Goal: Task Accomplishment & Management: Manage account settings

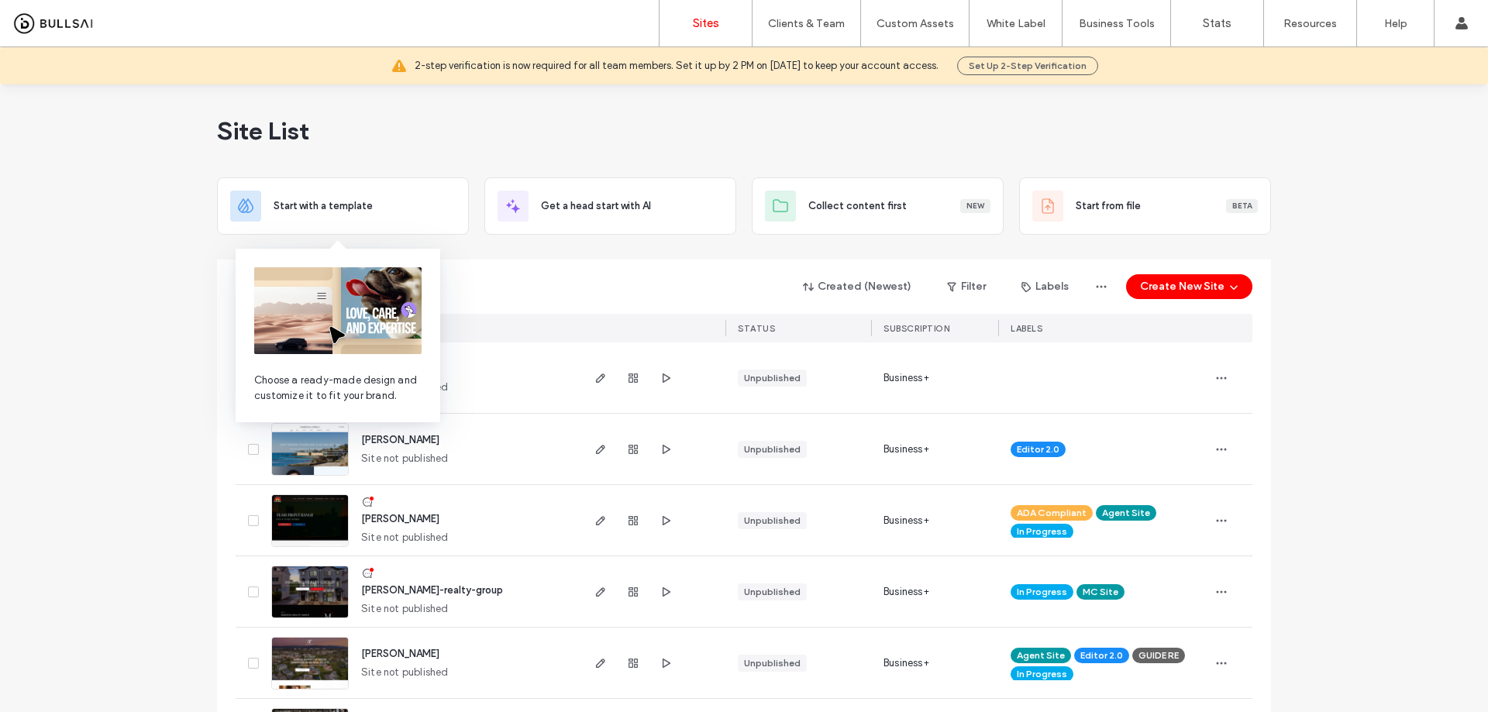
click at [569, 280] on div "Created (Newest) Filter Labels Create New Site" at bounding box center [744, 286] width 1017 height 29
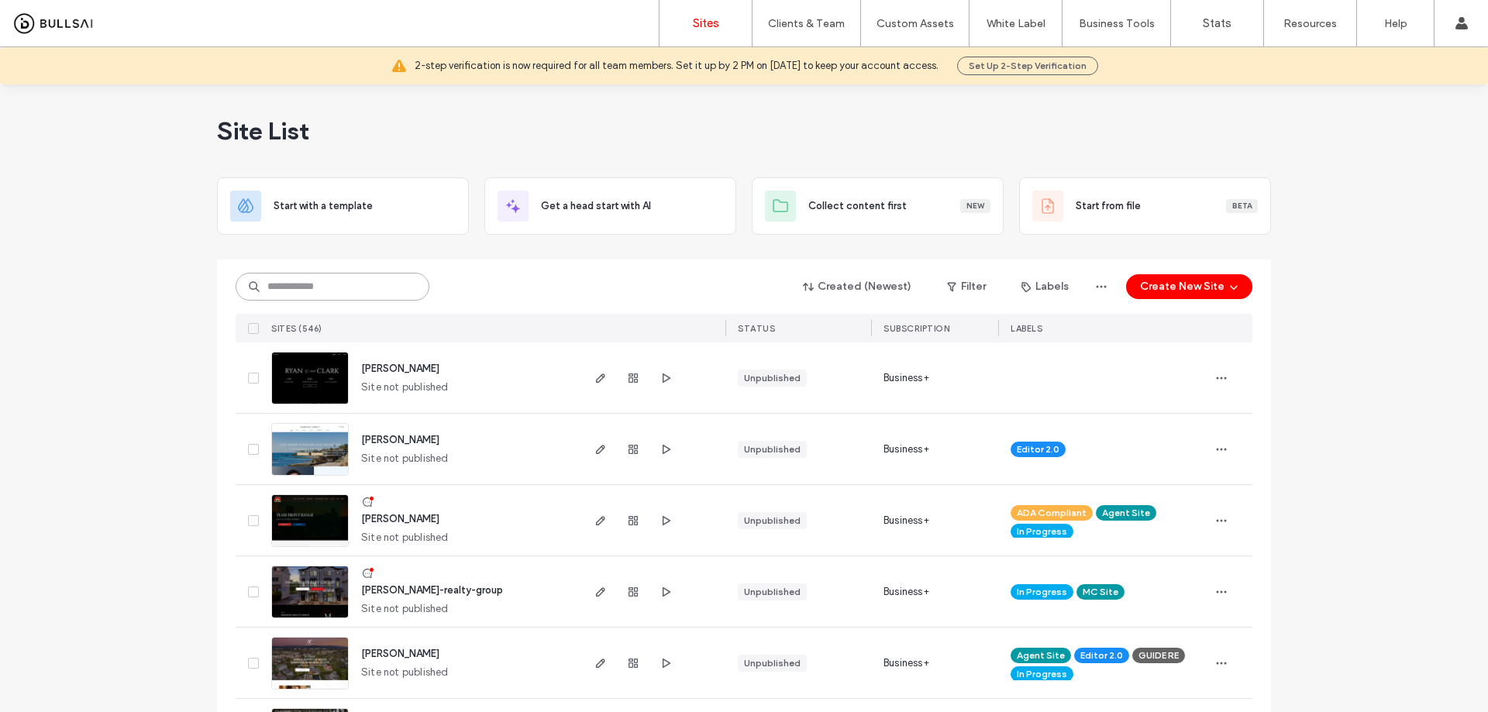
click at [322, 284] on input at bounding box center [333, 287] width 194 height 28
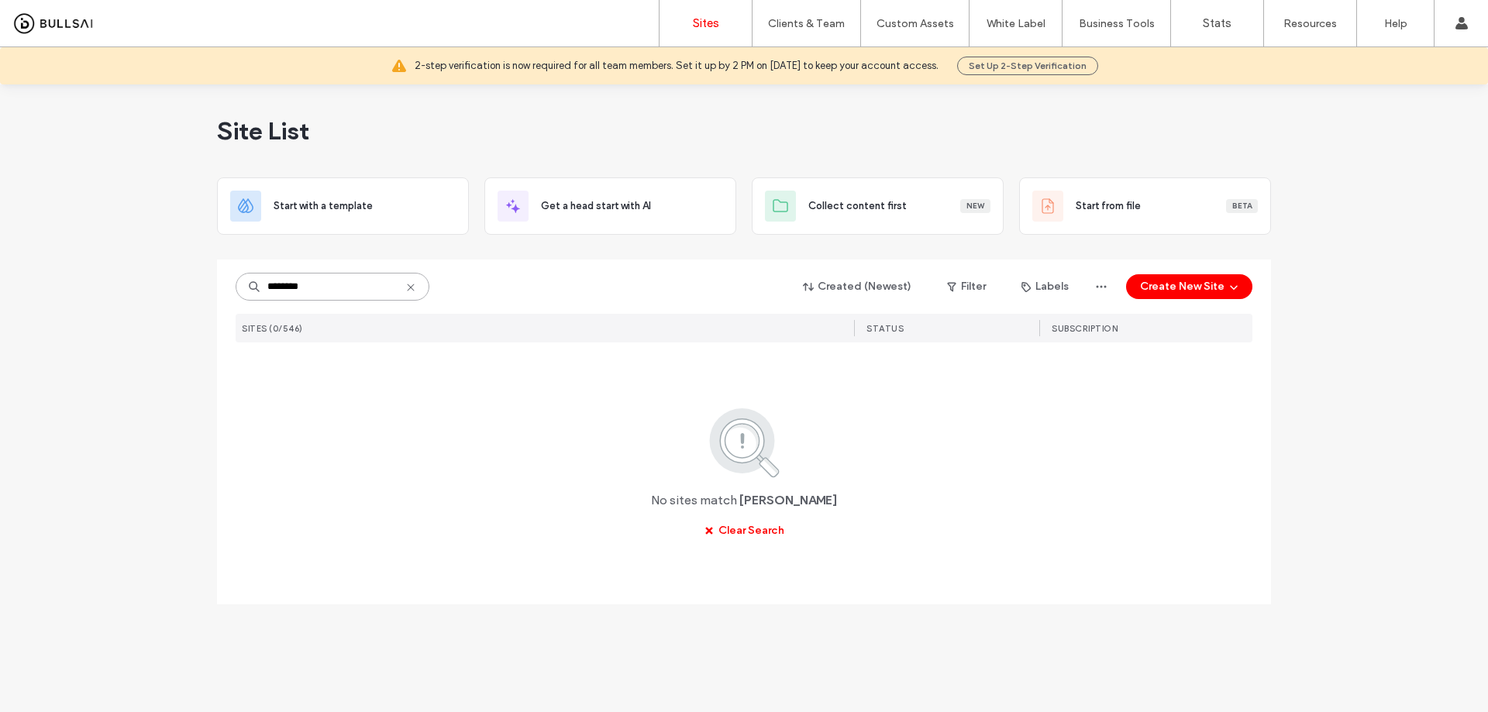
click at [327, 285] on input "********" at bounding box center [333, 287] width 194 height 28
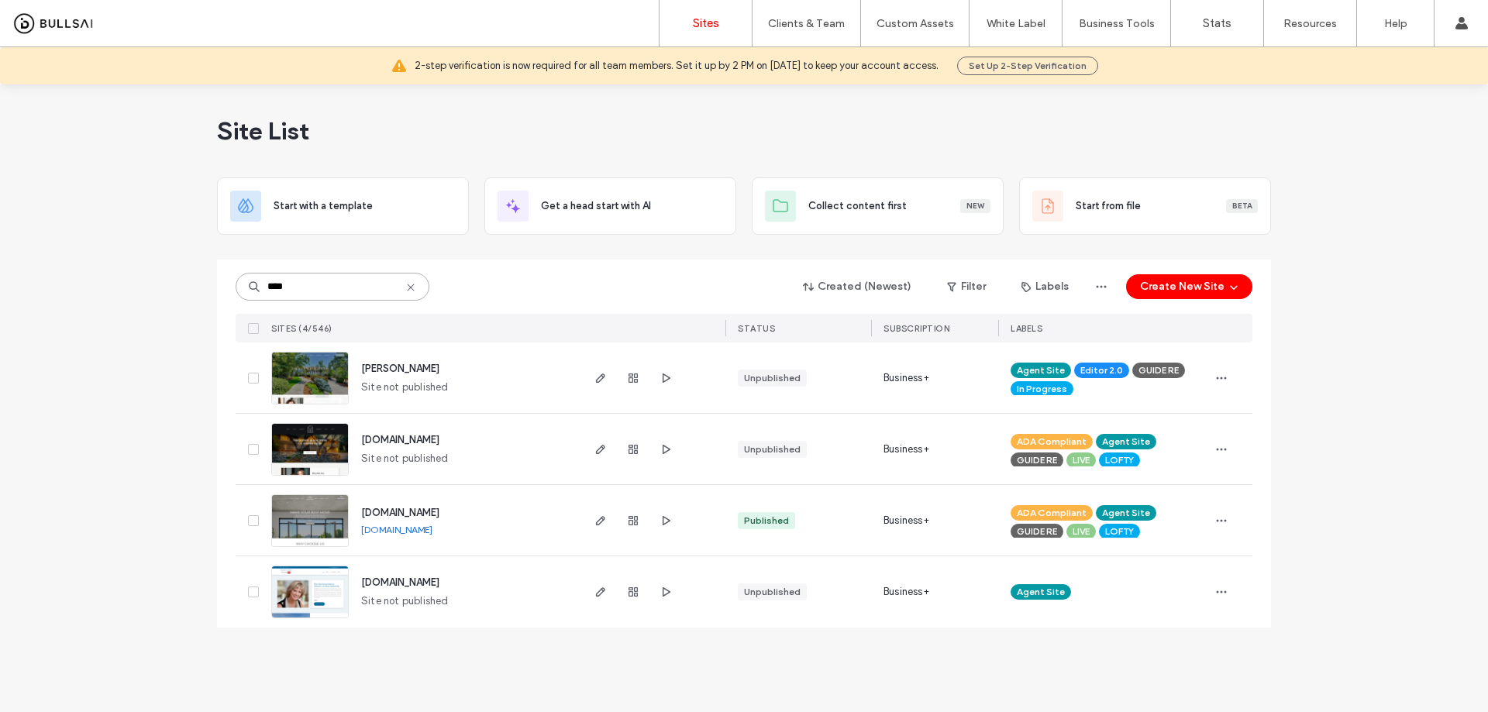
type input "****"
click at [439, 509] on span "www.annegordonrealty.com" at bounding box center [400, 513] width 78 height 12
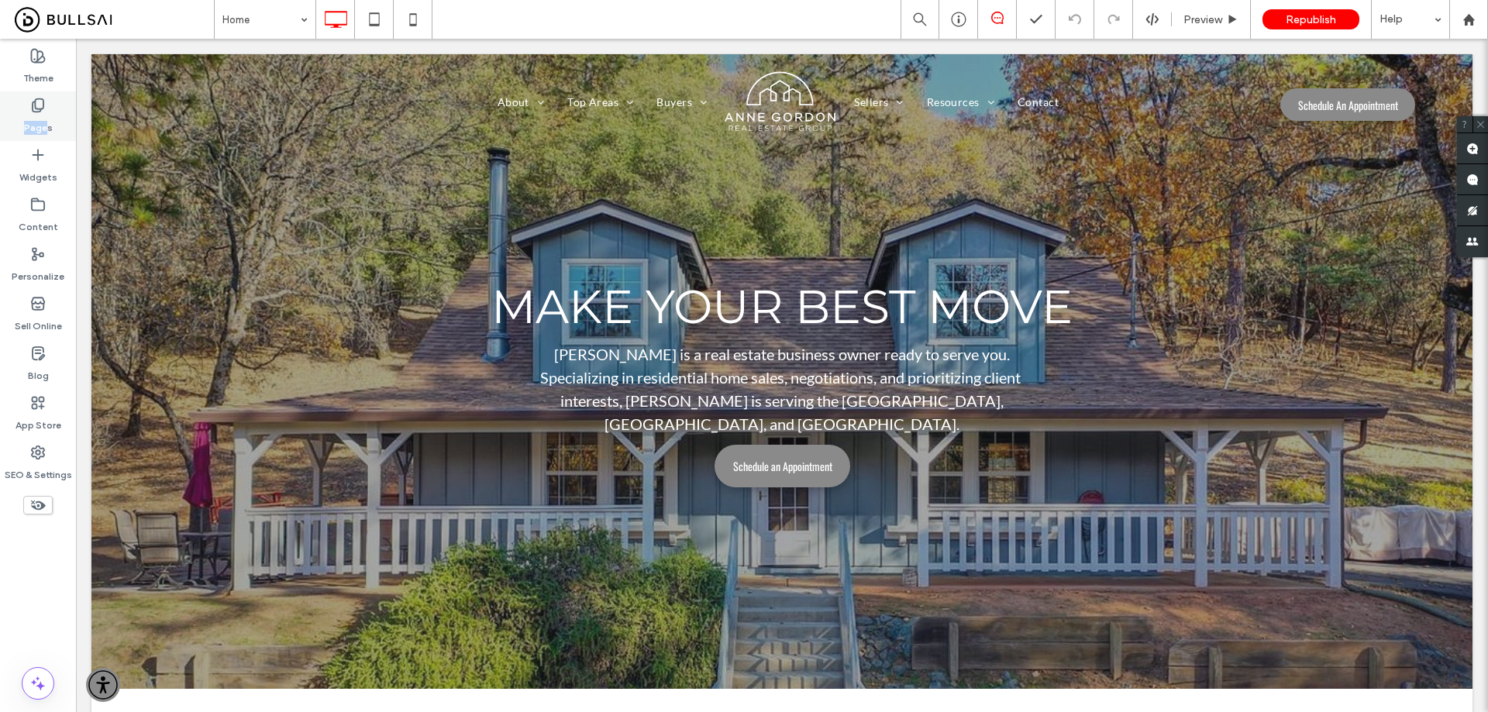
click at [43, 112] on div "Pages" at bounding box center [38, 116] width 76 height 50
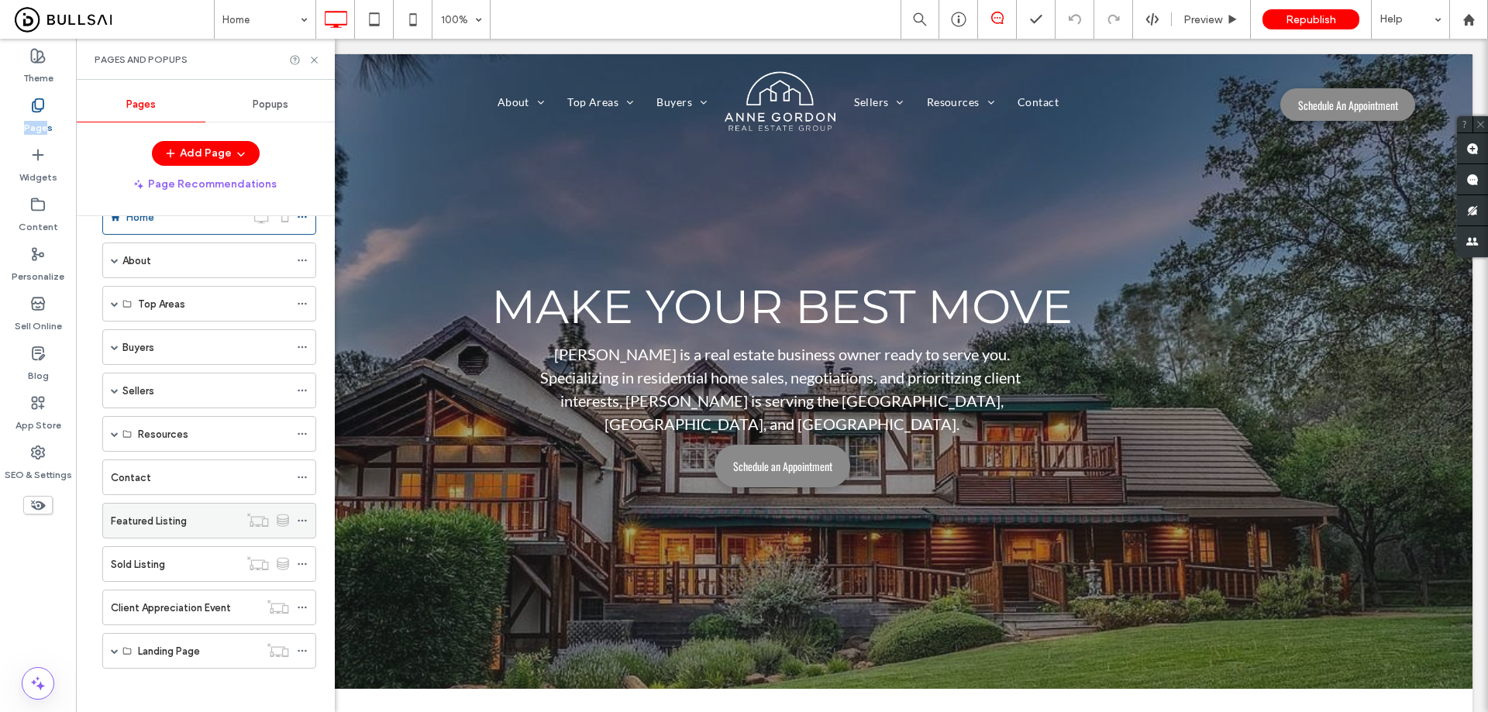
scroll to position [46, 0]
click at [171, 651] on label "Landing Page" at bounding box center [169, 648] width 62 height 27
click at [116, 648] on span at bounding box center [115, 648] width 8 height 8
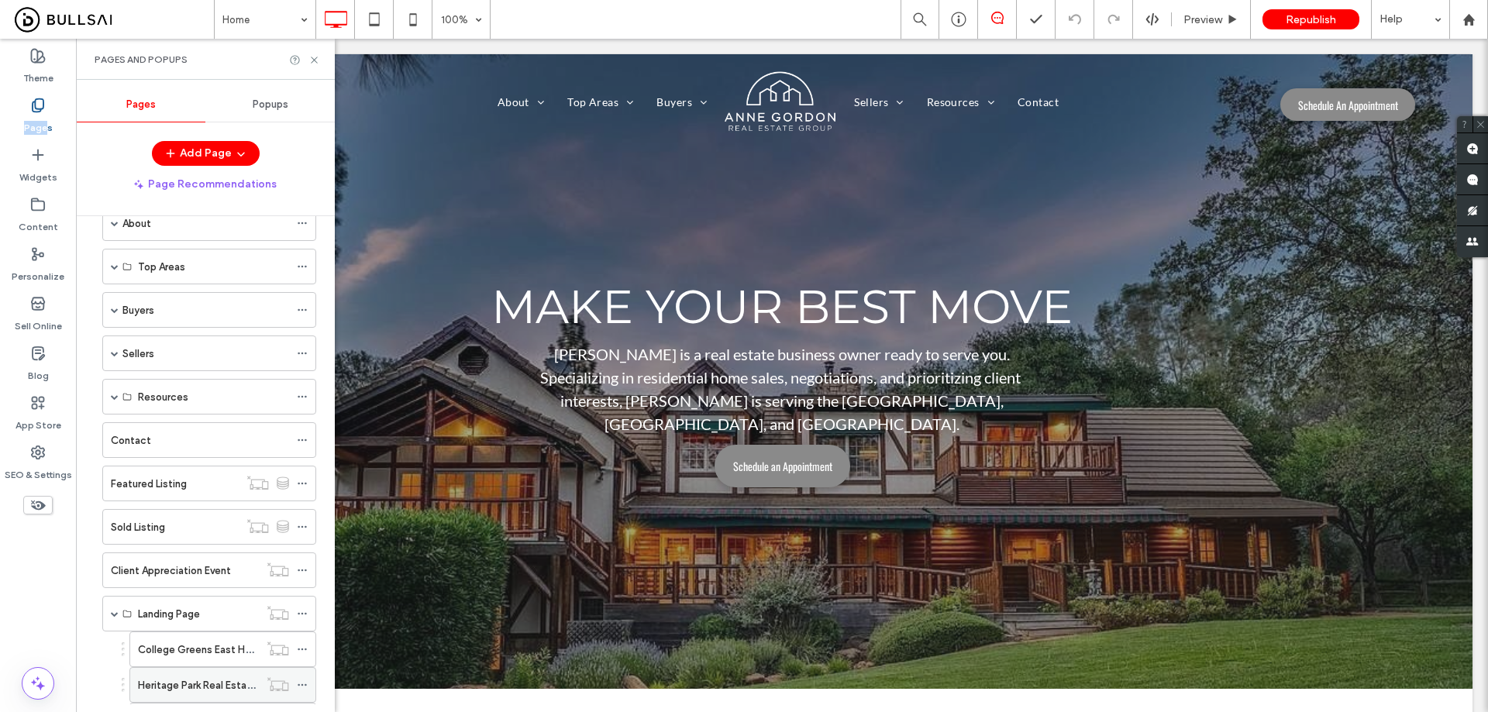
scroll to position [189, 0]
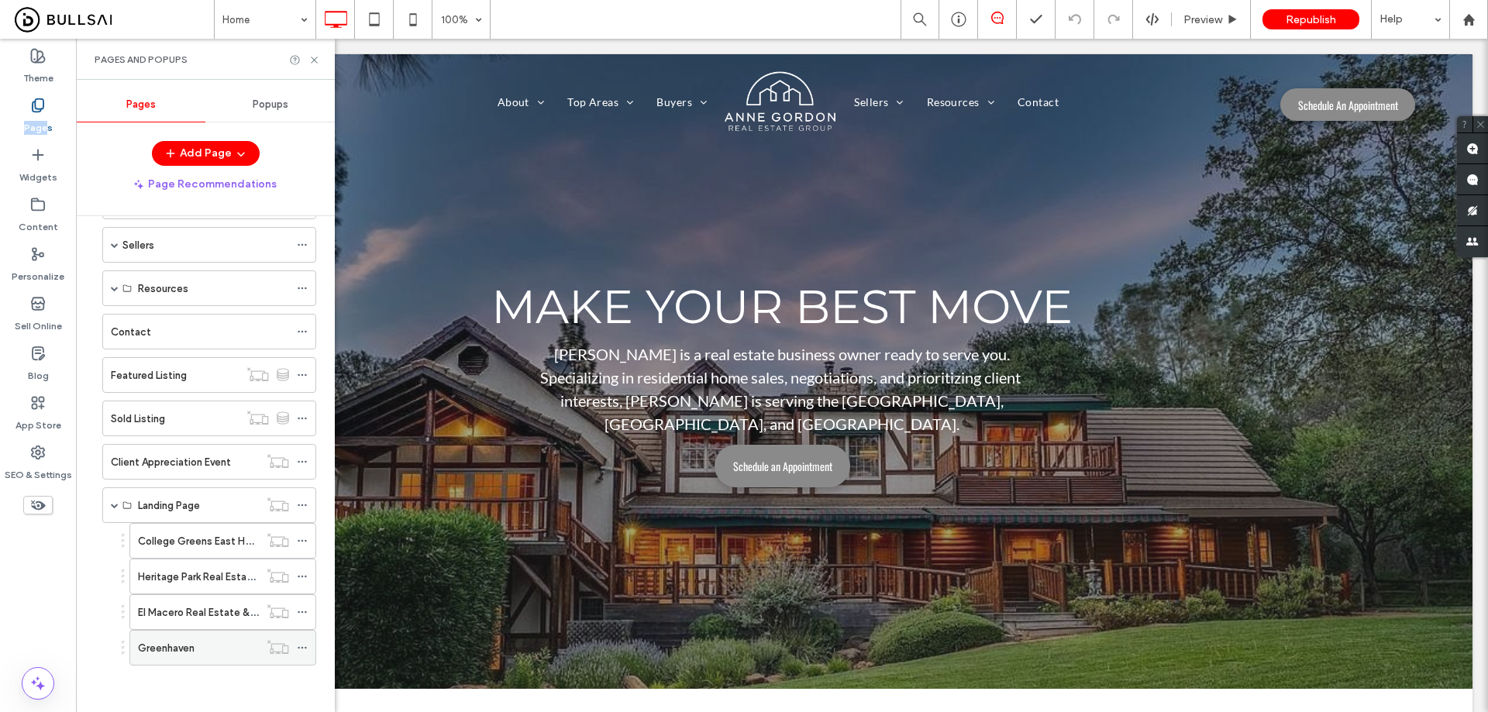
click at [203, 645] on div "Greenhaven" at bounding box center [198, 648] width 121 height 16
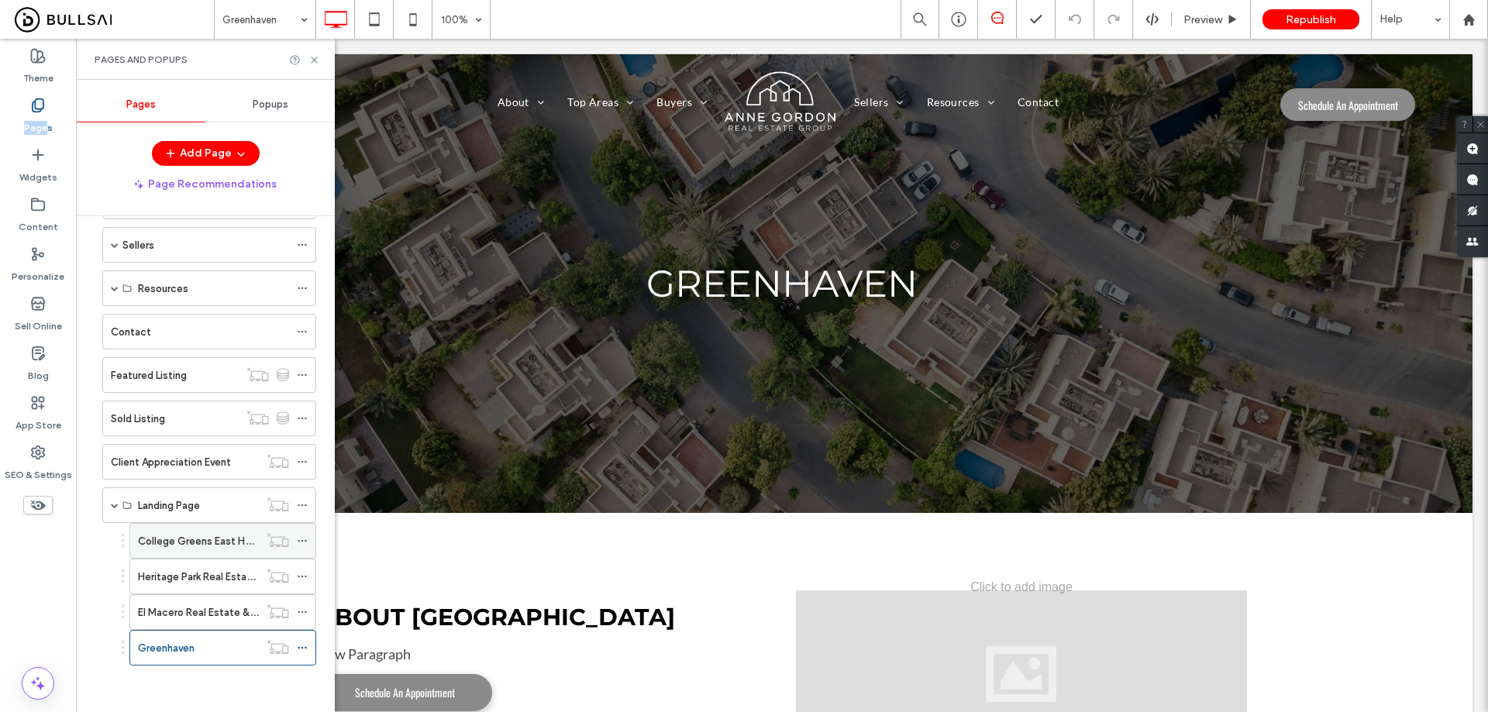
click at [200, 540] on label "College Greens East Homeowners Association" at bounding box center [247, 541] width 219 height 27
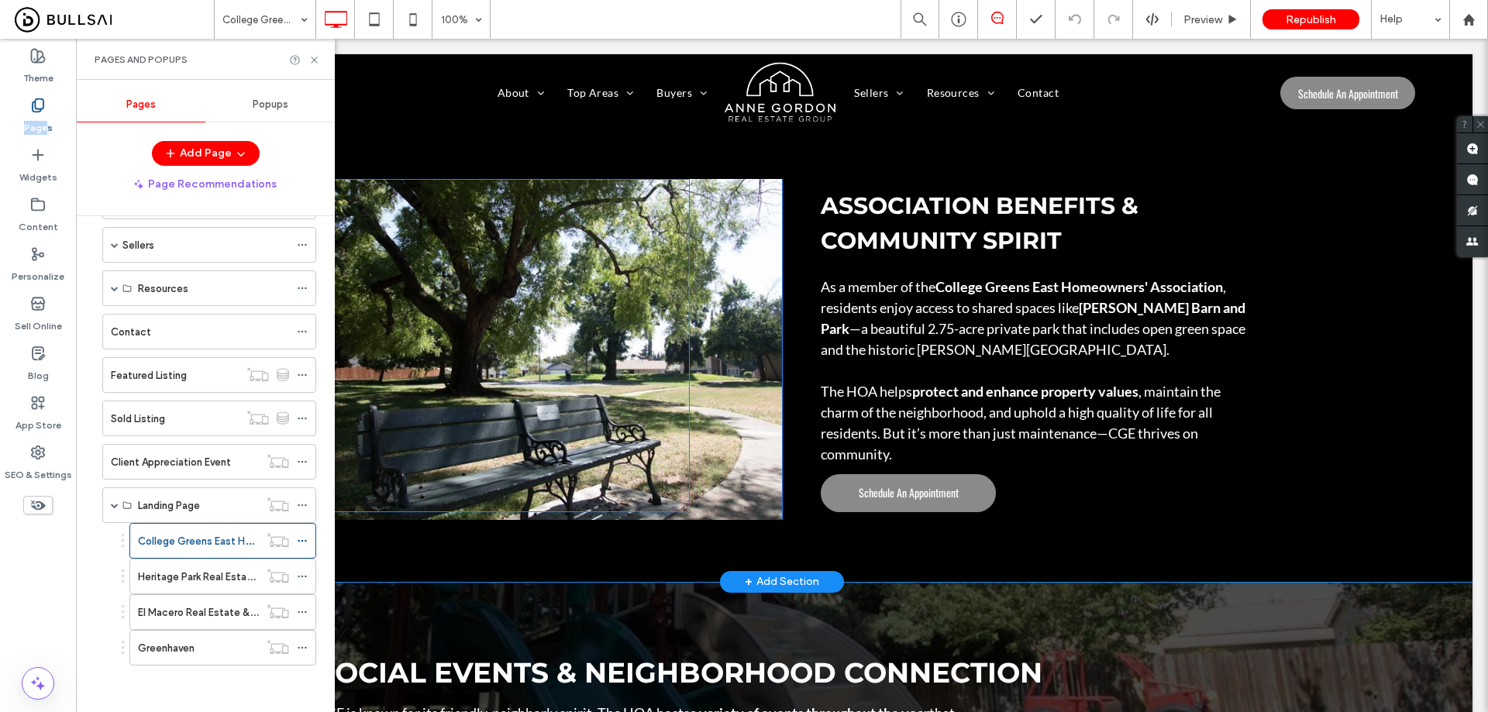
scroll to position [1860, 0]
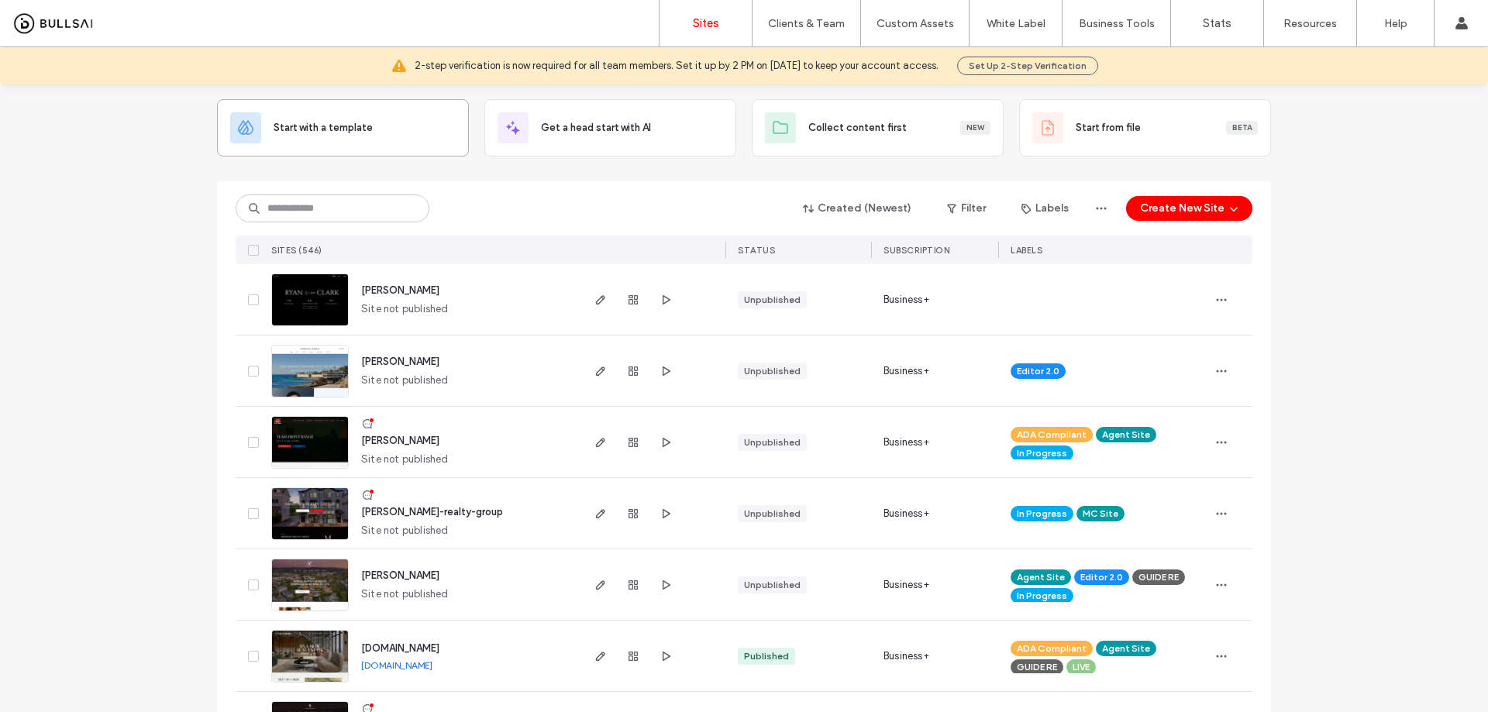
scroll to position [77, 0]
click at [390, 208] on input at bounding box center [333, 209] width 194 height 28
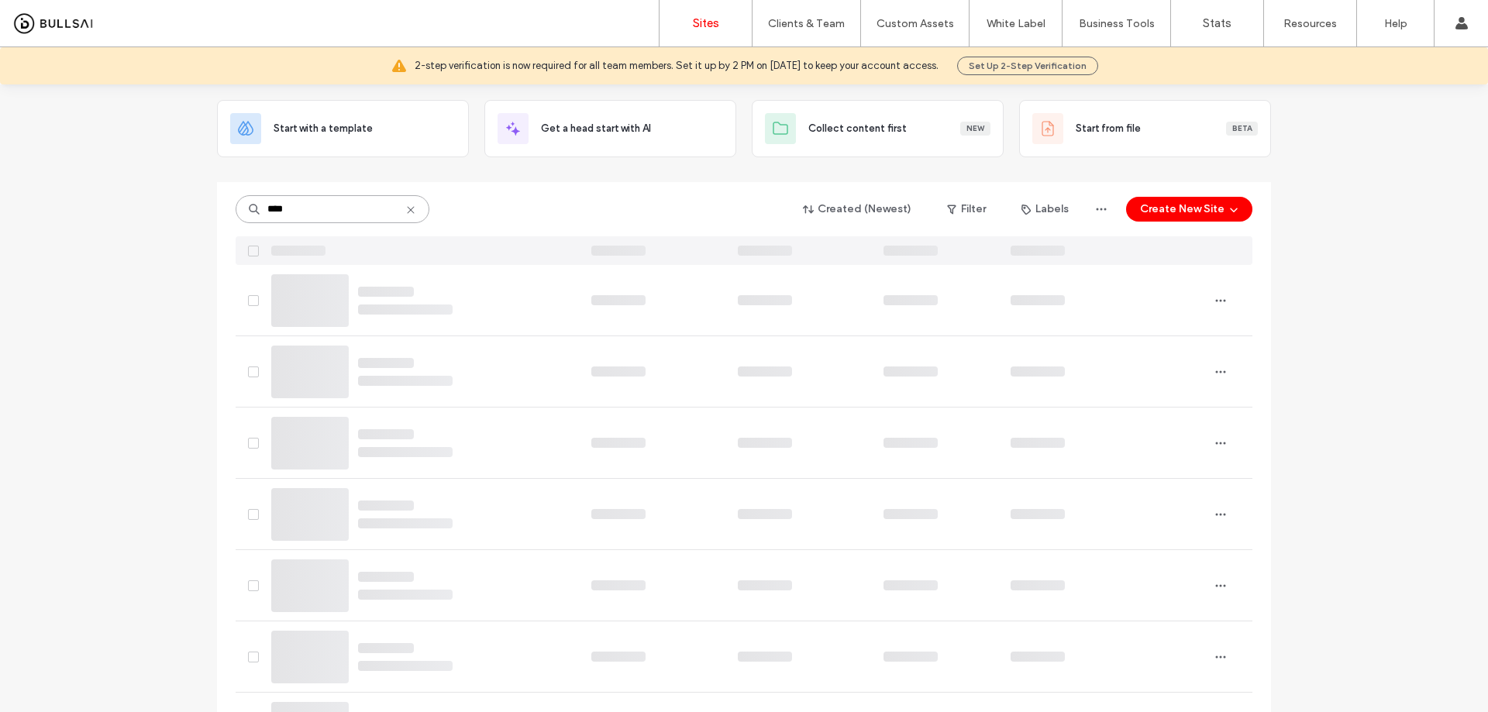
scroll to position [0, 0]
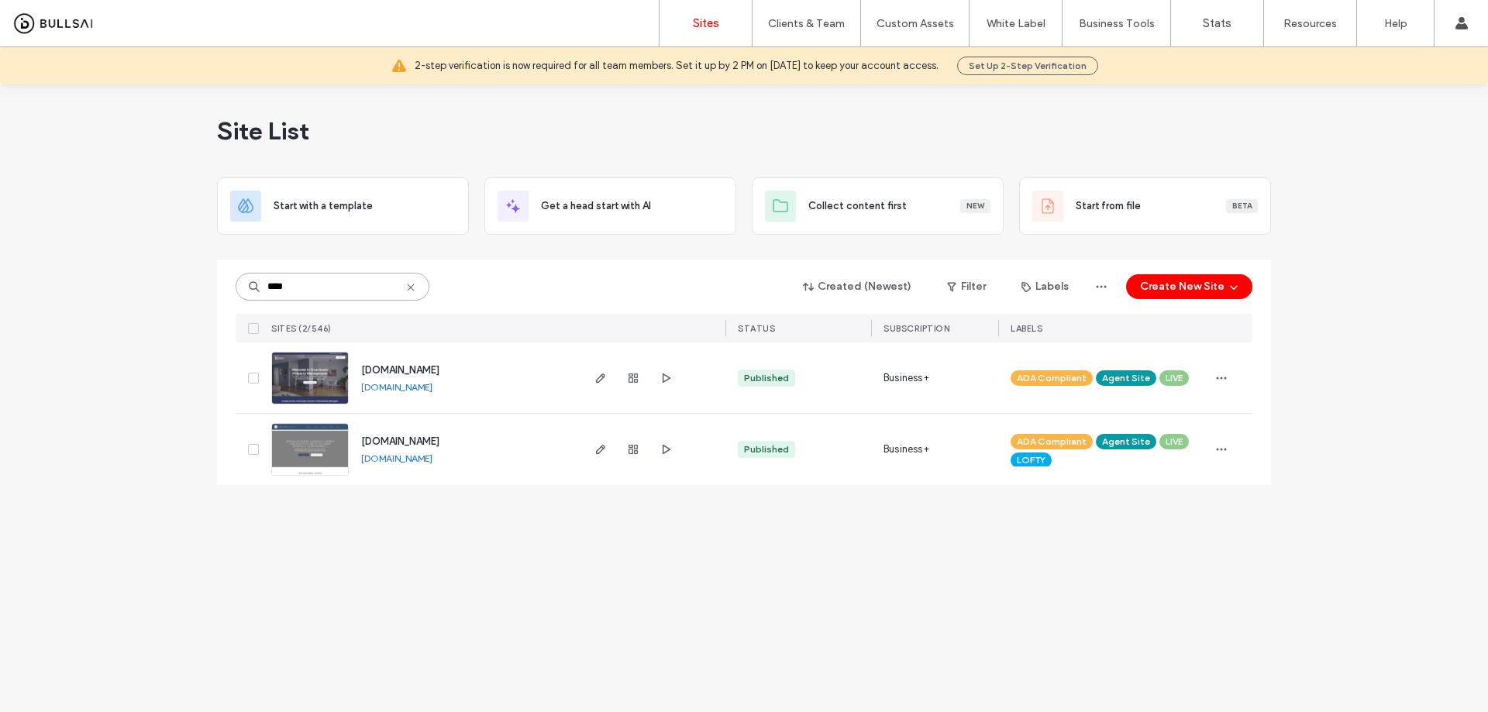
type input "****"
click at [408, 369] on span "www.truehavenpm.com" at bounding box center [400, 370] width 78 height 12
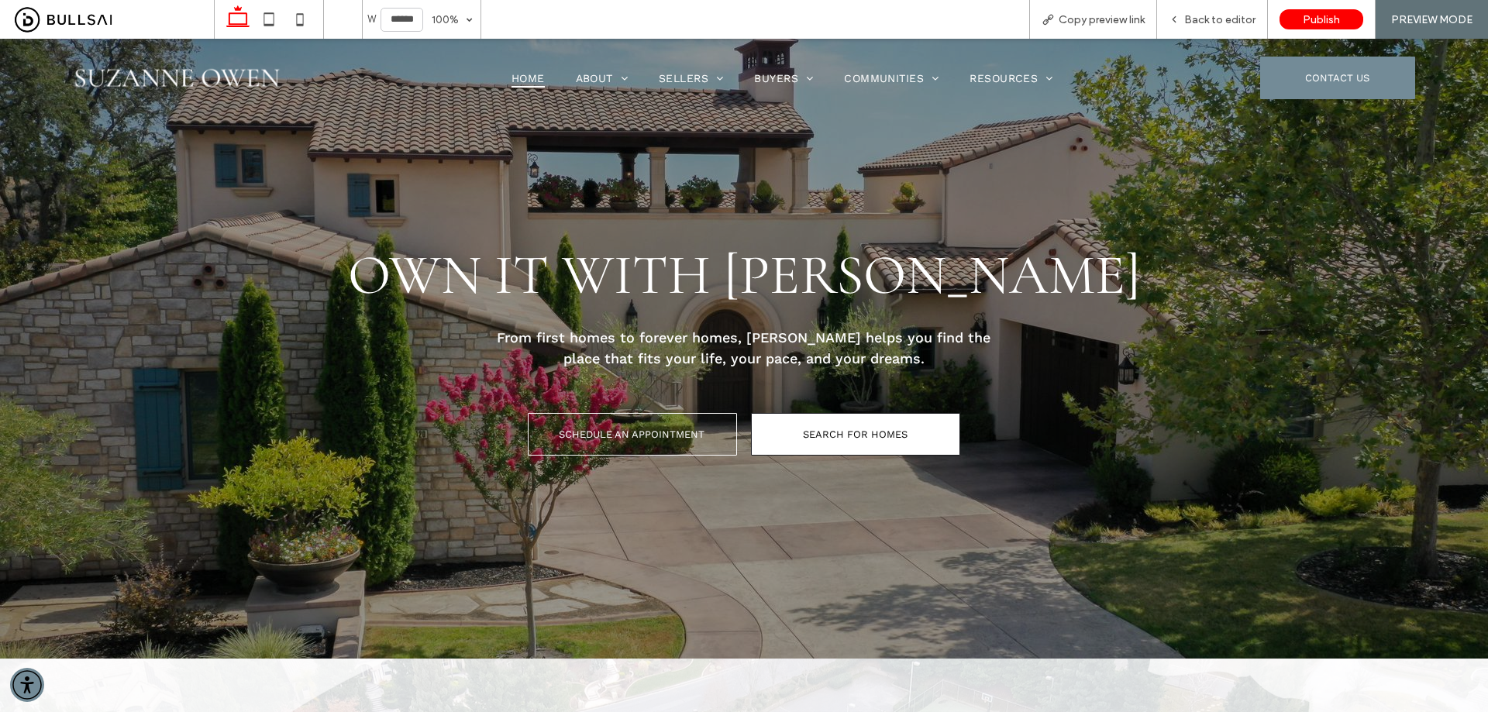
click at [852, 433] on span "SEARCH FOR HOMES" at bounding box center [855, 434] width 105 height 36
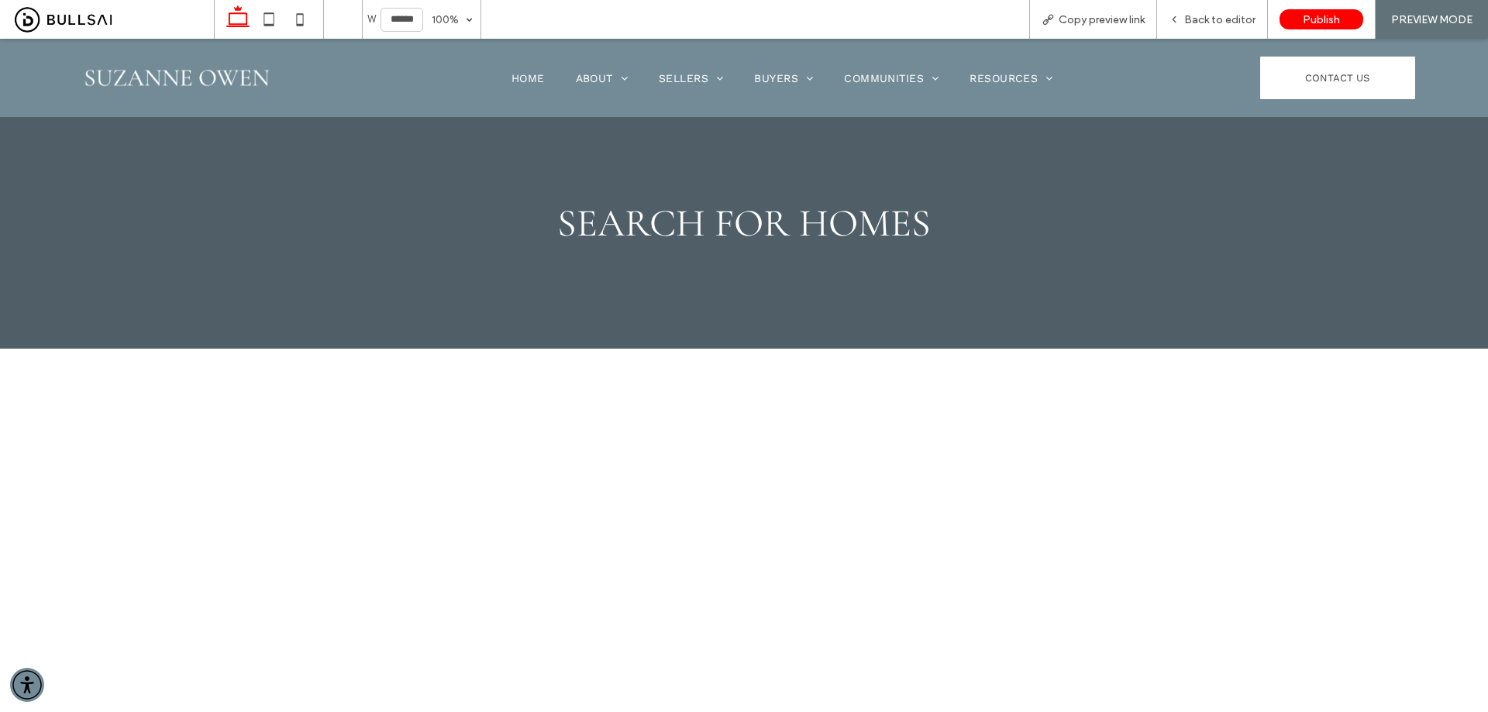
scroll to position [77, 0]
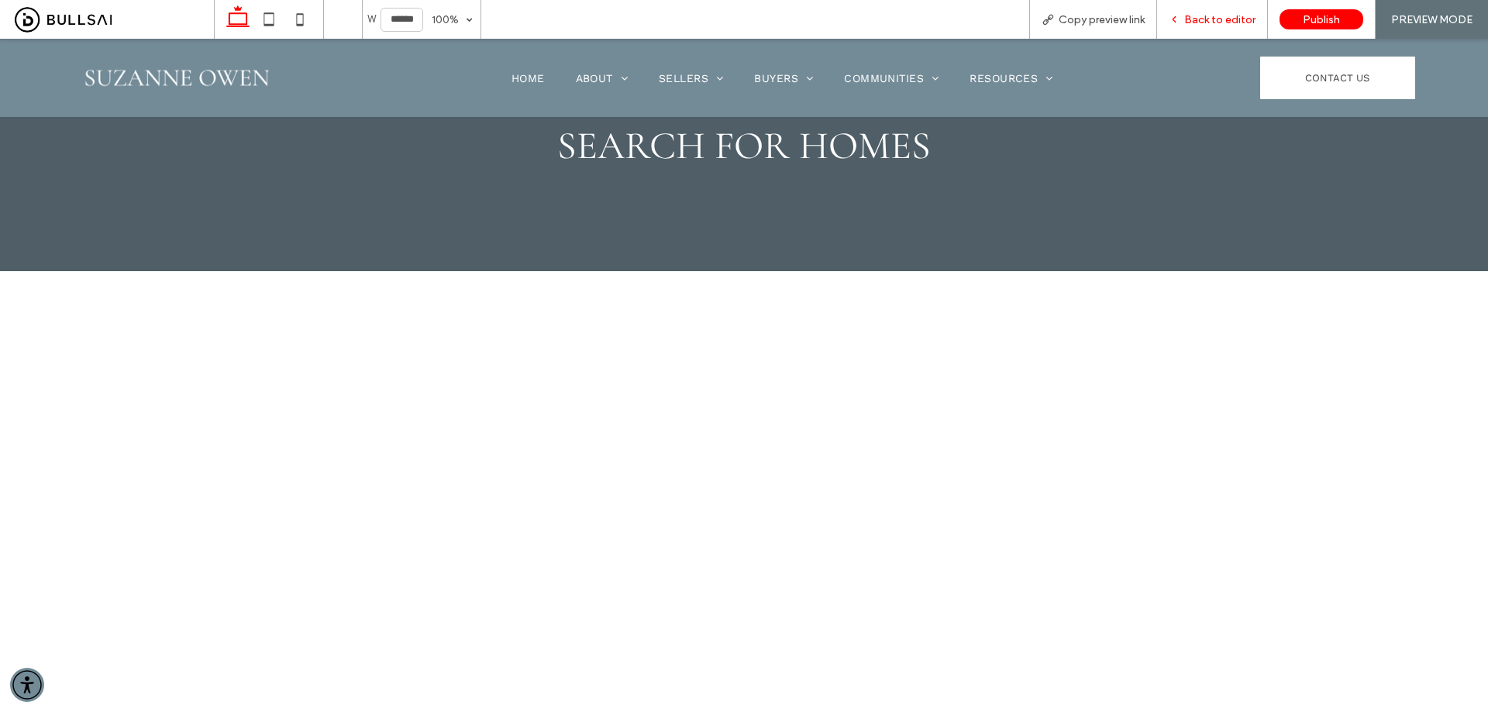
click at [1238, 17] on span "Back to editor" at bounding box center [1219, 19] width 71 height 13
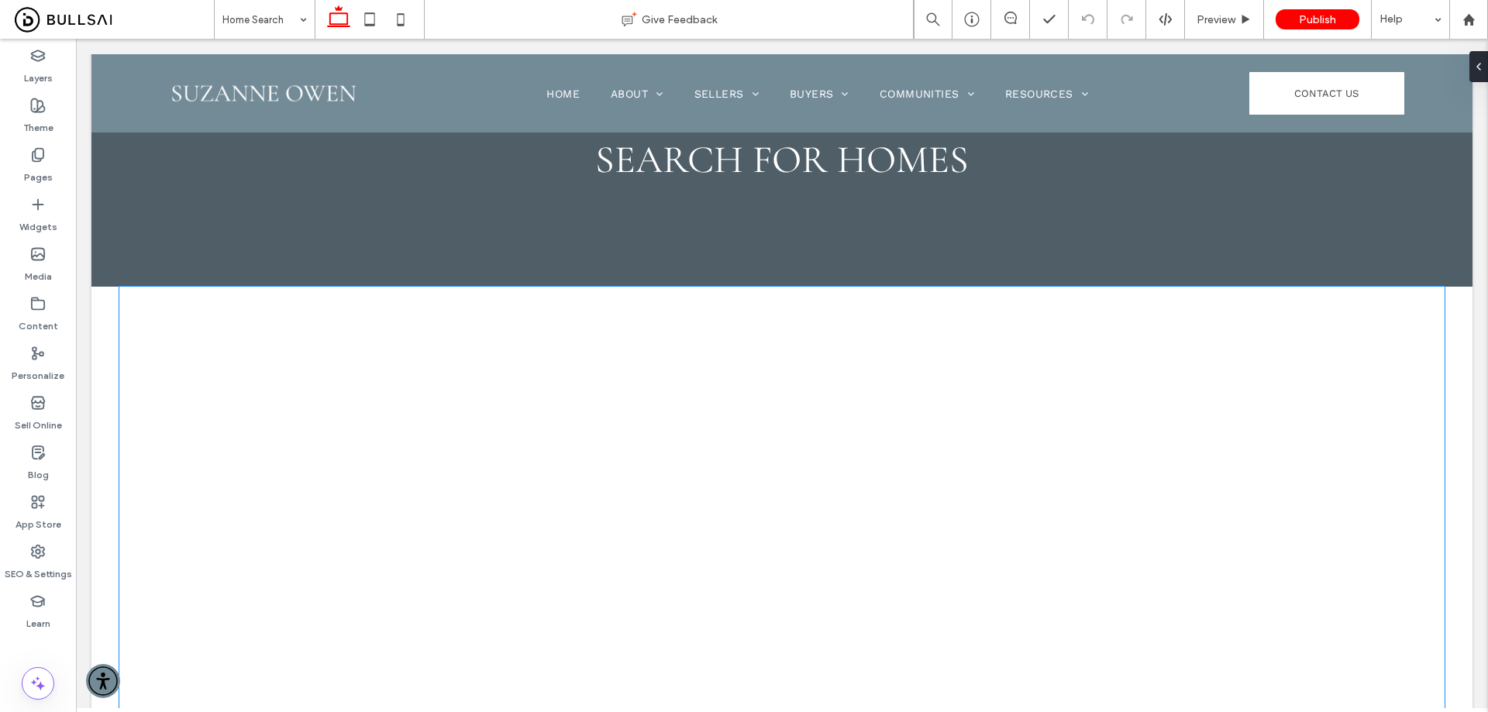
scroll to position [93, 0]
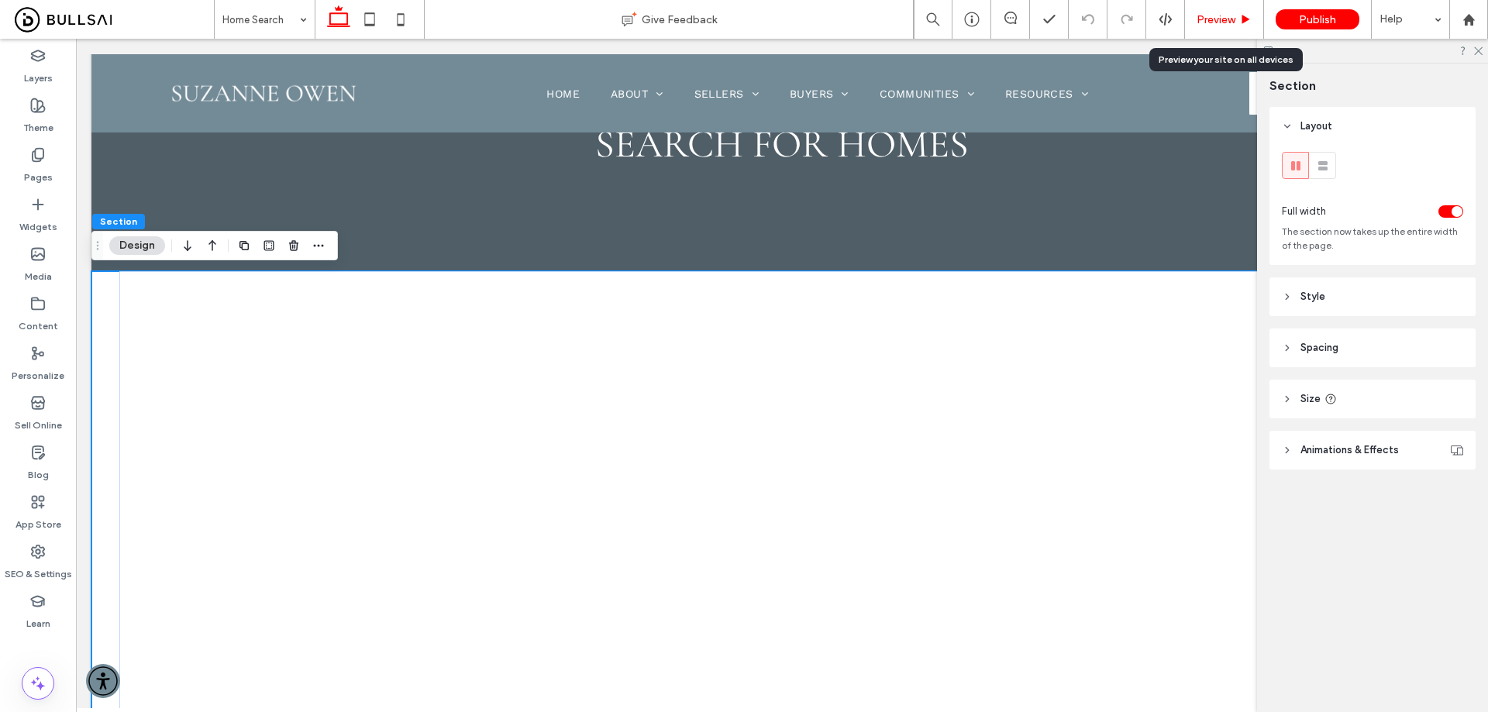
click at [1234, 21] on span "Preview" at bounding box center [1215, 19] width 39 height 13
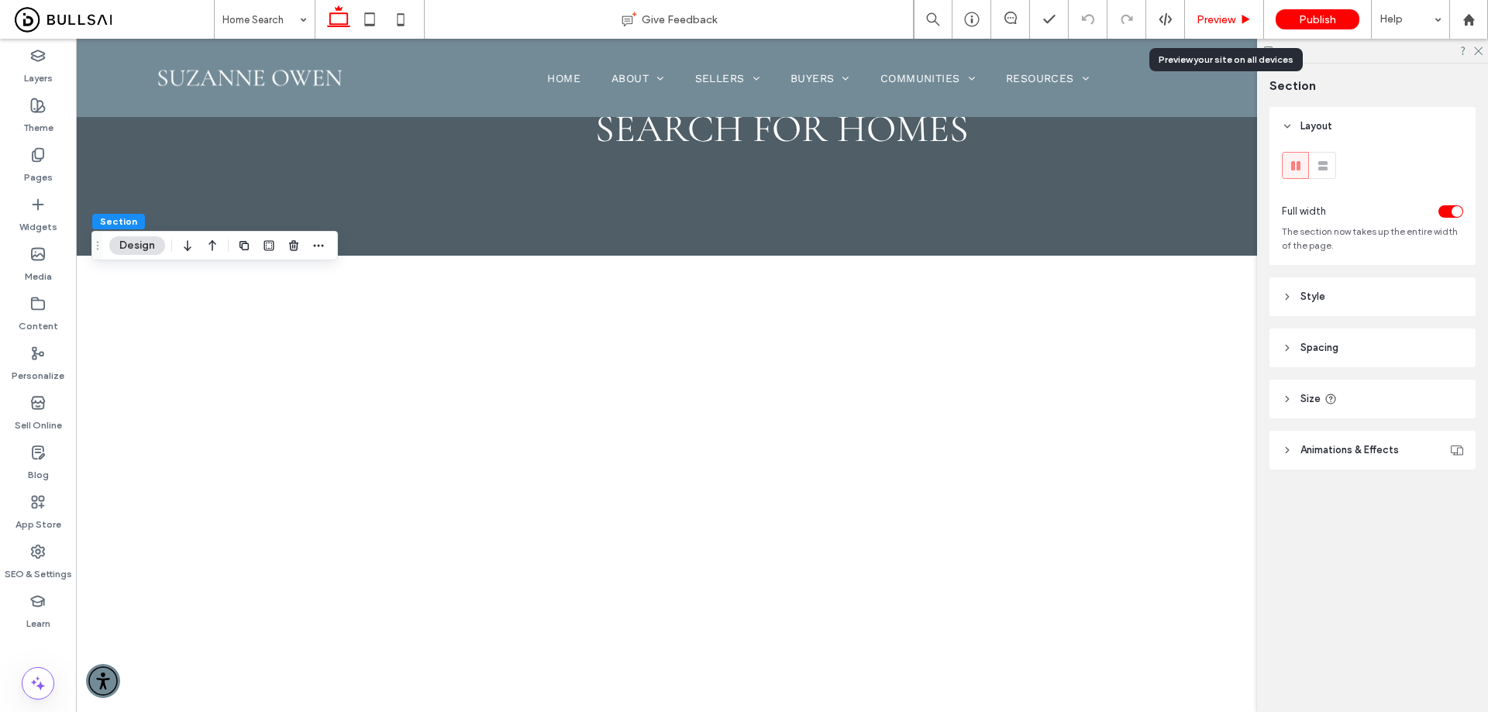
scroll to position [77, 0]
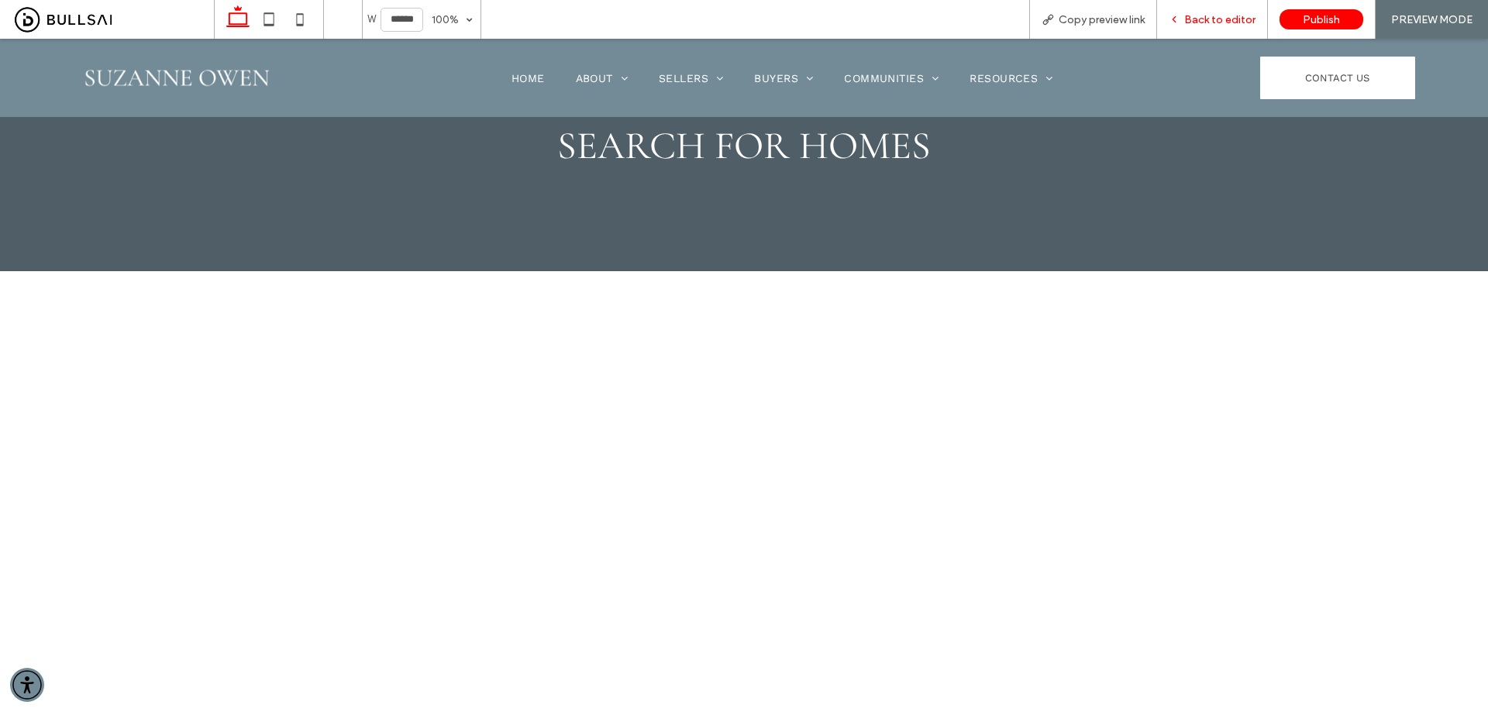
click at [1233, 28] on div "Back to editor" at bounding box center [1212, 19] width 111 height 39
click at [1226, 14] on span "Back to editor" at bounding box center [1219, 19] width 71 height 13
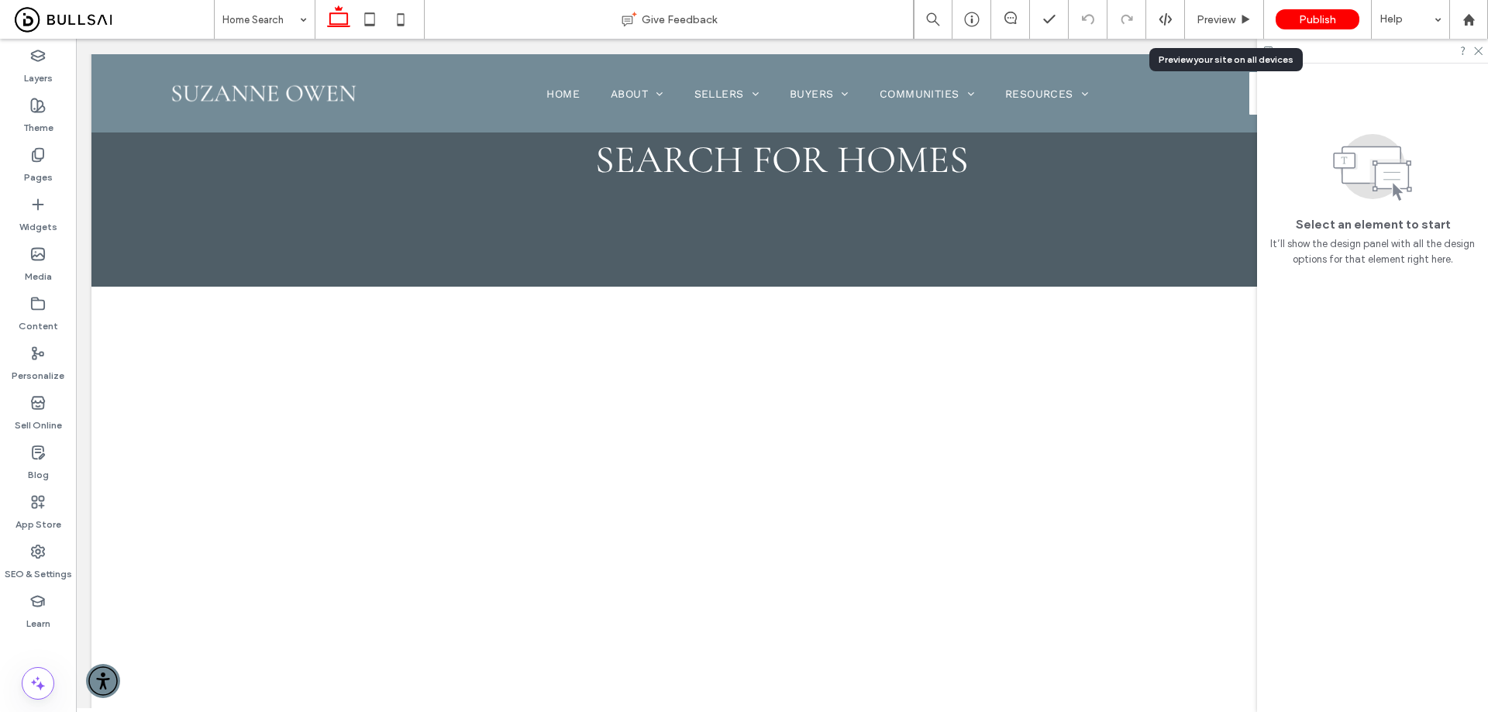
scroll to position [93, 0]
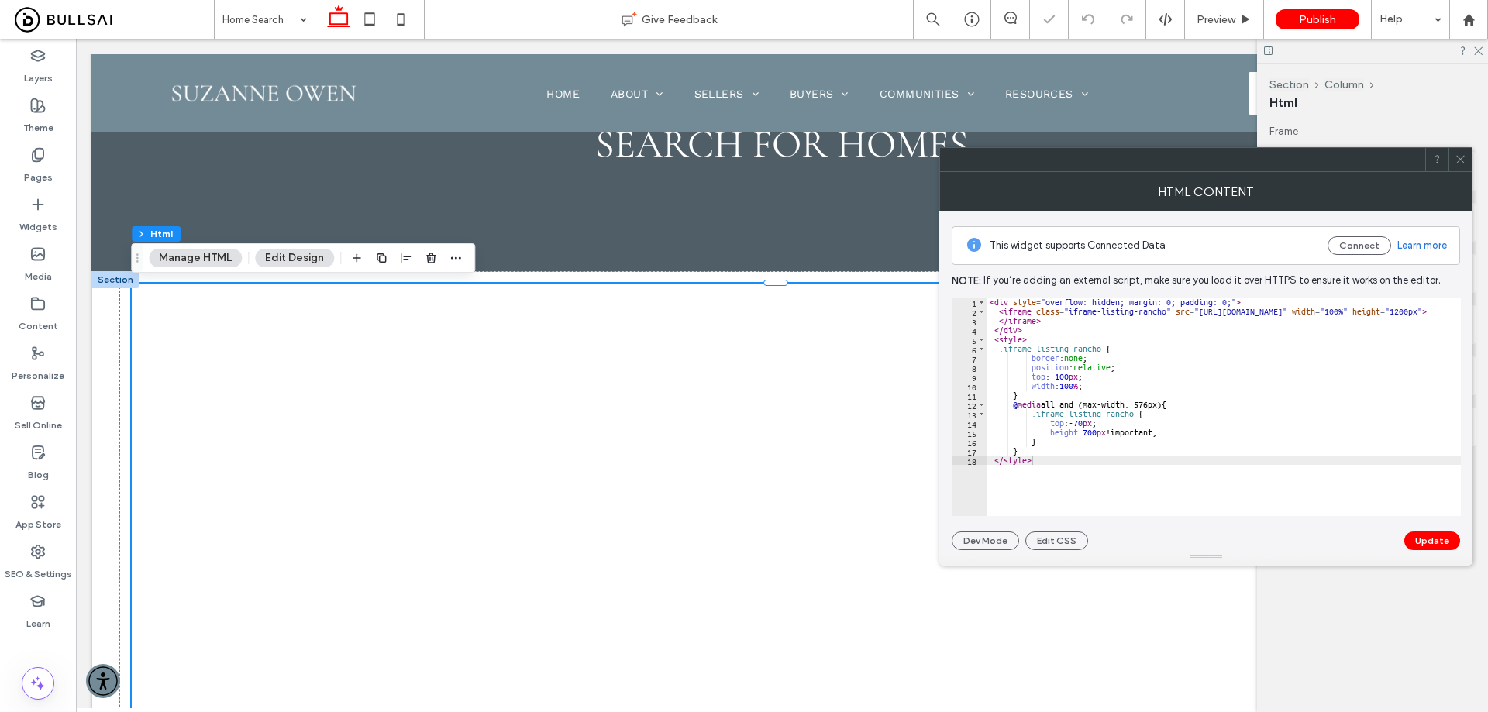
click at [1459, 163] on icon at bounding box center [1460, 159] width 12 height 12
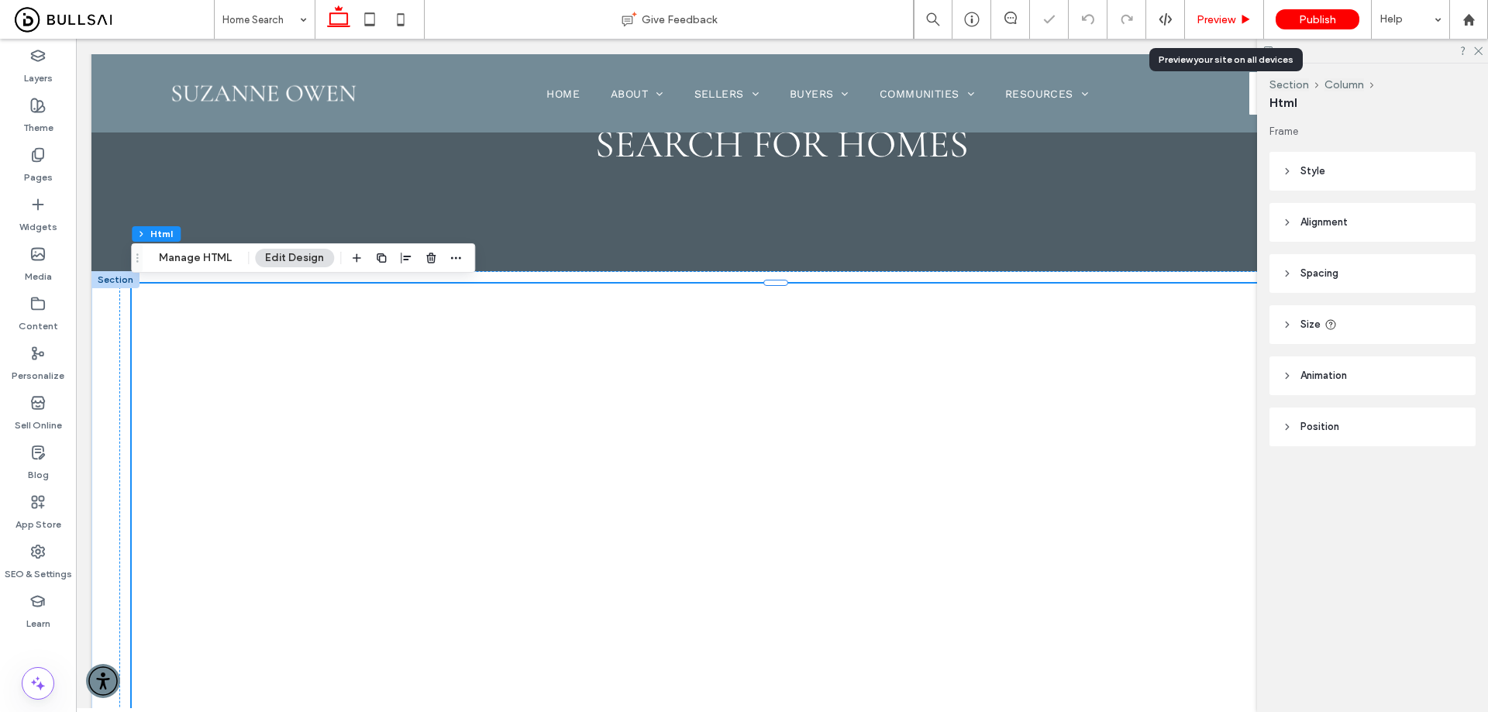
click at [1233, 12] on div "Preview" at bounding box center [1224, 19] width 79 height 39
click at [1228, 15] on span "Preview" at bounding box center [1215, 19] width 39 height 13
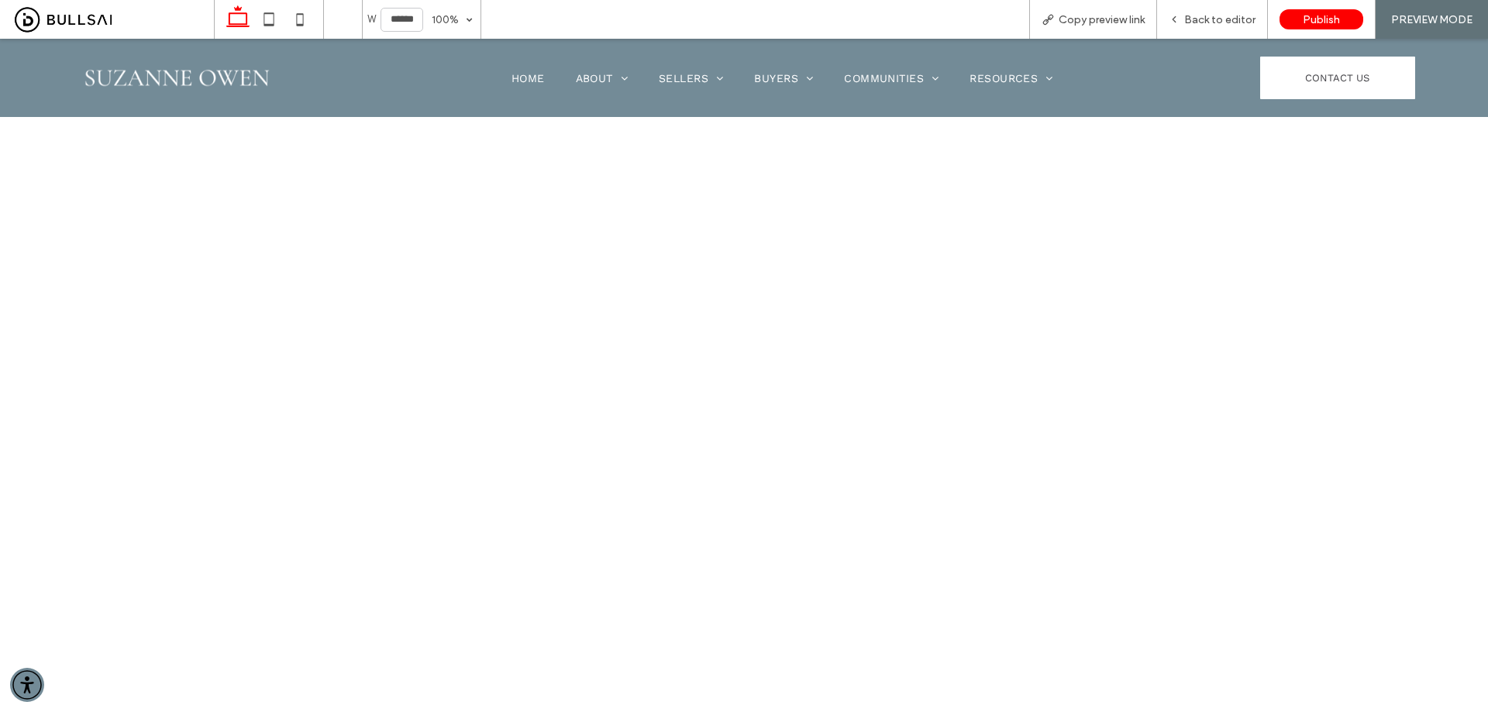
scroll to position [930, 0]
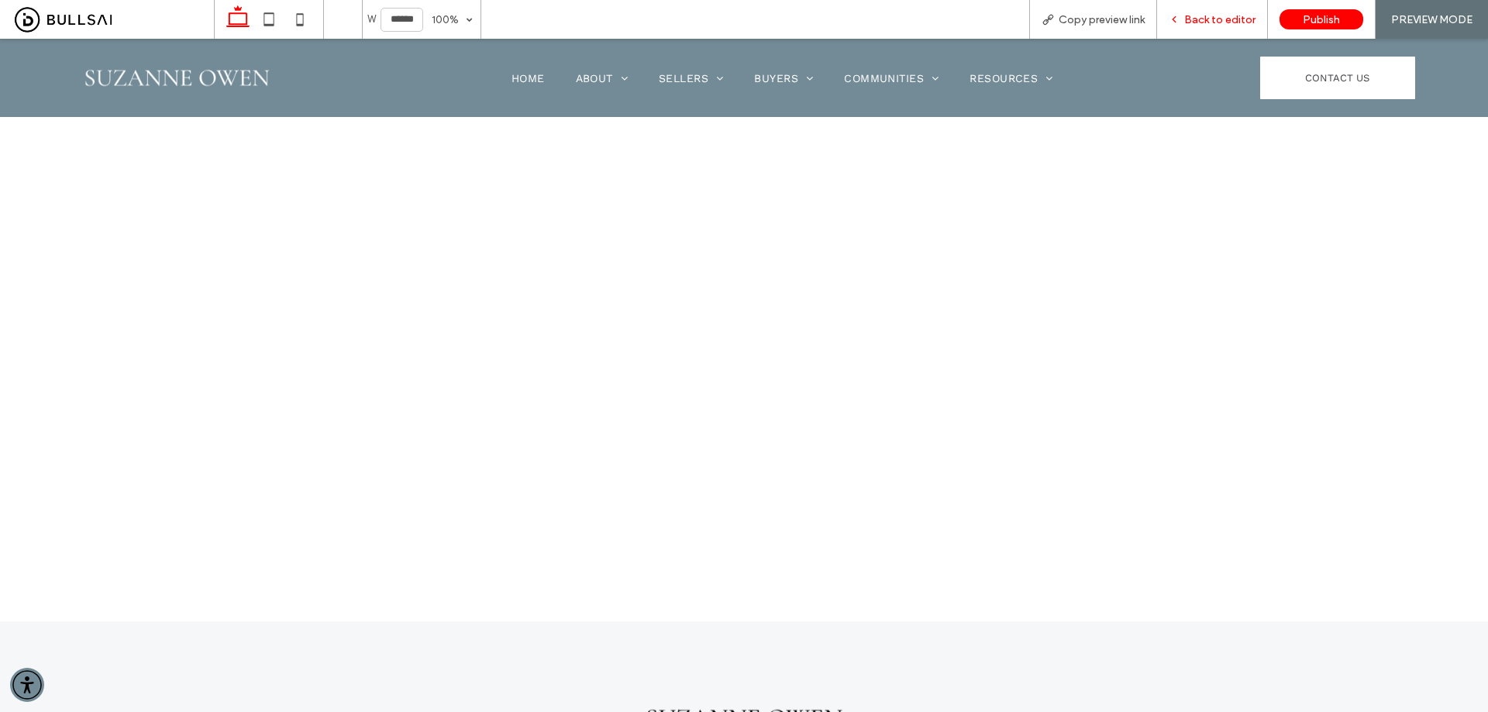
click at [1226, 19] on span "Back to editor" at bounding box center [1219, 19] width 71 height 13
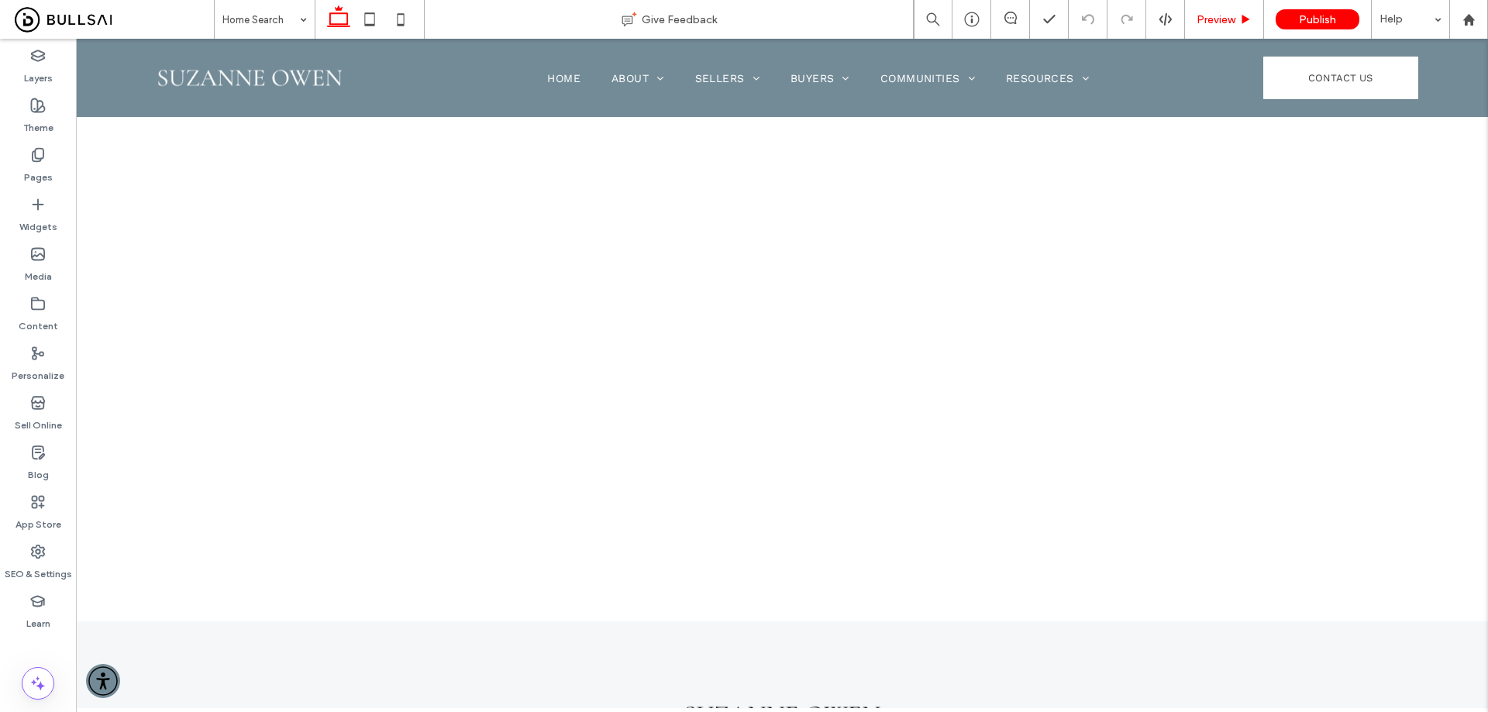
scroll to position [945, 0]
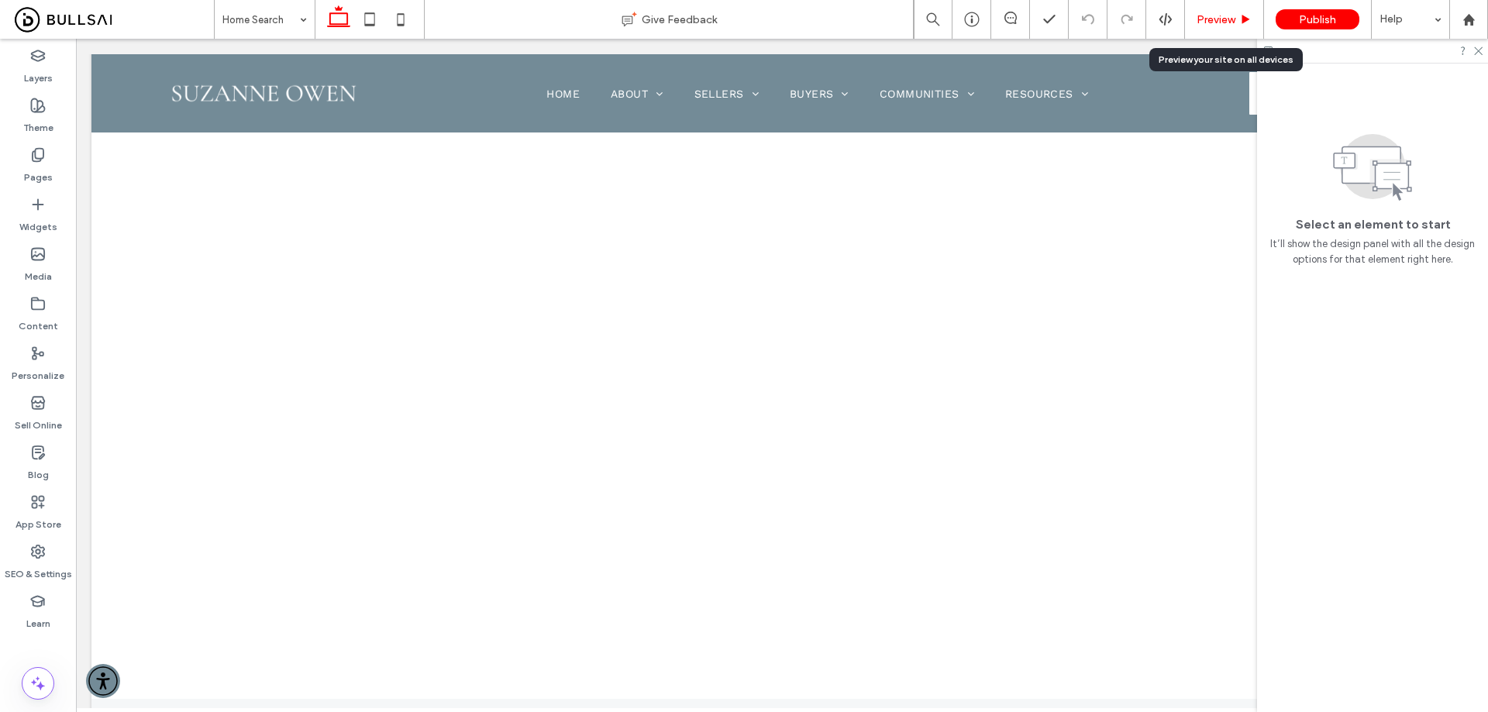
click at [1211, 13] on span "Preview" at bounding box center [1215, 19] width 39 height 13
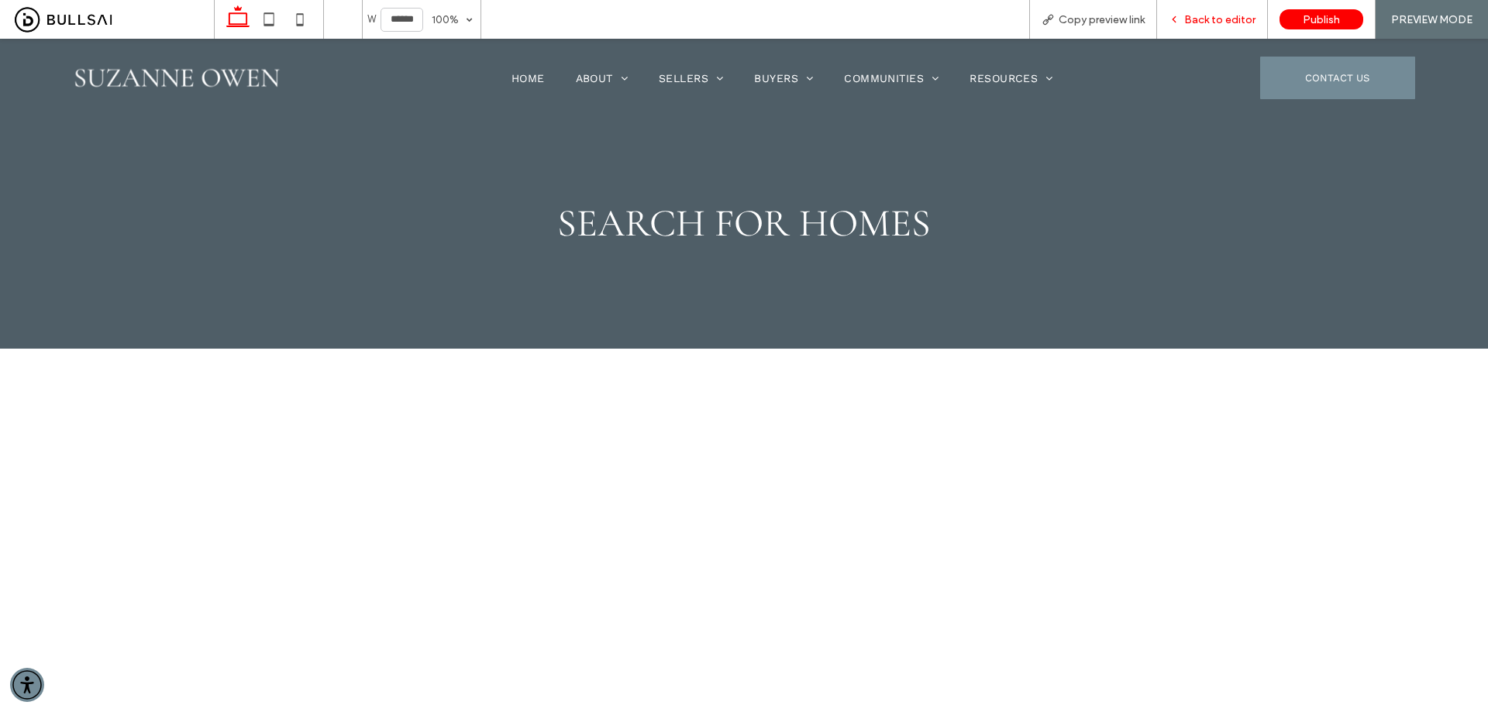
click at [1247, 18] on span "Back to editor" at bounding box center [1219, 19] width 71 height 13
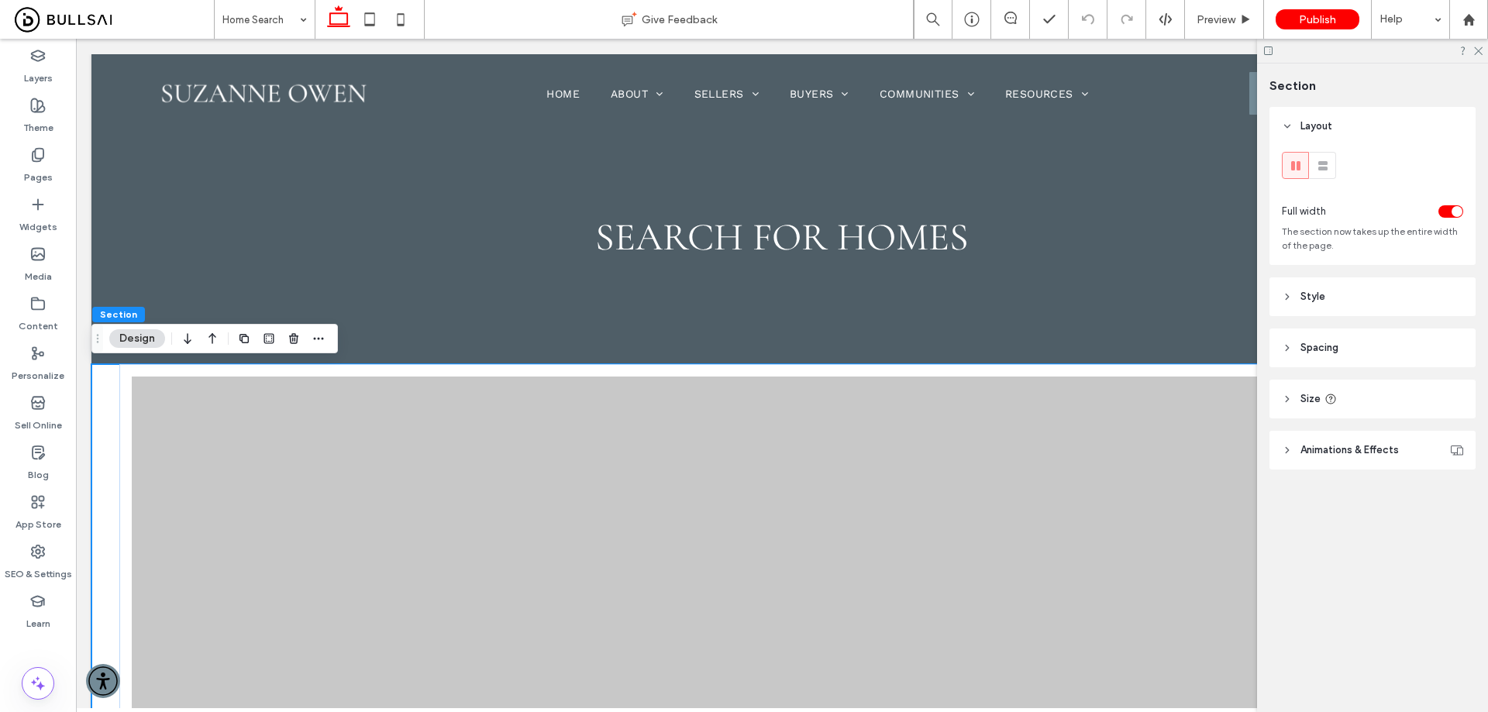
click at [1454, 210] on div "toggle" at bounding box center [1456, 211] width 11 height 11
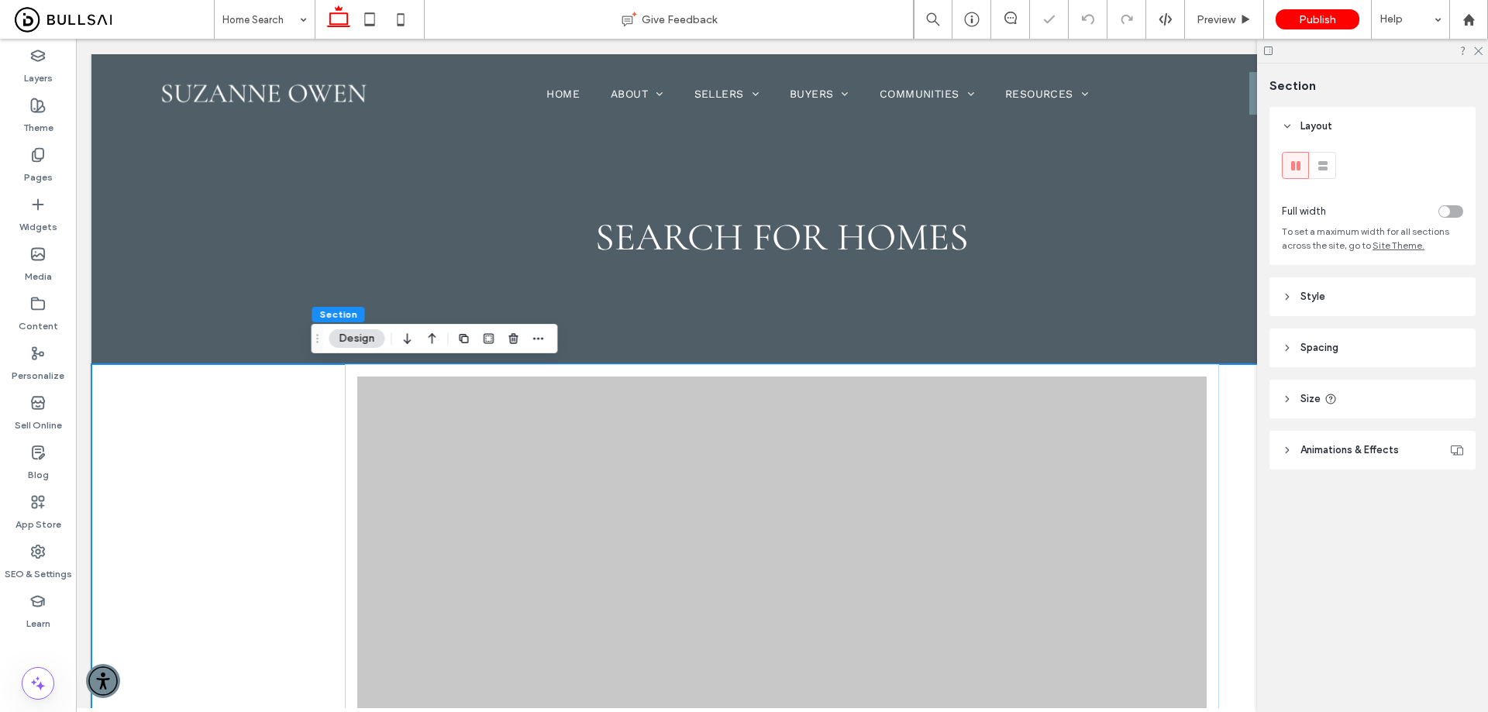
click at [1454, 210] on div "toggle" at bounding box center [1450, 211] width 25 height 12
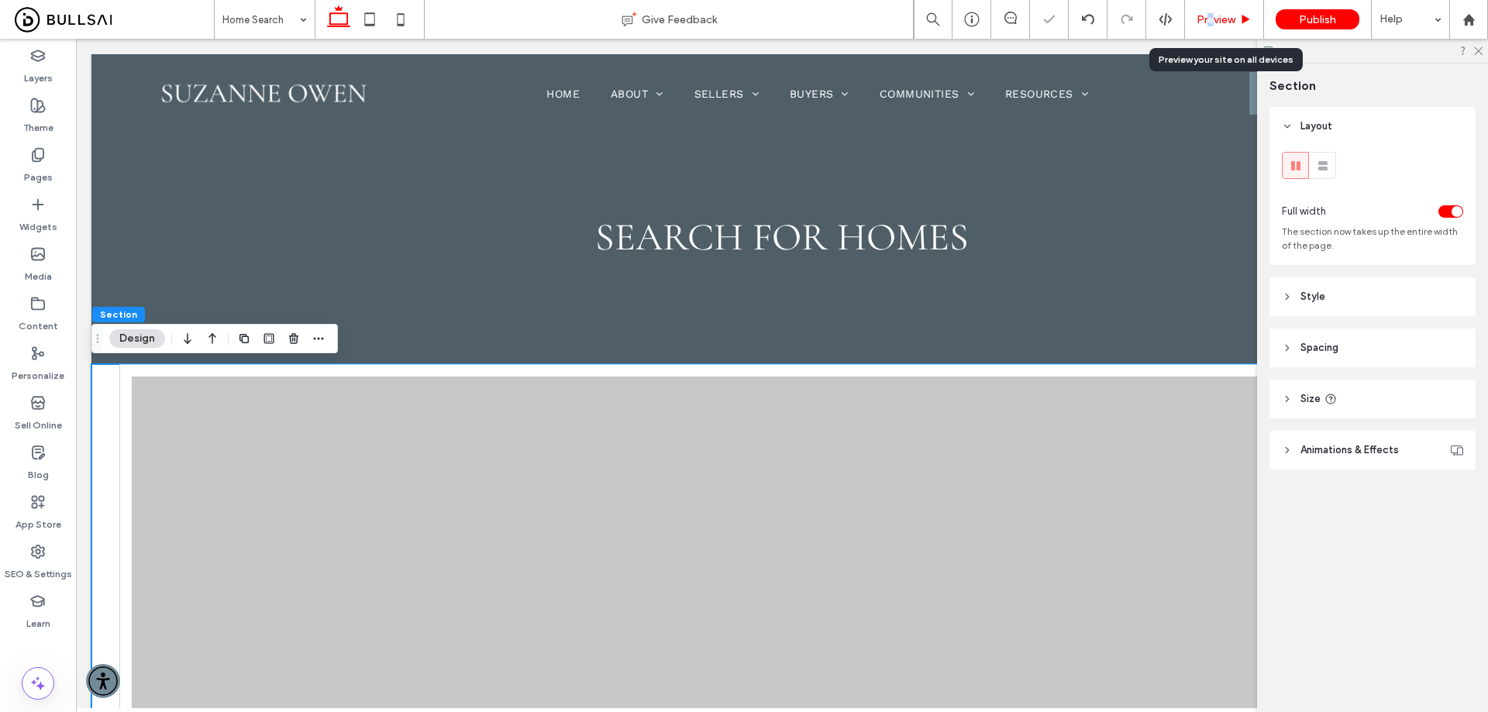
click at [1213, 10] on div "Preview" at bounding box center [1224, 19] width 79 height 39
click at [1226, 19] on span "Preview" at bounding box center [1215, 19] width 39 height 13
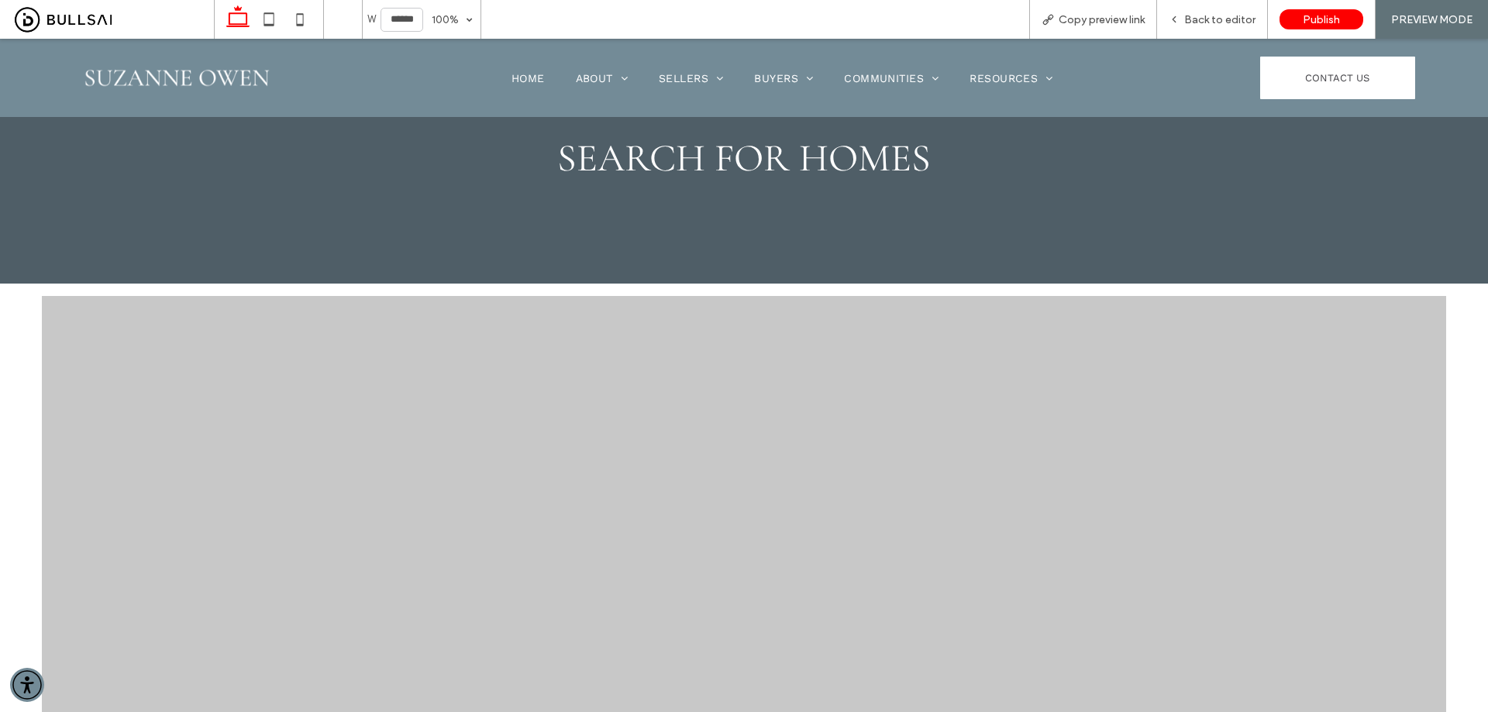
scroll to position [77, 0]
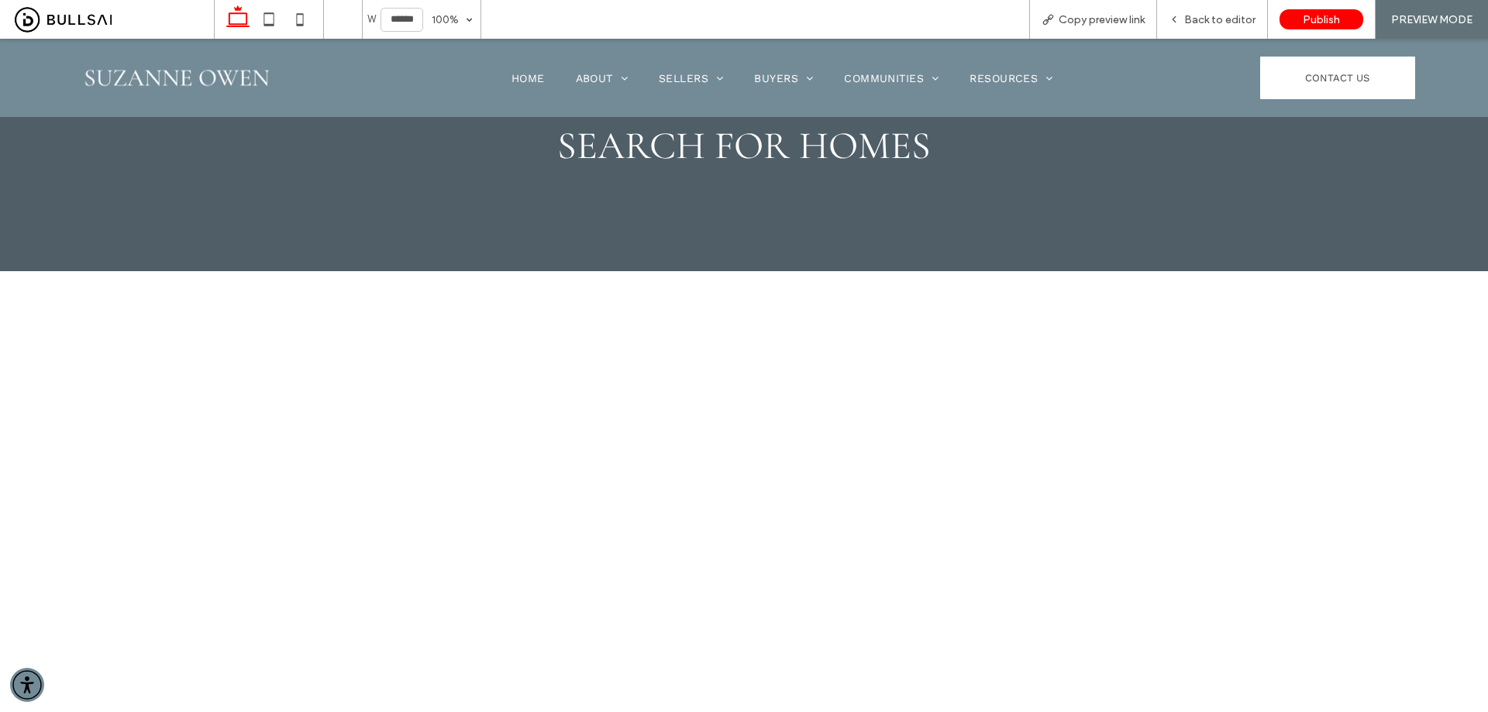
click at [1166, 249] on div "SEARCH FOR HOMES" at bounding box center [744, 116] width 930 height 310
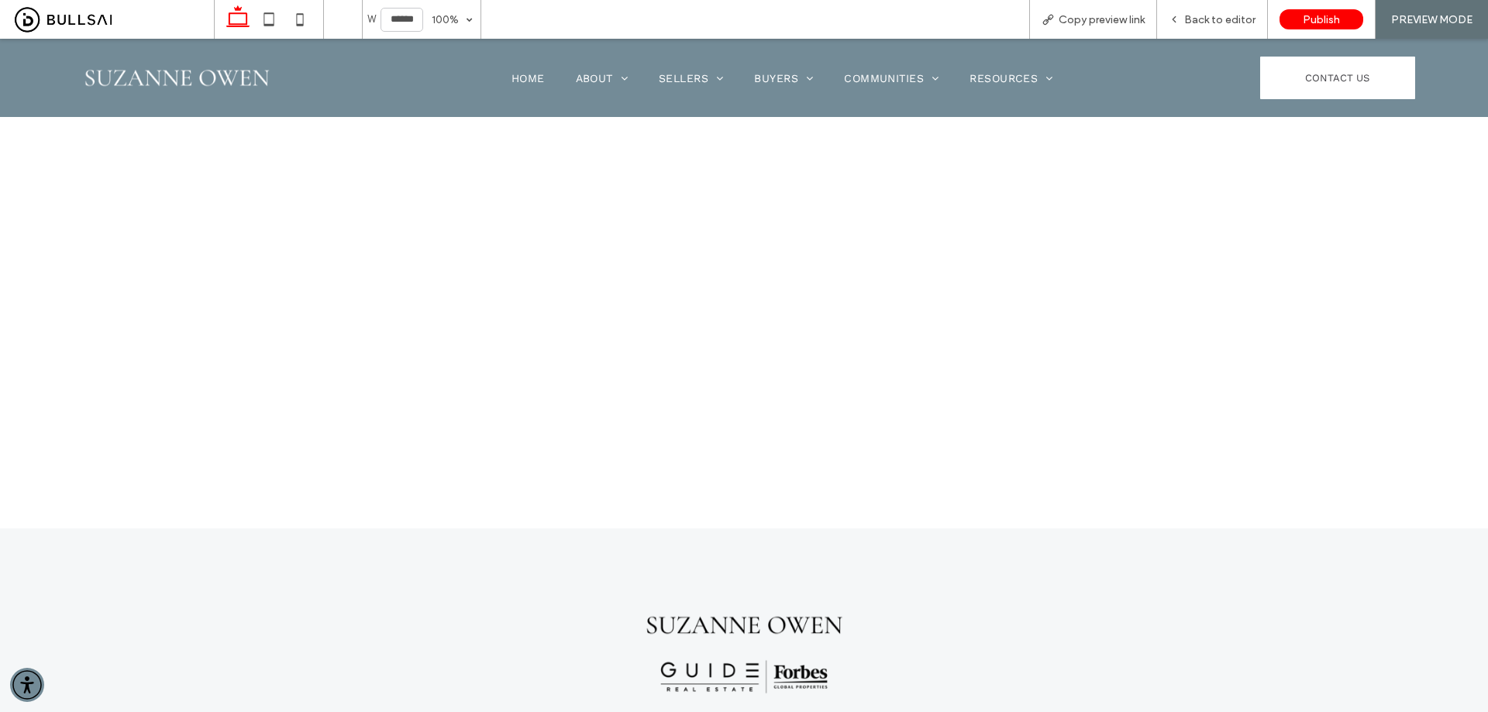
scroll to position [1007, 0]
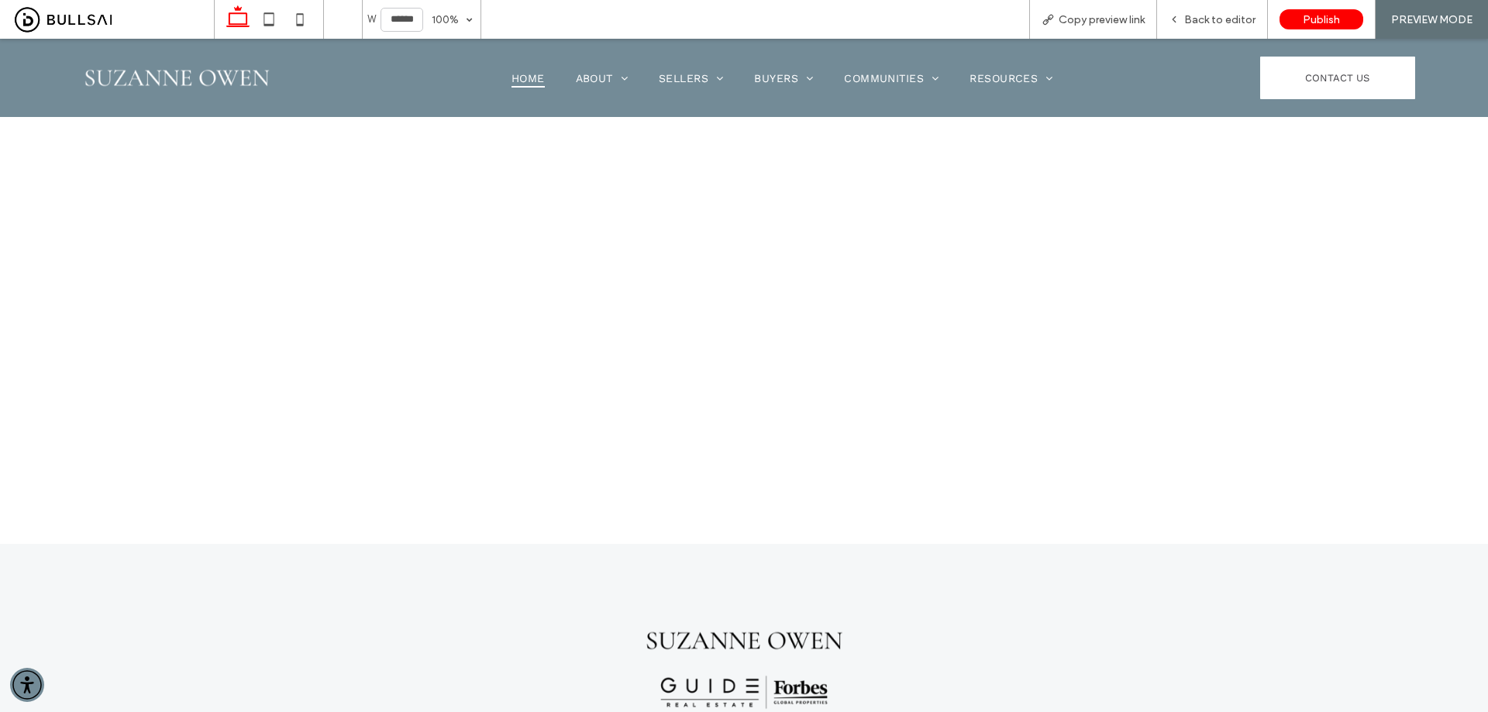
click at [516, 81] on span "Home" at bounding box center [527, 78] width 33 height 20
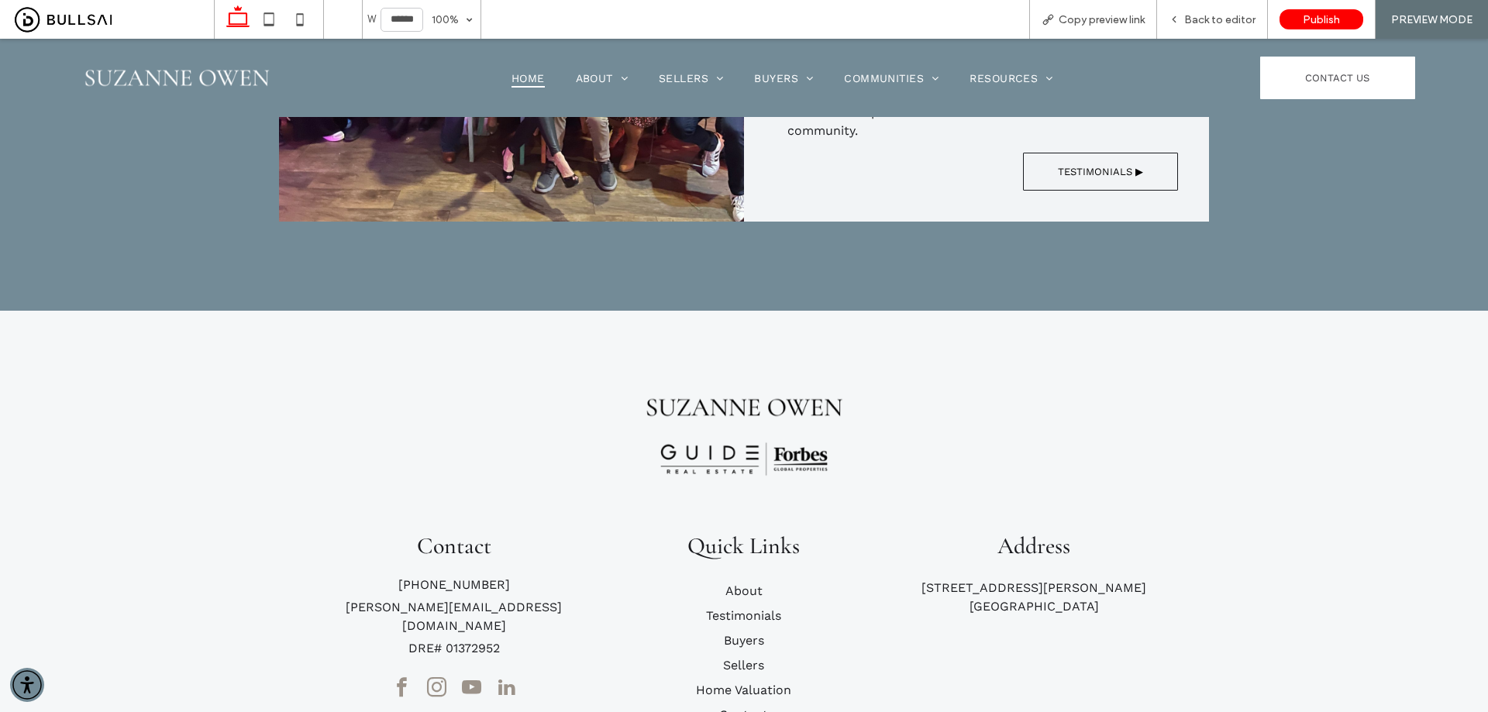
scroll to position [3642, 0]
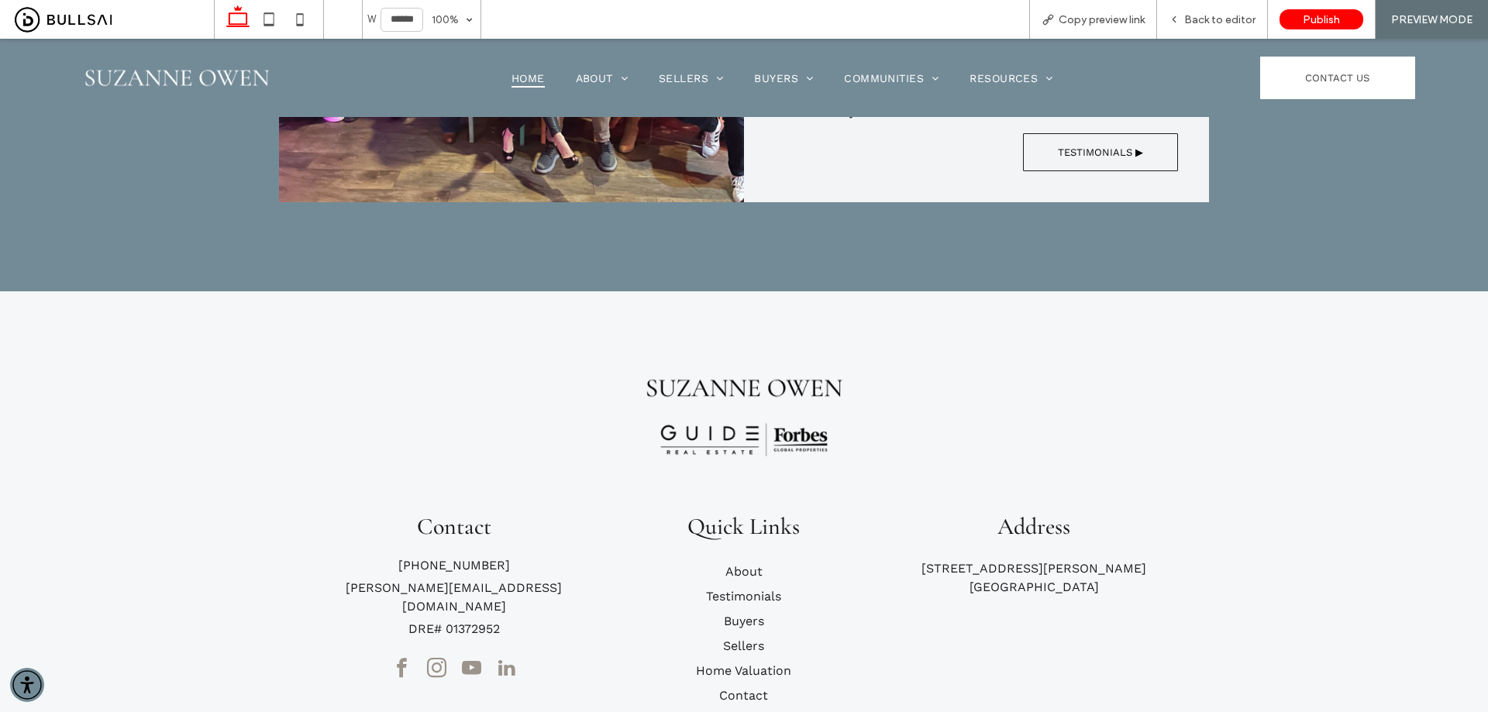
click at [459, 654] on span "youtube" at bounding box center [470, 668] width 29 height 29
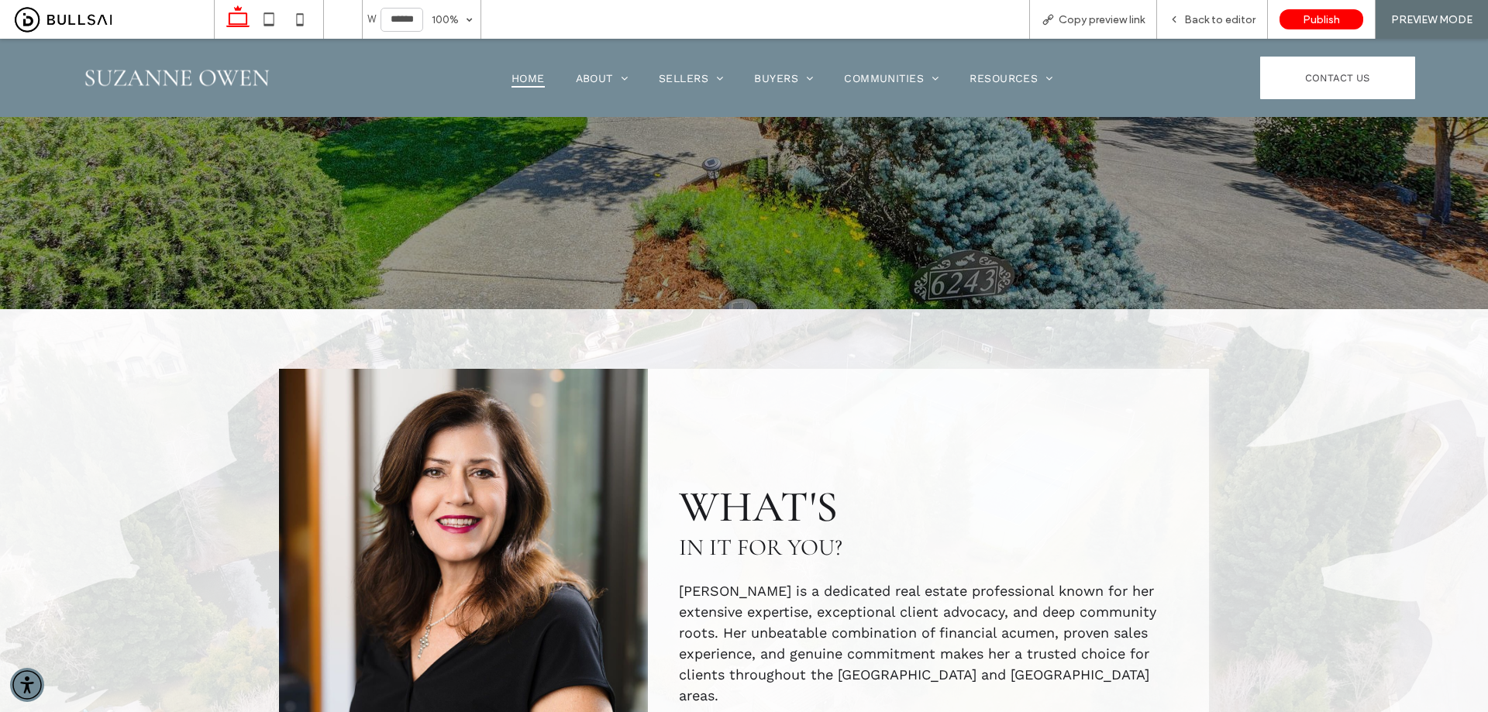
scroll to position [0, 0]
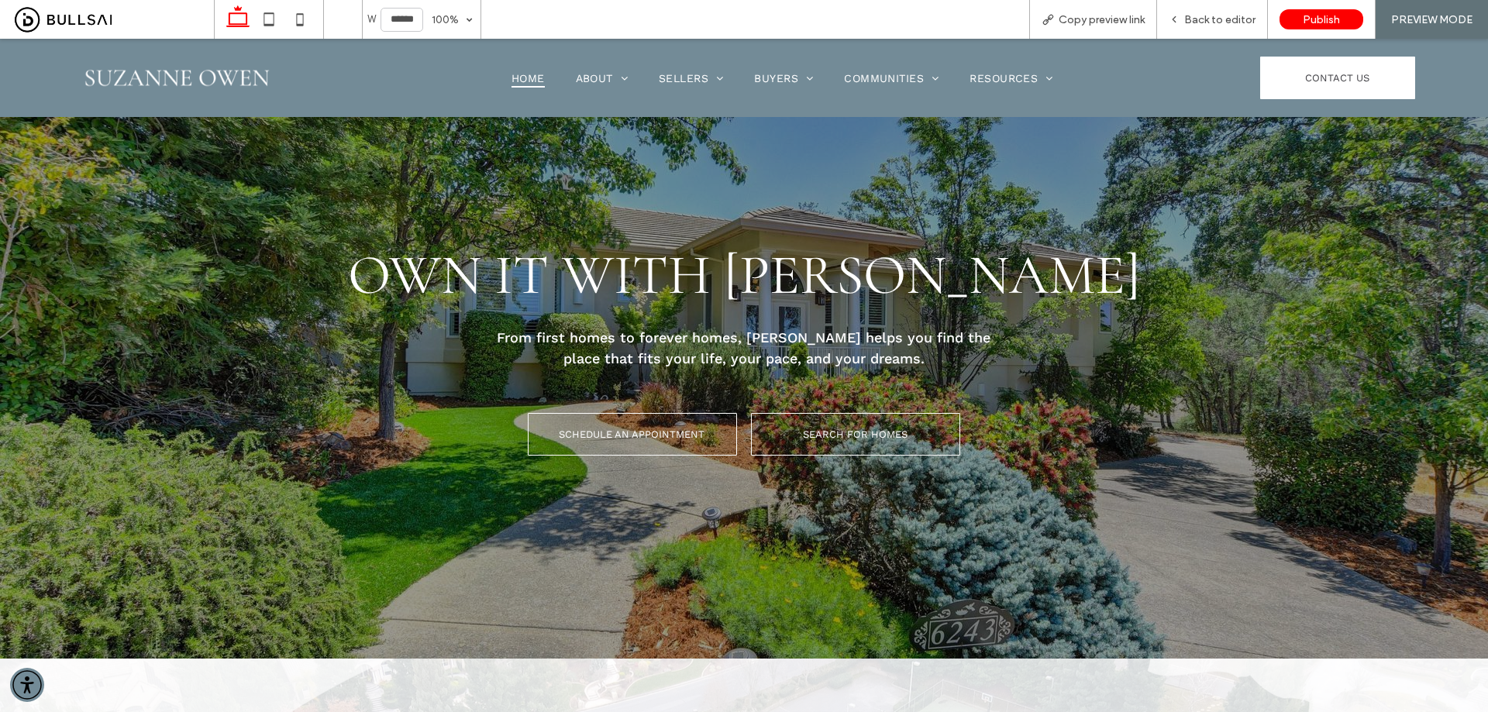
drag, startPoint x: 1325, startPoint y: 324, endPoint x: 1333, endPoint y: 126, distance: 197.8
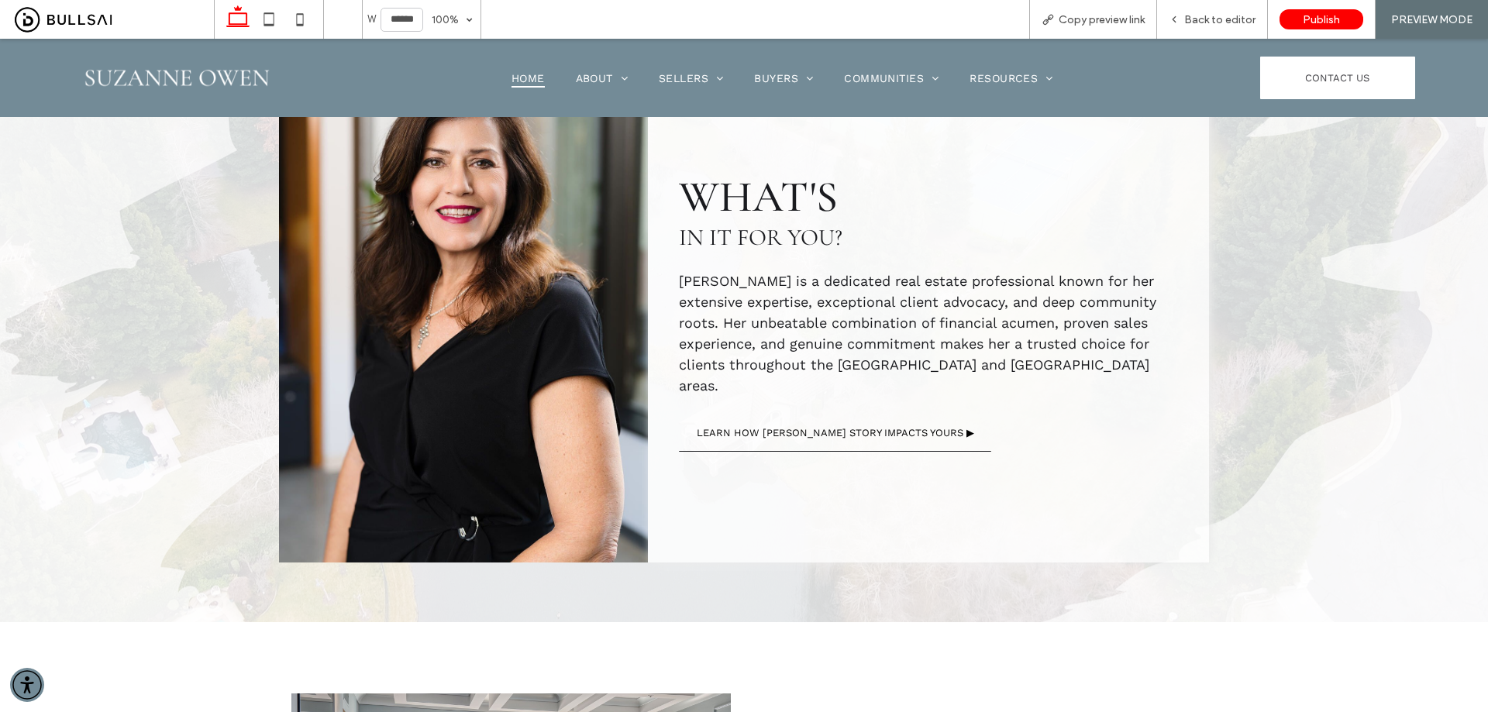
scroll to position [697, 0]
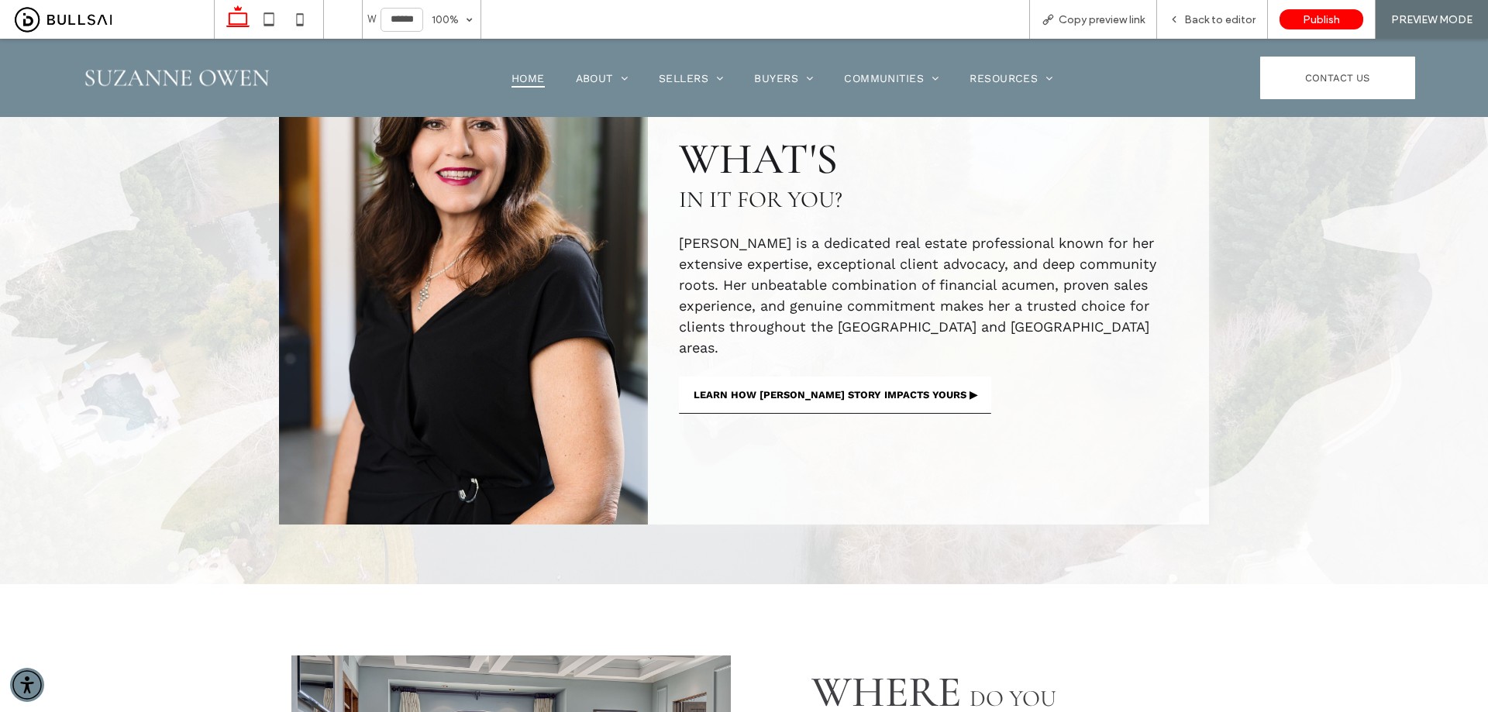
click at [862, 389] on span "LEARN HOW SUZANNE OWEN'S STORY IMPACTS YOURS ▶" at bounding box center [835, 395] width 284 height 12
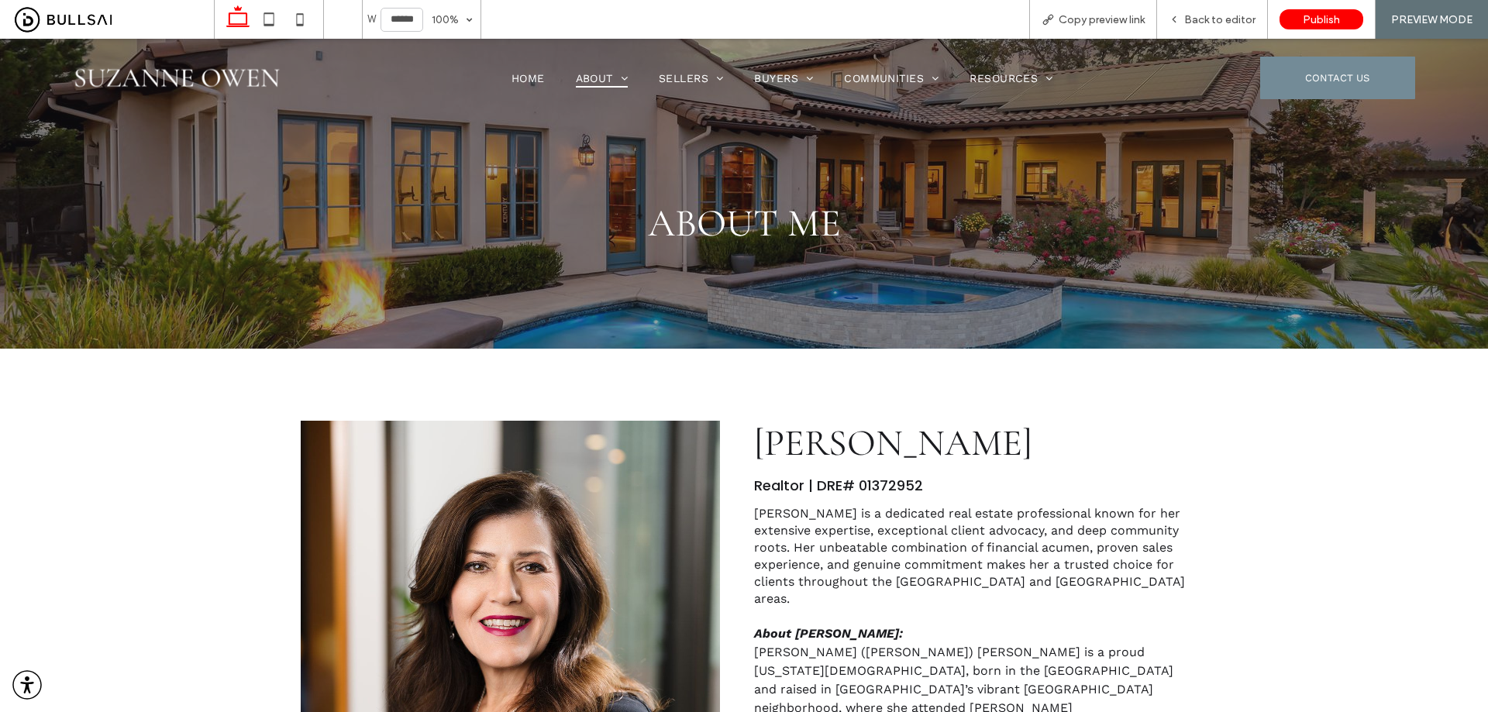
click at [191, 67] on img at bounding box center [176, 77] width 209 height 53
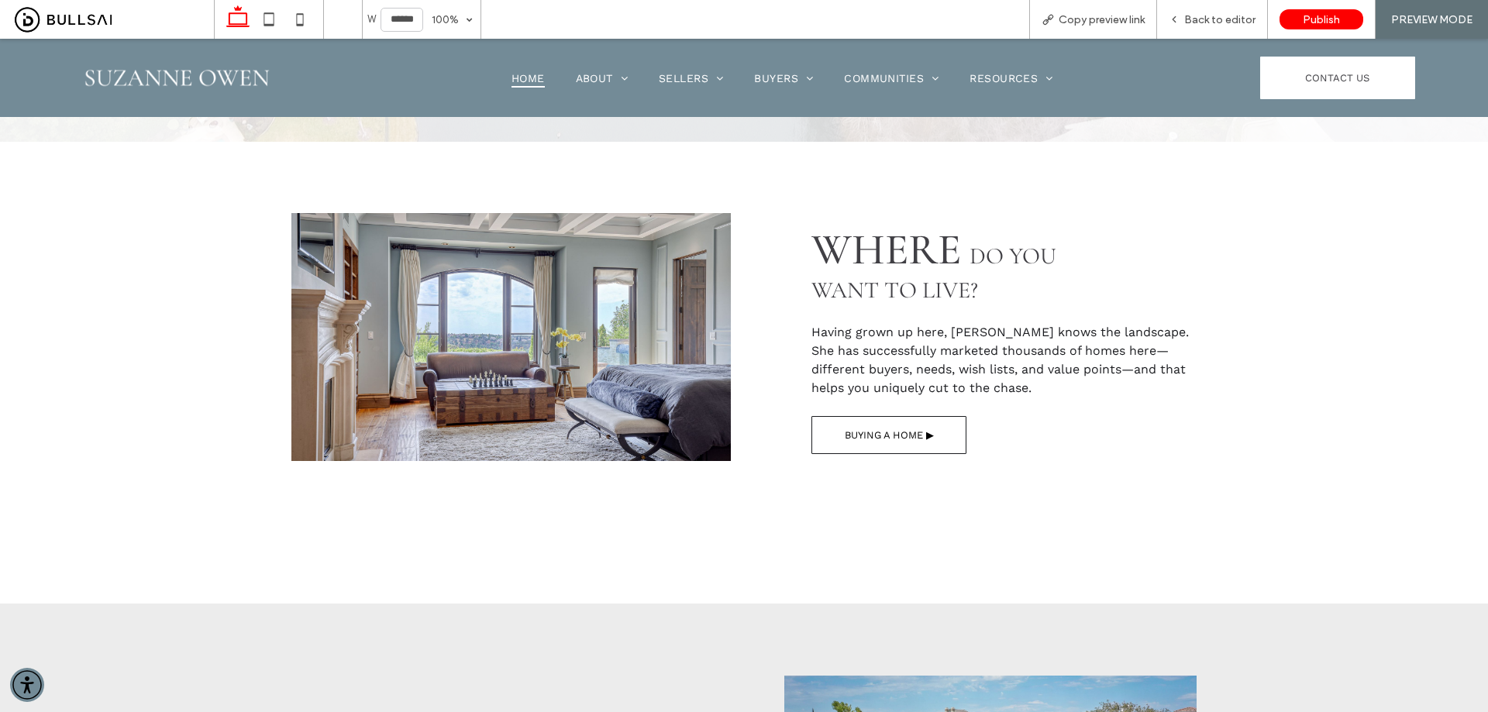
scroll to position [1162, 0]
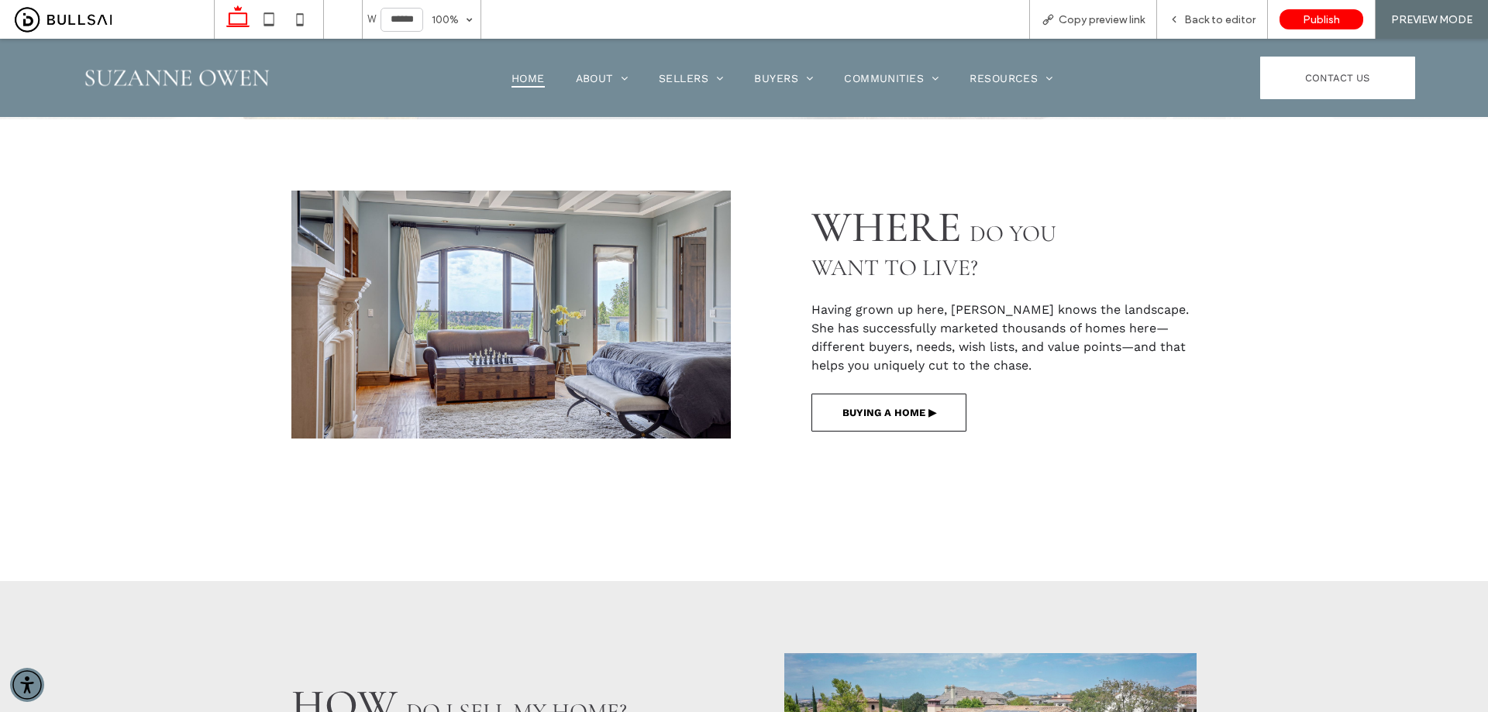
click at [896, 416] on span "BUYING A HOME ▶" at bounding box center [889, 413] width 94 height 12
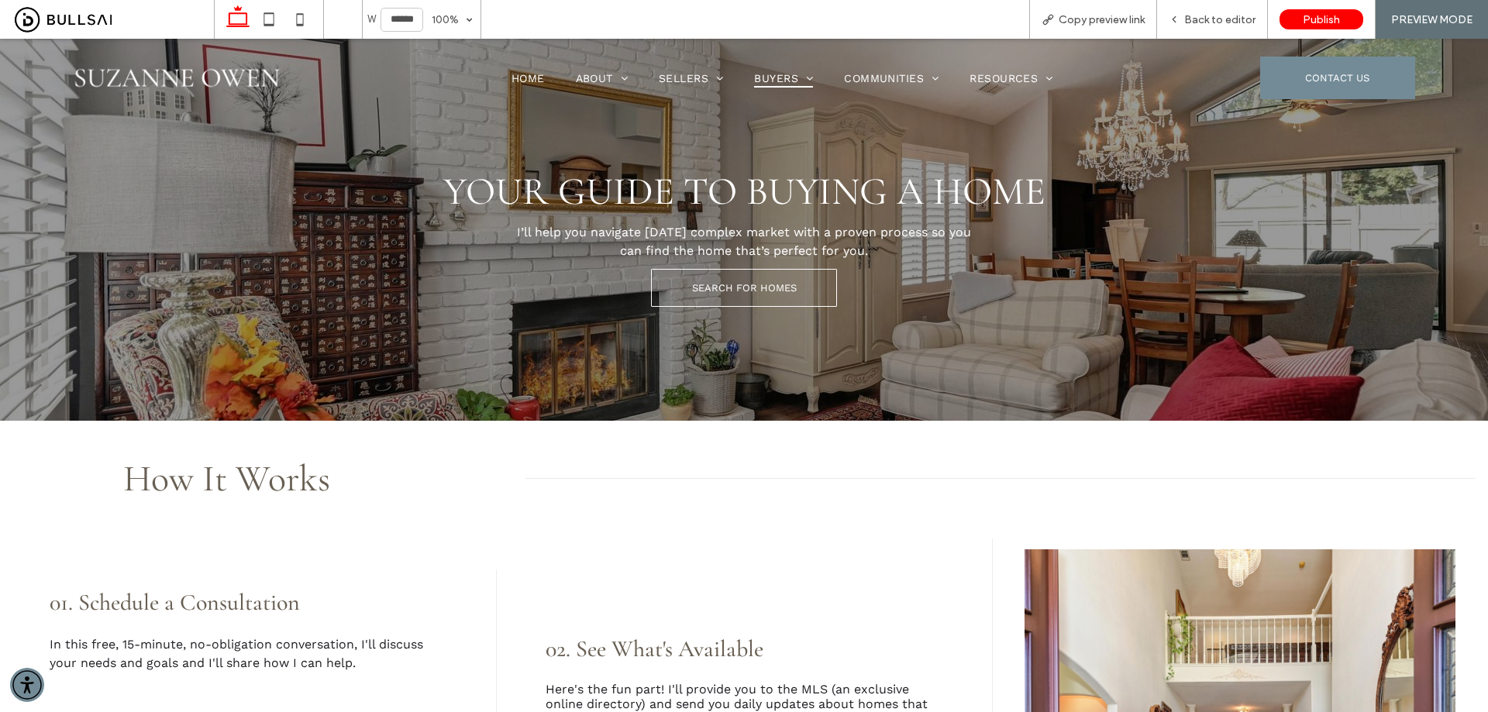
click at [201, 91] on img at bounding box center [176, 77] width 209 height 53
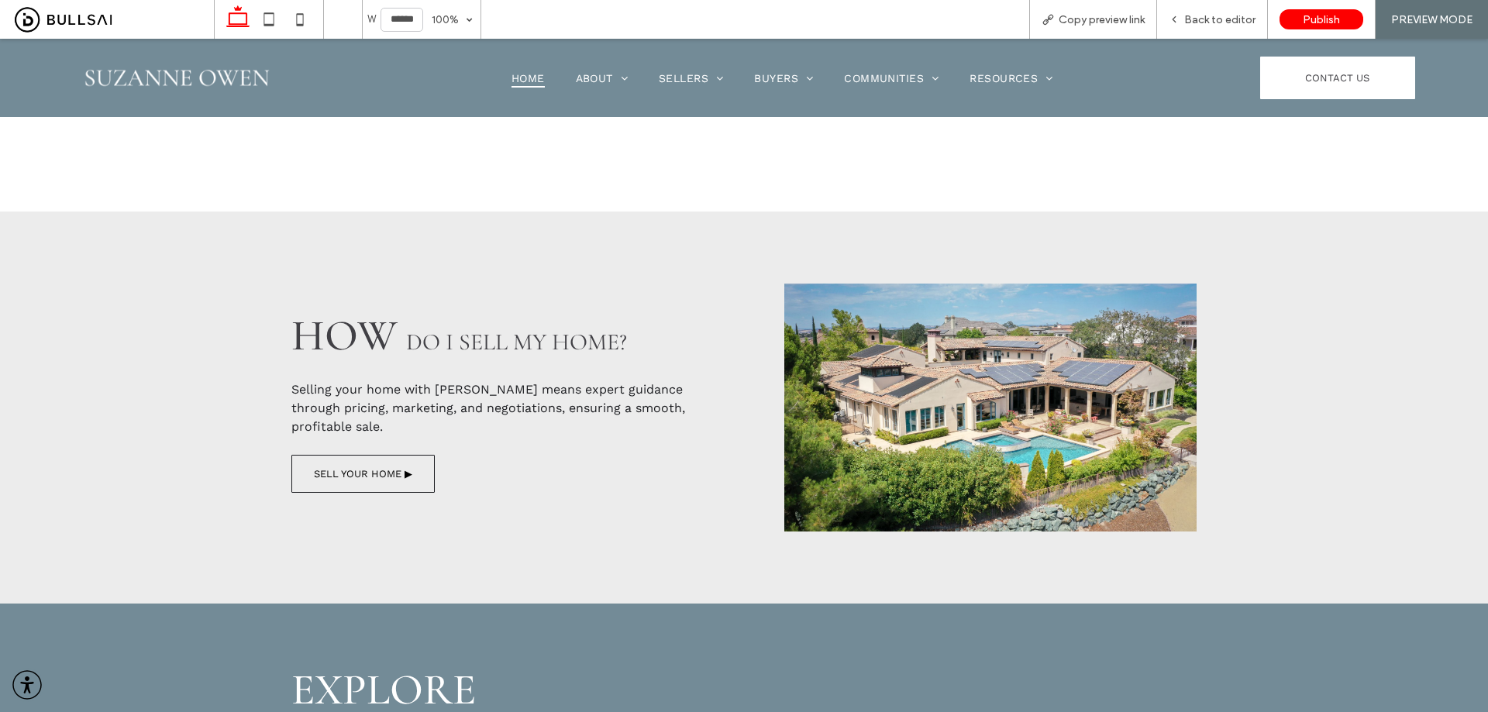
scroll to position [1550, 0]
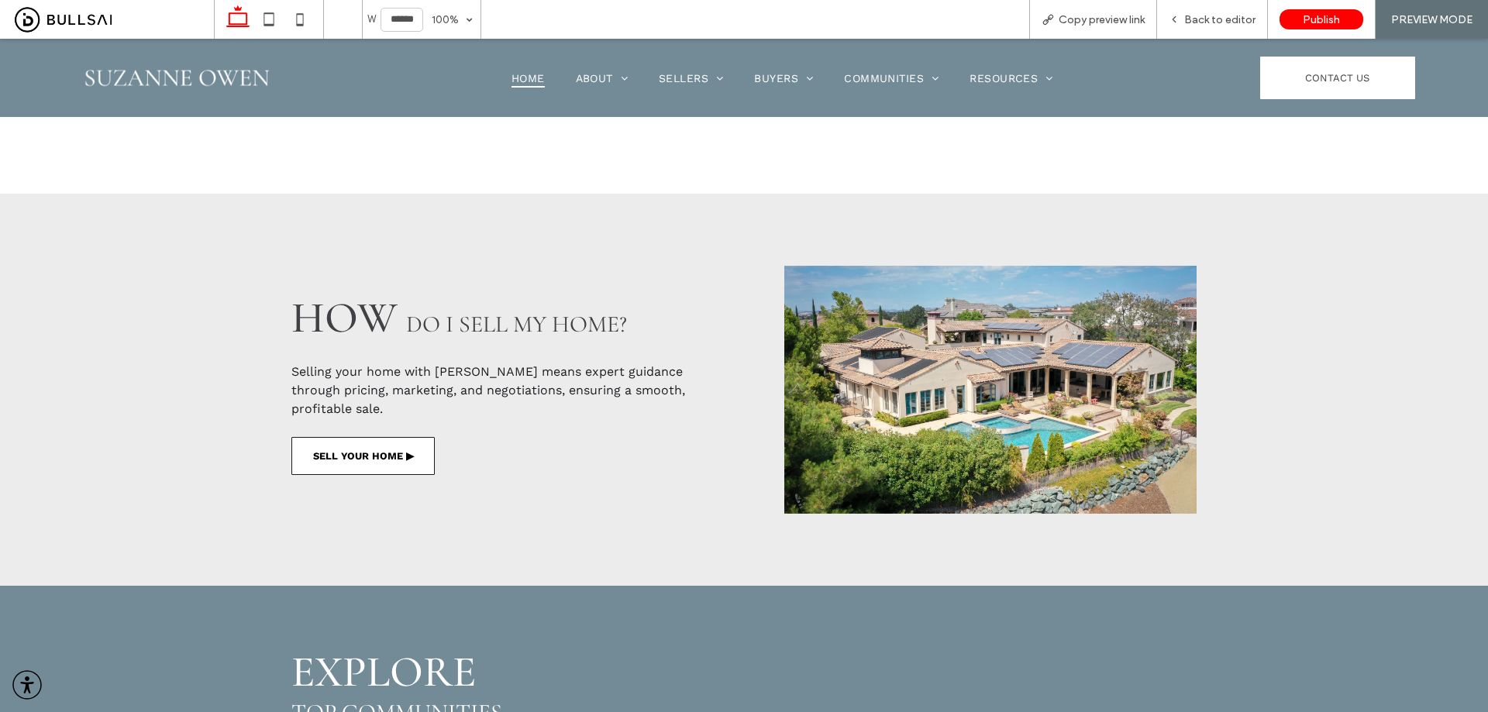
click at [375, 465] on link "SELL YOUR HOME ▶" at bounding box center [362, 456] width 143 height 38
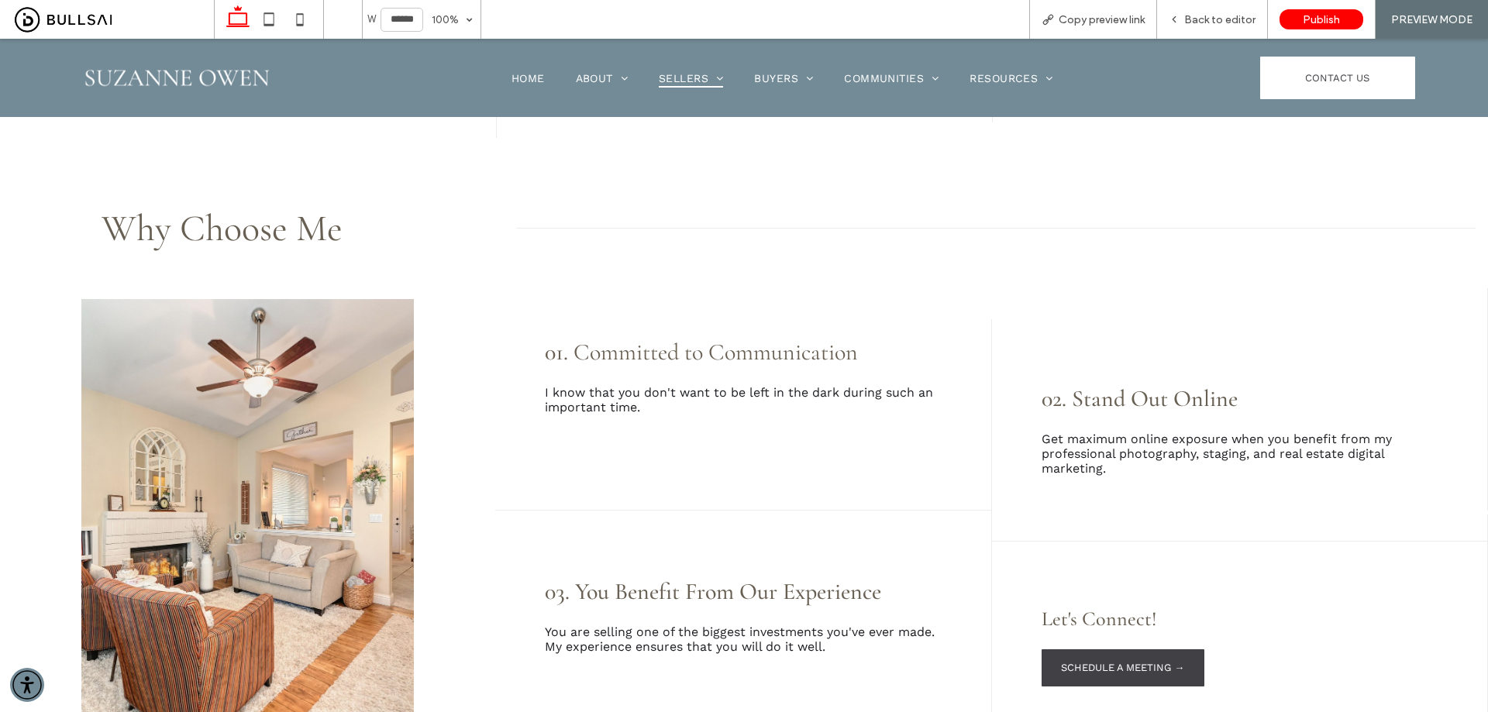
scroll to position [930, 0]
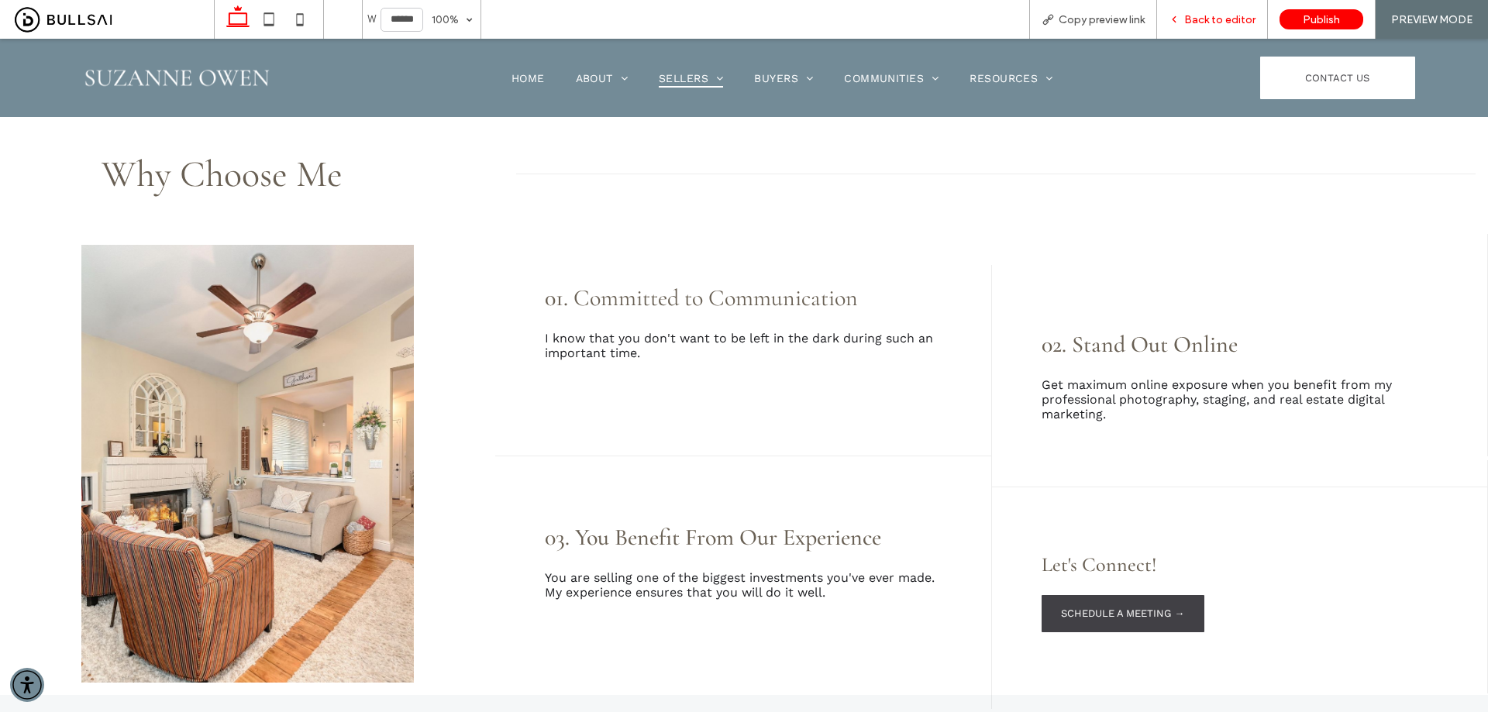
click at [1197, 26] on span "Back to editor" at bounding box center [1219, 19] width 71 height 13
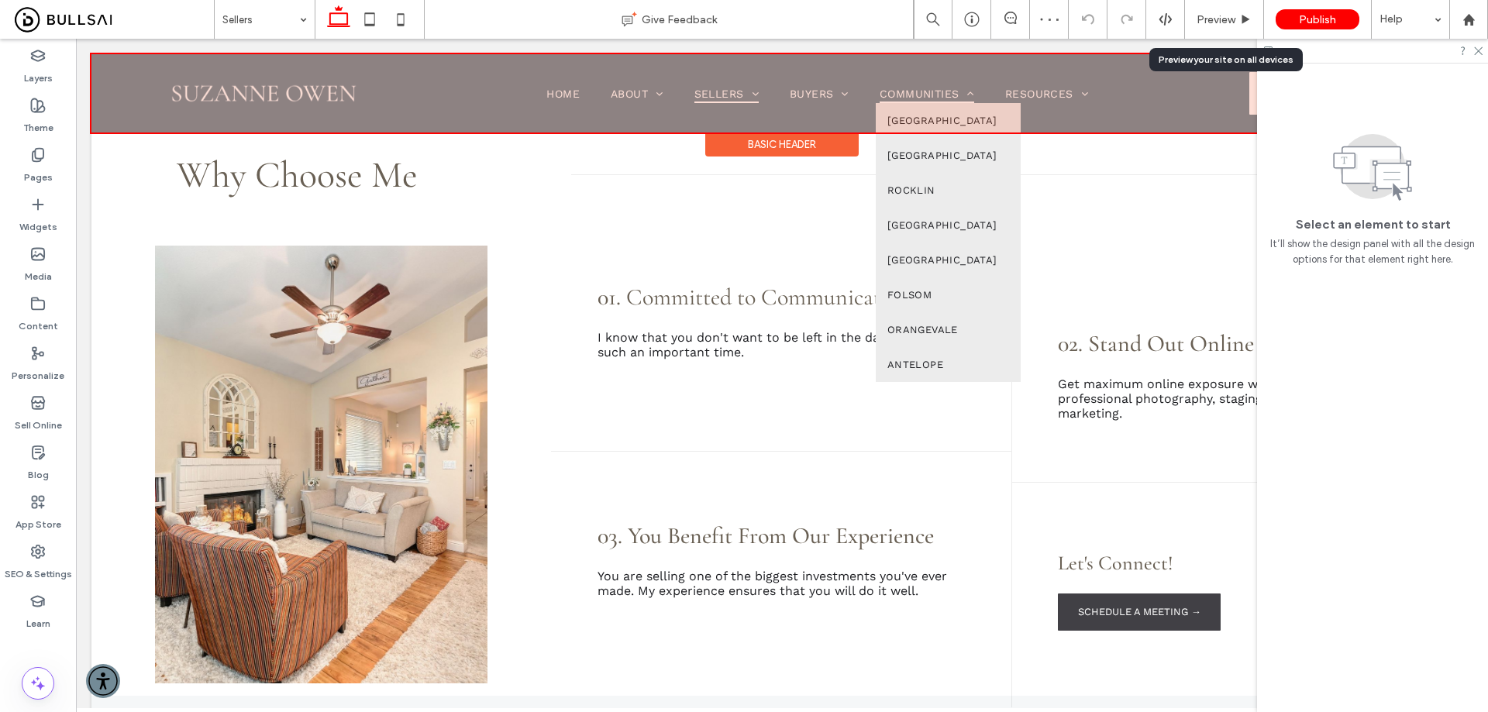
scroll to position [962, 0]
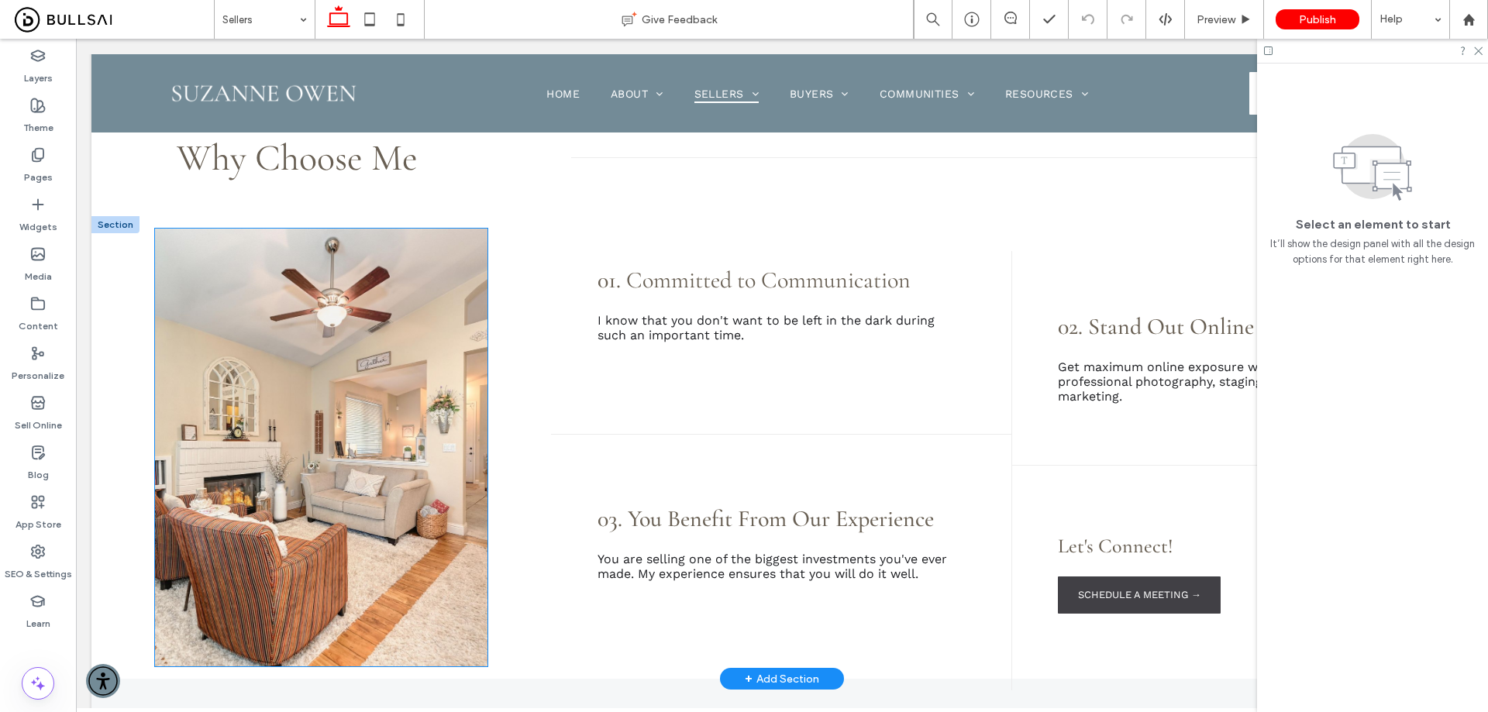
click at [448, 334] on img at bounding box center [321, 448] width 332 height 438
click at [448, 334] on div at bounding box center [321, 448] width 332 height 438
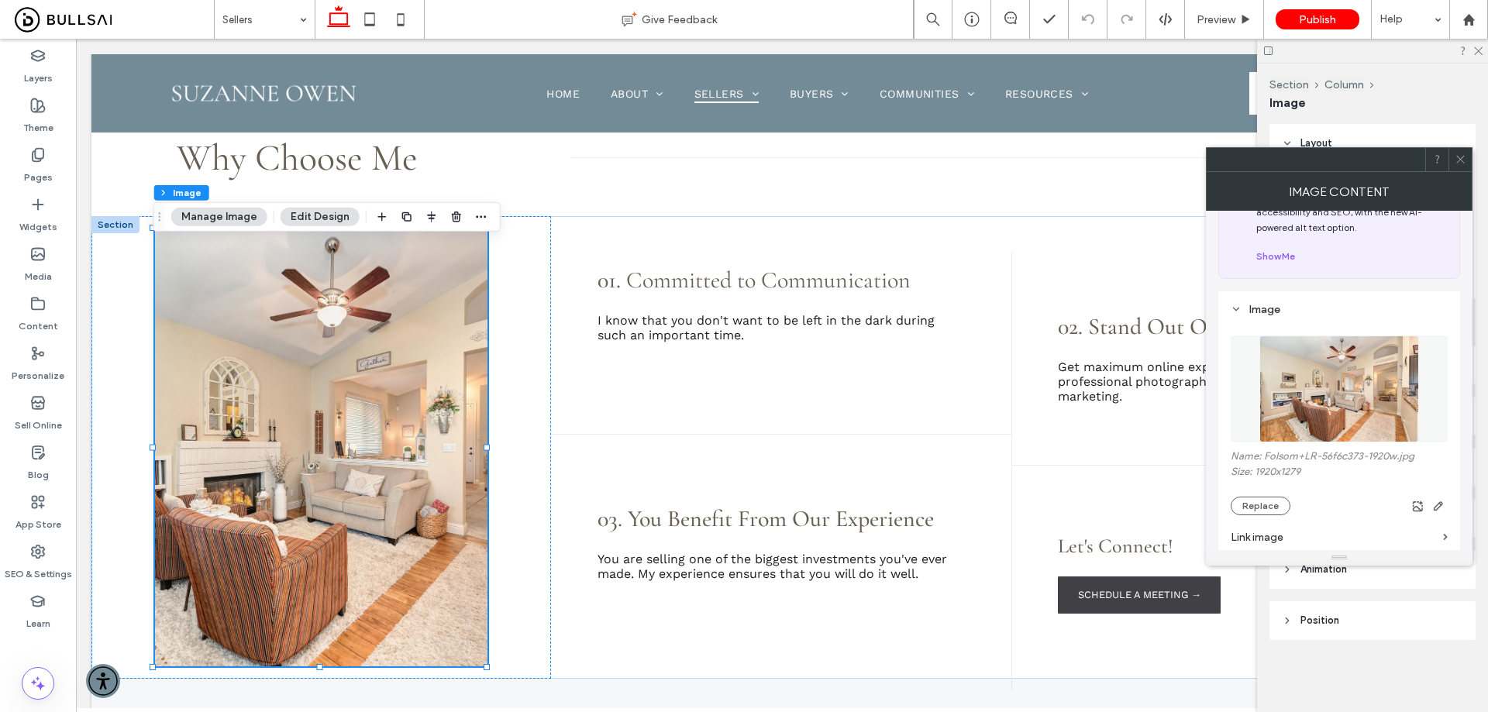
scroll to position [77, 0]
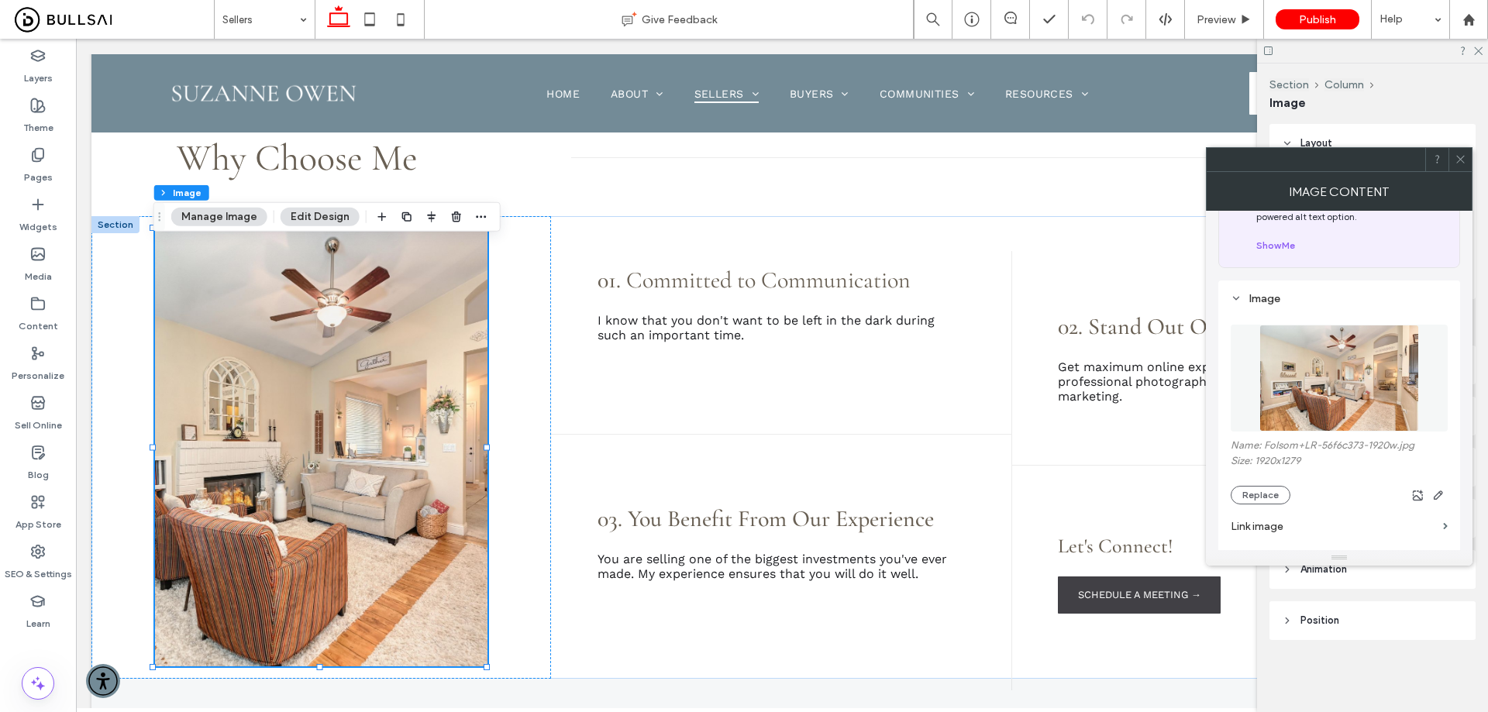
click at [1458, 158] on icon at bounding box center [1460, 159] width 12 height 12
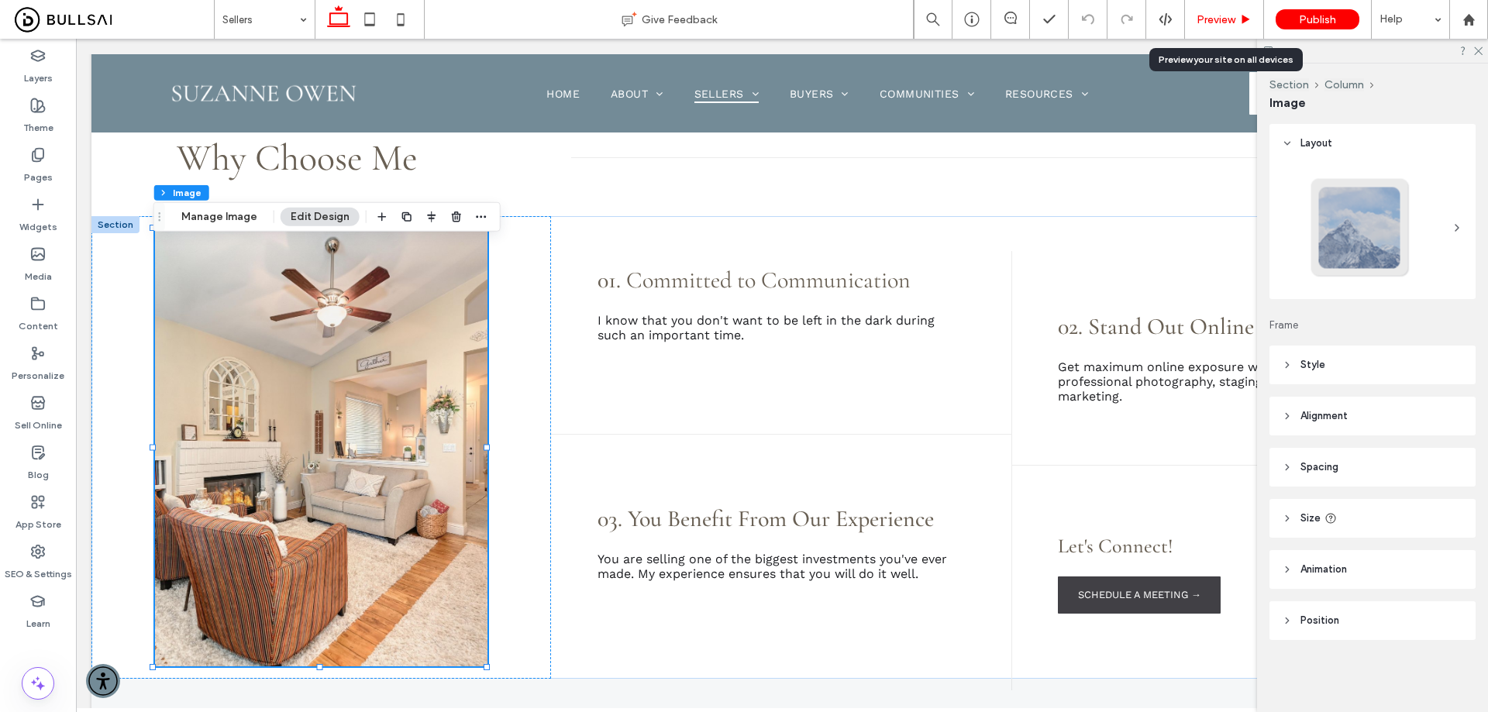
click at [1247, 9] on div "Preview" at bounding box center [1224, 19] width 79 height 39
click at [1229, 13] on span "Preview" at bounding box center [1215, 19] width 39 height 13
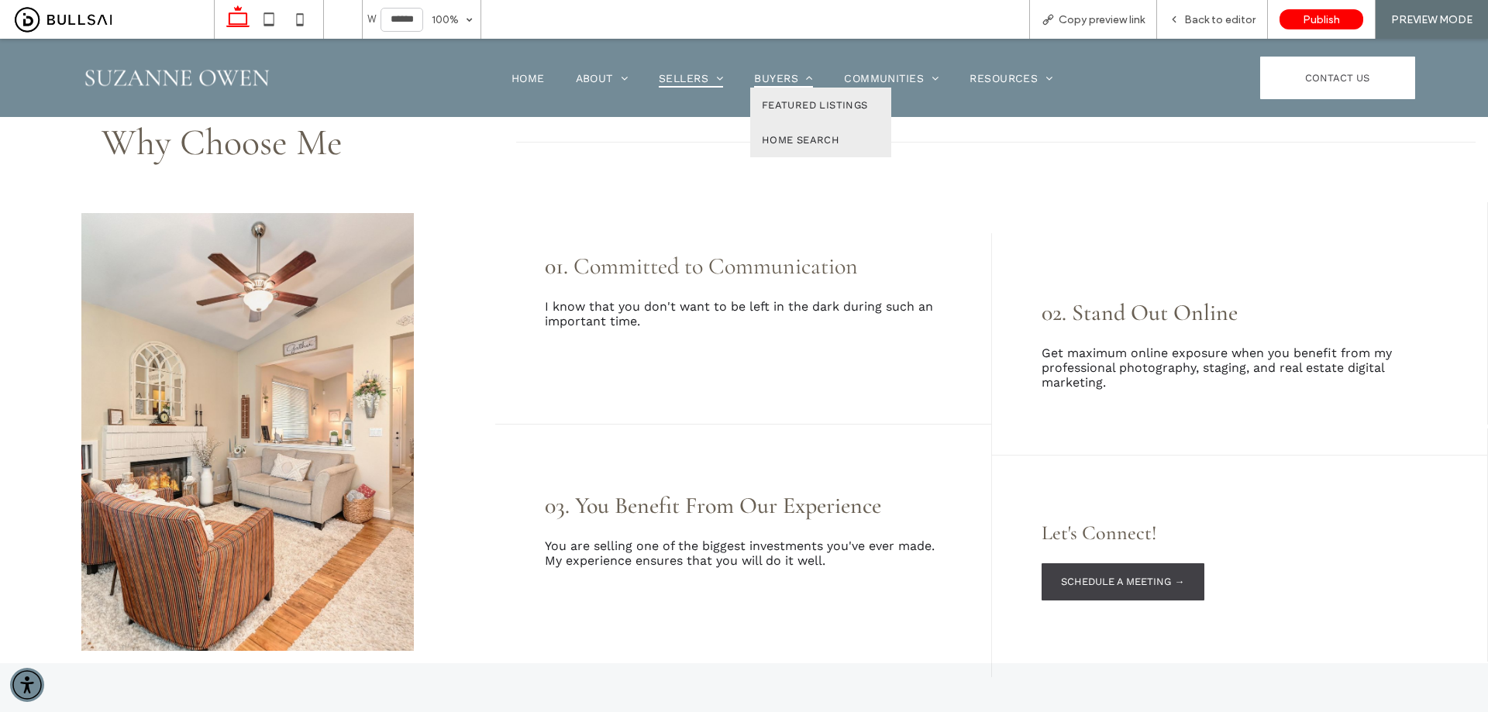
scroll to position [930, 0]
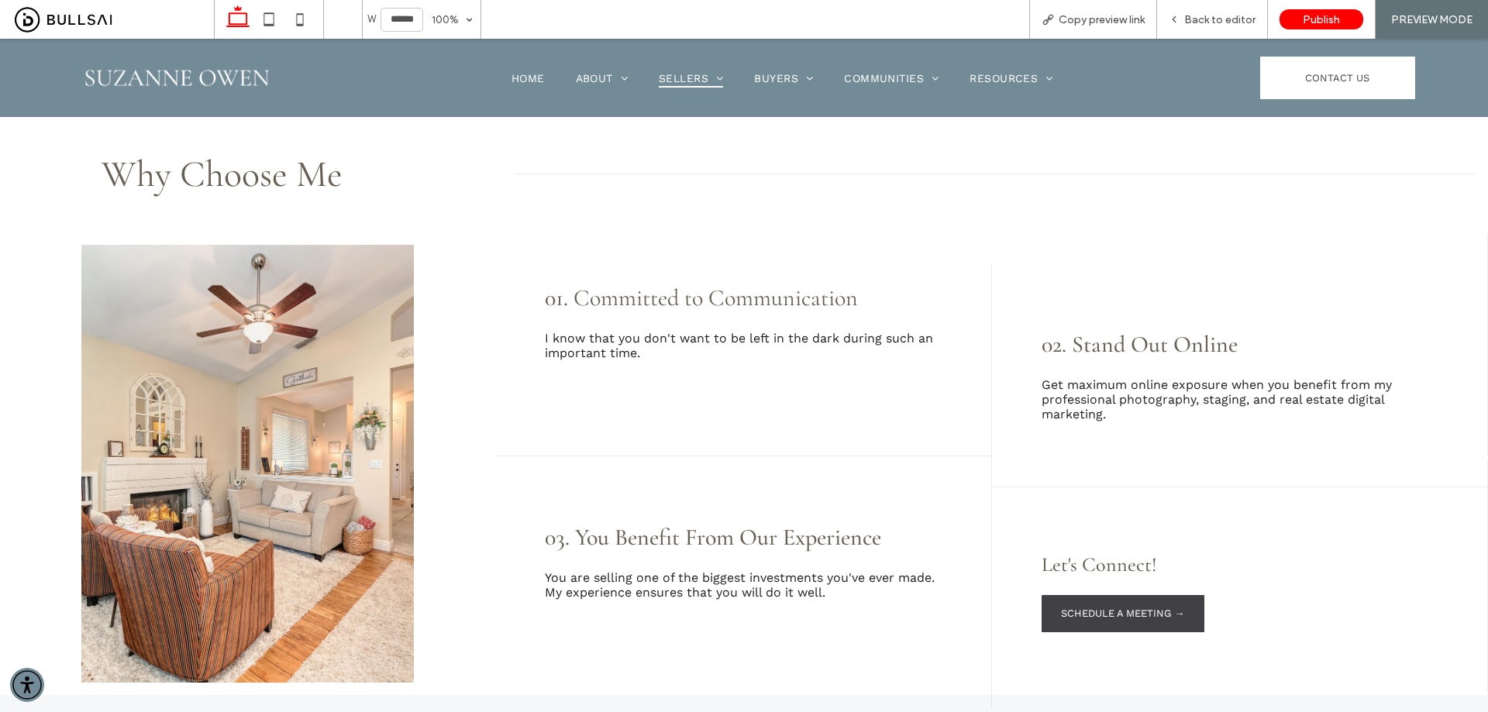
click at [203, 69] on img at bounding box center [176, 77] width 188 height 48
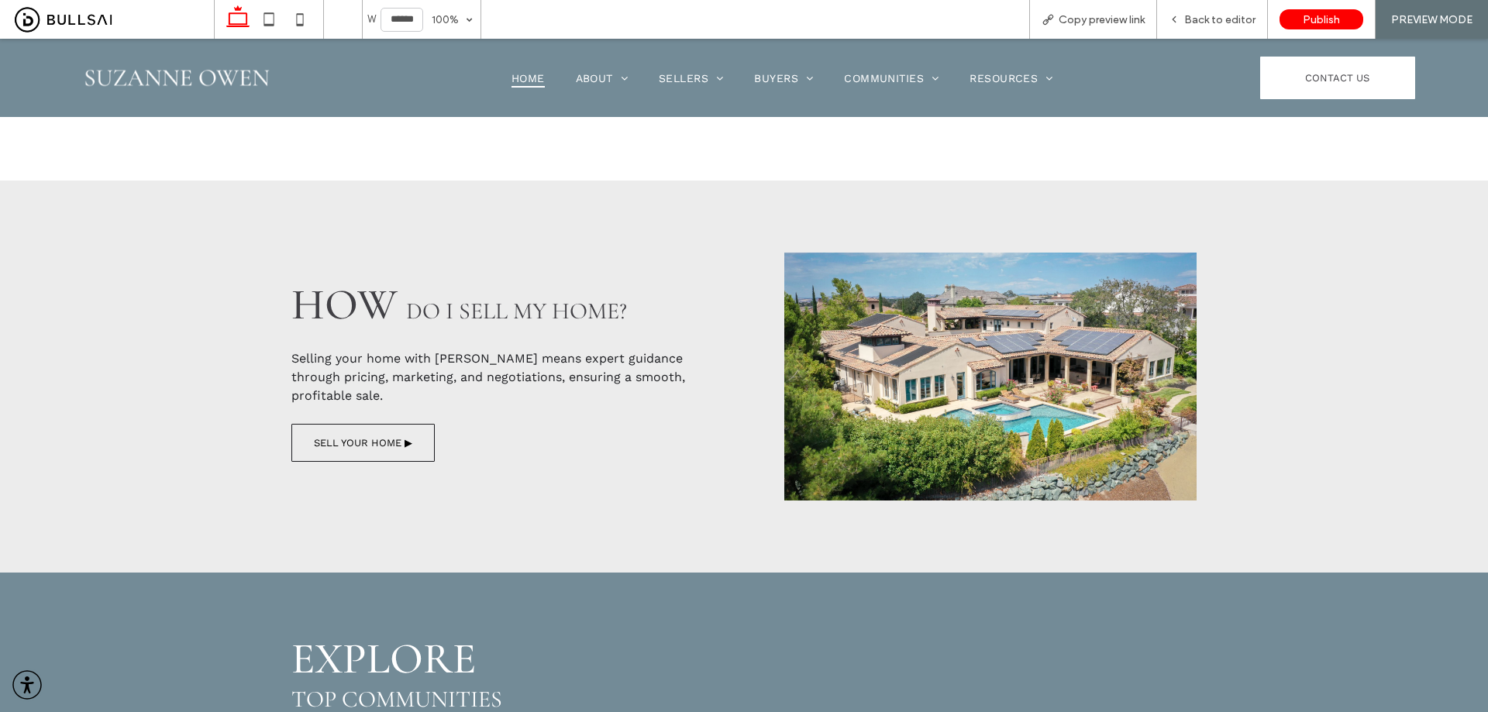
scroll to position [1550, 0]
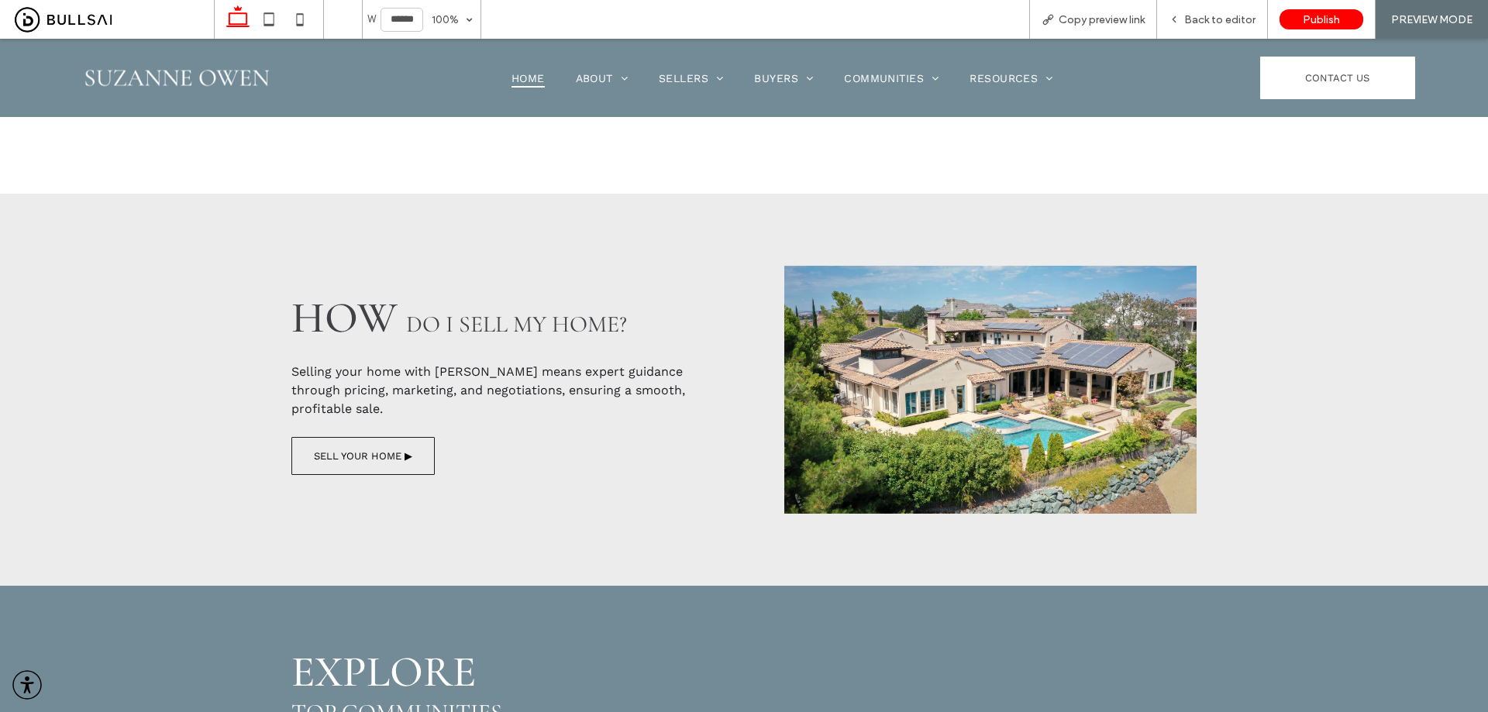
click at [798, 212] on div "HOW do I sell my home? Selling your home with Suzanne means expert guidance thr…" at bounding box center [744, 390] width 930 height 392
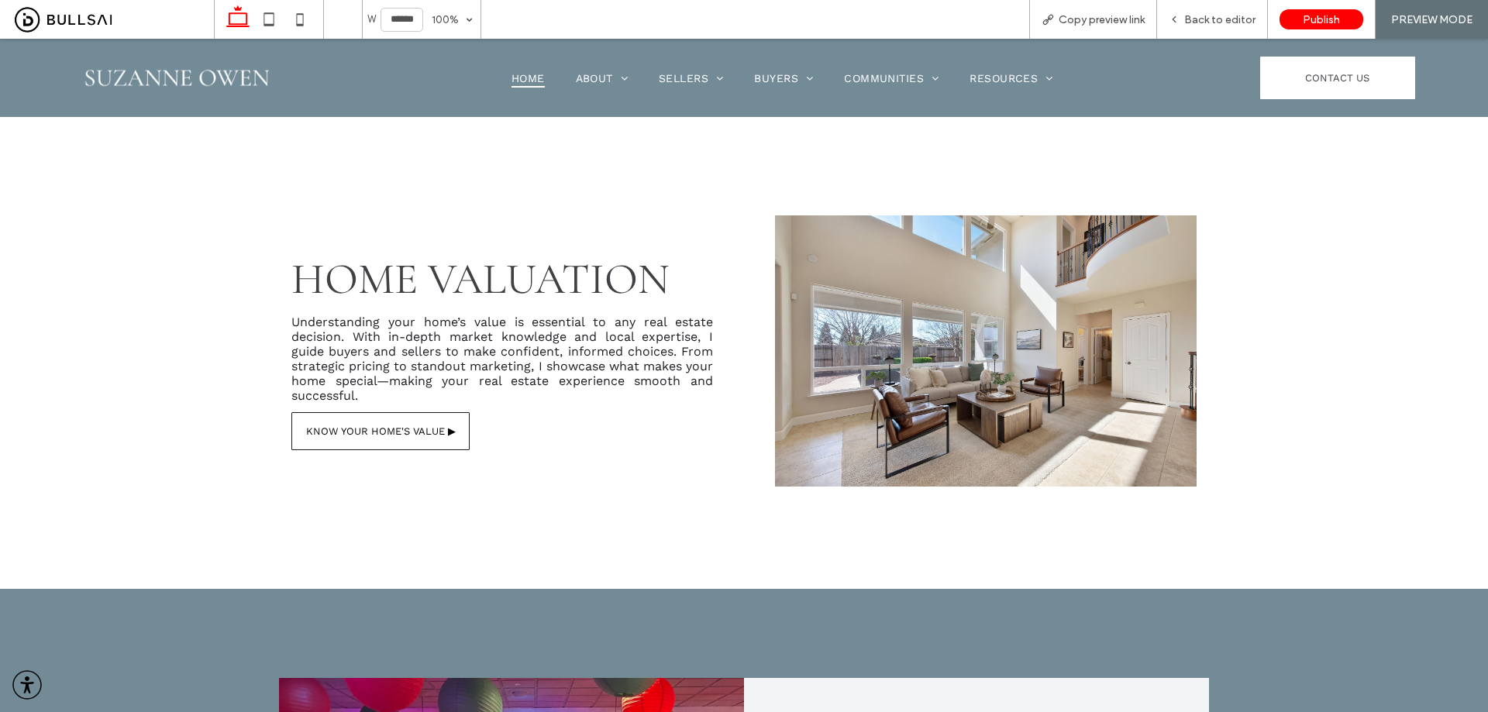
scroll to position [2712, 0]
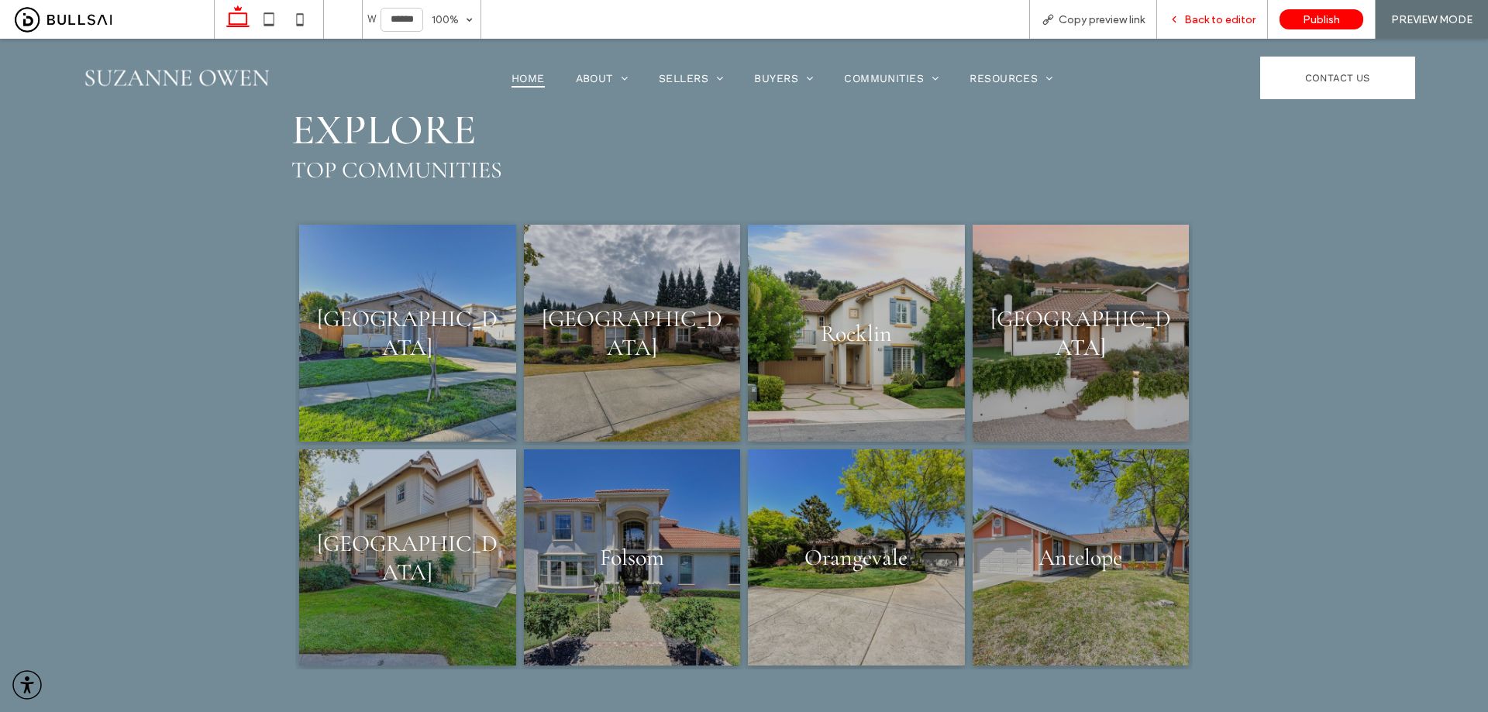
click at [1196, 15] on span "Back to editor" at bounding box center [1219, 19] width 71 height 13
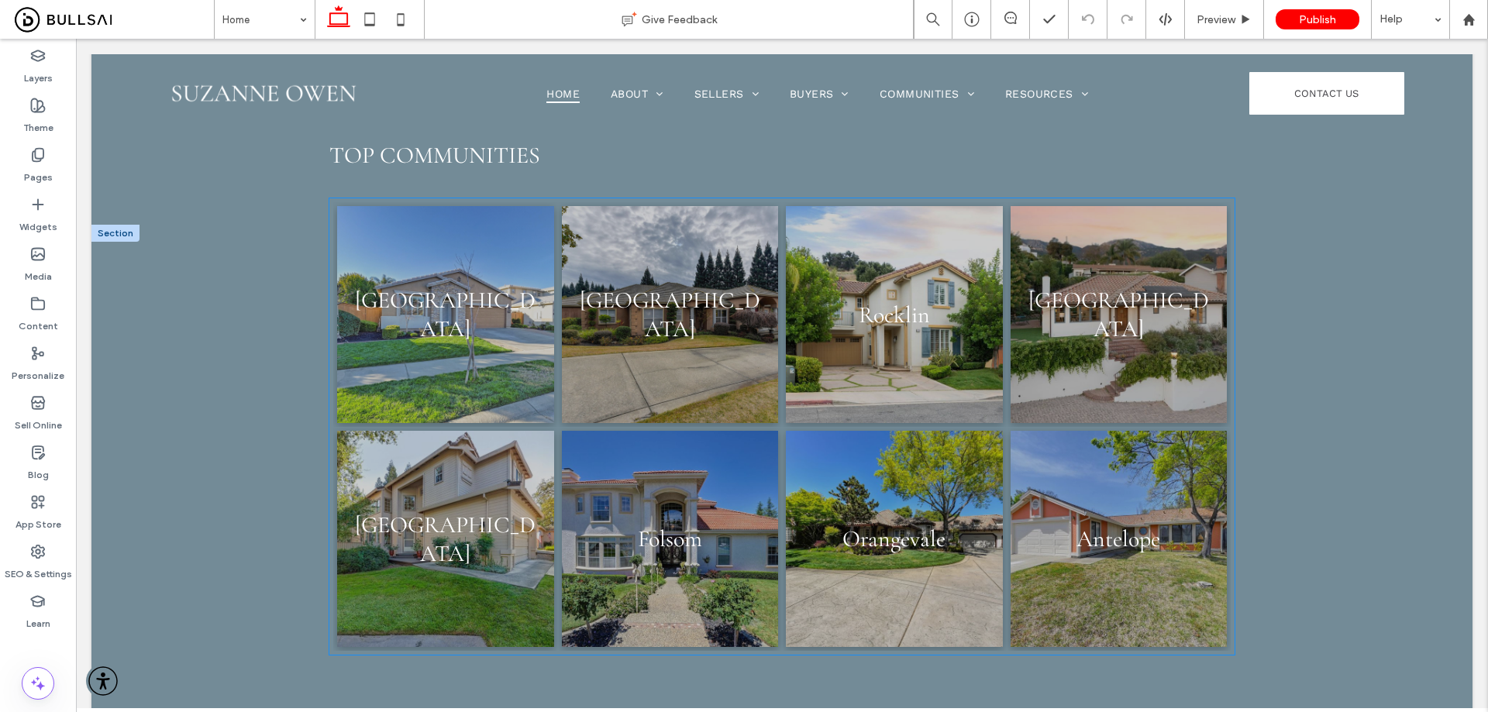
scroll to position [2090, 0]
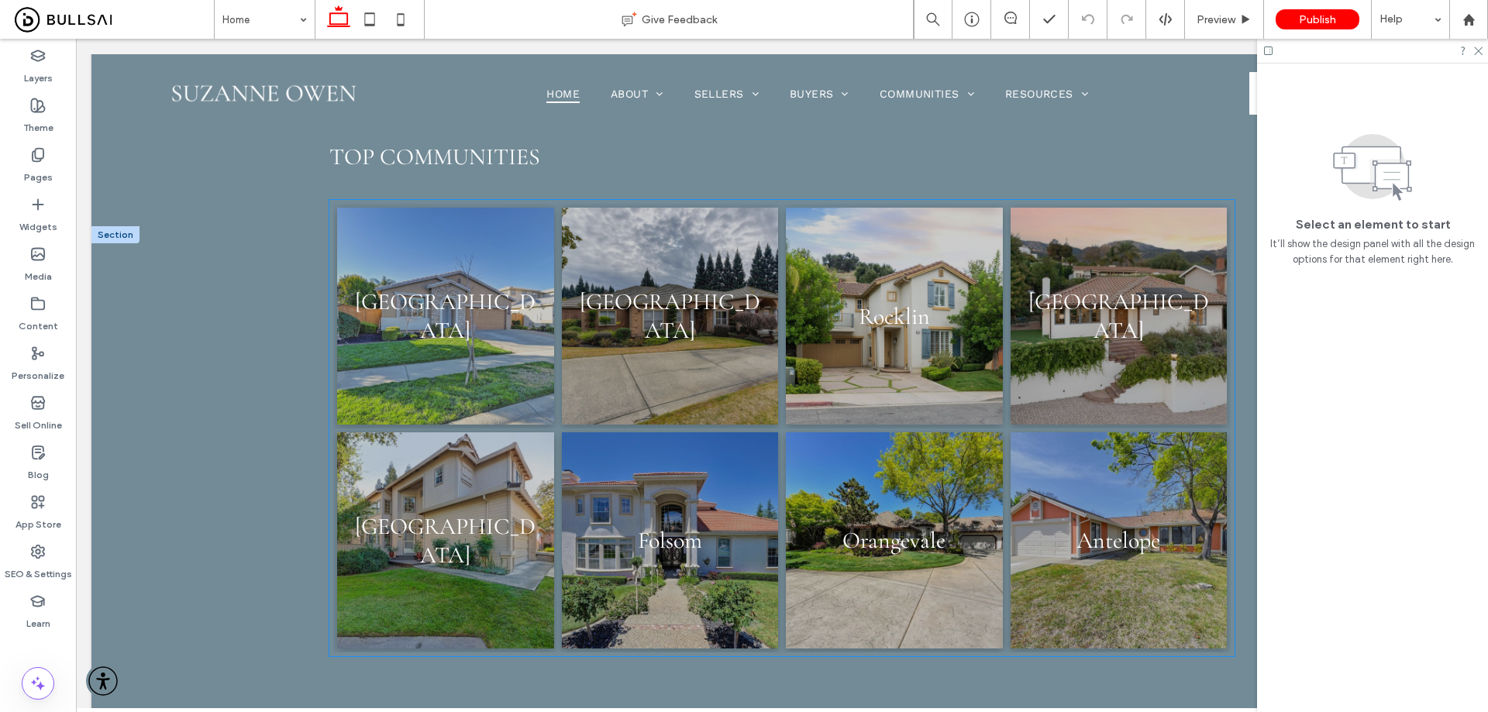
click at [444, 315] on link at bounding box center [445, 316] width 217 height 217
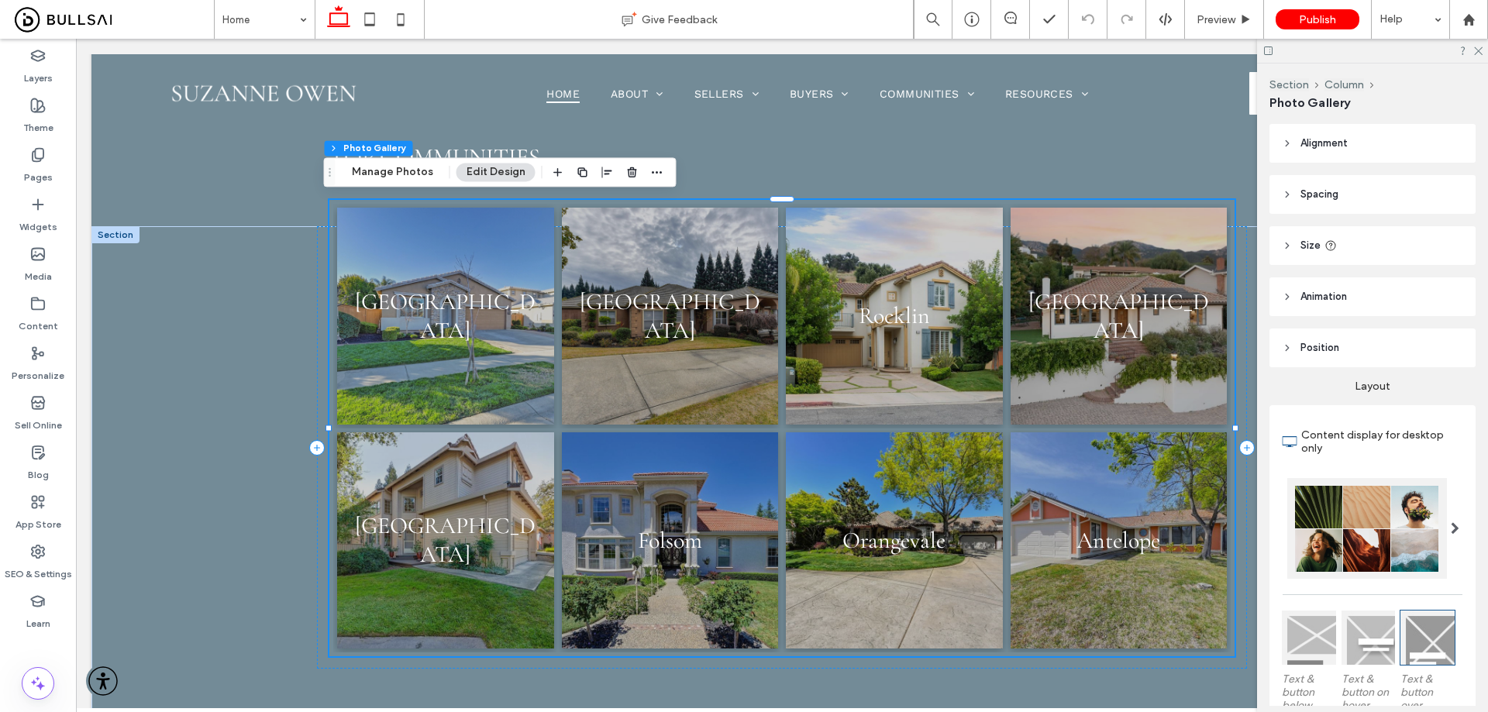
click at [444, 315] on link at bounding box center [445, 316] width 217 height 217
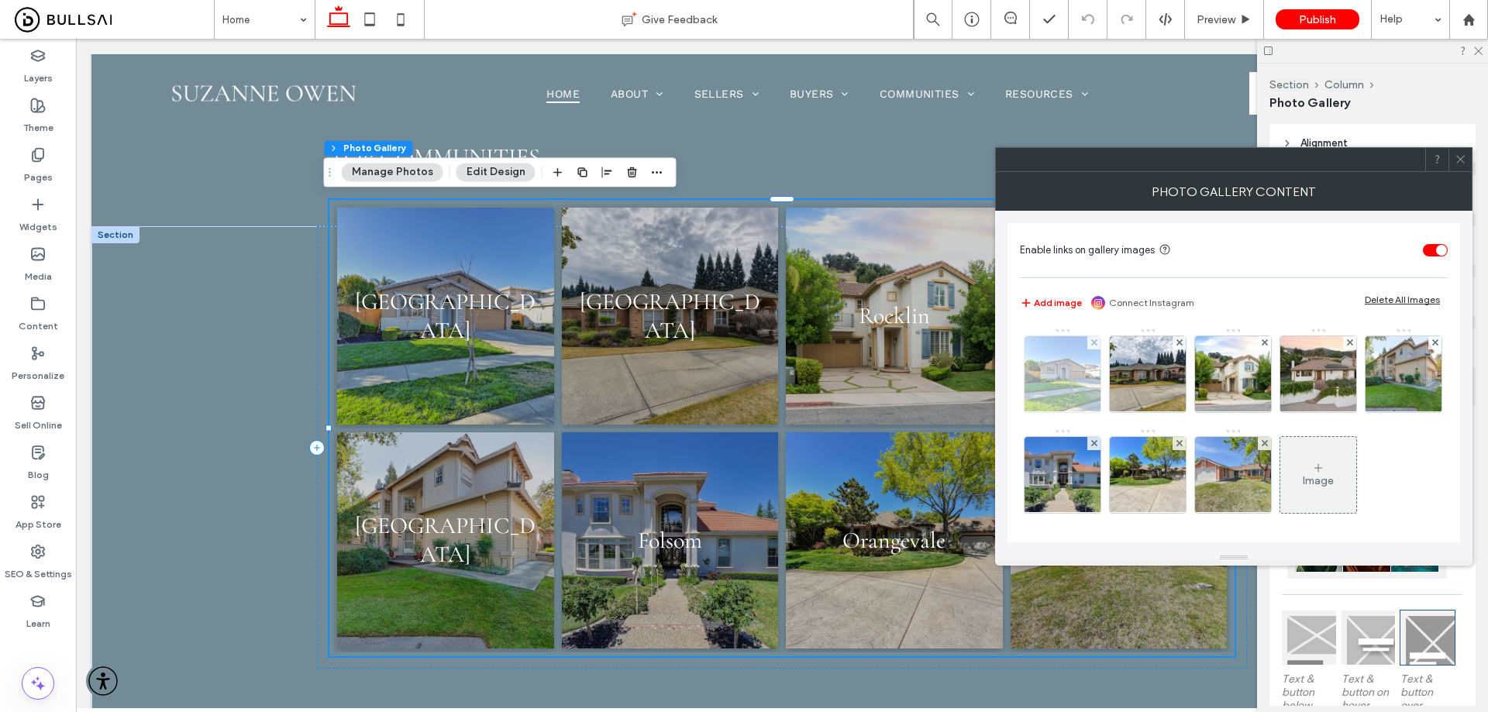
click at [1058, 384] on img at bounding box center [1063, 374] width 92 height 76
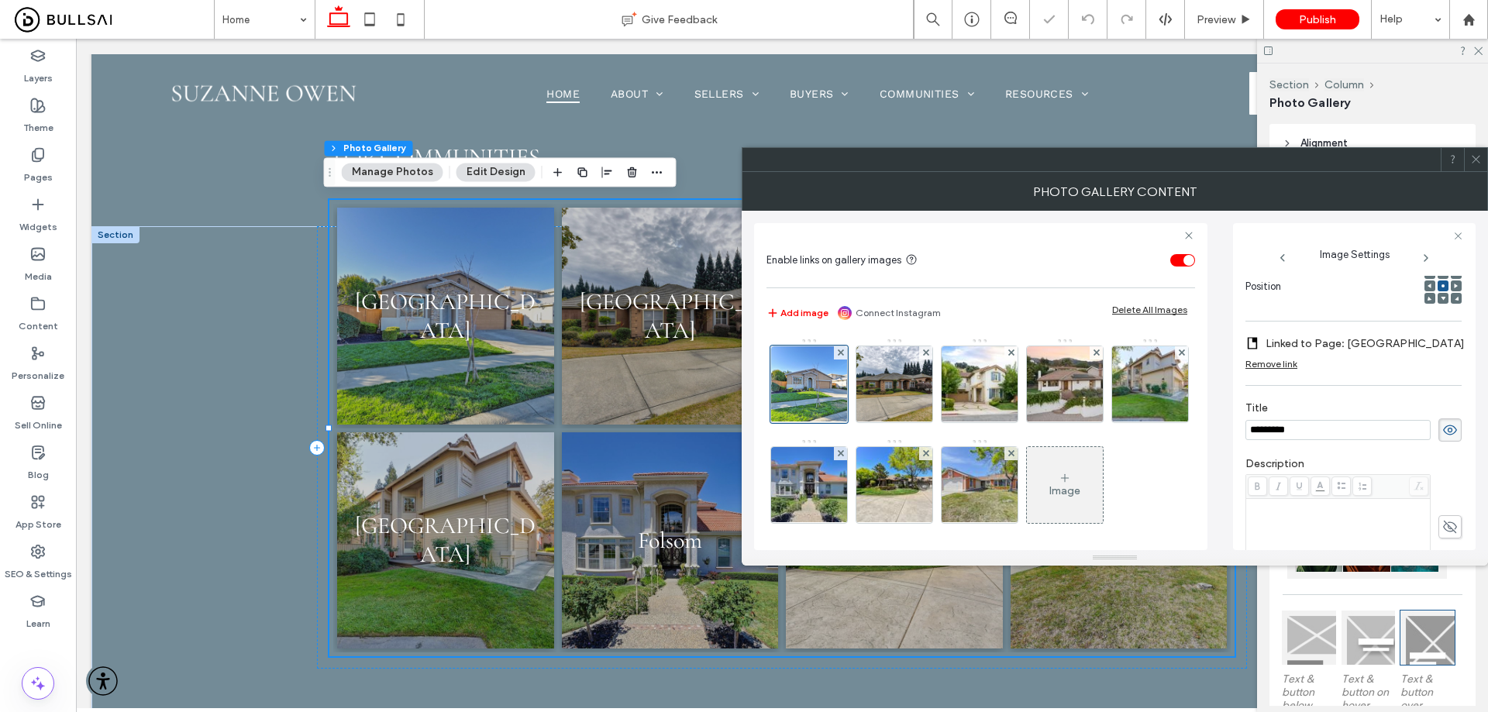
scroll to position [0, 0]
click at [907, 388] on img at bounding box center [894, 384] width 98 height 76
click at [974, 388] on img at bounding box center [980, 384] width 114 height 76
click at [1053, 388] on img at bounding box center [1065, 384] width 114 height 76
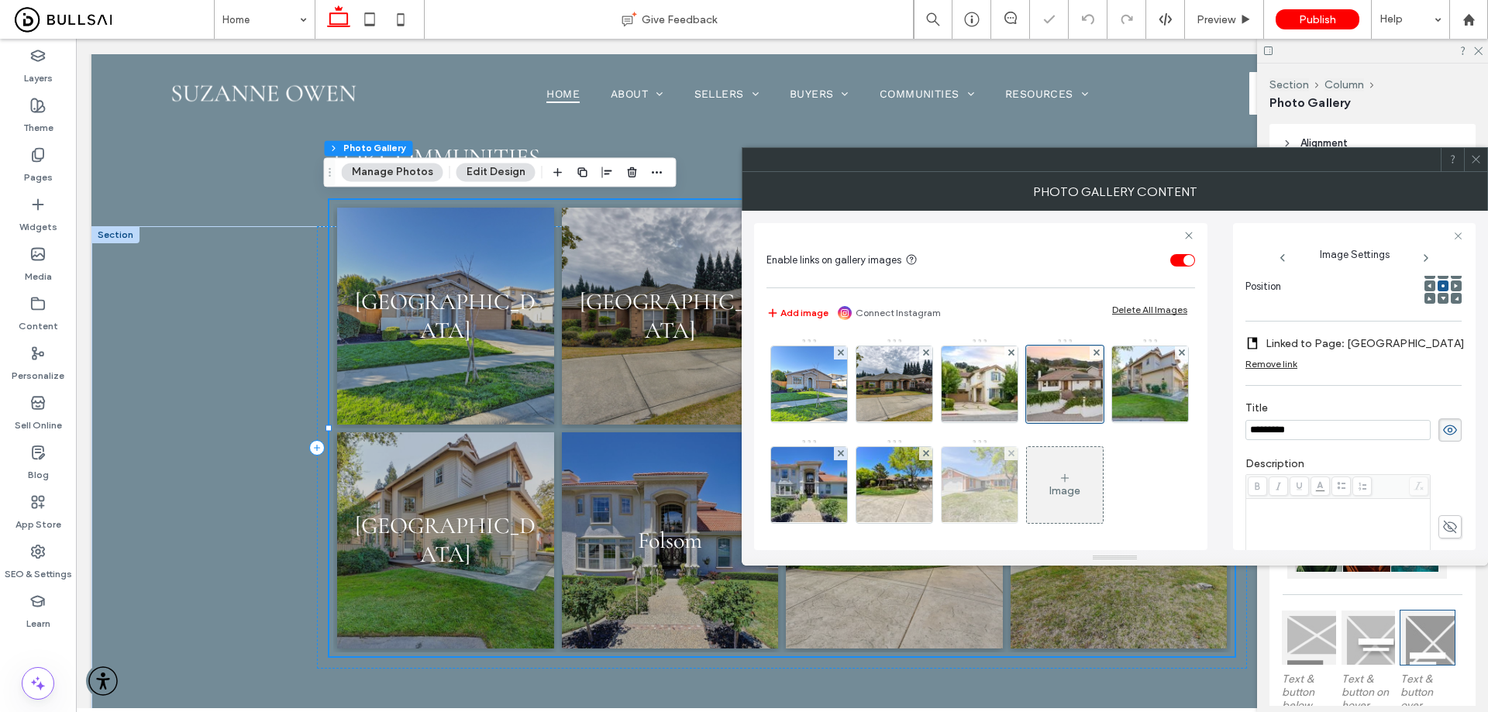
click at [1037, 483] on img at bounding box center [979, 485] width 115 height 76
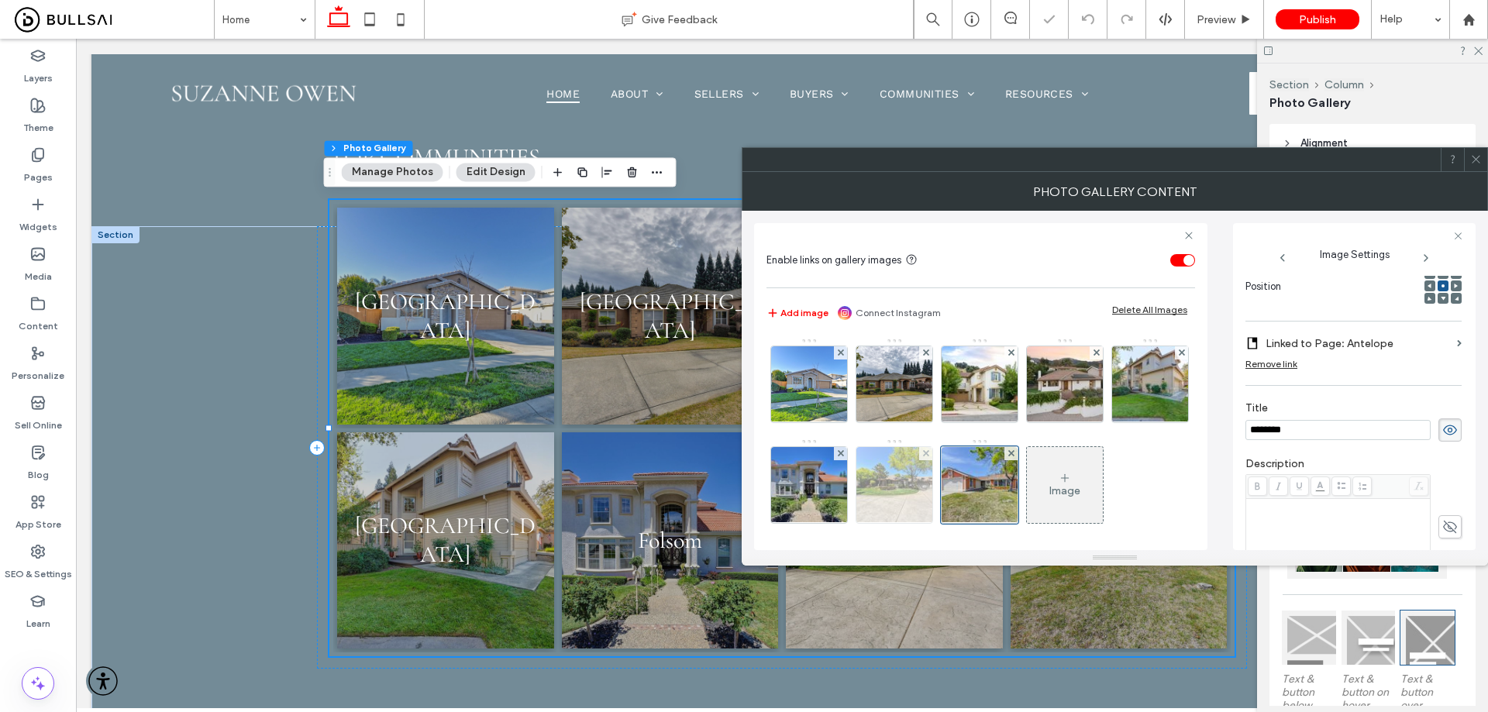
click at [951, 485] on img at bounding box center [895, 485] width 114 height 76
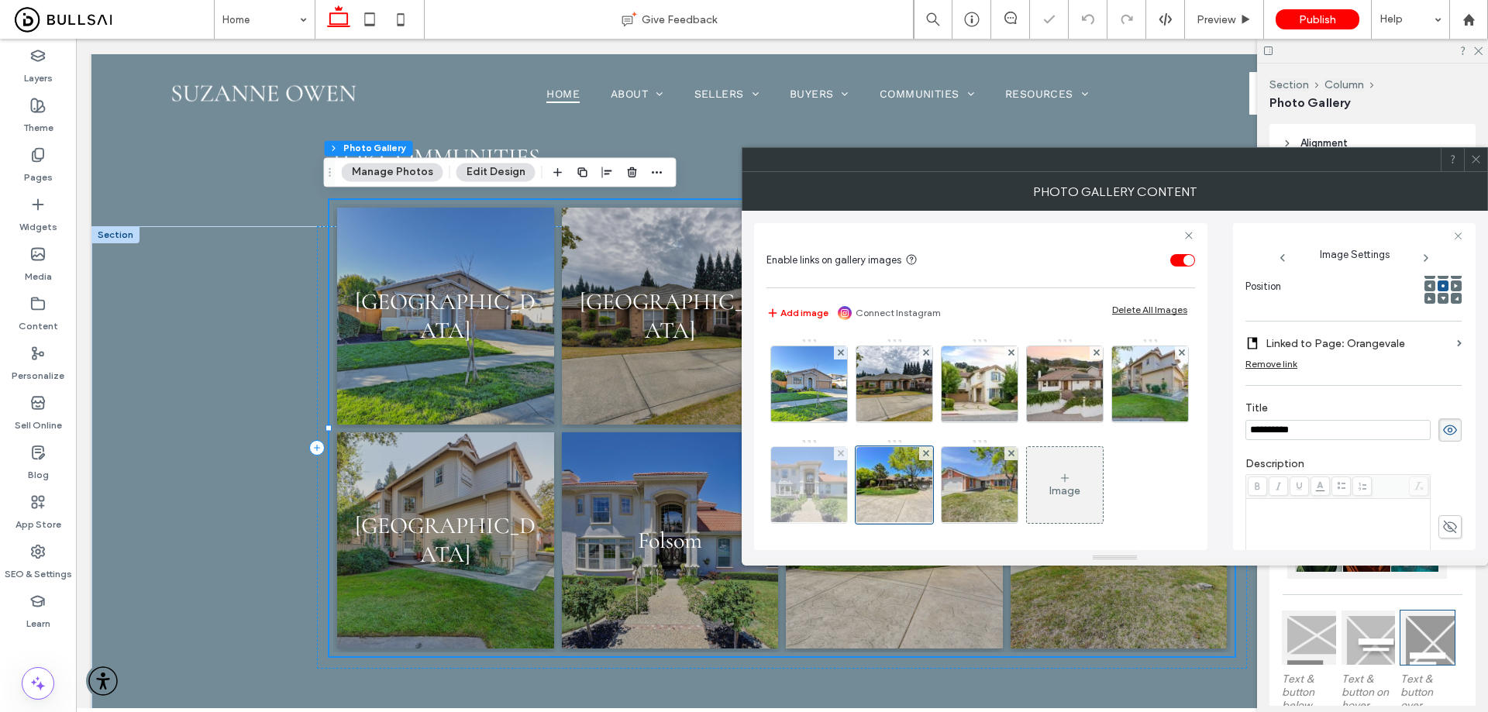
click at [866, 493] on img at bounding box center [809, 485] width 115 height 76
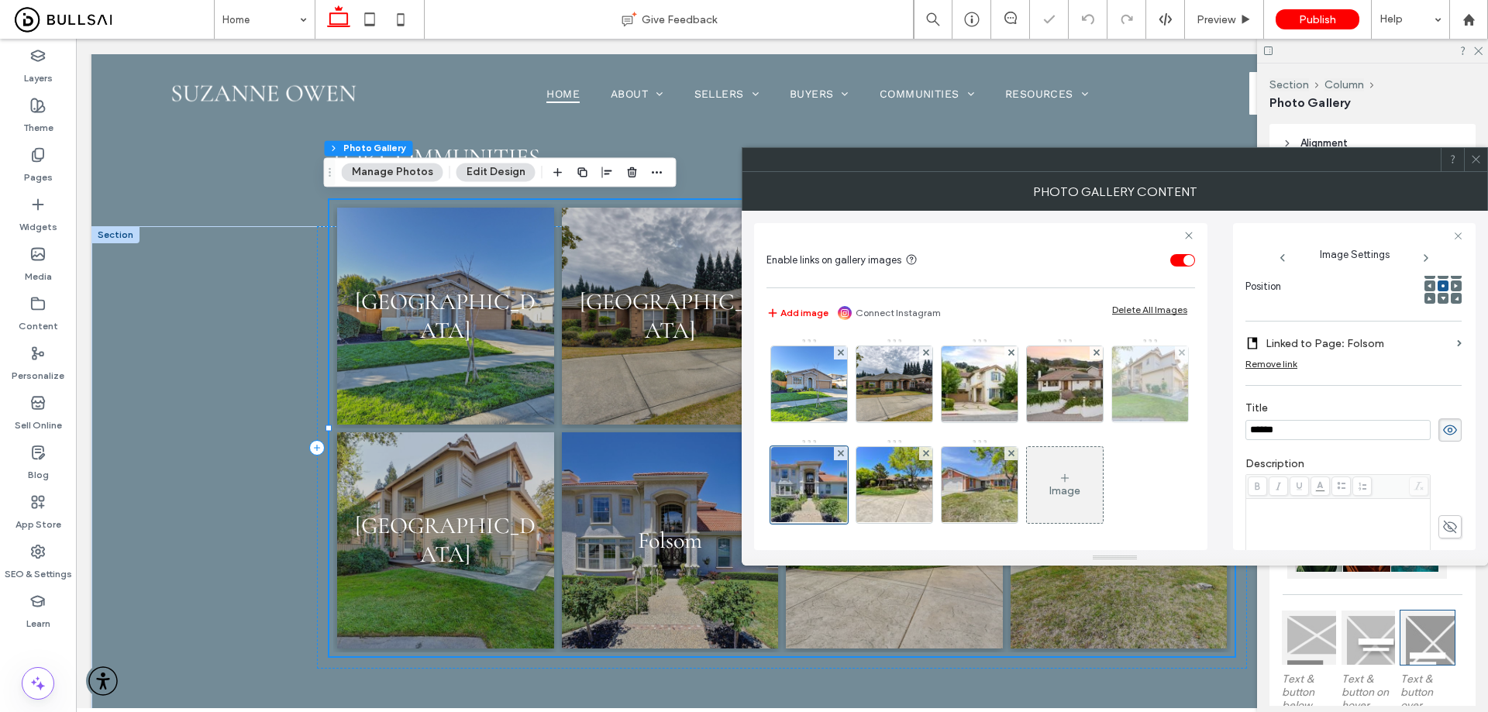
click at [1092, 422] on img at bounding box center [1149, 384] width 115 height 76
click at [1475, 157] on icon at bounding box center [1476, 159] width 12 height 12
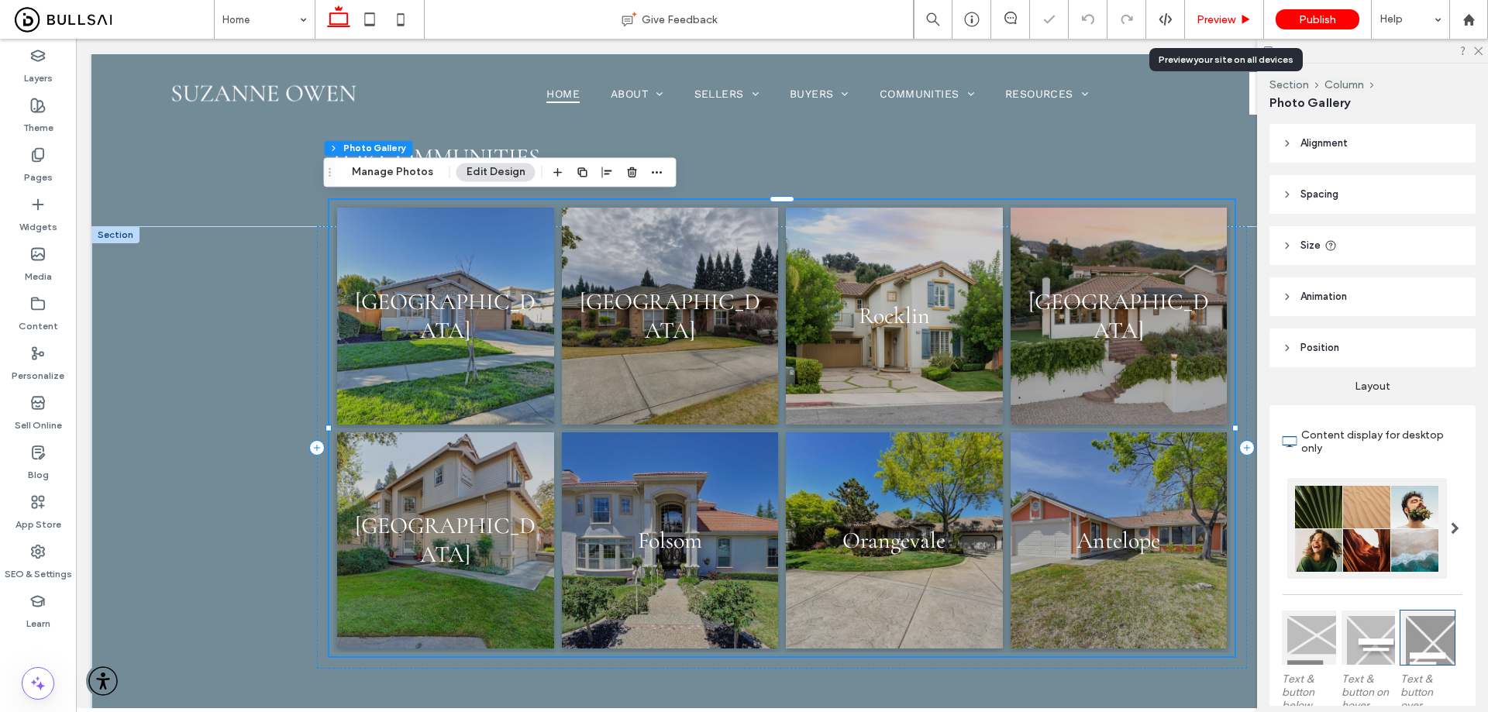
click at [1214, 19] on span "Preview" at bounding box center [1215, 19] width 39 height 13
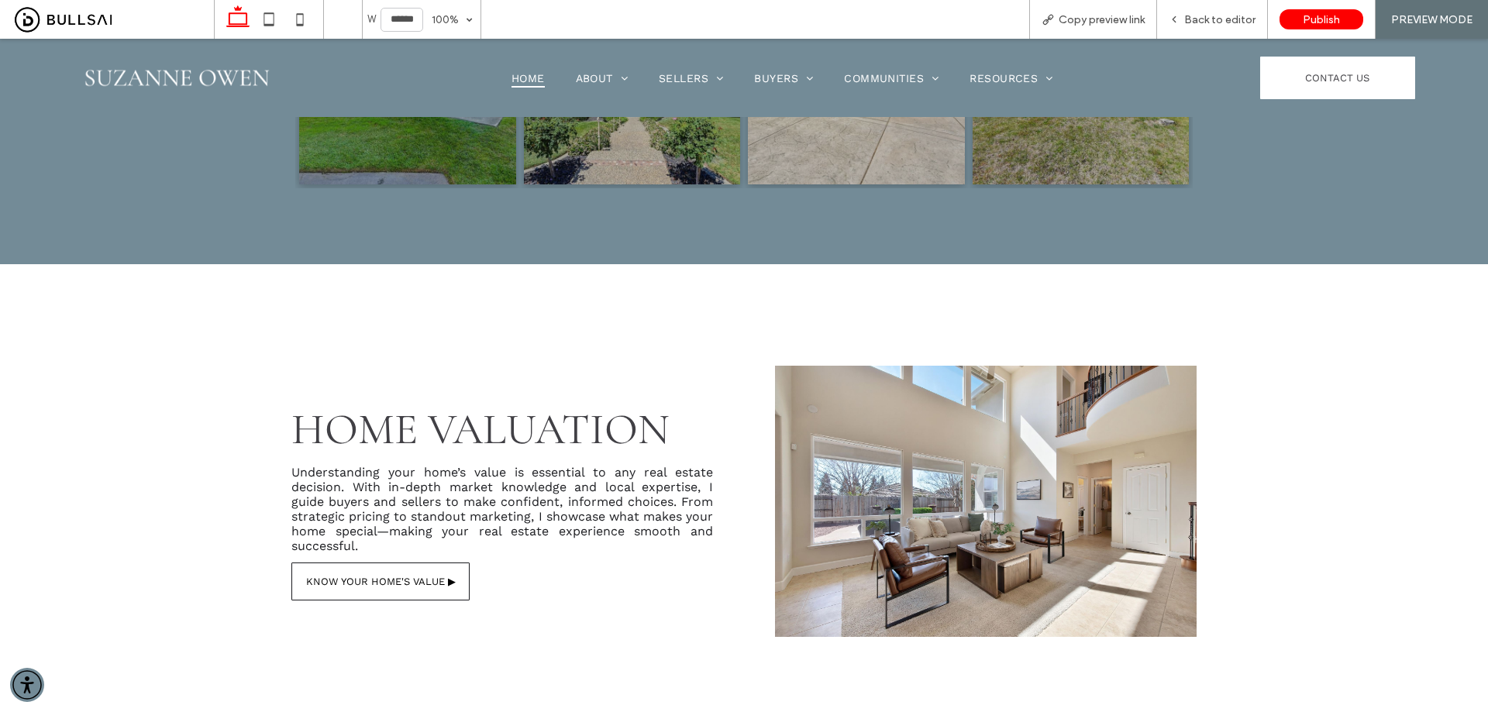
scroll to position [2712, 0]
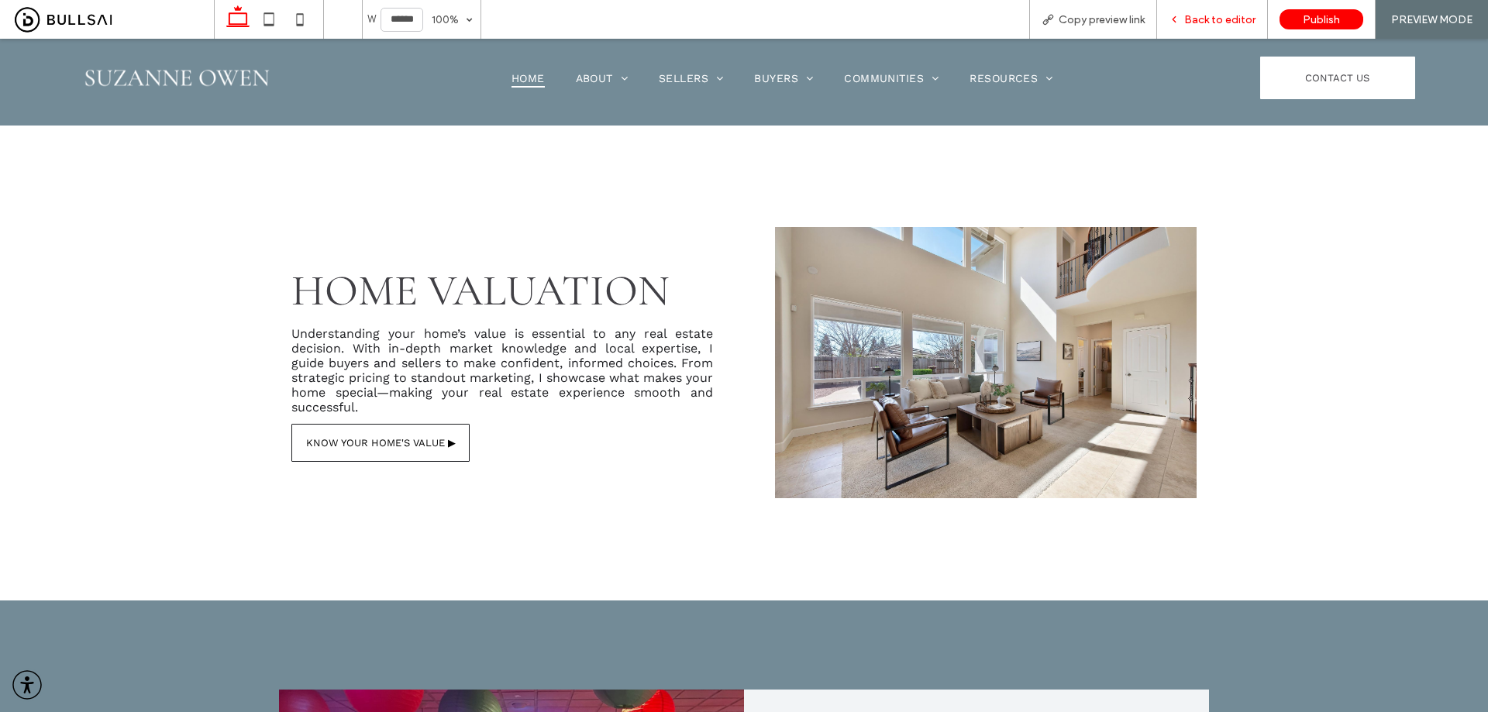
drag, startPoint x: 1201, startPoint y: 18, endPoint x: 400, endPoint y: 375, distance: 877.2
click at [1201, 18] on span "Back to editor" at bounding box center [1219, 19] width 71 height 13
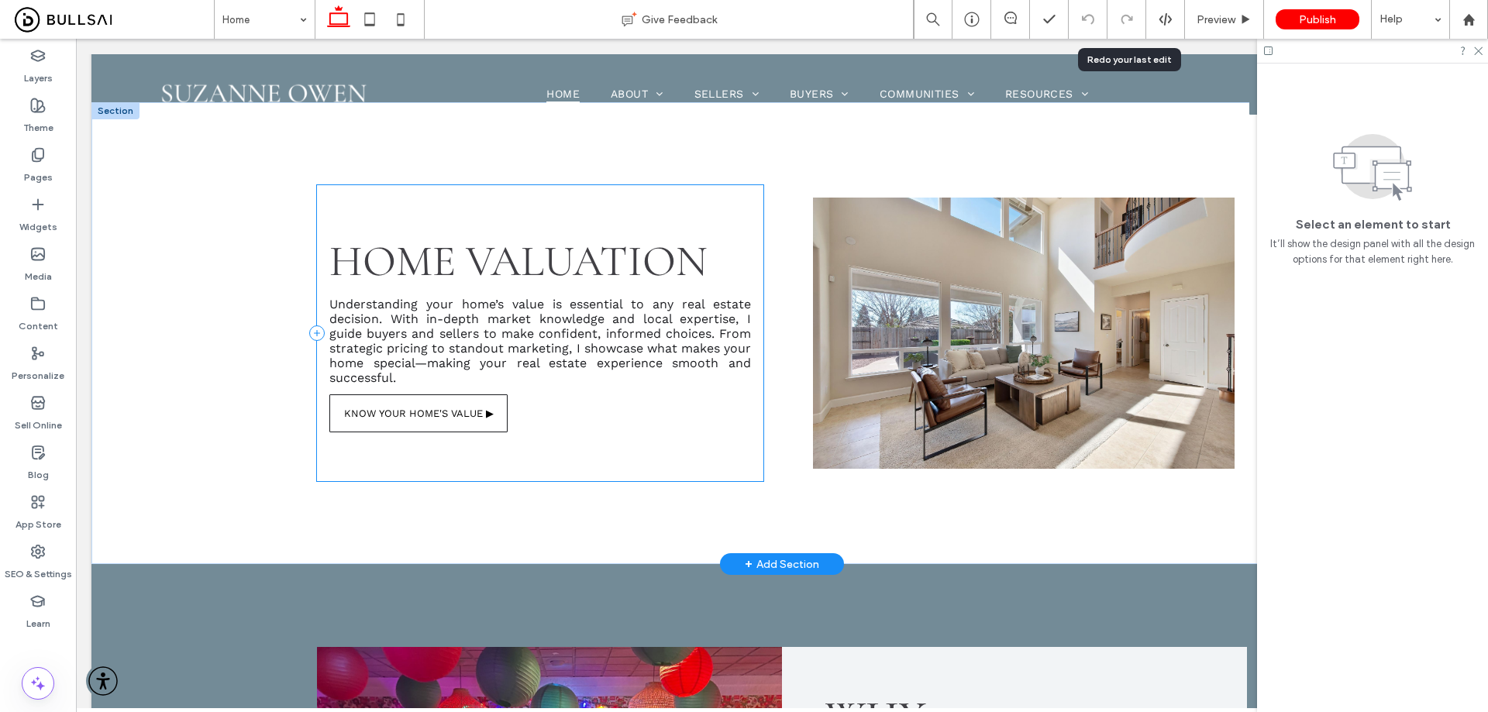
scroll to position [2704, 0]
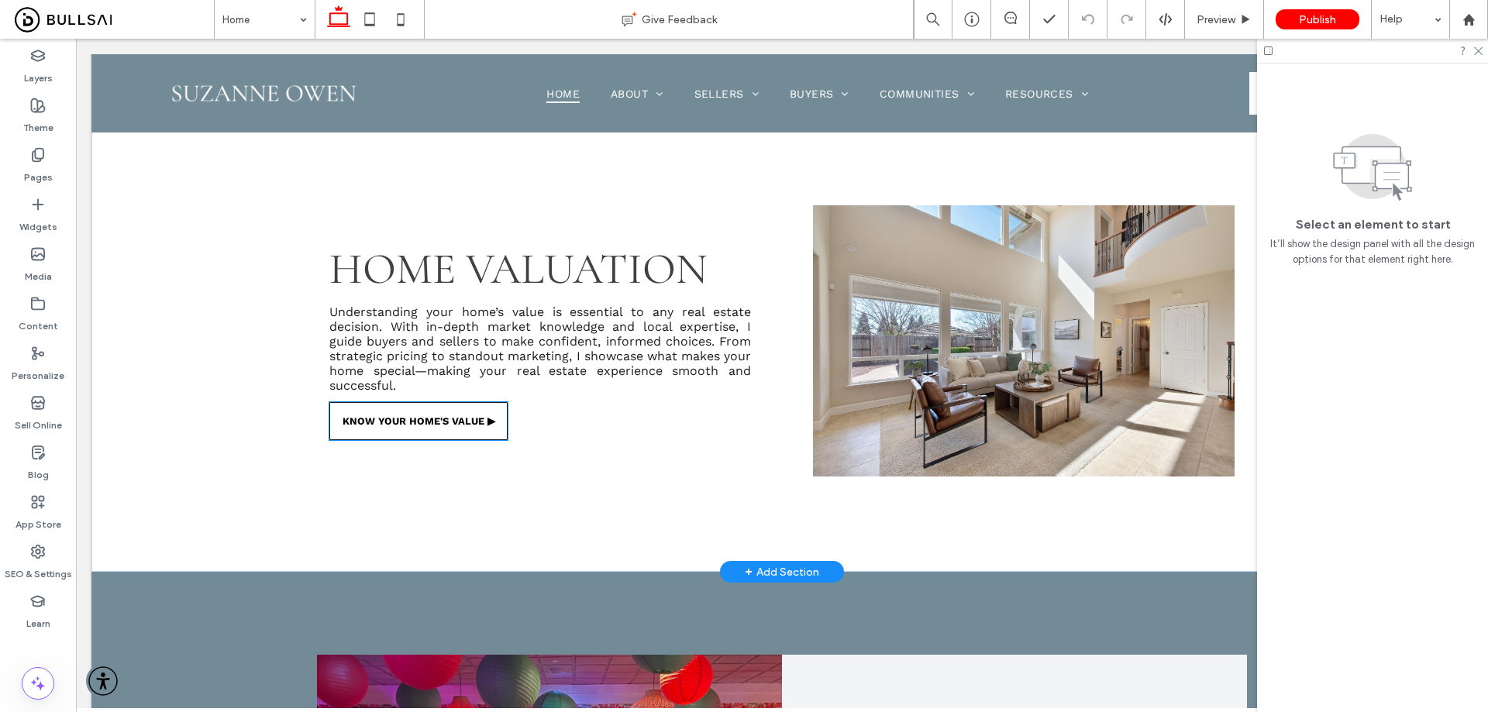
click at [415, 425] on link "KNOW YOUR HOME'S VALUE ▶" at bounding box center [418, 421] width 178 height 38
click at [415, 425] on div "KNOW YOUR HOME'S VALUE ▶" at bounding box center [418, 421] width 178 height 38
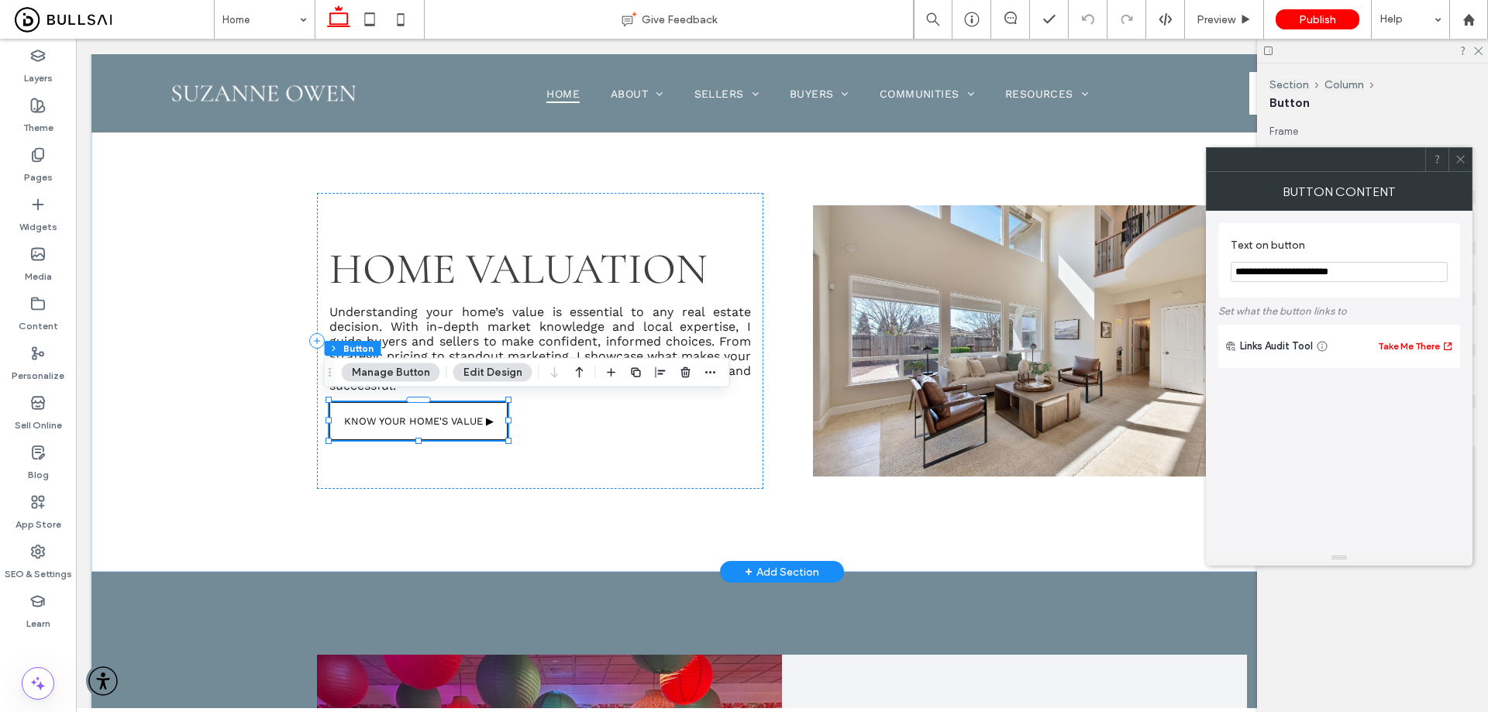
type input "**"
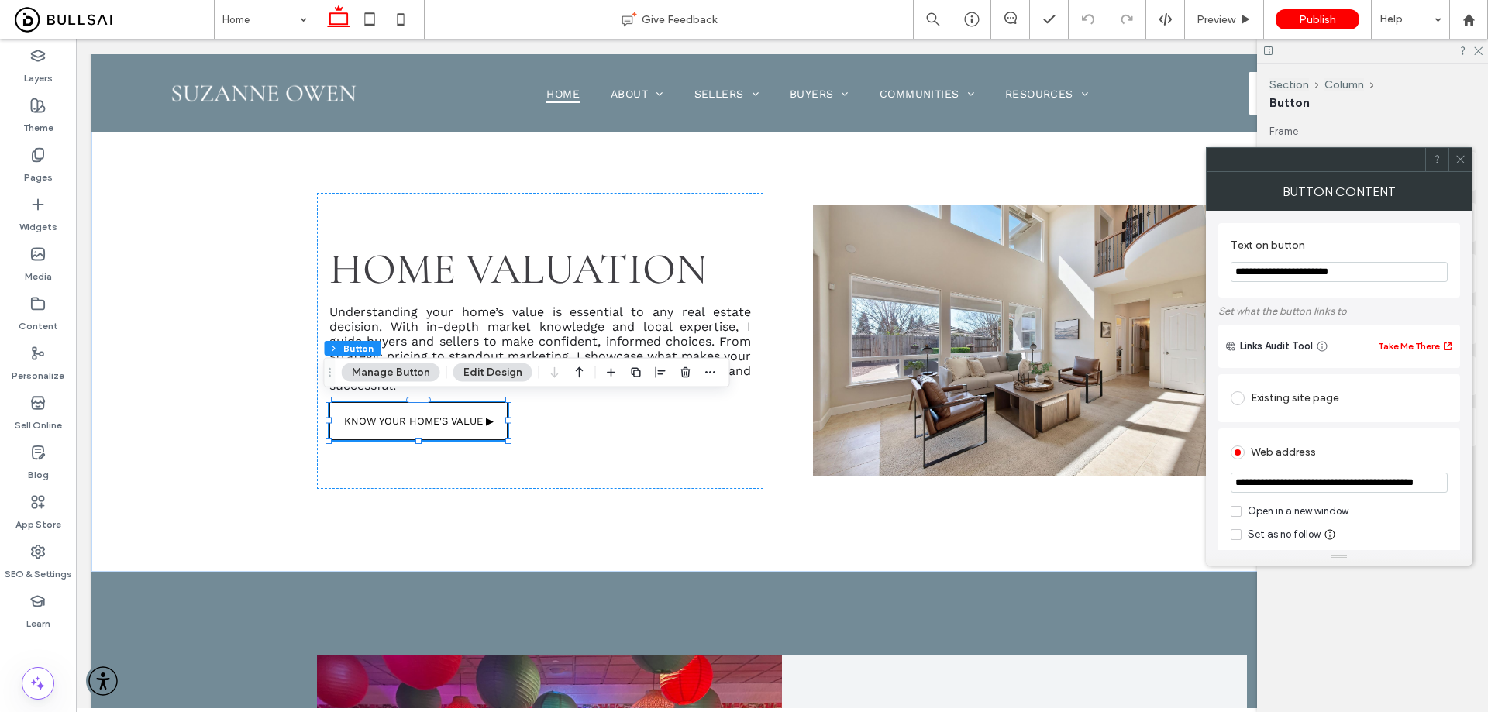
scroll to position [0, 47]
drag, startPoint x: 1412, startPoint y: 480, endPoint x: 1434, endPoint y: 430, distance: 55.1
click at [1449, 483] on div "**********" at bounding box center [1339, 512] width 242 height 168
click at [1462, 155] on icon at bounding box center [1460, 159] width 12 height 12
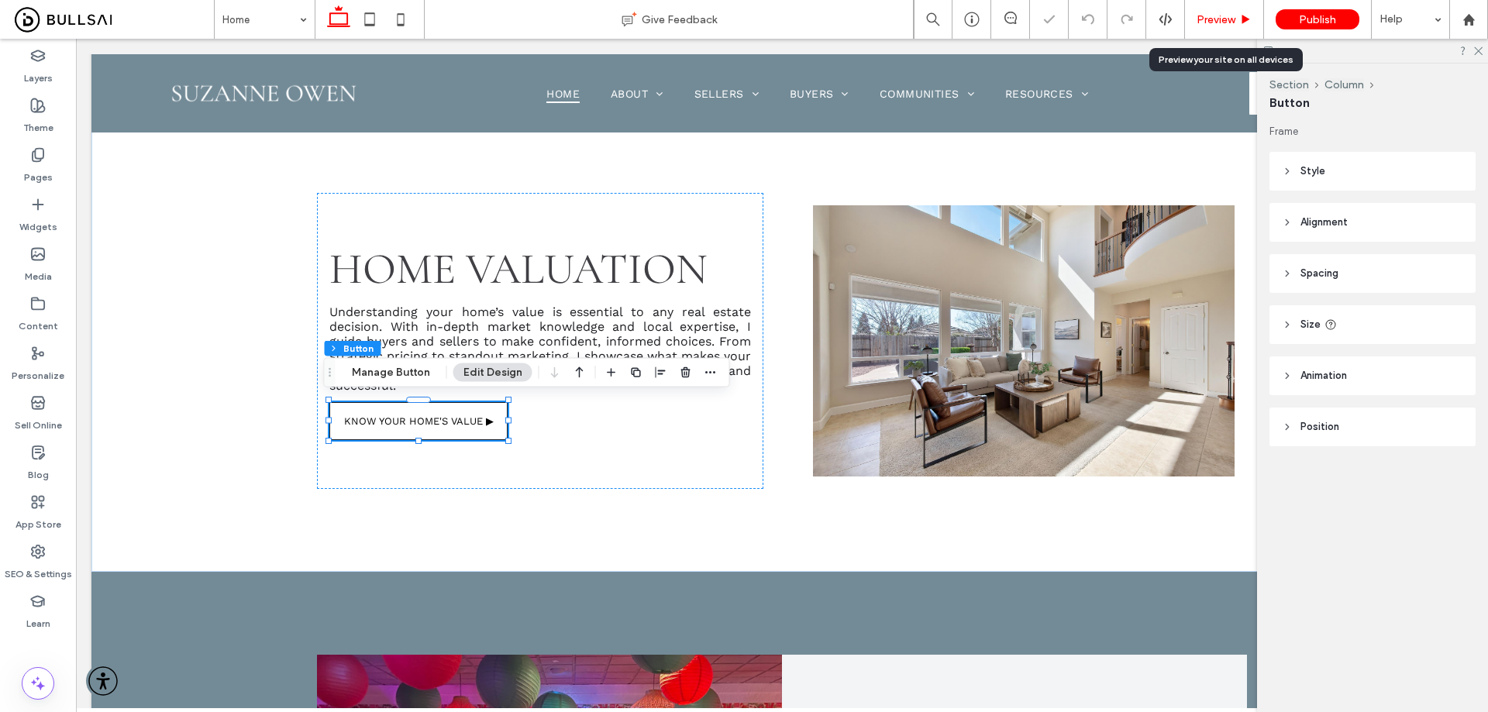
drag, startPoint x: 1243, startPoint y: 21, endPoint x: 669, endPoint y: 380, distance: 677.0
click at [1243, 21] on use at bounding box center [1246, 19] width 8 height 9
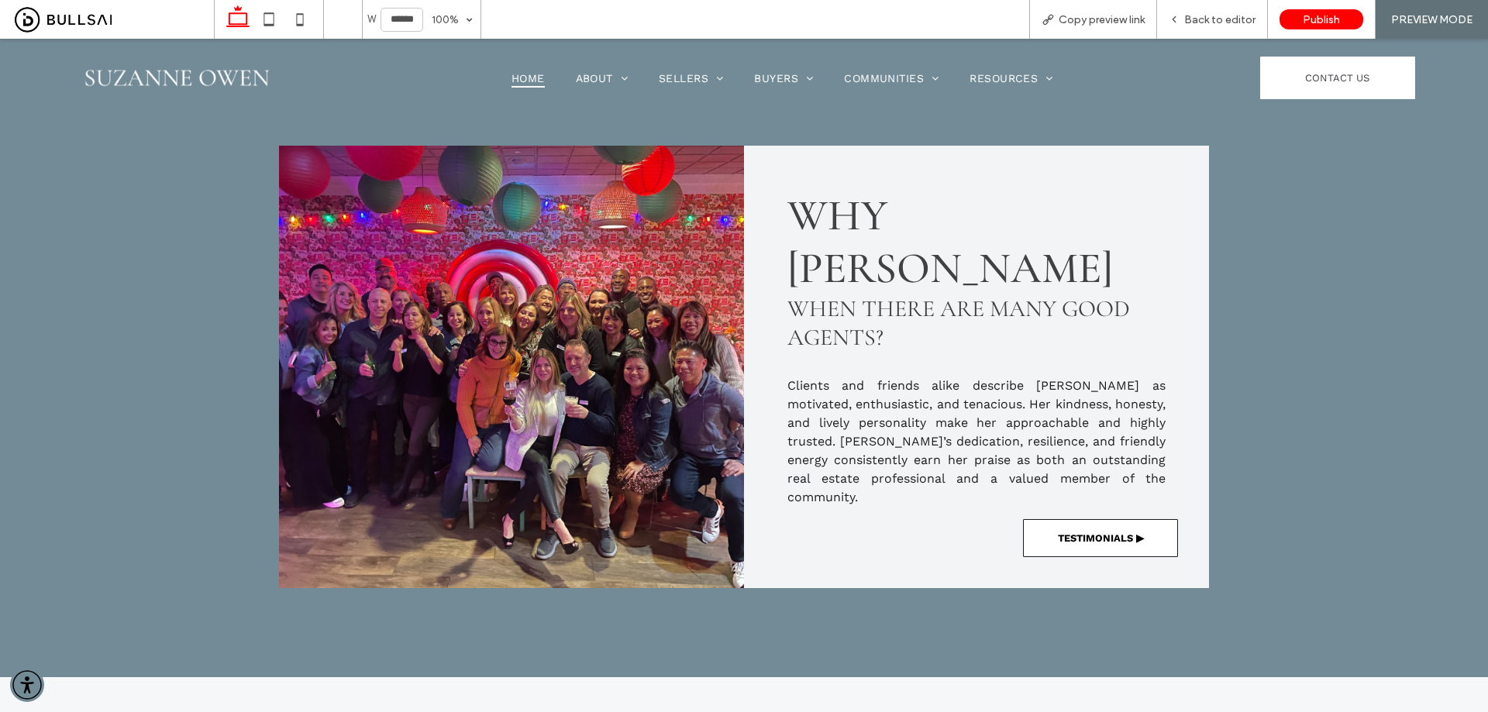
scroll to position [3266, 0]
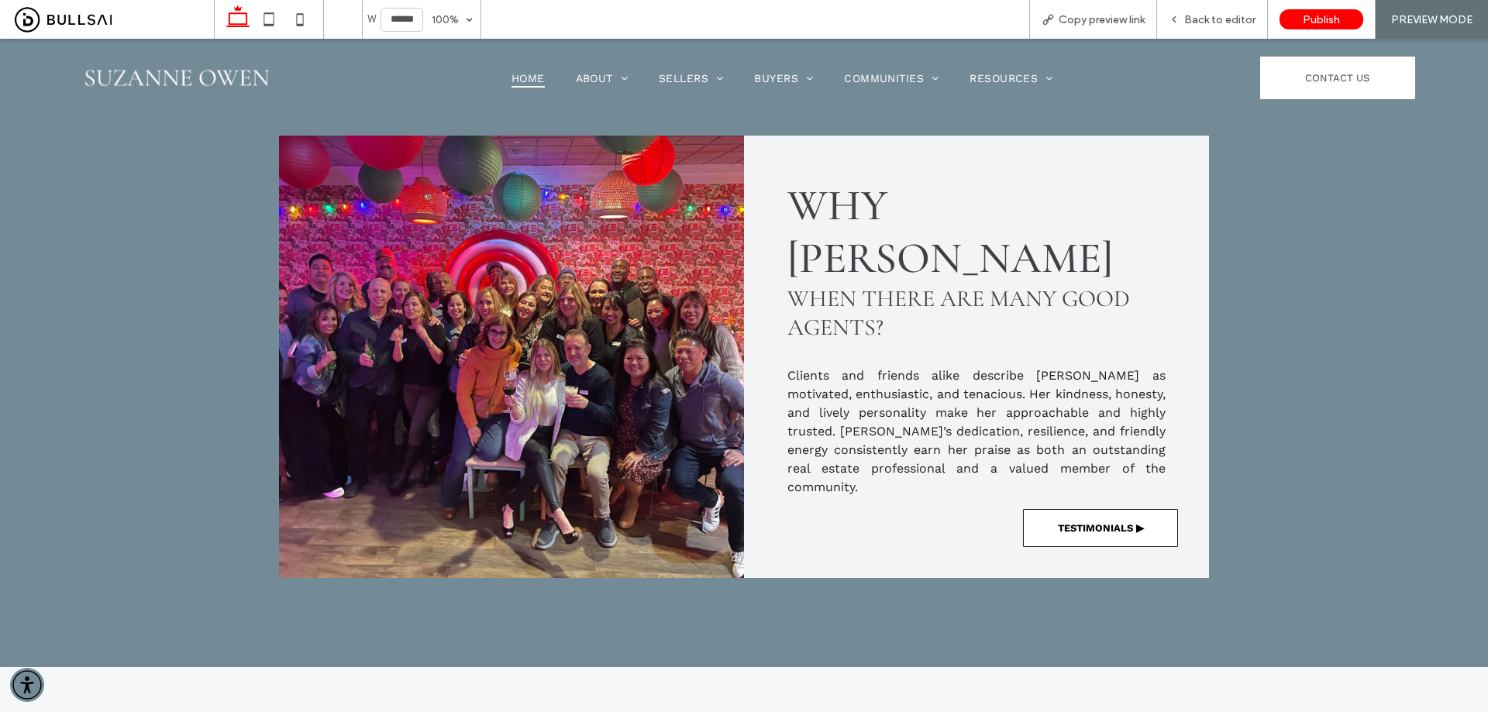
click at [1103, 522] on span "TESTIMONIALS ▶" at bounding box center [1101, 528] width 86 height 12
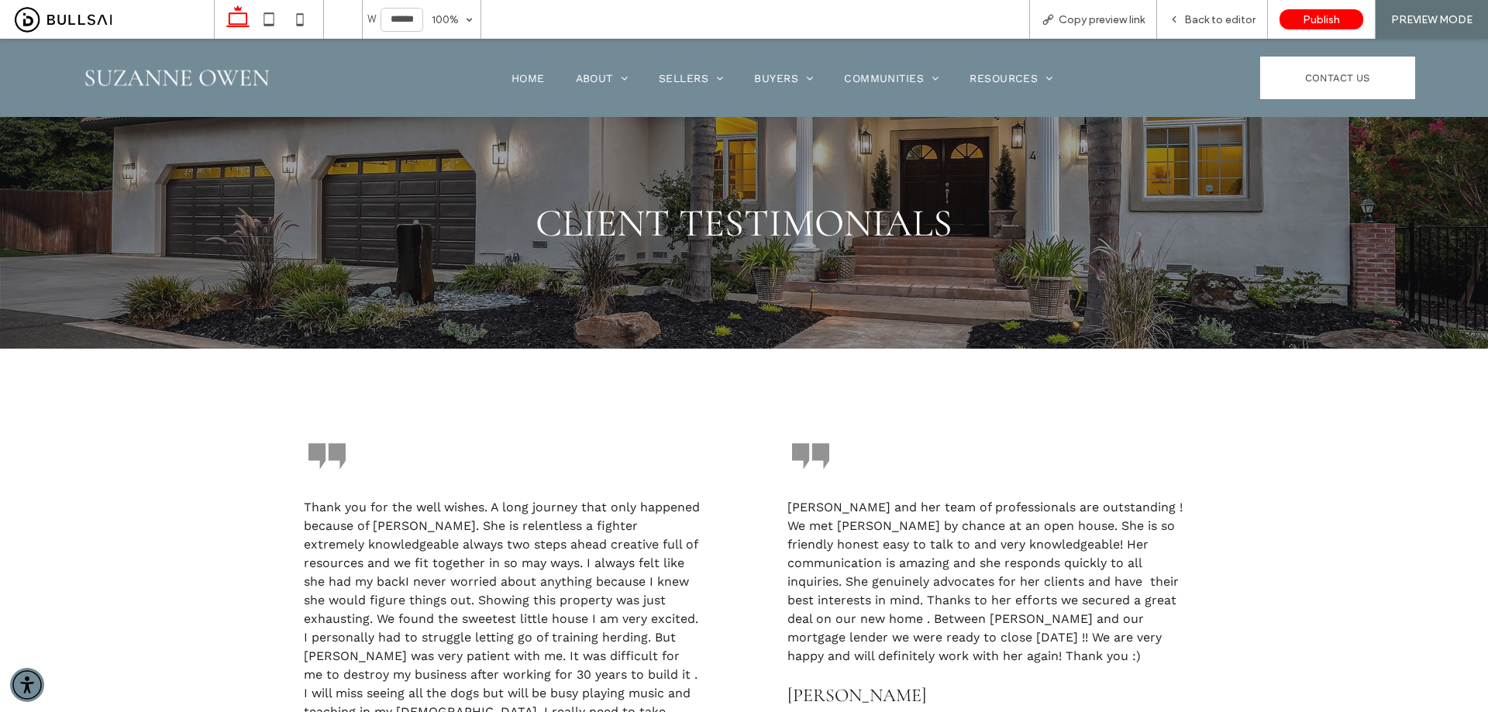
drag, startPoint x: 954, startPoint y: 518, endPoint x: 959, endPoint y: 162, distance: 356.5
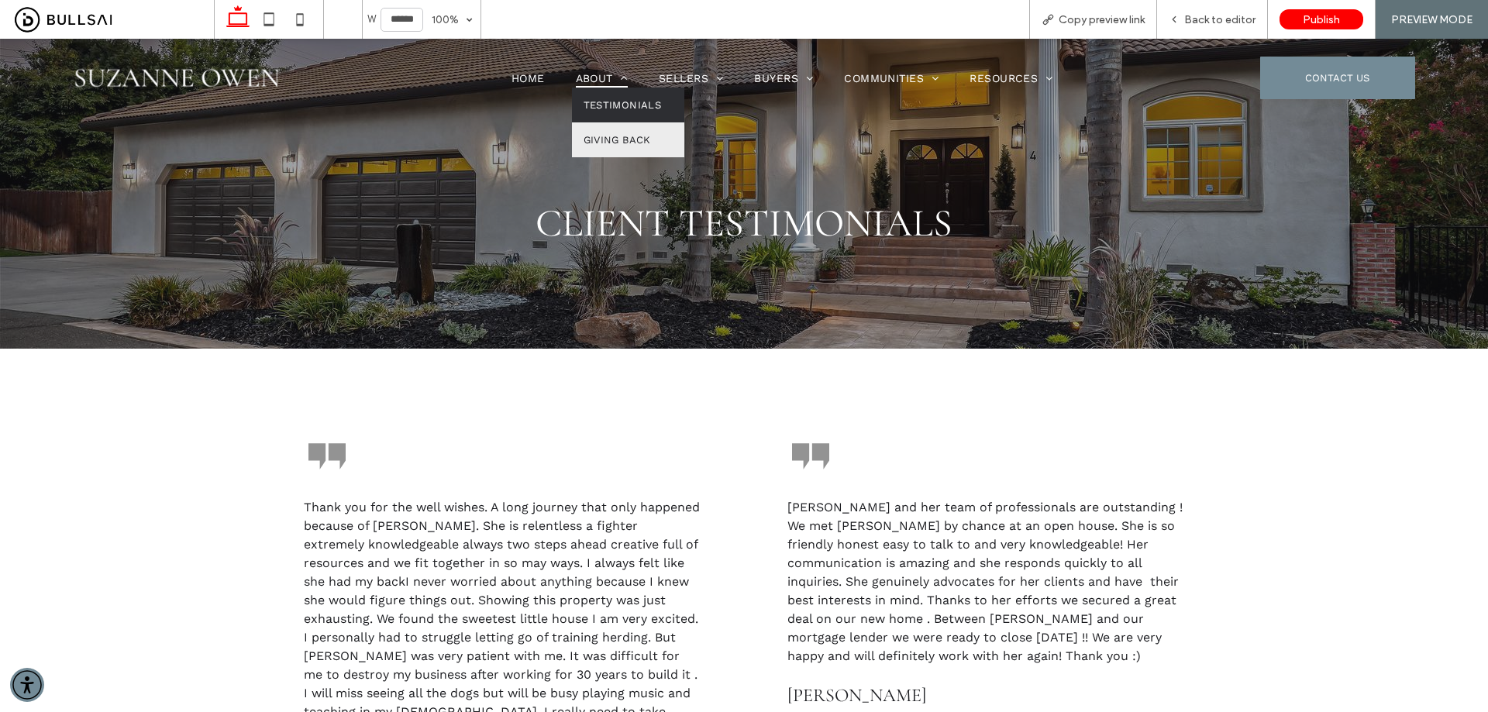
click at [587, 77] on span "About" at bounding box center [602, 78] width 53 height 20
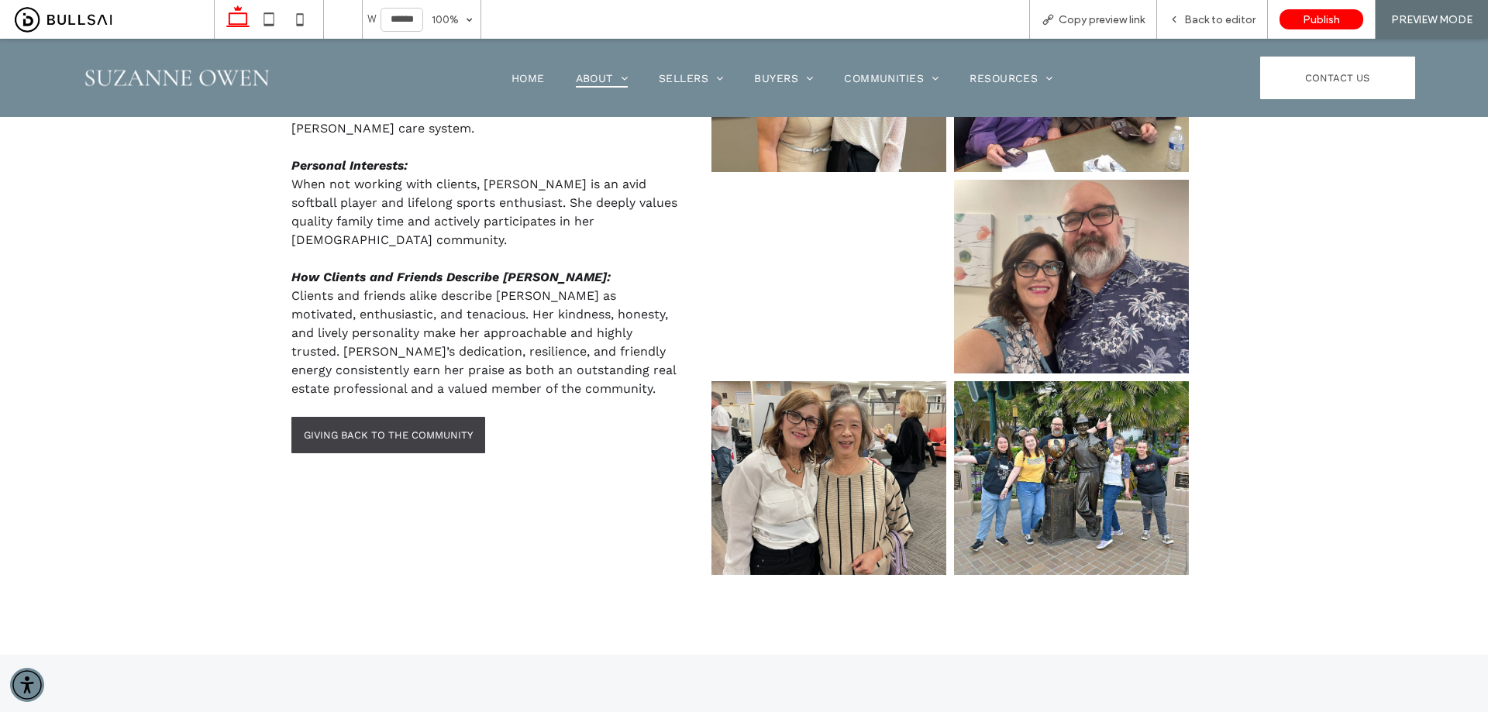
scroll to position [1317, 0]
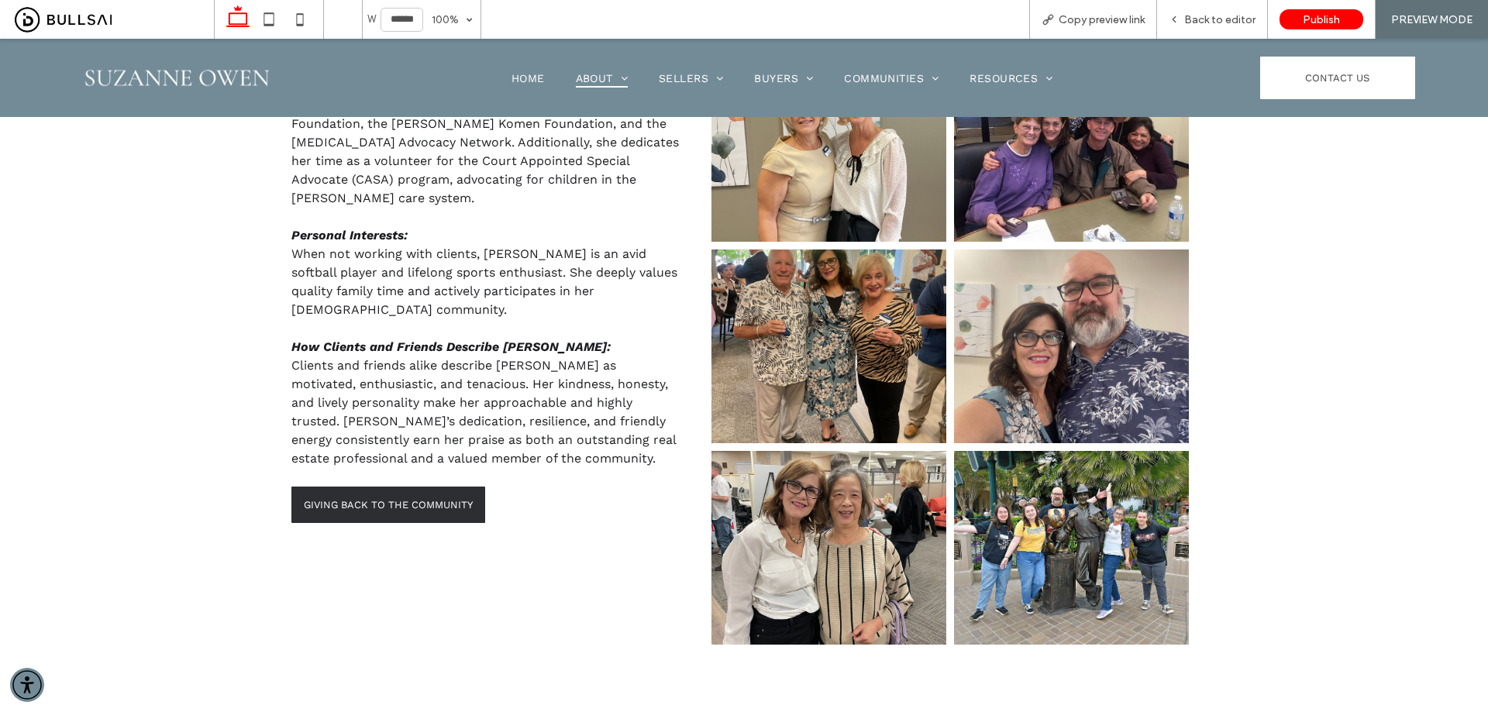
click at [401, 499] on span "GIVING BACK TO THE COMMUNITY" at bounding box center [388, 505] width 169 height 12
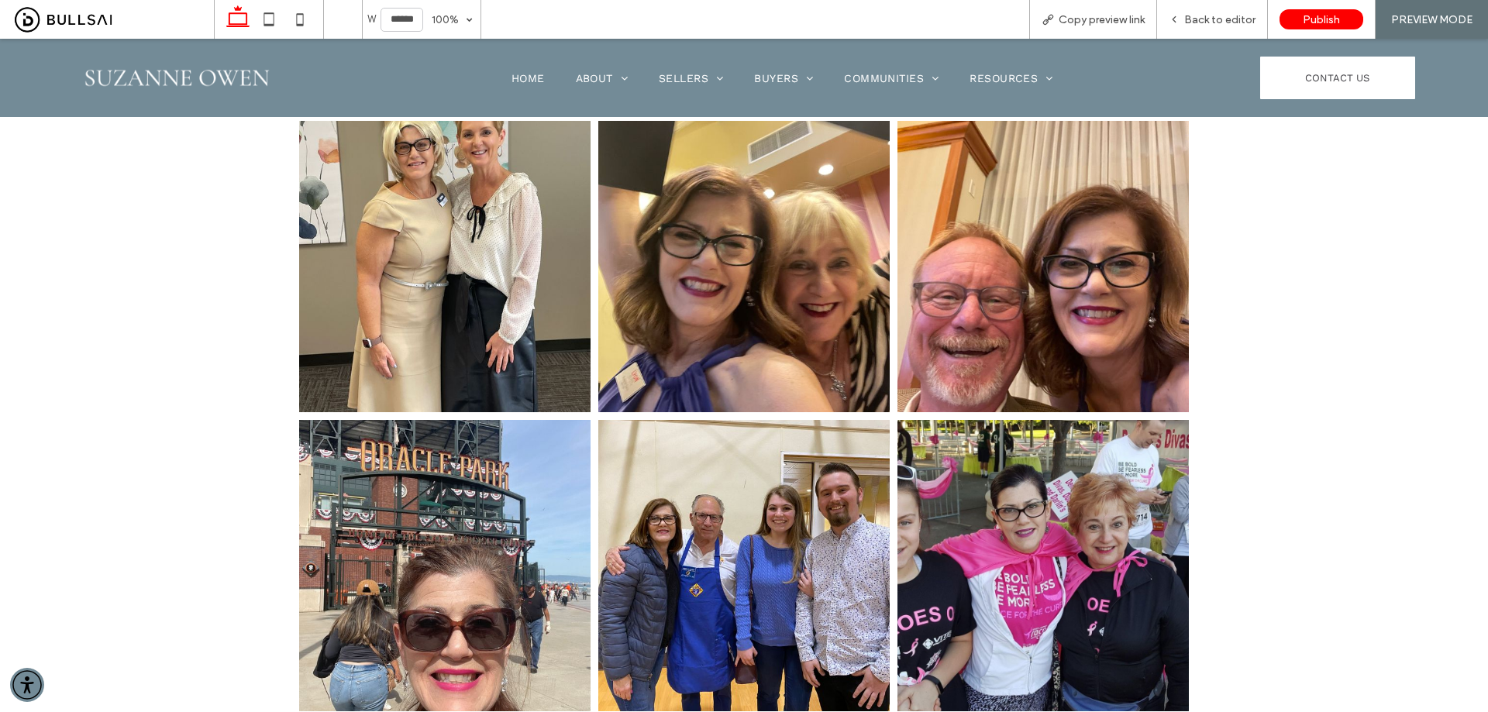
scroll to position [1007, 0]
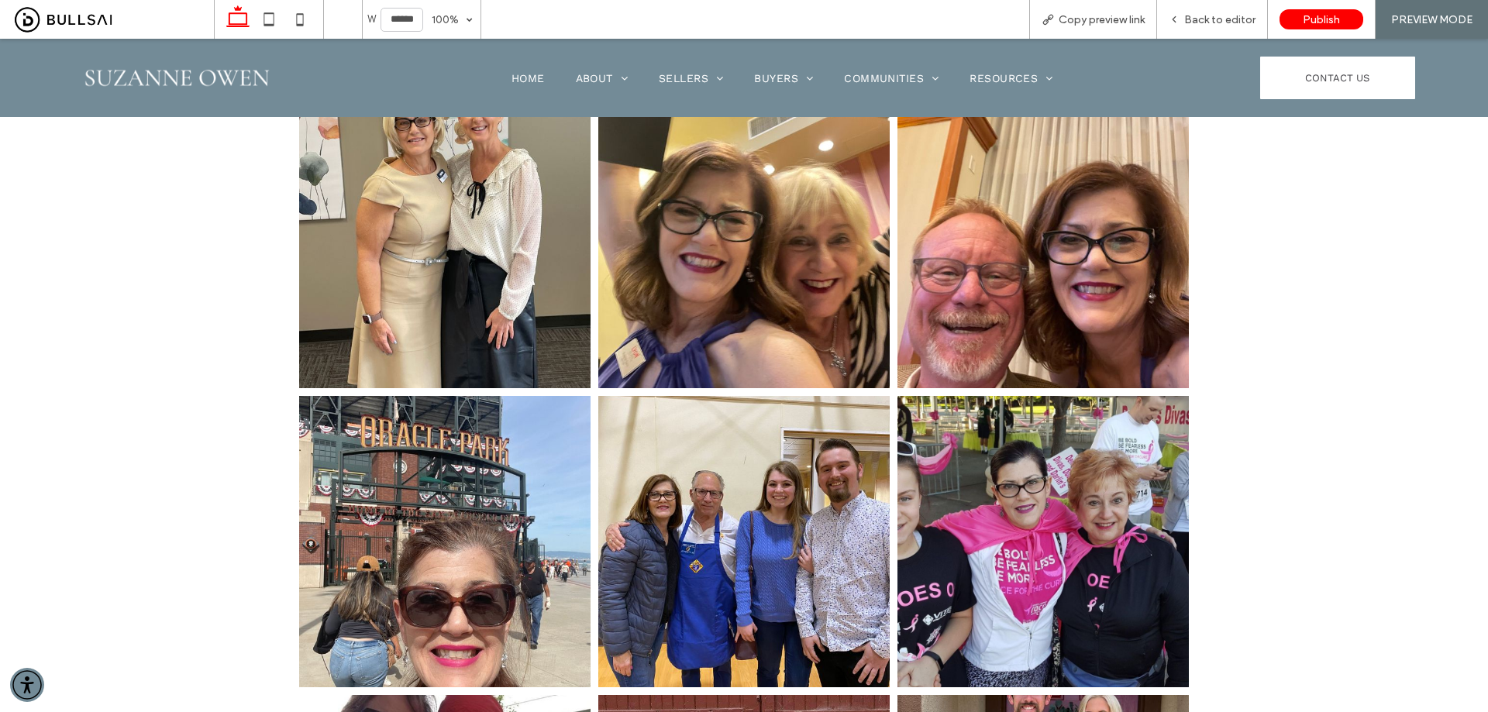
click at [690, 260] on link at bounding box center [743, 242] width 291 height 291
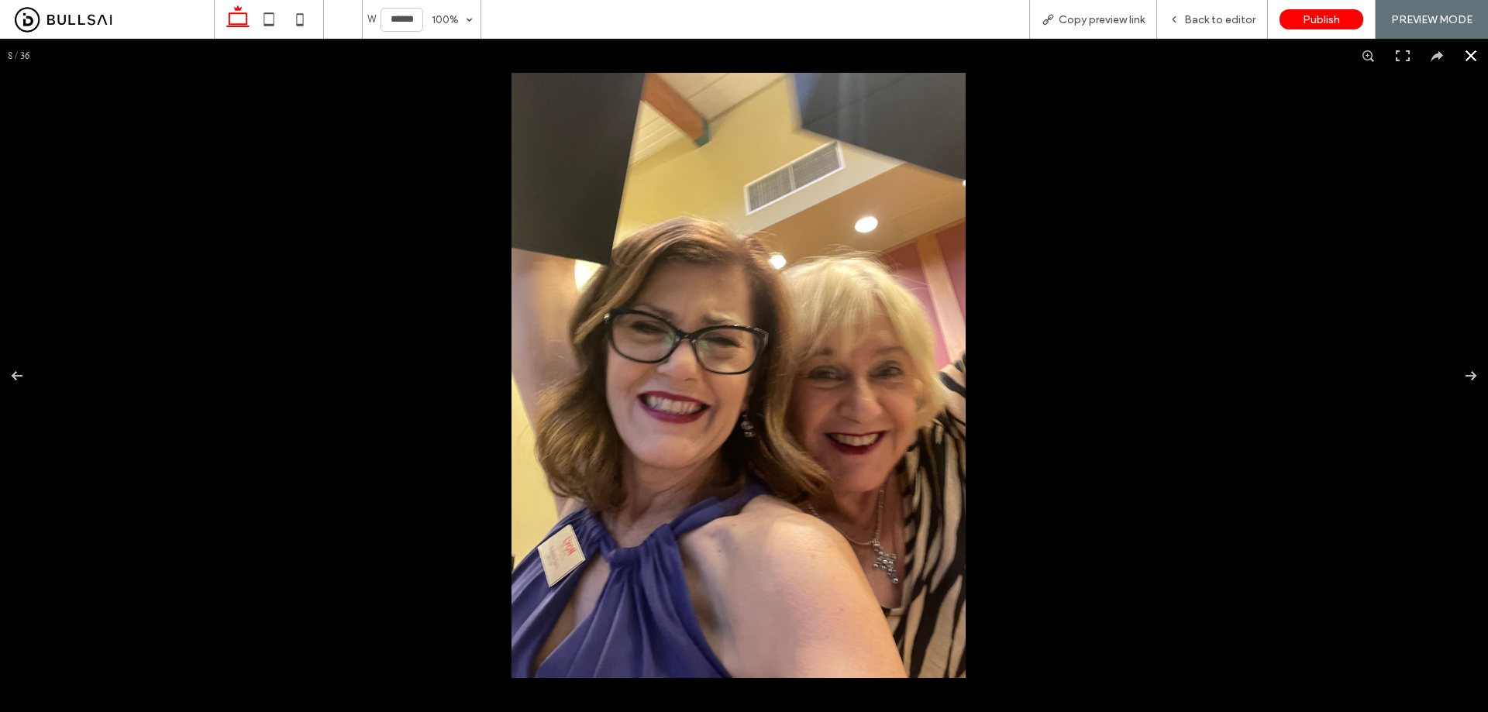
click at [1459, 60] on button at bounding box center [1471, 56] width 34 height 34
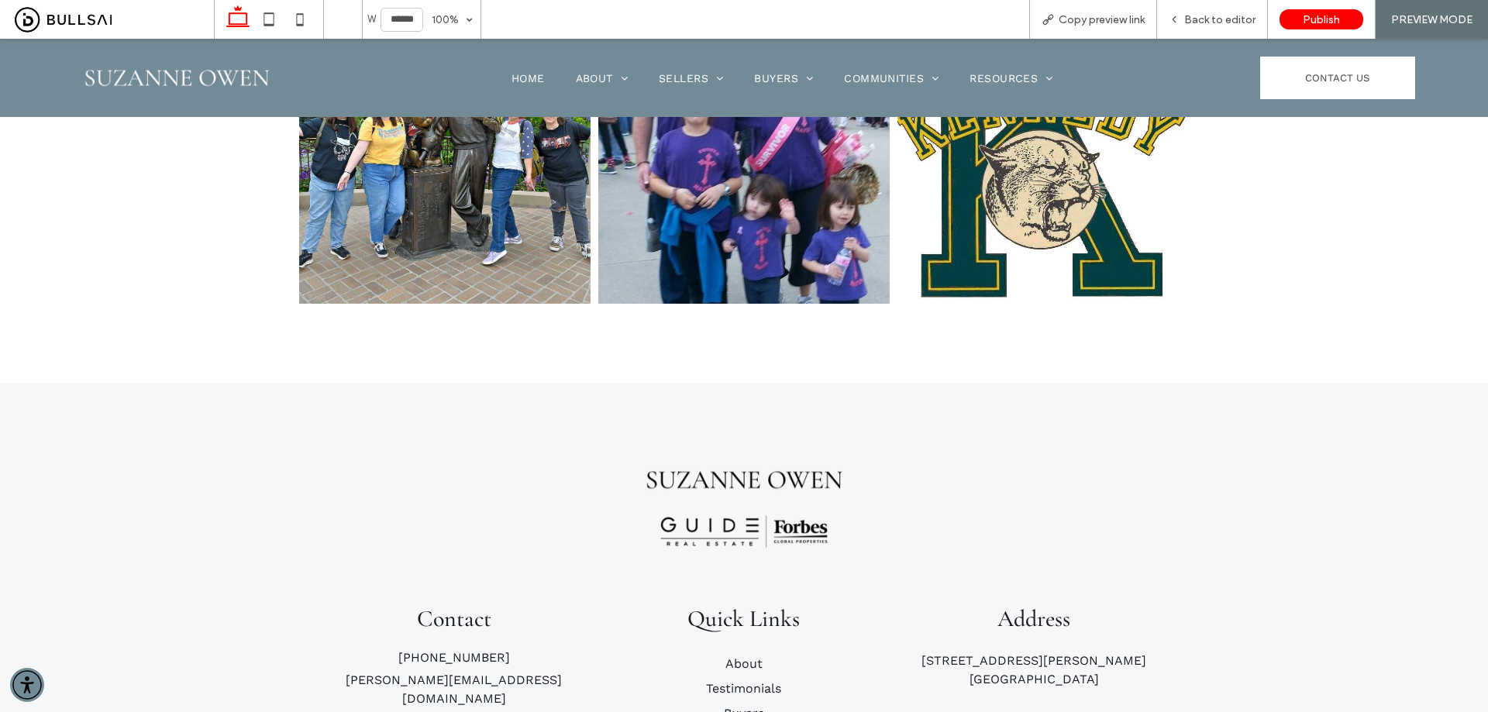
scroll to position [3797, 0]
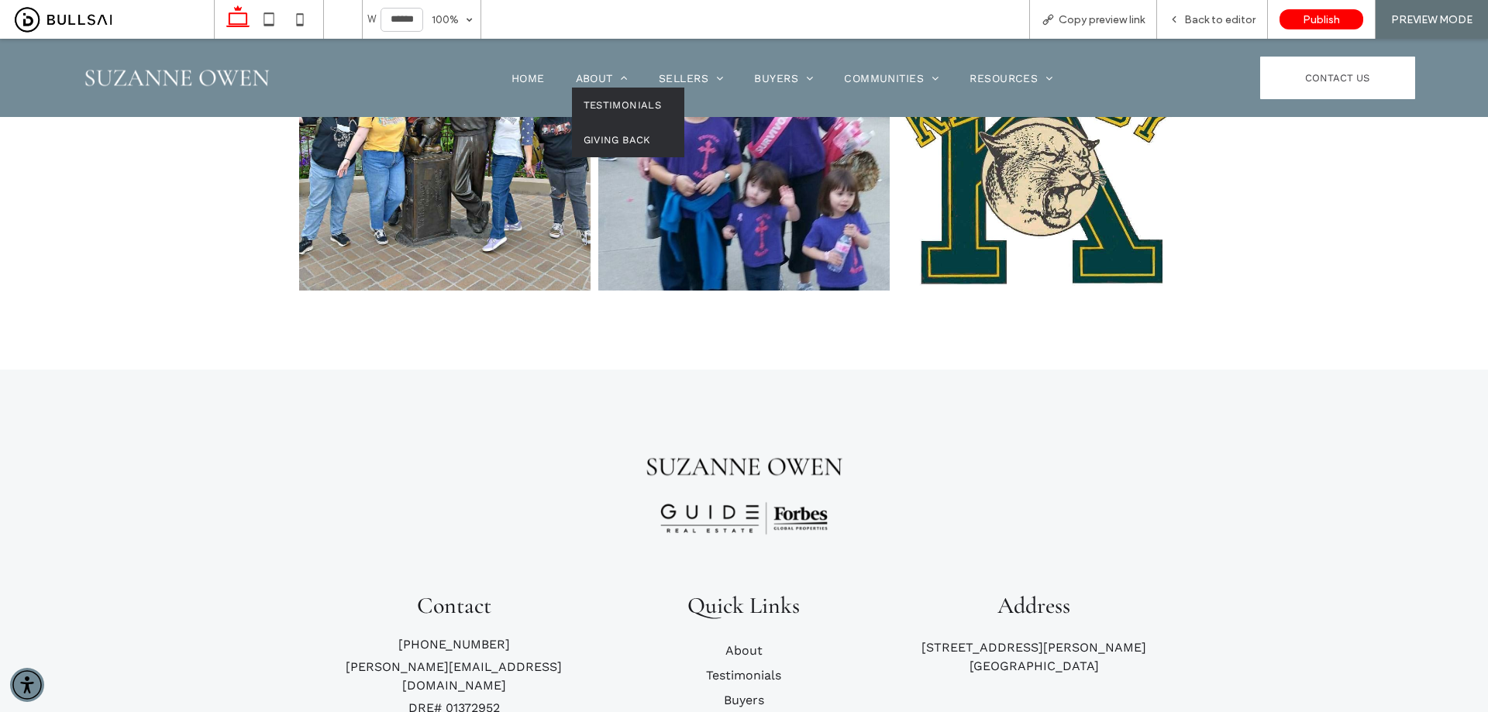
click at [603, 94] on link "Testimonials" at bounding box center [628, 105] width 113 height 35
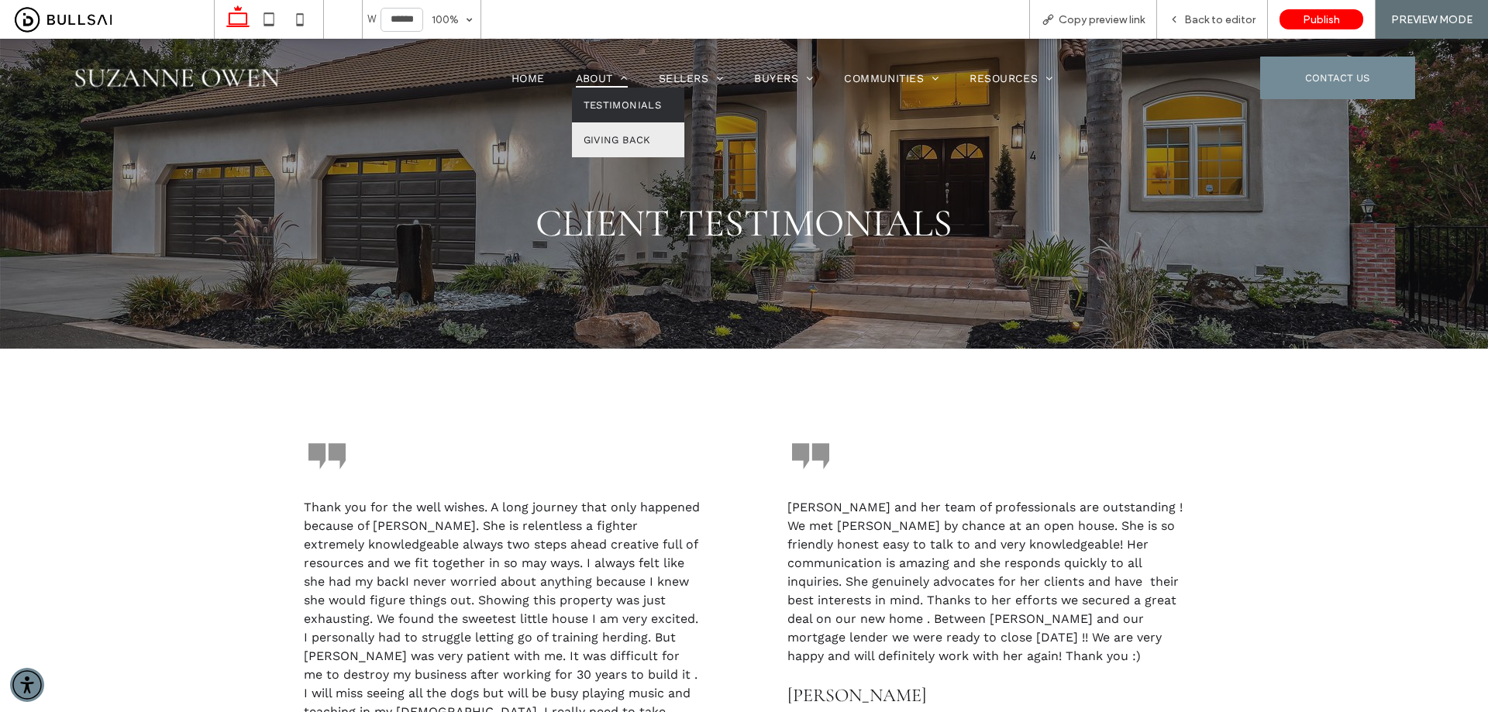
click at [582, 73] on span "About" at bounding box center [602, 78] width 53 height 20
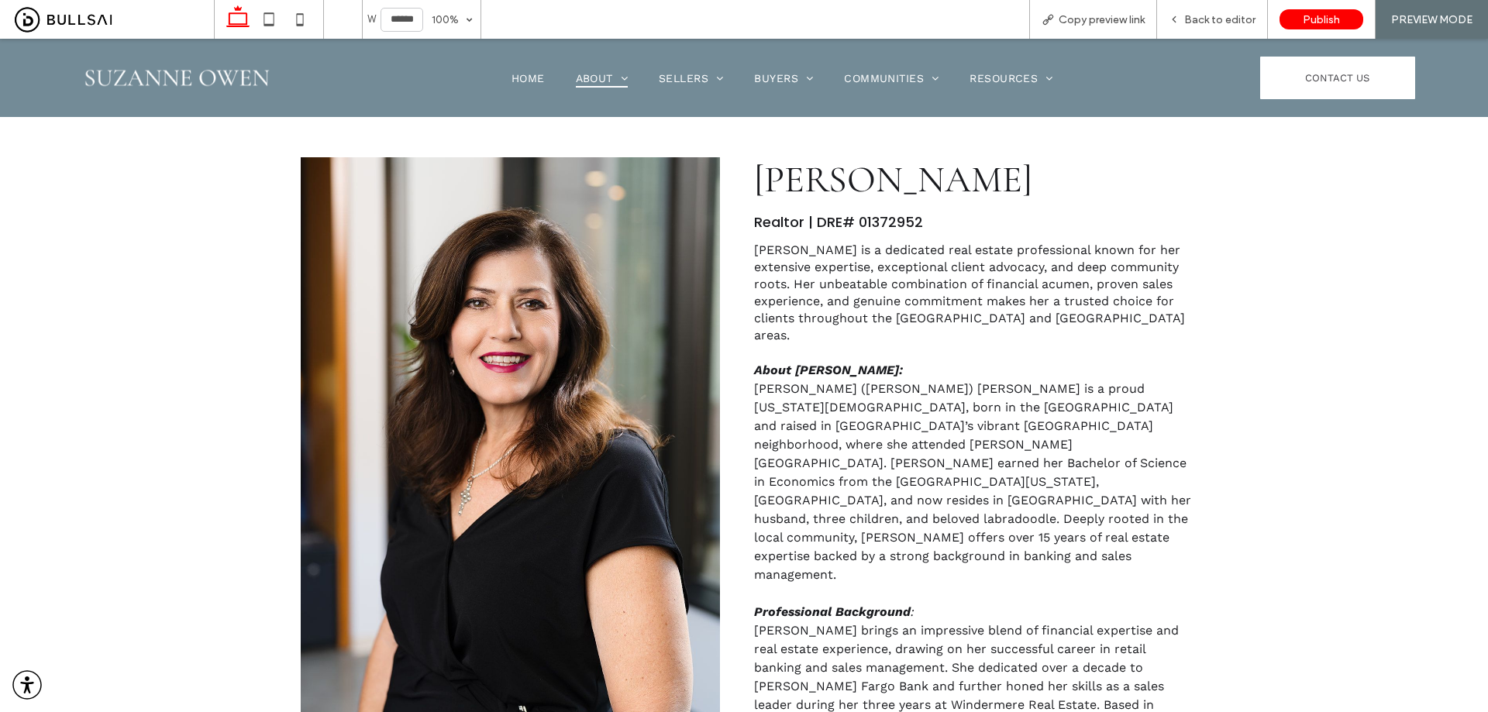
scroll to position [620, 0]
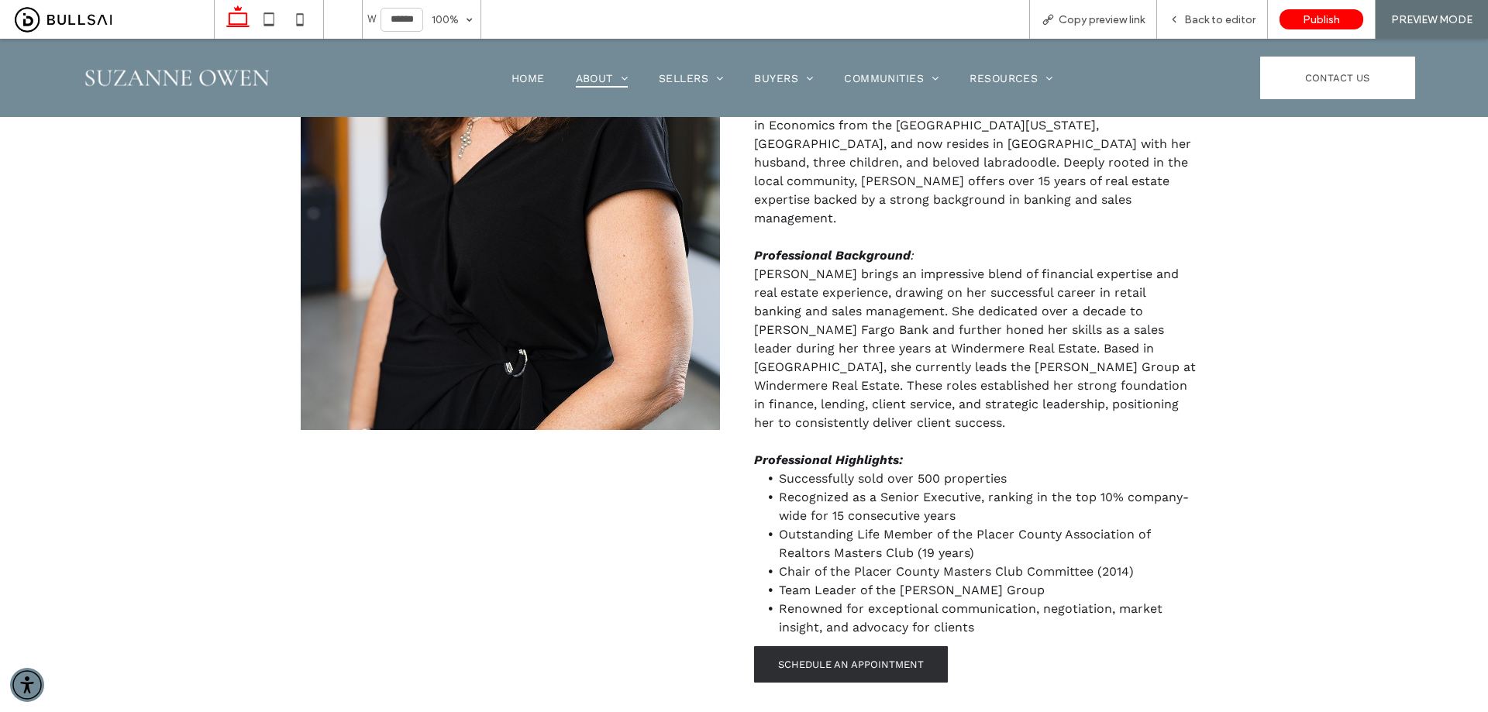
click at [888, 659] on span "SCHEDULE AN APPOINTMENT" at bounding box center [851, 665] width 146 height 12
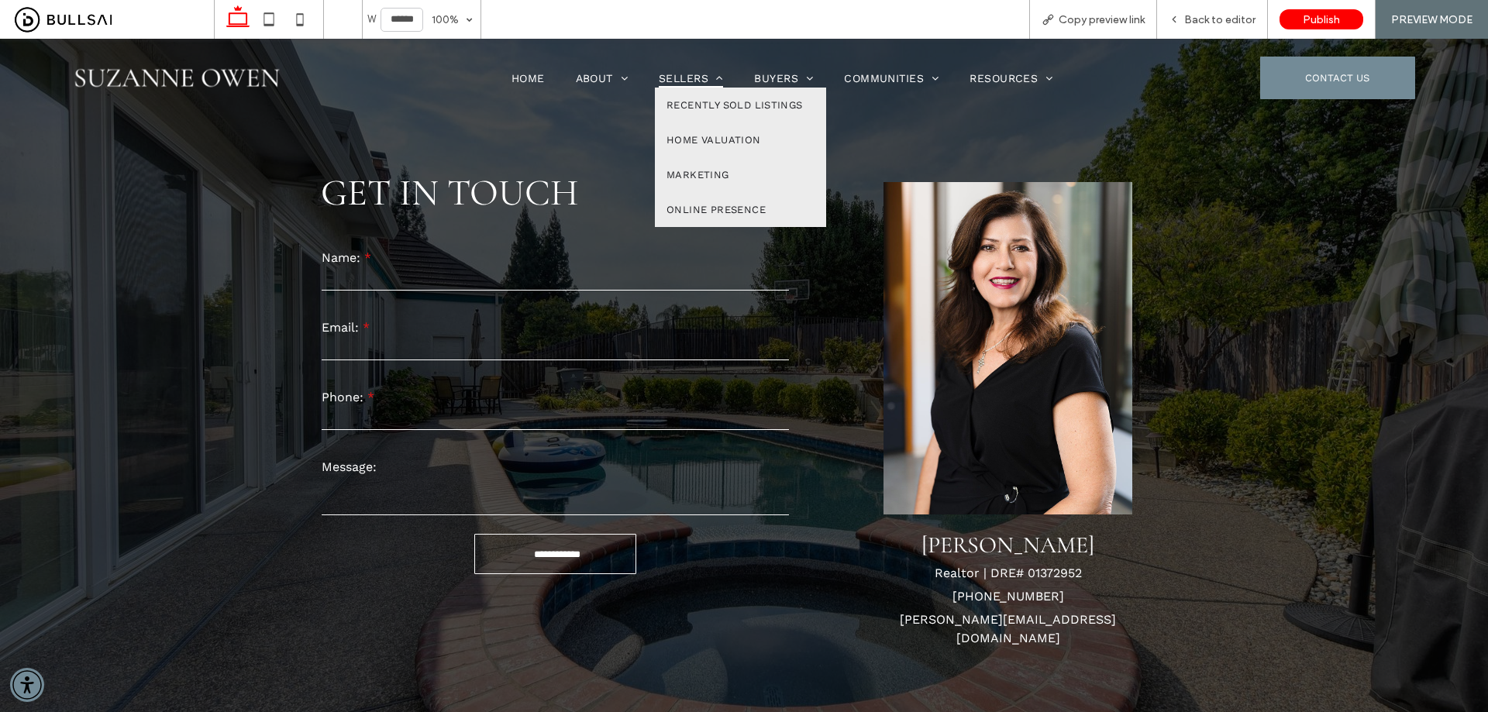
click at [686, 77] on span "Sellers" at bounding box center [691, 78] width 64 height 20
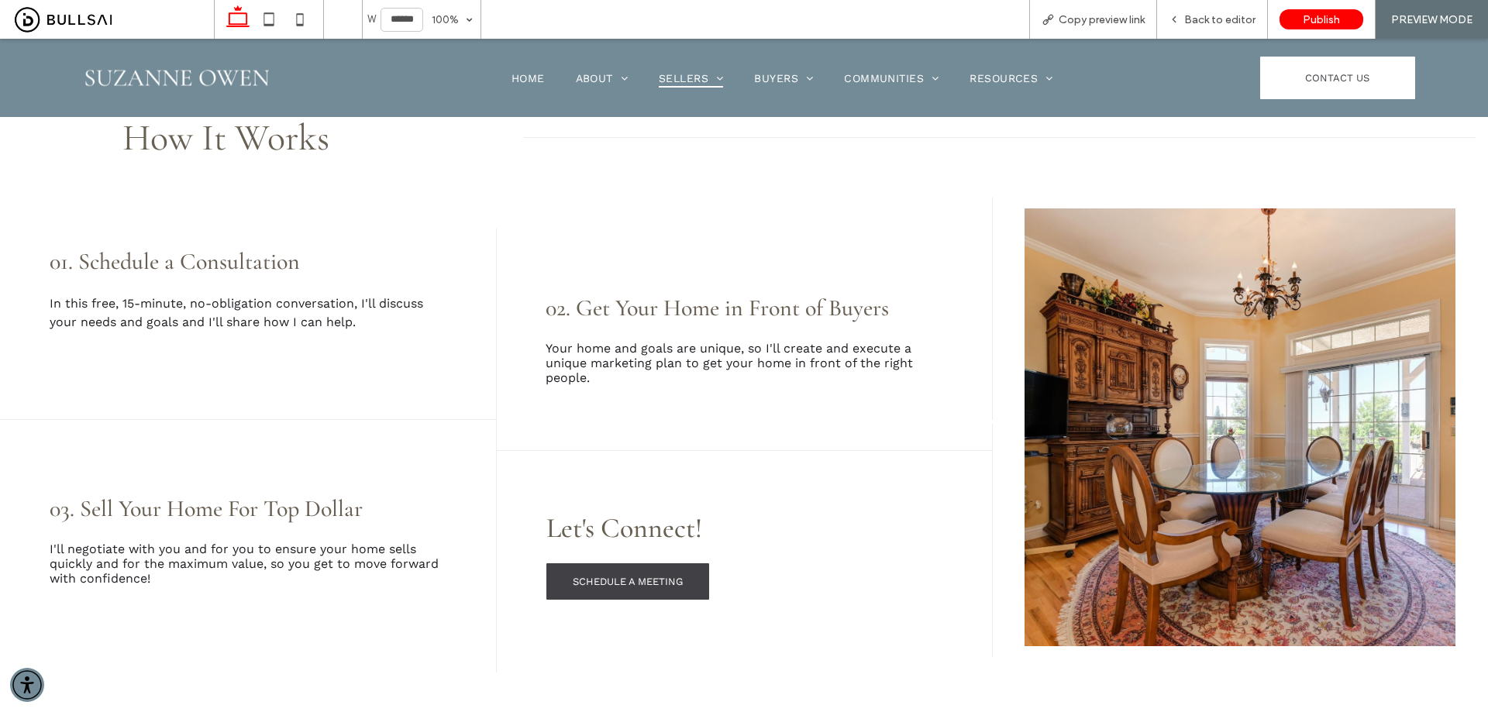
scroll to position [387, 0]
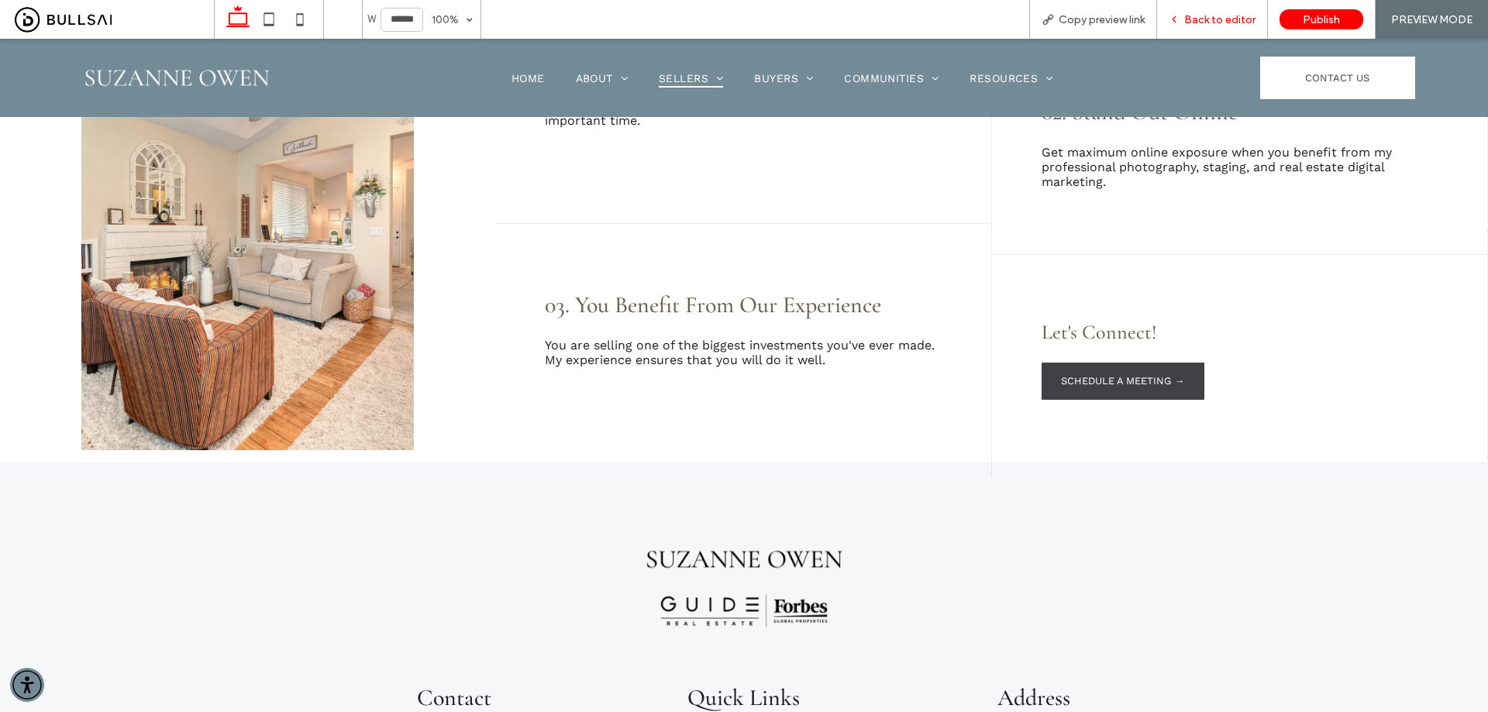
click at [1222, 18] on span "Back to editor" at bounding box center [1219, 19] width 71 height 13
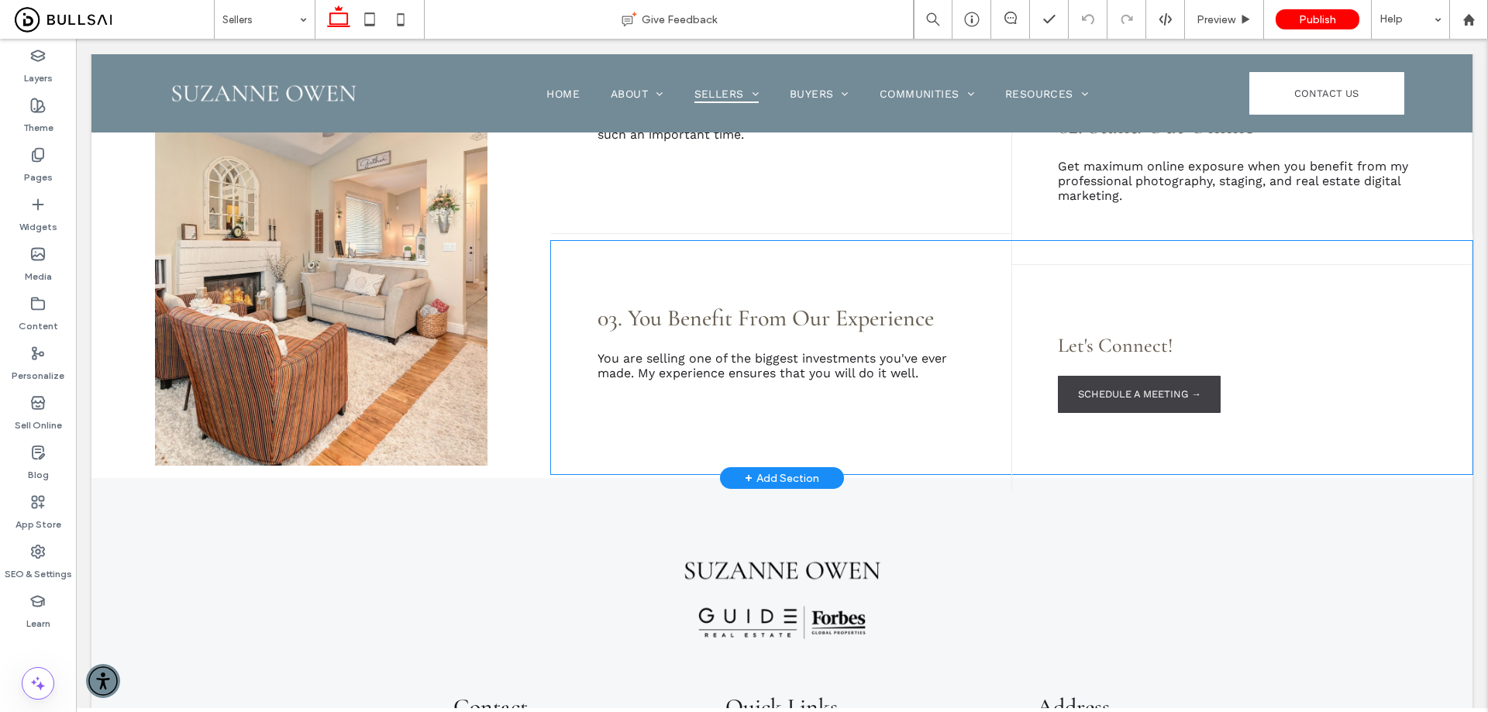
scroll to position [1192, 0]
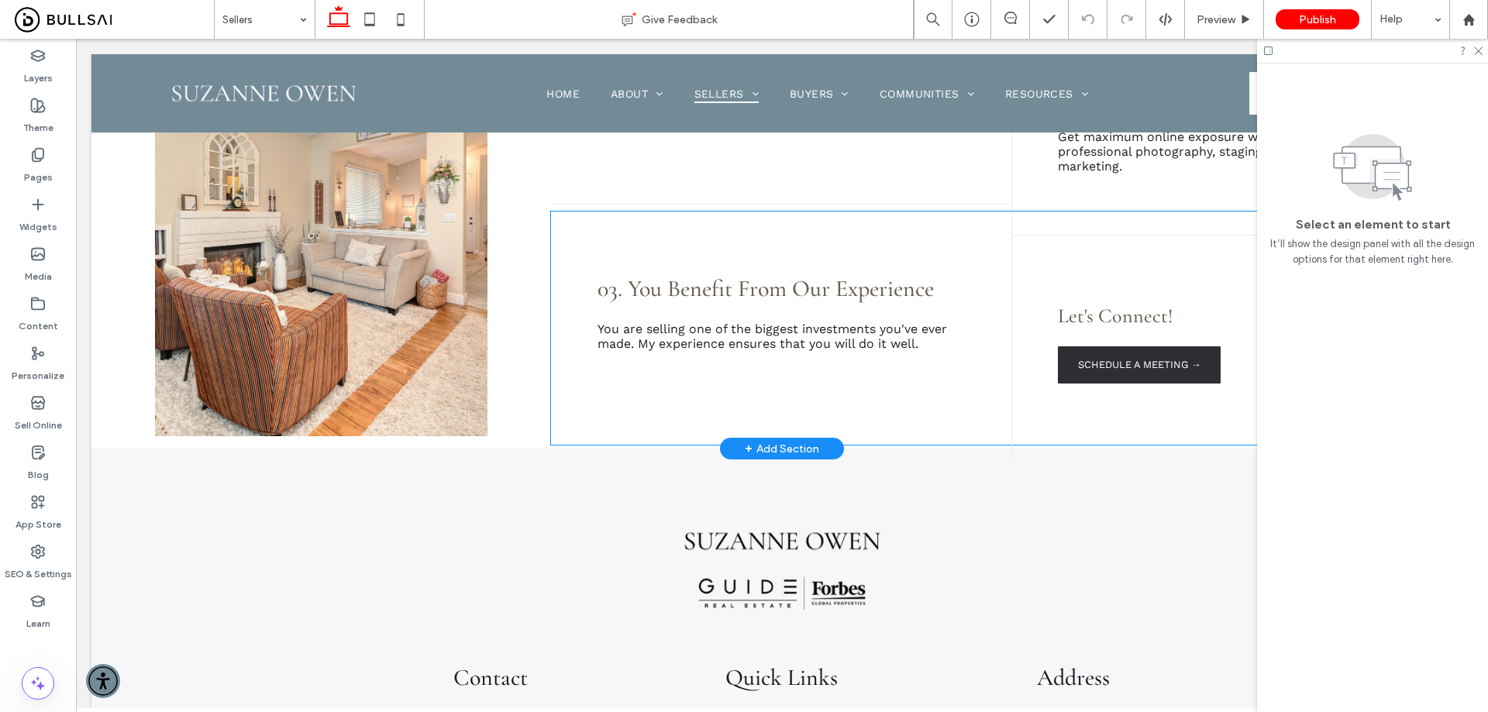
click at [1142, 384] on link "SCHEDULE A MEETING →" at bounding box center [1139, 364] width 163 height 37
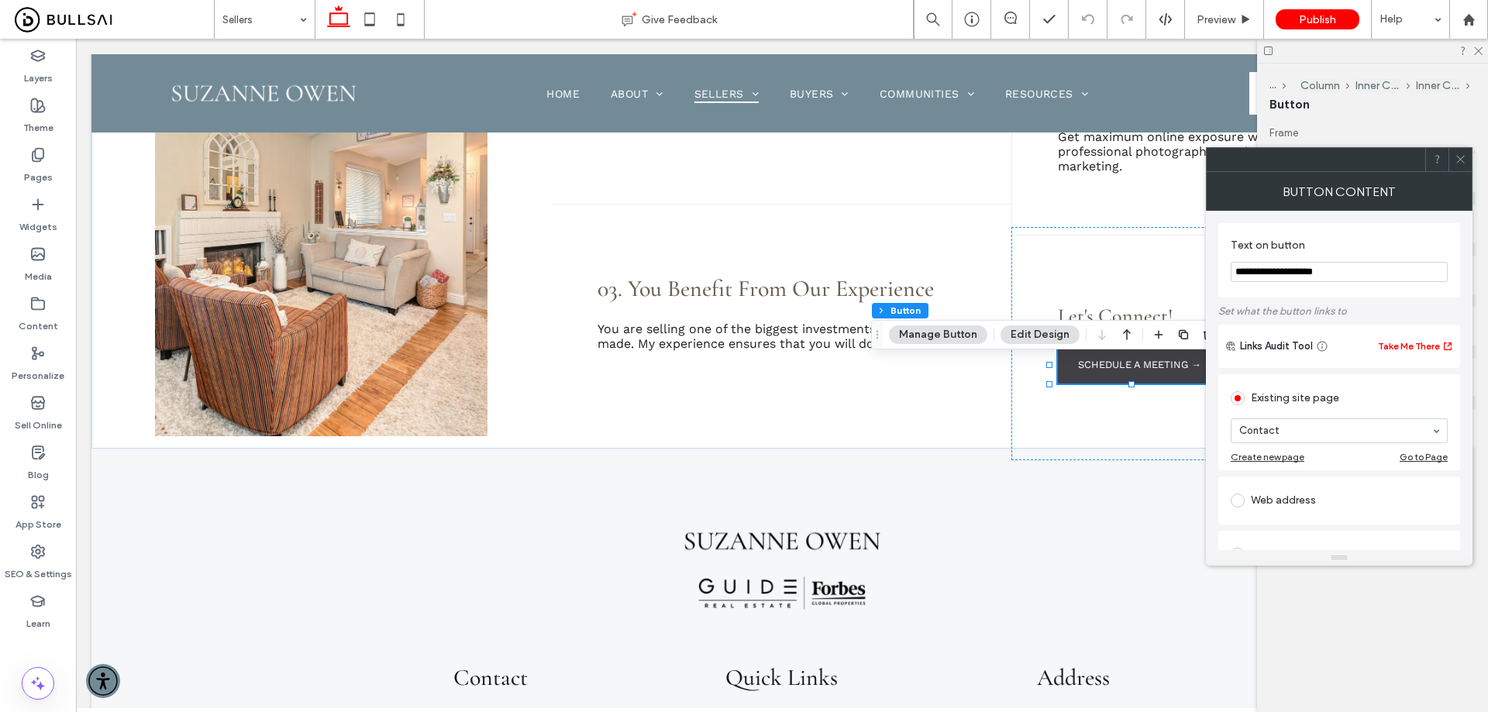
click at [1464, 153] on icon at bounding box center [1460, 159] width 12 height 12
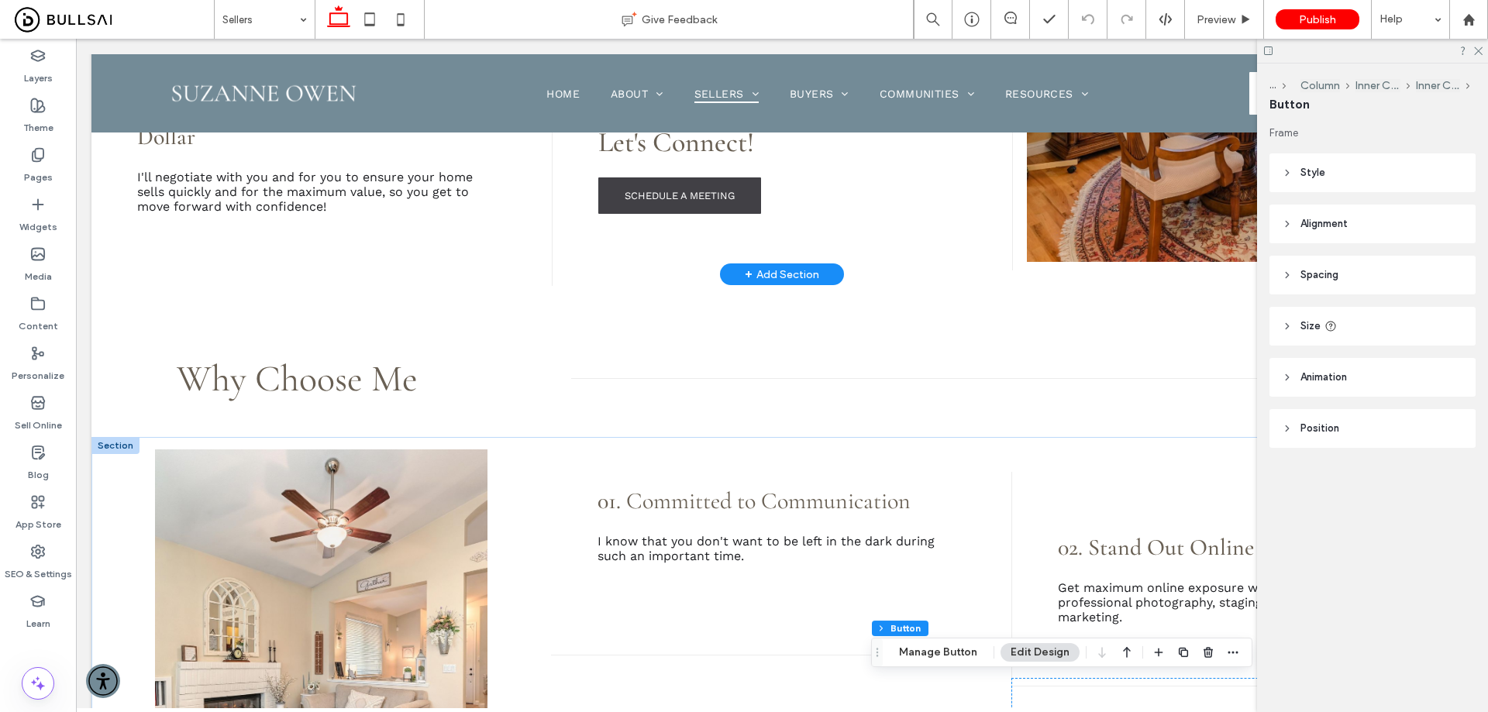
scroll to position [727, 0]
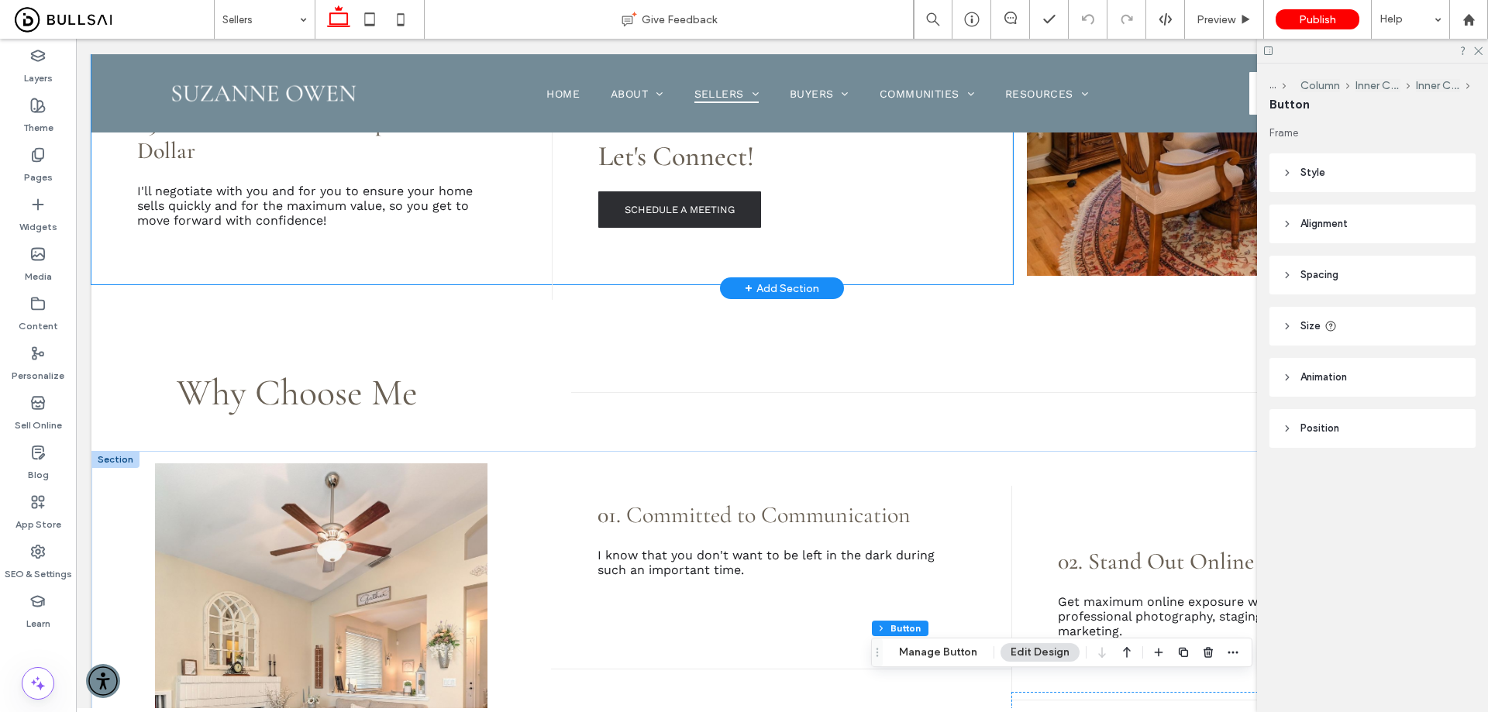
click at [687, 228] on link "SCHEDULE A MEETING" at bounding box center [679, 209] width 163 height 36
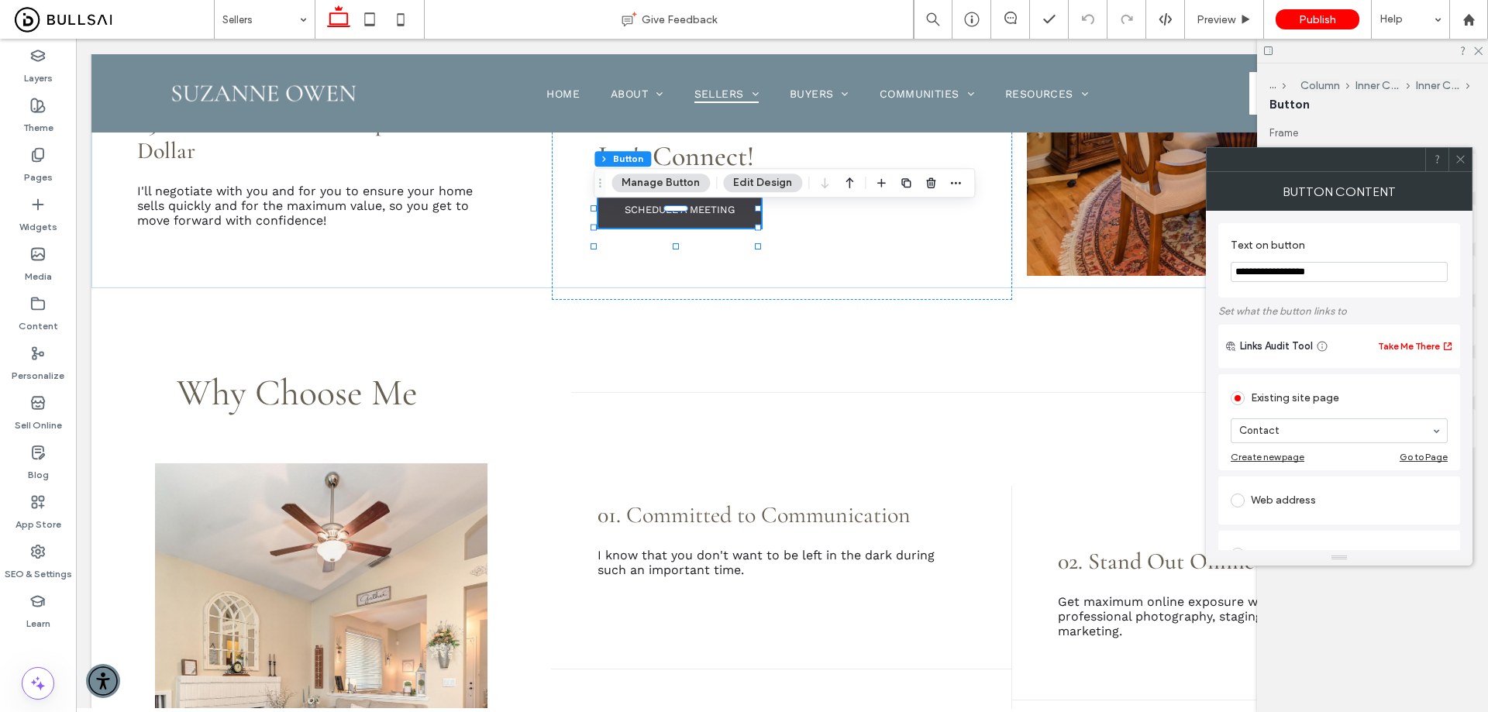
click at [1463, 157] on use at bounding box center [1460, 160] width 8 height 8
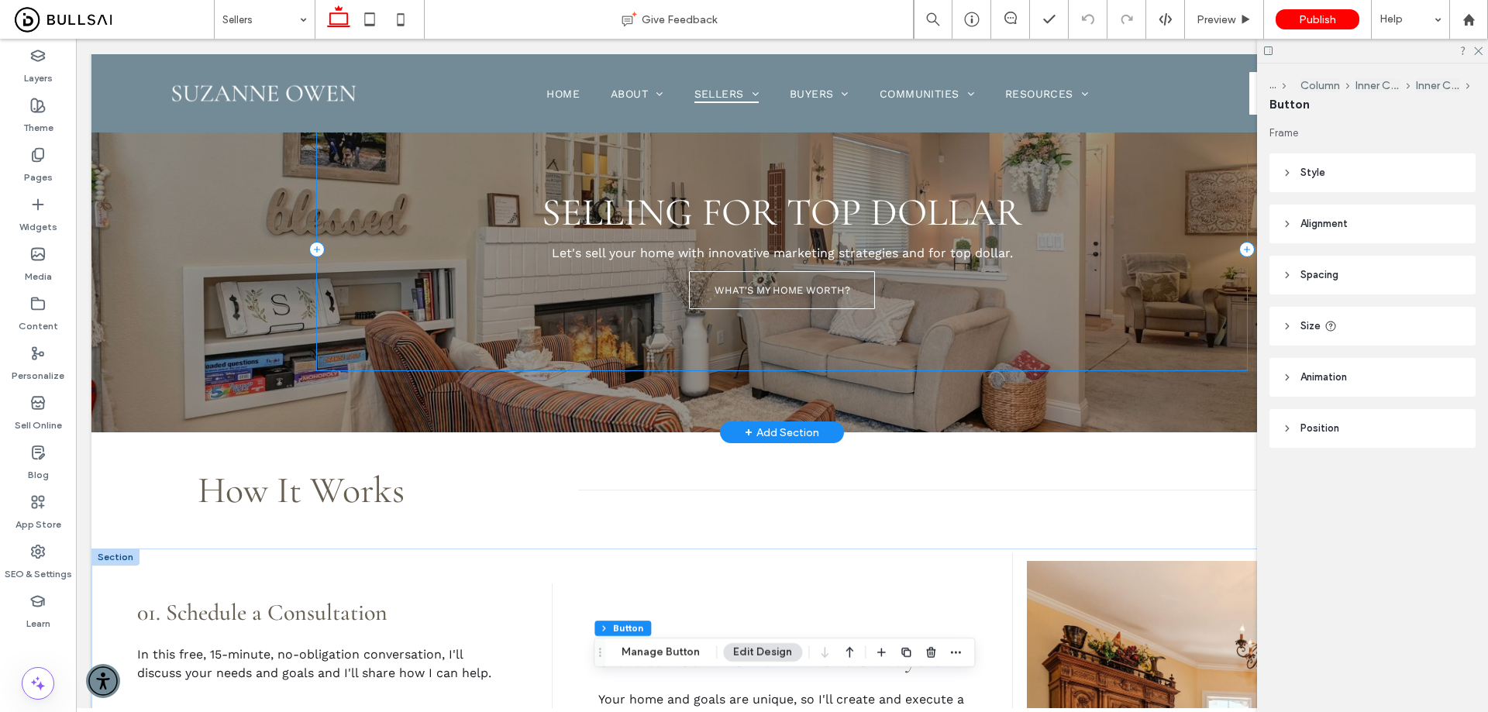
scroll to position [0, 0]
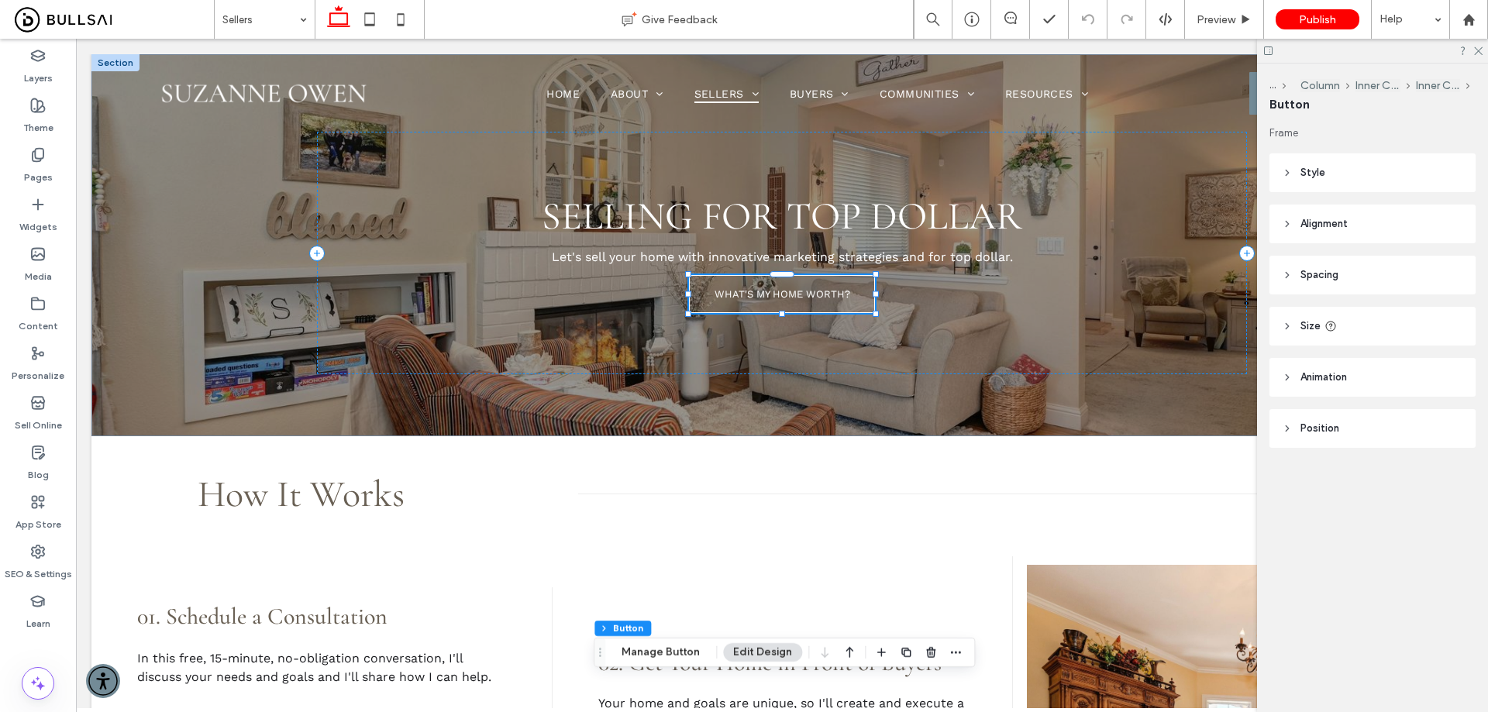
click at [773, 295] on div "WHAT'S MY HOME WORTH?" at bounding box center [782, 294] width 186 height 38
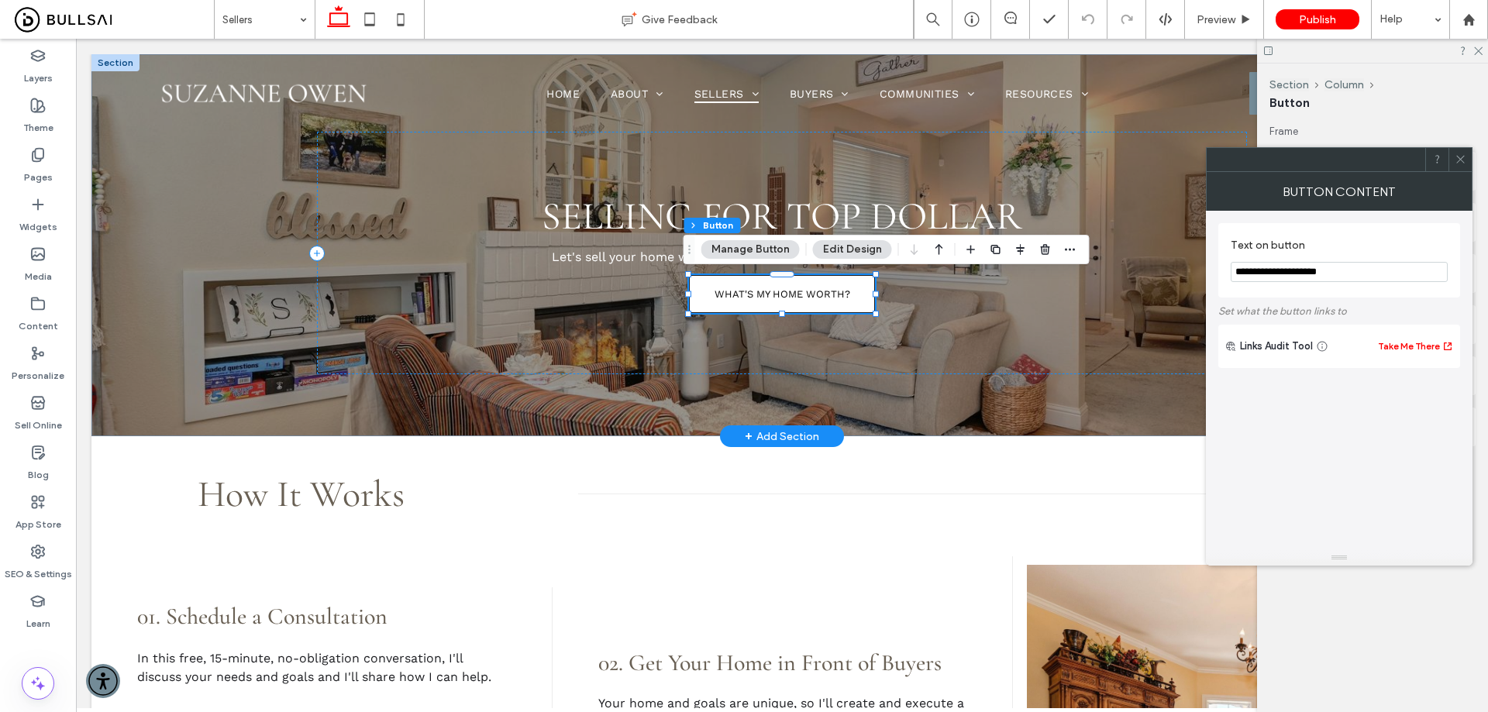
type input "**"
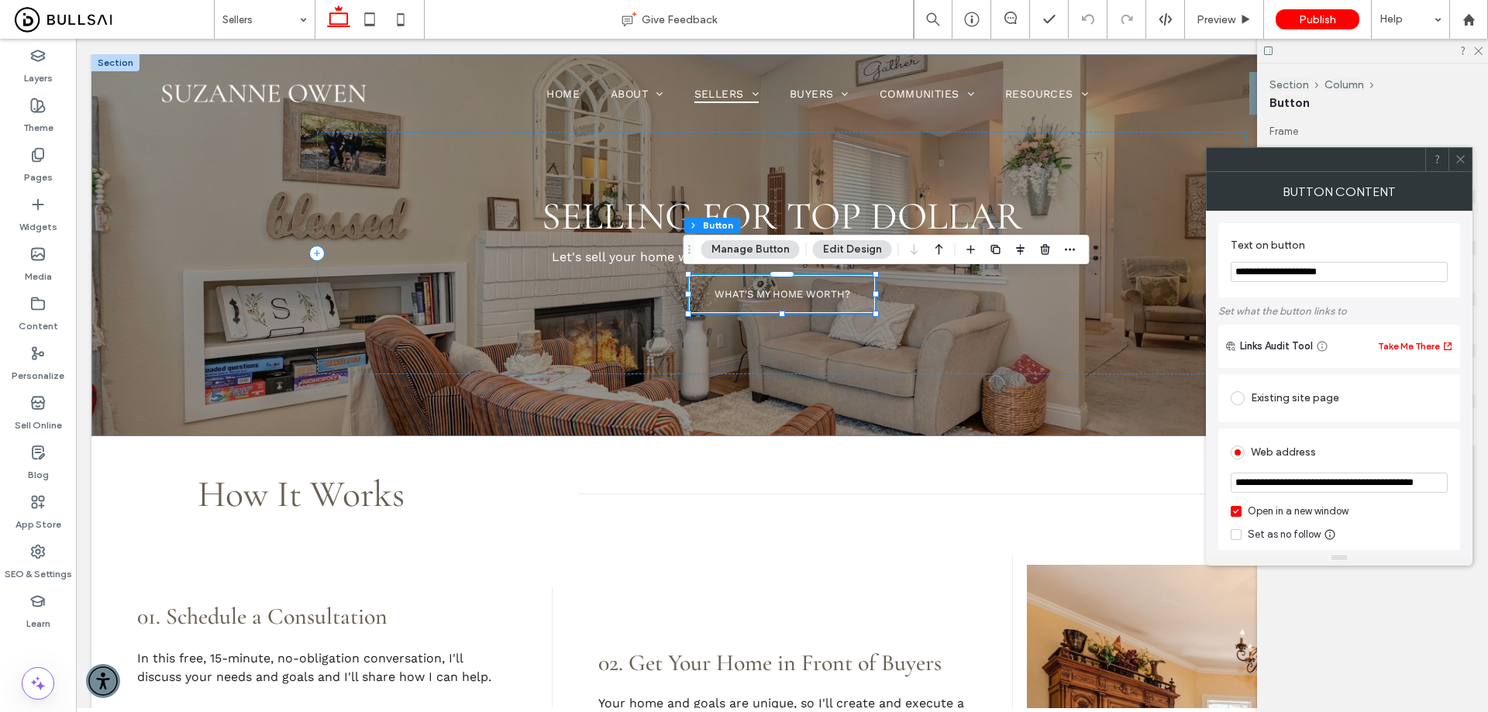
scroll to position [0, 47]
drag, startPoint x: 1409, startPoint y: 477, endPoint x: 1443, endPoint y: 366, distance: 115.0
click at [1445, 477] on input "**********" at bounding box center [1338, 483] width 217 height 21
click at [1463, 162] on use at bounding box center [1460, 160] width 8 height 8
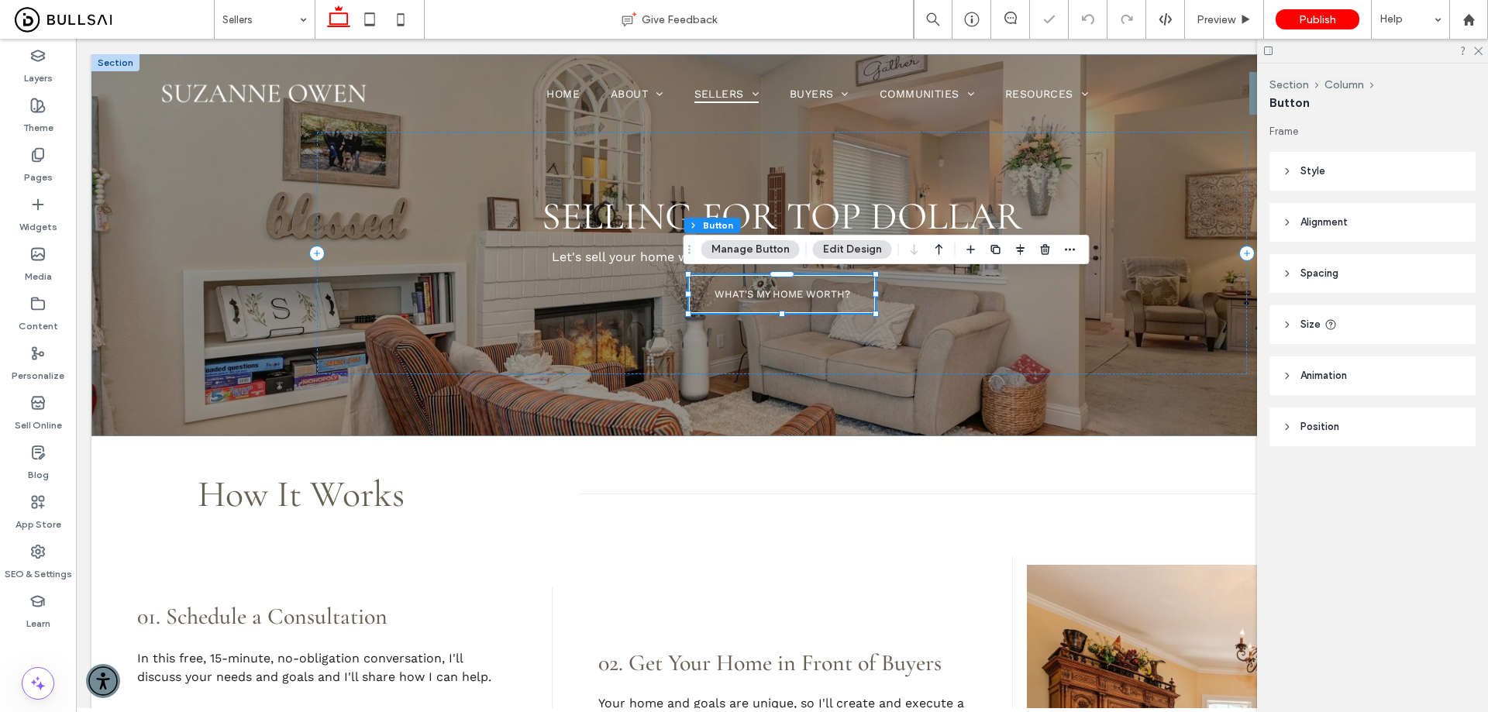
scroll to position [0, 0]
click at [1209, 17] on span "Preview" at bounding box center [1215, 19] width 39 height 13
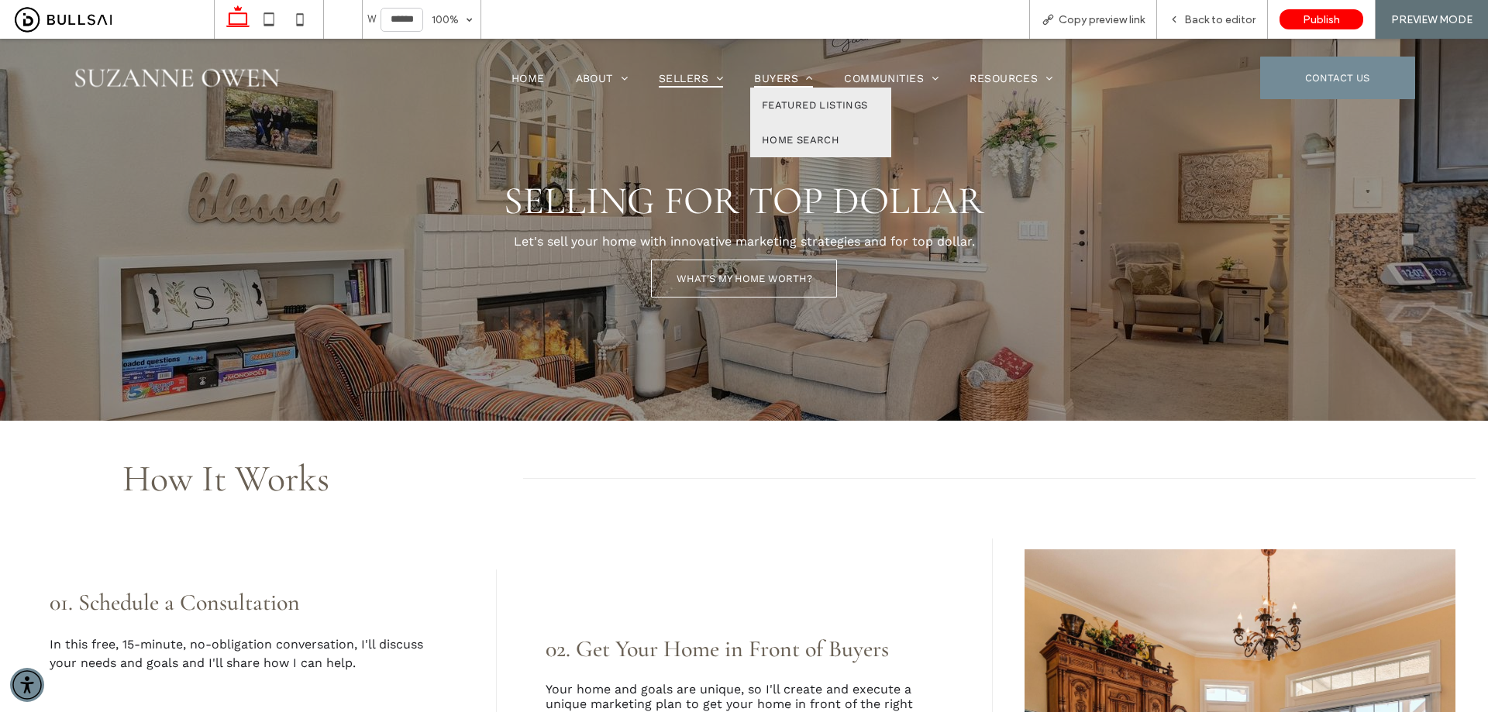
click at [800, 77] on span at bounding box center [805, 78] width 15 height 11
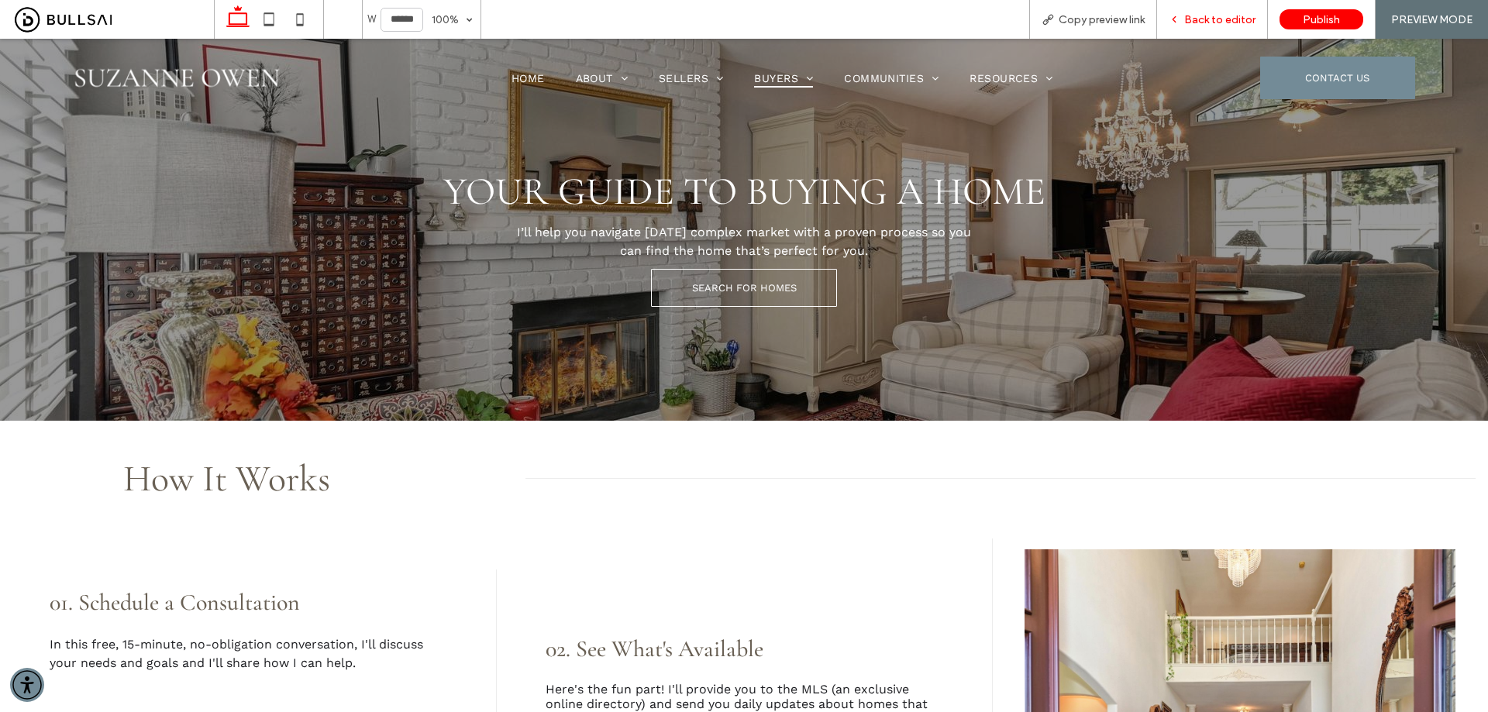
click at [1203, 22] on span "Back to editor" at bounding box center [1219, 19] width 71 height 13
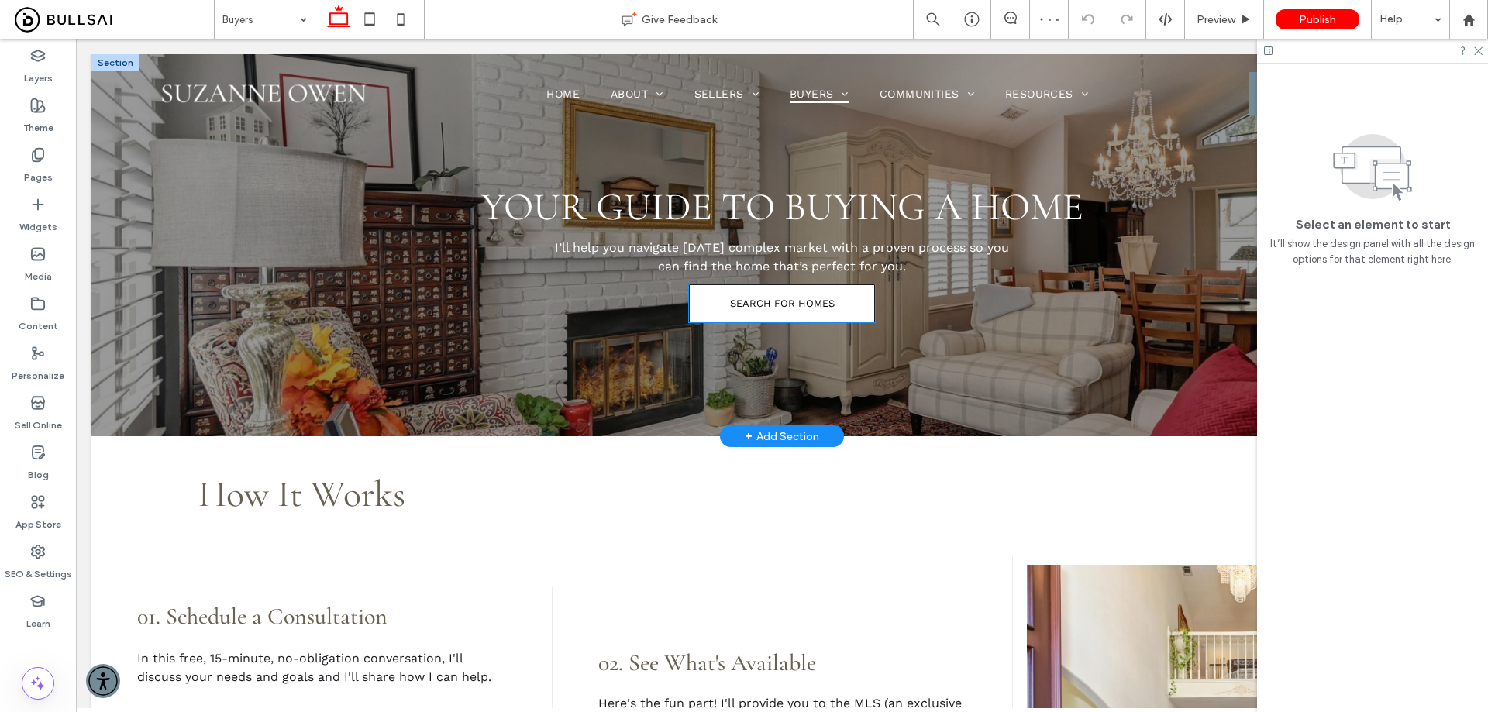
click at [776, 302] on span "SEARCH FOR HOMES" at bounding box center [782, 304] width 105 height 12
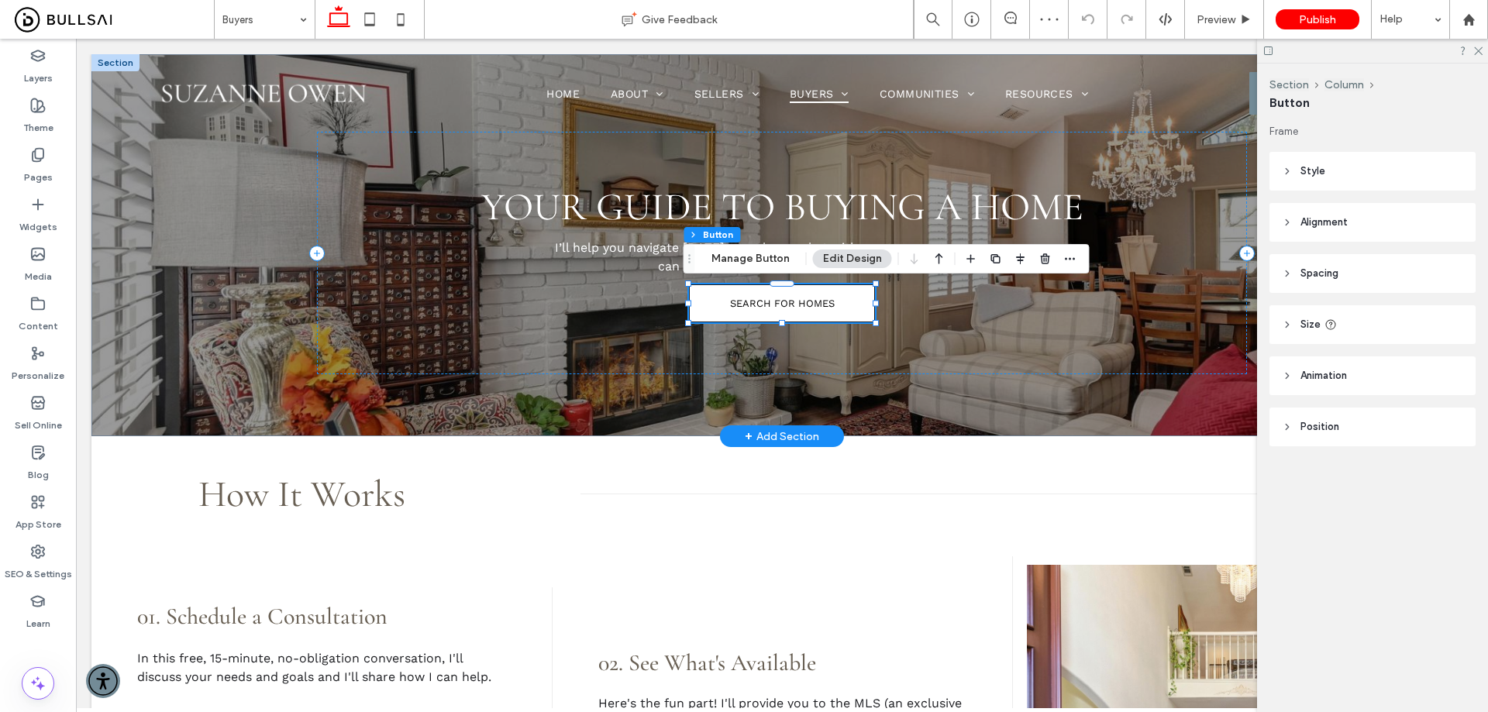
click at [781, 308] on span "SEARCH FOR HOMES" at bounding box center [782, 304] width 105 height 12
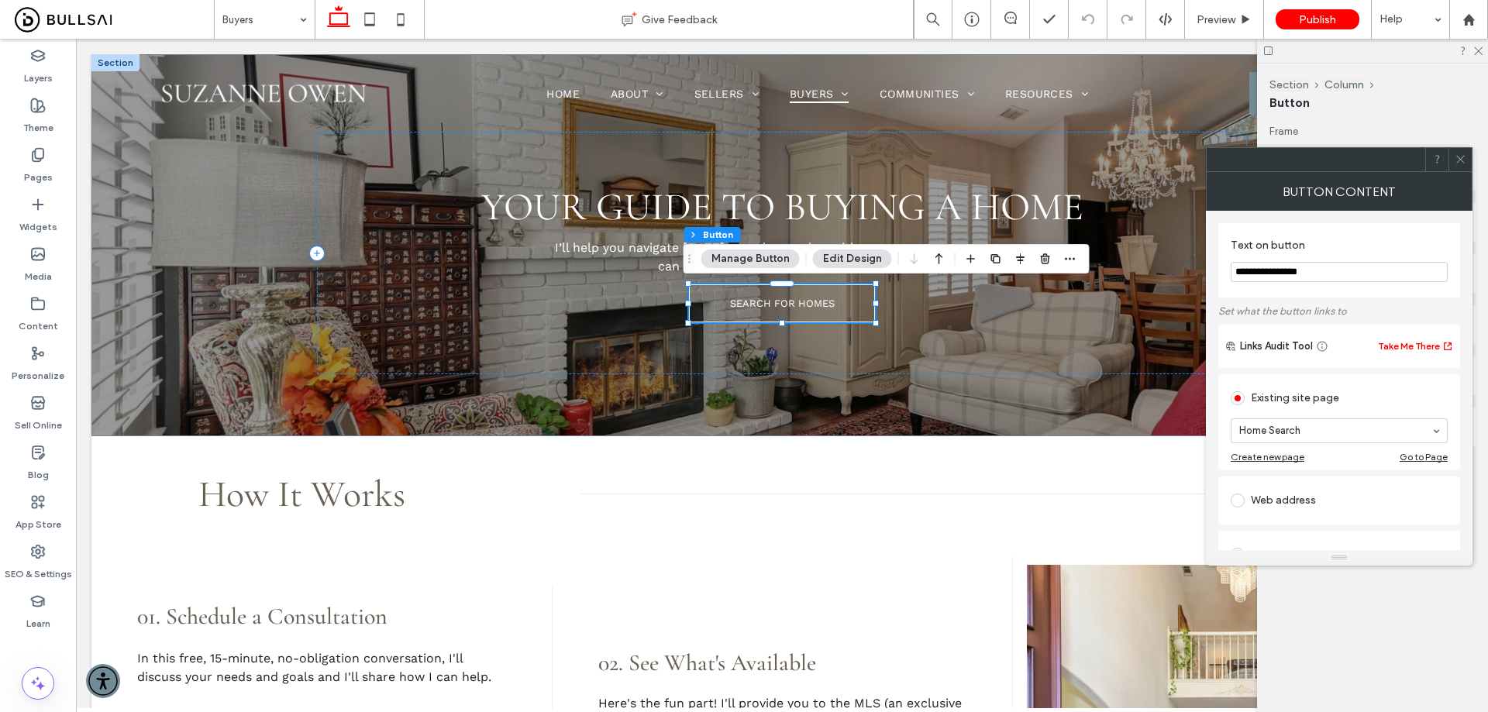
click at [1459, 159] on icon at bounding box center [1460, 159] width 12 height 12
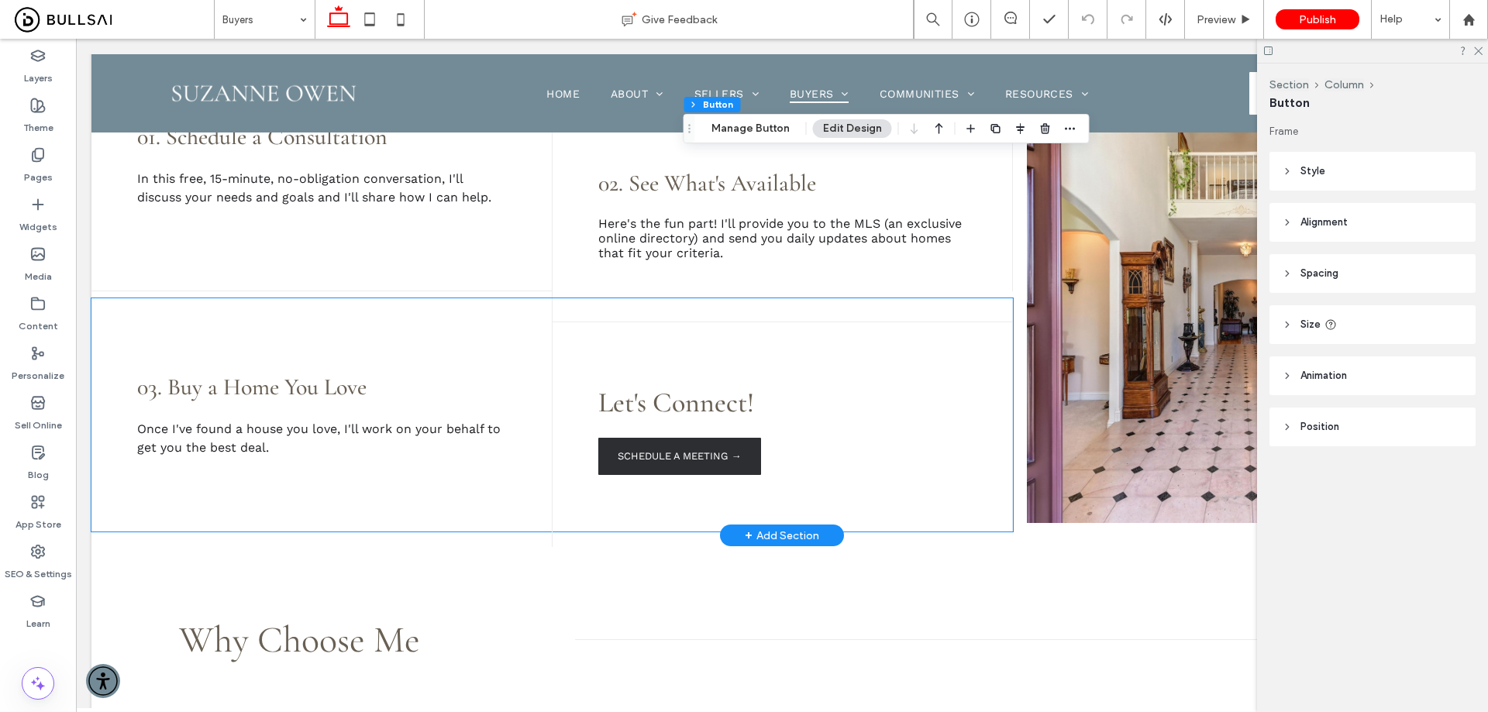
scroll to position [542, 0]
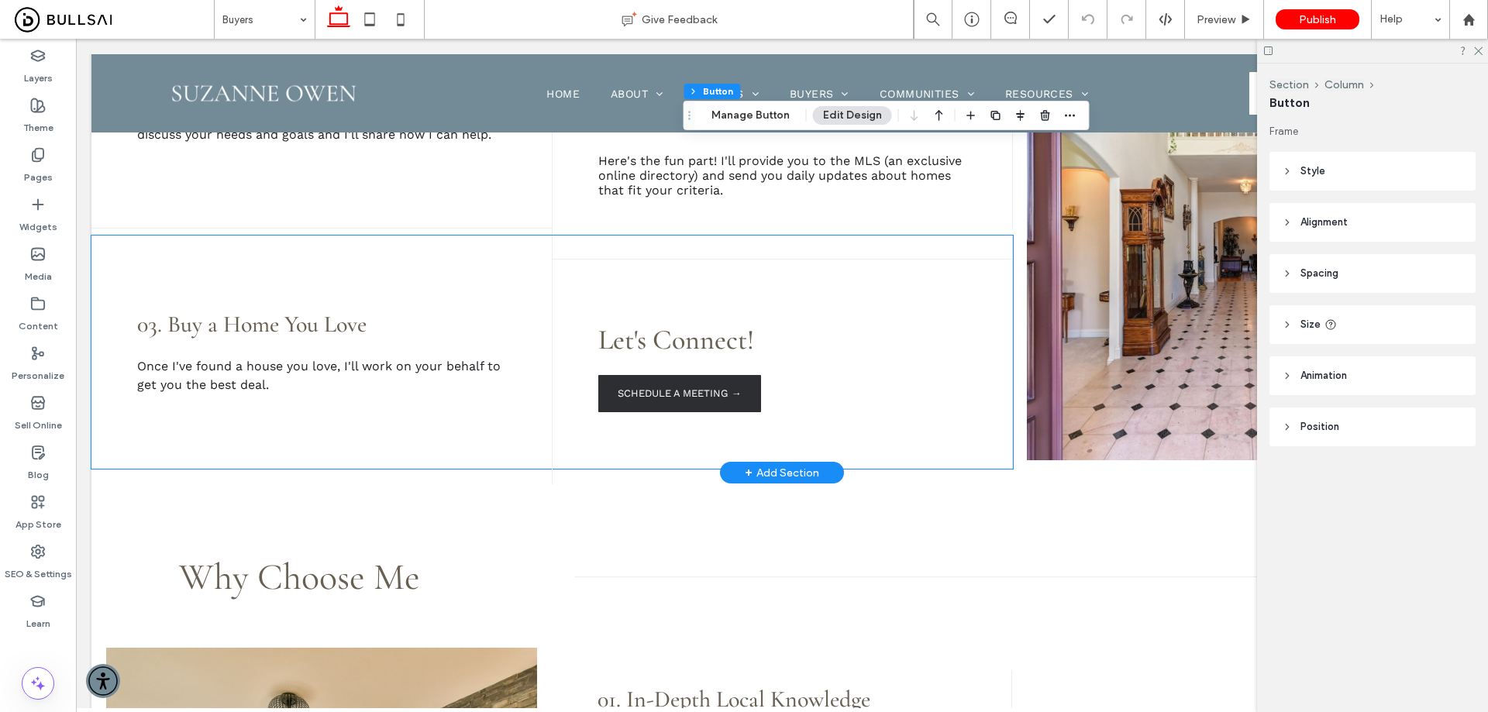
click at [697, 393] on span "SCHEDULE A MEETING →" at bounding box center [679, 393] width 123 height 12
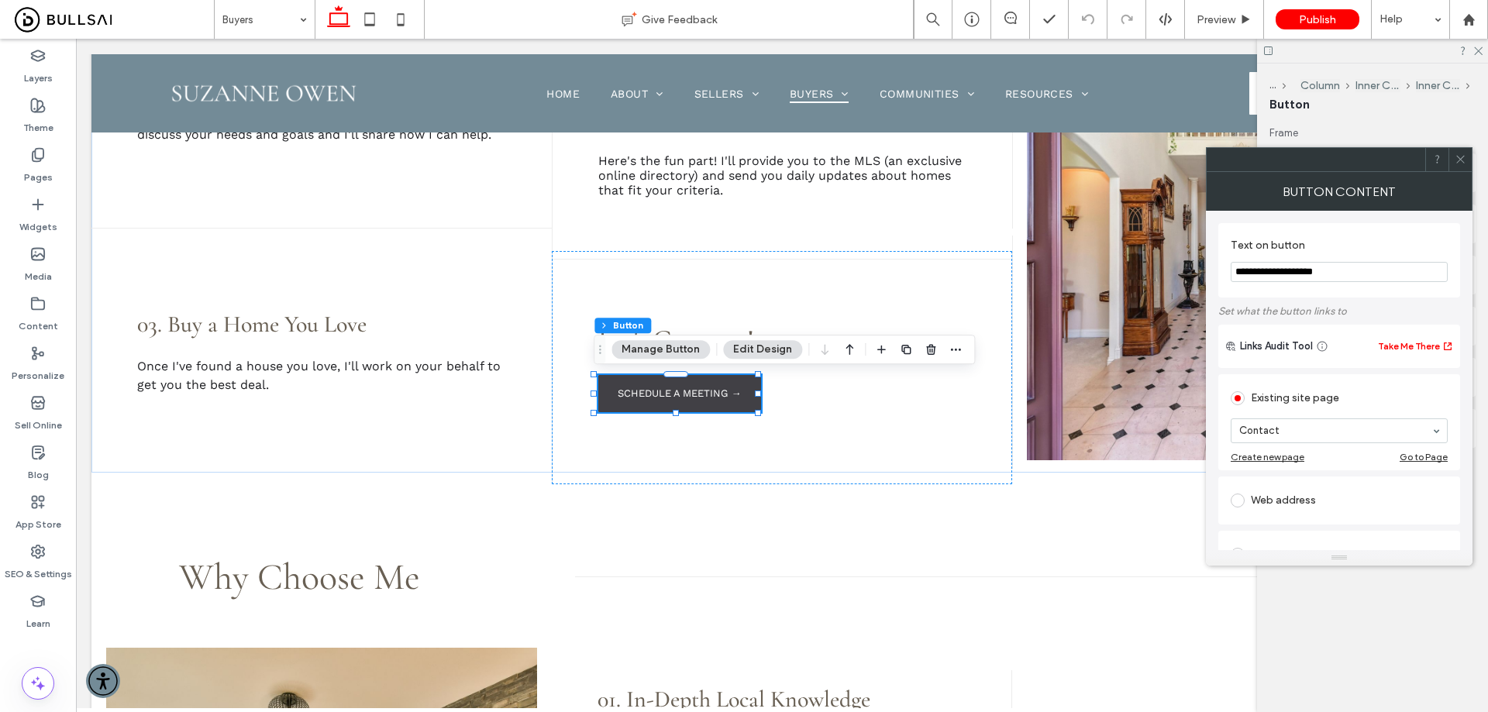
click at [1464, 156] on icon at bounding box center [1460, 159] width 12 height 12
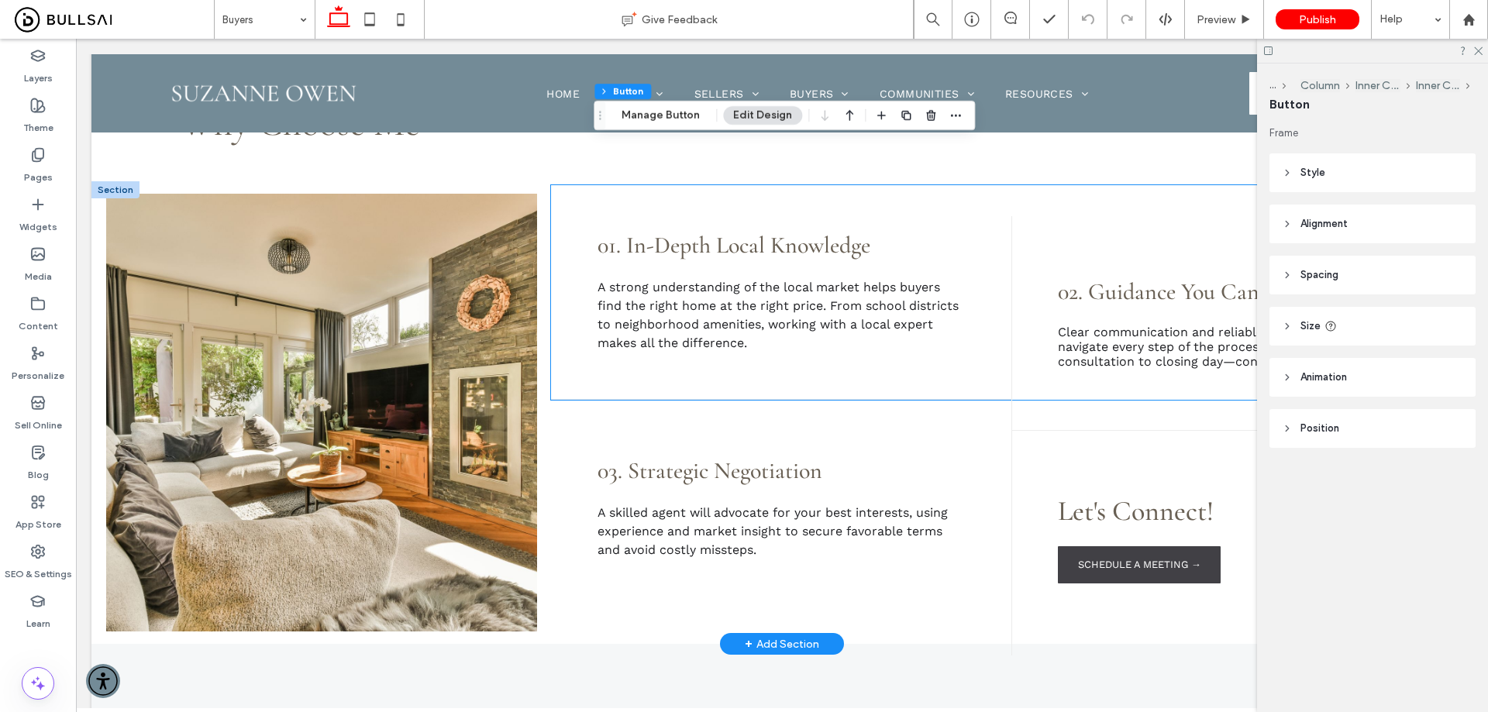
scroll to position [1007, 0]
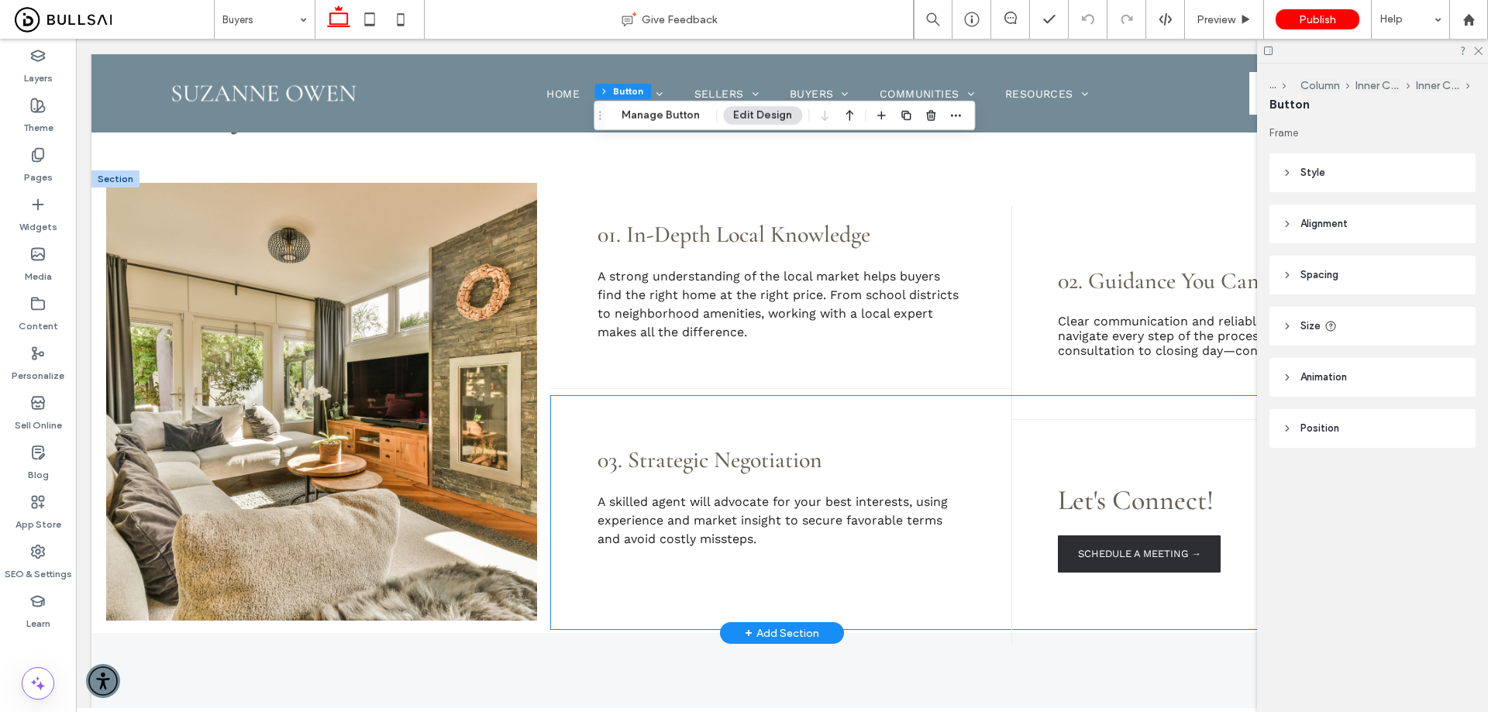
click at [1119, 547] on link "SCHEDULE A MEETING →" at bounding box center [1139, 553] width 163 height 37
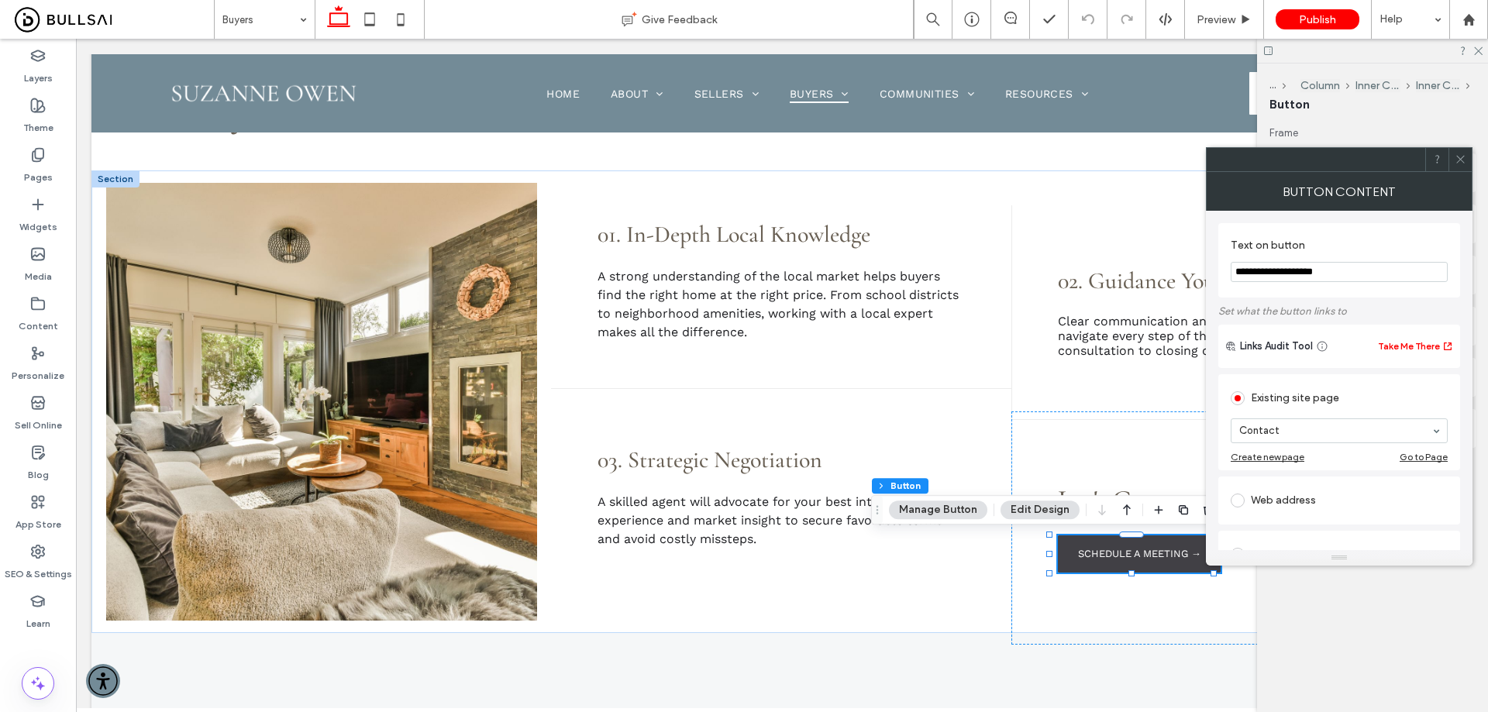
click at [1465, 160] on icon at bounding box center [1460, 159] width 12 height 12
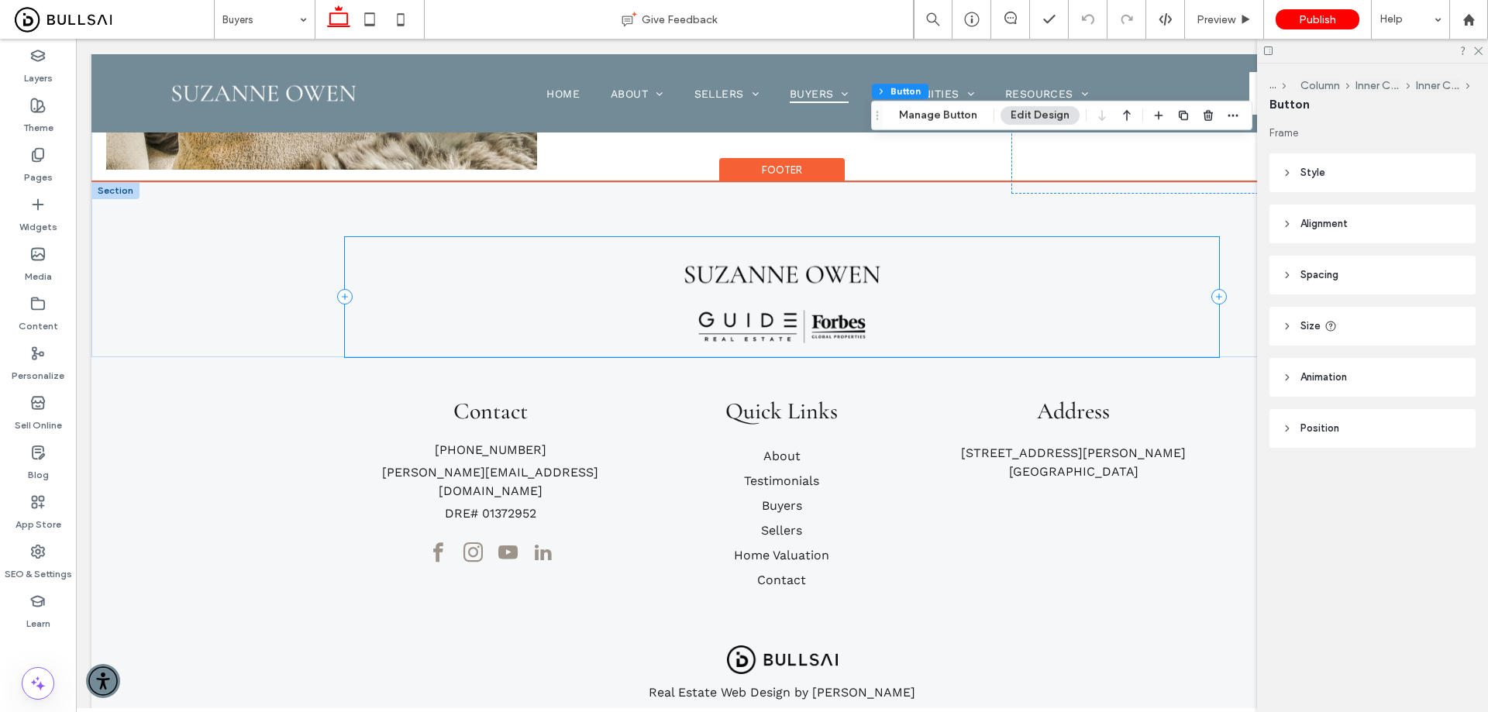
scroll to position [1472, 0]
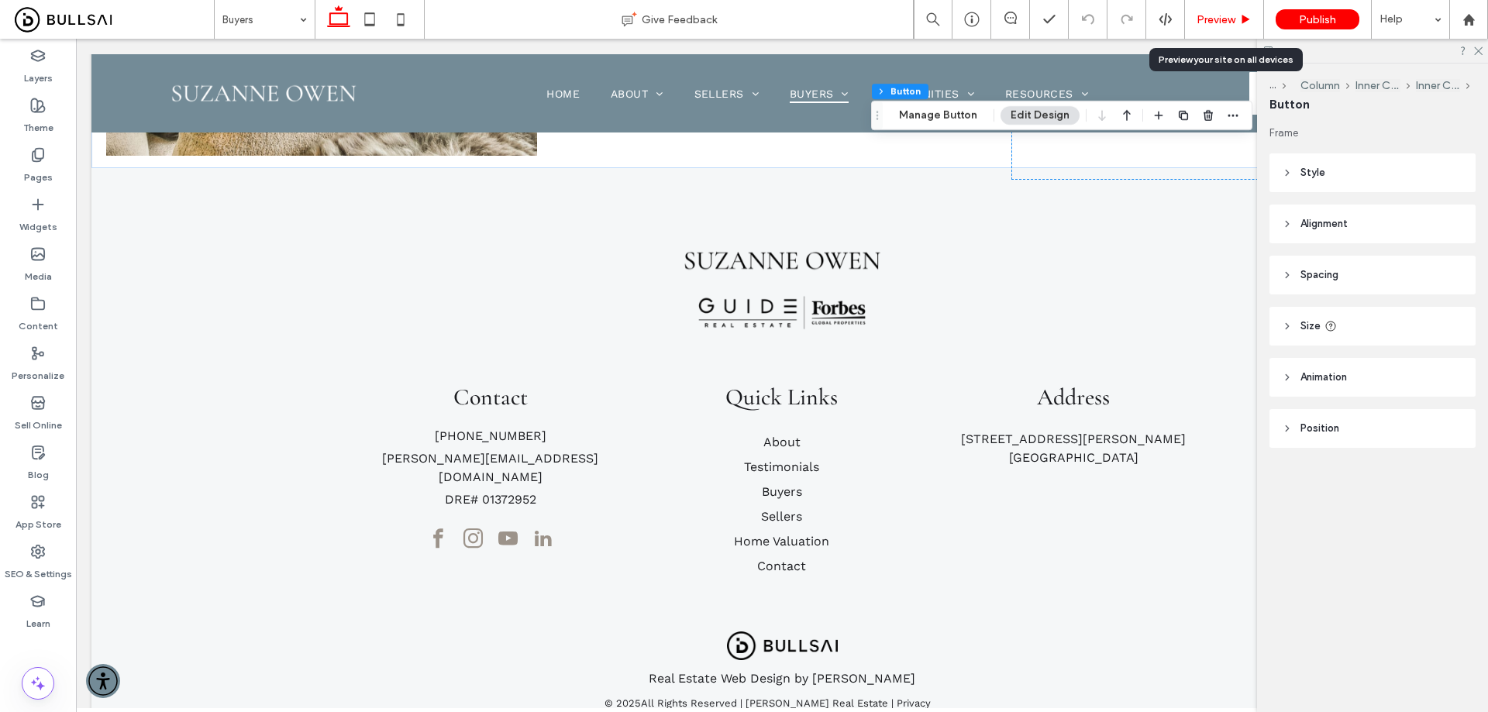
click at [1220, 24] on span "Preview" at bounding box center [1215, 19] width 39 height 13
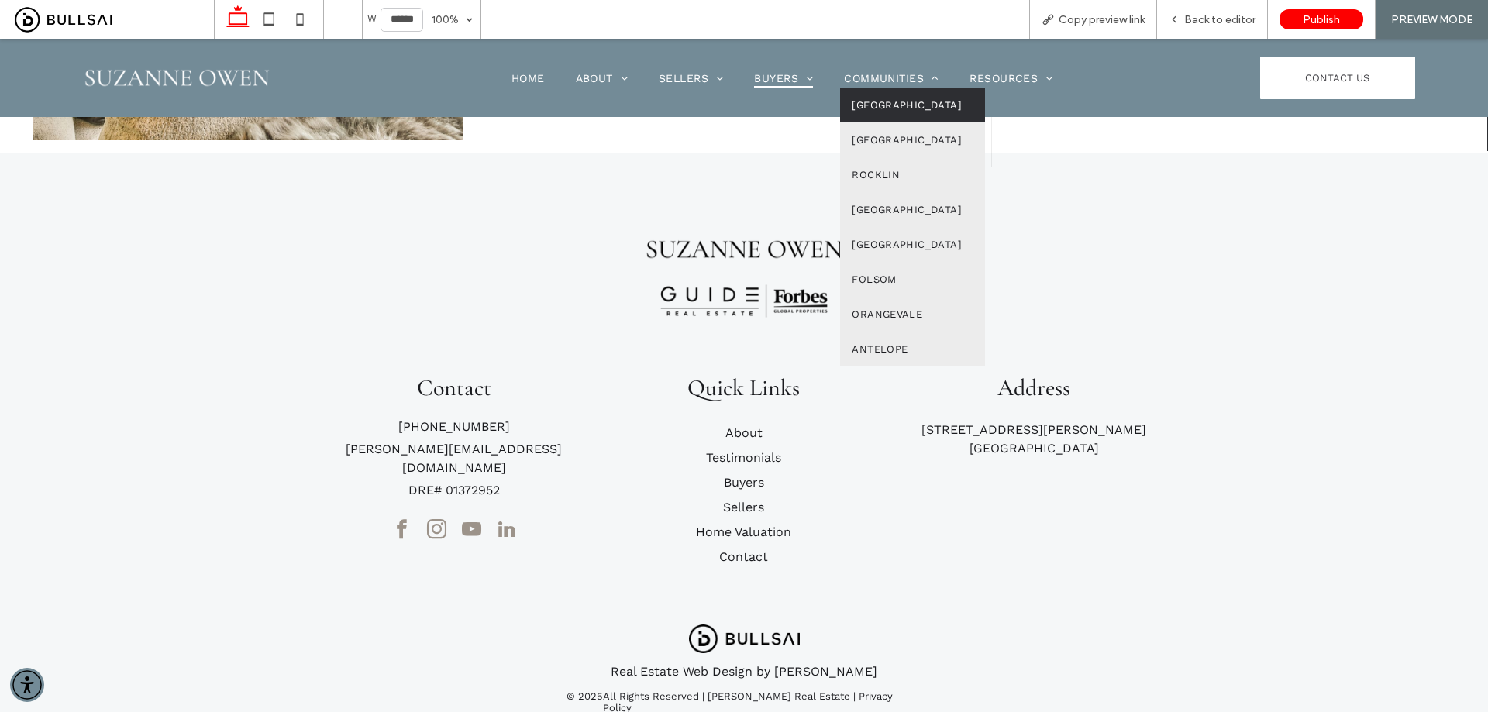
scroll to position [1457, 0]
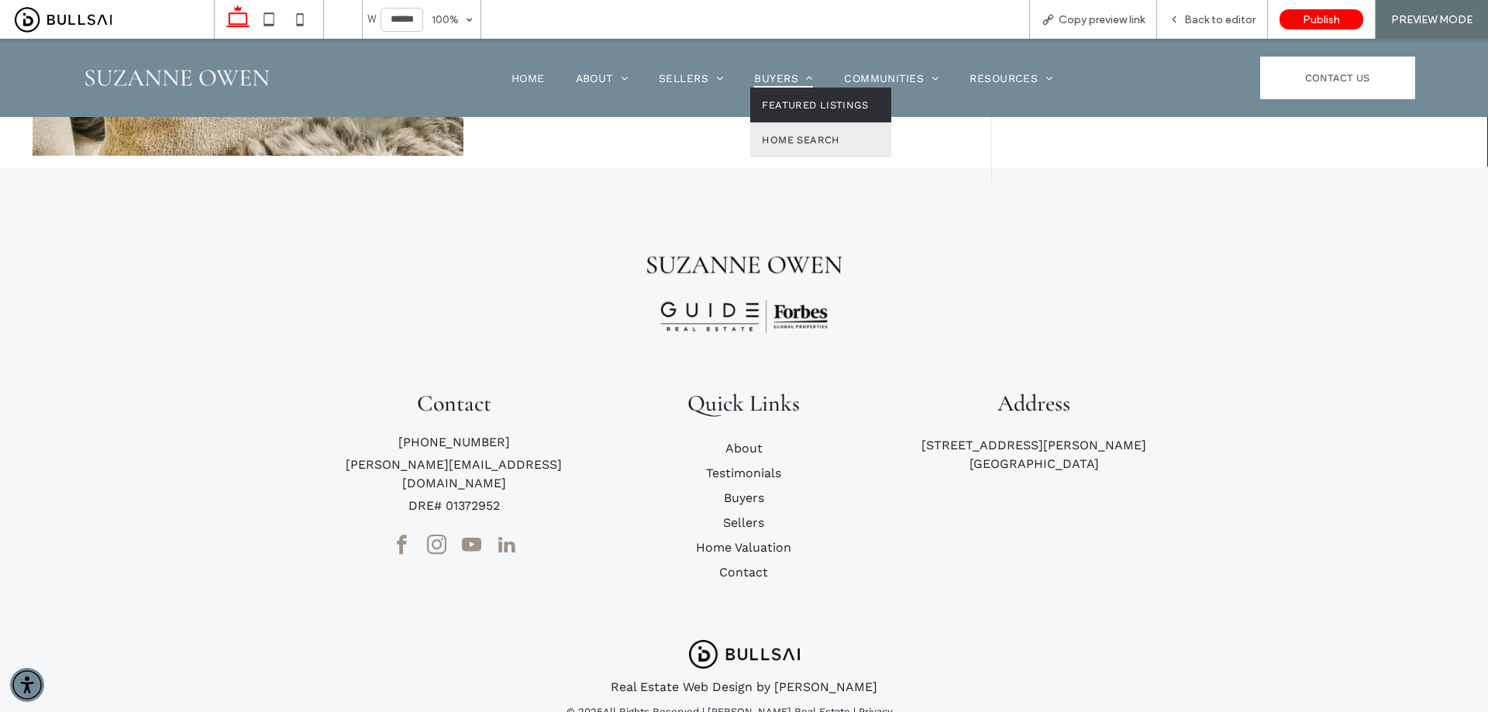
click at [798, 98] on link "Featured Listings" at bounding box center [820, 105] width 141 height 35
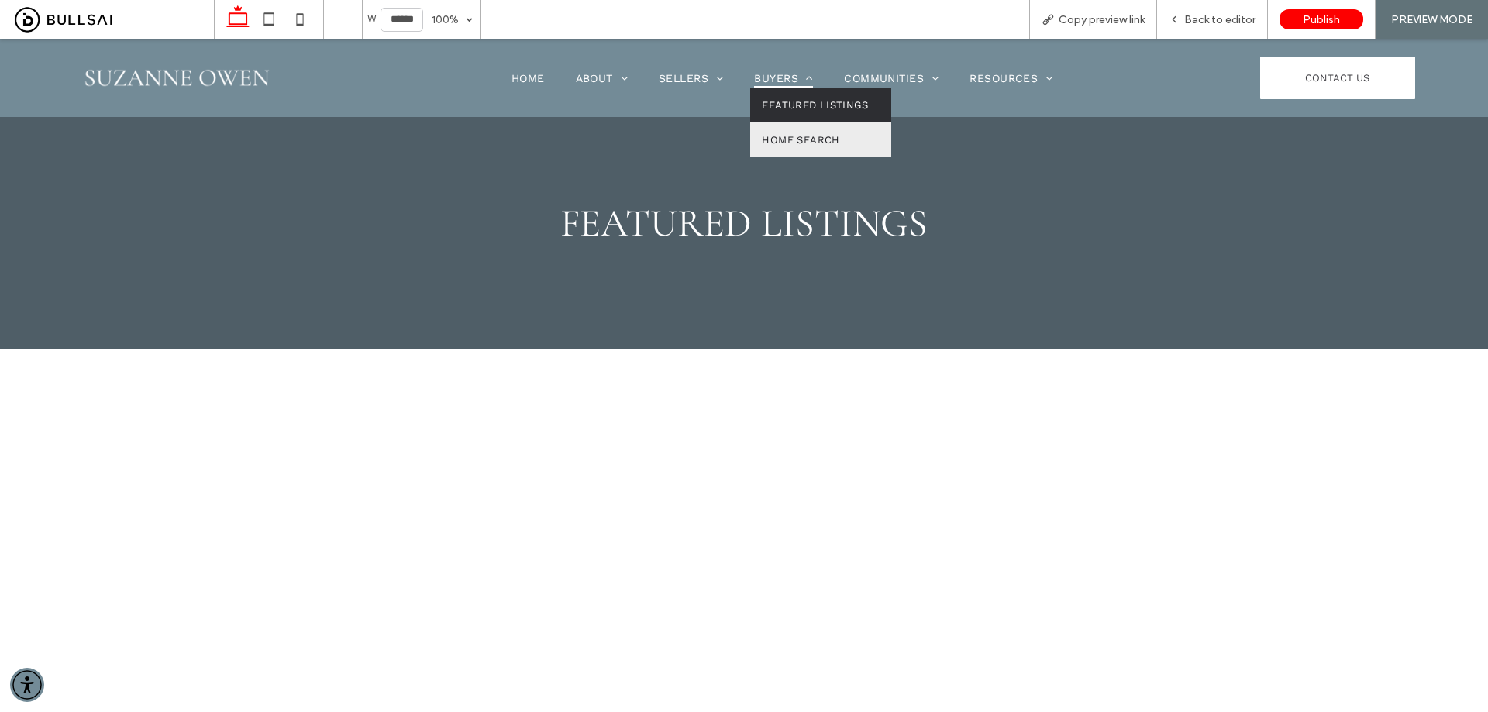
scroll to position [155, 0]
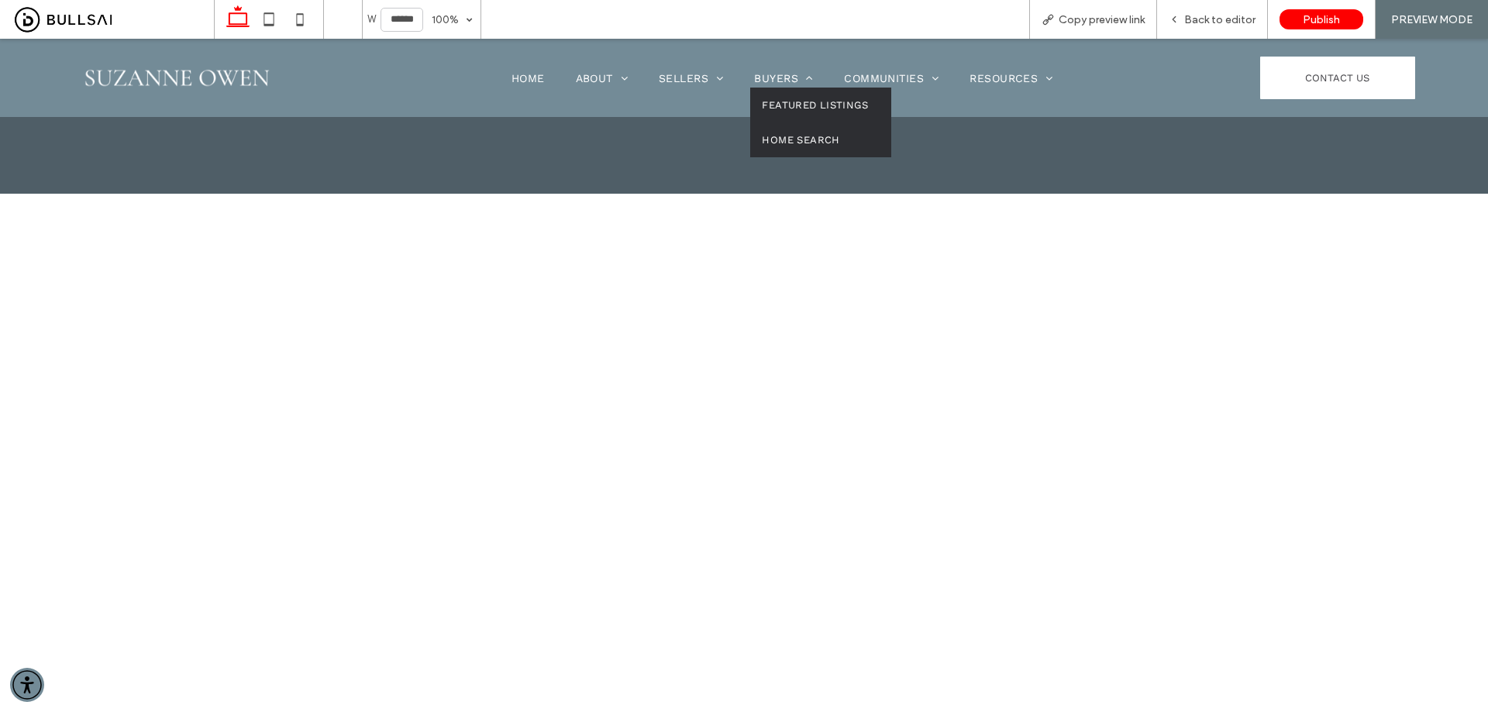
click at [801, 129] on link "Home Search" at bounding box center [820, 139] width 141 height 35
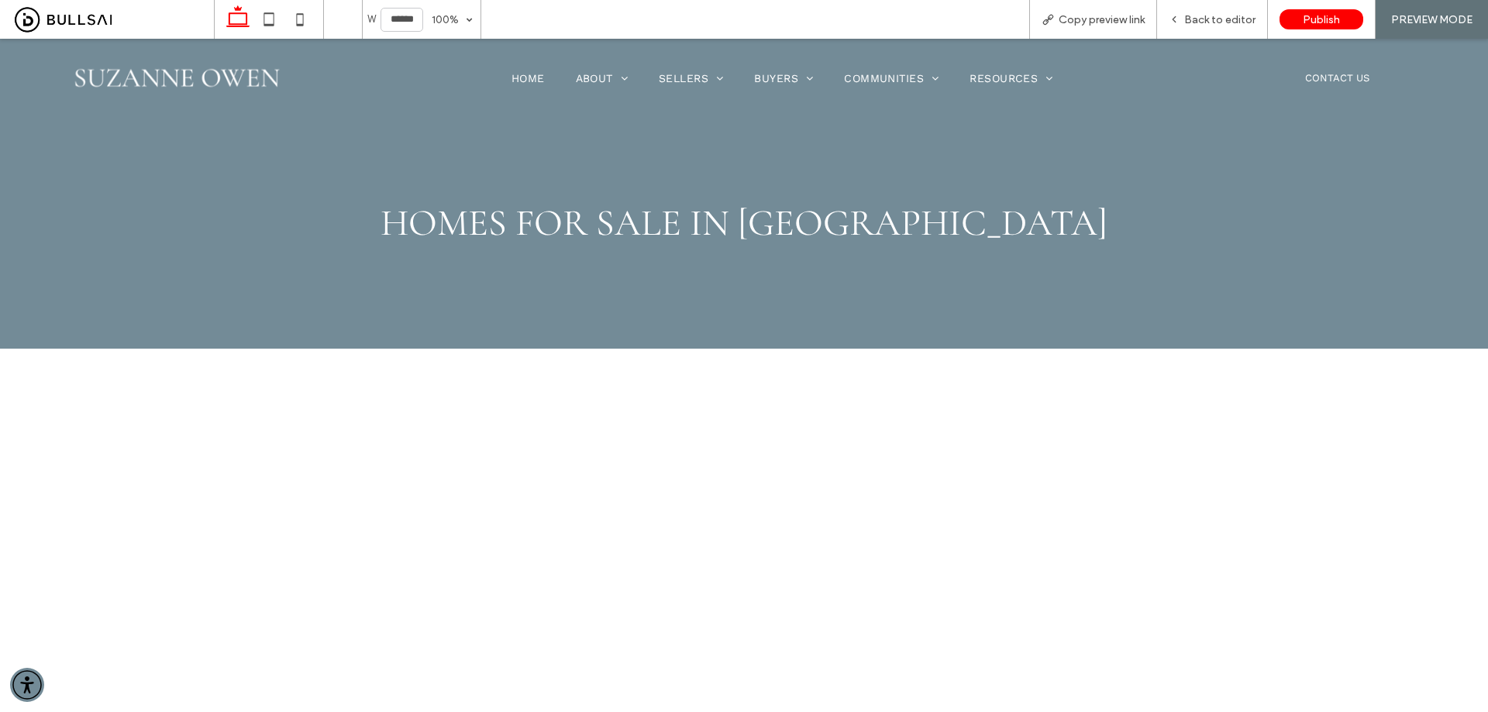
click at [896, 134] on span "Granite Bay" at bounding box center [907, 132] width 110 height 12
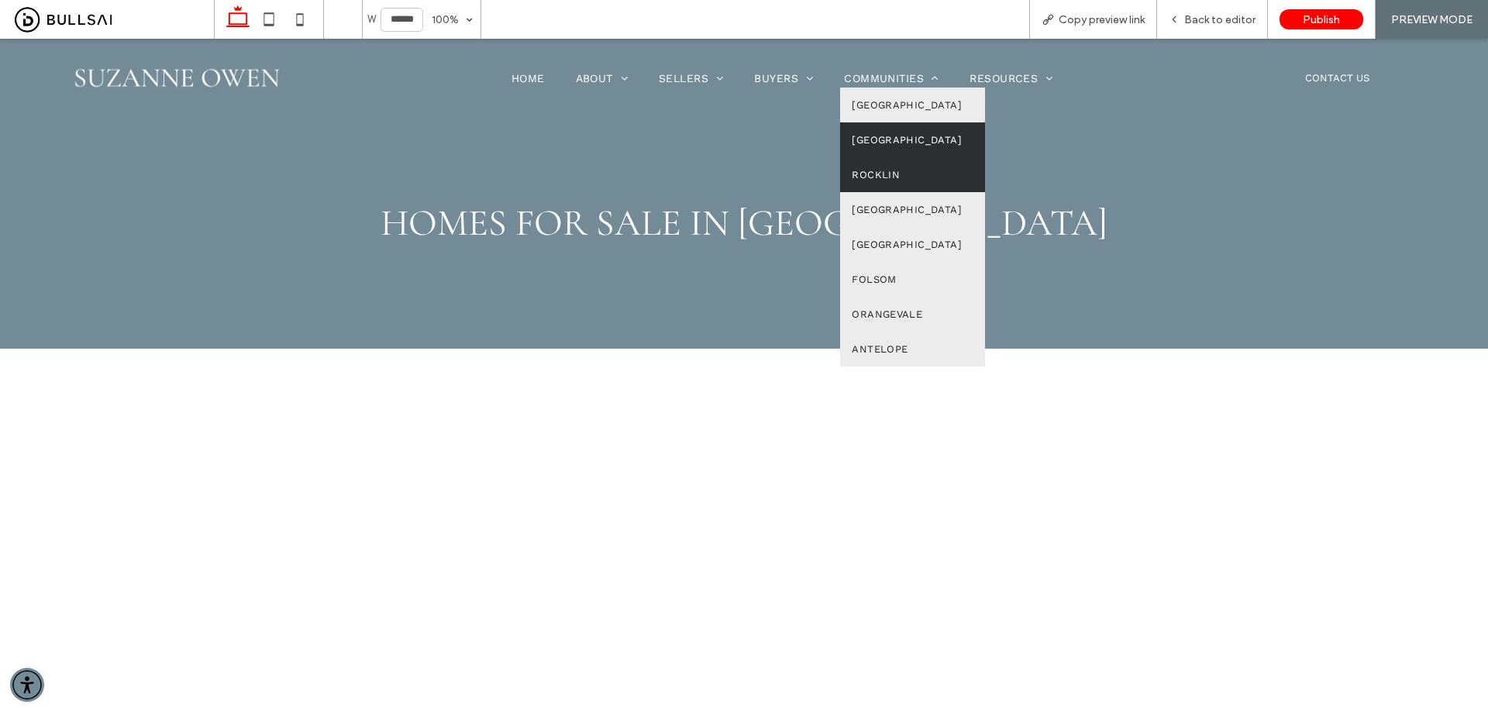
click at [883, 167] on link "Rocklin" at bounding box center [912, 174] width 145 height 35
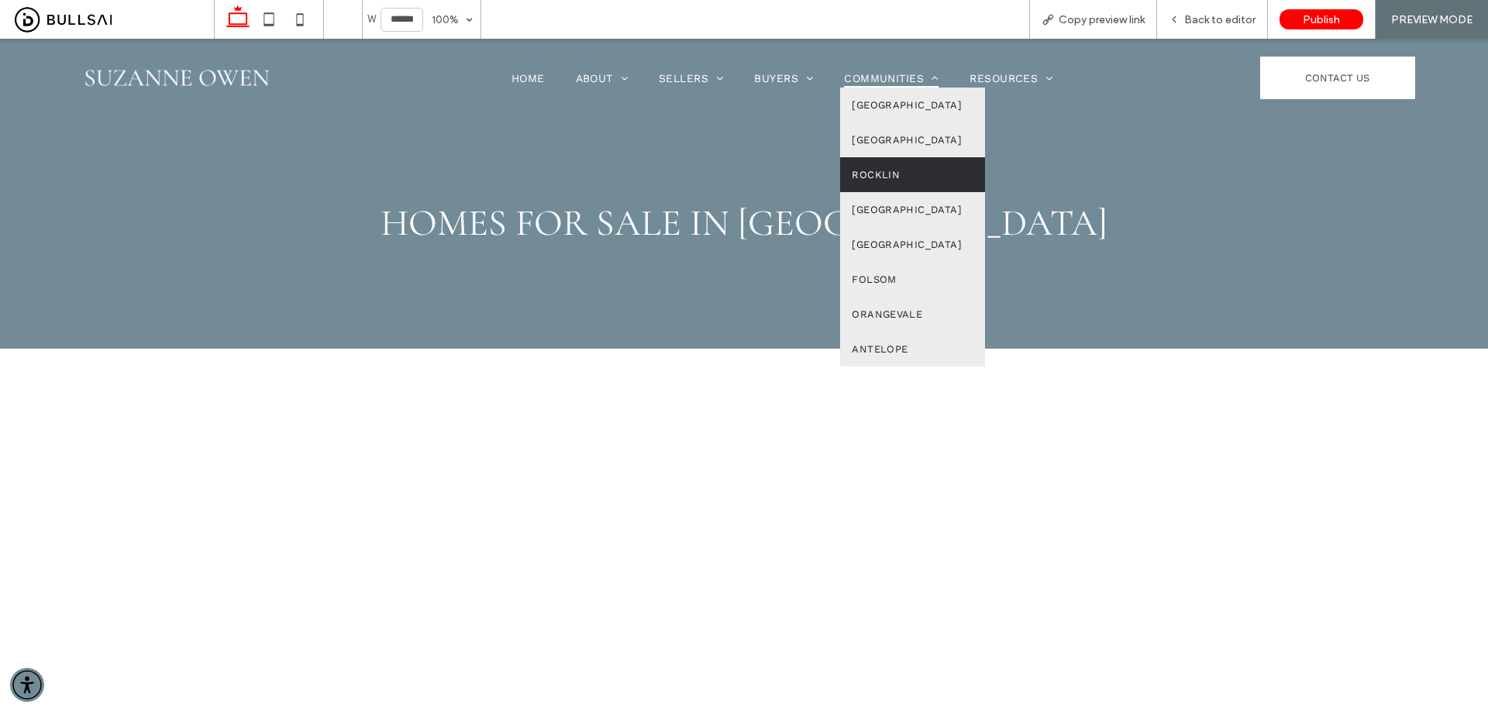
scroll to position [232, 0]
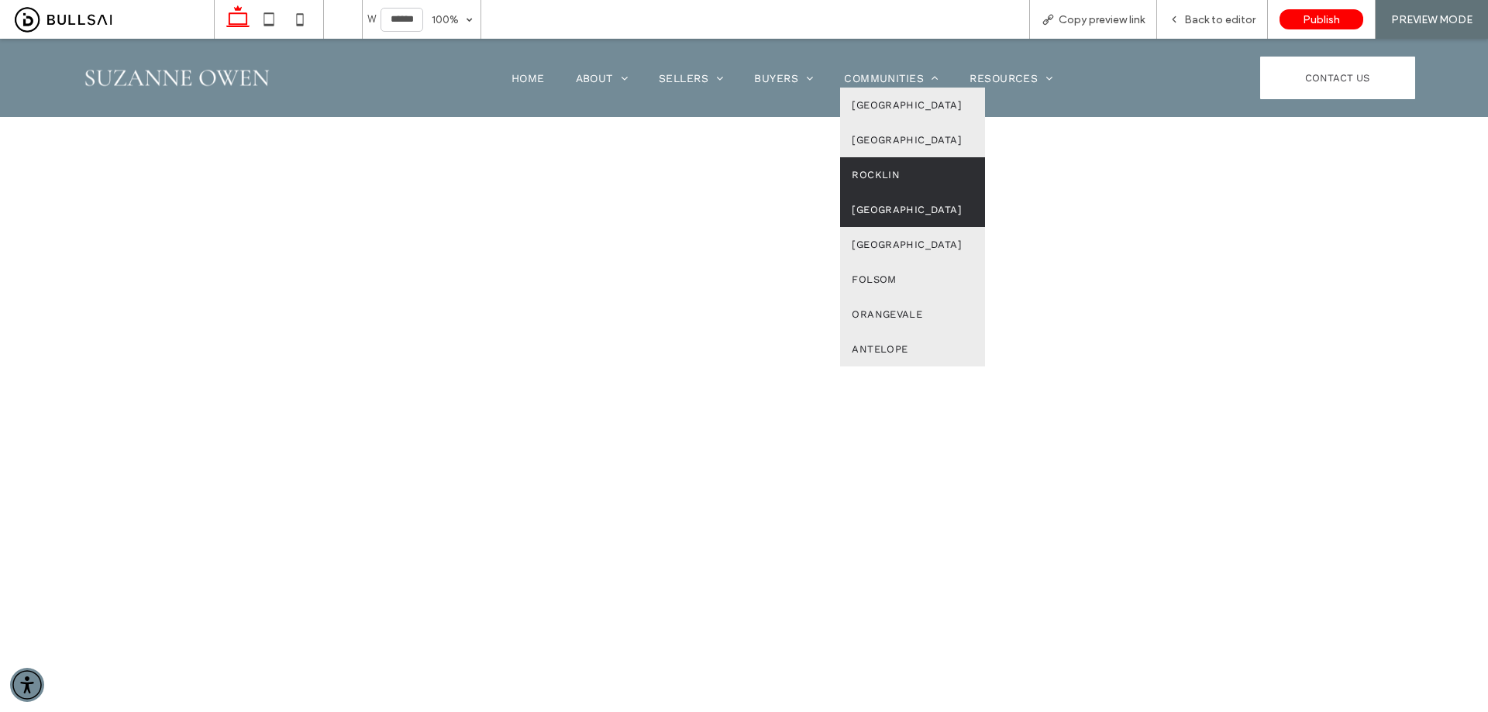
click at [896, 205] on span "Newcastle" at bounding box center [907, 210] width 110 height 12
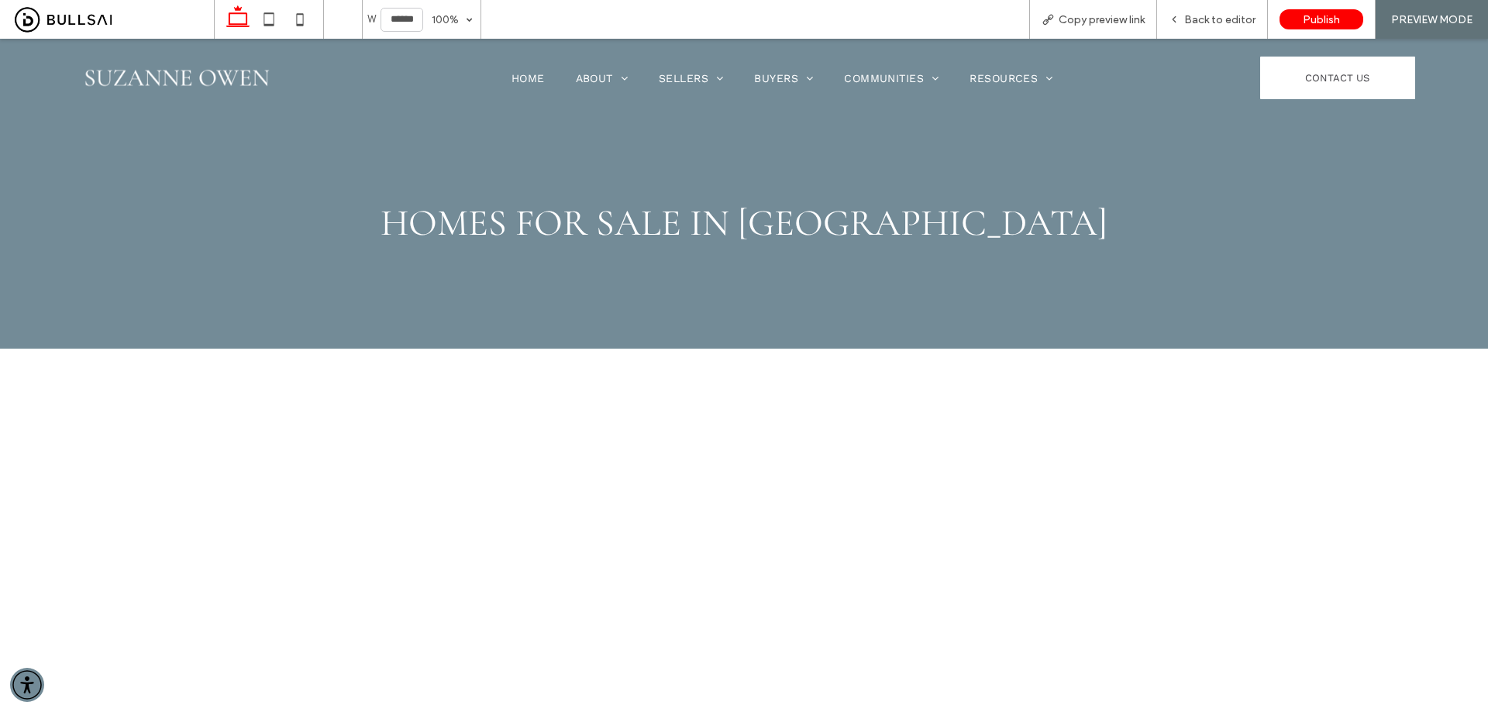
scroll to position [620, 0]
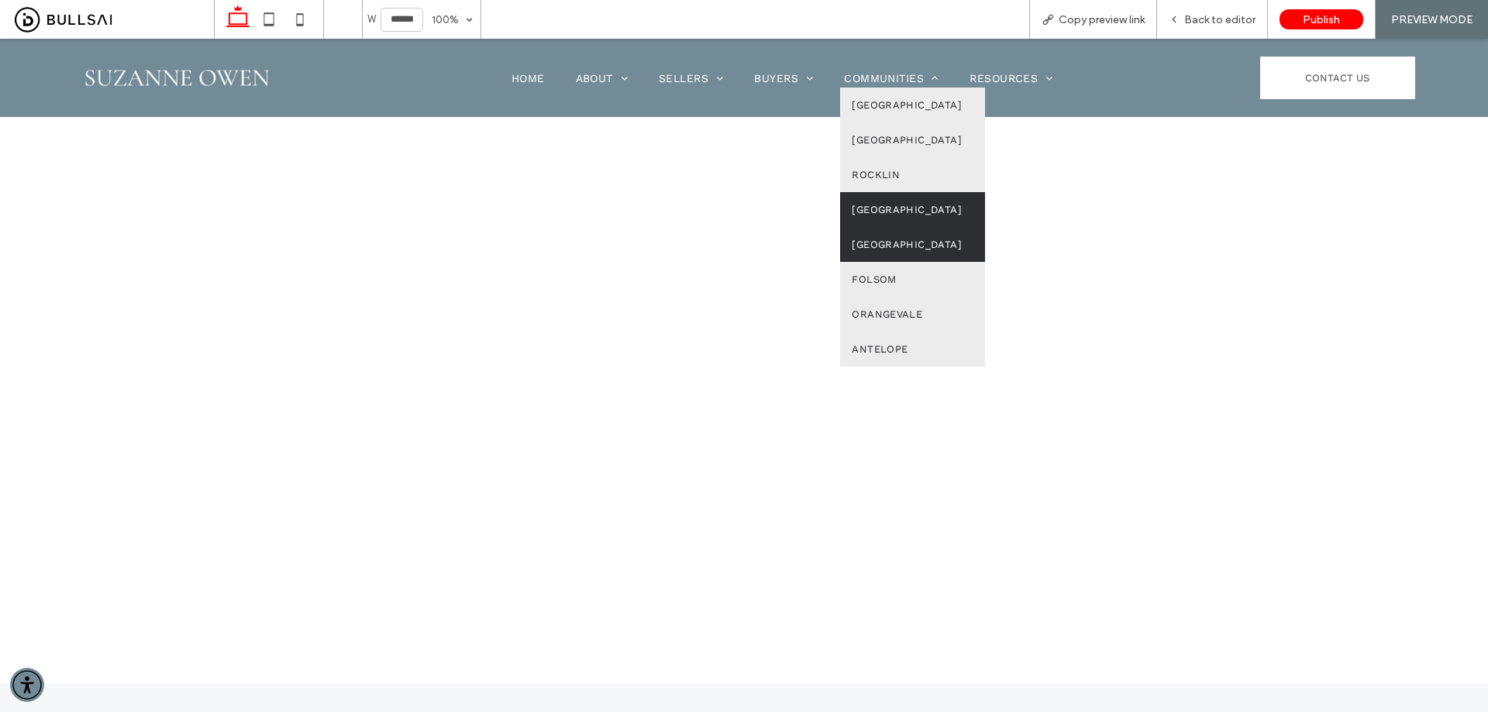
click at [883, 239] on span "Citrus Heights" at bounding box center [907, 245] width 110 height 12
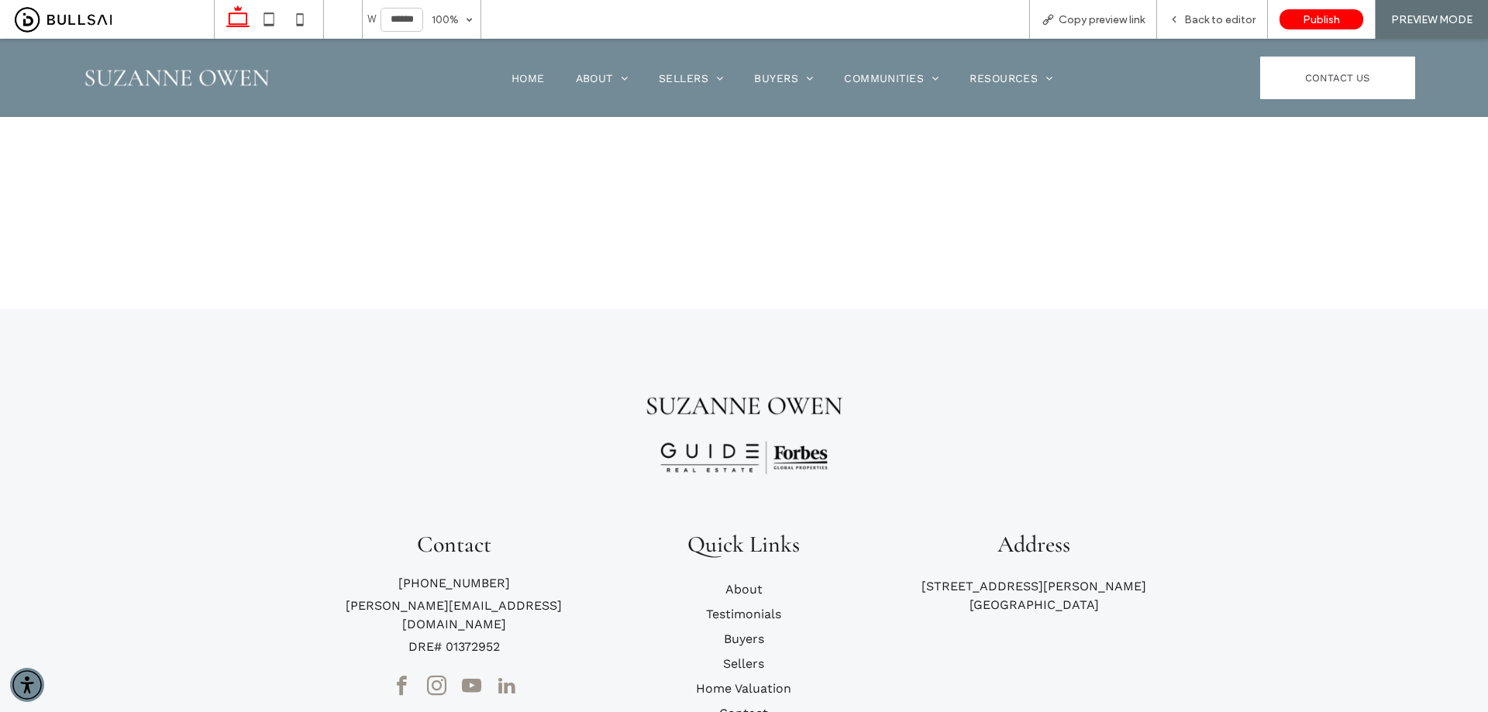
scroll to position [1007, 0]
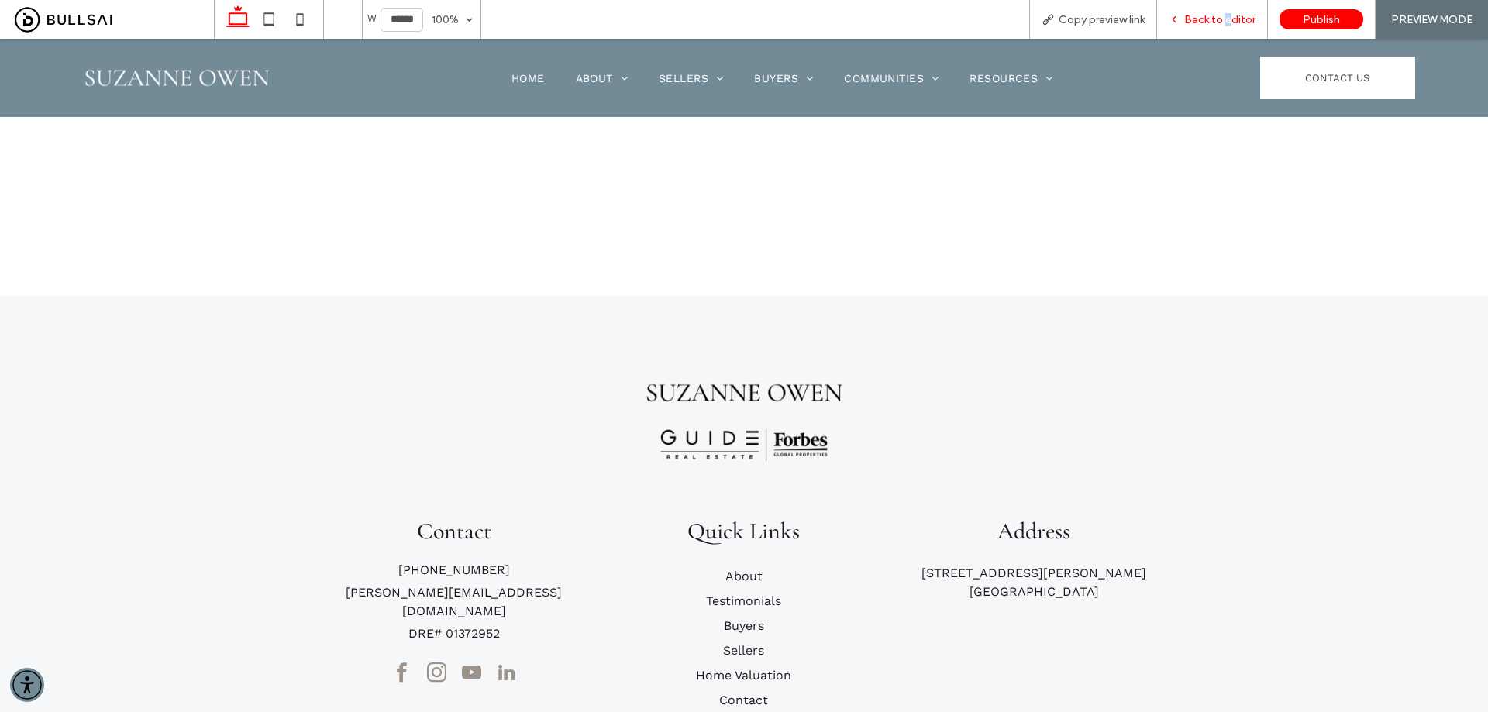
click at [1229, 19] on span "Back to editor" at bounding box center [1219, 19] width 71 height 13
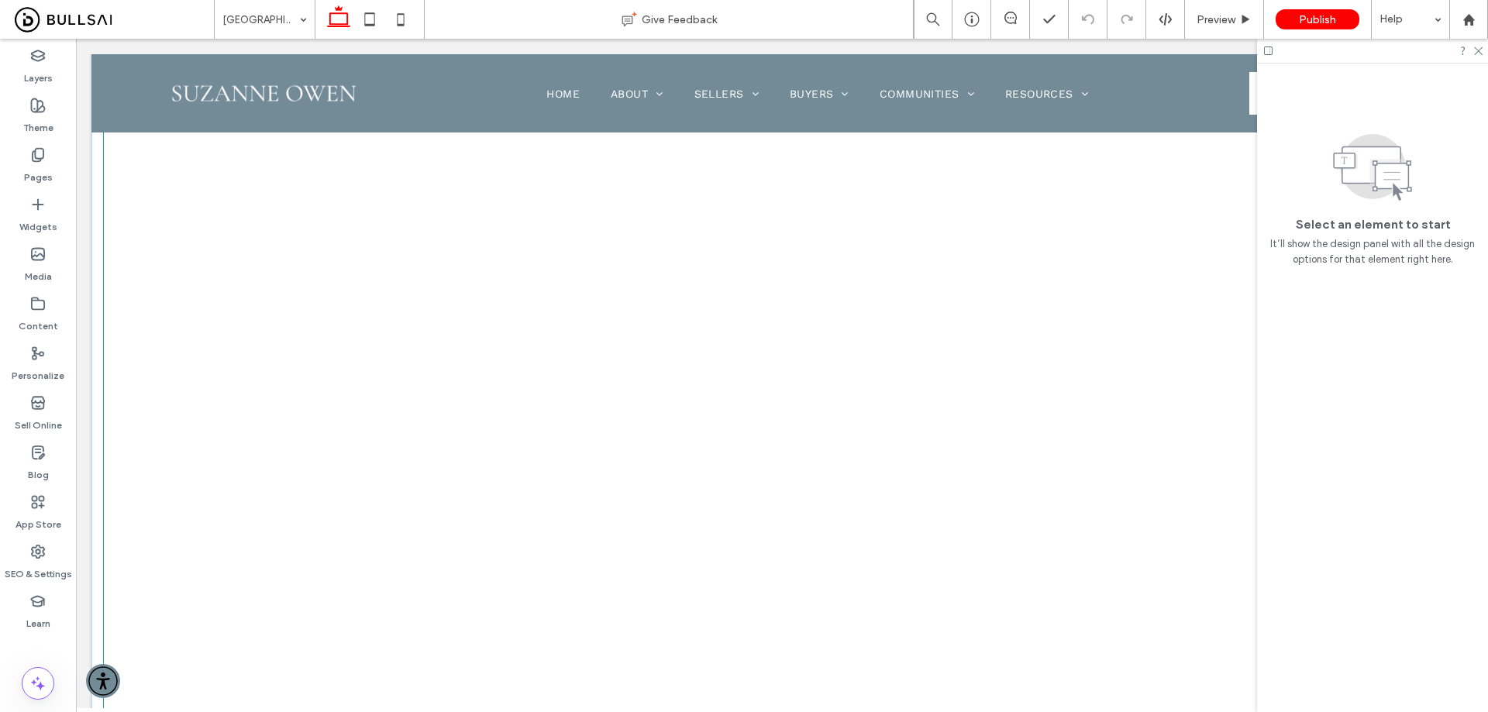
scroll to position [403, 0]
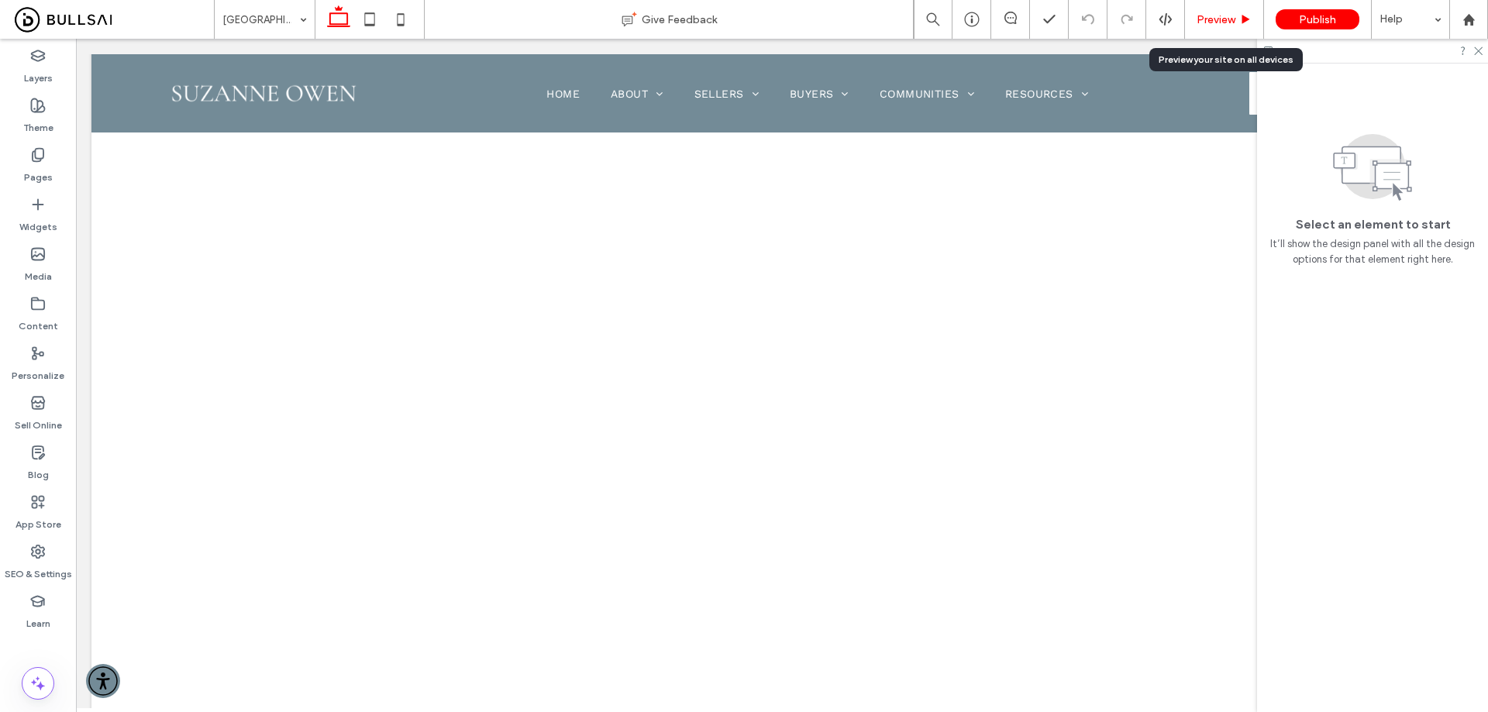
drag, startPoint x: 1203, startPoint y: 15, endPoint x: 744, endPoint y: 205, distance: 497.1
click at [1203, 15] on span "Preview" at bounding box center [1215, 19] width 39 height 13
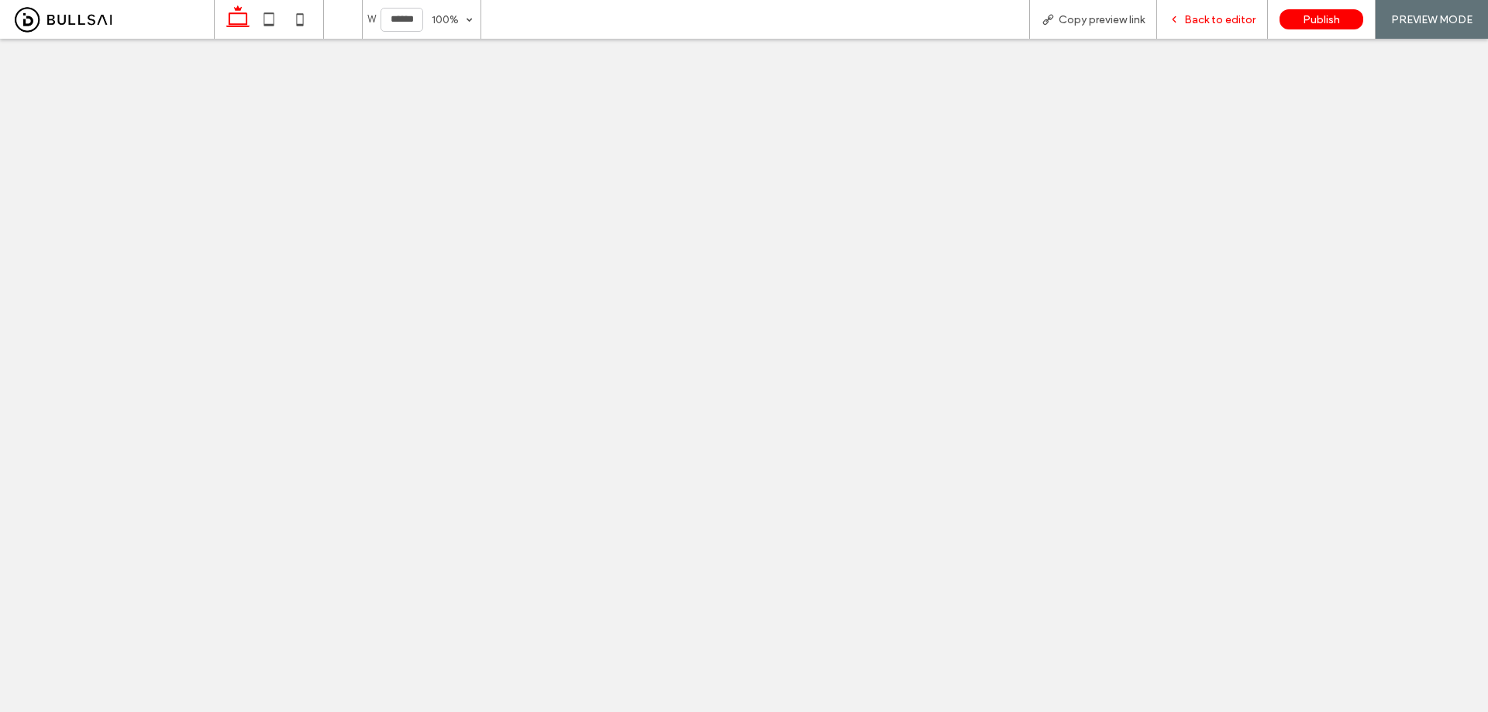
click at [1209, 15] on span "Back to editor" at bounding box center [1219, 19] width 71 height 13
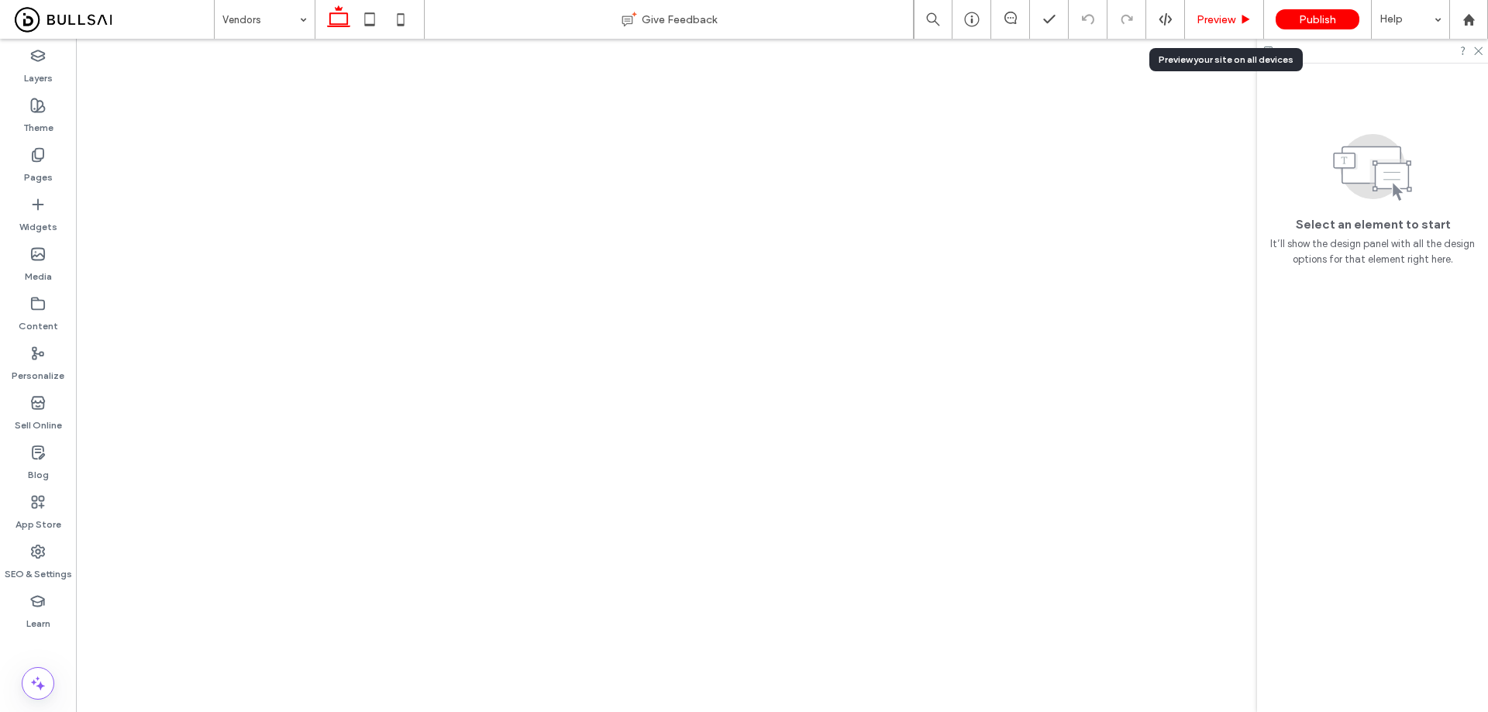
click at [1216, 23] on span "Preview" at bounding box center [1215, 19] width 39 height 13
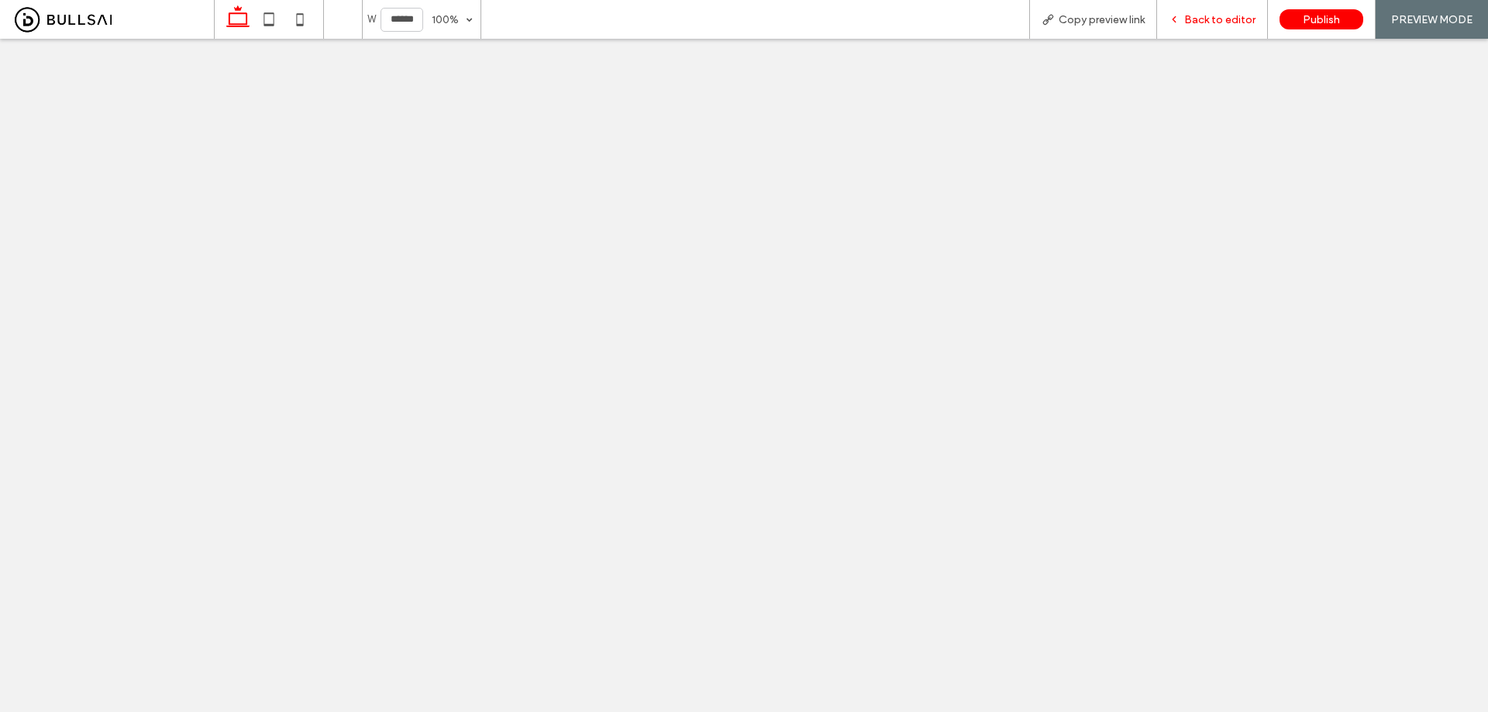
click at [1197, 18] on span "Back to editor" at bounding box center [1219, 19] width 71 height 13
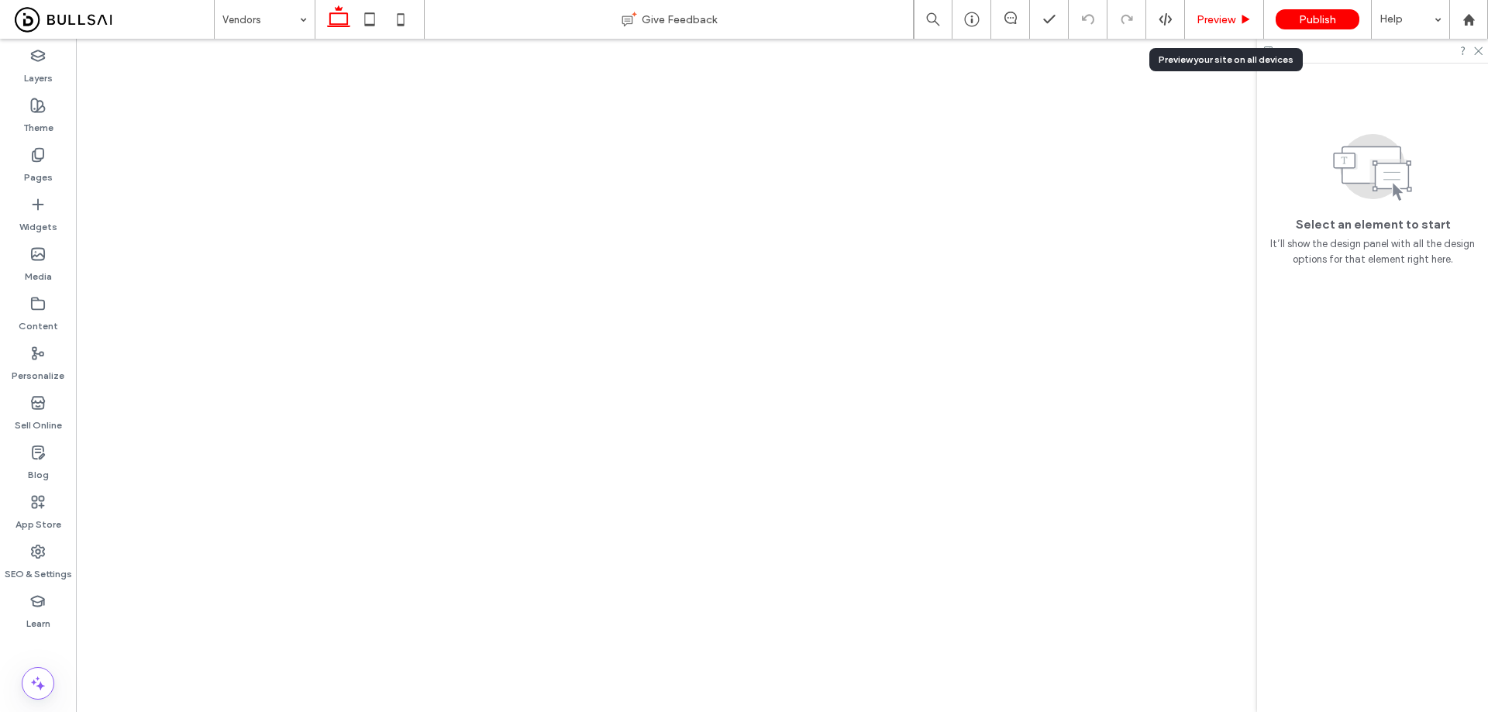
click at [1227, 15] on span "Preview" at bounding box center [1215, 19] width 39 height 13
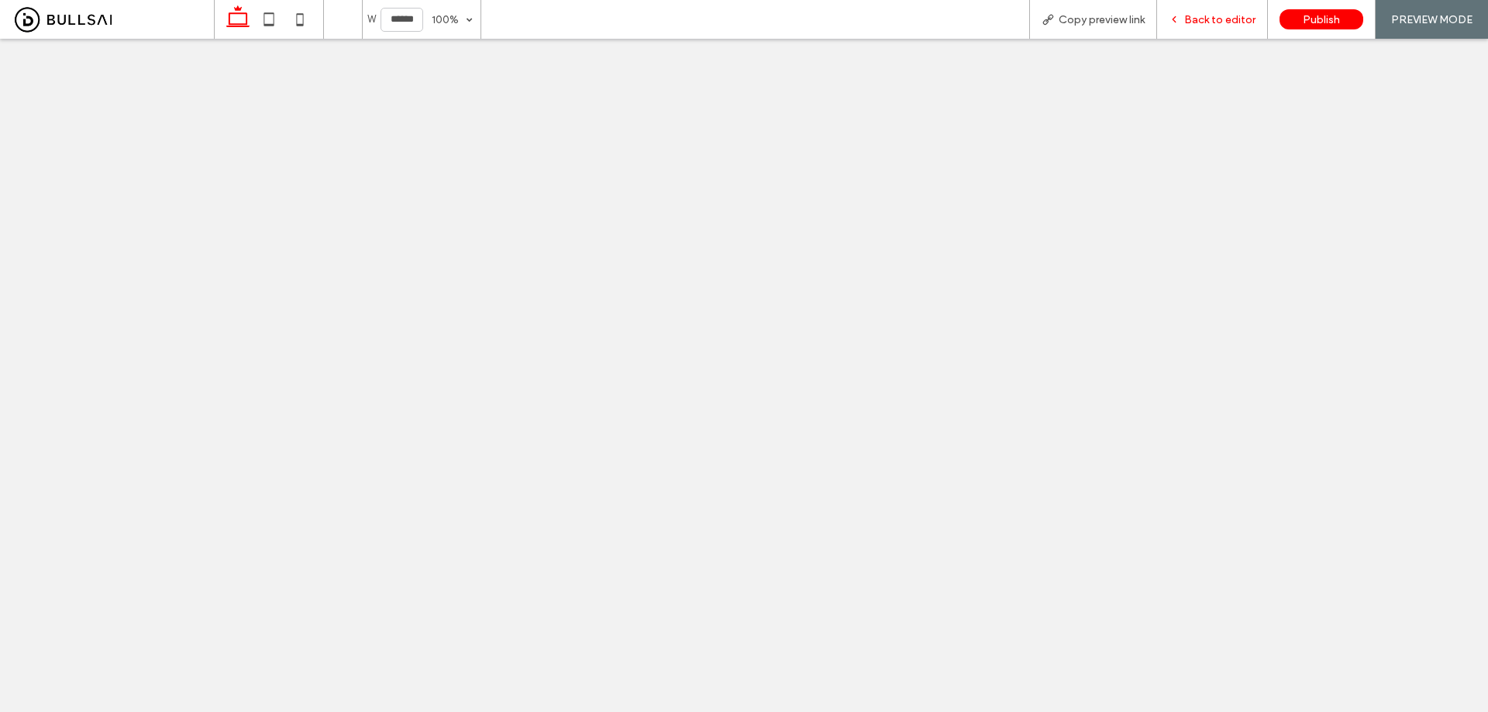
click at [1209, 18] on span "Back to editor" at bounding box center [1219, 19] width 71 height 13
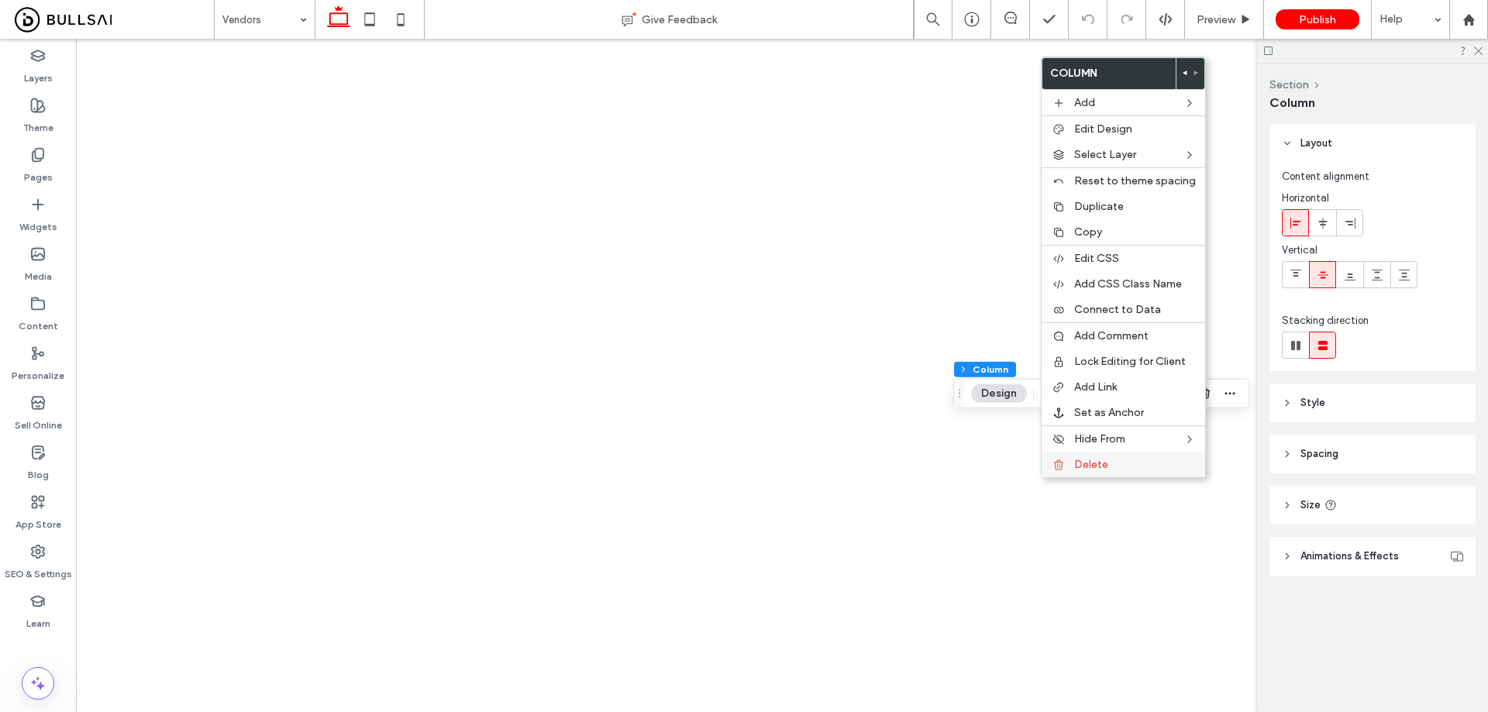
click at [1076, 465] on span "Delete" at bounding box center [1091, 464] width 34 height 13
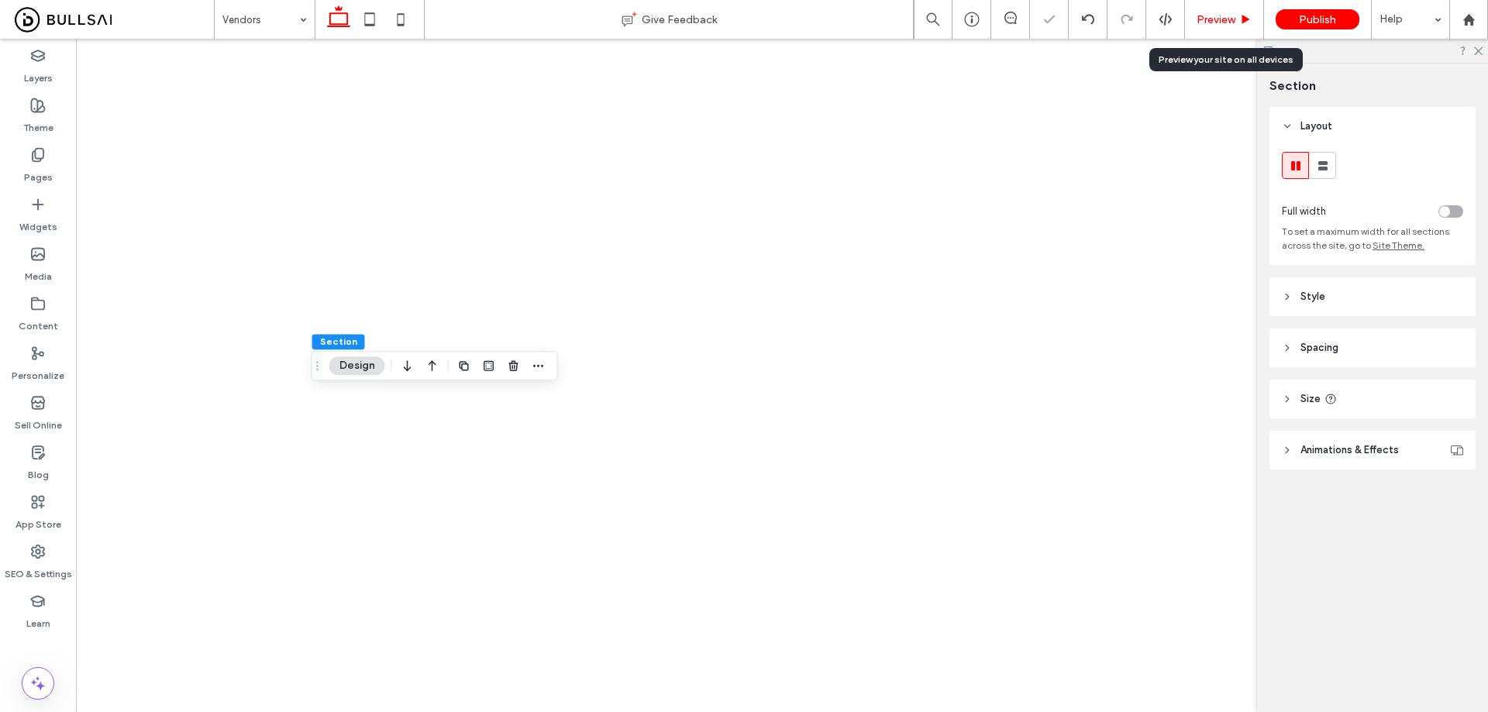
click at [1206, 19] on span "Preview" at bounding box center [1215, 19] width 39 height 13
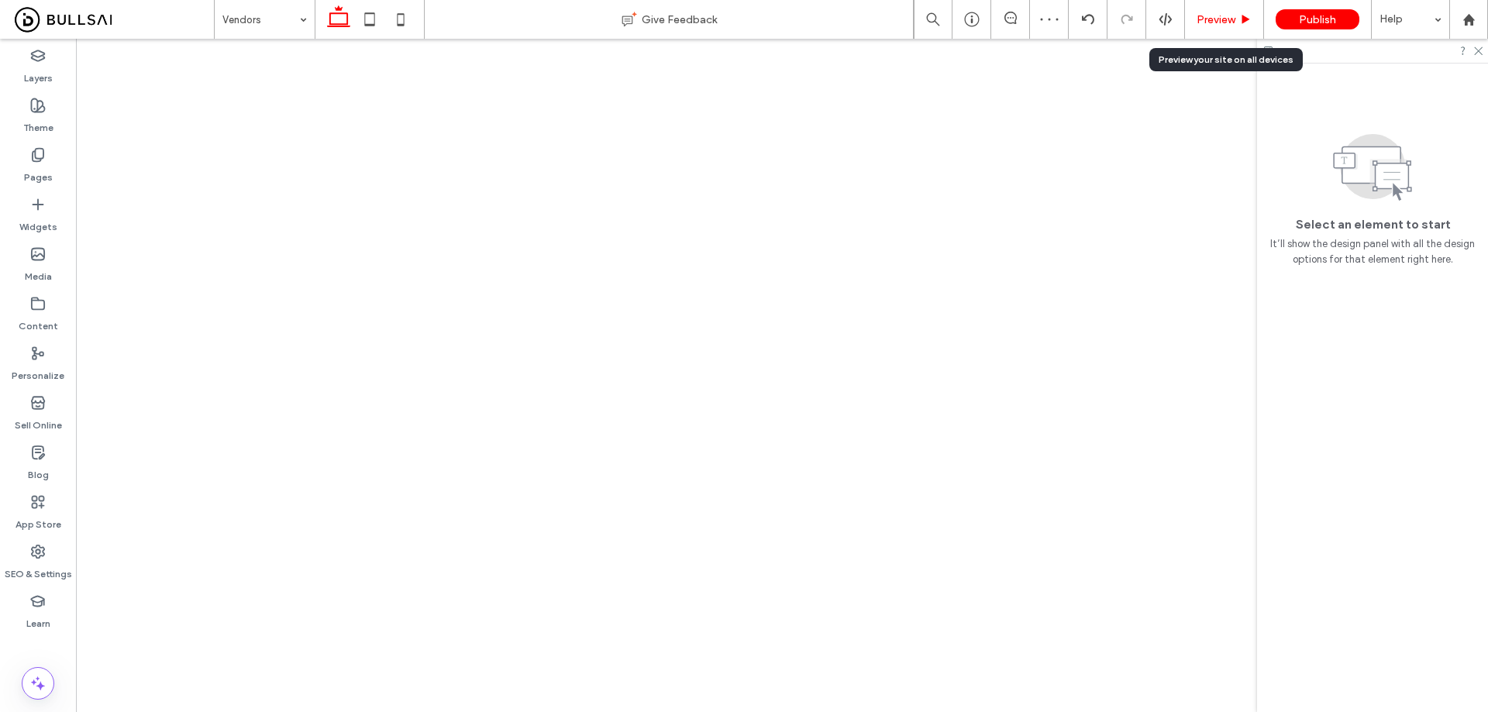
click at [1223, 9] on div "Preview" at bounding box center [1224, 19] width 79 height 39
click at [1219, 15] on span "Preview" at bounding box center [1215, 19] width 39 height 13
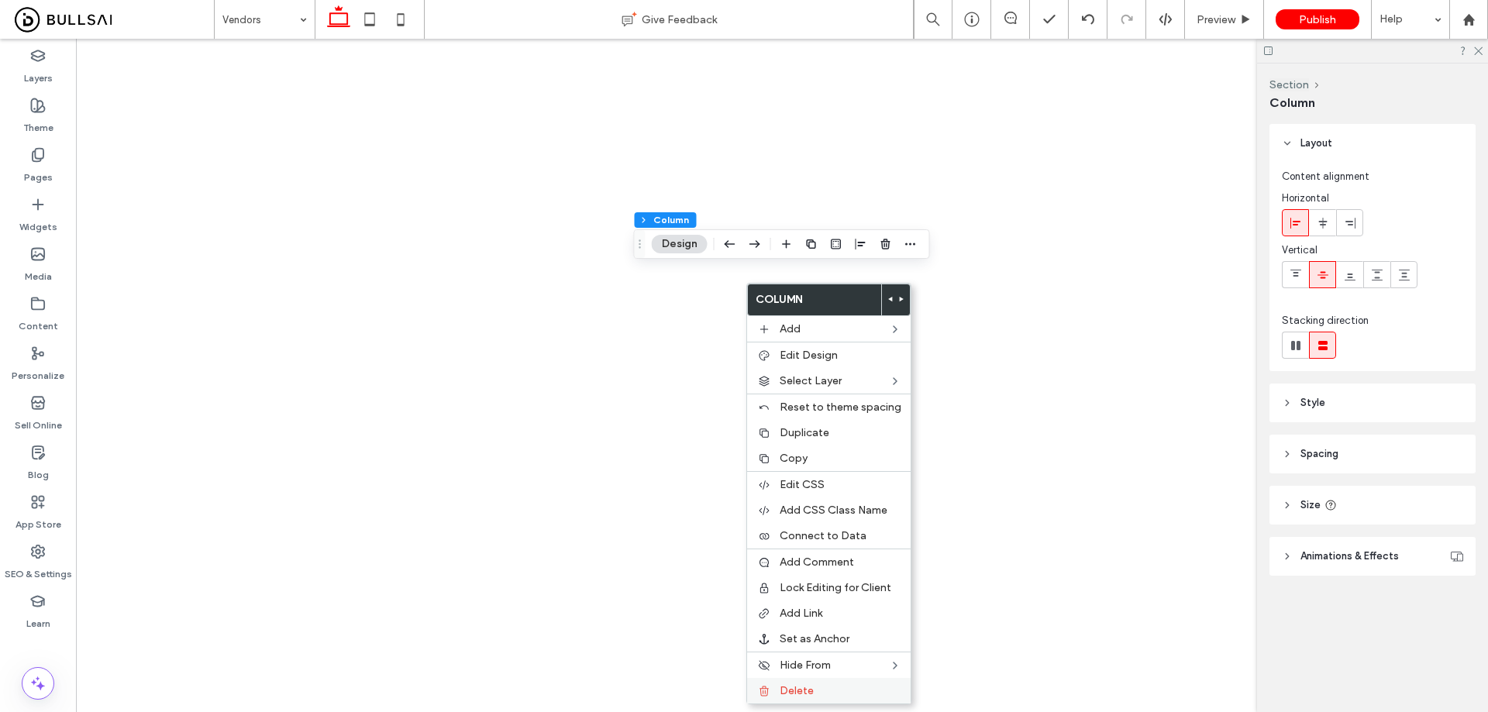
click at [812, 693] on span "Delete" at bounding box center [796, 690] width 34 height 13
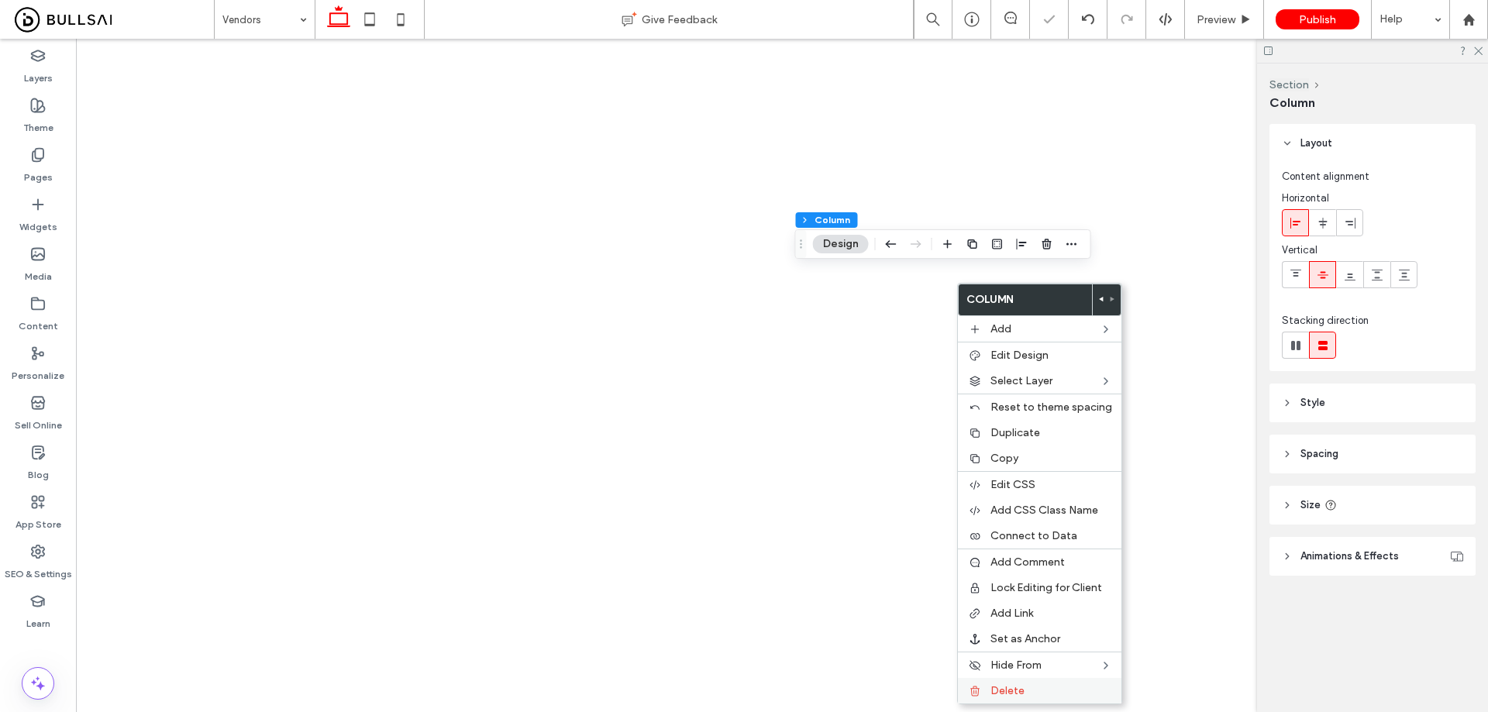
click at [1030, 694] on label "Delete" at bounding box center [1051, 690] width 122 height 13
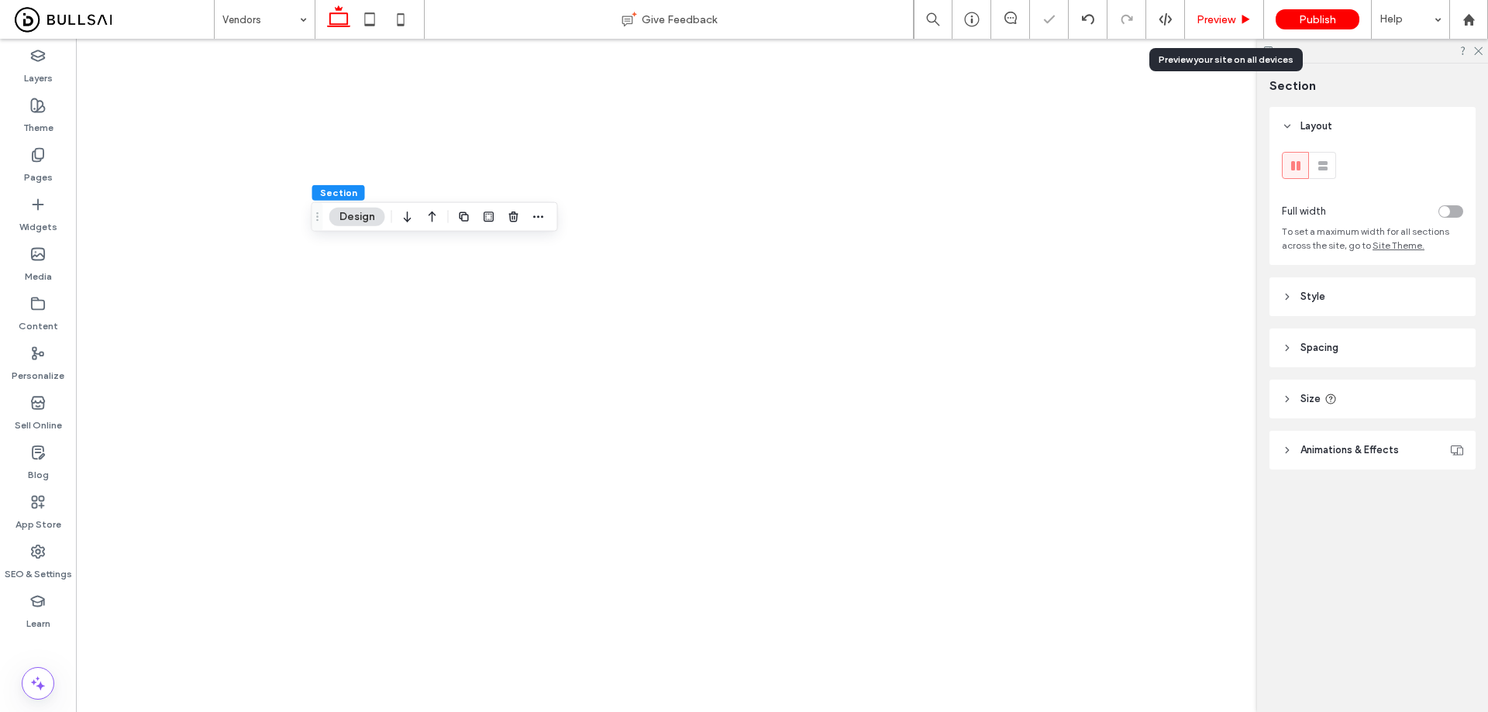
click at [1215, 19] on span "Preview" at bounding box center [1215, 19] width 39 height 13
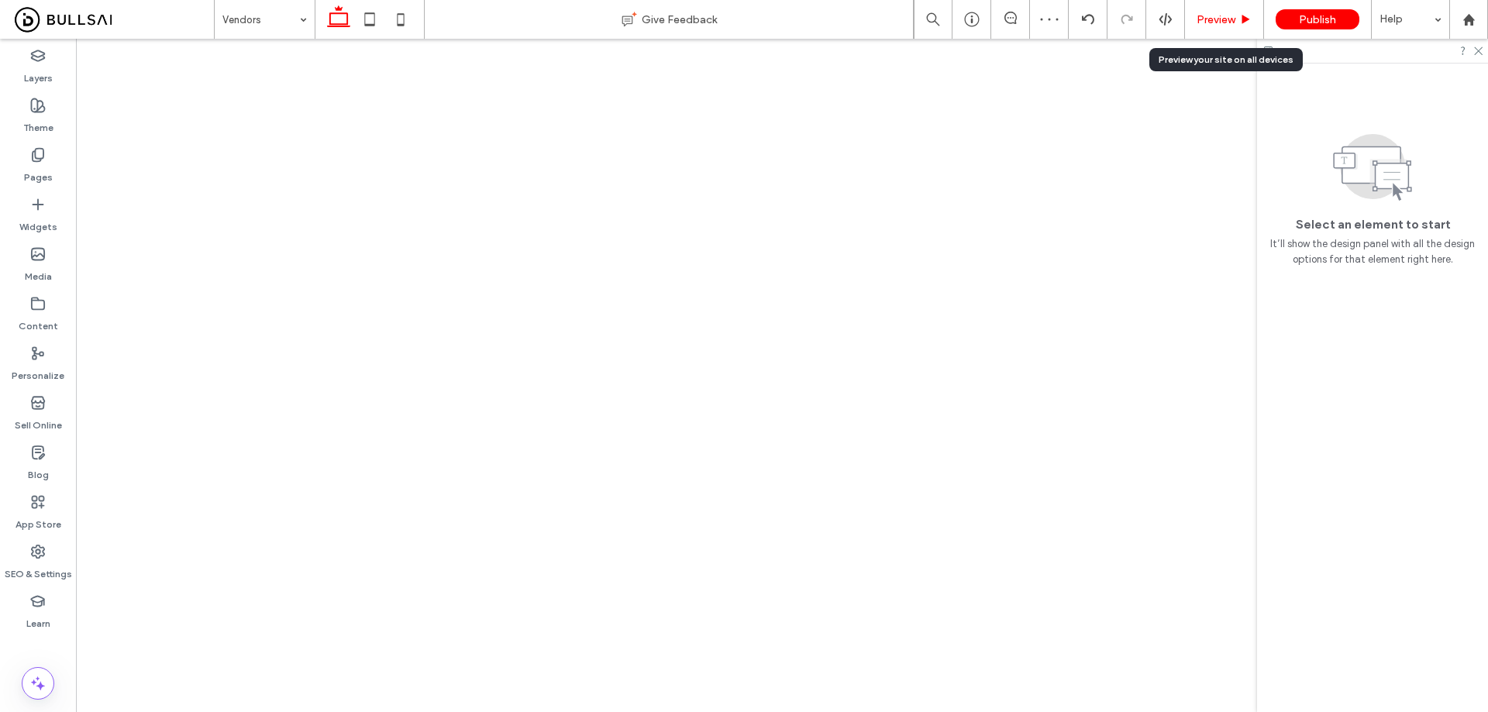
click at [1229, 18] on span "Preview" at bounding box center [1215, 19] width 39 height 13
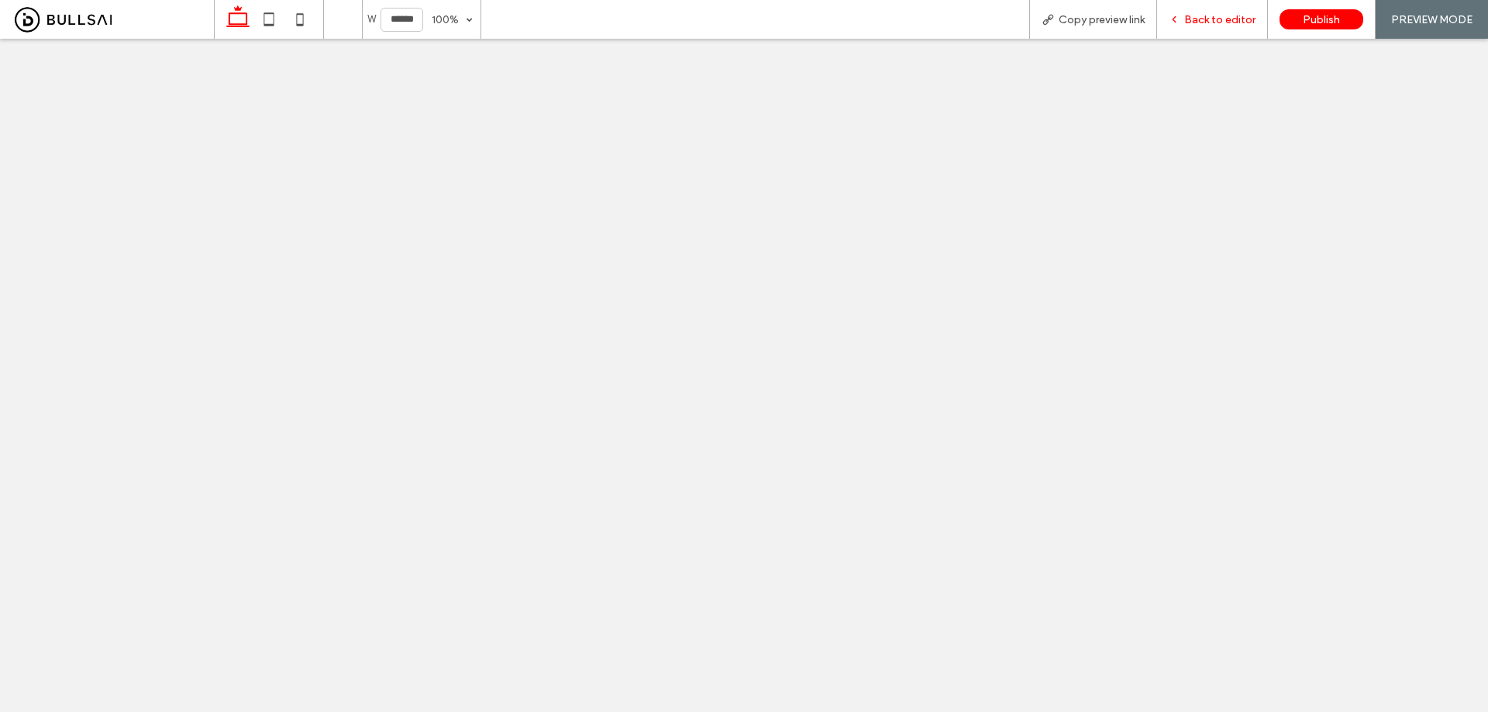
click at [1210, 17] on span "Back to editor" at bounding box center [1219, 19] width 71 height 13
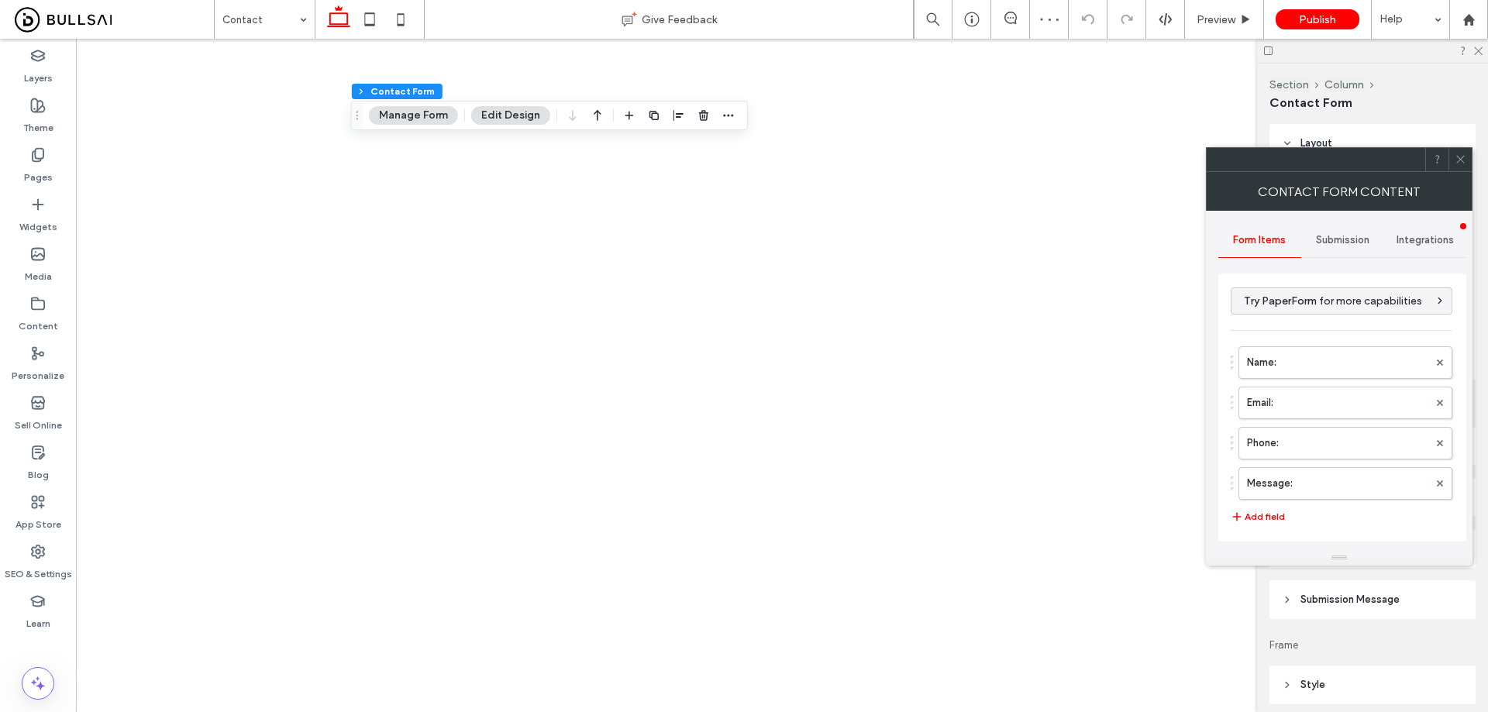
type input "**********"
type input "*"
type input "***"
click at [1330, 231] on div "Submission" at bounding box center [1342, 240] width 83 height 34
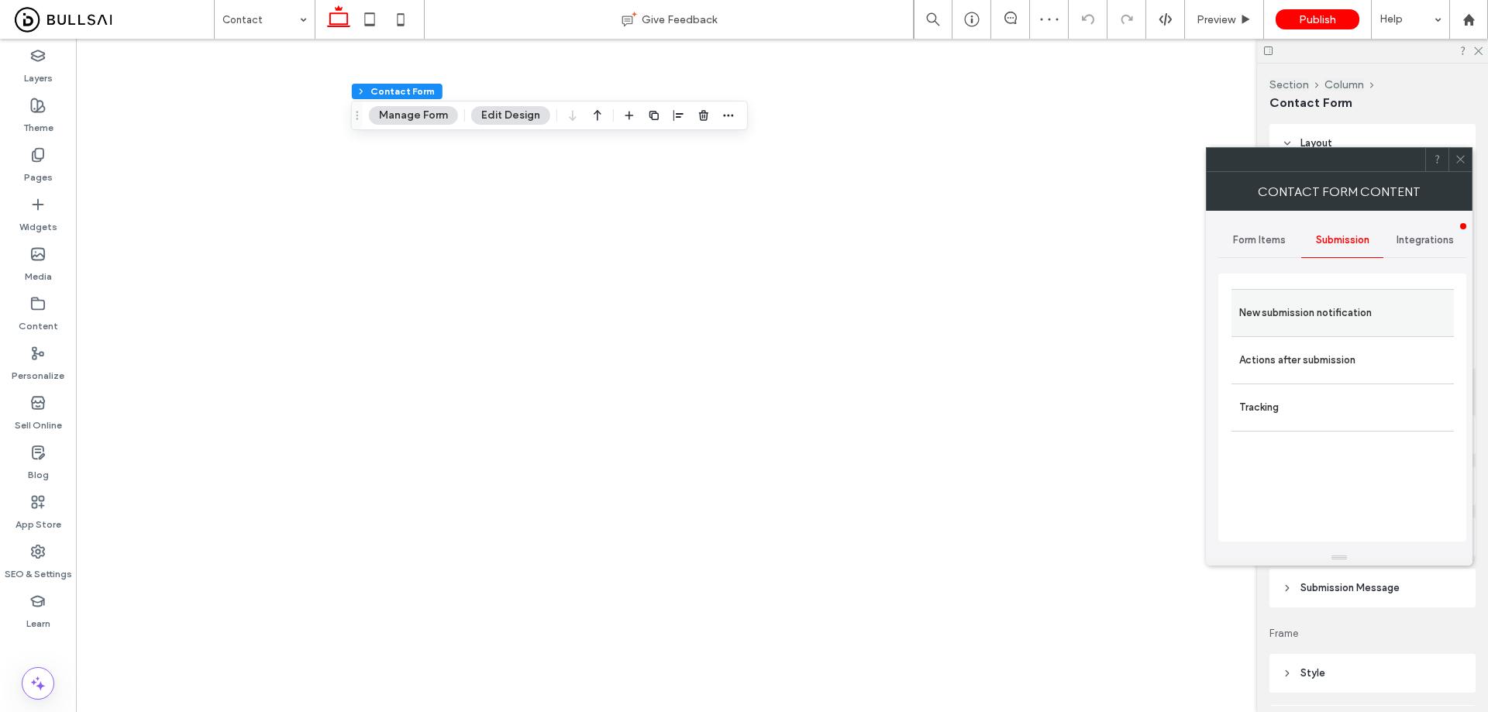
click at [1316, 291] on div "New submission notification" at bounding box center [1342, 312] width 222 height 47
click at [1357, 304] on label "New submission notification" at bounding box center [1342, 313] width 207 height 31
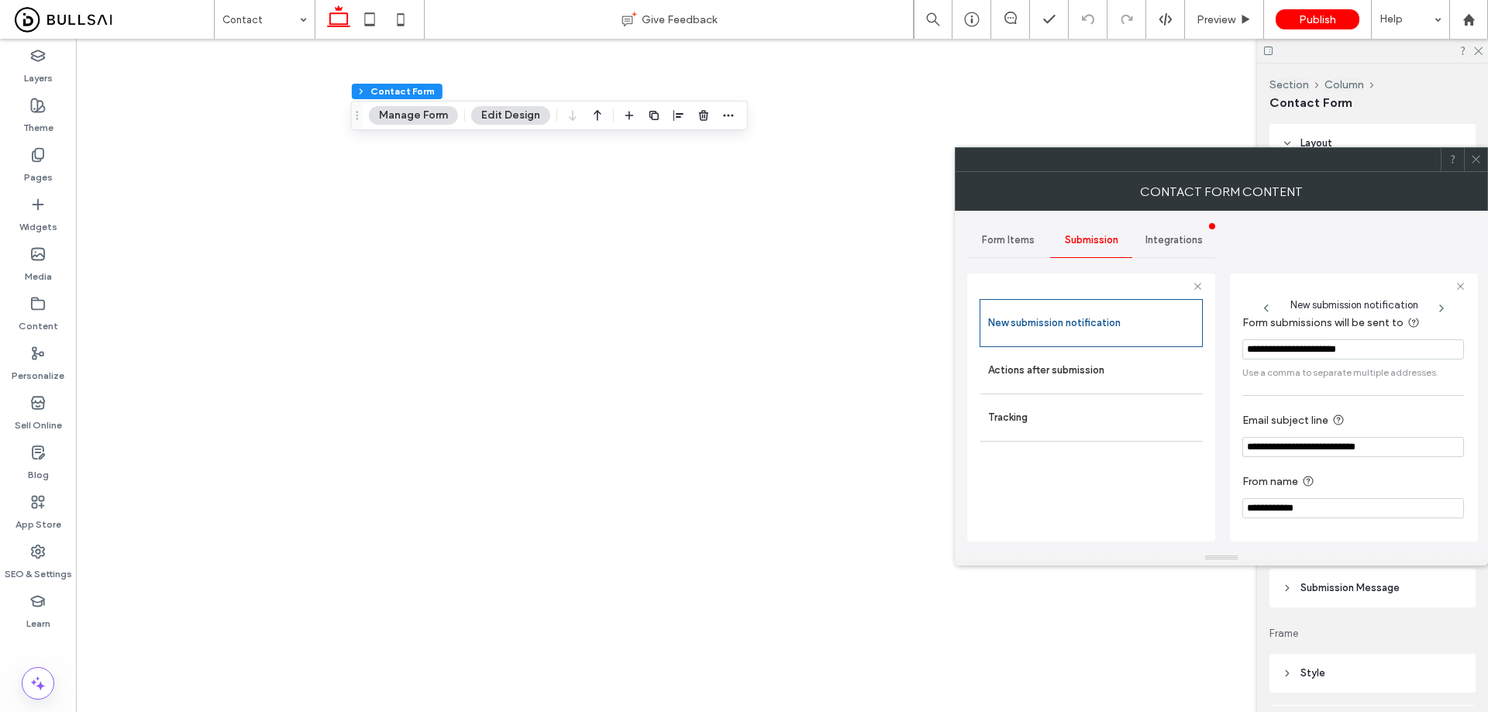
scroll to position [14, 0]
click at [1002, 238] on span "Form Items" at bounding box center [1008, 240] width 53 height 12
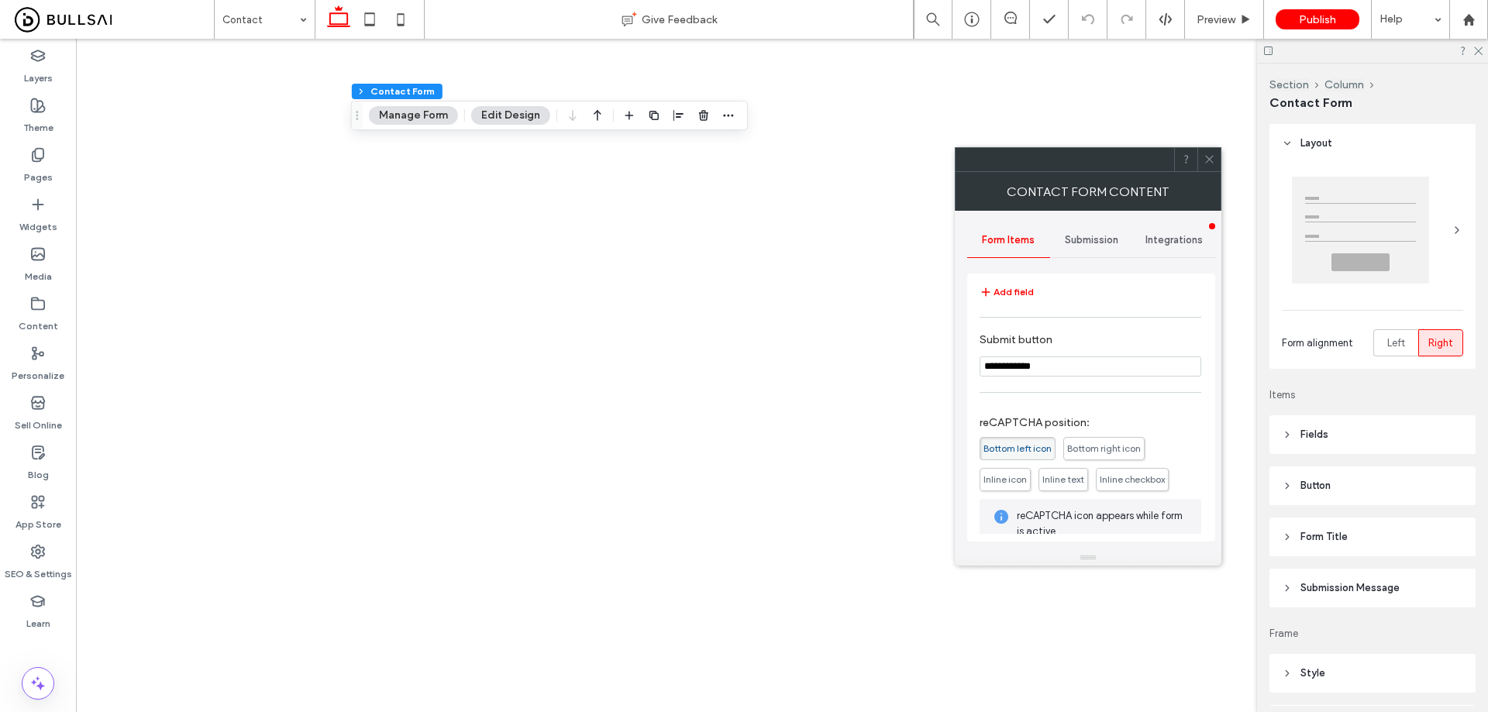
scroll to position [232, 0]
click at [1075, 227] on div "Submission" at bounding box center [1091, 240] width 83 height 34
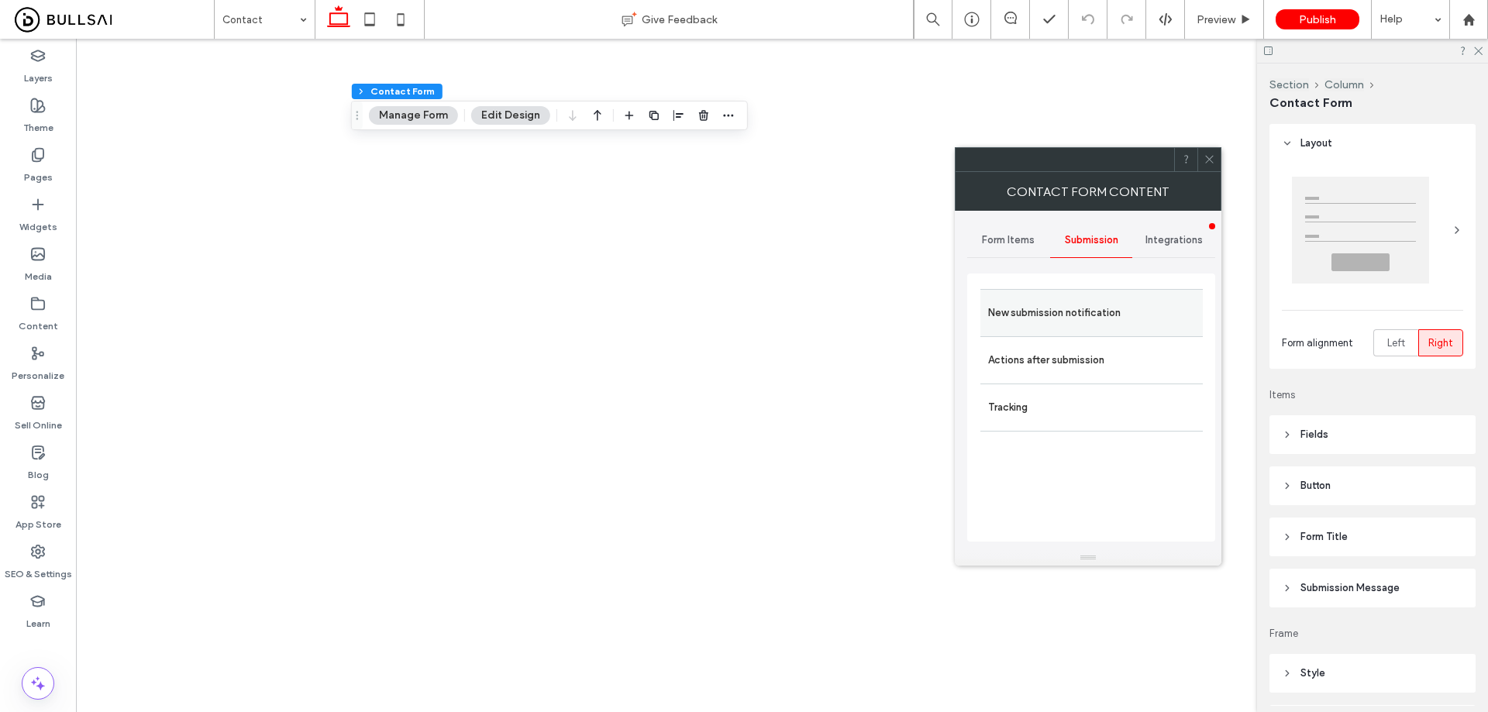
click at [1082, 311] on label "New submission notification" at bounding box center [1091, 313] width 207 height 31
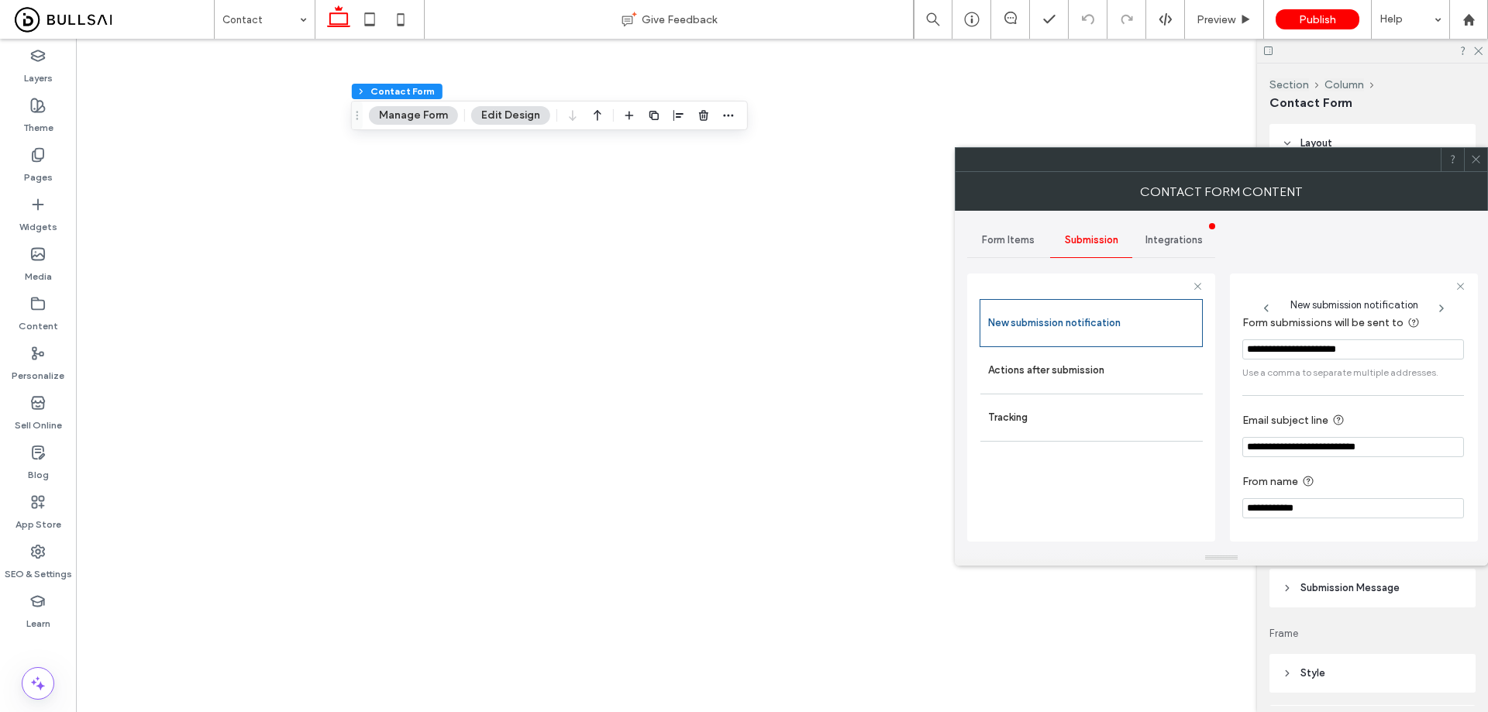
scroll to position [14, 0]
click at [1086, 370] on label "Actions after submission" at bounding box center [1091, 370] width 207 height 31
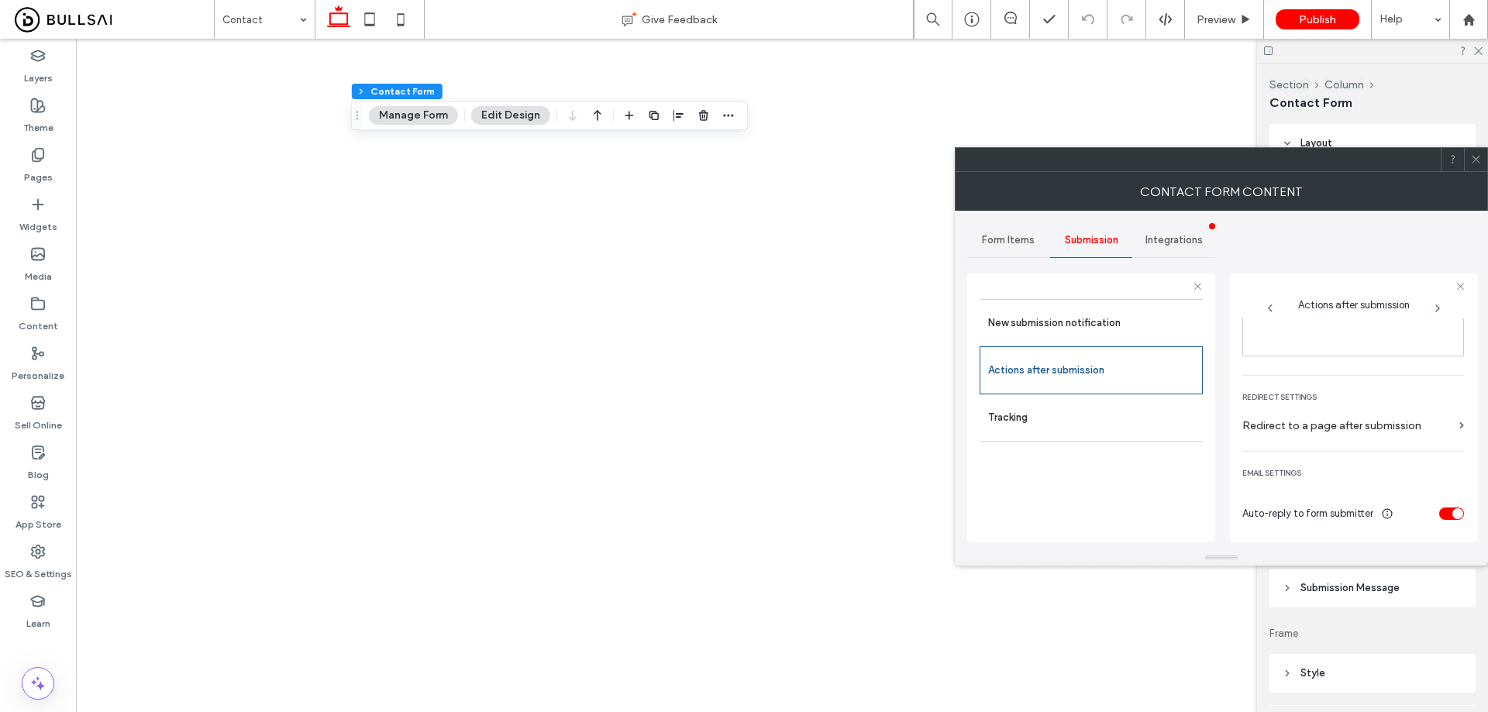
scroll to position [401, 0]
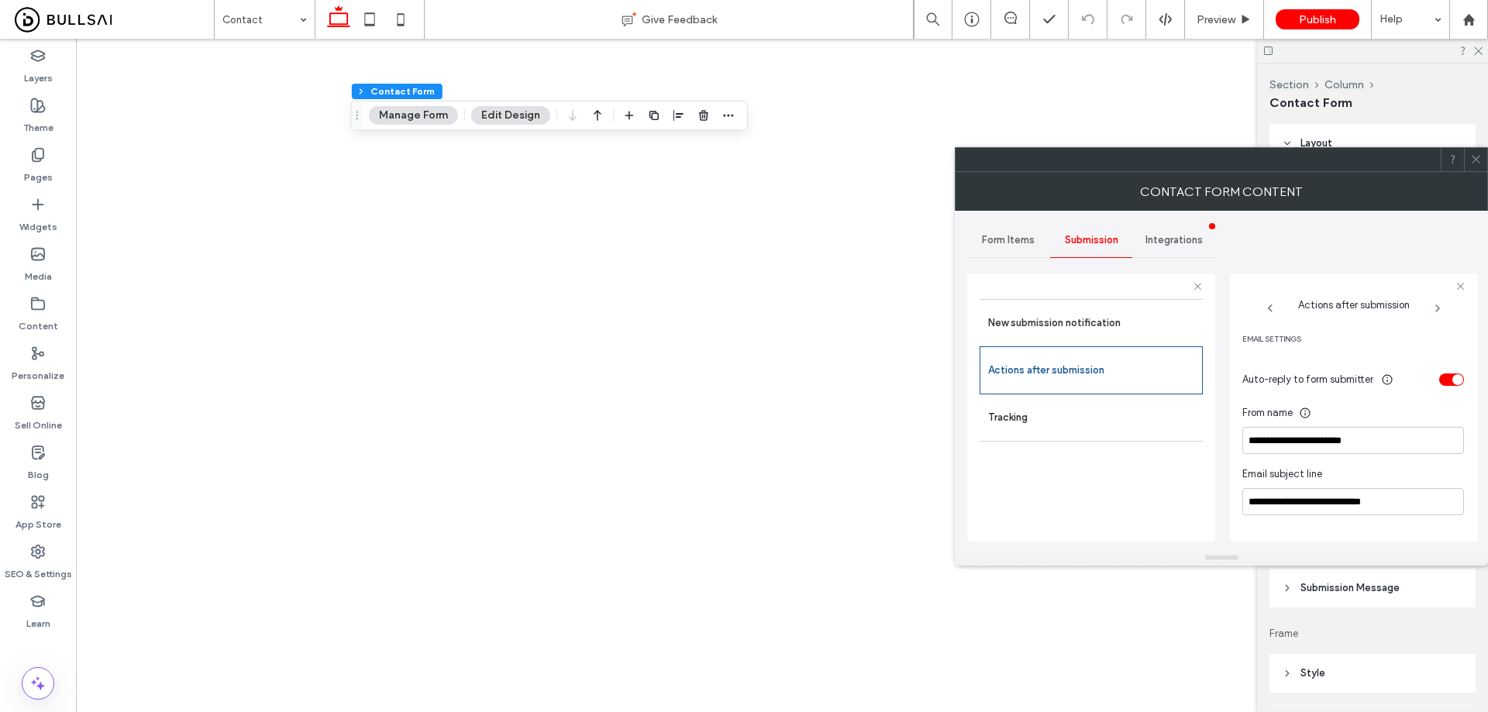
drag, startPoint x: 1480, startPoint y: 163, endPoint x: 1473, endPoint y: 157, distance: 9.3
click at [1479, 163] on icon at bounding box center [1476, 159] width 12 height 12
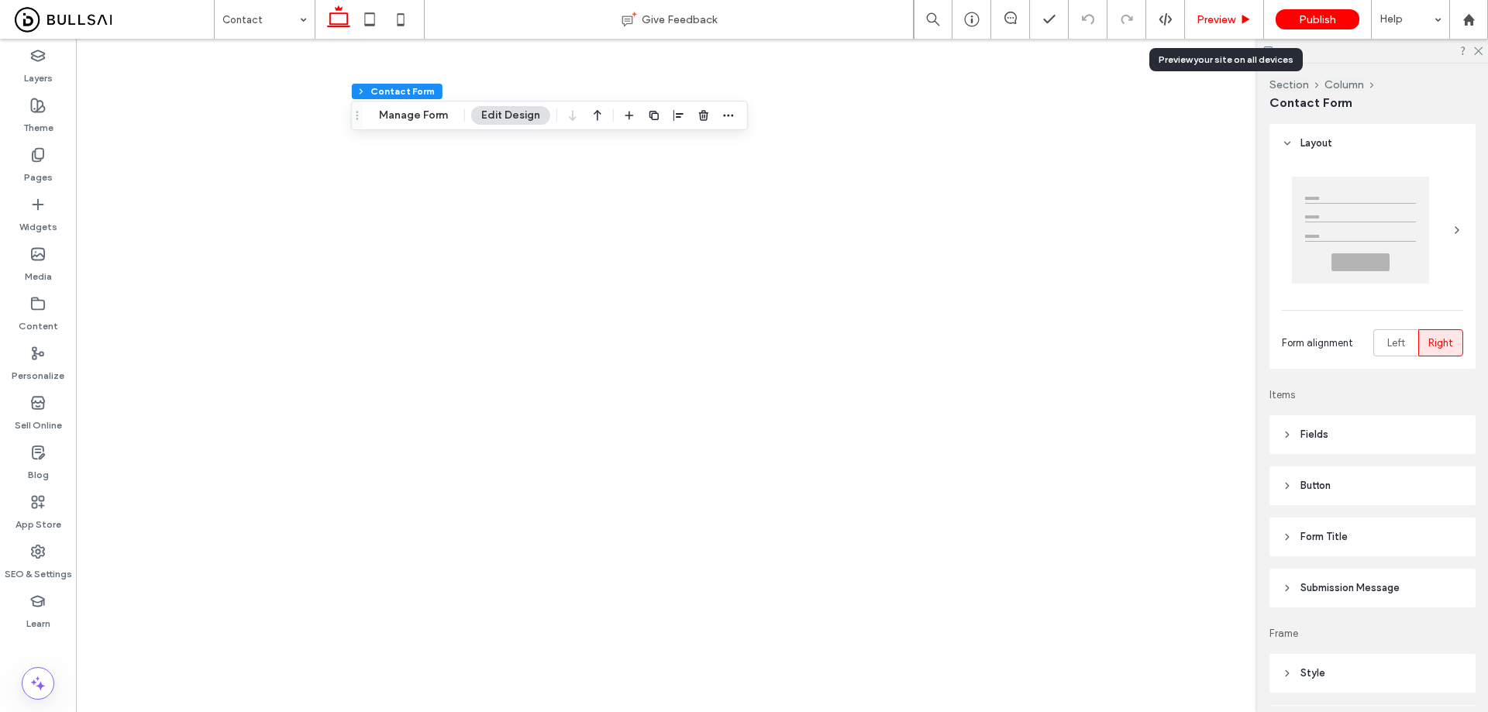
click at [1223, 15] on span "Preview" at bounding box center [1215, 19] width 39 height 13
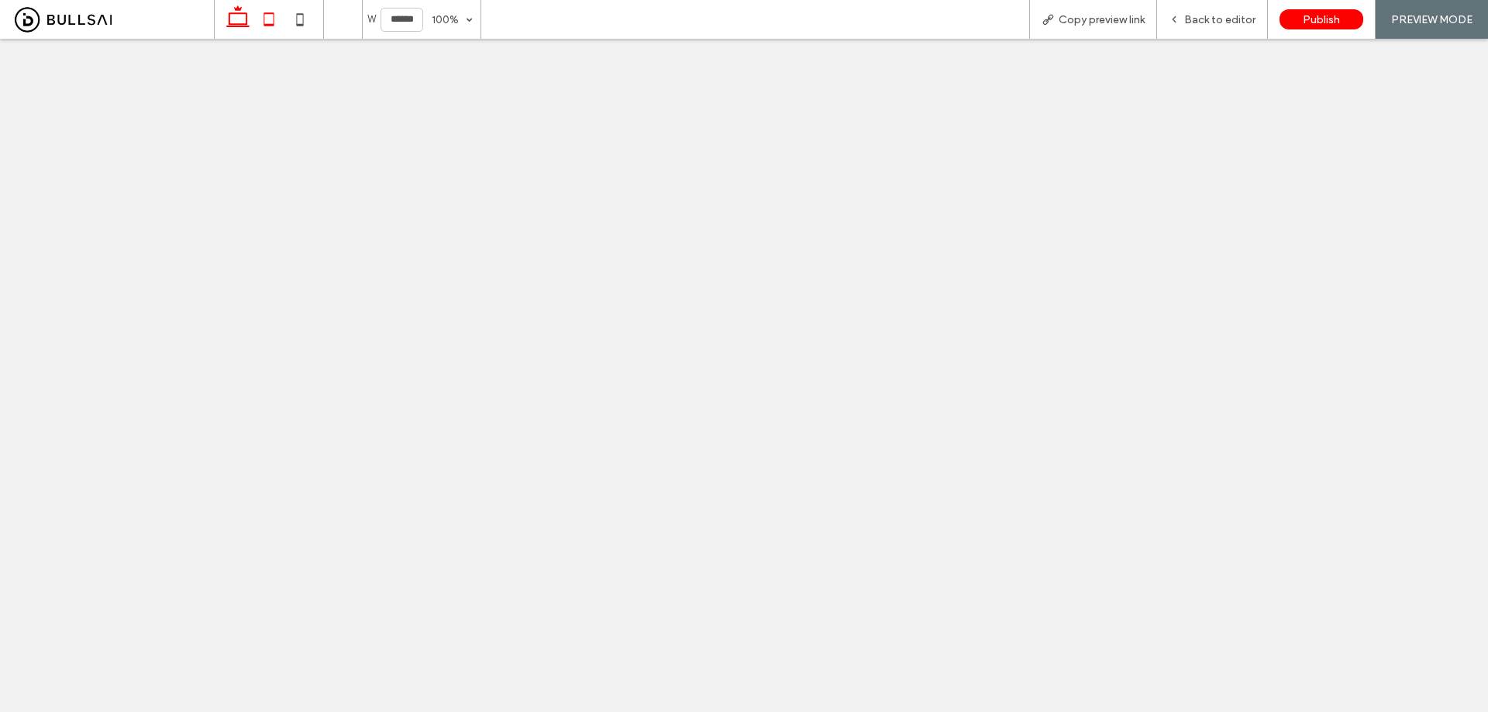
click at [263, 22] on icon at bounding box center [268, 19] width 31 height 31
type input "*****"
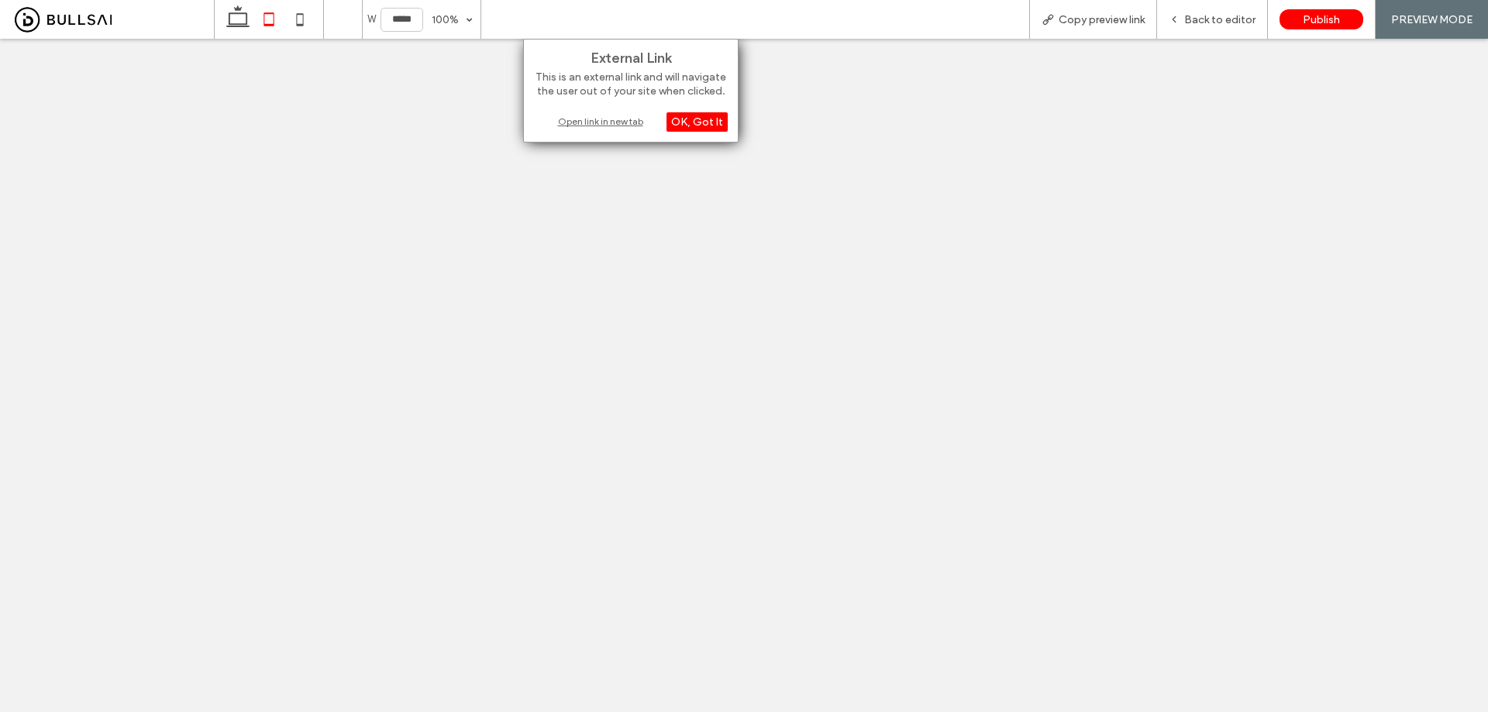
click at [597, 121] on div "Open link in new tab" at bounding box center [631, 121] width 194 height 16
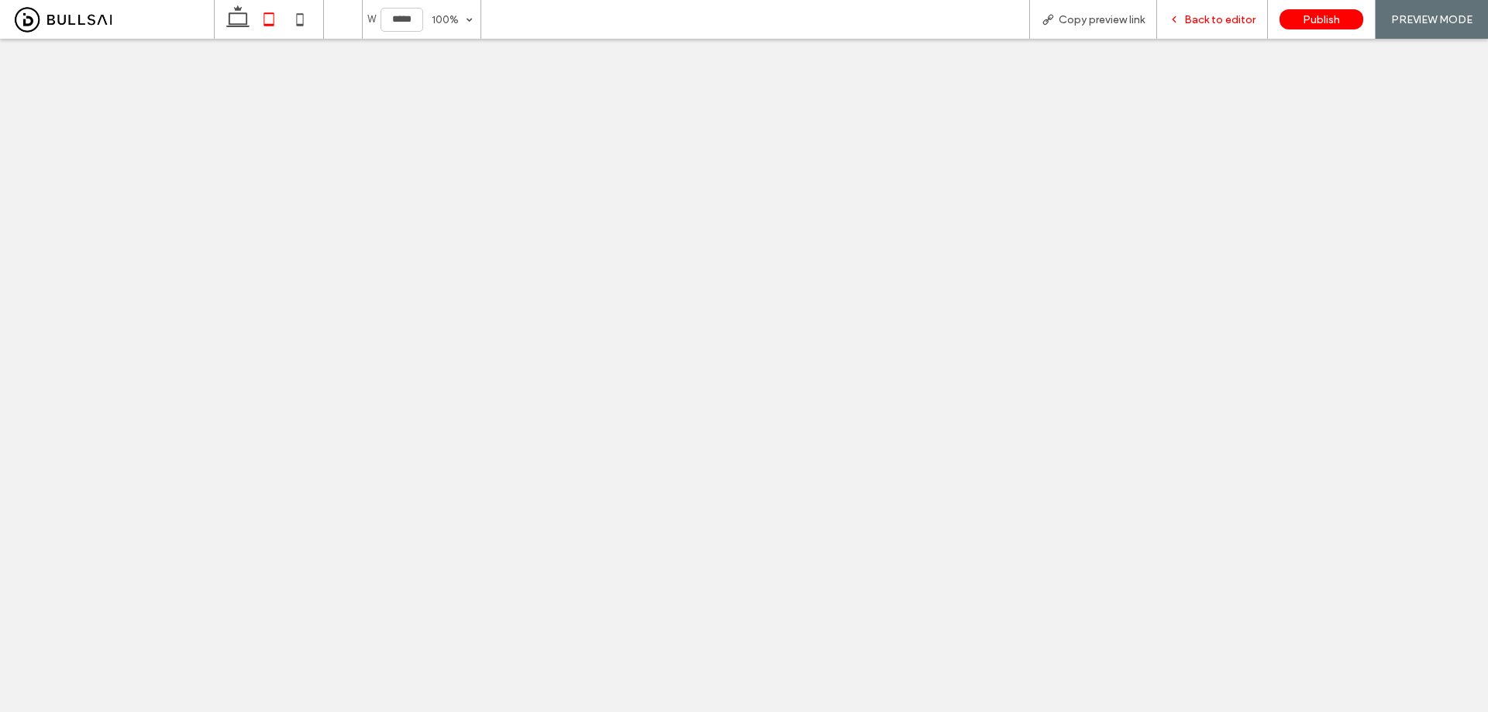
click at [1236, 6] on div "Back to editor" at bounding box center [1212, 19] width 111 height 39
click at [1199, 19] on span "Back to editor" at bounding box center [1219, 19] width 71 height 13
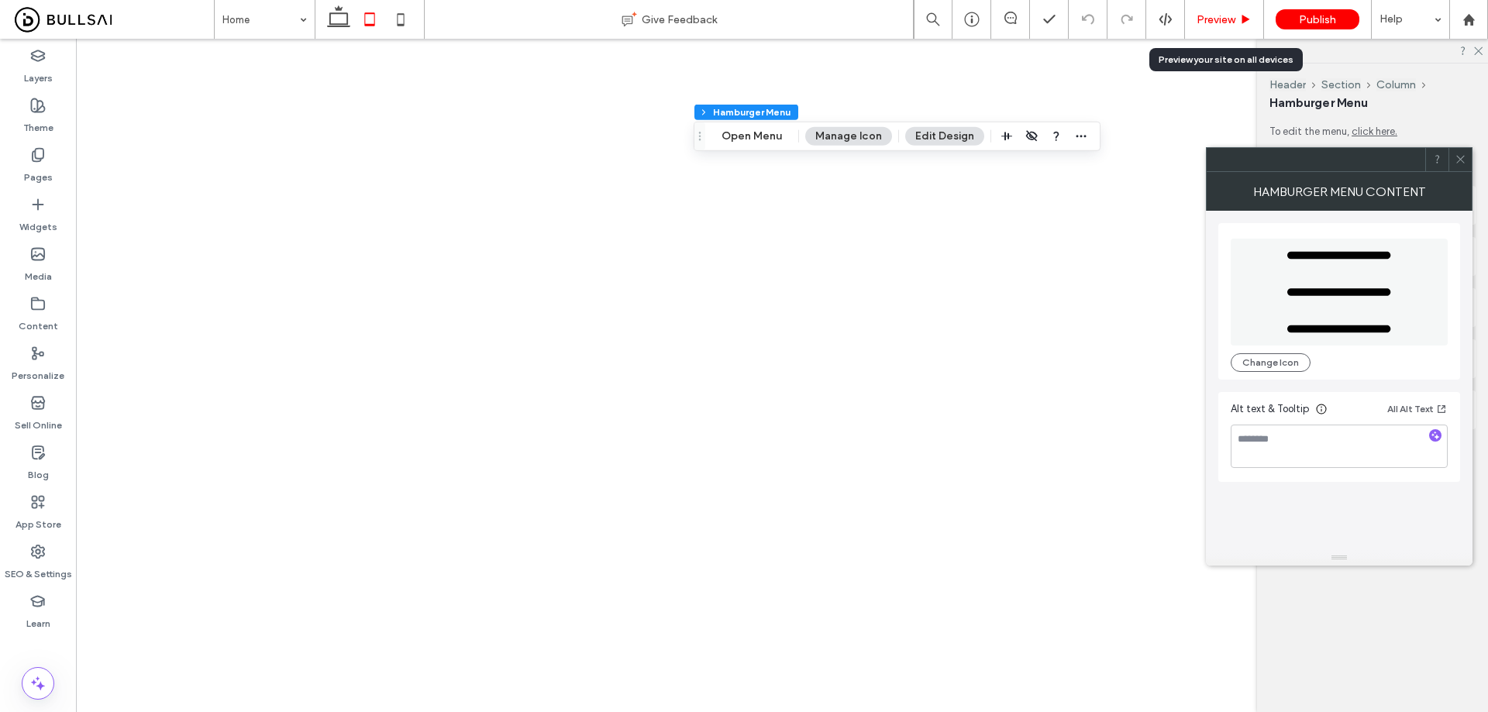
click at [1216, 21] on span "Preview" at bounding box center [1215, 19] width 39 height 13
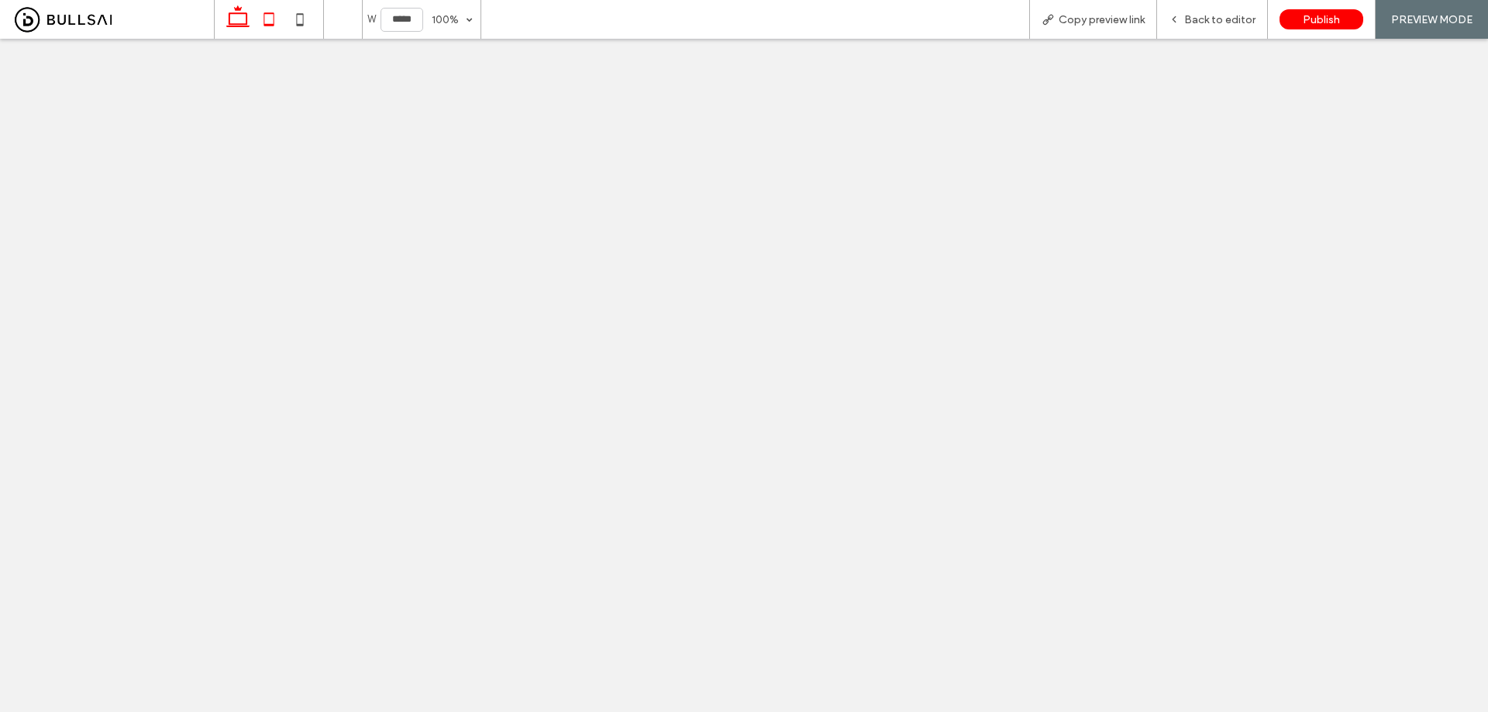
click at [227, 15] on icon at bounding box center [237, 19] width 31 height 31
type input "******"
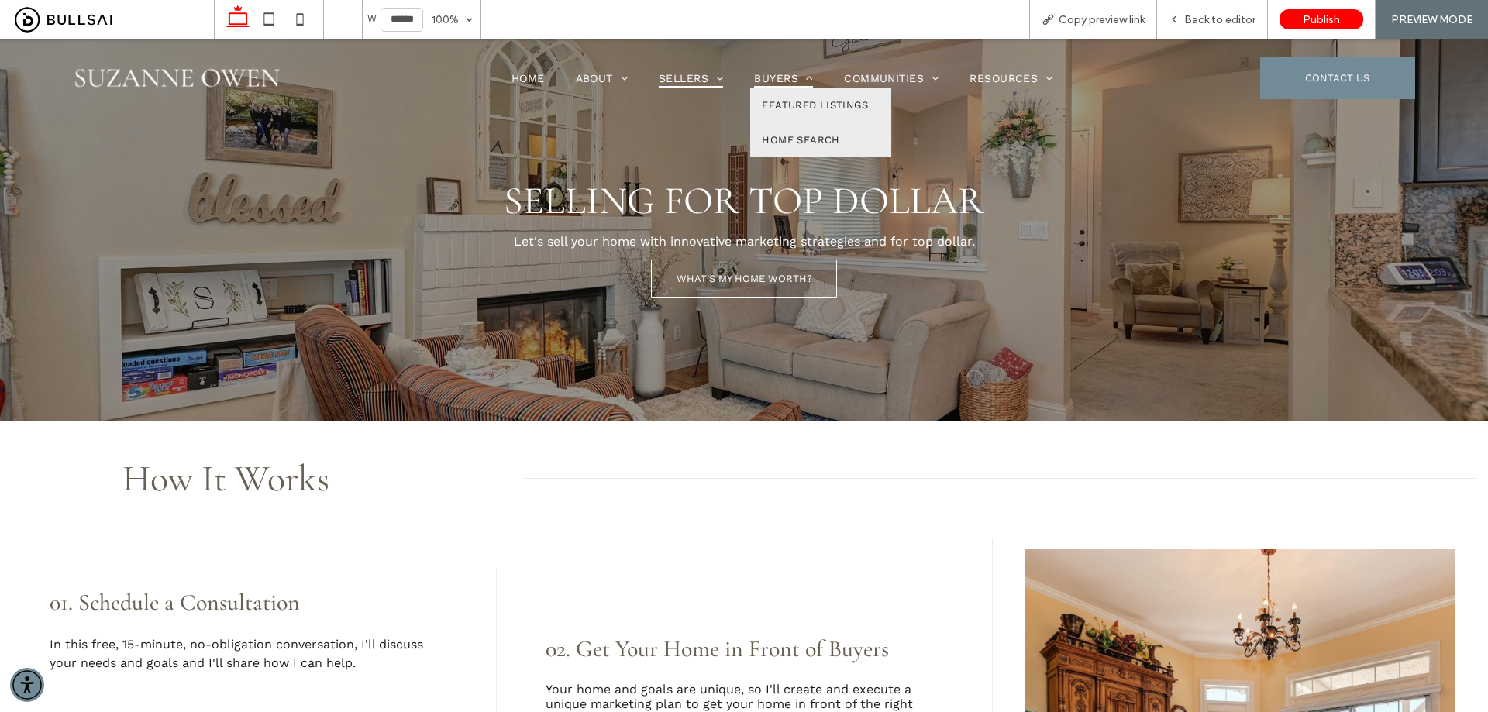
click at [762, 74] on span "Buyers" at bounding box center [783, 78] width 59 height 20
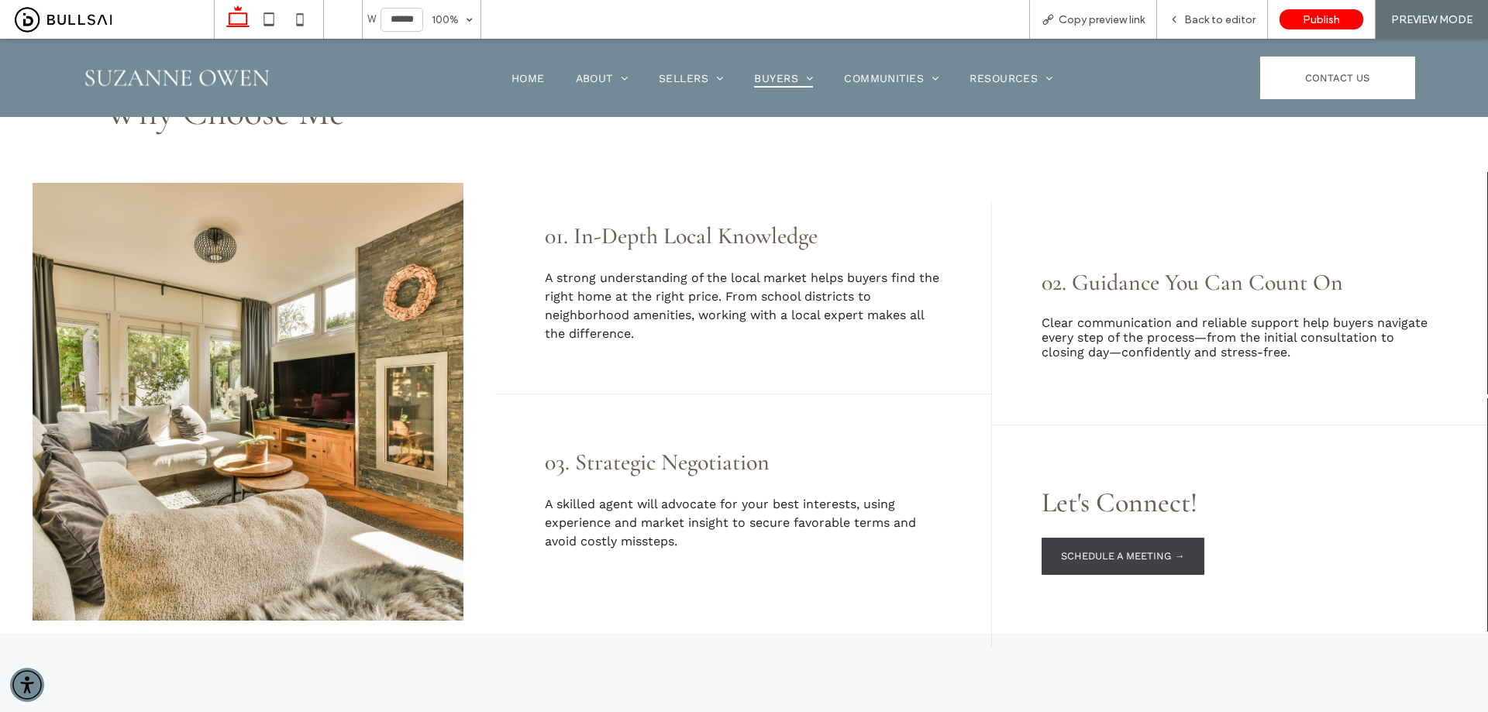
scroll to position [852, 0]
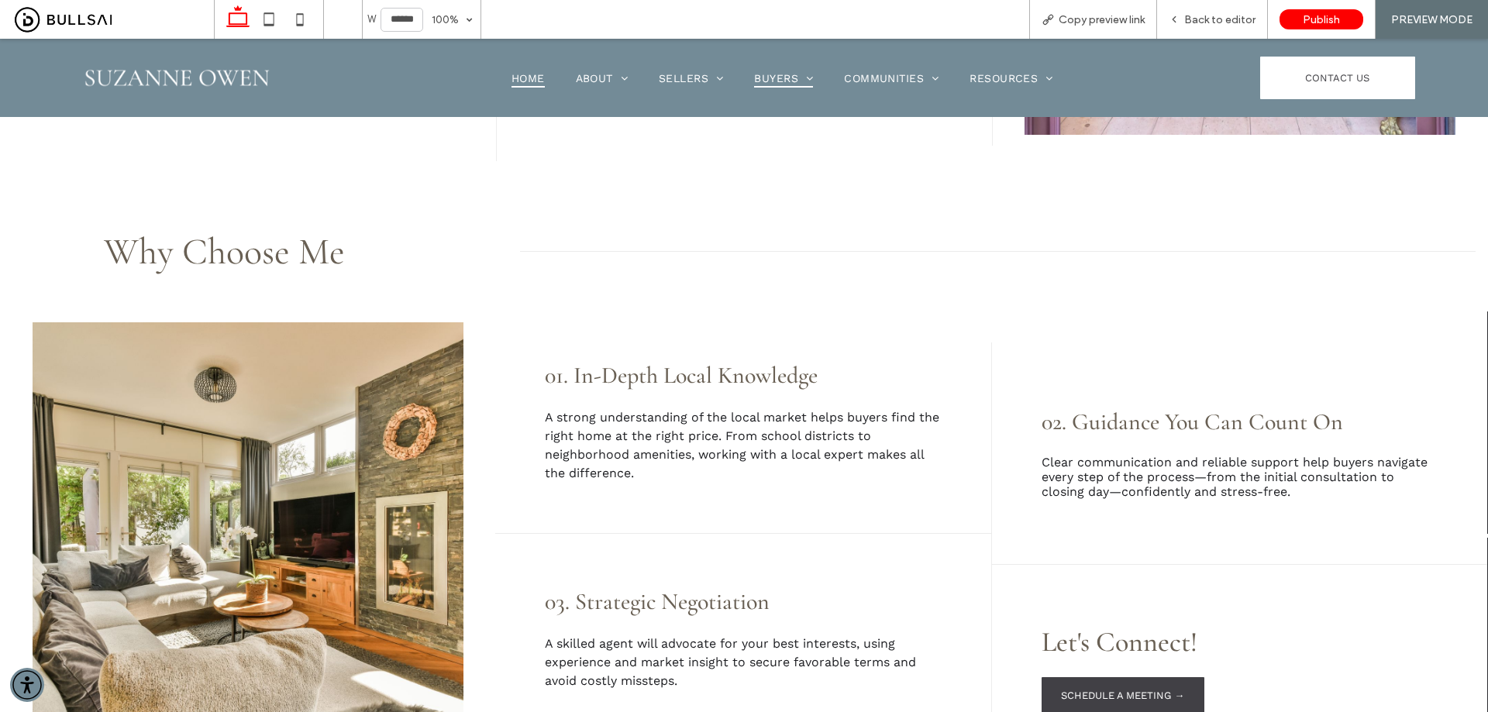
click at [511, 77] on span "Home" at bounding box center [527, 78] width 33 height 20
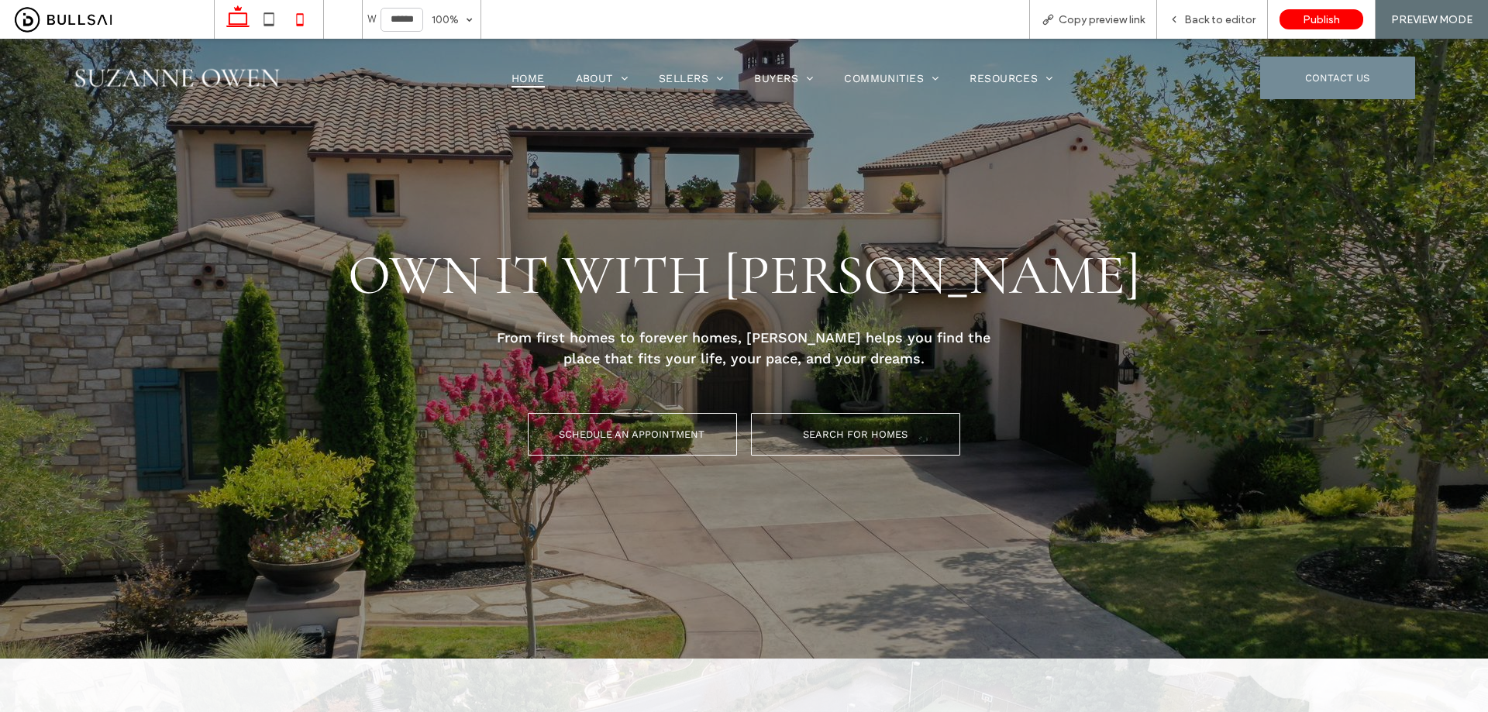
click at [291, 19] on icon at bounding box center [299, 19] width 31 height 31
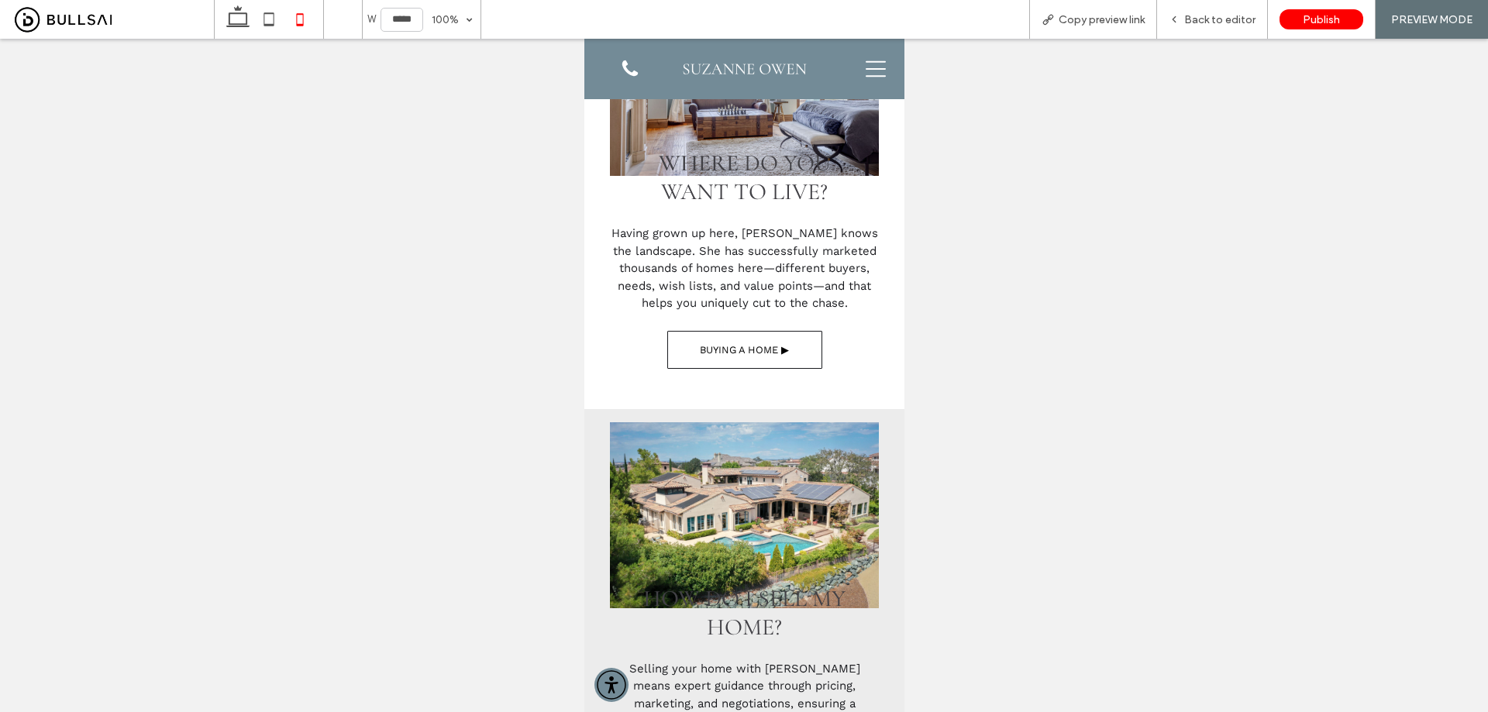
scroll to position [1381, 0]
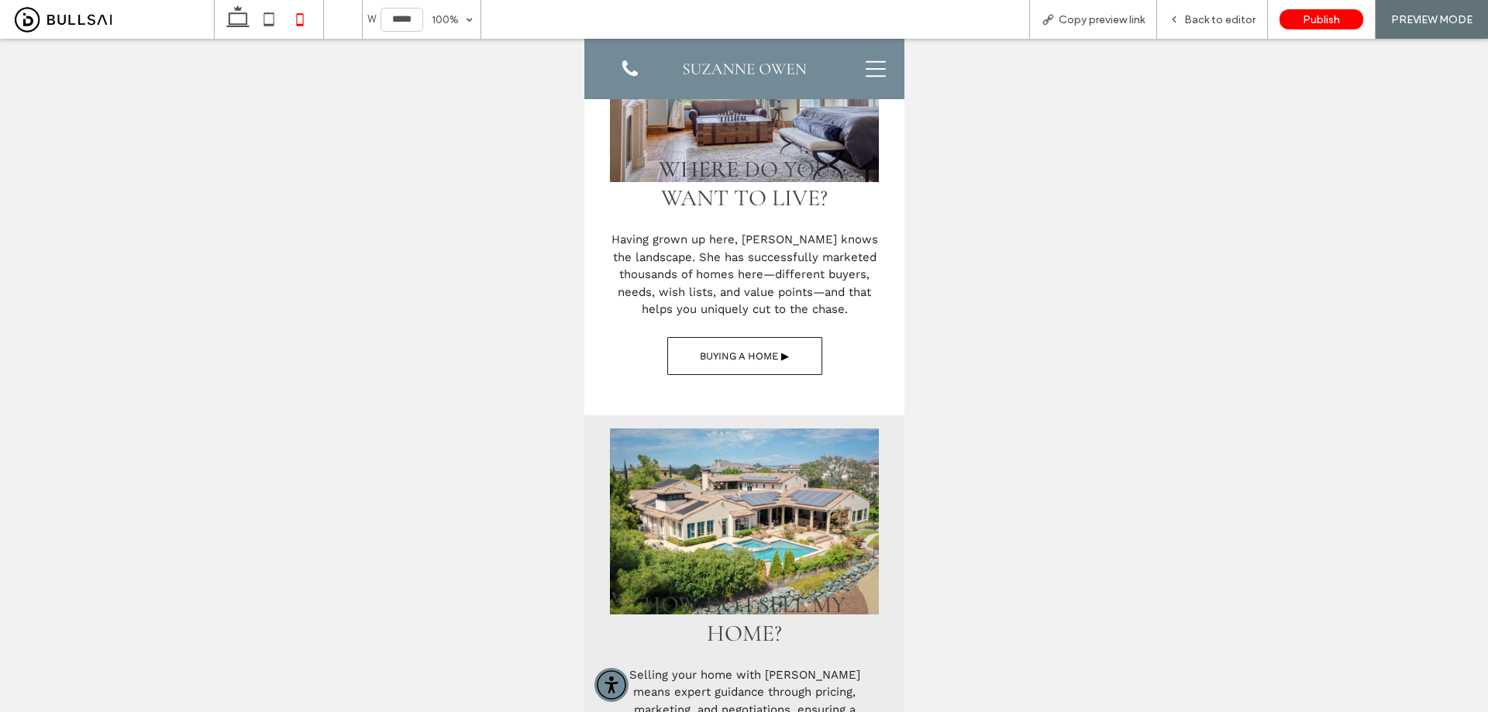
click at [871, 64] on icon at bounding box center [875, 69] width 20 height 20
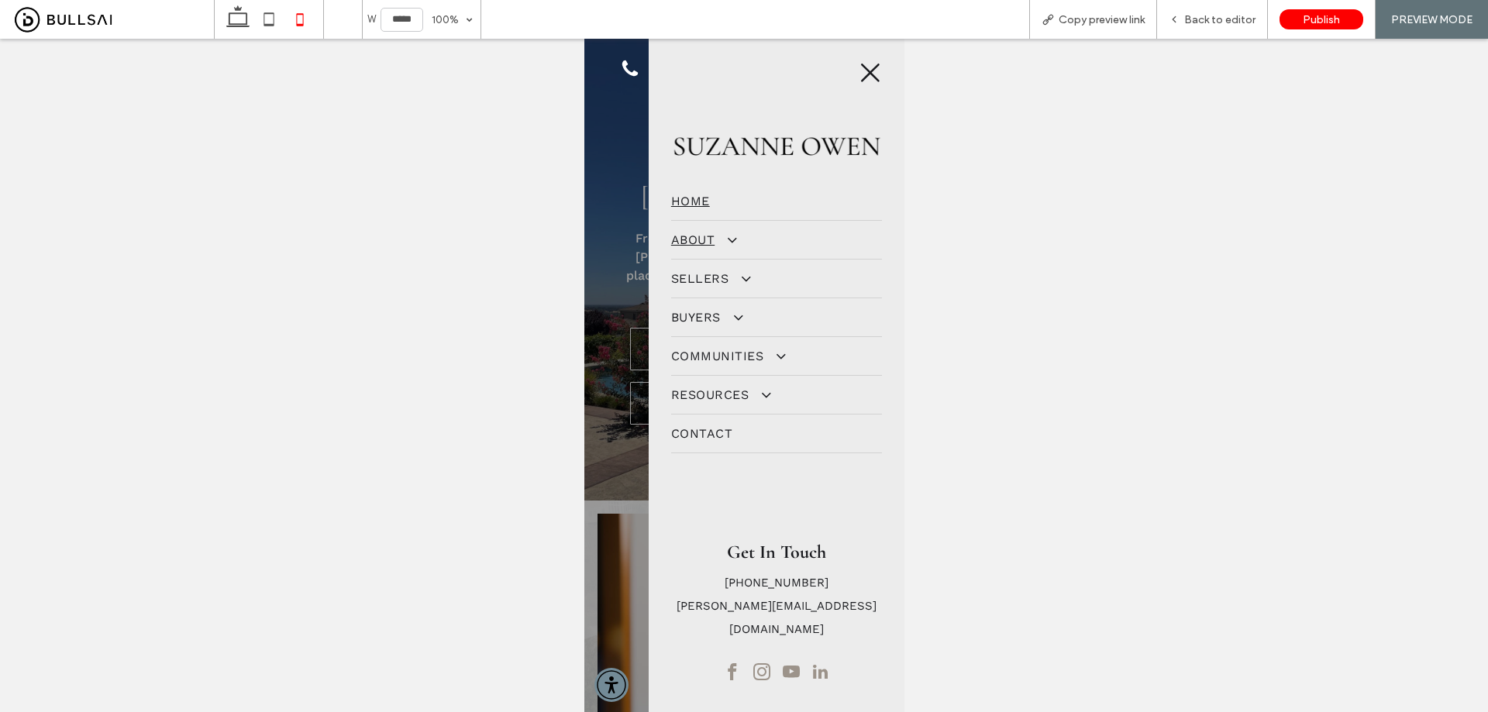
click at [693, 243] on span "About" at bounding box center [702, 239] width 64 height 15
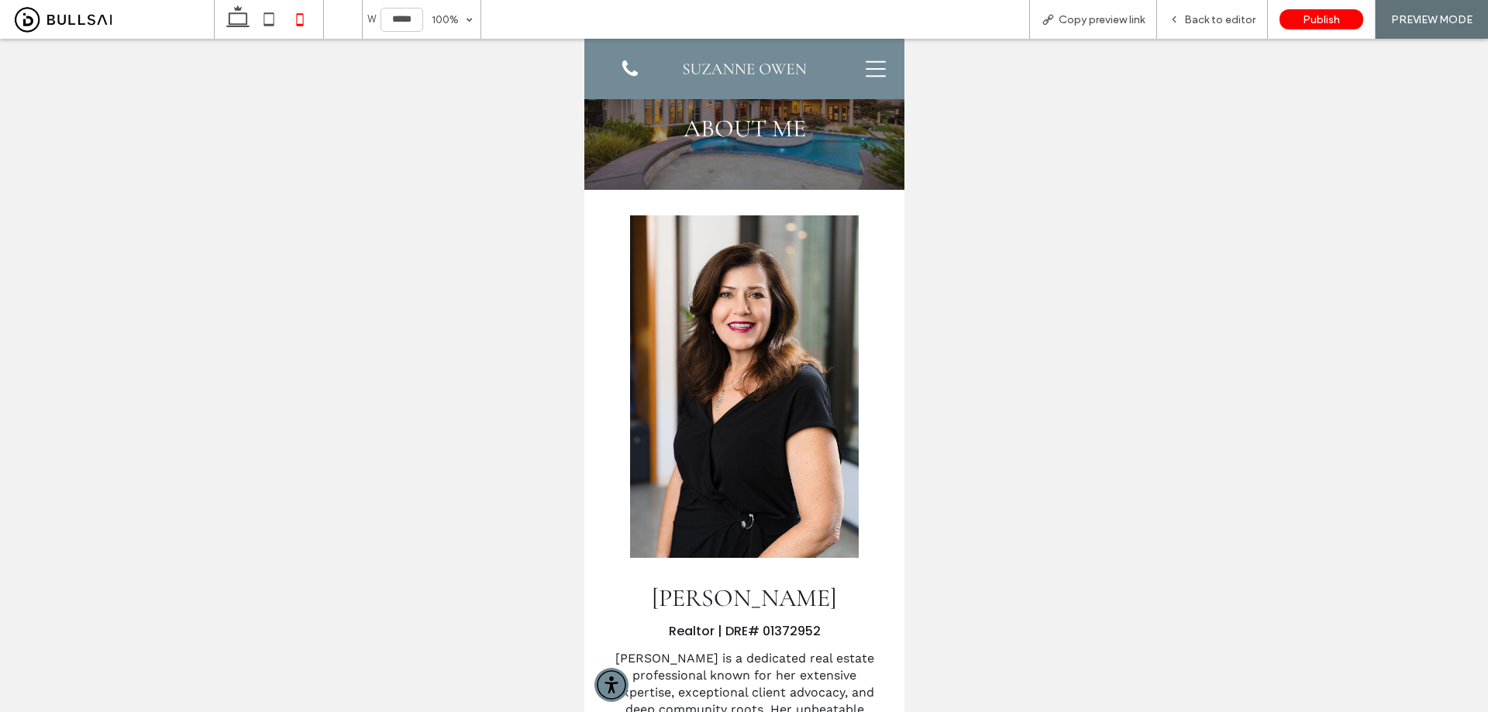
scroll to position [9, 0]
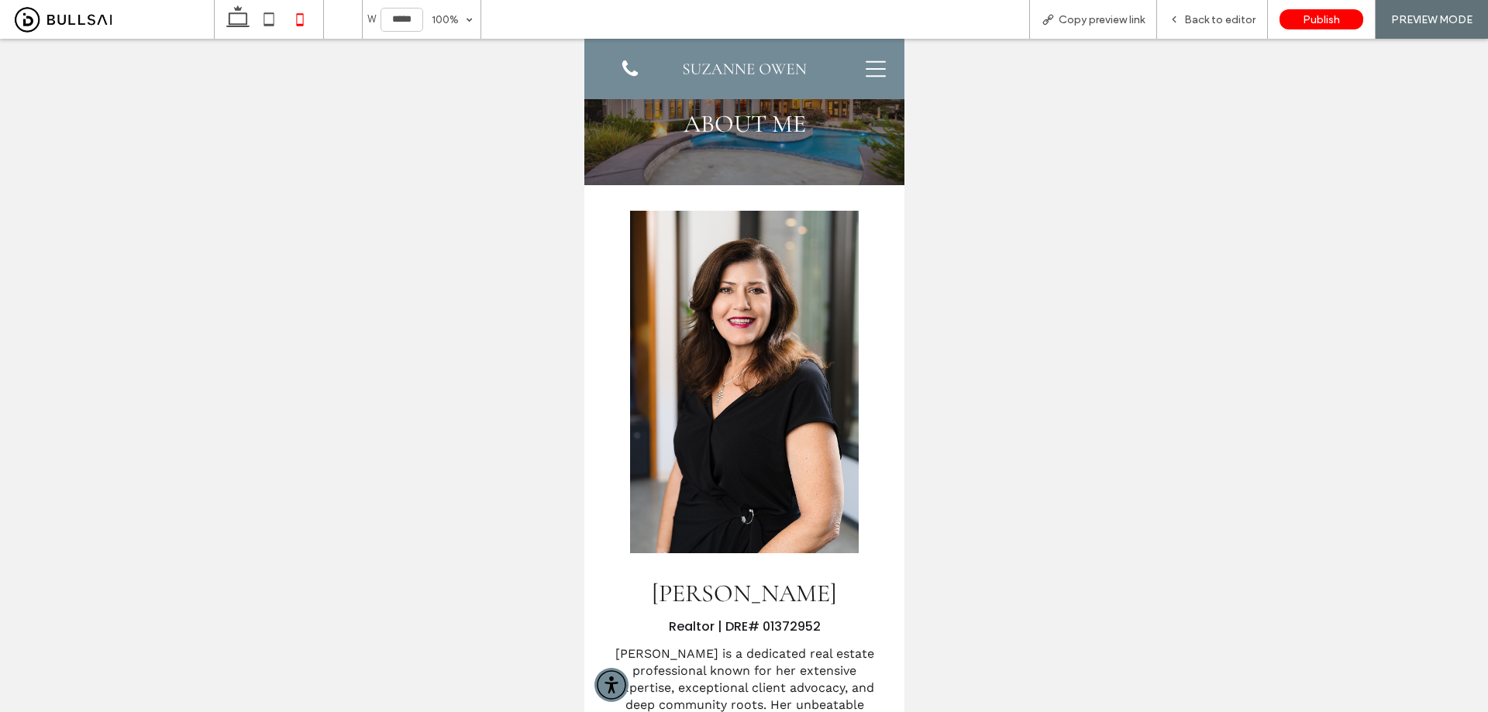
click at [866, 66] on icon at bounding box center [875, 69] width 20 height 20
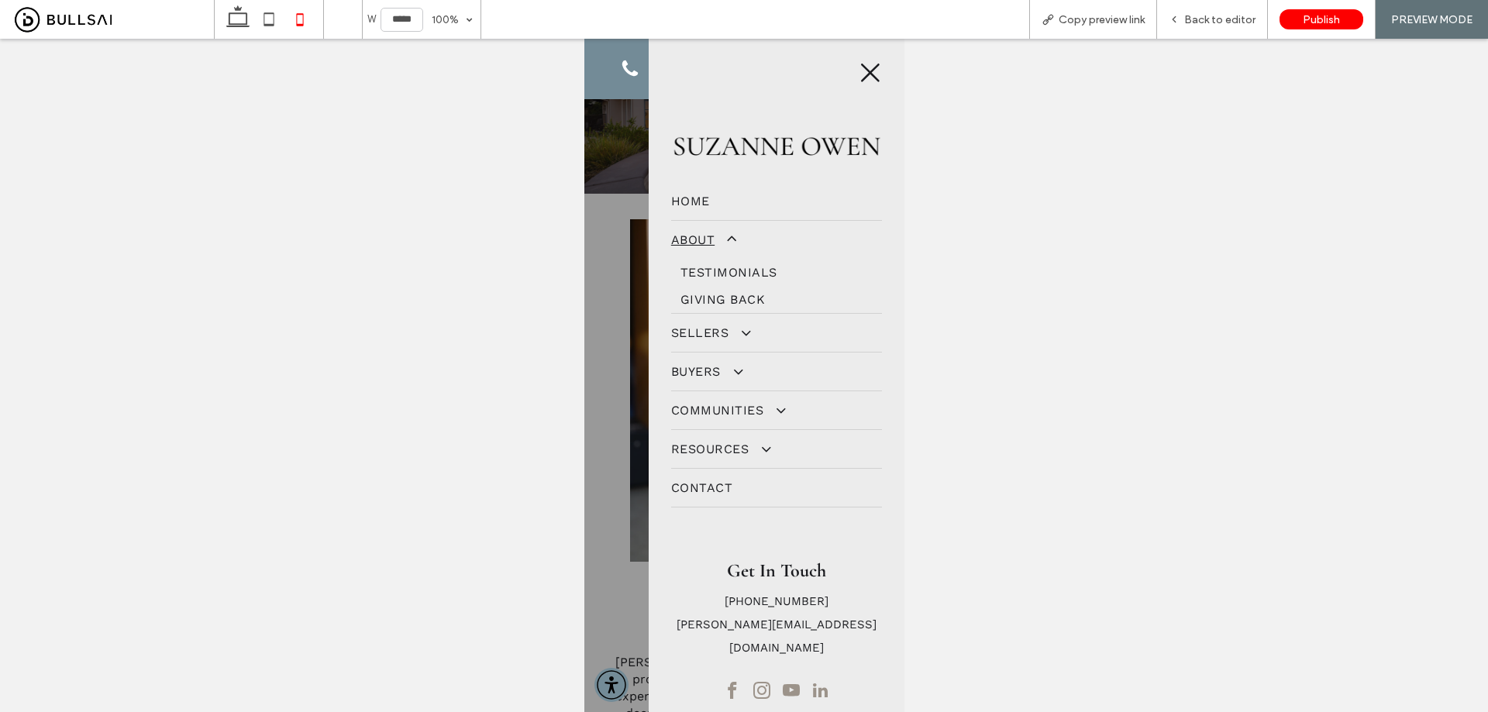
scroll to position [0, 0]
click at [724, 265] on span "Testimonials" at bounding box center [728, 272] width 97 height 15
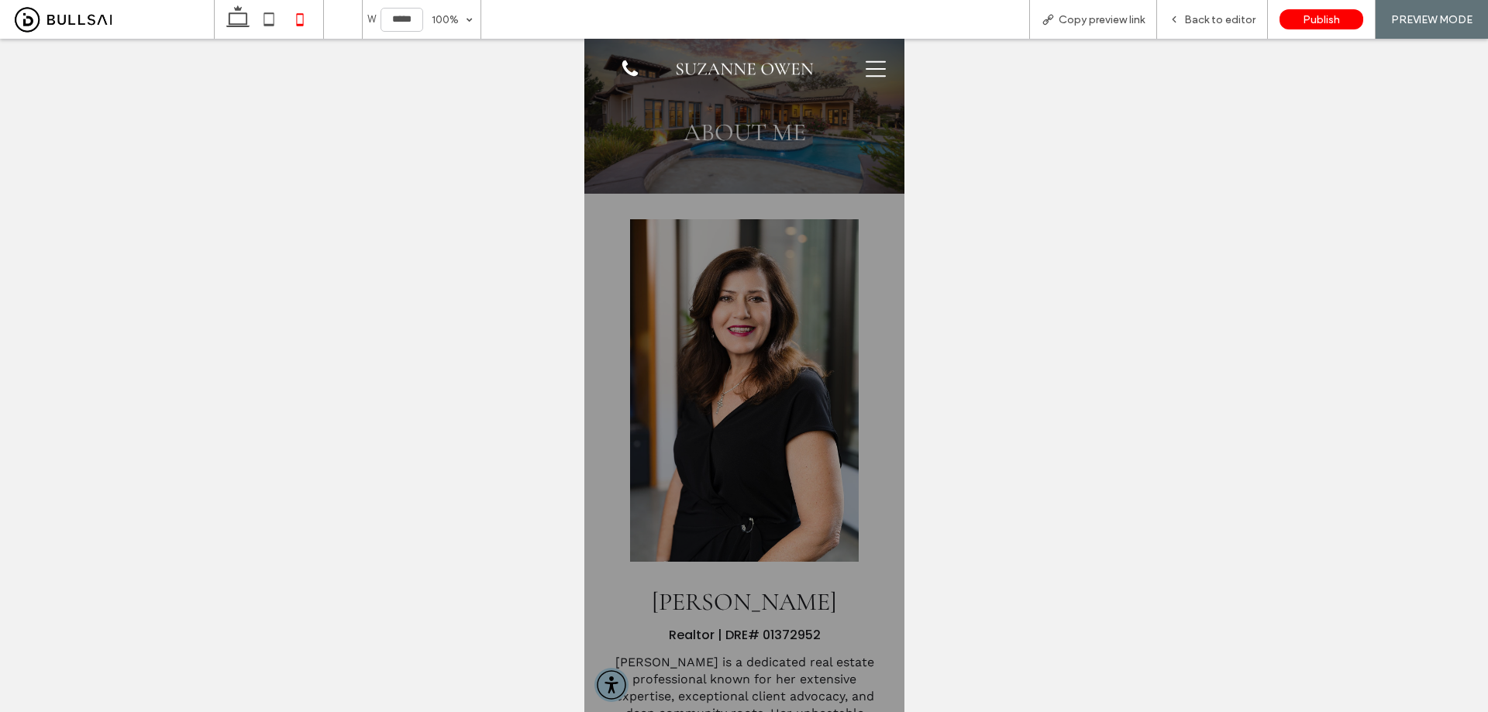
scroll to position [9, 0]
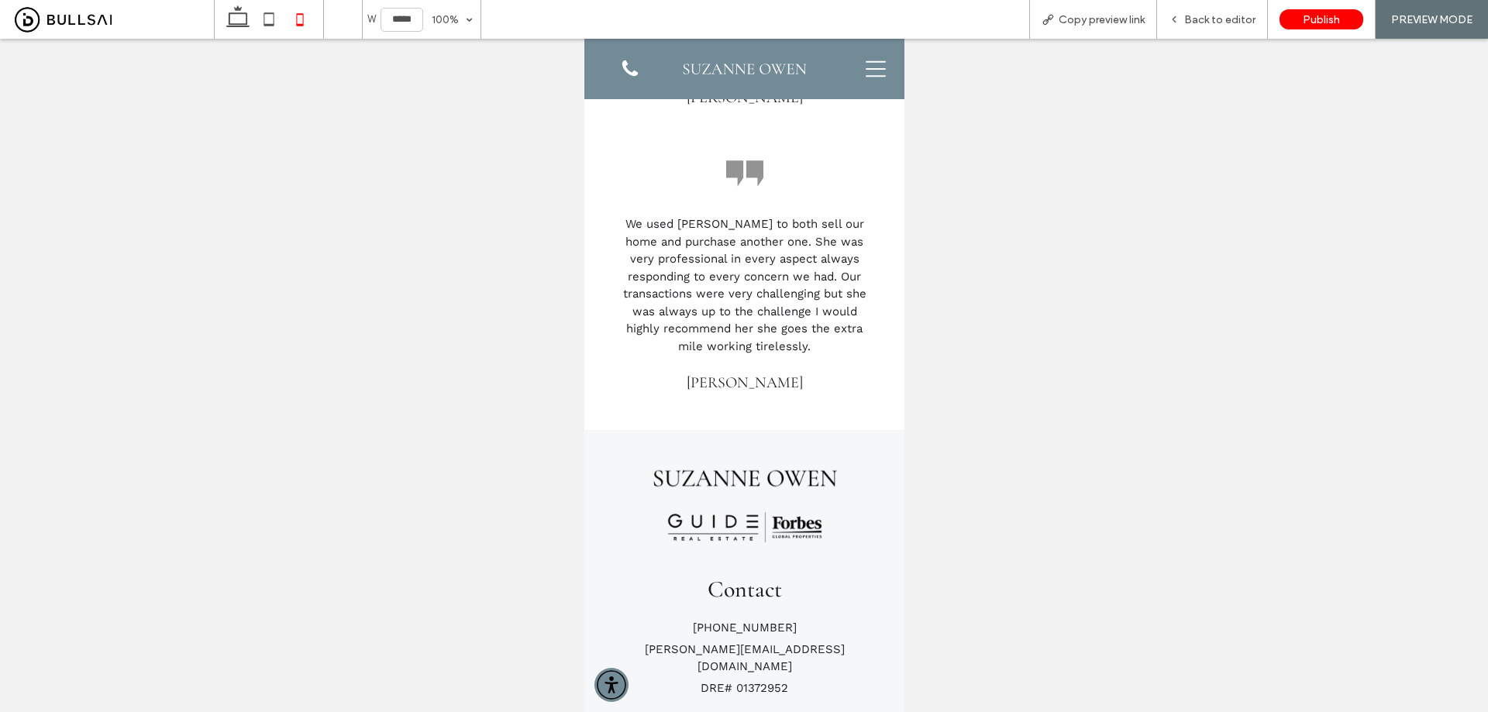
scroll to position [3300, 0]
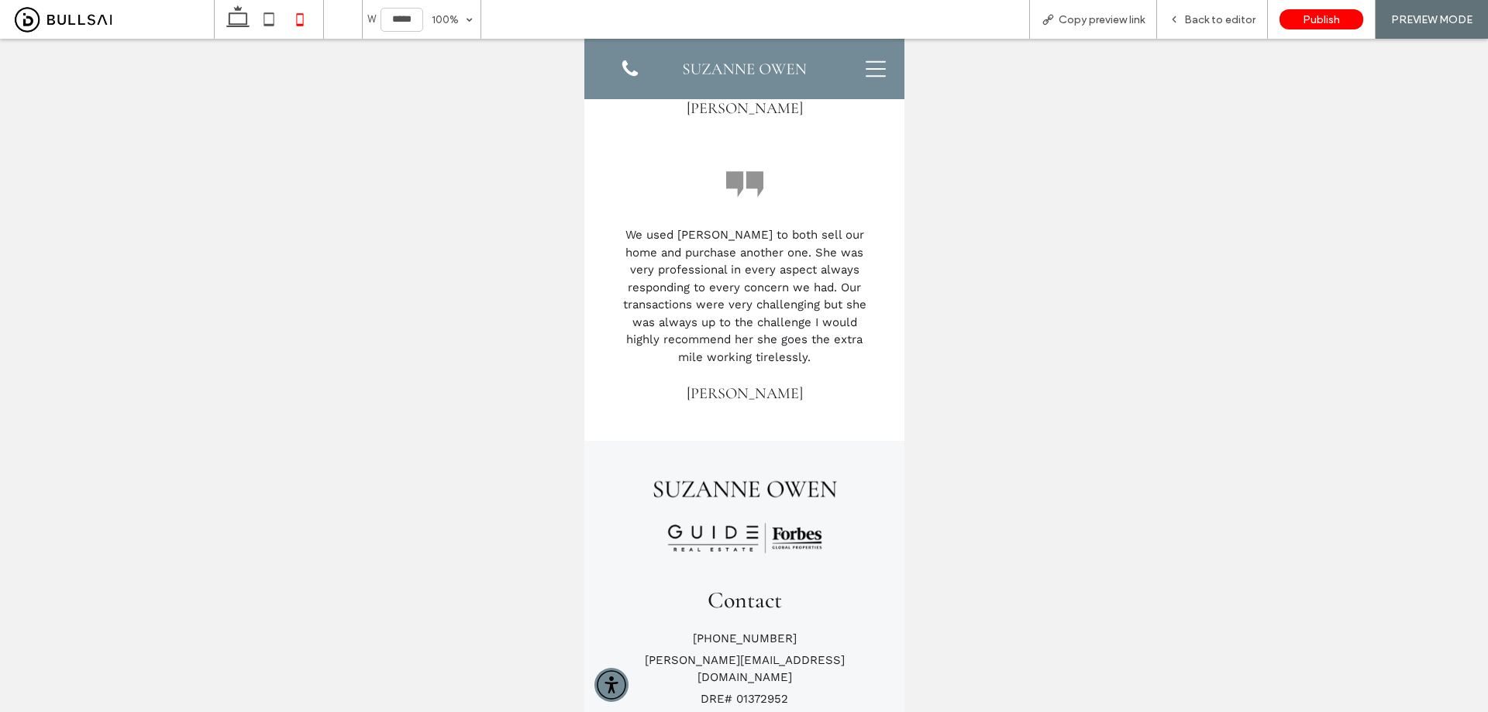
click at [866, 74] on icon at bounding box center [875, 69] width 20 height 20
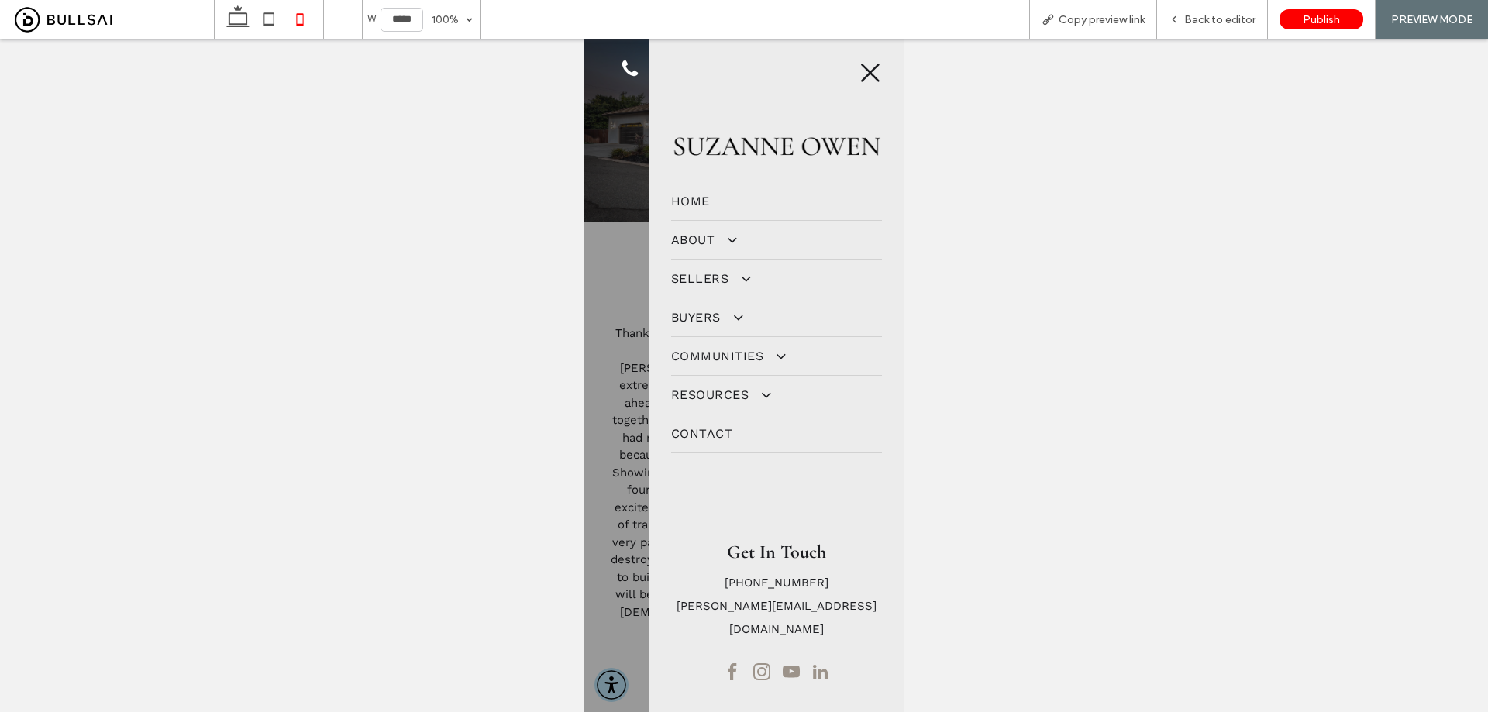
click at [720, 280] on span "Sellers" at bounding box center [708, 278] width 77 height 15
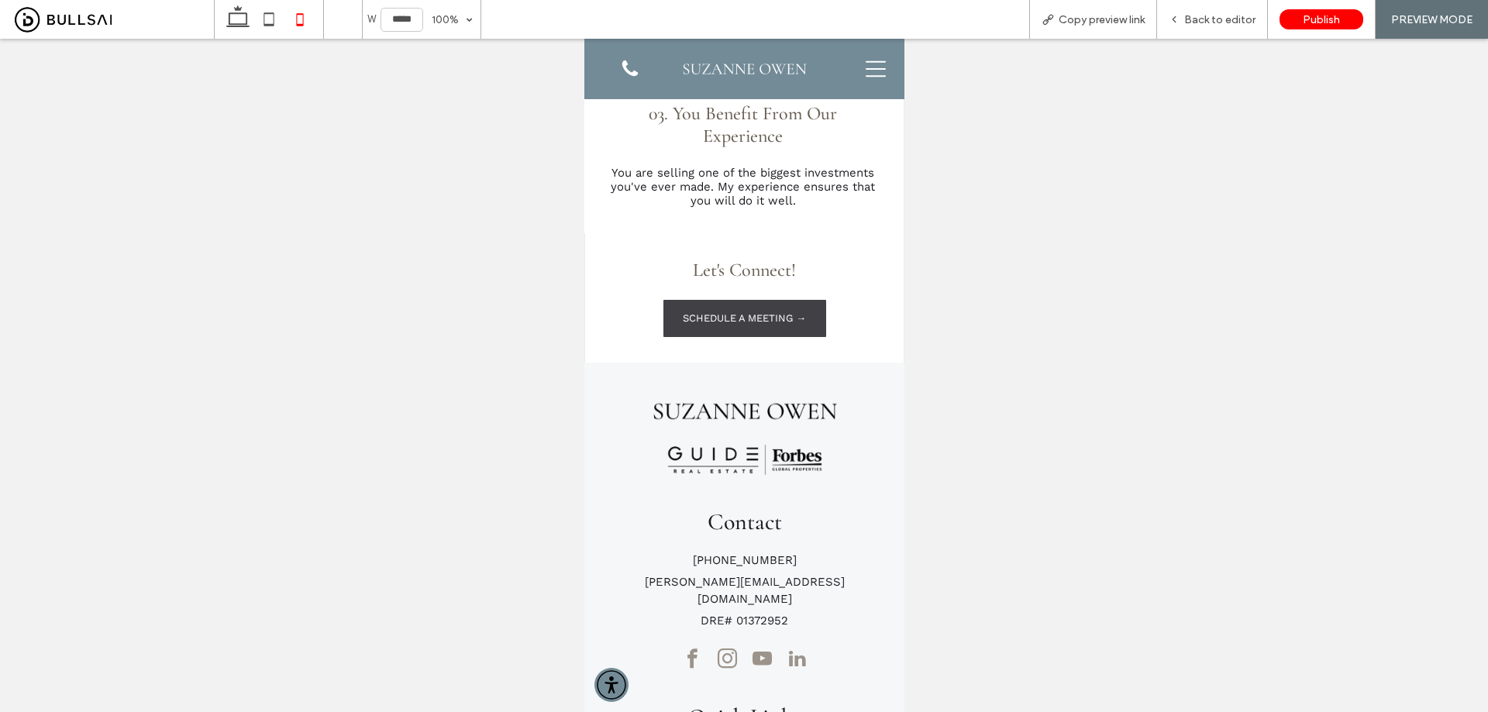
scroll to position [1688, 0]
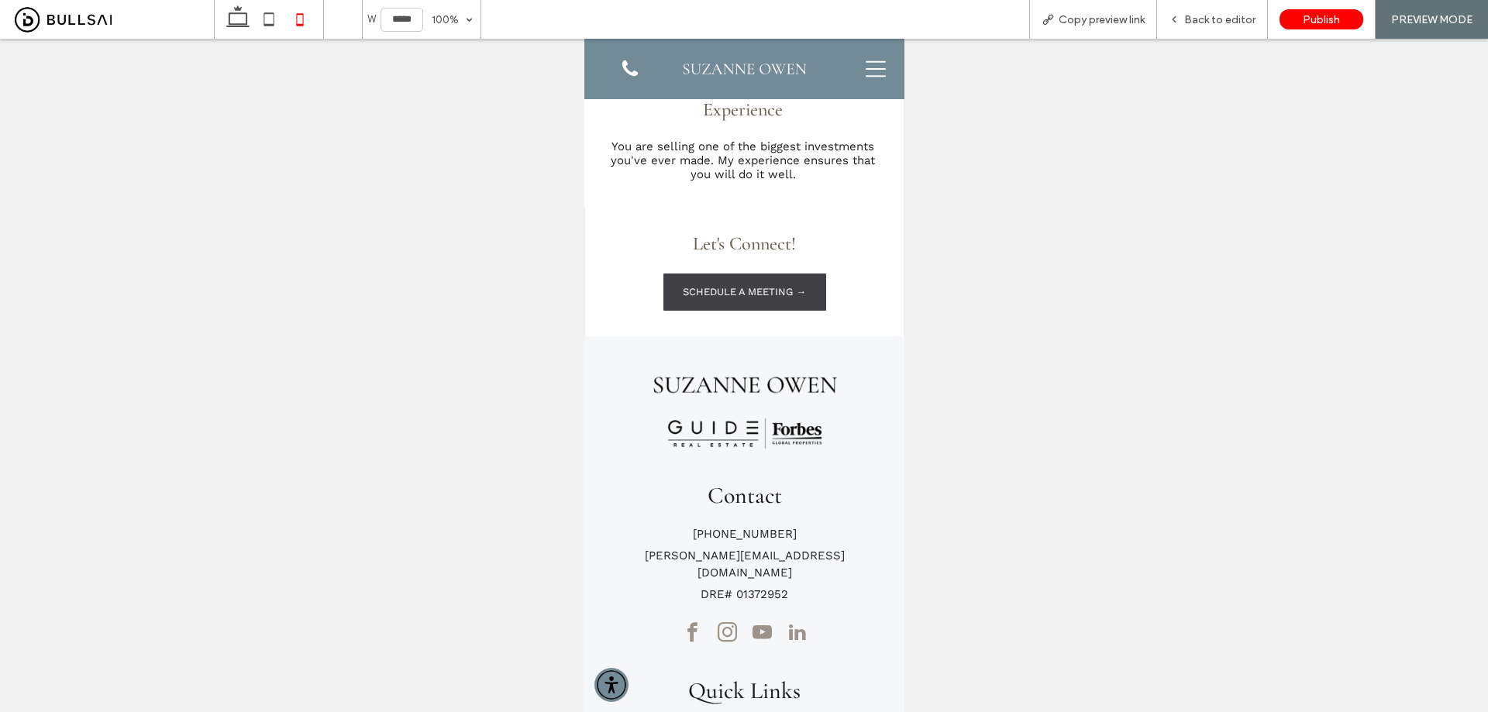
click at [865, 78] on icon at bounding box center [875, 69] width 20 height 20
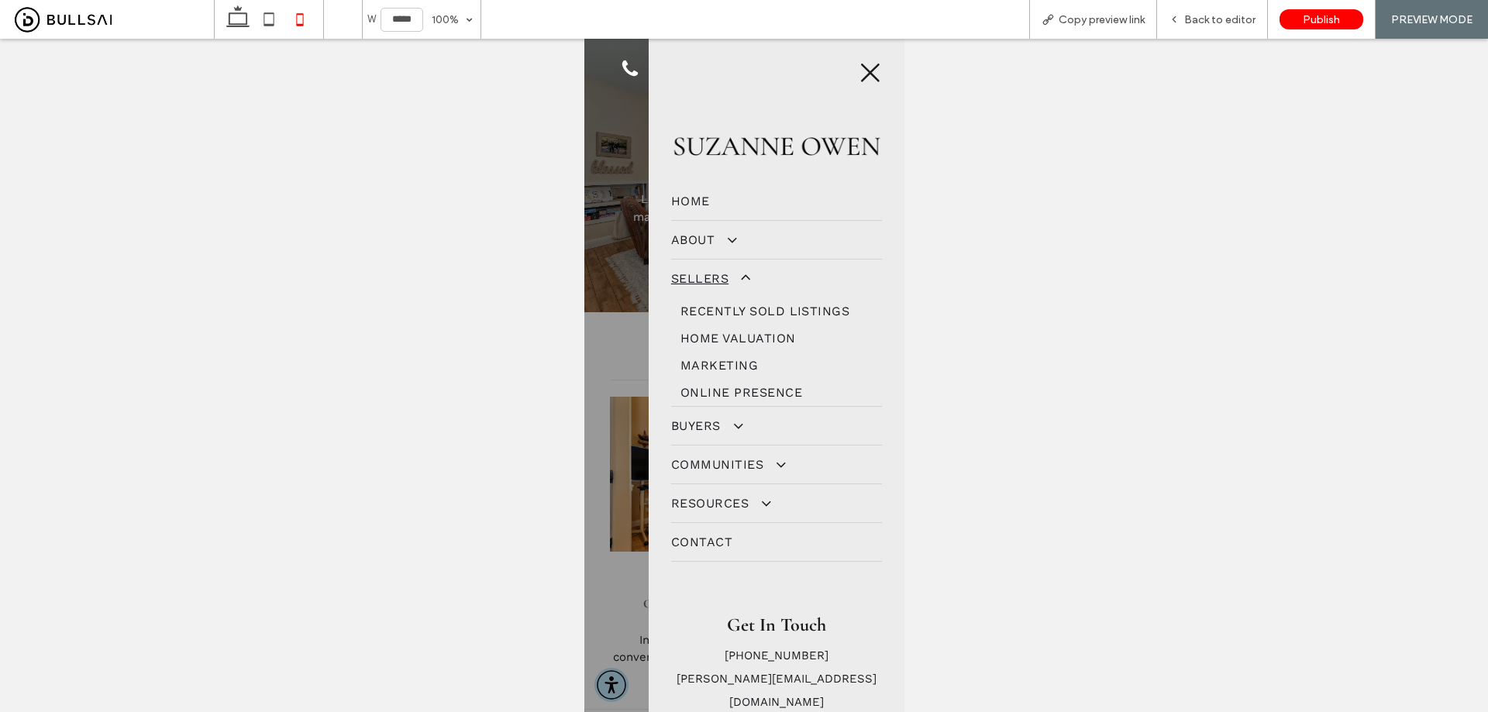
scroll to position [0, 0]
drag, startPoint x: 738, startPoint y: 302, endPoint x: 1336, endPoint y: 336, distance: 598.3
click at [738, 304] on span "Recently Sold Listings" at bounding box center [765, 311] width 170 height 15
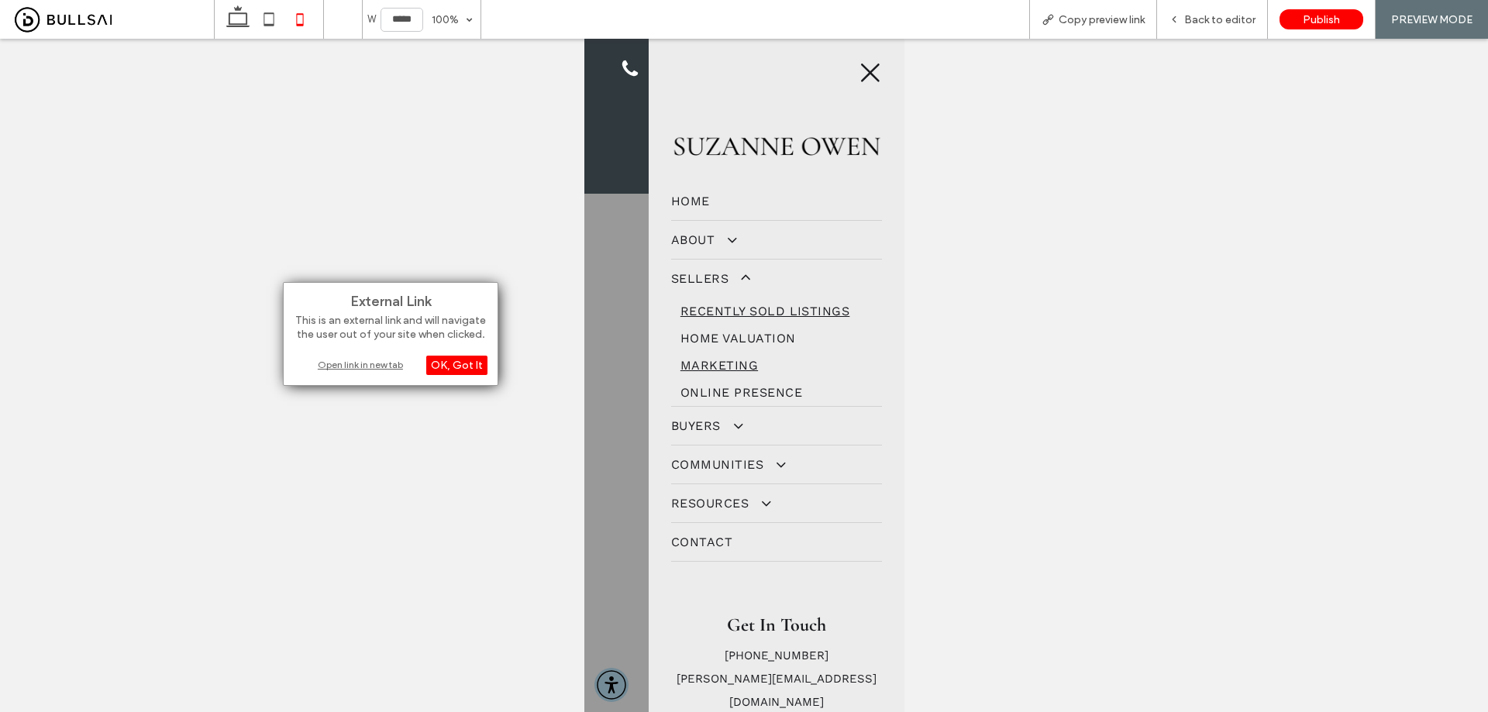
click at [720, 370] on span "Marketing" at bounding box center [718, 365] width 77 height 15
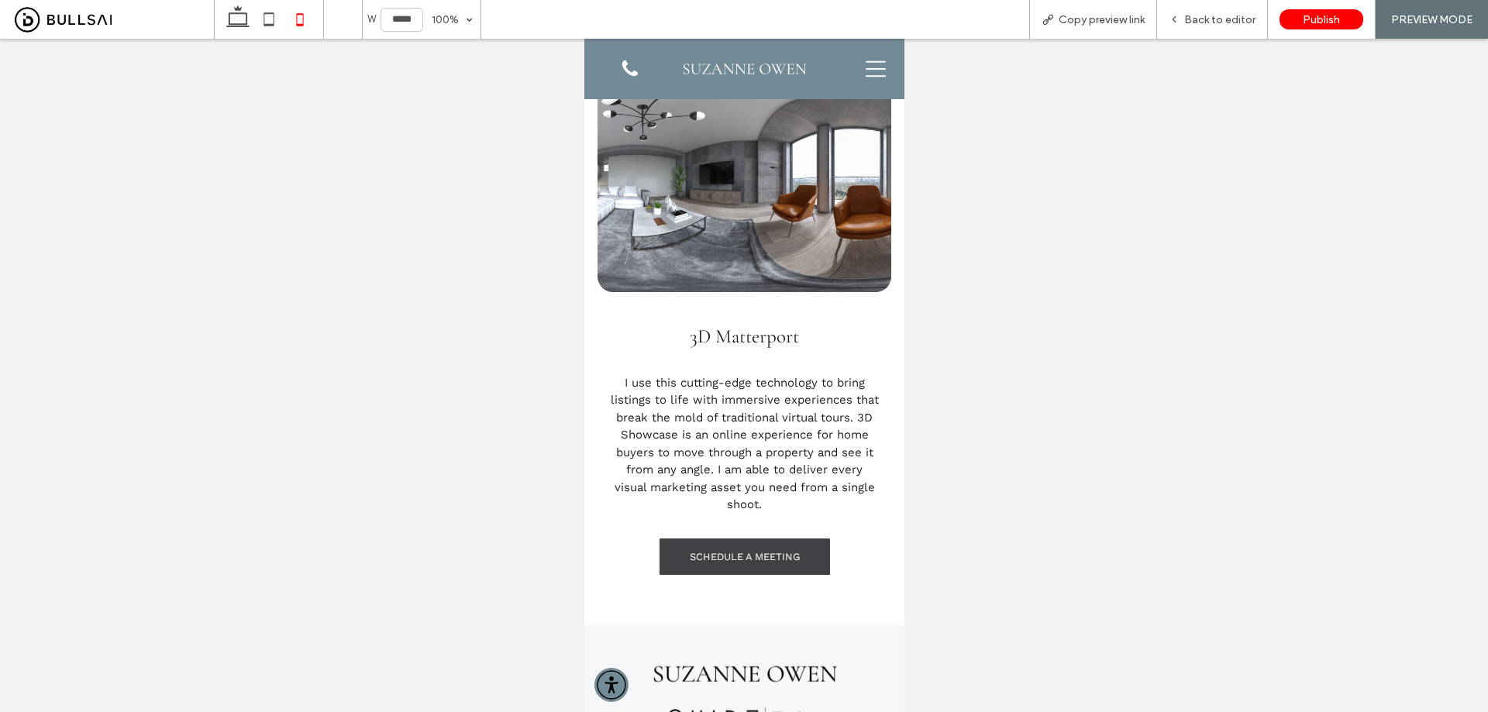
scroll to position [3177, 0]
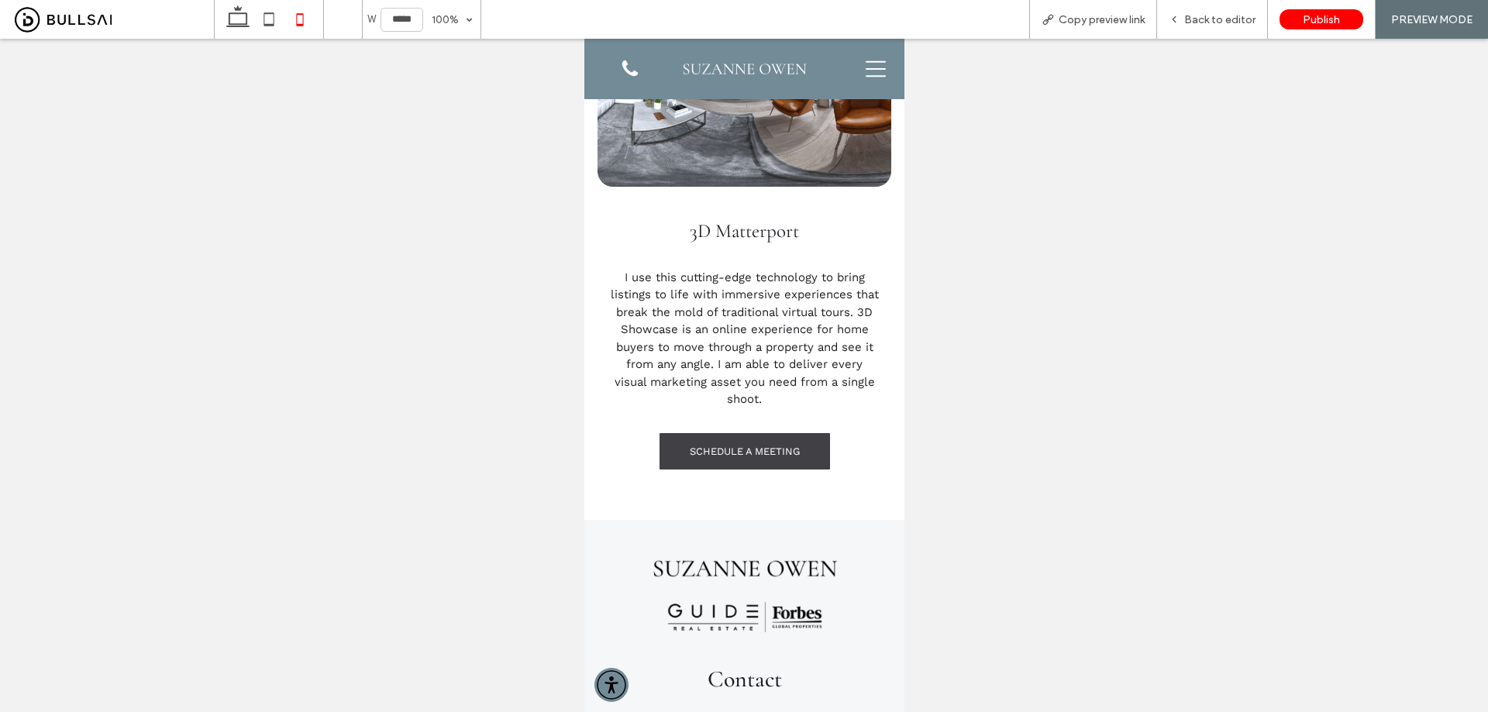
click at [865, 70] on icon at bounding box center [875, 68] width 20 height 15
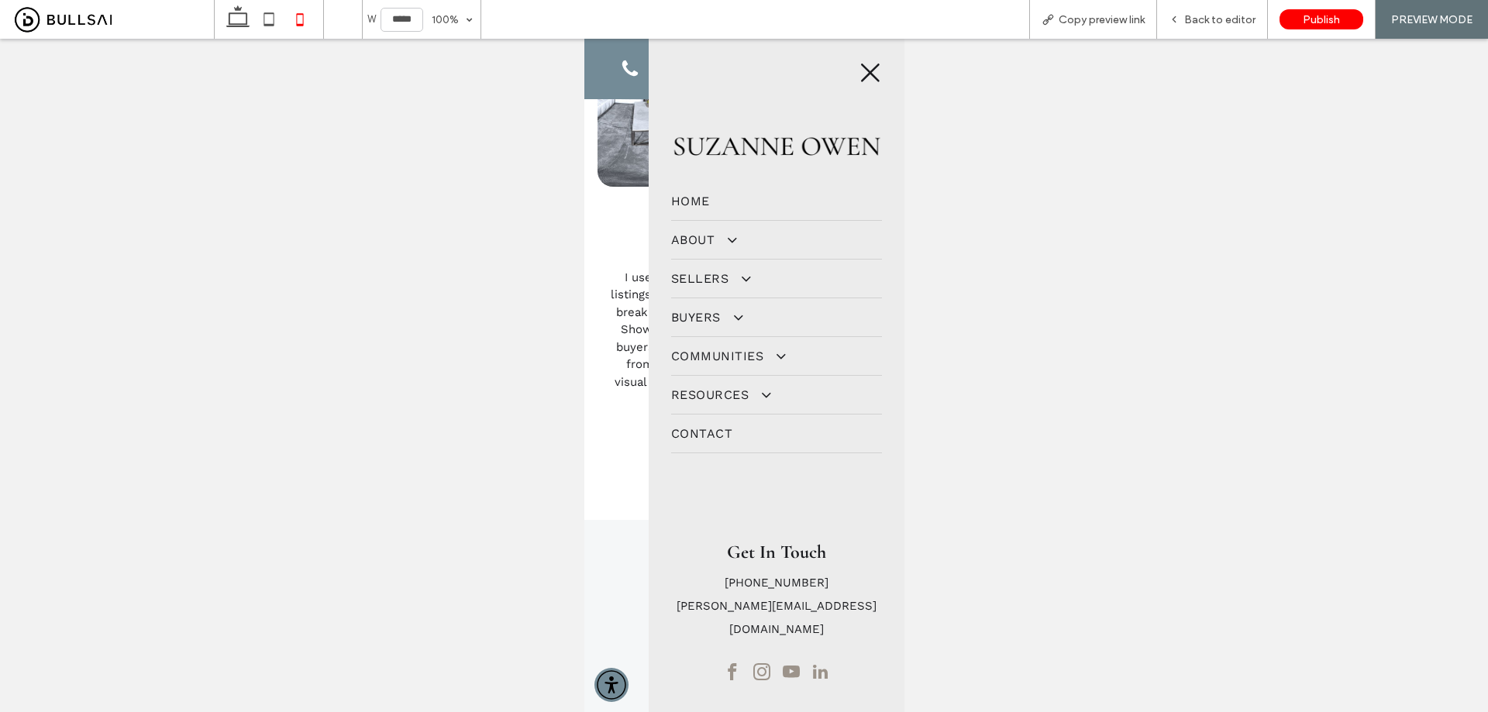
scroll to position [0, 0]
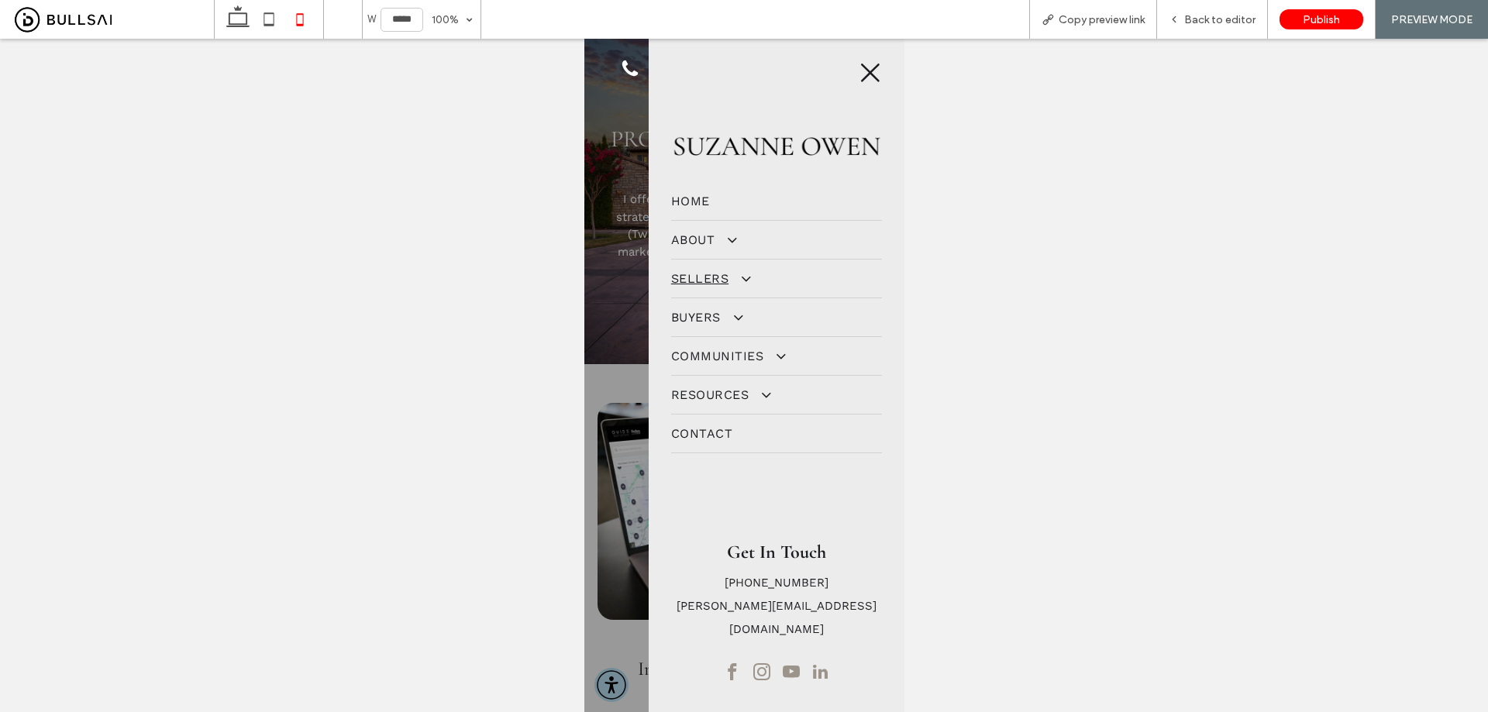
click at [741, 286] on span at bounding box center [737, 278] width 26 height 16
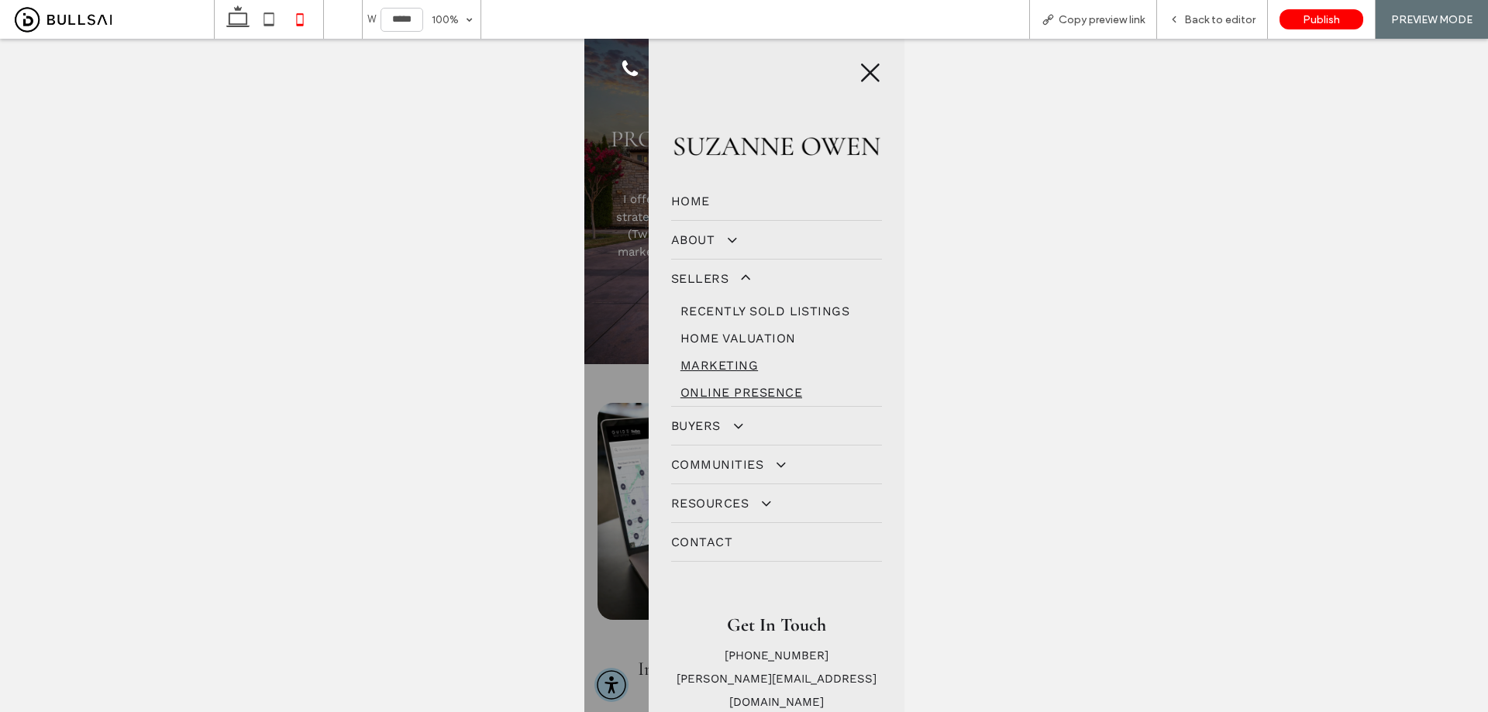
click at [733, 387] on span "Online Presence" at bounding box center [741, 392] width 122 height 15
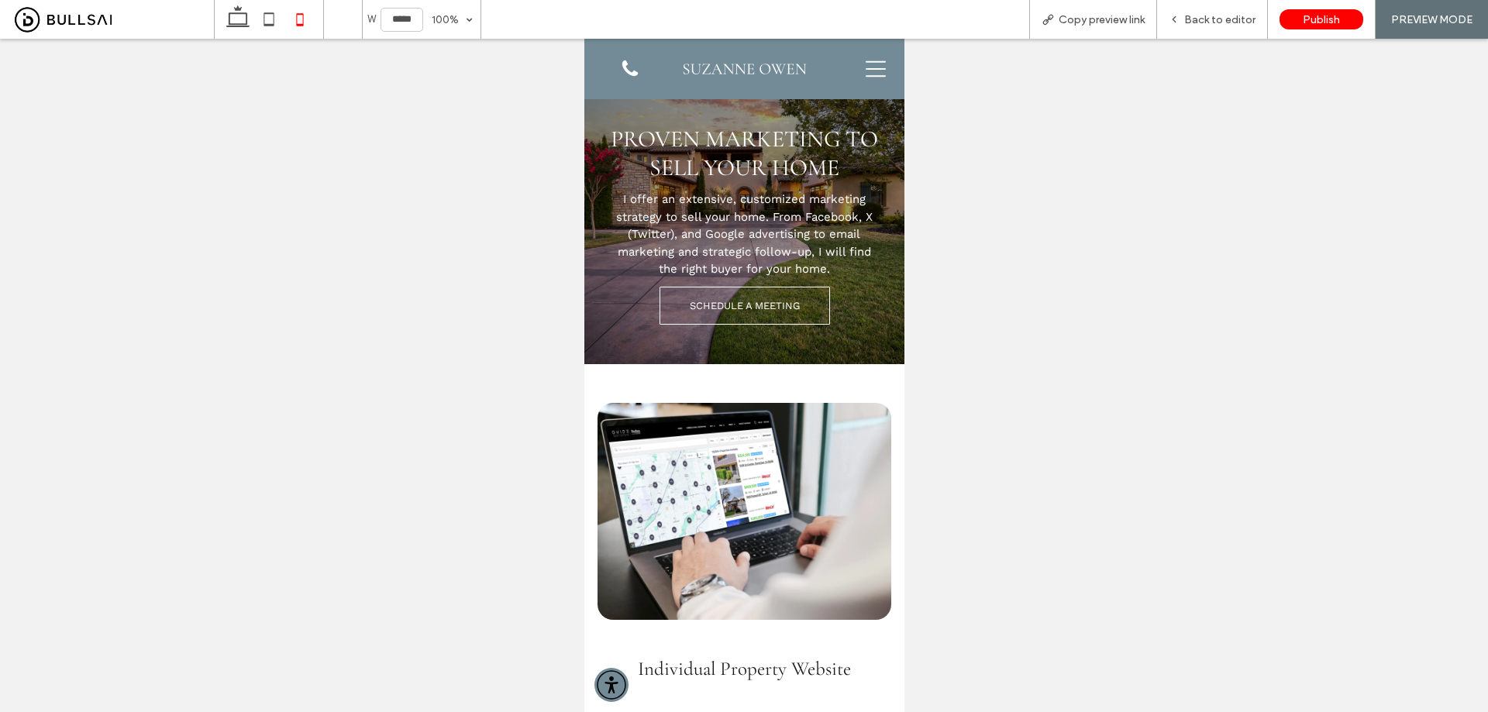
scroll to position [3177, 0]
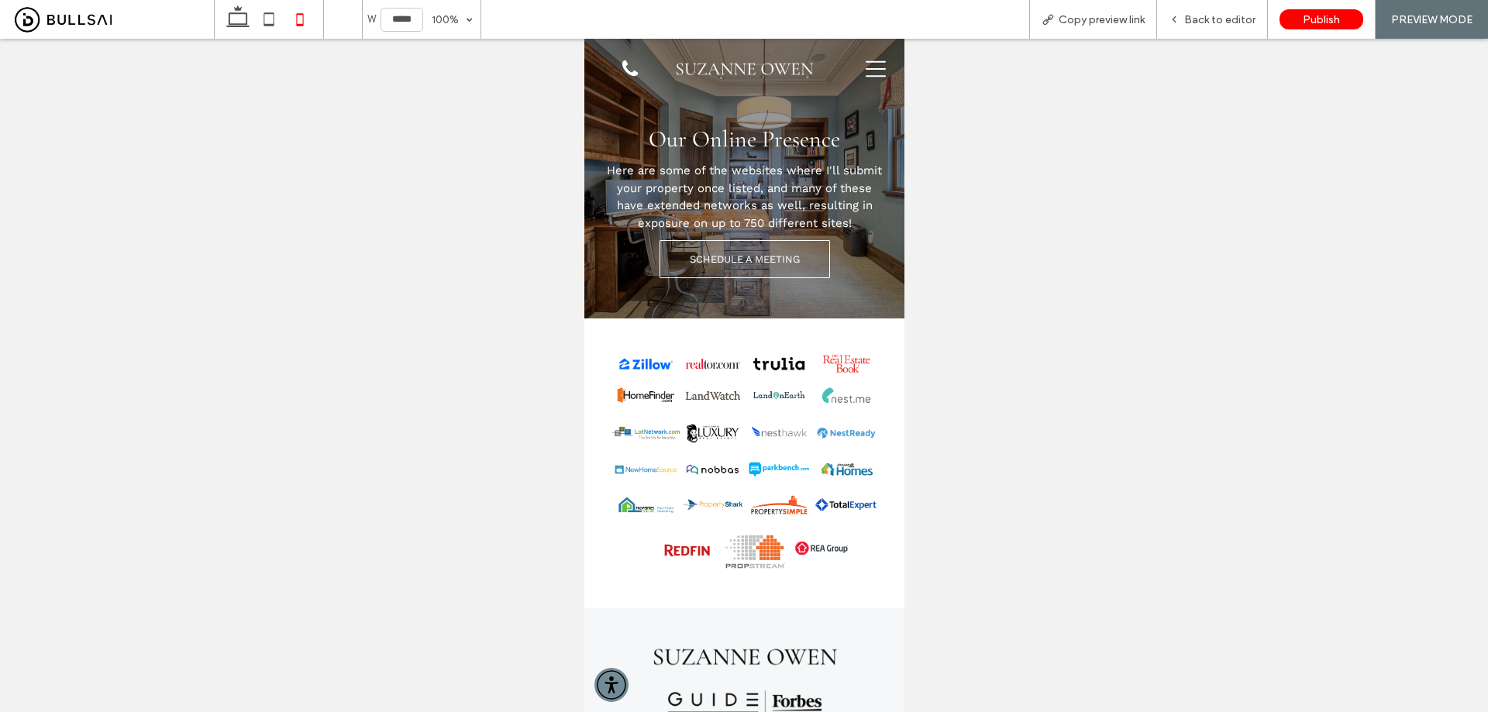
click at [865, 68] on icon at bounding box center [875, 69] width 20 height 20
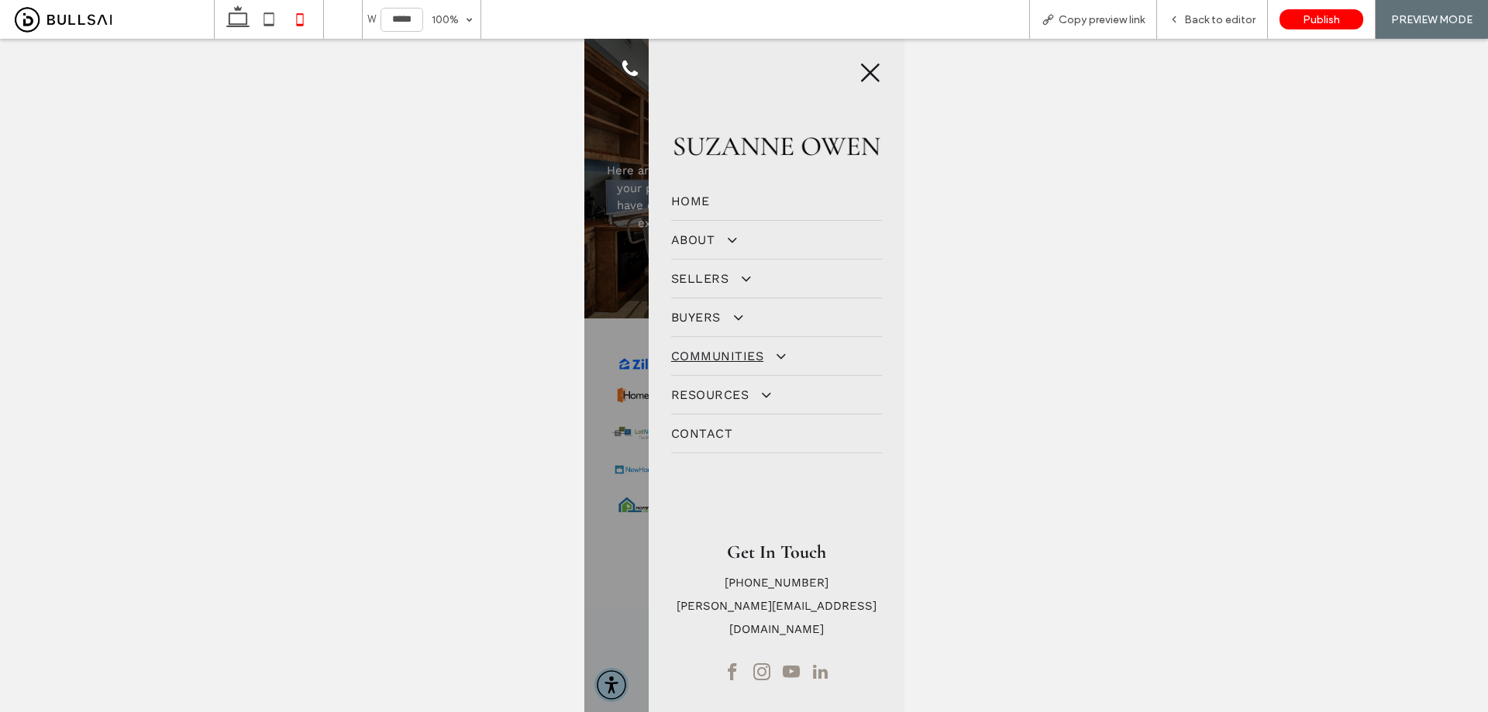
click at [751, 359] on span "Communities" at bounding box center [726, 356] width 112 height 15
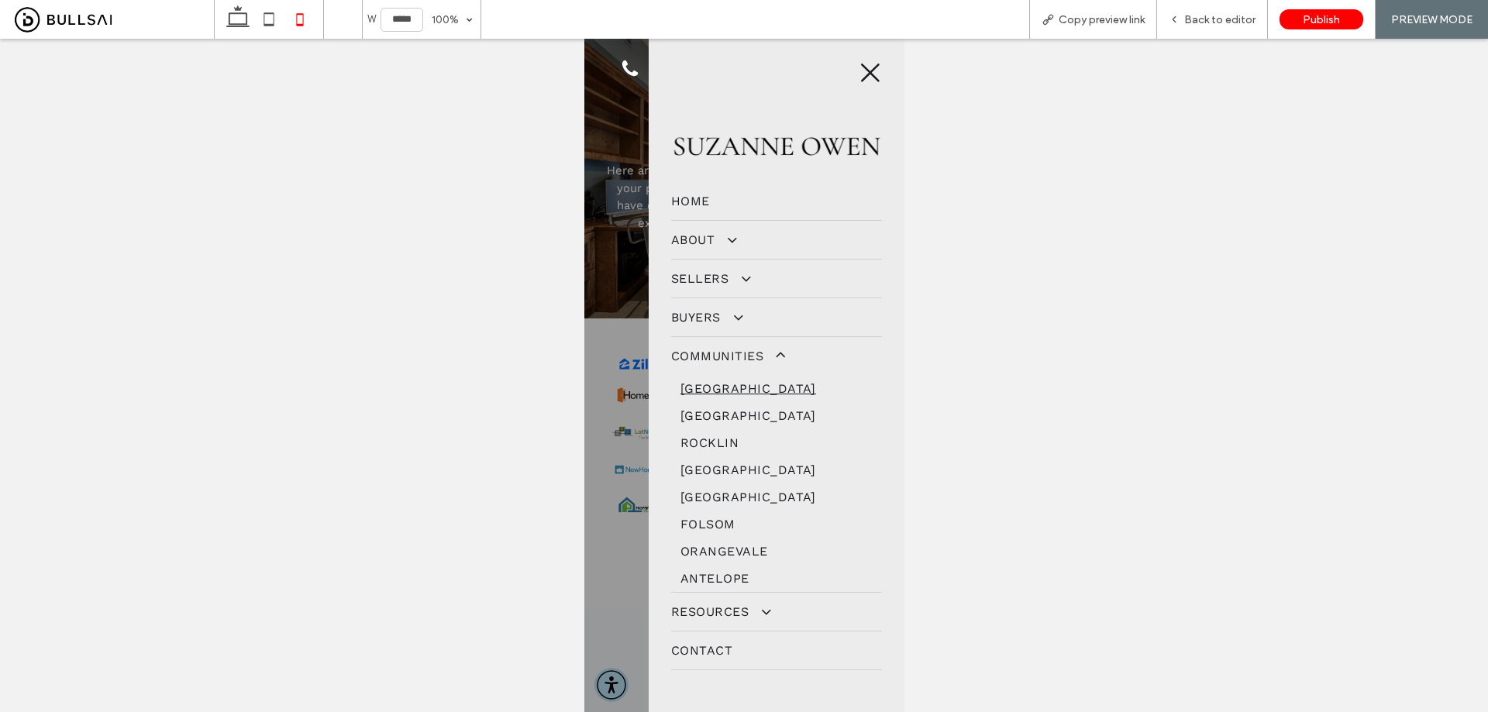
click at [743, 382] on span "Roseville" at bounding box center [748, 388] width 136 height 15
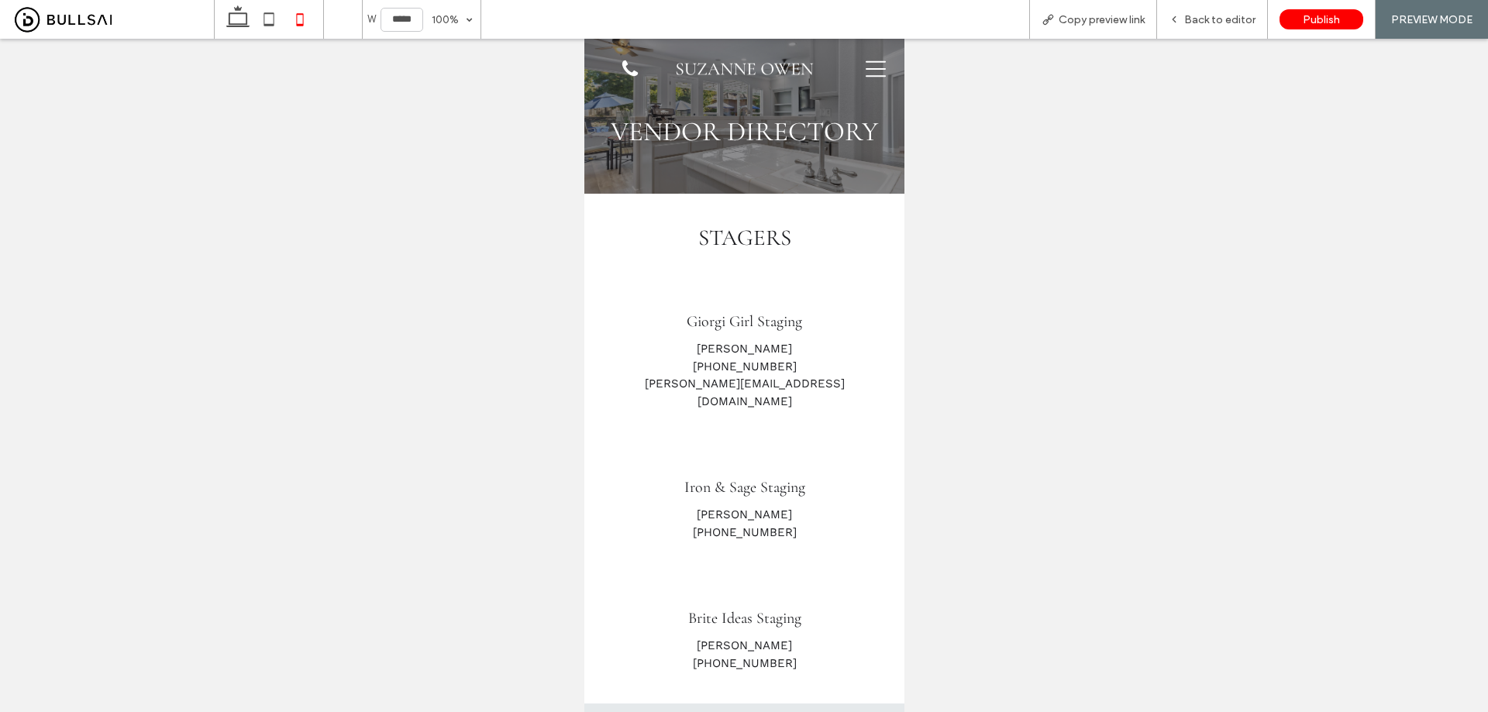
click at [865, 74] on icon at bounding box center [875, 69] width 20 height 20
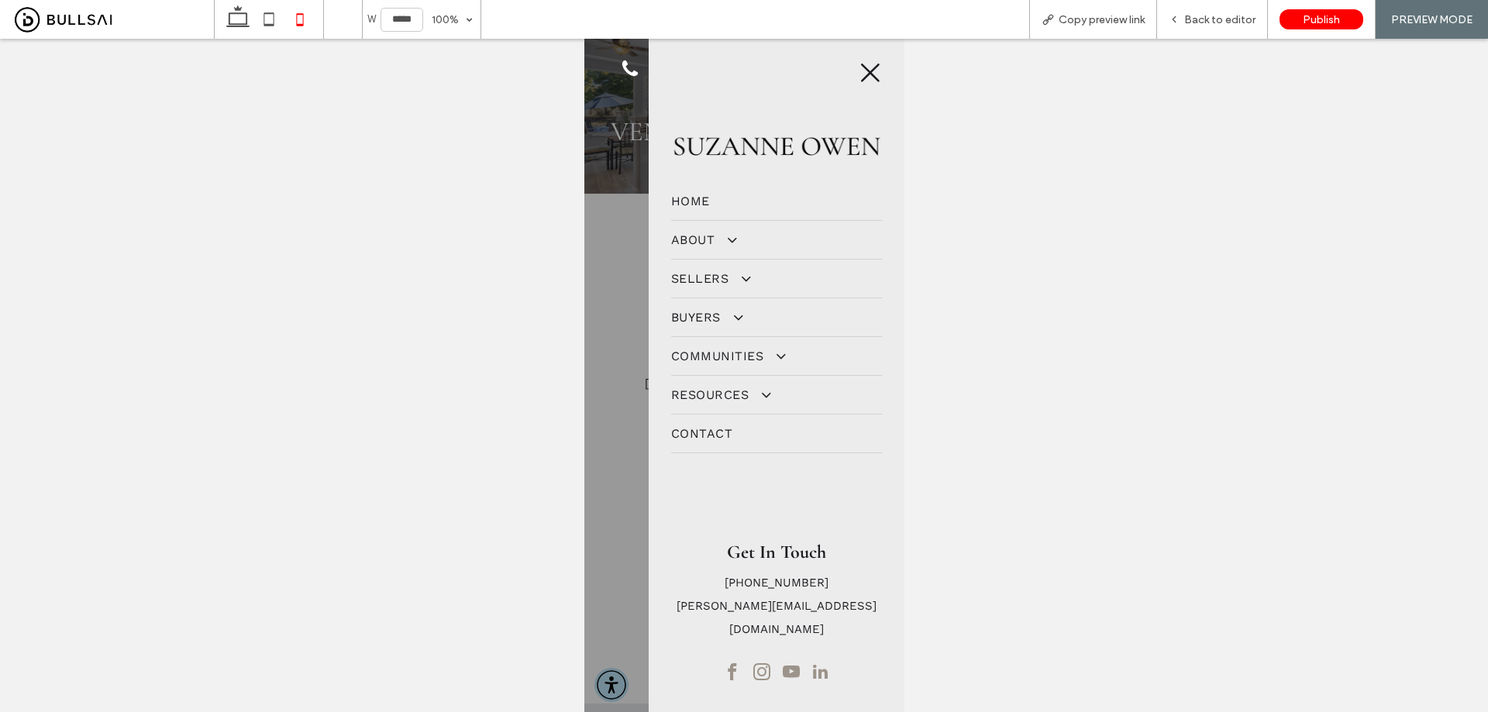
click at [616, 321] on div at bounding box center [743, 375] width 320 height 673
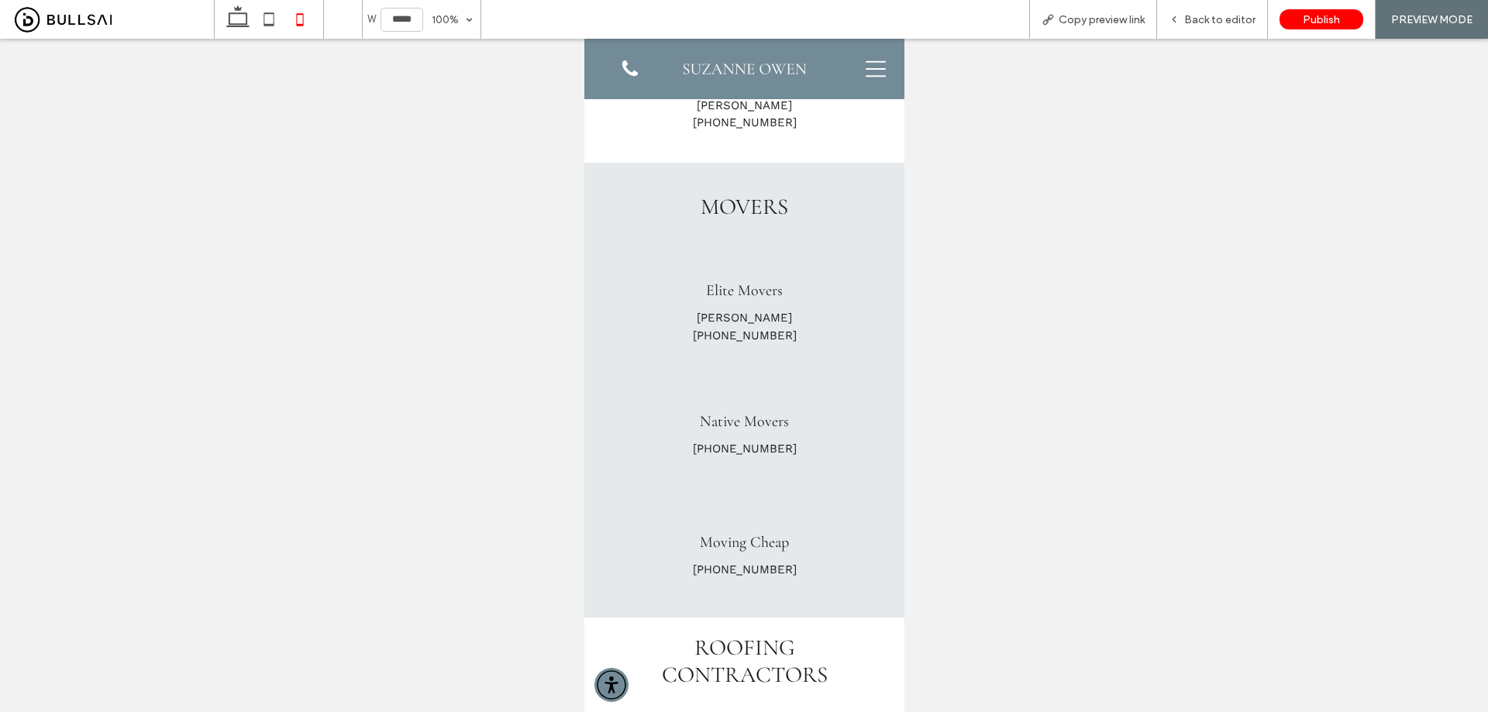
scroll to position [603, 0]
click at [867, 74] on icon at bounding box center [875, 69] width 20 height 20
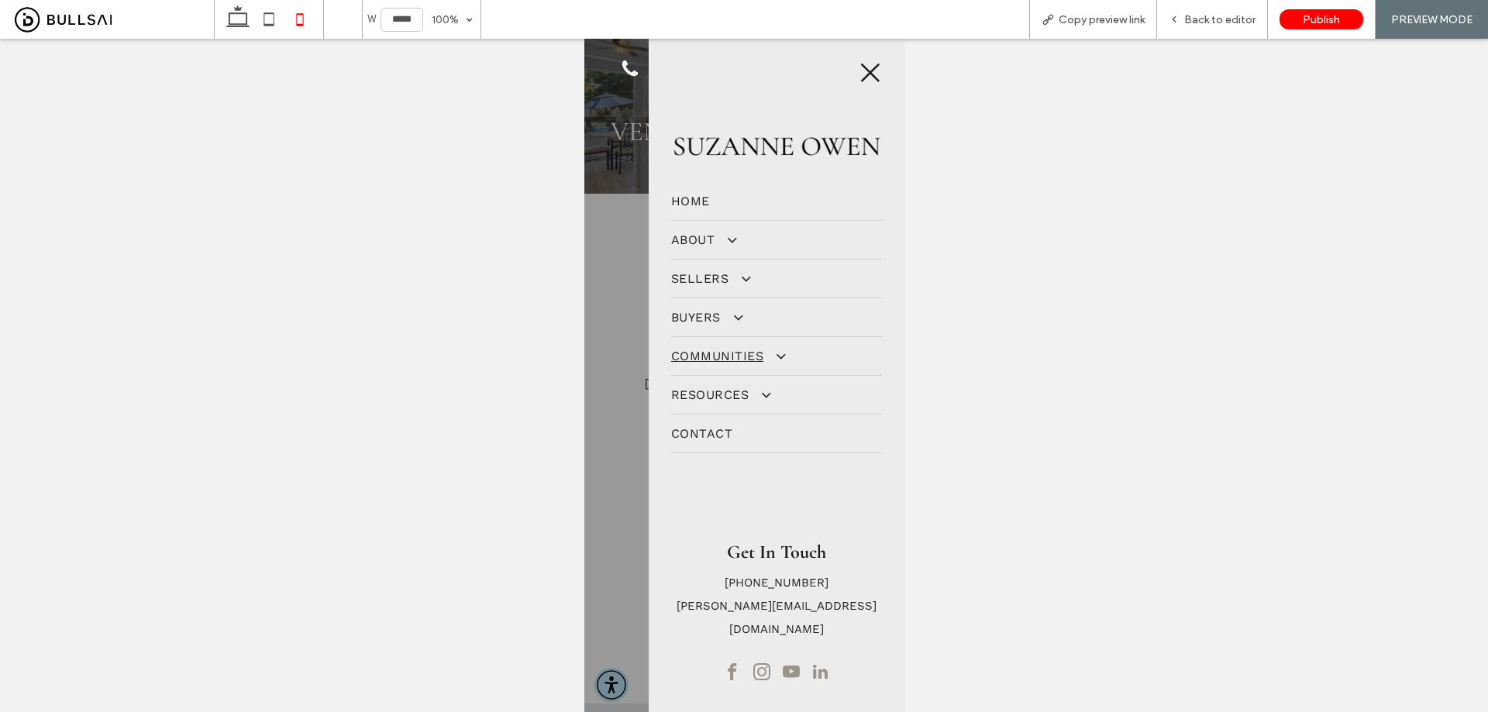
scroll to position [0, 0]
click at [704, 427] on link "Contact" at bounding box center [775, 434] width 211 height 38
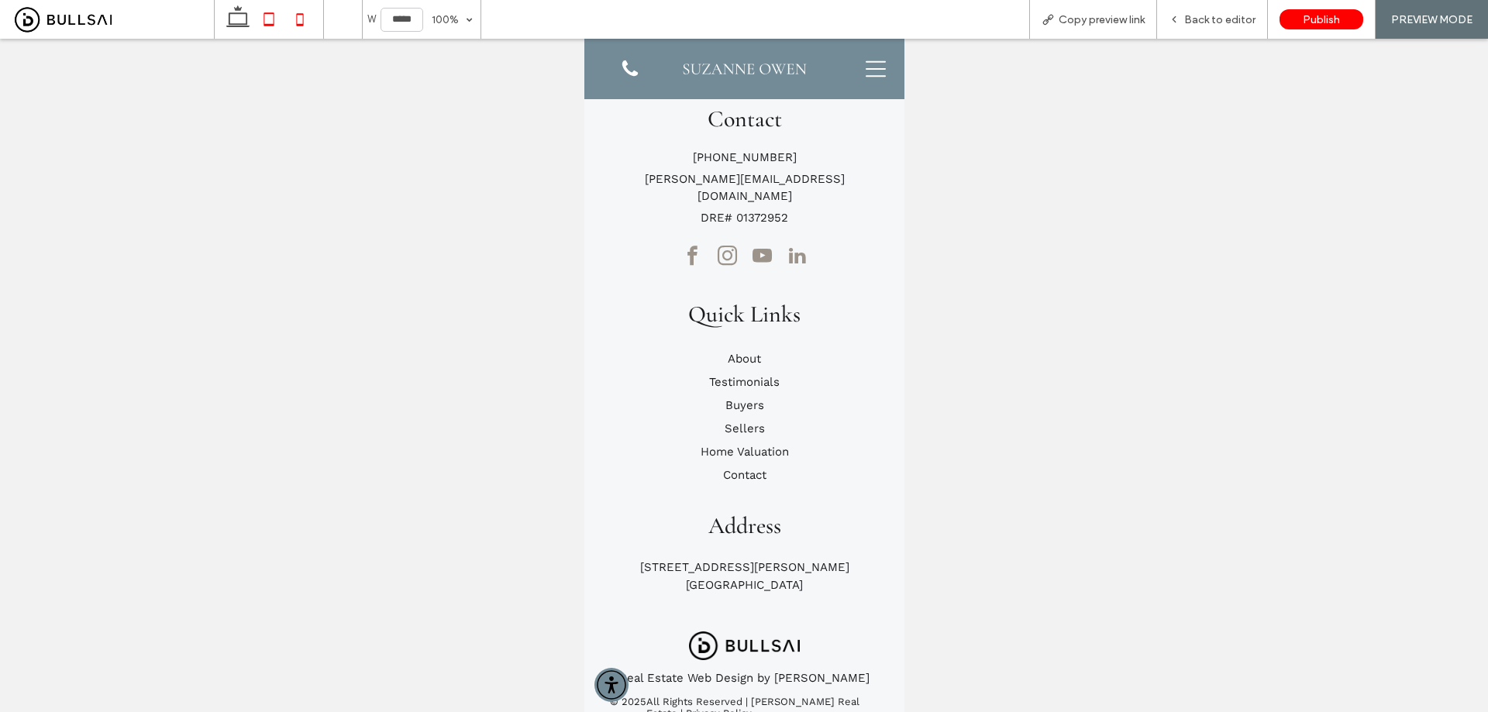
drag, startPoint x: 241, startPoint y: 23, endPoint x: 255, endPoint y: 16, distance: 15.6
click at [241, 22] on icon at bounding box center [237, 19] width 31 height 31
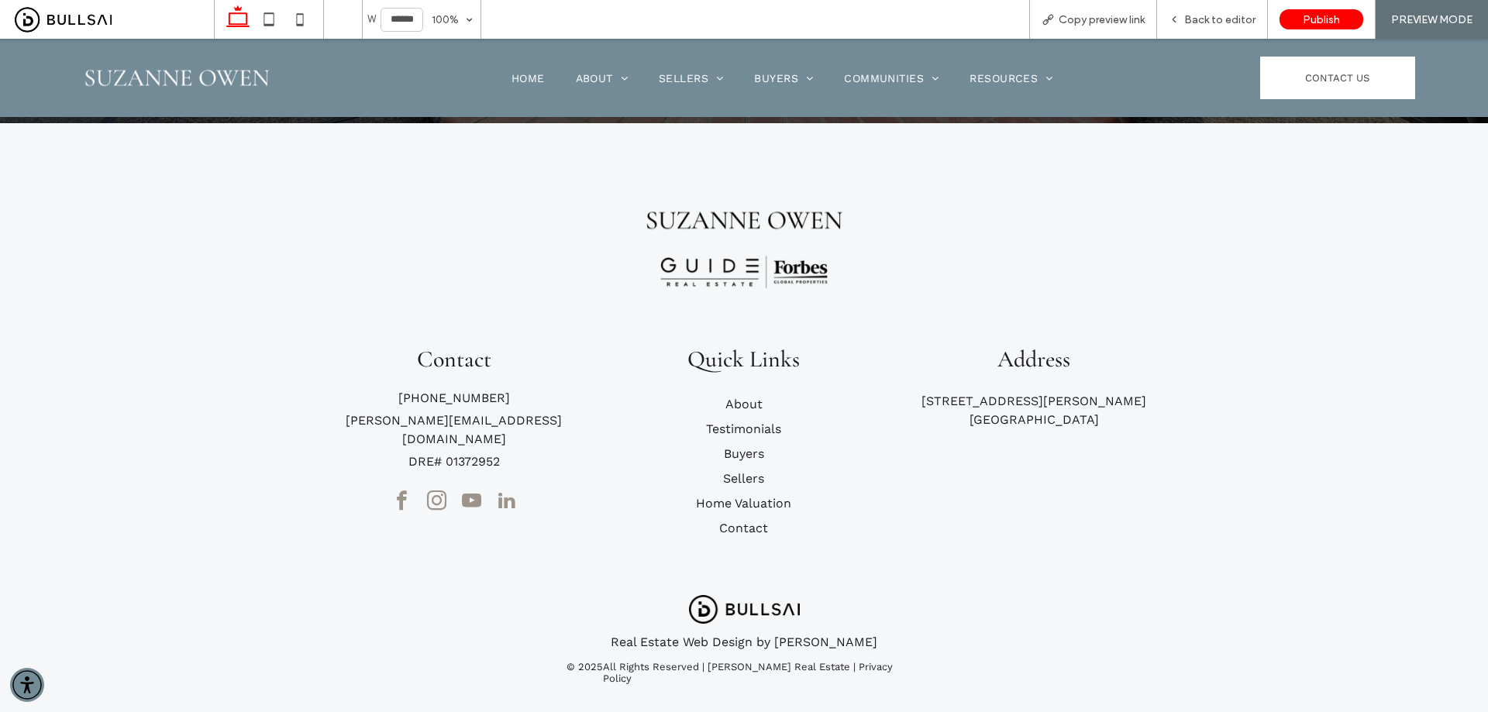
drag, startPoint x: 303, startPoint y: 15, endPoint x: 571, endPoint y: 67, distance: 272.9
click at [303, 15] on icon at bounding box center [299, 19] width 31 height 31
type input "*****"
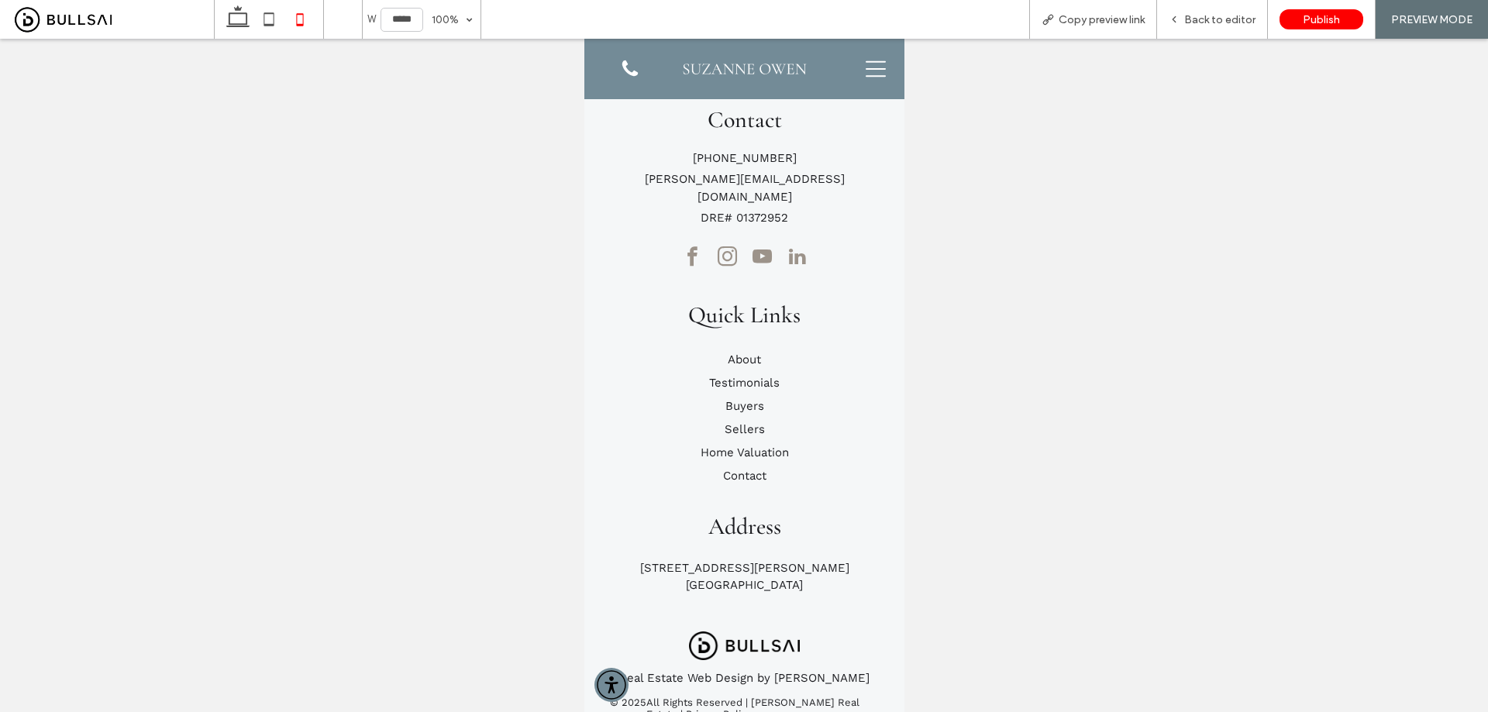
click at [853, 64] on div at bounding box center [865, 68] width 61 height 45
click at [865, 68] on icon at bounding box center [875, 69] width 20 height 20
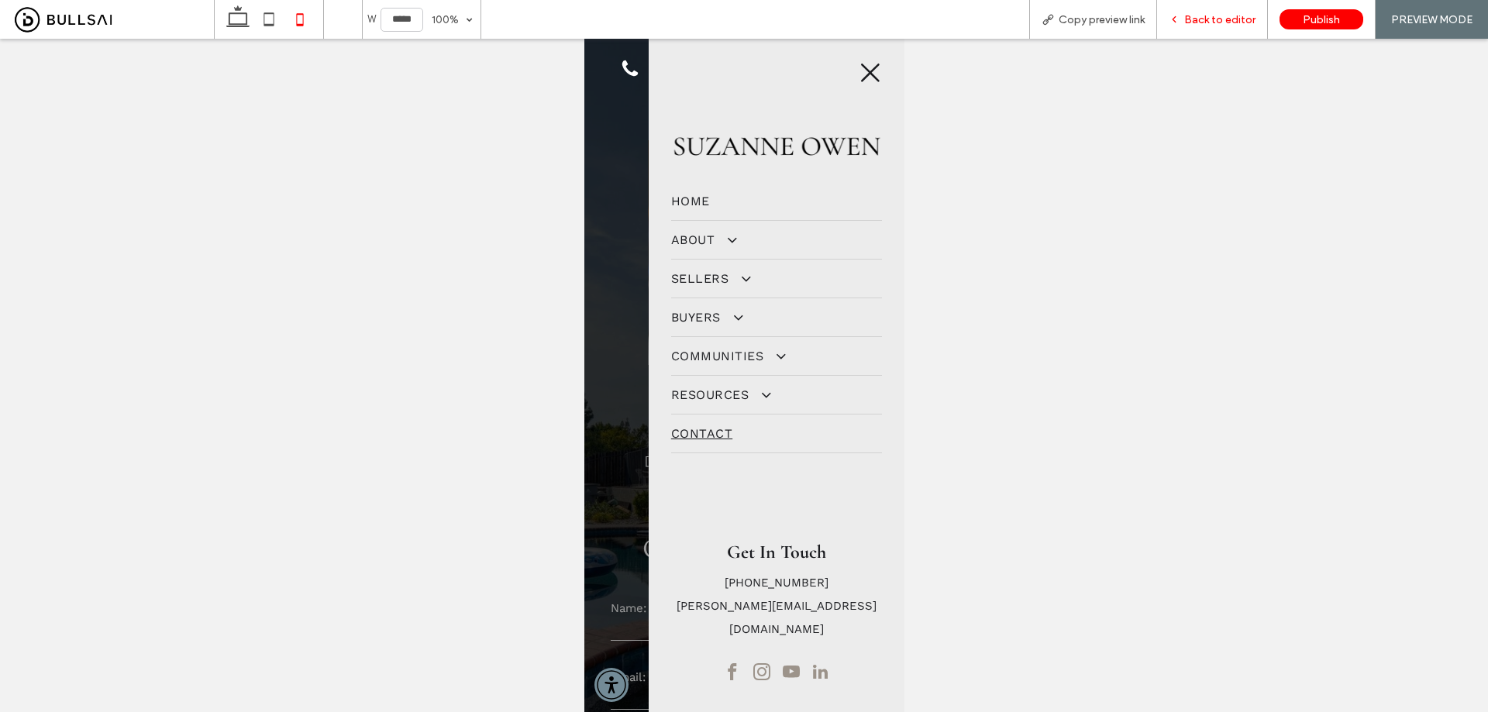
click at [1208, 15] on span "Back to editor" at bounding box center [1219, 19] width 71 height 13
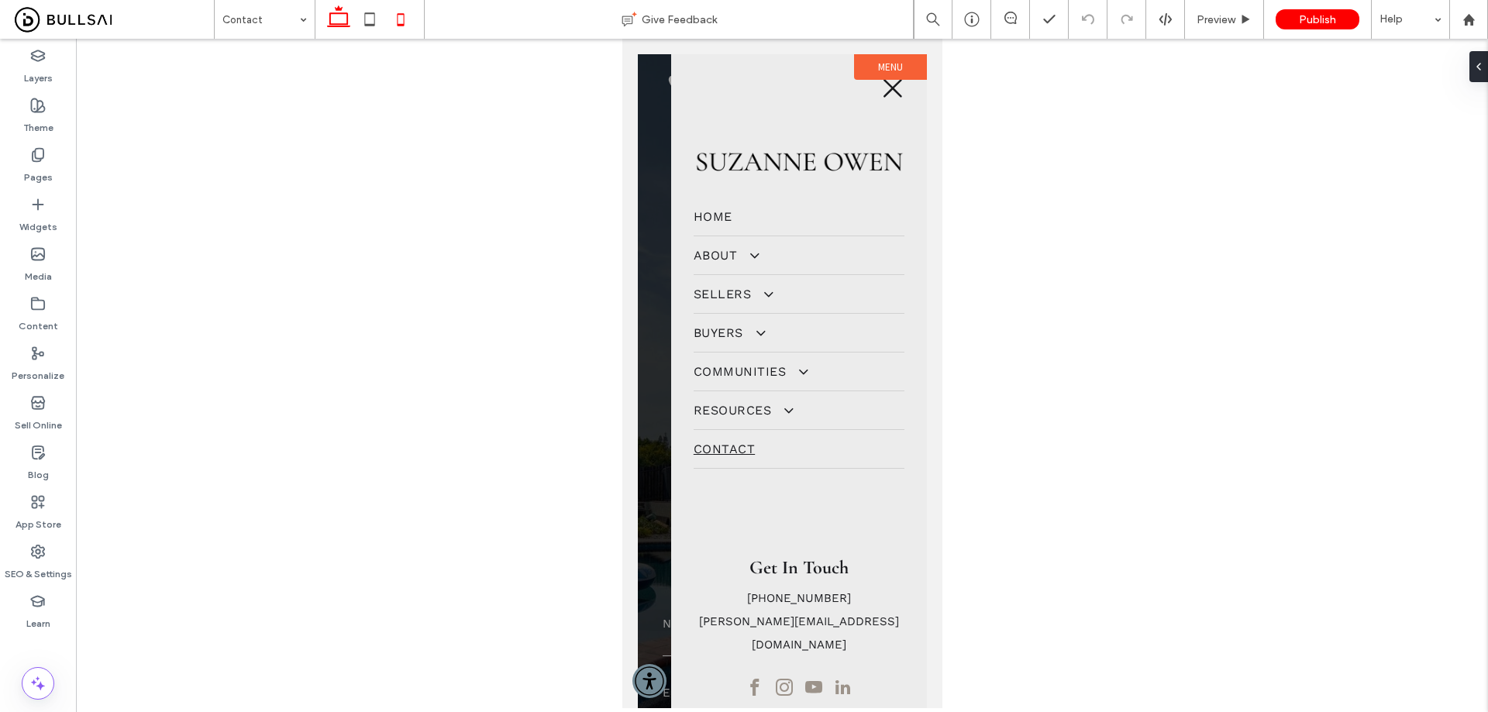
click at [338, 24] on use at bounding box center [338, 16] width 23 height 22
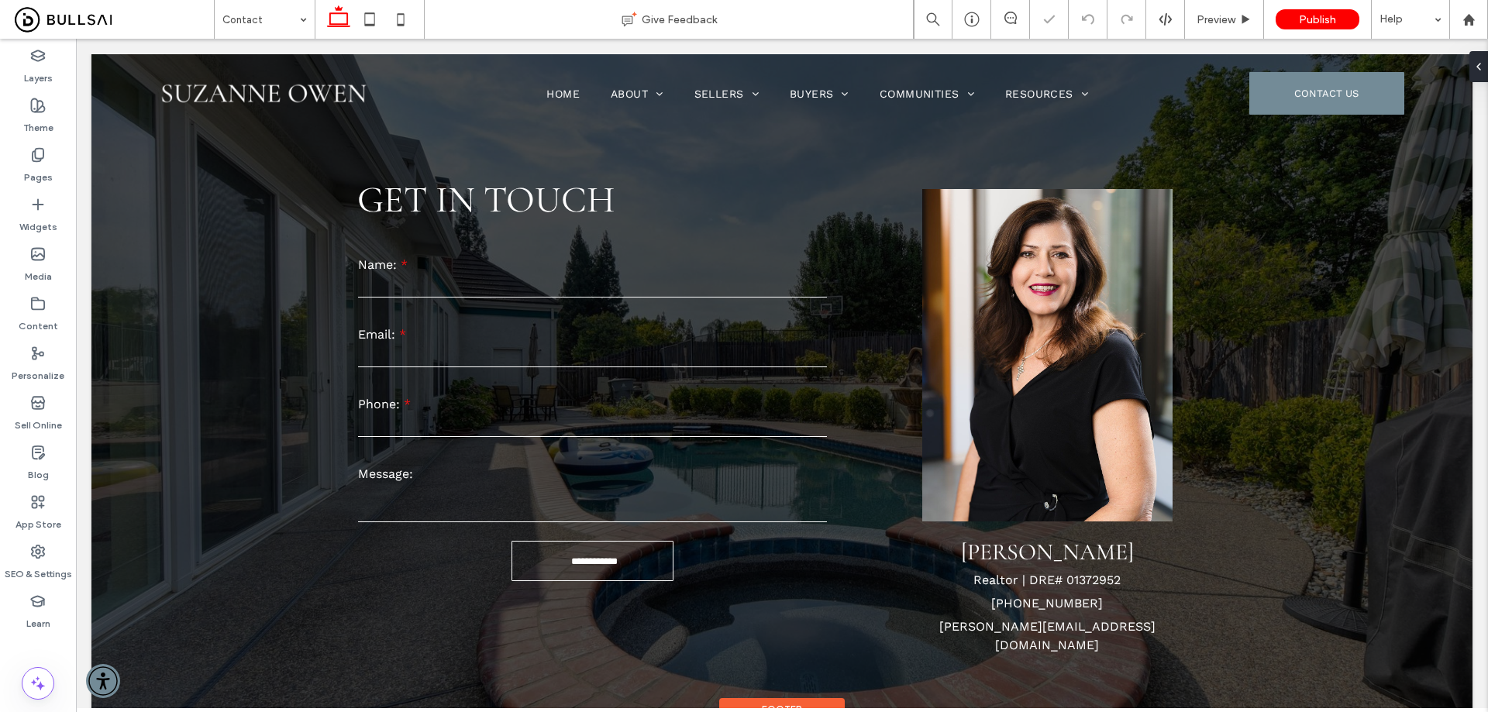
scroll to position [594, 0]
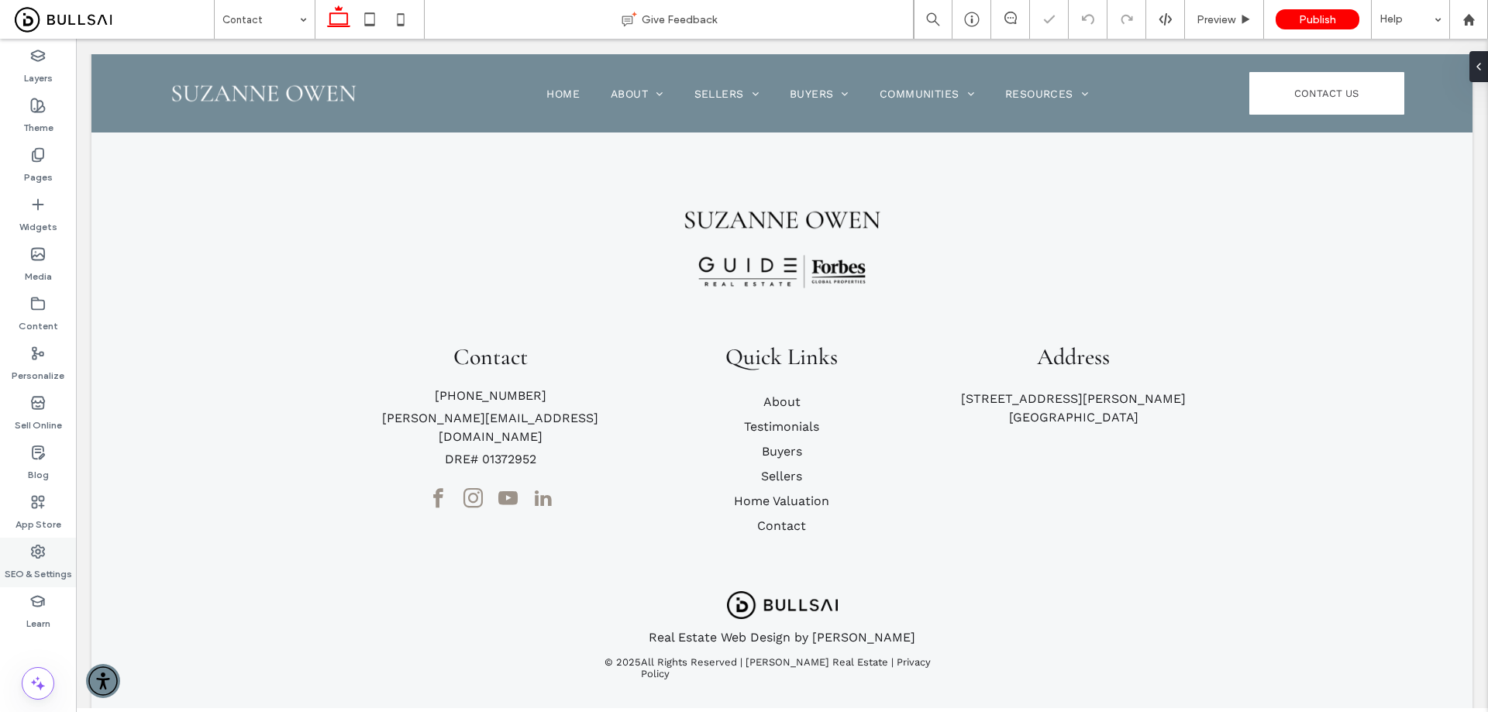
click at [36, 550] on use at bounding box center [38, 551] width 12 height 12
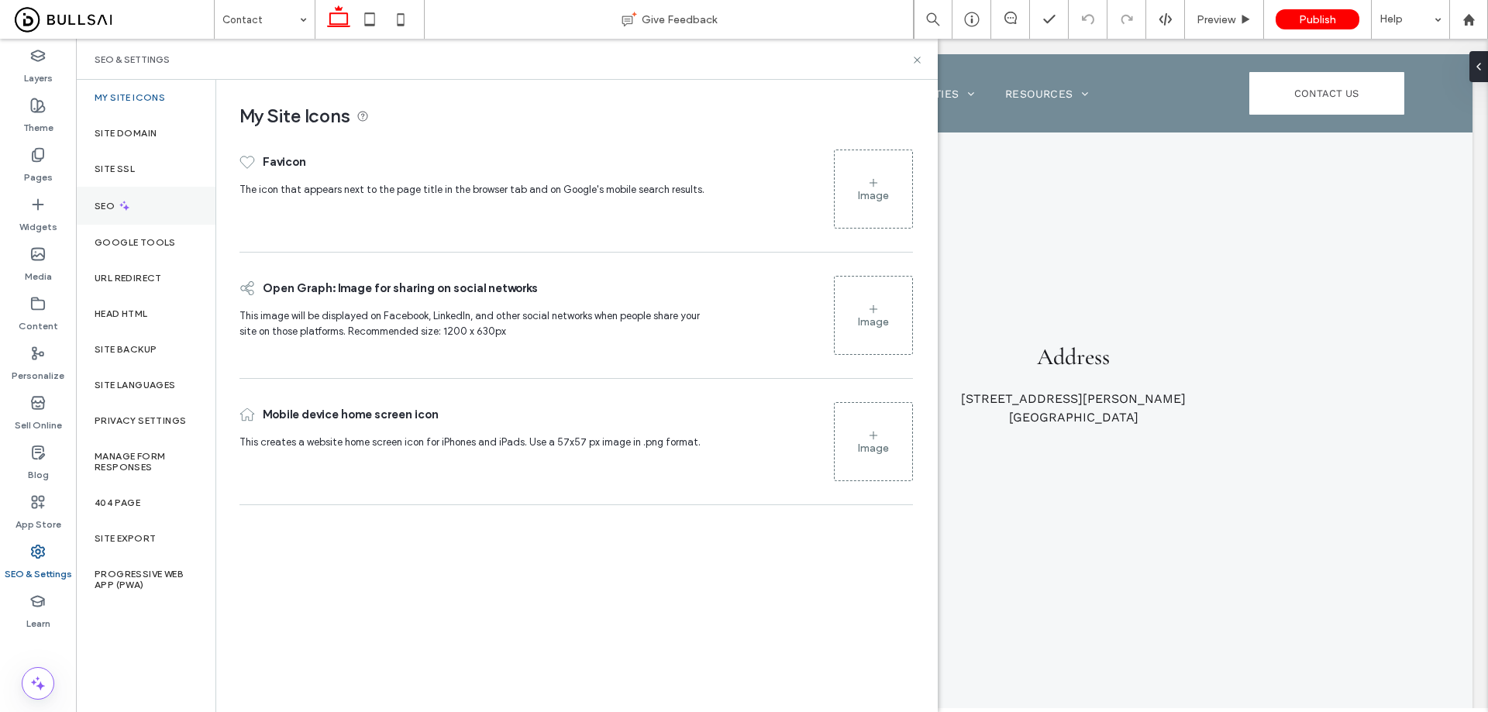
click at [144, 211] on div "SEO" at bounding box center [145, 206] width 139 height 38
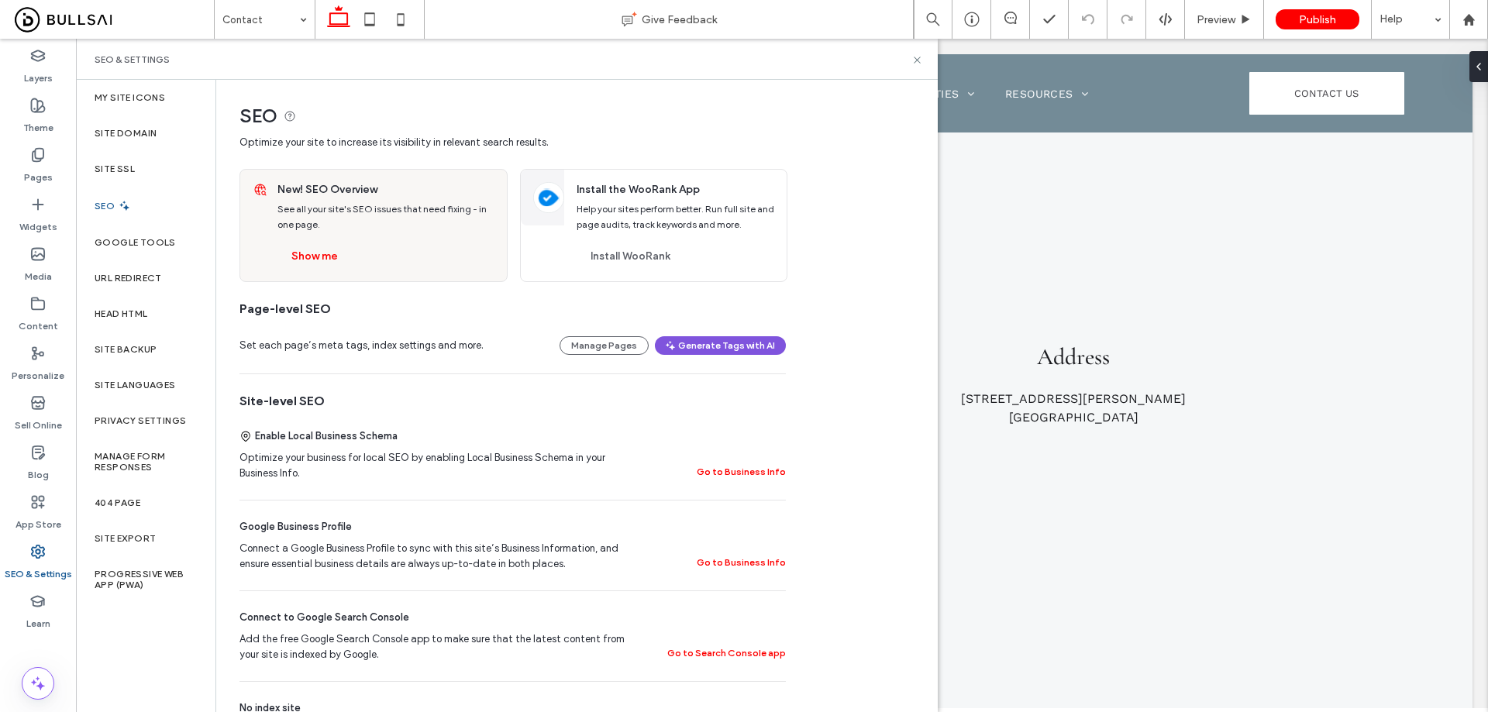
click at [726, 348] on button "Generate Tags with AI" at bounding box center [720, 345] width 131 height 19
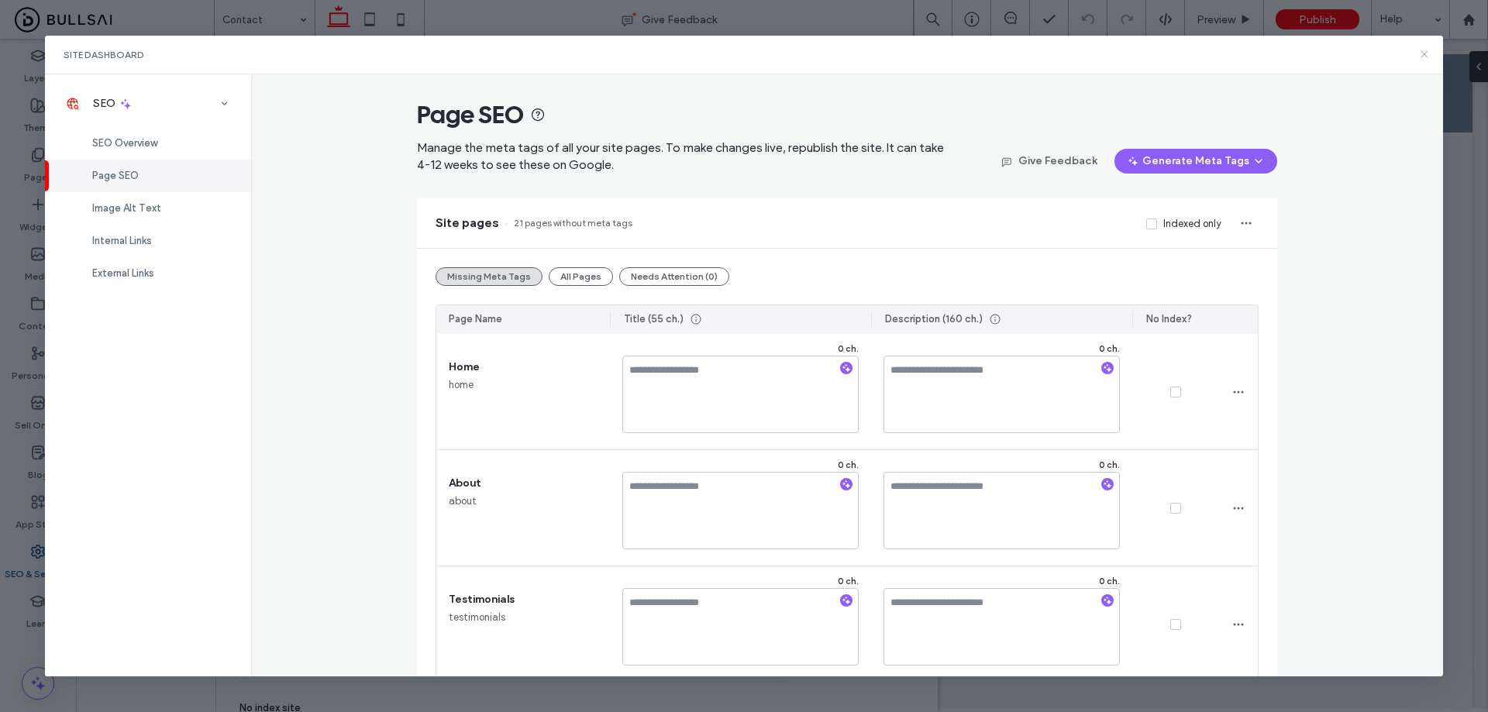
click at [1426, 49] on icon at bounding box center [1424, 54] width 12 height 12
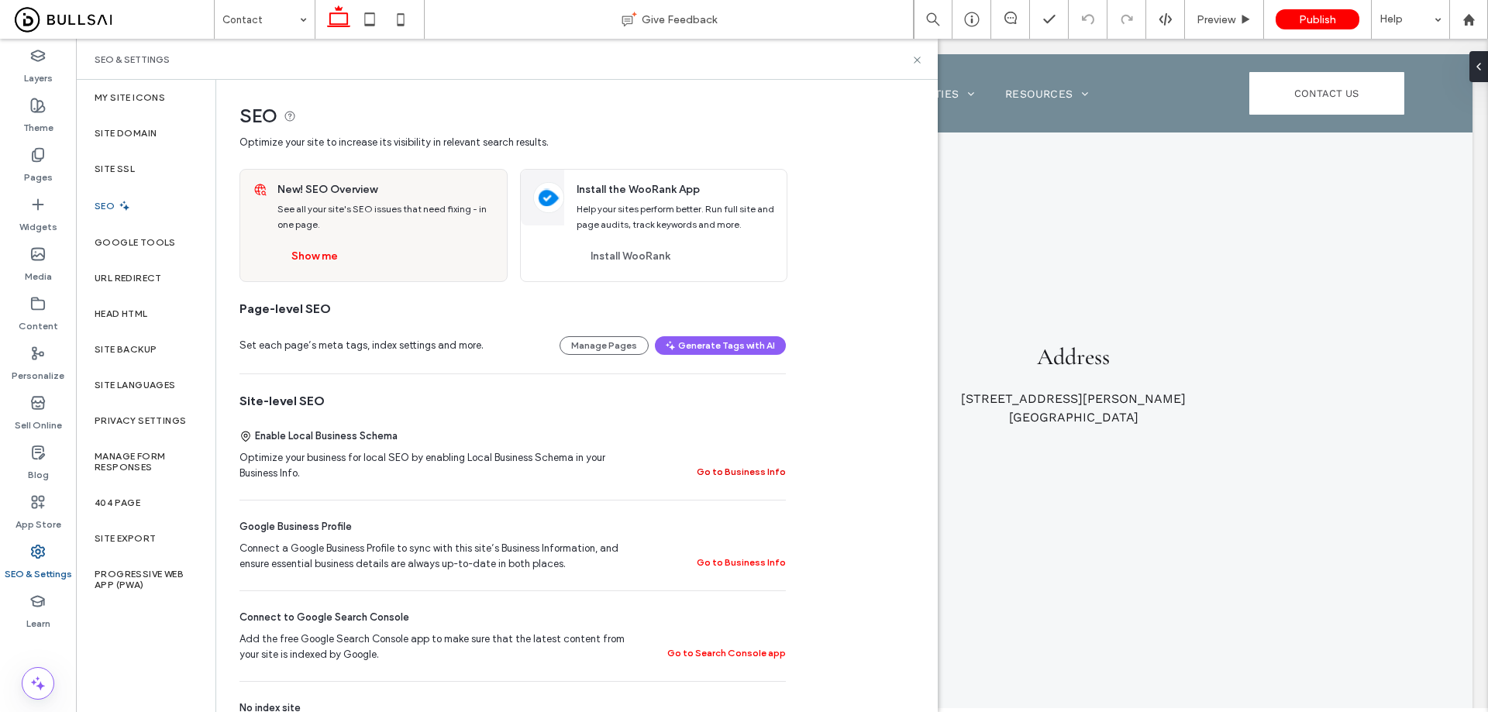
click at [732, 471] on button "Go to Business Info" at bounding box center [741, 472] width 89 height 19
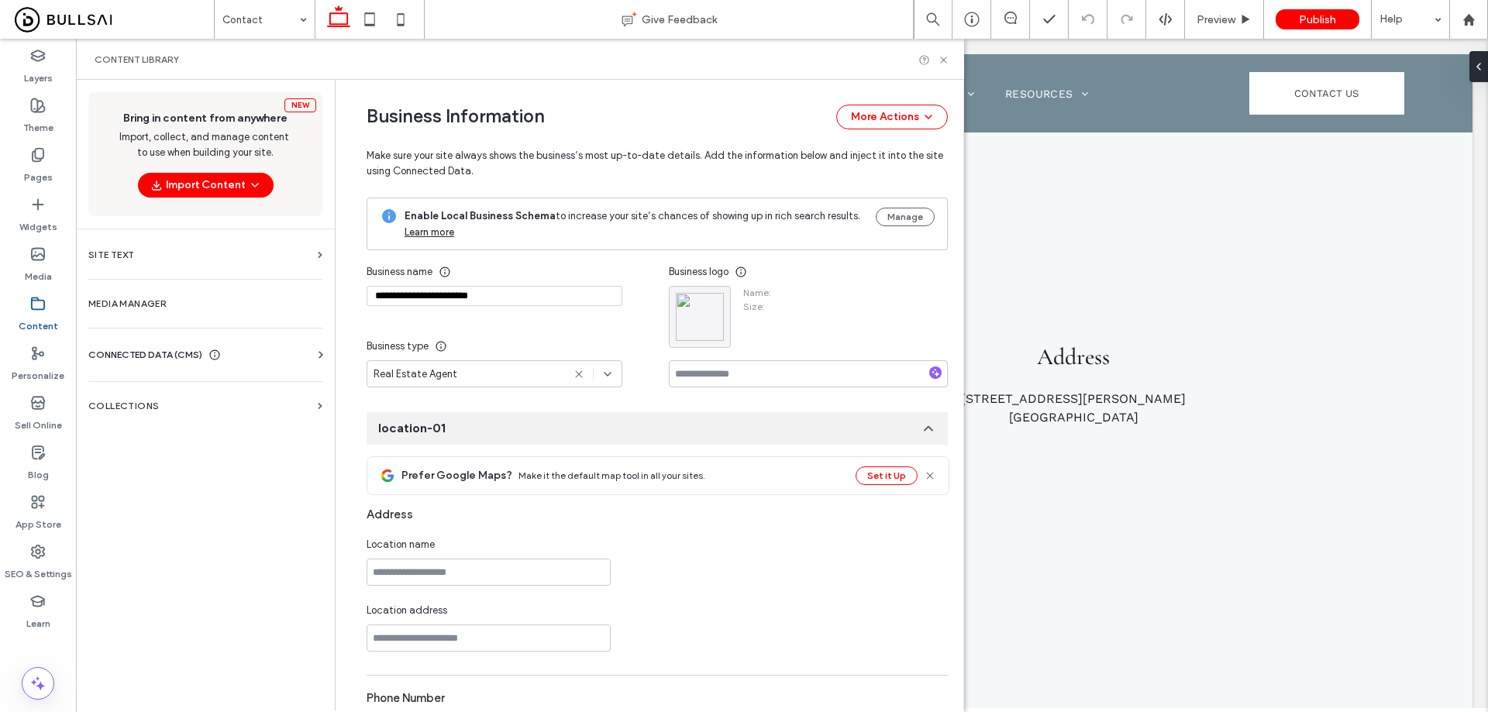
type input "**********"
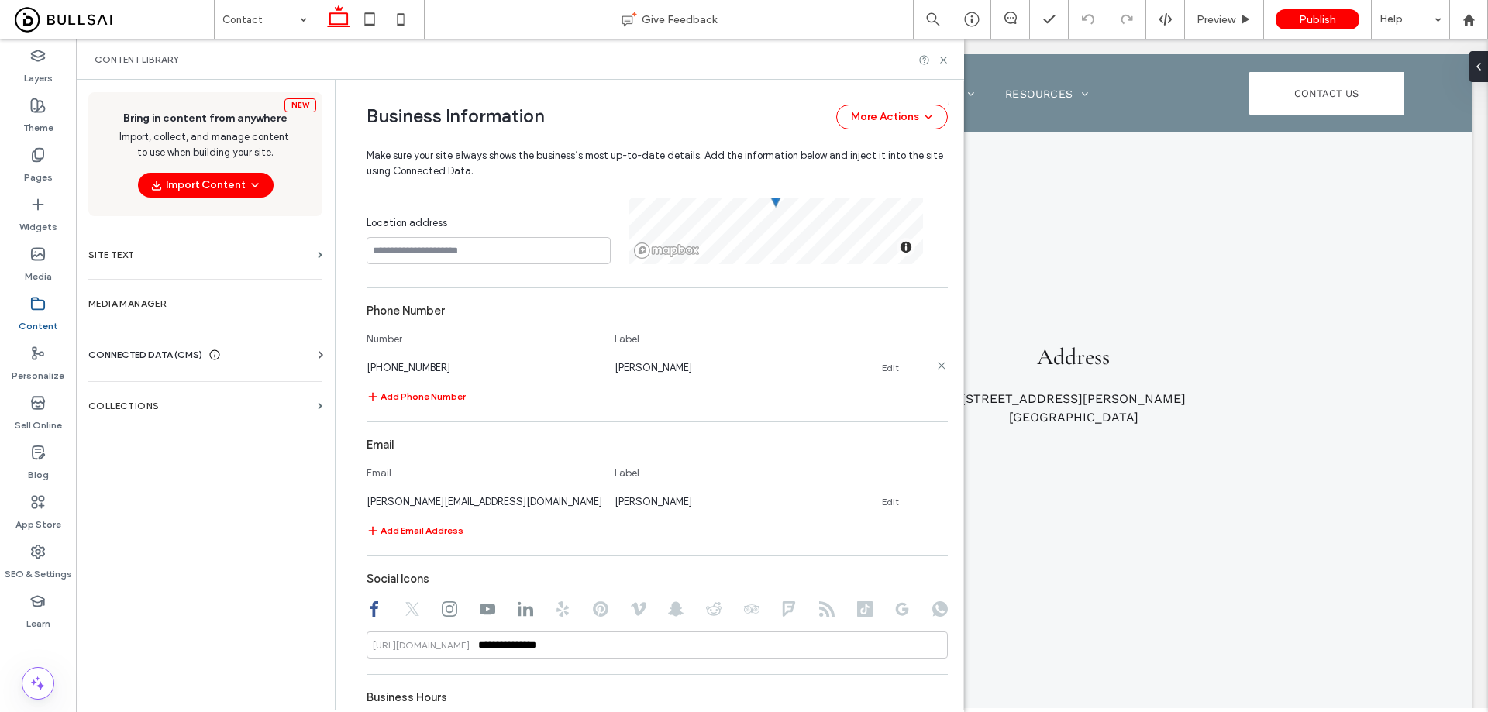
scroll to position [741, 0]
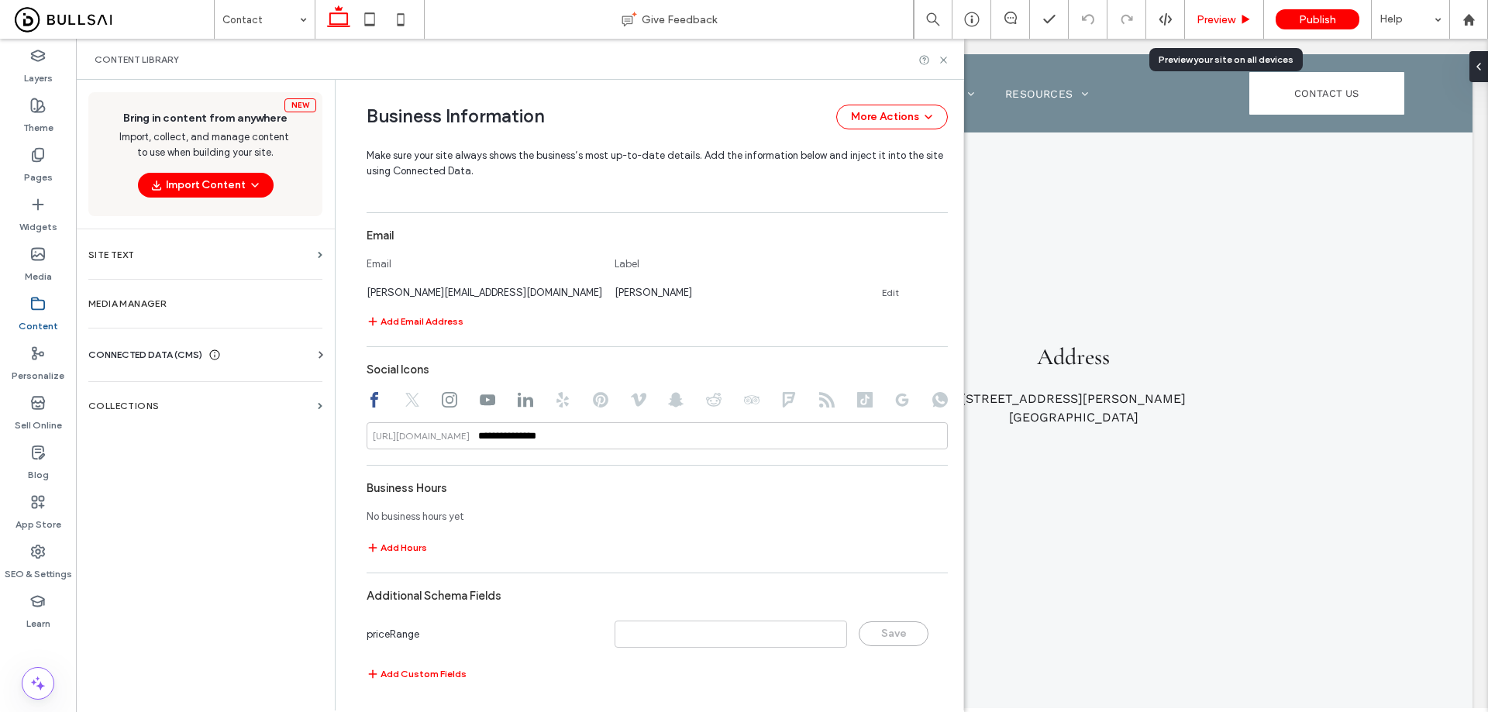
click at [1217, 12] on div "Preview" at bounding box center [1224, 19] width 79 height 39
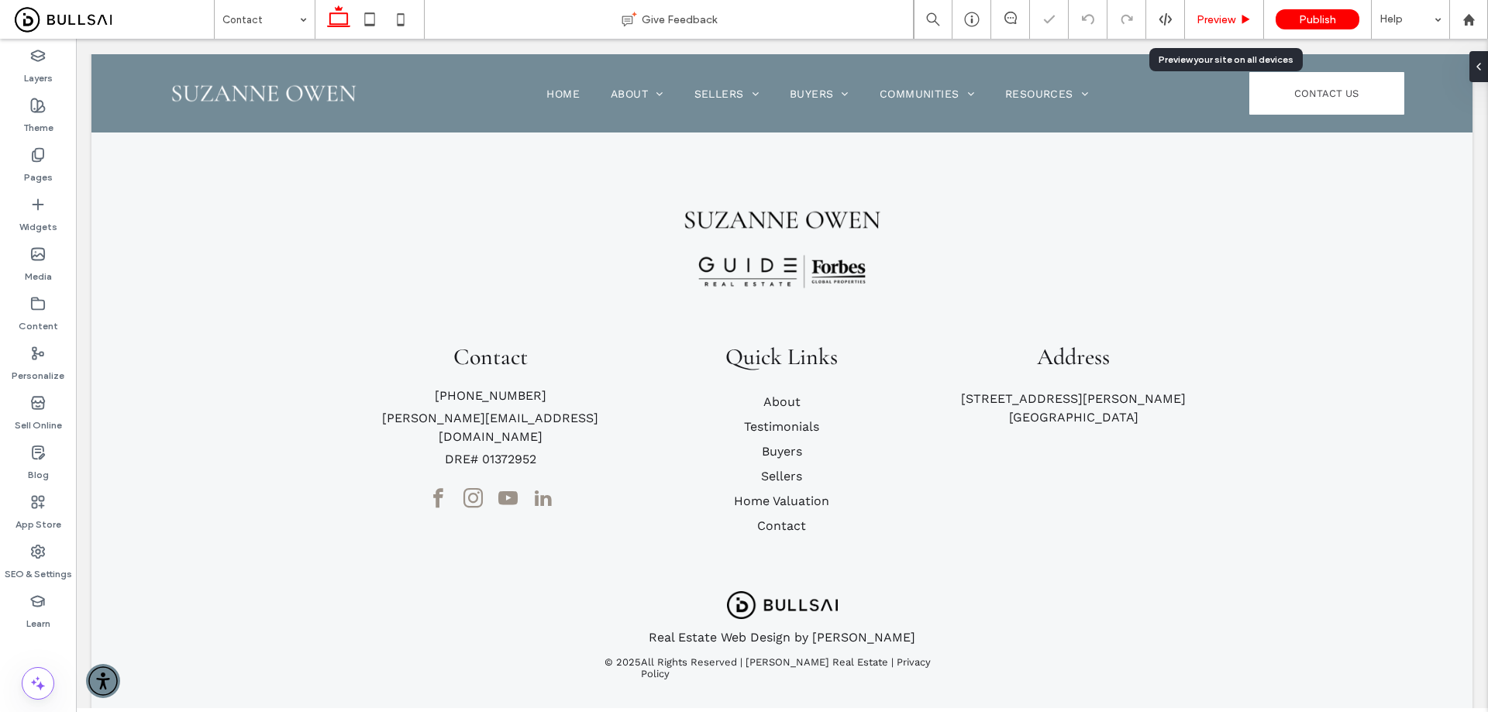
click at [1224, 15] on span "Preview" at bounding box center [1215, 19] width 39 height 13
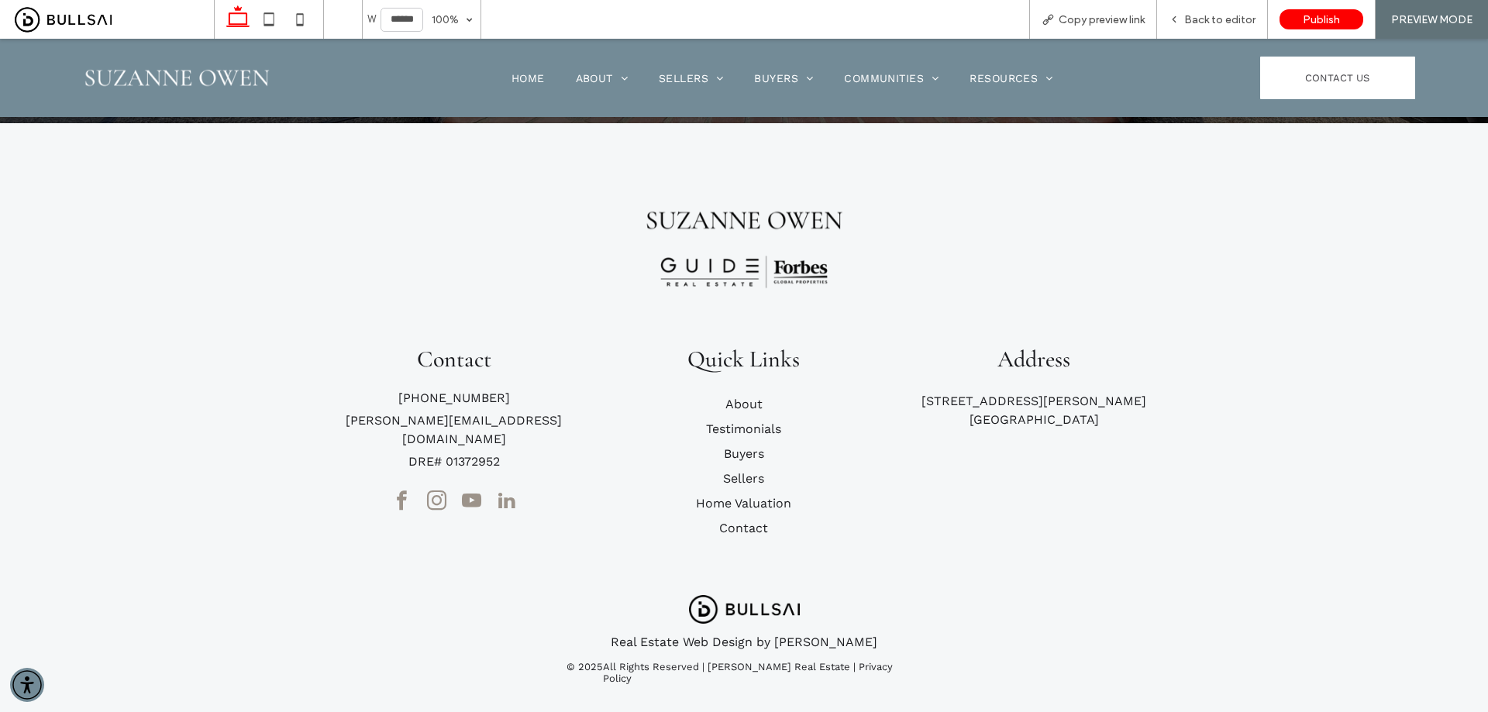
scroll to position [596, 0]
click at [737, 397] on link "About" at bounding box center [743, 404] width 37 height 15
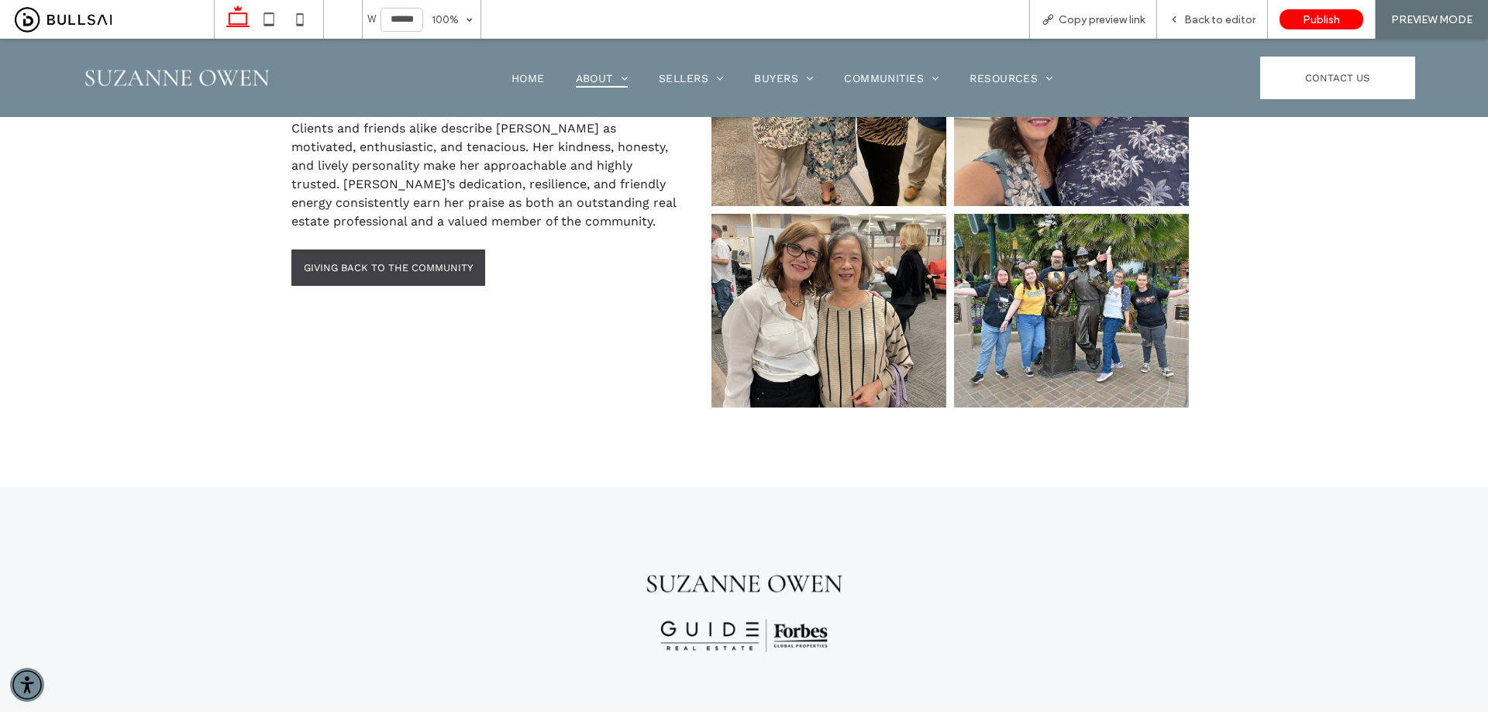
scroll to position [1860, 0]
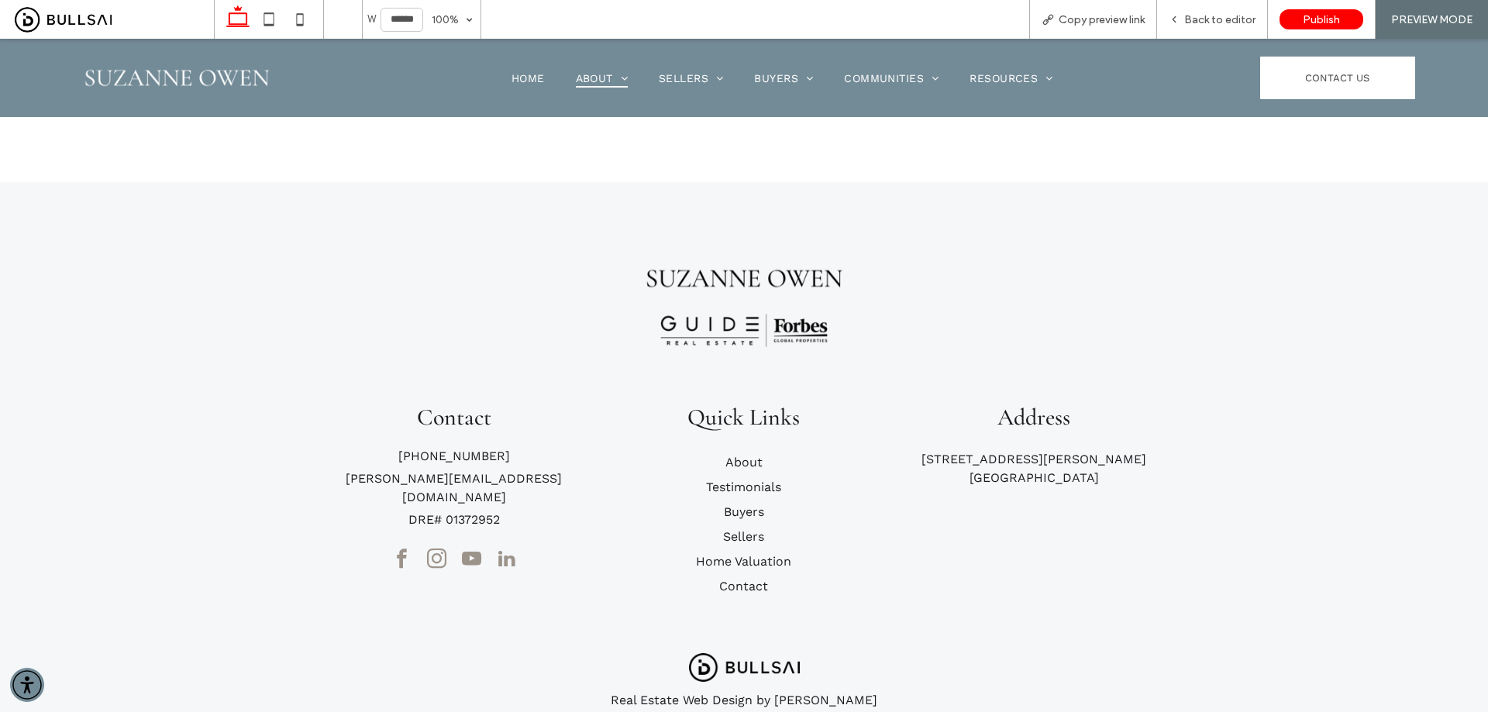
click at [738, 480] on link "Testimonials" at bounding box center [743, 487] width 75 height 15
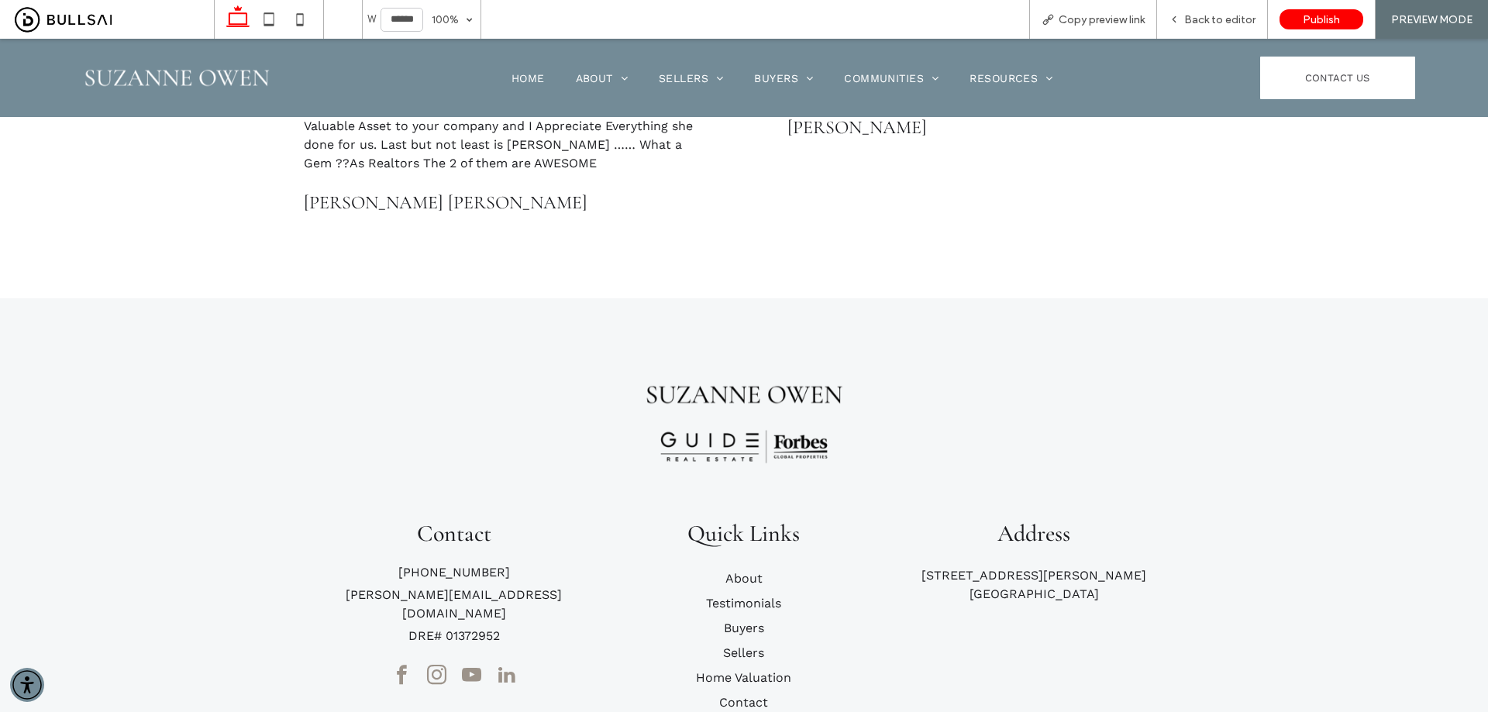
scroll to position [1782, 0]
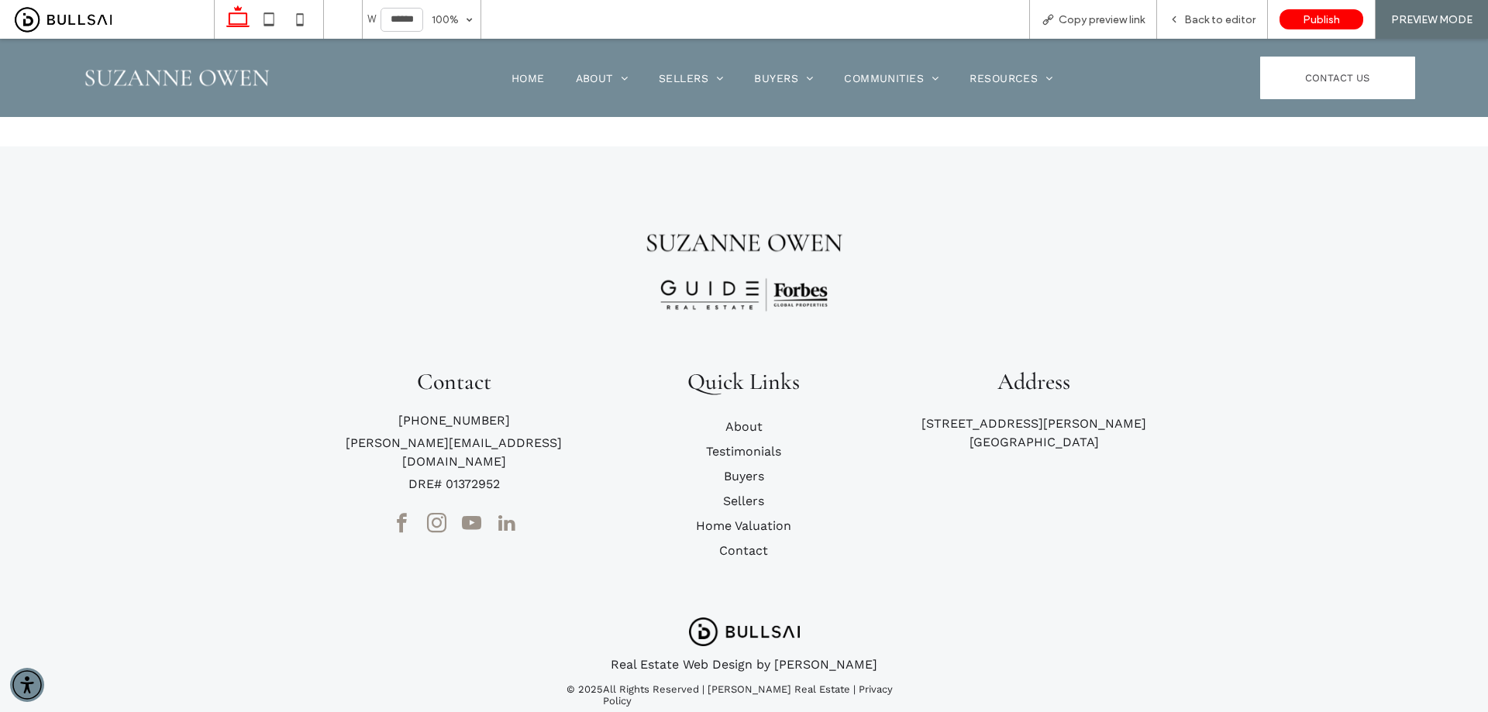
click at [733, 469] on link "Buyers" at bounding box center [744, 476] width 40 height 15
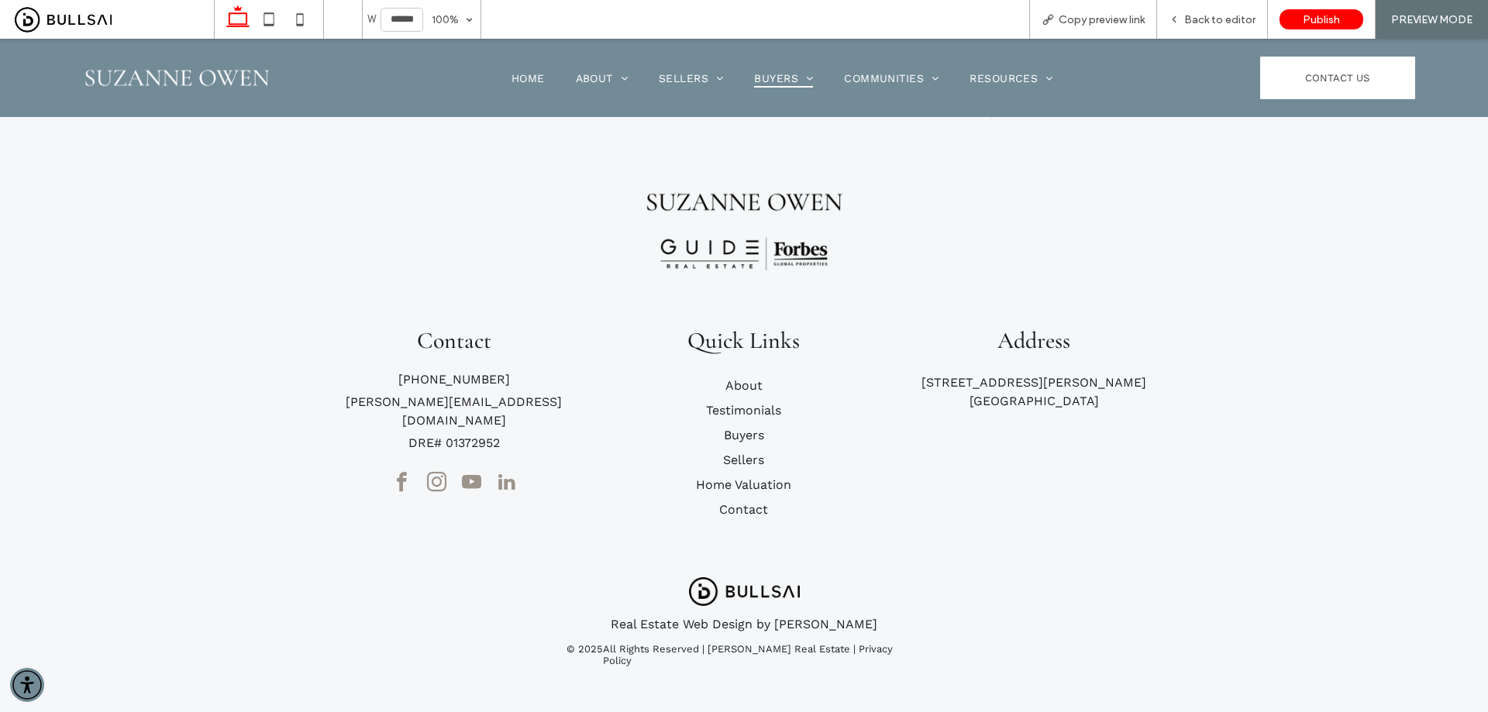
scroll to position [1522, 0]
click at [742, 453] on link "Sellers" at bounding box center [743, 457] width 41 height 15
click at [738, 479] on link "Home Valuation" at bounding box center [743, 482] width 95 height 15
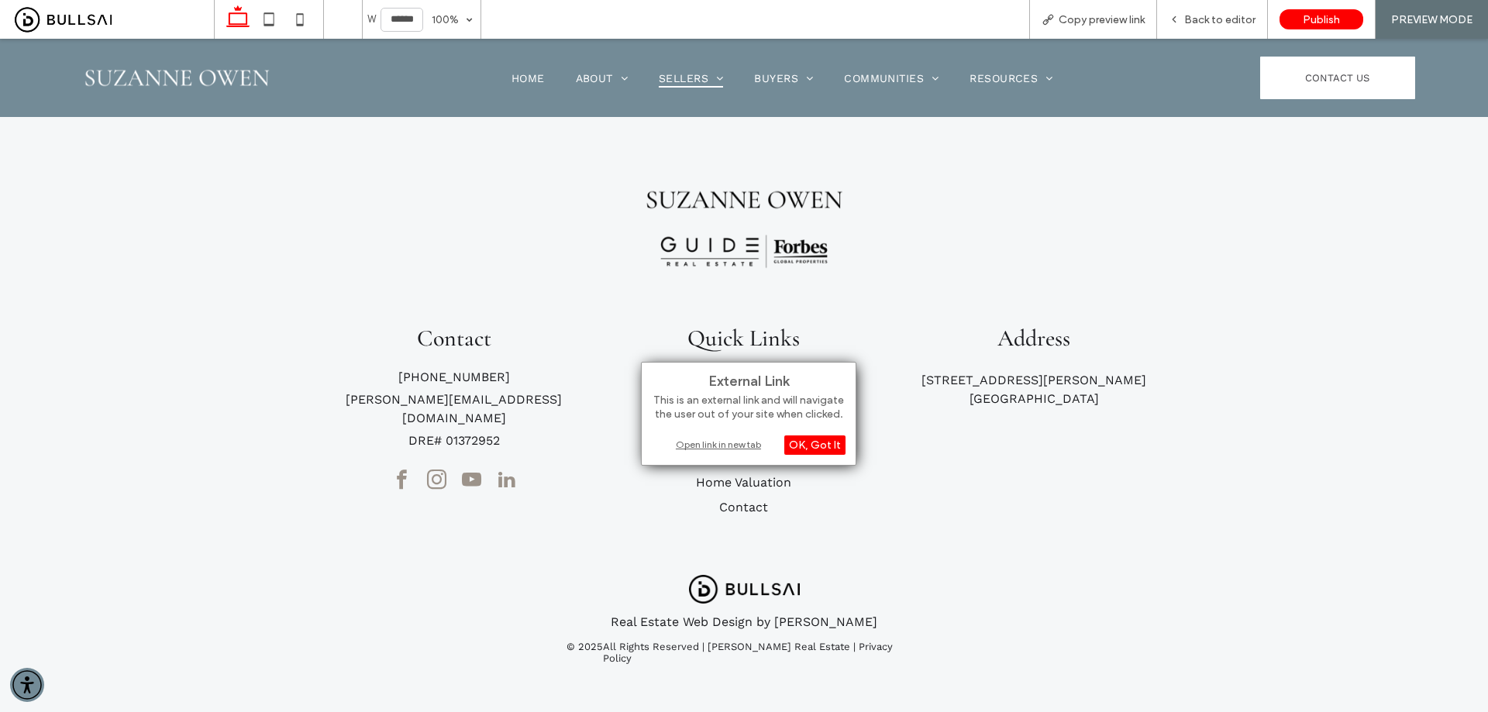
click at [752, 507] on link "Contact" at bounding box center [743, 507] width 49 height 15
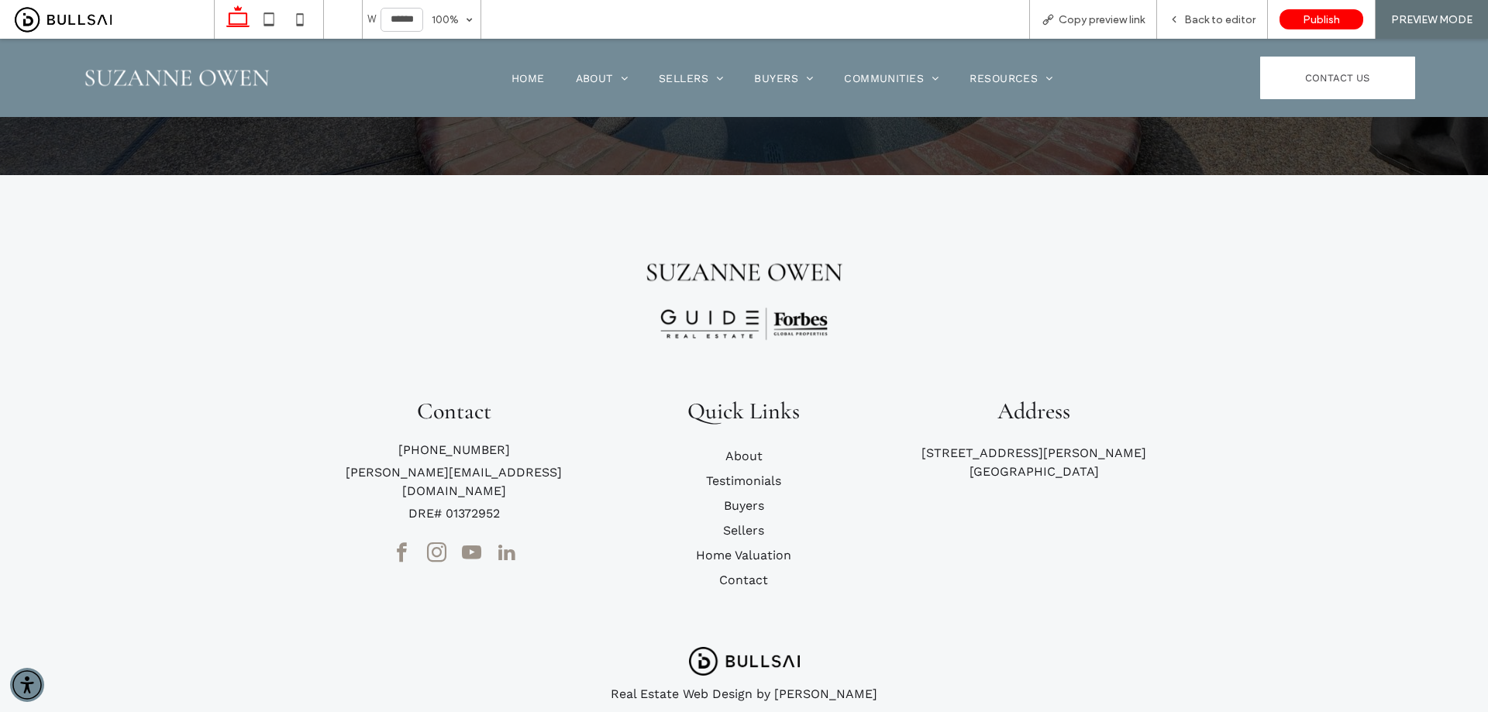
scroll to position [596, 0]
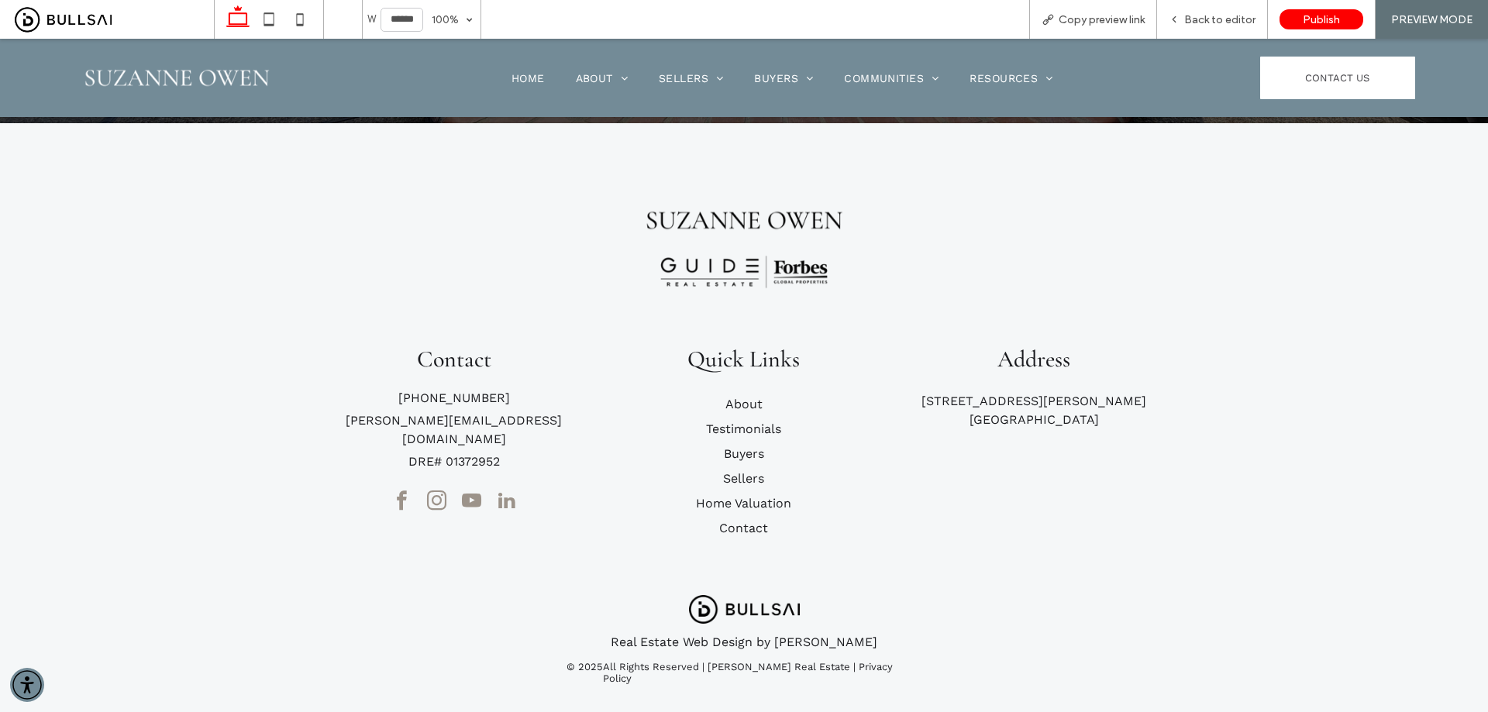
click at [793, 635] on link "Real Estate Web Design by [PERSON_NAME]" at bounding box center [744, 642] width 267 height 15
click at [729, 635] on link "Real Estate Web Design by [PERSON_NAME]" at bounding box center [744, 642] width 267 height 15
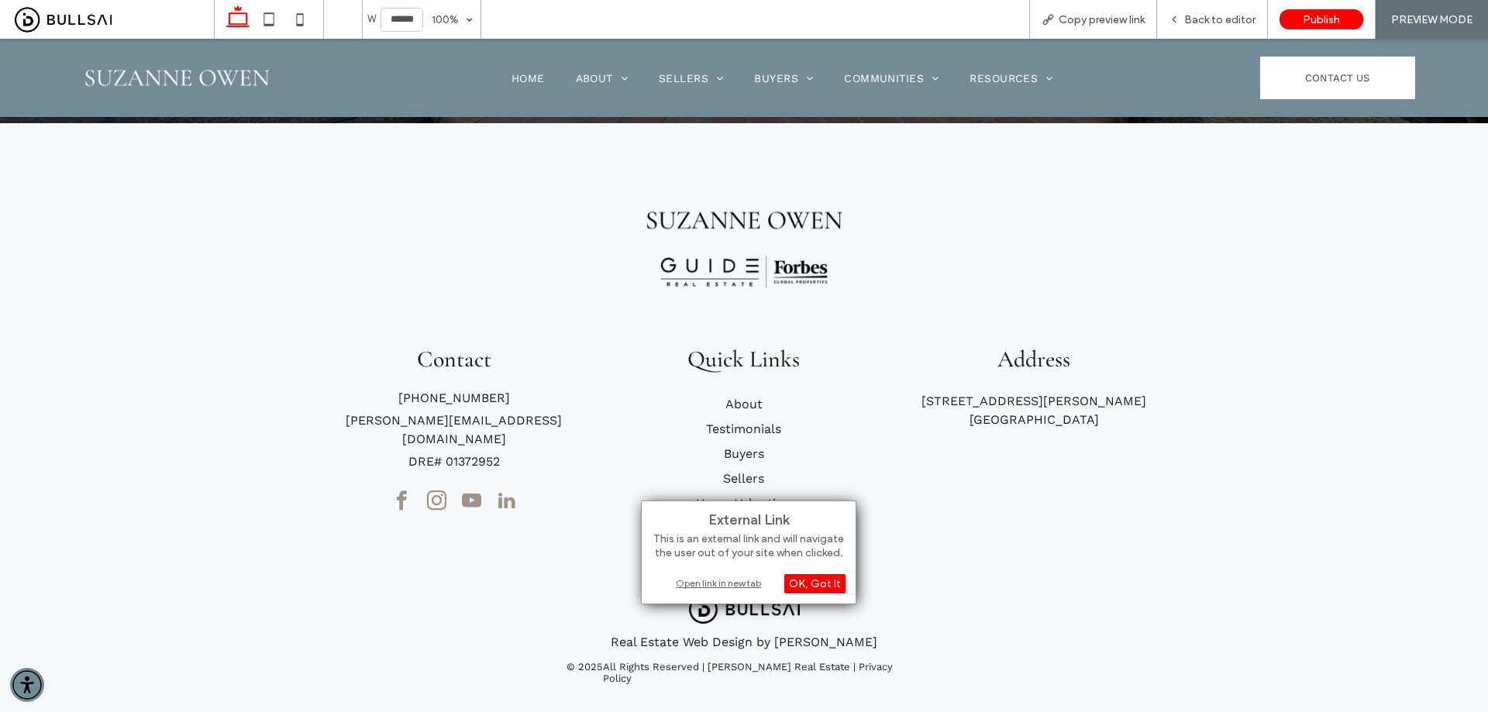
click at [732, 584] on div "Open link in new tab" at bounding box center [749, 583] width 194 height 16
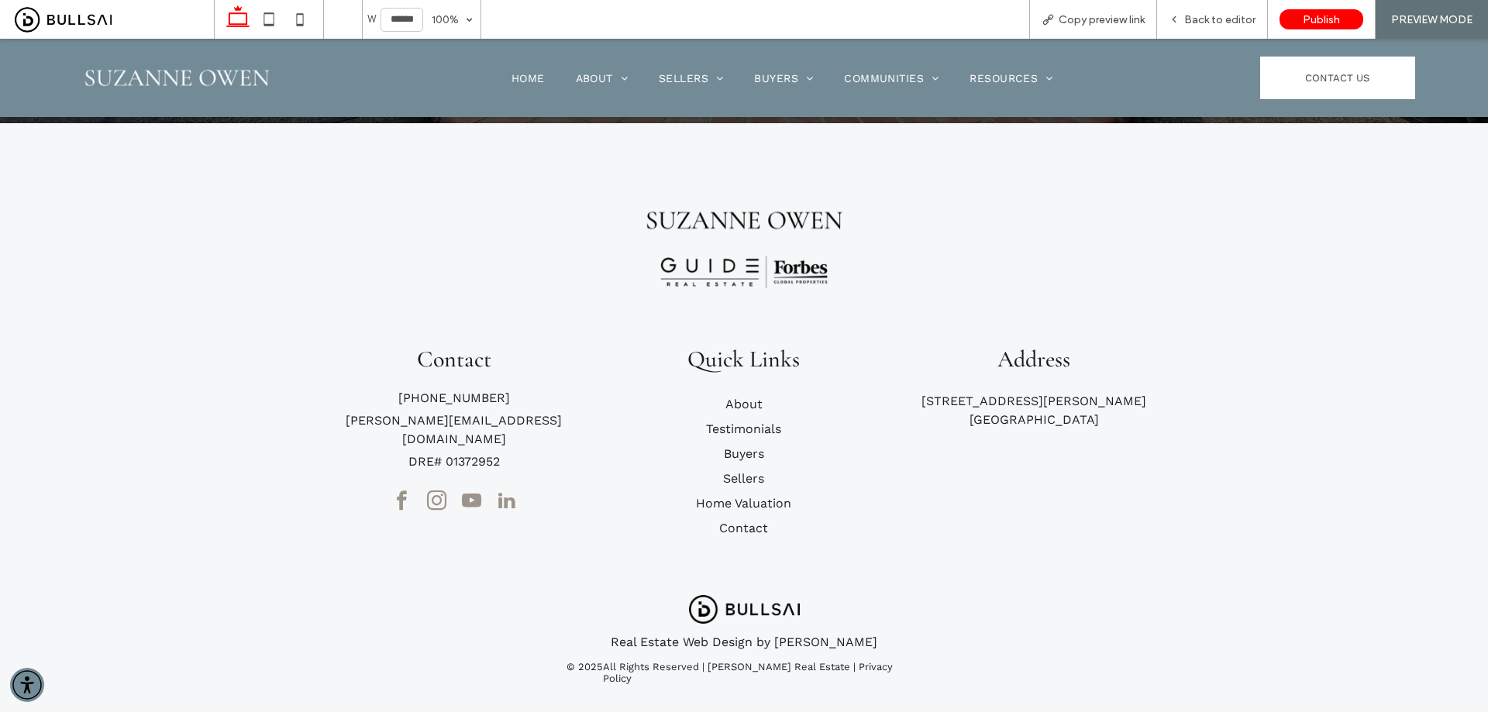
click at [724, 595] on img at bounding box center [744, 609] width 111 height 29
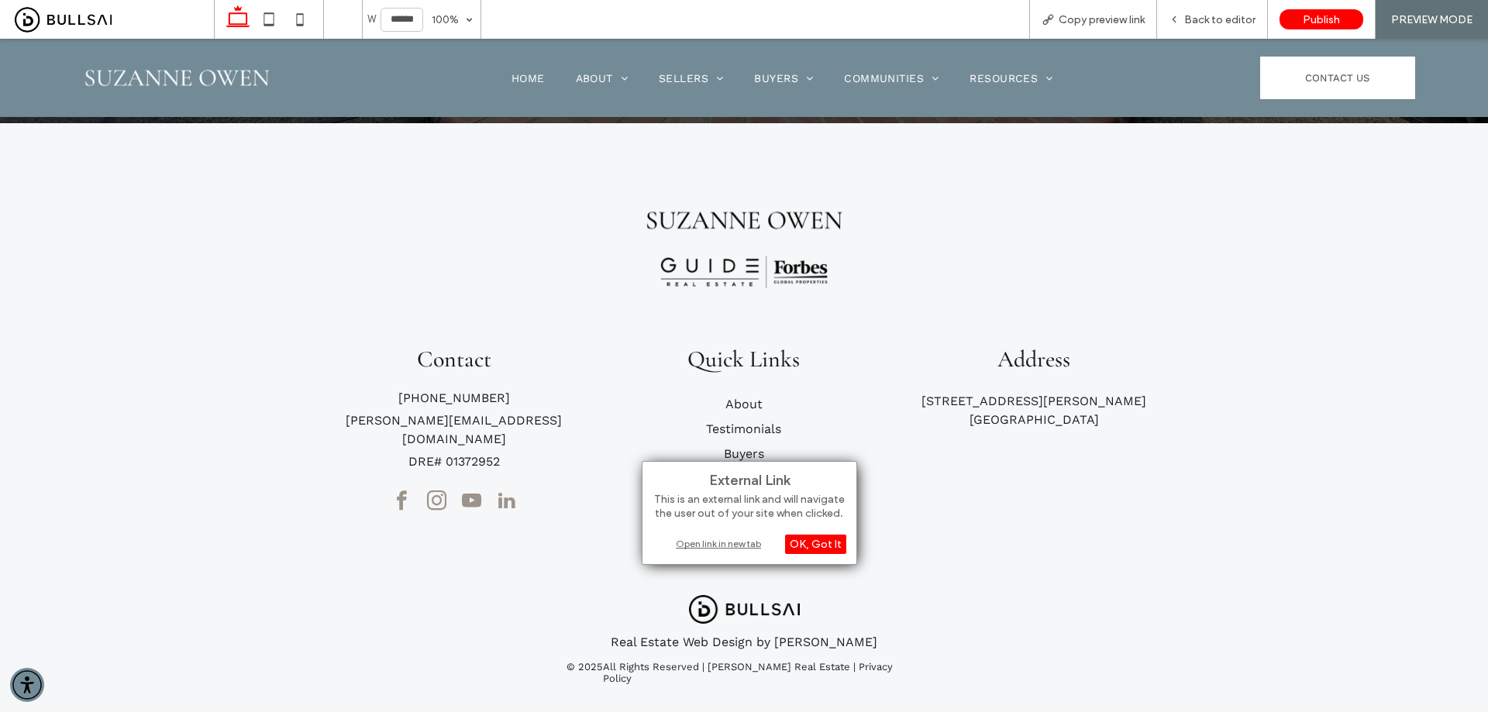
click at [730, 546] on div "Open link in new tab" at bounding box center [749, 543] width 194 height 16
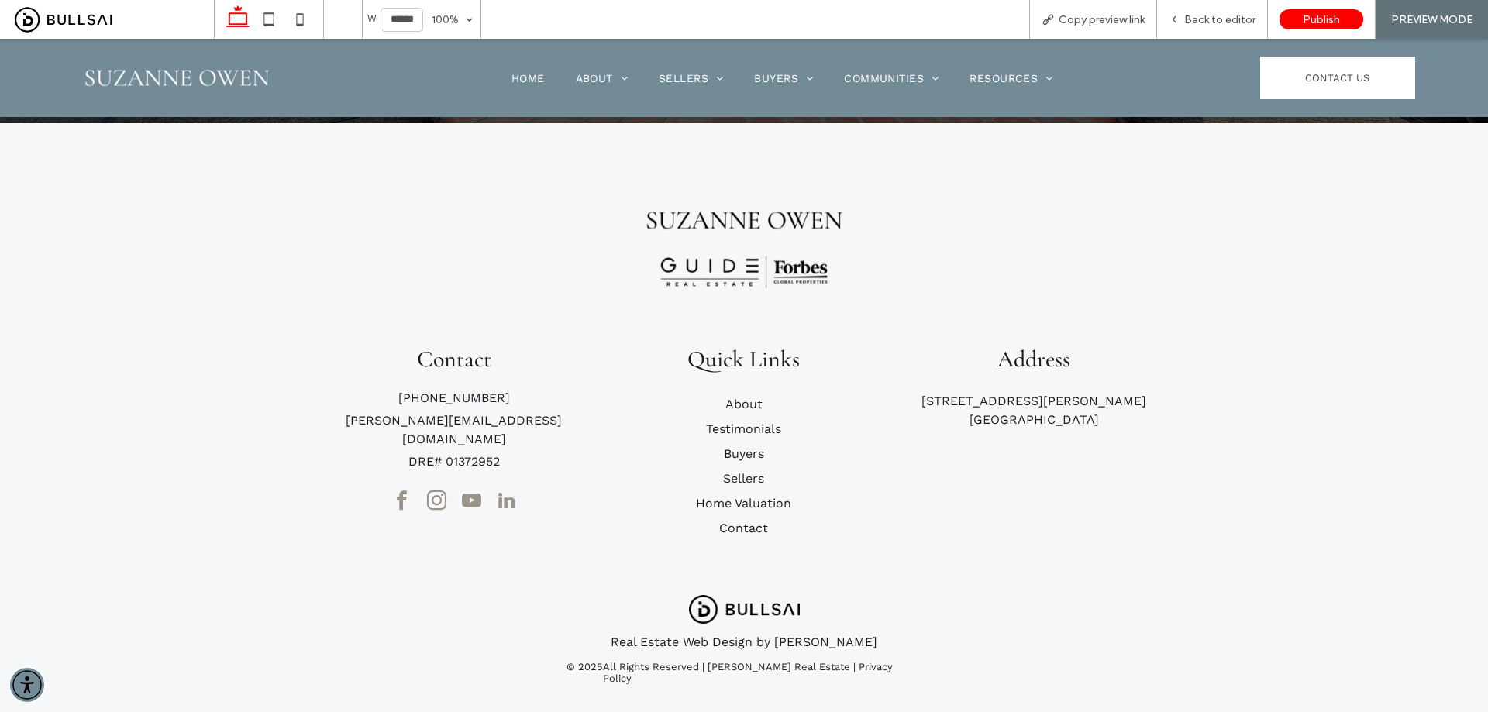
click at [862, 661] on p "All Rights Reserved | Suzanne Owen Real Estate | Privacy Policy" at bounding box center [762, 672] width 318 height 23
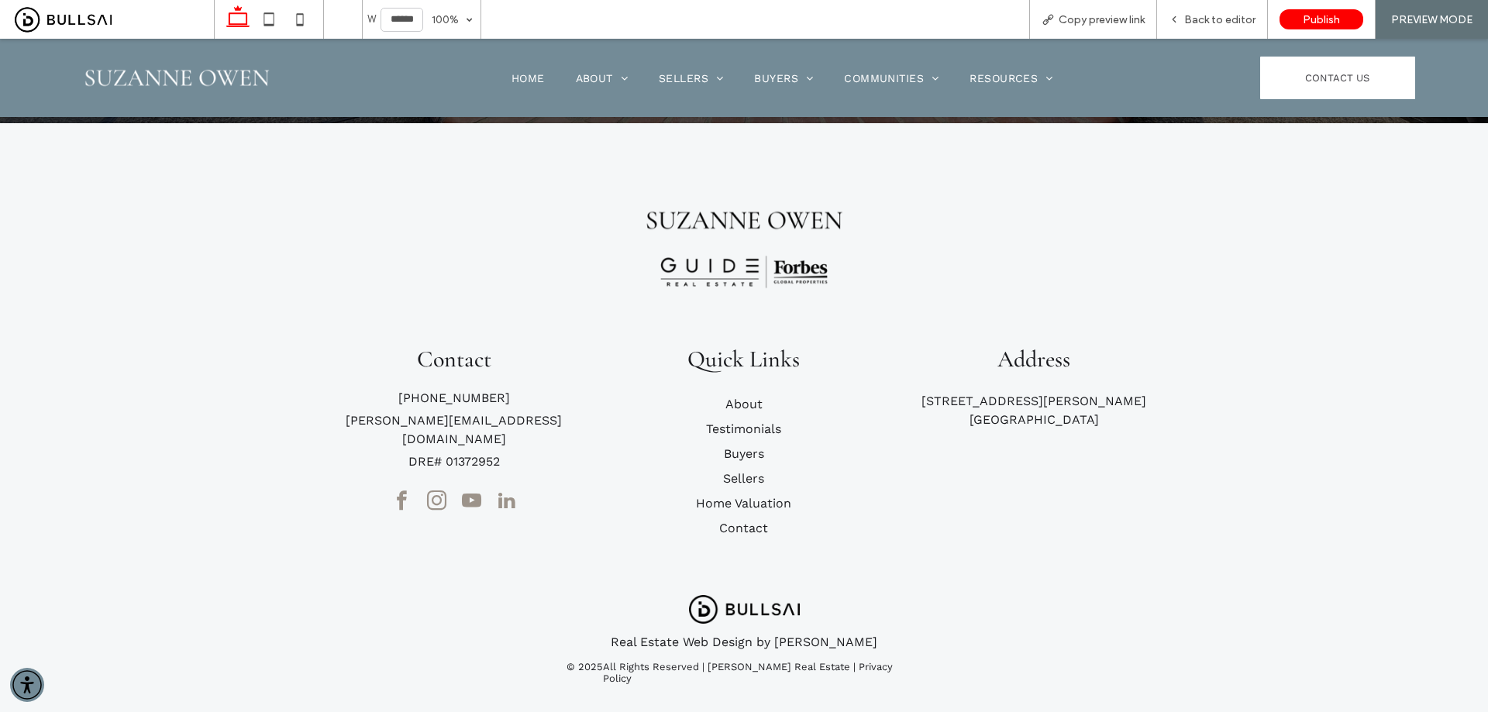
drag, startPoint x: 899, startPoint y: 606, endPoint x: 855, endPoint y: 583, distance: 49.2
click at [900, 606] on div "Real Estate Web Design by Bullsai © 2025 All Rights Reserved | Suzanne Owen Rea…" at bounding box center [744, 636] width 1368 height 106
click at [427, 487] on span "instagram" at bounding box center [435, 501] width 29 height 29
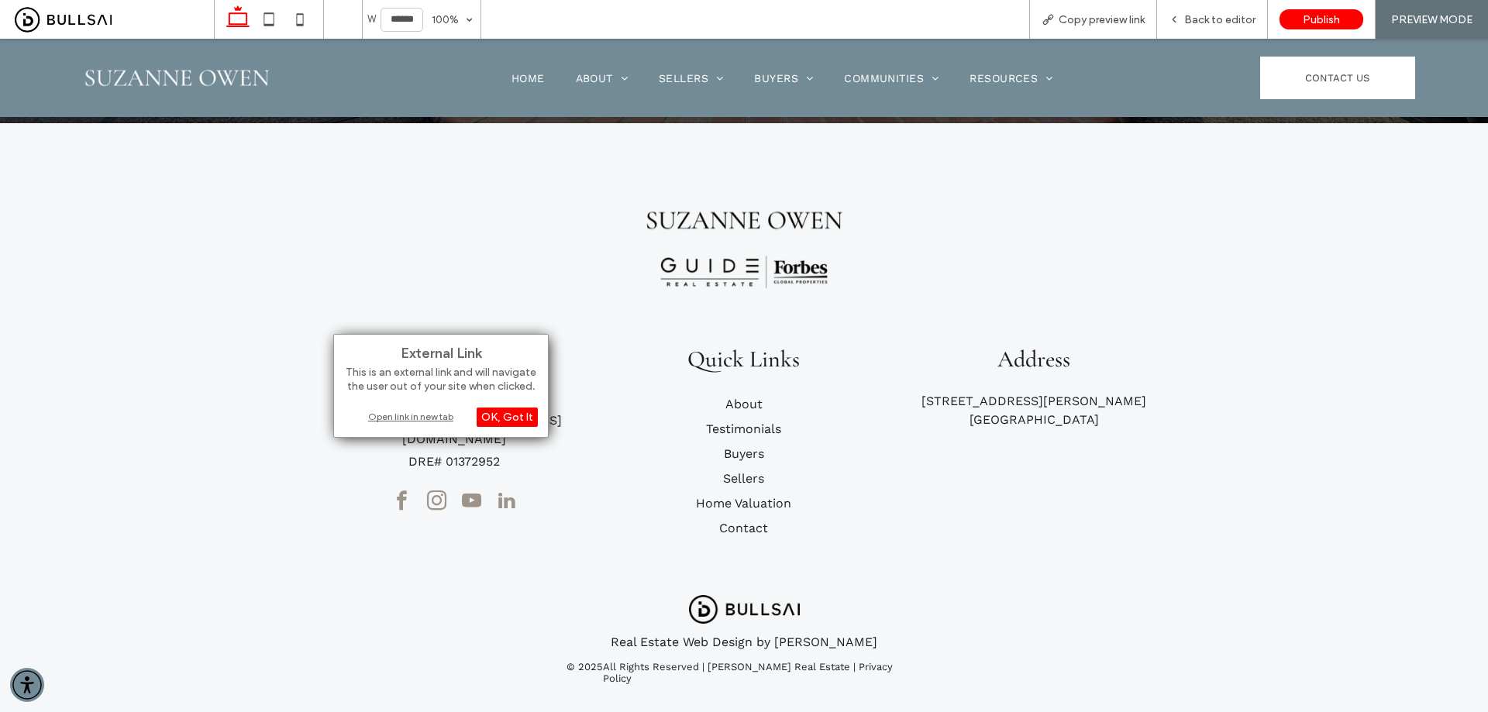
click at [433, 418] on div "Open link in new tab" at bounding box center [441, 416] width 194 height 16
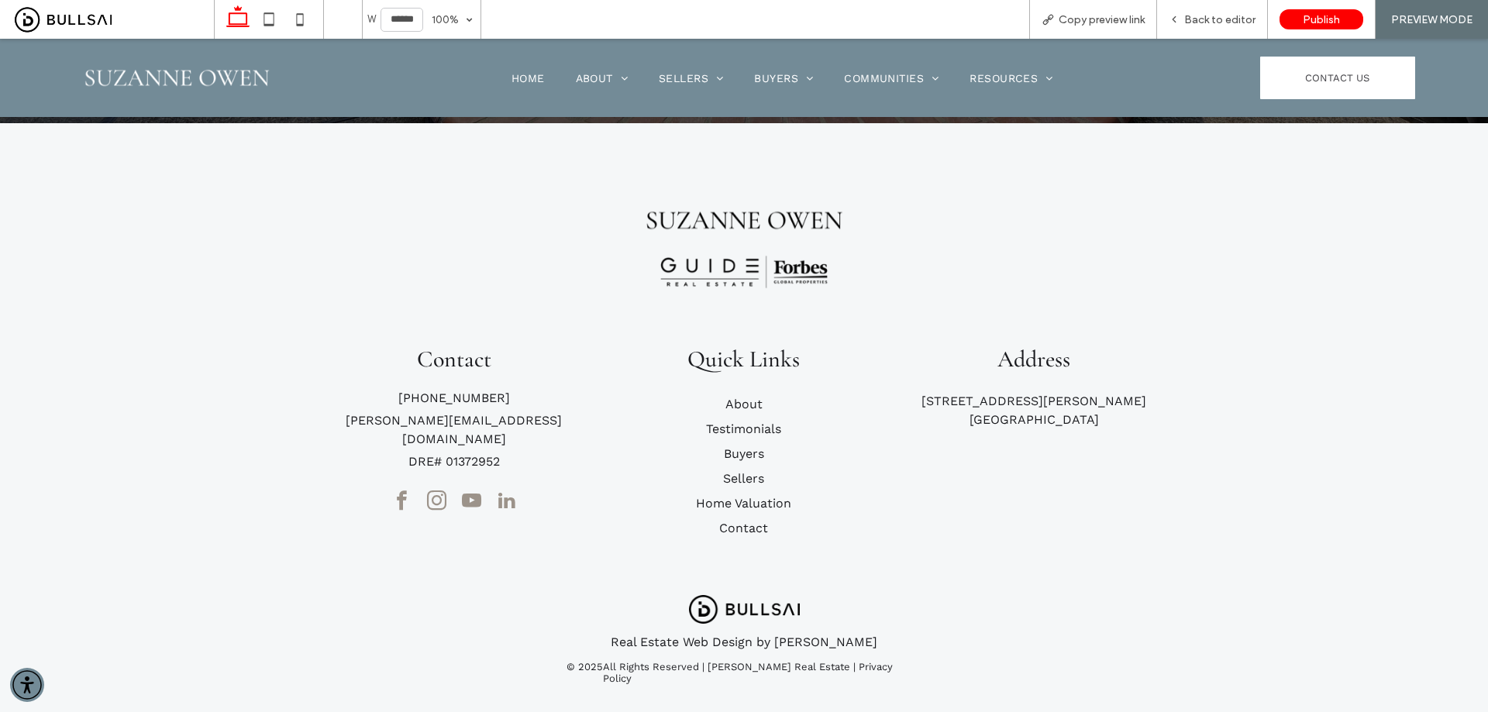
click at [464, 487] on span "youtube" at bounding box center [470, 501] width 29 height 29
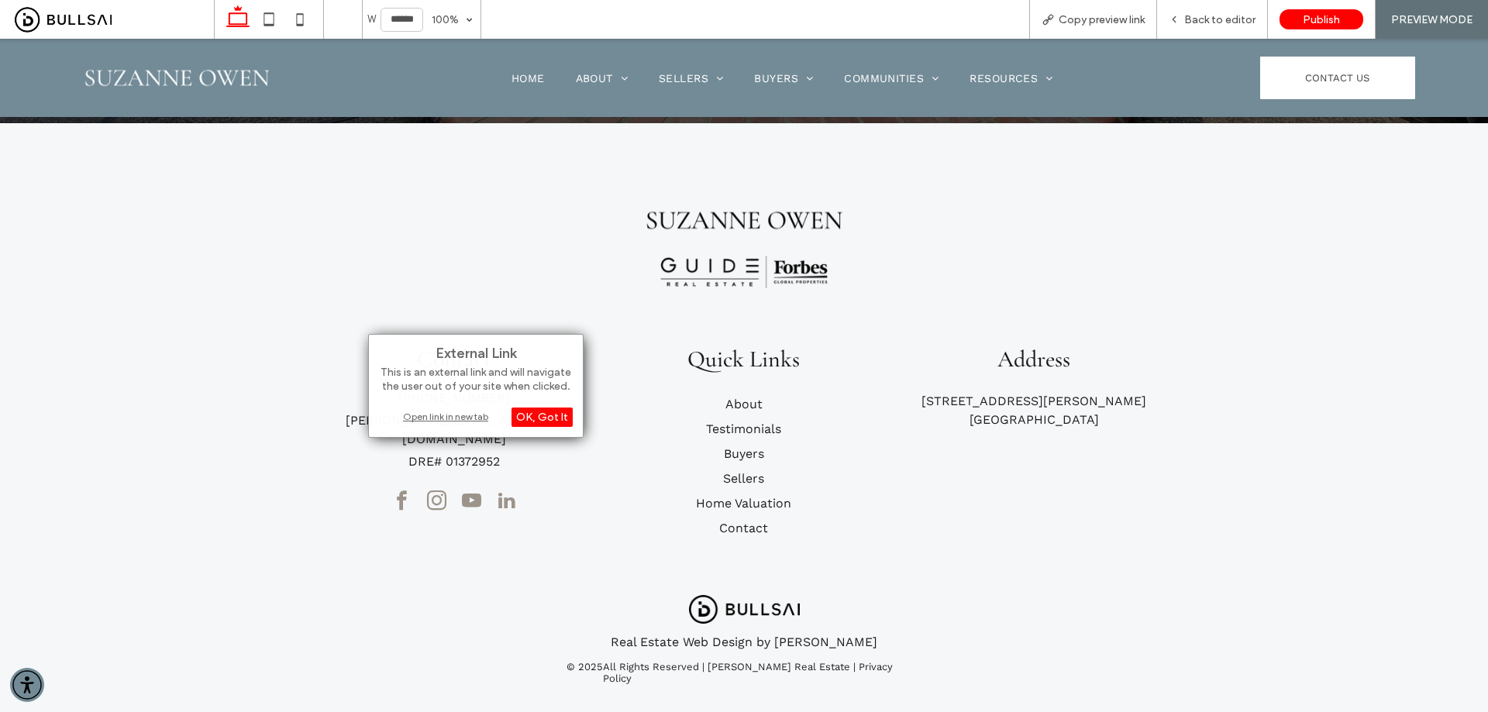
click at [459, 421] on div "Open link in new tab" at bounding box center [476, 416] width 194 height 16
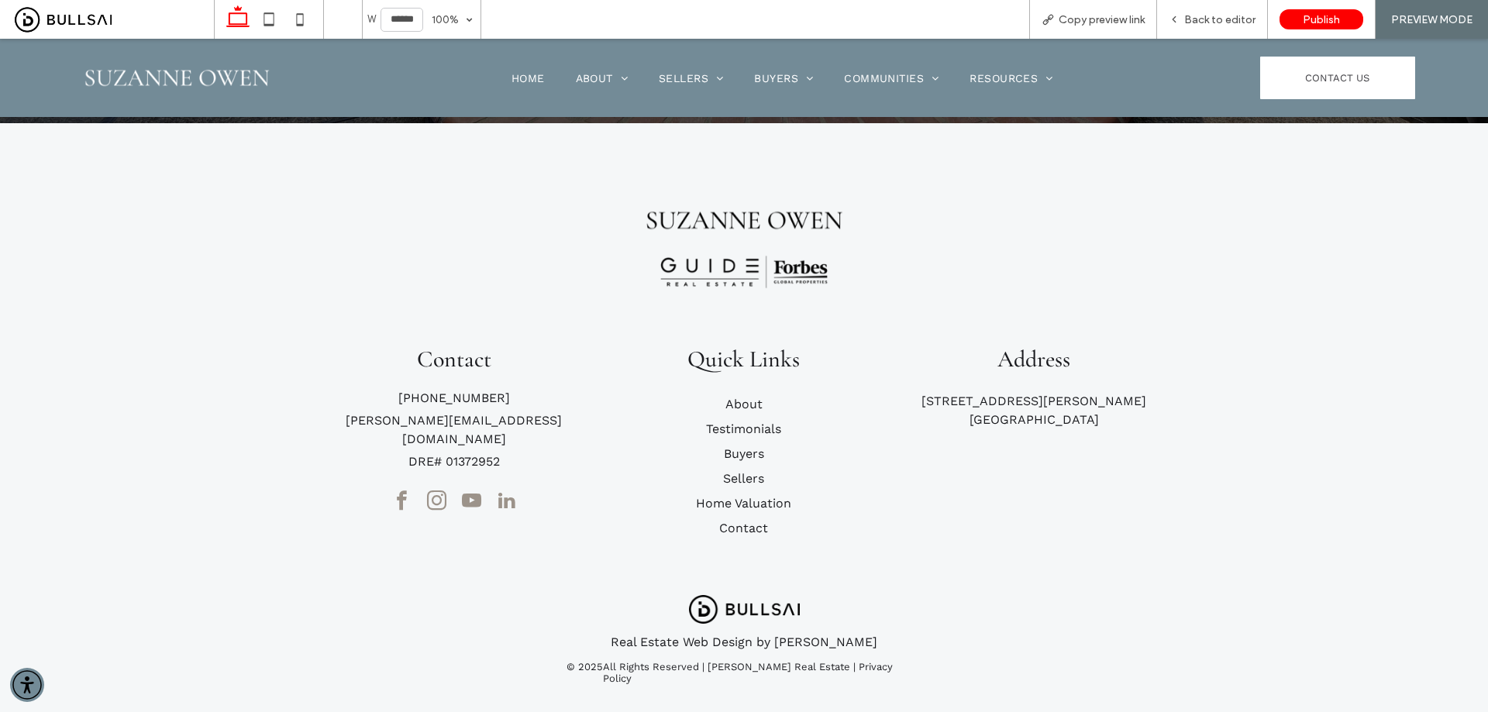
click at [505, 487] on span "linkedin" at bounding box center [505, 501] width 29 height 29
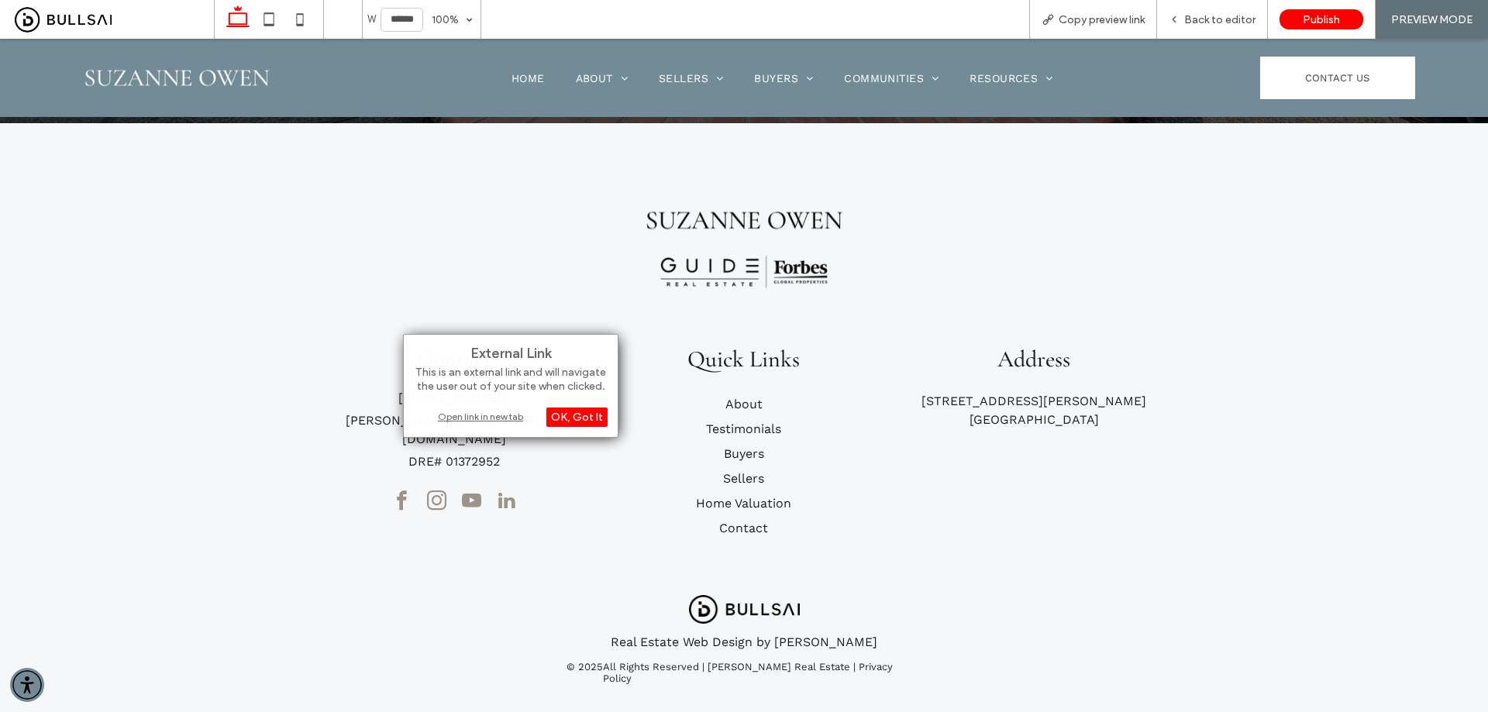
click at [494, 416] on div "Open link in new tab" at bounding box center [511, 416] width 194 height 16
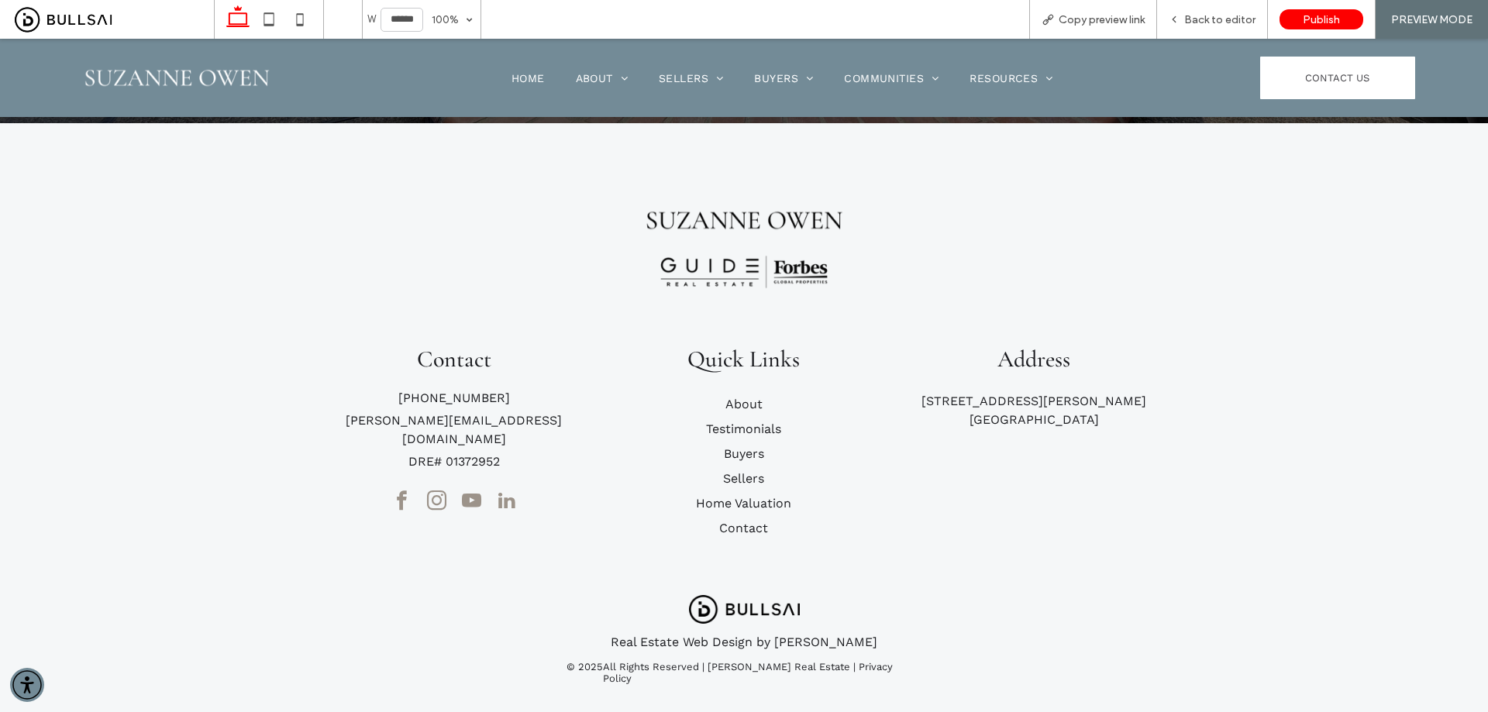
click at [393, 487] on span "facebook" at bounding box center [401, 501] width 29 height 29
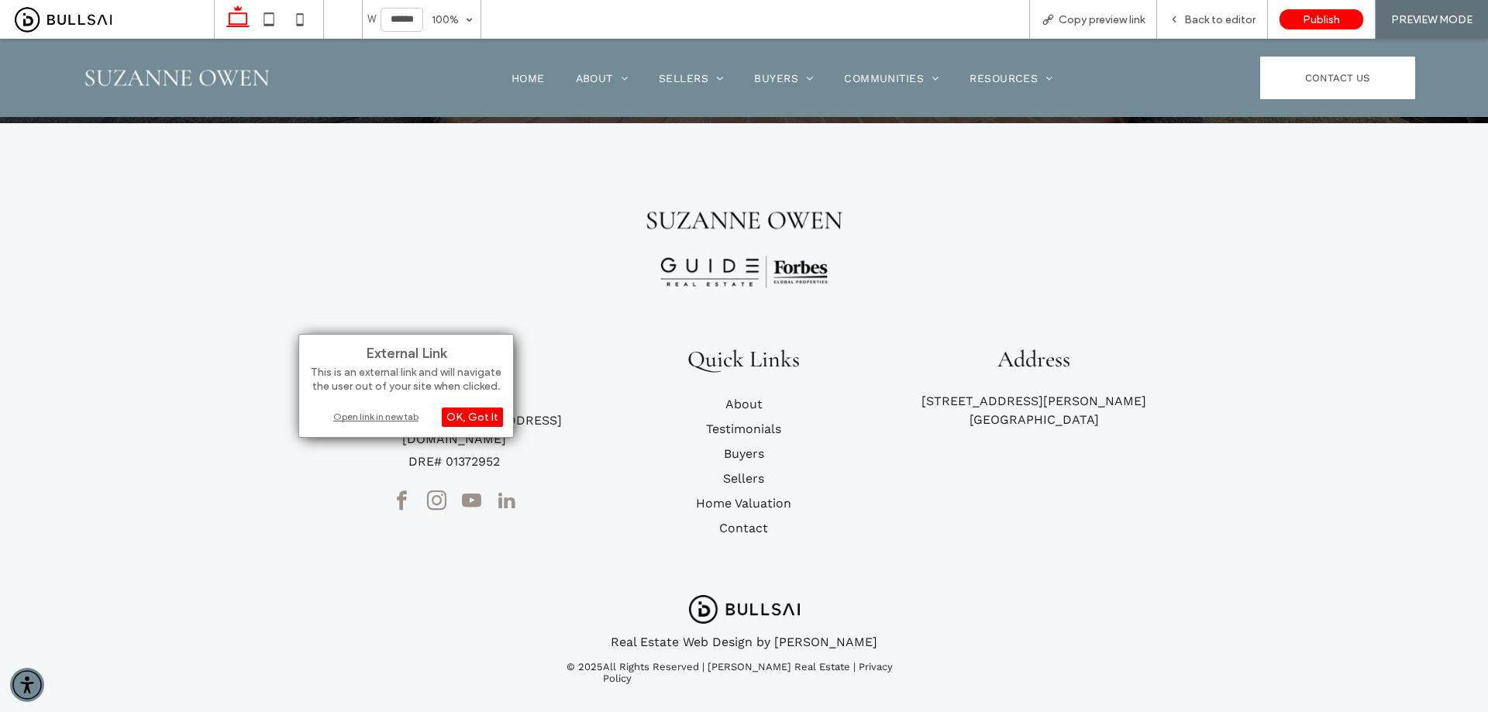
click at [401, 412] on div "Open link in new tab" at bounding box center [406, 416] width 194 height 16
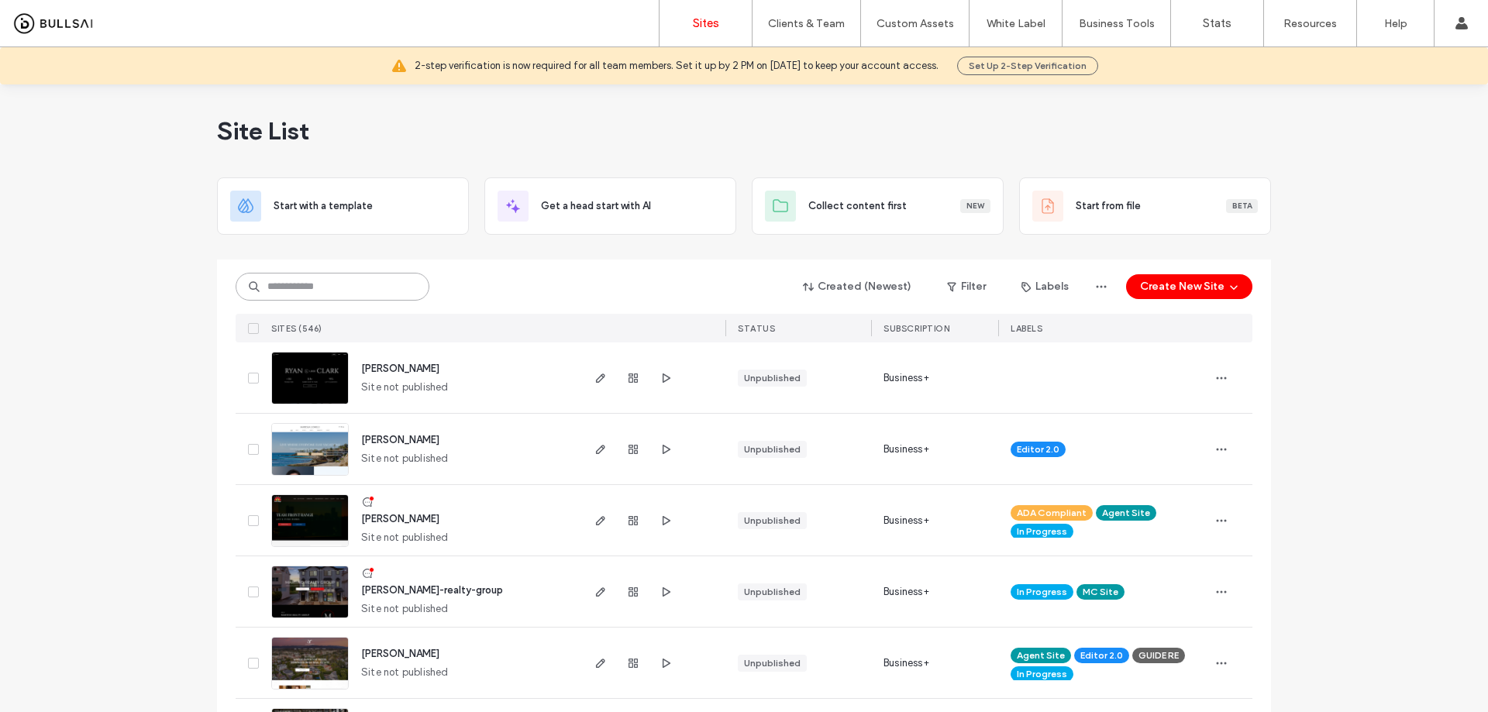
drag, startPoint x: 339, startPoint y: 277, endPoint x: 349, endPoint y: 285, distance: 12.7
click at [339, 279] on input at bounding box center [333, 287] width 194 height 28
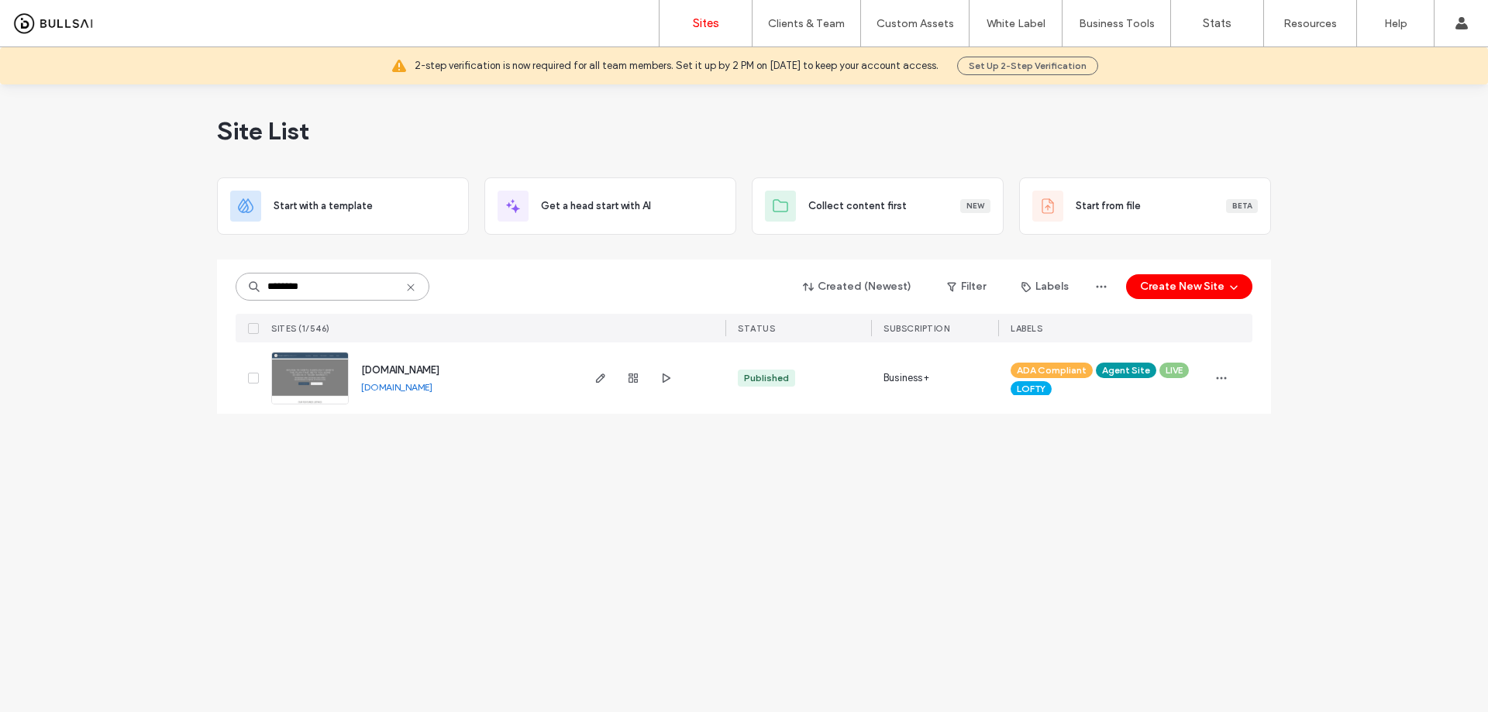
type input "********"
click at [388, 365] on span "[DOMAIN_NAME]" at bounding box center [400, 370] width 78 height 12
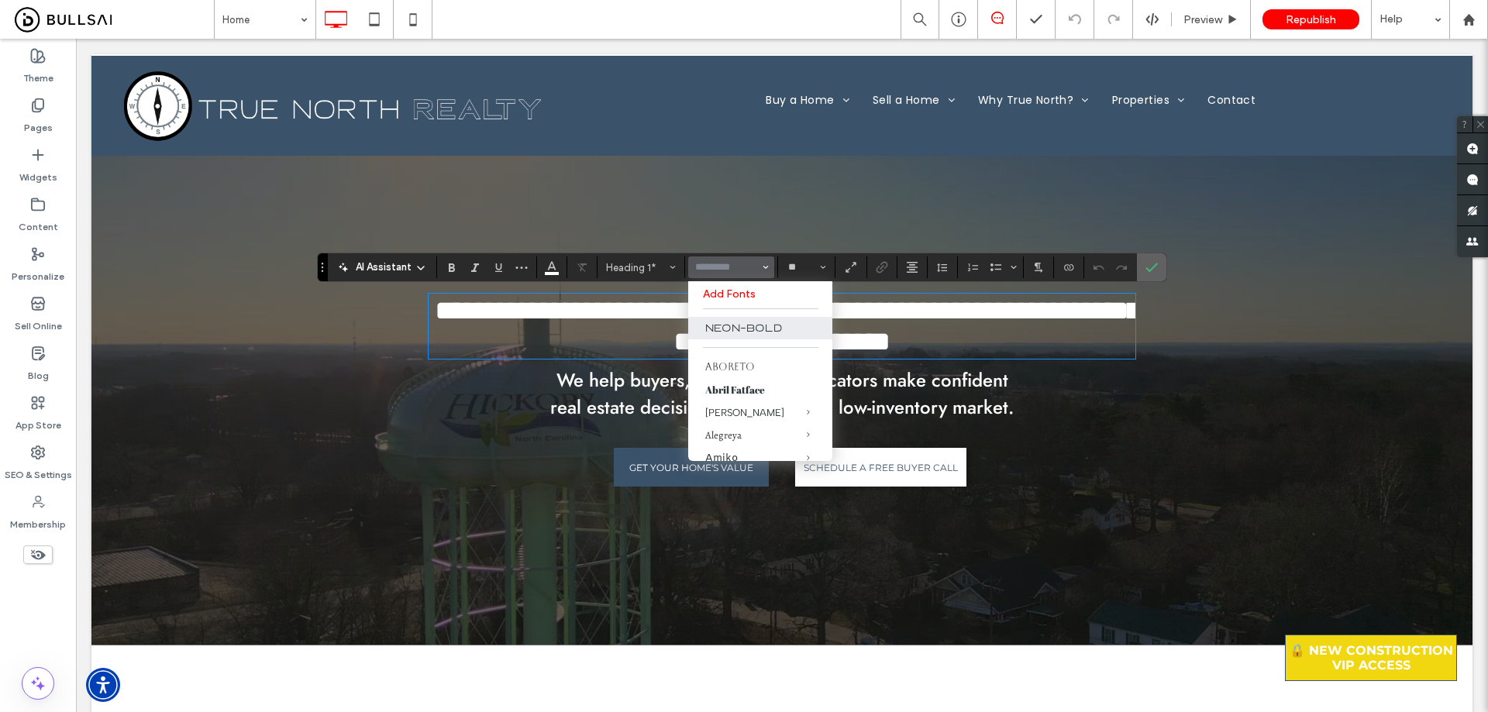
drag, startPoint x: 1148, startPoint y: 264, endPoint x: 1355, endPoint y: 155, distance: 233.9
click at [1148, 264] on icon "Confirm" at bounding box center [1151, 267] width 12 height 12
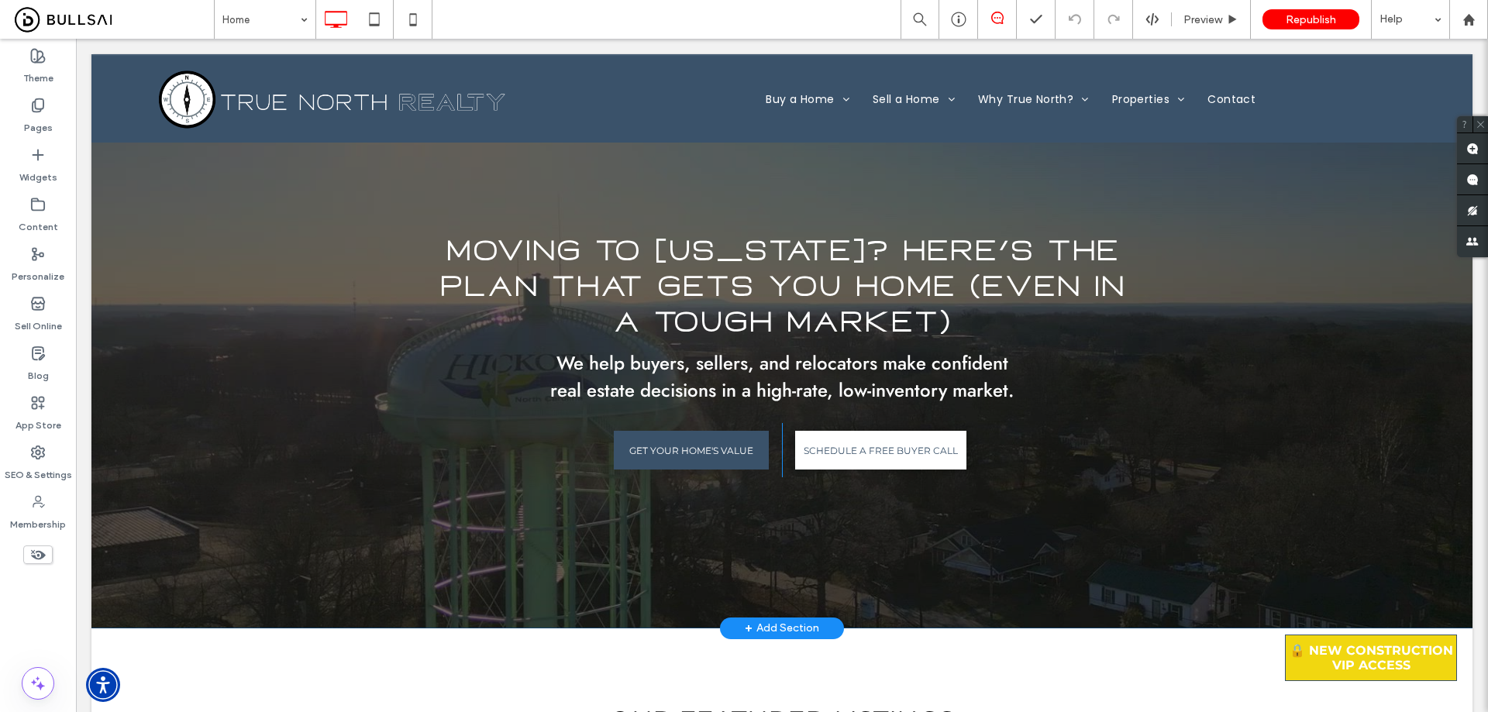
scroll to position [155, 0]
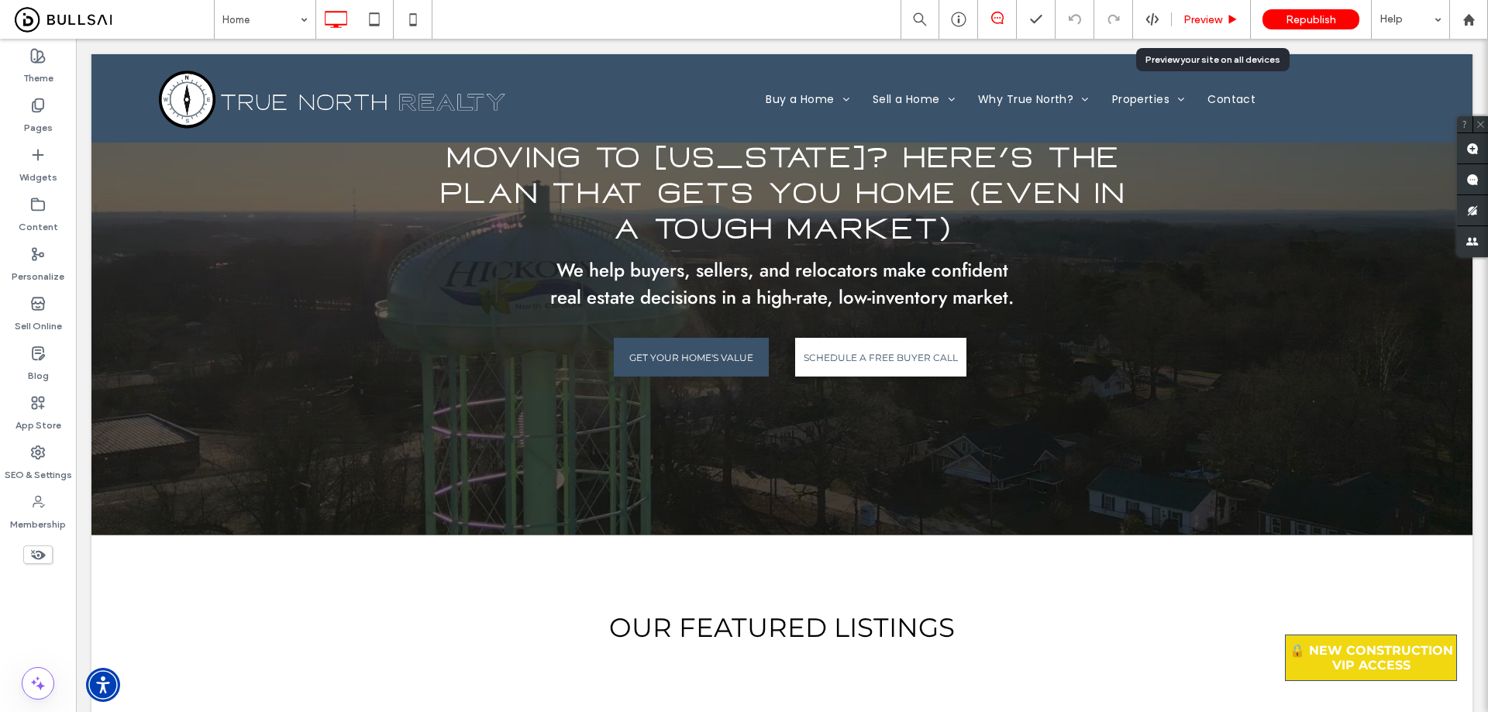
click at [1209, 14] on span "Preview" at bounding box center [1202, 19] width 39 height 13
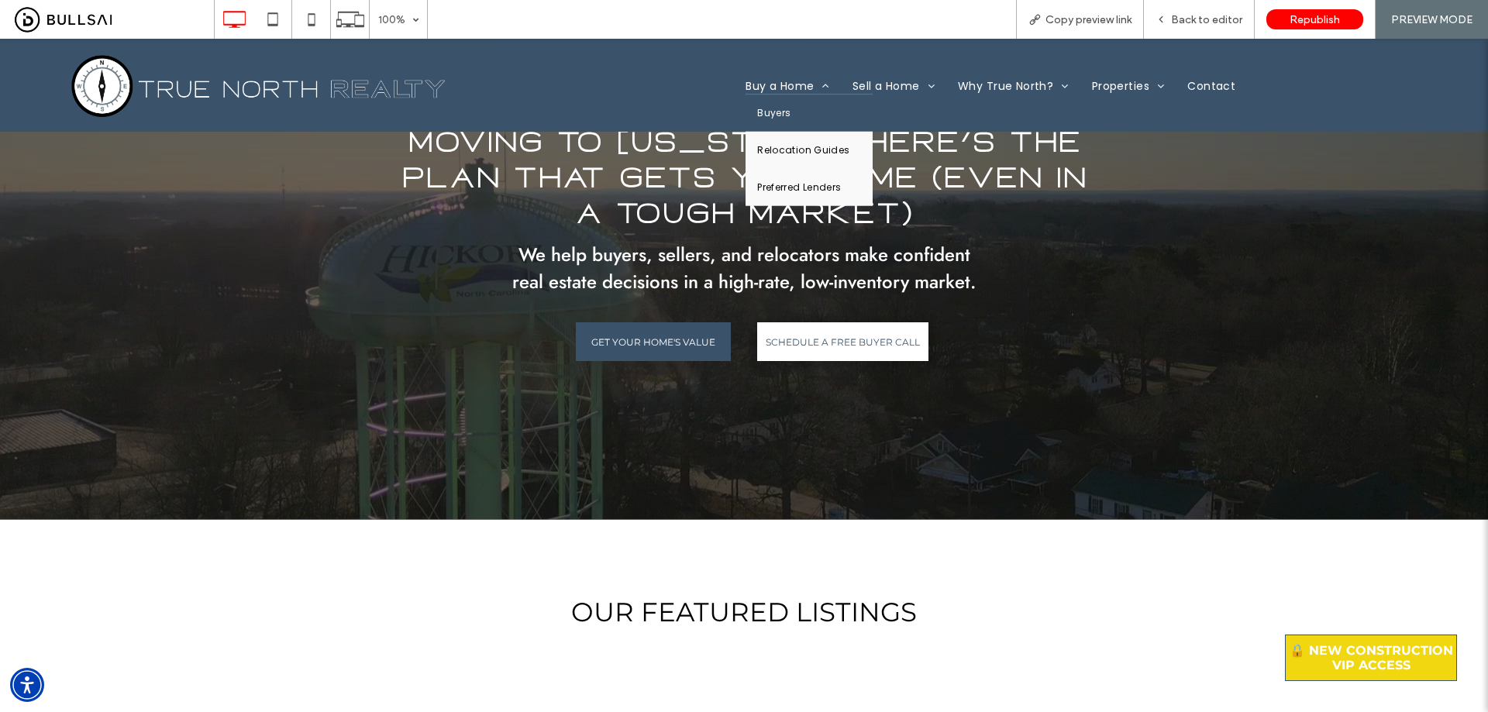
click at [769, 112] on span "Buyers" at bounding box center [773, 113] width 33 height 14
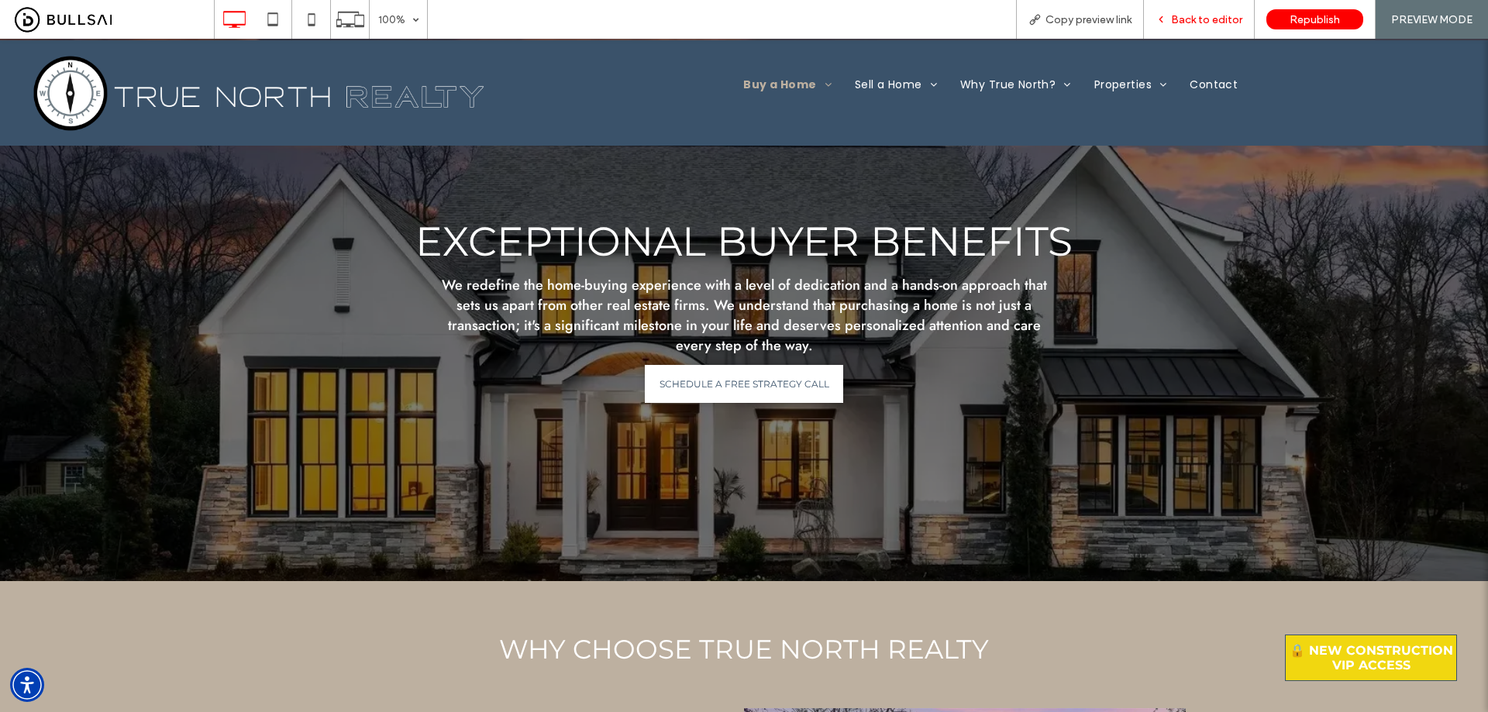
click at [1211, 20] on span "Back to editor" at bounding box center [1206, 19] width 71 height 13
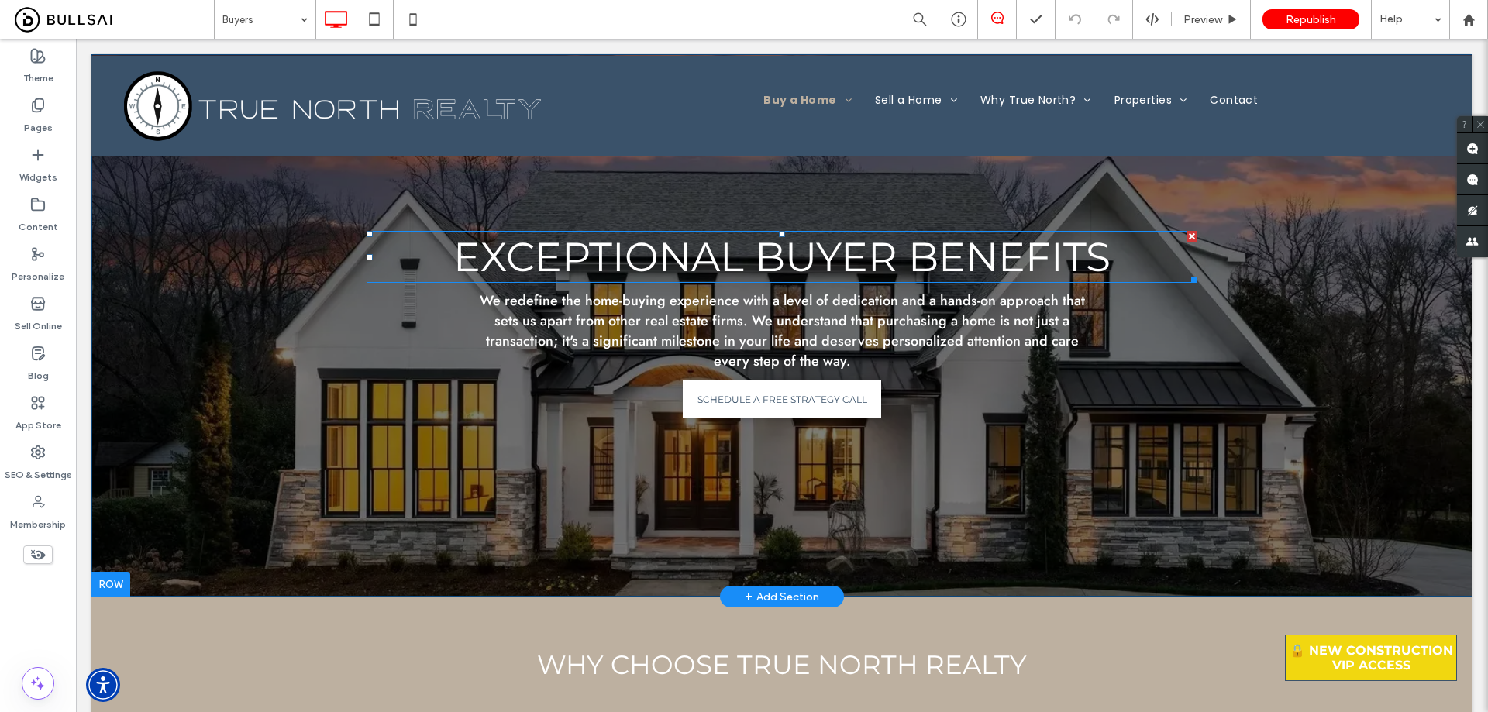
click at [844, 247] on span "Exceptional Buyer Benefits" at bounding box center [781, 256] width 657 height 49
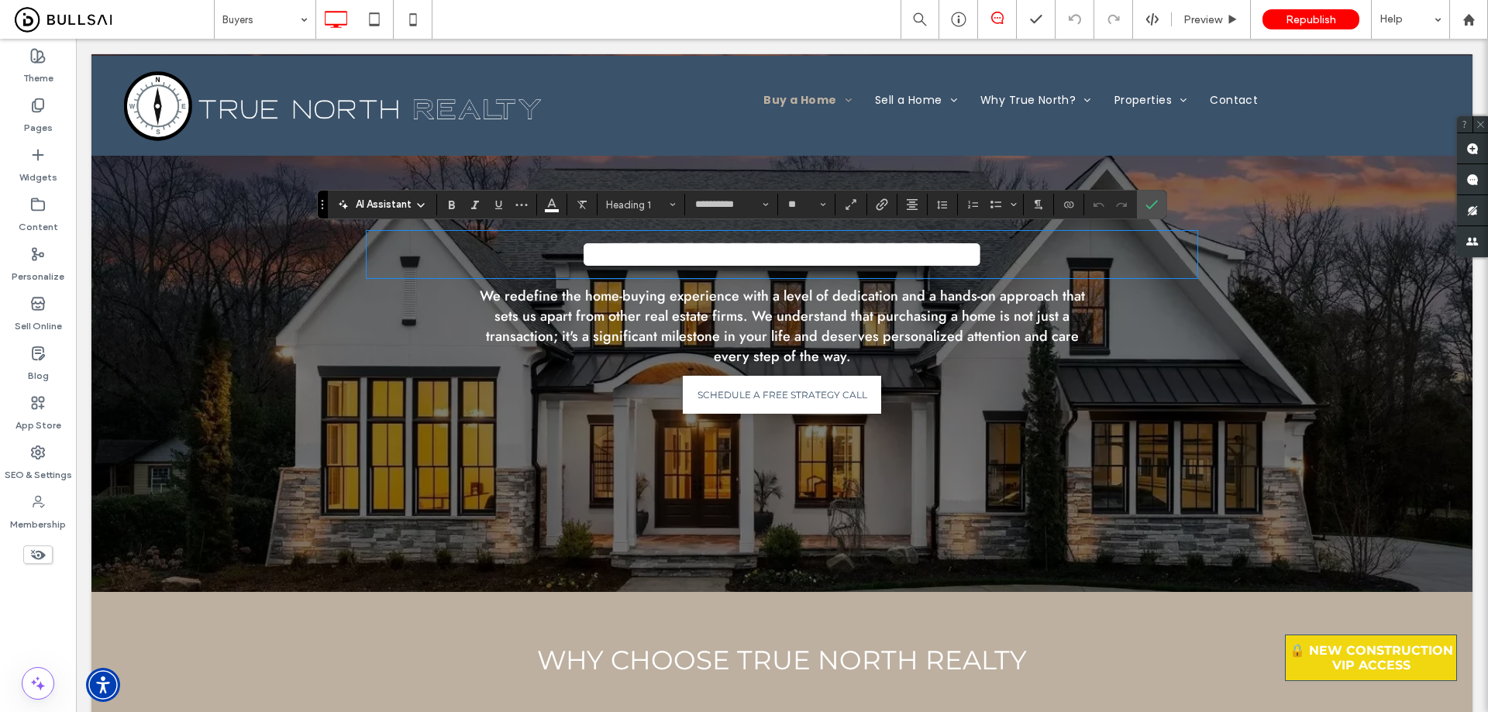
click at [728, 326] on span "We redefine the home-buying experience with a level of dedication and a hands-o…" at bounding box center [782, 326] width 605 height 81
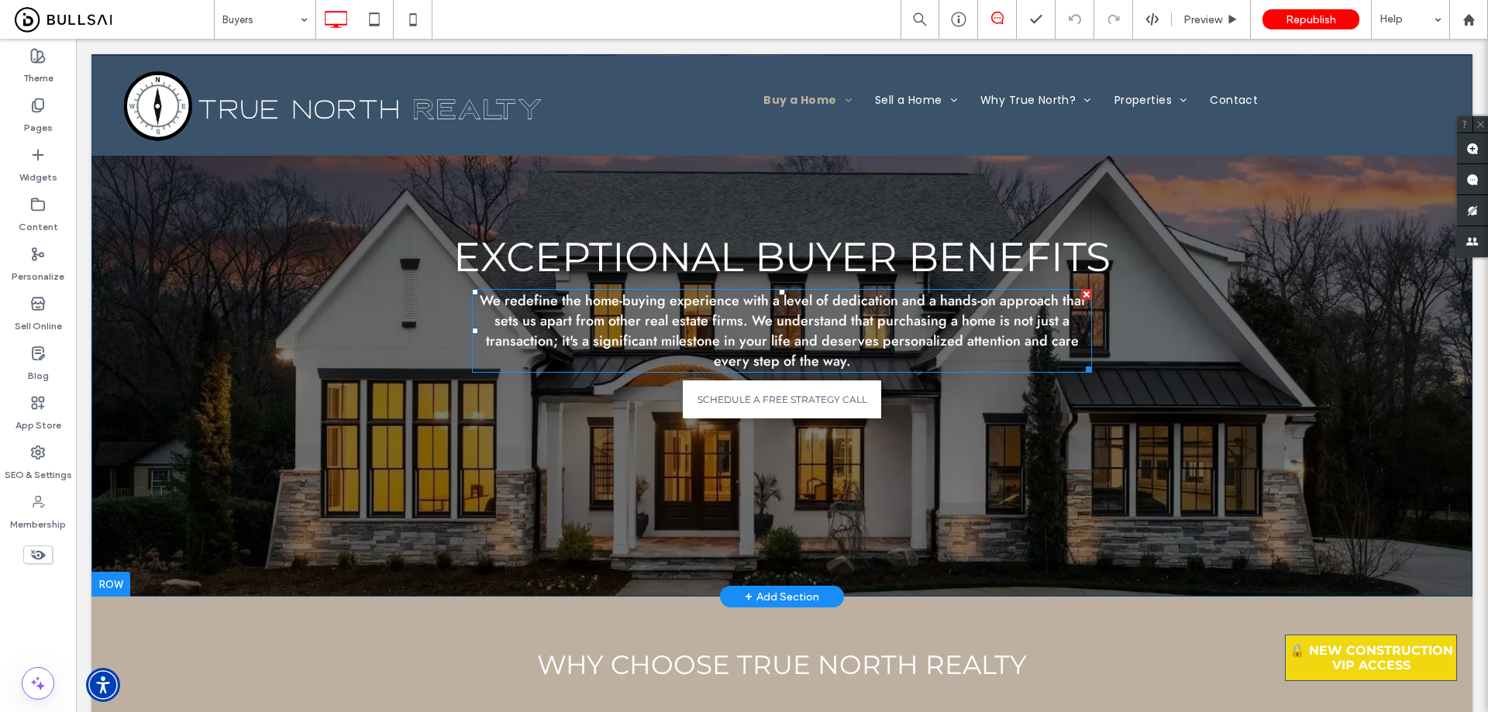
click at [728, 322] on span "We redefine the home-buying experience with a level of dedication and a hands-o…" at bounding box center [782, 331] width 605 height 81
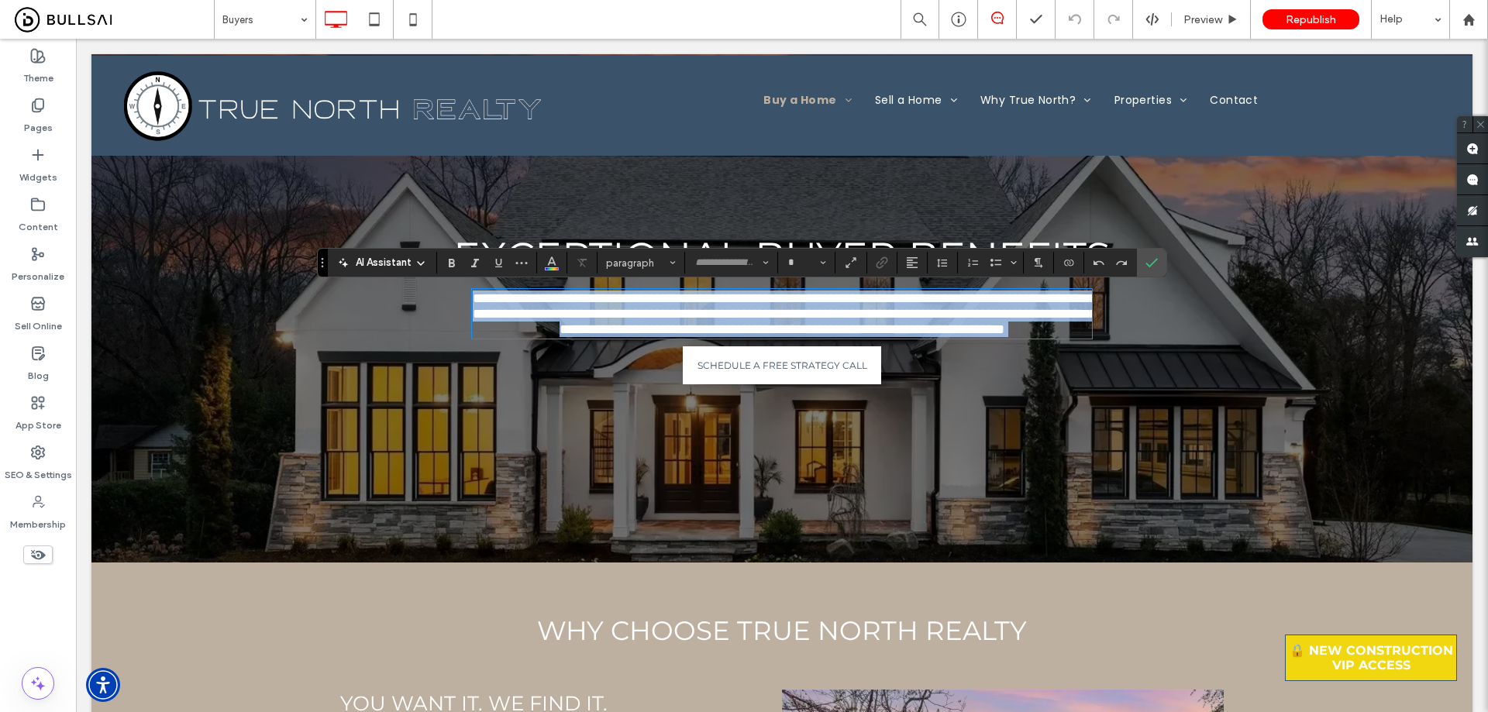
type input "****"
type input "**"
copy span "**********"
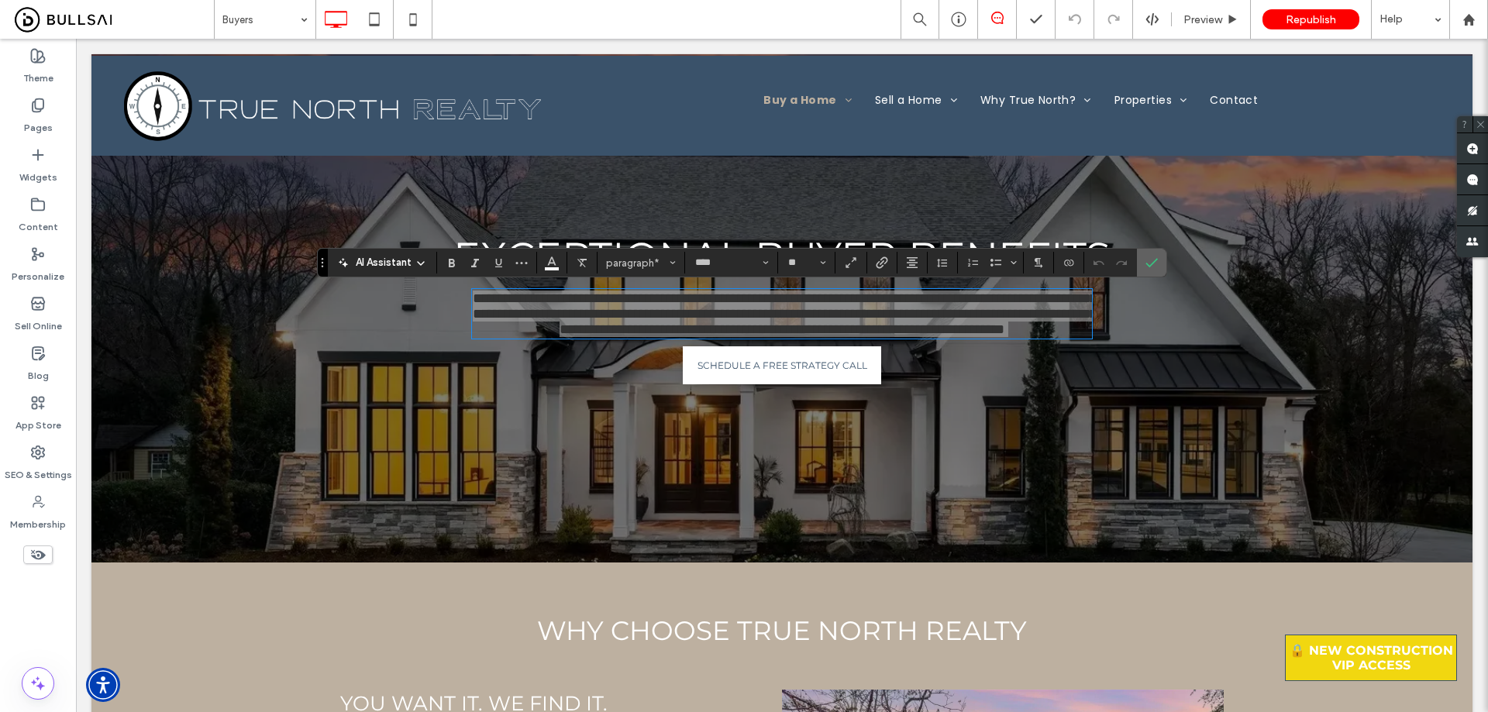
click at [1141, 262] on label "Confirm" at bounding box center [1151, 263] width 23 height 28
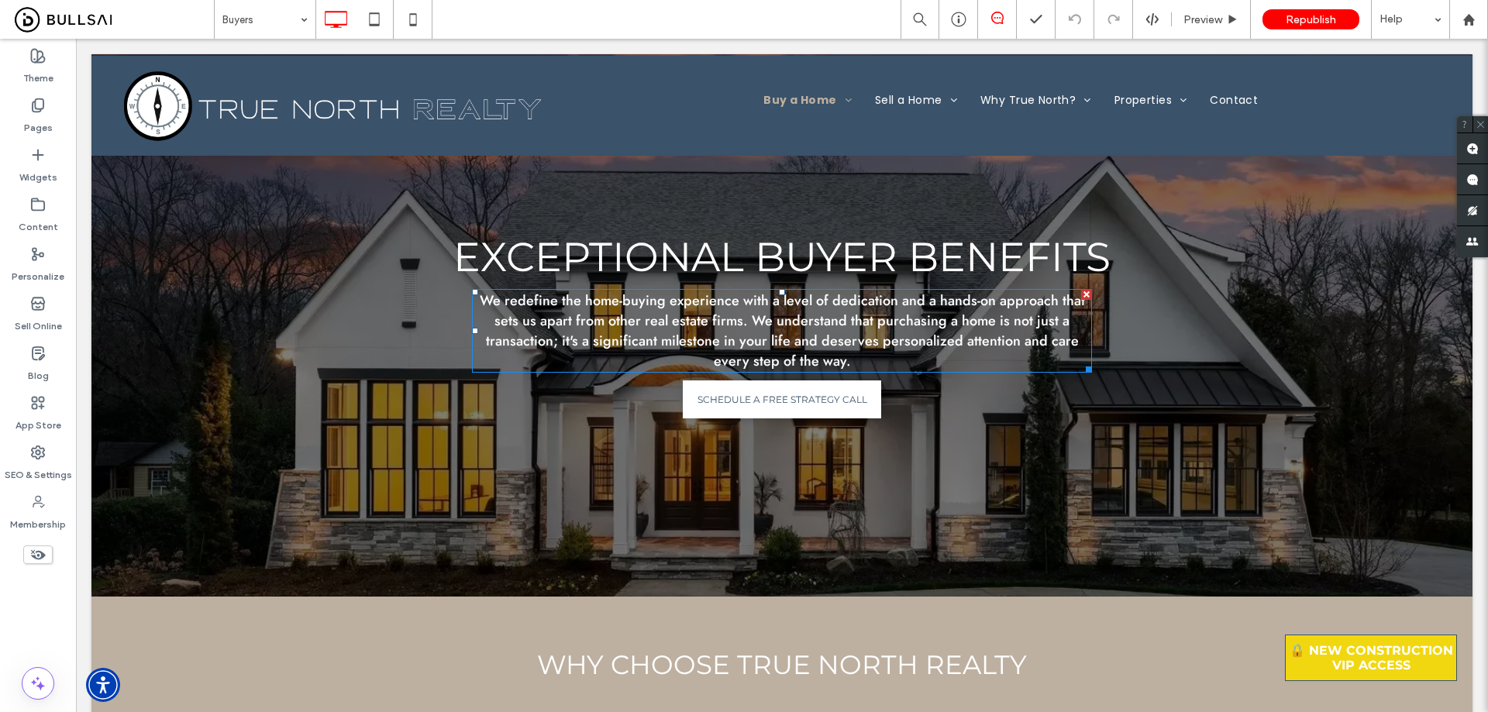
click at [934, 346] on span "We redefine the home-buying experience with a level of dedication and a hands-o…" at bounding box center [782, 331] width 605 height 81
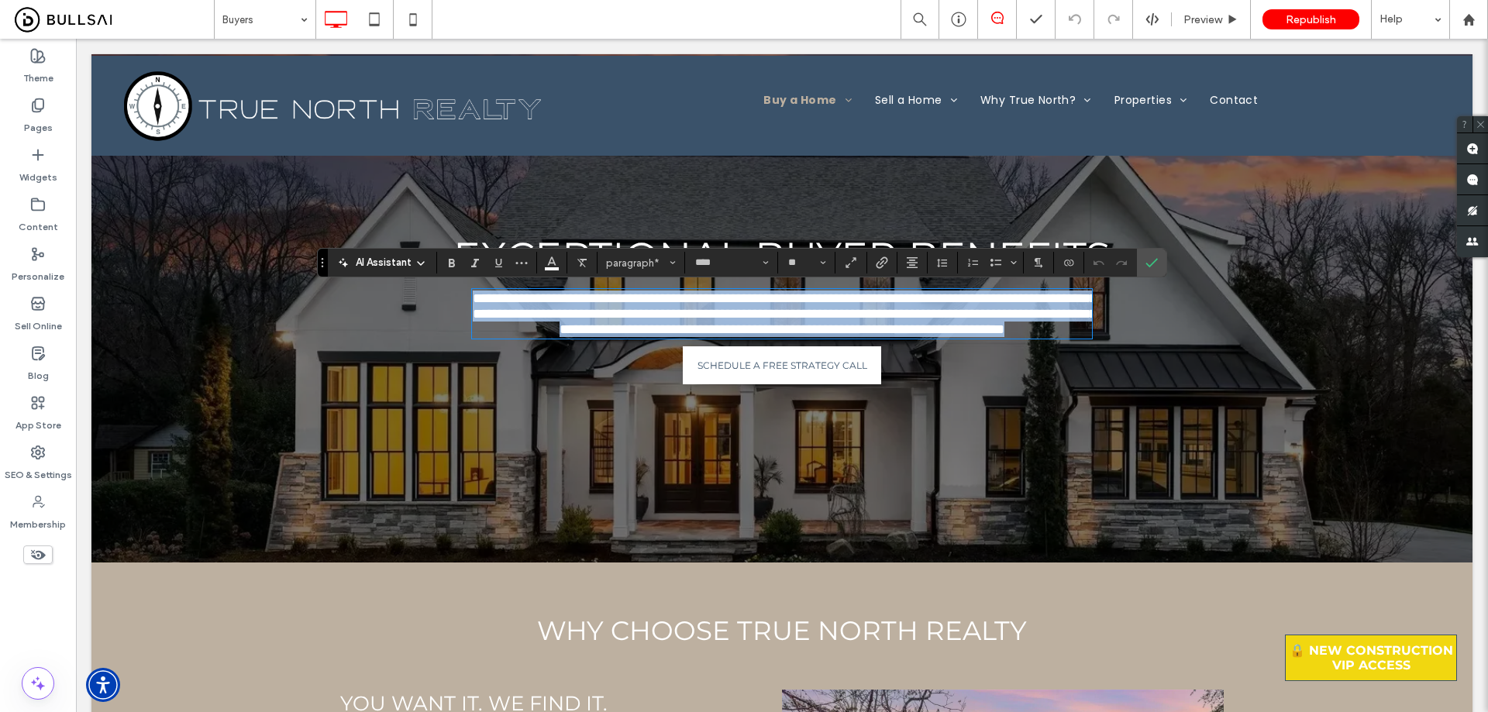
click at [916, 336] on span "**********" at bounding box center [785, 313] width 624 height 45
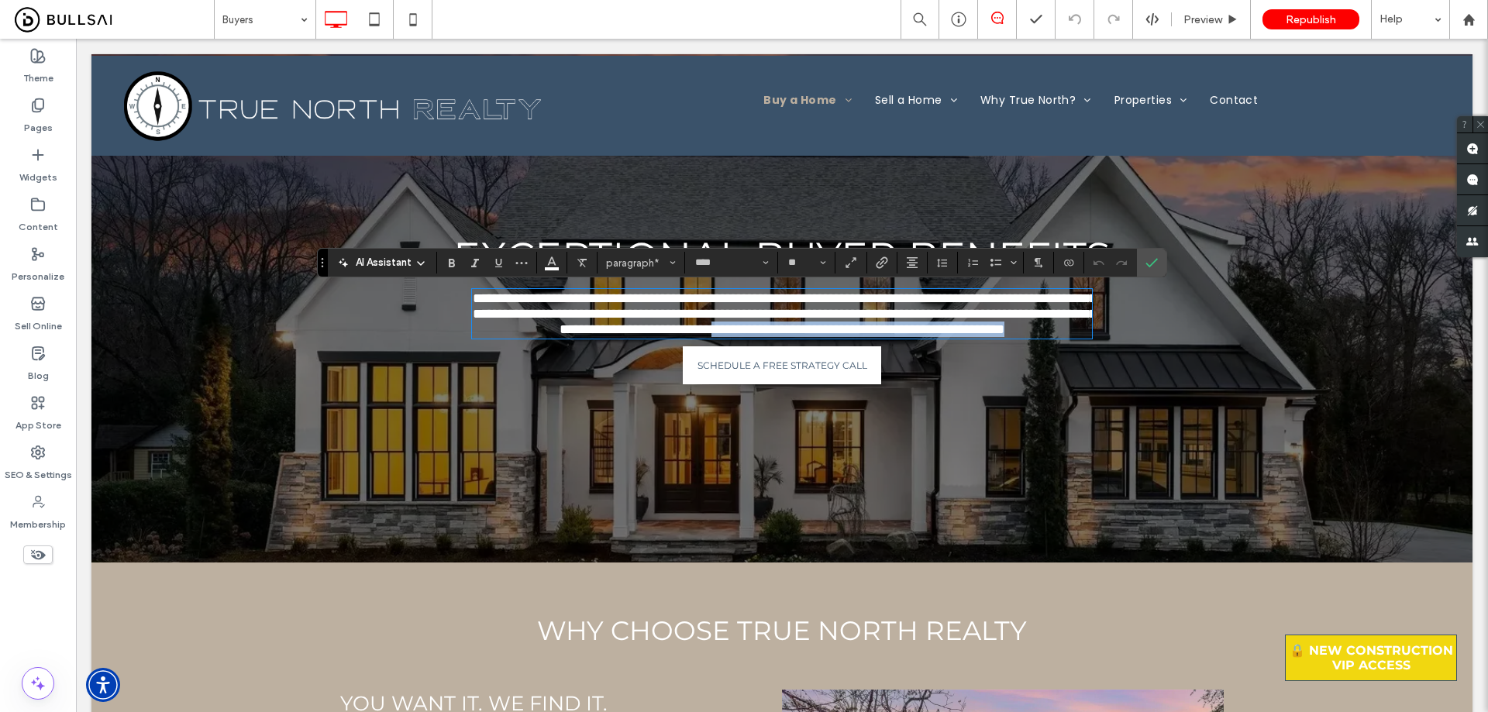
drag, startPoint x: 874, startPoint y: 344, endPoint x: 916, endPoint y: 353, distance: 42.9
click at [916, 337] on p "**********" at bounding box center [782, 314] width 620 height 46
copy span "**********"
click at [730, 308] on span "**********" at bounding box center [785, 313] width 624 height 45
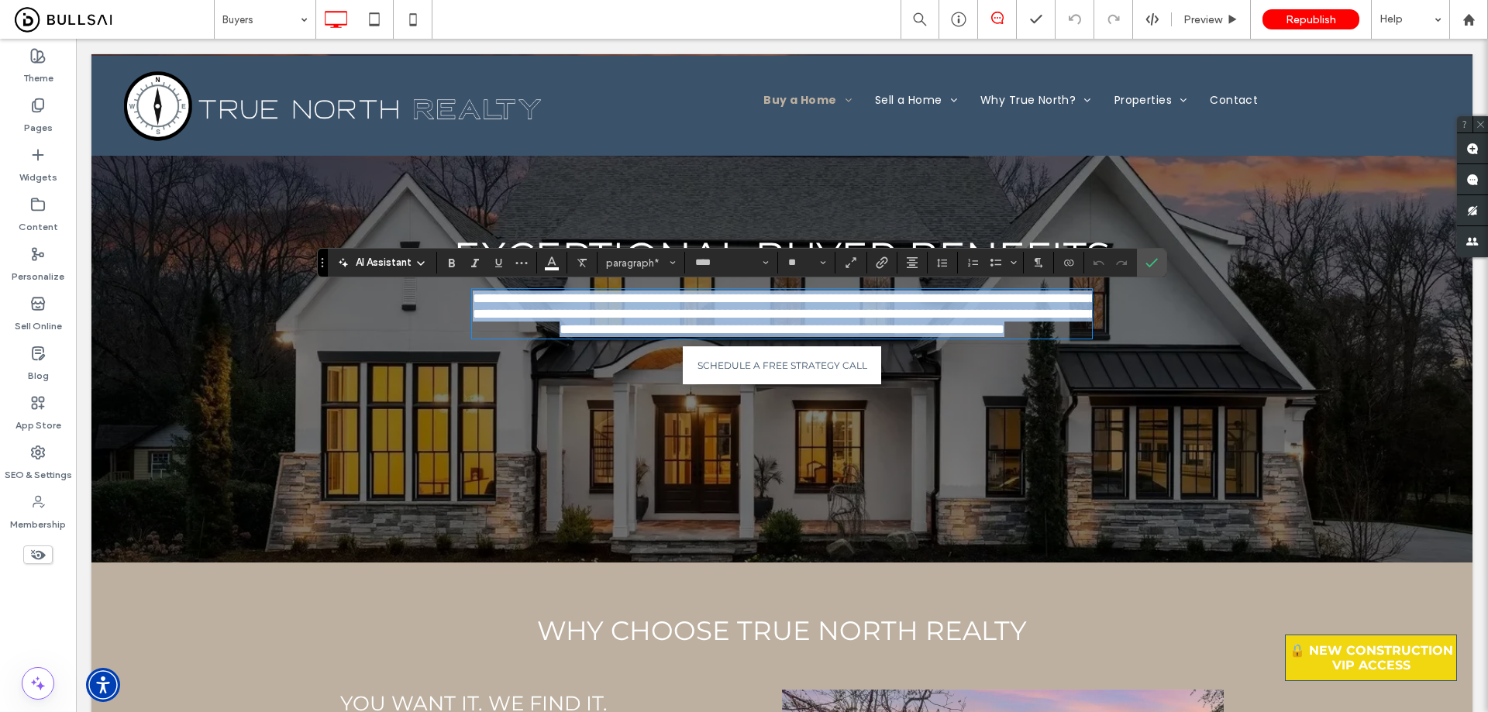
click at [730, 308] on span "**********" at bounding box center [785, 313] width 624 height 45
copy span "**********"
click at [976, 325] on span "**********" at bounding box center [785, 313] width 624 height 45
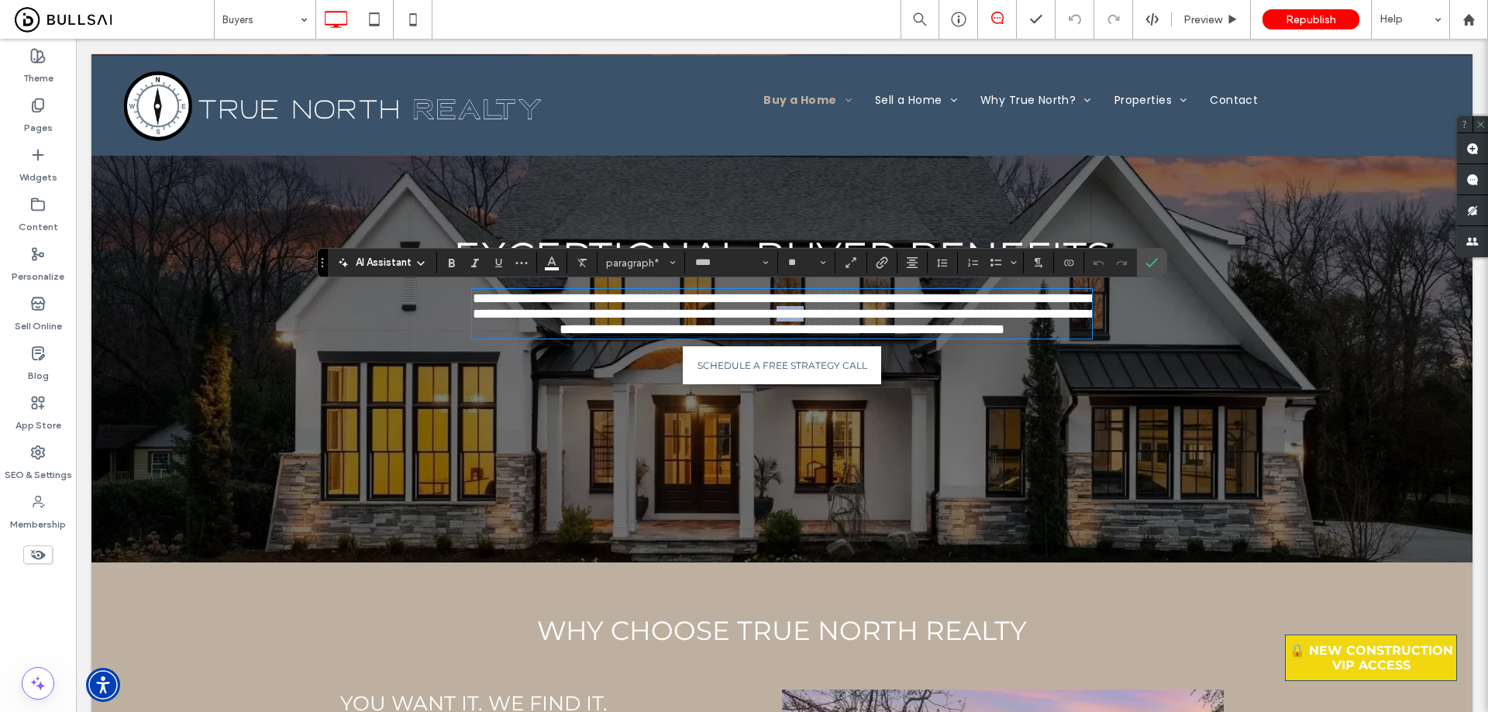
click at [976, 325] on span "**********" at bounding box center [785, 313] width 624 height 45
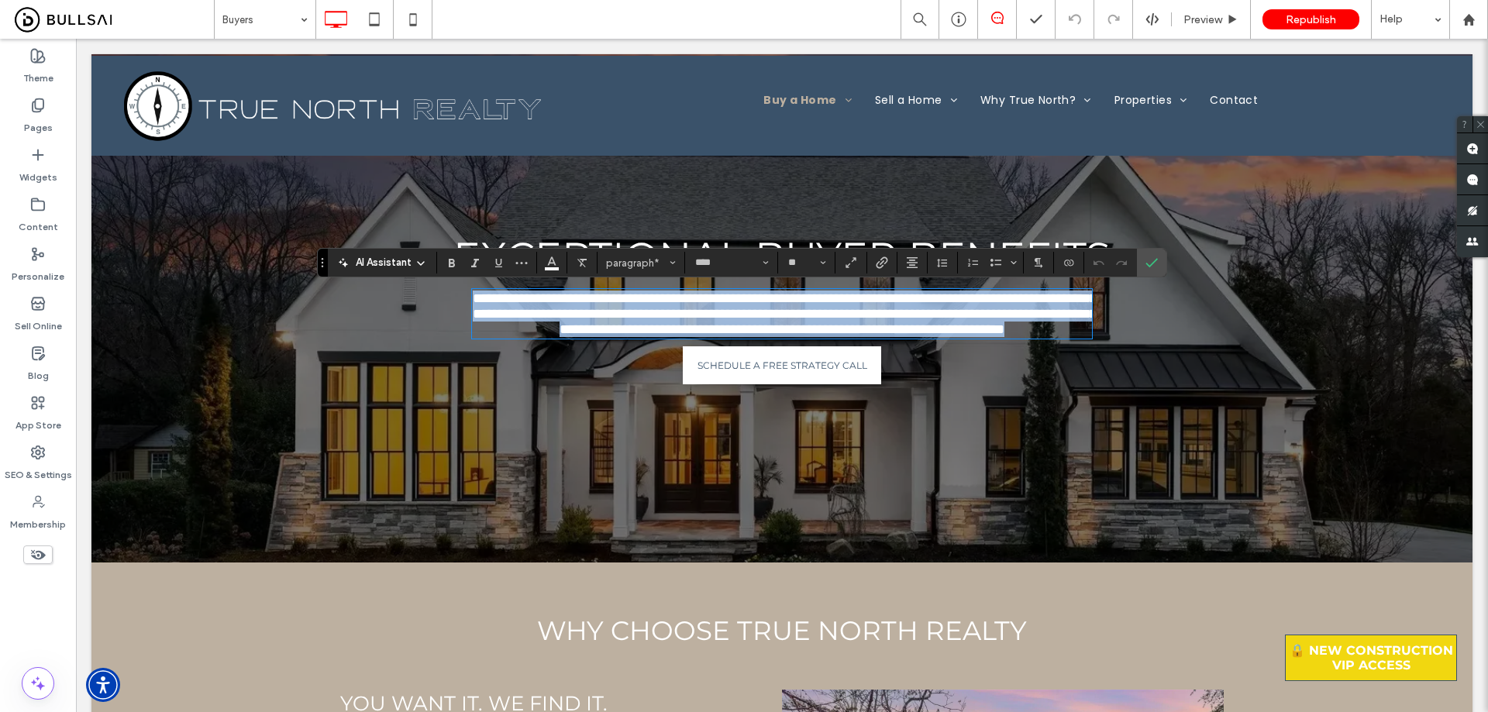
click at [976, 325] on span "**********" at bounding box center [785, 313] width 624 height 45
copy span "**********"
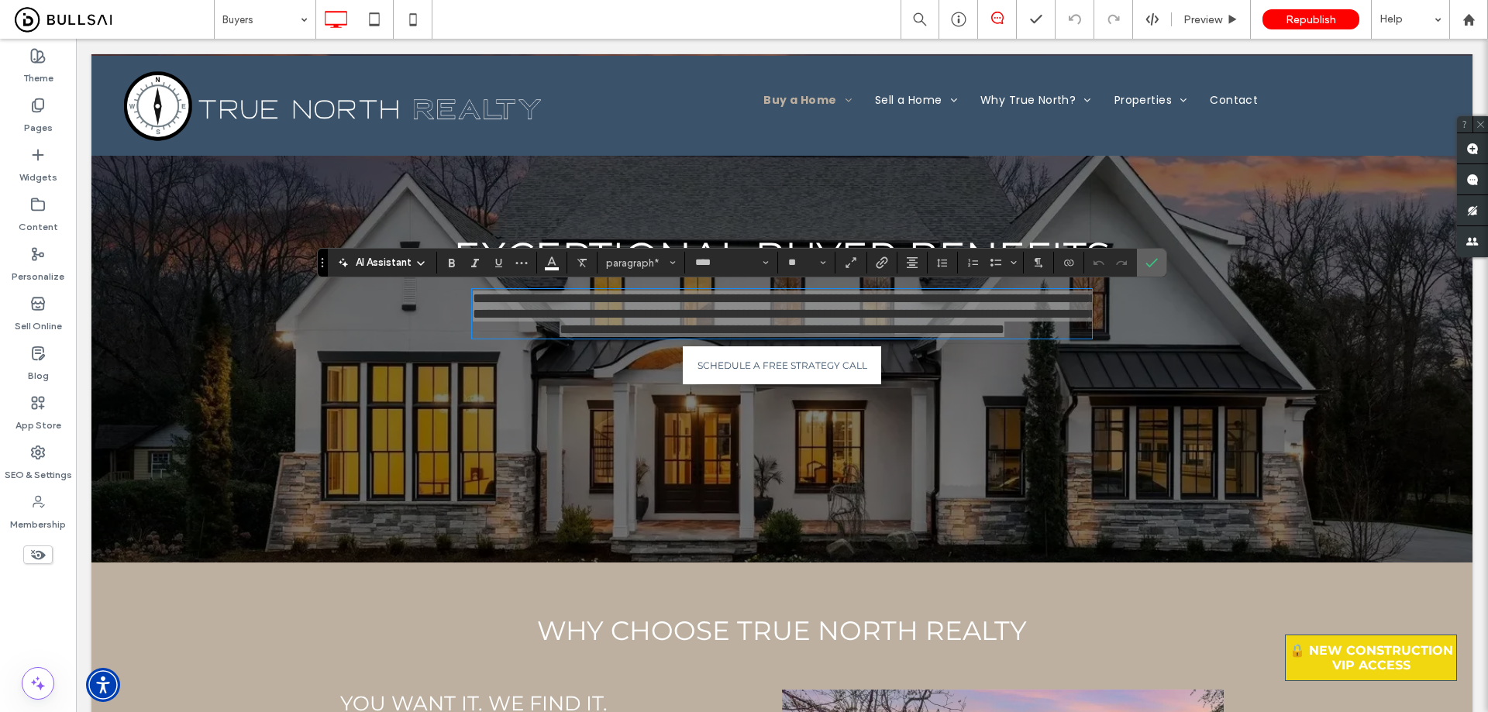
click at [1146, 267] on icon "Confirm" at bounding box center [1151, 262] width 12 height 12
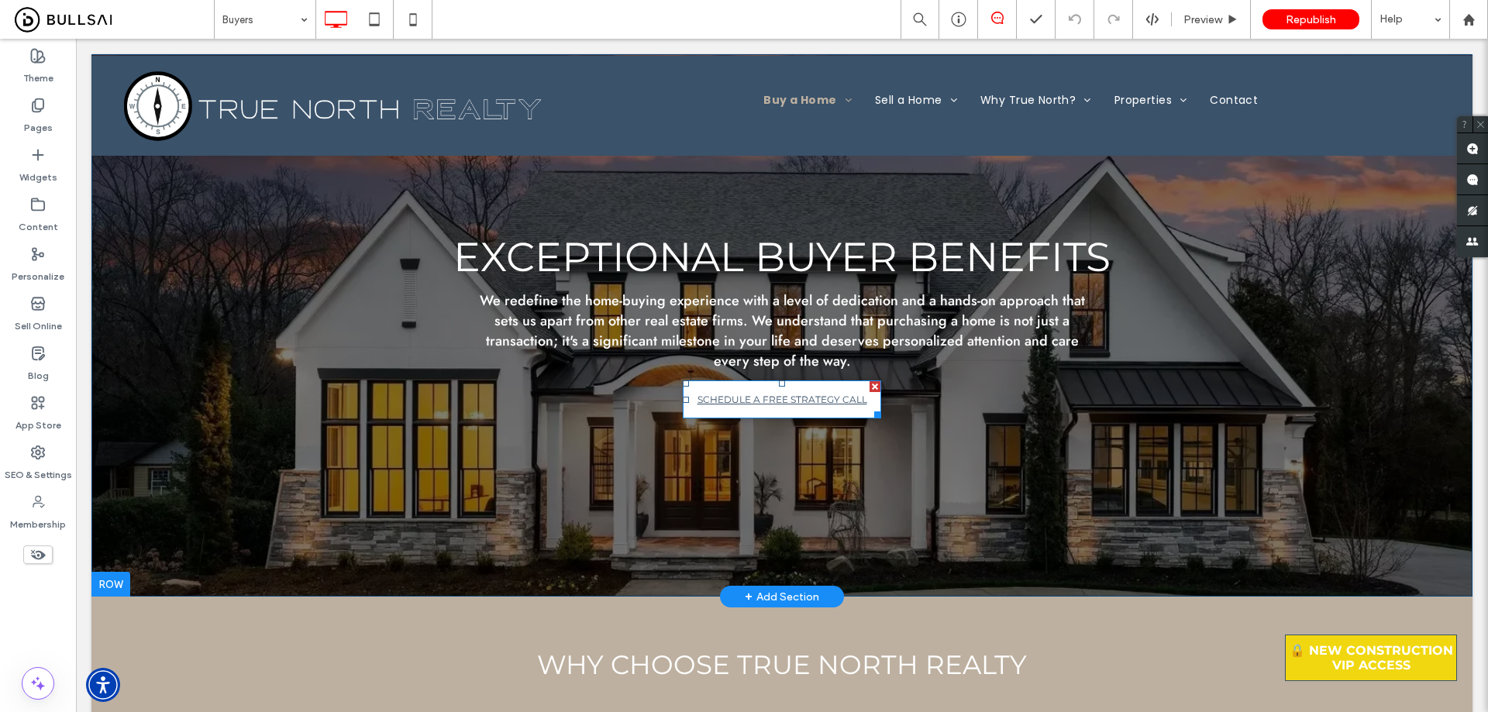
click at [824, 391] on span "SCHEDULE A FREE STRATEGY CALL" at bounding box center [782, 399] width 170 height 27
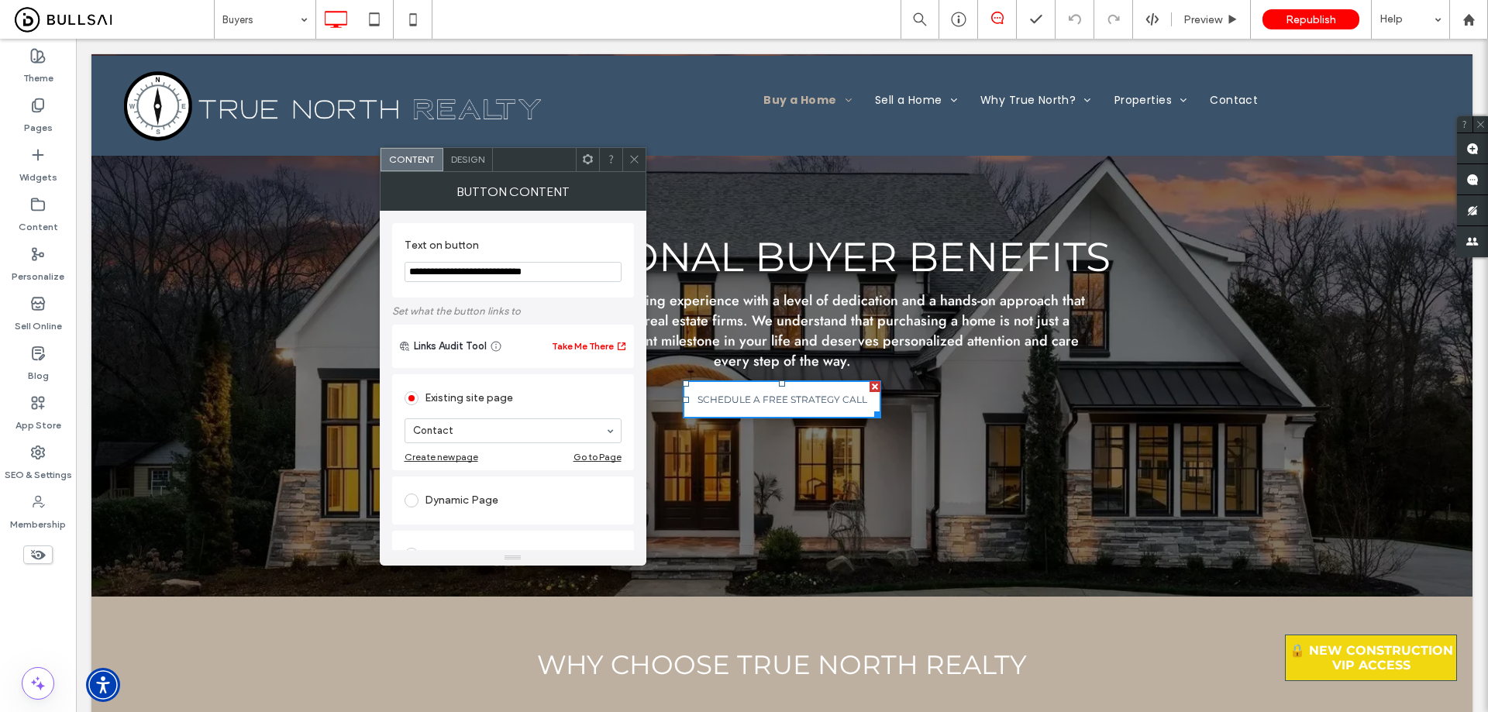
click at [466, 160] on span "Design" at bounding box center [467, 159] width 33 height 12
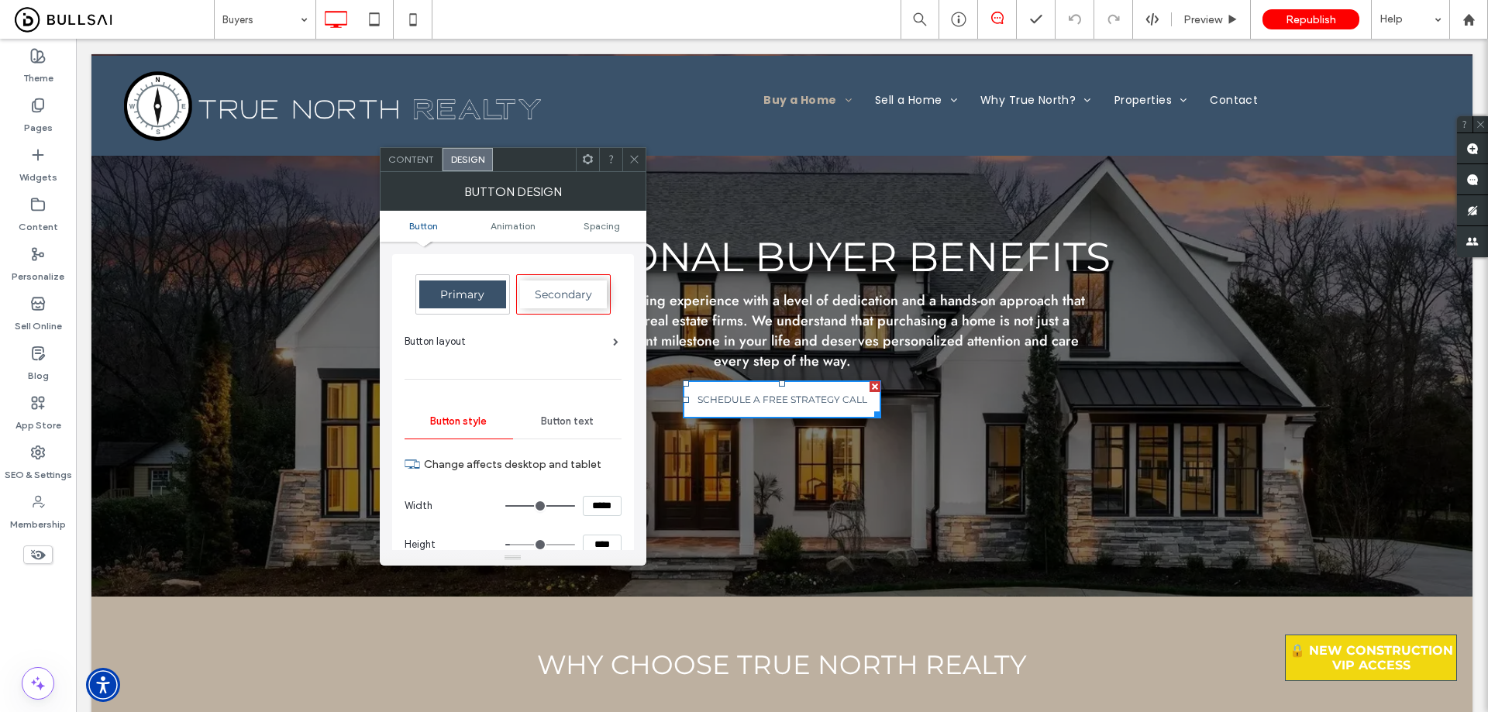
click at [577, 413] on div "Button text" at bounding box center [567, 421] width 108 height 34
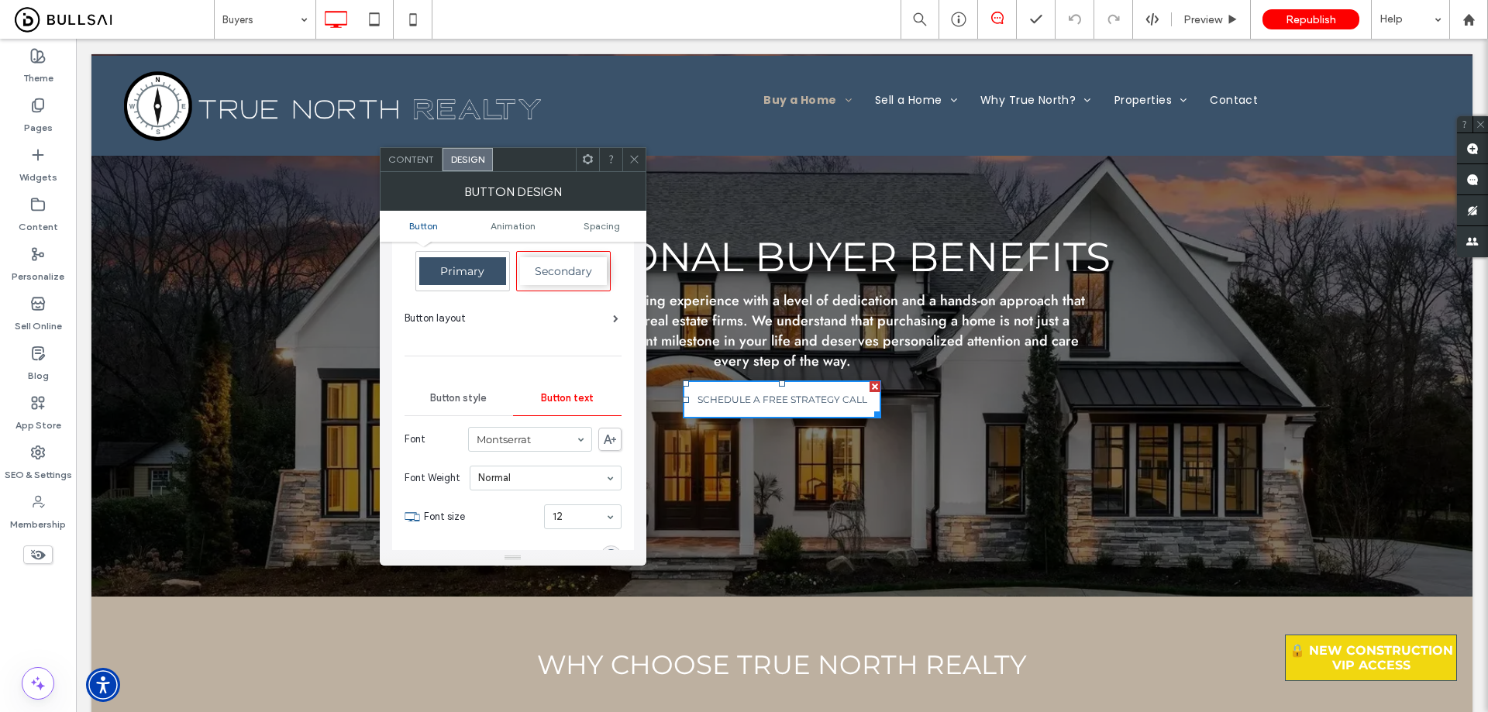
scroll to position [77, 0]
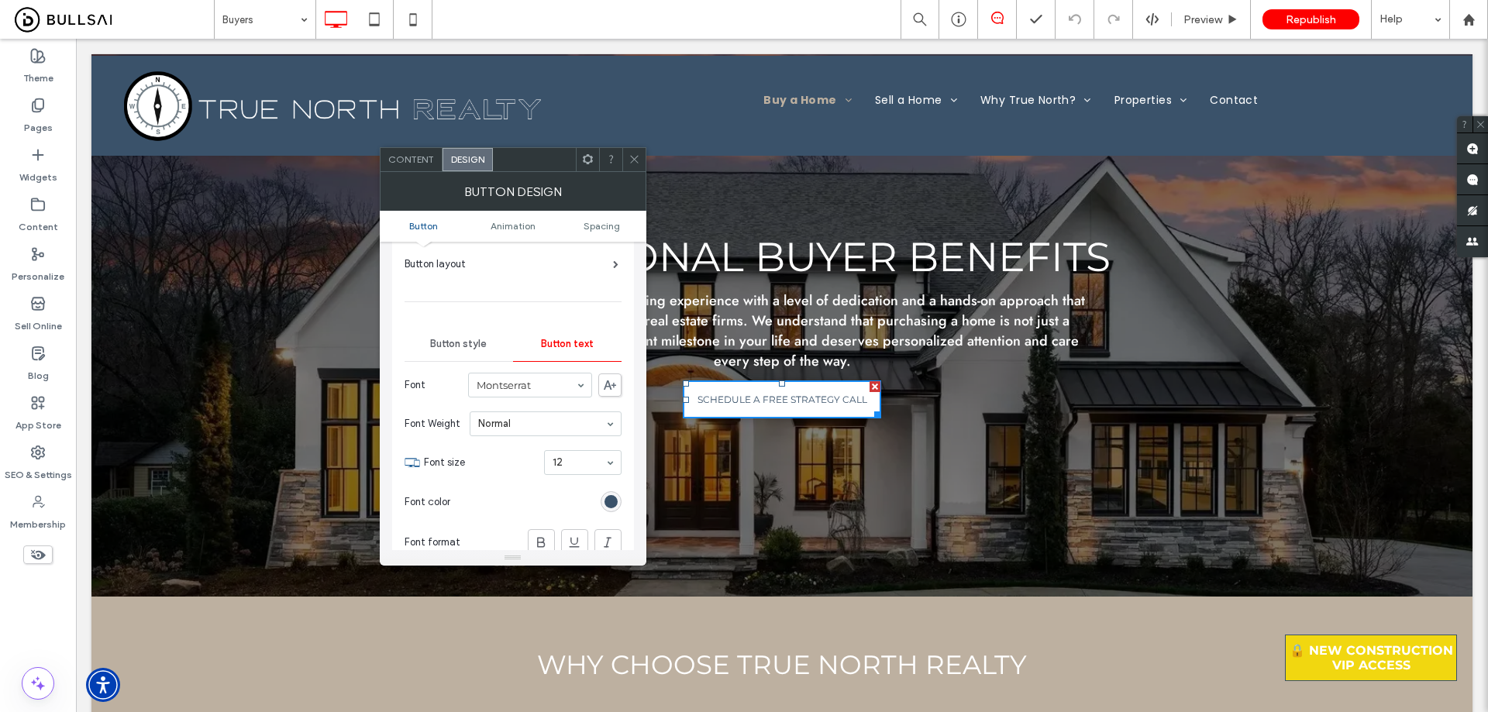
drag, startPoint x: 608, startPoint y: 495, endPoint x: 625, endPoint y: 496, distance: 17.1
click at [609, 496] on div "rgb(58, 82, 106)" at bounding box center [610, 501] width 21 height 21
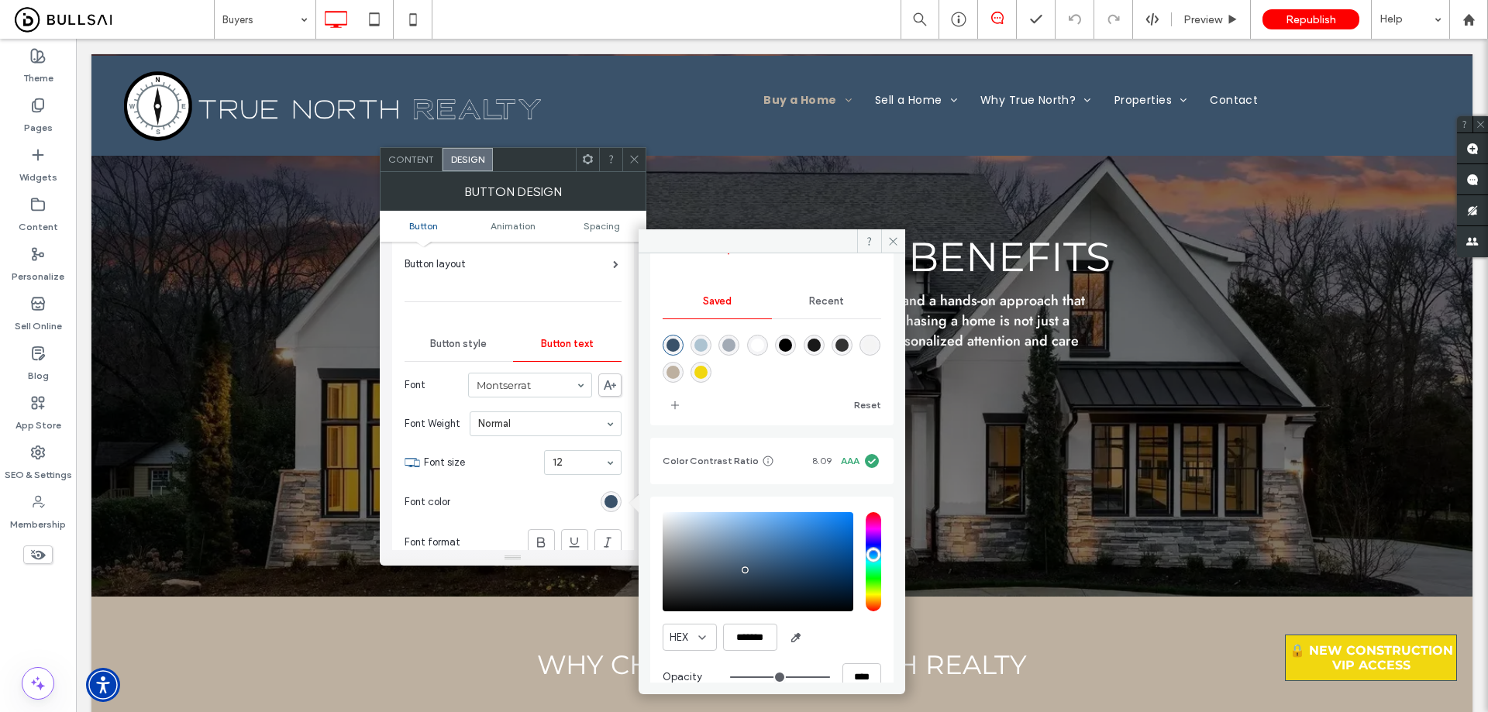
scroll to position [143, 0]
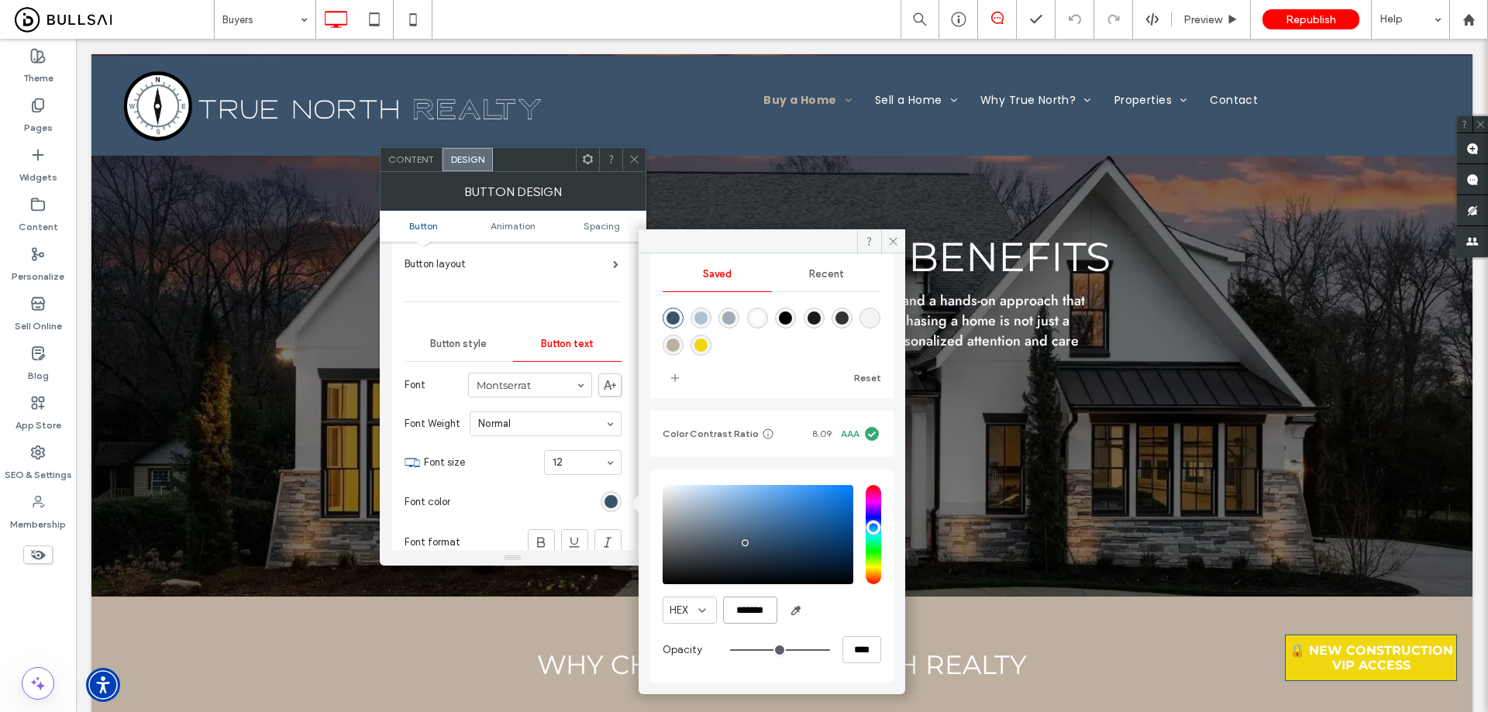
click at [755, 613] on input "*******" at bounding box center [750, 610] width 54 height 27
click at [638, 150] on span at bounding box center [634, 159] width 12 height 23
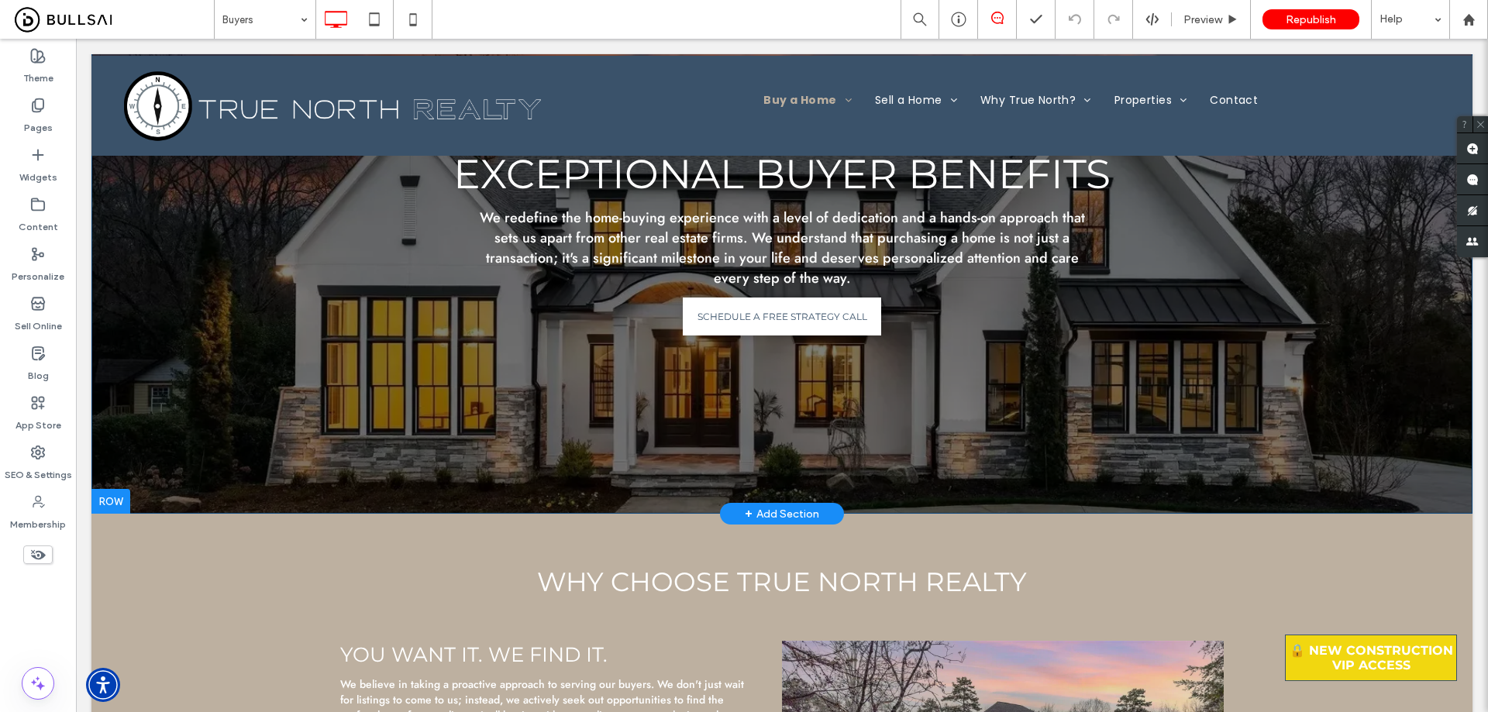
scroll to position [77, 0]
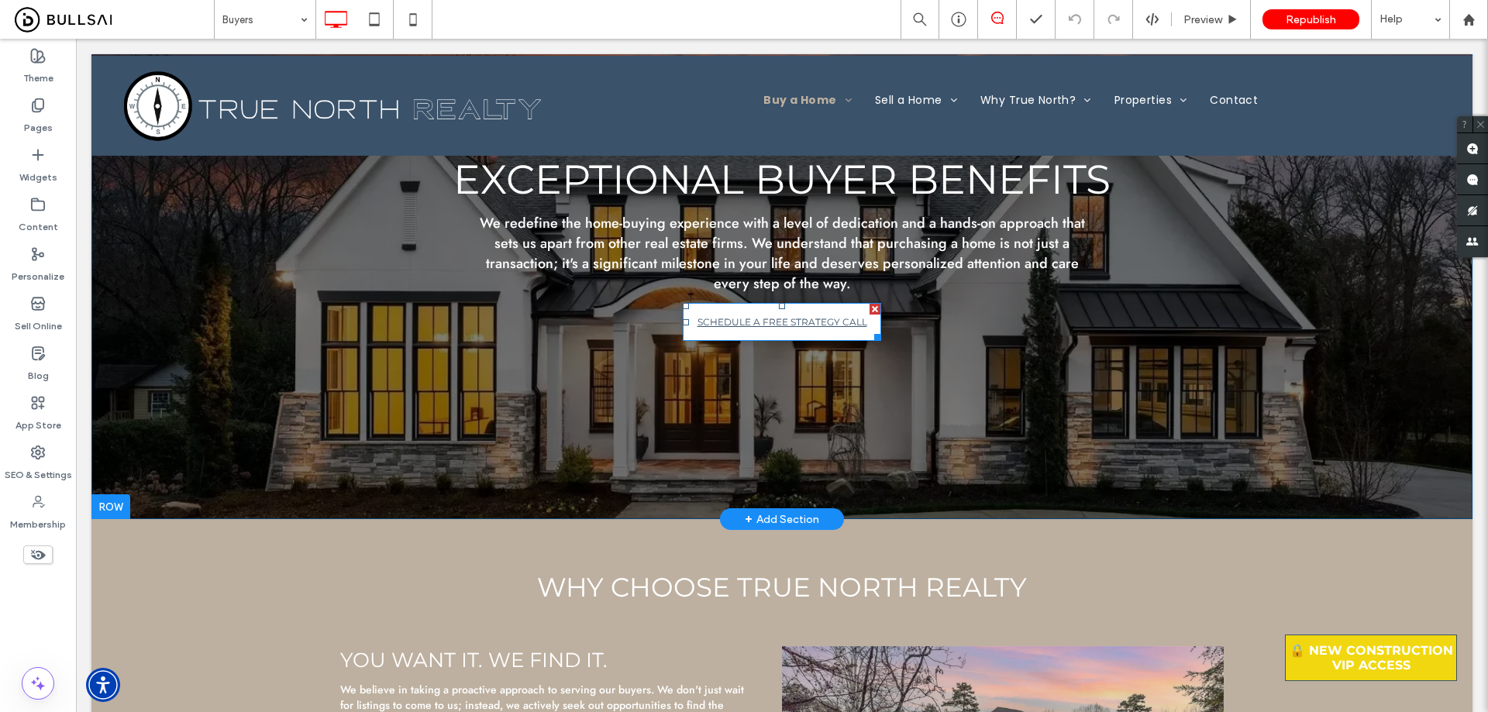
click at [820, 334] on span "SCHEDULE A FREE STRATEGY CALL" at bounding box center [782, 321] width 170 height 27
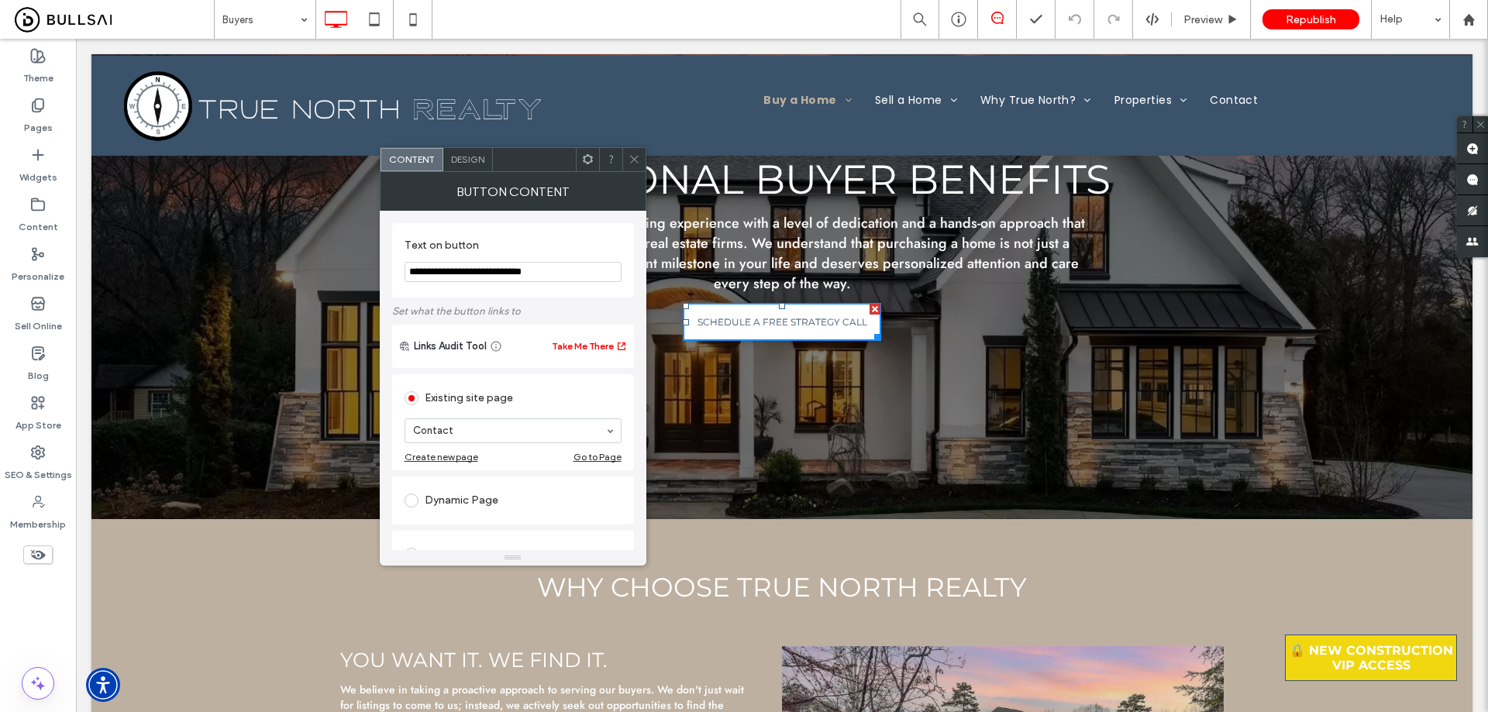
click at [466, 164] on span "Design" at bounding box center [467, 159] width 33 height 12
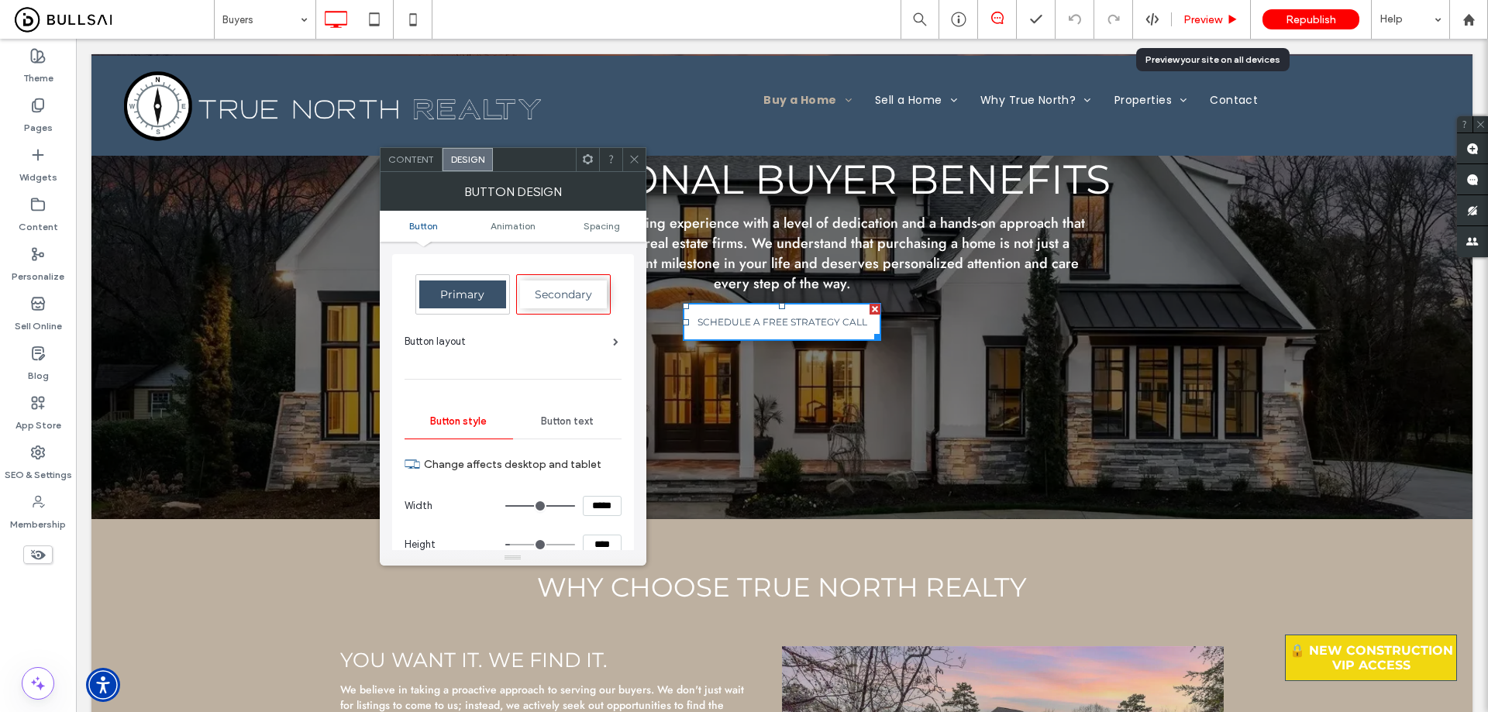
click at [1224, 21] on div "Preview" at bounding box center [1211, 19] width 78 height 13
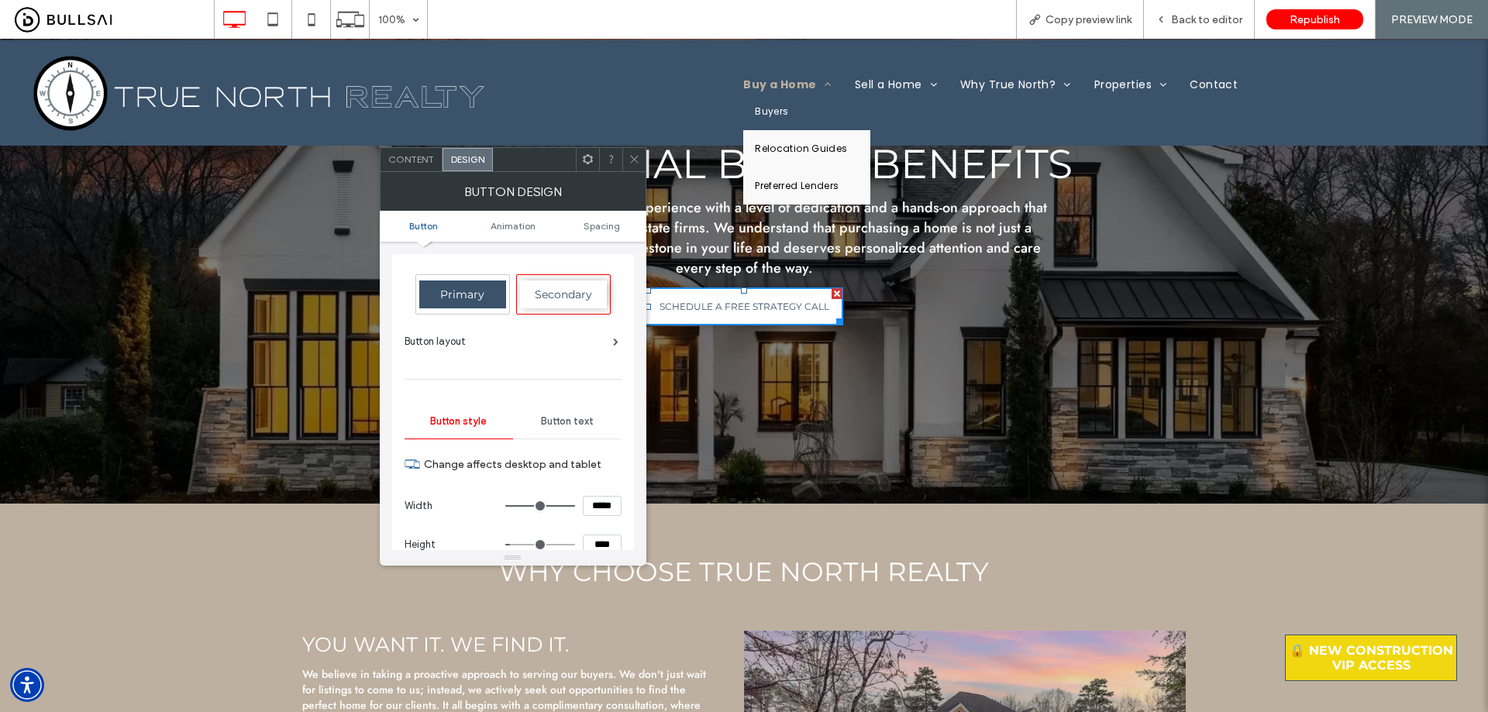
click at [777, 82] on span "Buy a Home" at bounding box center [787, 85] width 88 height 16
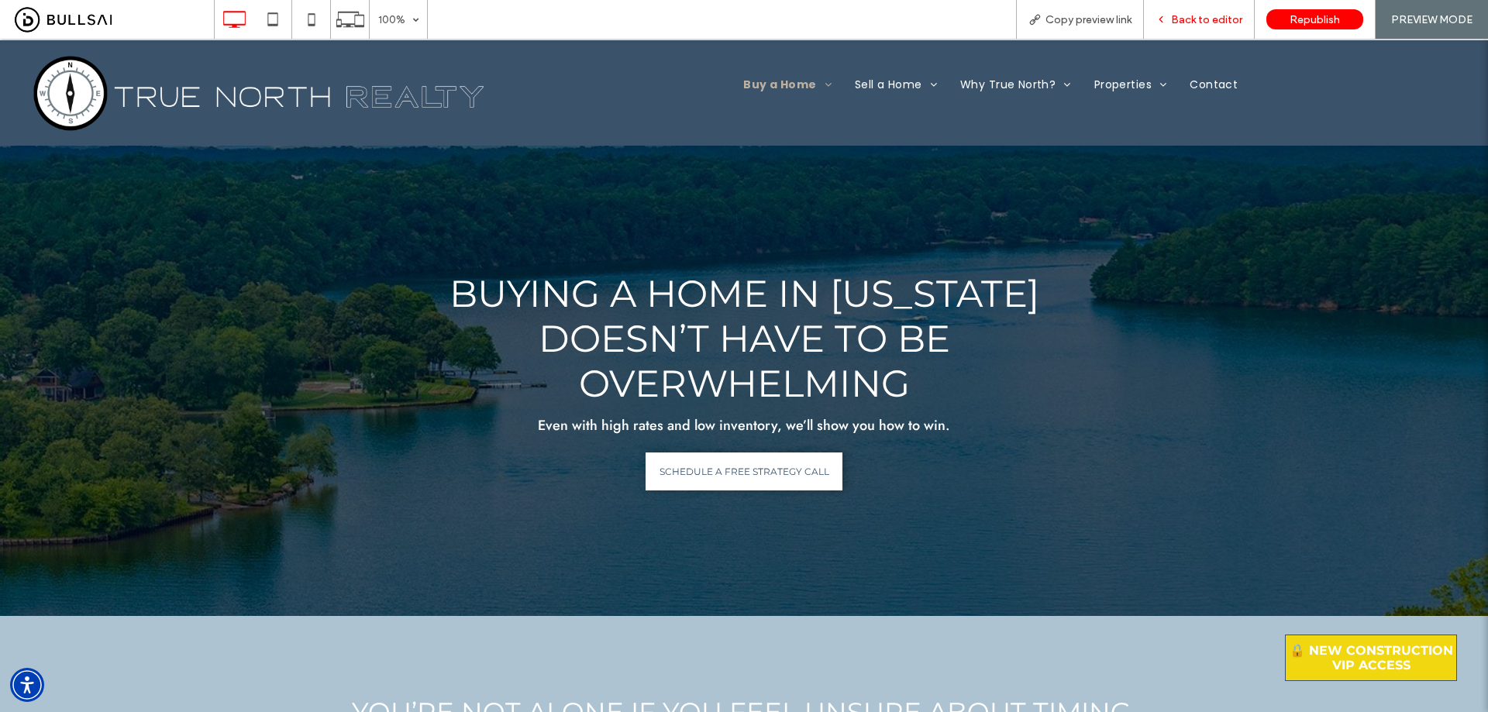
click at [1197, 20] on span "Back to editor" at bounding box center [1206, 19] width 71 height 13
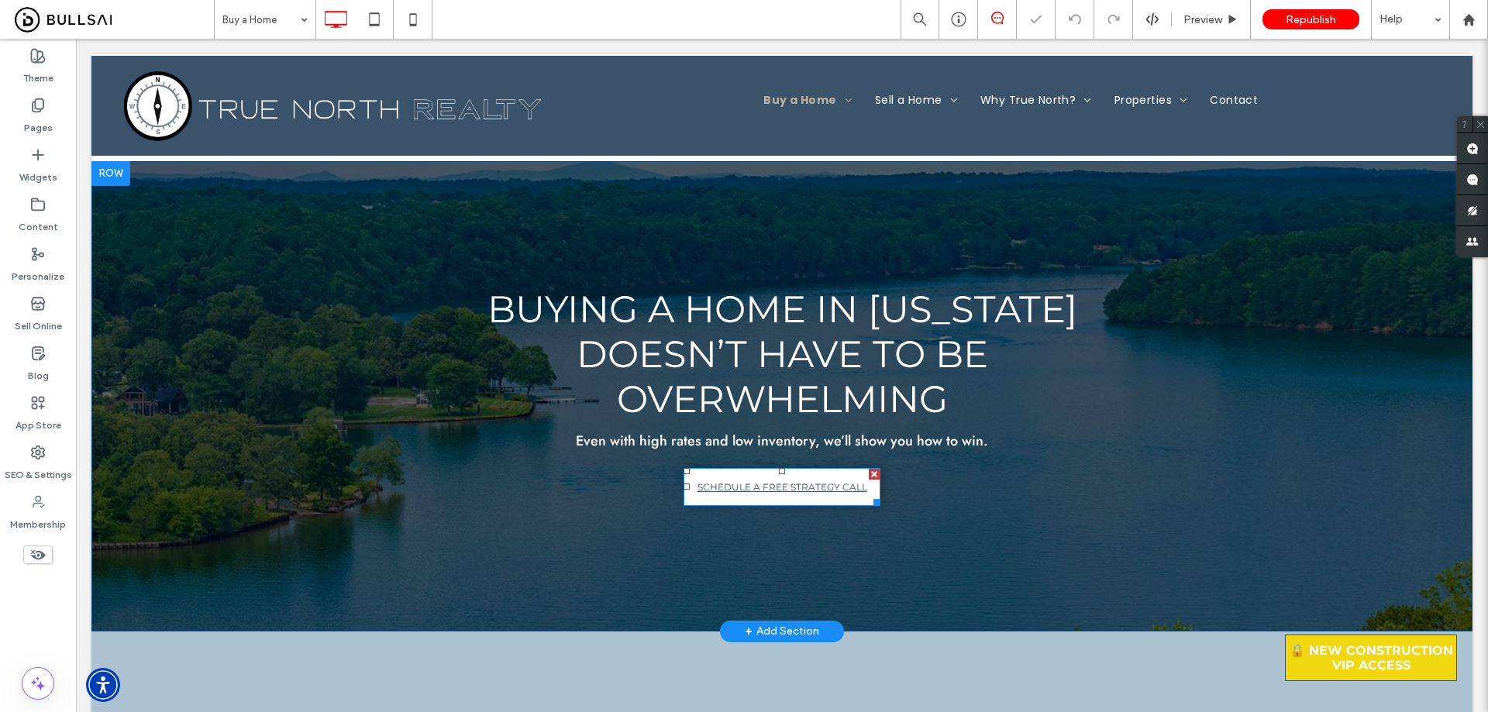
click at [803, 484] on span "SCHEDULE A FREE STRATEGY CALL" at bounding box center [782, 486] width 170 height 27
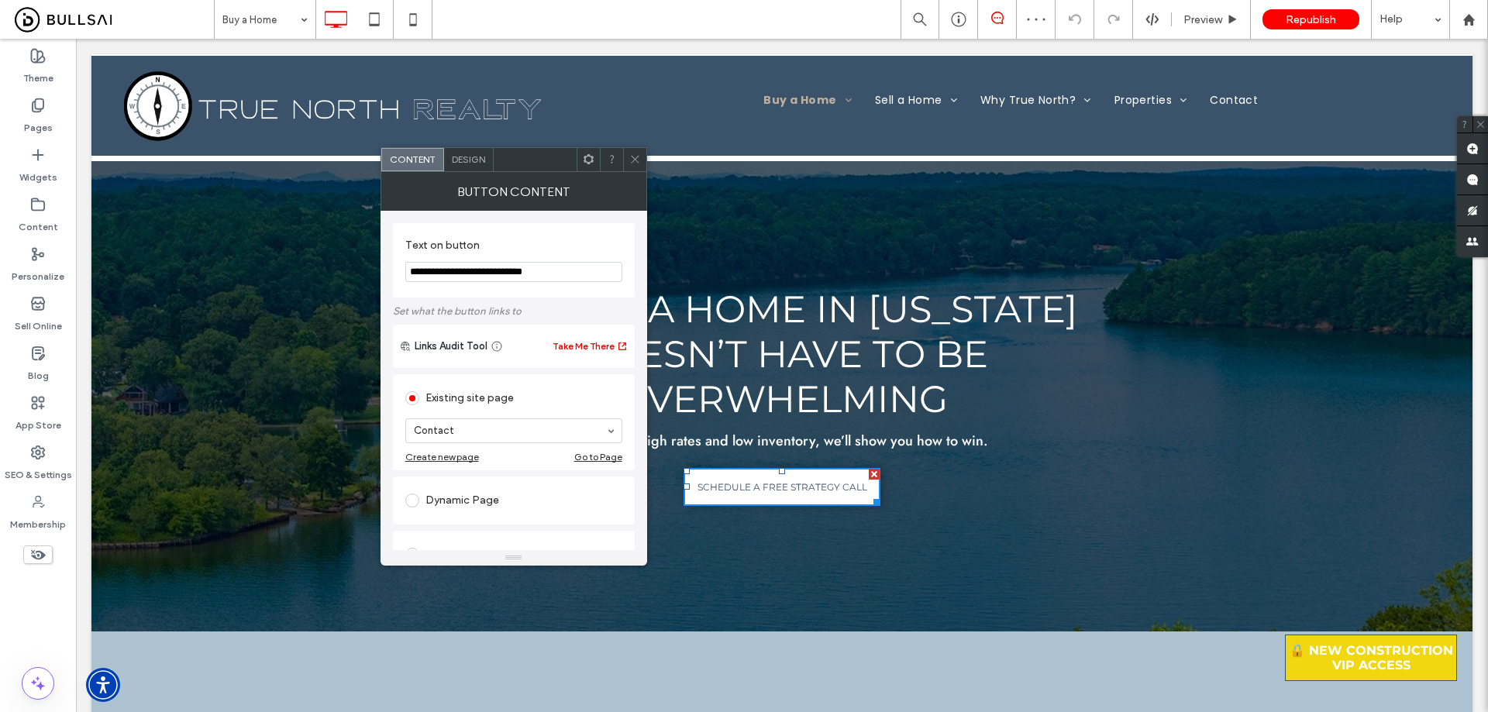
click at [461, 154] on span "Design" at bounding box center [468, 159] width 33 height 12
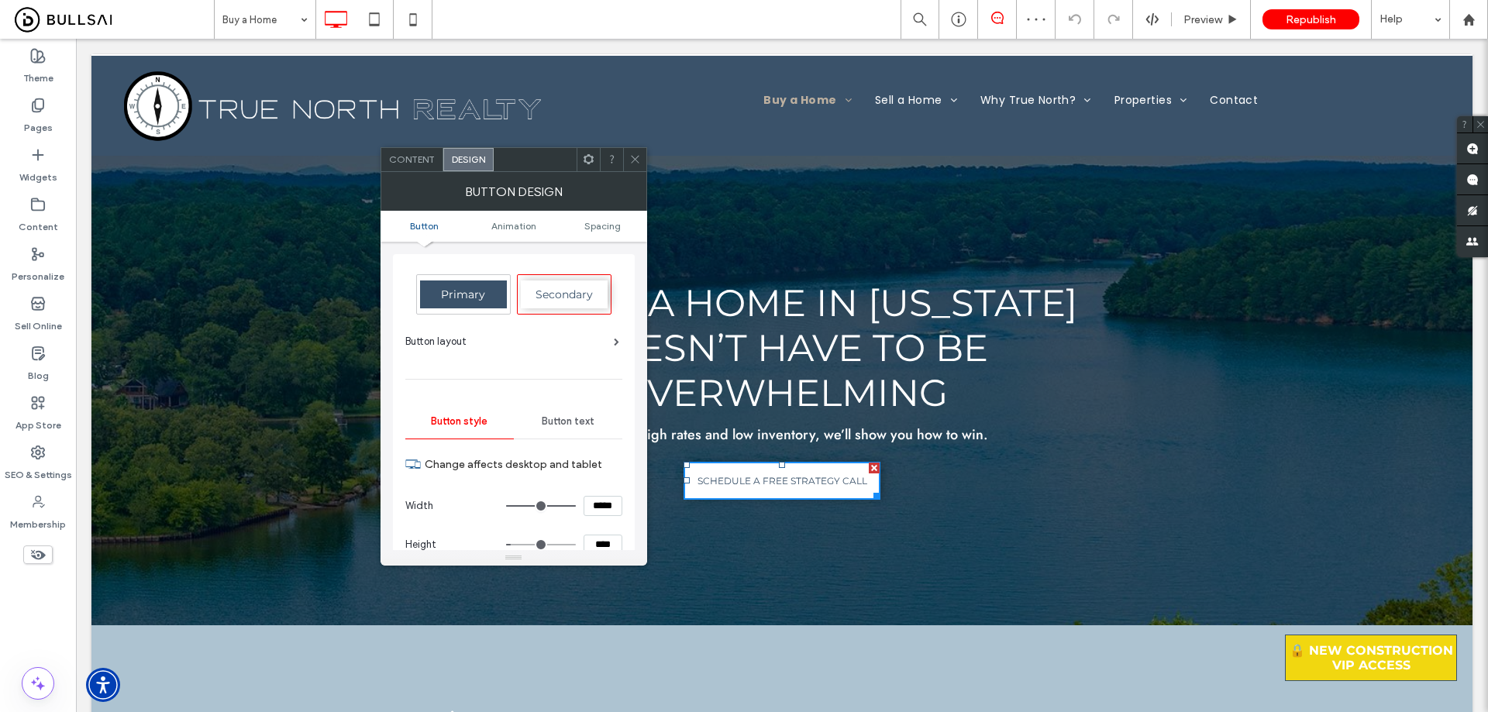
click at [574, 417] on span "Button text" at bounding box center [568, 421] width 53 height 12
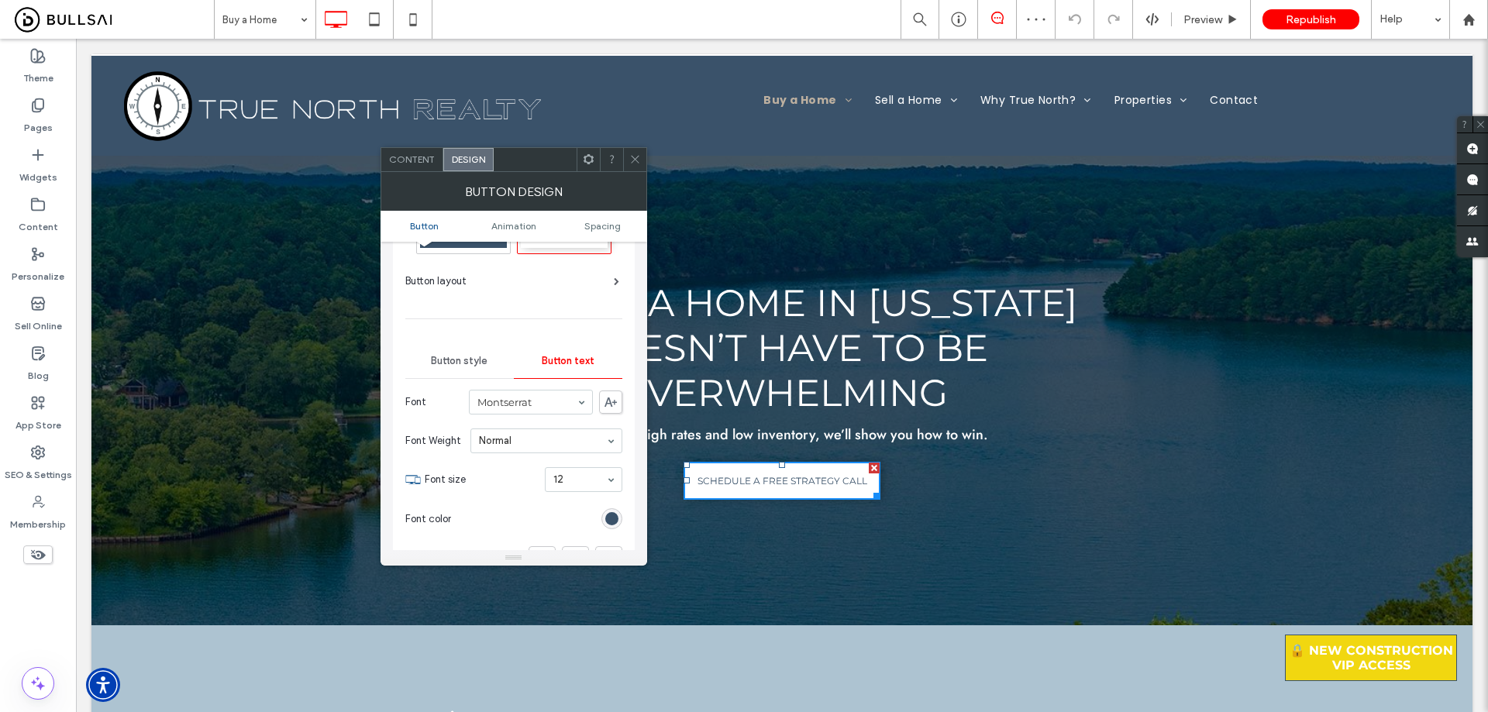
scroll to position [232, 0]
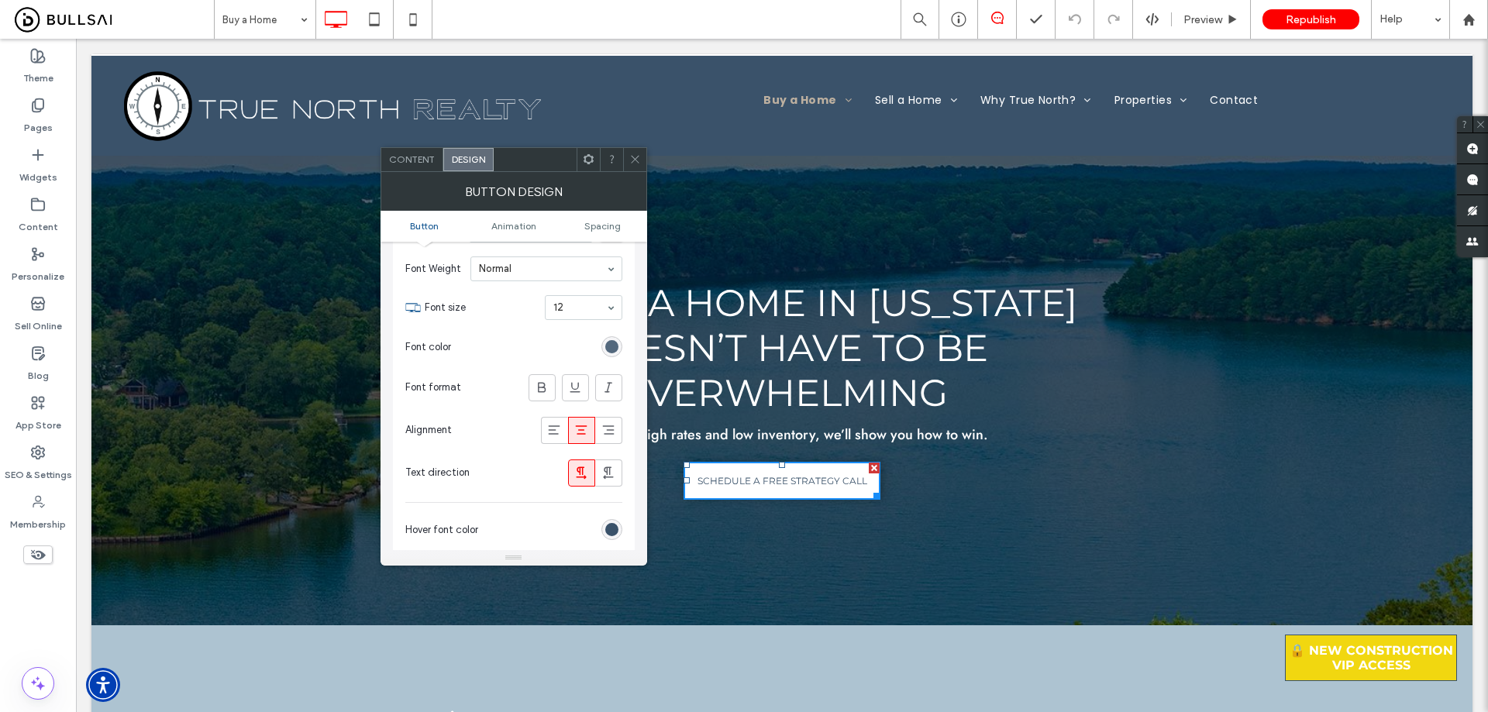
click at [618, 346] on div "rgb(58, 82, 106)" at bounding box center [611, 346] width 13 height 13
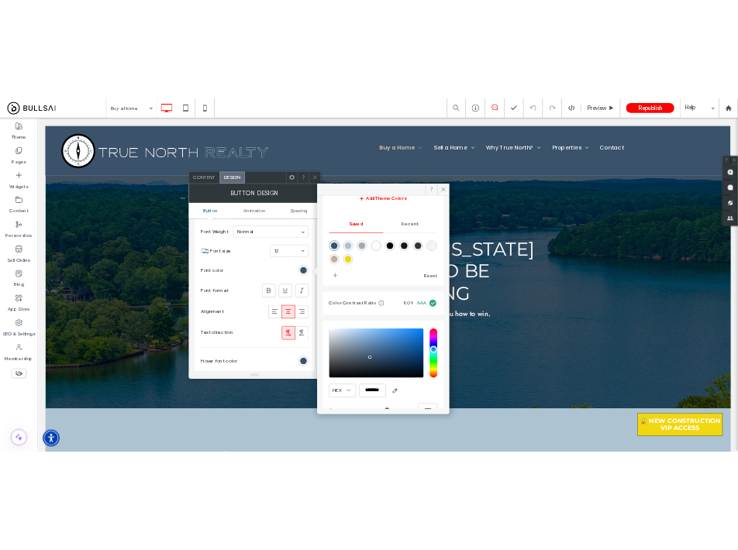
scroll to position [143, 0]
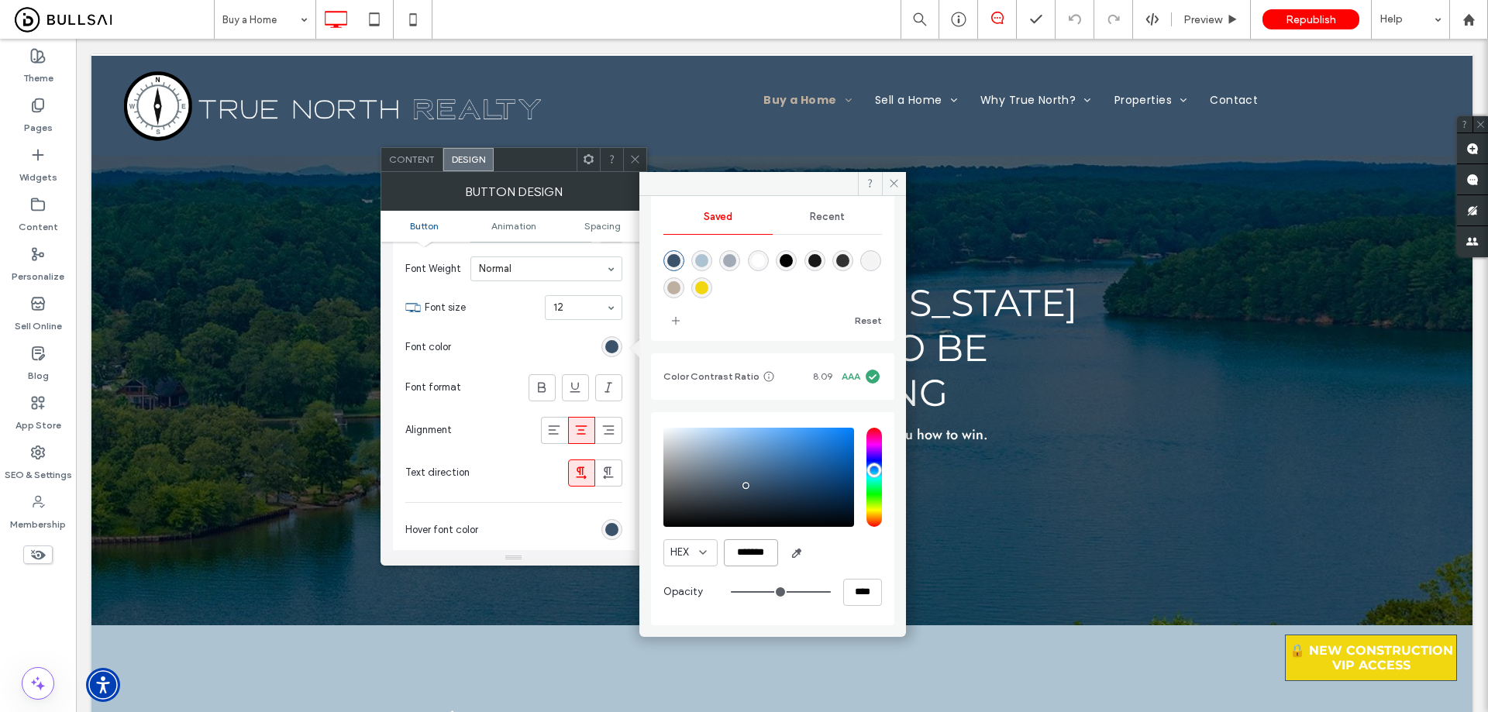
click at [766, 554] on input "*******" at bounding box center [751, 552] width 54 height 27
click at [1200, 22] on span "Preview" at bounding box center [1202, 19] width 39 height 13
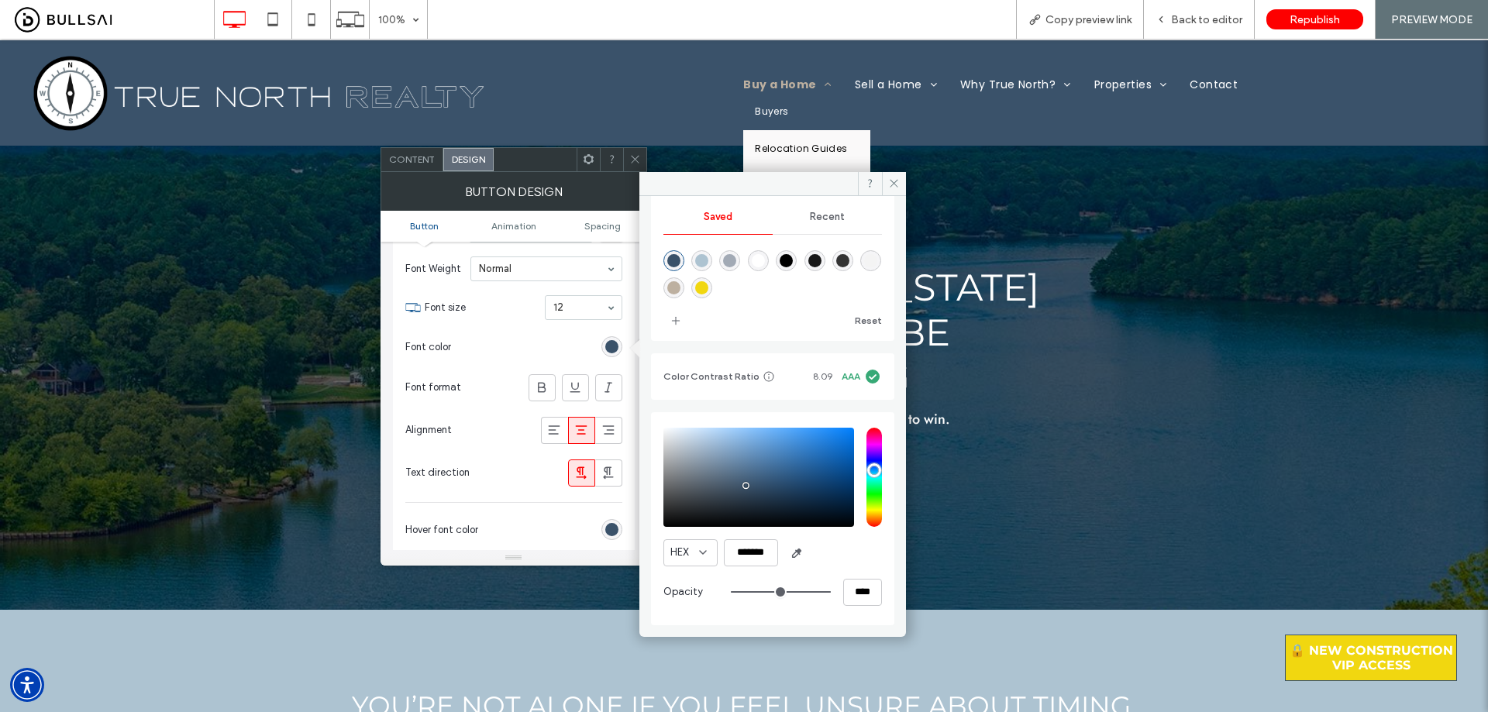
click at [776, 103] on link "Buyers" at bounding box center [806, 111] width 127 height 37
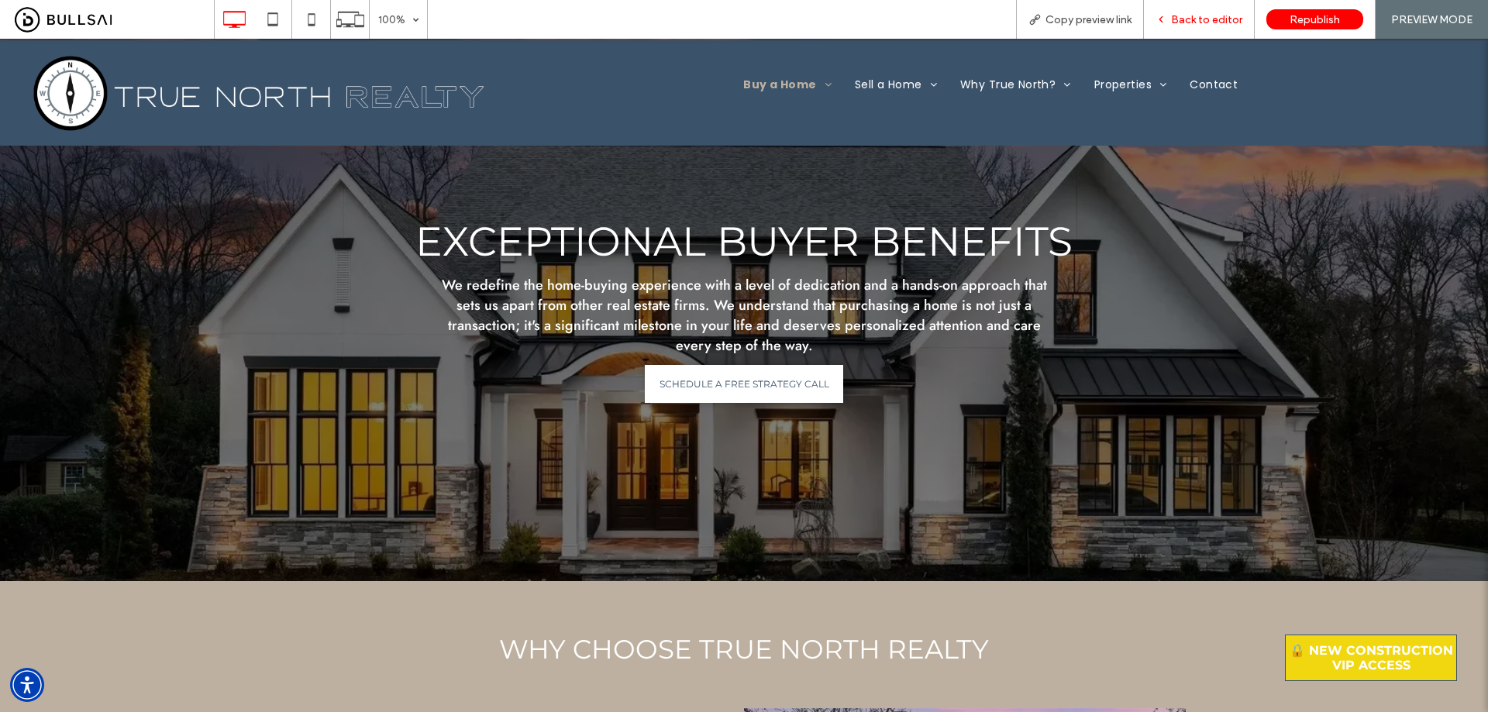
click at [1215, 8] on div "Back to editor" at bounding box center [1199, 19] width 111 height 39
click at [1216, 15] on span "Back to editor" at bounding box center [1206, 19] width 71 height 13
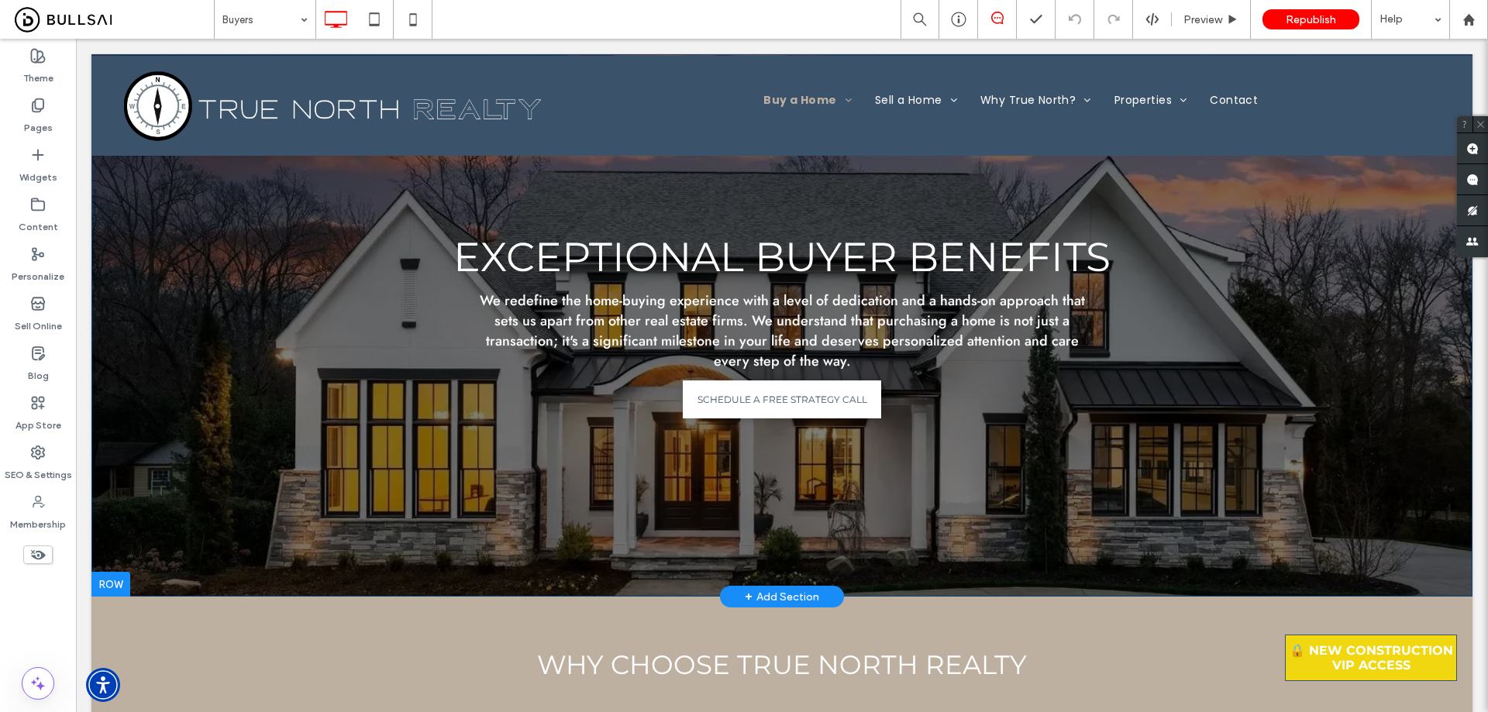
click at [218, 216] on div "Exceptional Buyer Benefits We redefine the home-buying experience with a level …" at bounding box center [781, 325] width 1381 height 542
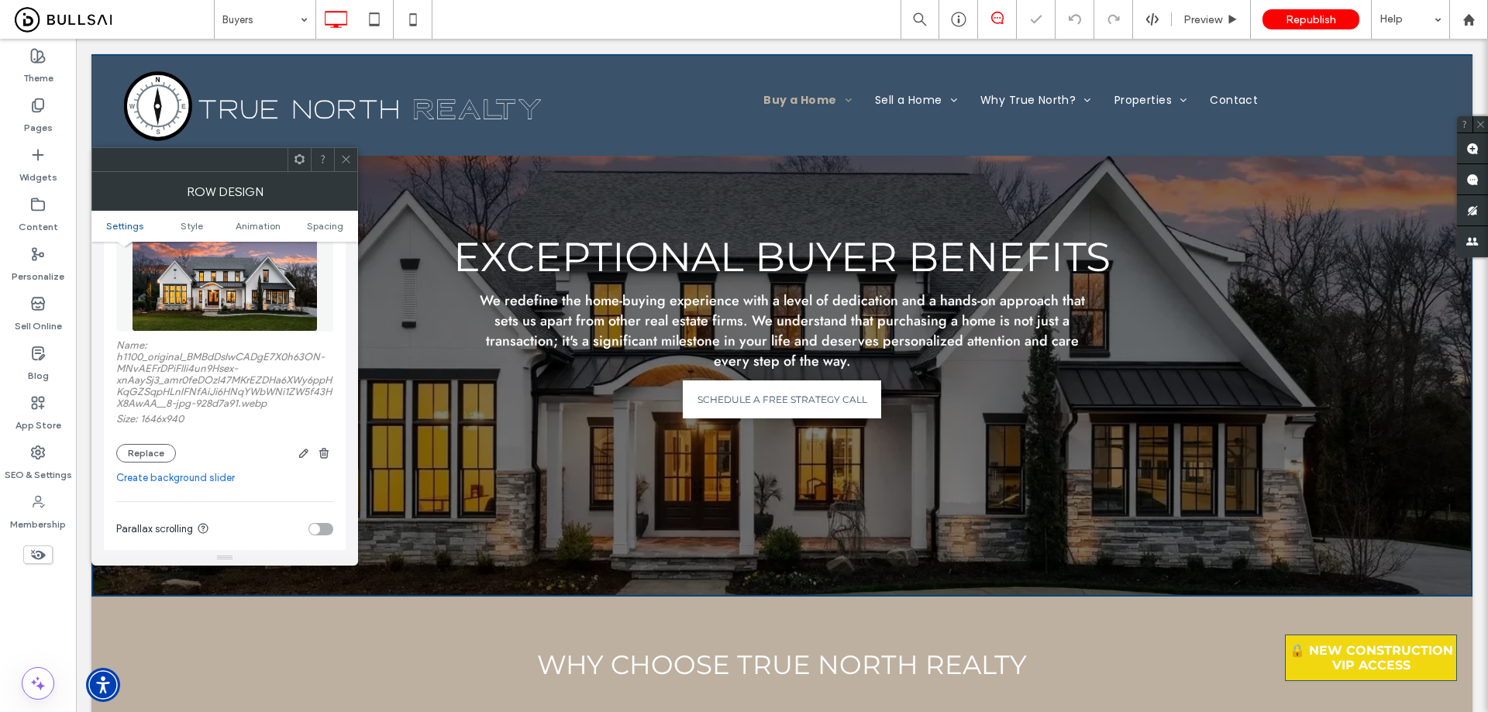
scroll to position [310, 0]
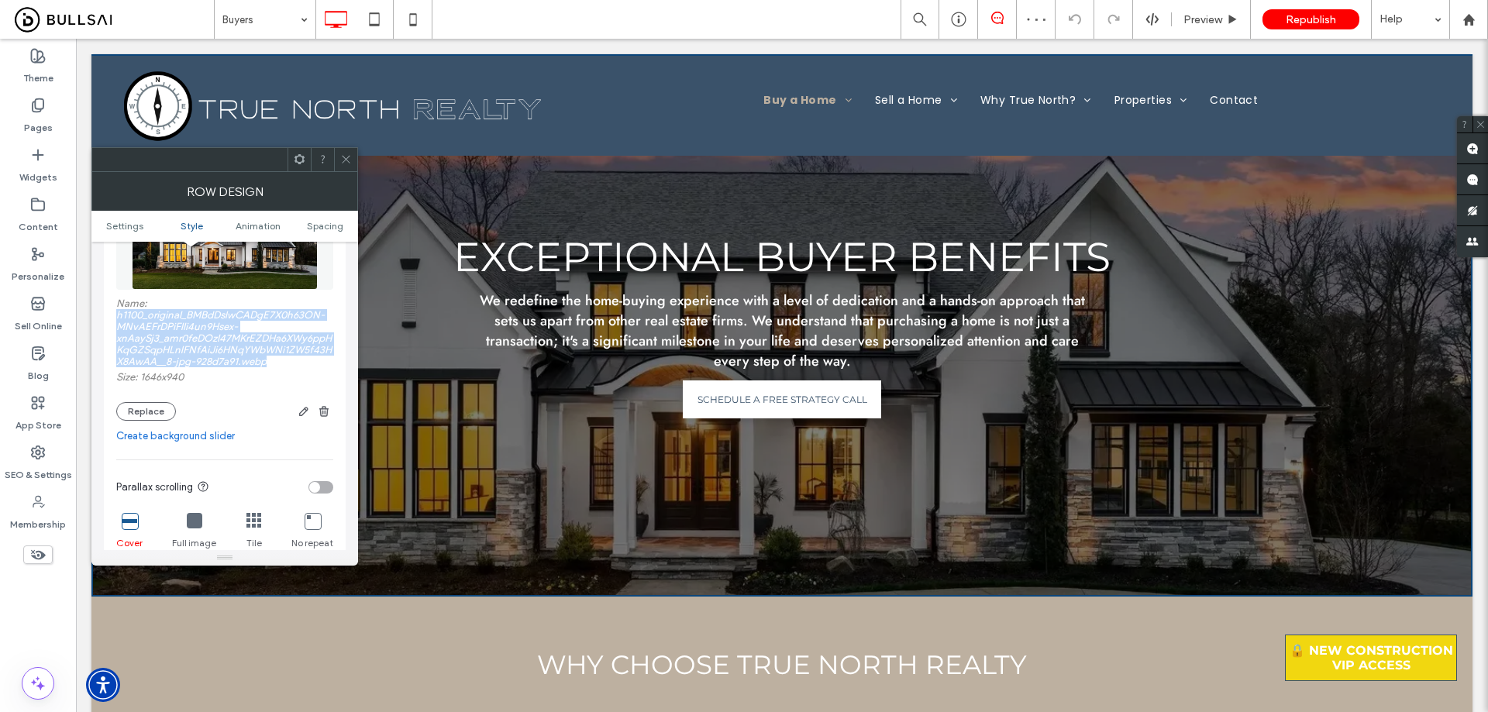
drag, startPoint x: 297, startPoint y: 362, endPoint x: 107, endPoint y: 318, distance: 194.7
click at [107, 318] on div "Background Color Image Video Name: h1100_original_BMBdDsIwCADgE7X0h63ON-MNvAEFr…" at bounding box center [225, 527] width 242 height 843
copy label "h1100_original_BMBdDsIwCADgE7X0h63ON-MNvAEFrDPiFlli4un9Hsex-xnAaySj3_amr0feDOzl…"
click at [43, 208] on icon at bounding box center [37, 204] width 15 height 15
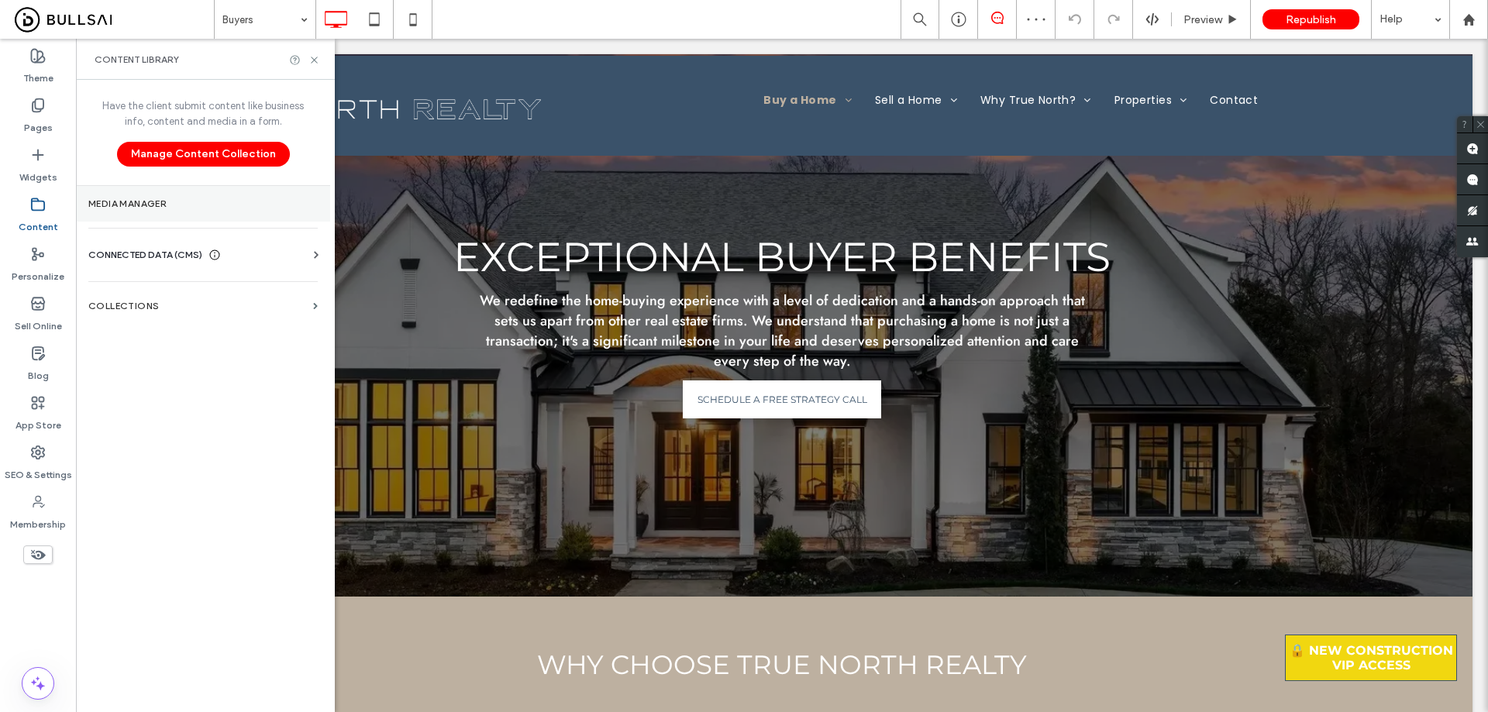
click at [183, 208] on label "Media Manager" at bounding box center [202, 203] width 229 height 11
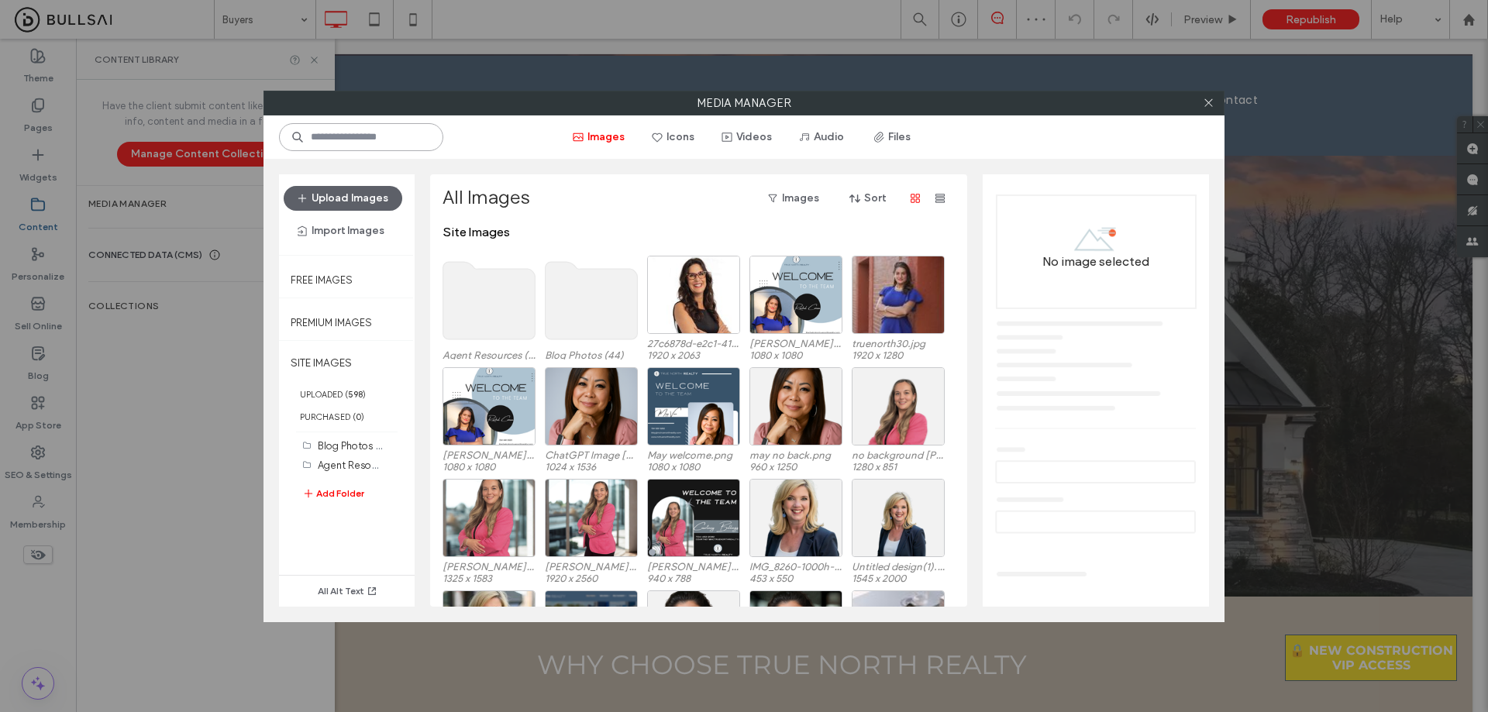
click at [403, 132] on input at bounding box center [361, 137] width 164 height 28
paste input "**********"
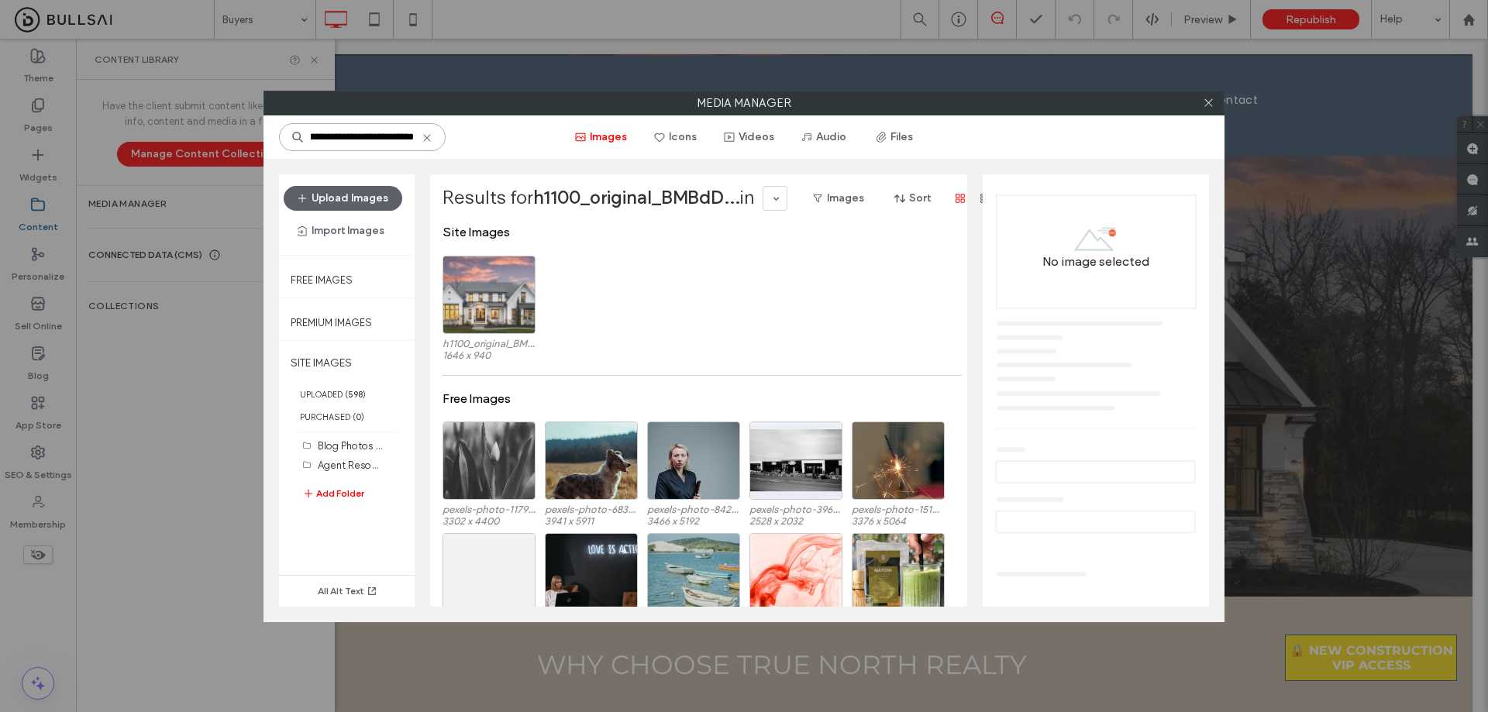
type input "**********"
click at [484, 287] on div "Select" at bounding box center [488, 295] width 93 height 78
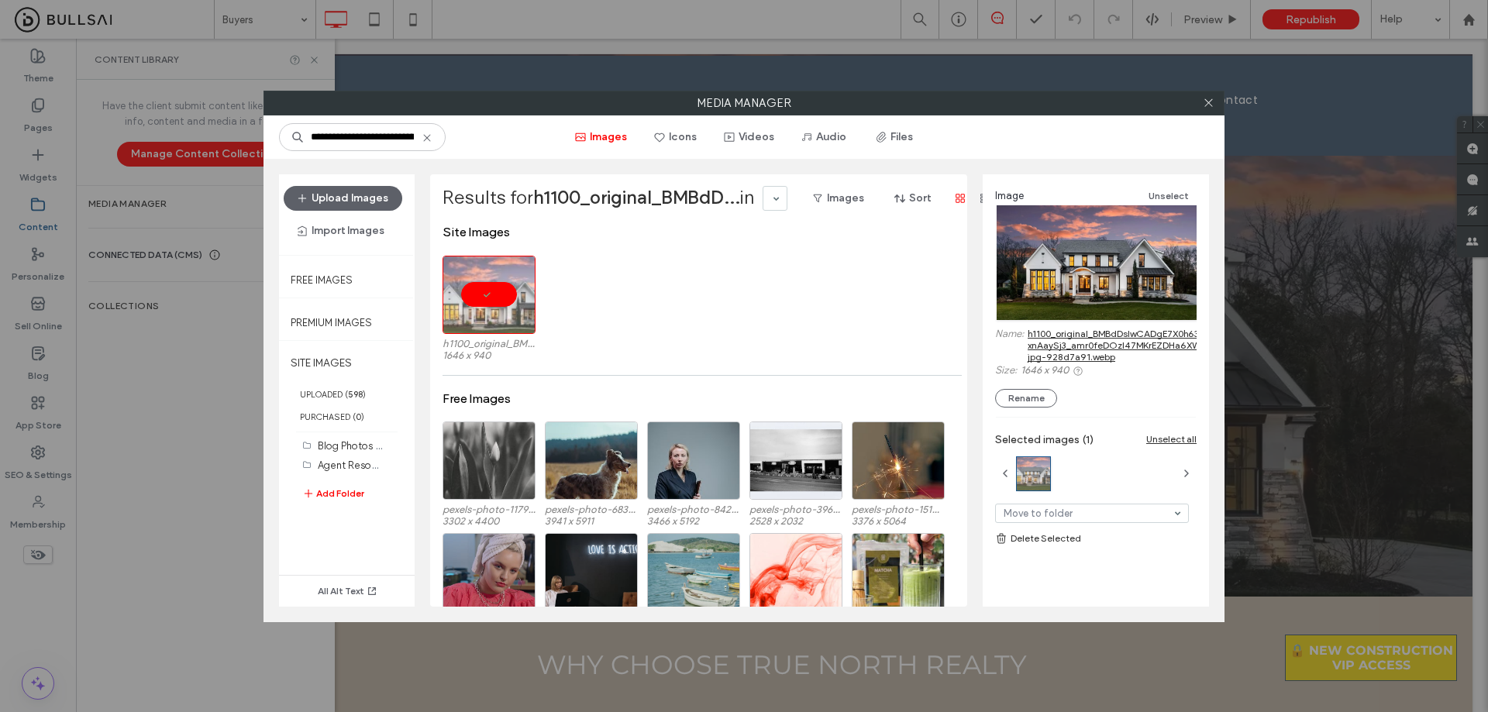
click at [1108, 330] on link "h1100_original_BMBdDsIwCADgE7X0h63ON-MNvAEFrDPiFlli4un9Hsex-xnAaySj3_amr0feDOzl…" at bounding box center [1253, 345] width 452 height 35
click at [1134, 72] on div "**********" at bounding box center [744, 356] width 1488 height 712
click at [1206, 102] on icon at bounding box center [1209, 103] width 12 height 12
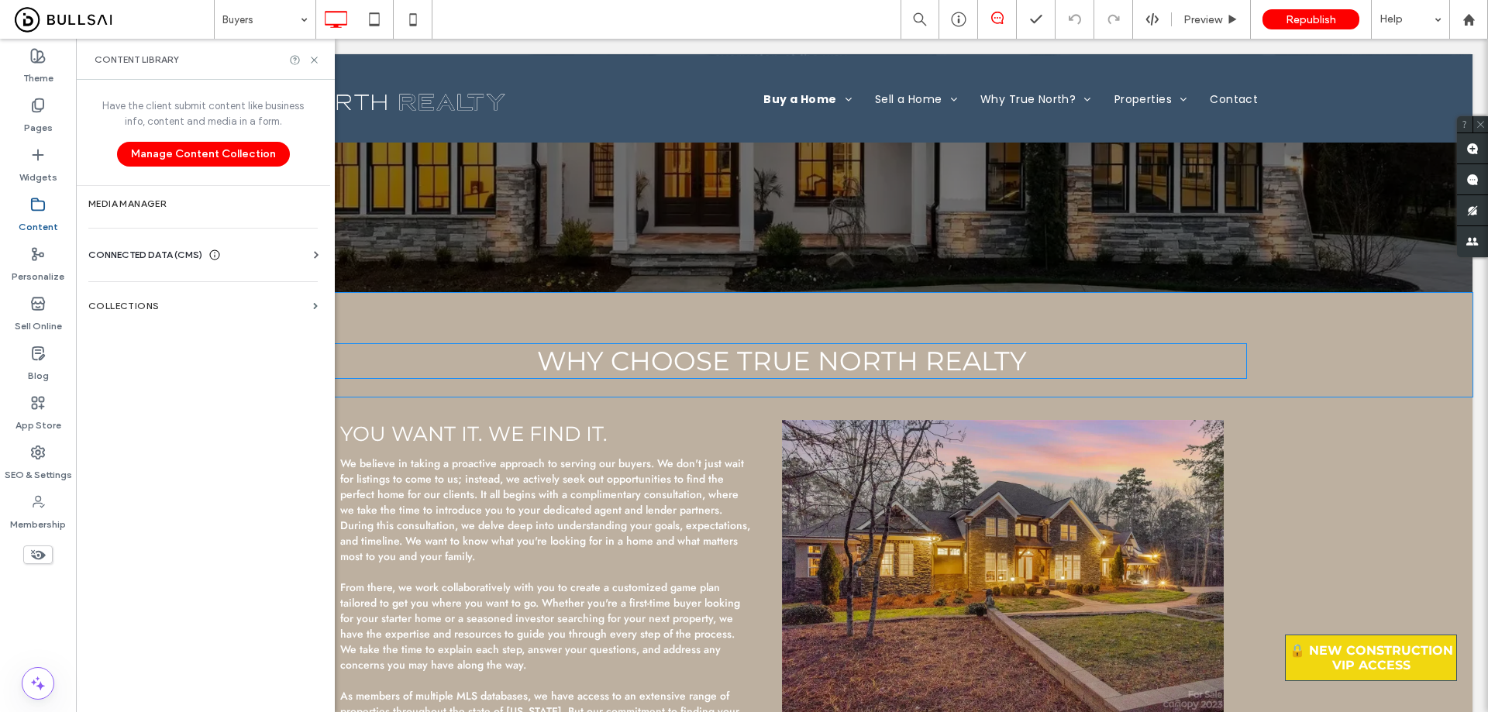
scroll to position [310, 0]
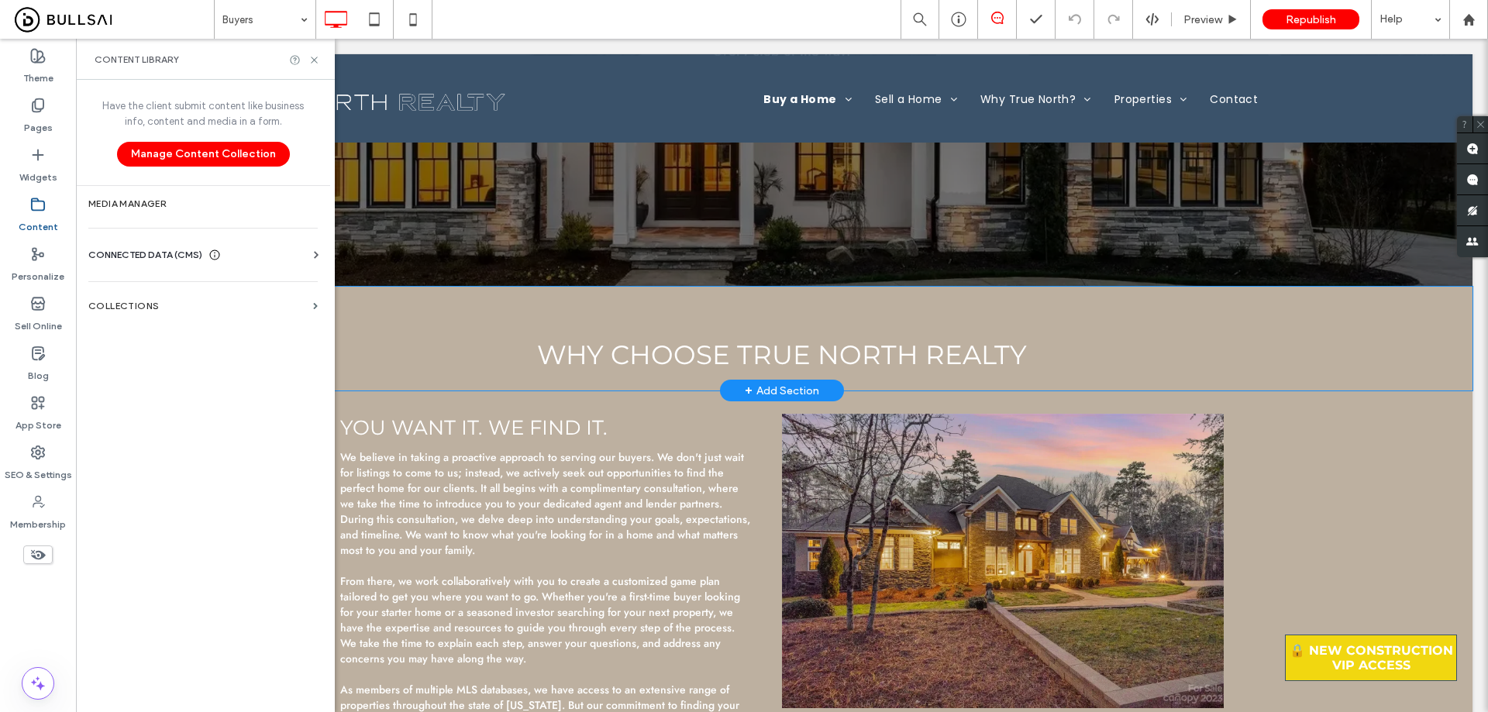
click at [1207, 304] on div "Why Choose True North Realty Click To Paste" at bounding box center [782, 338] width 930 height 81
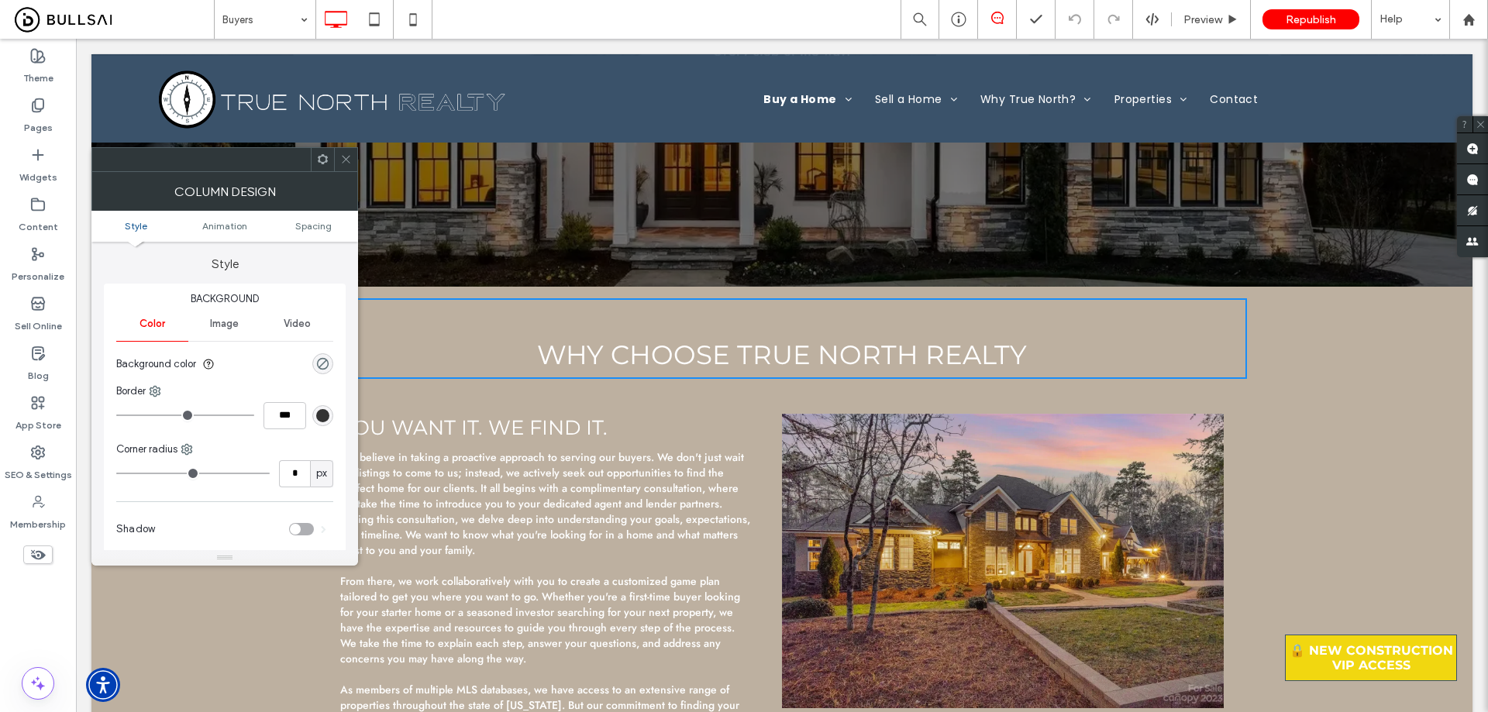
click at [346, 163] on icon at bounding box center [346, 159] width 12 height 12
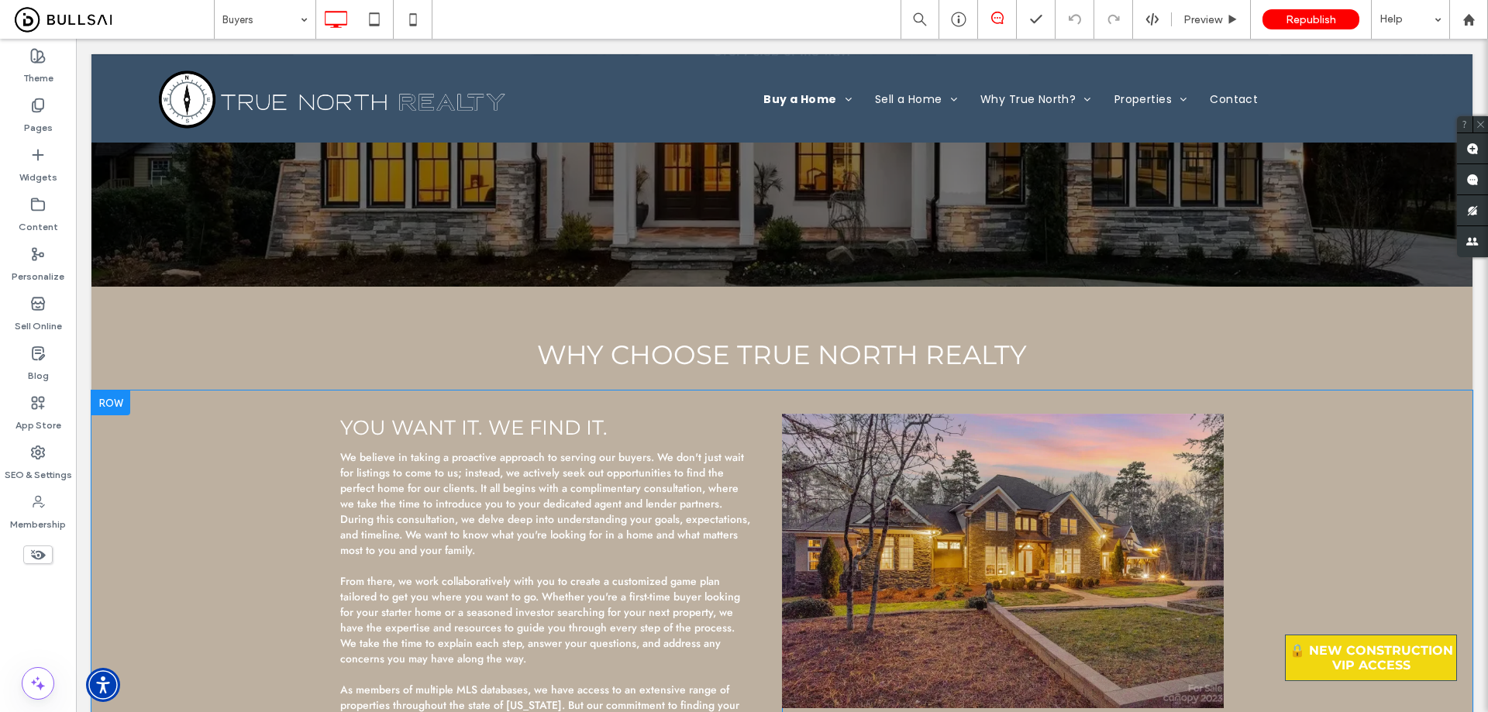
click at [133, 424] on div "You want it. we find it. We believe in taking a proactive approach to serving o…" at bounding box center [781, 652] width 1381 height 523
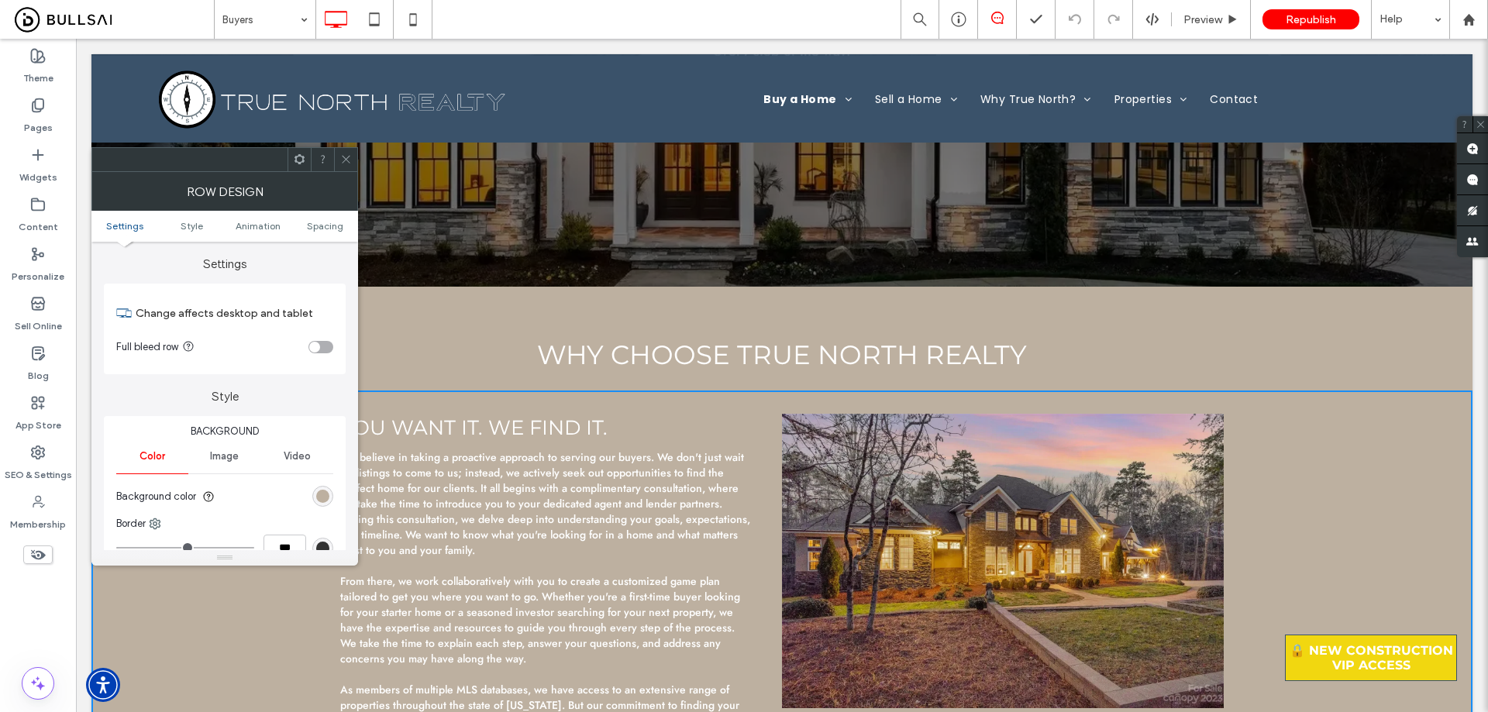
click at [326, 492] on div "rgb(189, 176, 160)" at bounding box center [322, 496] width 13 height 13
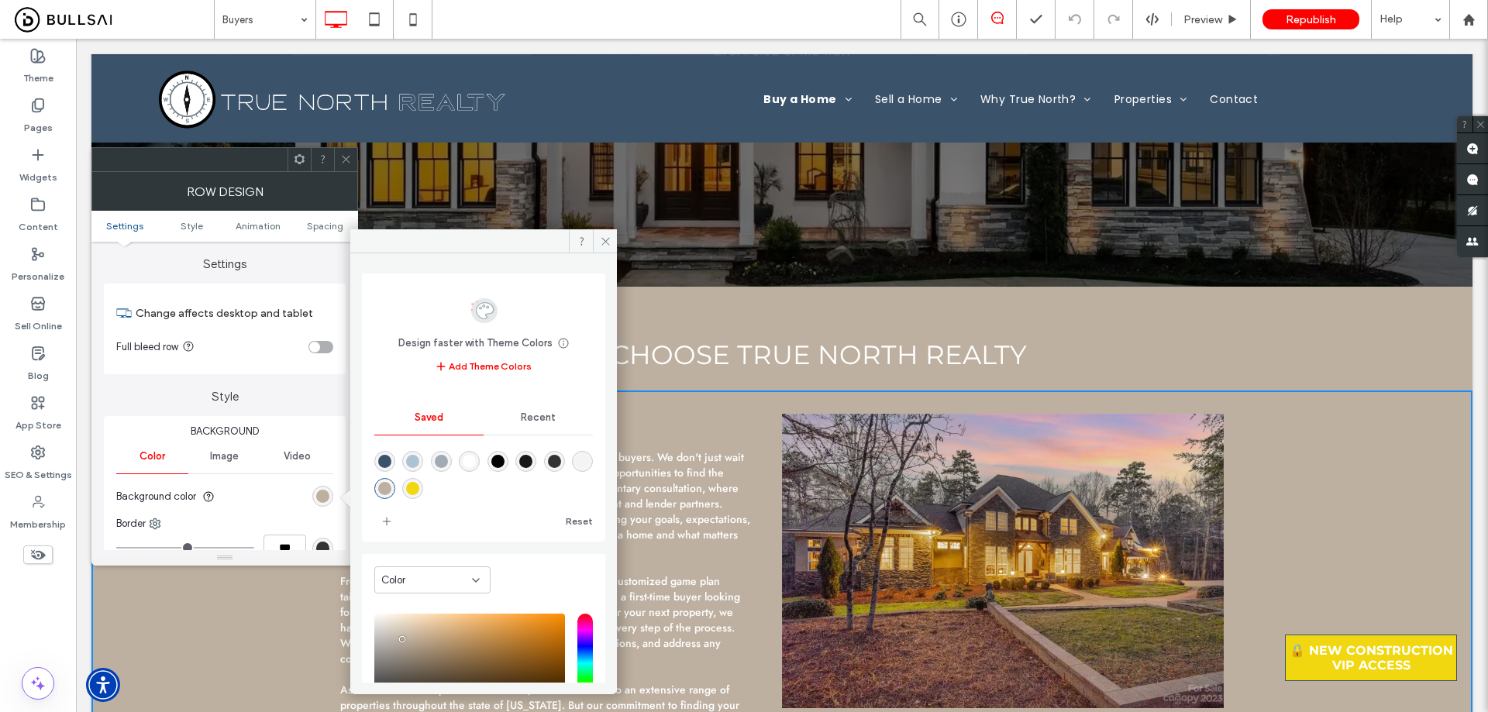
scroll to position [129, 0]
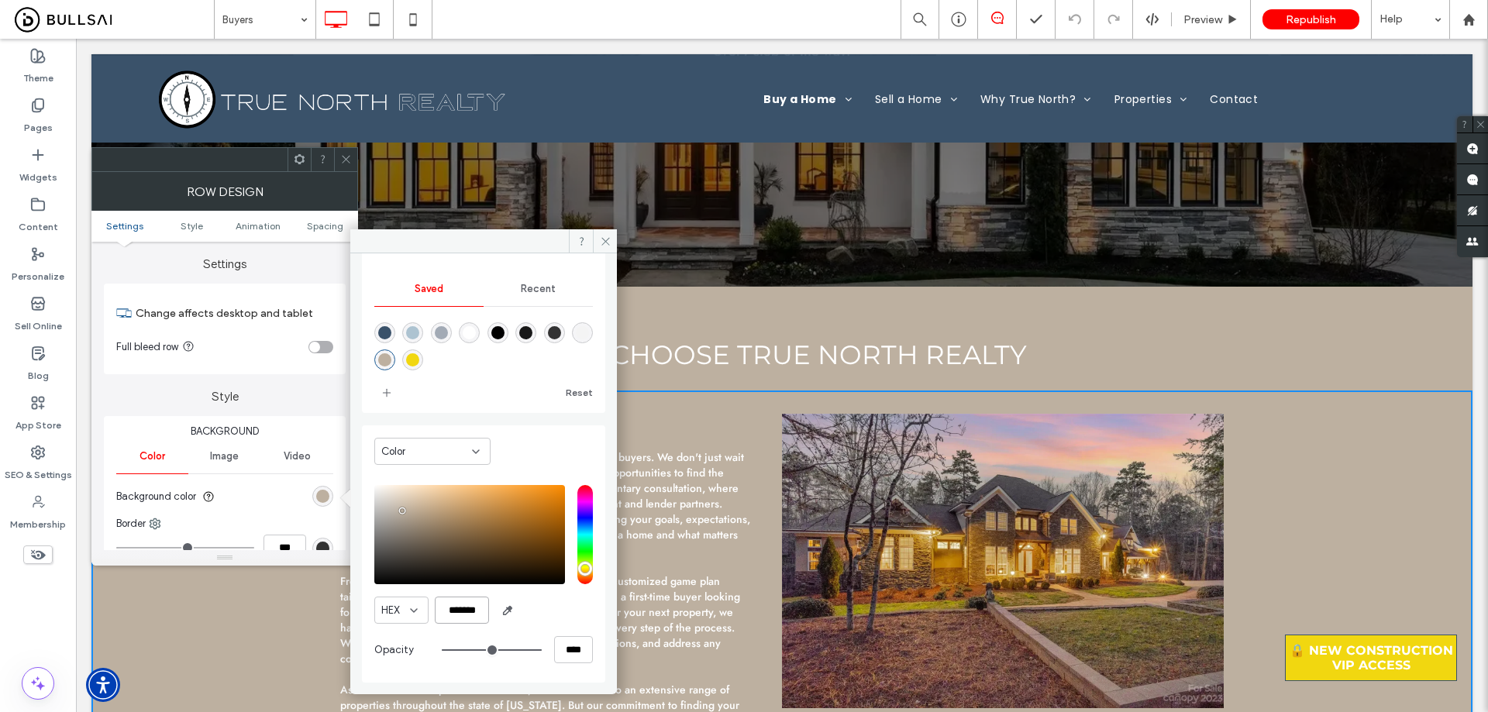
click at [473, 618] on input "*******" at bounding box center [462, 610] width 54 height 27
click at [473, 616] on input "*******" at bounding box center [462, 610] width 54 height 27
click at [470, 611] on input "*******" at bounding box center [462, 610] width 54 height 27
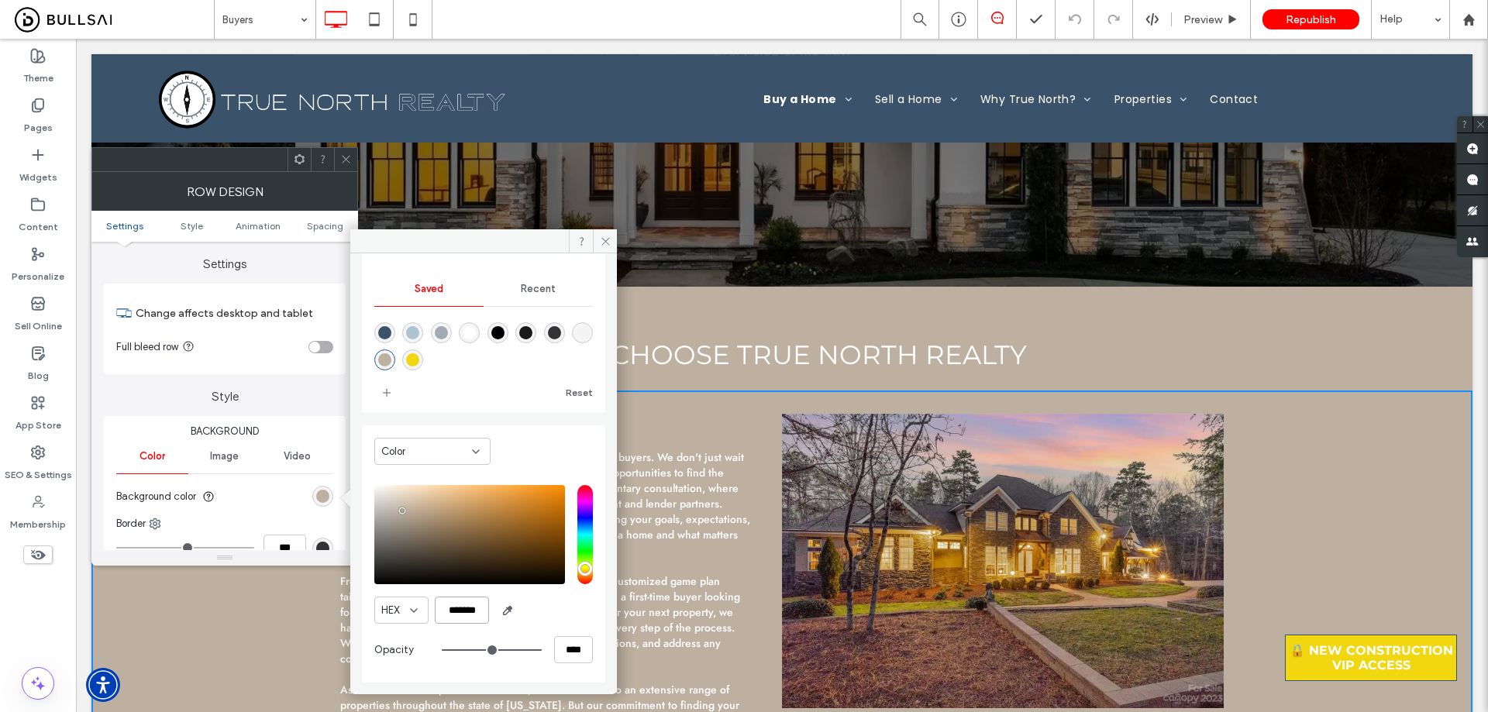
click at [470, 611] on input "*******" at bounding box center [462, 610] width 54 height 27
click at [345, 152] on span at bounding box center [346, 159] width 12 height 23
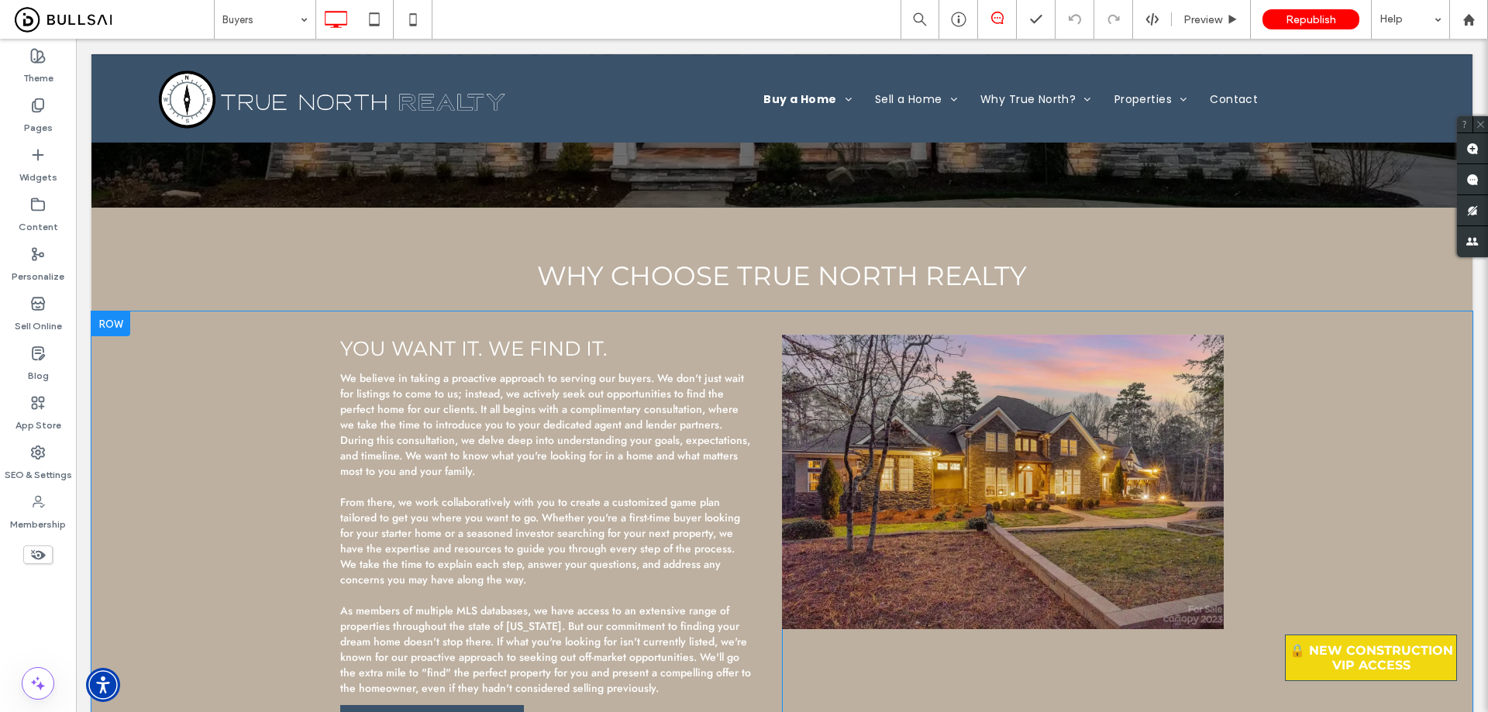
scroll to position [387, 0]
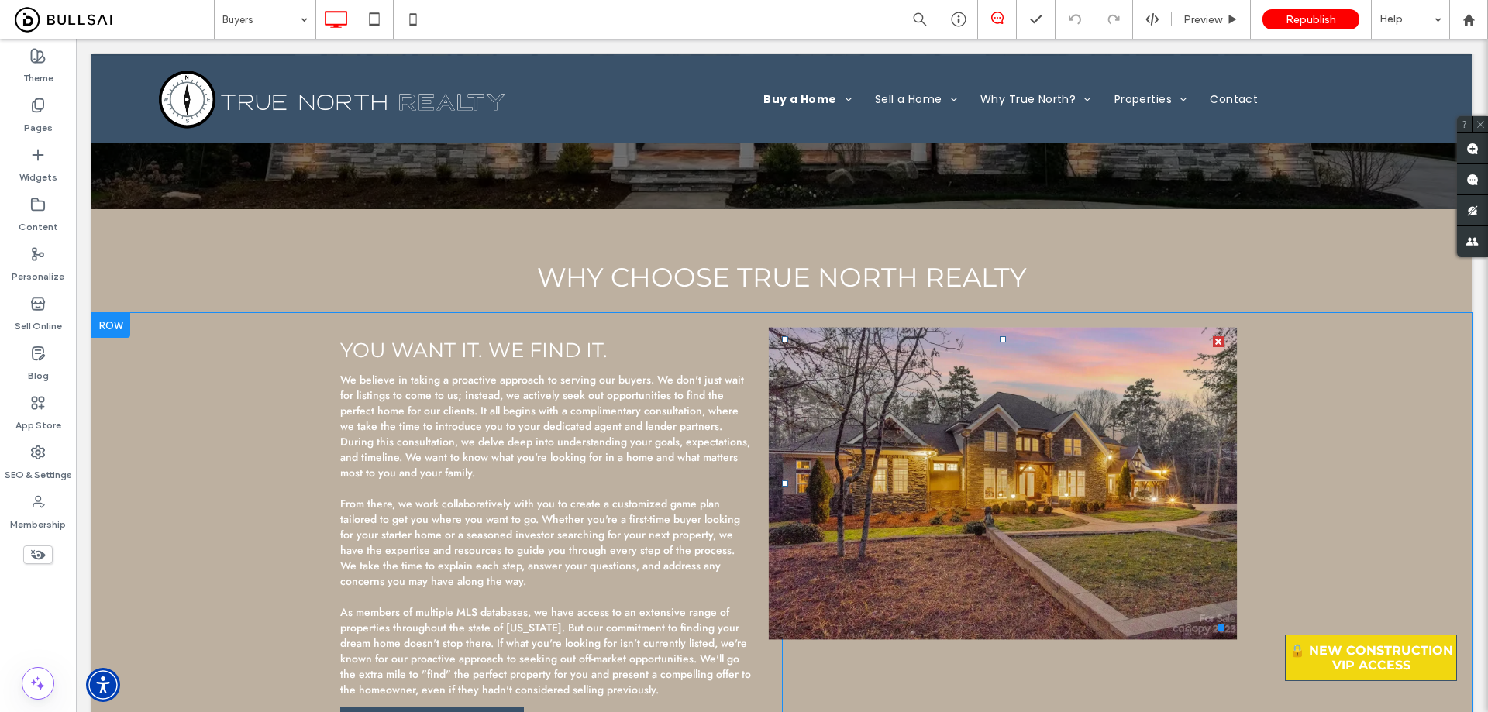
click at [1025, 407] on img at bounding box center [1003, 484] width 468 height 312
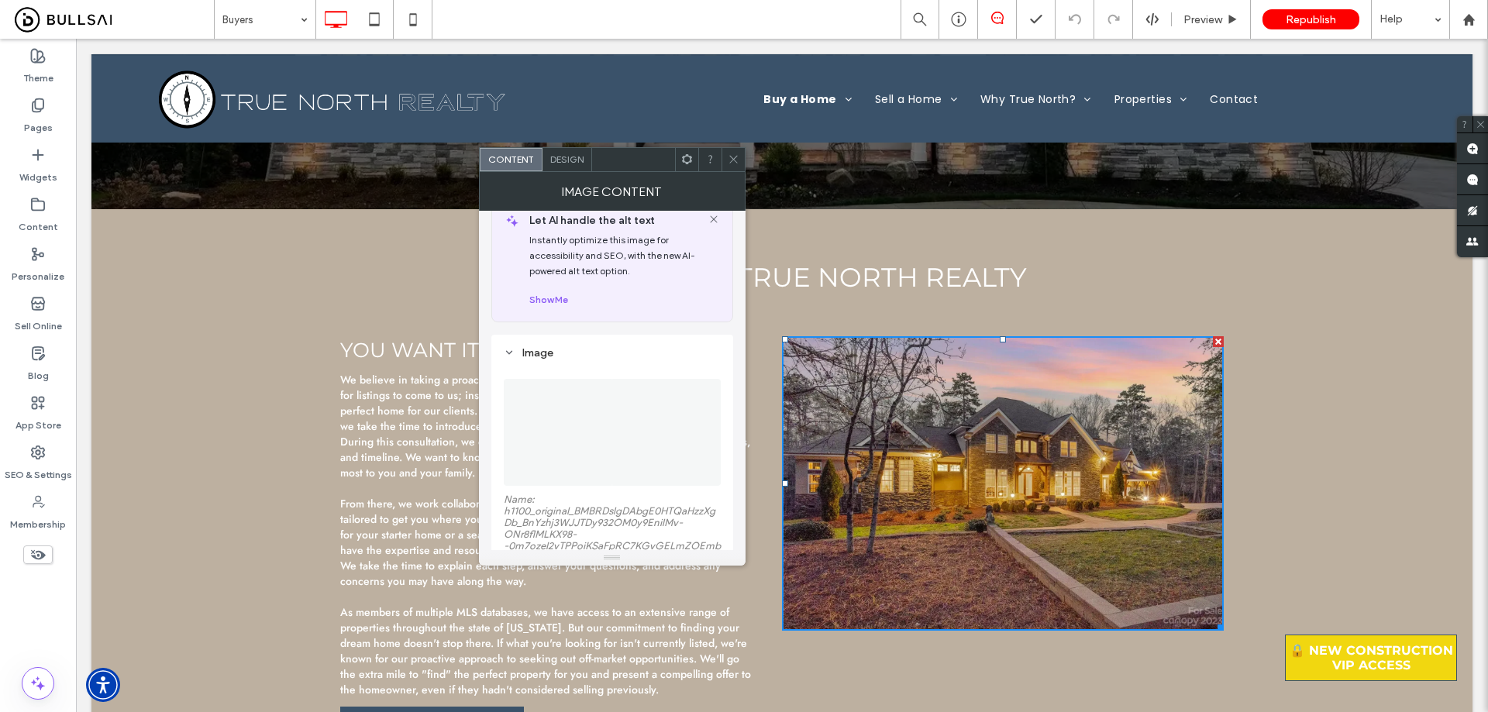
scroll to position [77, 0]
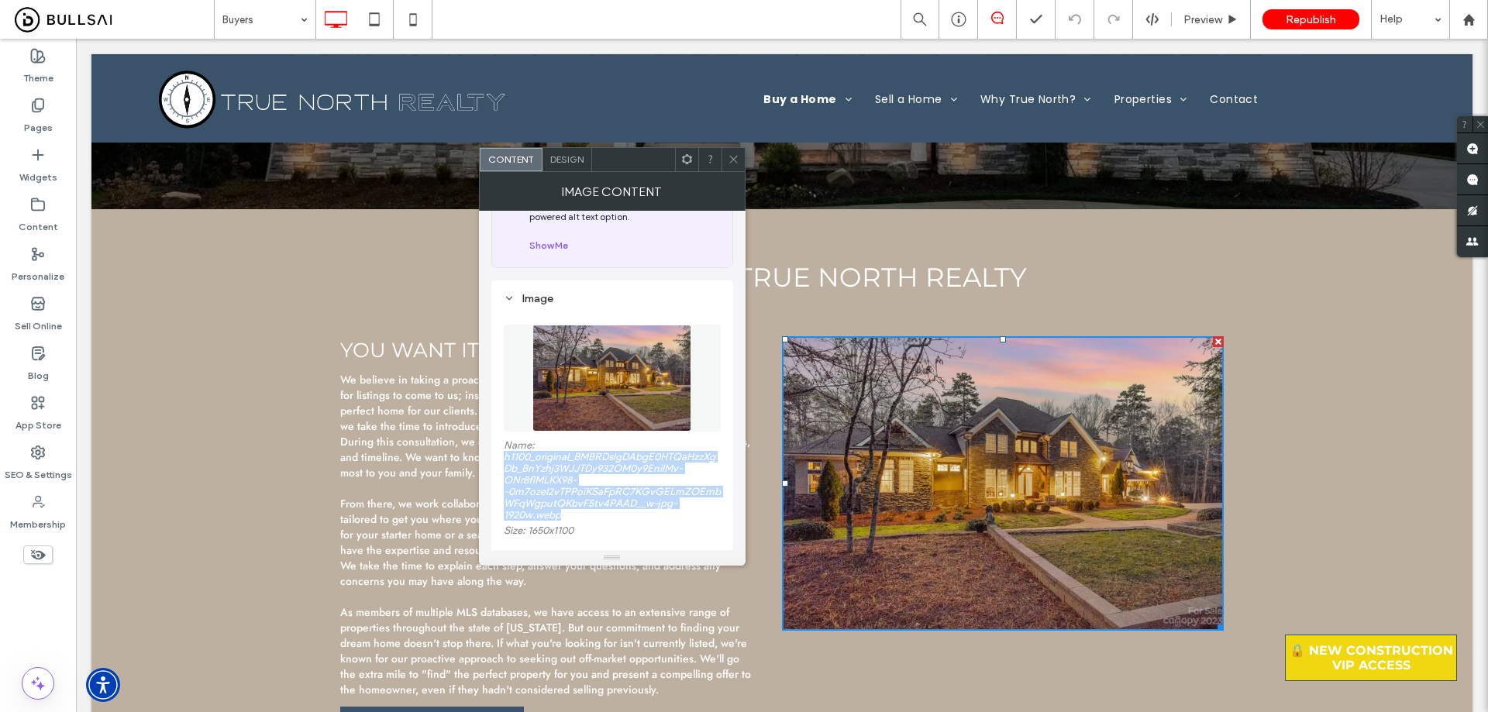
drag, startPoint x: 576, startPoint y: 515, endPoint x: 504, endPoint y: 458, distance: 92.1
click at [504, 458] on label "Name: h1100_original_BMBRDsIgDAbgE0HTQaHzzXgDb_BnYzhj3WJJTDy932OM0y9EniIMv-ONr8…" at bounding box center [612, 481] width 217 height 85
copy label "h1100_original_BMBRDsIgDAbgE0HTQaHzzXgDb_BnYzhj3WJJTDy932OM0y9EniIMv-ONr8flMLKX…"
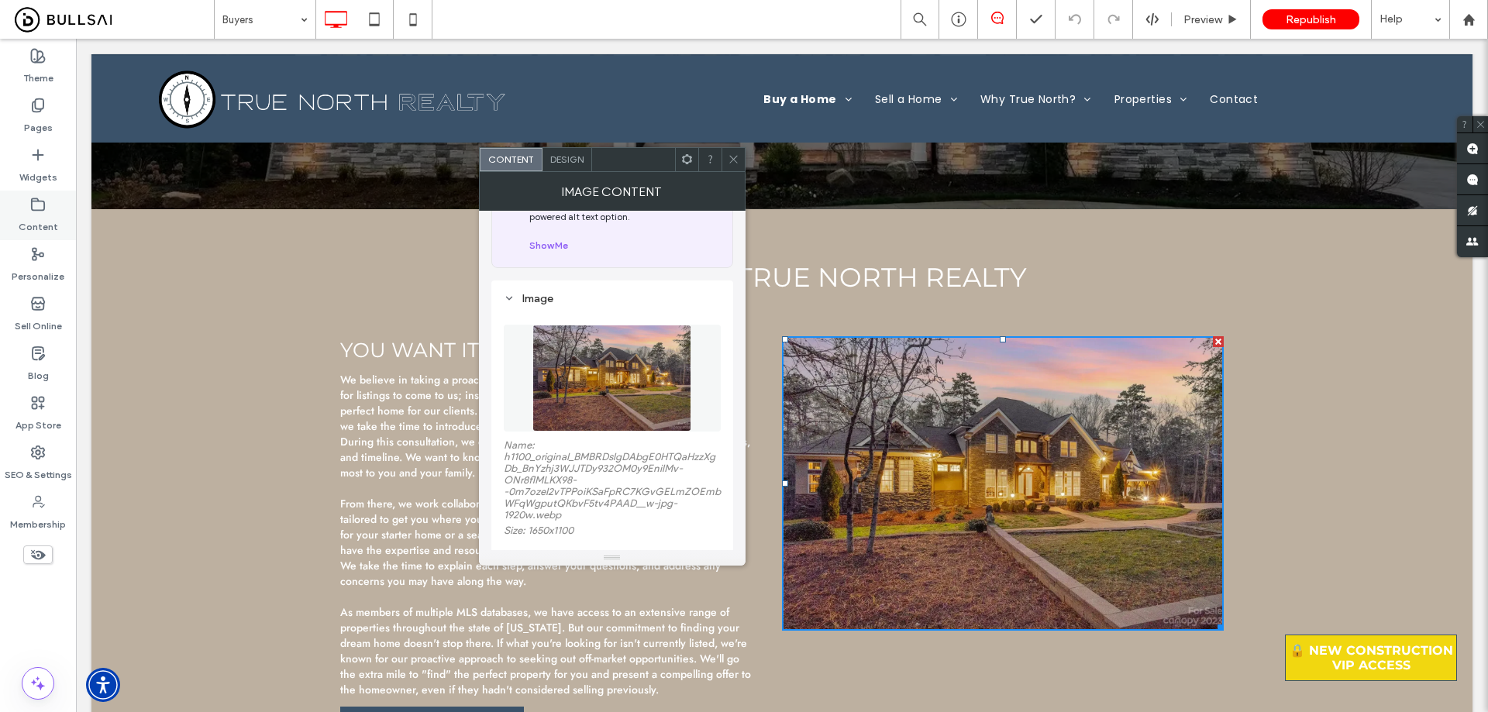
click at [12, 214] on div "Content" at bounding box center [38, 216] width 76 height 50
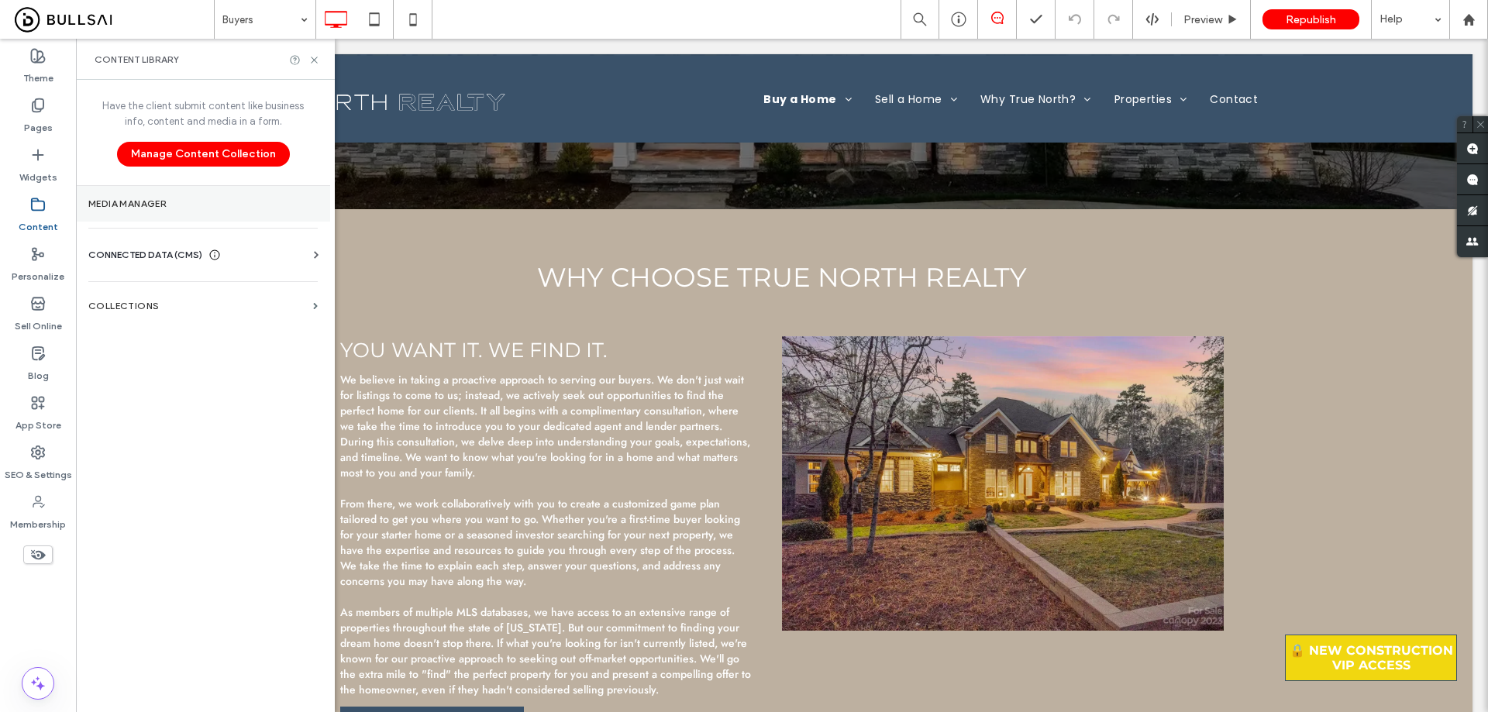
click at [174, 208] on label "Media Manager" at bounding box center [202, 203] width 229 height 11
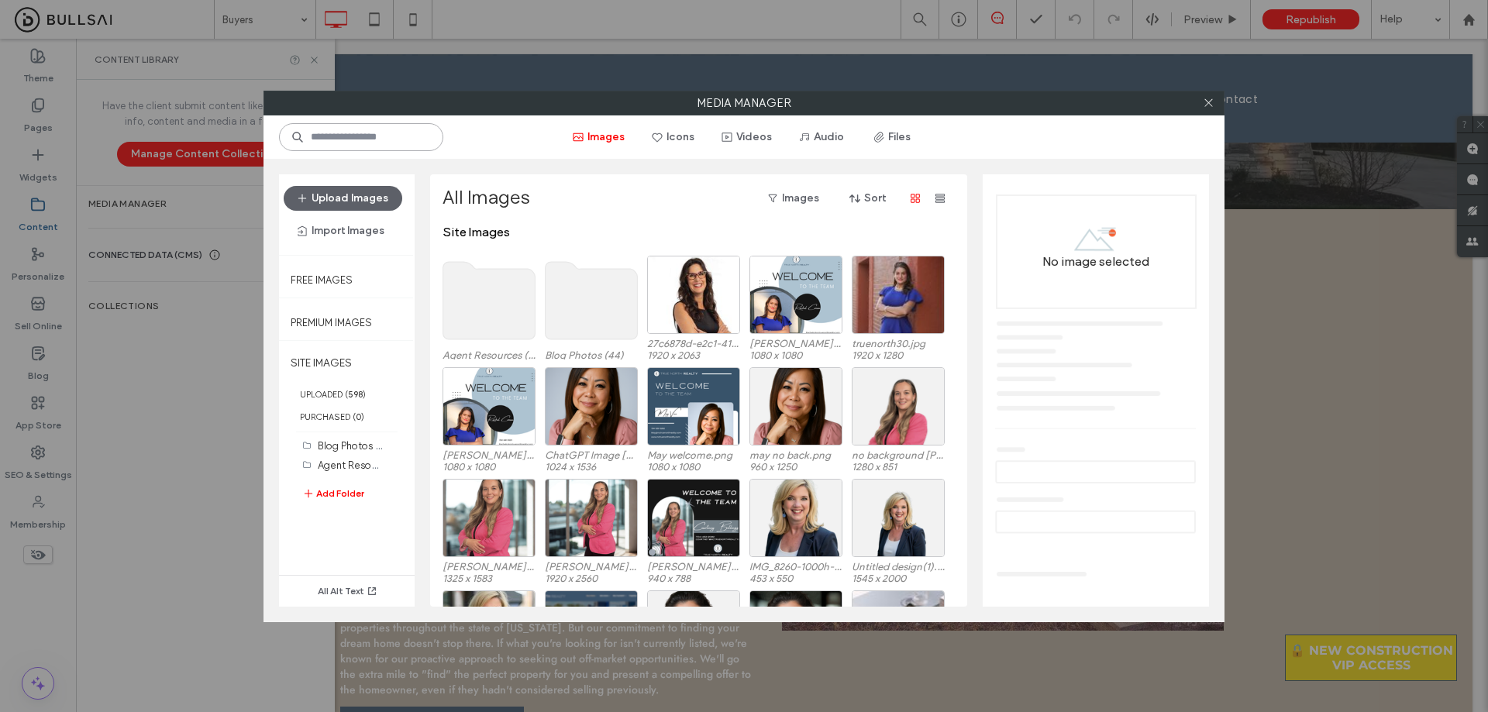
click at [407, 141] on input at bounding box center [361, 137] width 164 height 28
paste input "**********"
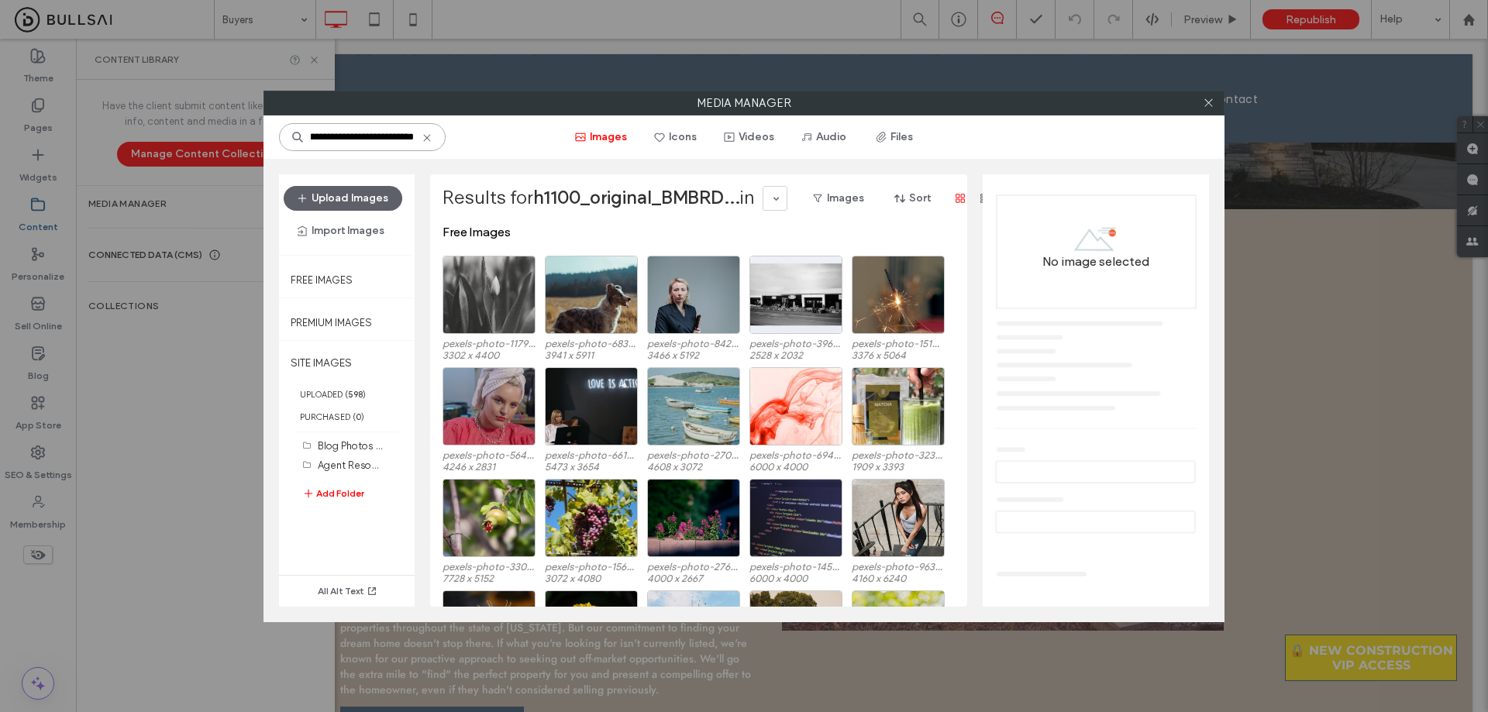
drag, startPoint x: 325, startPoint y: 139, endPoint x: 454, endPoint y: 150, distance: 129.1
click at [454, 150] on div "**********" at bounding box center [743, 136] width 961 height 43
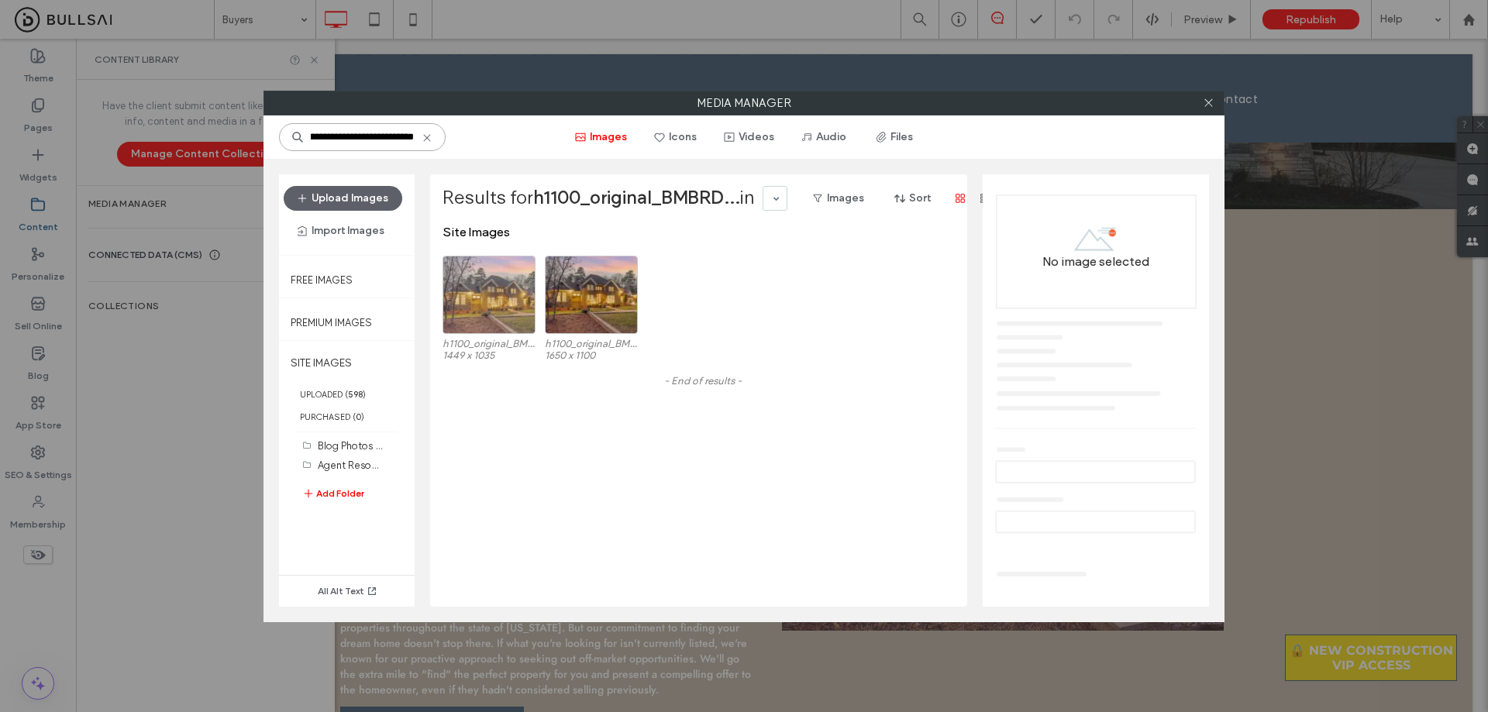
type input "**********"
click at [495, 285] on div "Select" at bounding box center [488, 295] width 93 height 78
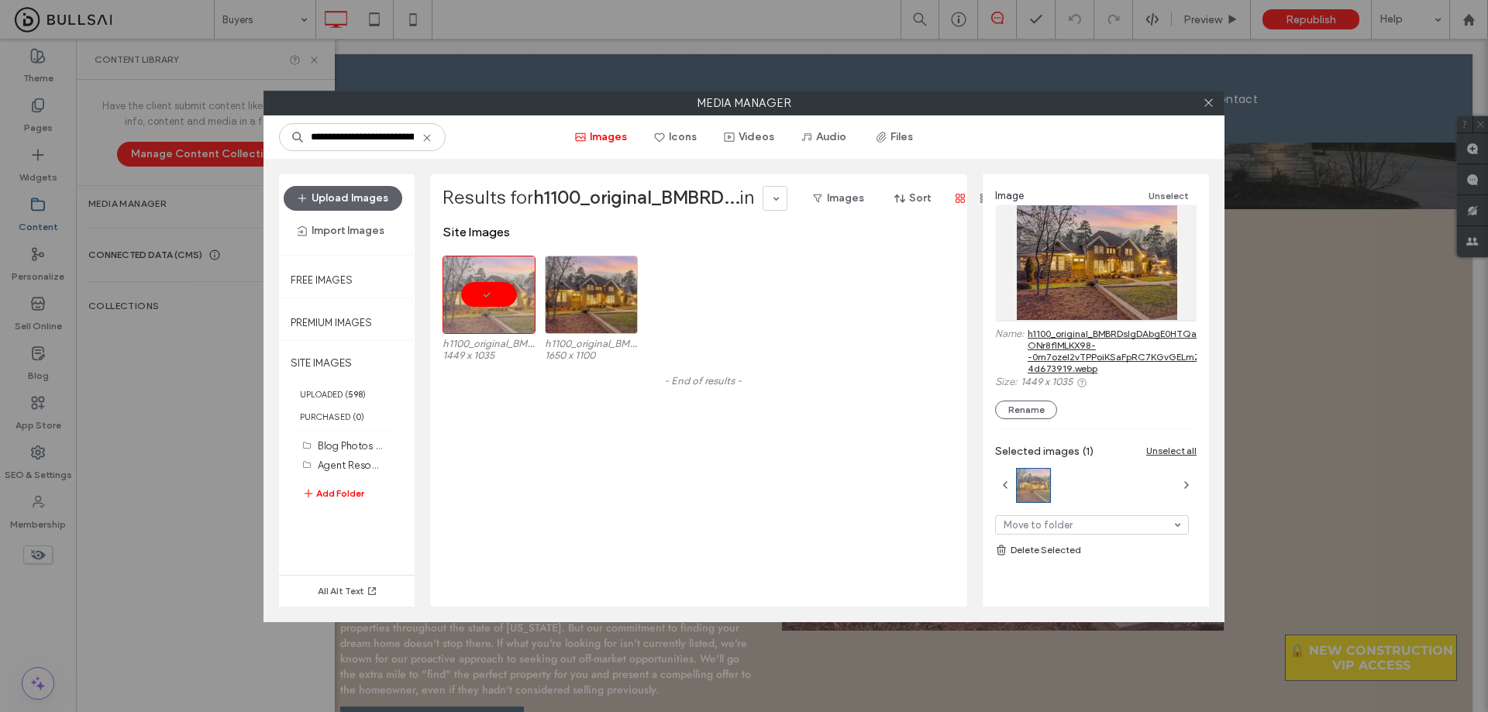
click at [1073, 347] on link "h1100_original_BMBRDsIgDAbgE0HTQaHzzXgDb_BnYzhj3WJJTDy932OM0y9EniIMv-ONr8flMLKX…" at bounding box center [1207, 351] width 360 height 46
click at [1203, 102] on div at bounding box center [1207, 102] width 23 height 23
click at [1208, 102] on icon at bounding box center [1209, 103] width 12 height 12
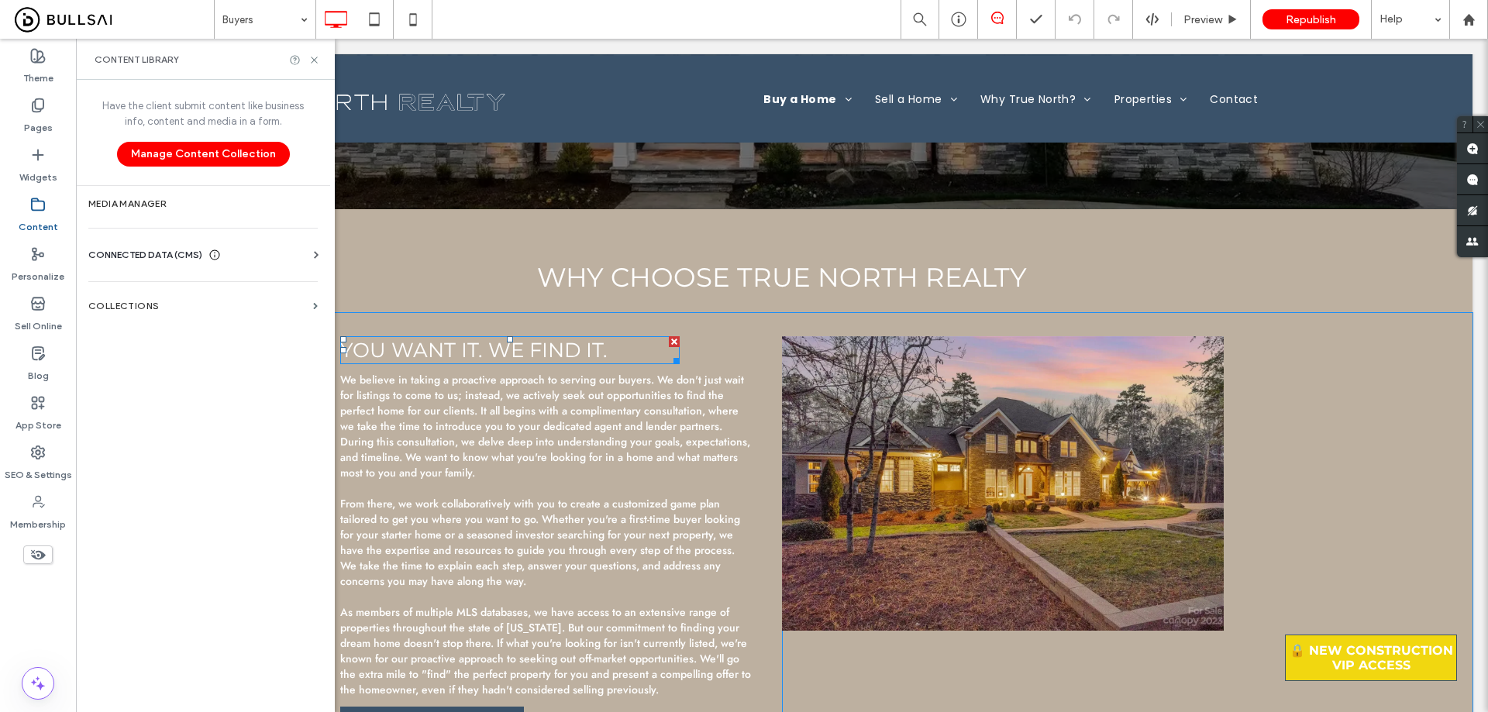
click at [556, 345] on span "You want it. we find it." at bounding box center [473, 350] width 267 height 25
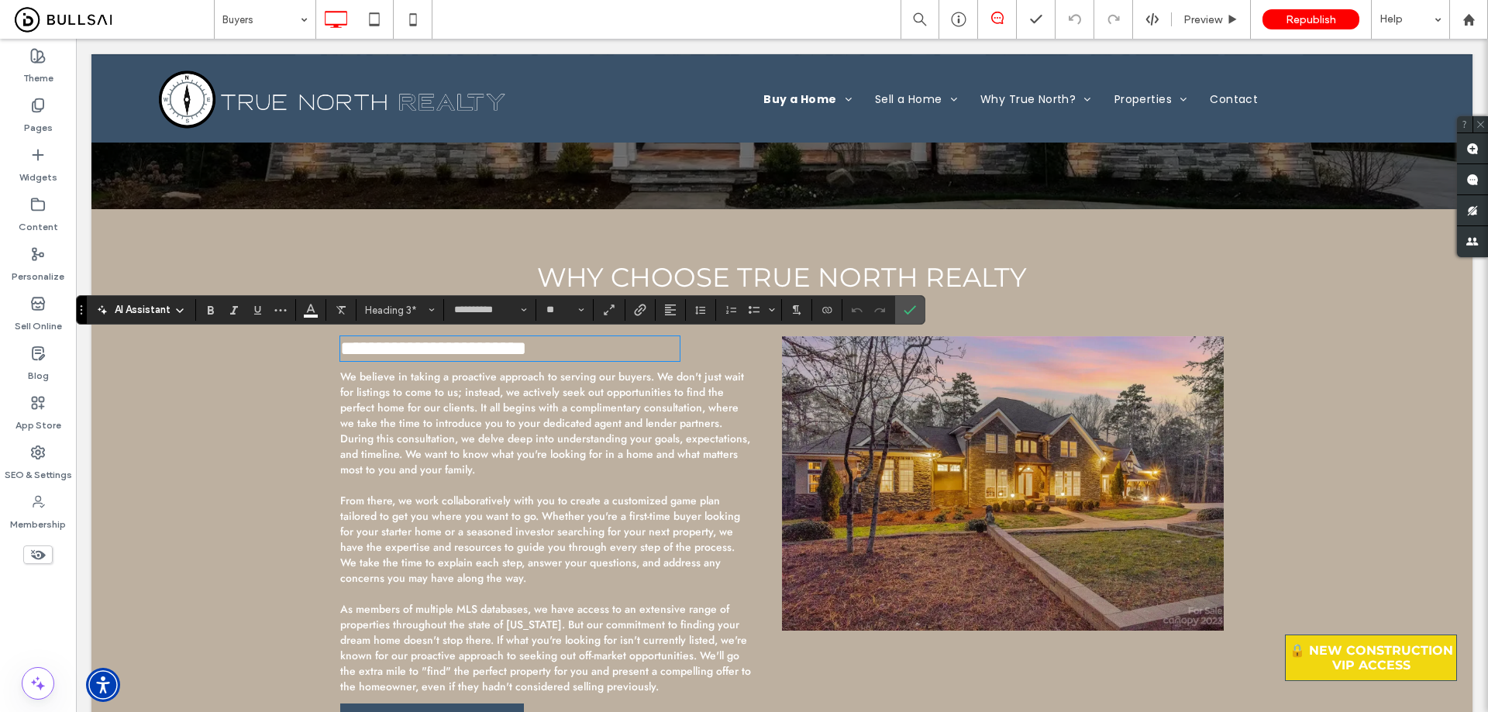
click at [580, 425] on span "We believe in taking a proactive approach to serving our buyers. We don't just …" at bounding box center [545, 423] width 410 height 108
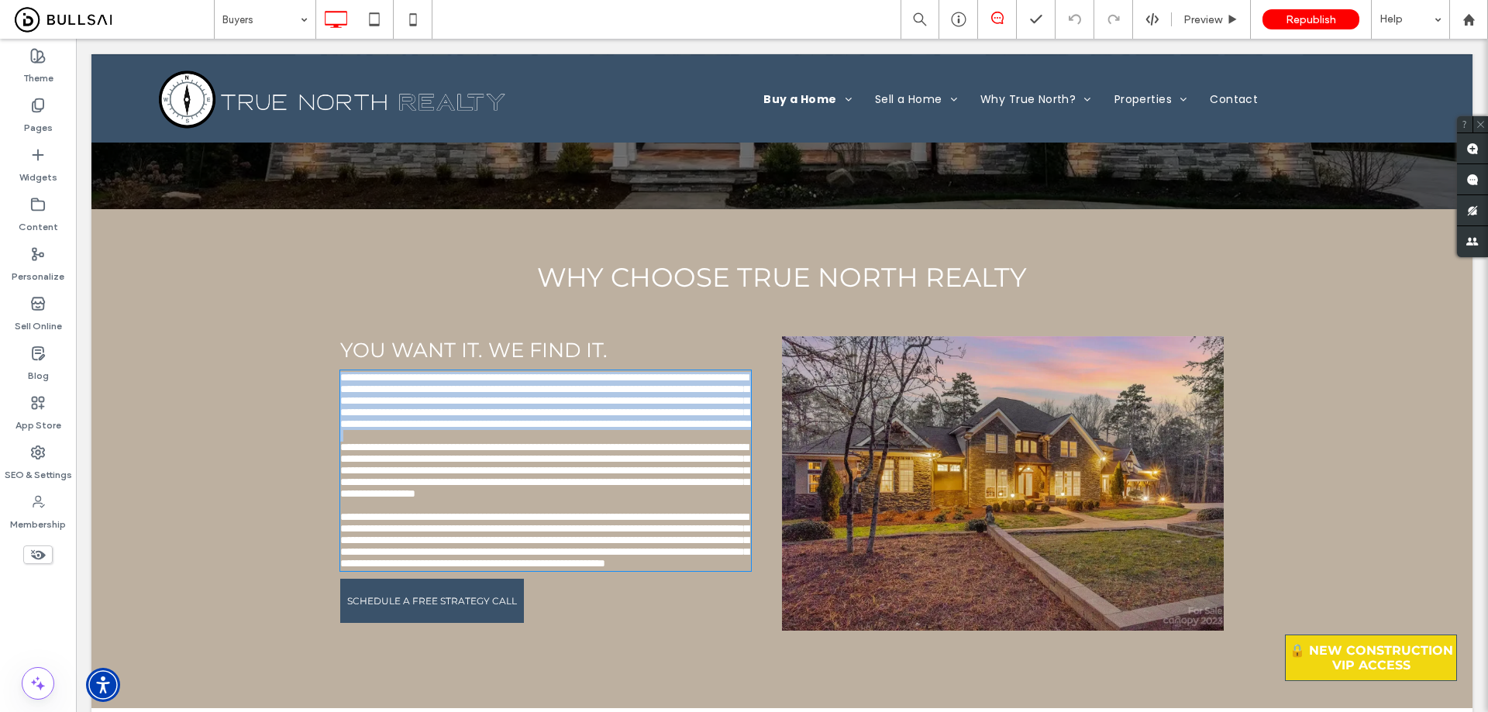
type input "****"
type input "**"
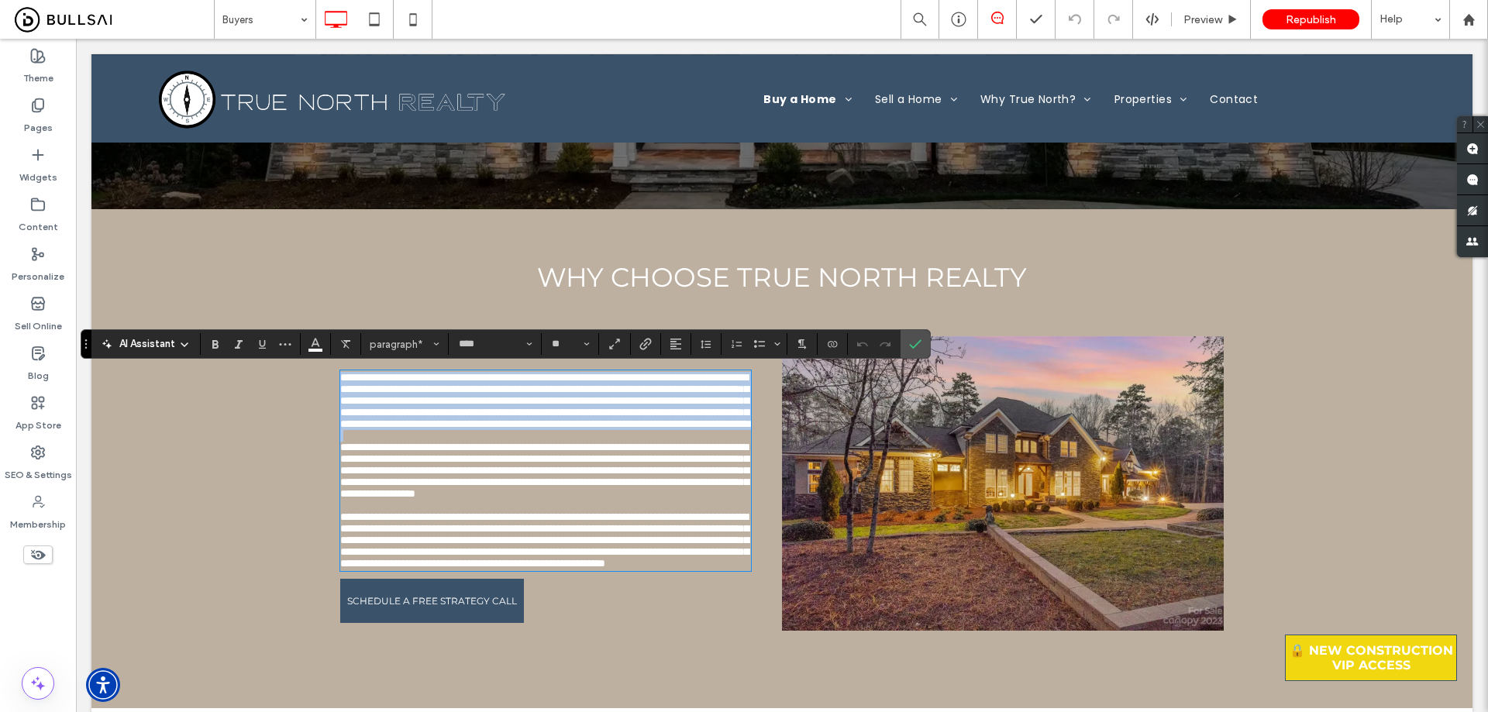
click at [379, 402] on span "**********" at bounding box center [546, 400] width 412 height 57
click at [355, 384] on span "**********" at bounding box center [546, 400] width 412 height 57
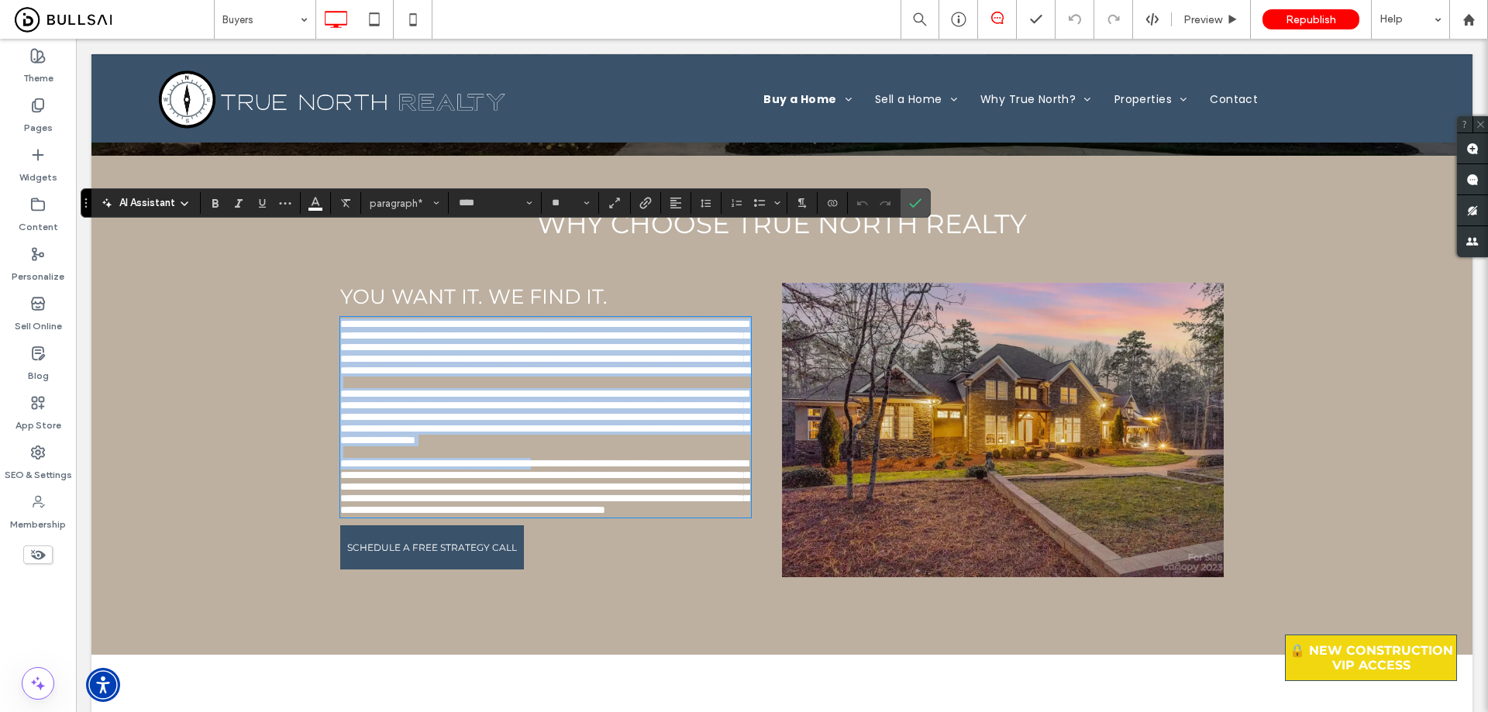
scroll to position [542, 0]
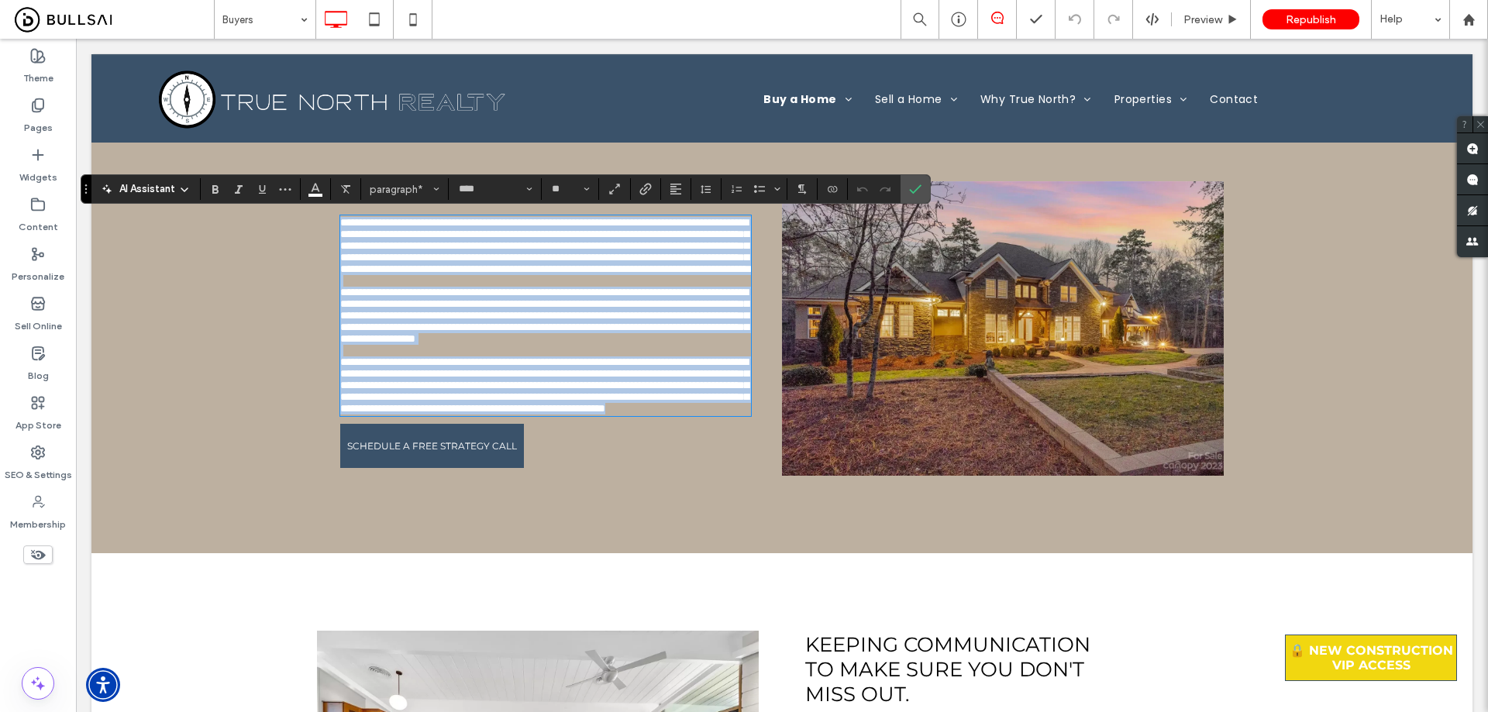
drag, startPoint x: 335, startPoint y: 377, endPoint x: 673, endPoint y: 545, distance: 377.0
click at [673, 476] on div "**********" at bounding box center [549, 328] width 465 height 294
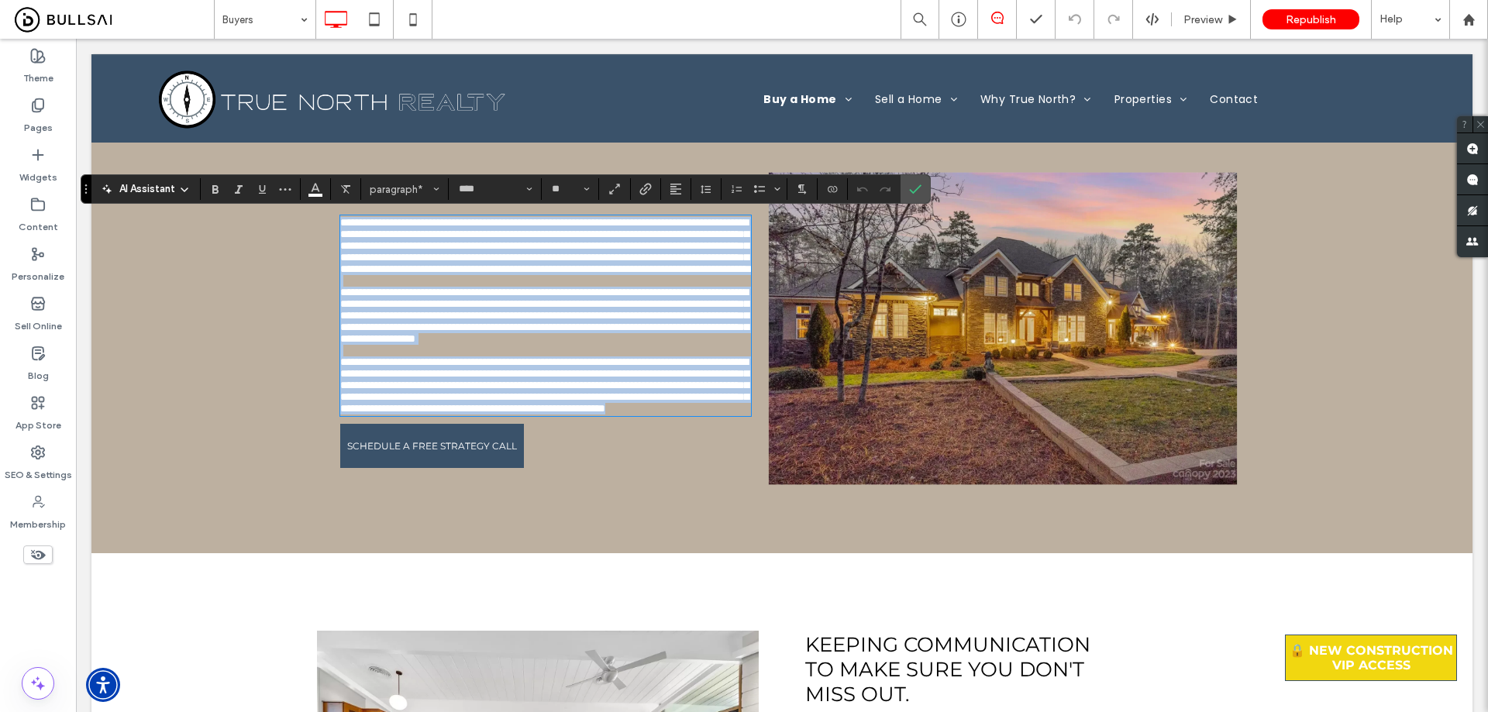
copy div "**********"
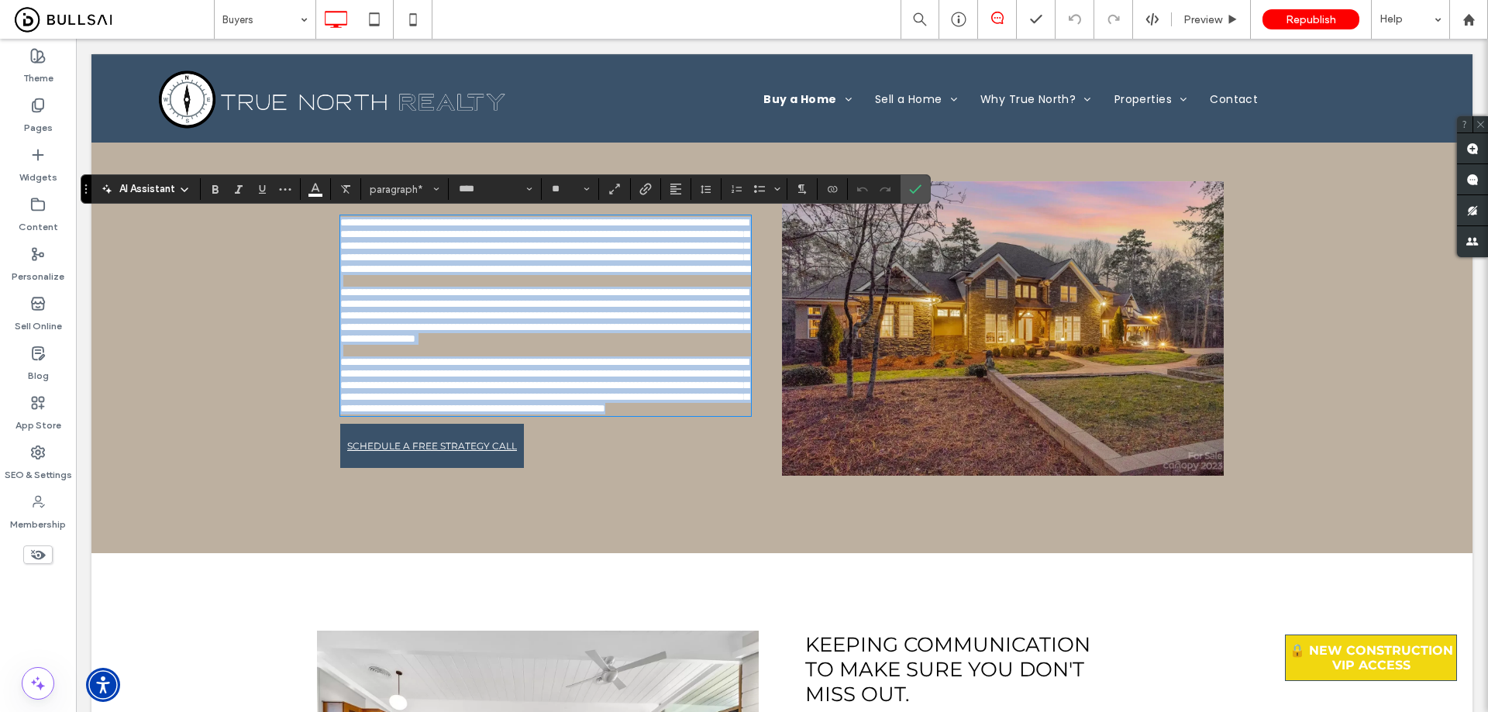
click at [490, 459] on span "SCHEDULE A FREE STRATEGY CALL" at bounding box center [432, 445] width 170 height 27
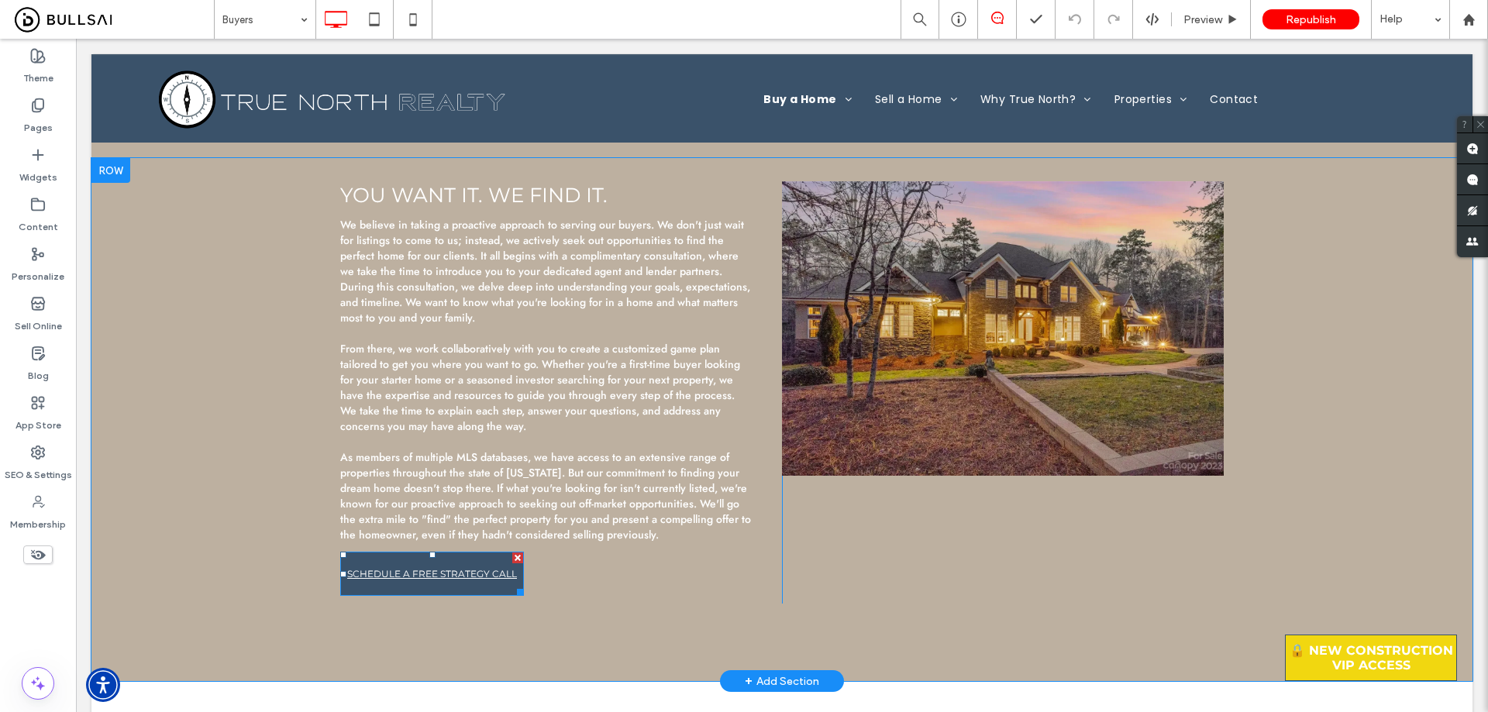
click at [490, 580] on span "SCHEDULE A FREE STRATEGY CALL" at bounding box center [432, 573] width 170 height 27
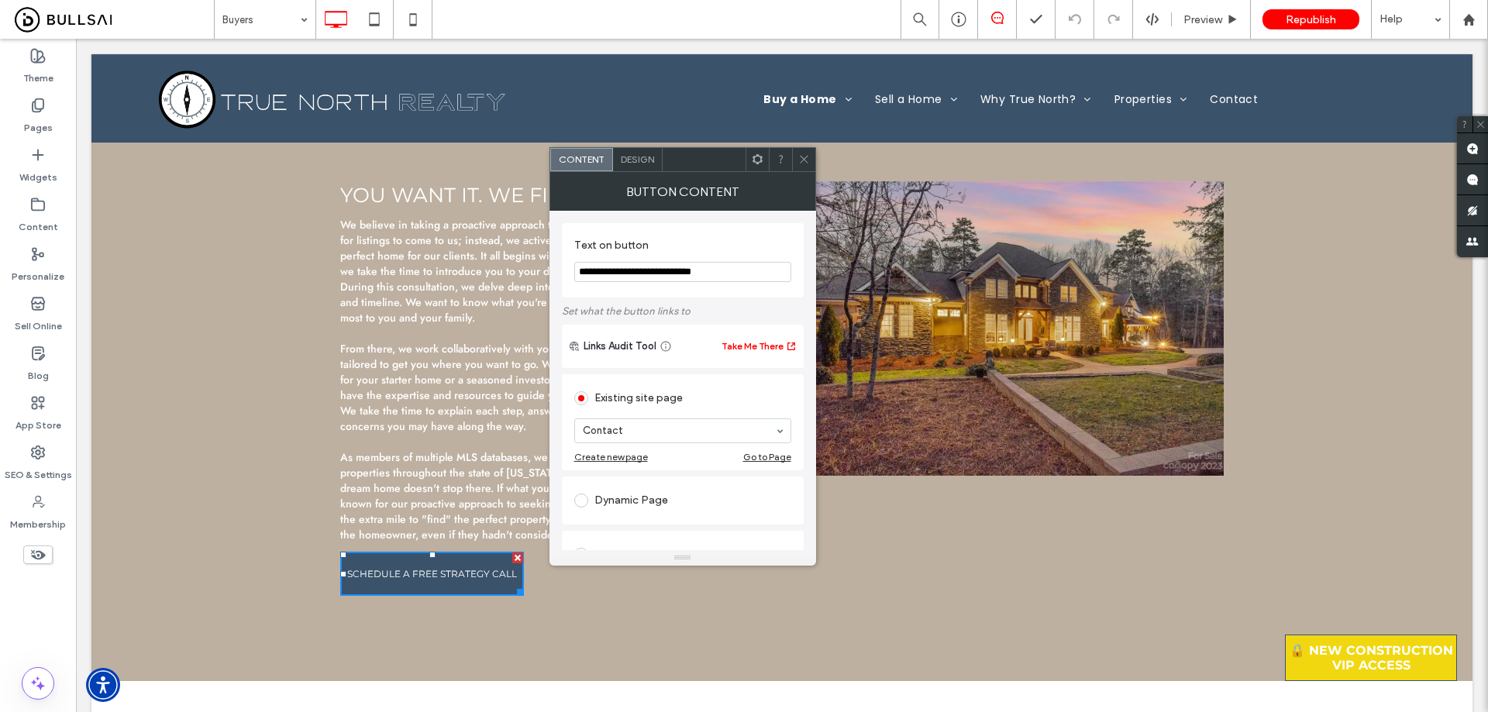
click at [642, 160] on span "Design" at bounding box center [637, 159] width 33 height 12
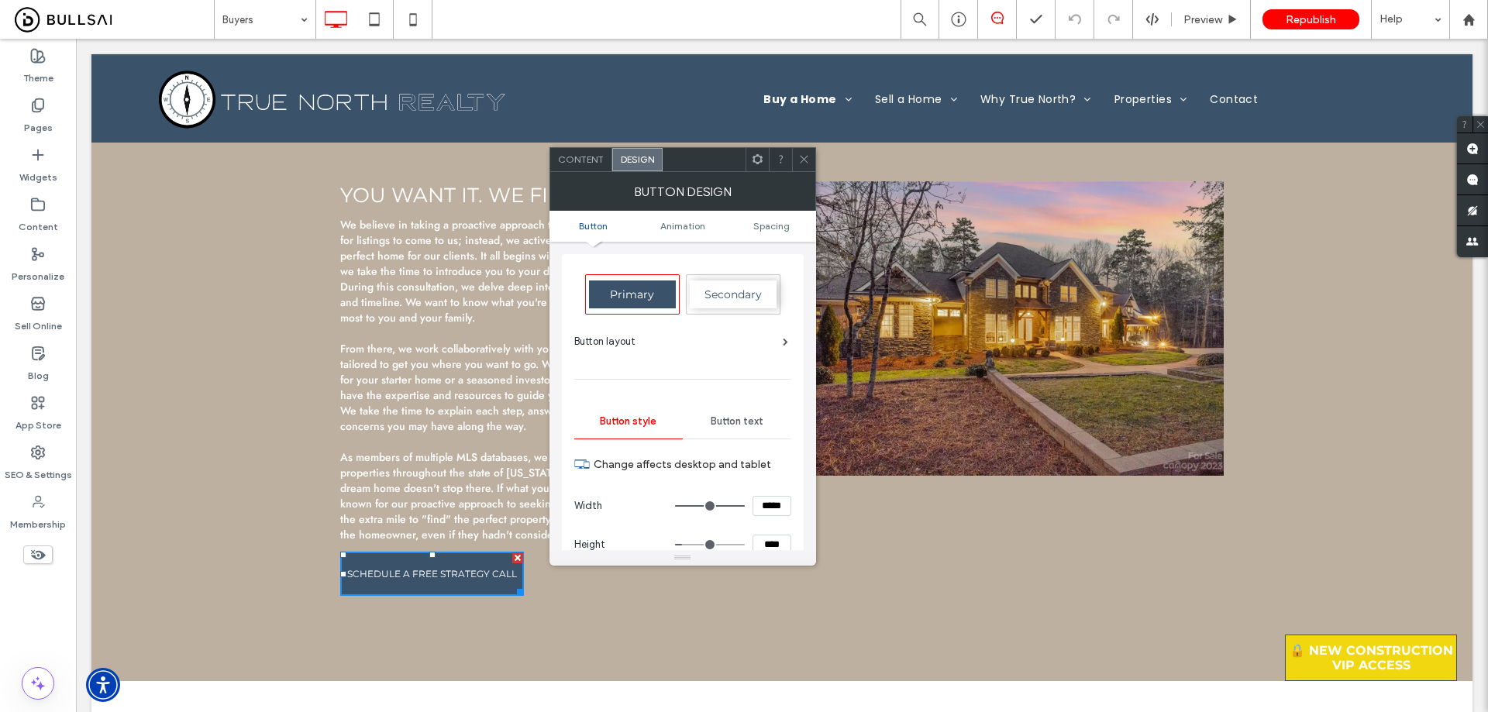
scroll to position [310, 0]
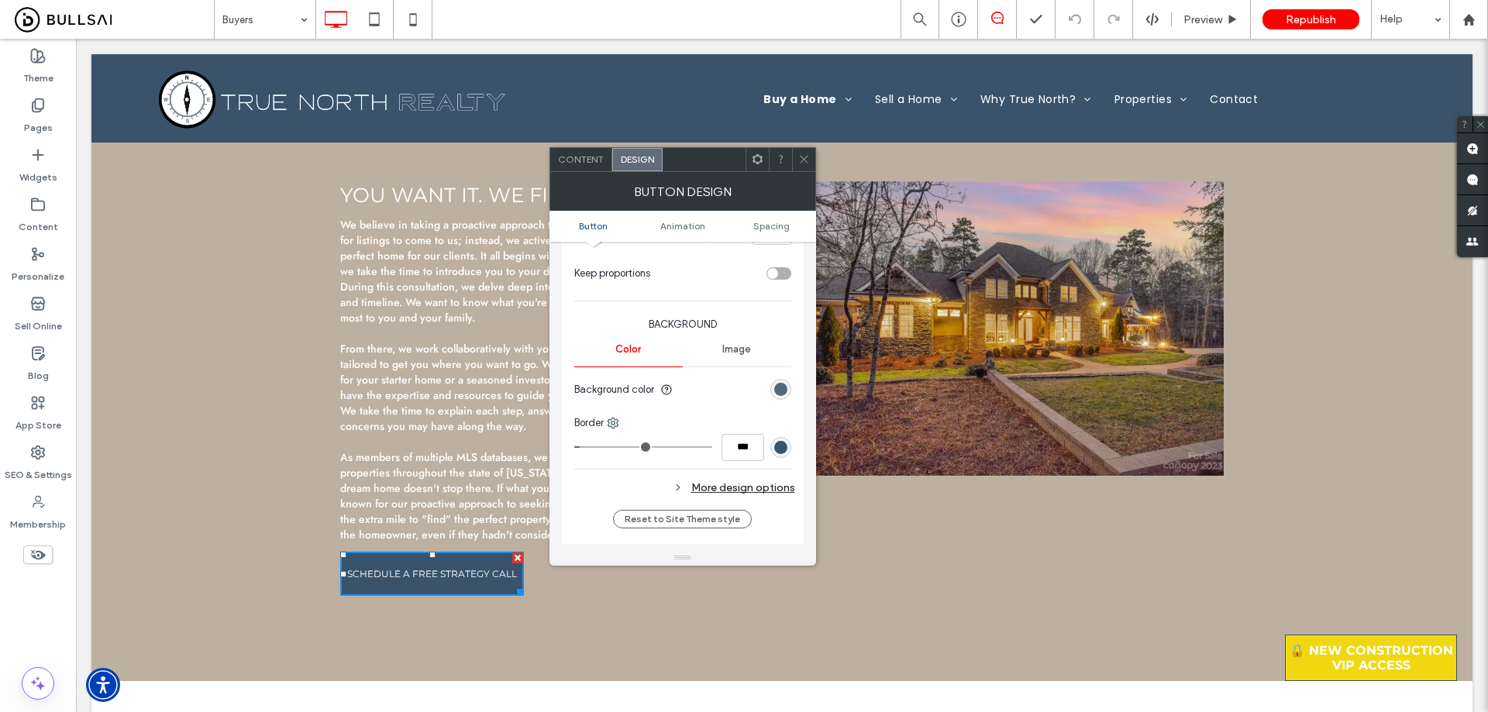
click at [779, 391] on div "rgb(58, 82, 106)" at bounding box center [780, 389] width 13 height 13
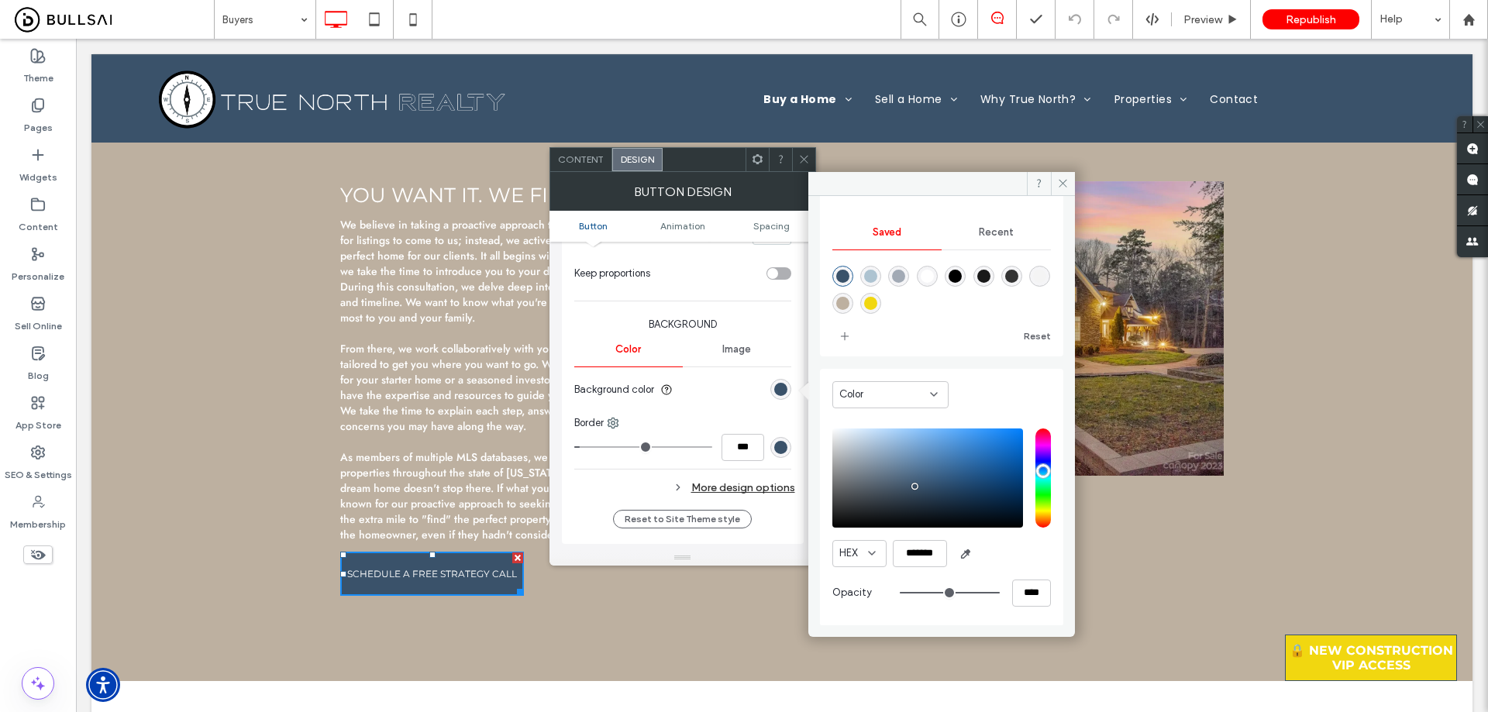
scroll to position [129, 0]
click at [926, 557] on input "*******" at bounding box center [920, 552] width 54 height 27
click at [798, 154] on icon at bounding box center [804, 159] width 12 height 12
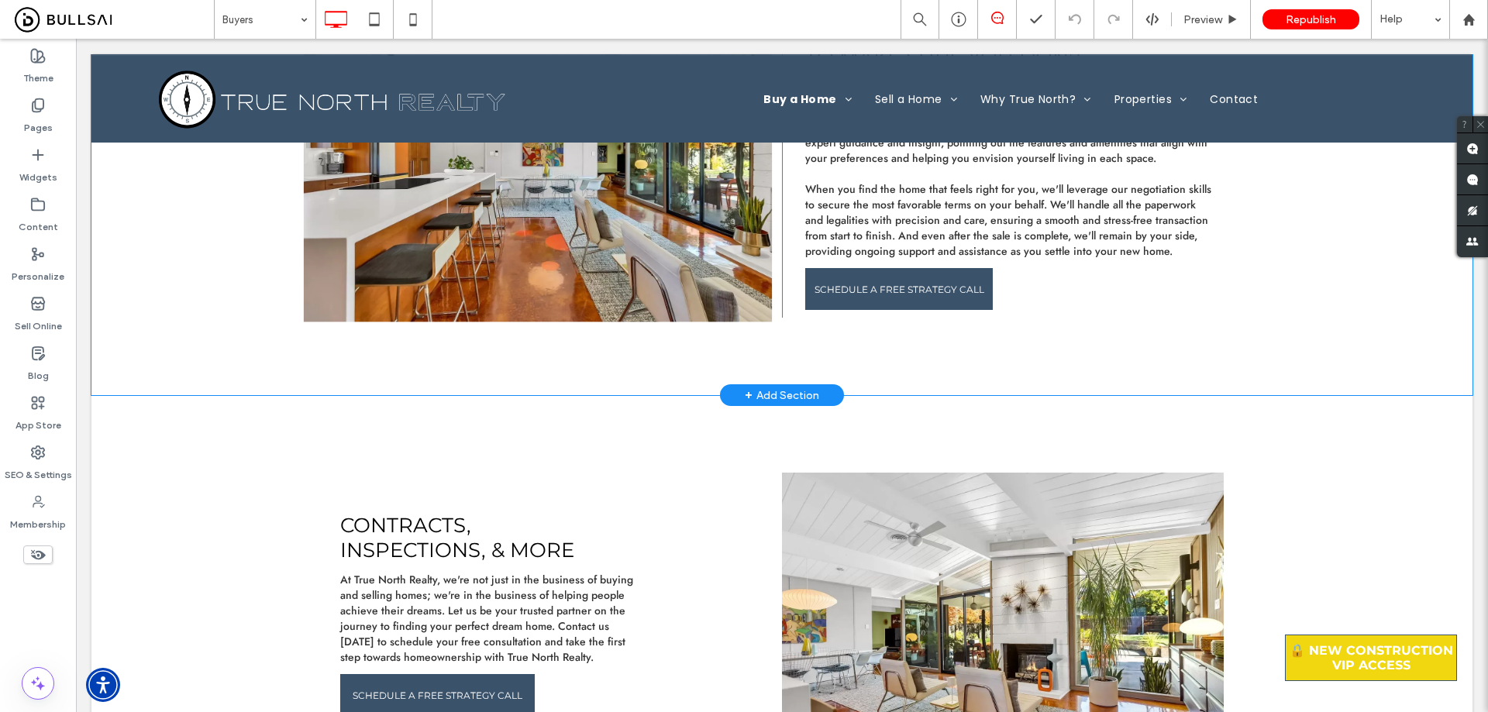
scroll to position [1240, 0]
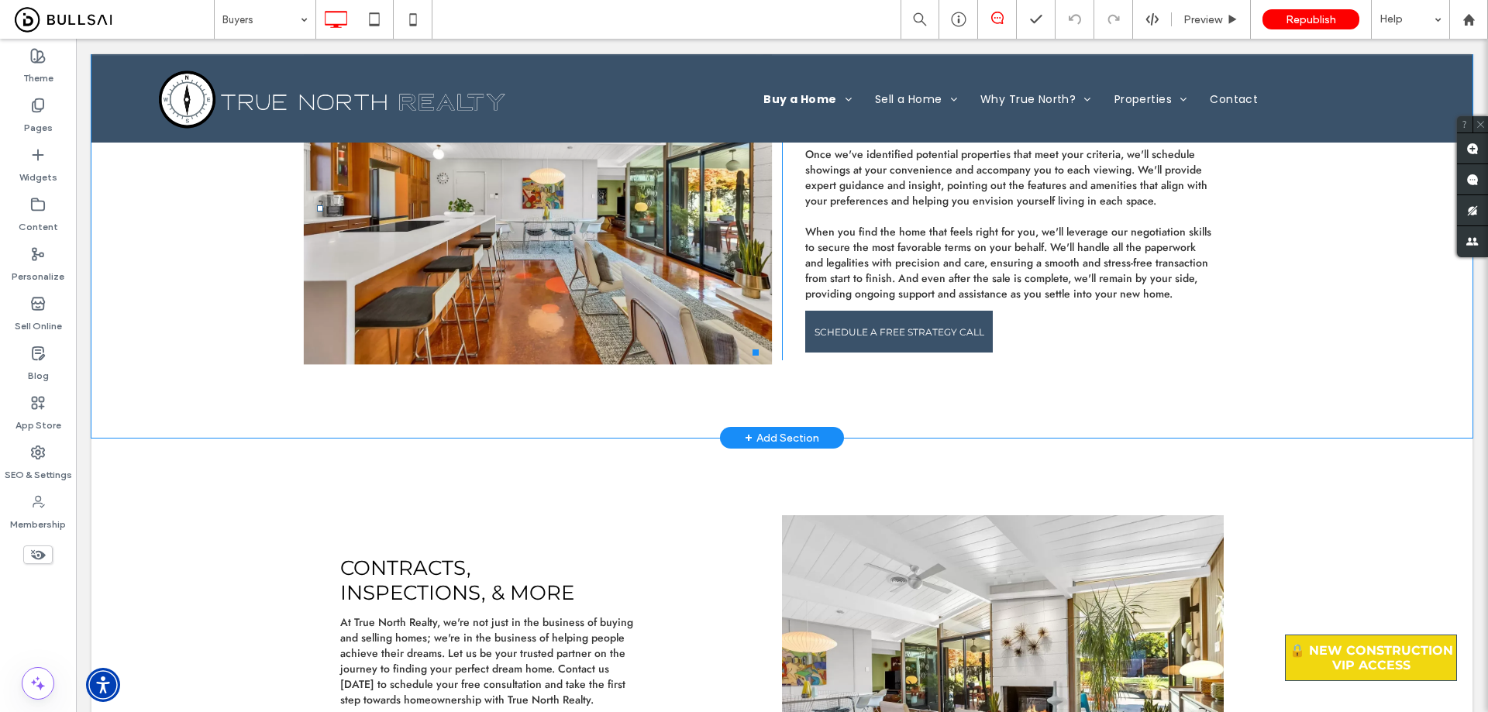
click at [628, 321] on img at bounding box center [538, 209] width 468 height 312
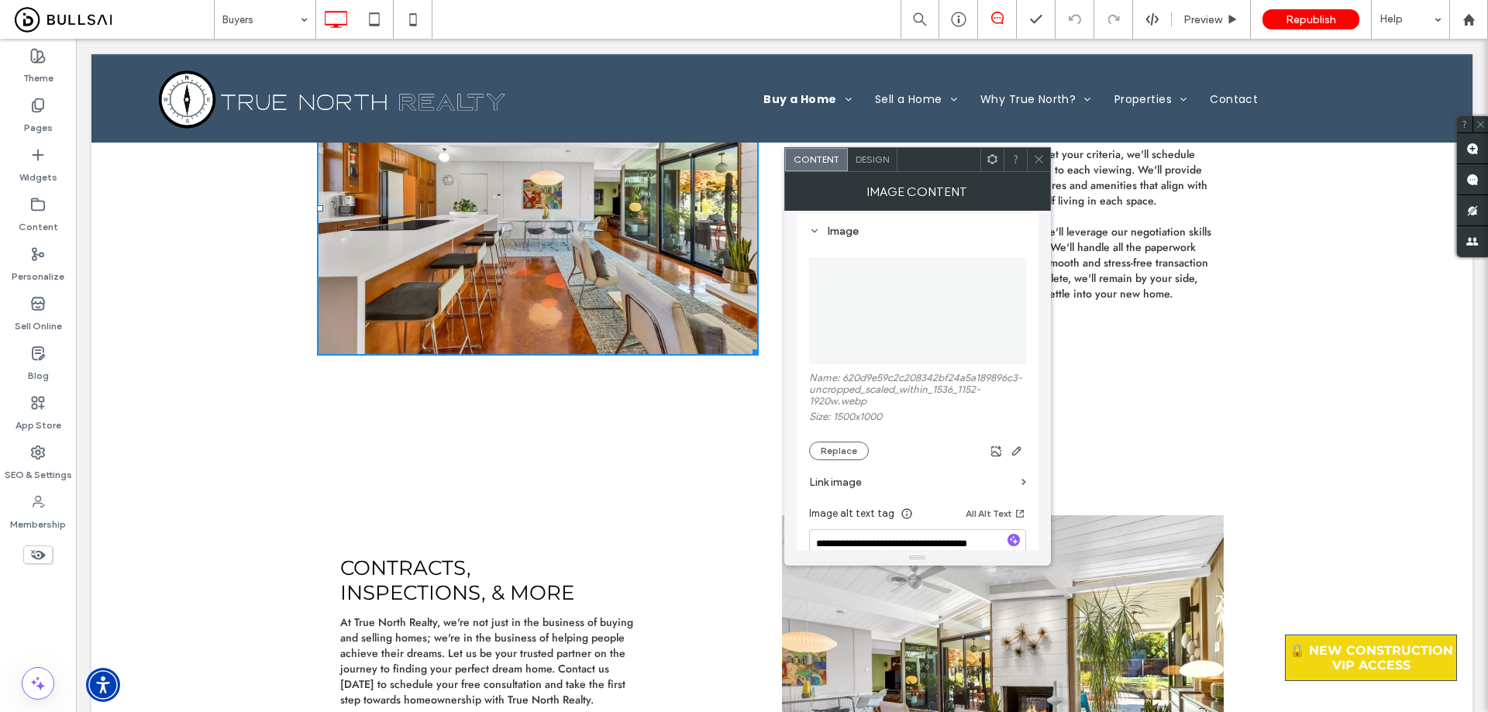
scroll to position [155, 0]
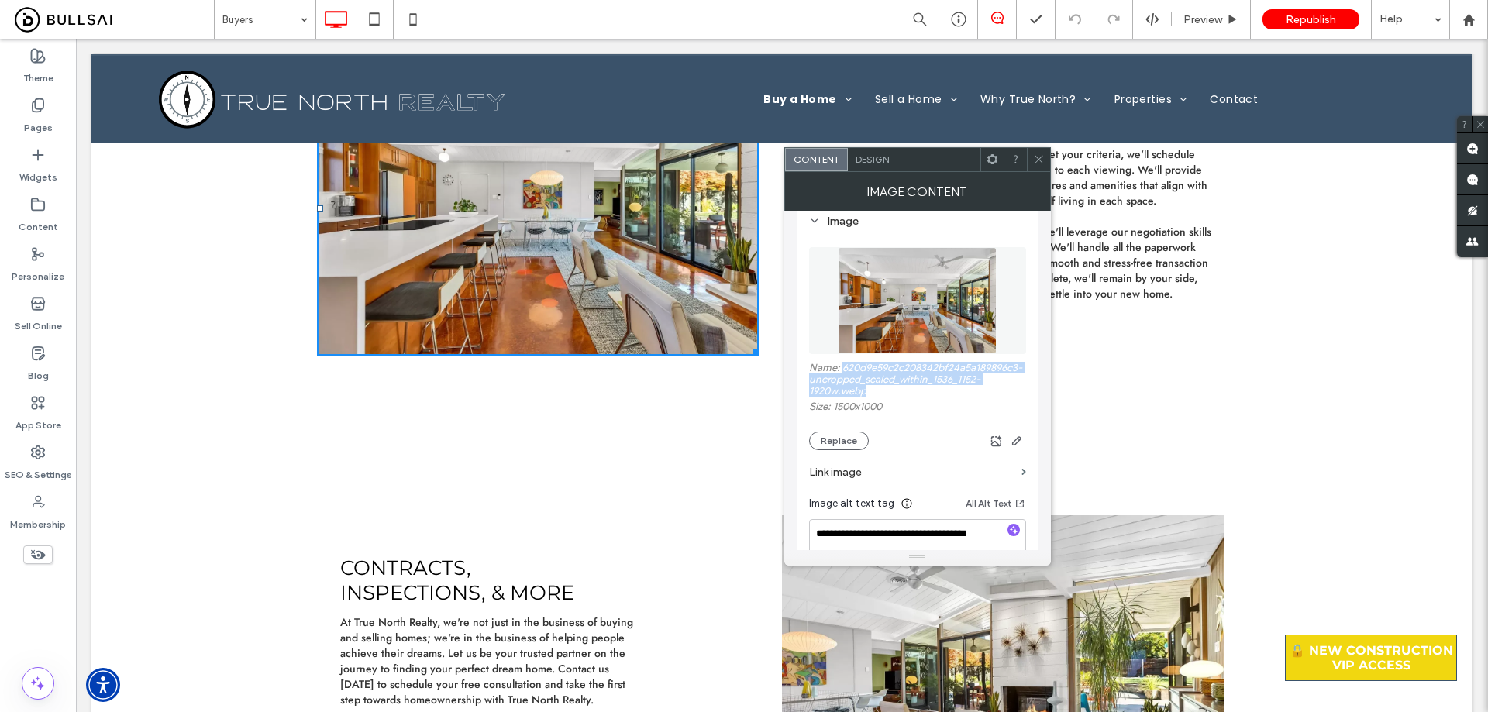
drag, startPoint x: 917, startPoint y: 408, endPoint x: 671, endPoint y: 329, distance: 258.8
click at [804, 378] on div "**********" at bounding box center [918, 442] width 242 height 479
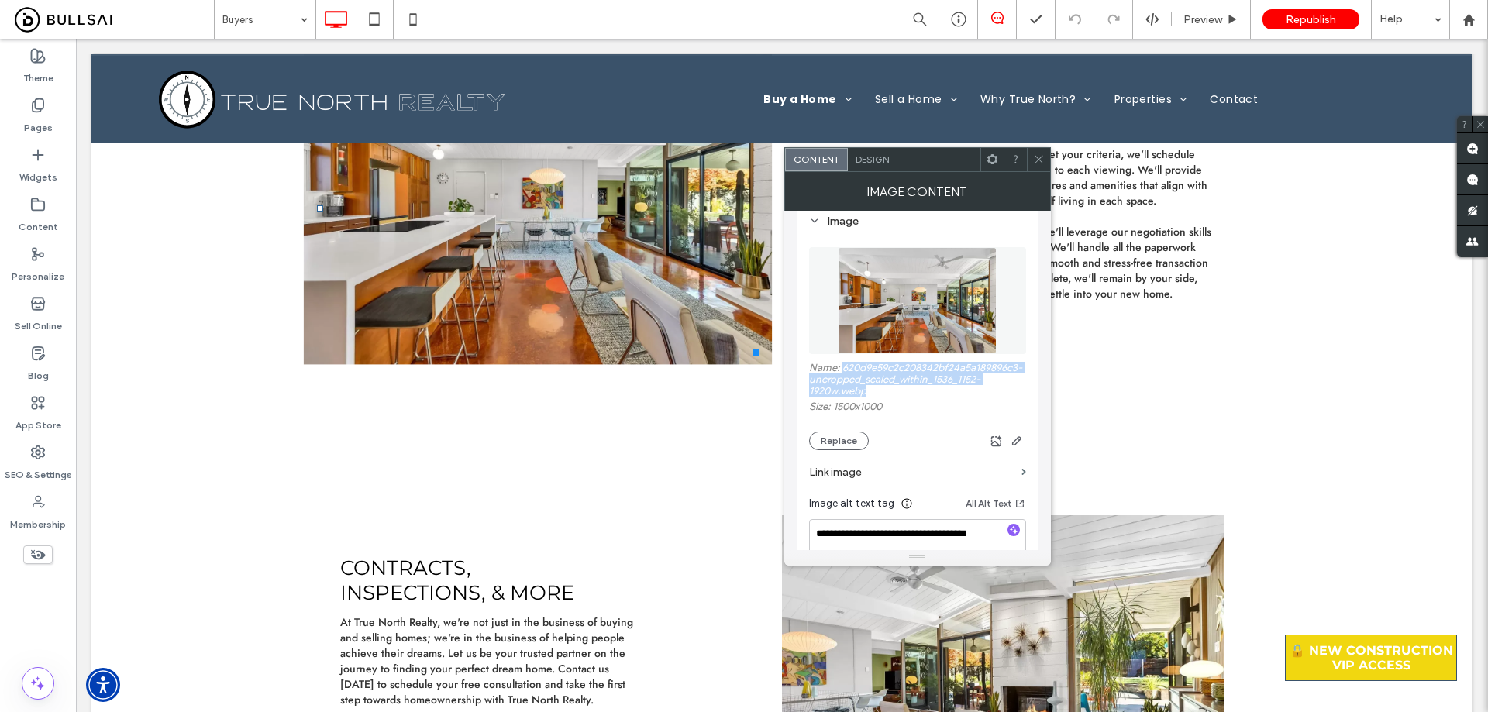
copy label "620d9e59c2c208342bf24a5a189896c3-uncropped_scaled_within_1536_1152-1920w.webp"
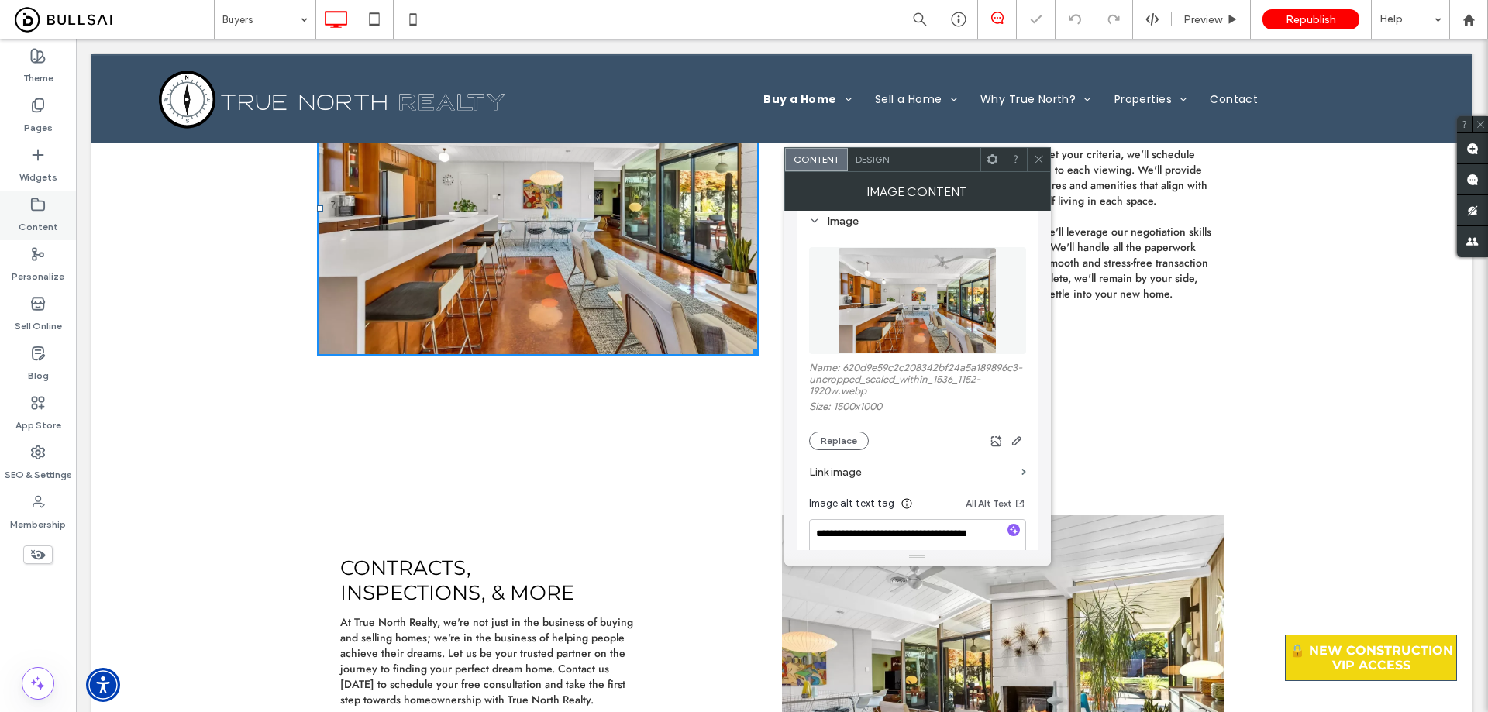
click at [37, 222] on label "Content" at bounding box center [39, 223] width 40 height 22
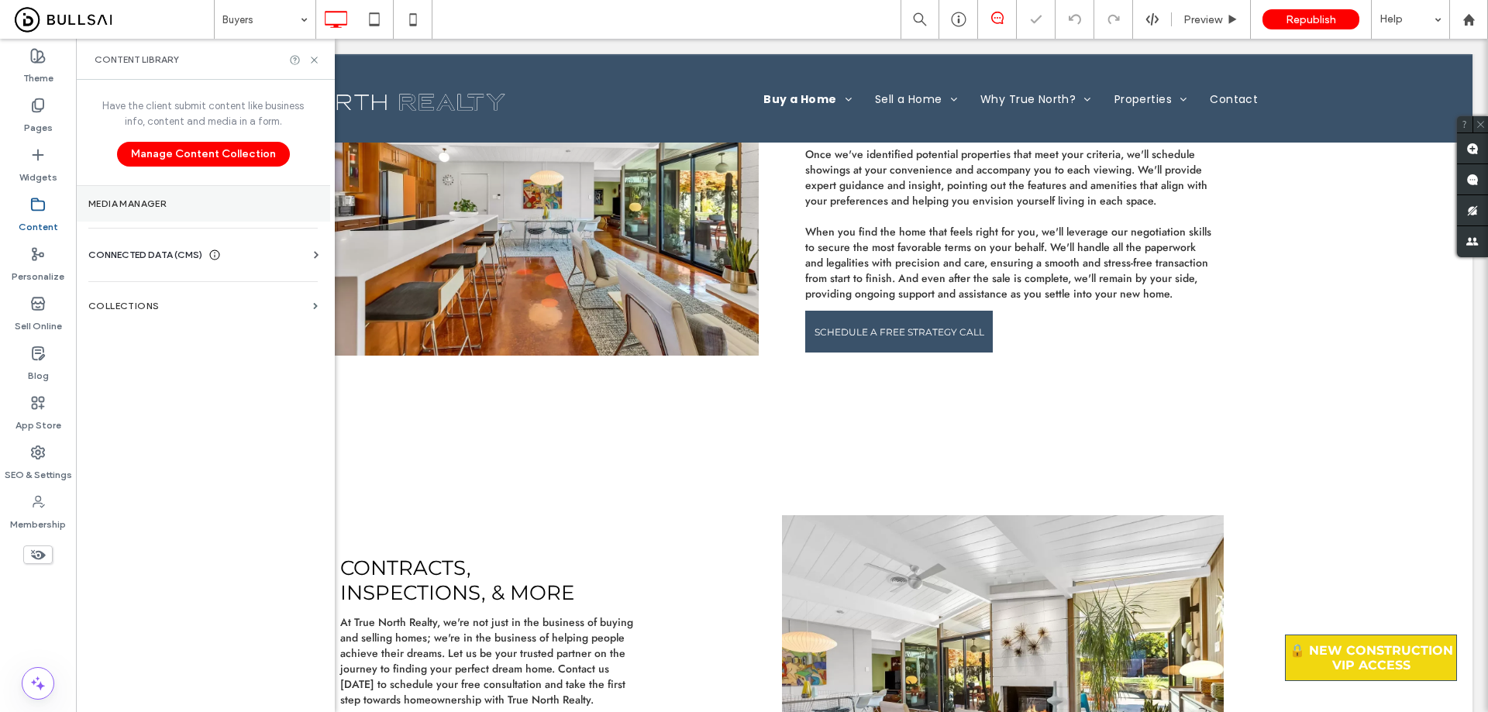
click at [165, 206] on label "Media Manager" at bounding box center [202, 203] width 229 height 11
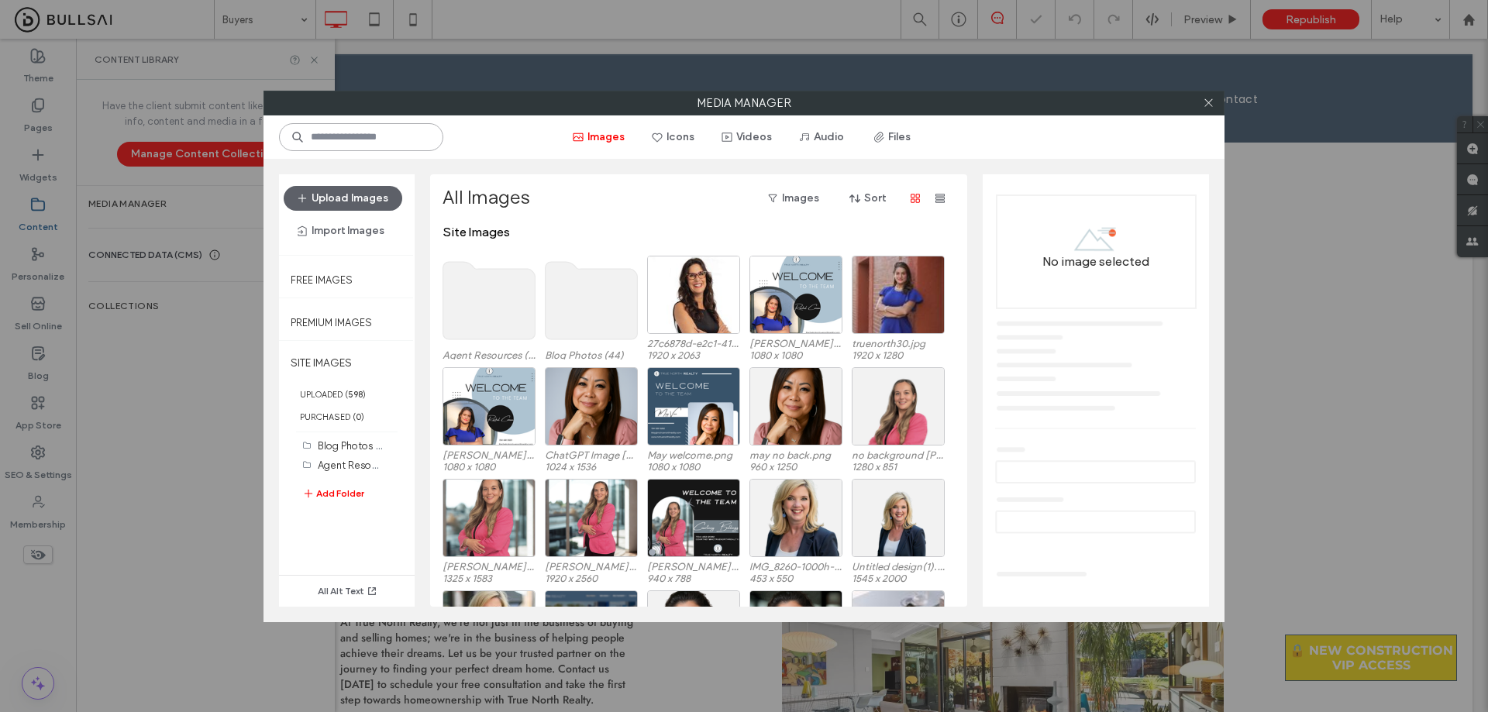
click at [373, 137] on input at bounding box center [361, 137] width 164 height 28
paste input "**********"
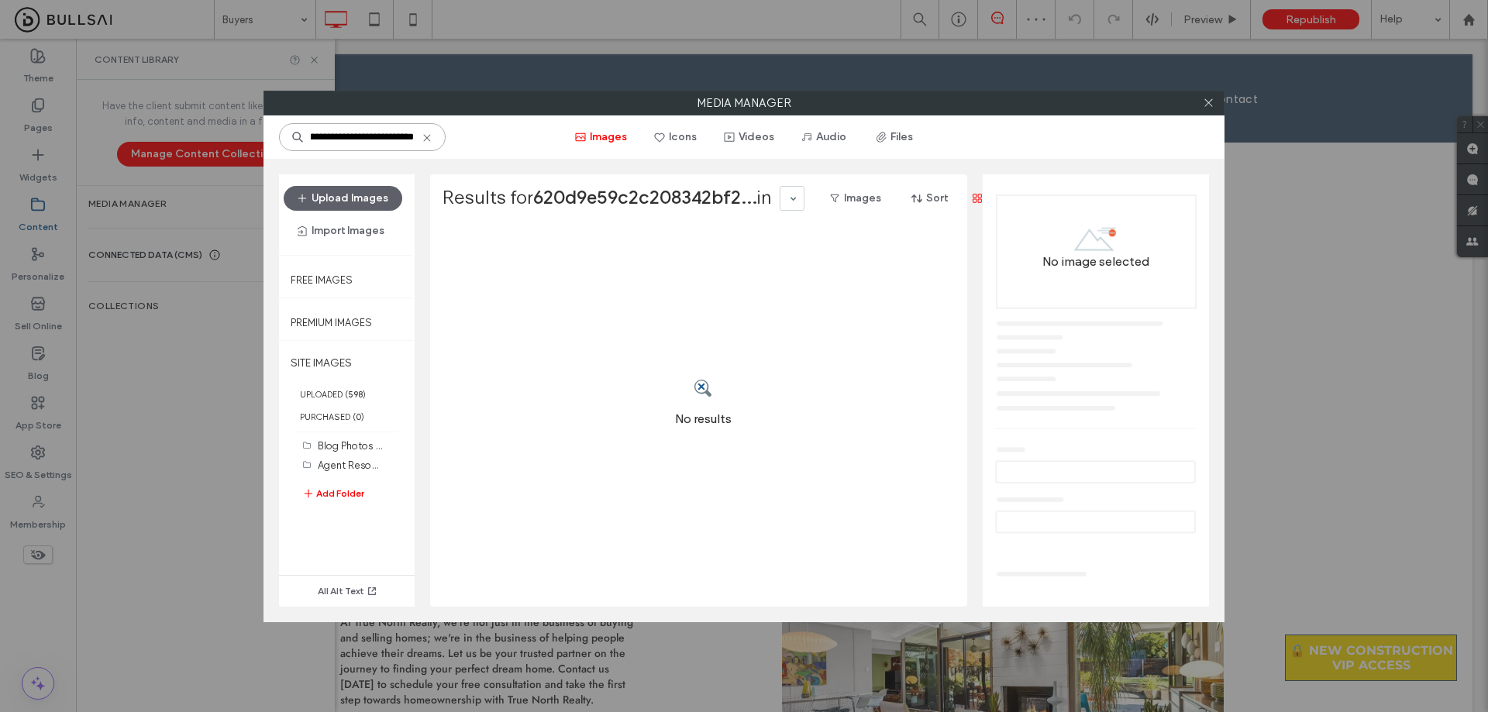
drag, startPoint x: 329, startPoint y: 141, endPoint x: 492, endPoint y: 146, distance: 163.6
click at [483, 145] on div "**********" at bounding box center [743, 136] width 961 height 43
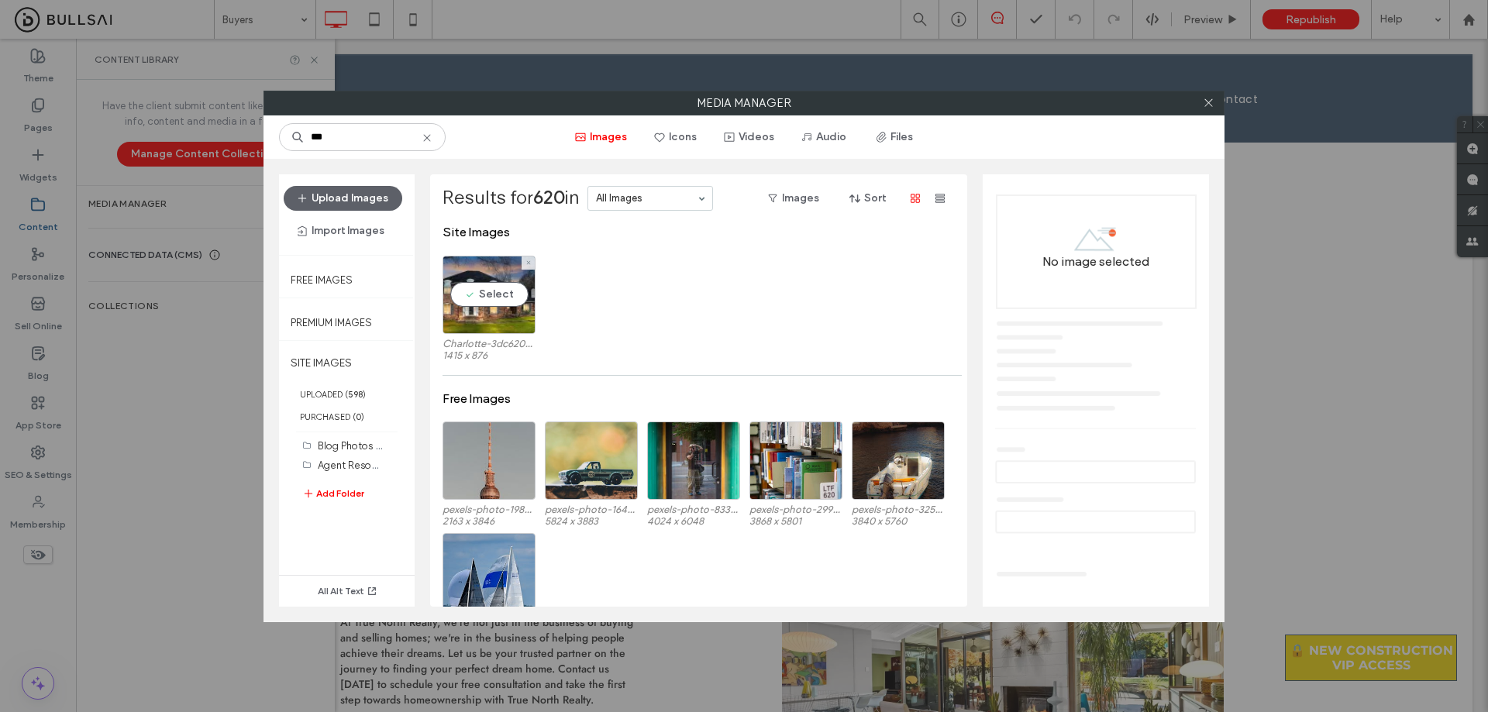
drag, startPoint x: 495, startPoint y: 291, endPoint x: 735, endPoint y: 325, distance: 242.6
click at [497, 291] on div "Select" at bounding box center [488, 295] width 93 height 78
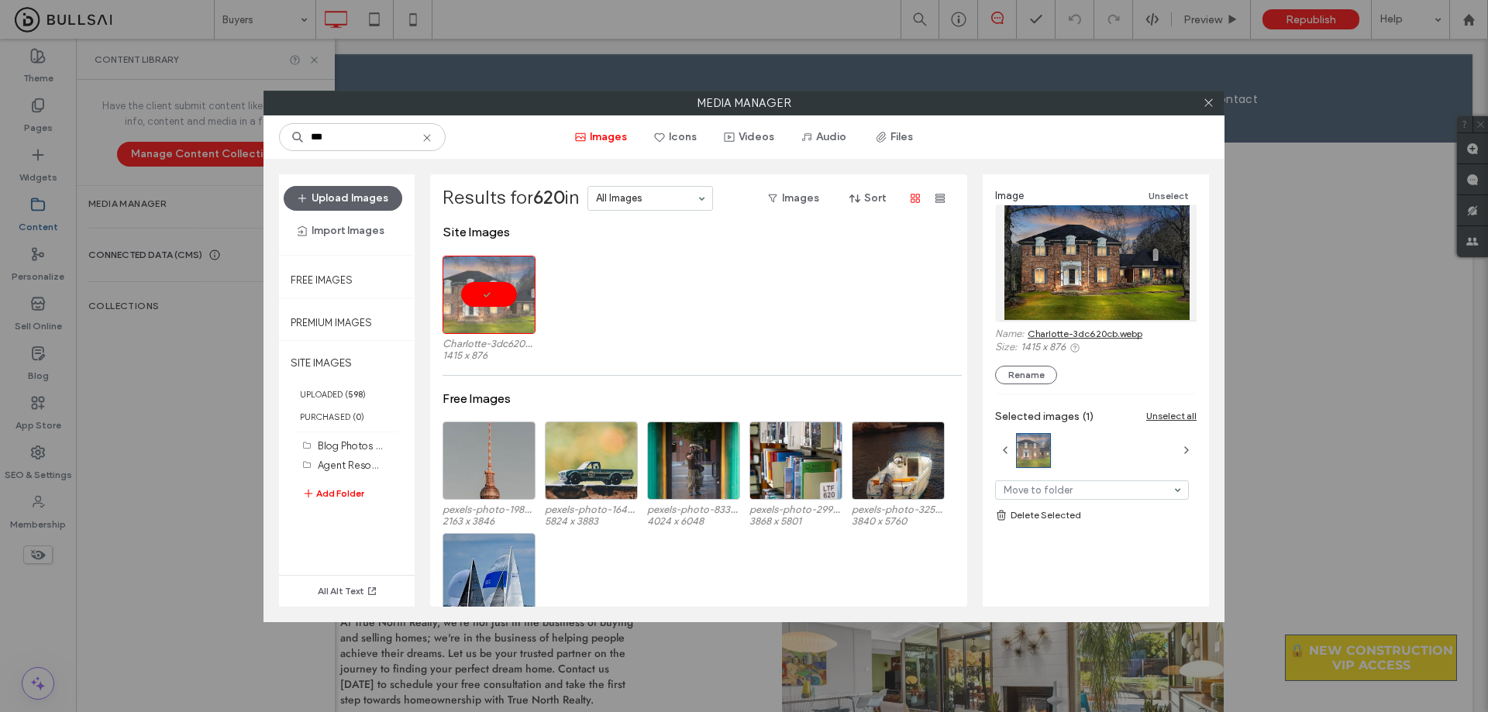
click at [1098, 334] on link "Charlotte-3dc620cb.webp" at bounding box center [1084, 334] width 115 height 12
click at [356, 139] on input "***" at bounding box center [362, 137] width 167 height 28
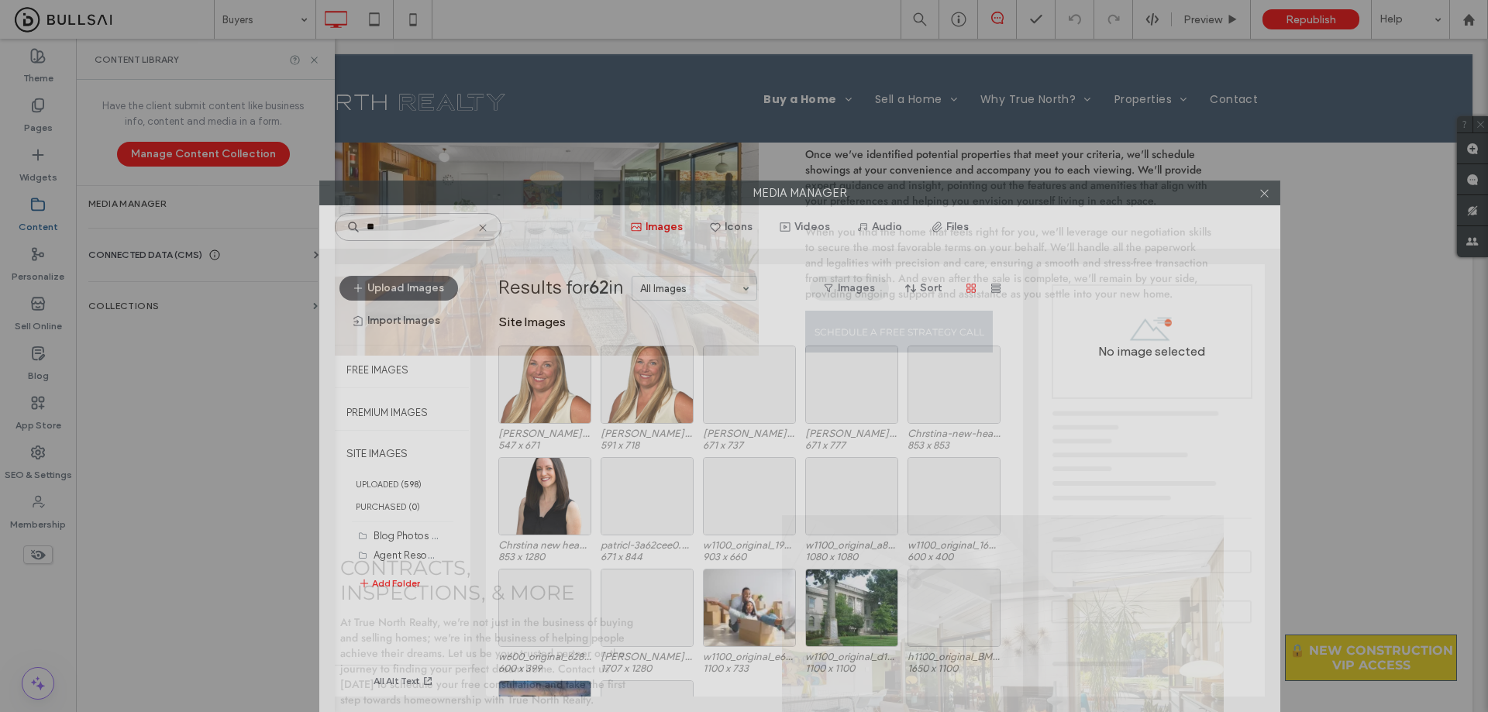
drag, startPoint x: 803, startPoint y: 102, endPoint x: 858, endPoint y: 290, distance: 196.4
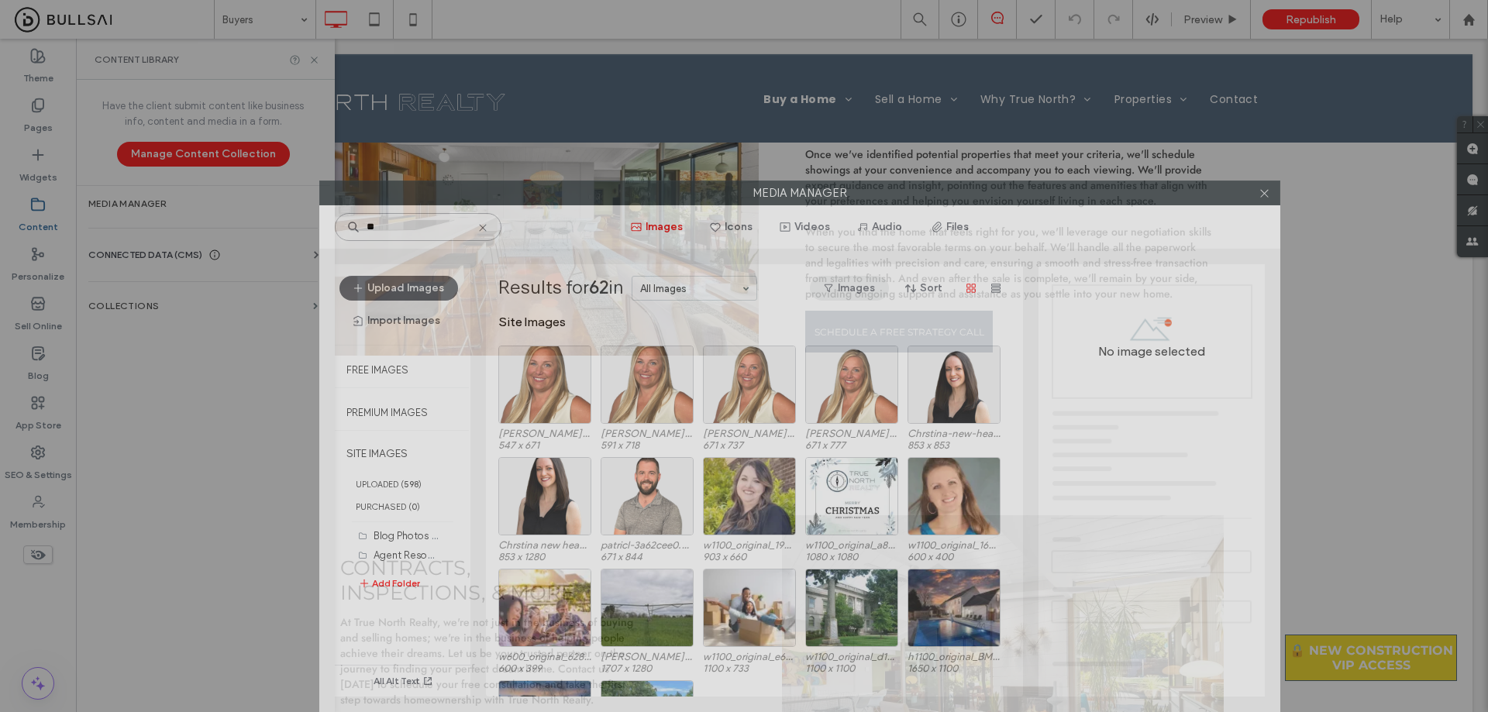
click at [858, 290] on div "Media Manager ** Images Icons Videos Audio Files Upload Images Import Images Fr…" at bounding box center [799, 447] width 961 height 532
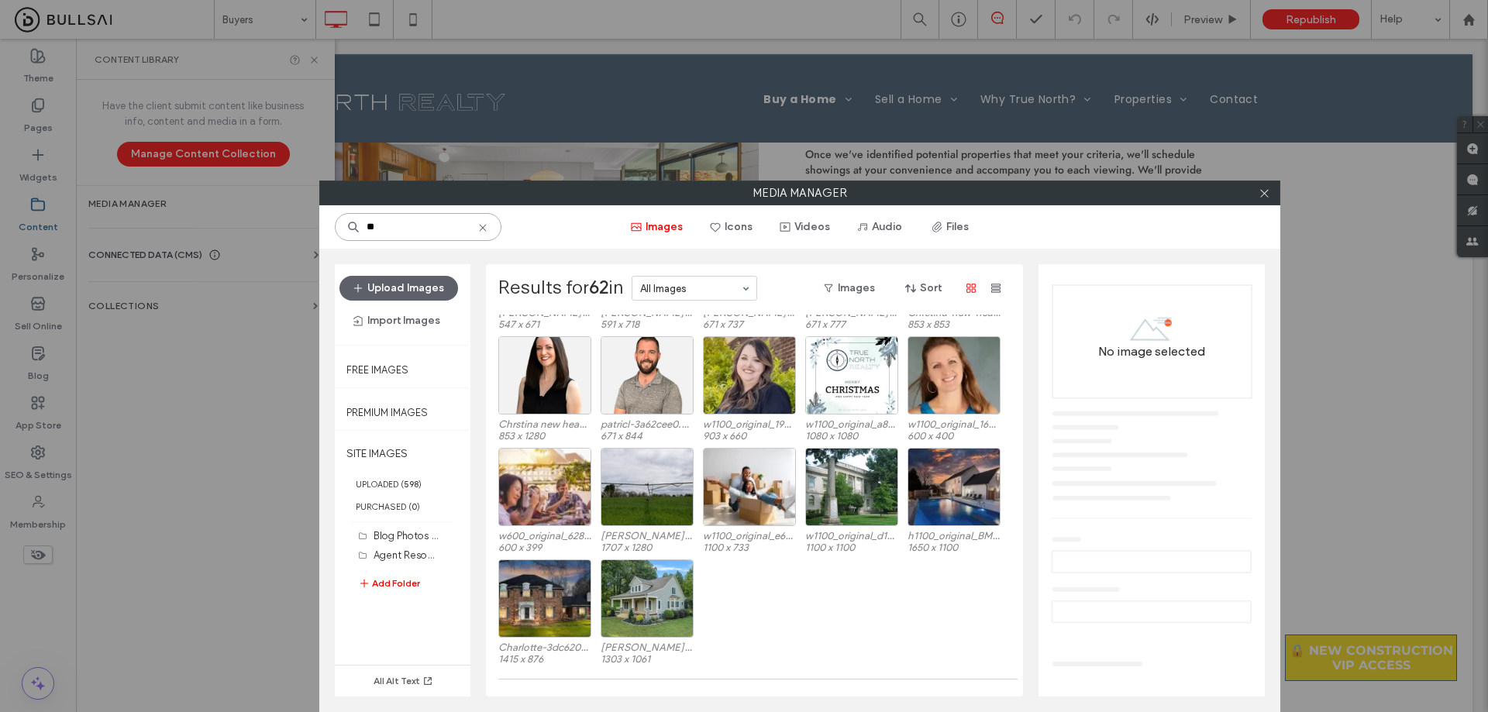
scroll to position [353, 0]
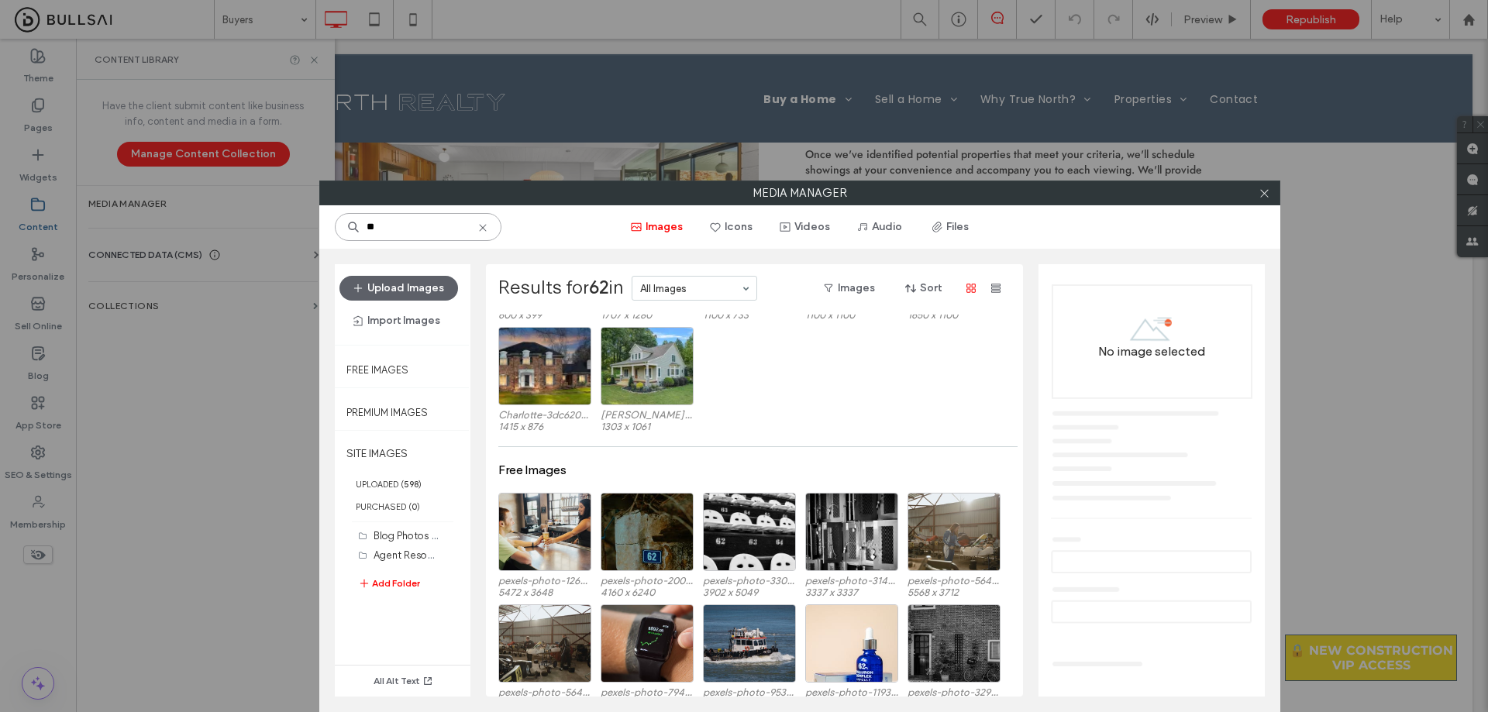
drag, startPoint x: 432, startPoint y: 229, endPoint x: 315, endPoint y: 218, distance: 117.6
click at [315, 218] on div "Media Manager ** Images Icons Videos Audio Files Upload Images Import Images Fr…" at bounding box center [744, 356] width 1488 height 712
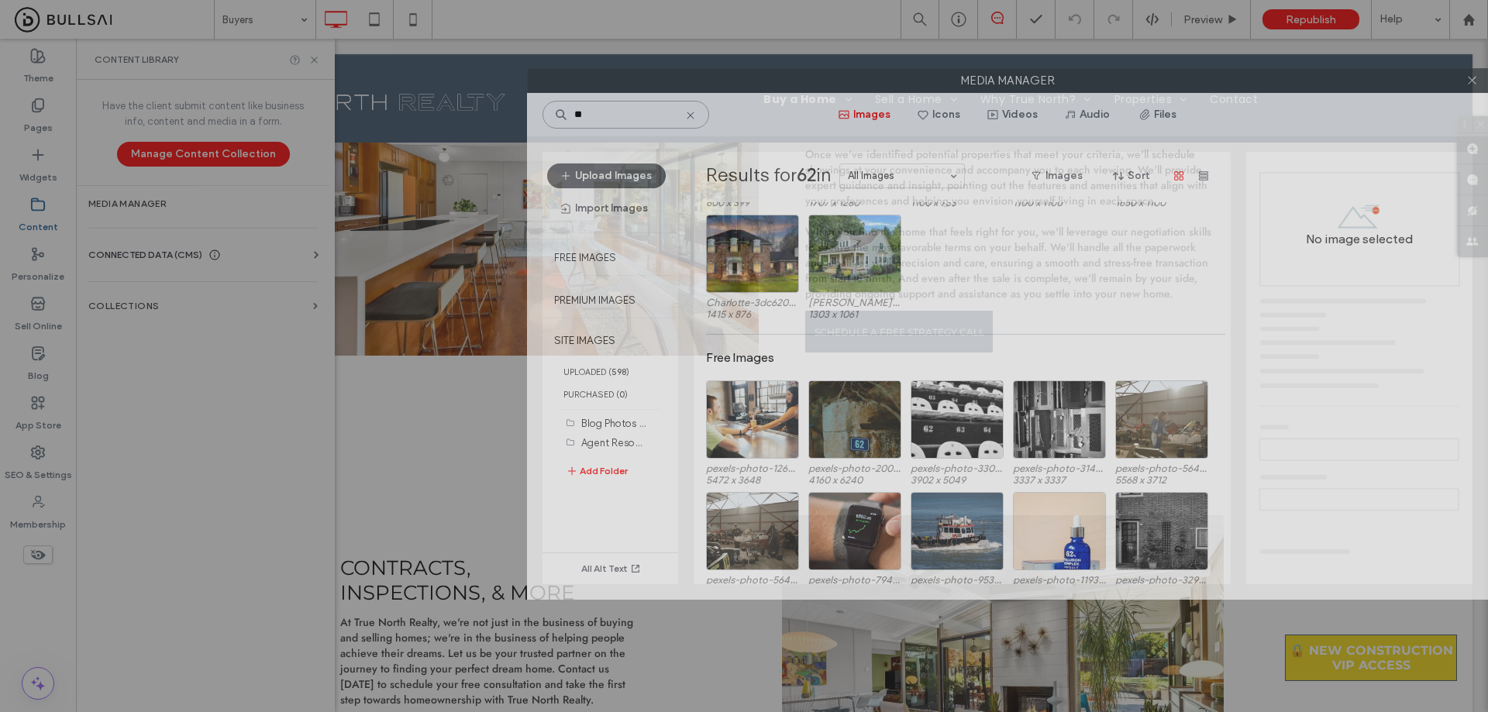
drag, startPoint x: 834, startPoint y: 203, endPoint x: 978, endPoint y: 75, distance: 192.6
click at [978, 75] on label "Media Manager" at bounding box center [1007, 80] width 959 height 23
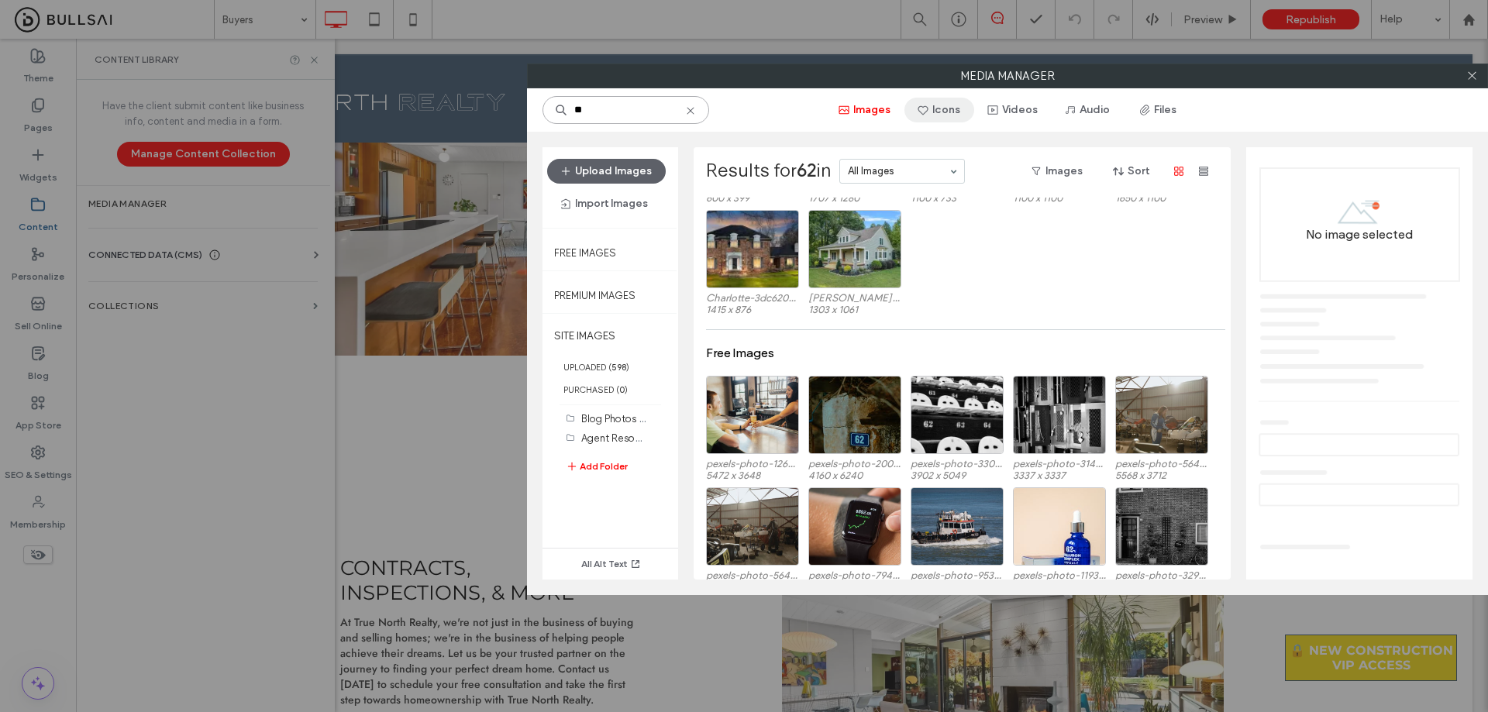
paste input "**********"
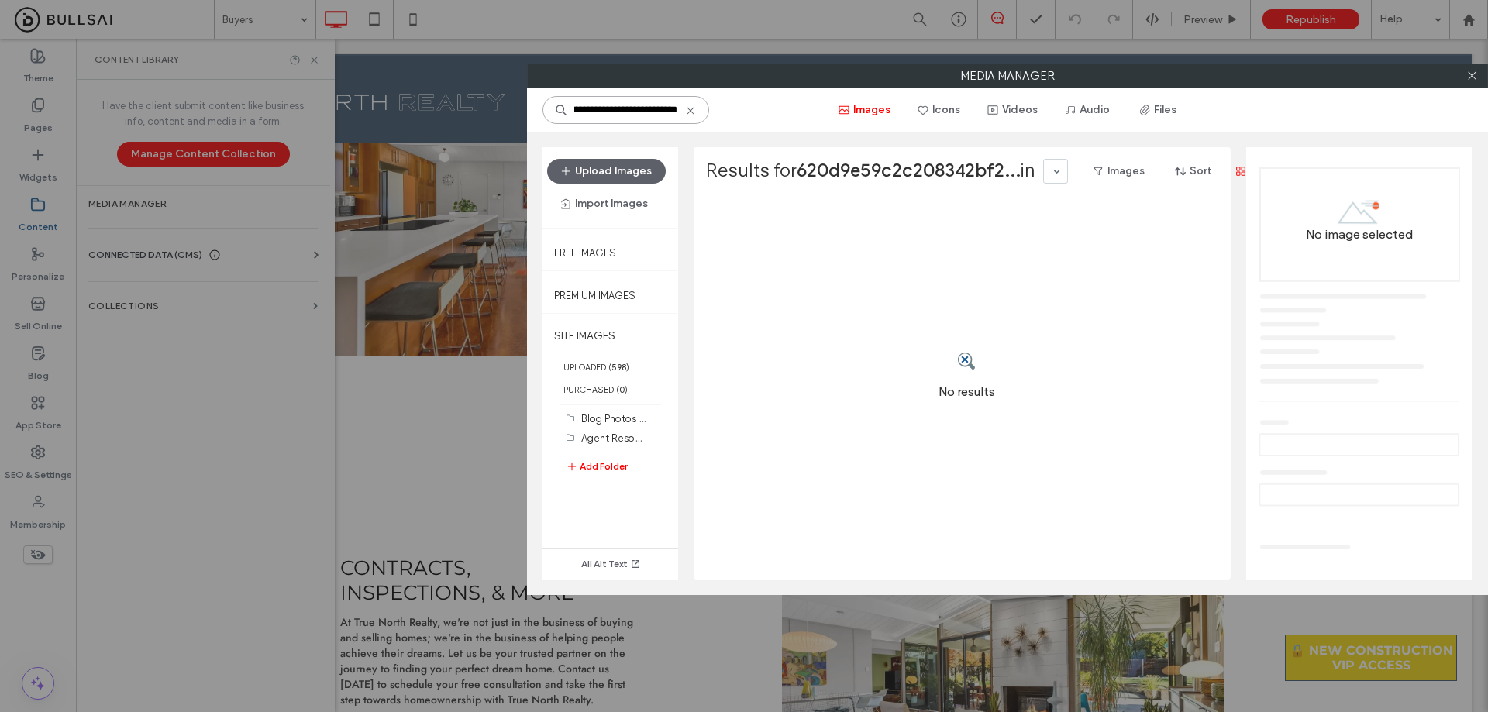
type input "**********"
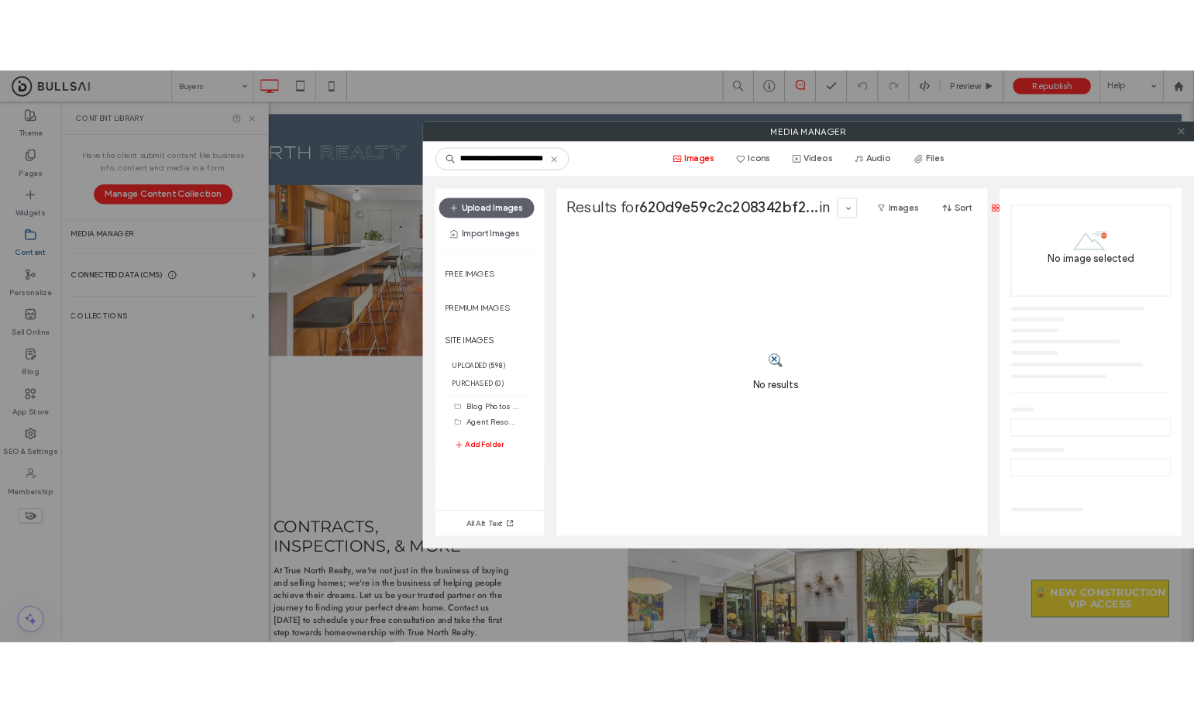
scroll to position [0, 0]
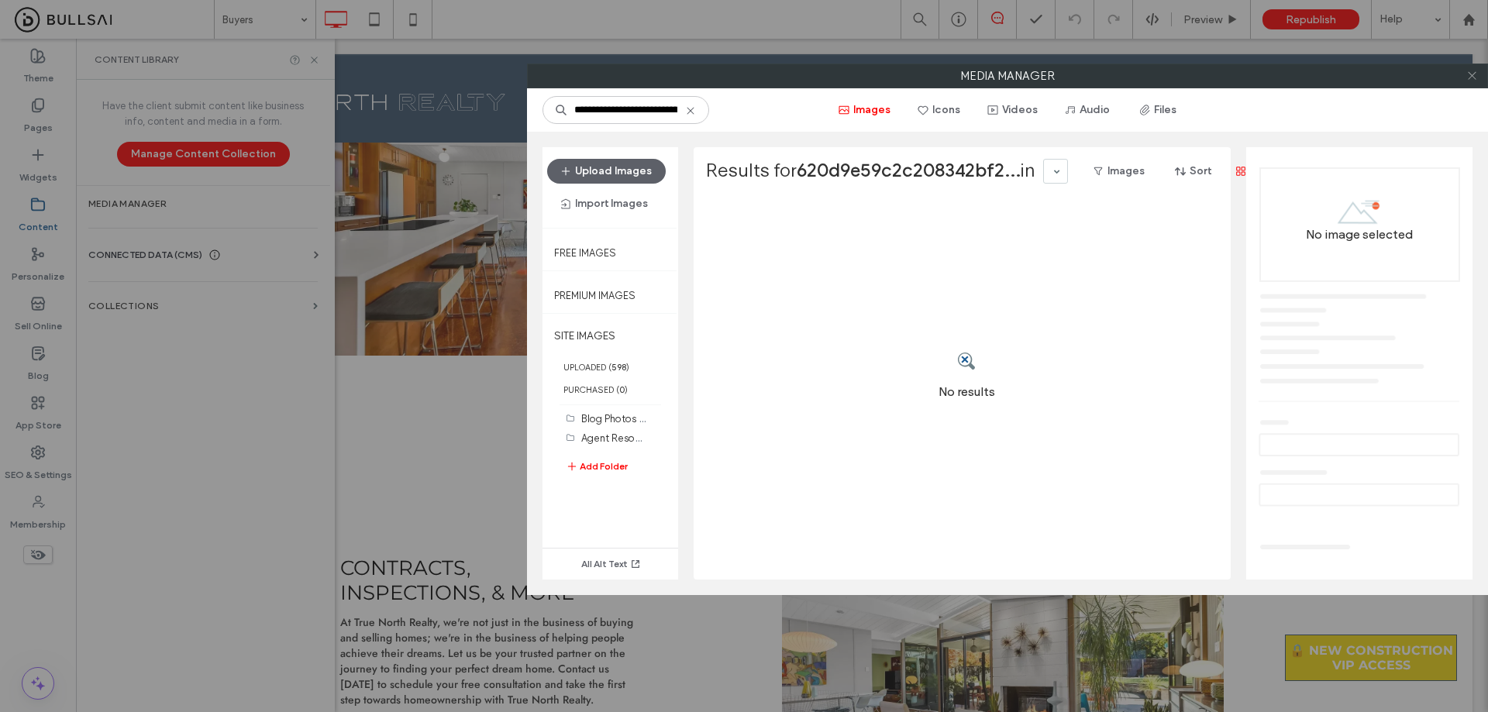
click at [1478, 76] on div at bounding box center [1471, 75] width 23 height 23
drag, startPoint x: 1471, startPoint y: 74, endPoint x: 1419, endPoint y: 64, distance: 52.0
click at [1470, 74] on icon at bounding box center [1472, 76] width 12 height 12
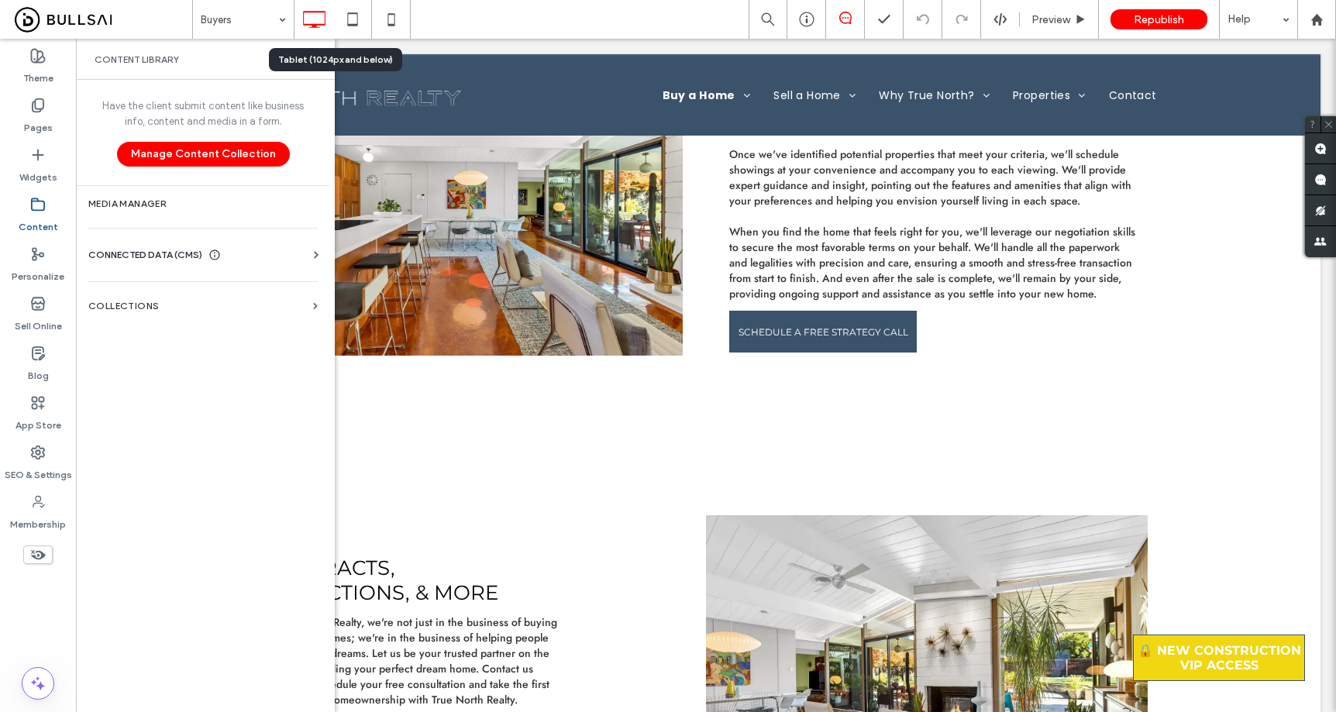
drag, startPoint x: 313, startPoint y: 54, endPoint x: 339, endPoint y: 37, distance: 31.4
click at [313, 54] on body ".wqwq-1{fill:#231f20;} .cls-1q, .cls-2q { fill-rule: evenodd; } .cls-2q { fill:…" at bounding box center [668, 356] width 1336 height 712
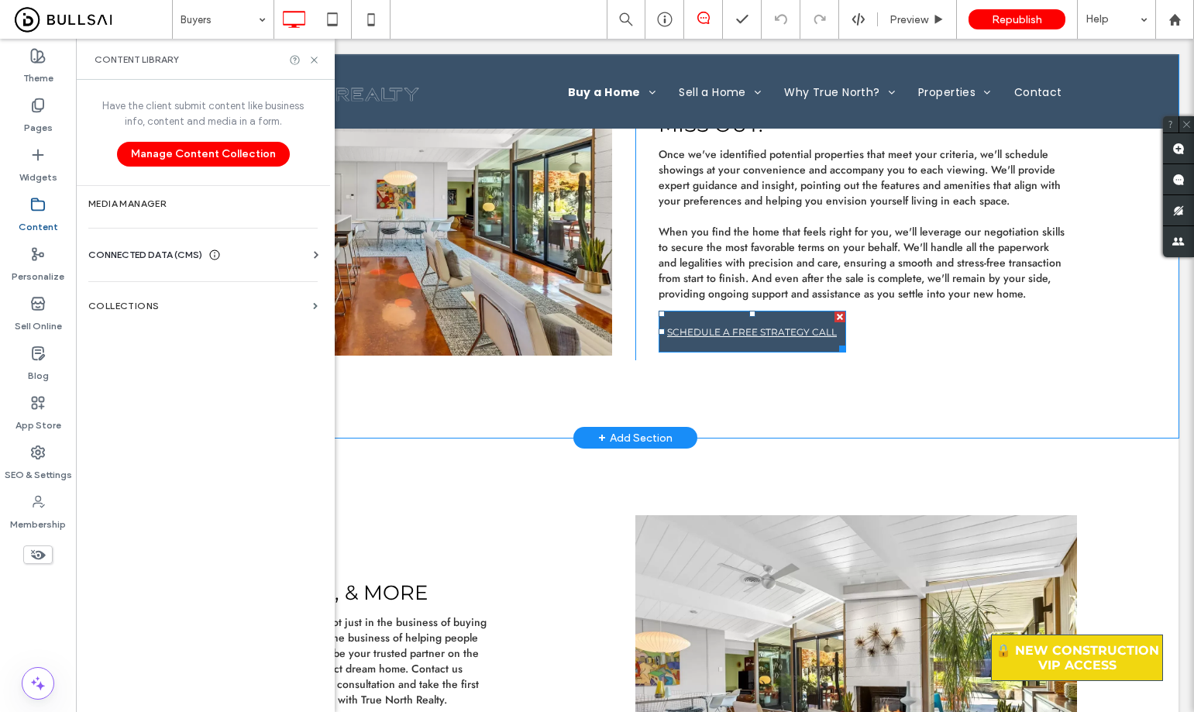
click at [730, 327] on span "SCHEDULE A FREE STRATEGY CALL" at bounding box center [752, 331] width 170 height 27
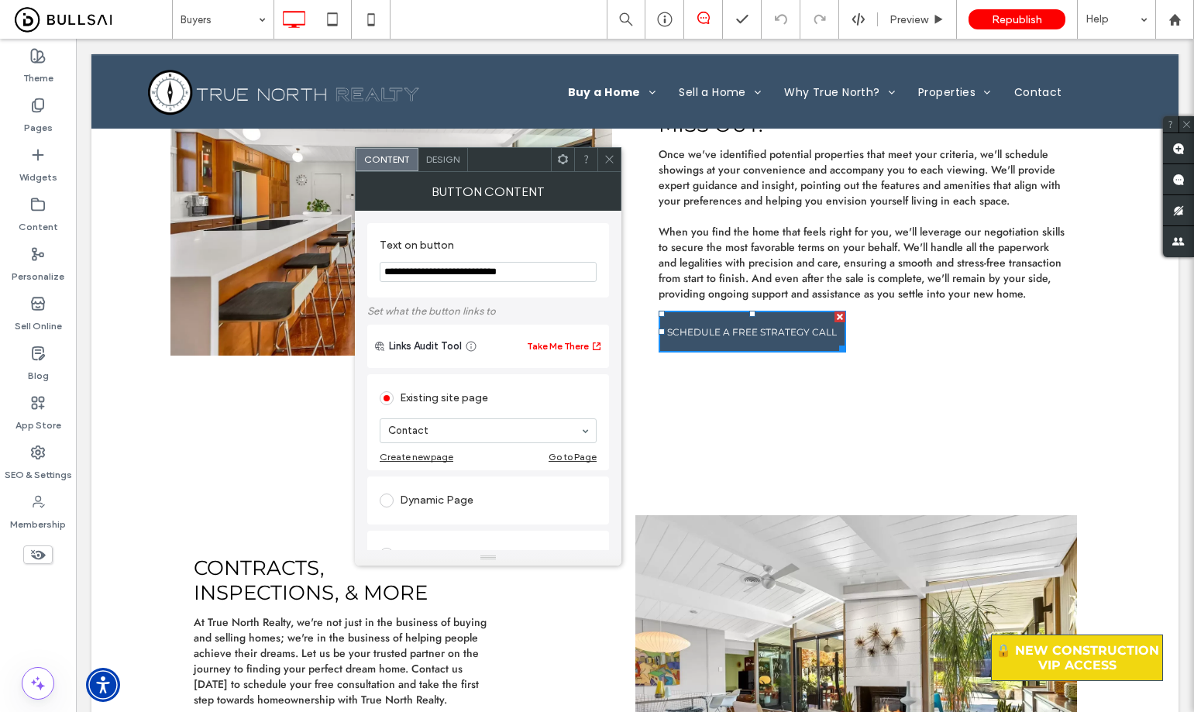
click at [436, 157] on span "Design" at bounding box center [442, 159] width 33 height 12
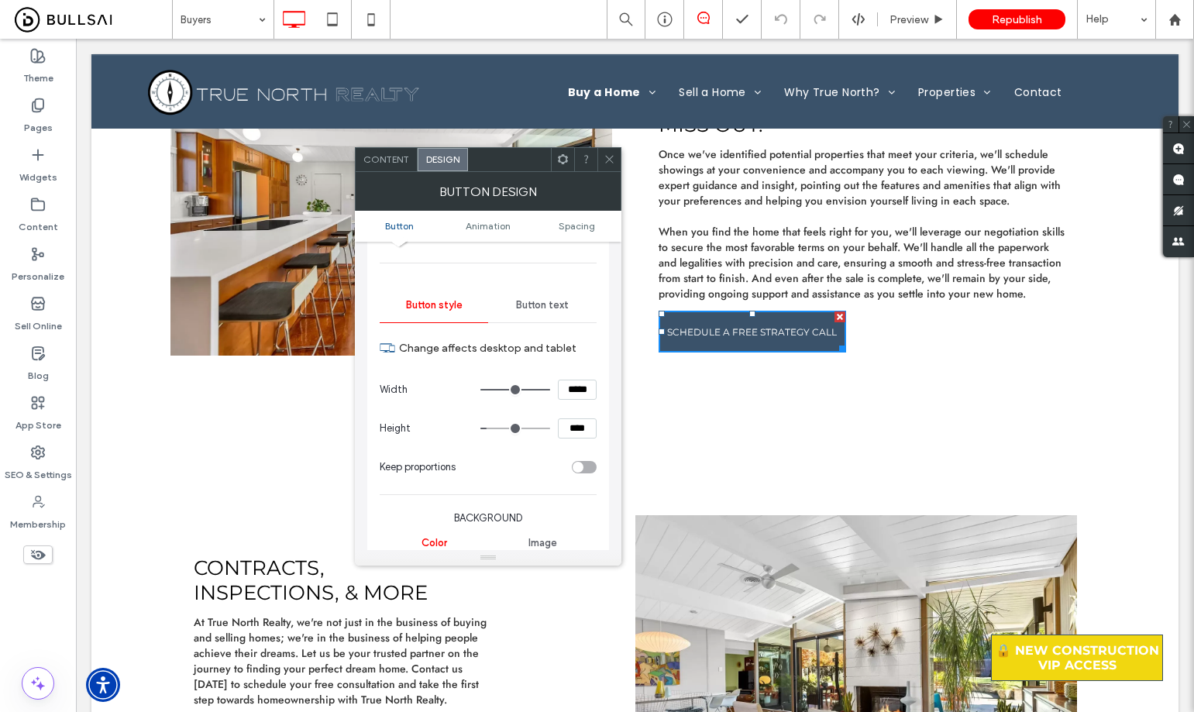
scroll to position [232, 0]
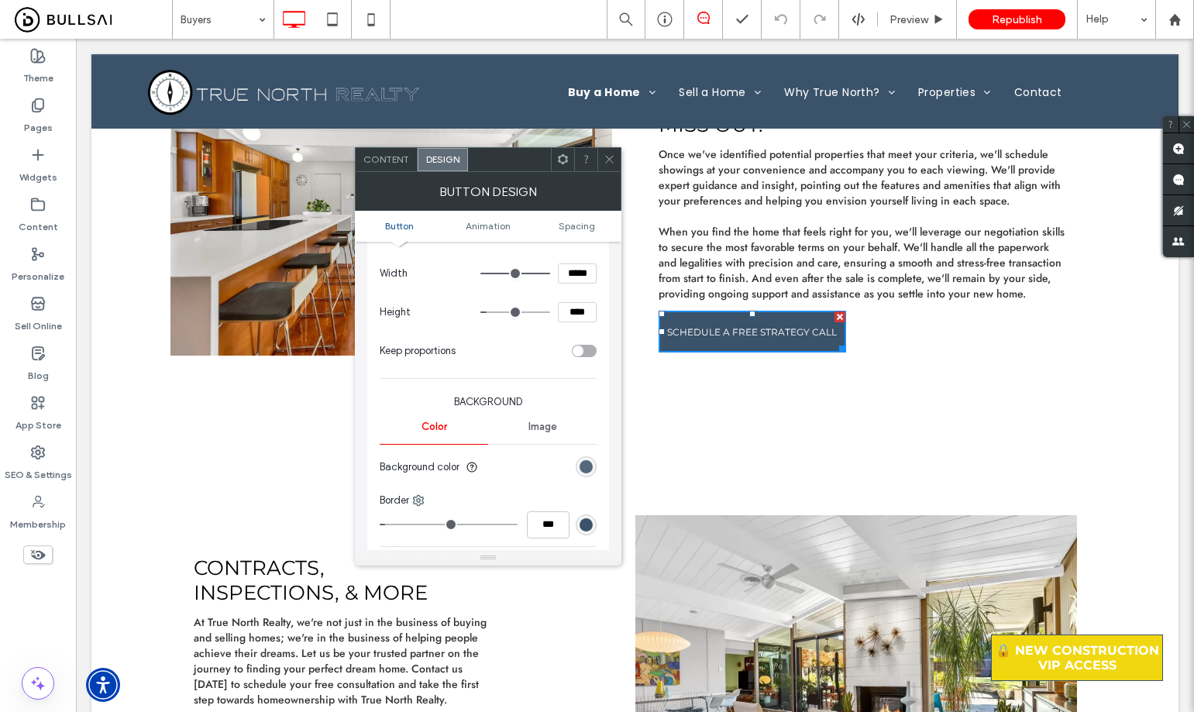
click at [584, 463] on div "rgb(58, 82, 106)" at bounding box center [586, 466] width 13 height 13
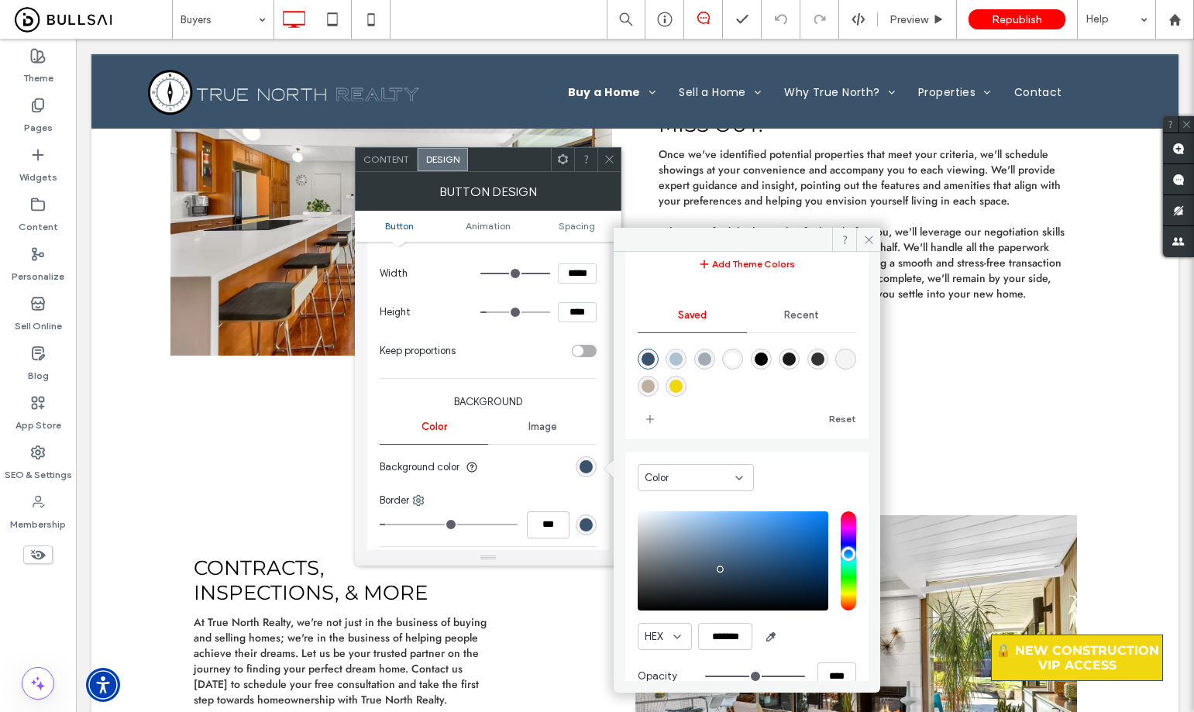
scroll to position [129, 0]
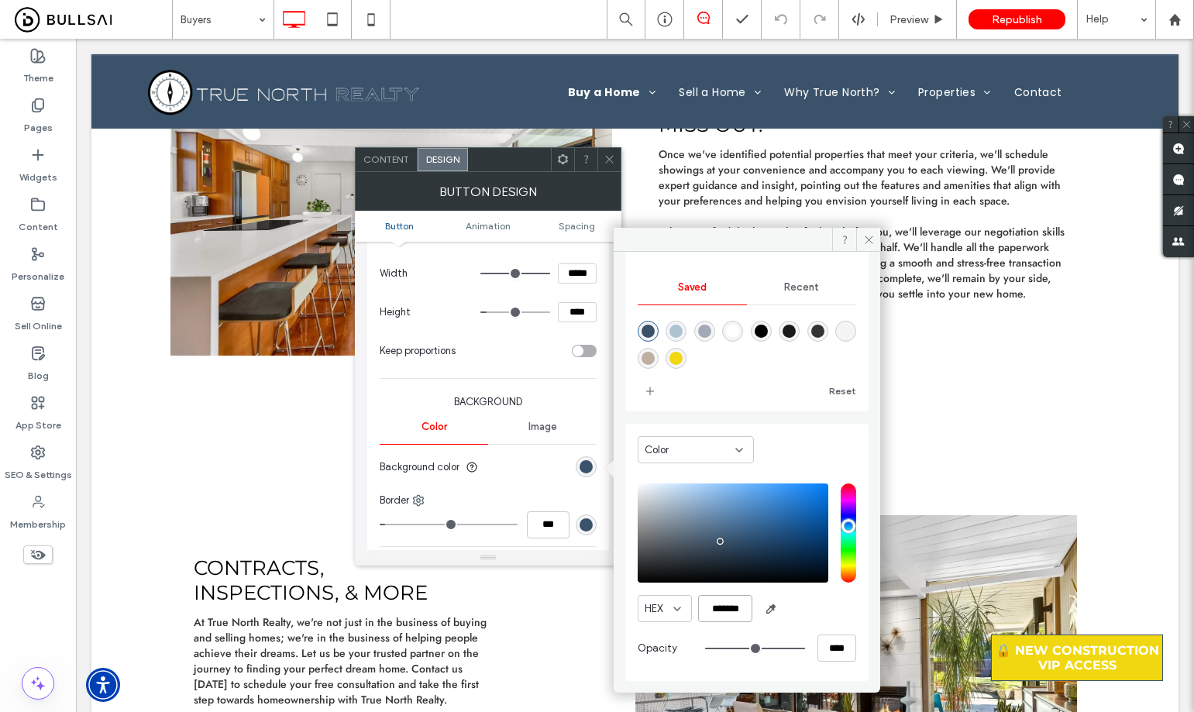
click at [723, 600] on input "*******" at bounding box center [725, 608] width 54 height 27
click at [604, 158] on div at bounding box center [608, 159] width 23 height 23
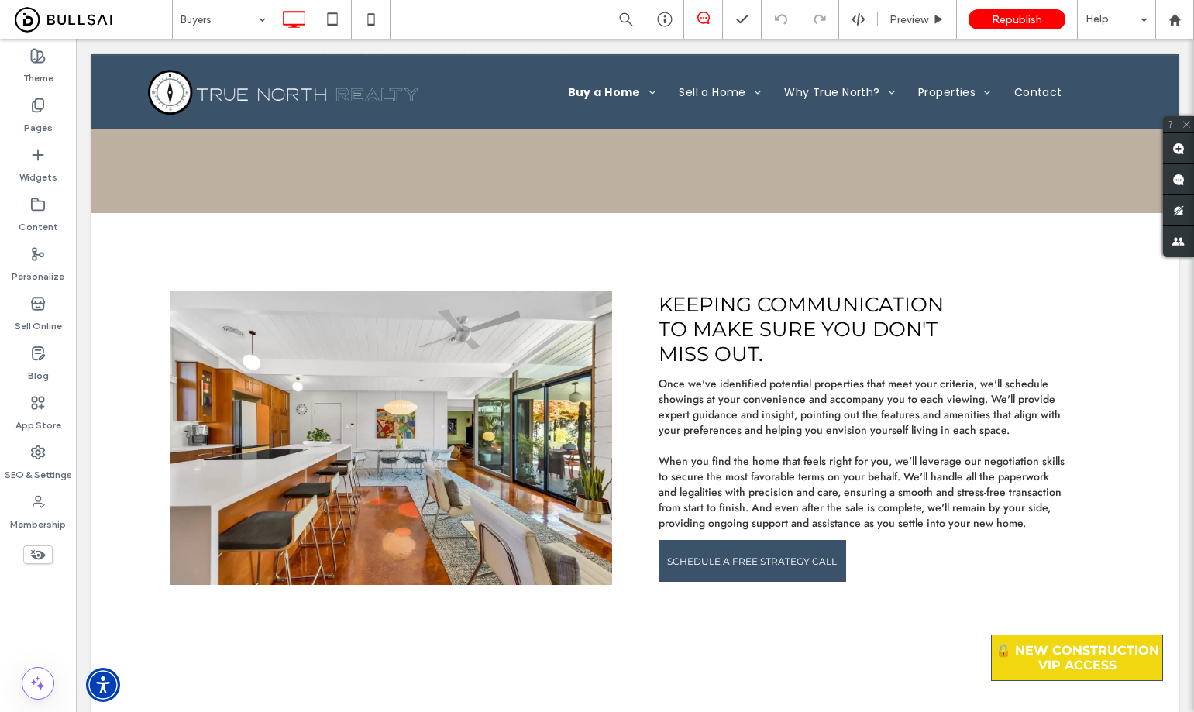
scroll to position [1007, 0]
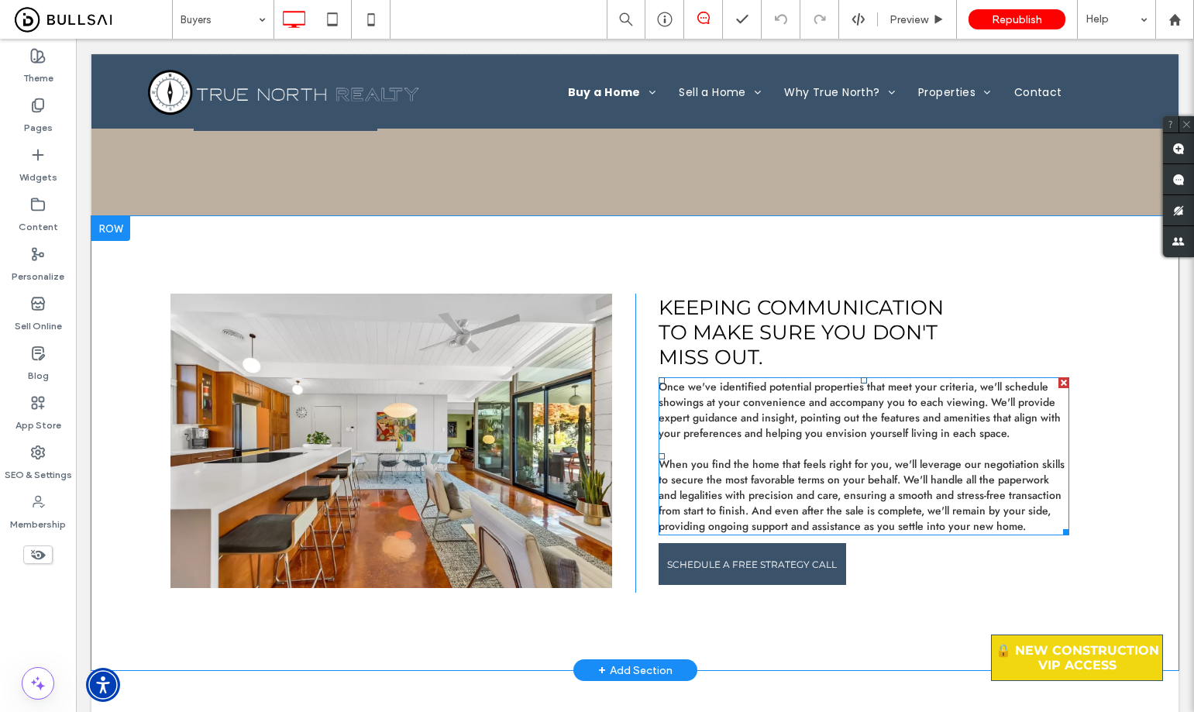
click at [693, 401] on span "Once we've identified potential properties that meet your criteria, we'll sched…" at bounding box center [860, 410] width 402 height 62
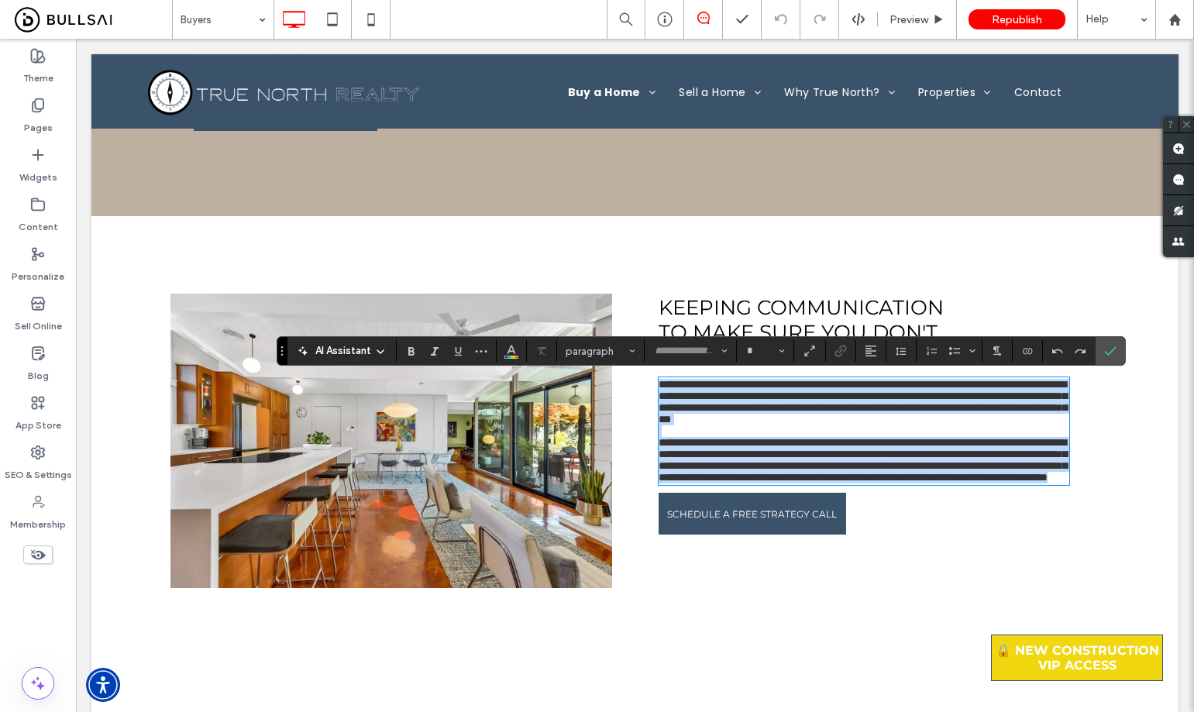
type input "****"
type input "**"
copy div "**********"
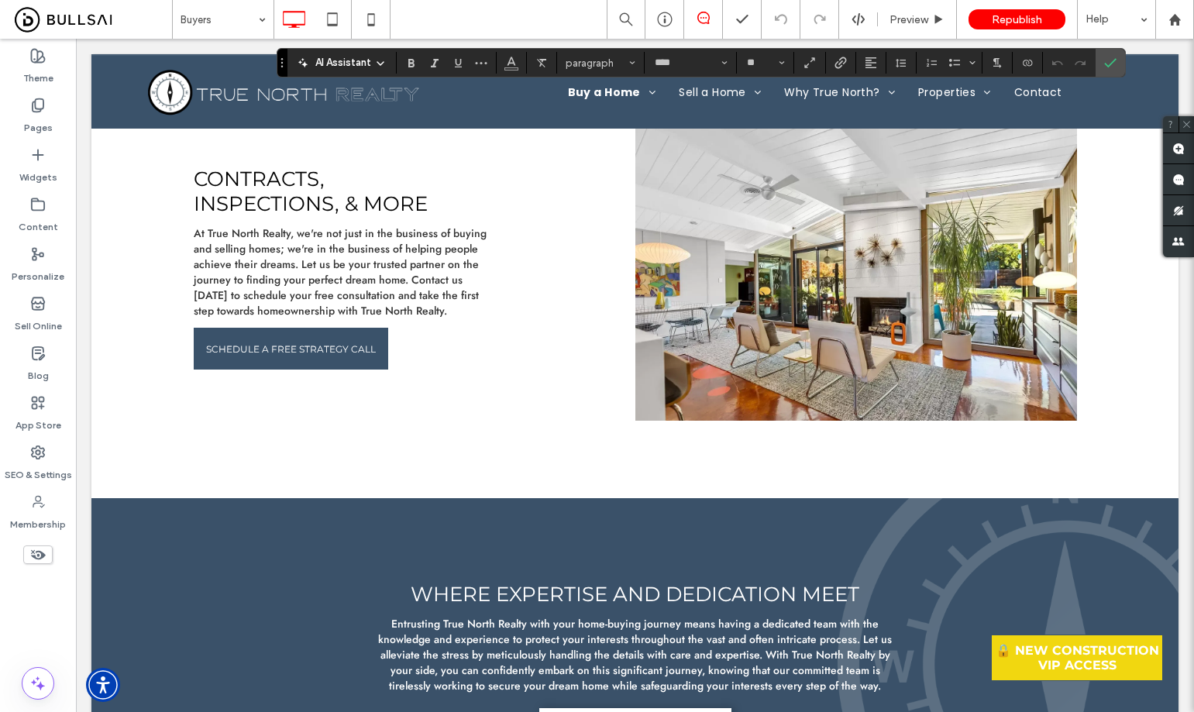
scroll to position [1627, 0]
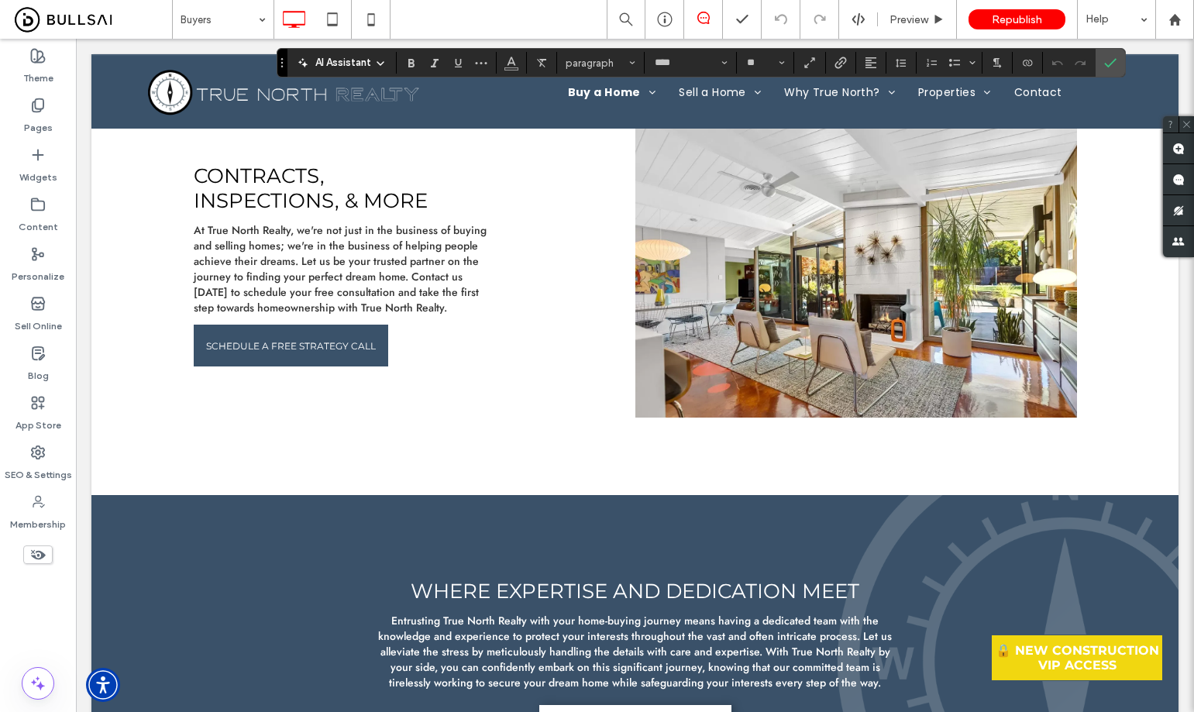
click at [389, 253] on span "At True North Realty, we're not just in the business of buying and selling home…" at bounding box center [340, 268] width 293 height 93
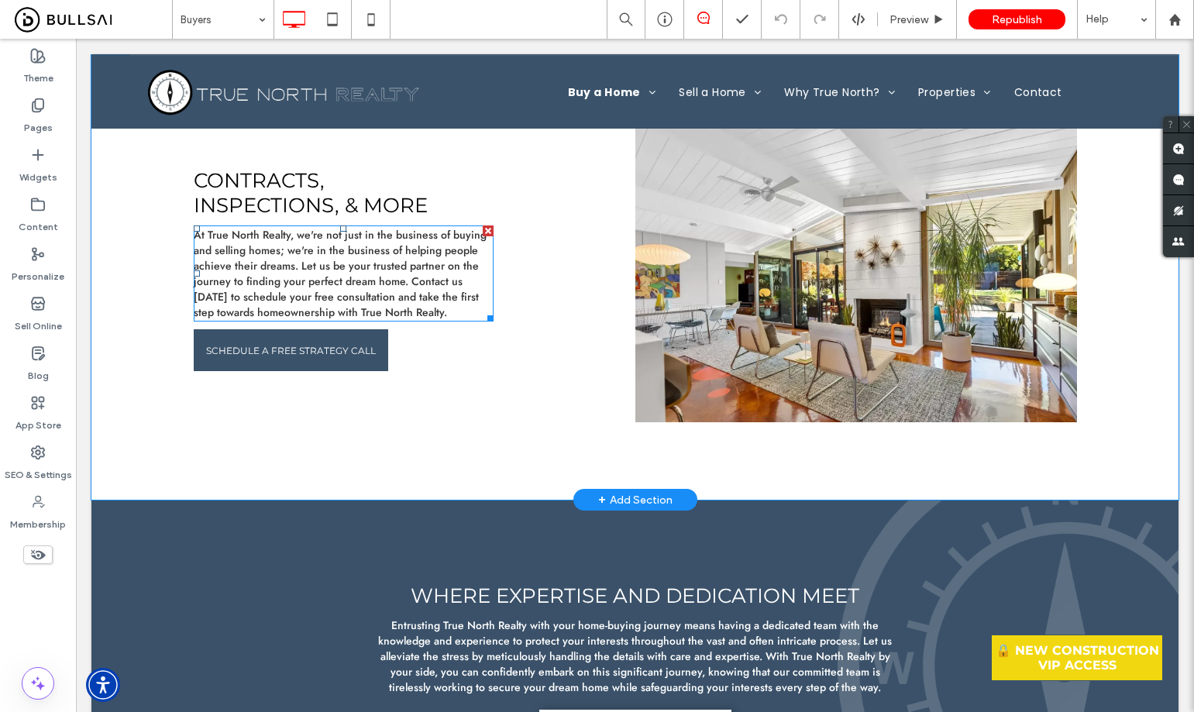
click at [386, 259] on span "At True North Realty, we're not just in the business of buying and selling home…" at bounding box center [340, 273] width 293 height 93
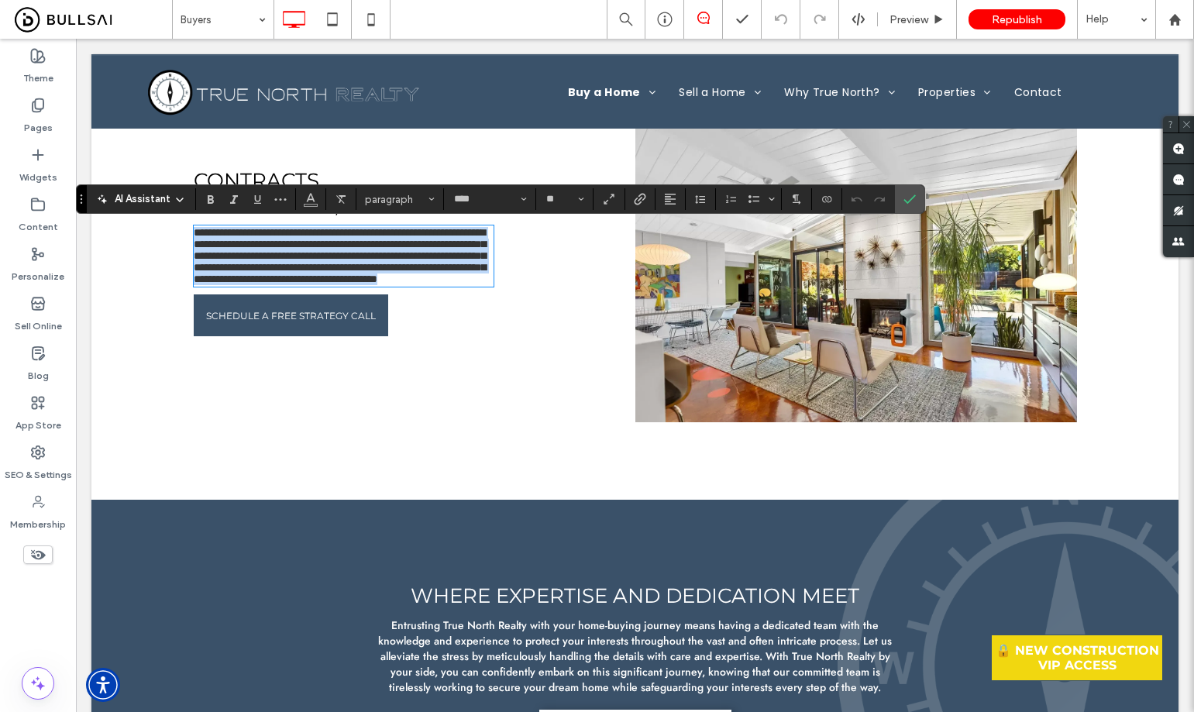
copy span "**********"
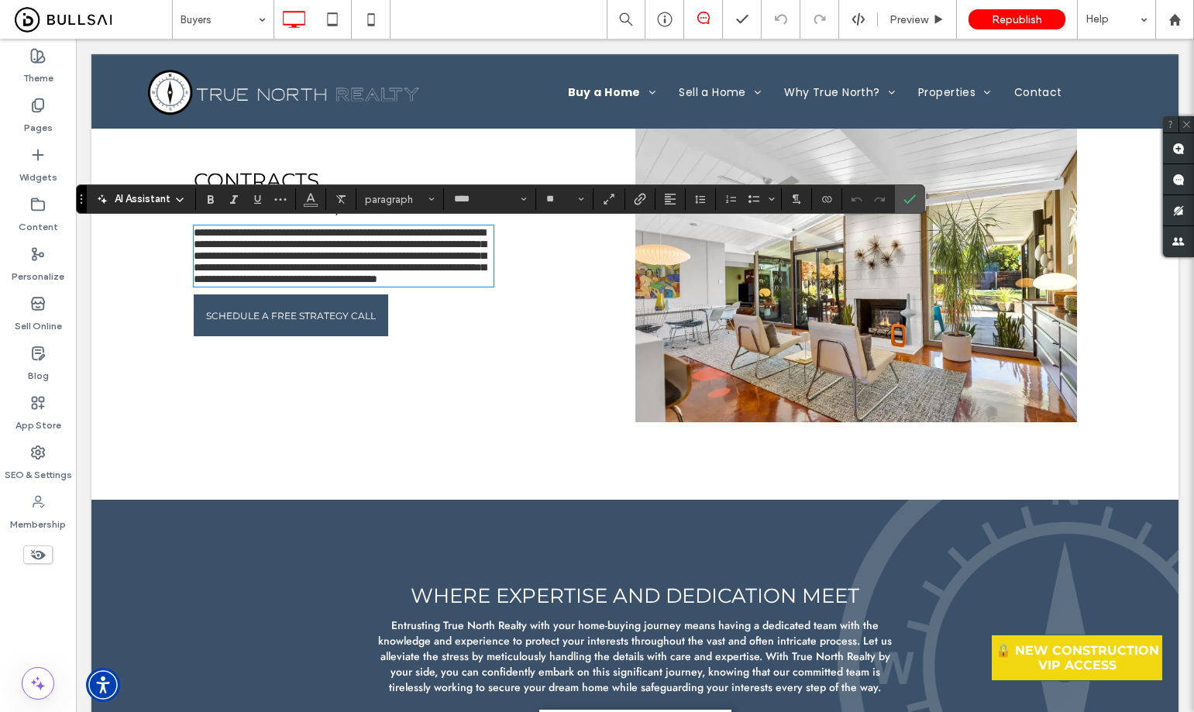
click at [418, 170] on span "Contracts, Inspections, & More" at bounding box center [311, 193] width 234 height 50
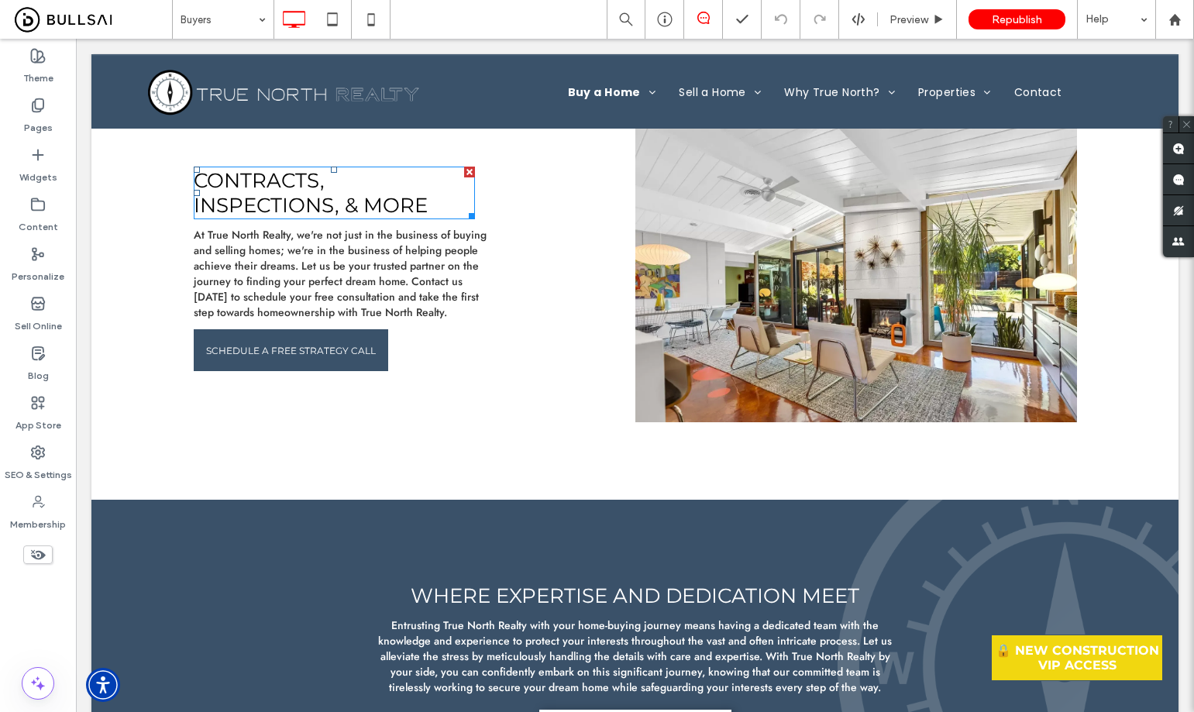
click at [415, 175] on span "Contracts, Inspections, & More" at bounding box center [311, 193] width 234 height 50
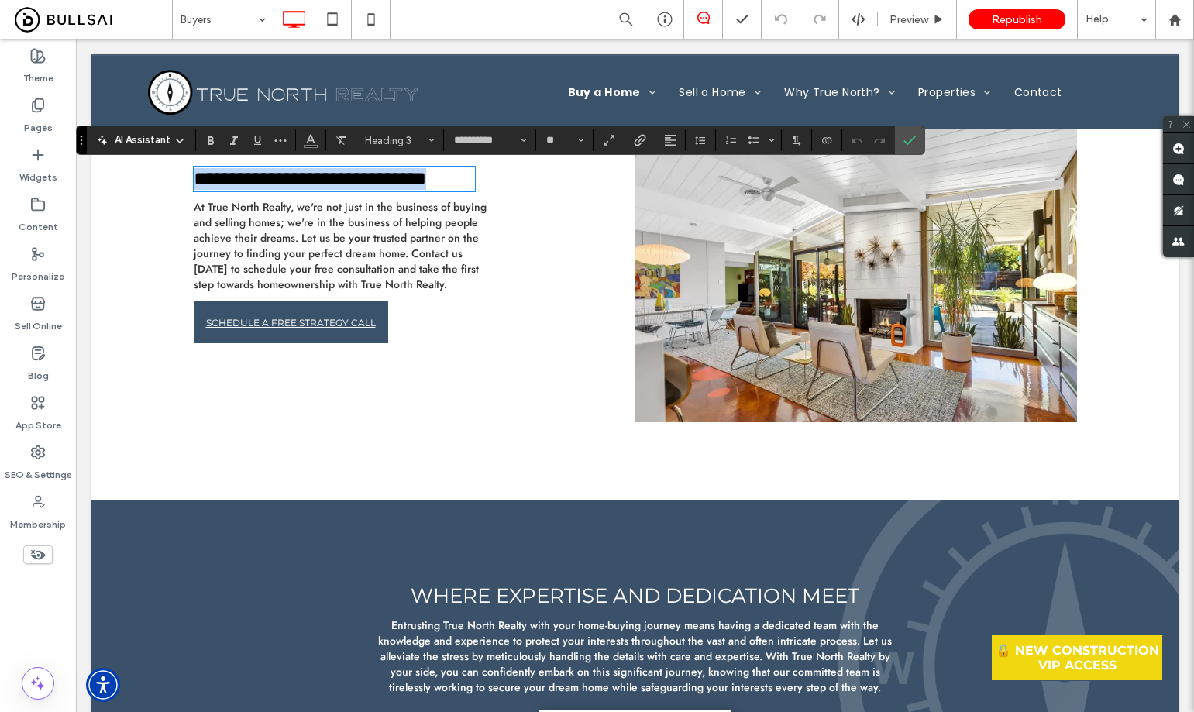
click at [329, 336] on span "SCHEDULE A FREE STRATEGY CALL" at bounding box center [291, 322] width 170 height 27
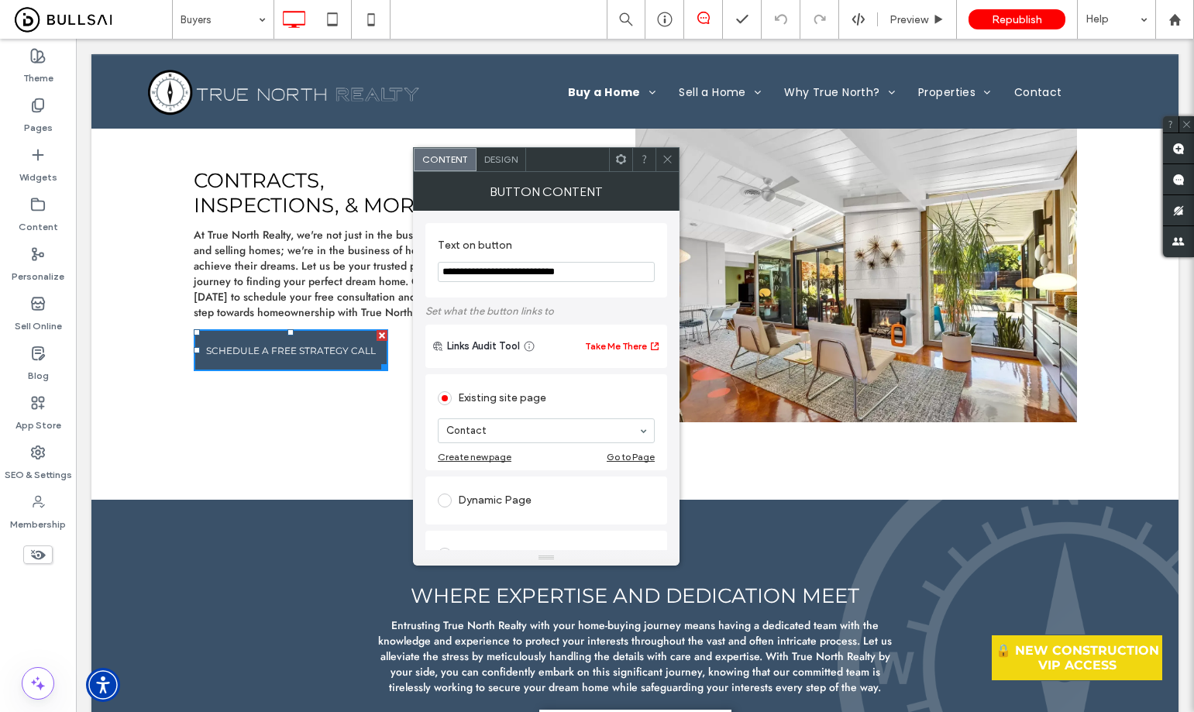
click at [497, 156] on span "Design" at bounding box center [500, 159] width 33 height 12
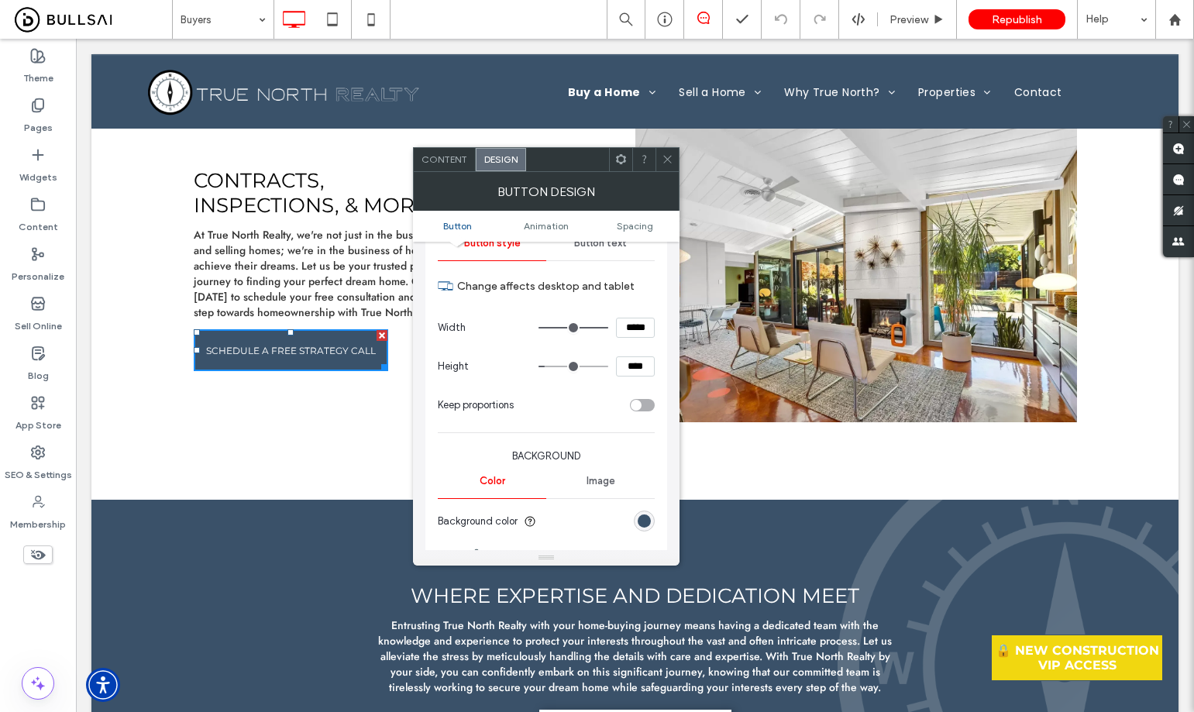
scroll to position [232, 0]
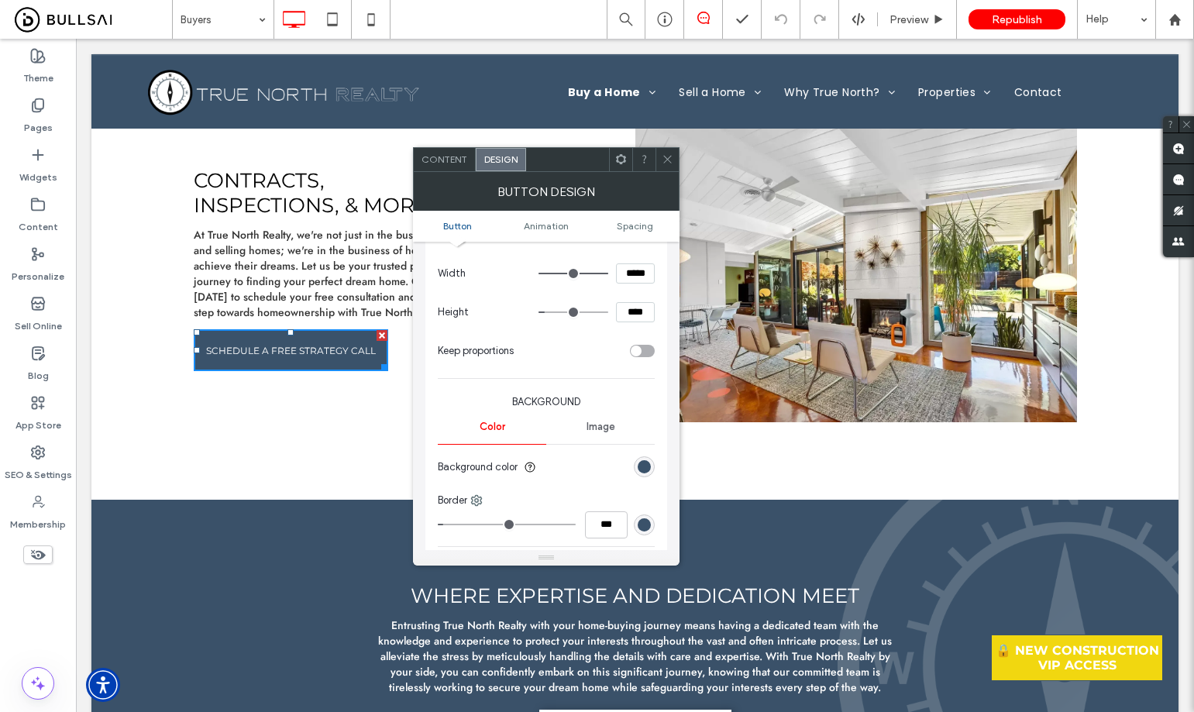
drag, startPoint x: 642, startPoint y: 457, endPoint x: 652, endPoint y: 459, distance: 11.0
click at [642, 458] on div "rgb(58, 82, 106)" at bounding box center [644, 466] width 21 height 21
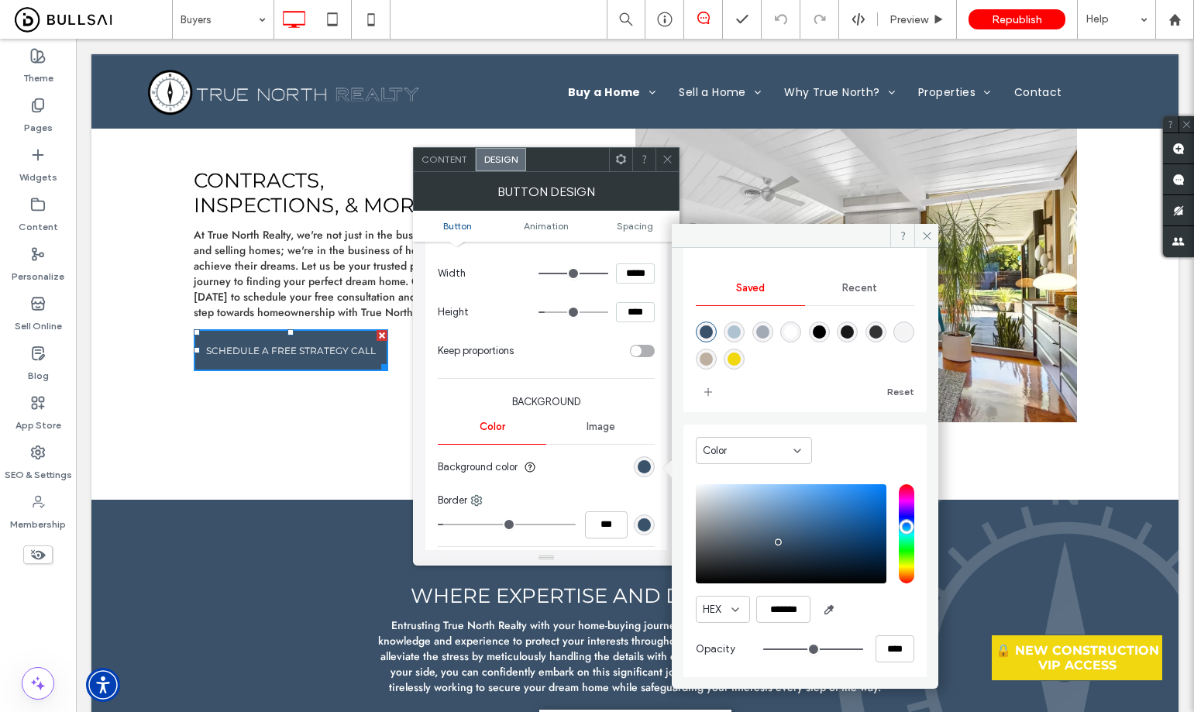
scroll to position [129, 0]
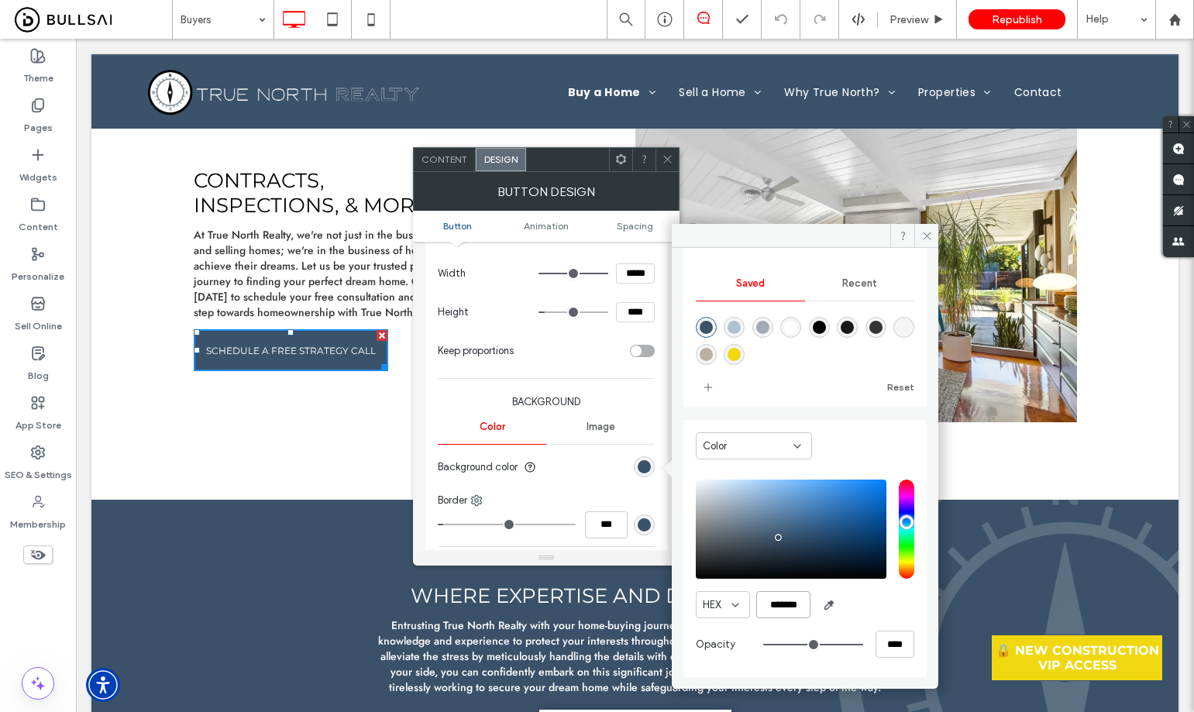
click at [779, 607] on input "*******" at bounding box center [783, 604] width 54 height 27
click at [671, 153] on span at bounding box center [668, 159] width 12 height 23
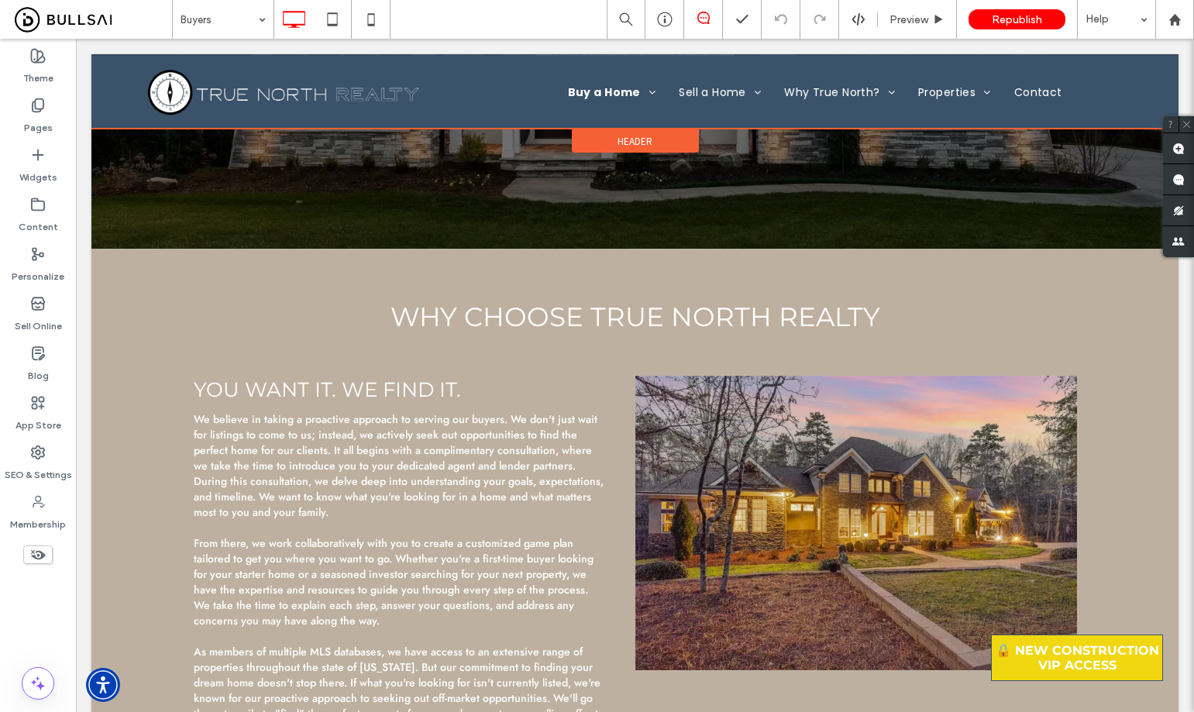
drag, startPoint x: 1144, startPoint y: 204, endPoint x: 1124, endPoint y: 61, distance: 143.9
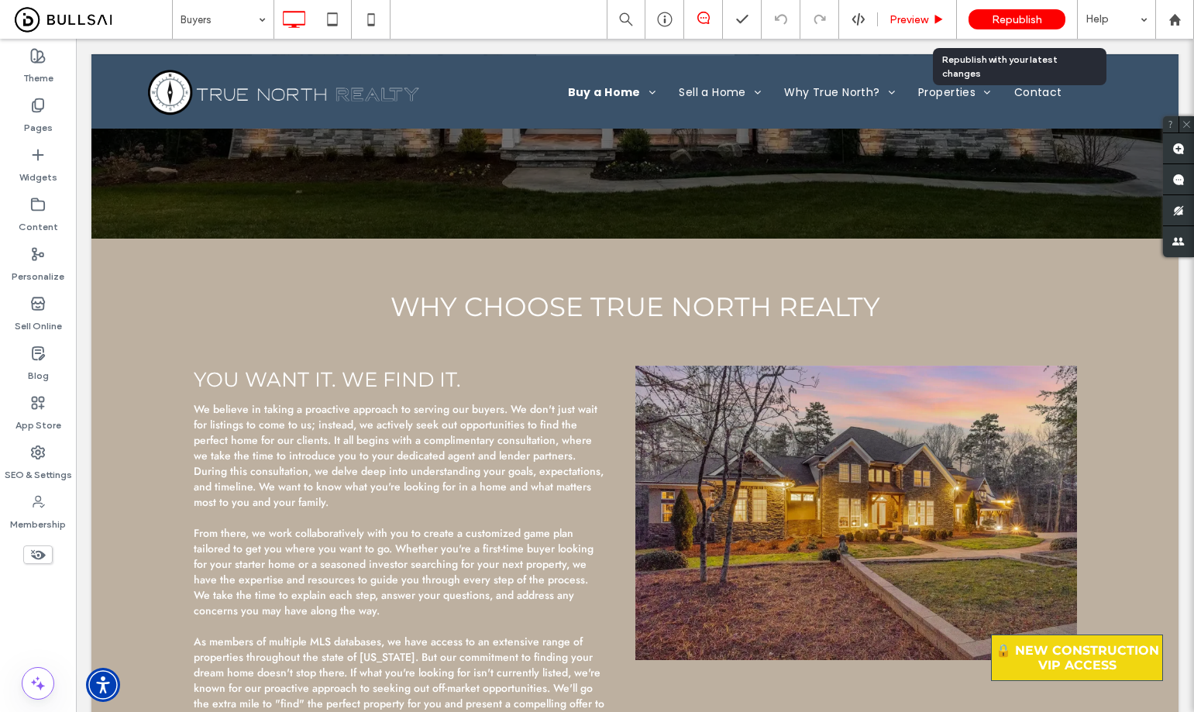
scroll to position [368, 0]
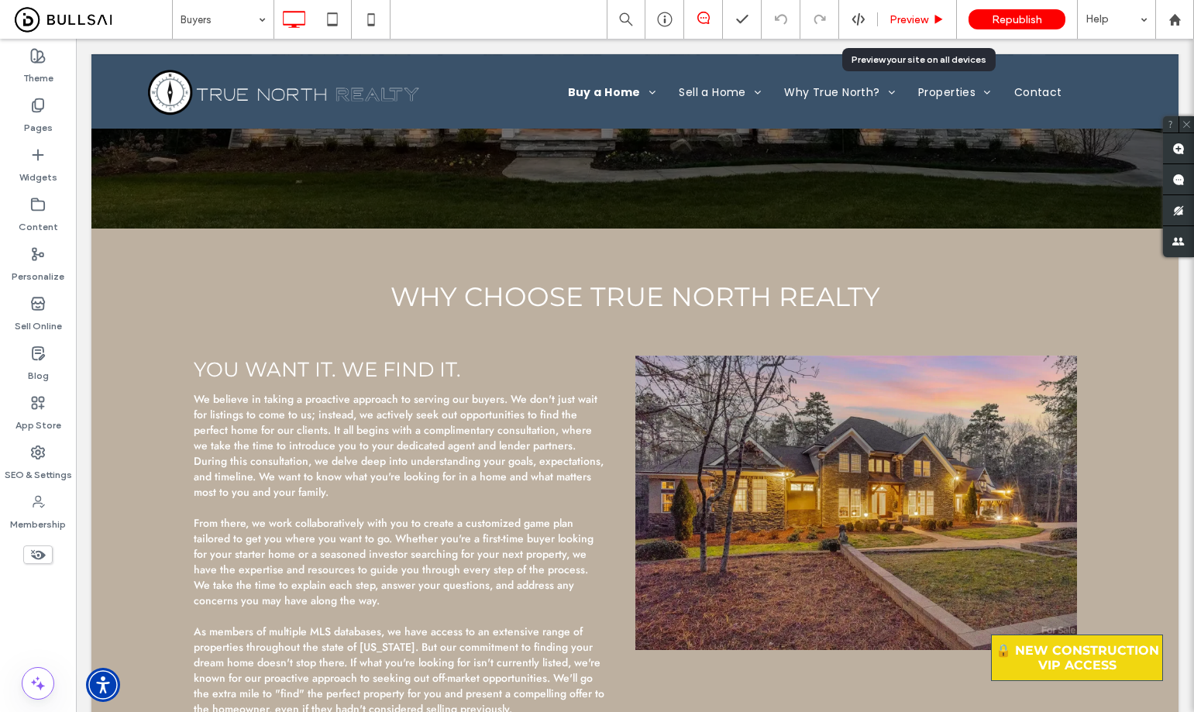
click at [893, 9] on div "Preview" at bounding box center [917, 19] width 79 height 39
click at [906, 14] on span "Preview" at bounding box center [908, 19] width 39 height 13
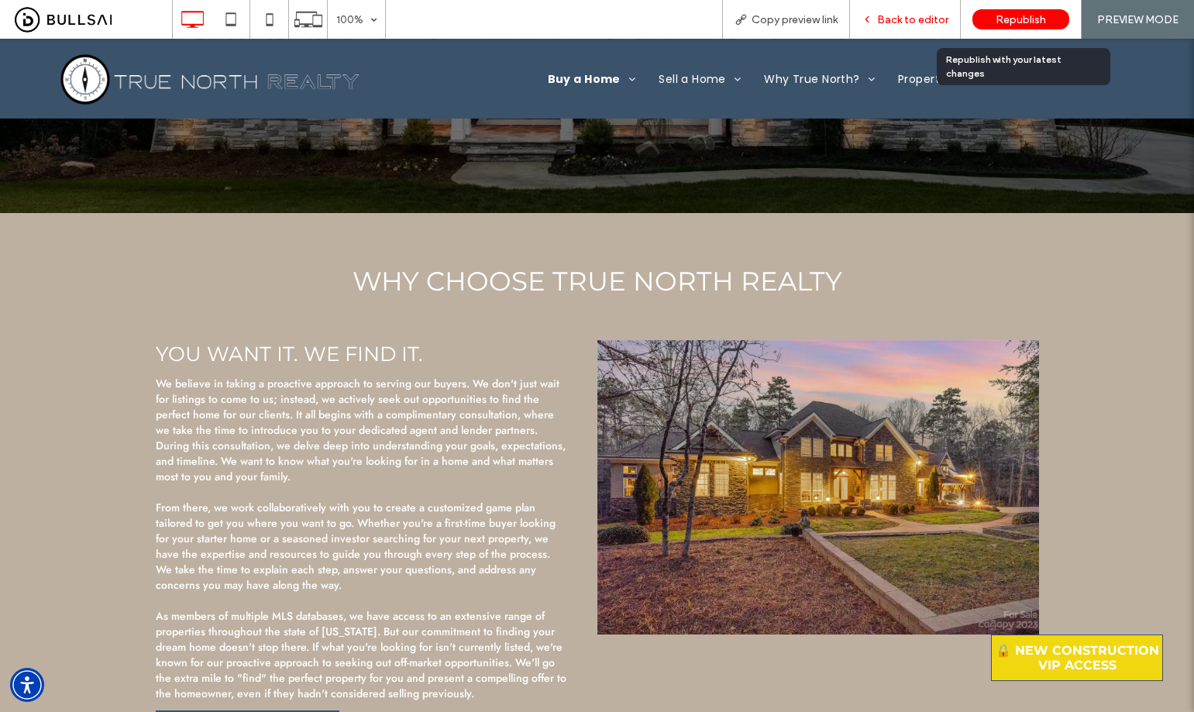
click at [920, 17] on span "Back to editor" at bounding box center [912, 19] width 71 height 13
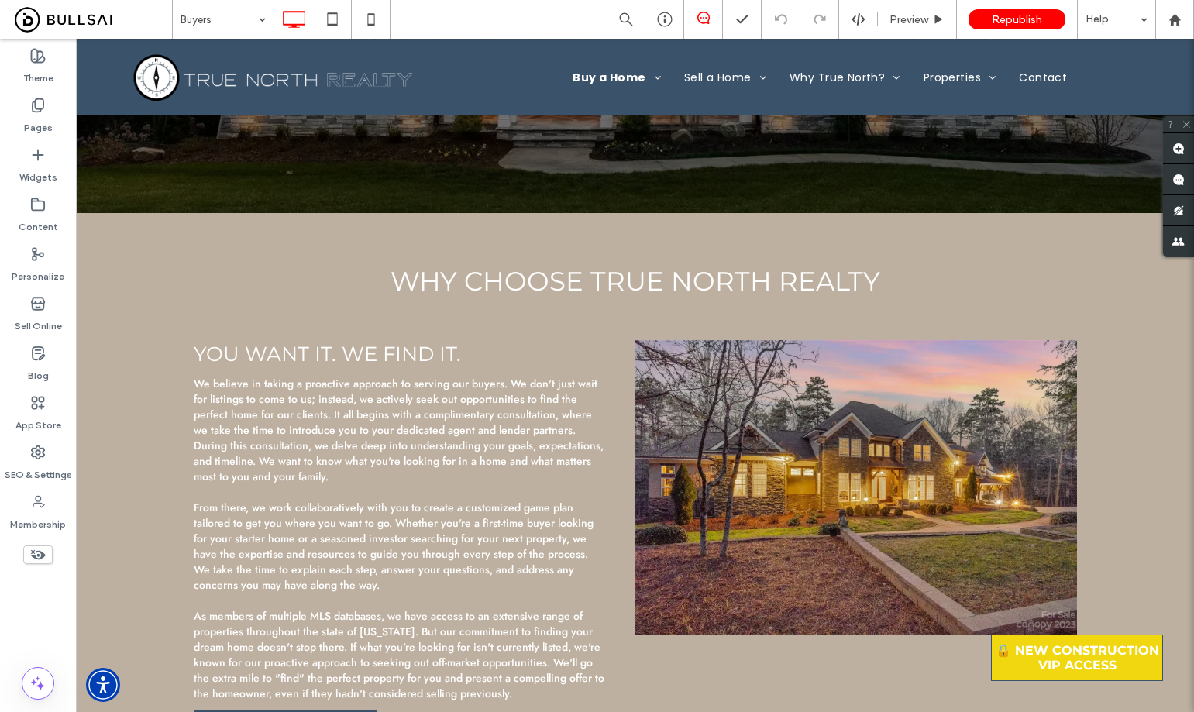
click at [800, 298] on span "Why Choose True North Realty" at bounding box center [636, 281] width 490 height 33
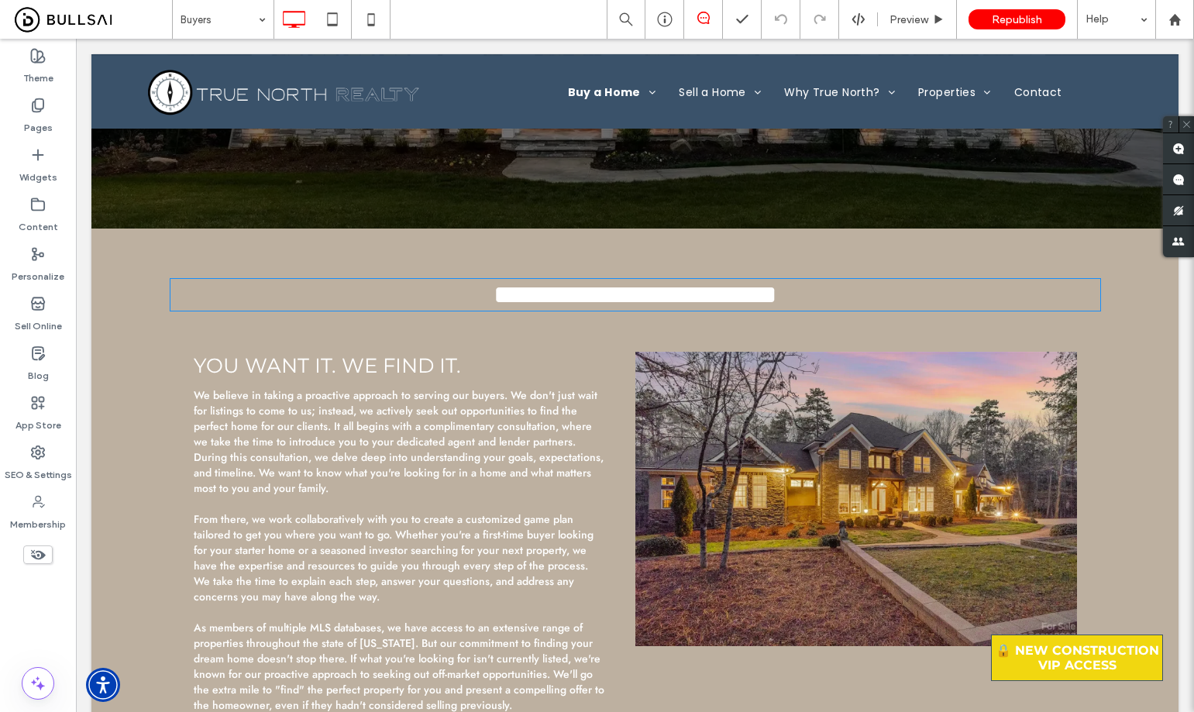
type input "**********"
type input "**"
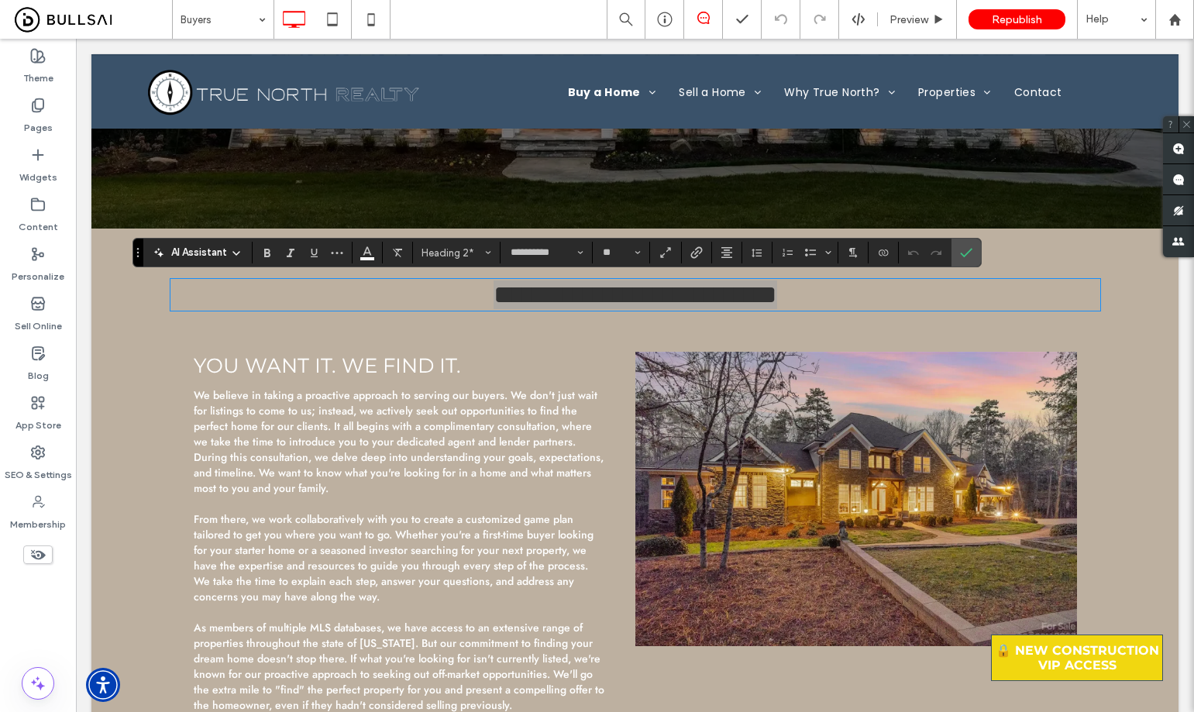
click at [950, 249] on section at bounding box center [925, 253] width 53 height 22
click at [960, 248] on icon "Confirm" at bounding box center [966, 252] width 12 height 12
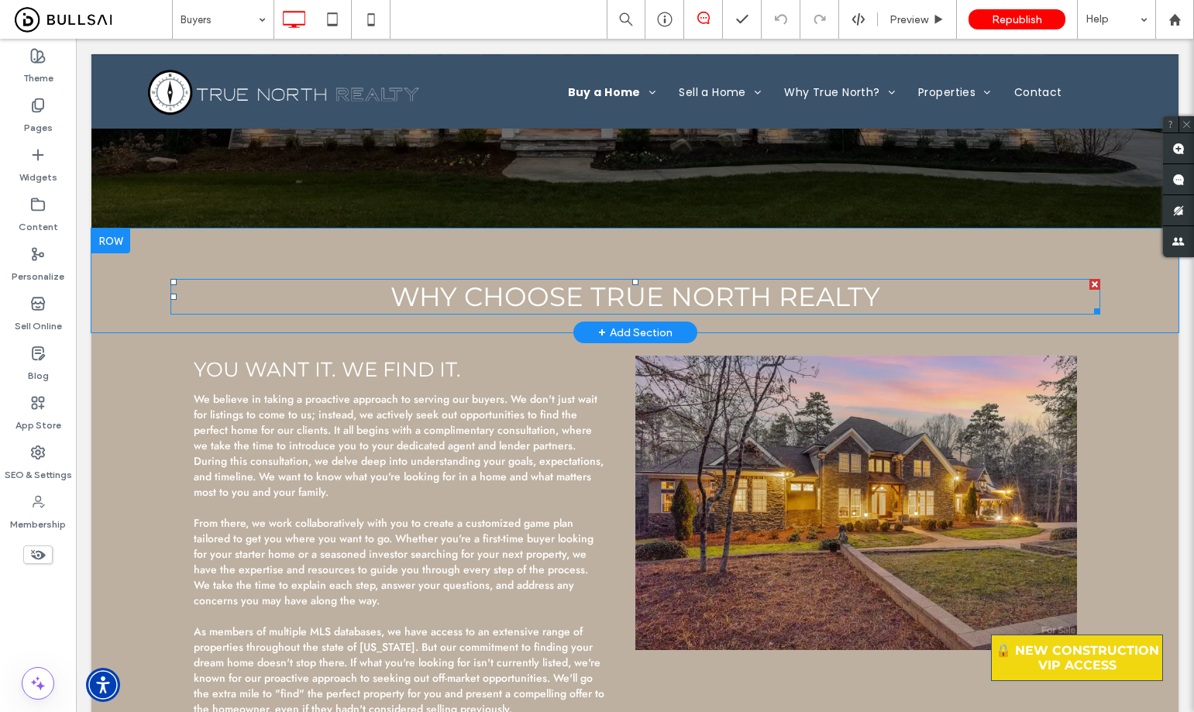
click at [657, 289] on span "Why Choose True North Realty" at bounding box center [636, 296] width 490 height 33
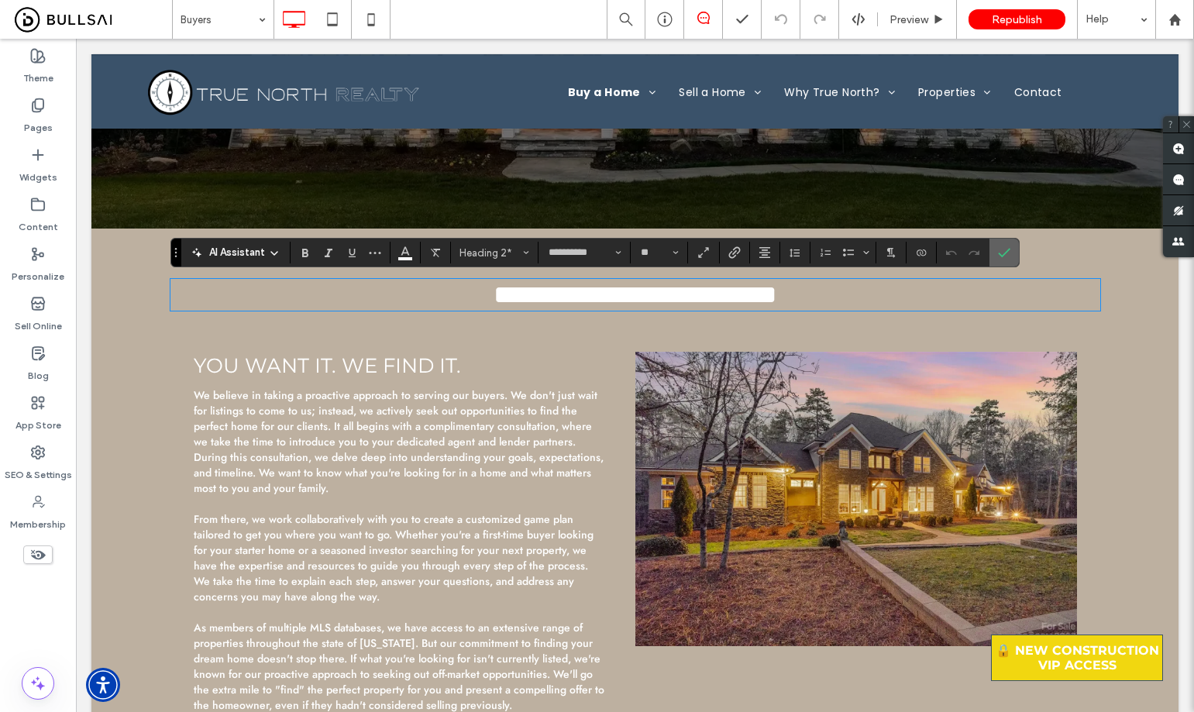
drag, startPoint x: 992, startPoint y: 249, endPoint x: 916, endPoint y: 210, distance: 85.6
click at [993, 249] on label "Confirm" at bounding box center [1004, 253] width 23 height 28
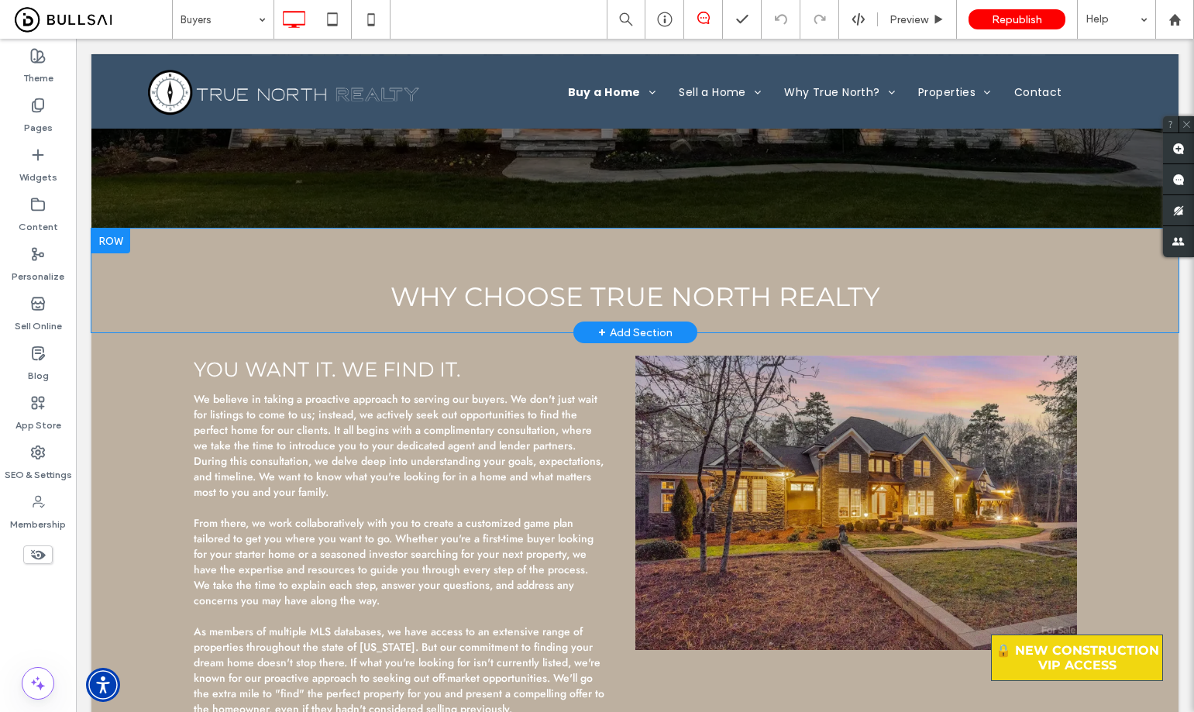
click at [892, 236] on div "Why Choose True North Realty Click To Paste Row + Add Section" at bounding box center [634, 281] width 1087 height 104
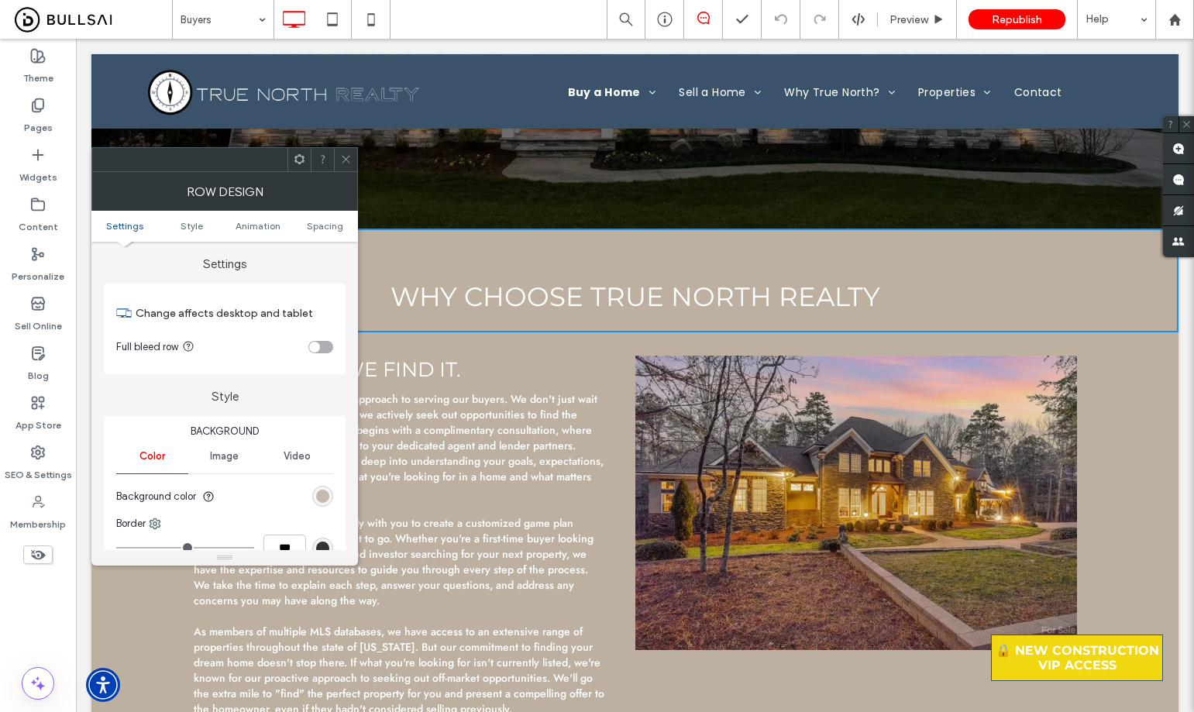
click at [323, 498] on div "rgb(189, 176, 160)" at bounding box center [322, 496] width 13 height 13
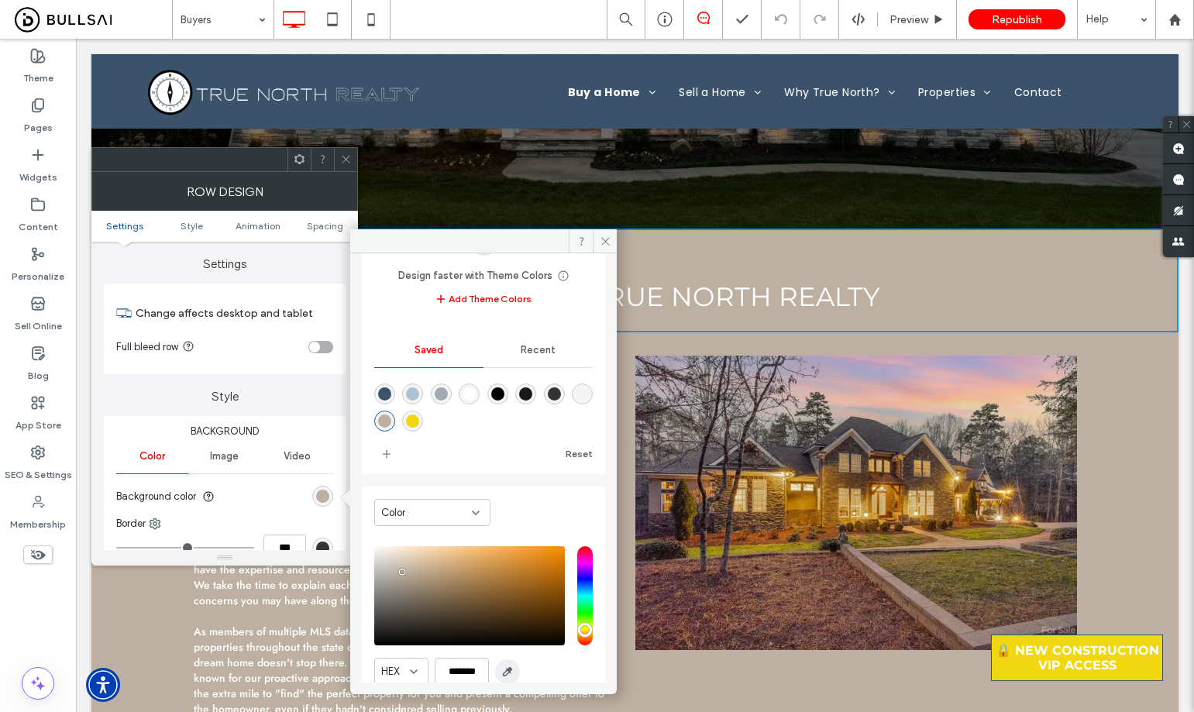
scroll to position [129, 0]
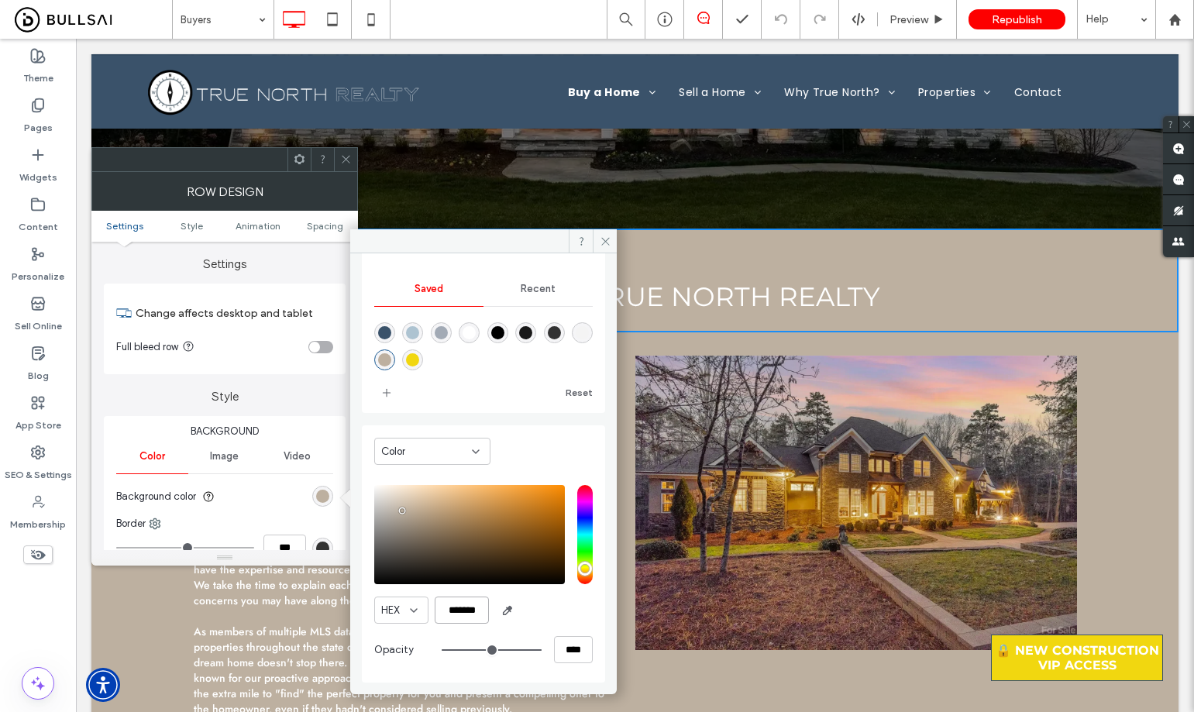
click at [475, 612] on input "*******" at bounding box center [462, 610] width 54 height 27
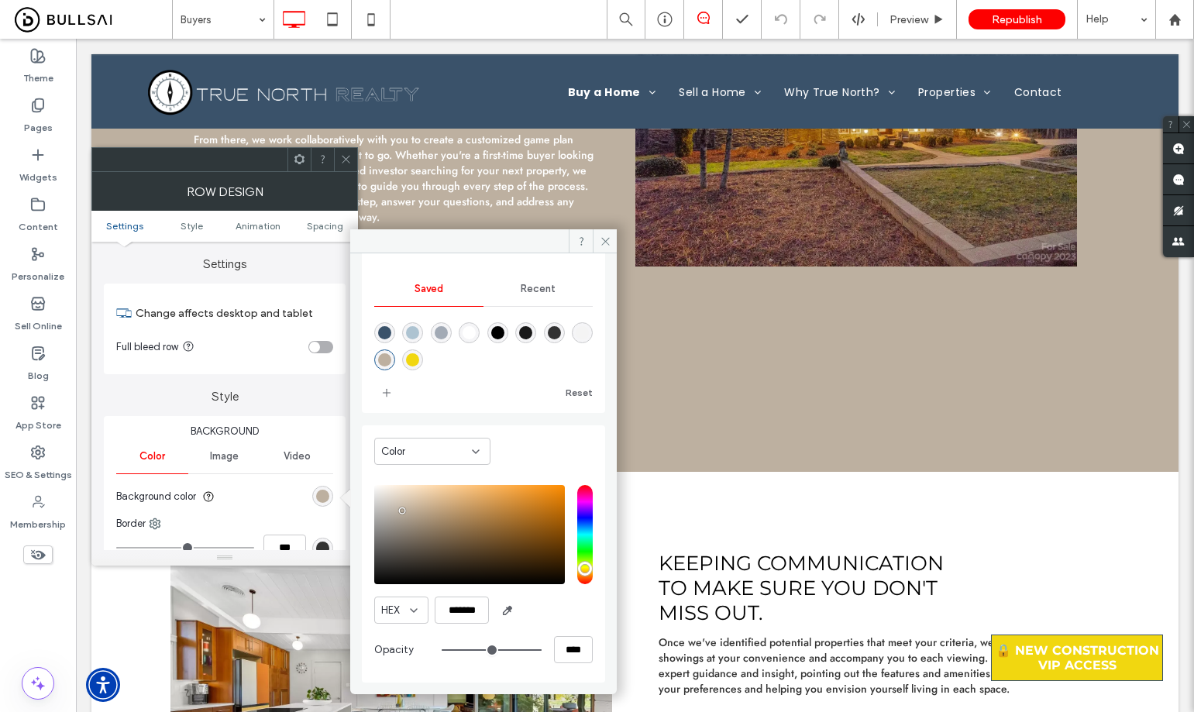
scroll to position [755, 0]
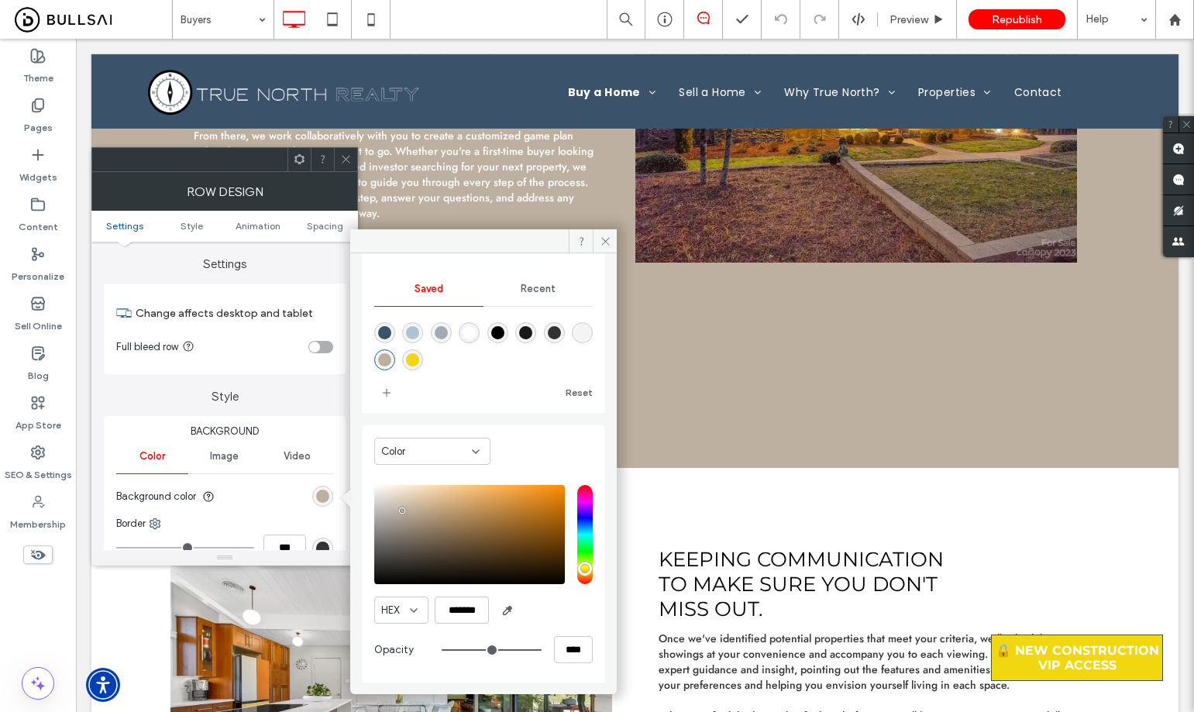
click at [346, 153] on span at bounding box center [346, 159] width 12 height 23
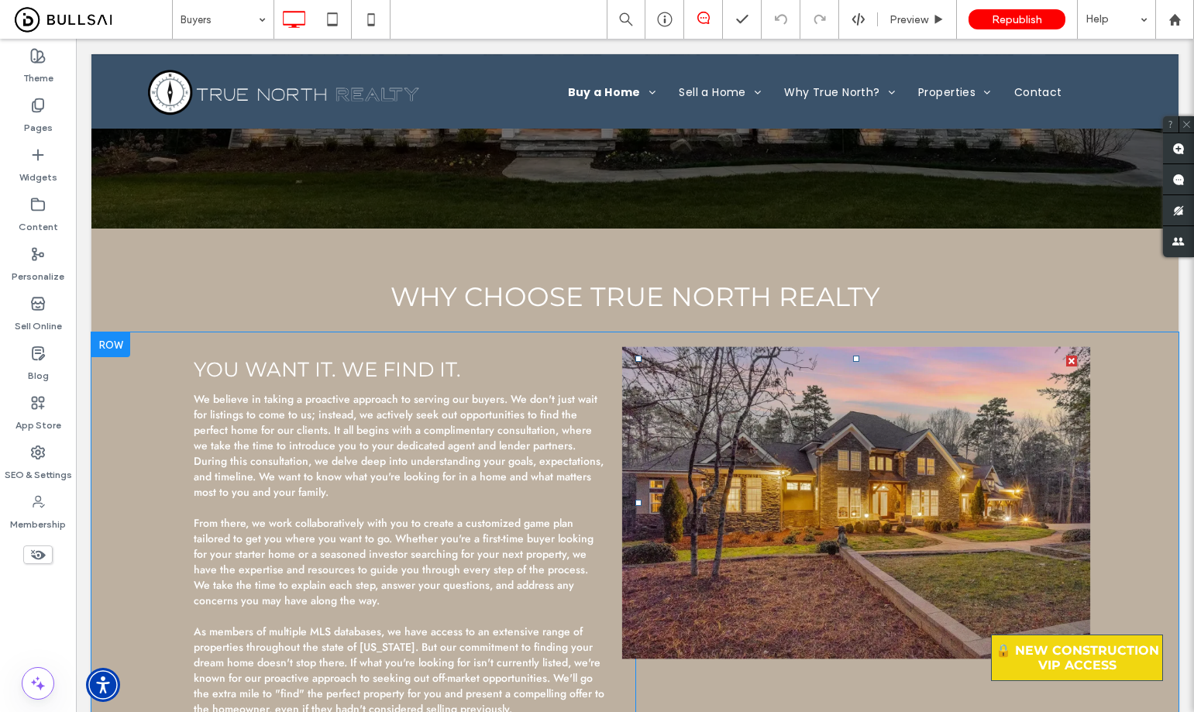
scroll to position [291, 0]
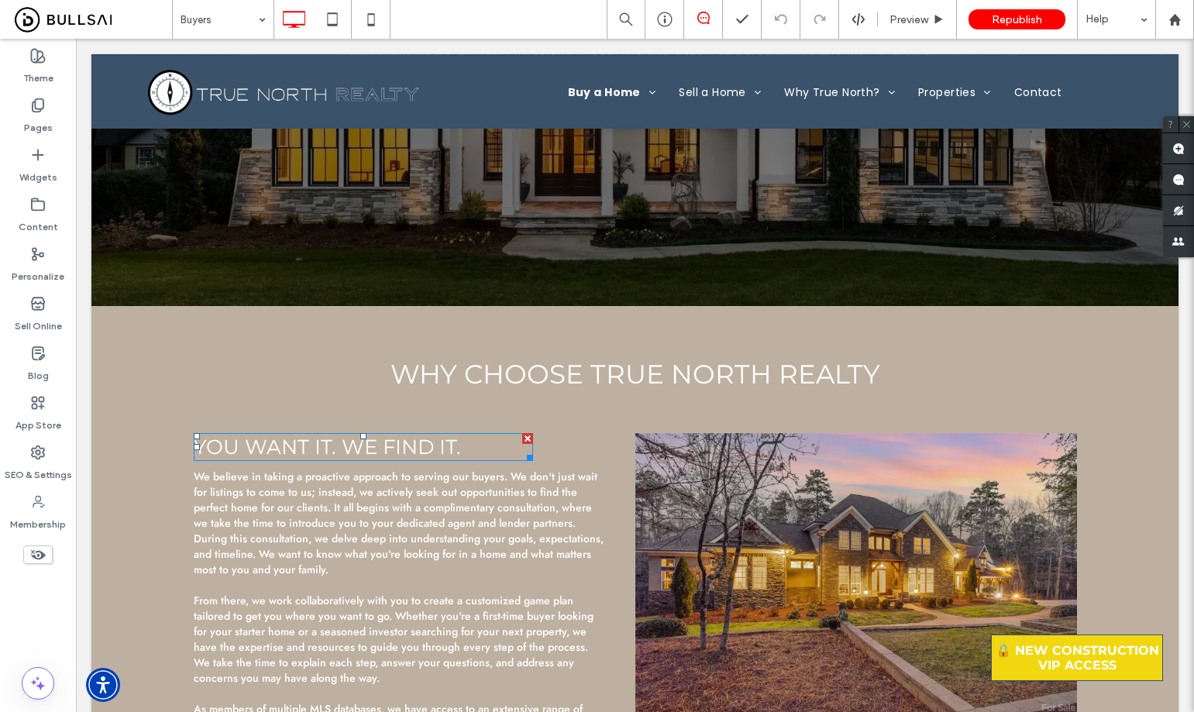
click at [313, 447] on span "You want it. we find it." at bounding box center [327, 447] width 267 height 25
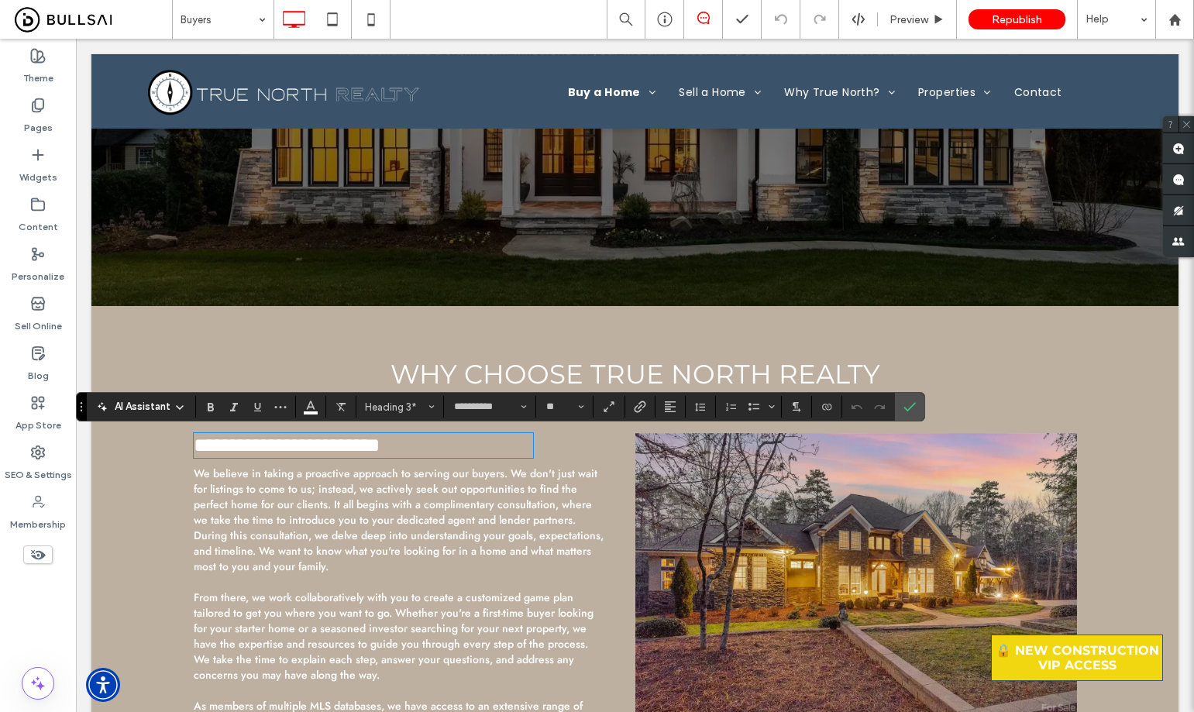
click at [936, 335] on div "Why Choose True North Realty Click To Paste" at bounding box center [635, 358] width 930 height 81
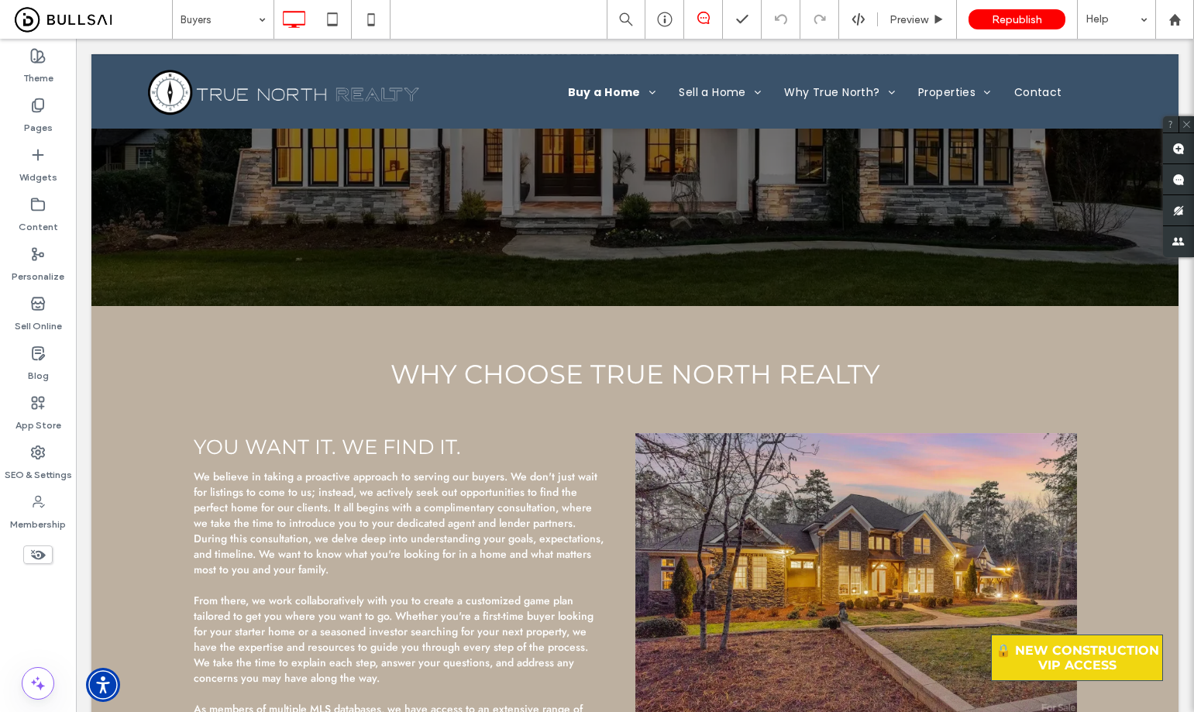
click at [931, 319] on div "Why Choose True North Realty Click To Paste" at bounding box center [635, 358] width 930 height 81
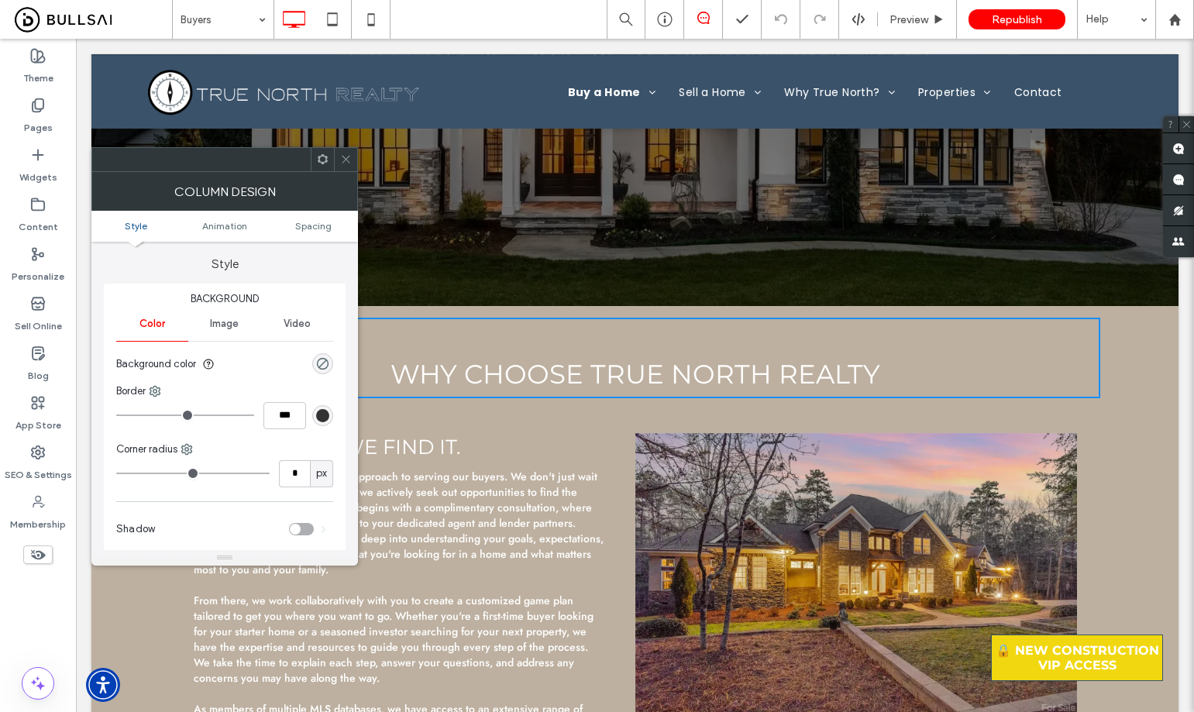
click at [349, 158] on icon at bounding box center [346, 159] width 12 height 12
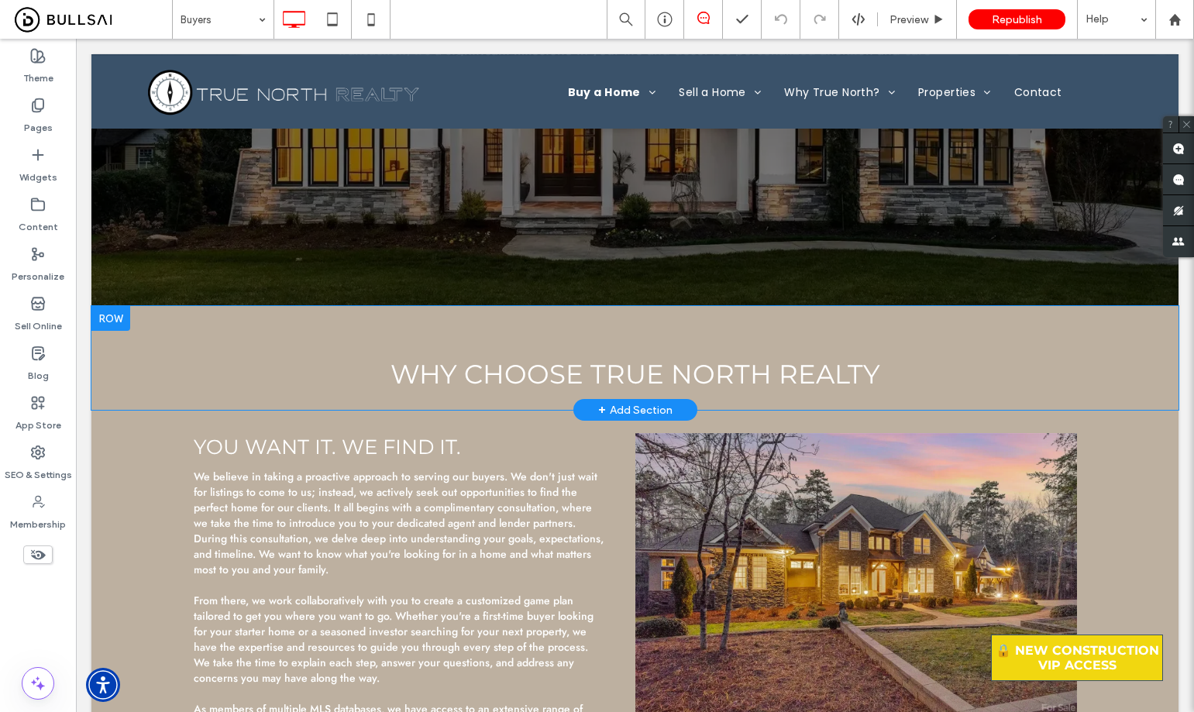
click at [232, 312] on div "Why Choose True North Realty Click To Paste Row + Add Section" at bounding box center [634, 358] width 1087 height 104
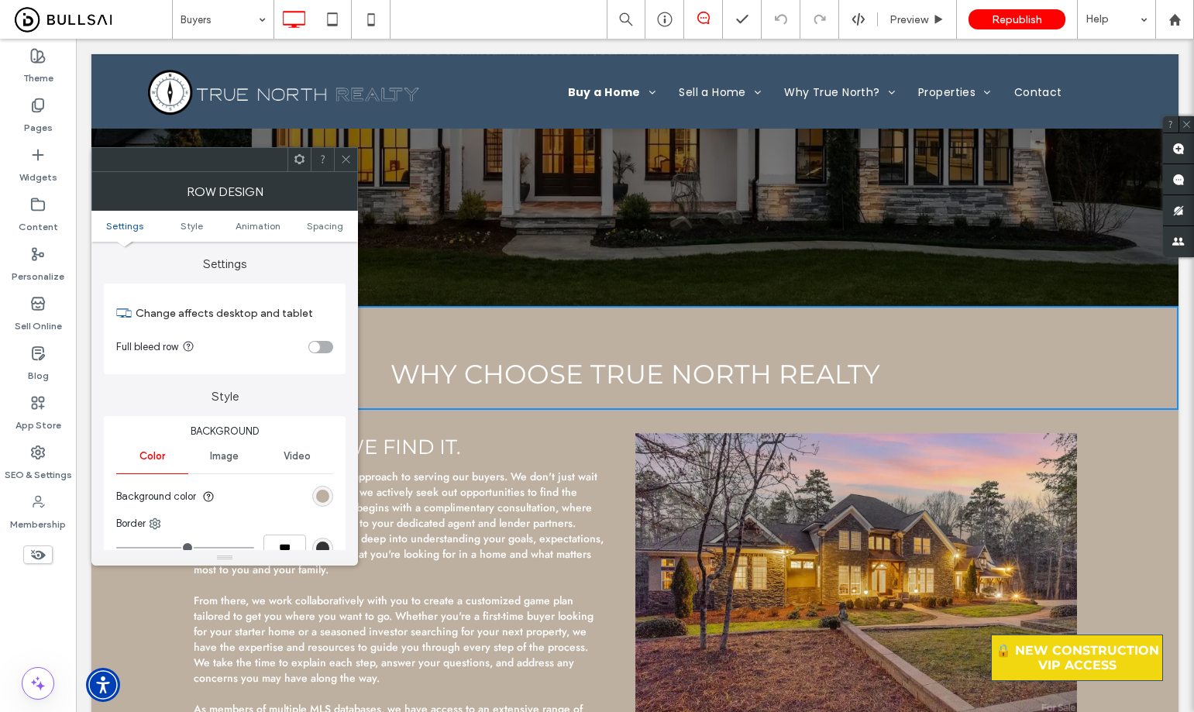
click at [321, 491] on div "rgb(189, 176, 160)" at bounding box center [322, 496] width 13 height 13
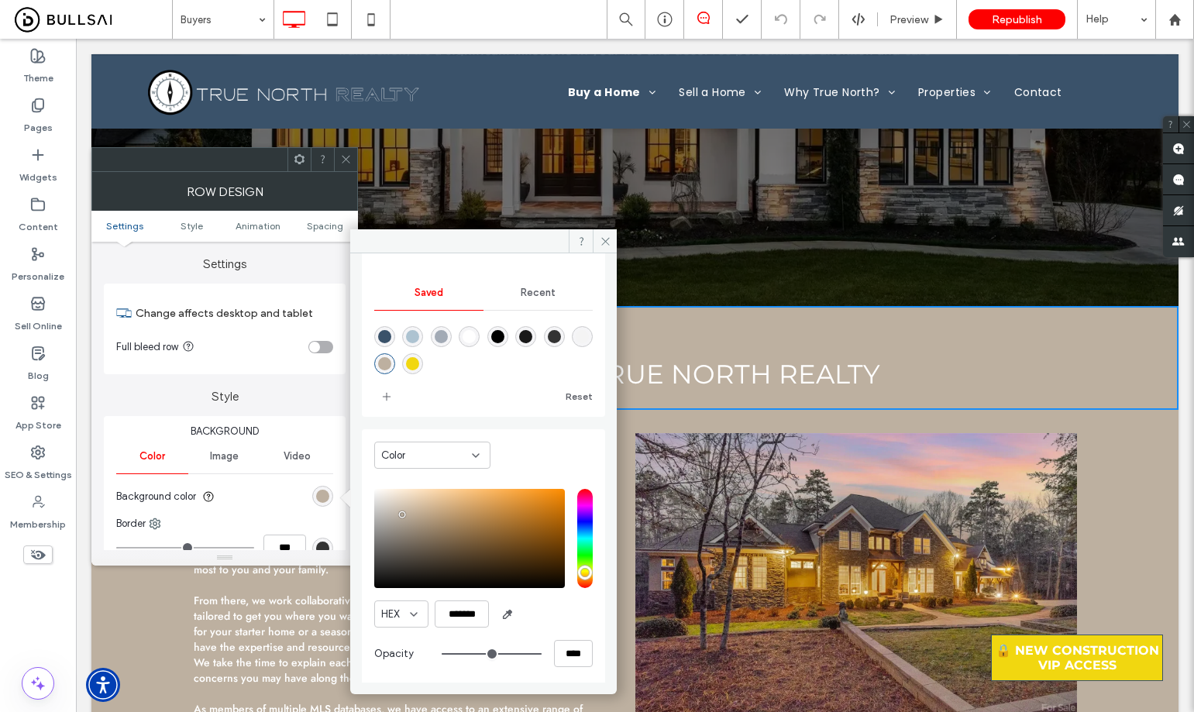
scroll to position [129, 0]
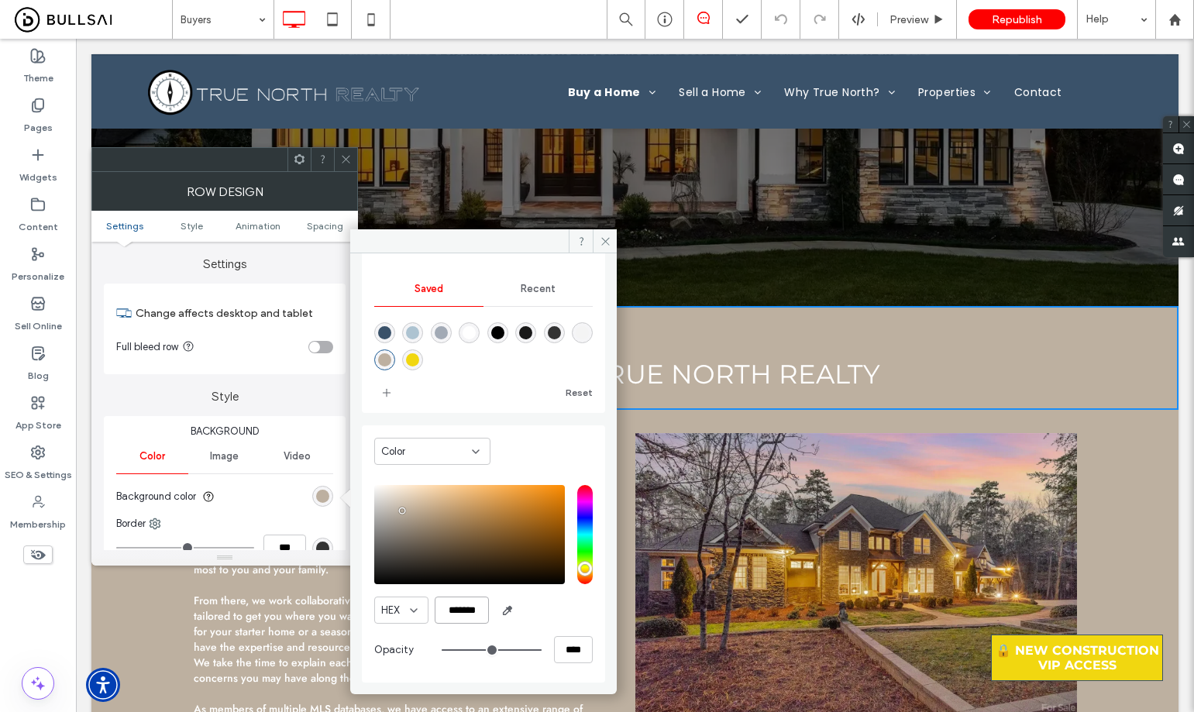
click at [466, 609] on input "*******" at bounding box center [462, 610] width 54 height 27
click at [345, 157] on icon at bounding box center [346, 159] width 12 height 12
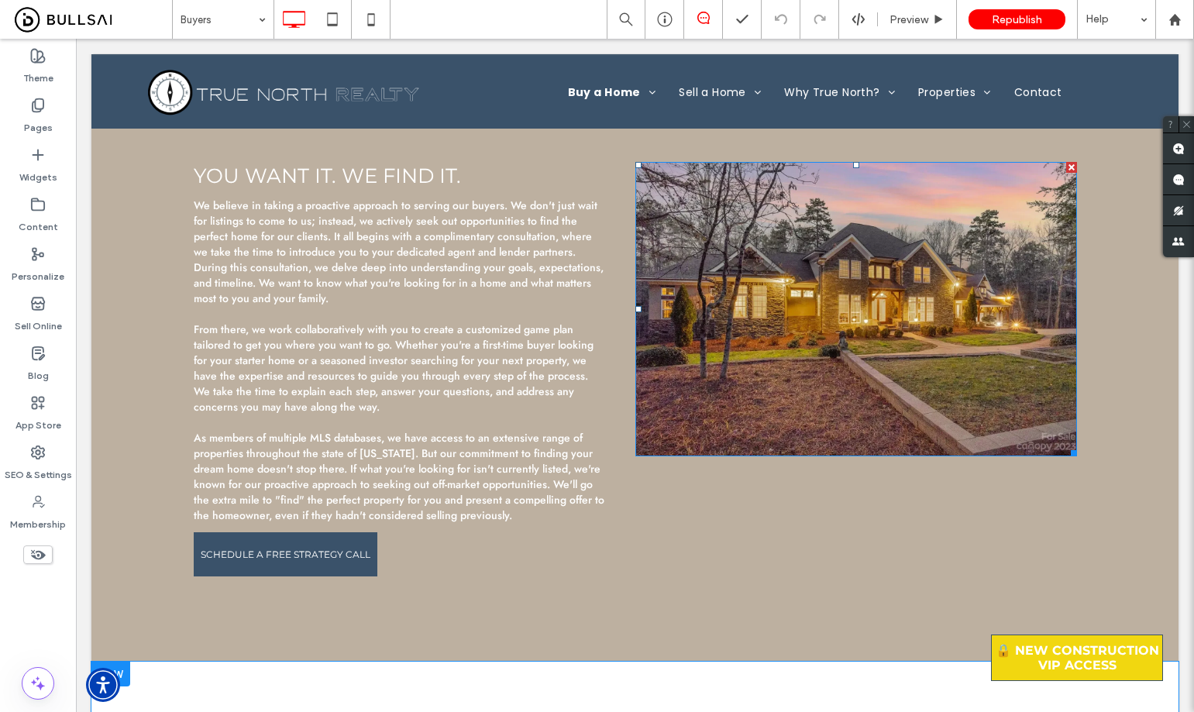
scroll to position [910, 0]
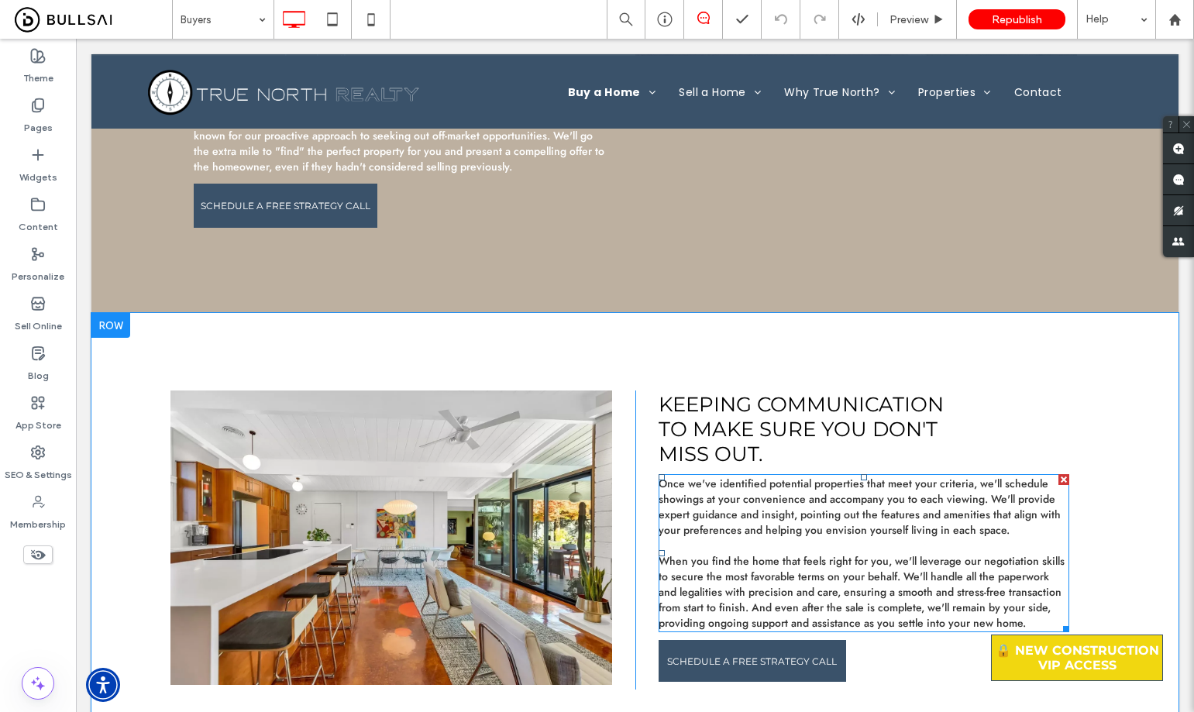
click at [787, 528] on span "Once we've identified potential properties that meet your criteria, we'll sched…" at bounding box center [860, 507] width 402 height 62
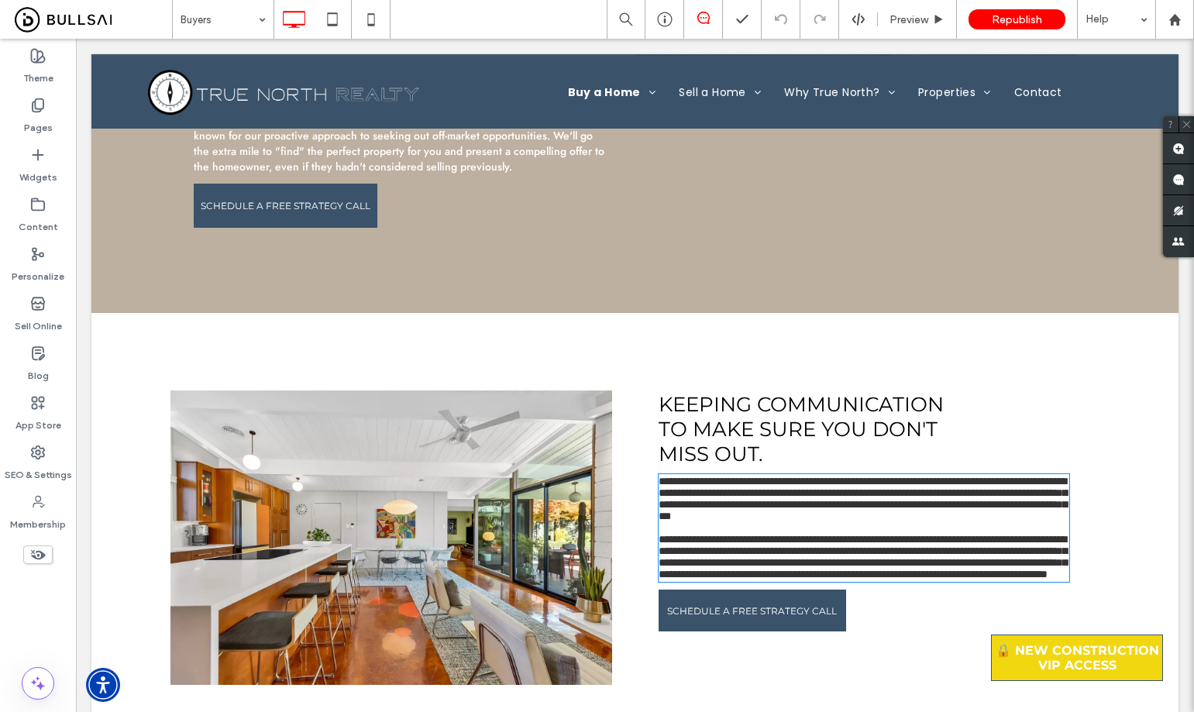
type input "****"
type input "**"
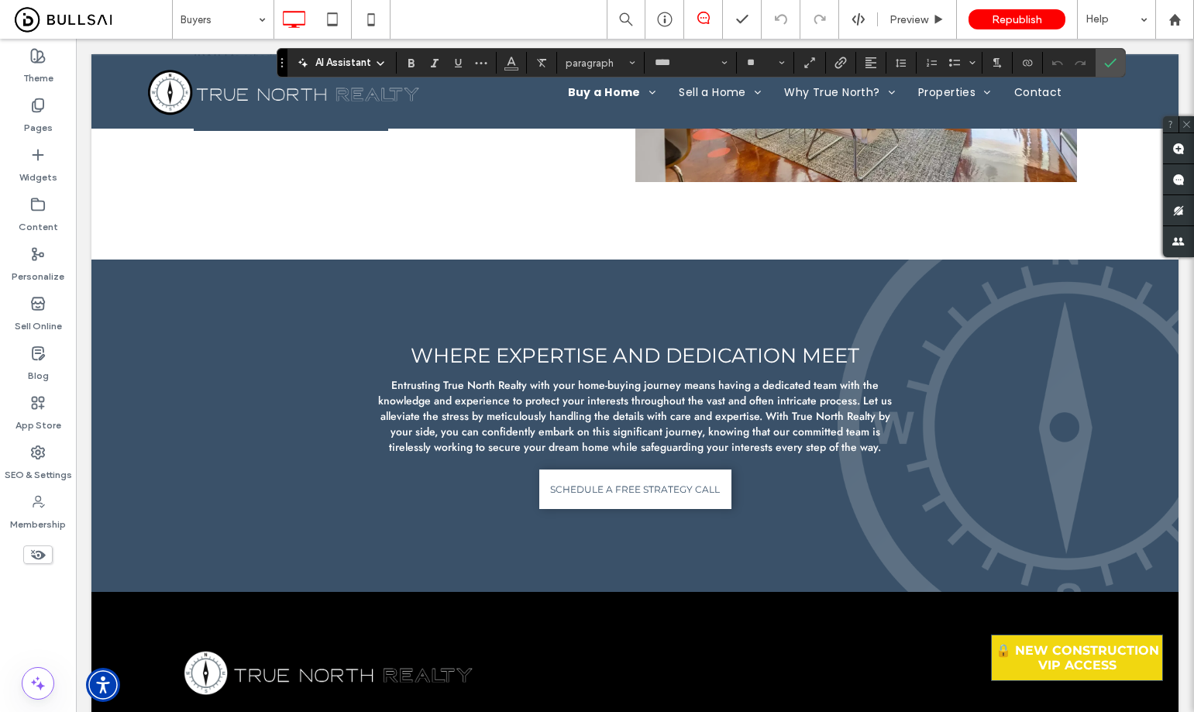
scroll to position [1840, 0]
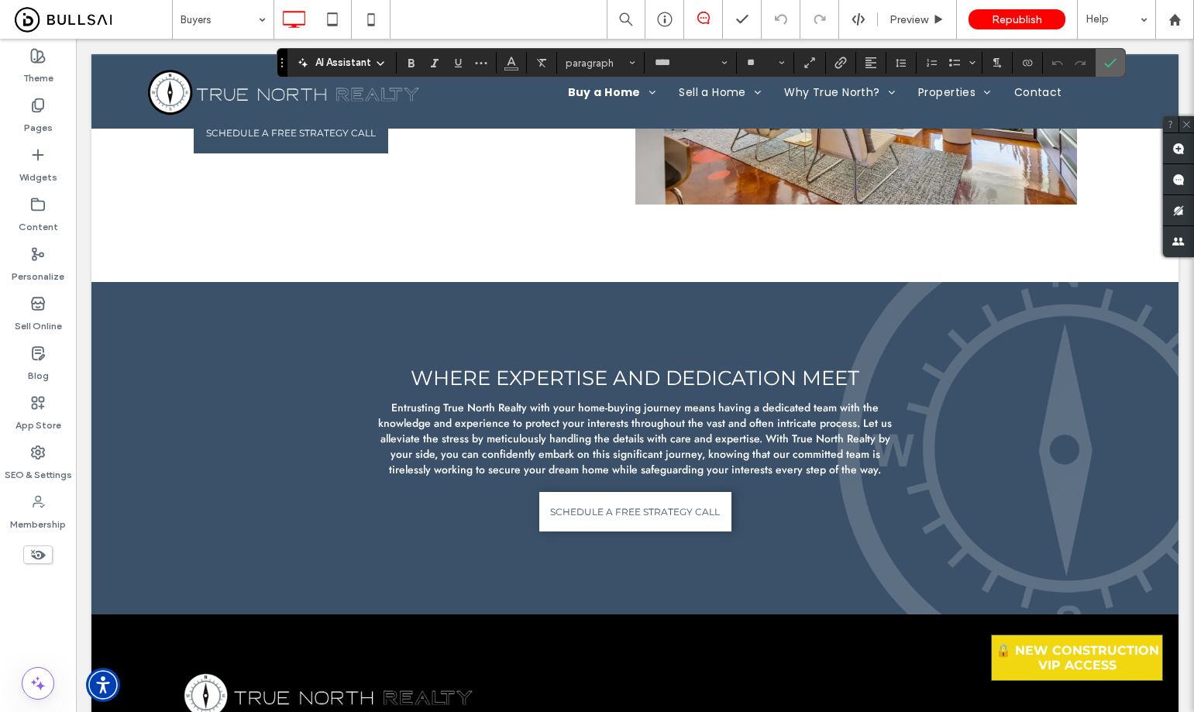
click at [1104, 65] on icon "Confirm" at bounding box center [1110, 63] width 12 height 12
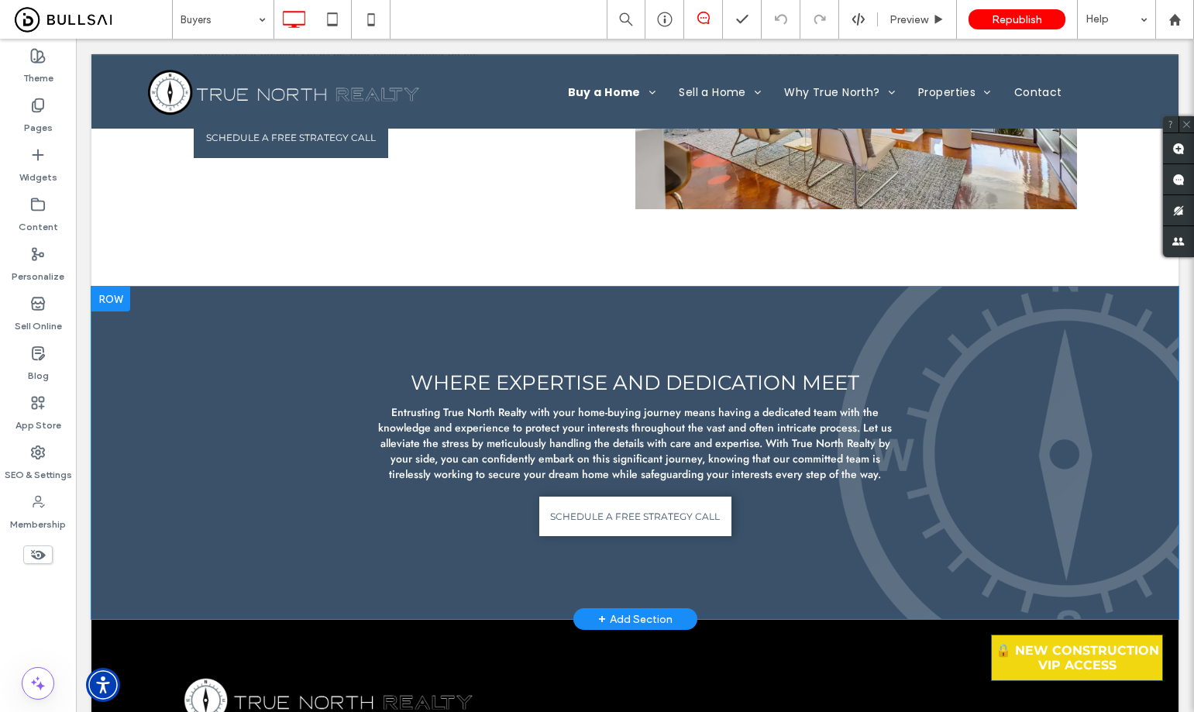
click at [938, 302] on div "Where Expertise and Dedication Meet Entrusting True North Realty with your home…" at bounding box center [634, 453] width 1087 height 332
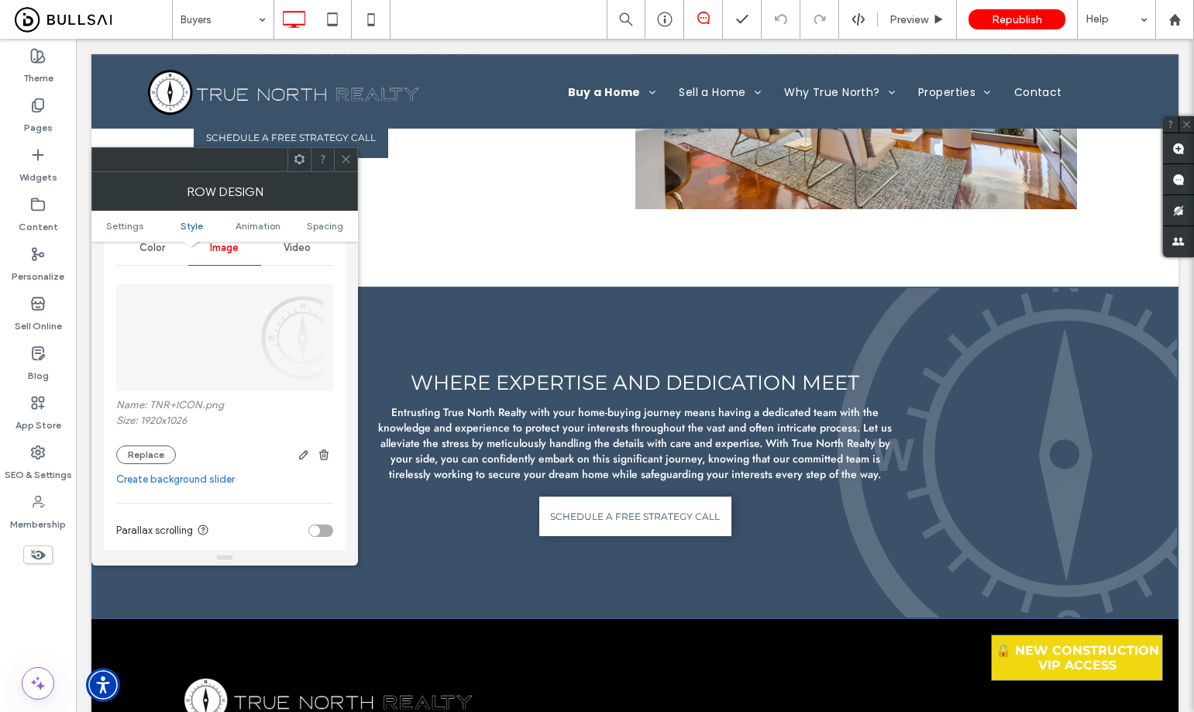
scroll to position [232, 0]
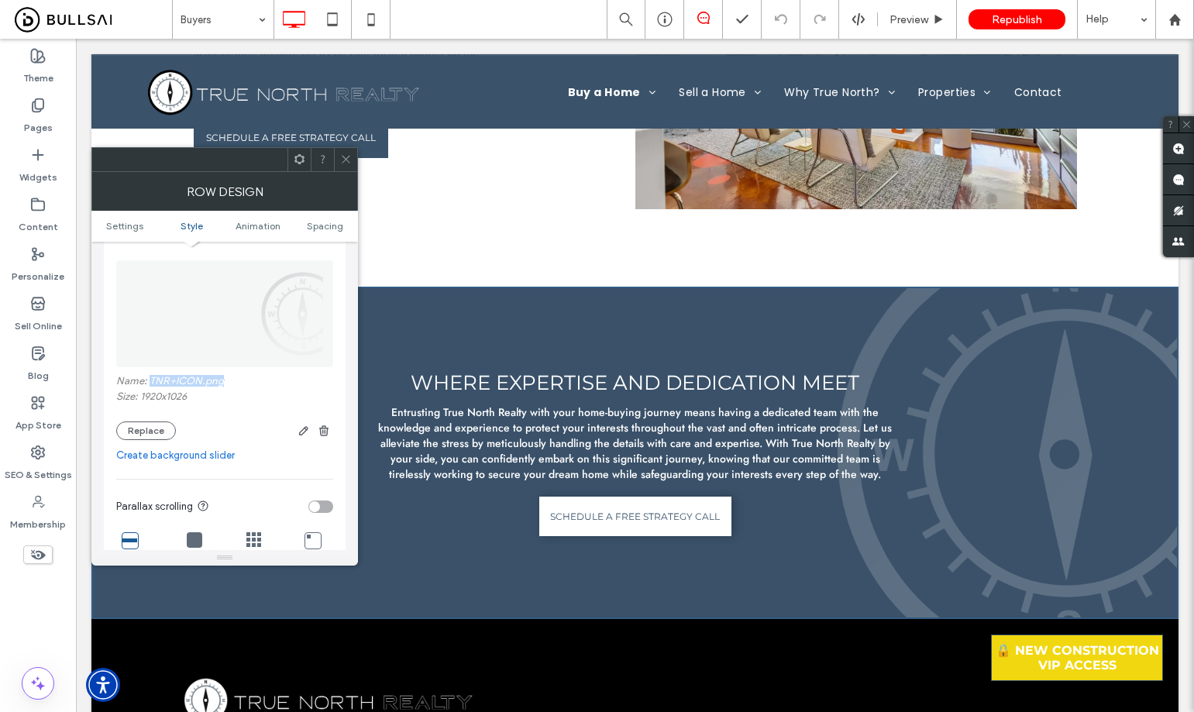
drag, startPoint x: 247, startPoint y: 379, endPoint x: 150, endPoint y: 380, distance: 96.9
click at [150, 380] on label "Name: TNR+ICON.png" at bounding box center [224, 382] width 217 height 15
click at [28, 109] on div "Pages" at bounding box center [38, 116] width 76 height 50
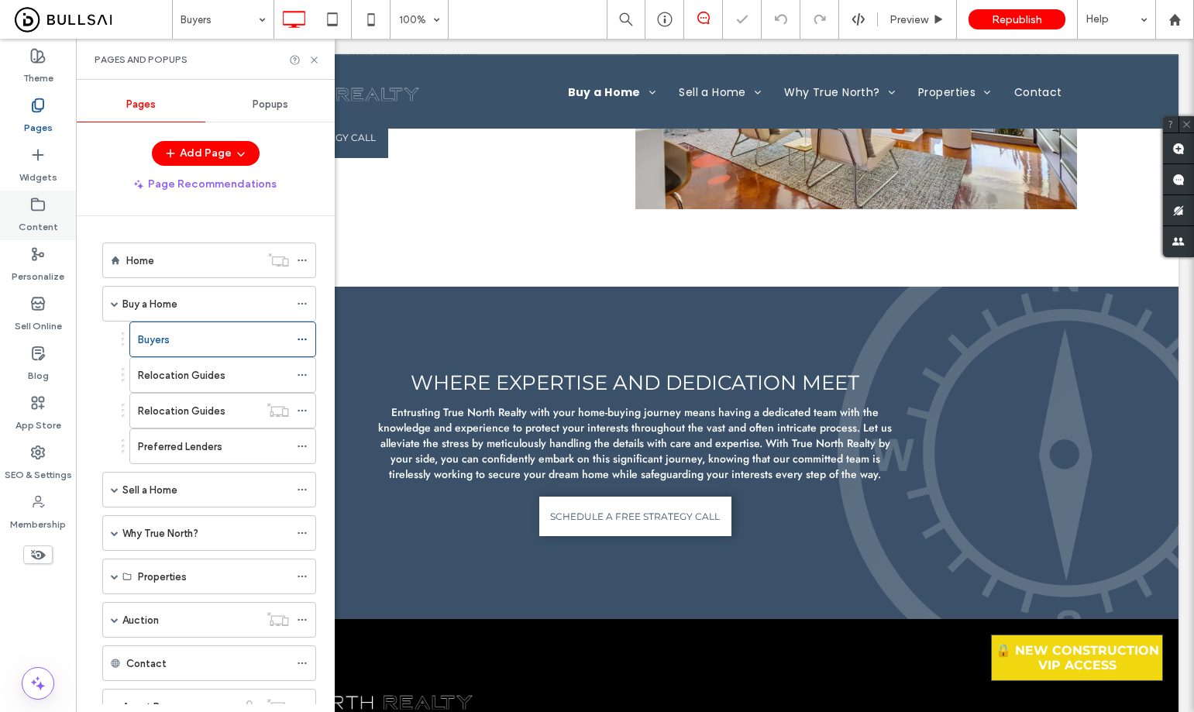
click at [40, 218] on label "Content" at bounding box center [39, 223] width 40 height 22
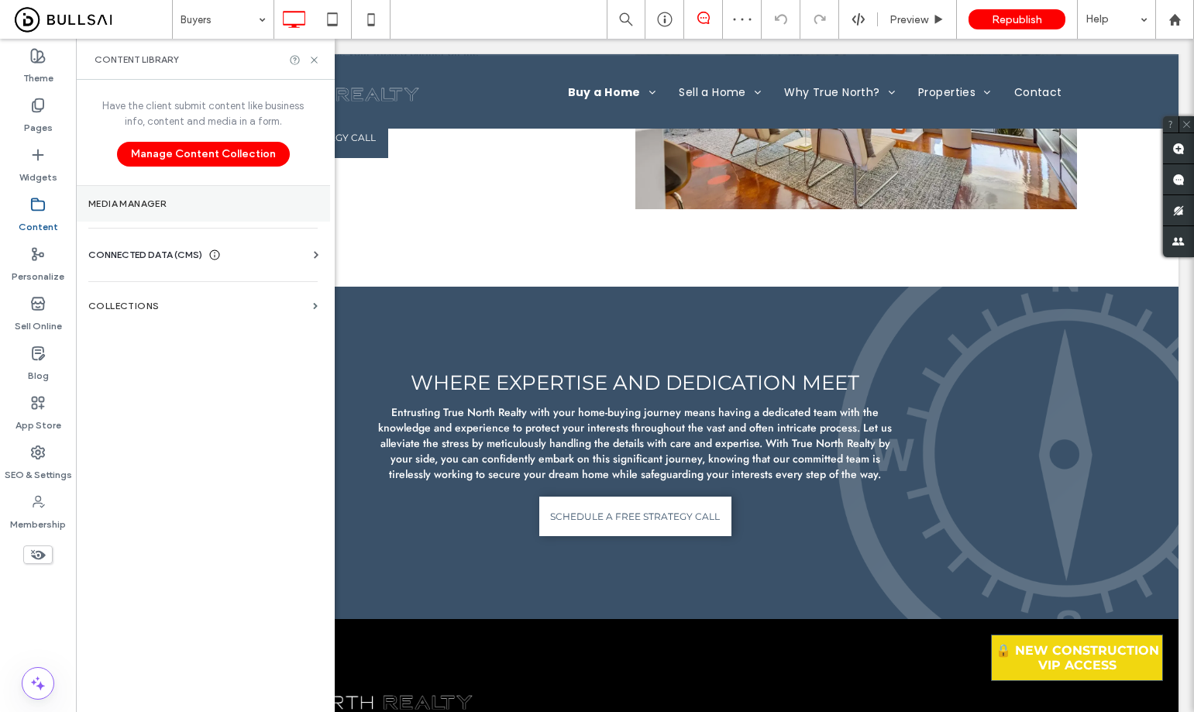
click at [169, 208] on label "Media Manager" at bounding box center [202, 203] width 229 height 11
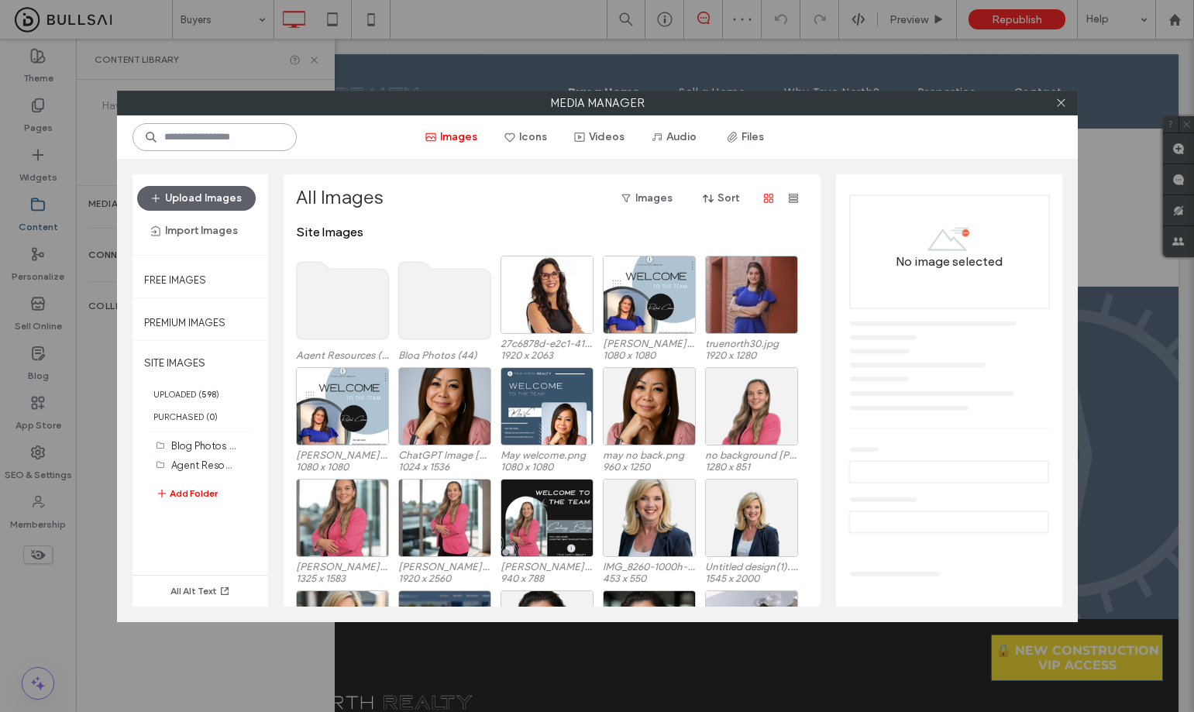
click at [211, 129] on input at bounding box center [214, 137] width 164 height 28
paste input "**********"
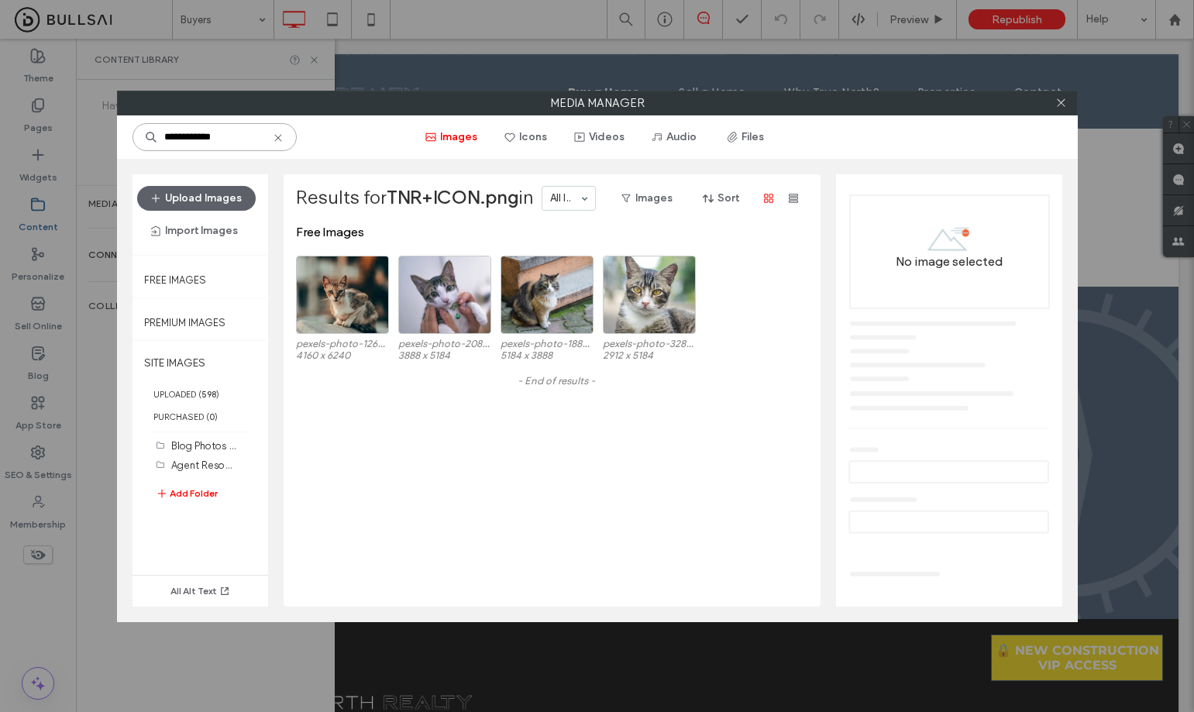
drag, startPoint x: 243, startPoint y: 139, endPoint x: 194, endPoint y: 142, distance: 48.9
click at [194, 142] on input "**********" at bounding box center [214, 137] width 164 height 28
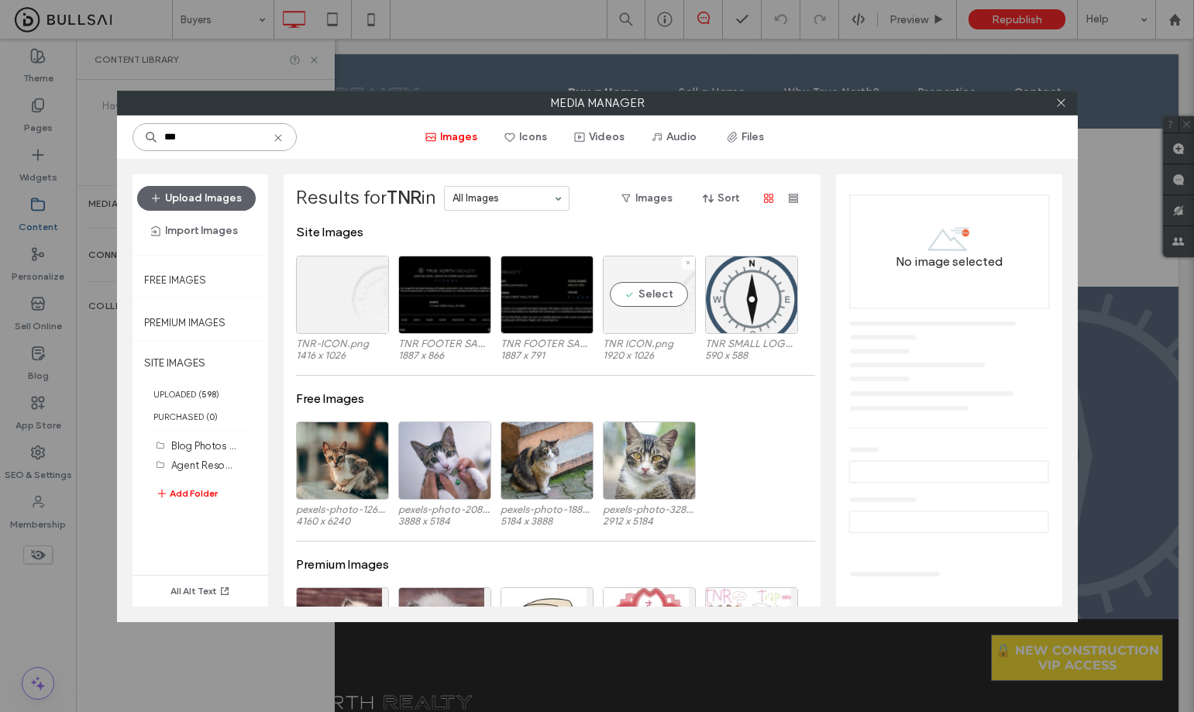
type input "***"
click at [634, 318] on div "Select" at bounding box center [649, 295] width 93 height 78
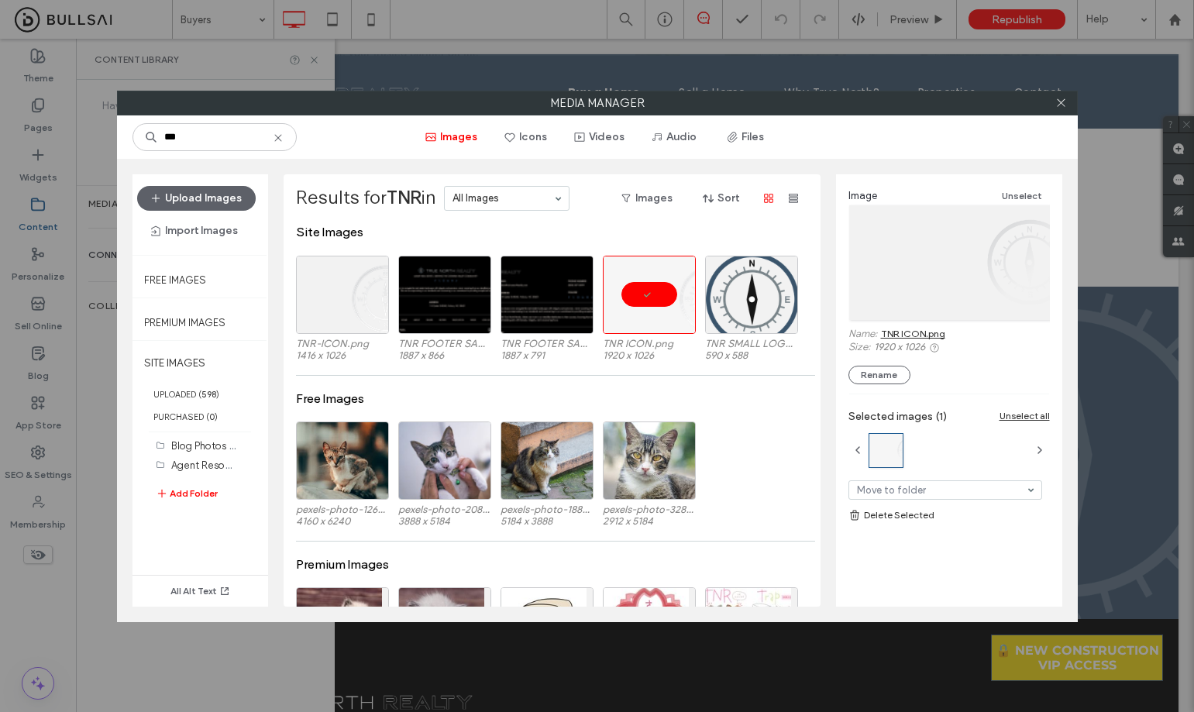
click at [906, 341] on label "1920 x 1026" at bounding box center [962, 347] width 176 height 12
click at [907, 332] on link "TNR ICON.png" at bounding box center [913, 334] width 64 height 12
click at [1062, 98] on icon at bounding box center [1061, 103] width 12 height 12
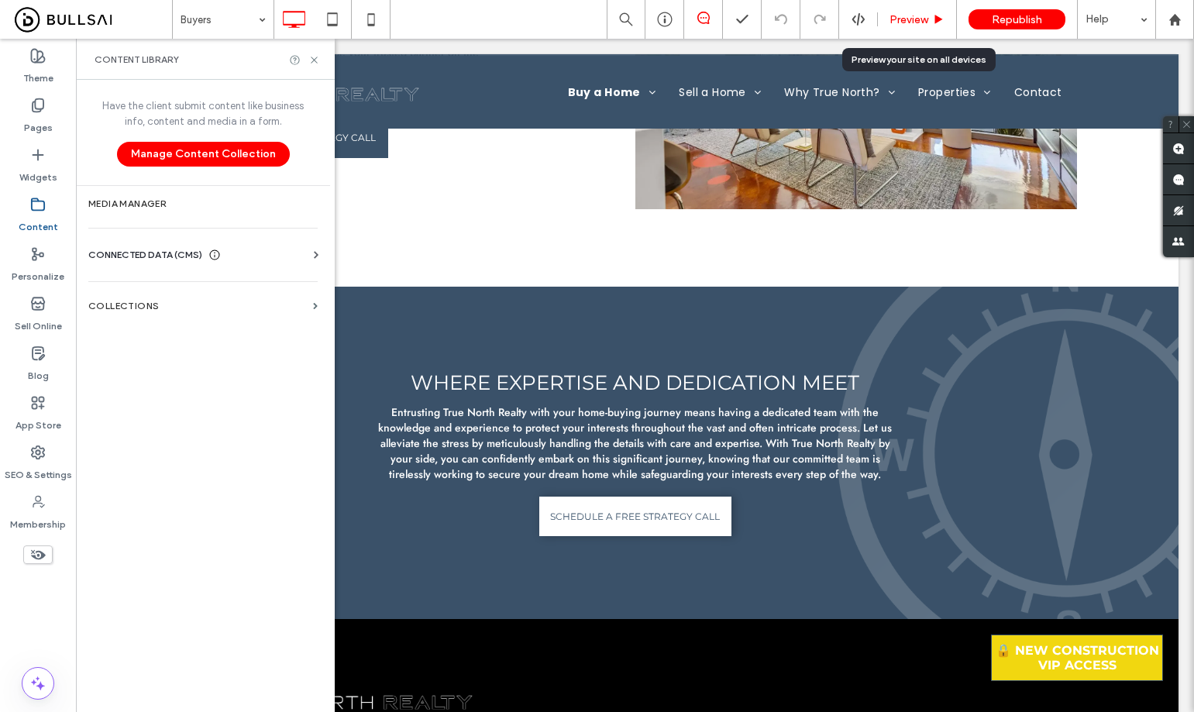
click at [912, 13] on span "Preview" at bounding box center [908, 19] width 39 height 13
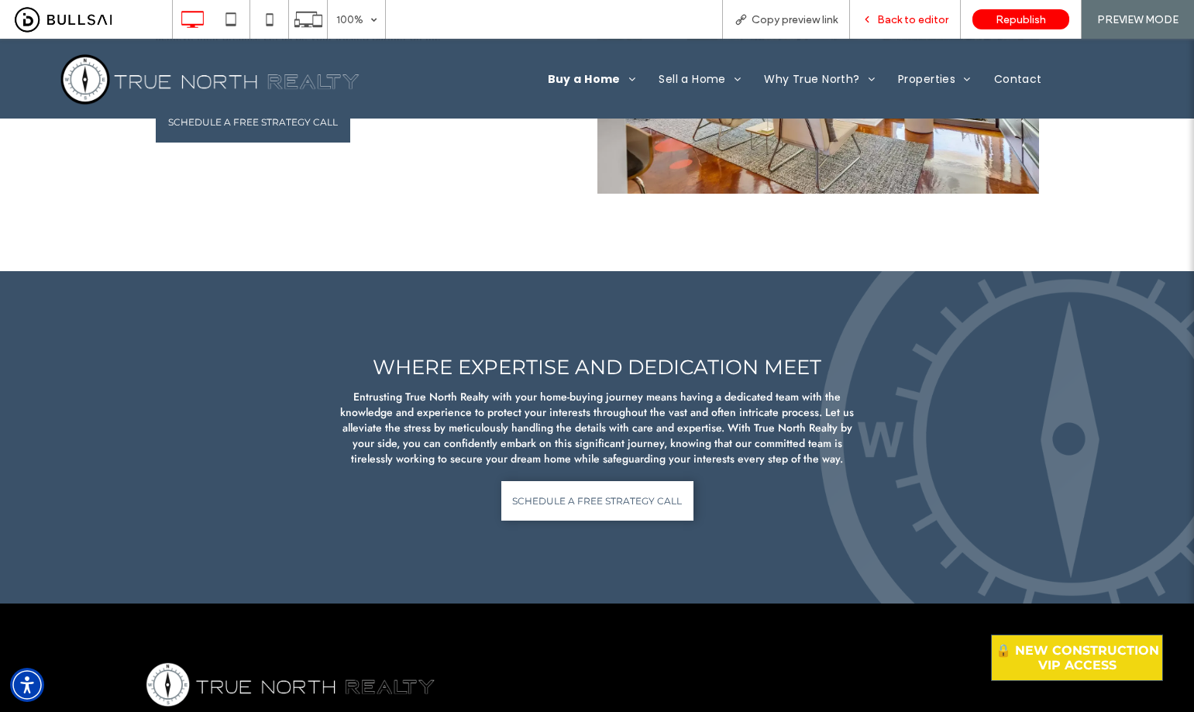
drag, startPoint x: 900, startPoint y: 15, endPoint x: 637, endPoint y: 105, distance: 277.6
click at [900, 15] on span "Back to editor" at bounding box center [912, 19] width 71 height 13
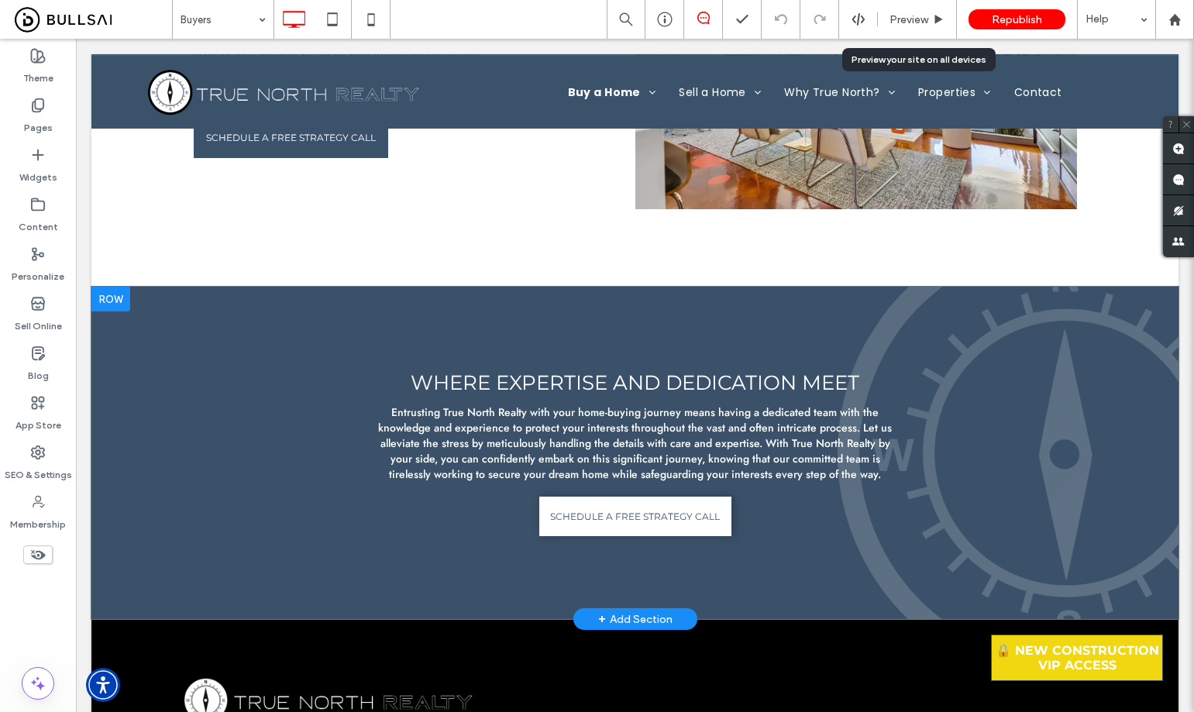
click at [393, 300] on div "Where Expertise and Dedication Meet Entrusting True North Realty with your home…" at bounding box center [634, 453] width 1087 height 332
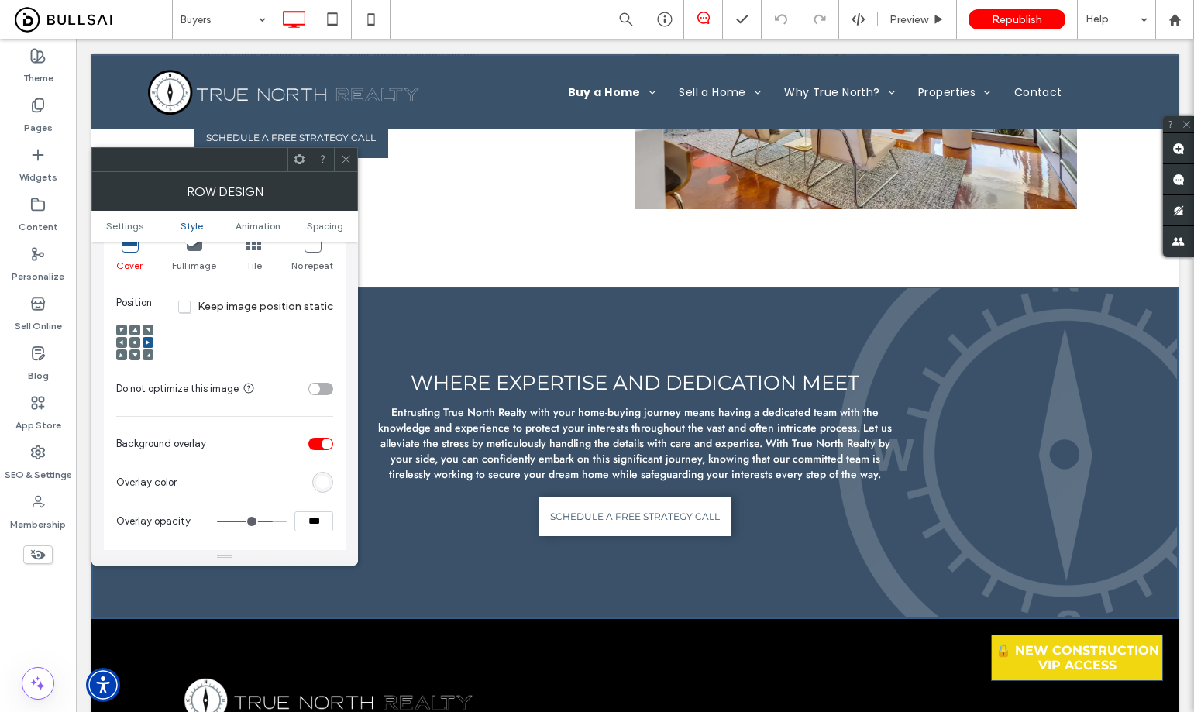
scroll to position [542, 0]
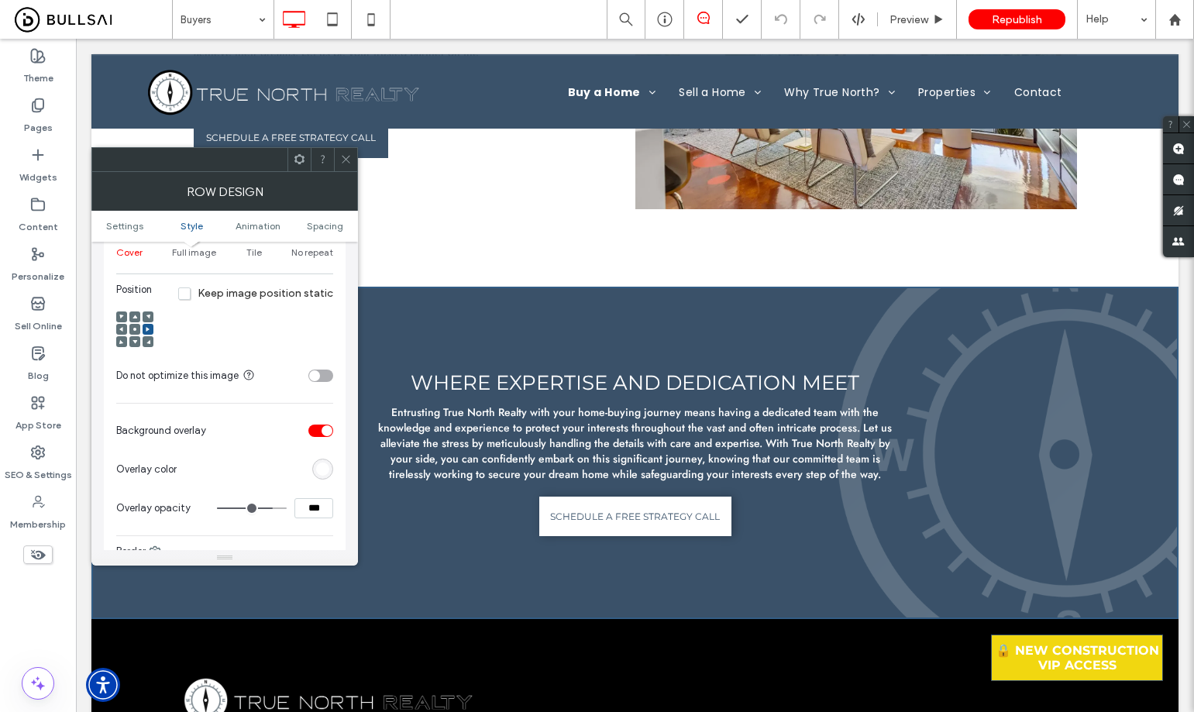
click at [319, 470] on div "rgb(255,255,255)" at bounding box center [322, 469] width 13 height 13
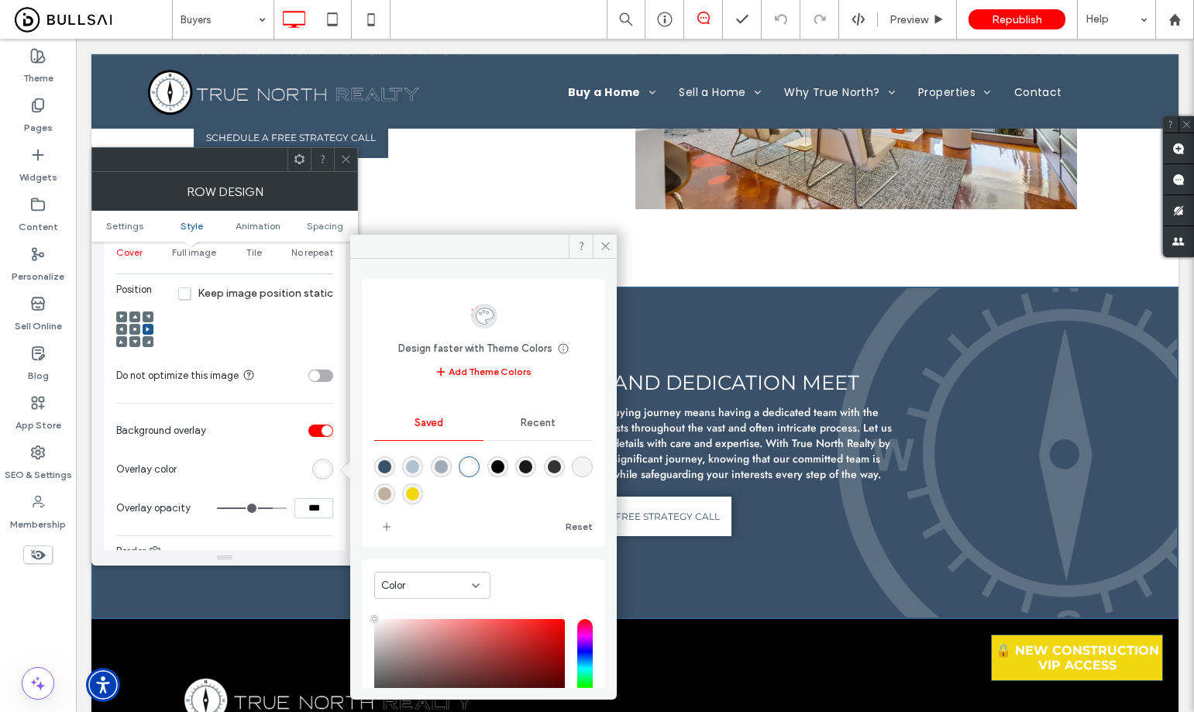
click at [387, 466] on div "rgba(58,82,106,1)" at bounding box center [384, 466] width 13 height 13
type input "*******"
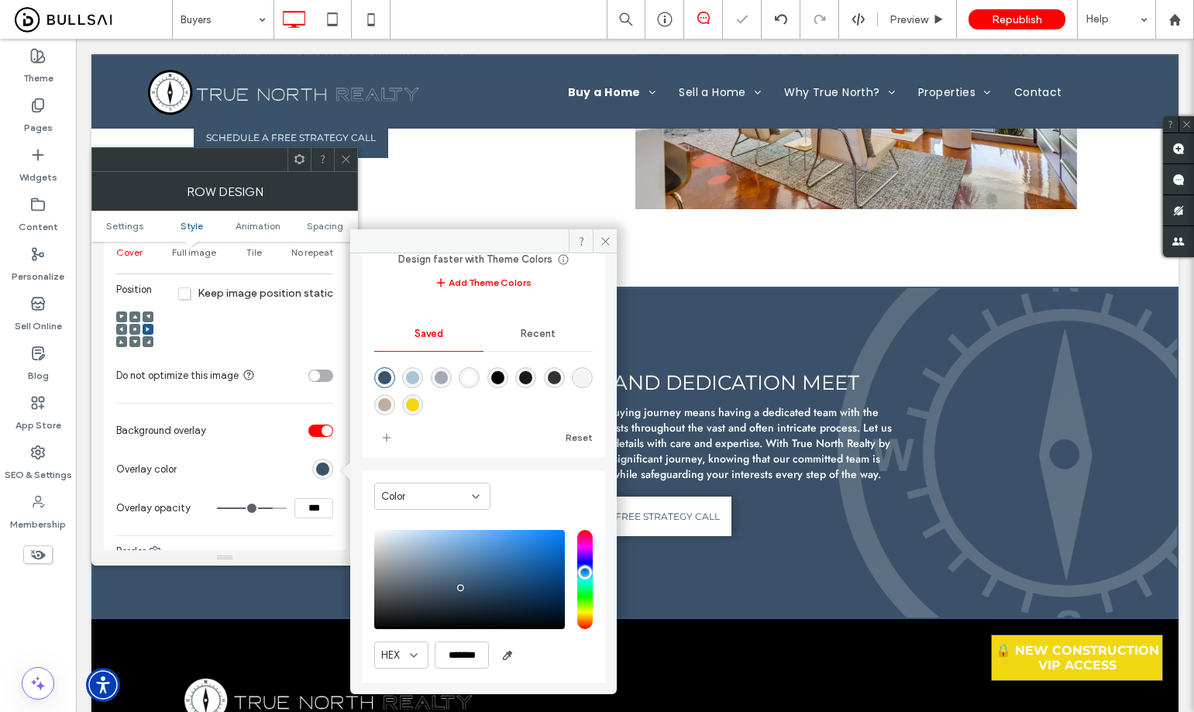
scroll to position [89, 0]
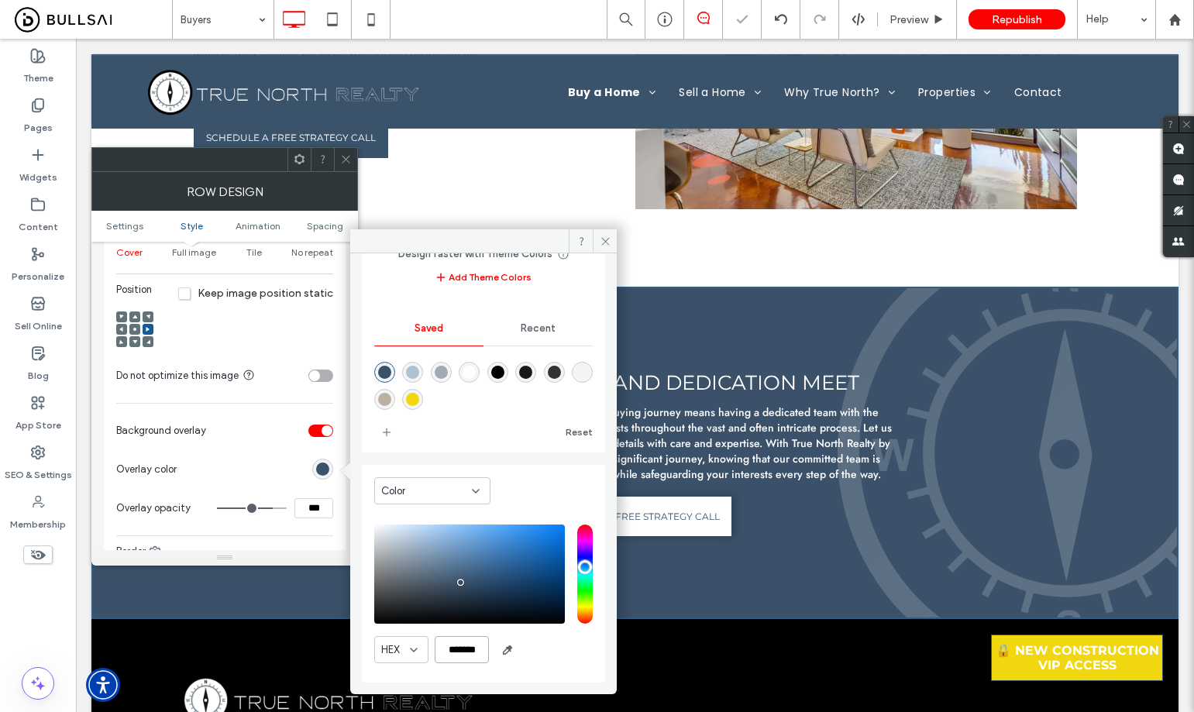
click at [475, 642] on input "*******" at bounding box center [462, 649] width 54 height 27
drag, startPoint x: 475, startPoint y: 642, endPoint x: 613, endPoint y: 554, distance: 163.4
click at [475, 642] on input "*******" at bounding box center [462, 649] width 54 height 27
drag, startPoint x: 604, startPoint y: 242, endPoint x: 501, endPoint y: 199, distance: 110.8
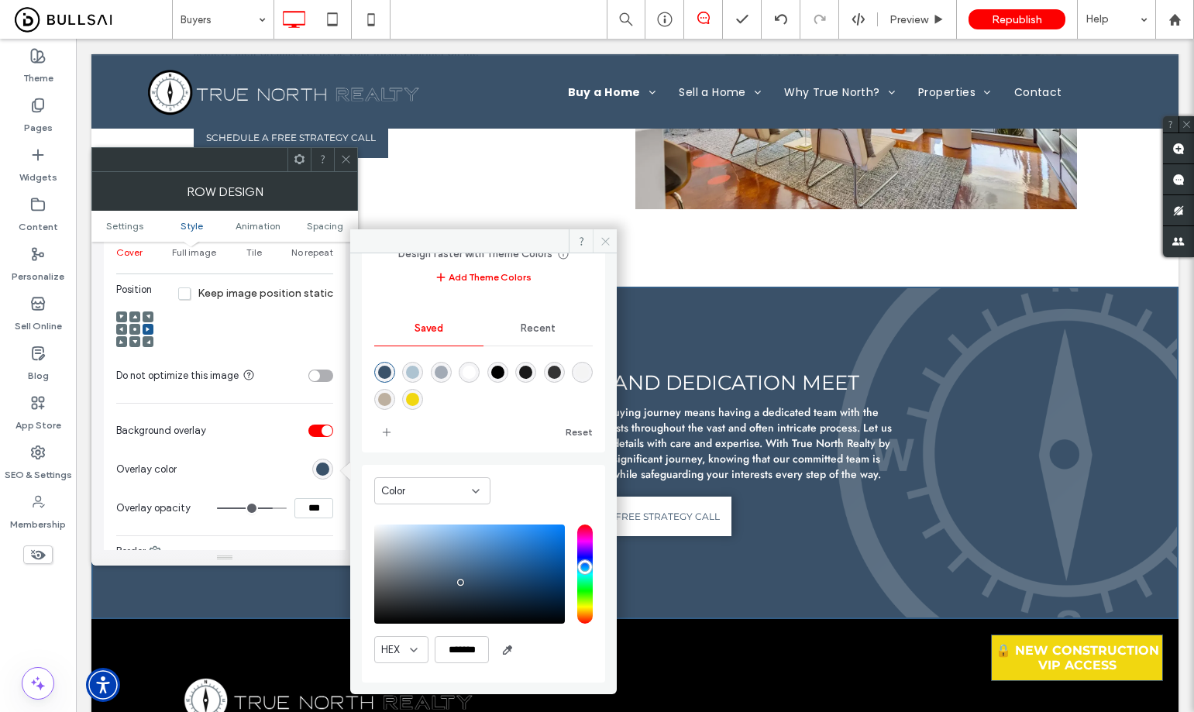
click at [604, 242] on icon at bounding box center [606, 242] width 12 height 12
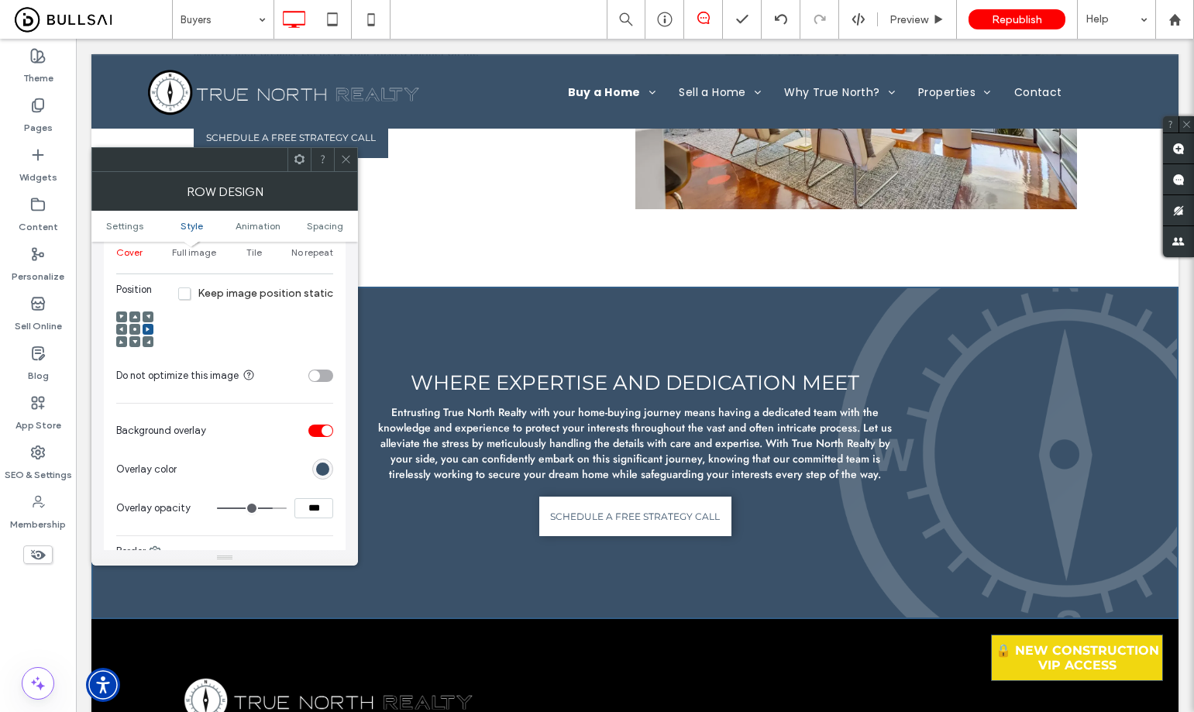
click at [348, 156] on icon at bounding box center [346, 159] width 12 height 12
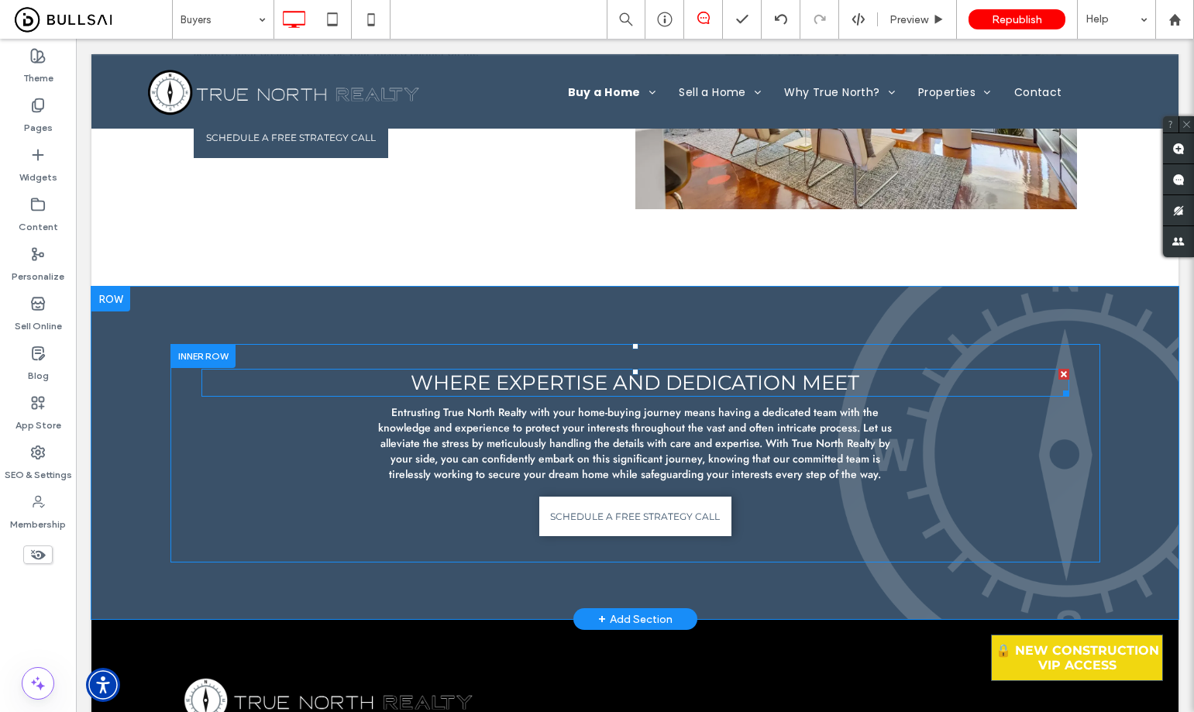
click at [724, 377] on span "Where Expertise and Dedication Meet" at bounding box center [635, 382] width 449 height 25
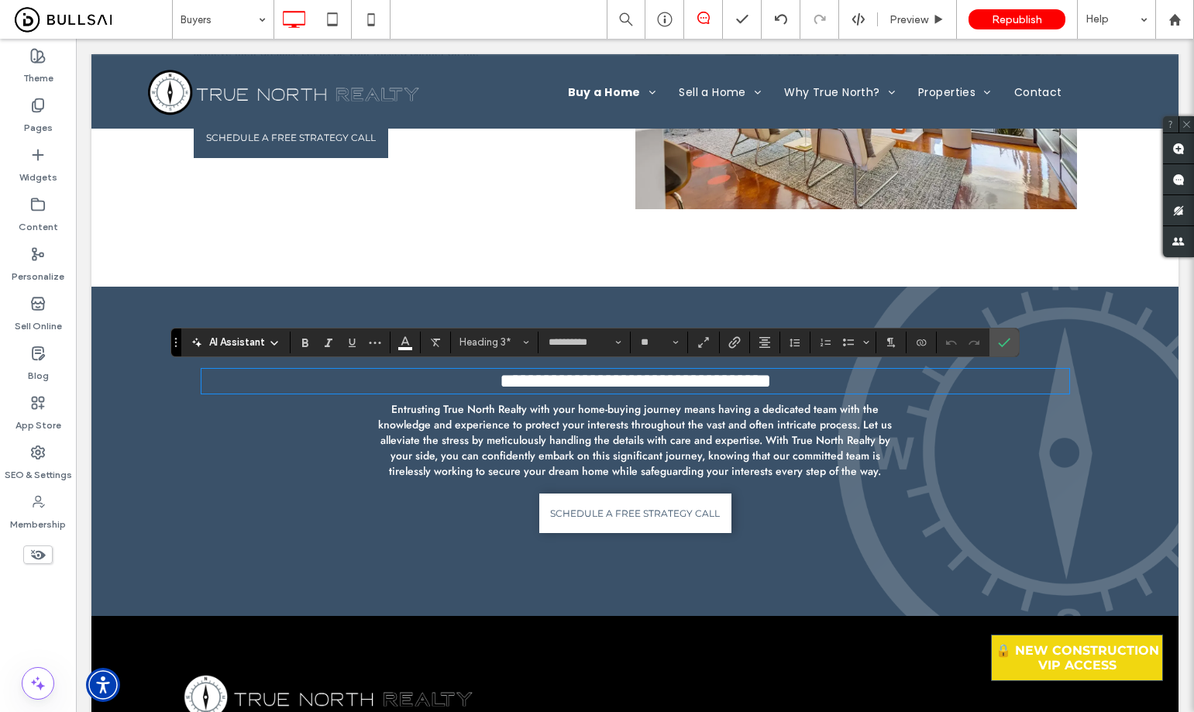
click at [580, 431] on span "Entrusting True North Realty with your home-buying journey means having a dedic…" at bounding box center [635, 439] width 514 height 77
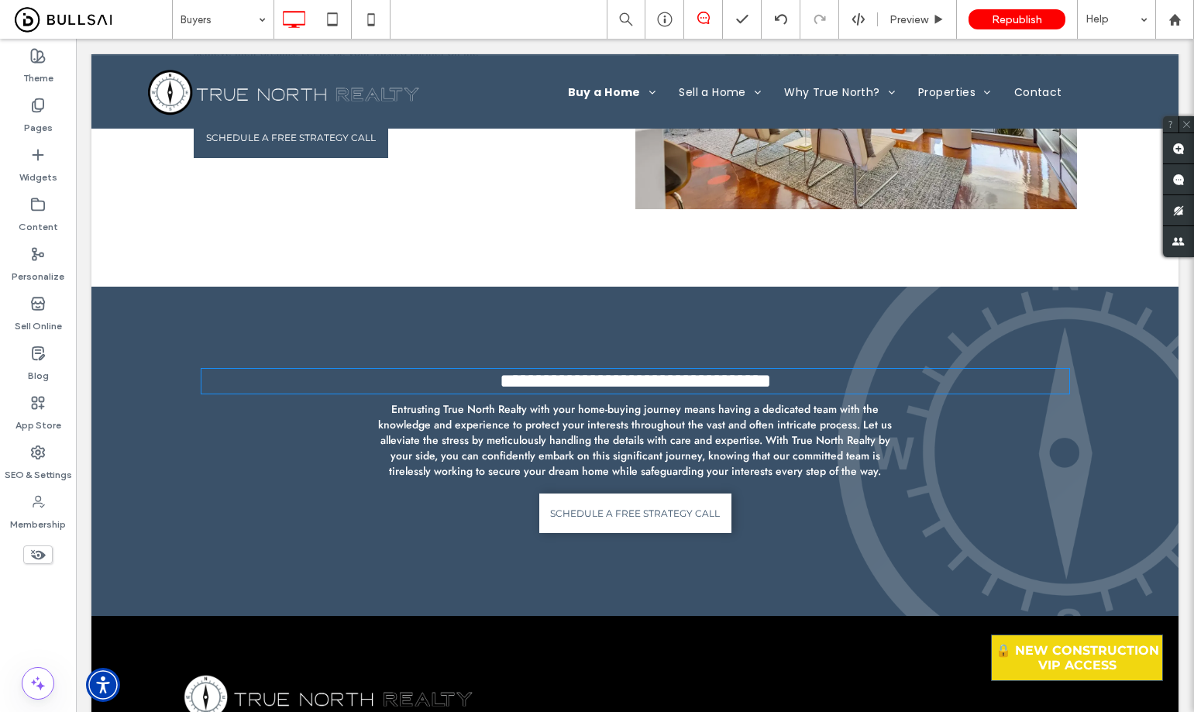
click at [580, 431] on span "Entrusting True North Realty with your home-buying journey means having a dedic…" at bounding box center [635, 439] width 514 height 77
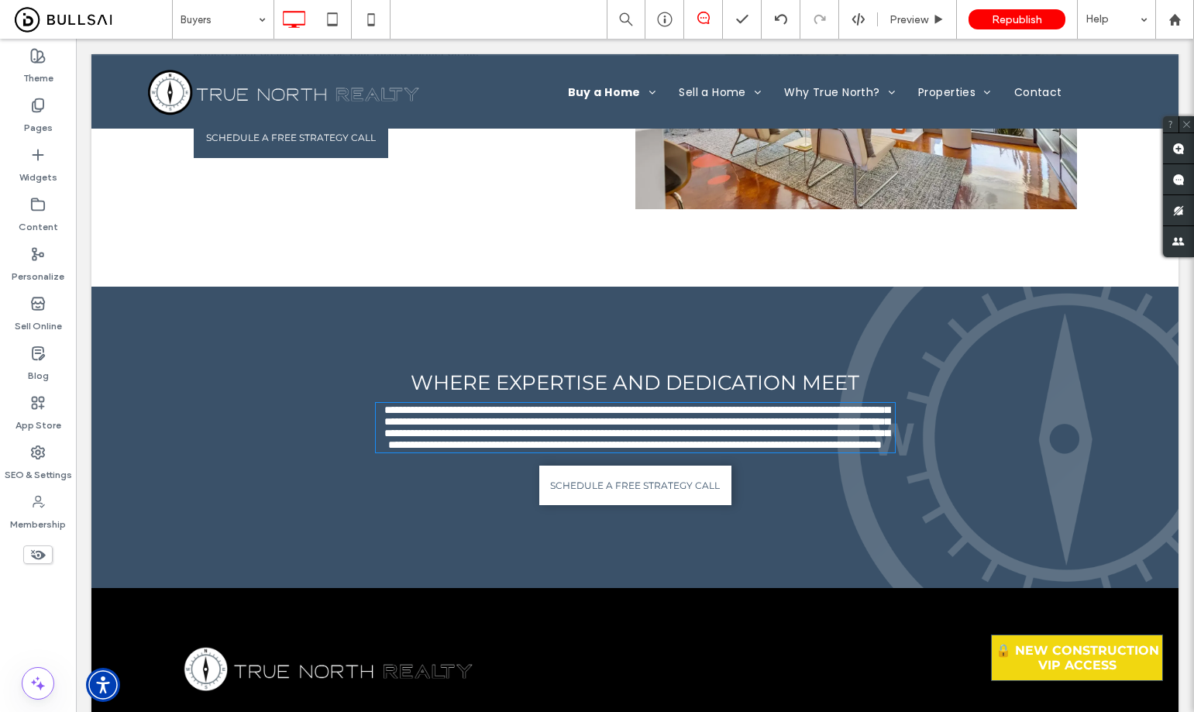
type input "****"
type input "**"
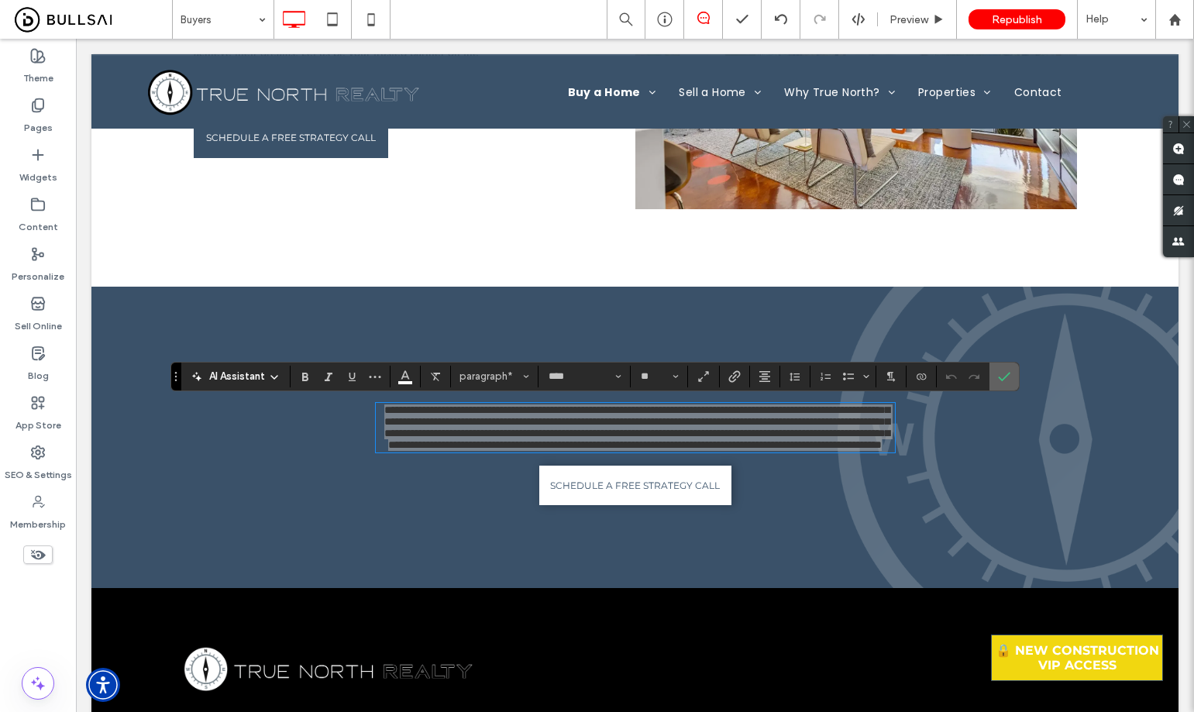
click at [1013, 375] on label "Confirm" at bounding box center [1004, 377] width 23 height 28
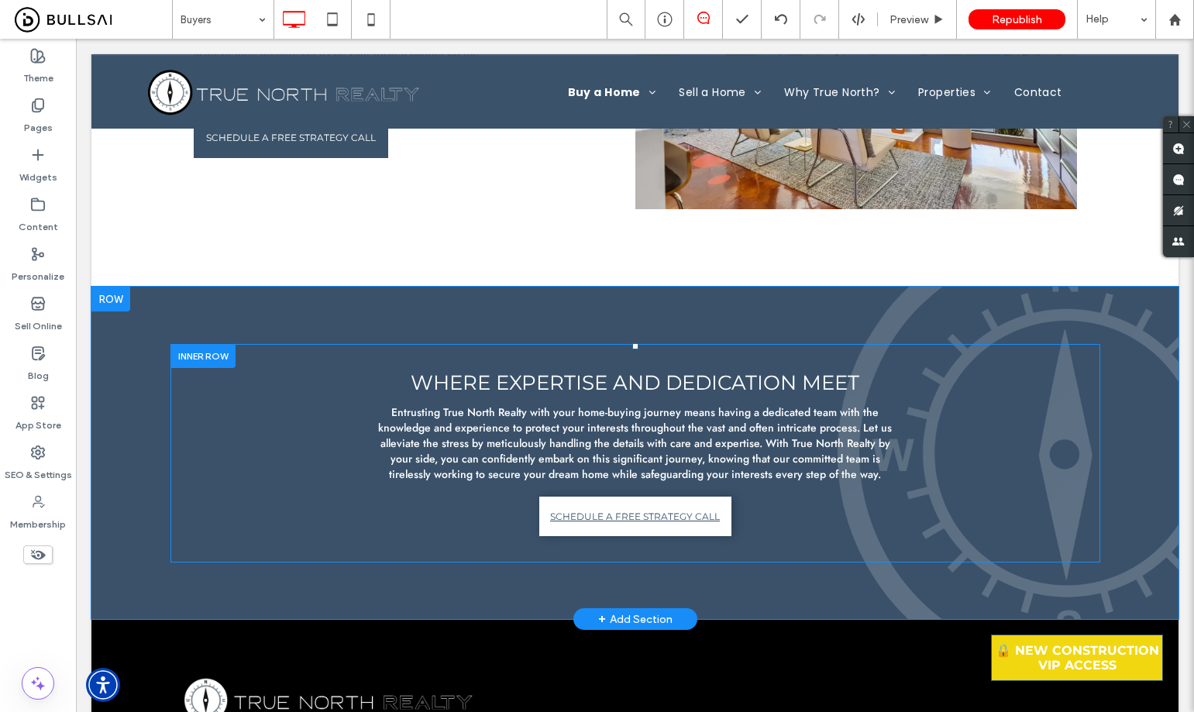
click at [654, 508] on span "SCHEDULE A FREE STRATEGY CALL" at bounding box center [635, 516] width 170 height 27
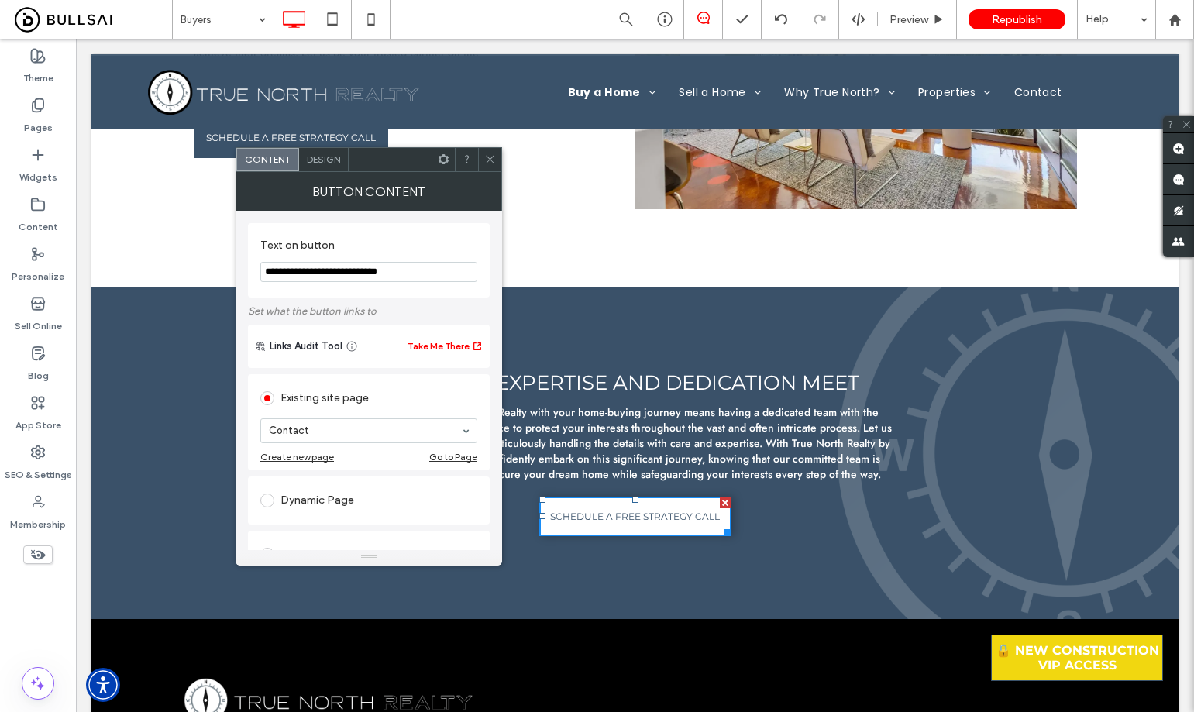
click at [307, 157] on span "Design" at bounding box center [323, 159] width 33 height 12
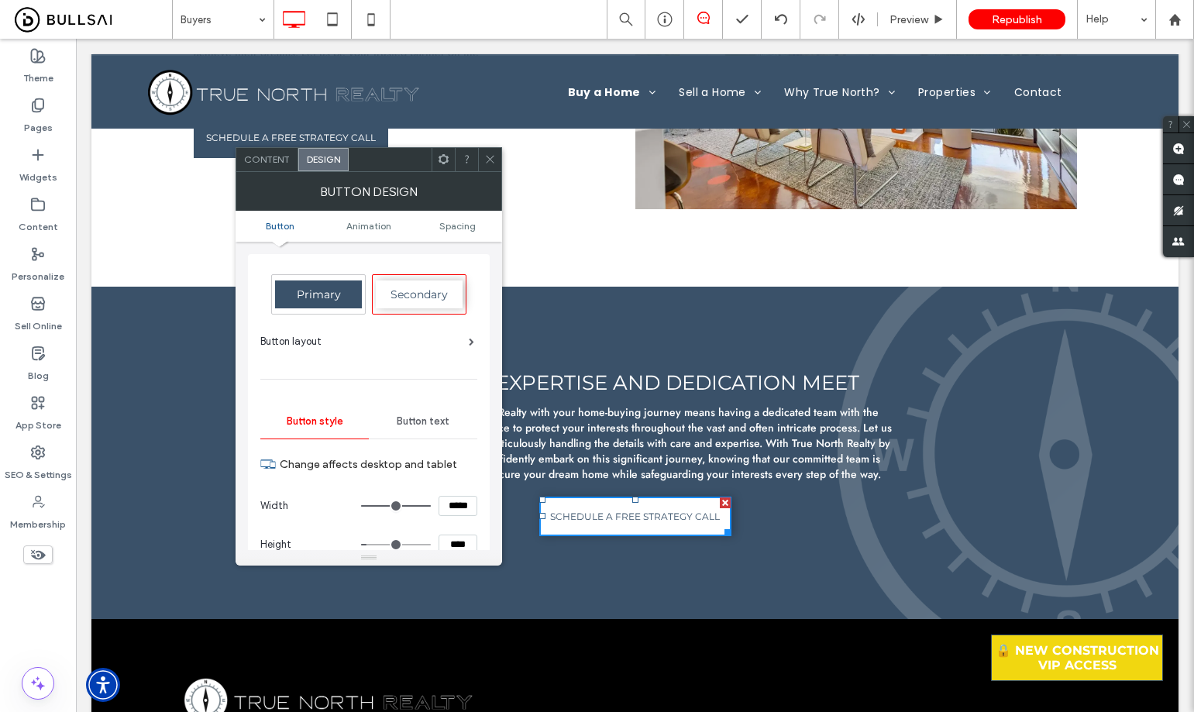
click at [432, 418] on span "Button text" at bounding box center [423, 421] width 53 height 12
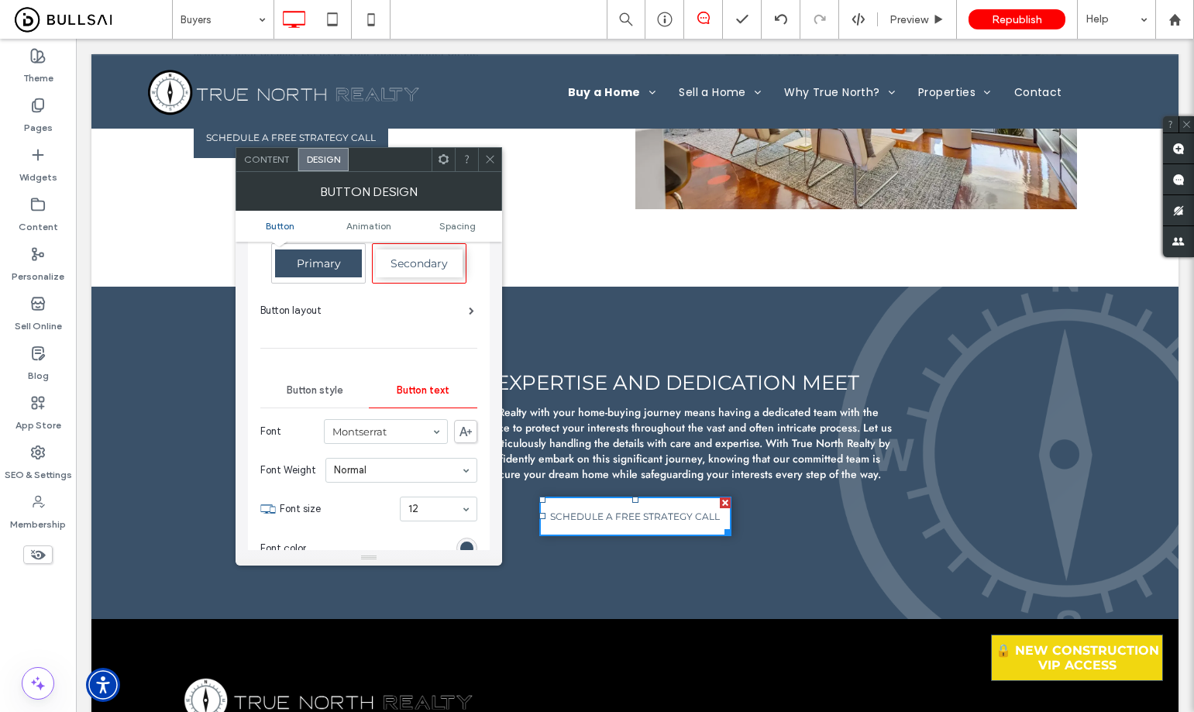
scroll to position [77, 0]
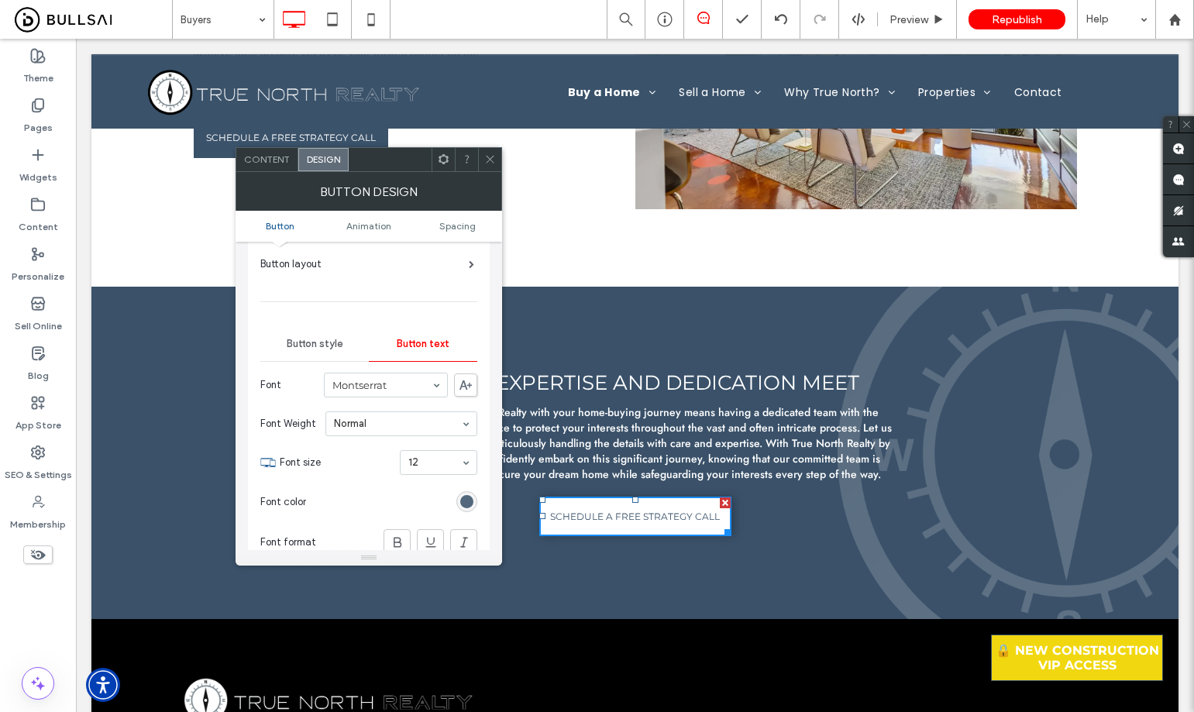
click at [463, 497] on div "rgb(58, 82, 106)" at bounding box center [466, 501] width 13 height 13
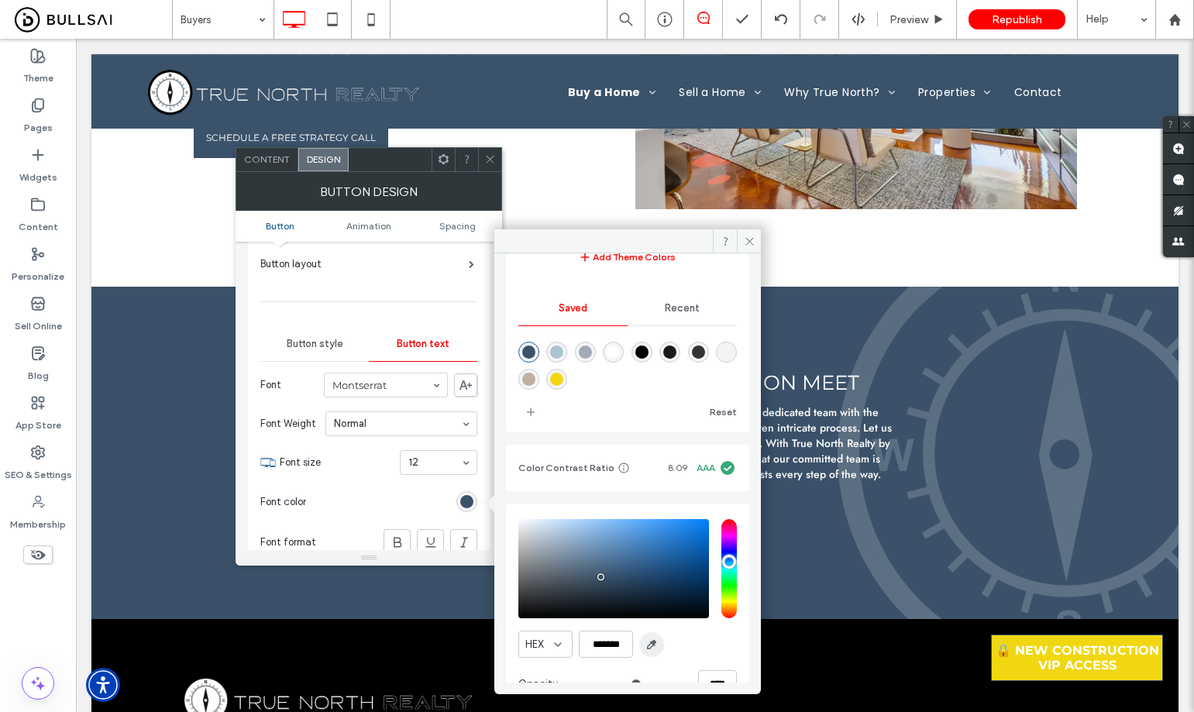
scroll to position [143, 0]
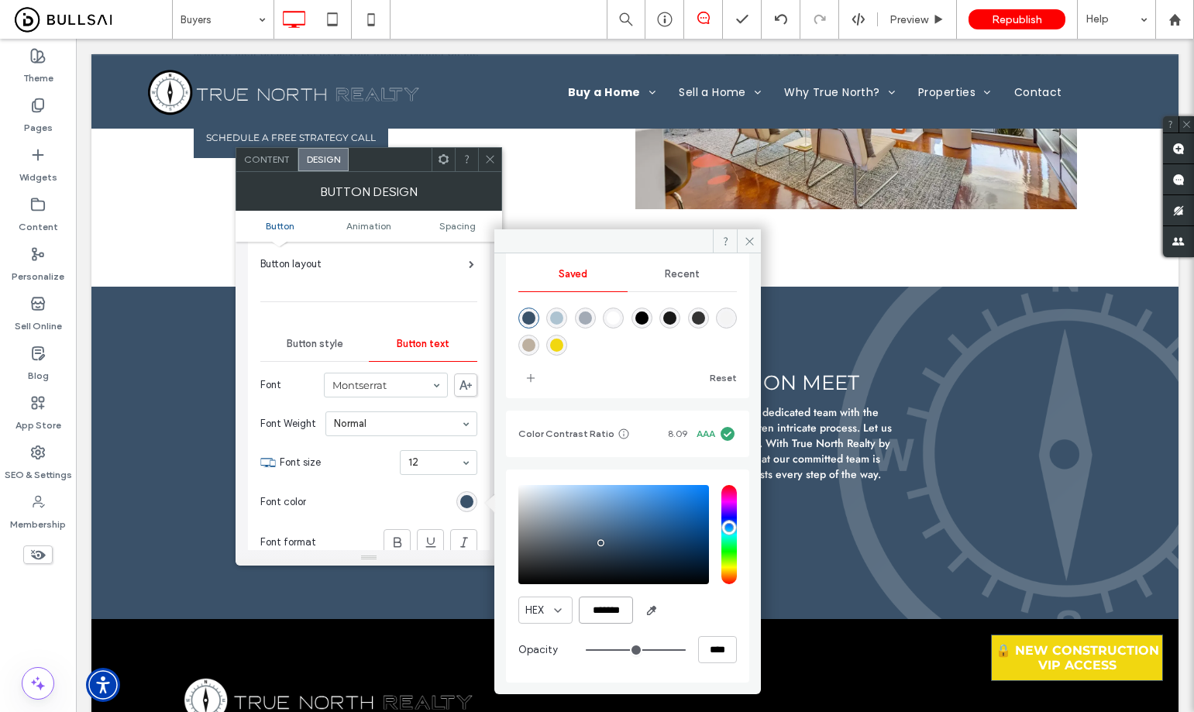
click at [616, 604] on input "*******" at bounding box center [606, 610] width 54 height 27
drag, startPoint x: 616, startPoint y: 604, endPoint x: 756, endPoint y: 545, distance: 152.4
click at [616, 604] on input "*******" at bounding box center [606, 610] width 54 height 27
click at [492, 165] on span at bounding box center [490, 159] width 12 height 23
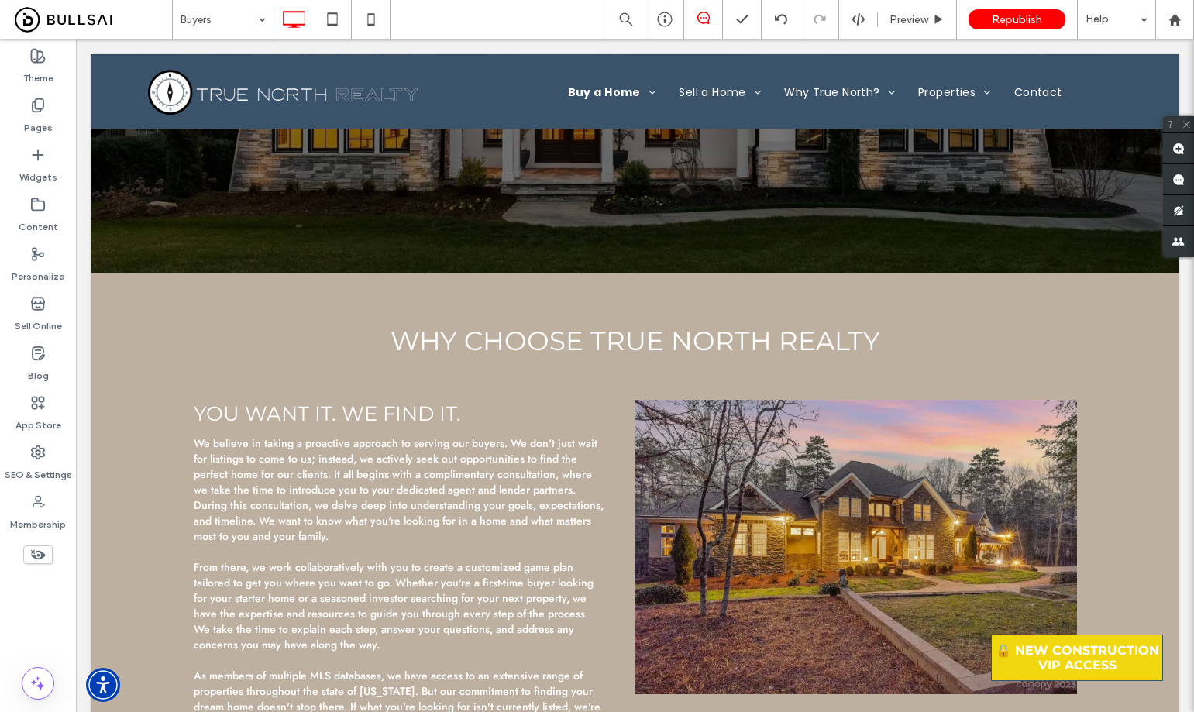
scroll to position [0, 0]
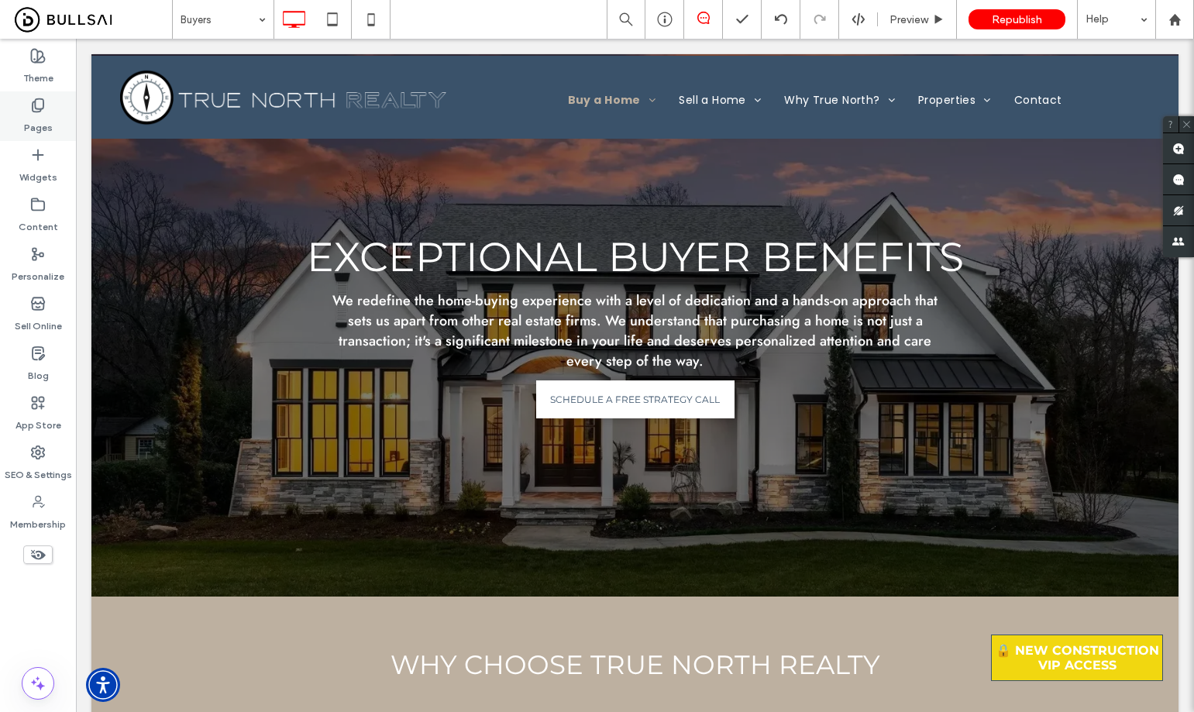
click at [52, 114] on div "Pages" at bounding box center [38, 116] width 76 height 50
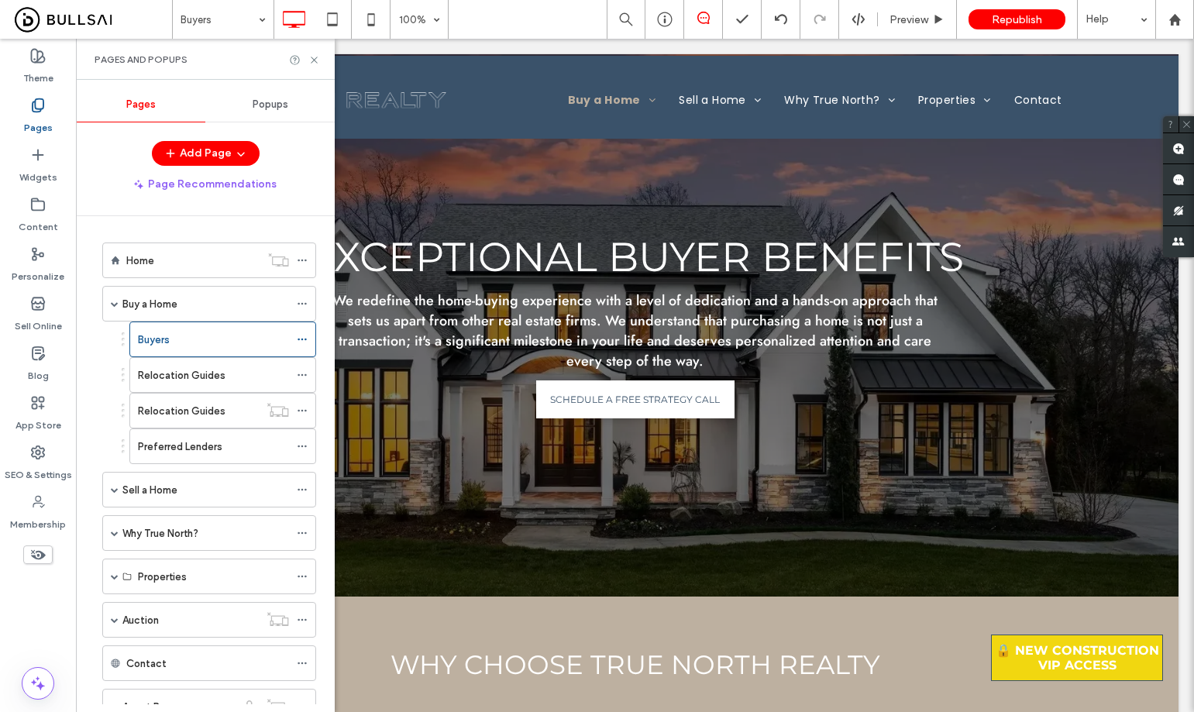
click at [174, 497] on label "Sell a Home" at bounding box center [149, 490] width 55 height 27
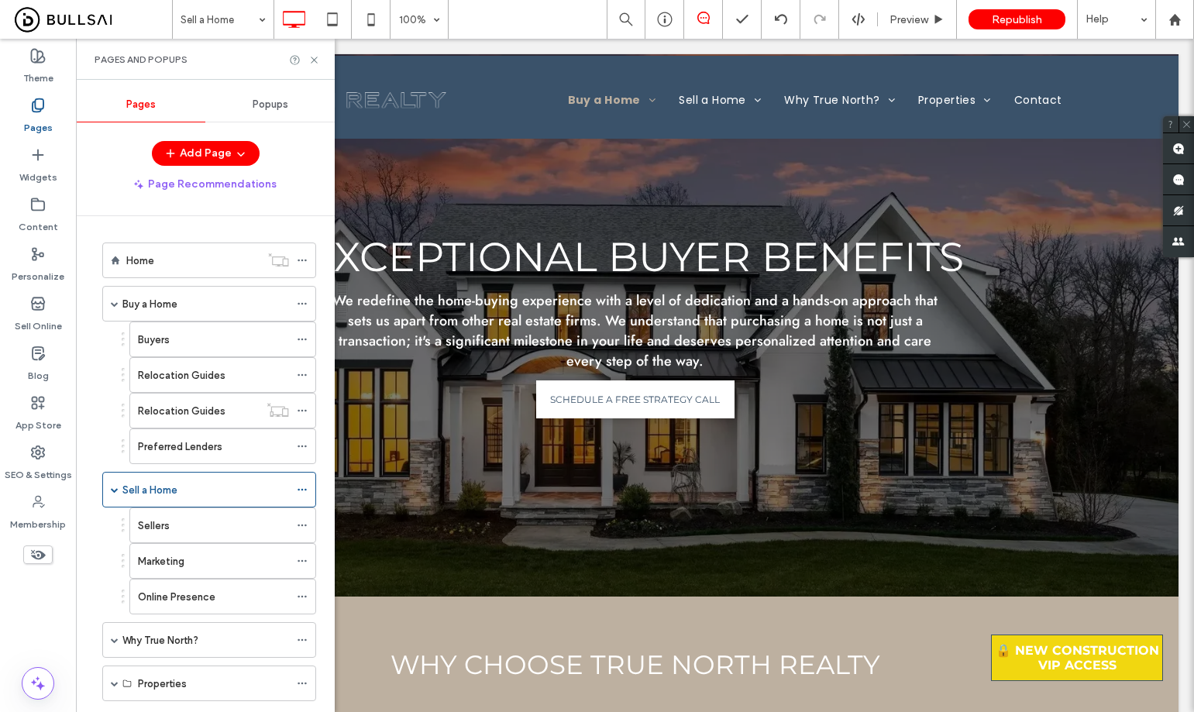
click at [189, 525] on div at bounding box center [597, 356] width 1194 height 712
click at [202, 531] on div "Sellers" at bounding box center [213, 526] width 151 height 16
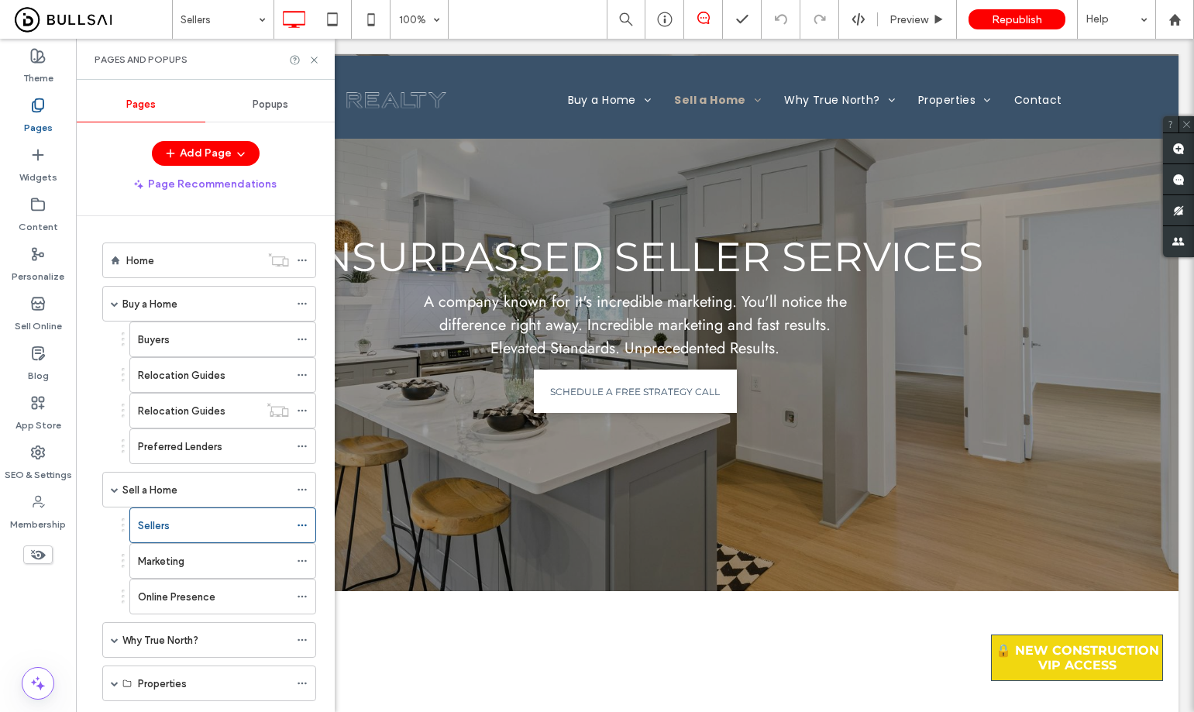
drag, startPoint x: 1187, startPoint y: 617, endPoint x: 865, endPoint y: 60, distance: 643.6
click at [312, 55] on icon at bounding box center [314, 60] width 12 height 12
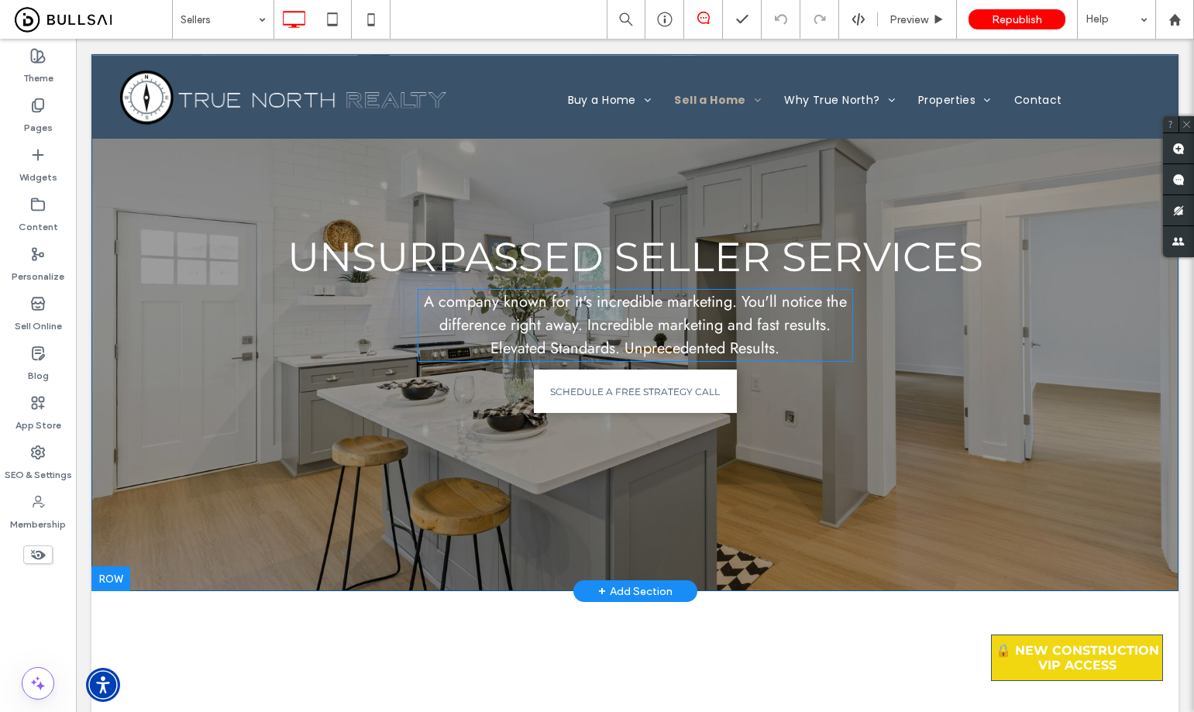
click at [662, 326] on span "A company known for it's incredible marketing. You'll notice the difference rig…" at bounding box center [635, 325] width 423 height 69
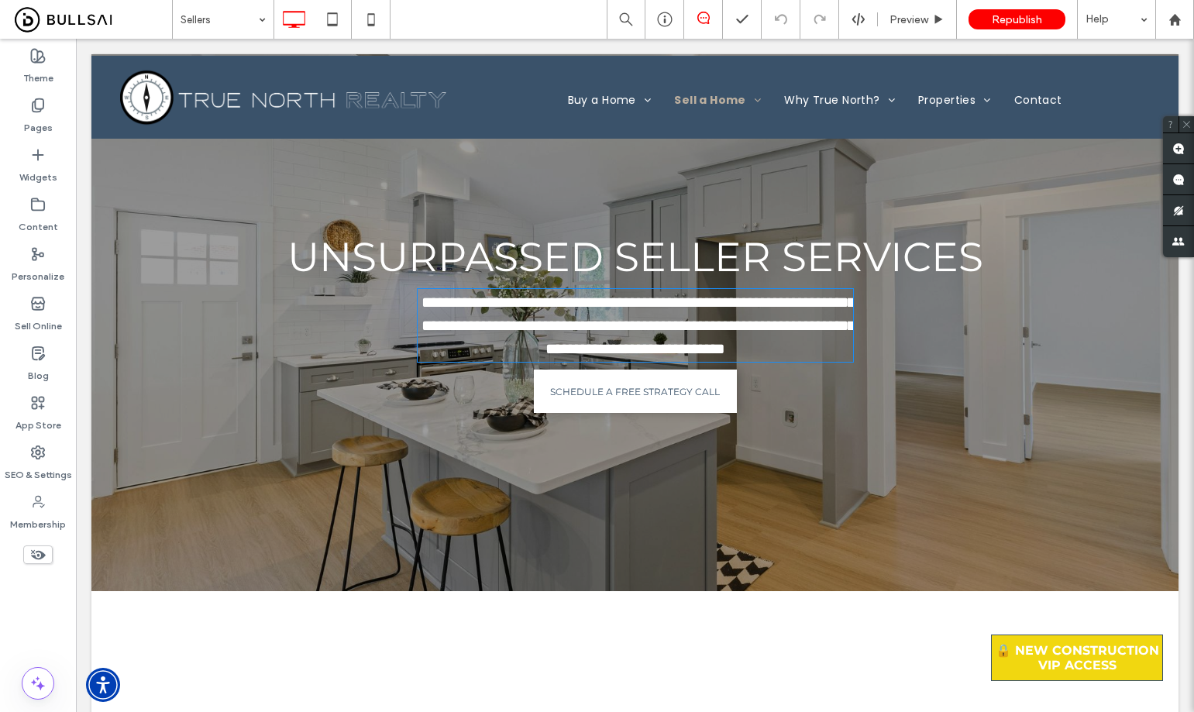
click at [662, 326] on span "**********" at bounding box center [638, 325] width 434 height 62
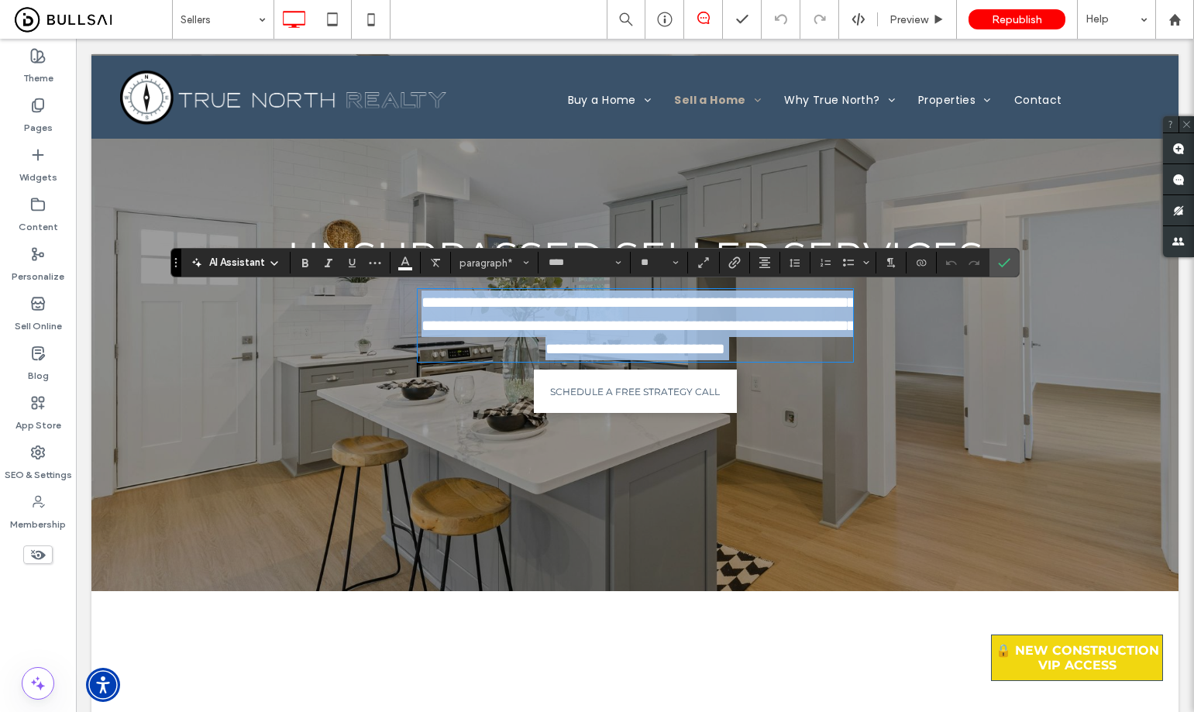
click at [795, 341] on p "**********" at bounding box center [635, 326] width 435 height 70
drag, startPoint x: 794, startPoint y: 346, endPoint x: 394, endPoint y: 290, distance: 403.7
click at [394, 290] on div "**********" at bounding box center [635, 323] width 930 height 196
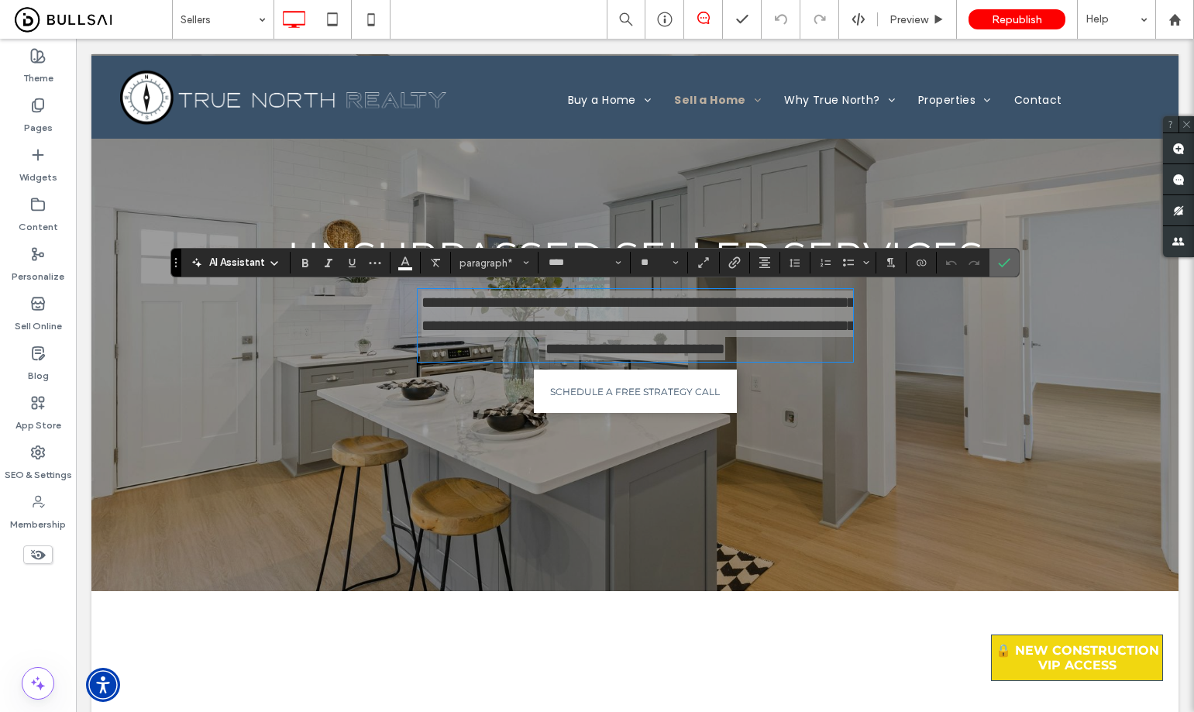
click at [1013, 262] on label "Confirm" at bounding box center [1004, 263] width 23 height 28
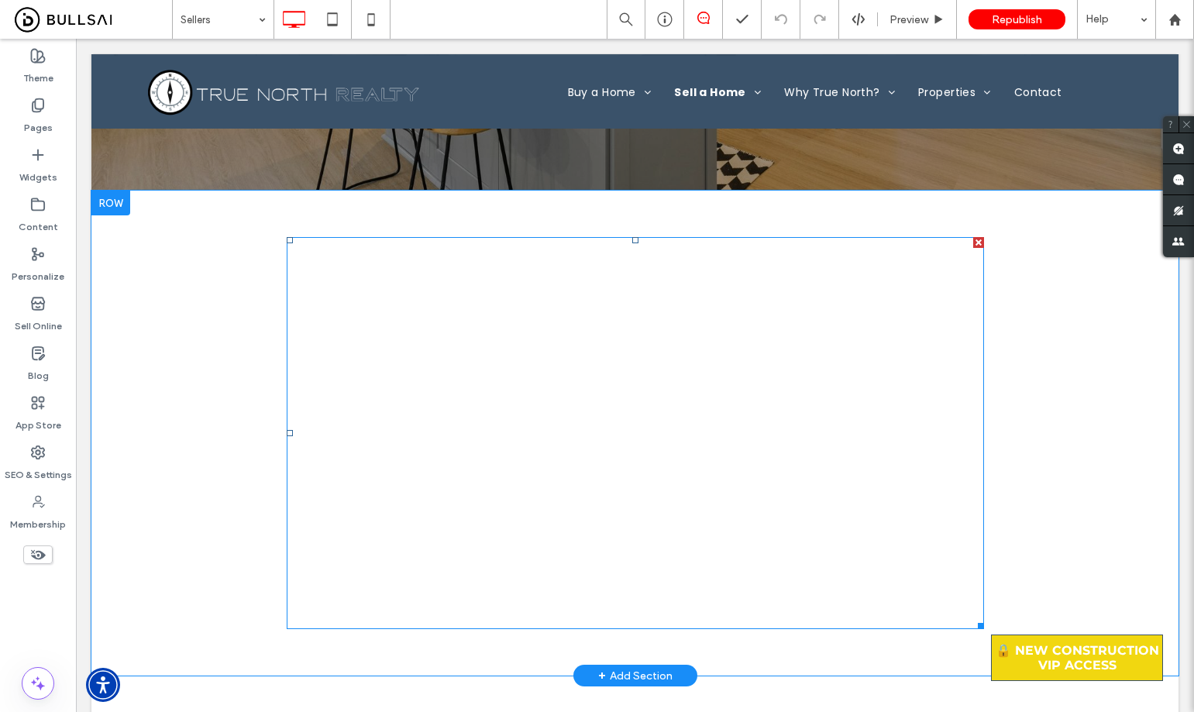
scroll to position [387, 0]
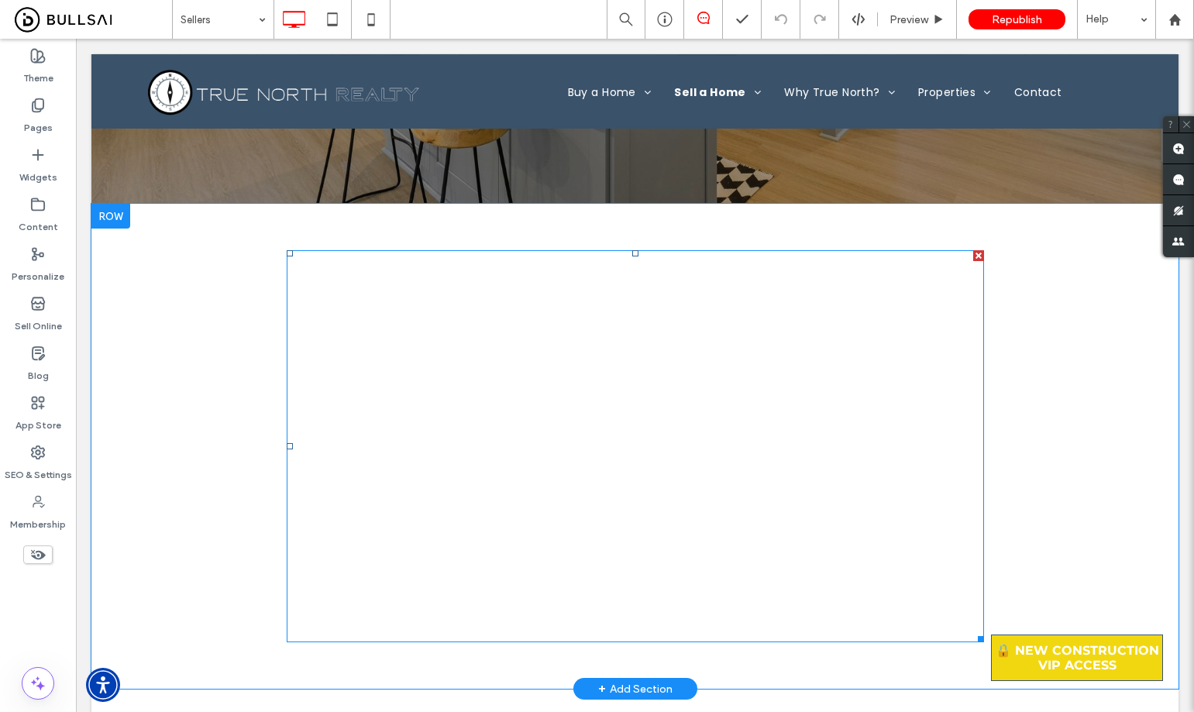
click at [518, 285] on span at bounding box center [635, 446] width 697 height 392
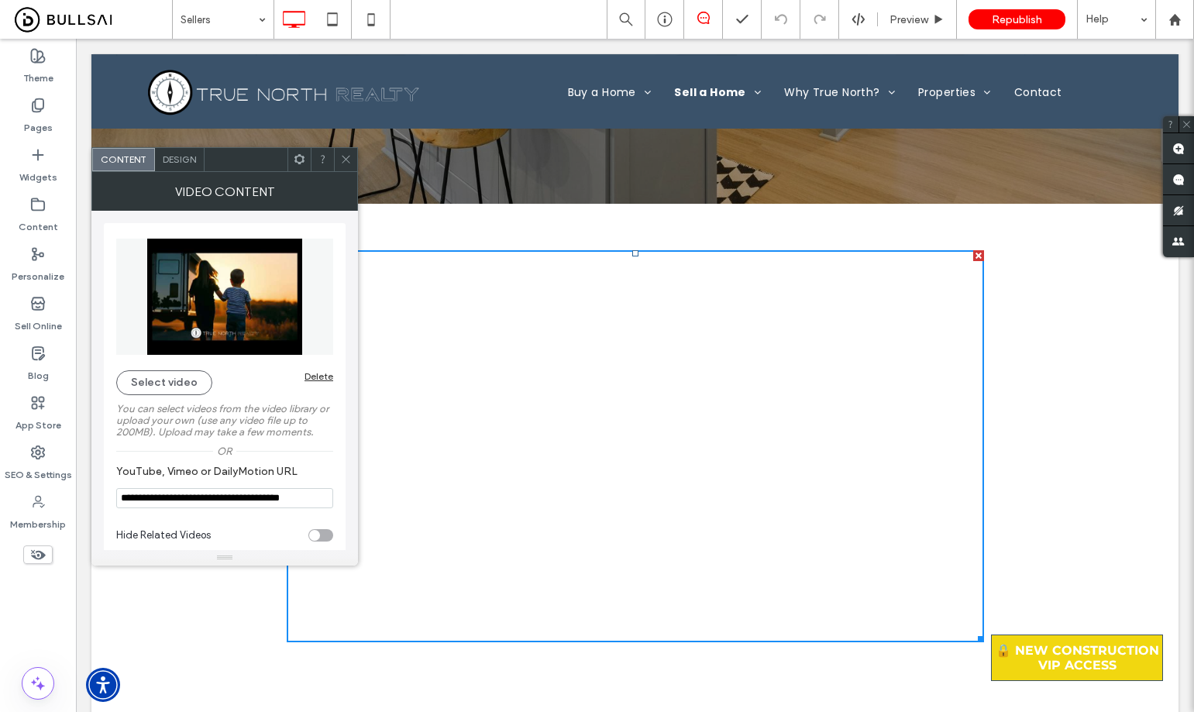
click at [281, 495] on input "**********" at bounding box center [224, 498] width 217 height 20
click at [349, 160] on icon at bounding box center [346, 159] width 12 height 12
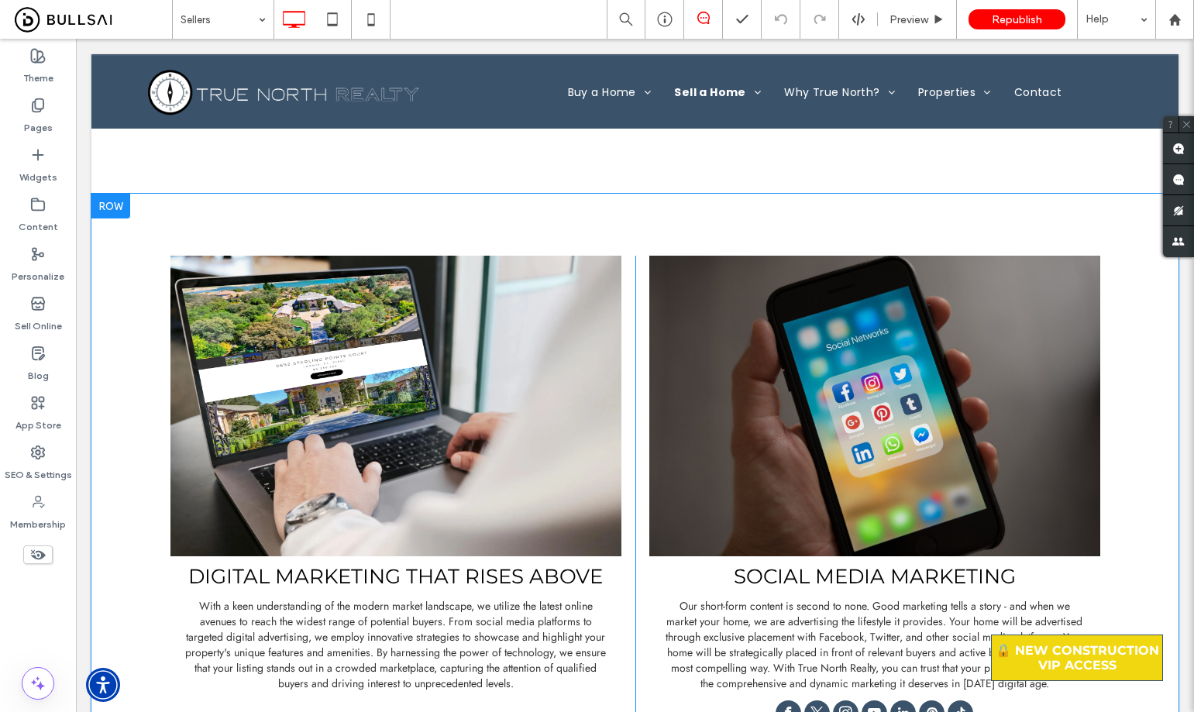
scroll to position [930, 0]
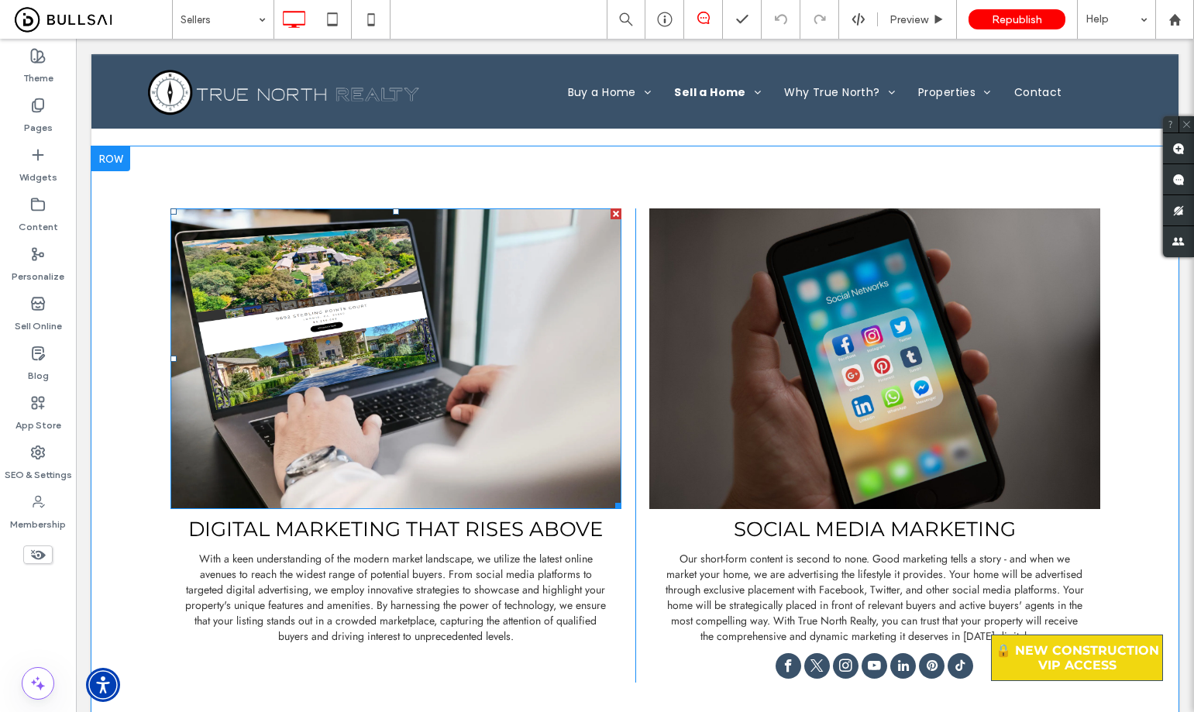
click at [537, 297] on img at bounding box center [395, 358] width 451 height 301
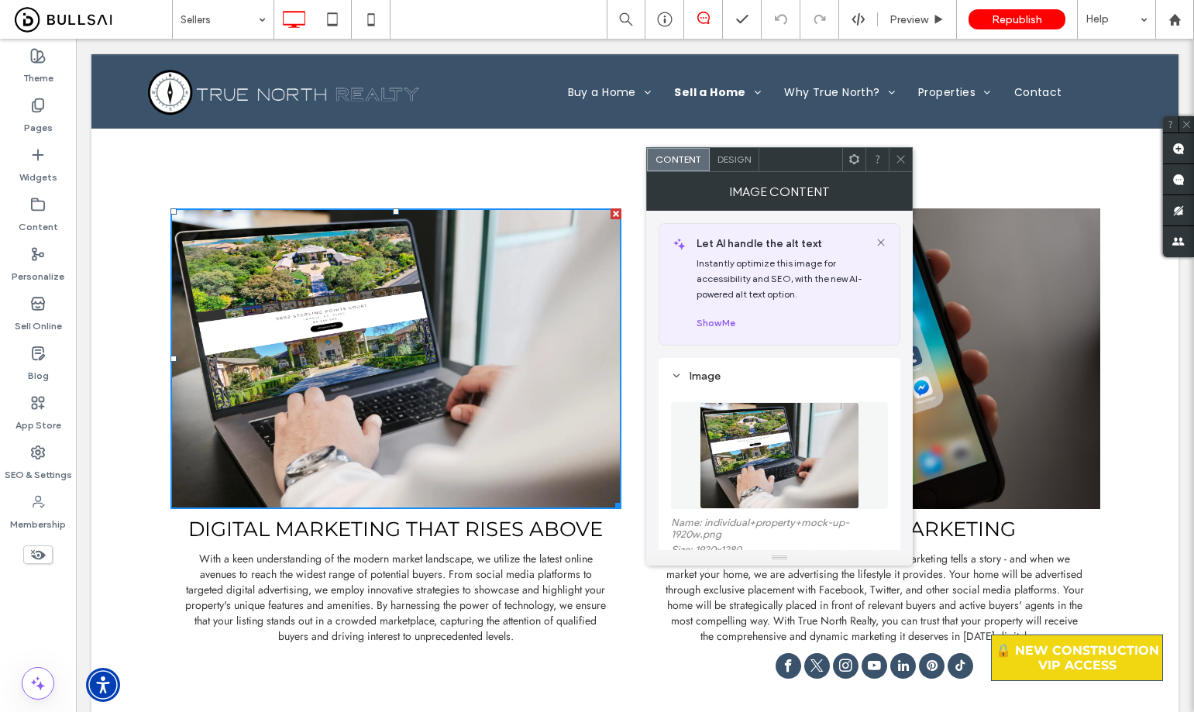
scroll to position [232, 0]
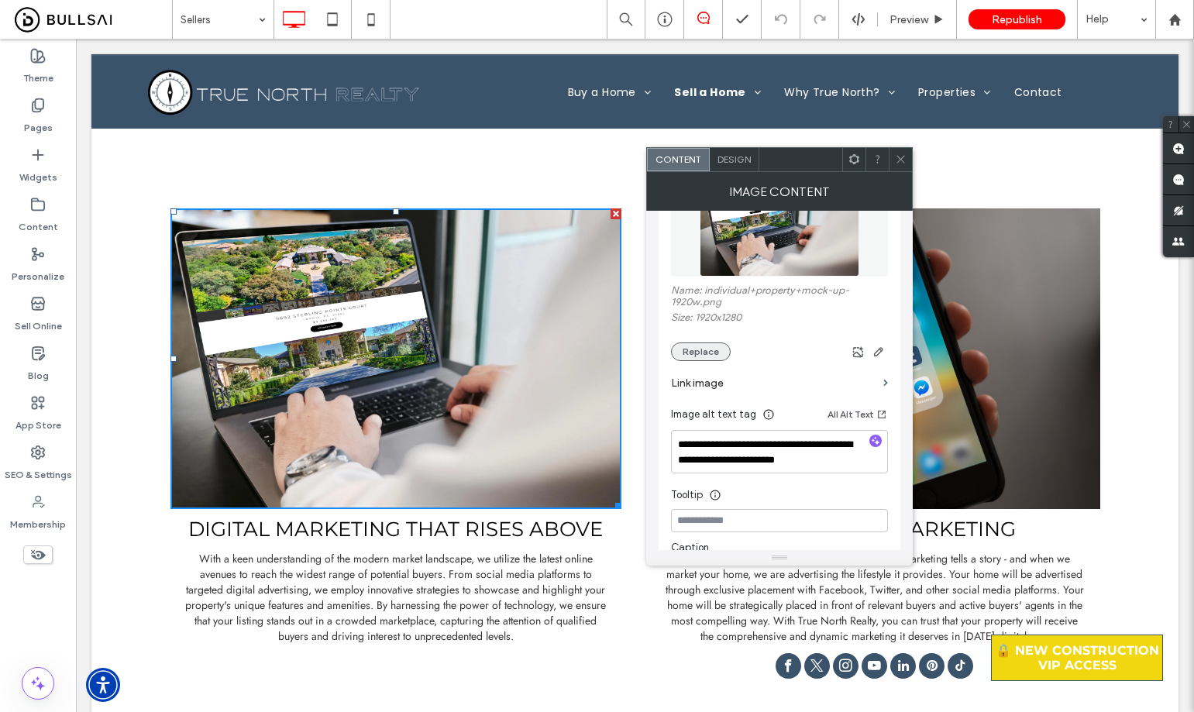
click at [707, 352] on button "Replace" at bounding box center [701, 351] width 60 height 19
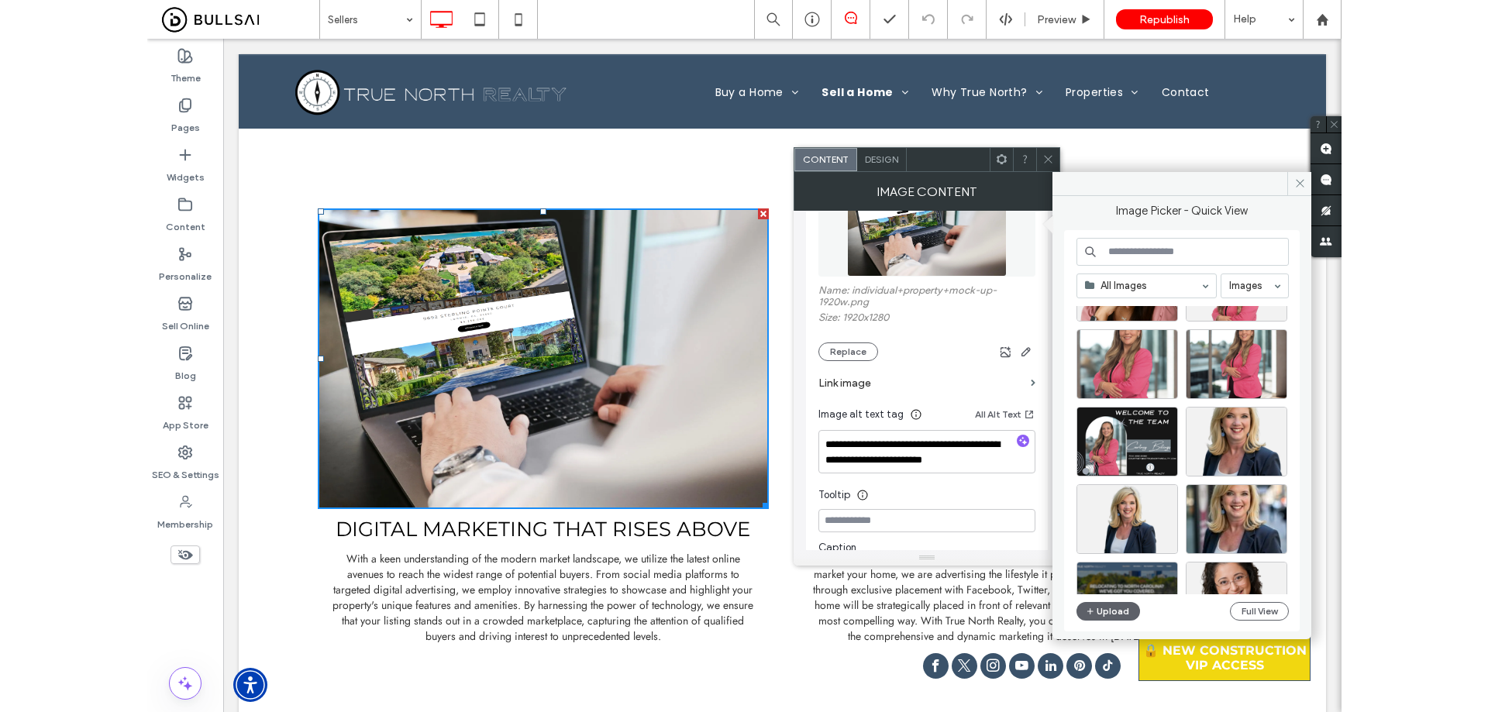
scroll to position [0, 0]
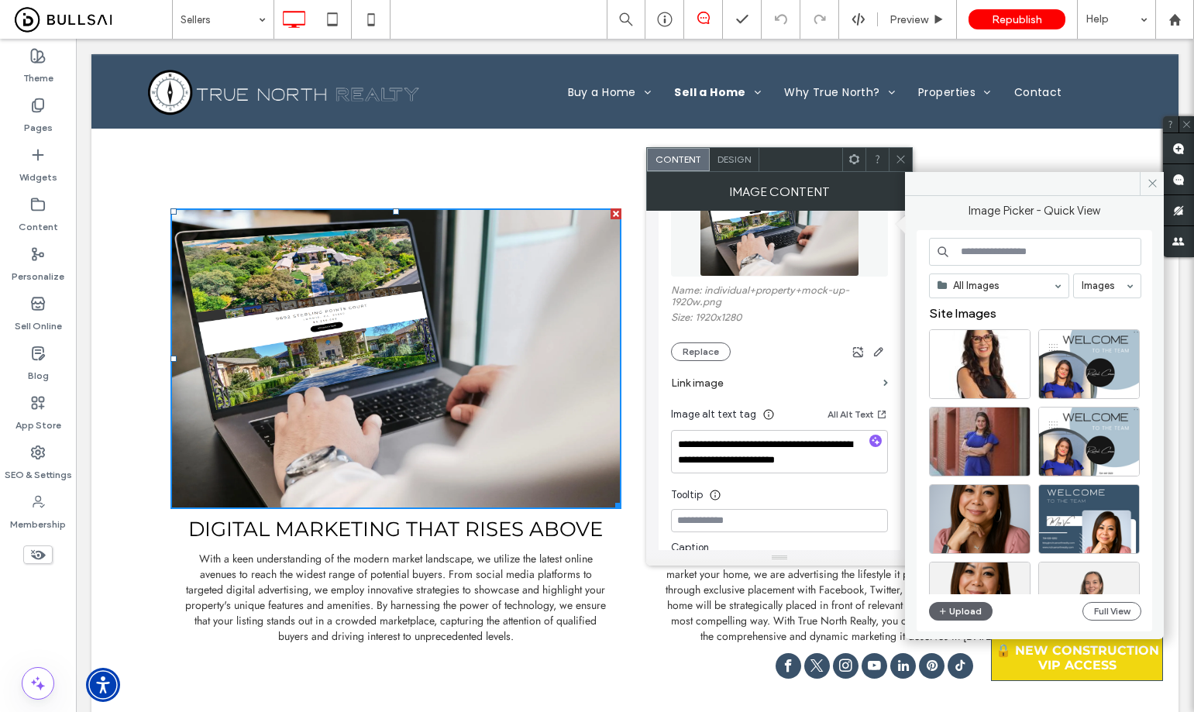
click at [1035, 248] on input at bounding box center [1035, 252] width 212 height 28
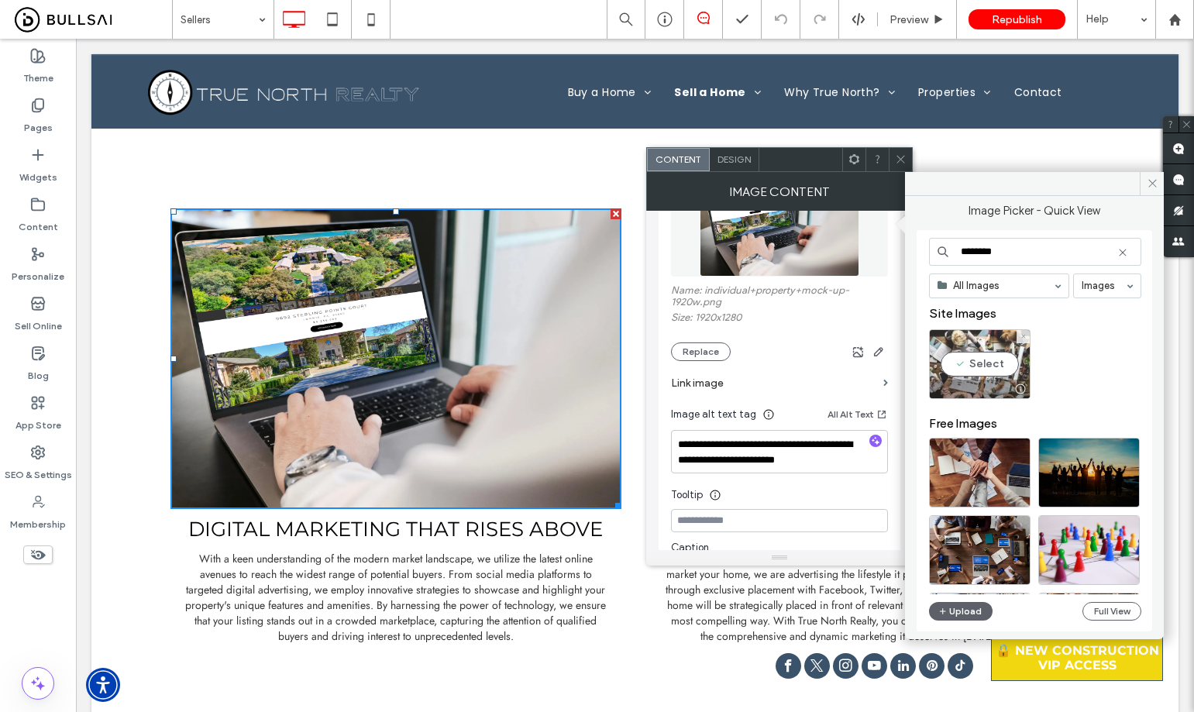
type input "********"
click at [994, 364] on div "Select" at bounding box center [980, 364] width 102 height 70
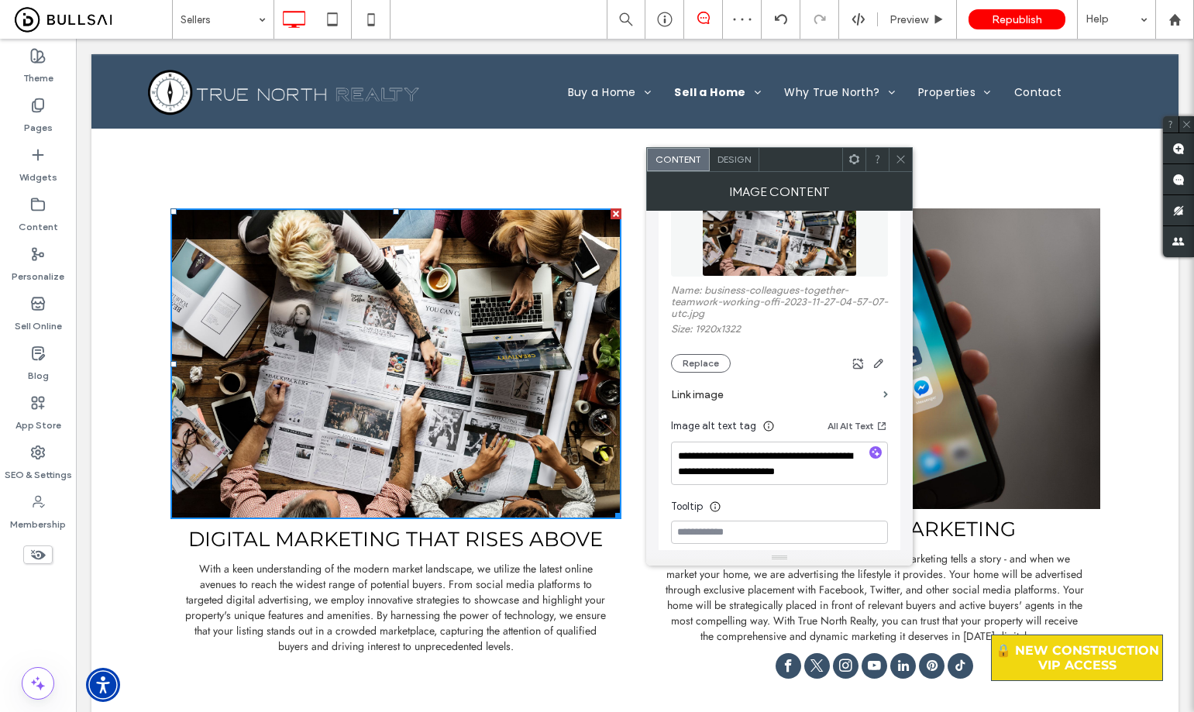
click at [905, 160] on icon at bounding box center [901, 159] width 12 height 12
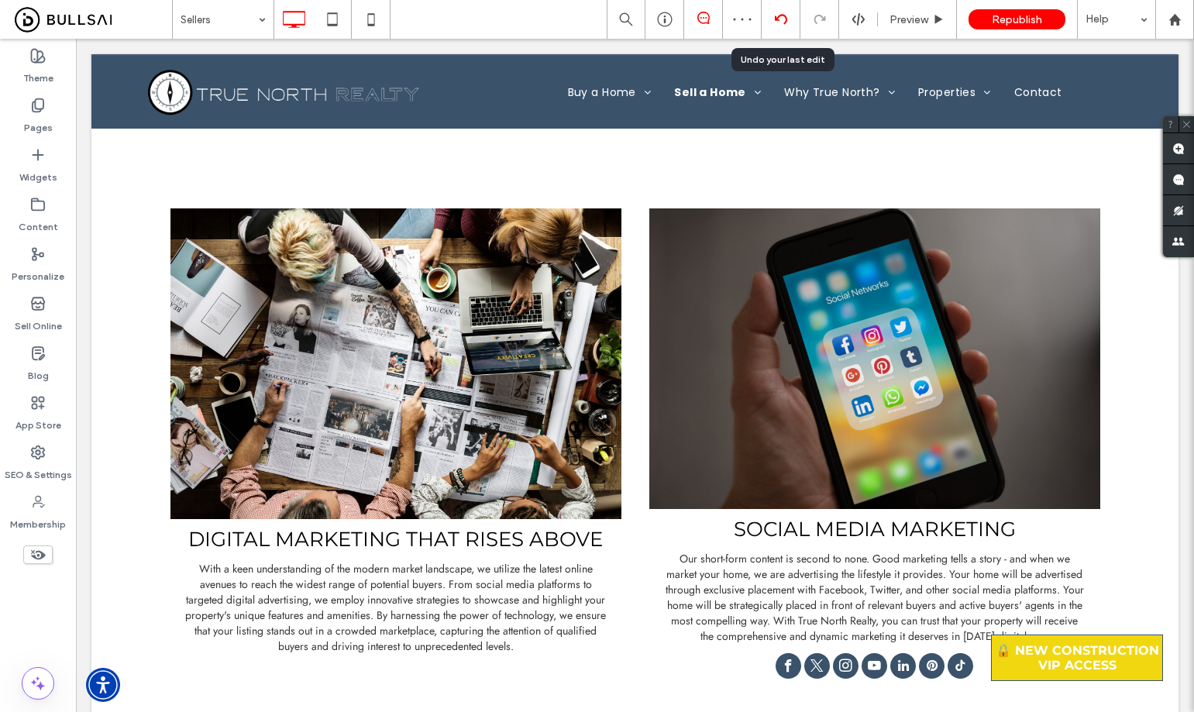
click at [770, 20] on div at bounding box center [781, 19] width 38 height 12
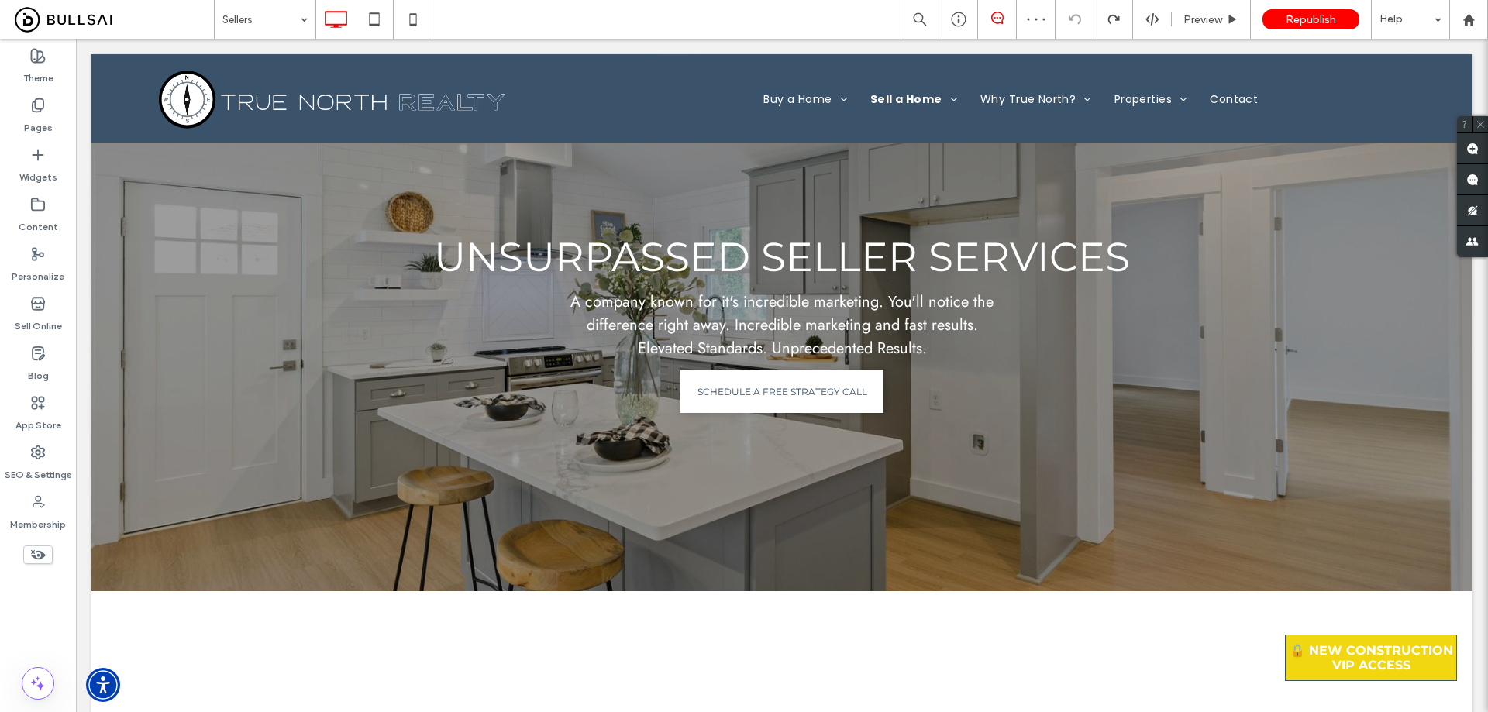
scroll to position [930, 0]
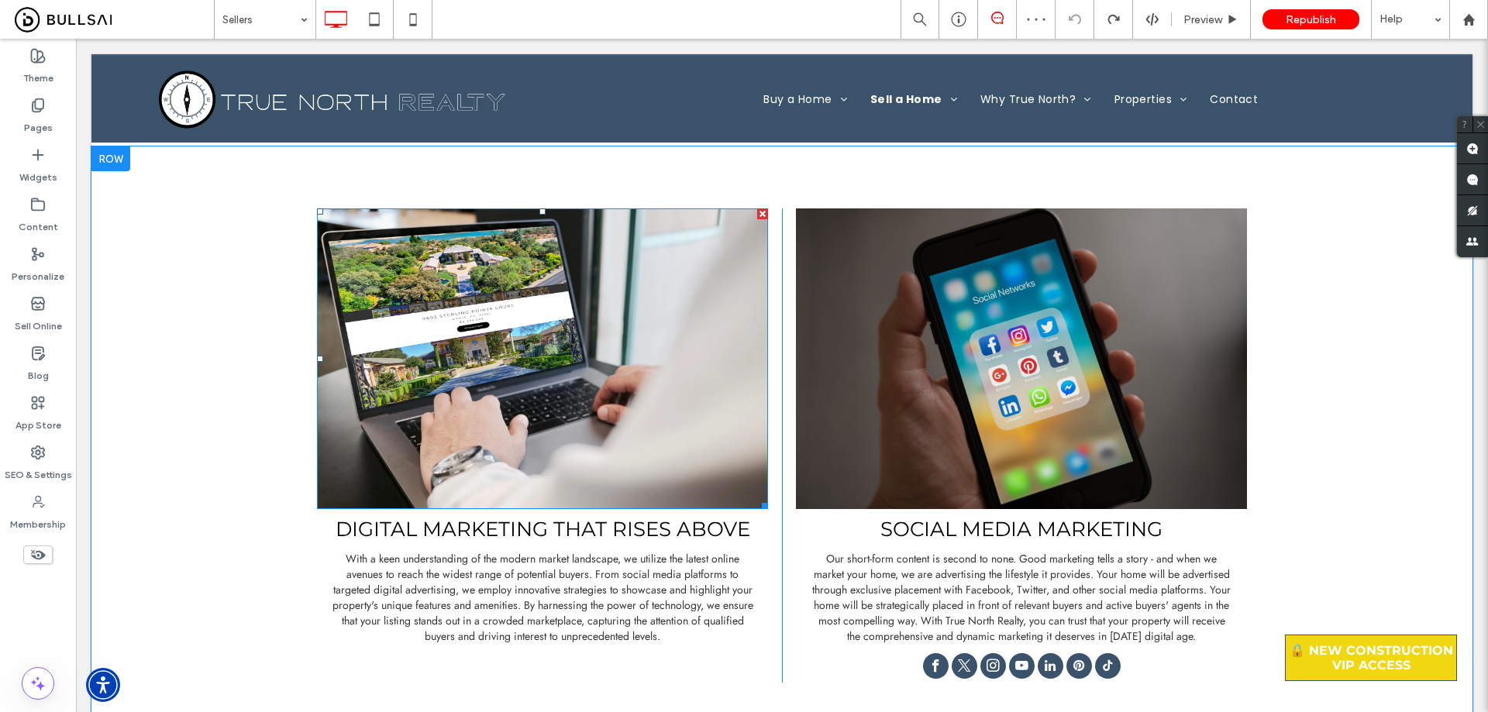
click at [570, 390] on img at bounding box center [542, 358] width 451 height 301
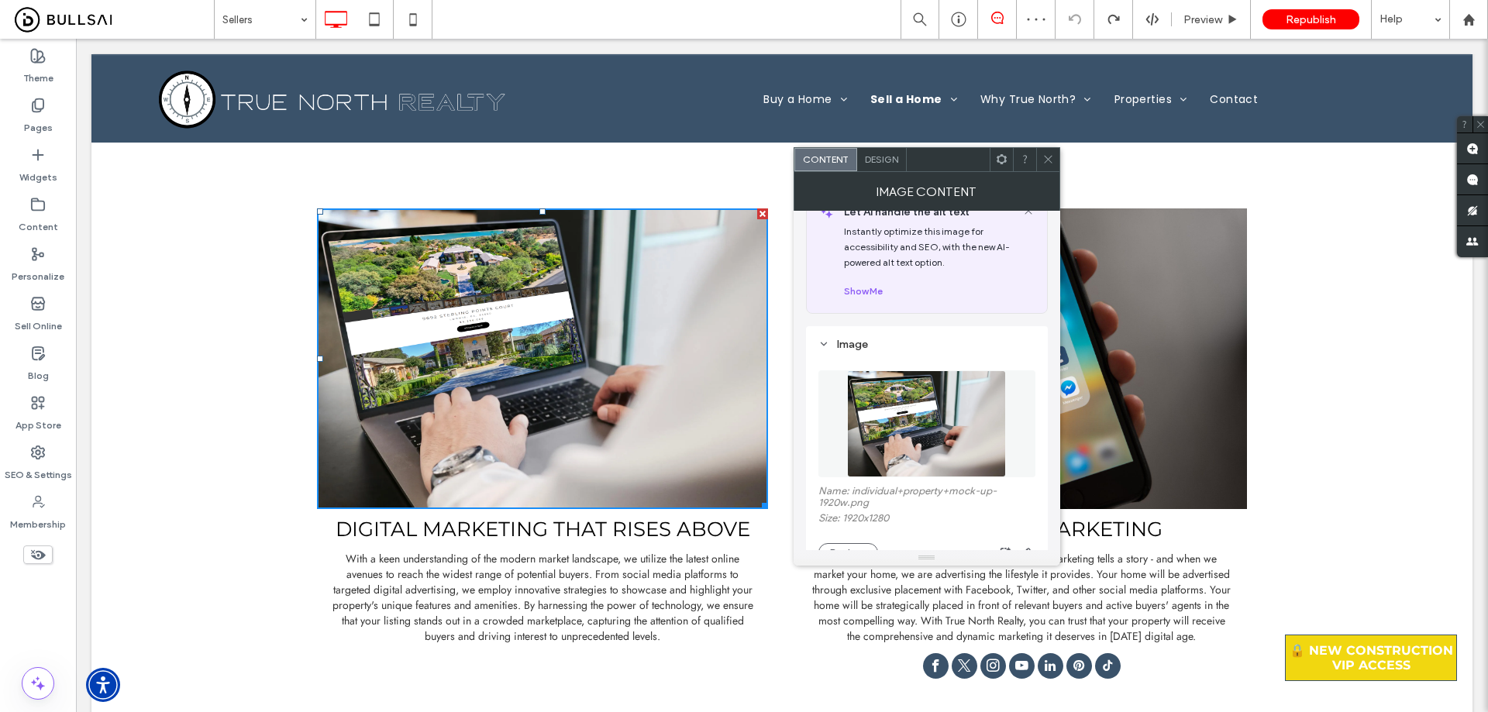
scroll to position [77, 0]
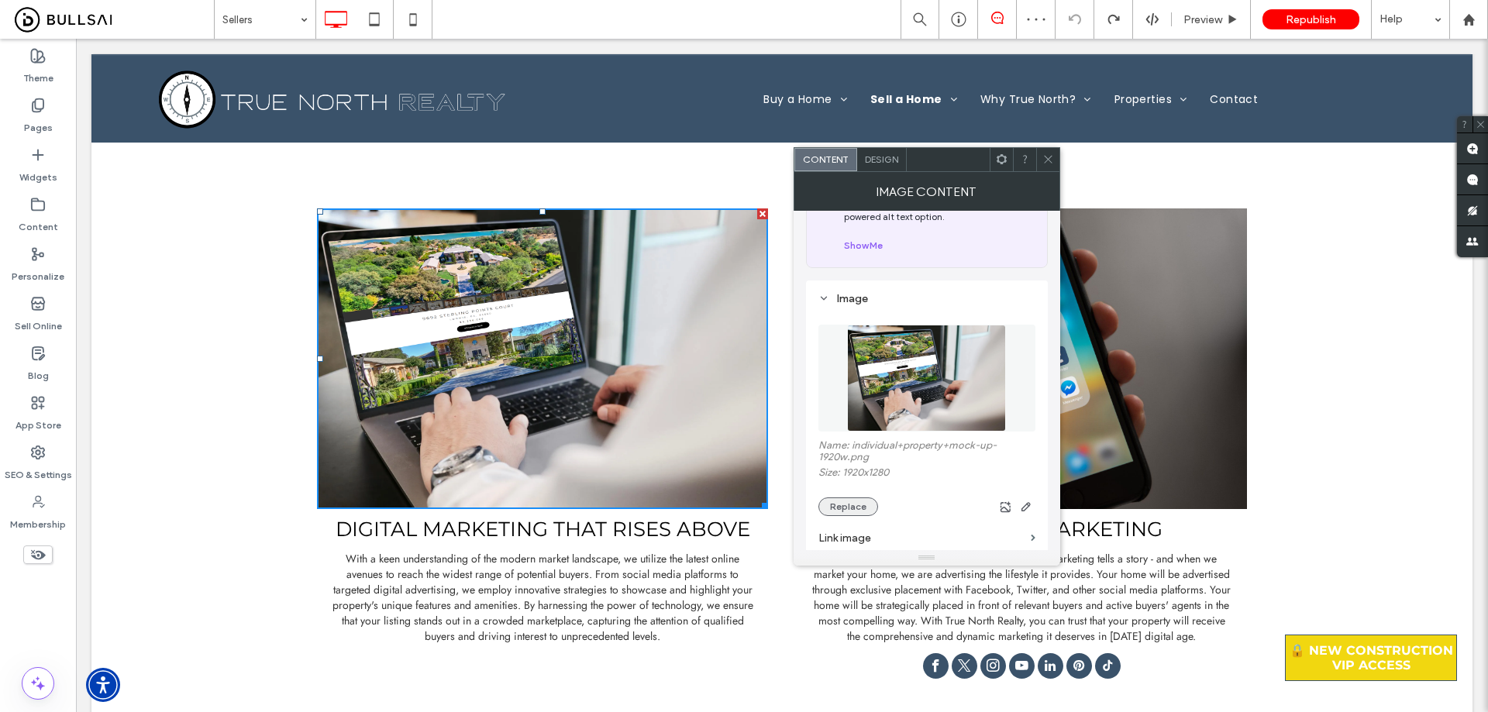
click at [850, 508] on button "Replace" at bounding box center [848, 506] width 60 height 19
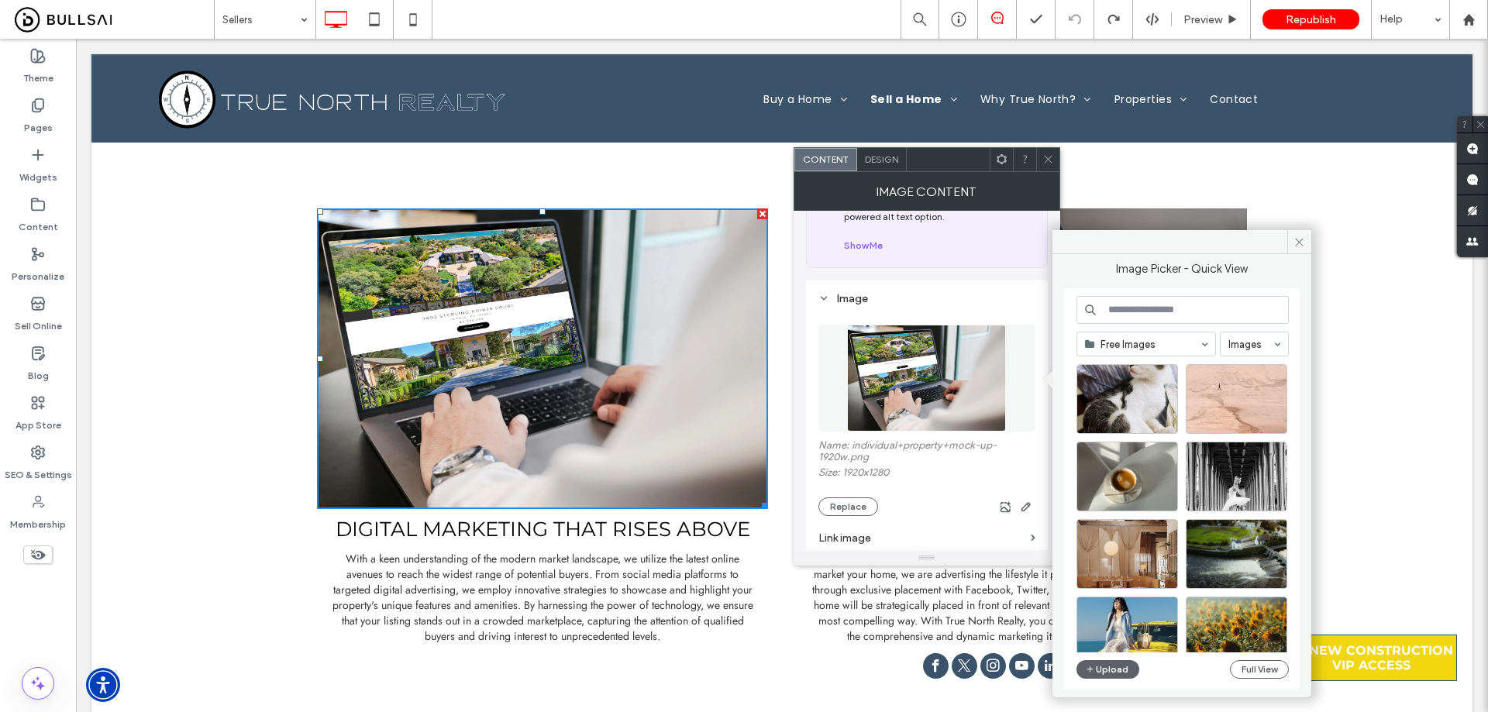
click at [1143, 339] on input at bounding box center [1142, 344] width 115 height 11
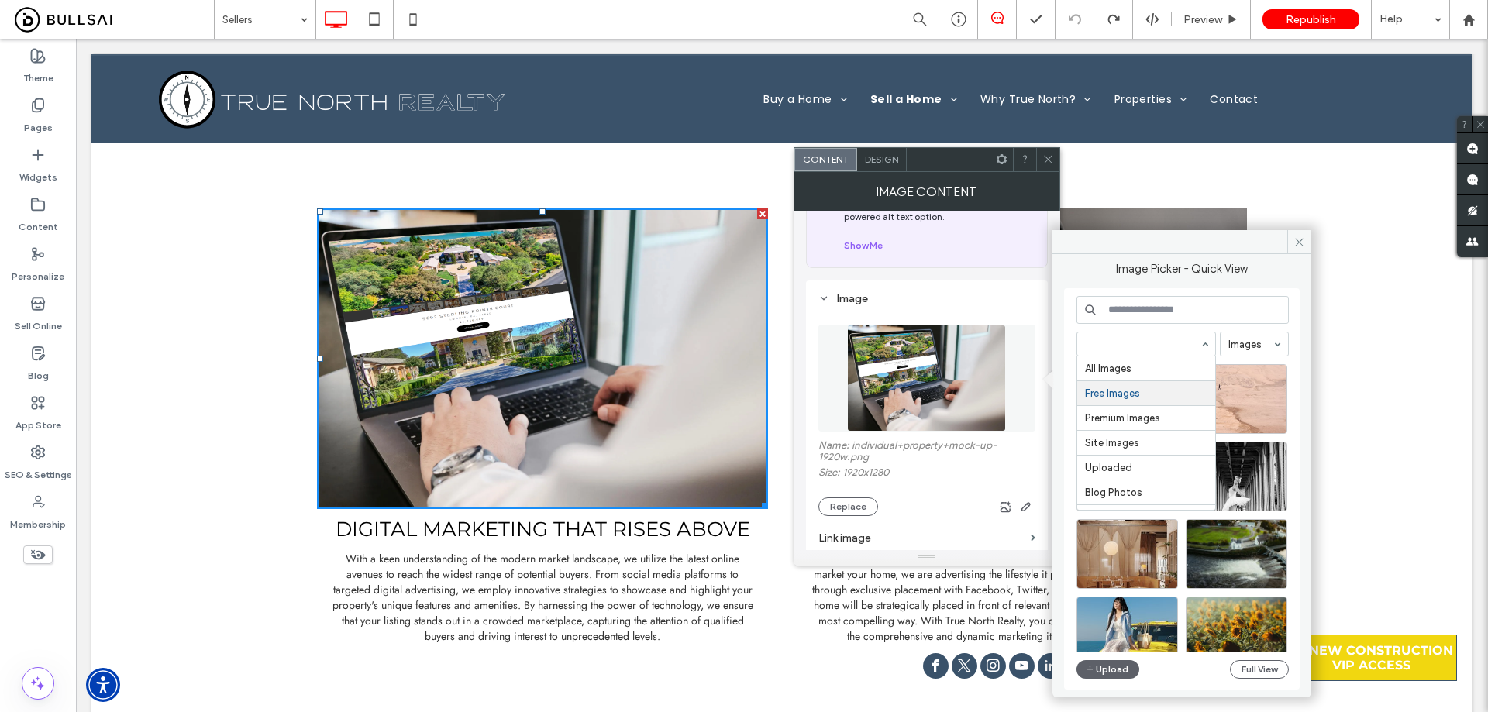
scroll to position [19, 0]
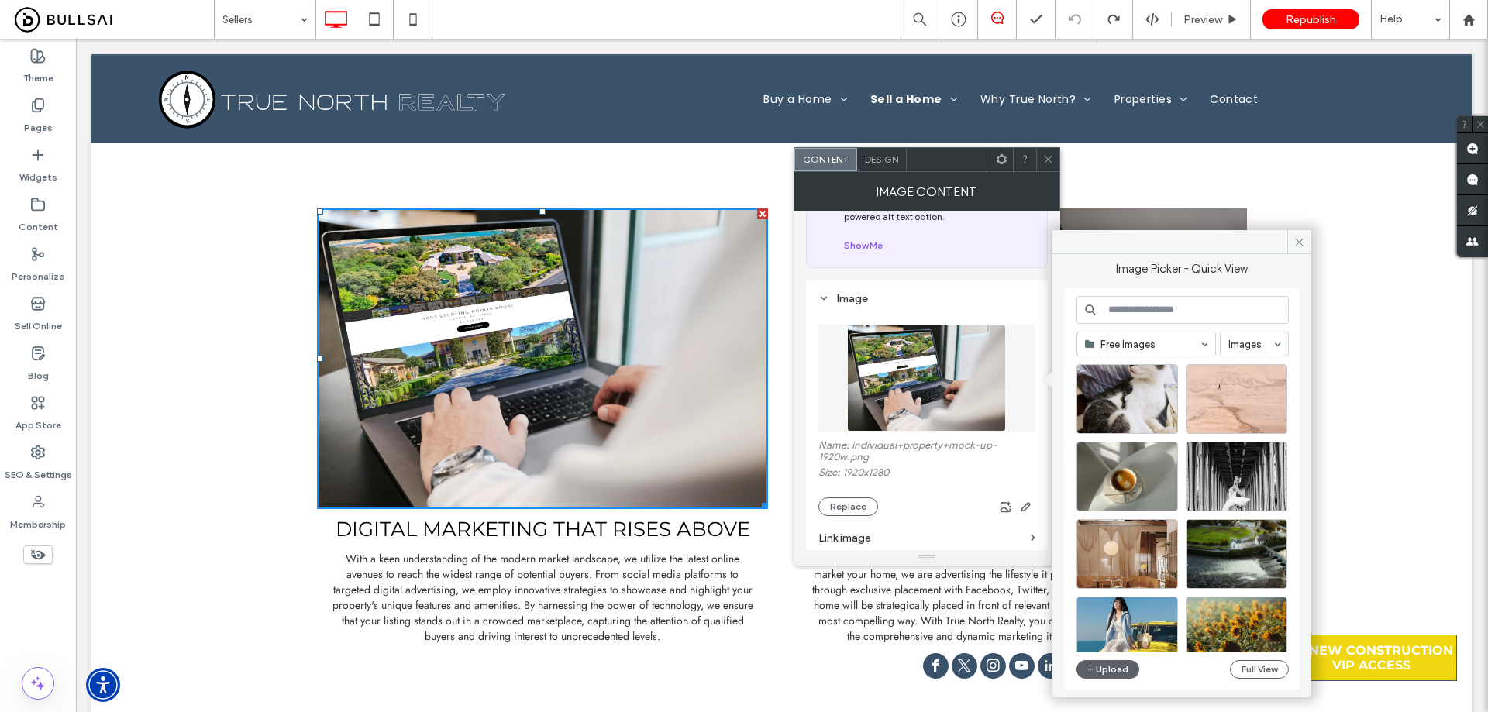
click at [1151, 308] on input at bounding box center [1182, 310] width 212 height 28
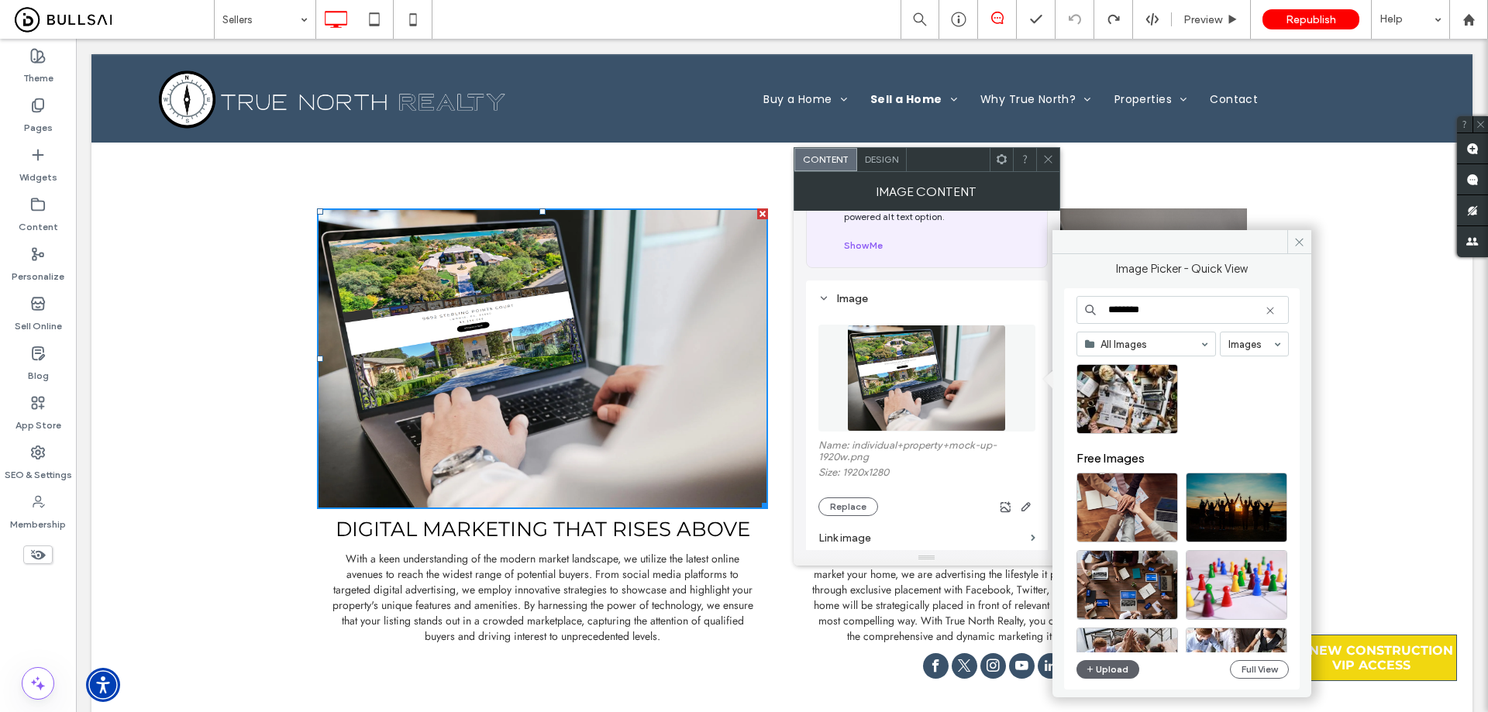
scroll to position [77, 0]
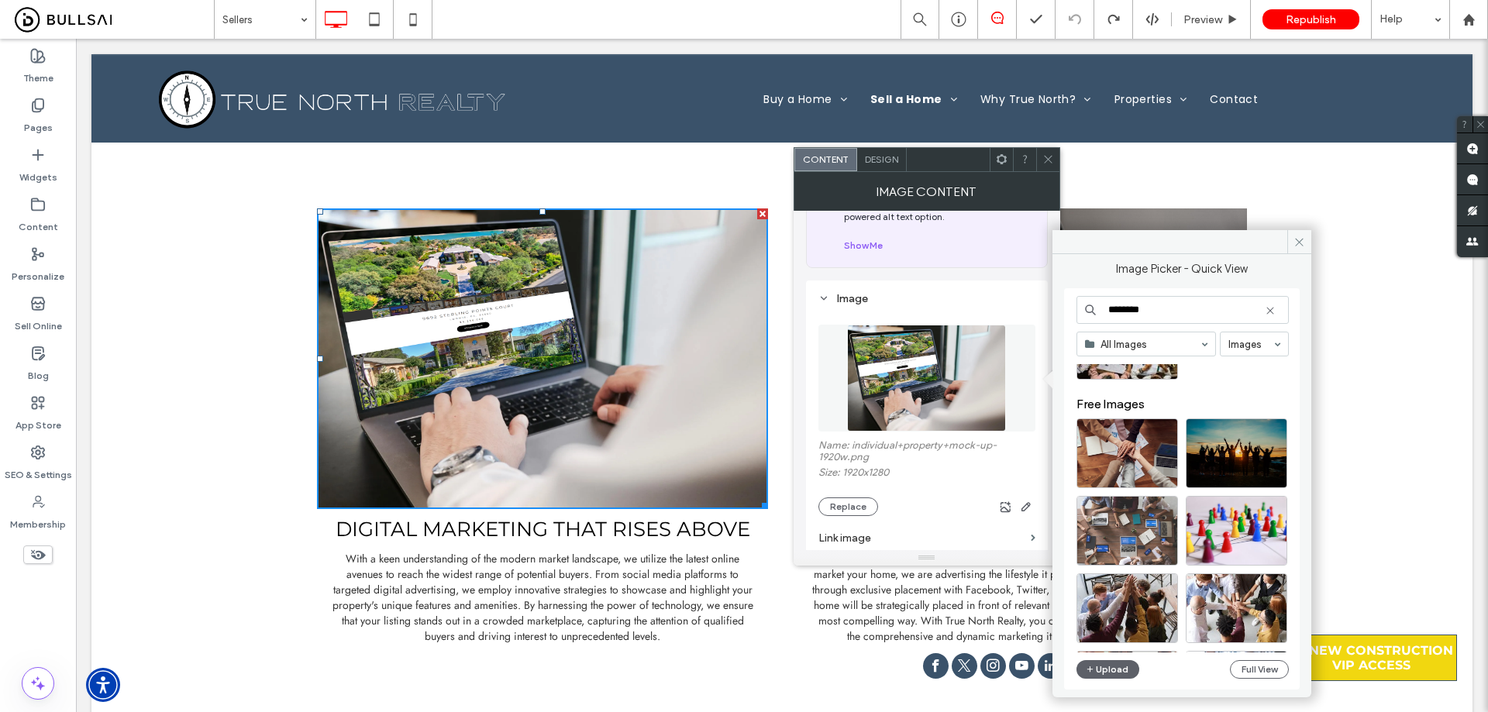
type input "********"
click at [1132, 530] on div "Select" at bounding box center [1127, 531] width 102 height 70
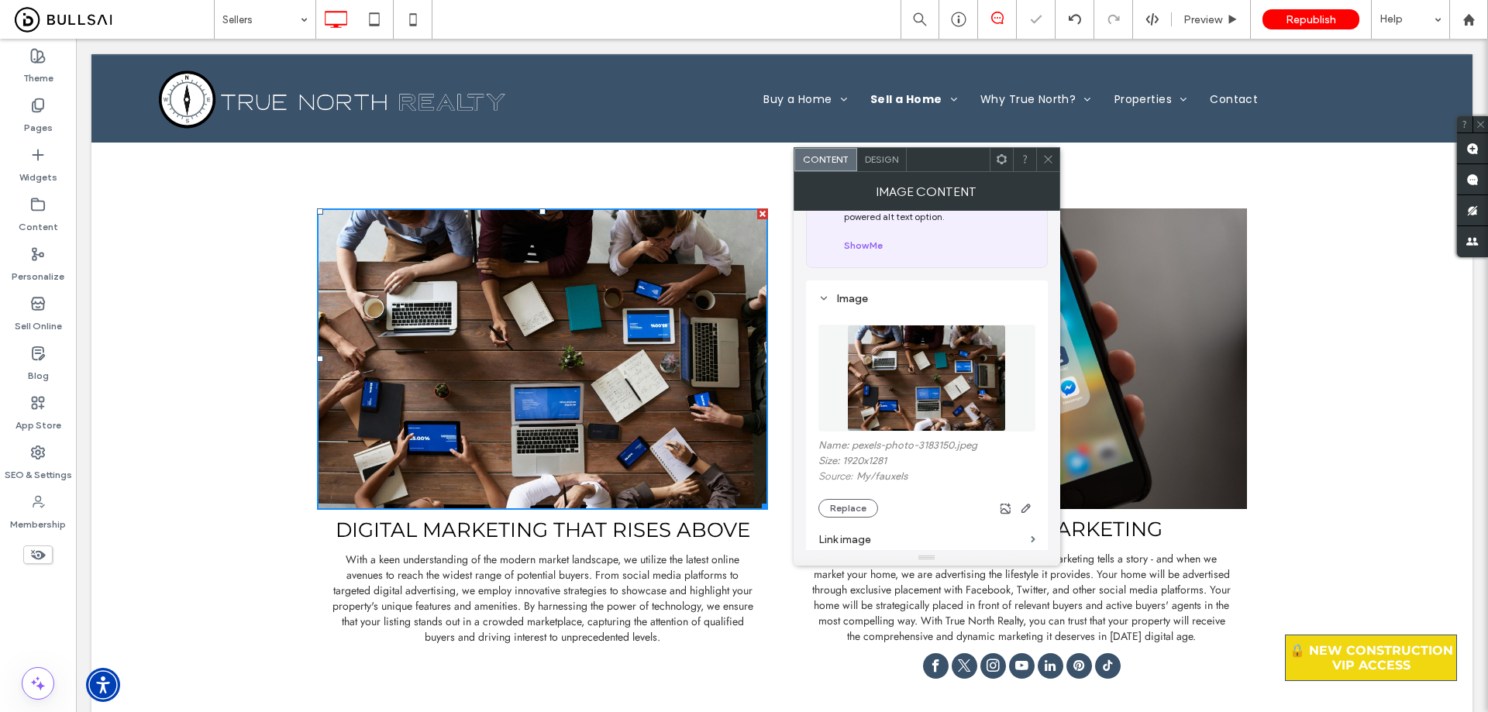
click at [1048, 162] on icon at bounding box center [1048, 159] width 12 height 12
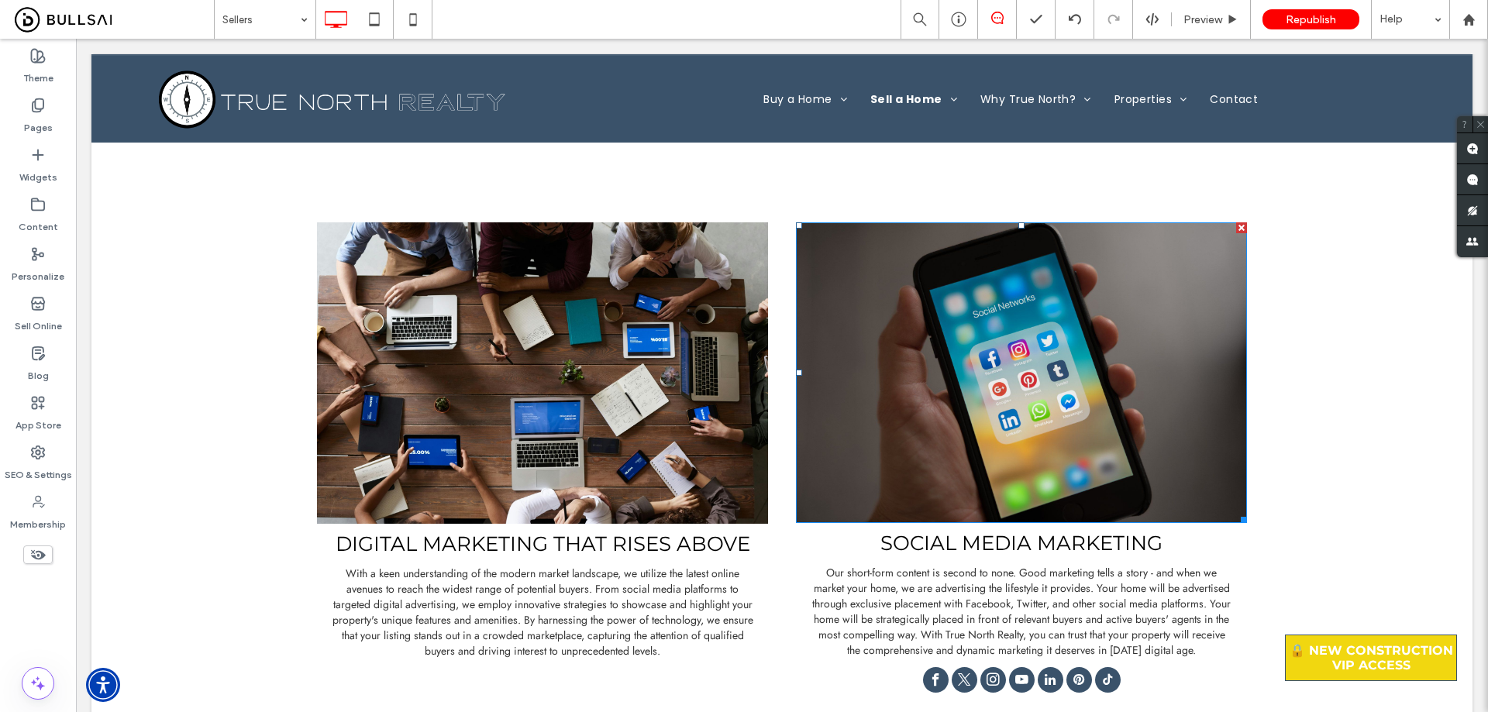
scroll to position [930, 0]
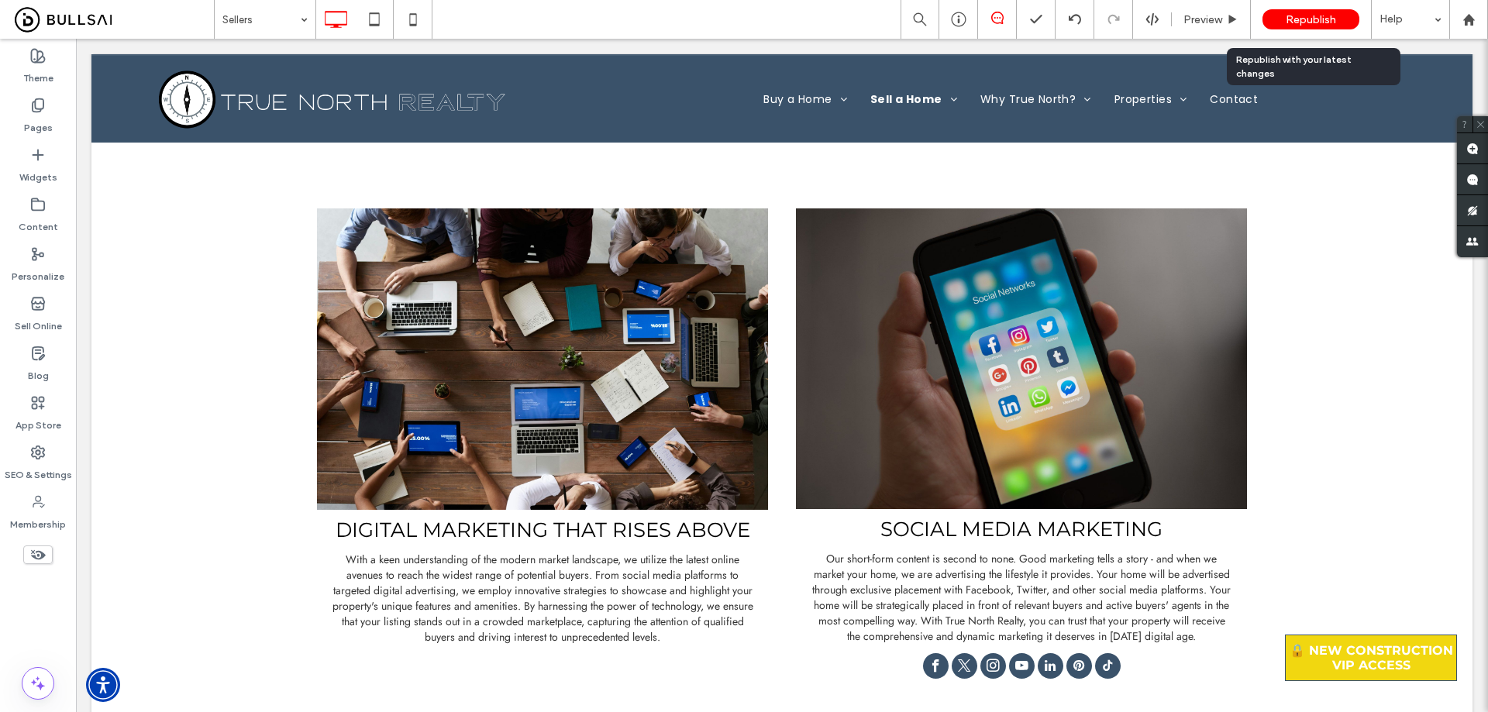
click at [1299, 23] on span "Republish" at bounding box center [1310, 19] width 50 height 13
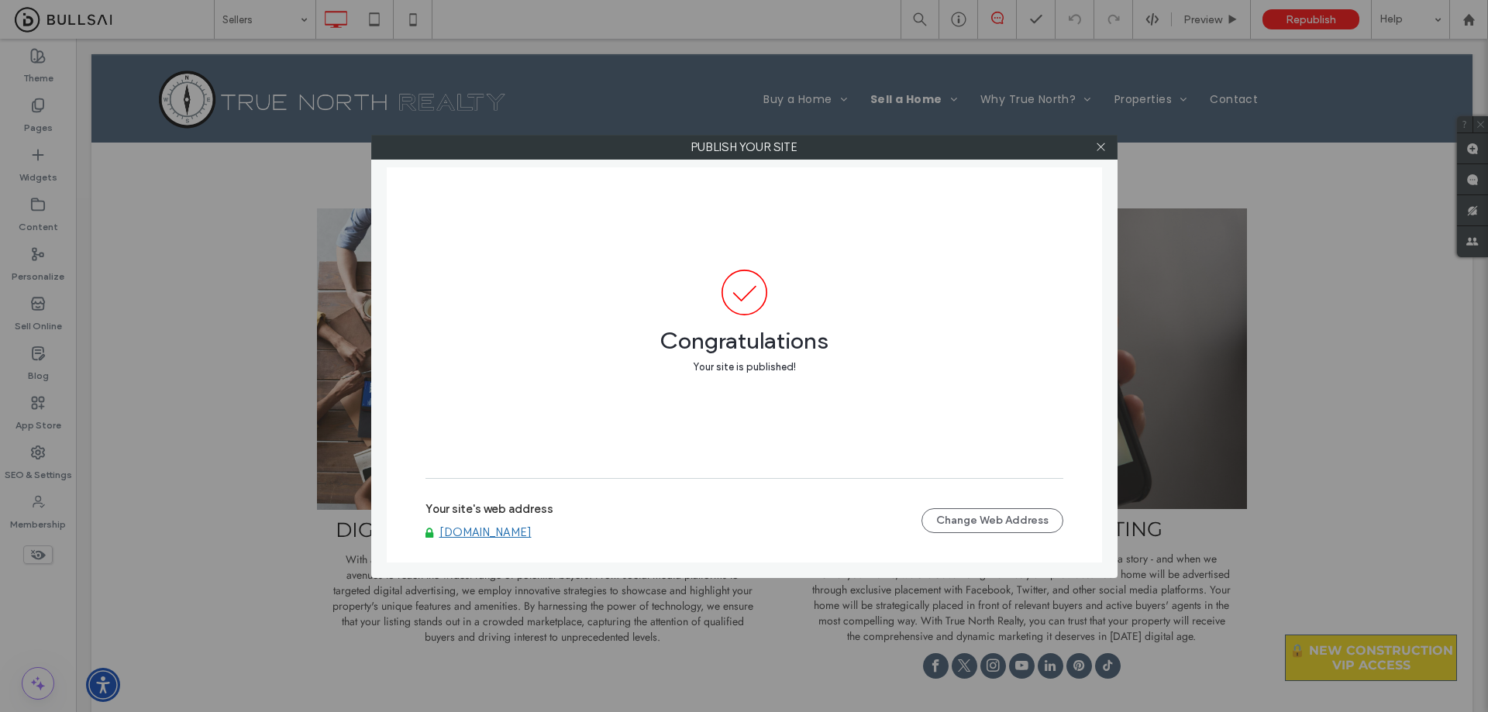
drag, startPoint x: 1104, startPoint y: 141, endPoint x: 1041, endPoint y: 281, distance: 153.6
click at [1103, 142] on icon at bounding box center [1101, 147] width 12 height 12
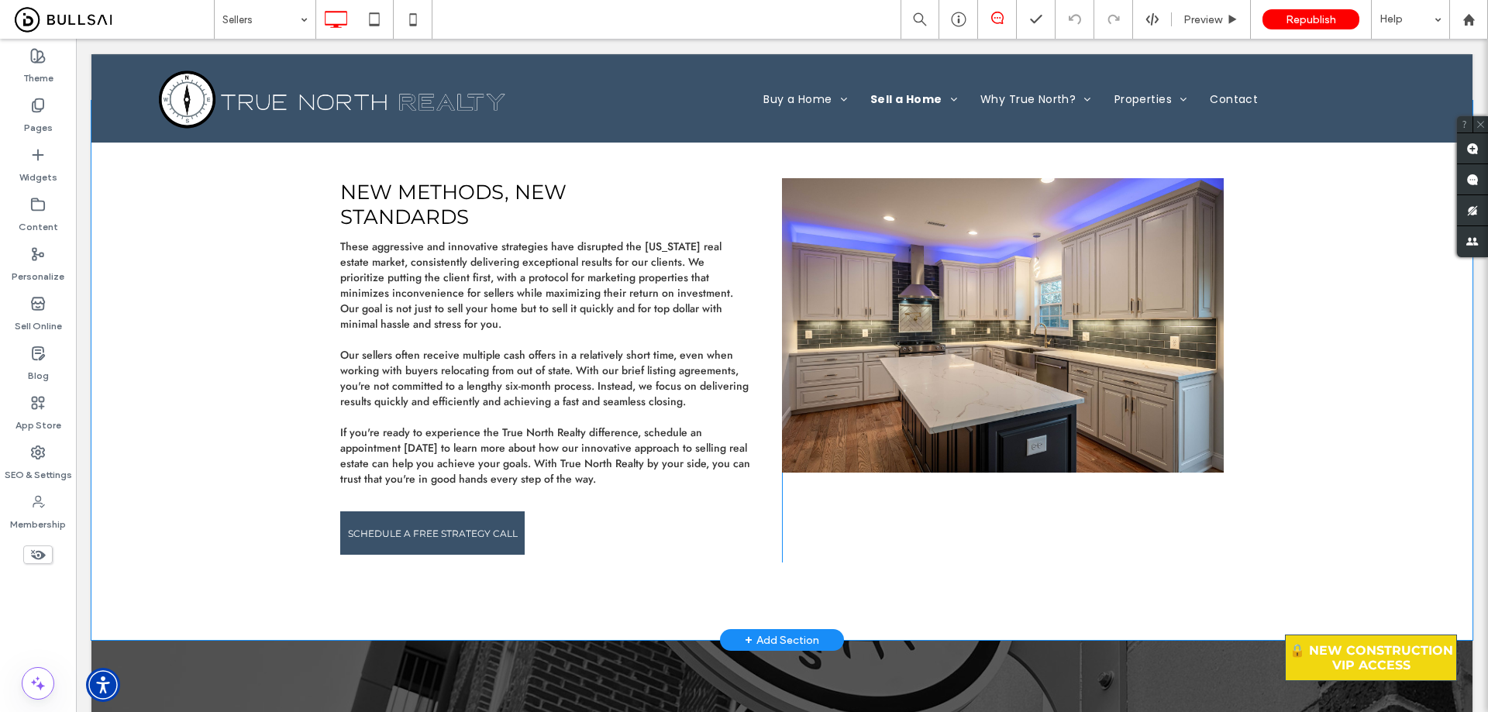
scroll to position [2479, 0]
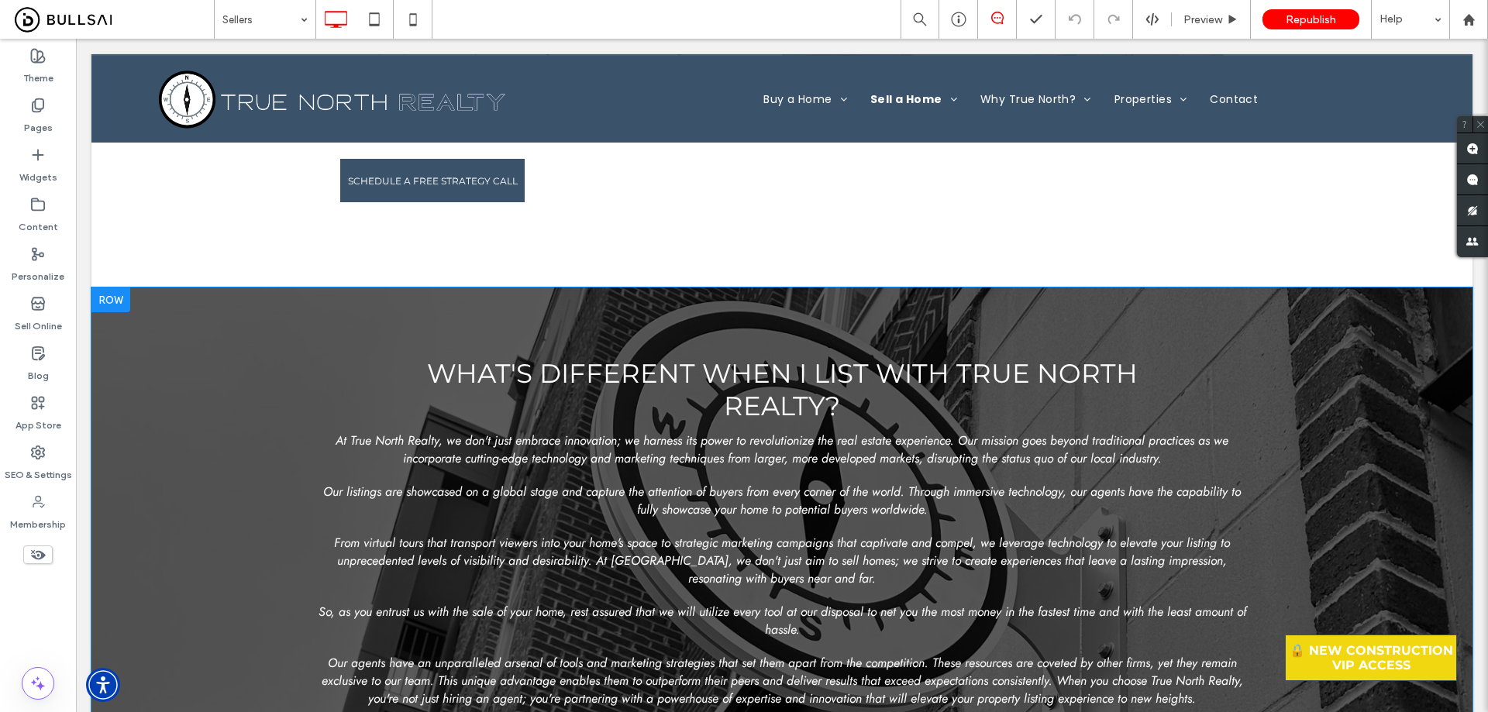
click at [520, 287] on div "WHAT'S DIFFERENT WHEN I LIST WITH TRUE NORTH REALTY? At True North Realty, we d…" at bounding box center [781, 562] width 1381 height 551
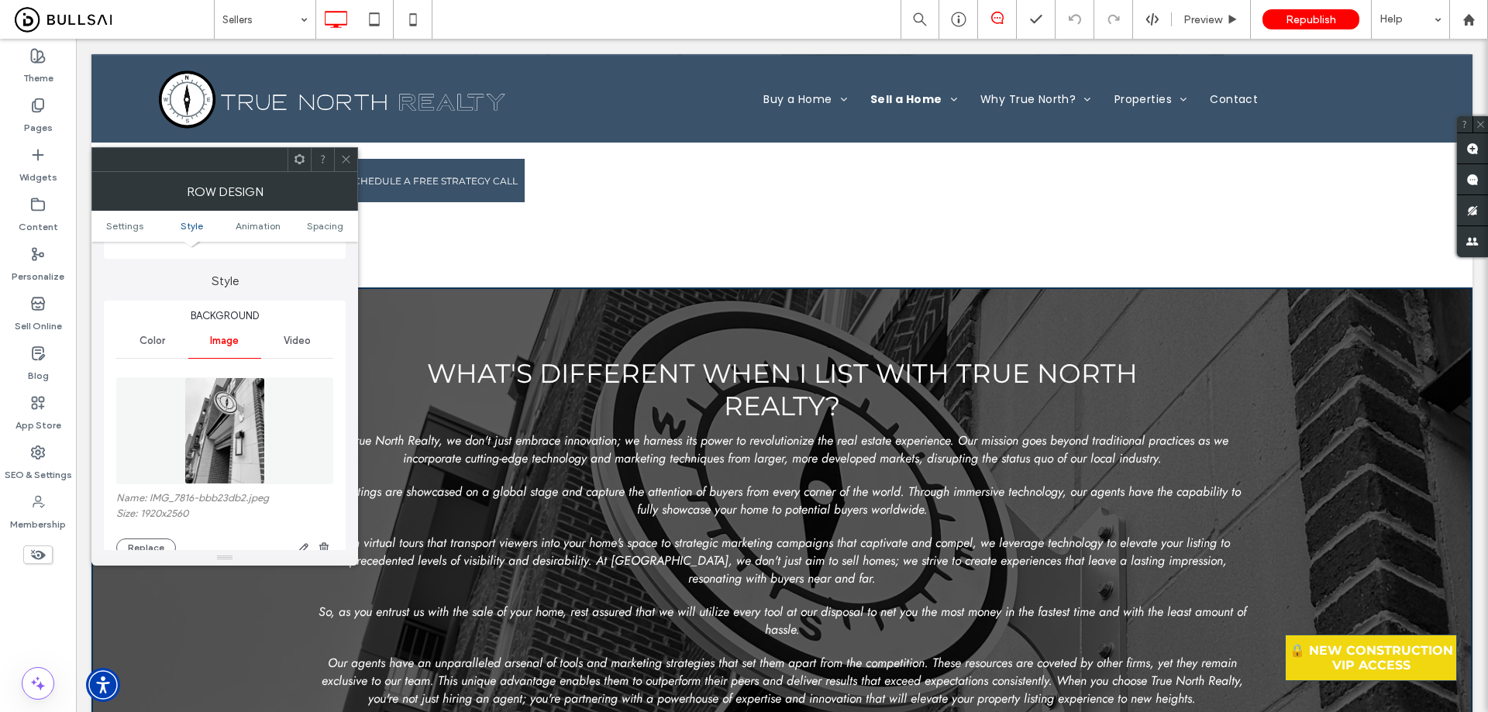
scroll to position [542, 0]
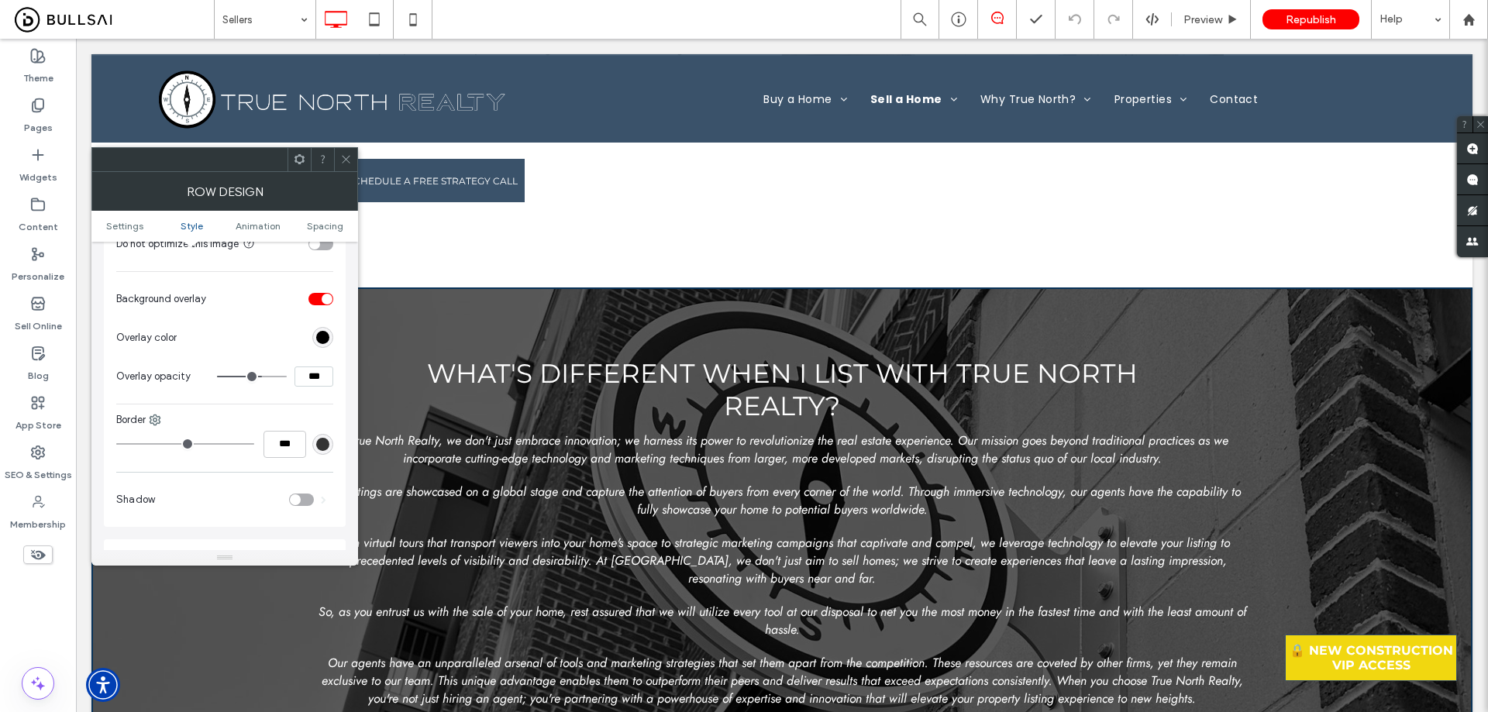
click at [801, 357] on span "WHAT'S DIFFERENT WHEN I LIST WITH TRUE NORTH REALTY?" at bounding box center [782, 389] width 711 height 65
drag, startPoint x: 342, startPoint y: 160, endPoint x: 351, endPoint y: 162, distance: 9.4
click at [342, 160] on icon at bounding box center [346, 159] width 12 height 12
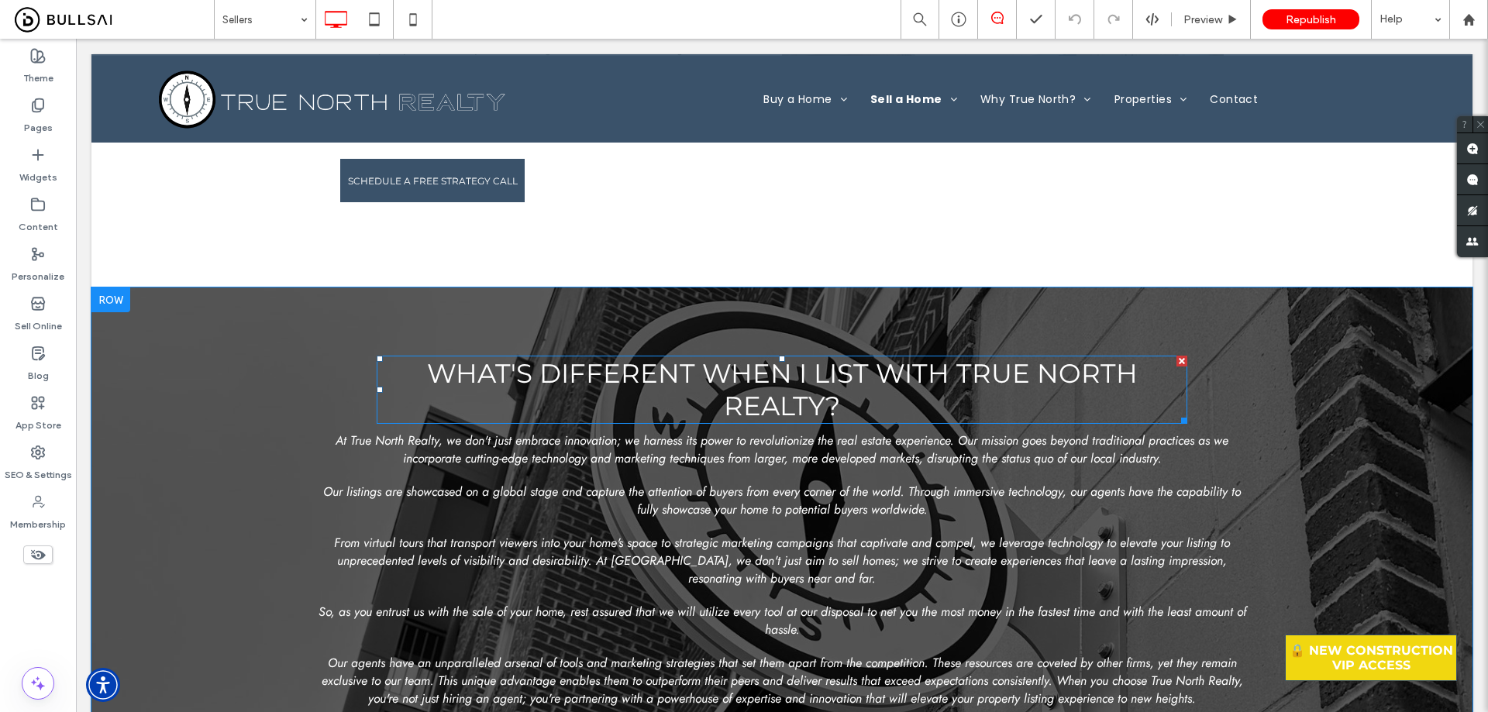
click at [741, 369] on span "WHAT'S DIFFERENT WHEN I LIST WITH TRUE NORTH REALTY?" at bounding box center [782, 389] width 711 height 65
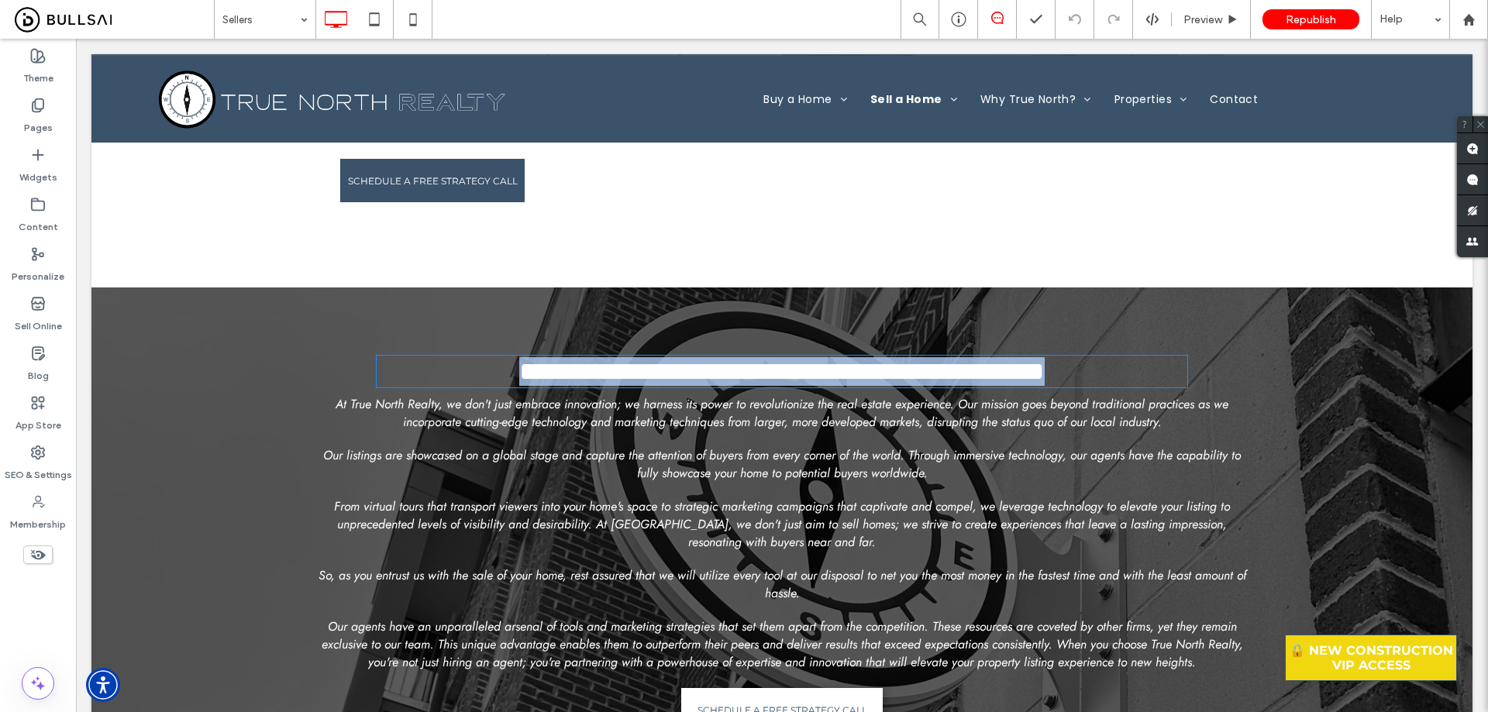
type input "**********"
type input "**"
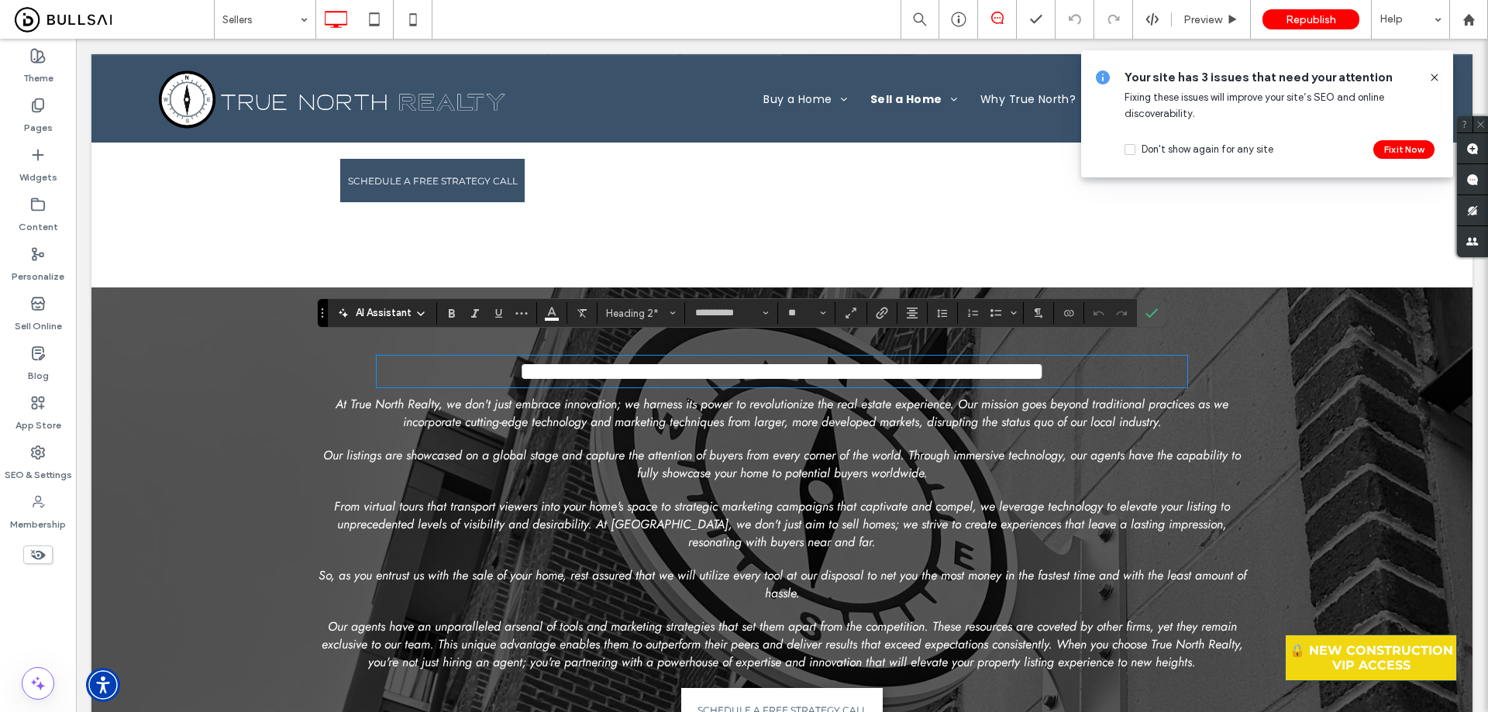
click at [553, 431] on span "At True North Realty, we don't just embrace innovation; we harness its power to…" at bounding box center [781, 413] width 893 height 36
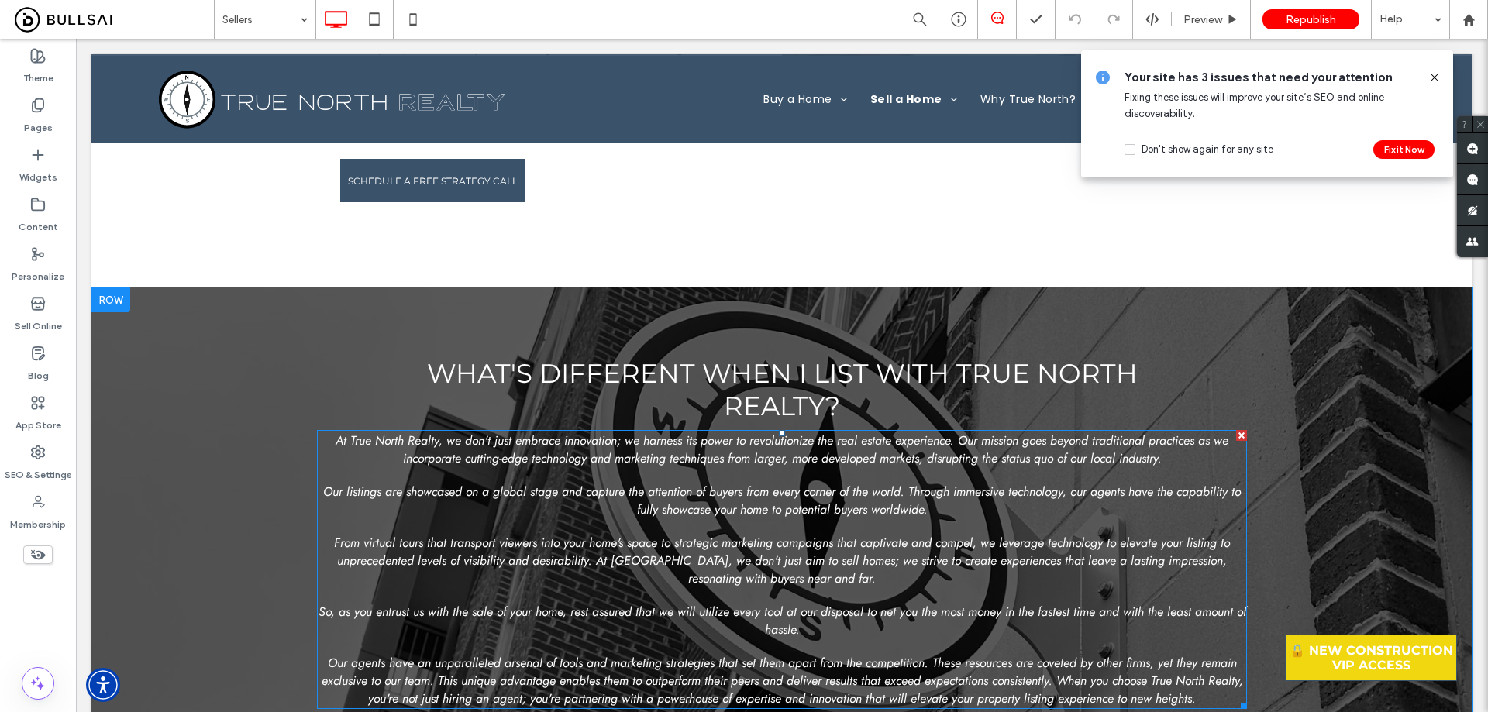
click at [555, 432] on span "At True North Realty, we don't just embrace innovation; we harness its power to…" at bounding box center [781, 450] width 893 height 36
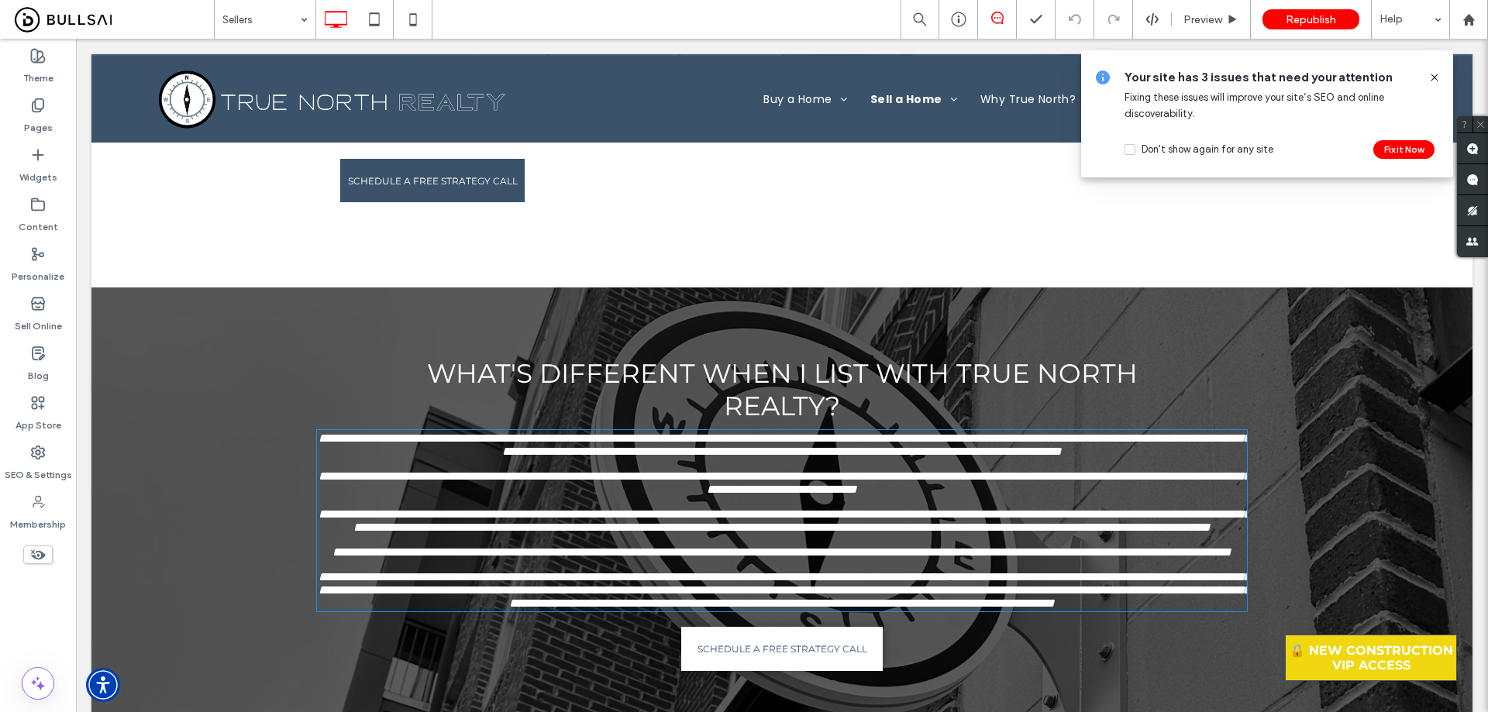
type input "****"
type input "**"
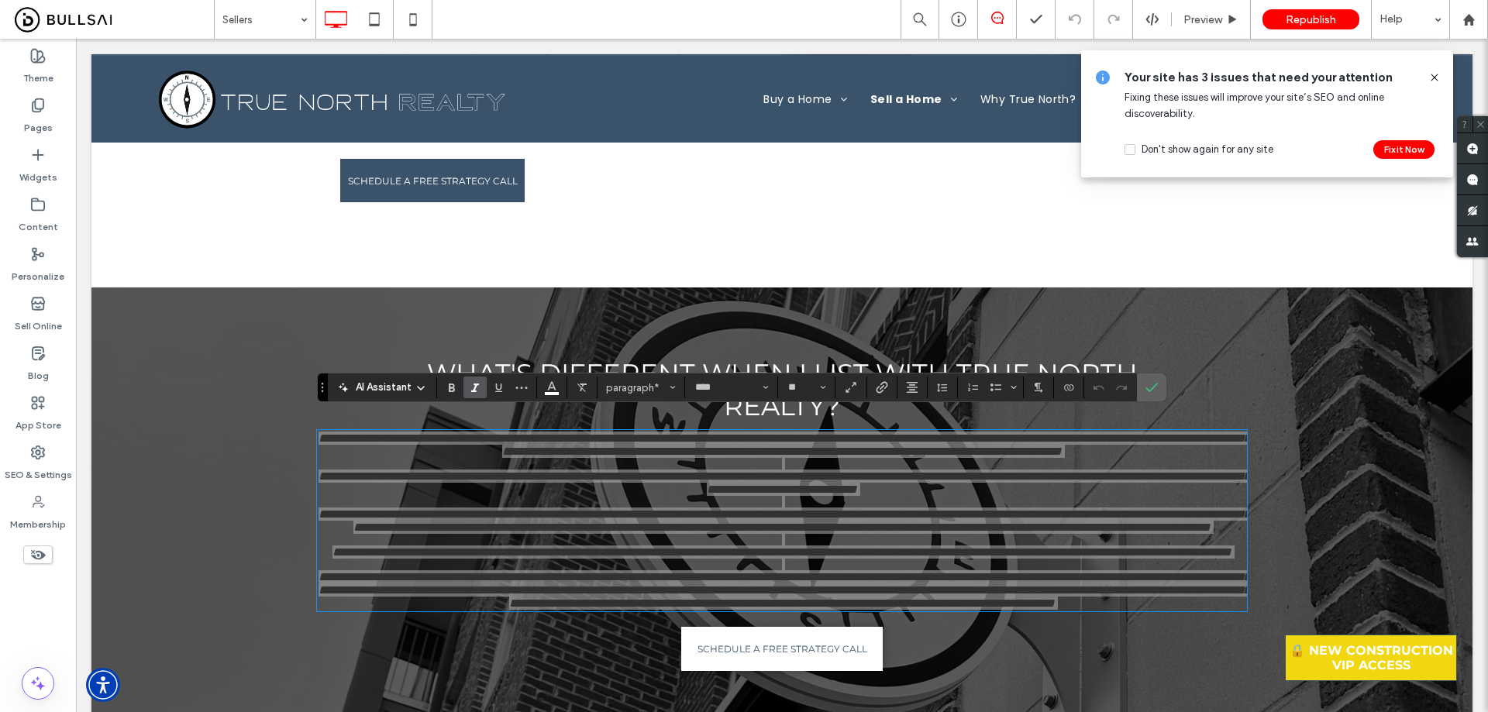
click at [1146, 390] on icon "Confirm" at bounding box center [1151, 387] width 12 height 12
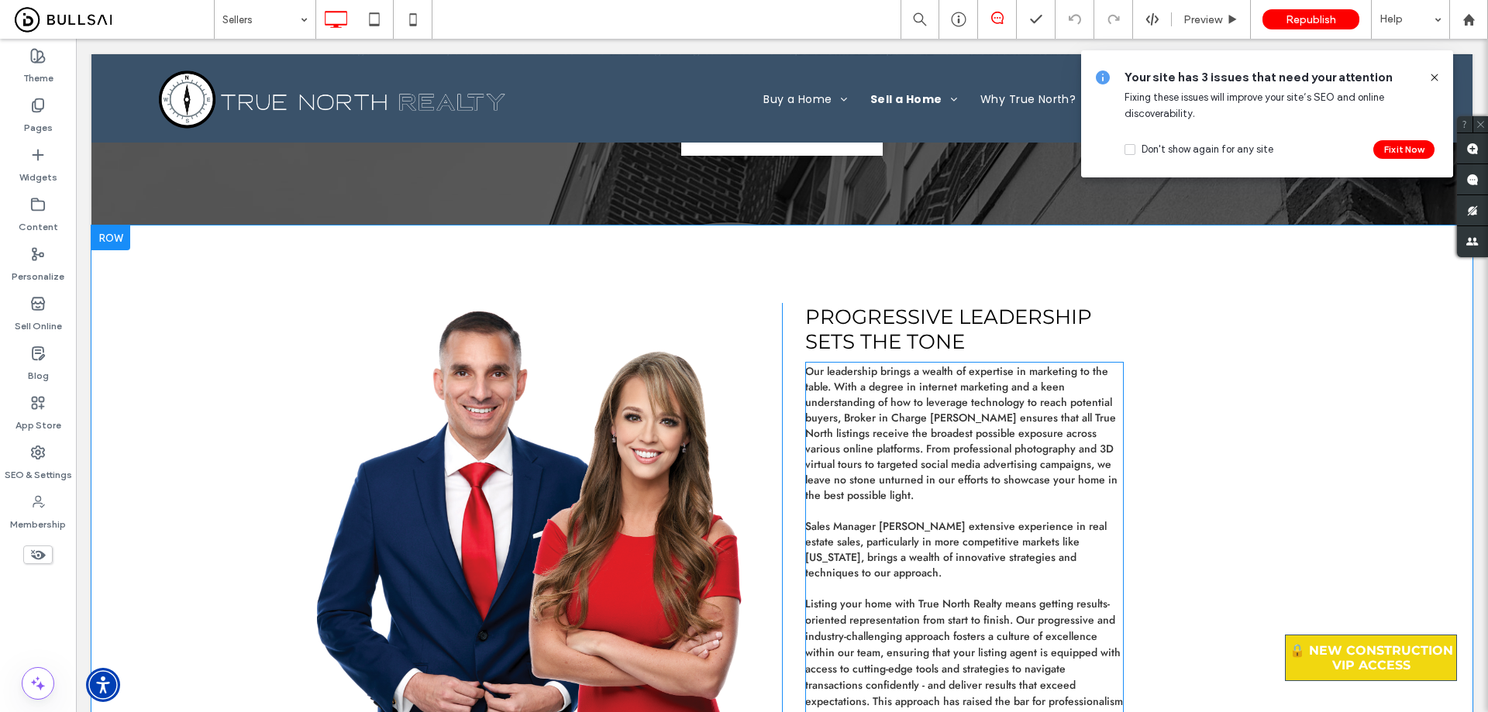
scroll to position [3177, 0]
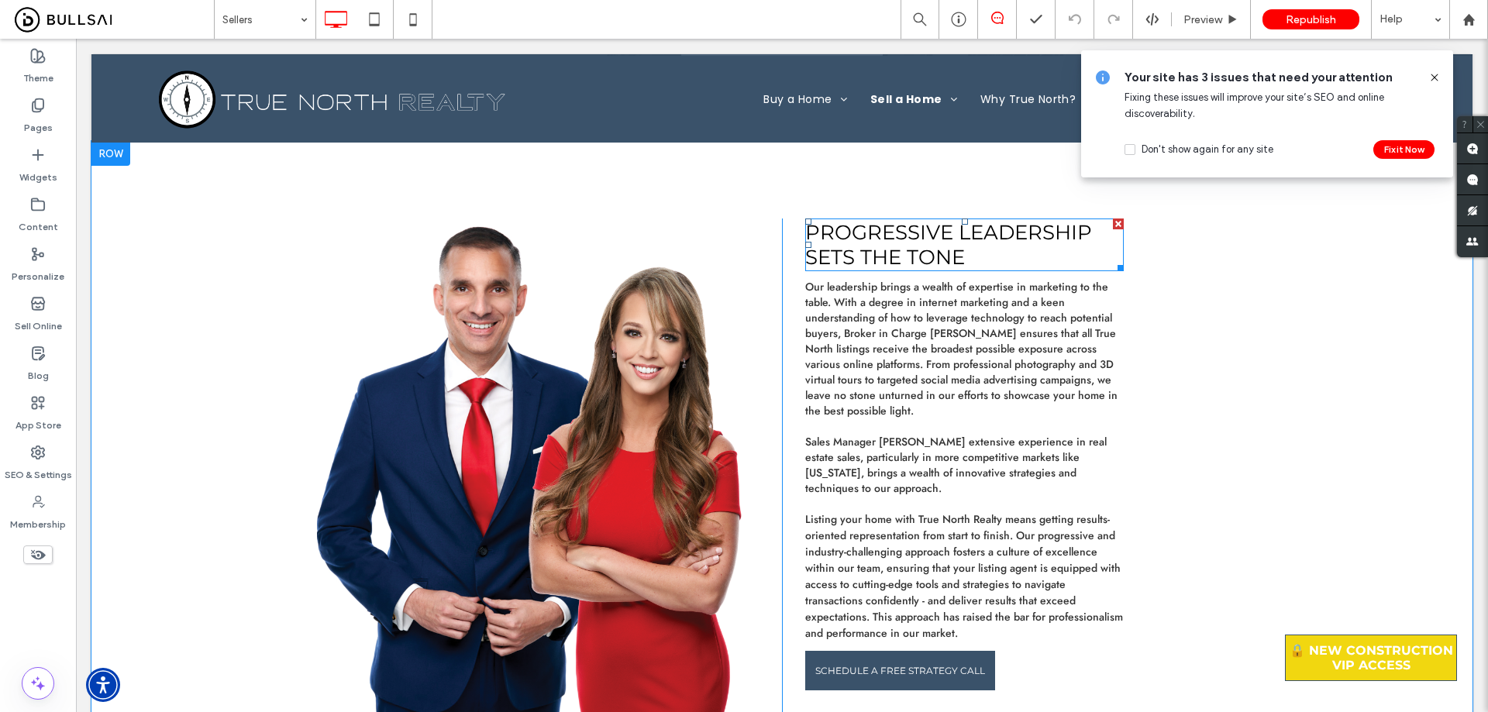
click at [934, 225] on span "PROGRESSIVE LEADERSHIP SETs THE TONE" at bounding box center [948, 245] width 287 height 50
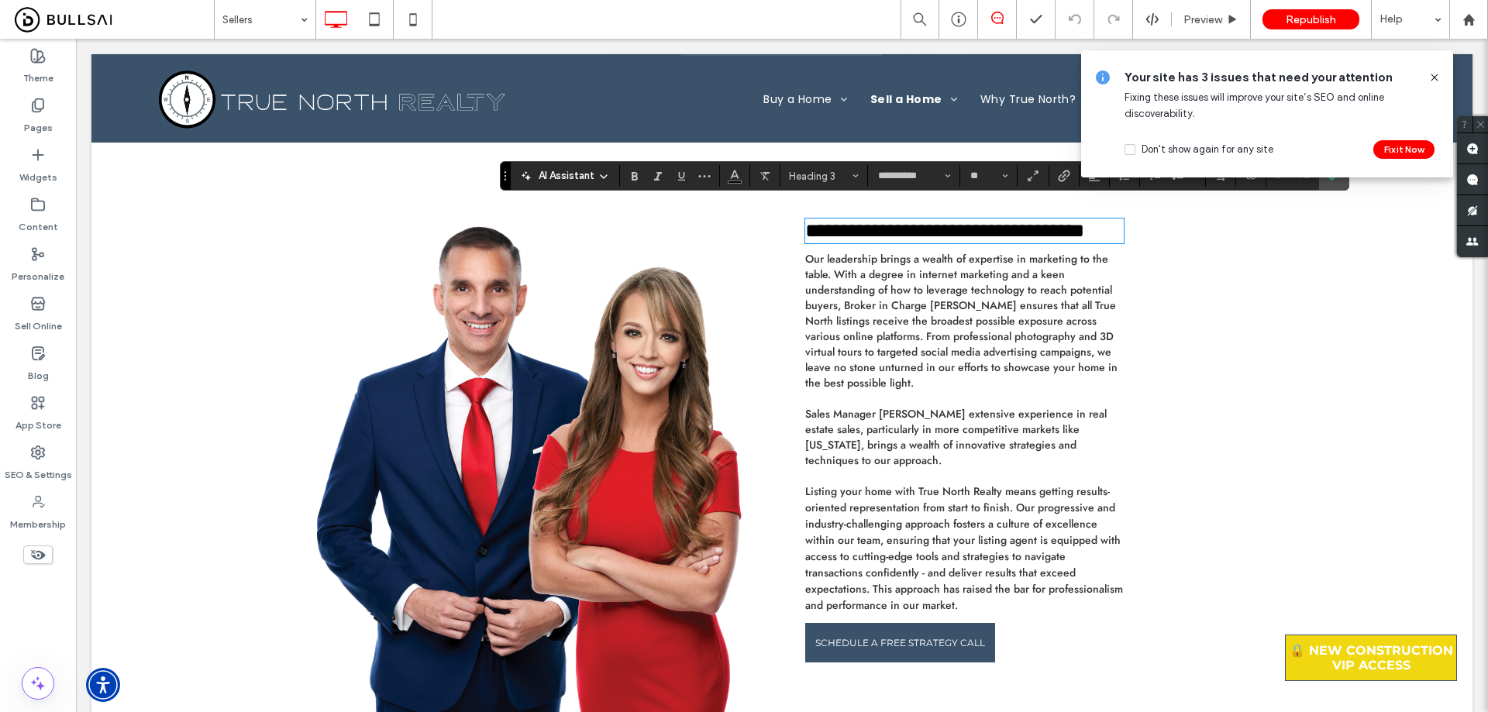
drag, startPoint x: 819, startPoint y: 279, endPoint x: 828, endPoint y: 284, distance: 10.4
click at [819, 279] on span "Our leadership brings a wealth of expertise in marketing to the table. With a d…" at bounding box center [961, 320] width 312 height 139
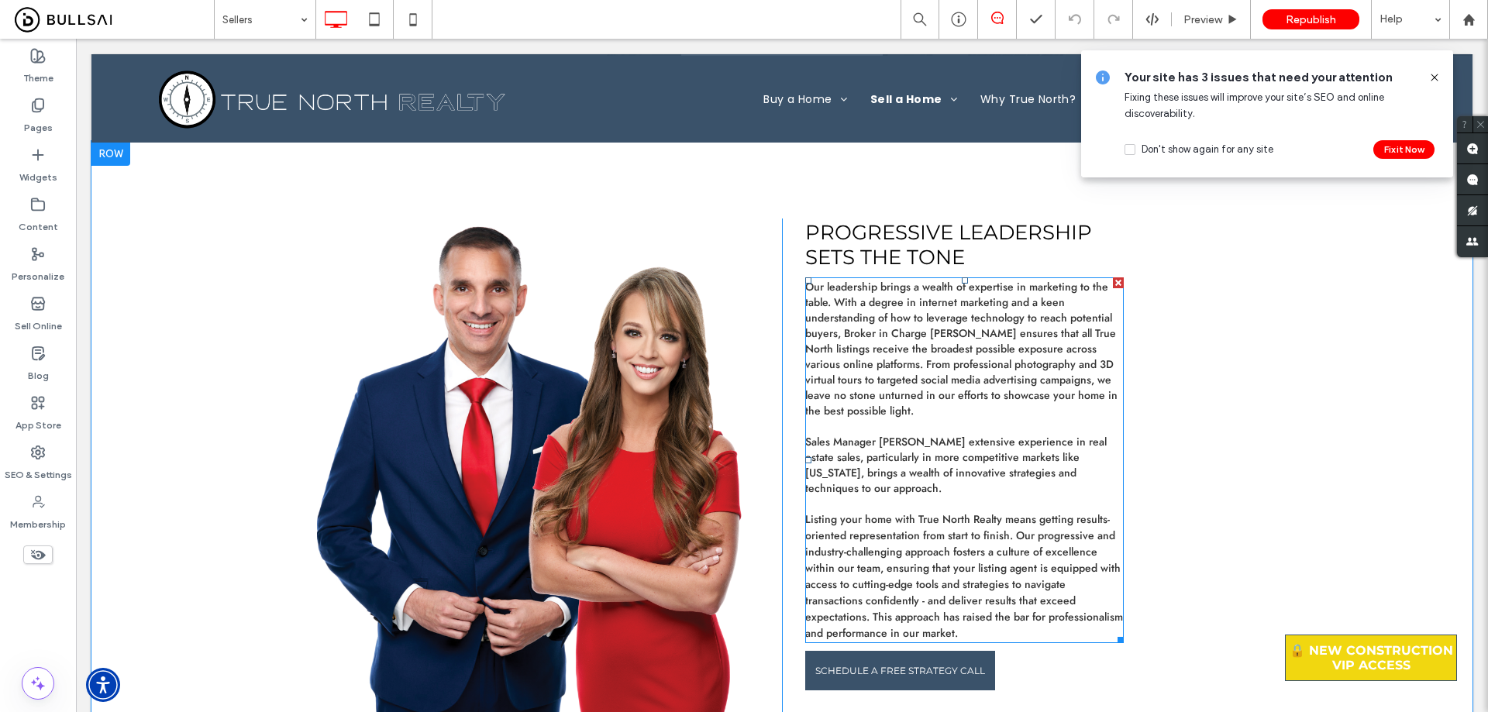
click at [848, 292] on span "Our leadership brings a wealth of expertise in marketing to the table. With a d…" at bounding box center [961, 348] width 312 height 139
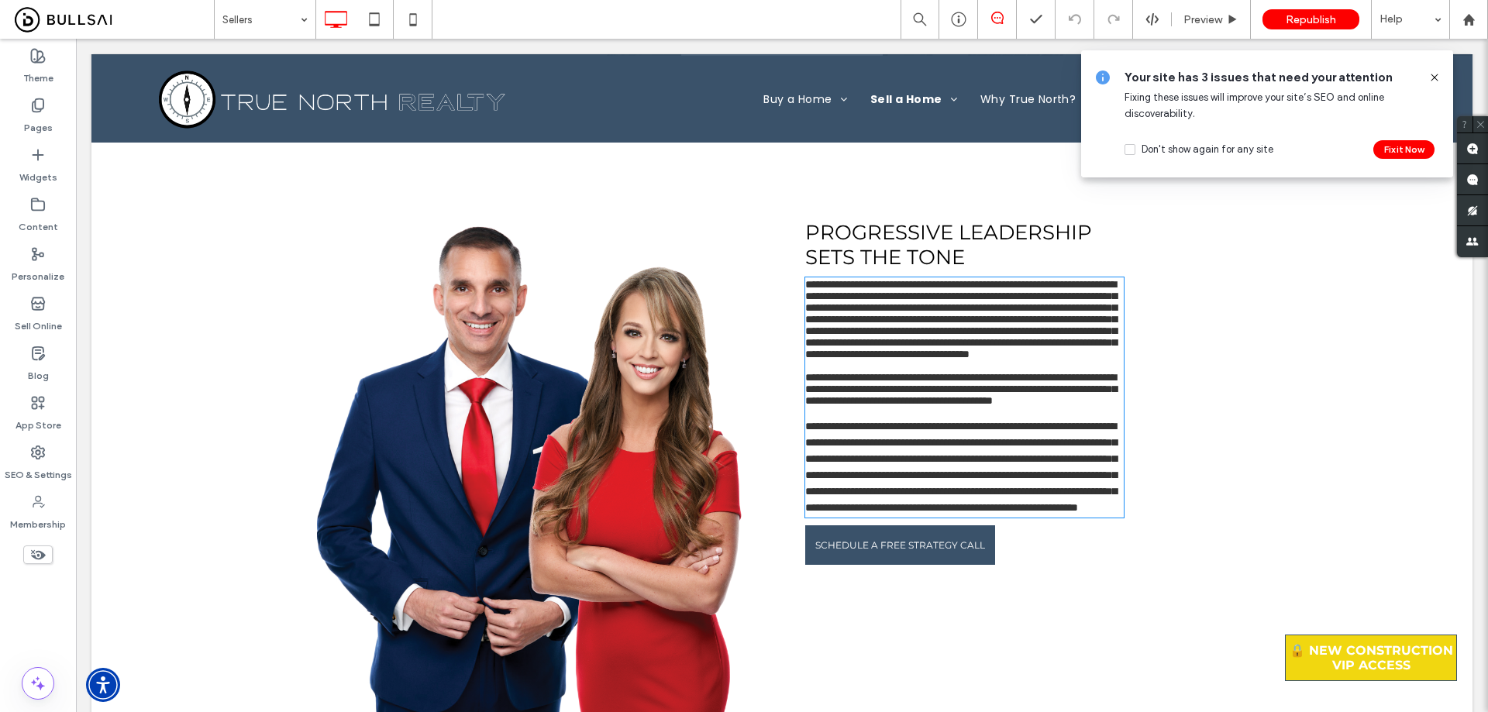
type input "****"
type input "**"
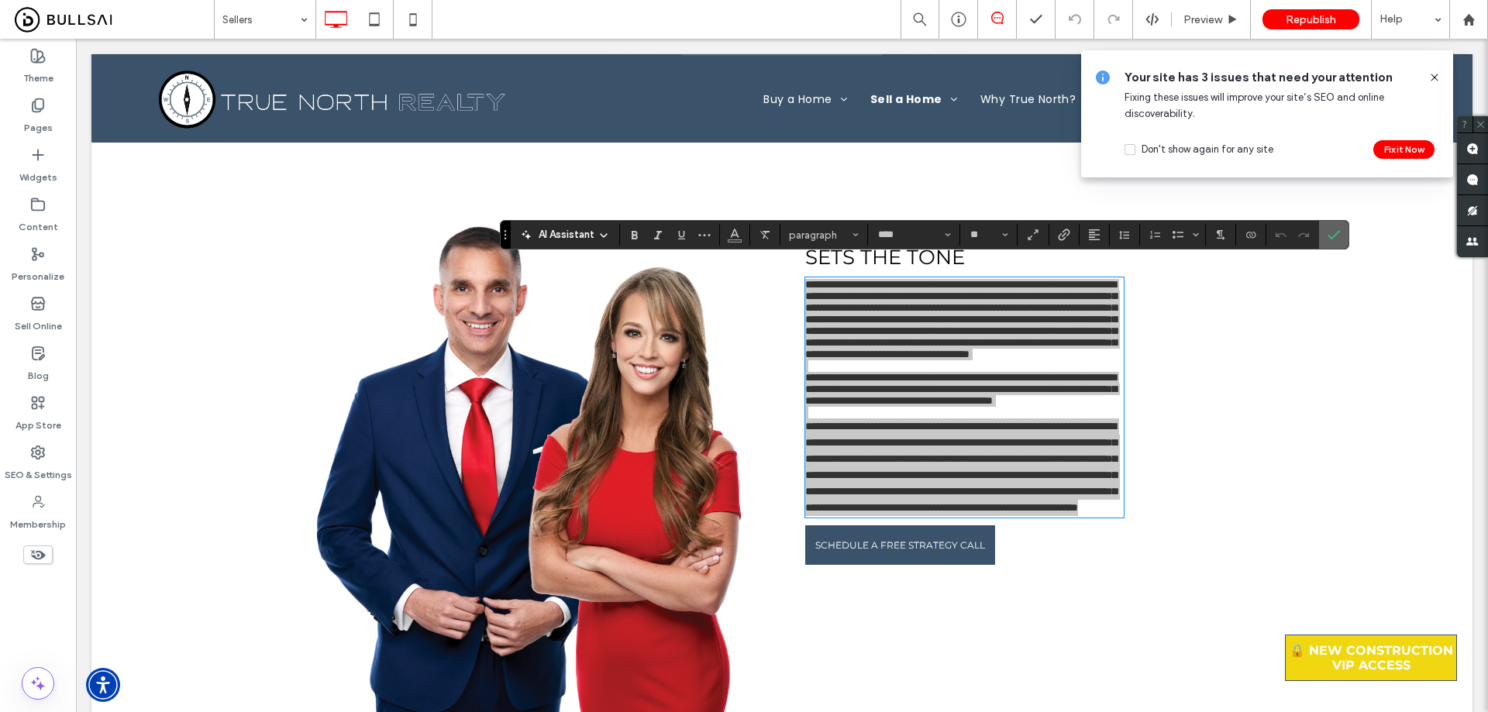
click at [1336, 236] on icon "Confirm" at bounding box center [1333, 235] width 12 height 12
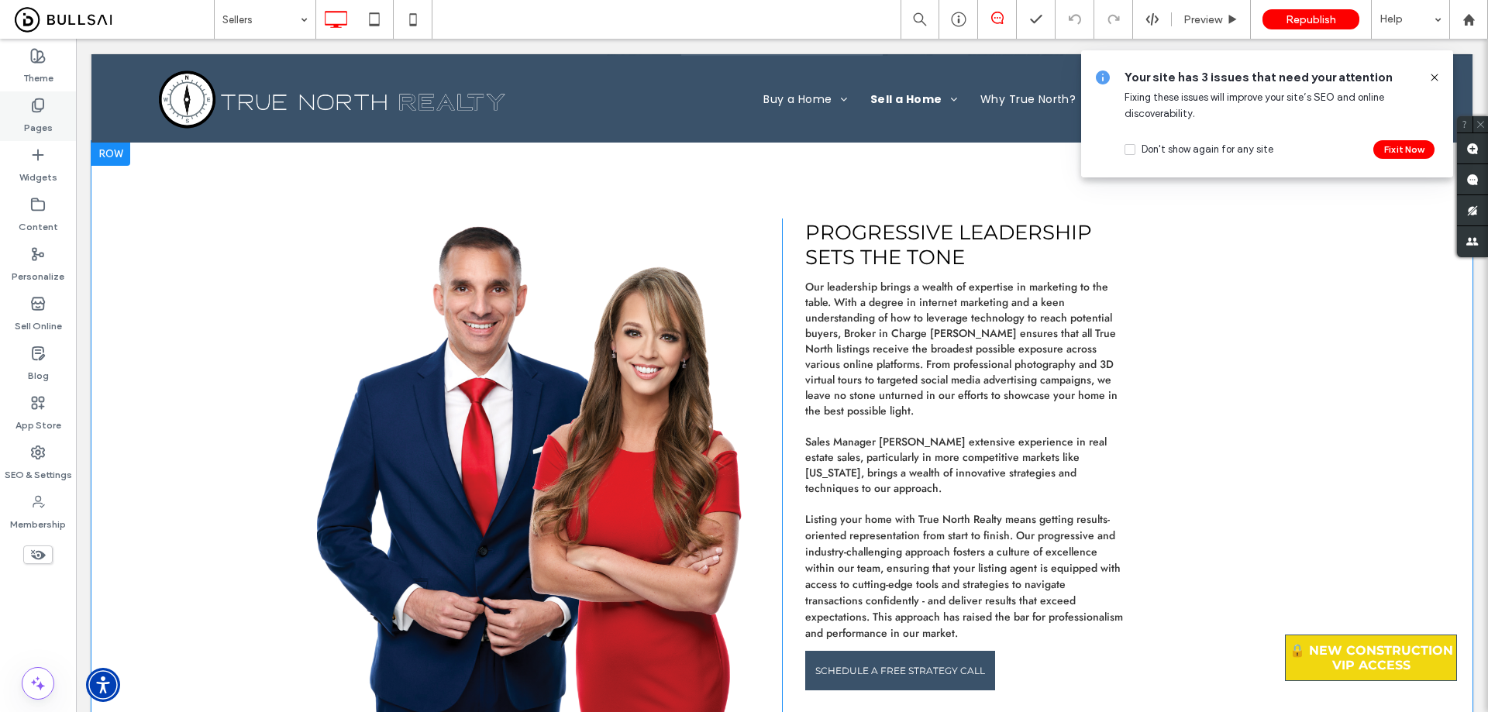
click at [11, 112] on div "Pages" at bounding box center [38, 116] width 76 height 50
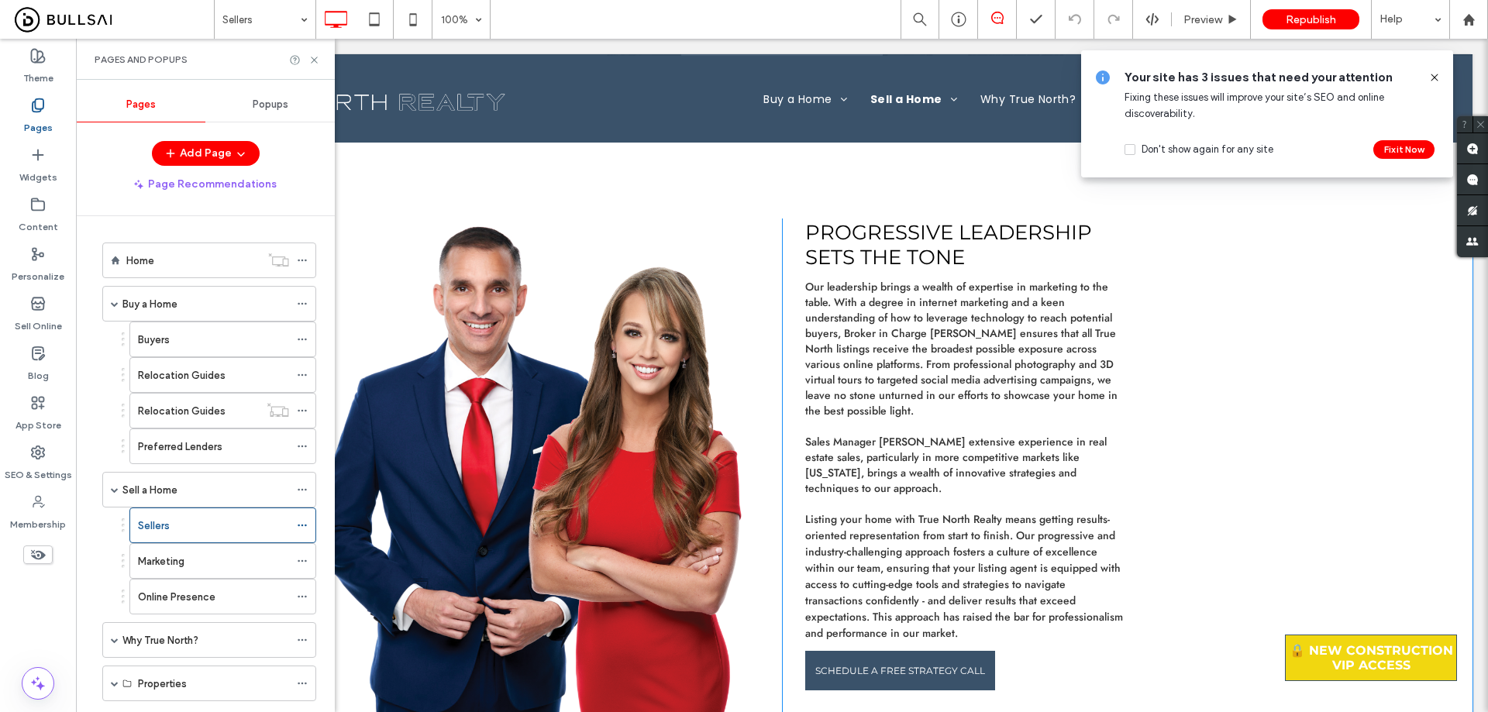
click at [202, 641] on div "Why True North?" at bounding box center [205, 640] width 167 height 16
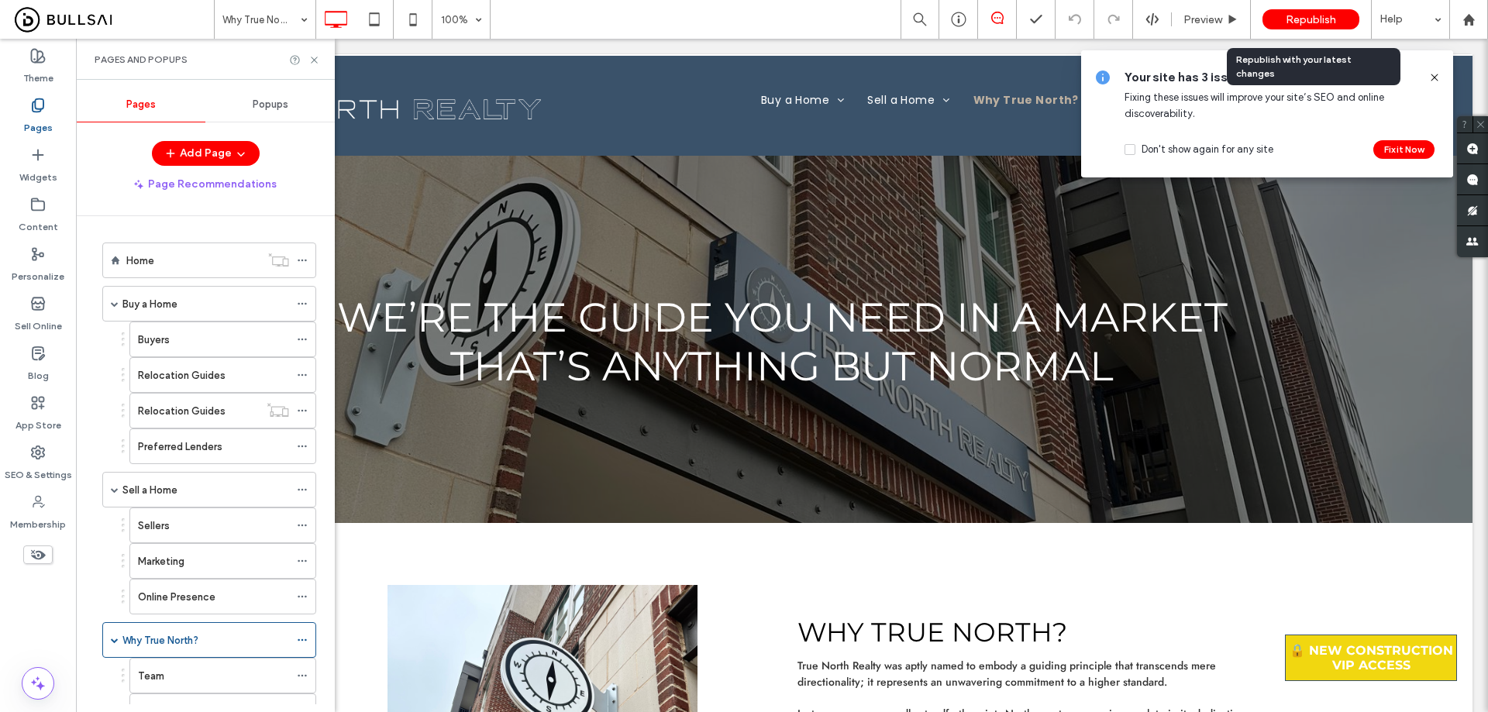
click at [1313, 10] on div "Republish" at bounding box center [1310, 19] width 97 height 20
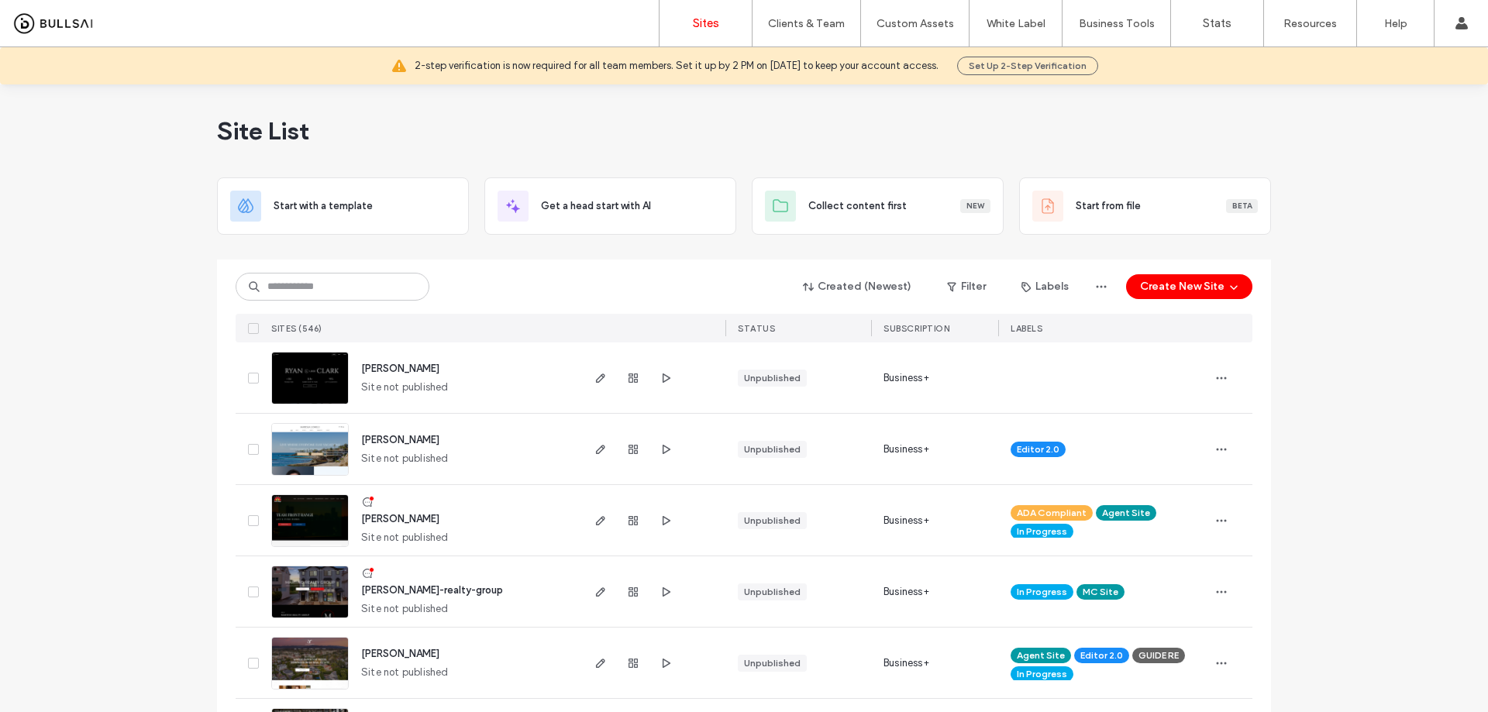
click at [411, 590] on span "[PERSON_NAME]-realty-group" at bounding box center [432, 590] width 142 height 12
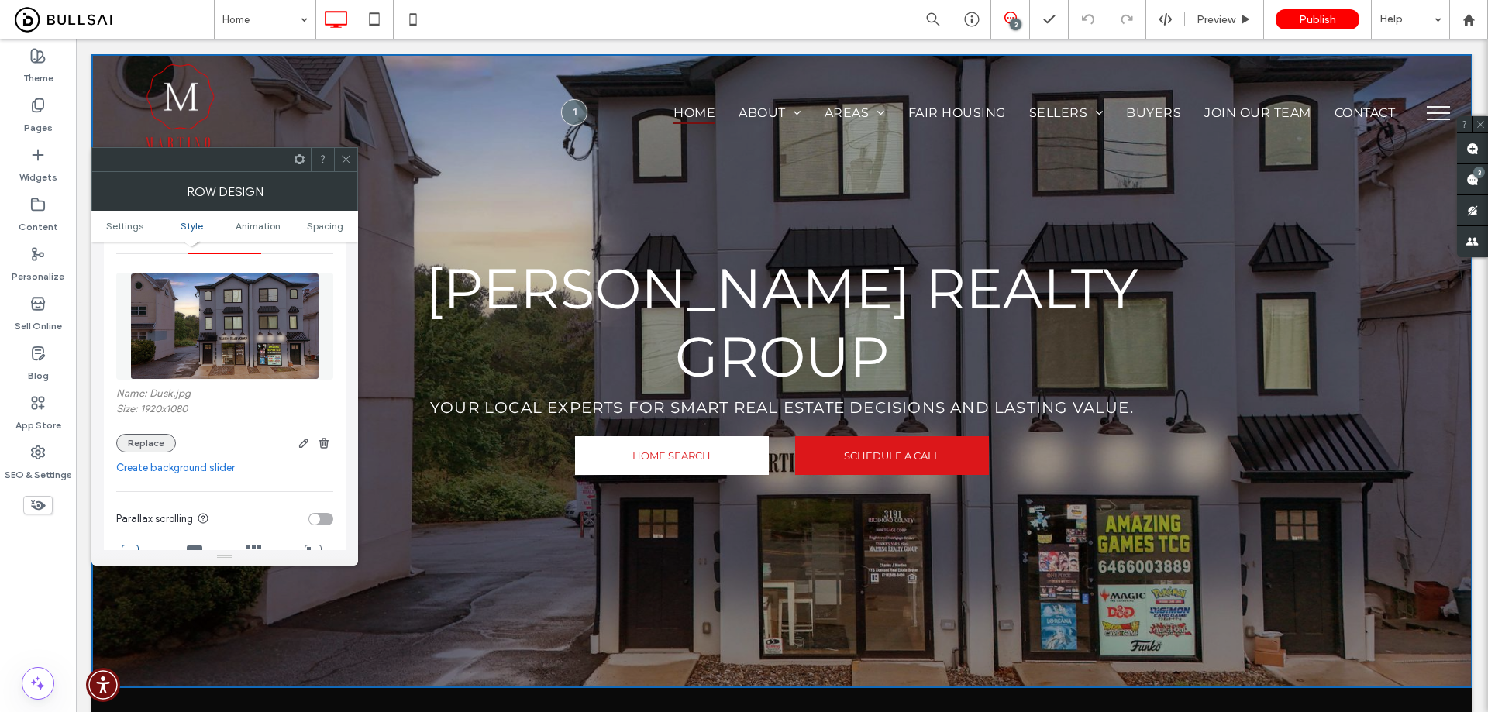
scroll to position [232, 0]
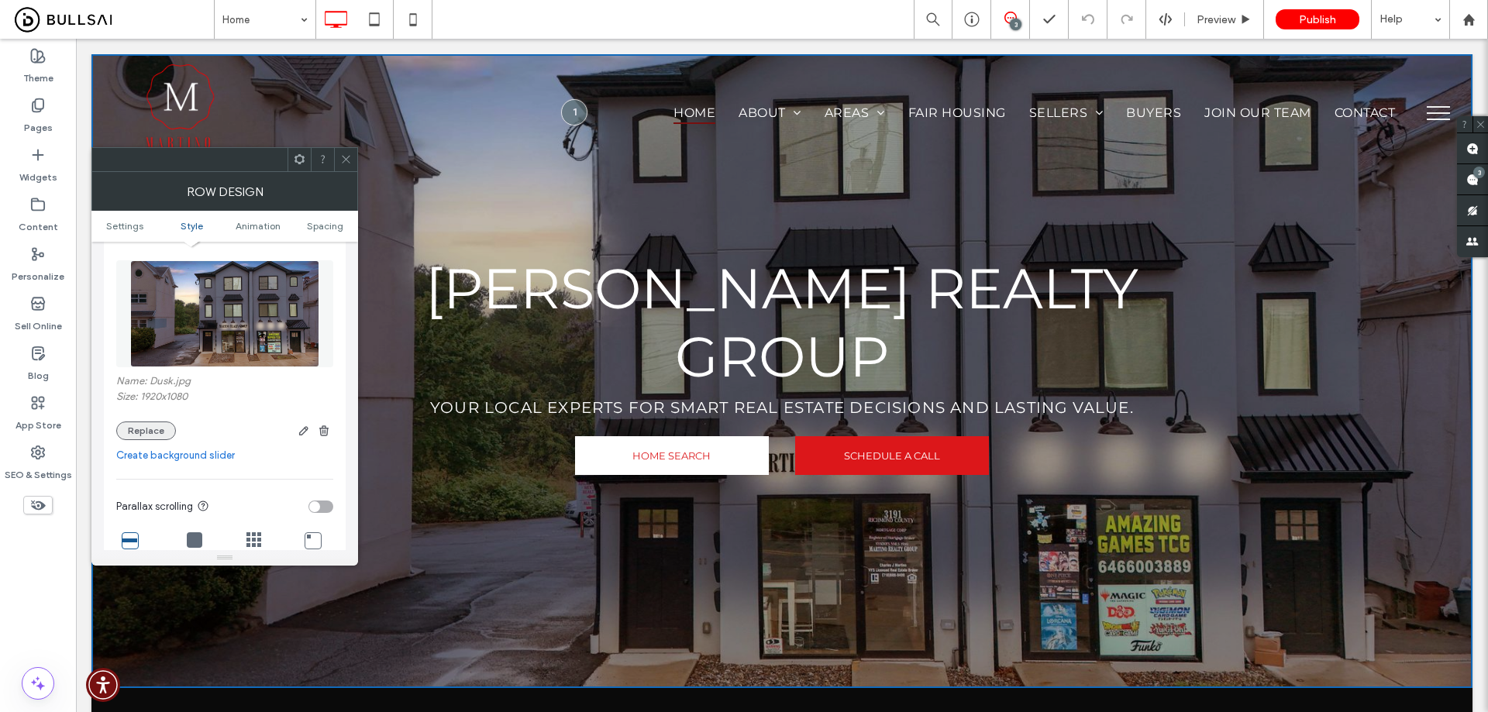
click at [155, 421] on button "Replace" at bounding box center [146, 430] width 60 height 19
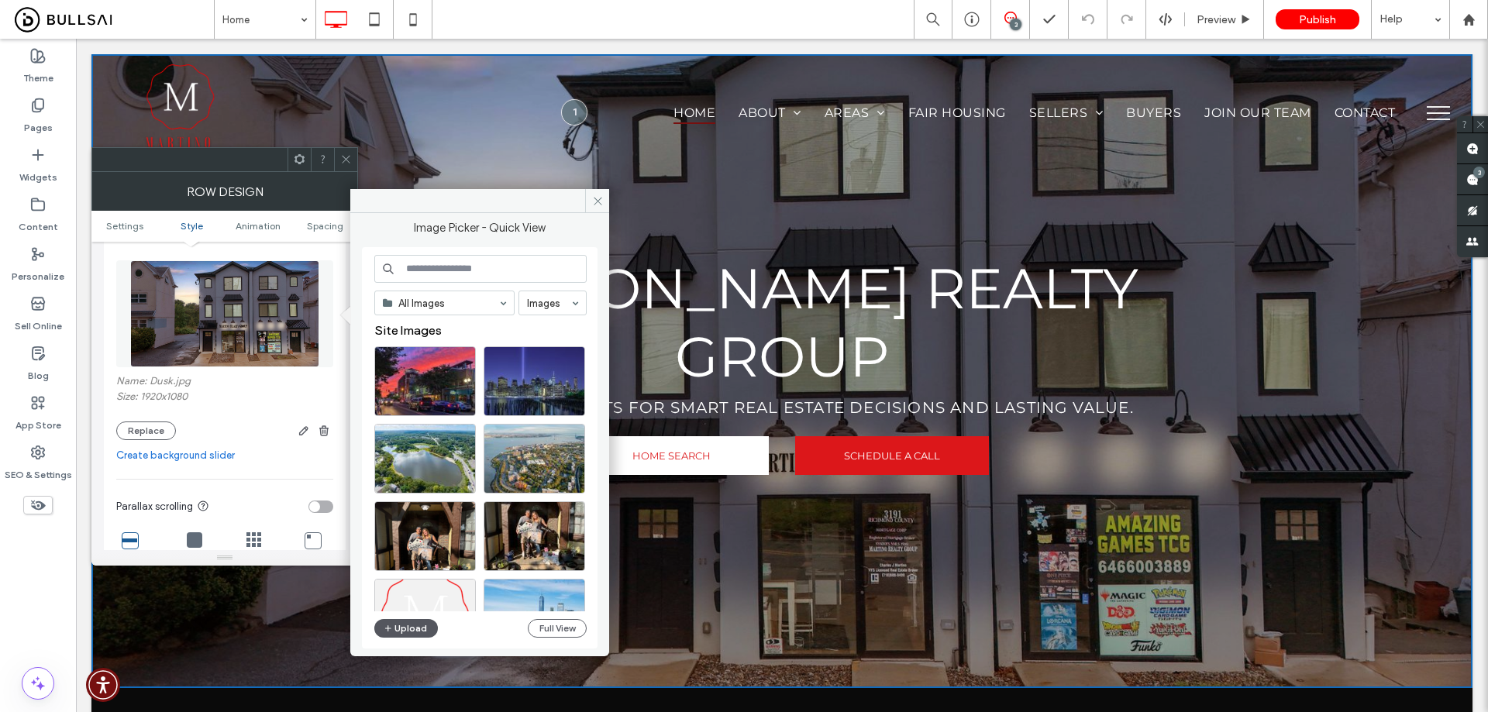
click at [411, 632] on button "Upload" at bounding box center [406, 628] width 64 height 19
click at [408, 627] on button "Upload" at bounding box center [406, 628] width 64 height 19
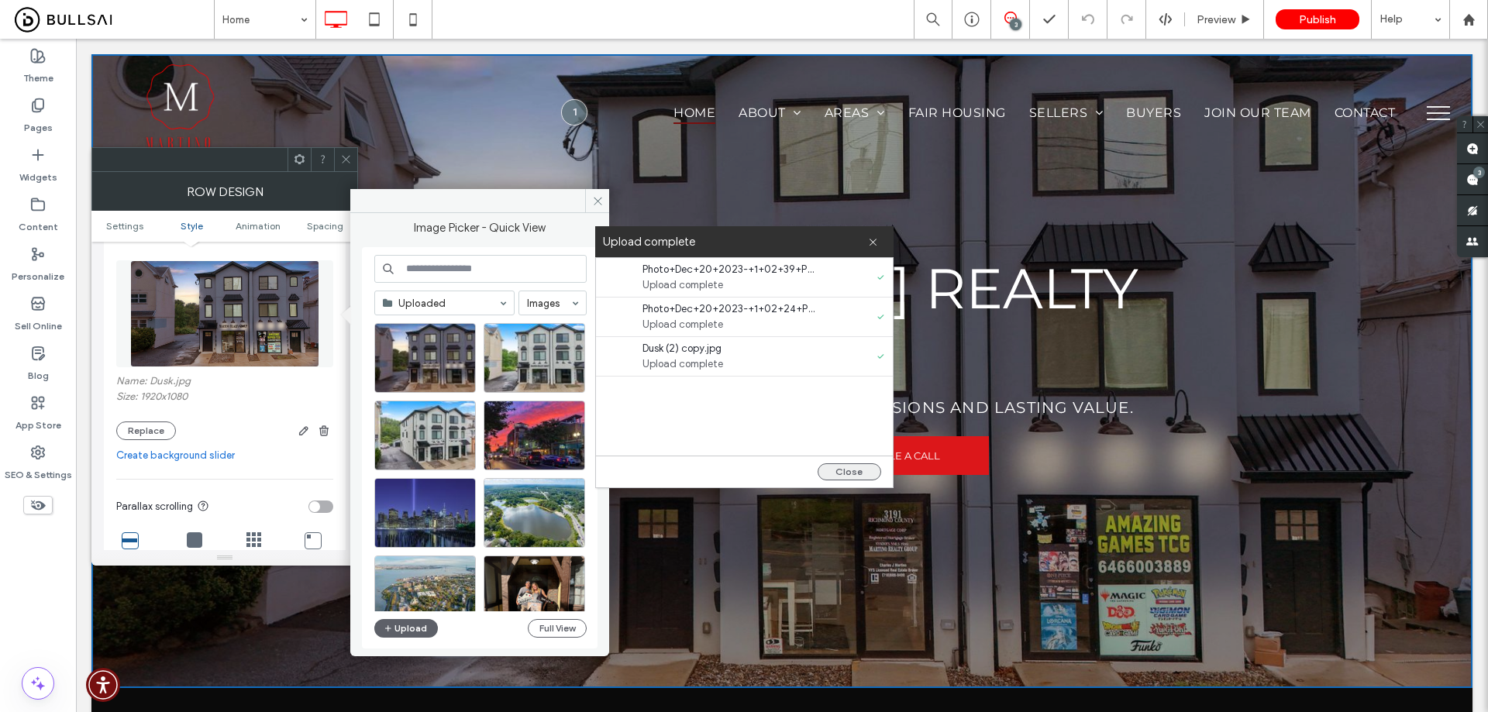
click at [845, 475] on button "Close" at bounding box center [849, 471] width 64 height 17
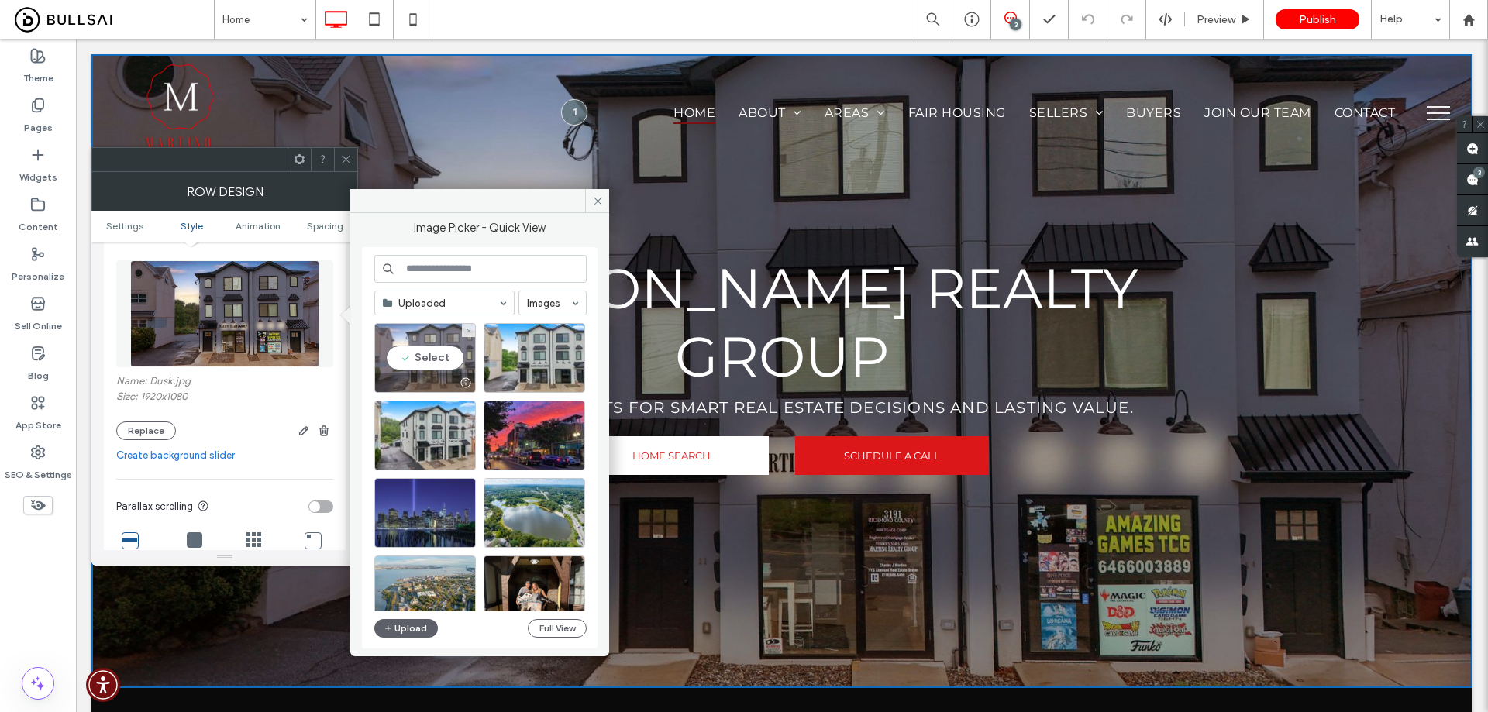
drag, startPoint x: 426, startPoint y: 349, endPoint x: 334, endPoint y: 298, distance: 105.4
click at [426, 349] on div "Select" at bounding box center [425, 358] width 102 height 70
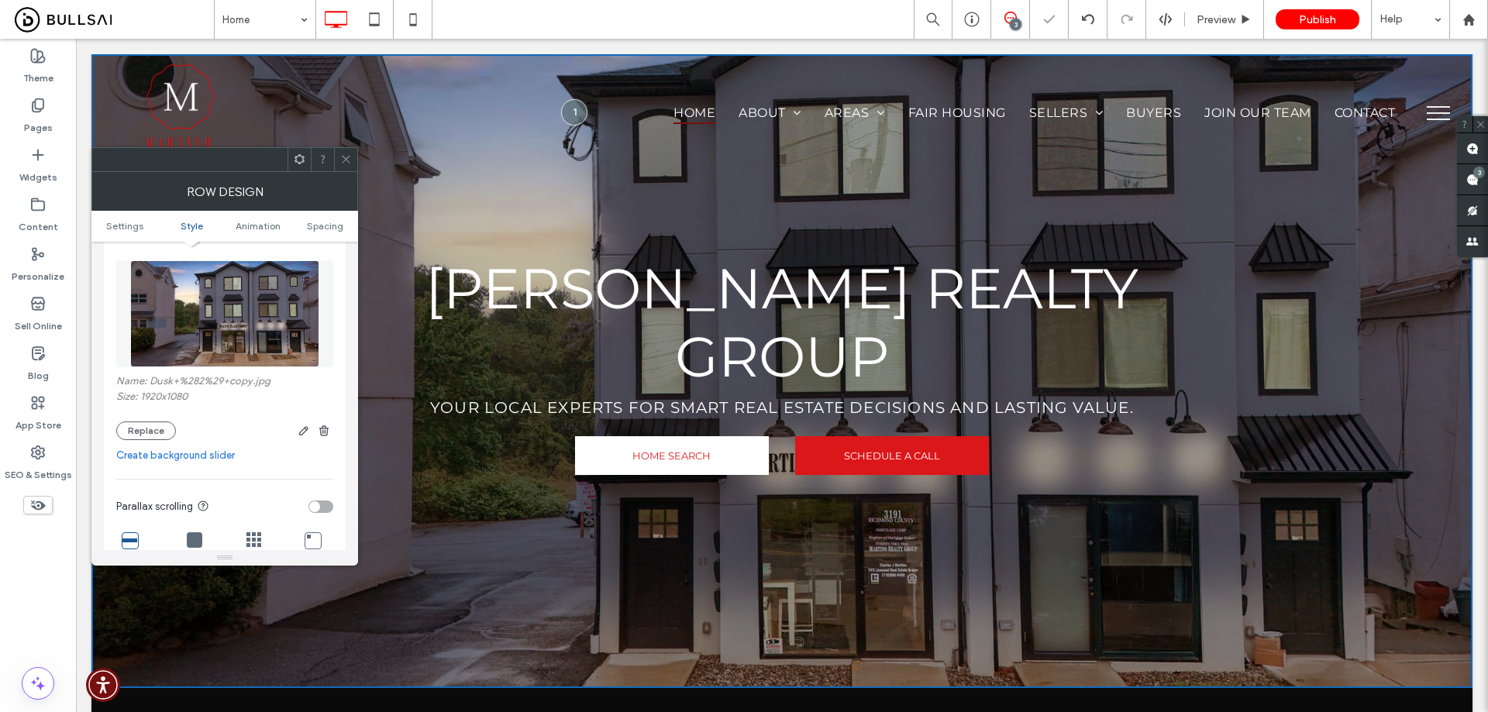
click at [342, 157] on icon at bounding box center [346, 159] width 12 height 12
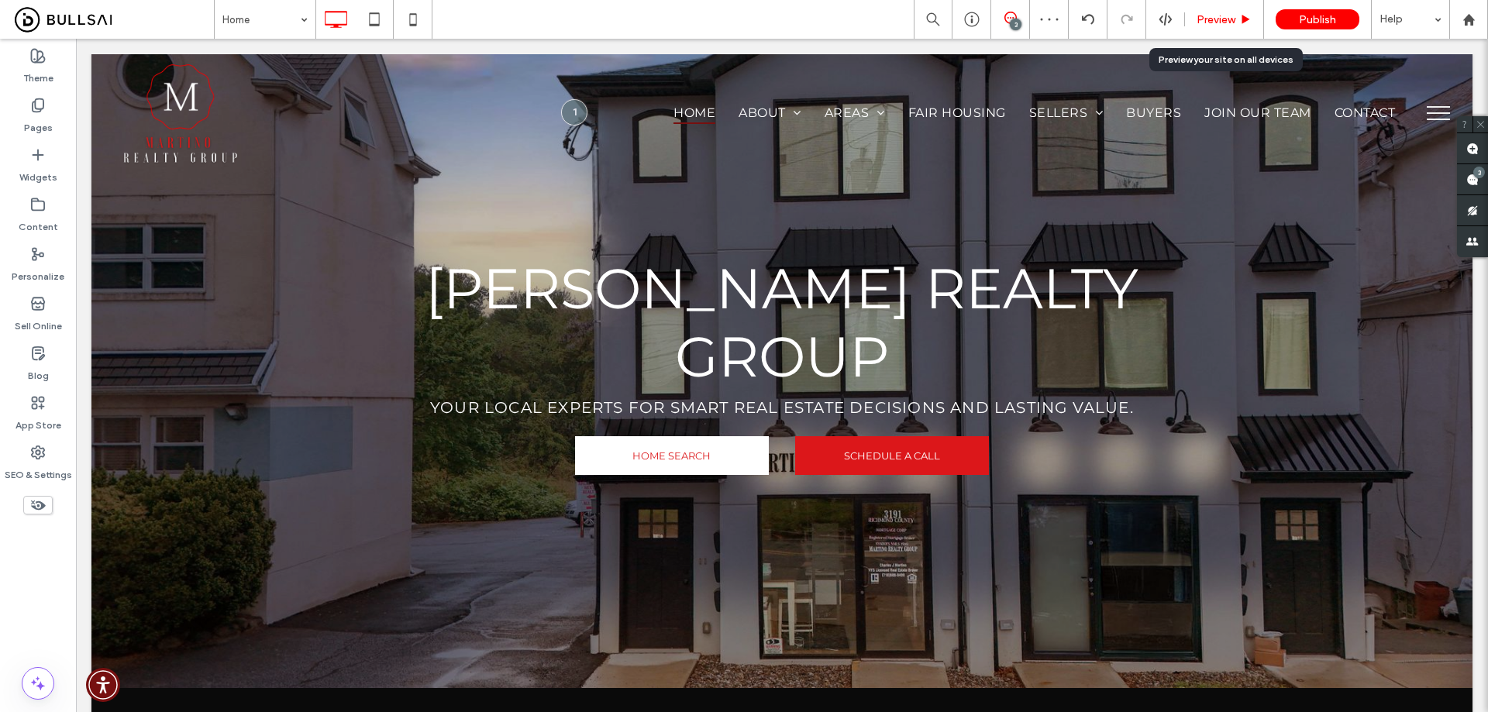
click at [1196, 20] on div "Preview" at bounding box center [1224, 19] width 78 height 13
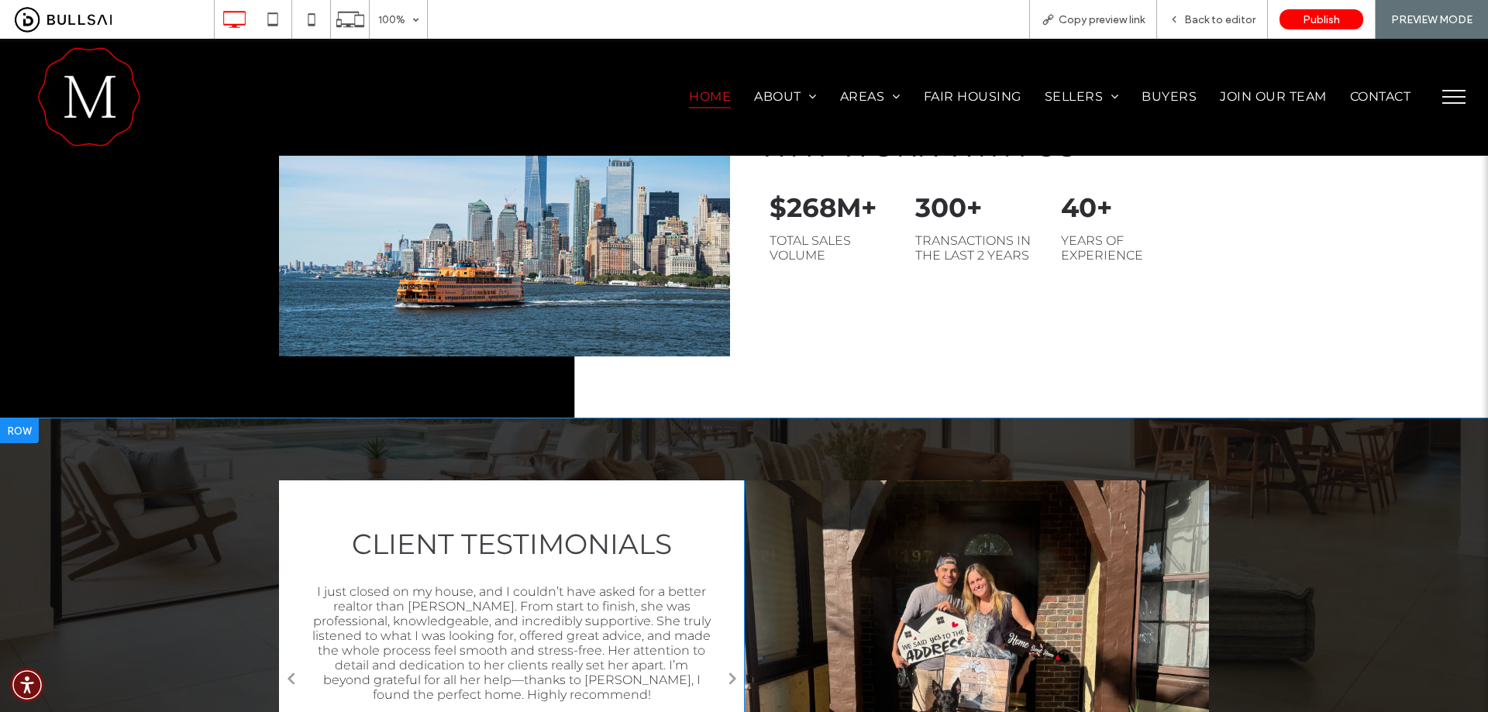
scroll to position [1550, 0]
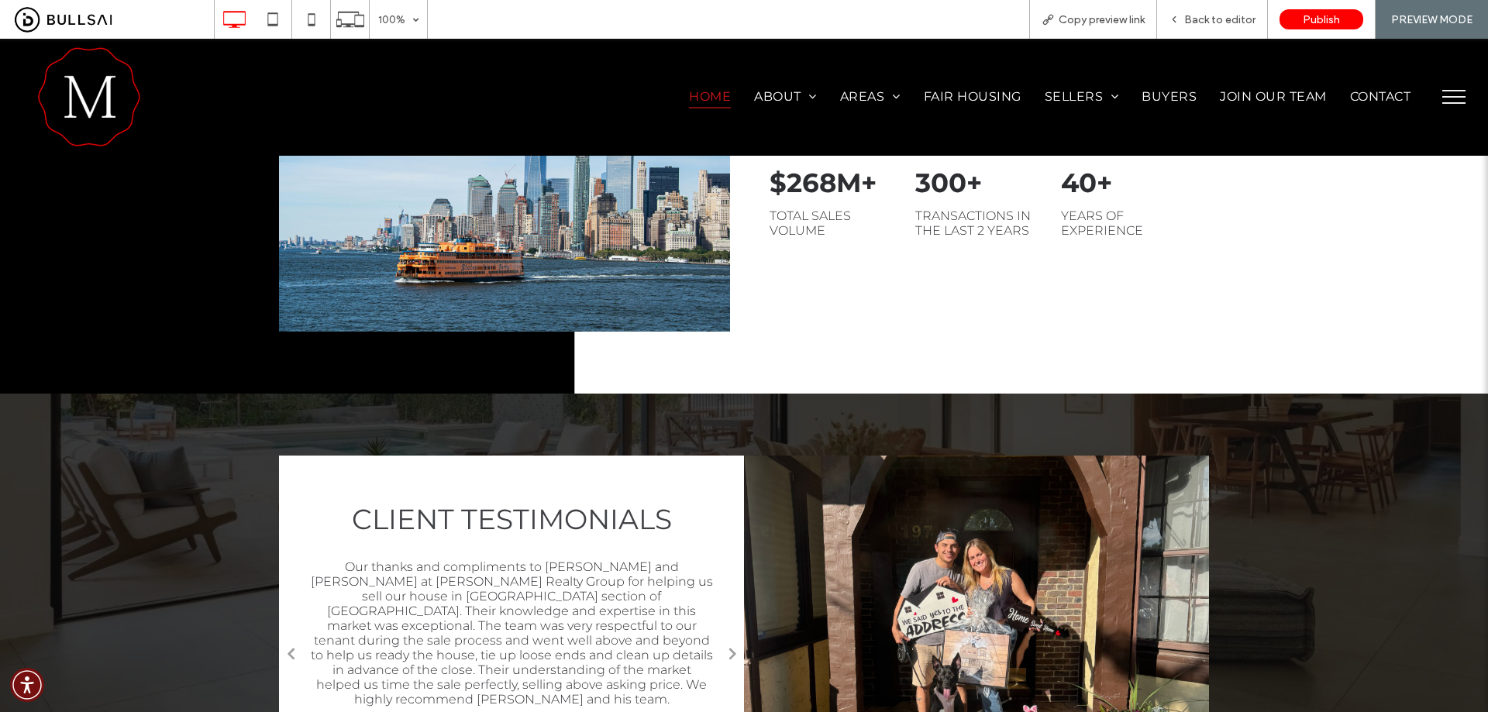
scroll to position [1611, 0]
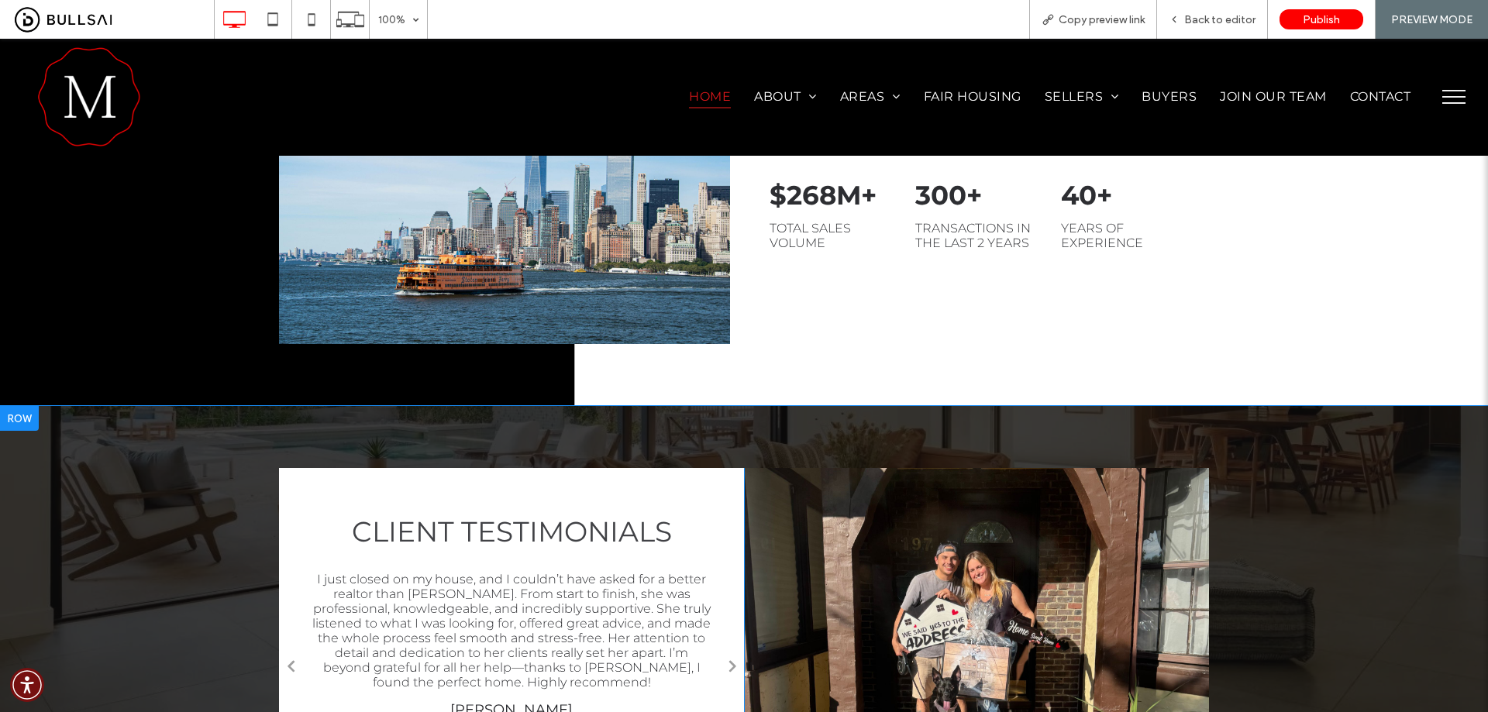
click at [1399, 406] on div "CLIENT TESTIMONIALS I closed on my home last week and [PERSON_NAME] was my agen…" at bounding box center [744, 665] width 1488 height 519
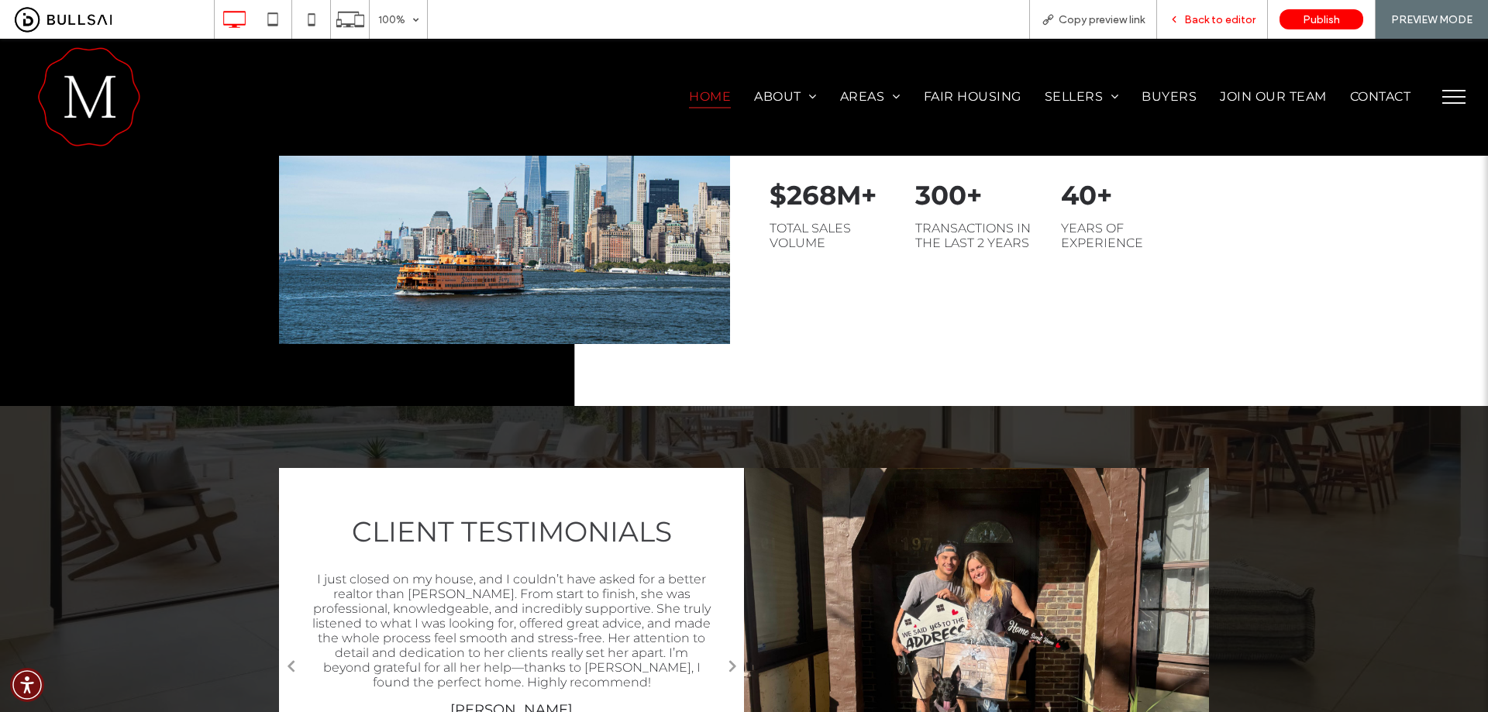
click at [1221, 16] on span "Back to editor" at bounding box center [1219, 19] width 71 height 13
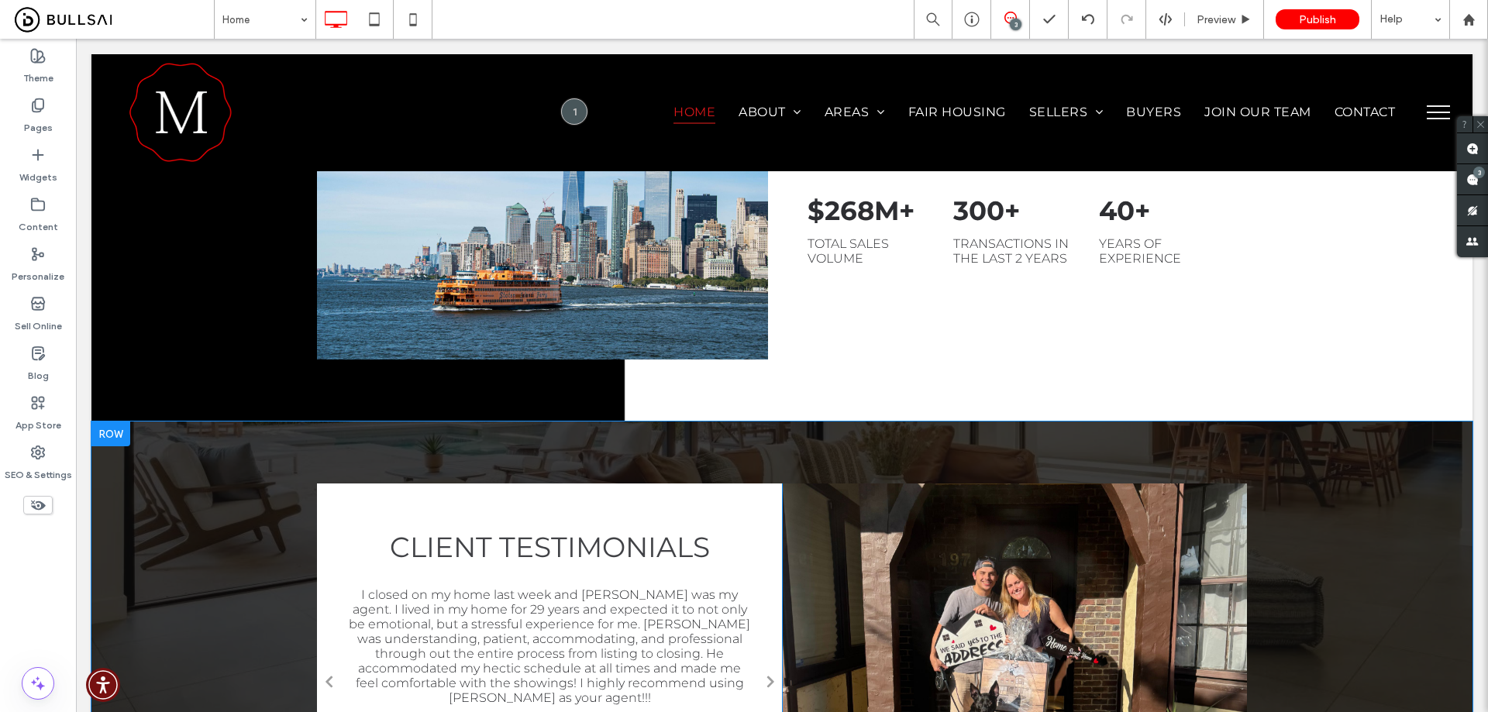
click at [157, 421] on div "CLIENT TESTIMONIALS I closed on my home last week and [PERSON_NAME] was my agen…" at bounding box center [781, 680] width 1381 height 519
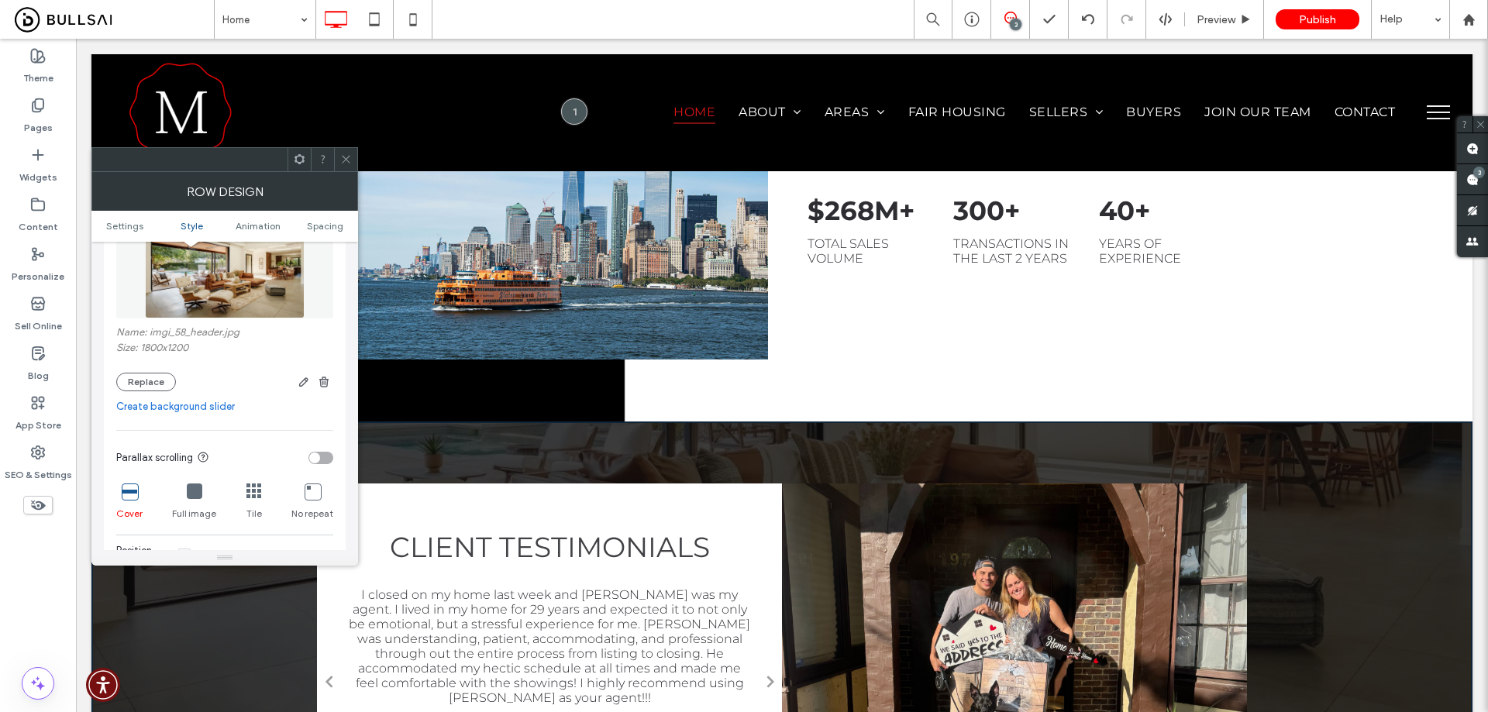
scroll to position [232, 0]
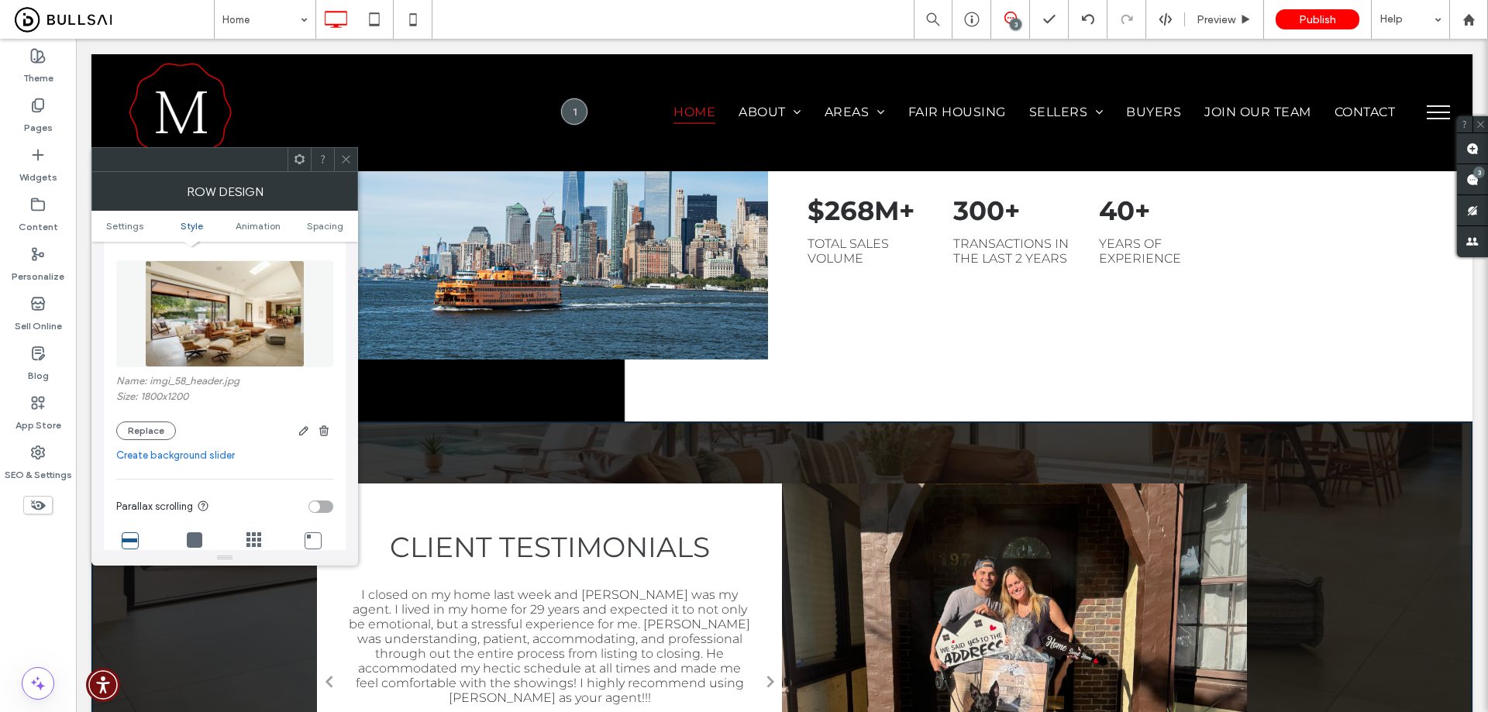
click at [350, 160] on icon at bounding box center [346, 159] width 12 height 12
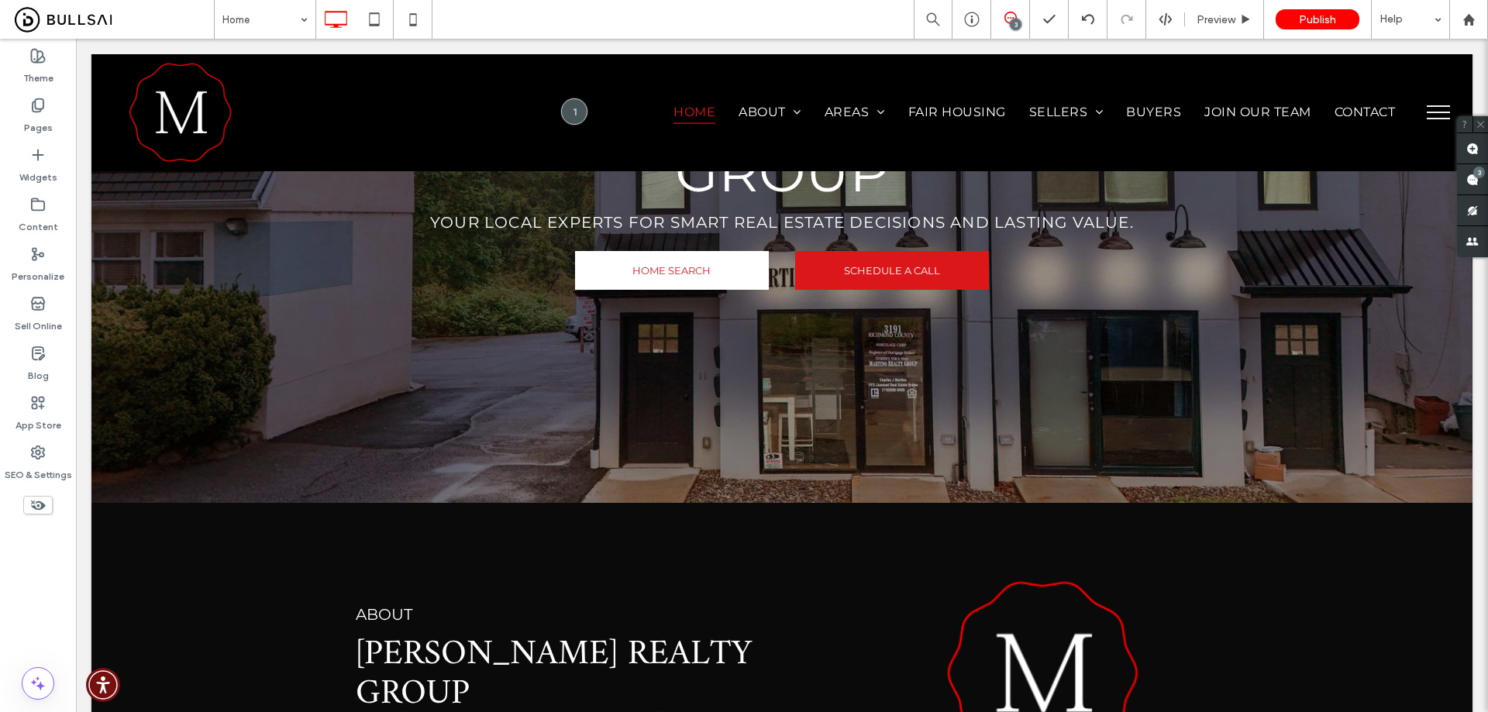
scroll to position [0, 0]
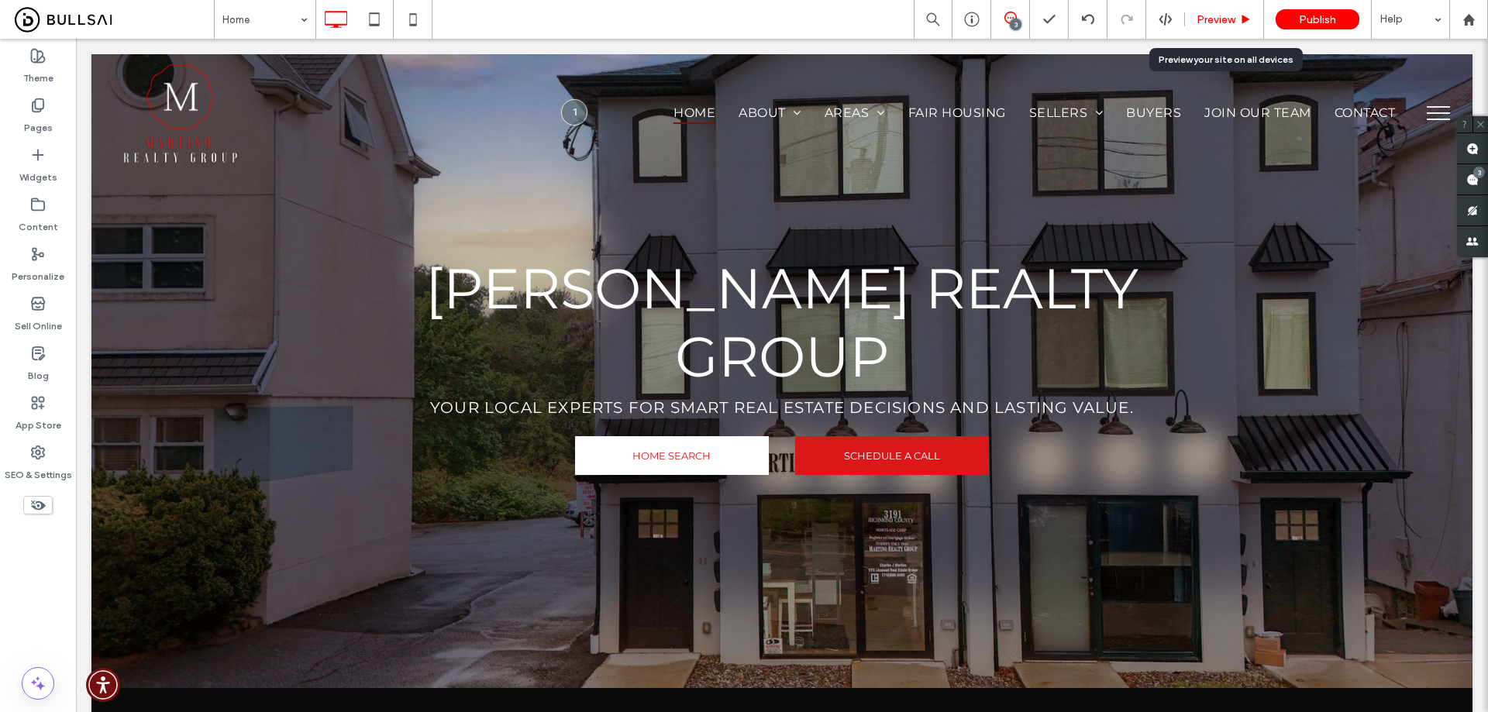
click at [1225, 26] on span "Preview" at bounding box center [1215, 19] width 39 height 13
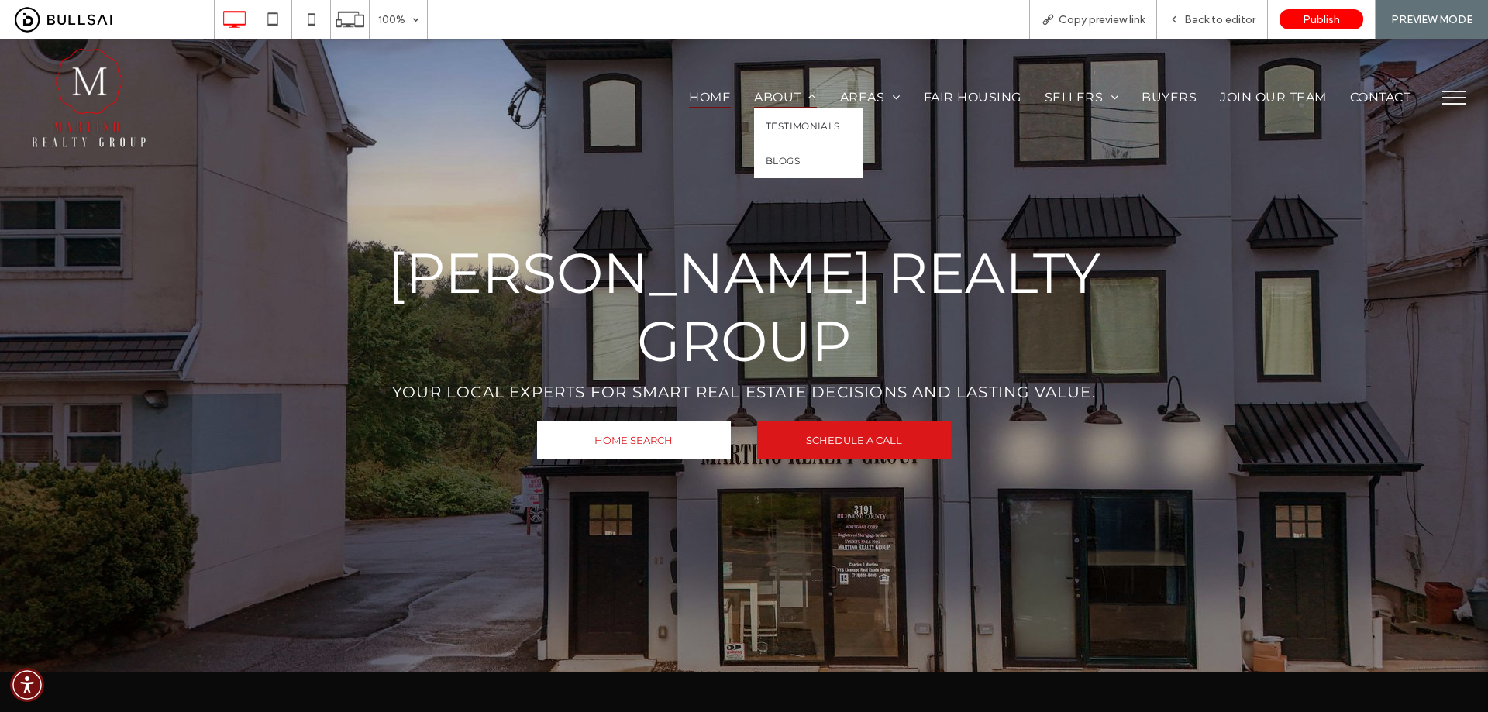
click at [742, 91] on link "About" at bounding box center [785, 97] width 86 height 22
click at [1217, 18] on span "Back to editor" at bounding box center [1219, 19] width 71 height 13
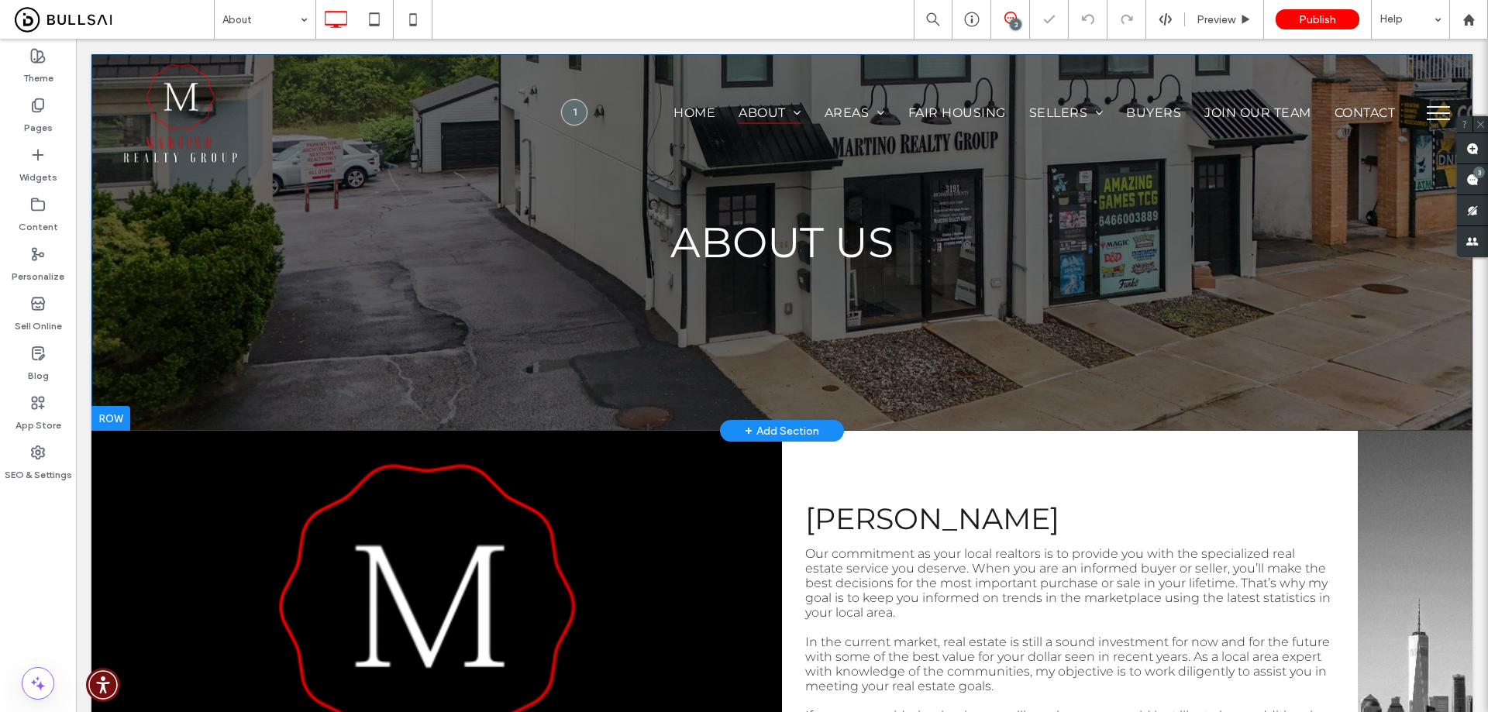
click at [284, 324] on div "ABOUT US Click To Paste Row + Add Section" at bounding box center [781, 242] width 1381 height 377
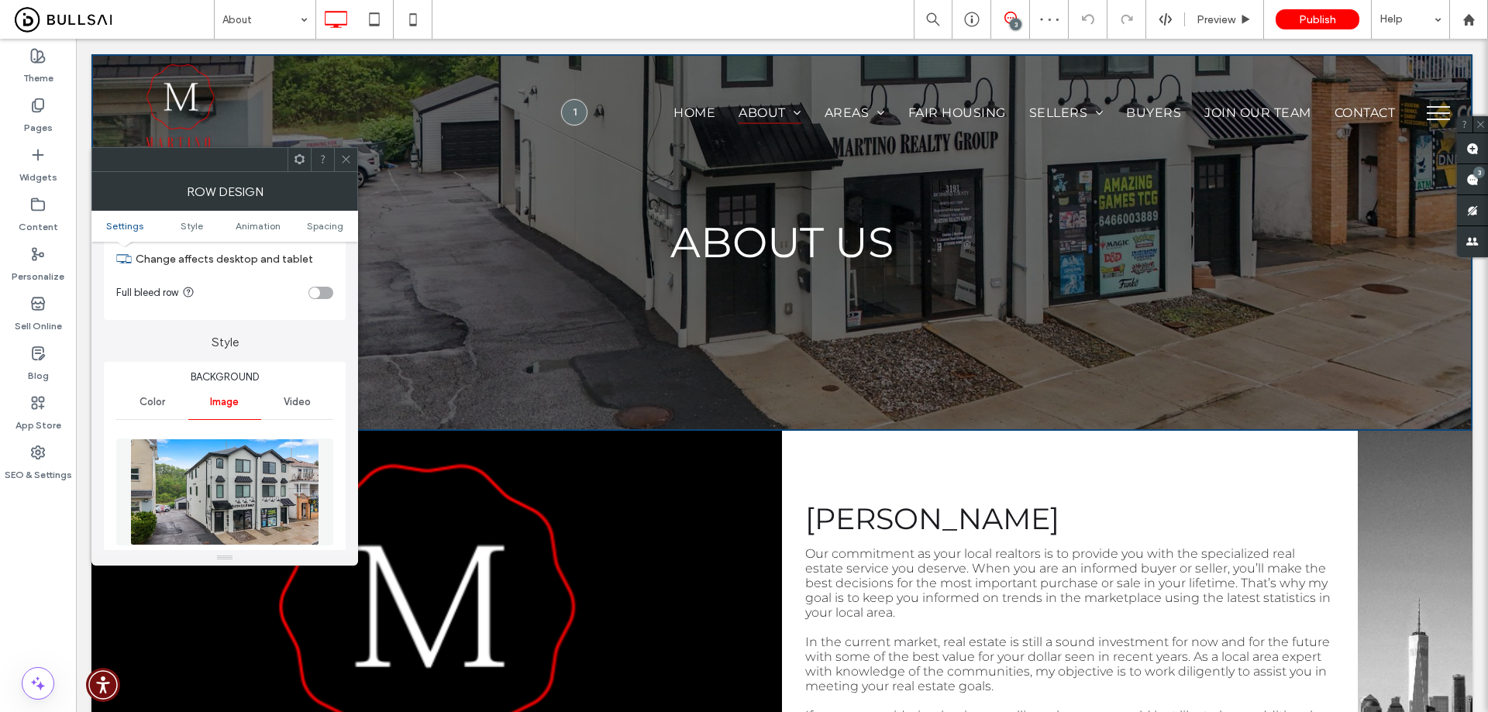
scroll to position [232, 0]
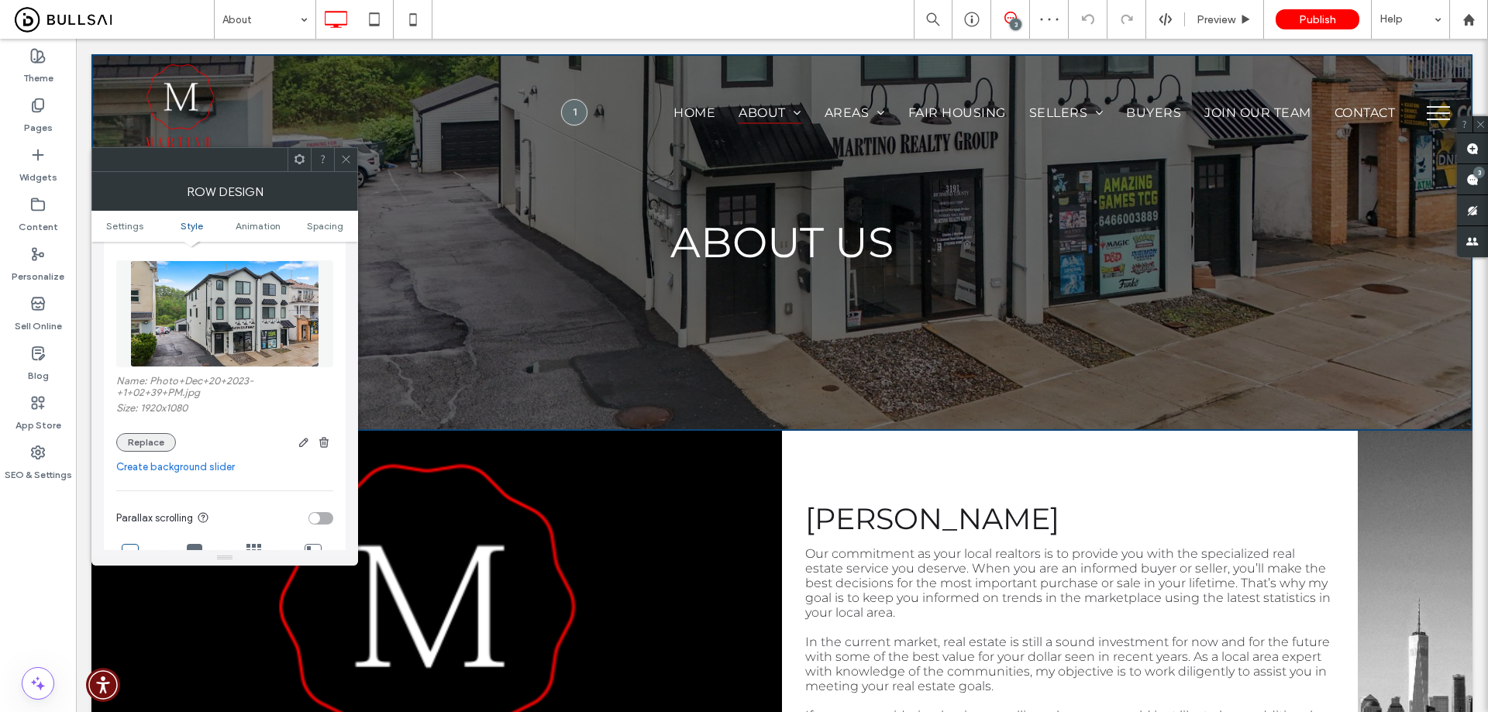
click at [154, 446] on button "Replace" at bounding box center [146, 442] width 60 height 19
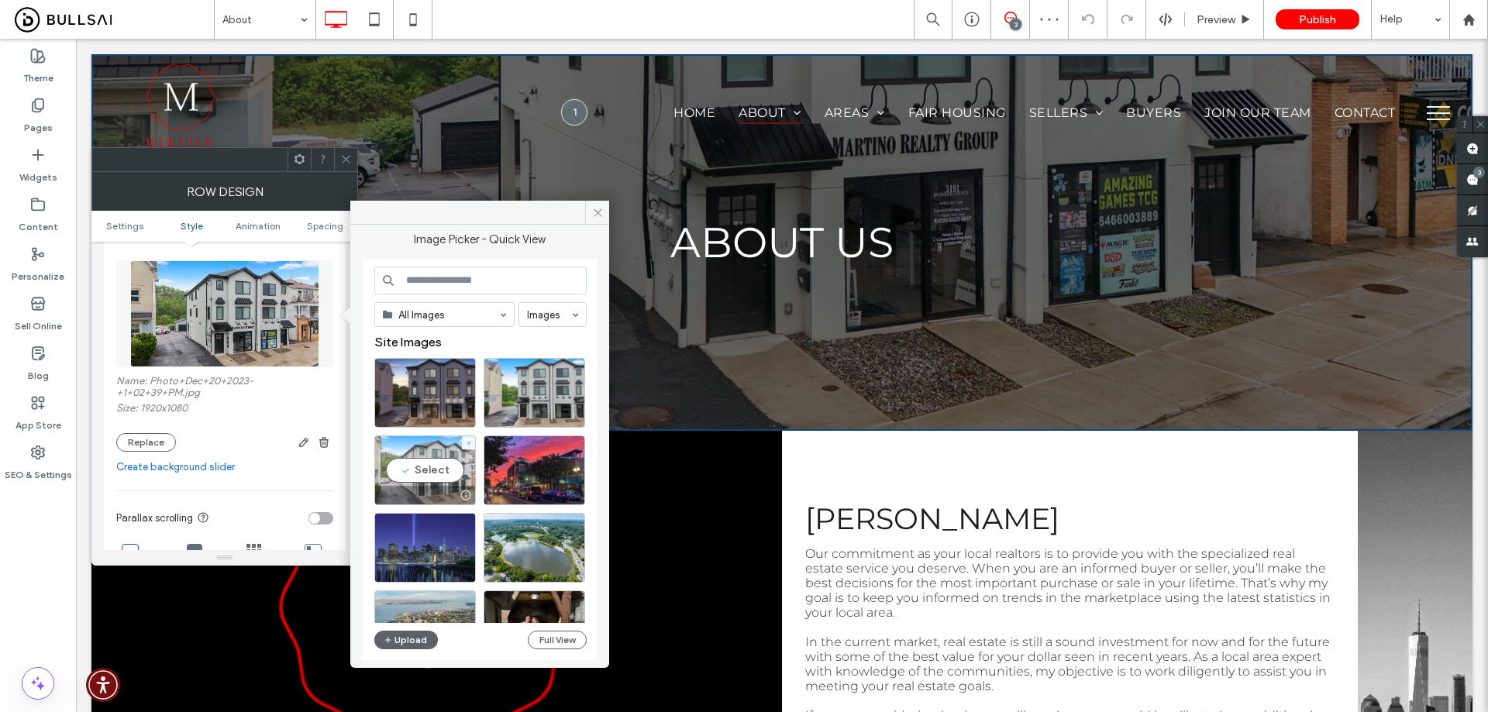
click at [438, 459] on div "Select" at bounding box center [425, 470] width 102 height 70
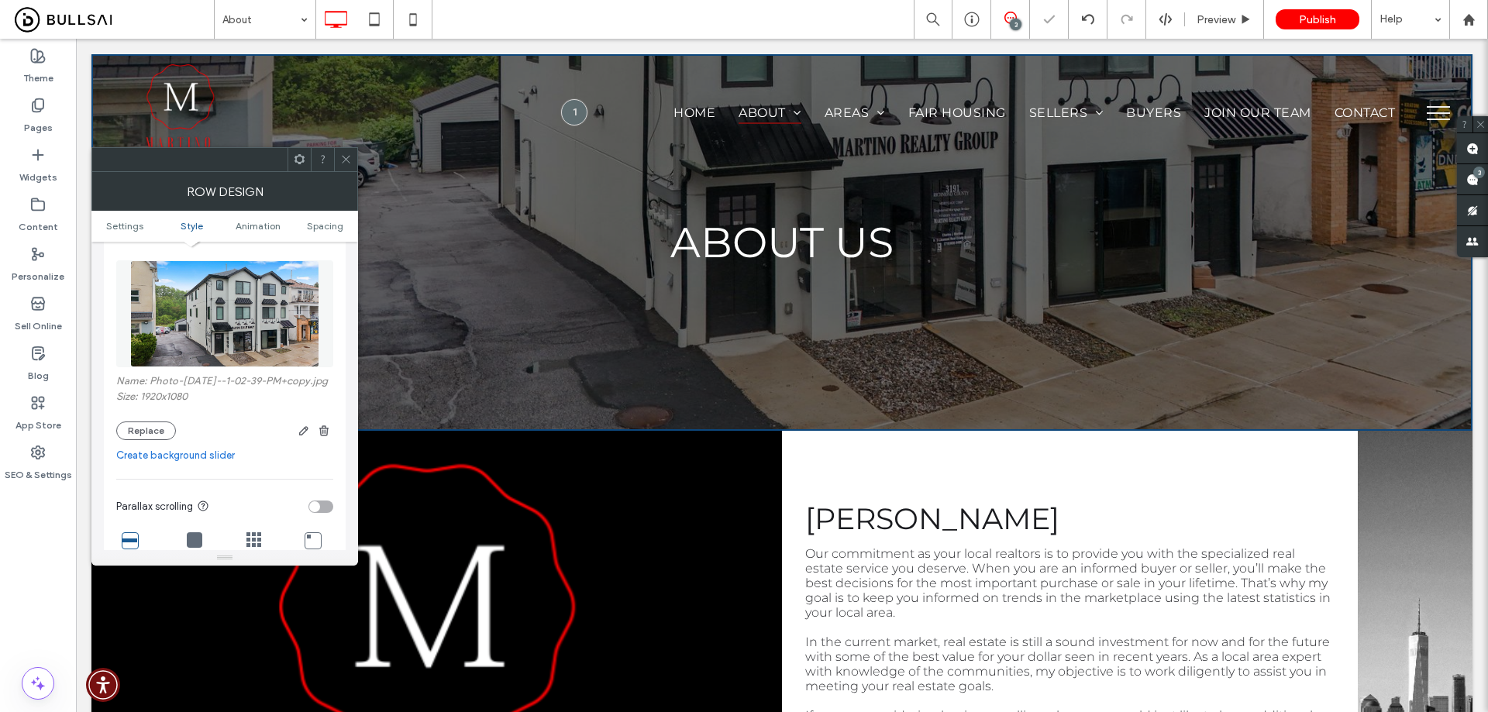
click at [342, 154] on icon at bounding box center [346, 159] width 12 height 12
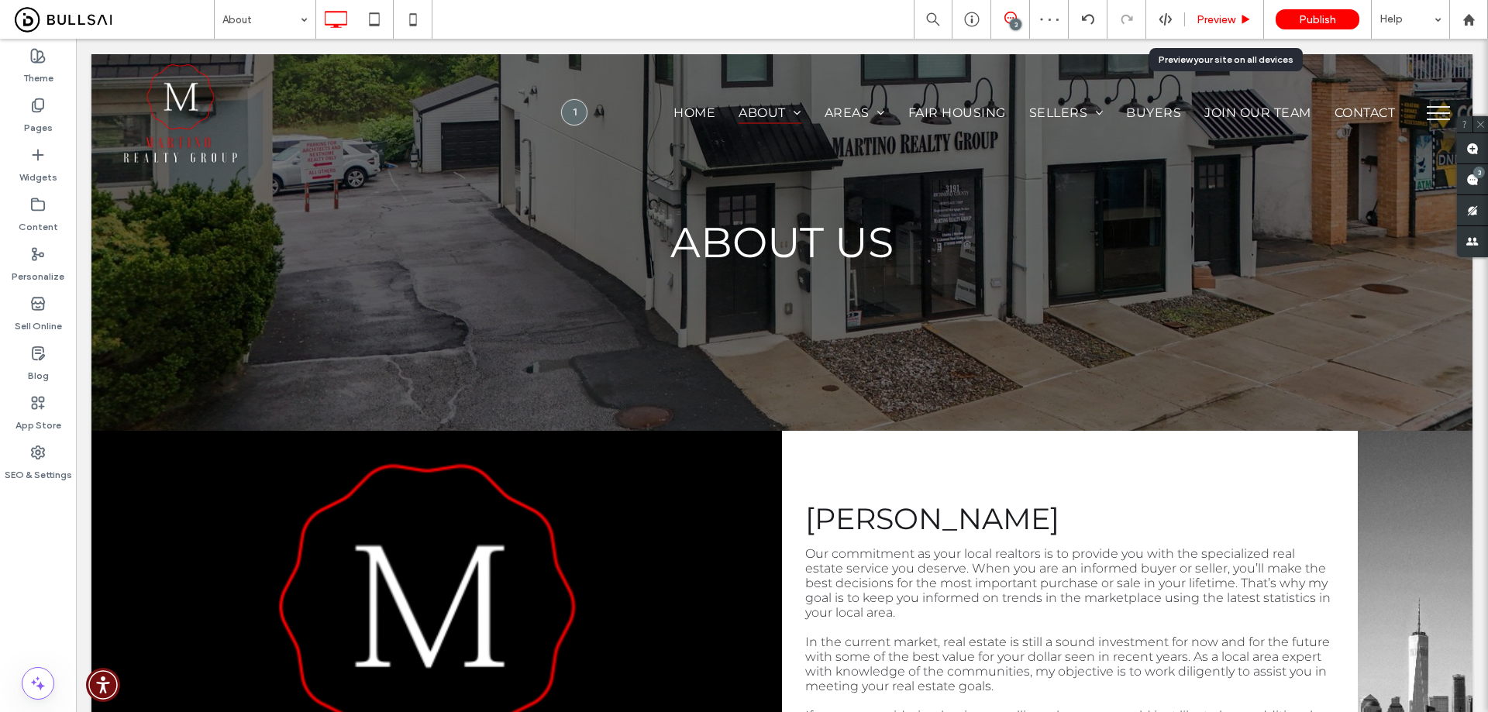
click at [1223, 19] on span "Preview" at bounding box center [1215, 19] width 39 height 13
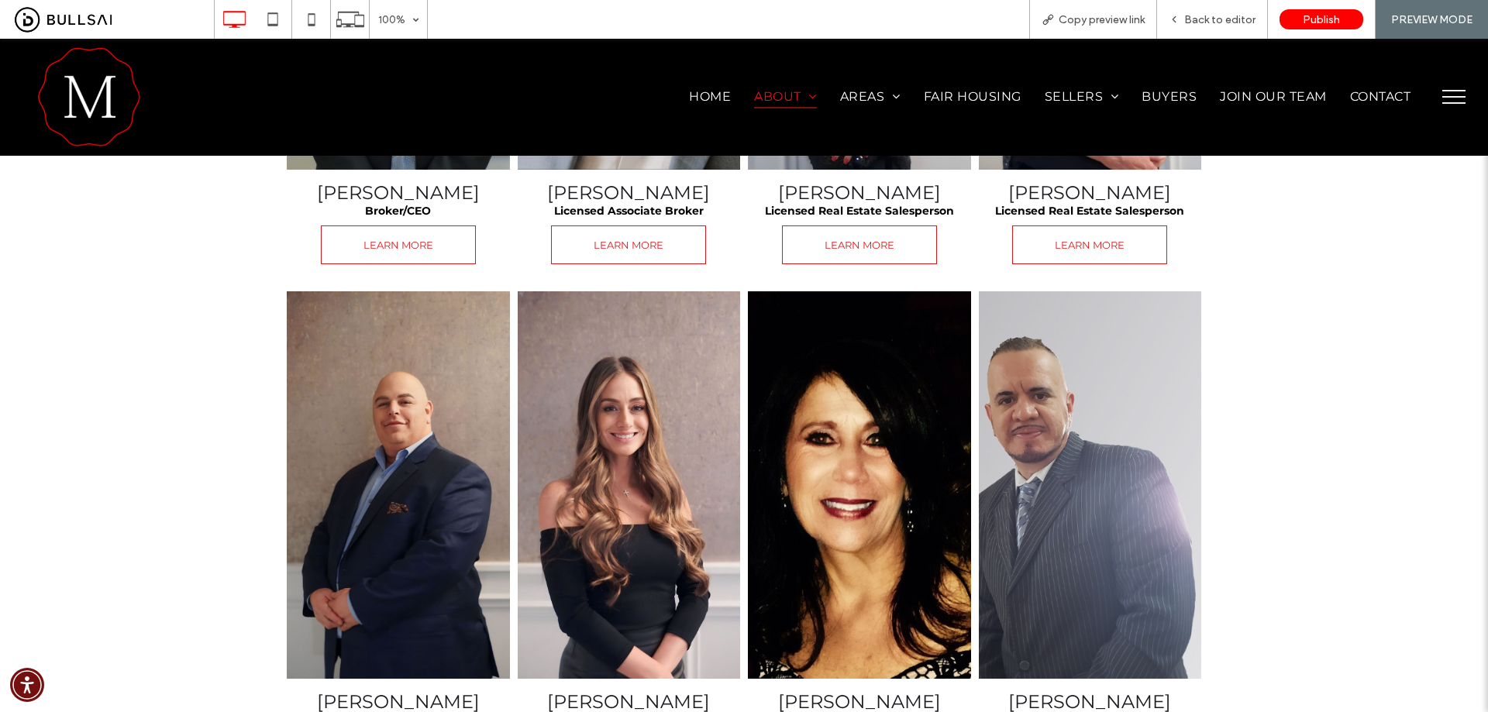
scroll to position [1395, 0]
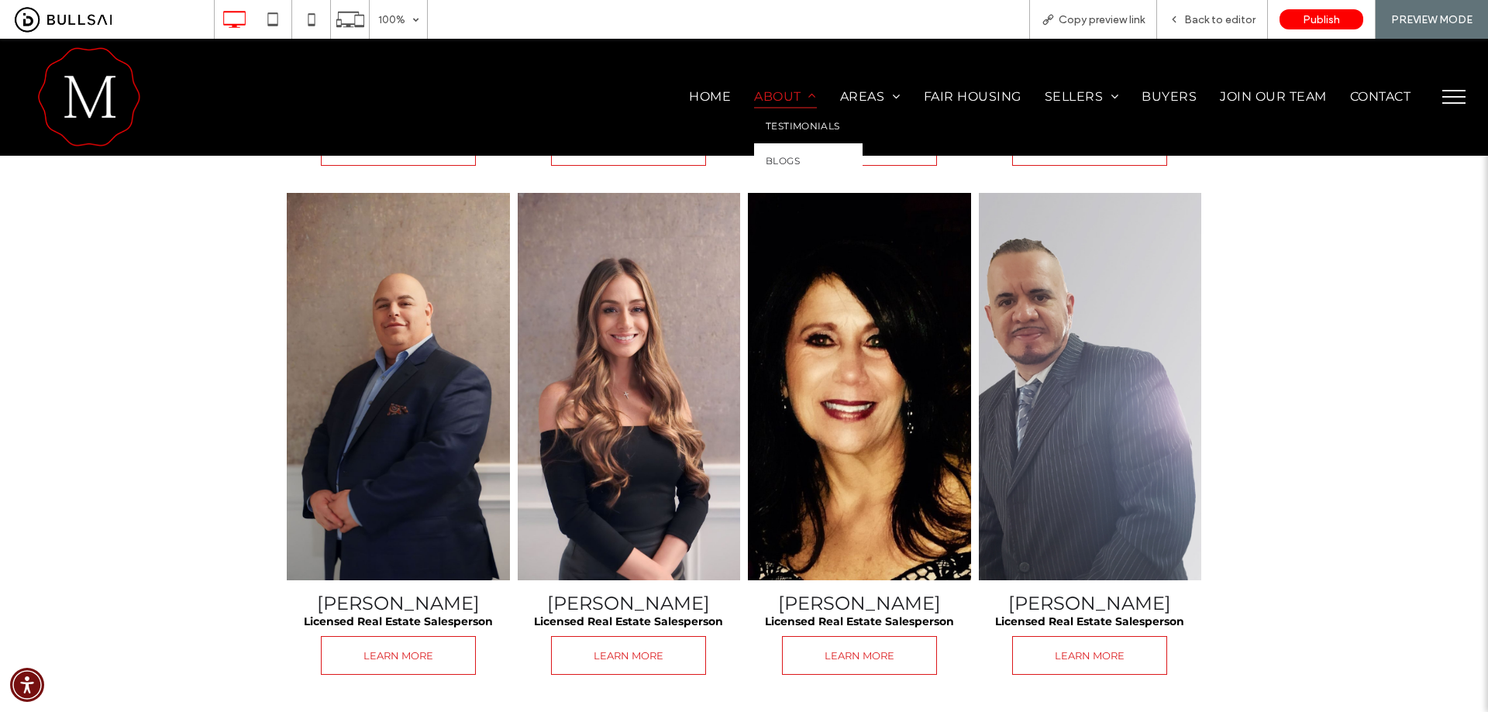
click at [778, 130] on span "Testimonials" at bounding box center [803, 126] width 74 height 12
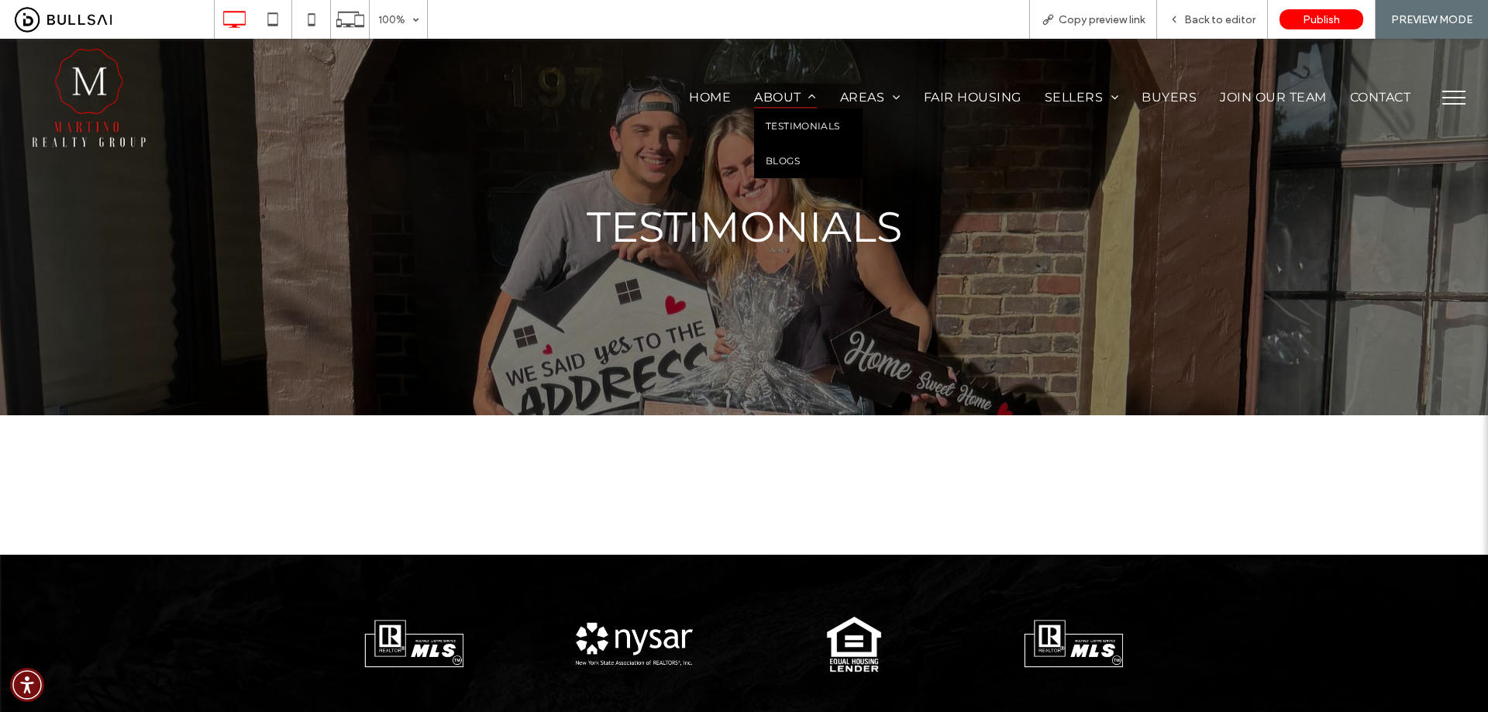
click at [780, 164] on span "Blogs" at bounding box center [783, 161] width 34 height 12
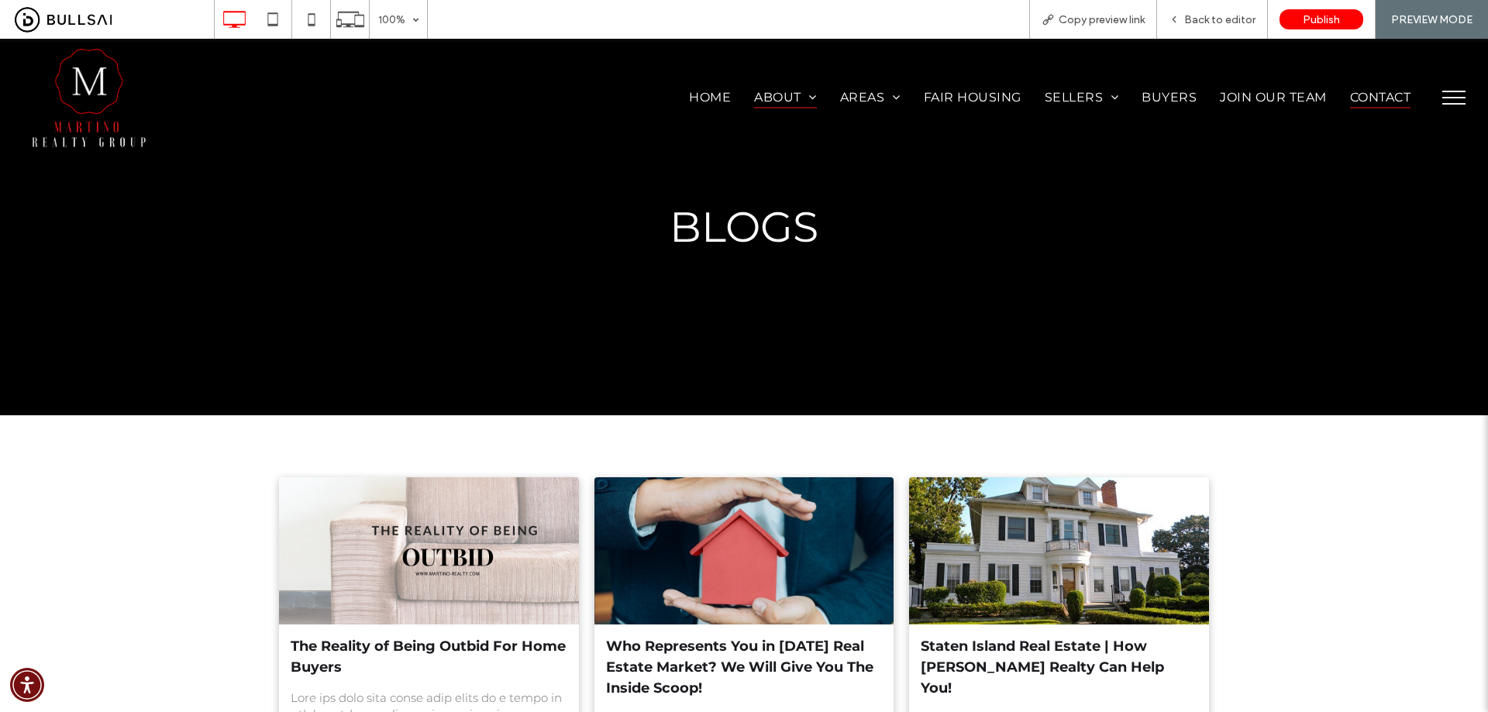
click at [1372, 90] on span "Contact" at bounding box center [1380, 97] width 60 height 22
click at [1251, 22] on span "Back to editor" at bounding box center [1219, 19] width 71 height 13
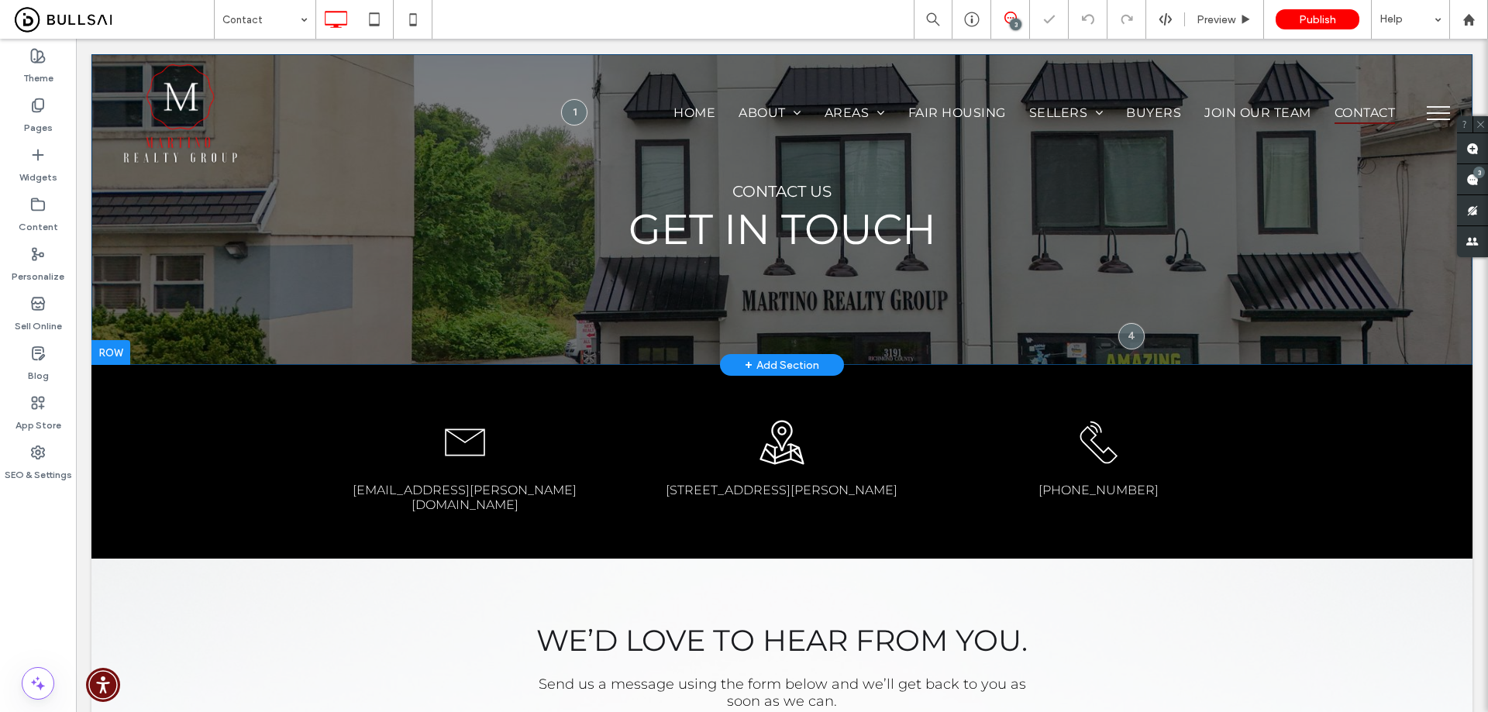
click at [215, 294] on div "CONTACT US Get in touch Click To Paste Row + Add Section" at bounding box center [781, 209] width 1381 height 311
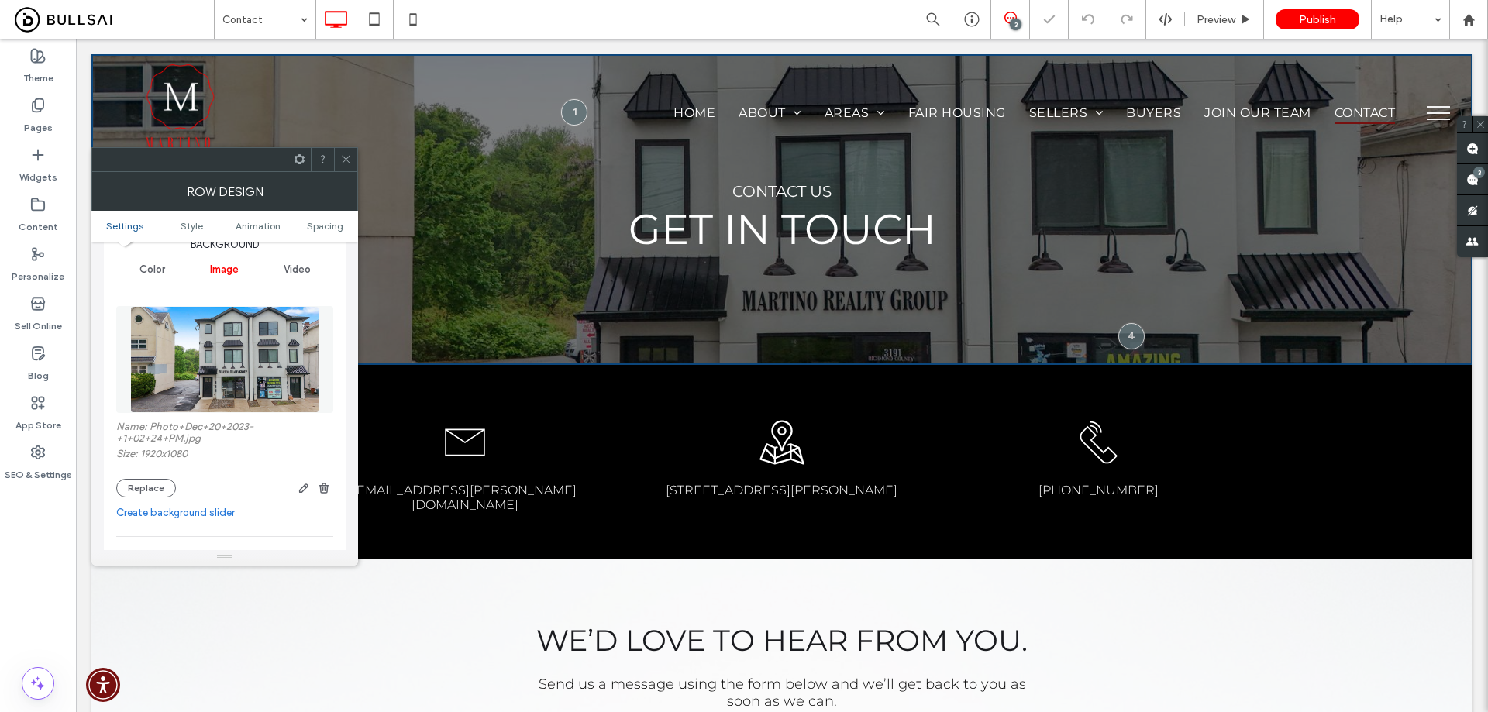
scroll to position [232, 0]
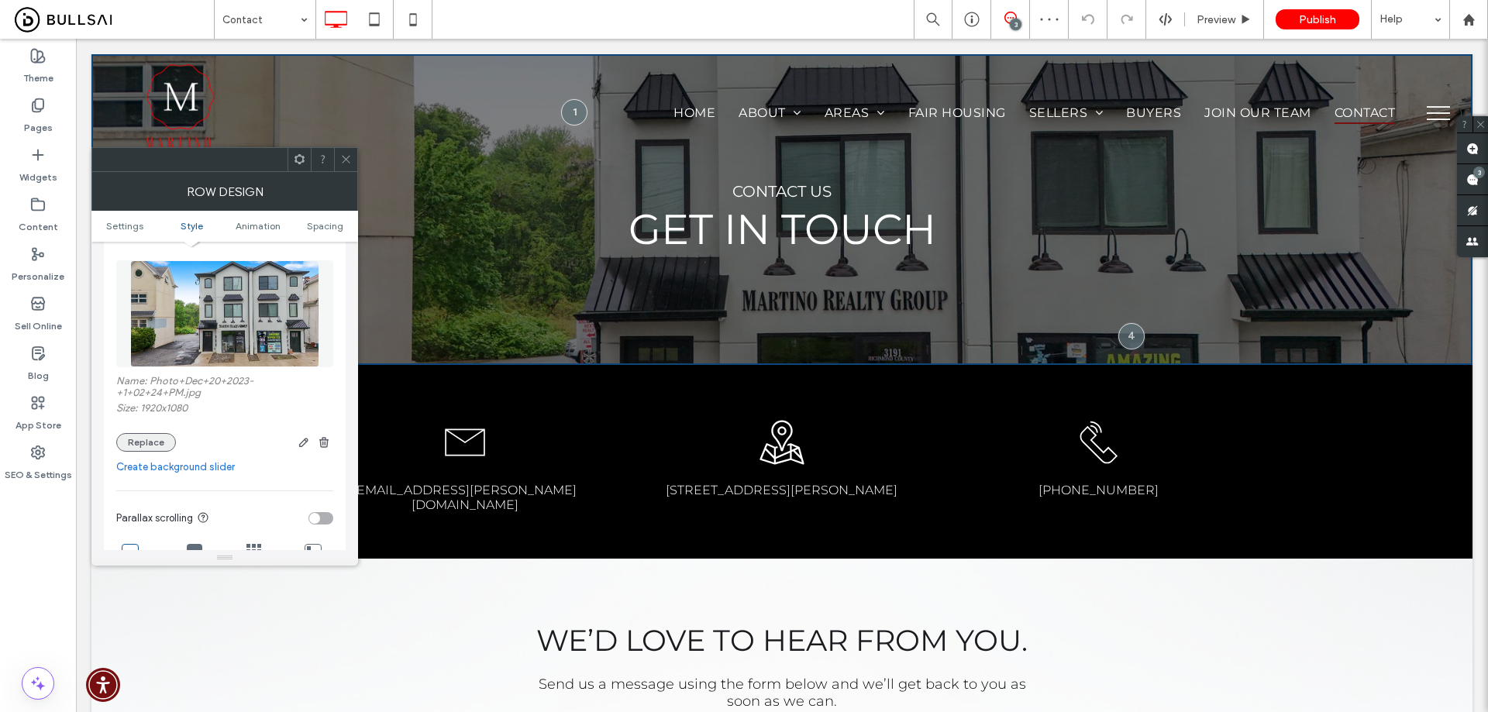
click at [150, 438] on button "Replace" at bounding box center [146, 442] width 60 height 19
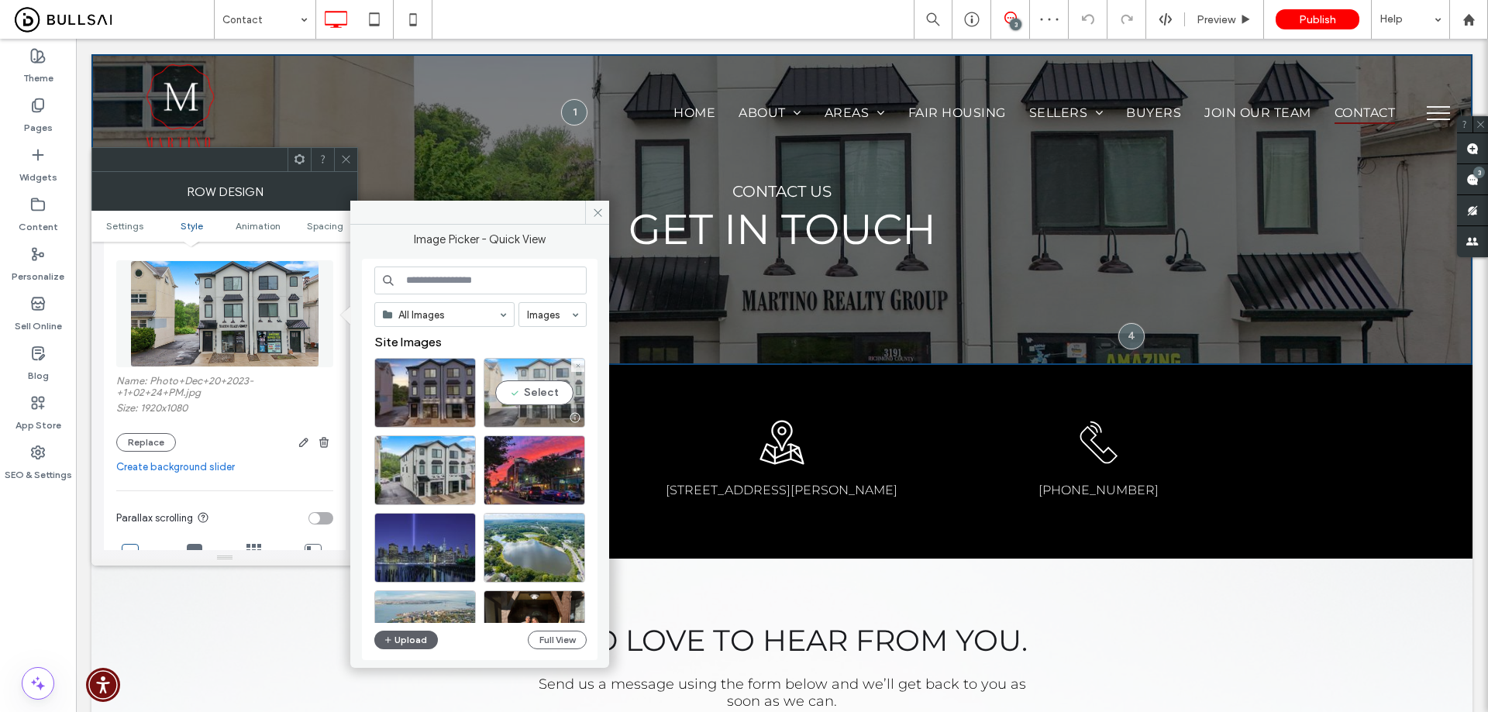
click at [526, 386] on div "Select" at bounding box center [534, 393] width 102 height 70
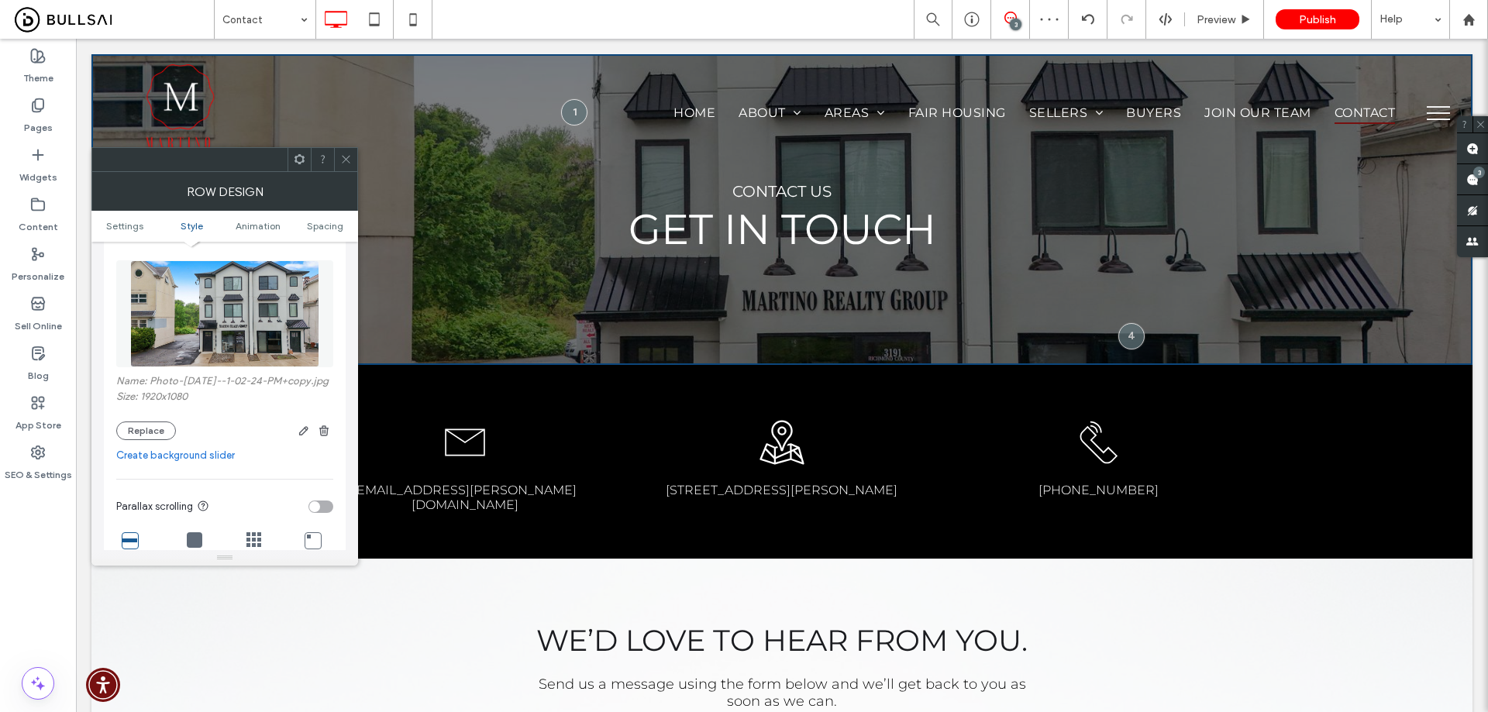
click at [336, 151] on div at bounding box center [345, 159] width 23 height 23
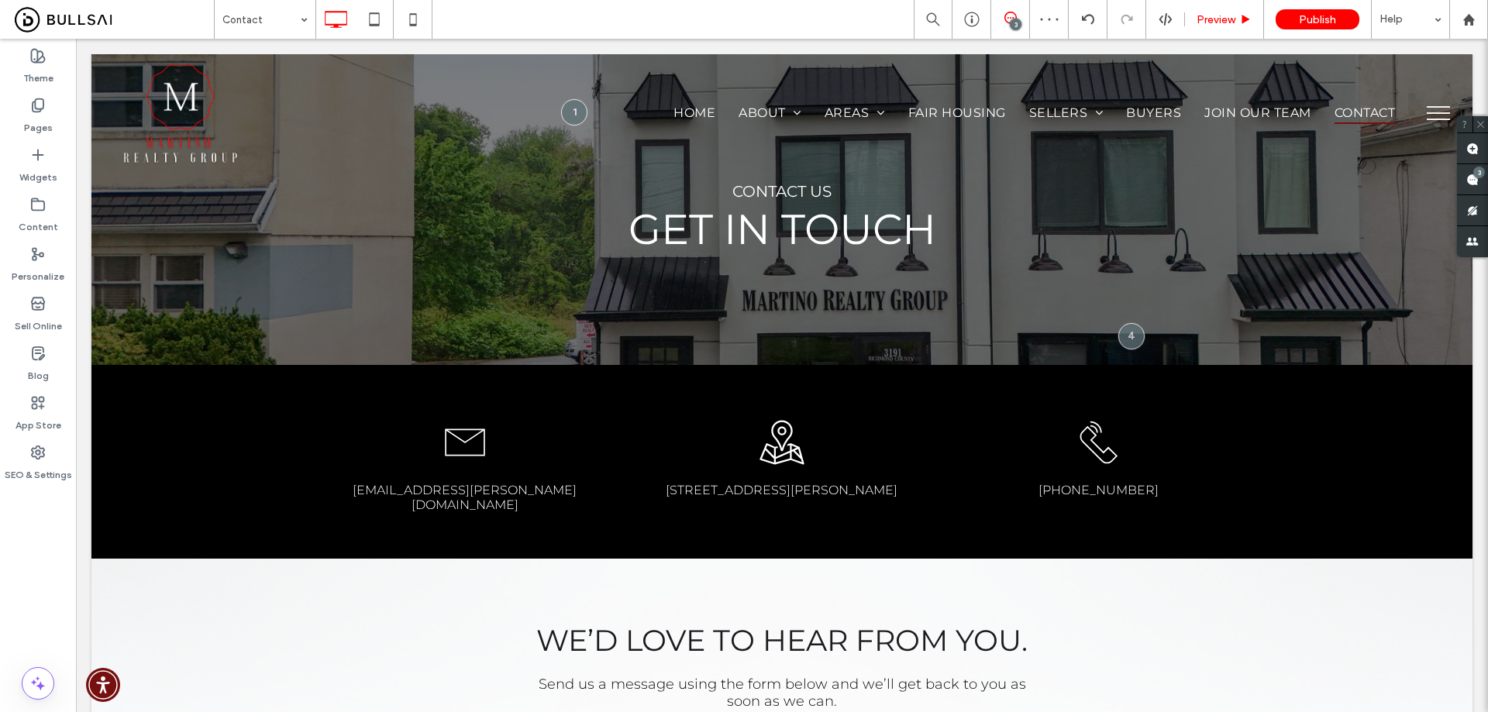
click at [1218, 12] on div "Preview" at bounding box center [1224, 19] width 79 height 39
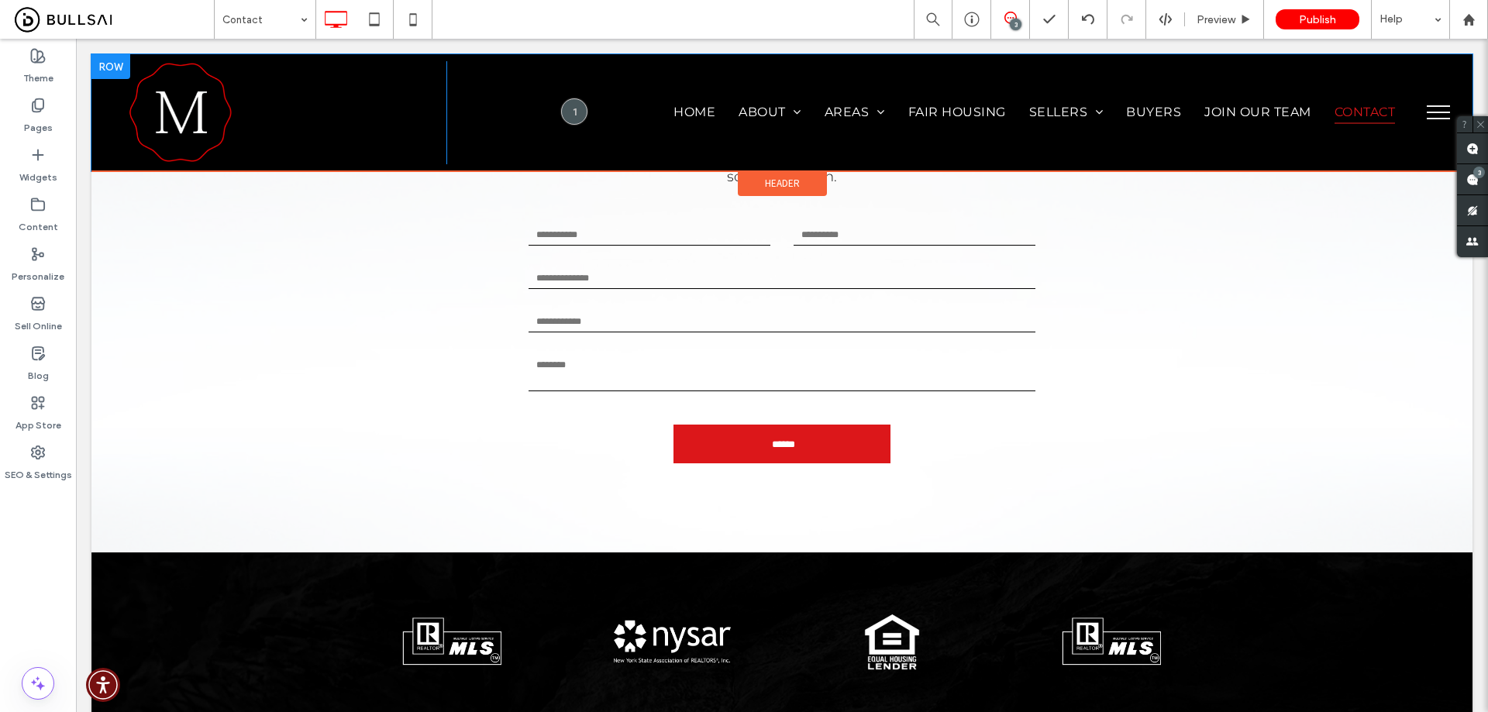
scroll to position [620, 0]
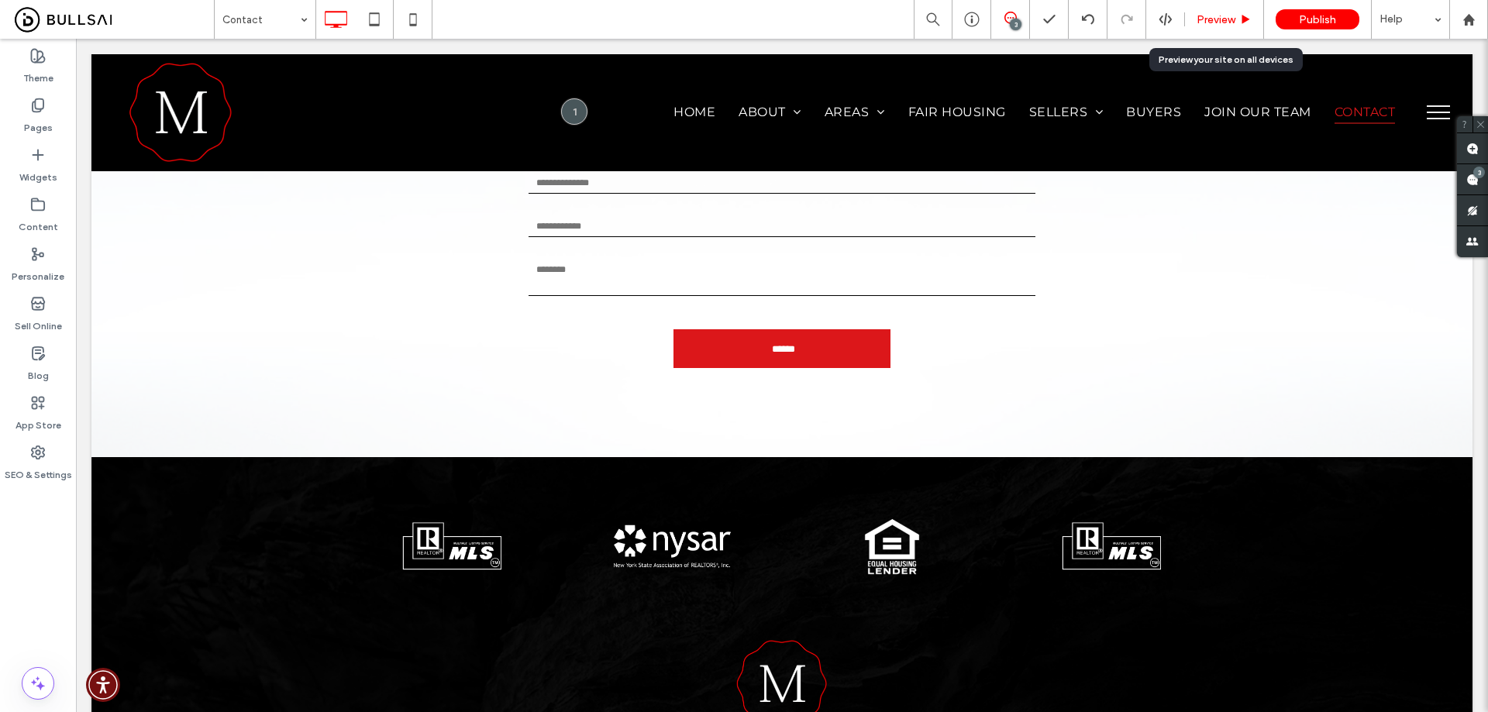
click at [1215, 6] on div "Preview" at bounding box center [1224, 19] width 79 height 39
click at [1220, 15] on span "Preview" at bounding box center [1215, 19] width 39 height 13
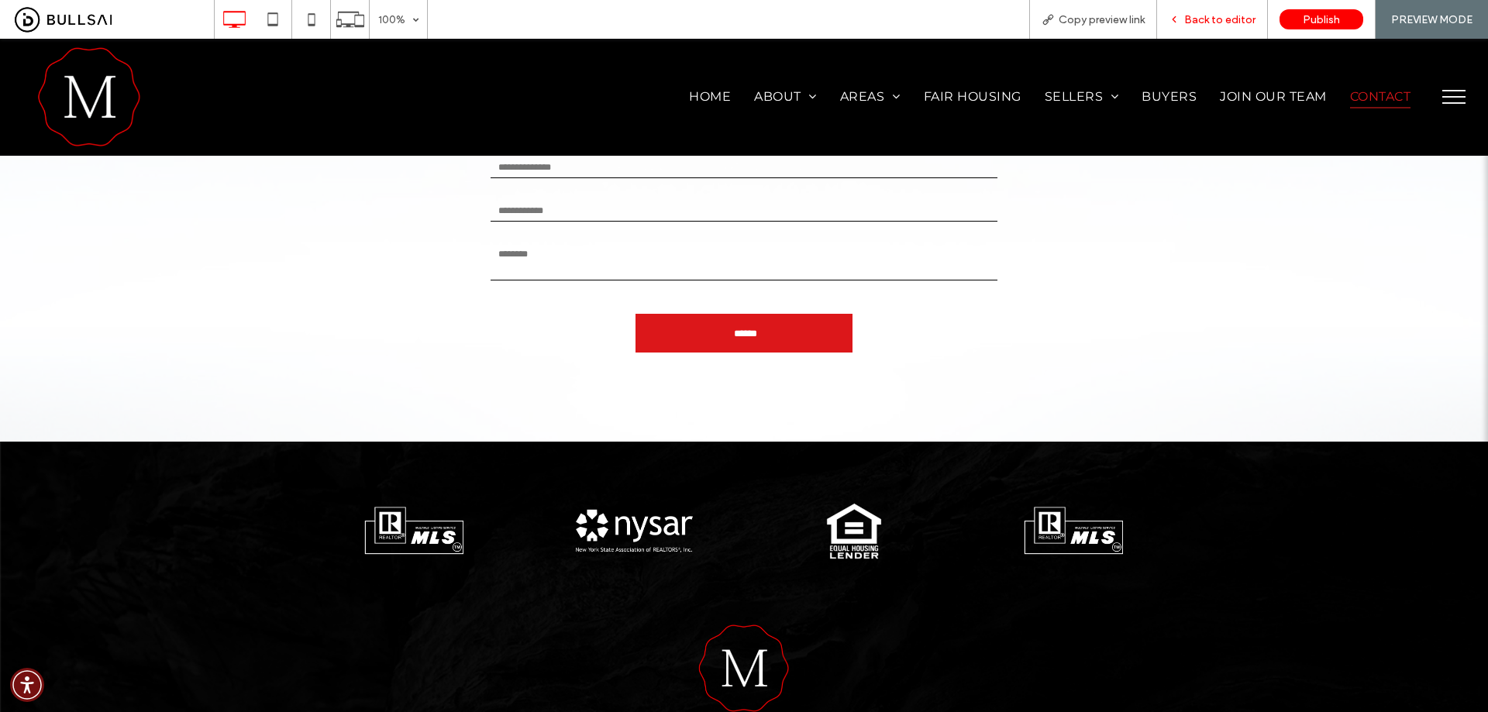
click at [1227, 18] on span "Back to editor" at bounding box center [1219, 19] width 71 height 13
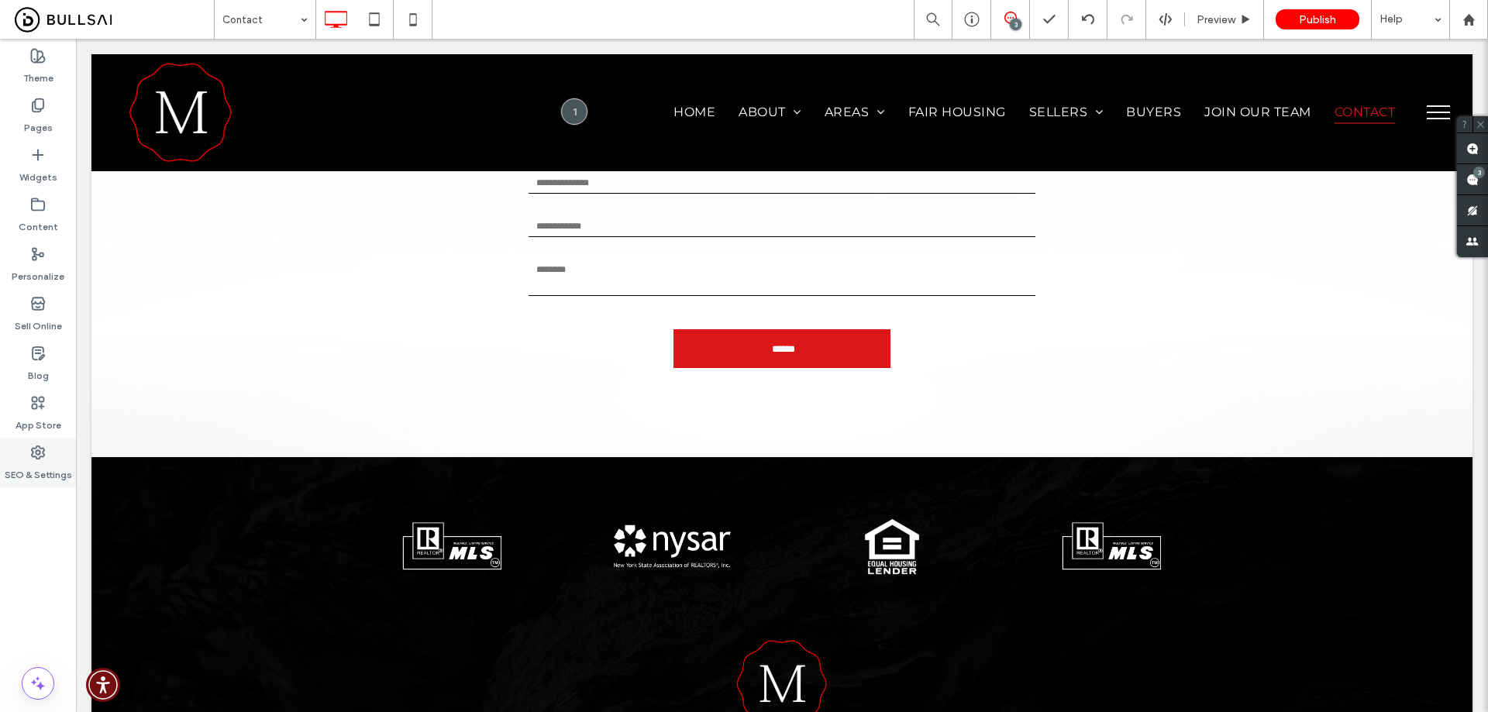
drag, startPoint x: 33, startPoint y: 456, endPoint x: 69, endPoint y: 452, distance: 36.7
click at [33, 456] on icon at bounding box center [37, 452] width 15 height 15
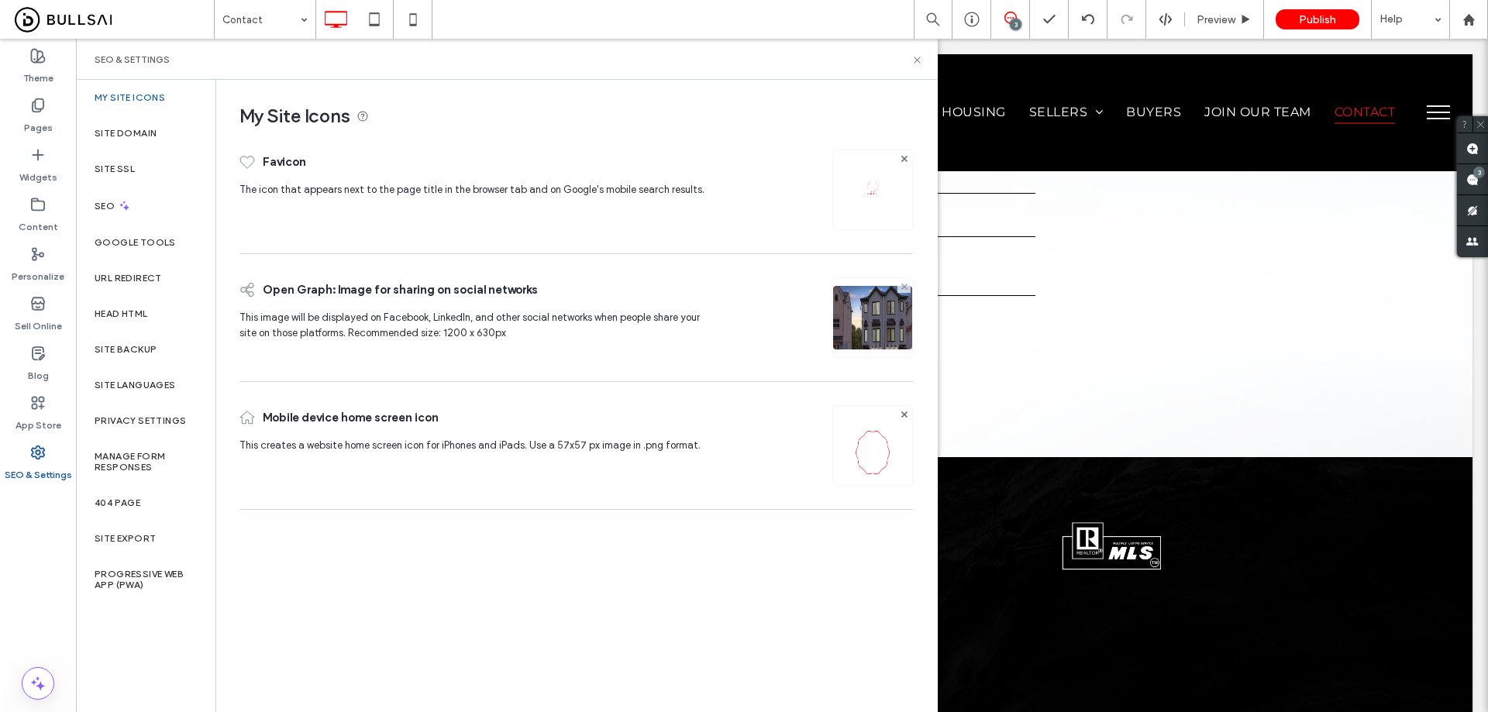
click at [905, 282] on span at bounding box center [904, 286] width 6 height 13
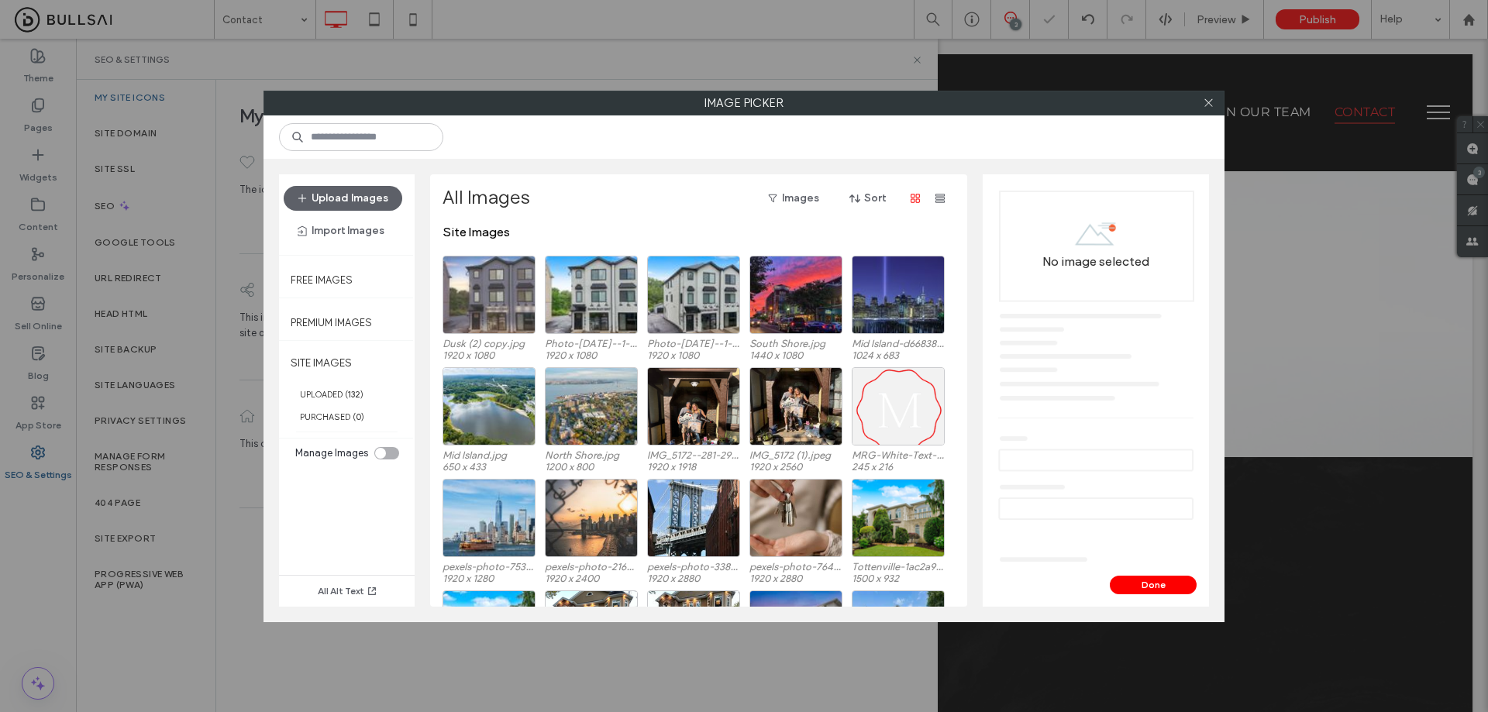
click at [512, 300] on div at bounding box center [488, 295] width 93 height 78
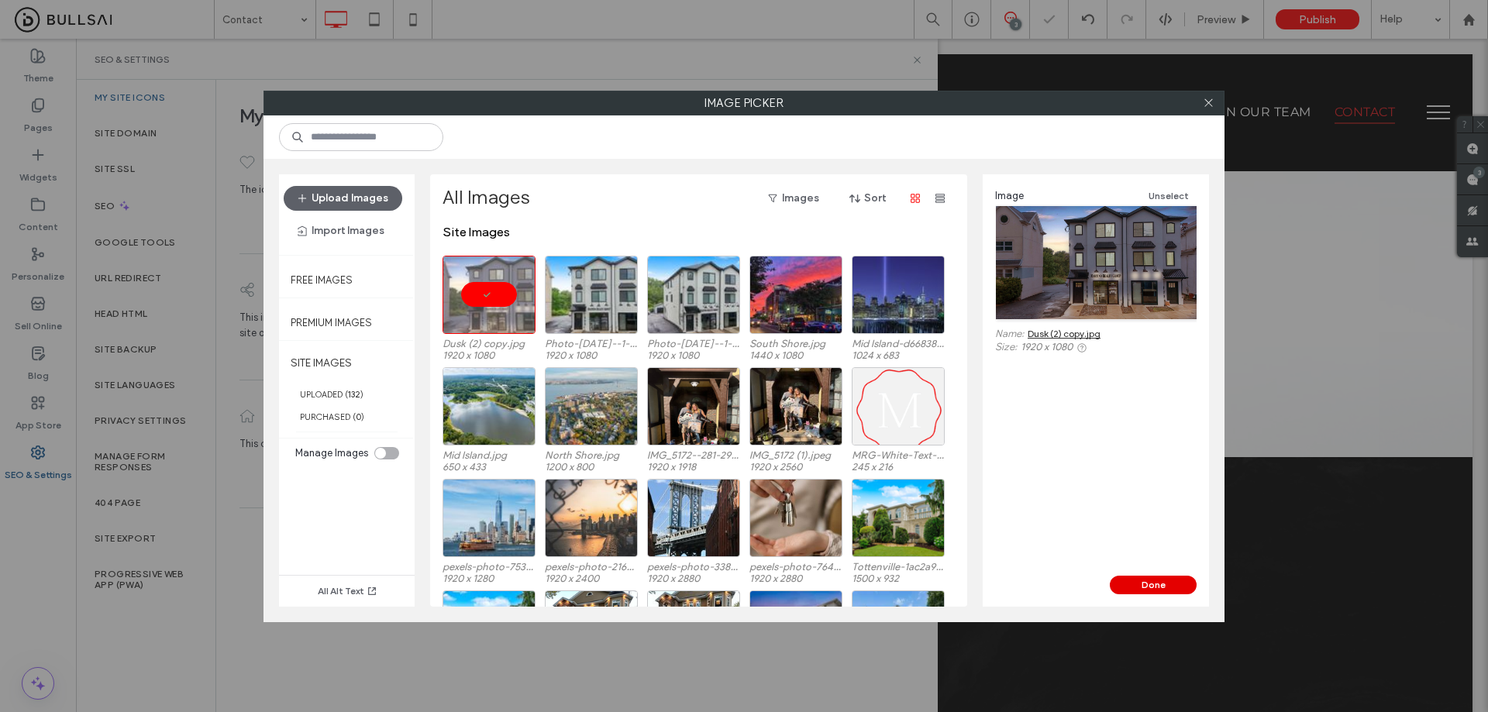
click at [1153, 583] on button "Done" at bounding box center [1153, 585] width 87 height 19
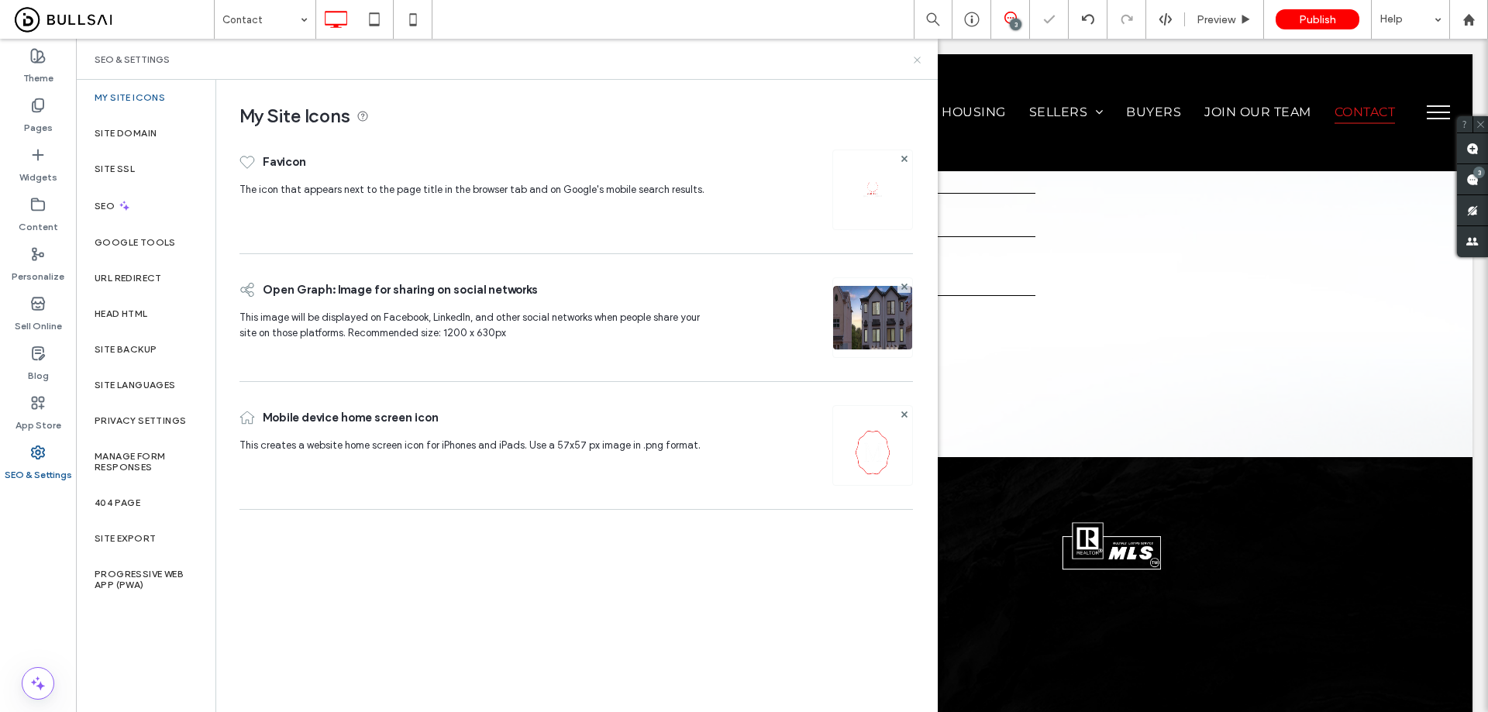
click at [917, 59] on use at bounding box center [917, 60] width 6 height 6
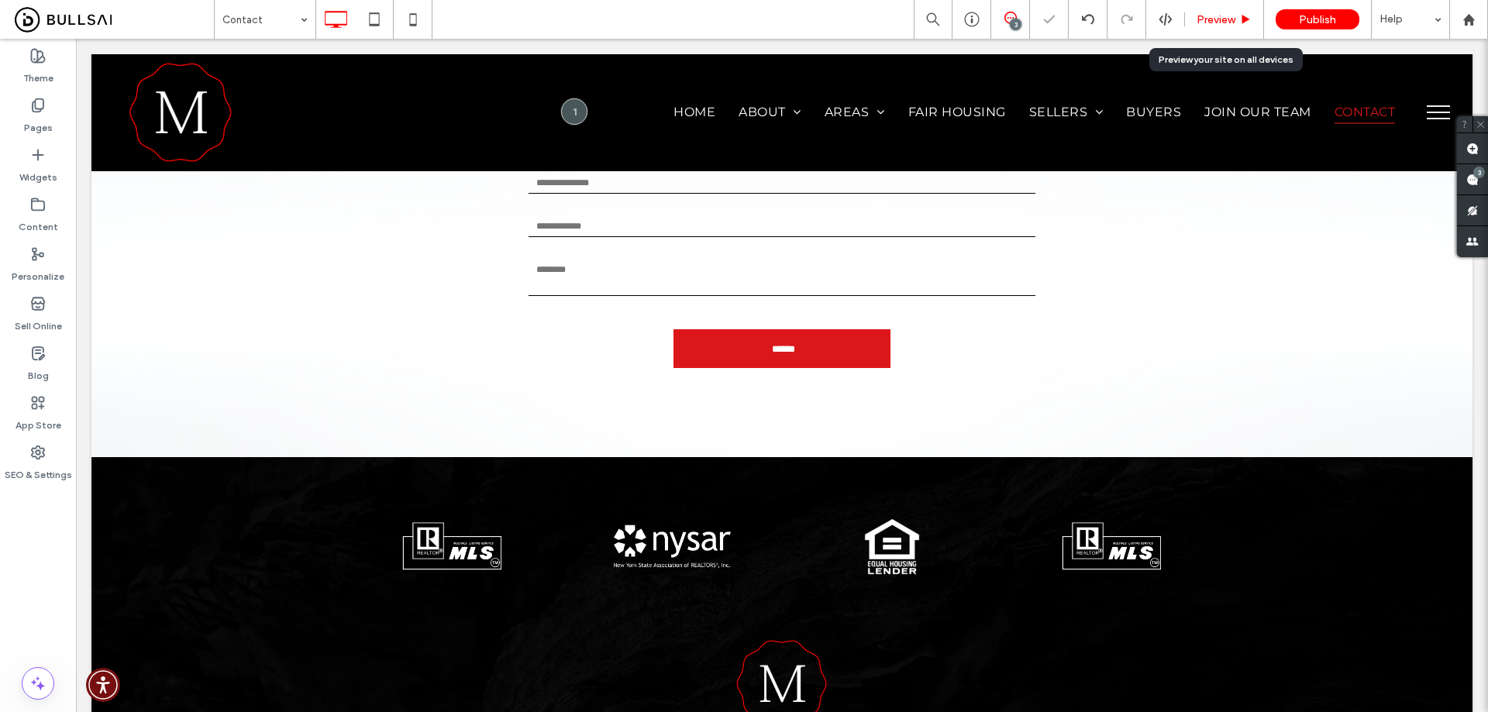
click at [1238, 22] on div "Preview" at bounding box center [1224, 19] width 78 height 13
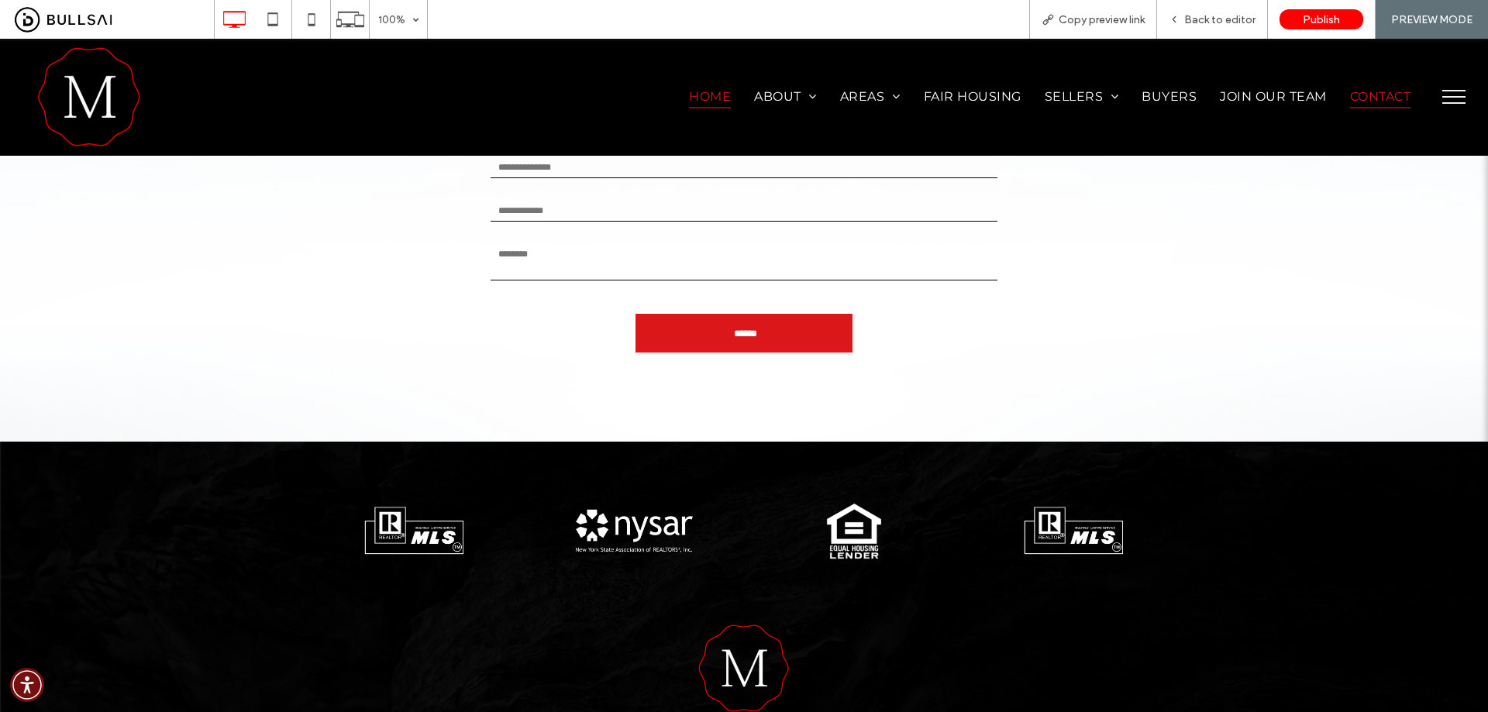
click at [696, 95] on span "Home" at bounding box center [710, 96] width 42 height 22
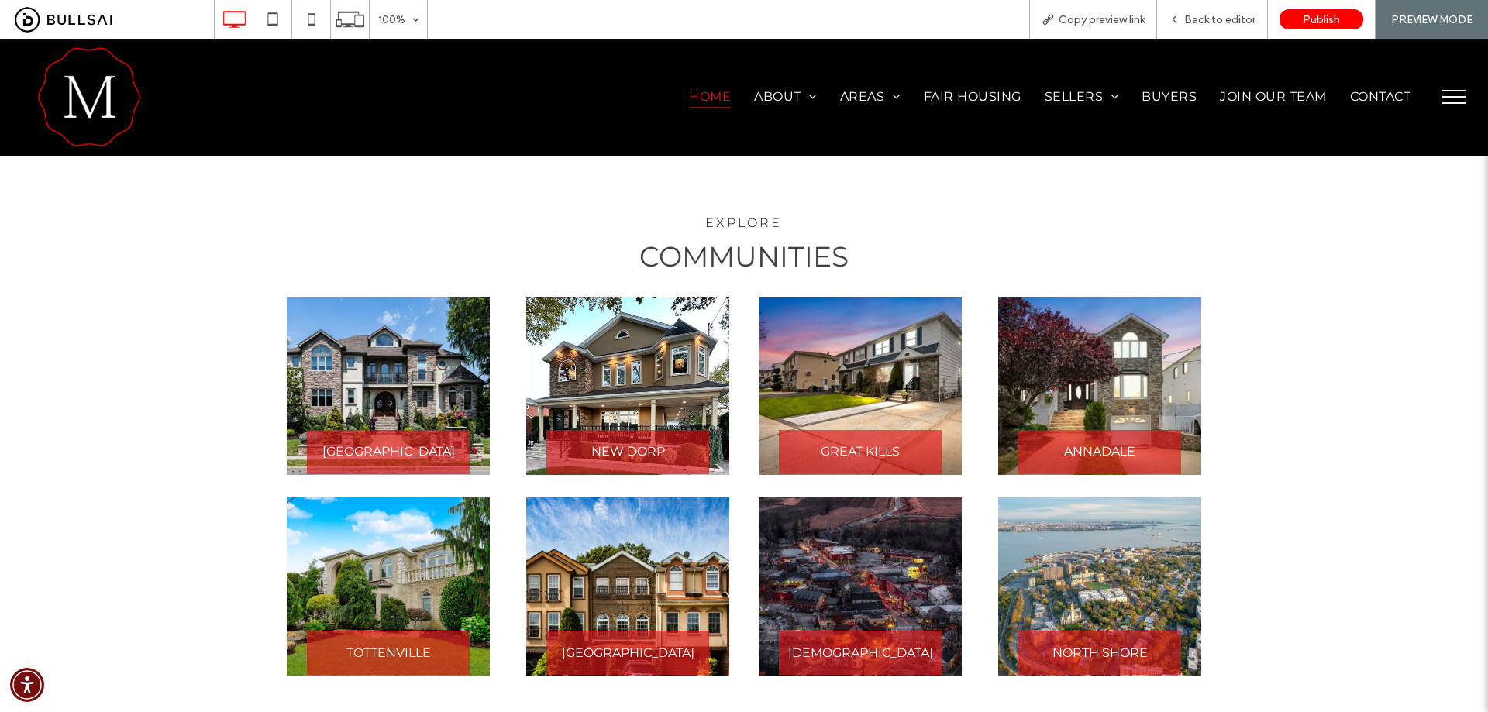
scroll to position [2402, 0]
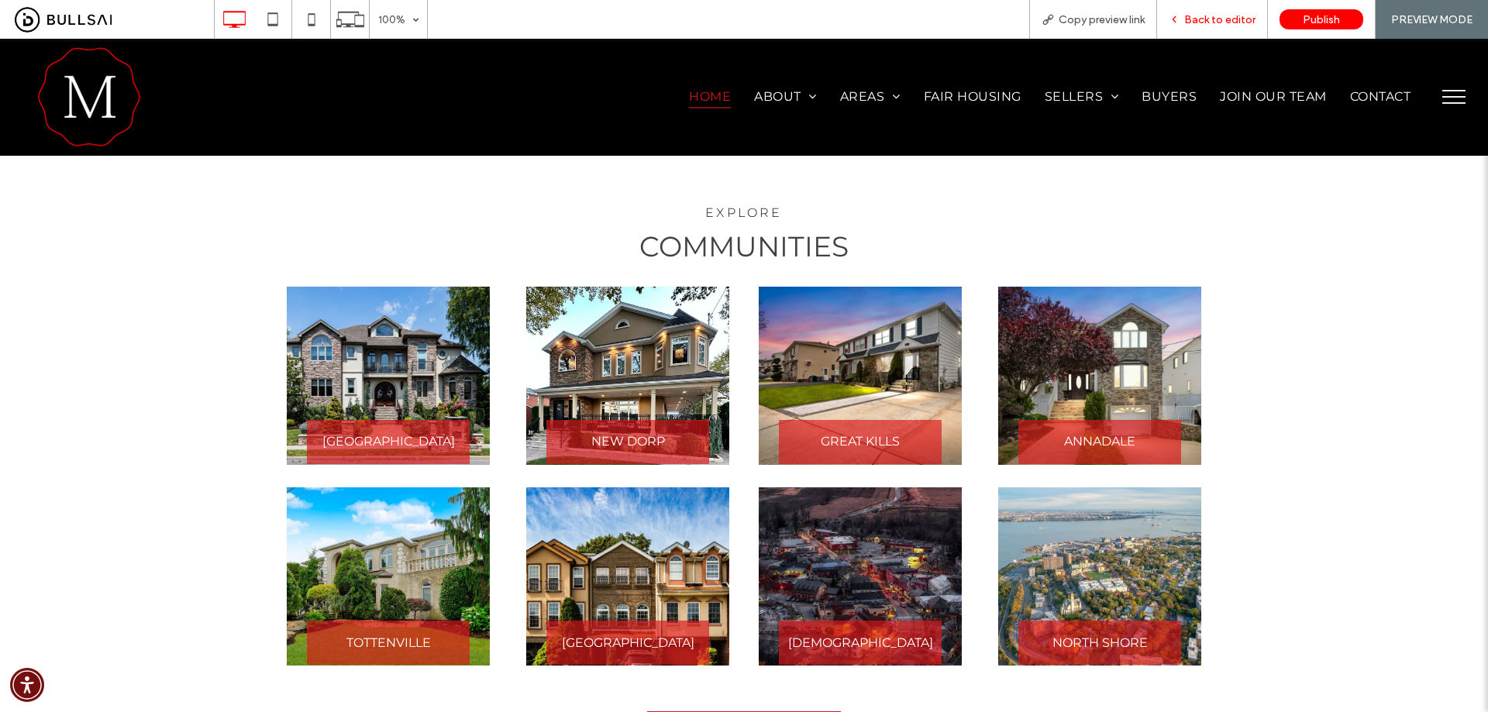
click at [1244, 22] on span "Back to editor" at bounding box center [1219, 19] width 71 height 13
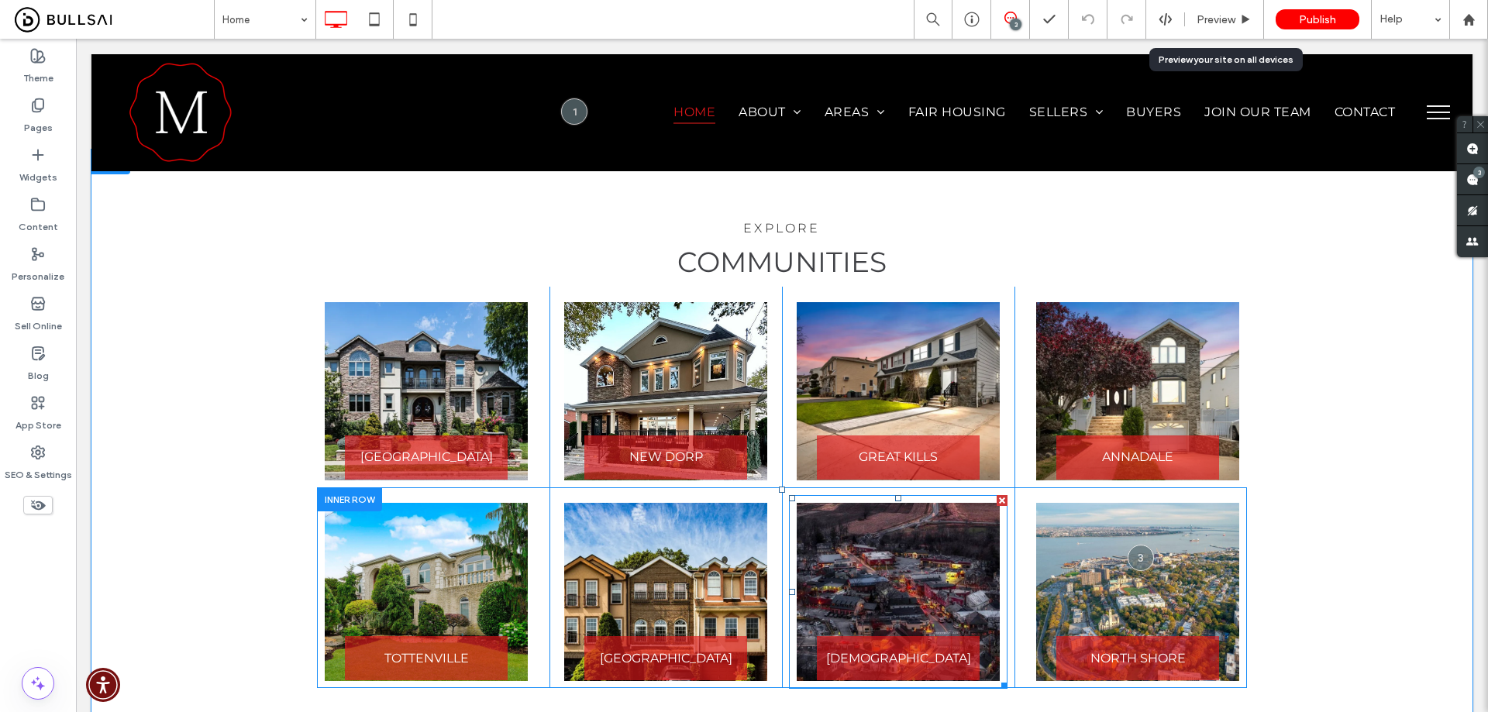
click at [917, 503] on link at bounding box center [898, 592] width 203 height 178
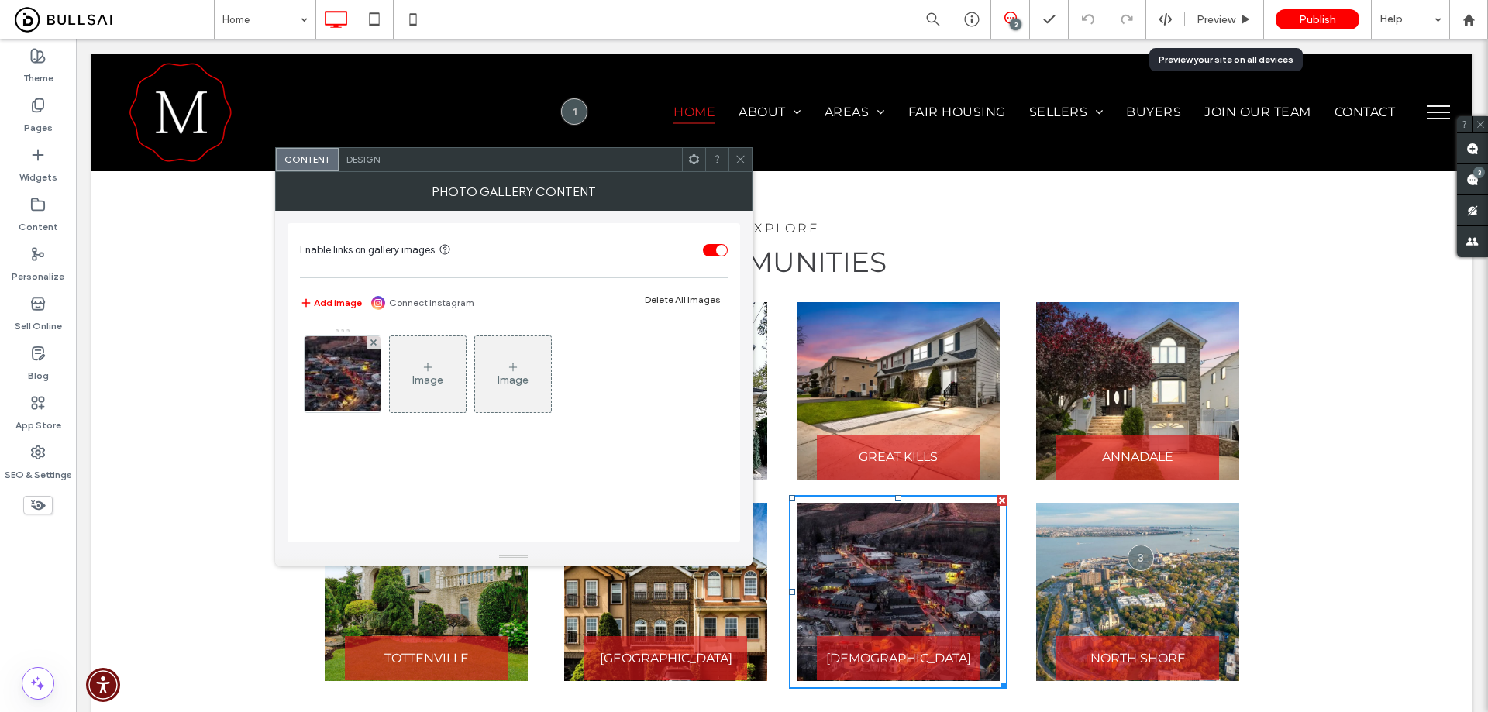
click at [748, 154] on div at bounding box center [739, 159] width 23 height 23
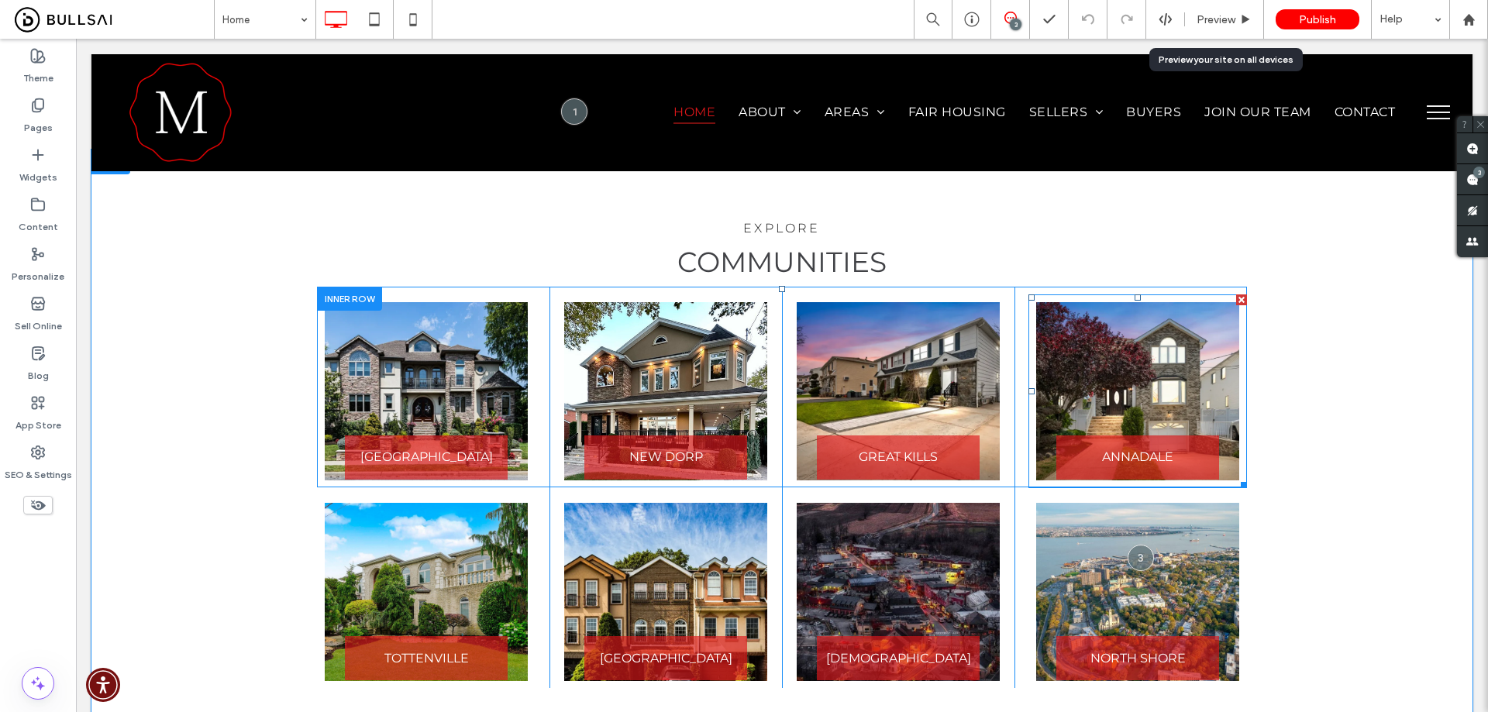
scroll to position [2247, 0]
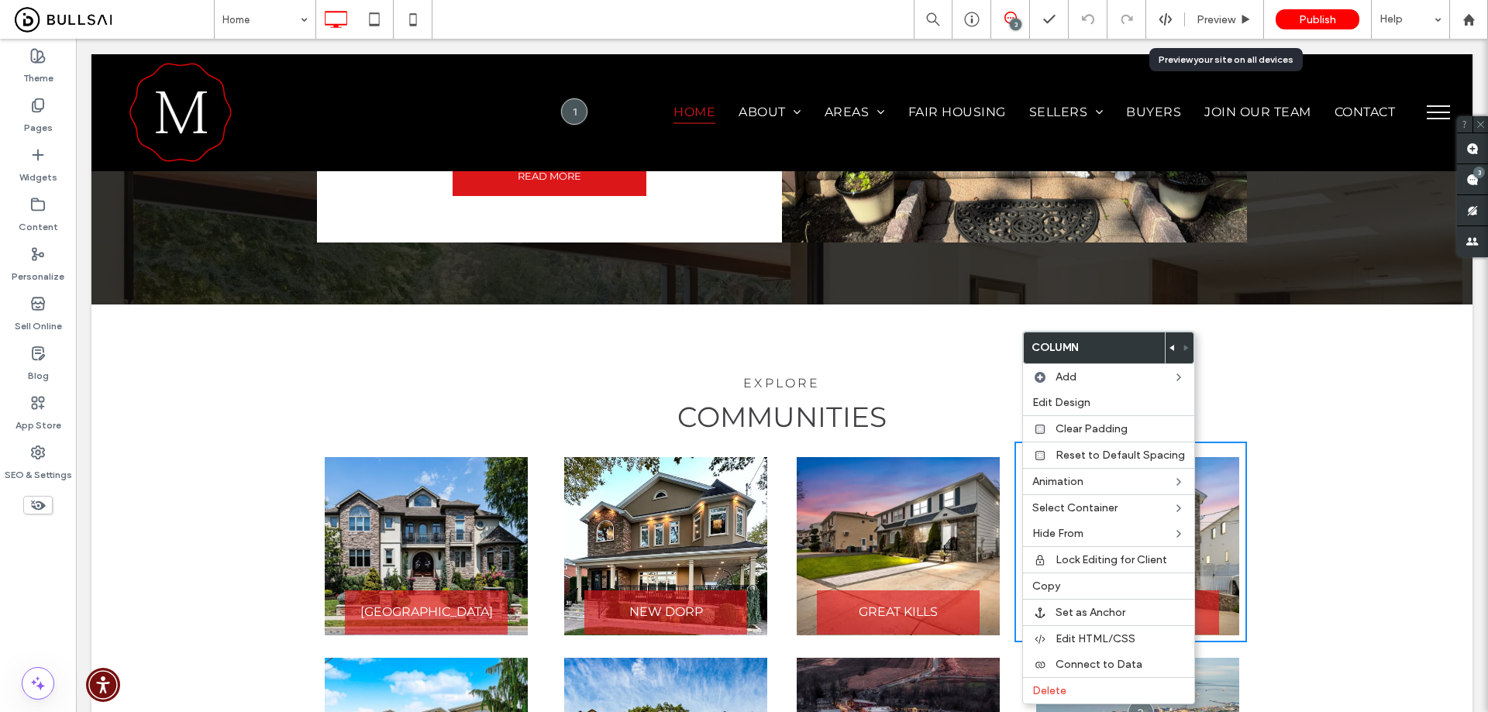
click at [1006, 400] on h2 "communities" at bounding box center [782, 417] width 930 height 34
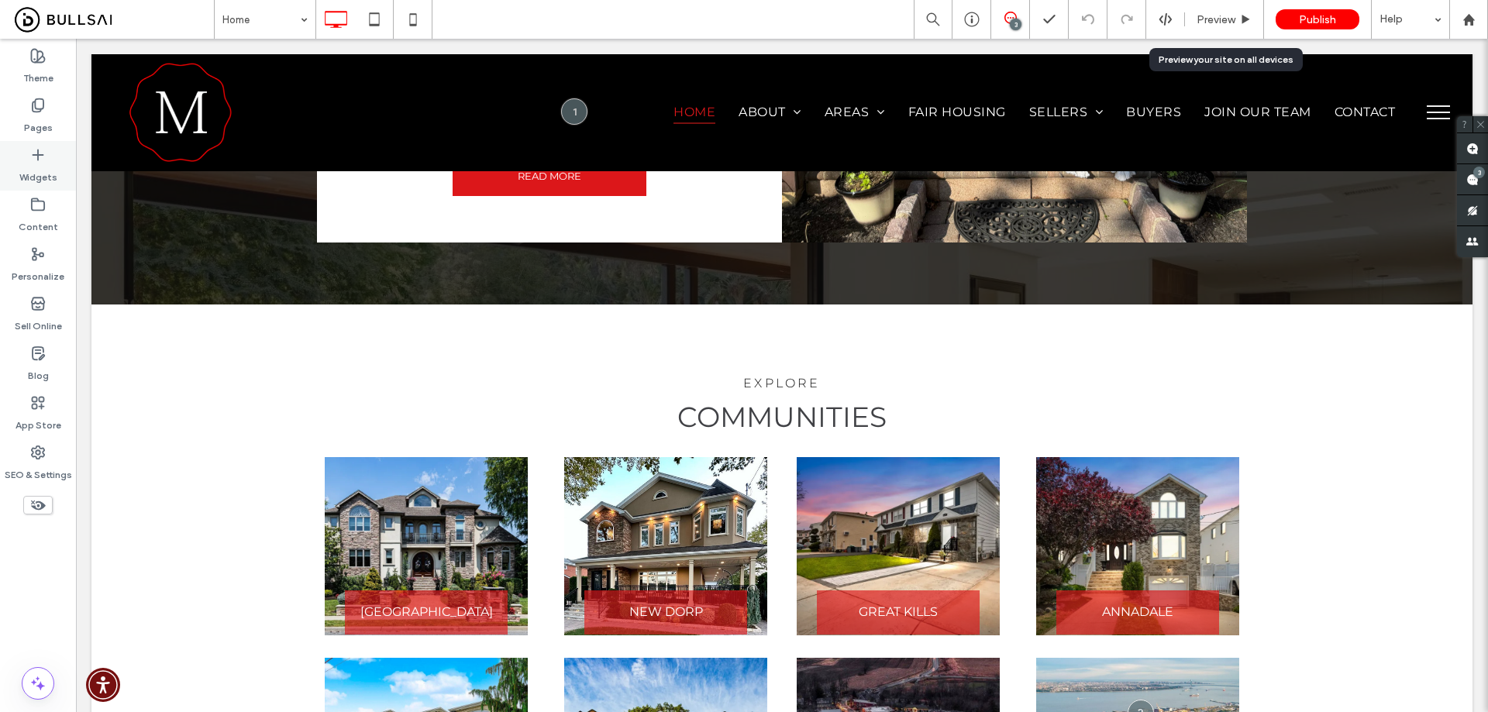
click at [41, 153] on icon at bounding box center [37, 154] width 15 height 15
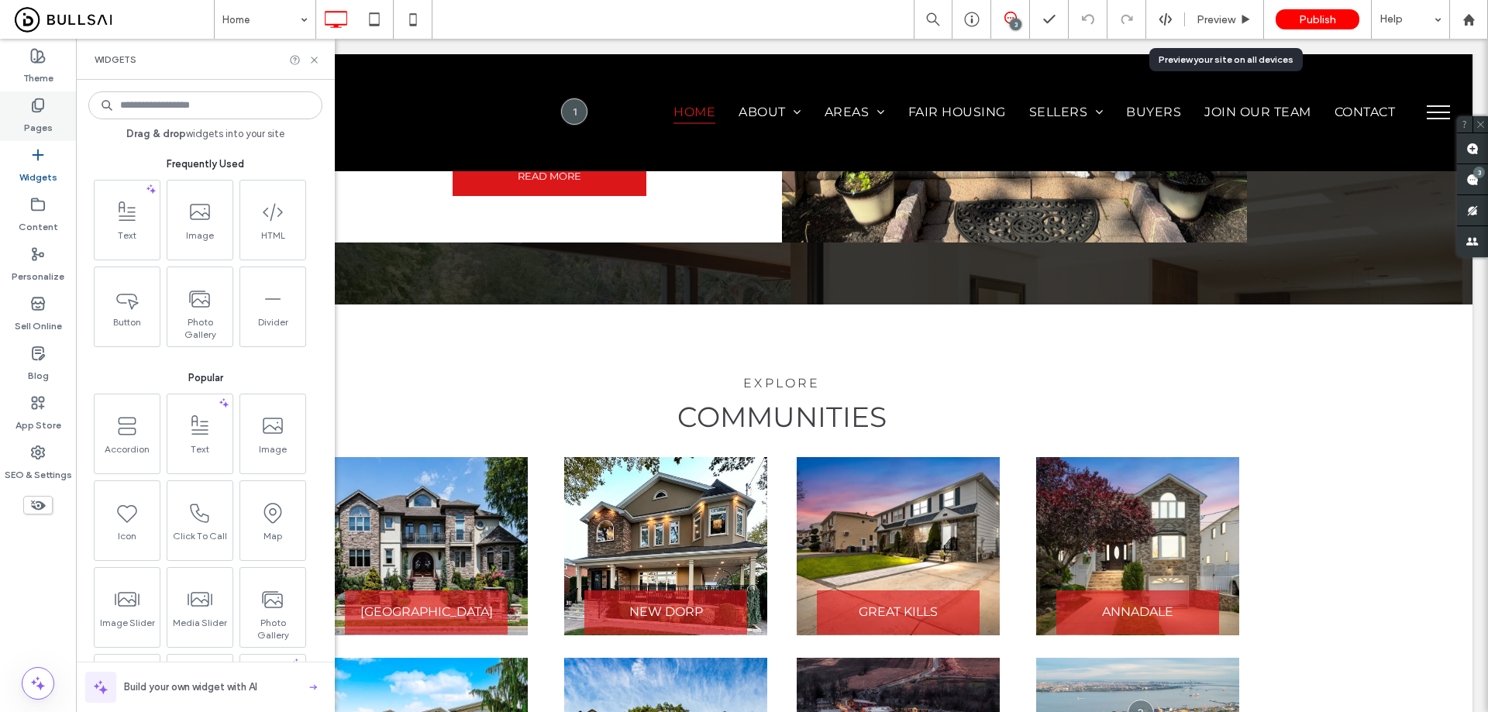
click at [39, 120] on label "Pages" at bounding box center [38, 124] width 29 height 22
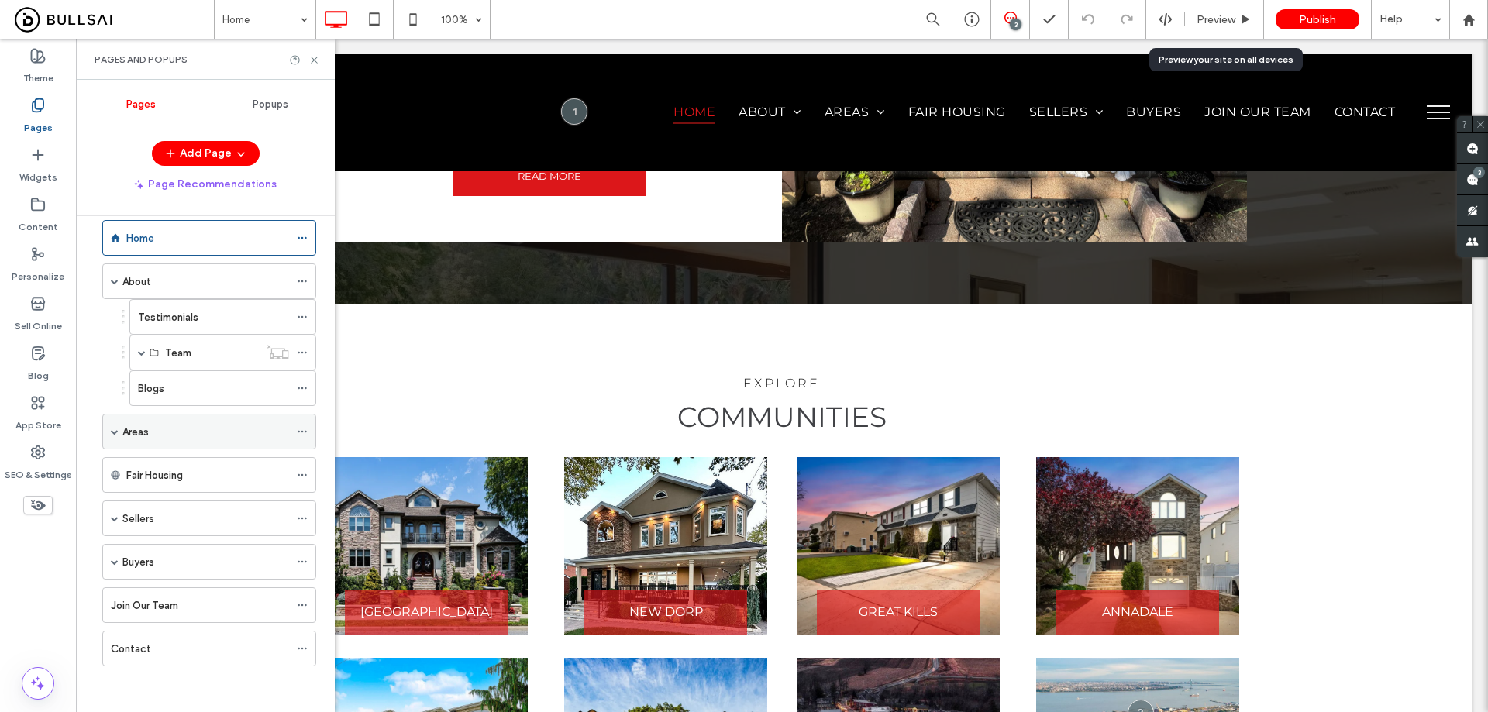
scroll to position [23, 0]
click at [177, 429] on div "Areas" at bounding box center [205, 431] width 167 height 16
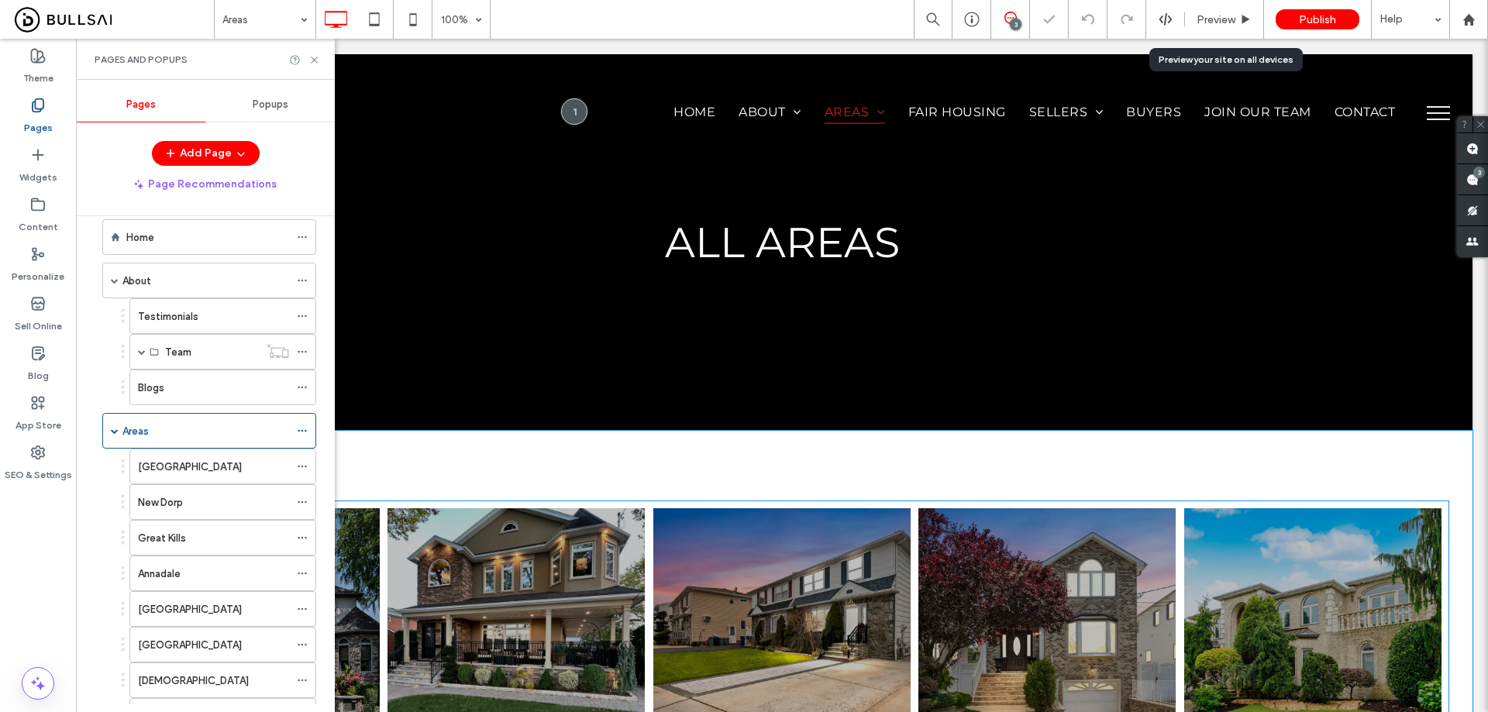
scroll to position [155, 0]
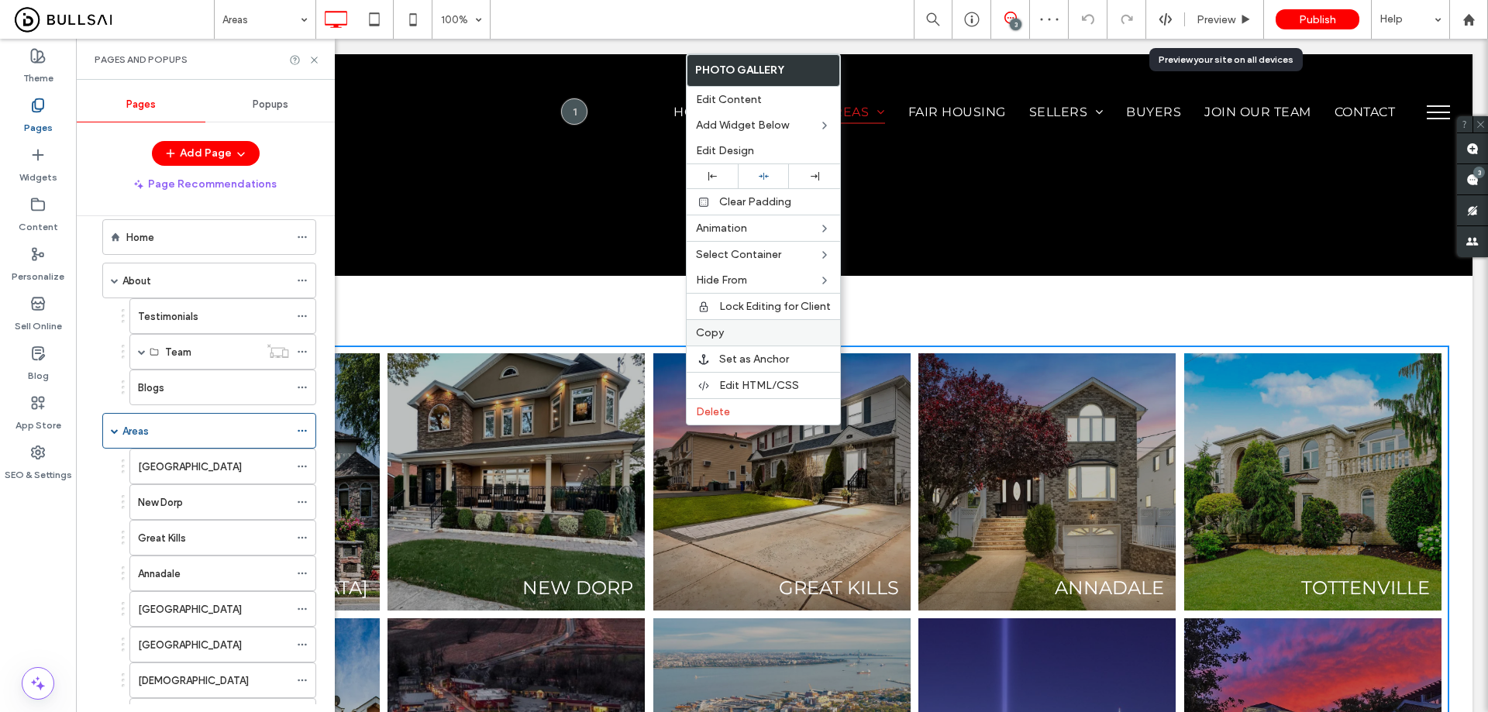
click at [741, 329] on label "Copy" at bounding box center [763, 332] width 135 height 13
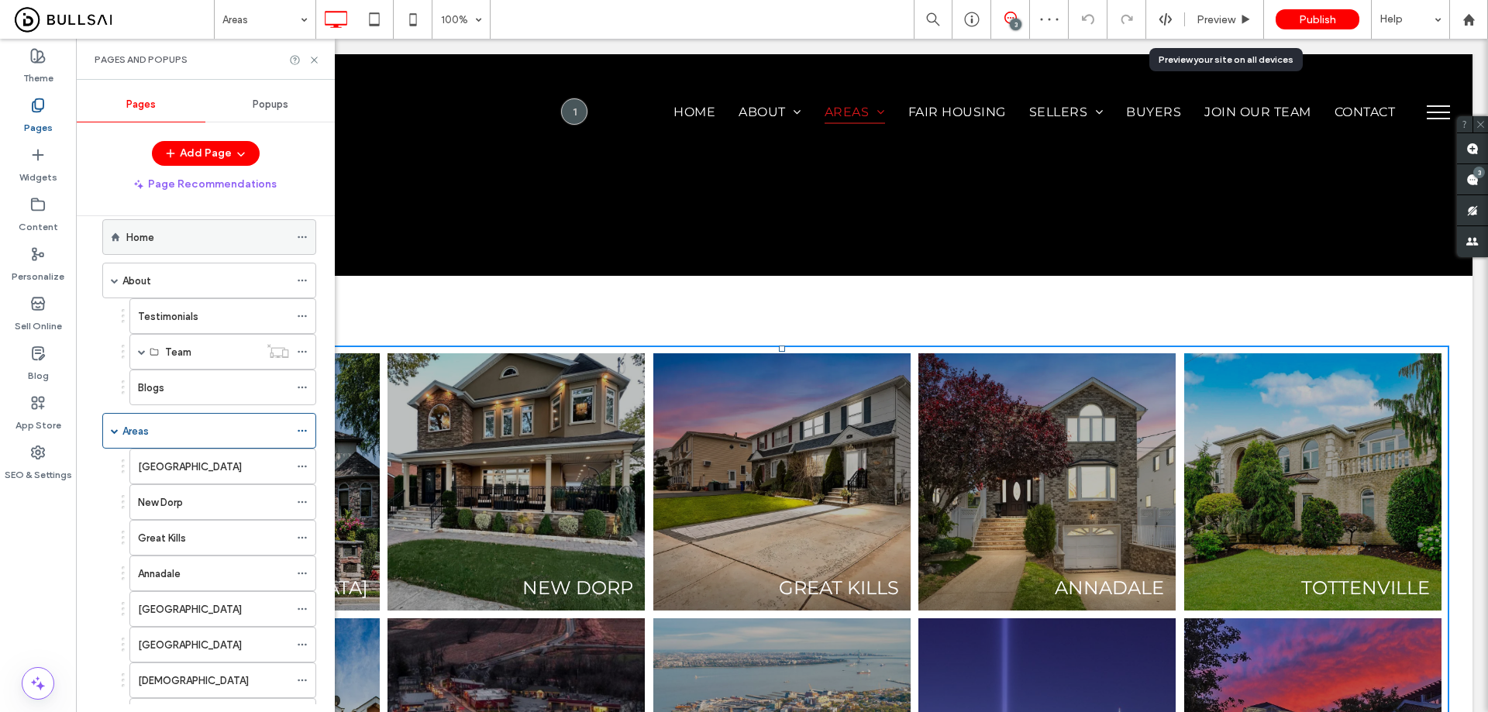
click at [201, 232] on div "Home" at bounding box center [207, 237] width 163 height 16
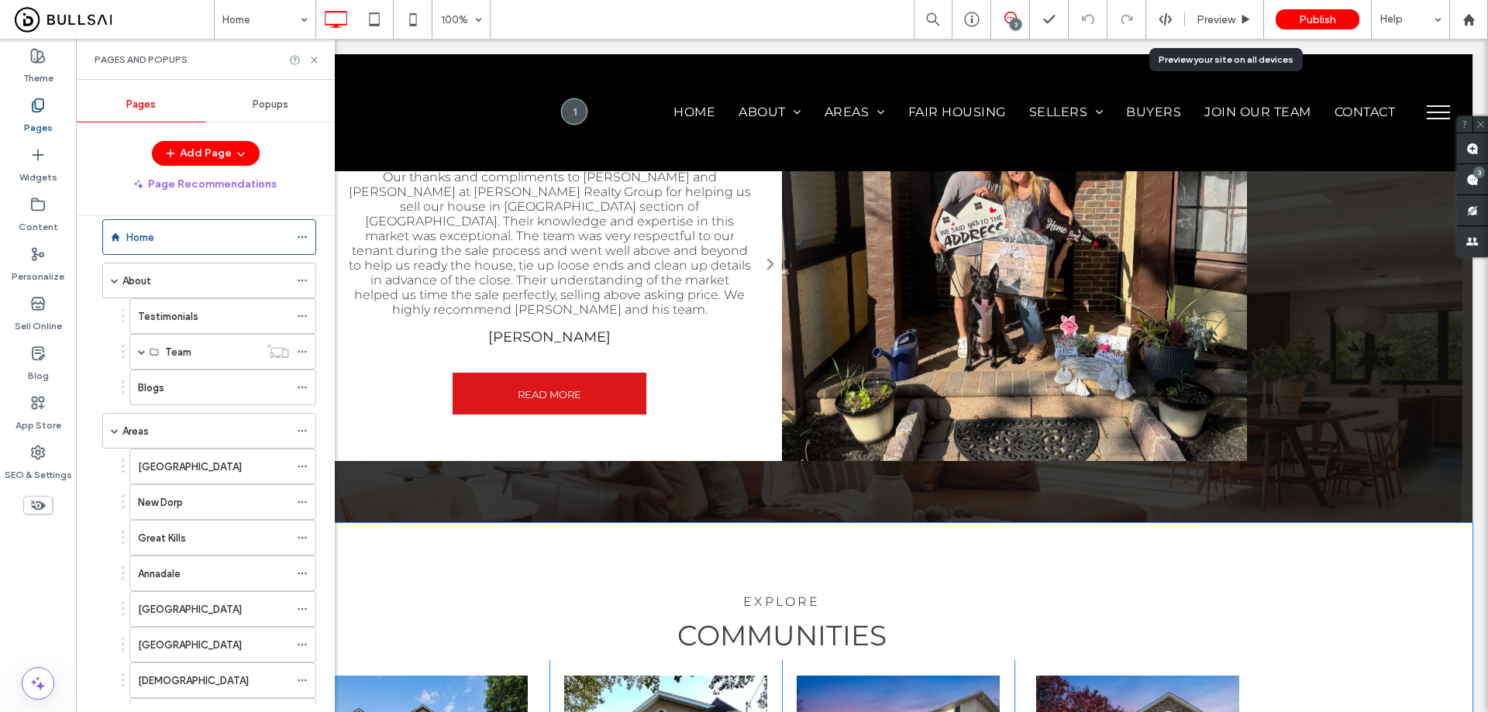
scroll to position [2015, 0]
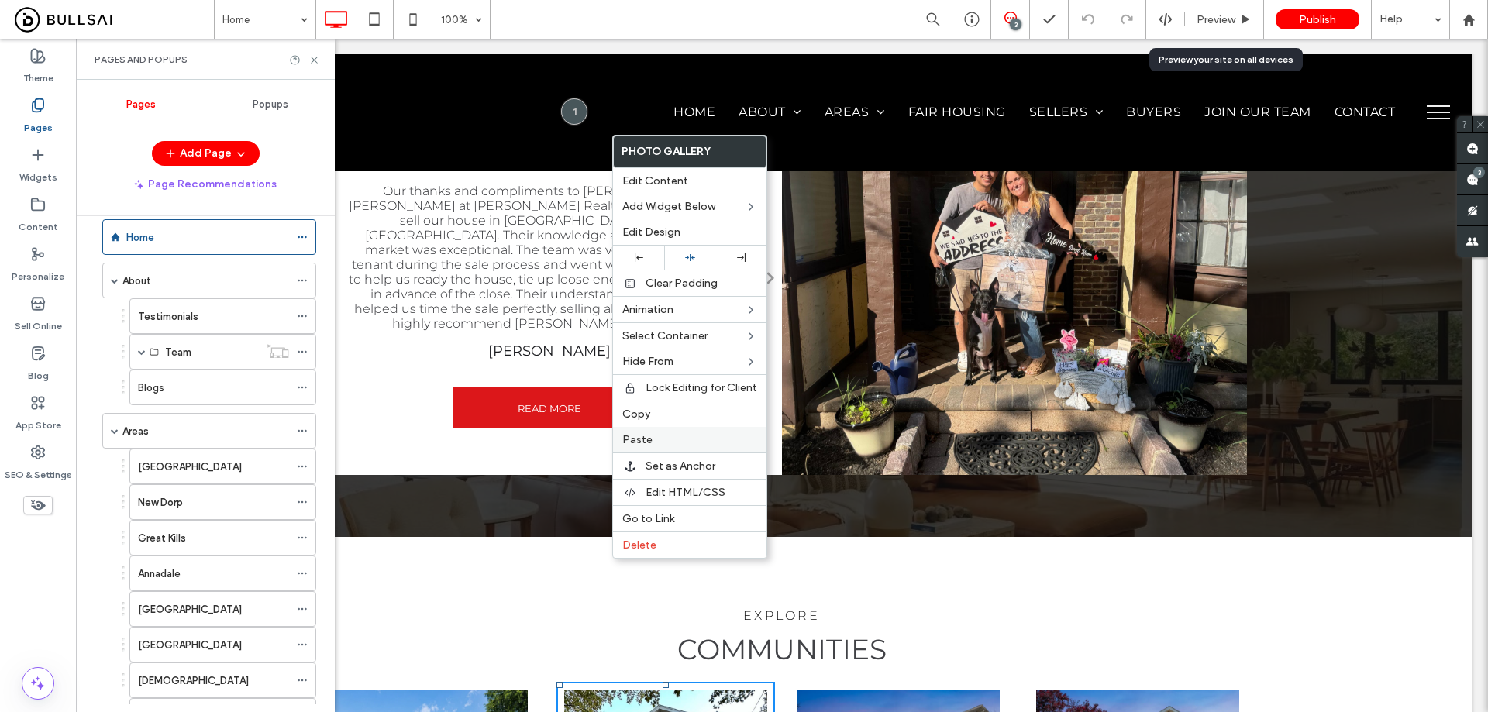
click at [650, 439] on span "Paste" at bounding box center [637, 439] width 30 height 13
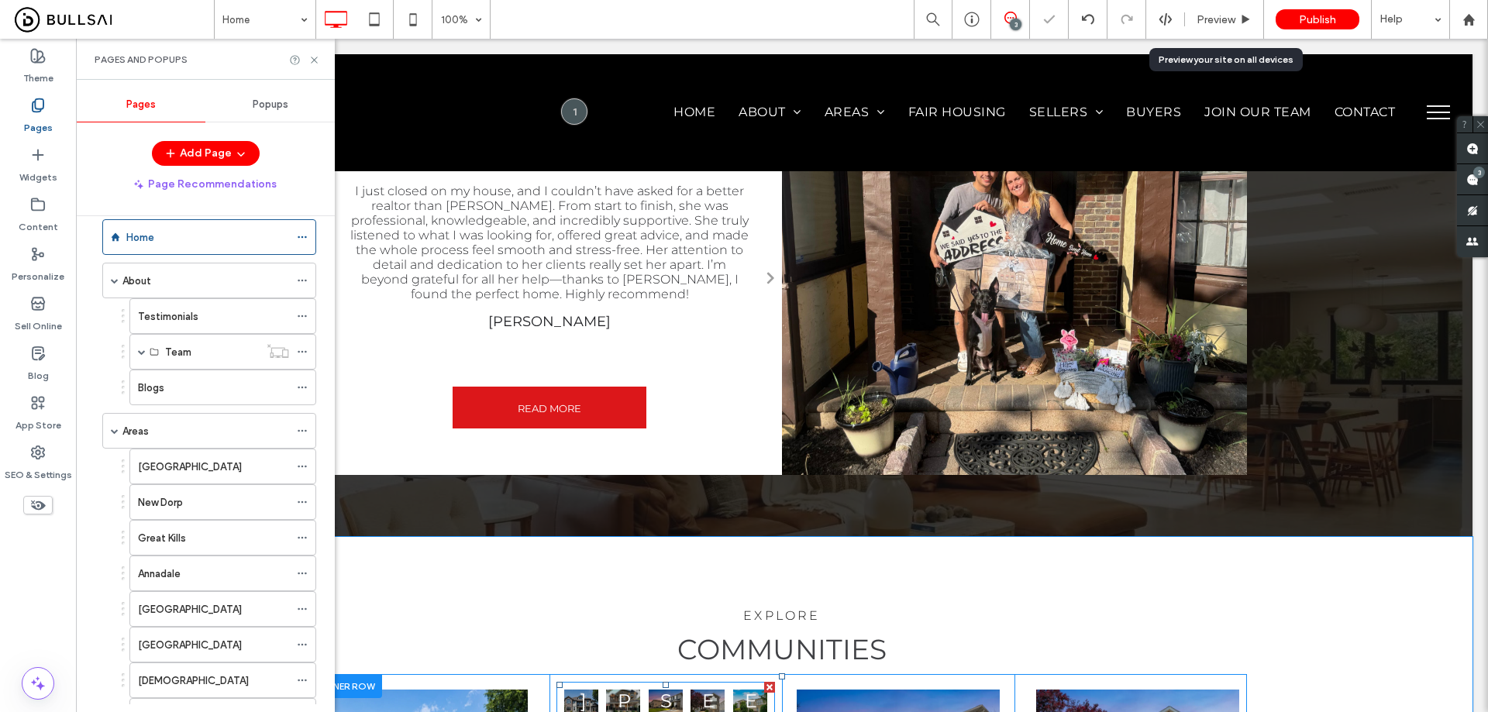
drag, startPoint x: 762, startPoint y: 548, endPoint x: 475, endPoint y: 569, distance: 288.3
click at [764, 682] on div at bounding box center [769, 687] width 11 height 11
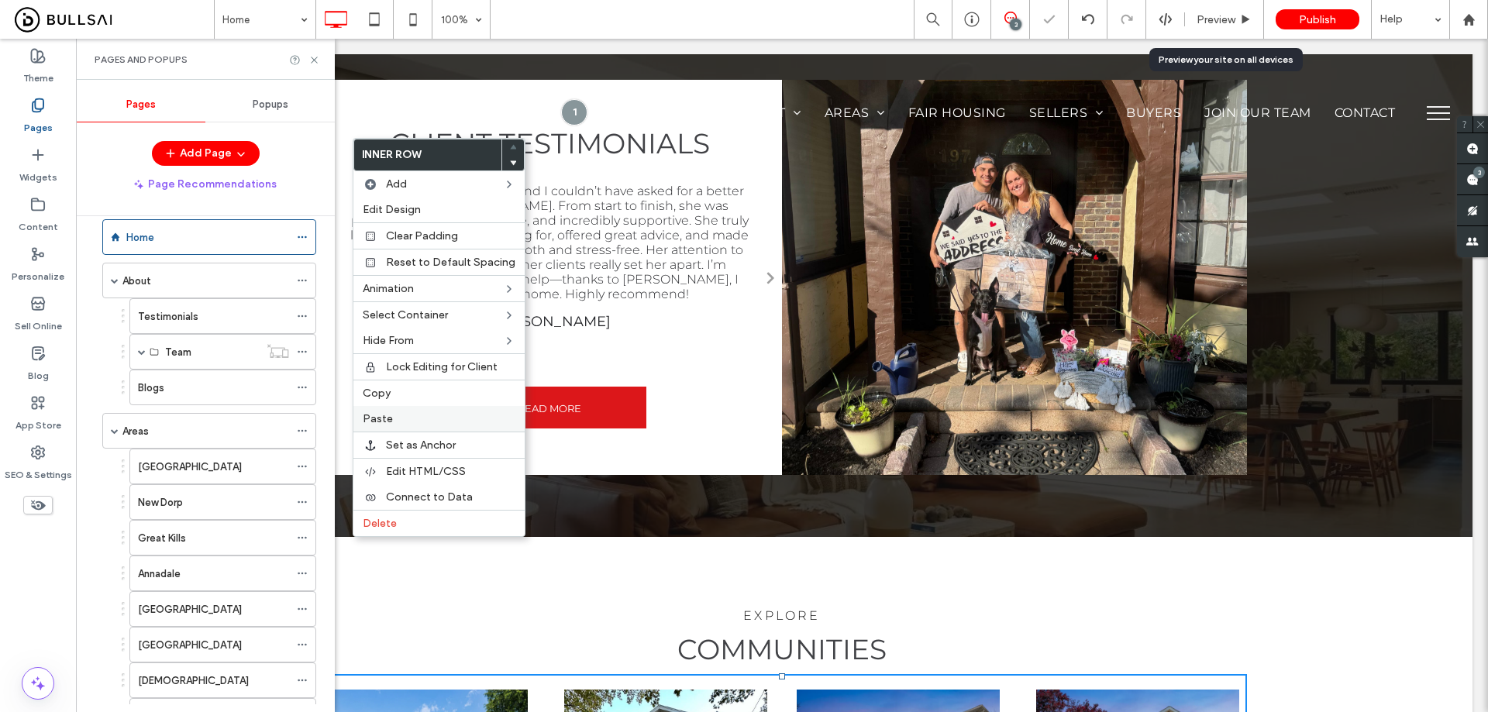
click at [401, 412] on label "Paste" at bounding box center [439, 418] width 153 height 13
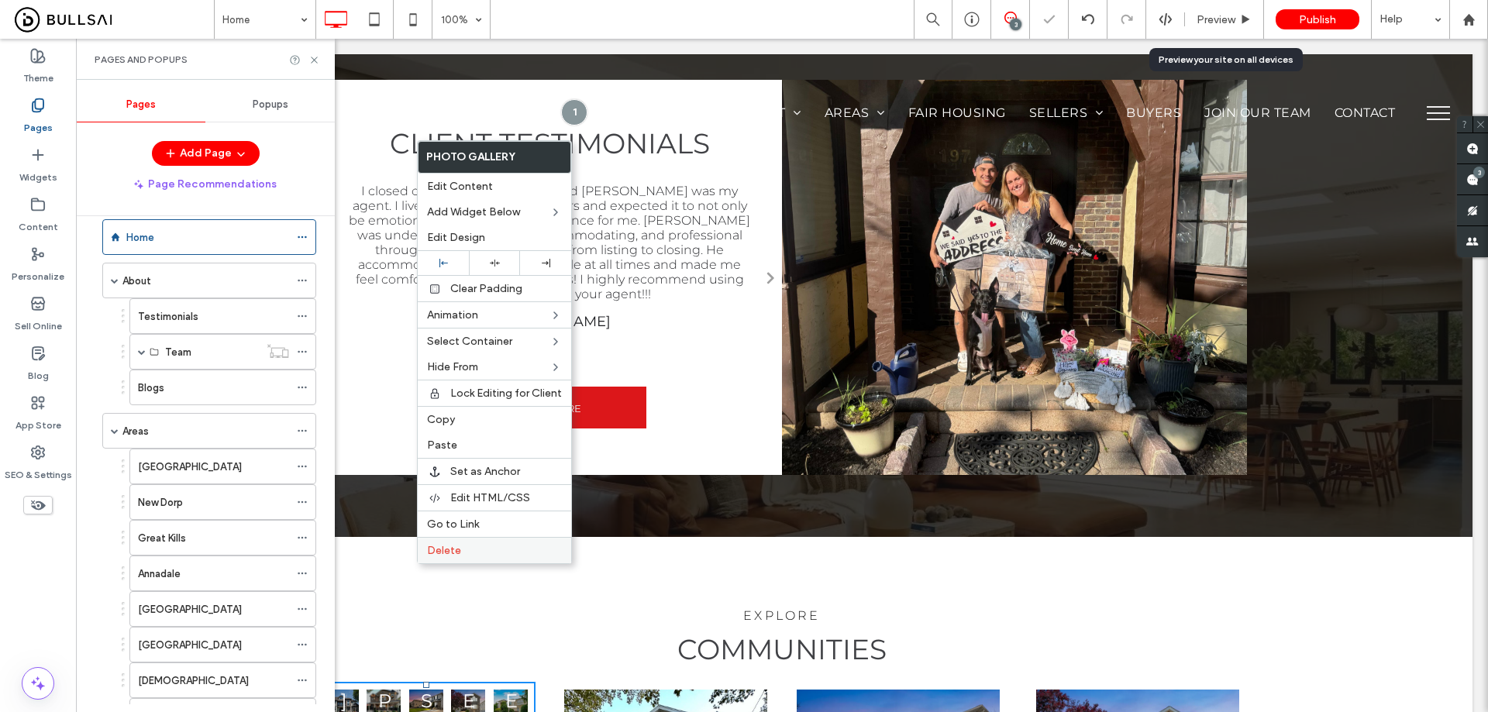
click at [466, 545] on label "Delete" at bounding box center [494, 550] width 135 height 13
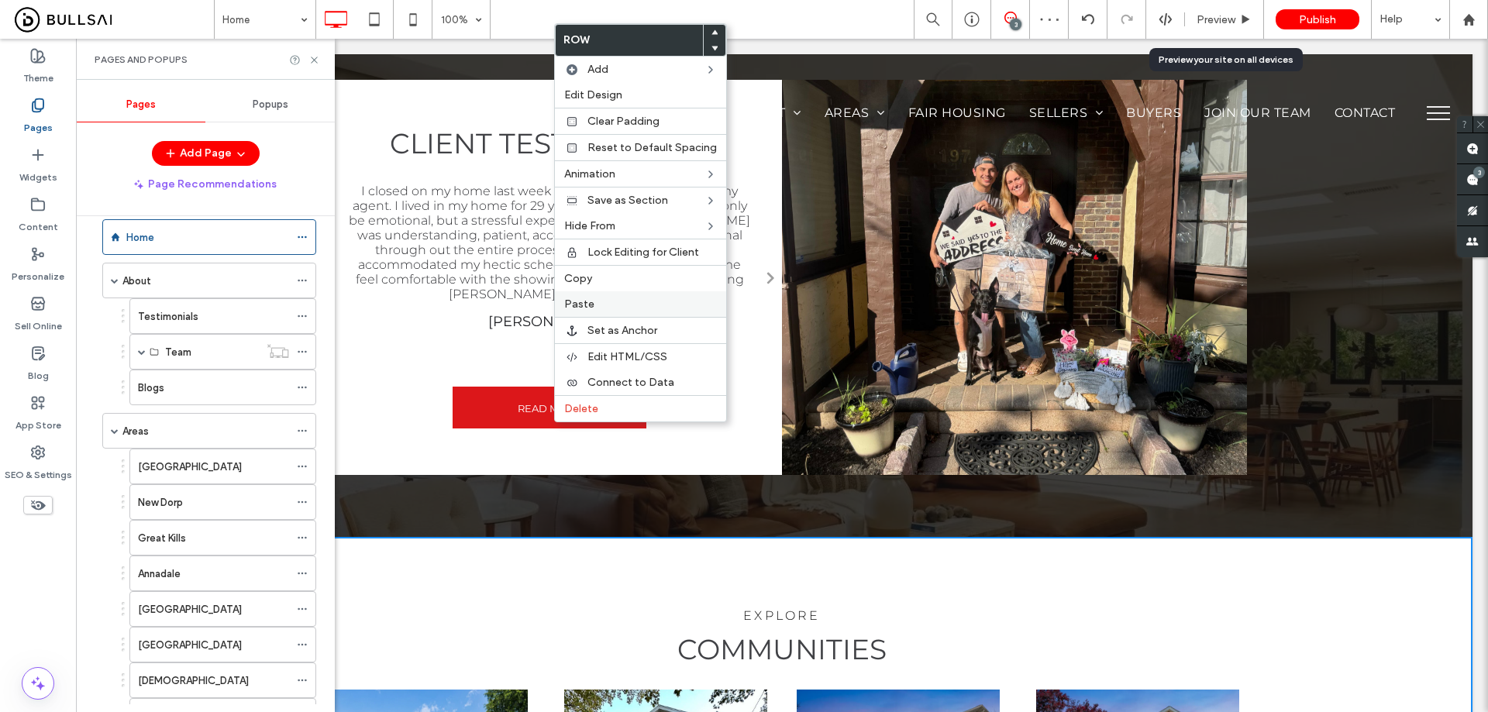
click at [604, 306] on label "Paste" at bounding box center [640, 304] width 153 height 13
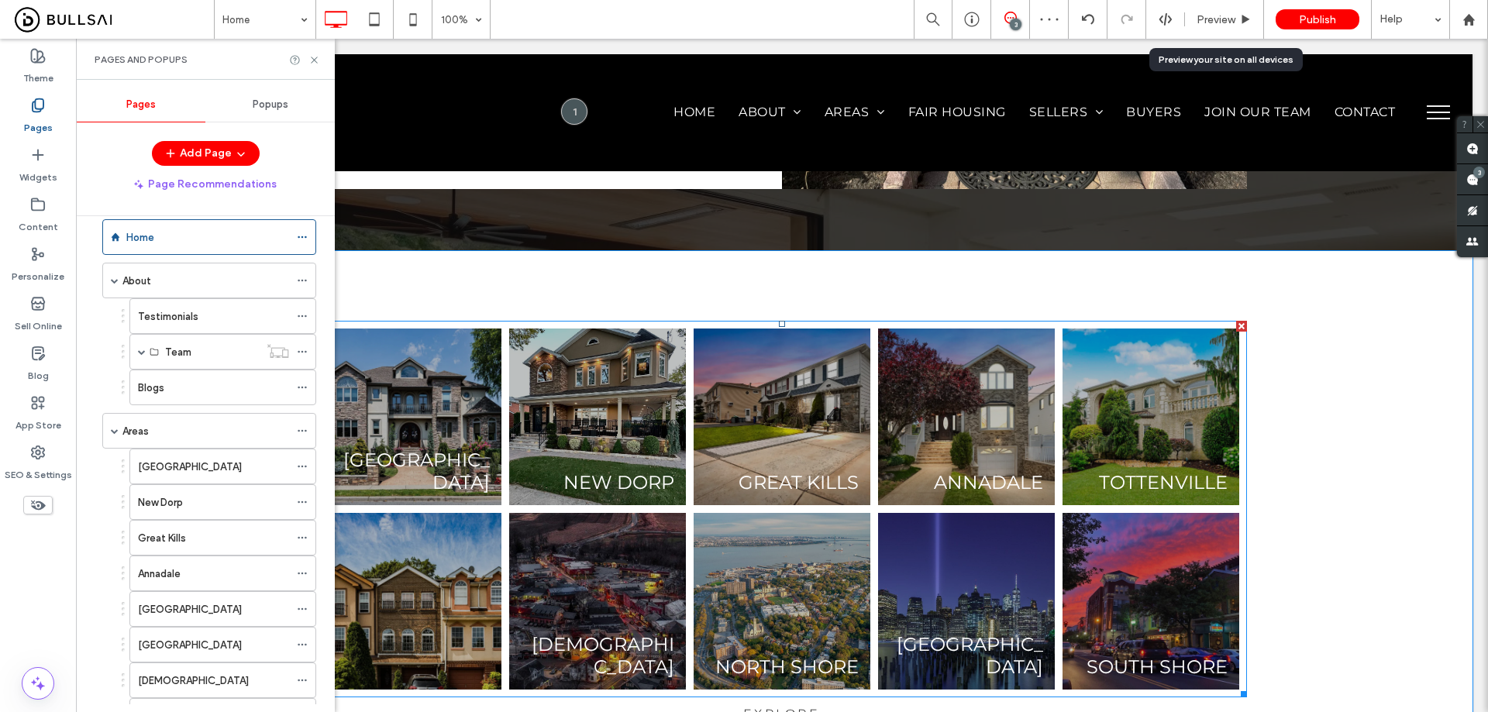
scroll to position [2324, 0]
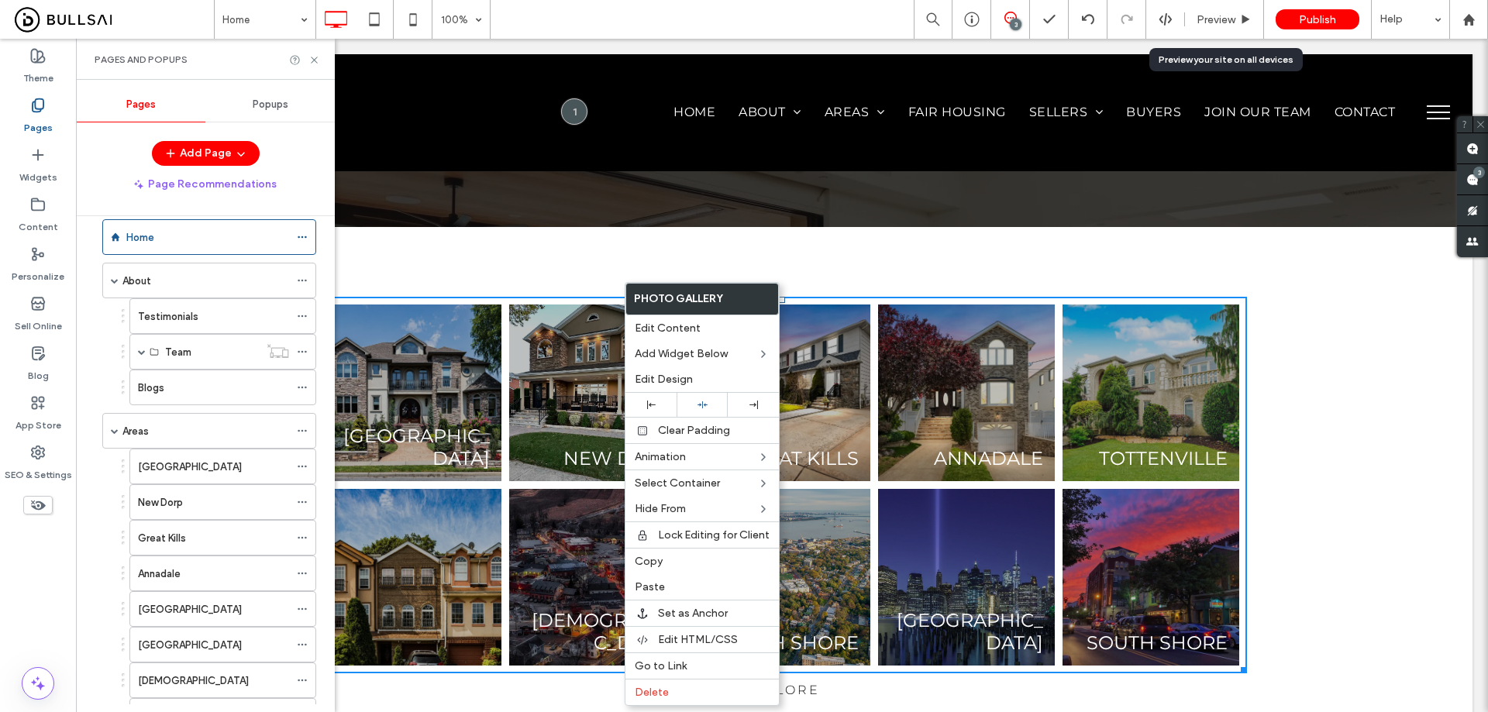
click at [1065, 313] on link at bounding box center [1150, 393] width 177 height 177
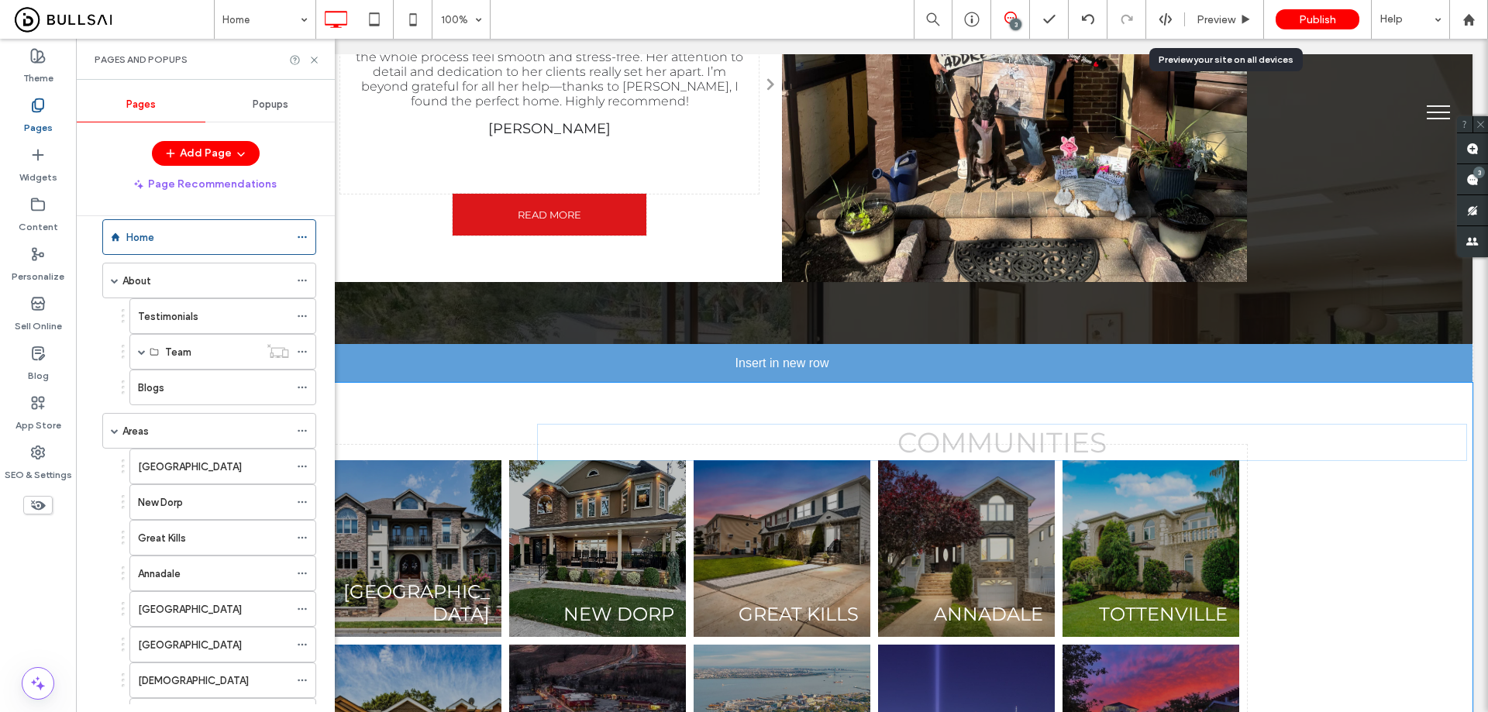
scroll to position [2247, 0]
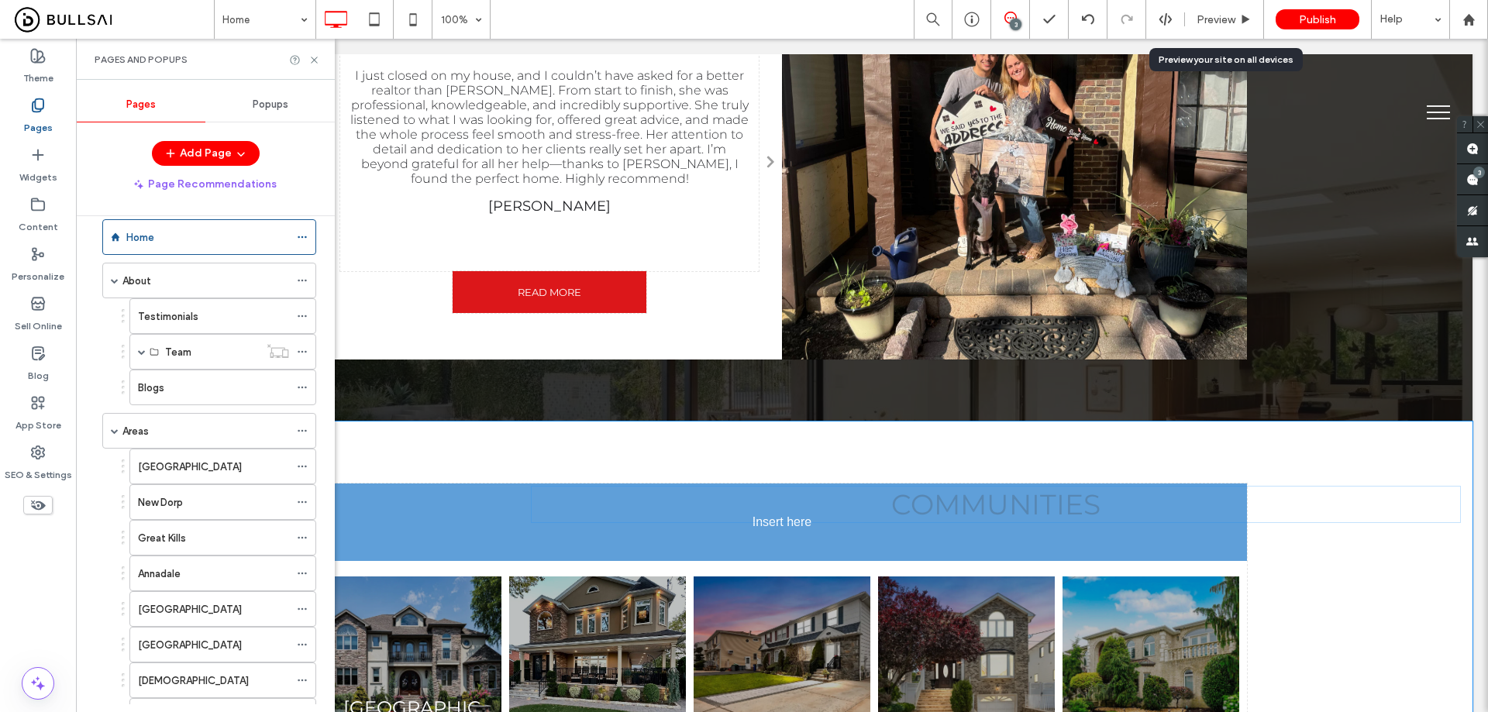
drag, startPoint x: 790, startPoint y: 579, endPoint x: 765, endPoint y: 360, distance: 220.8
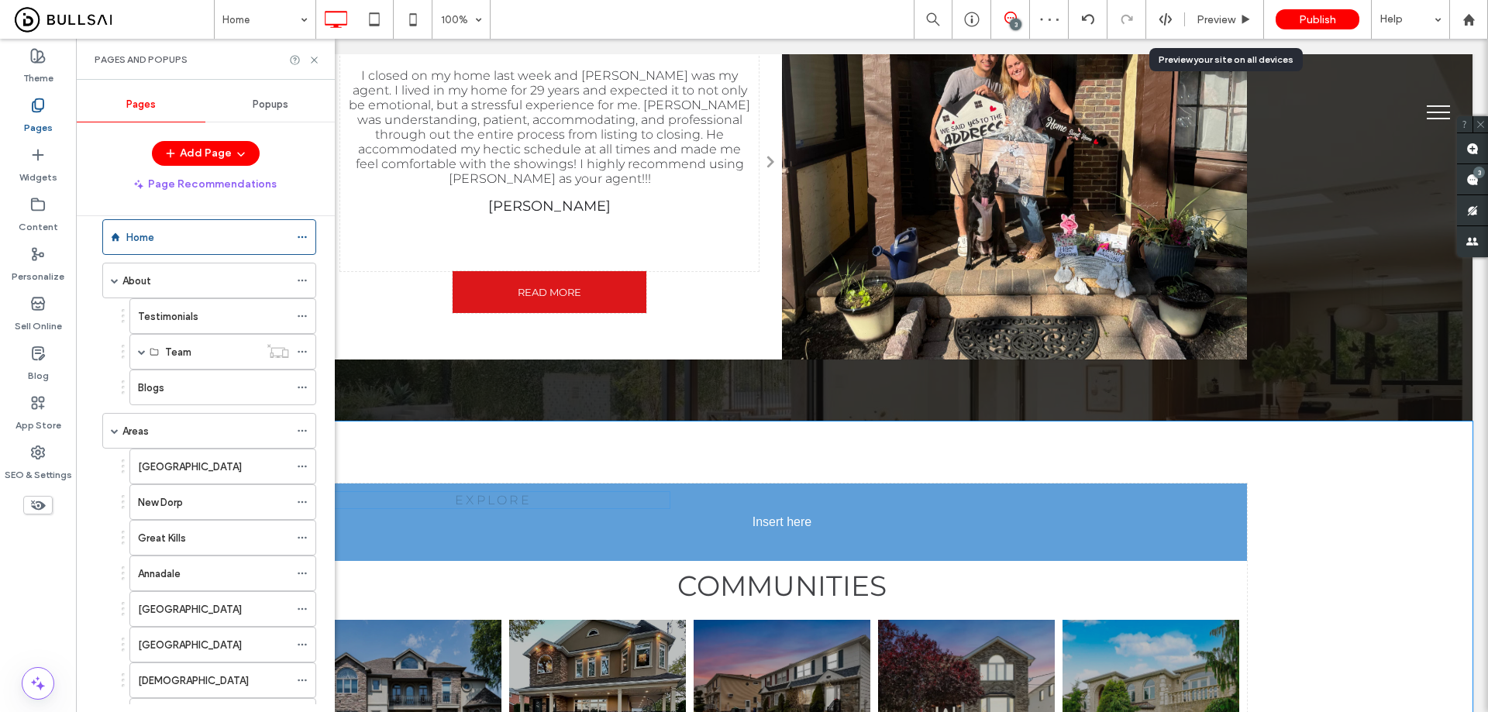
drag, startPoint x: 772, startPoint y: 669, endPoint x: 751, endPoint y: 370, distance: 299.8
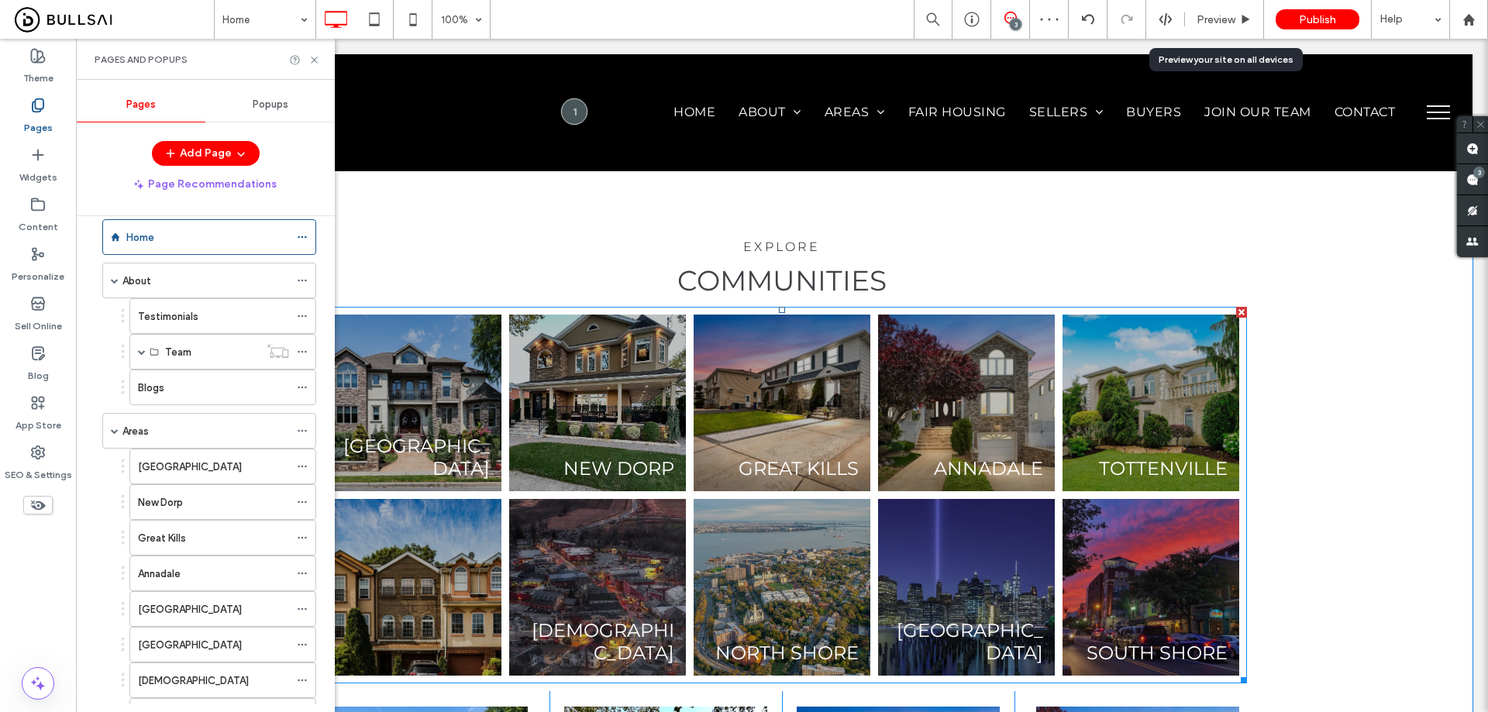
scroll to position [2557, 0]
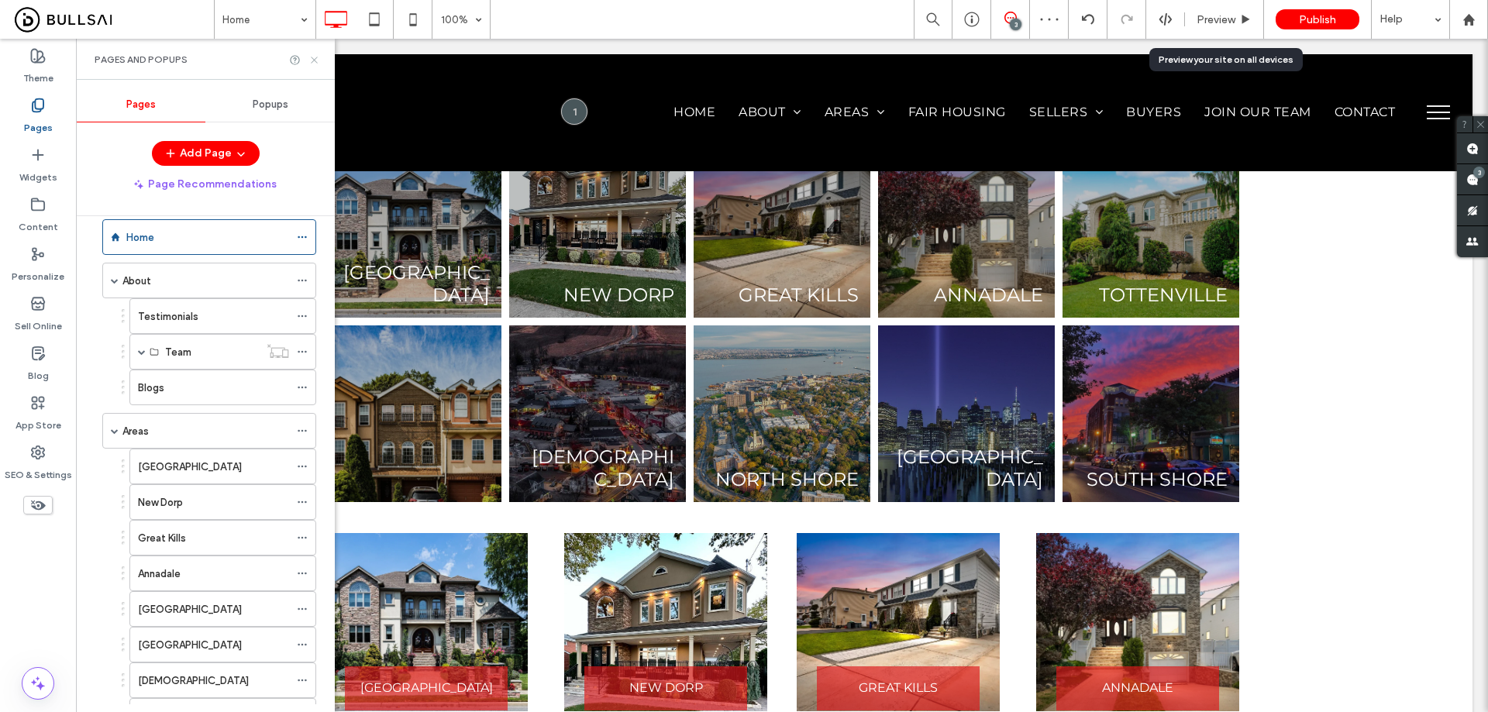
click at [314, 57] on icon at bounding box center [314, 60] width 12 height 12
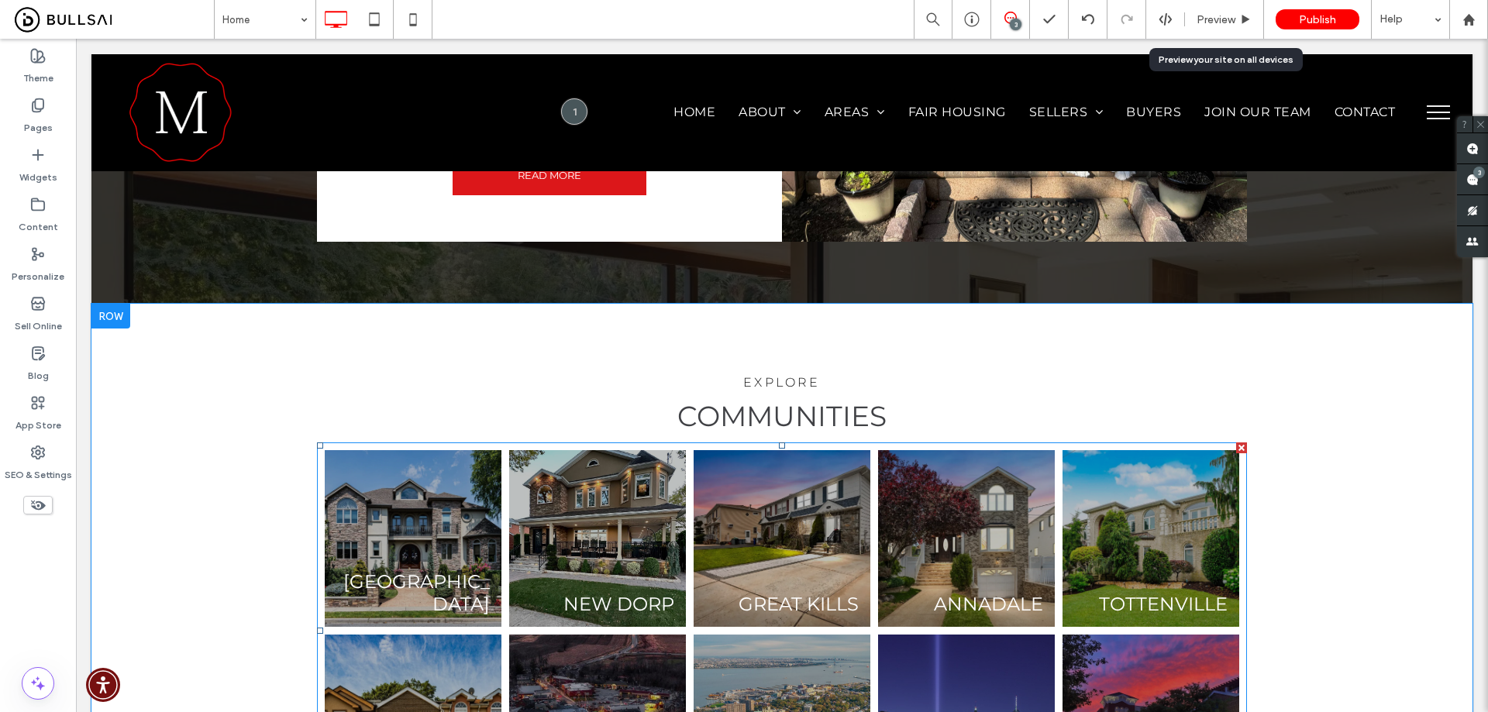
scroll to position [2169, 0]
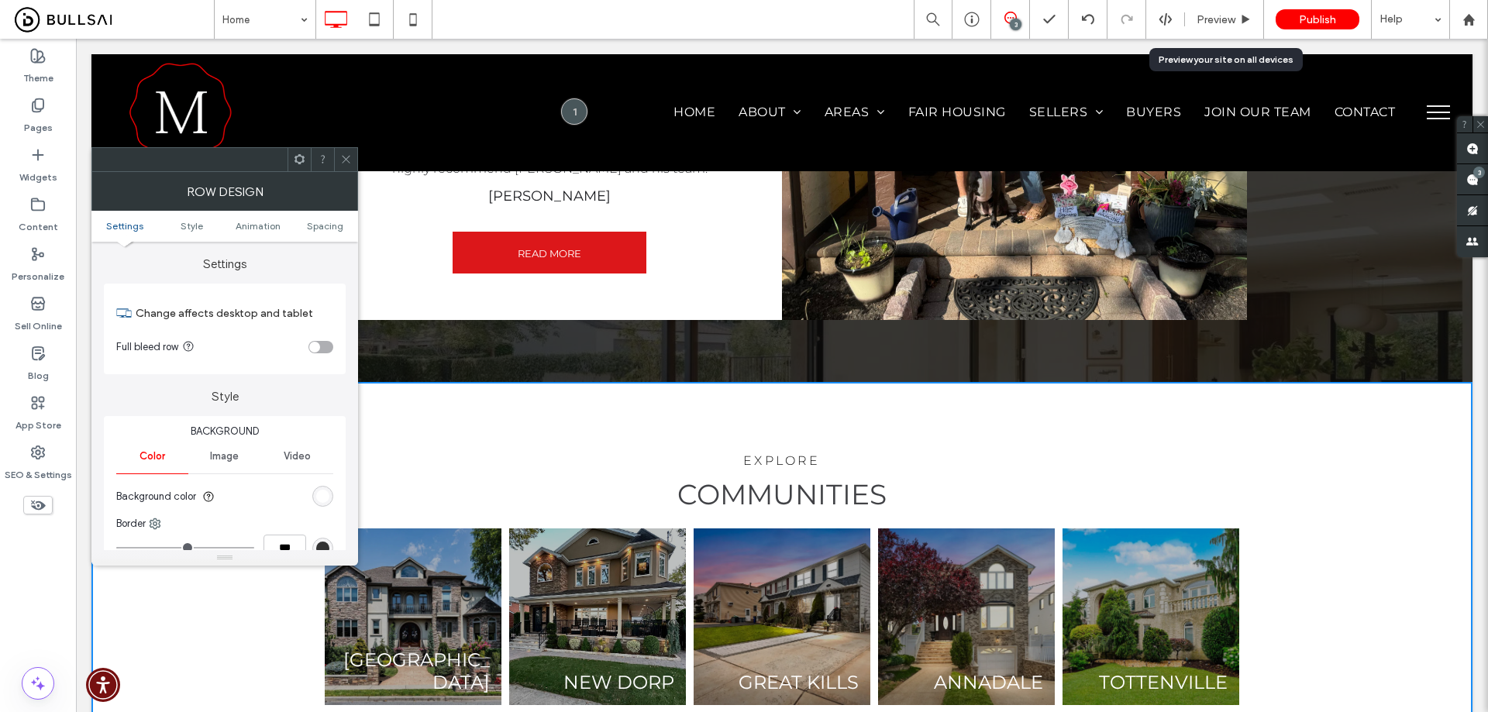
click at [329, 346] on div "toggle" at bounding box center [320, 347] width 25 height 12
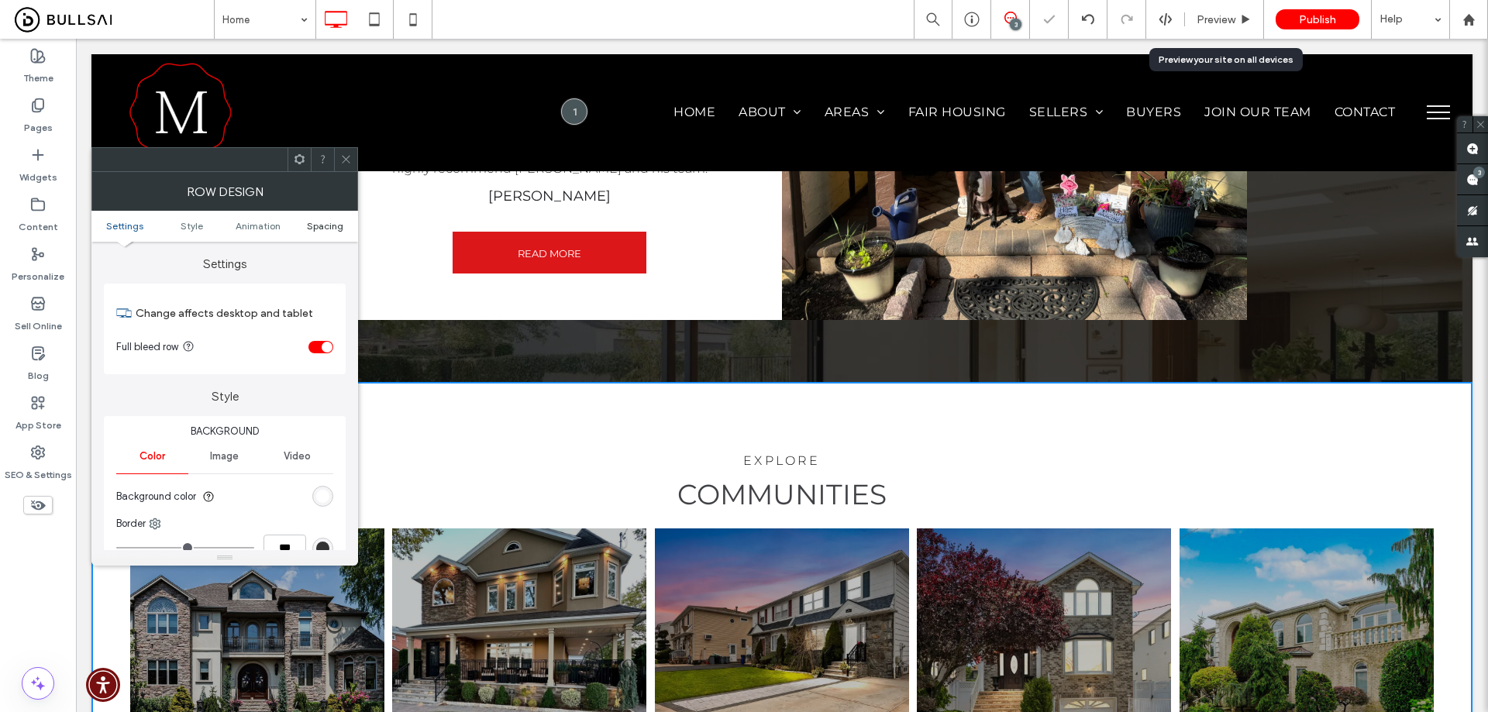
drag, startPoint x: 322, startPoint y: 344, endPoint x: 346, endPoint y: 223, distance: 123.4
click at [322, 346] on div "toggle" at bounding box center [327, 347] width 11 height 11
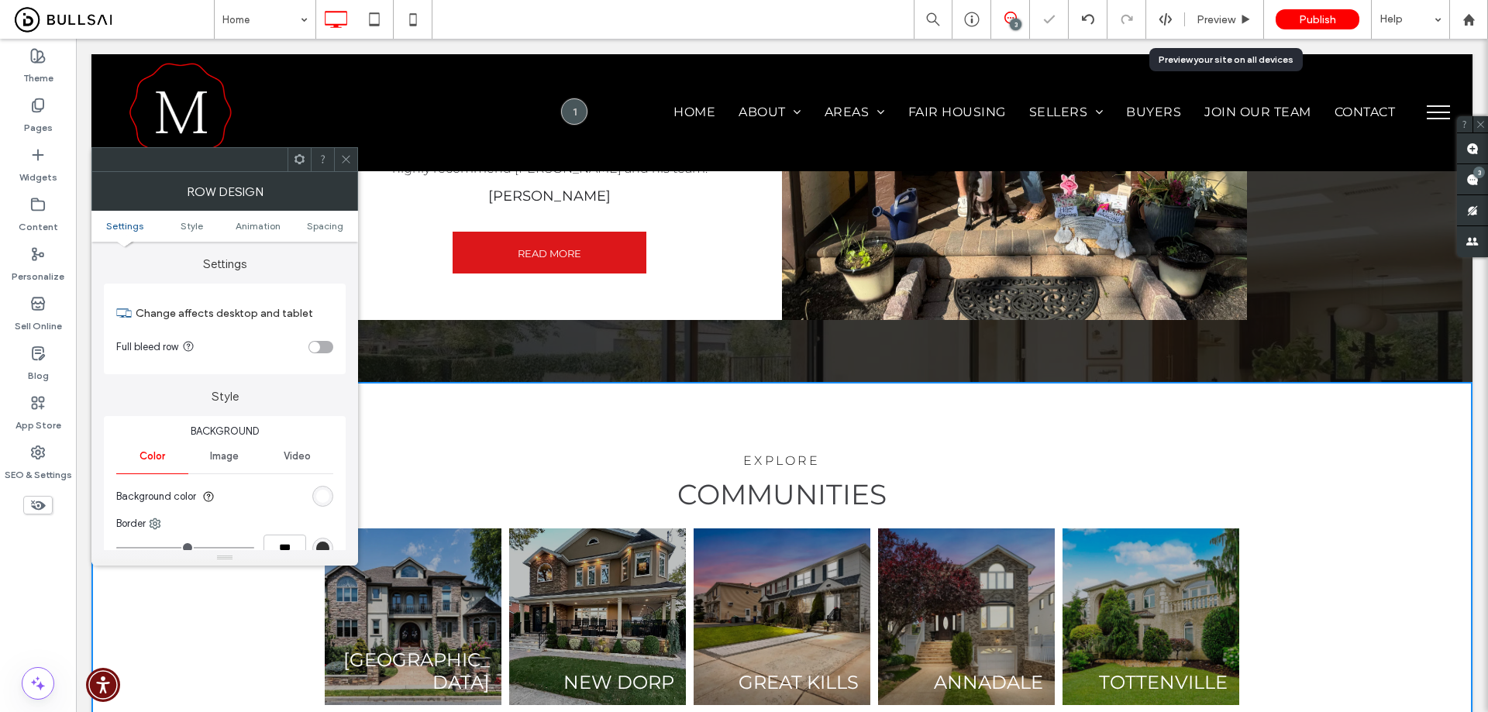
click at [348, 161] on use at bounding box center [346, 160] width 8 height 8
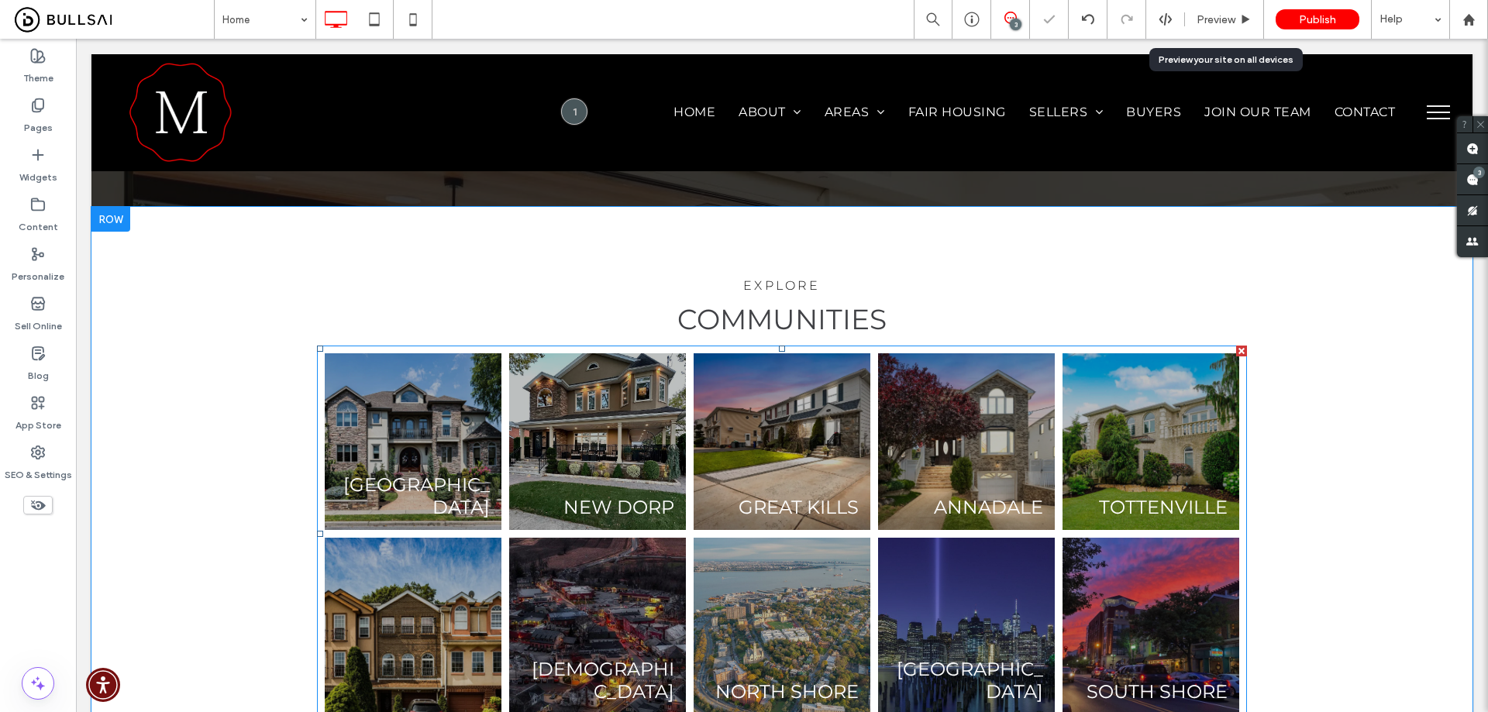
scroll to position [2402, 0]
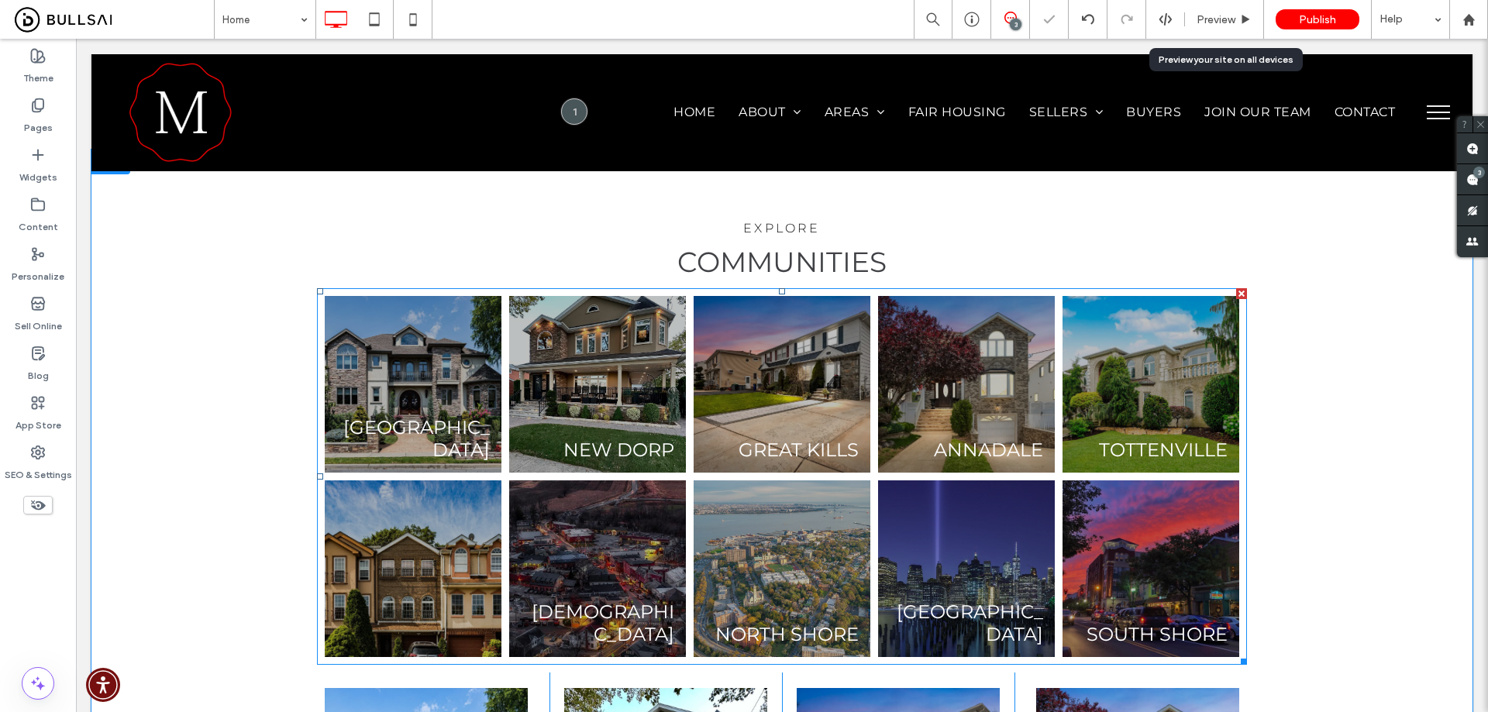
click at [716, 480] on link at bounding box center [781, 568] width 177 height 177
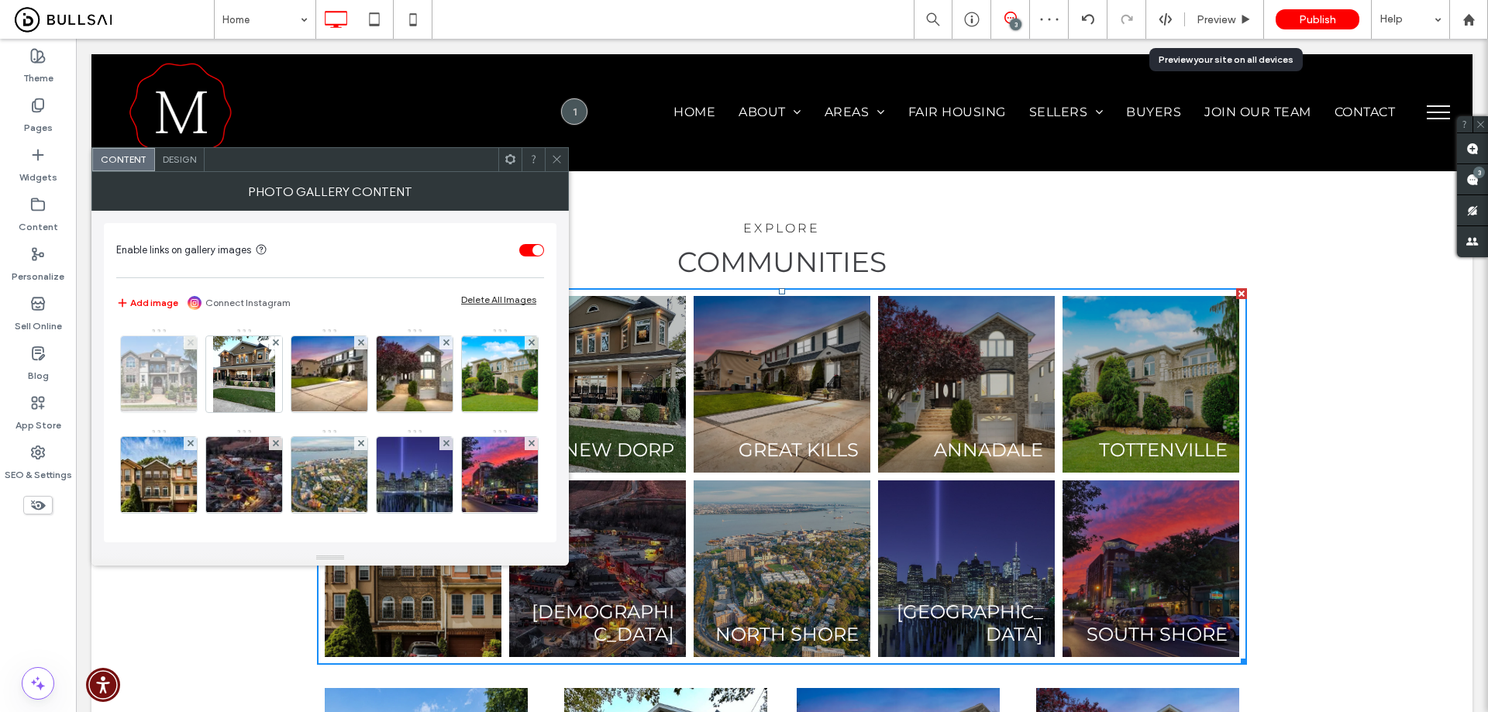
click at [193, 339] on span at bounding box center [191, 342] width 6 height 13
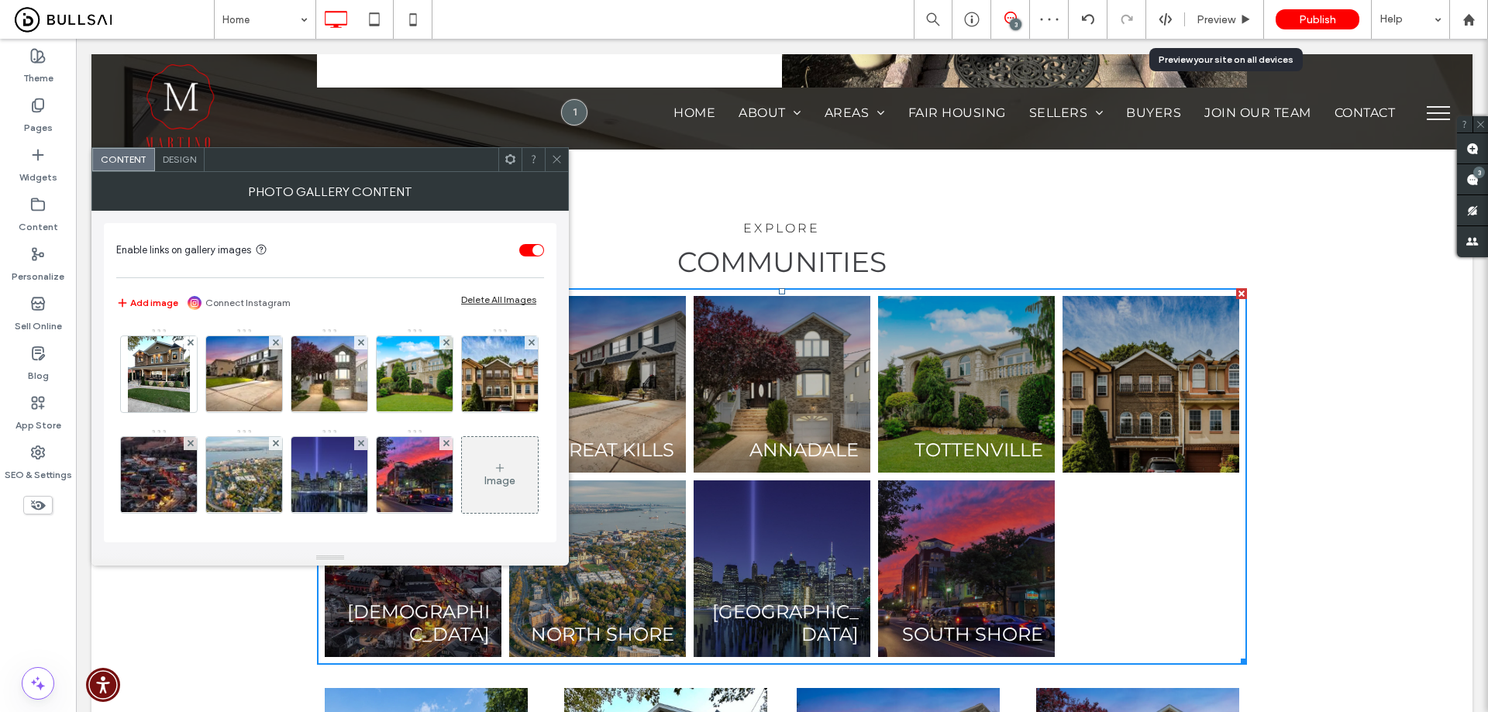
click at [193, 339] on span at bounding box center [191, 342] width 6 height 13
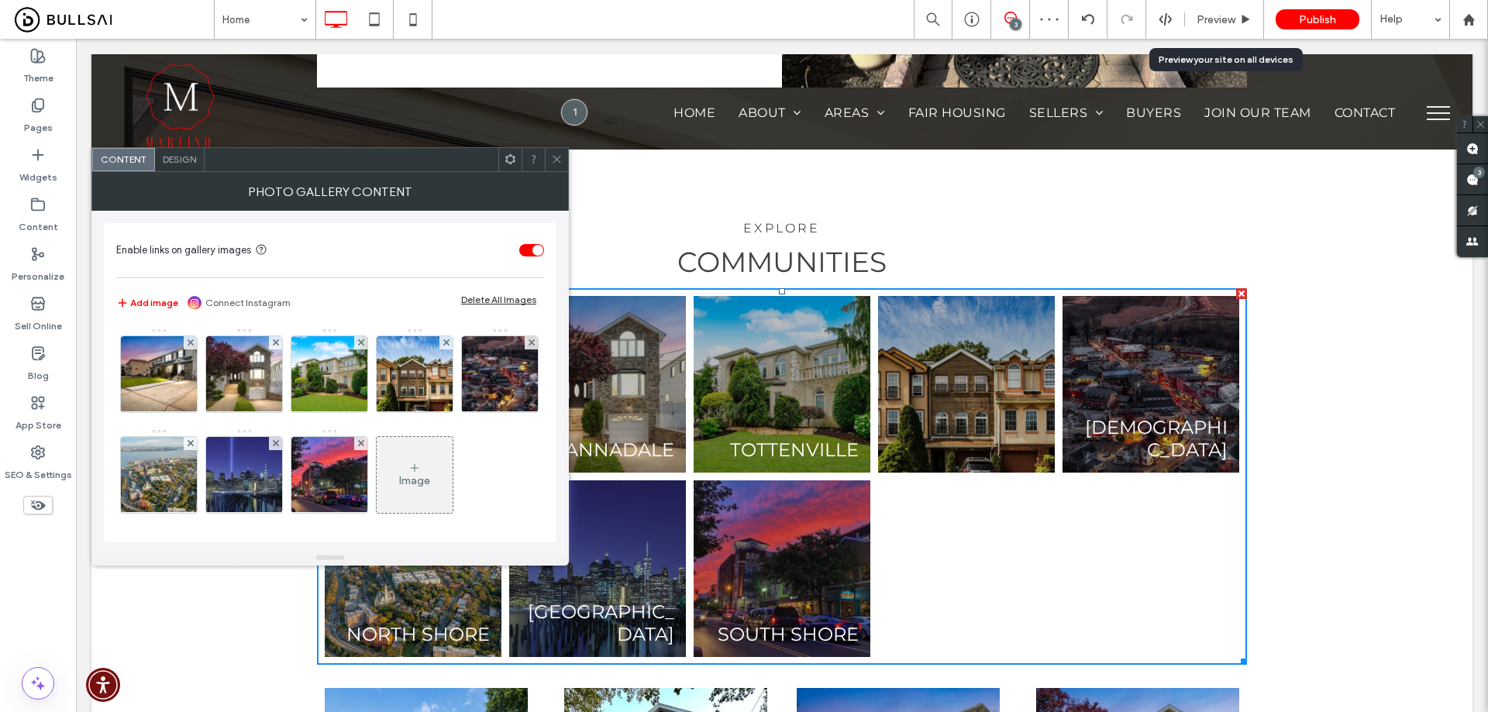
click at [193, 339] on span at bounding box center [191, 342] width 6 height 13
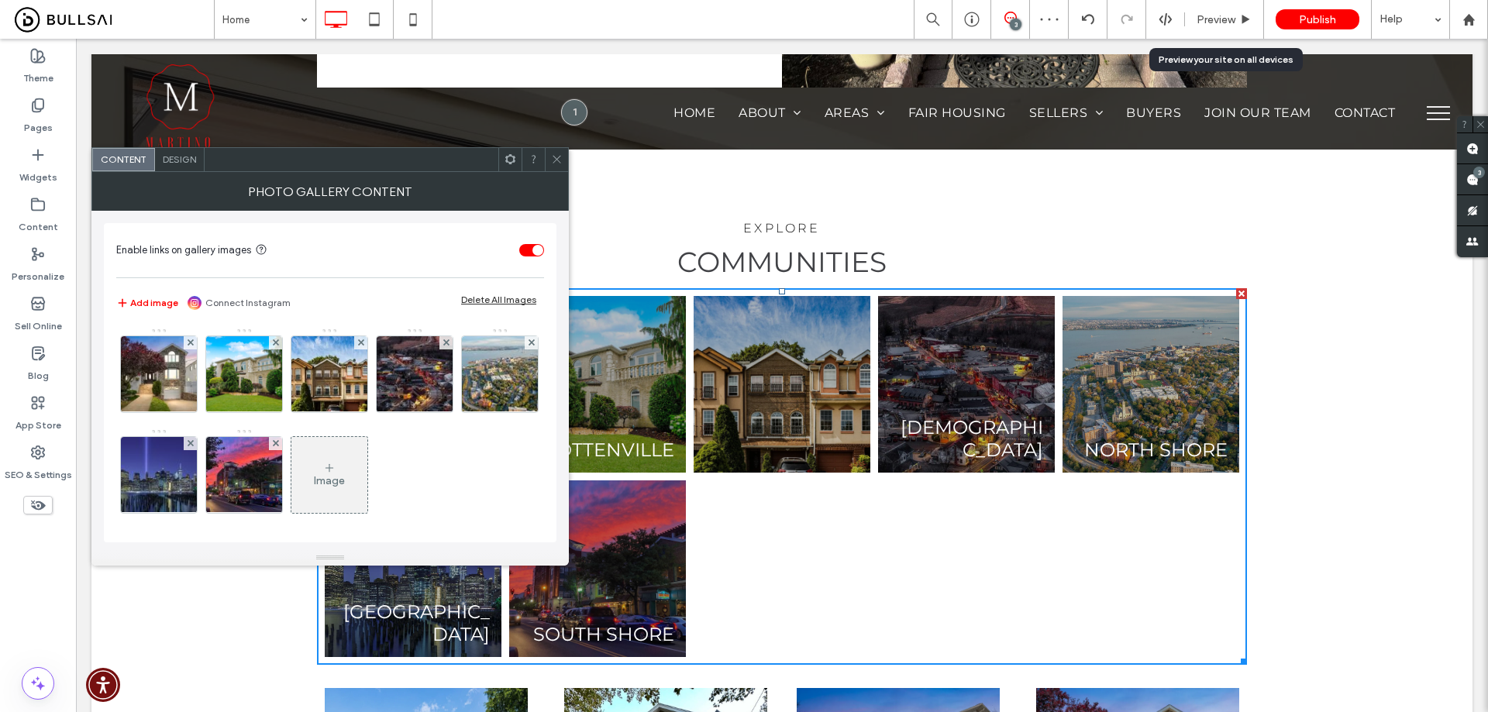
click at [193, 339] on span at bounding box center [191, 342] width 6 height 13
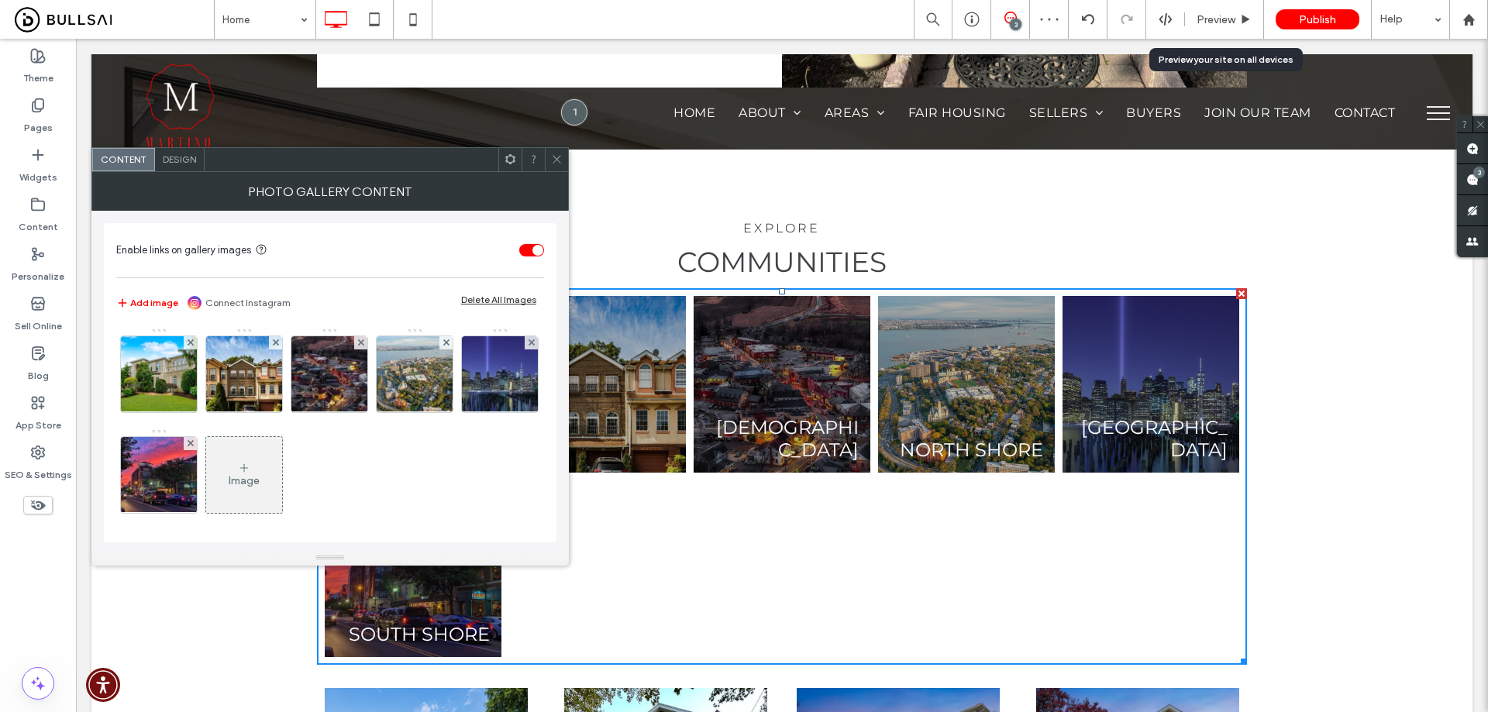
click at [193, 339] on span at bounding box center [191, 342] width 6 height 13
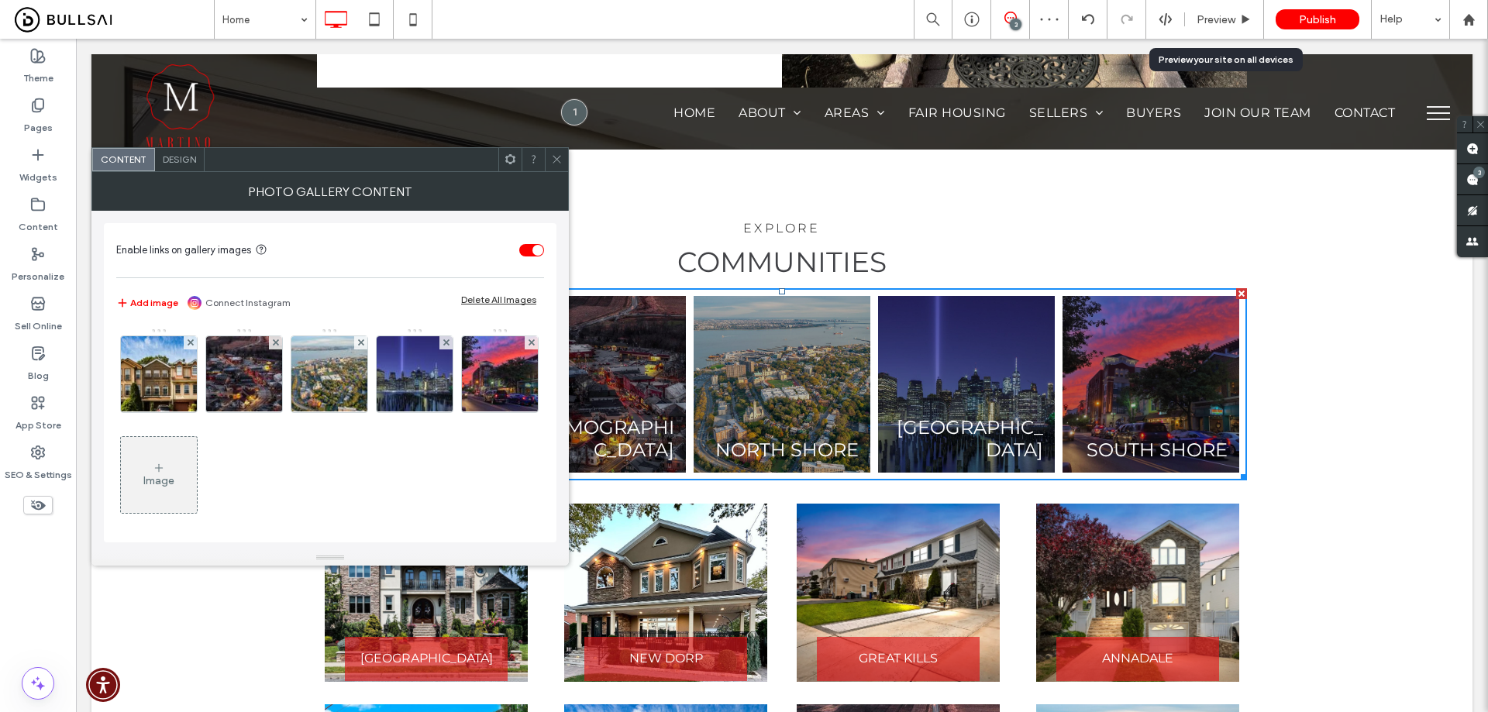
click at [193, 339] on span at bounding box center [191, 342] width 6 height 13
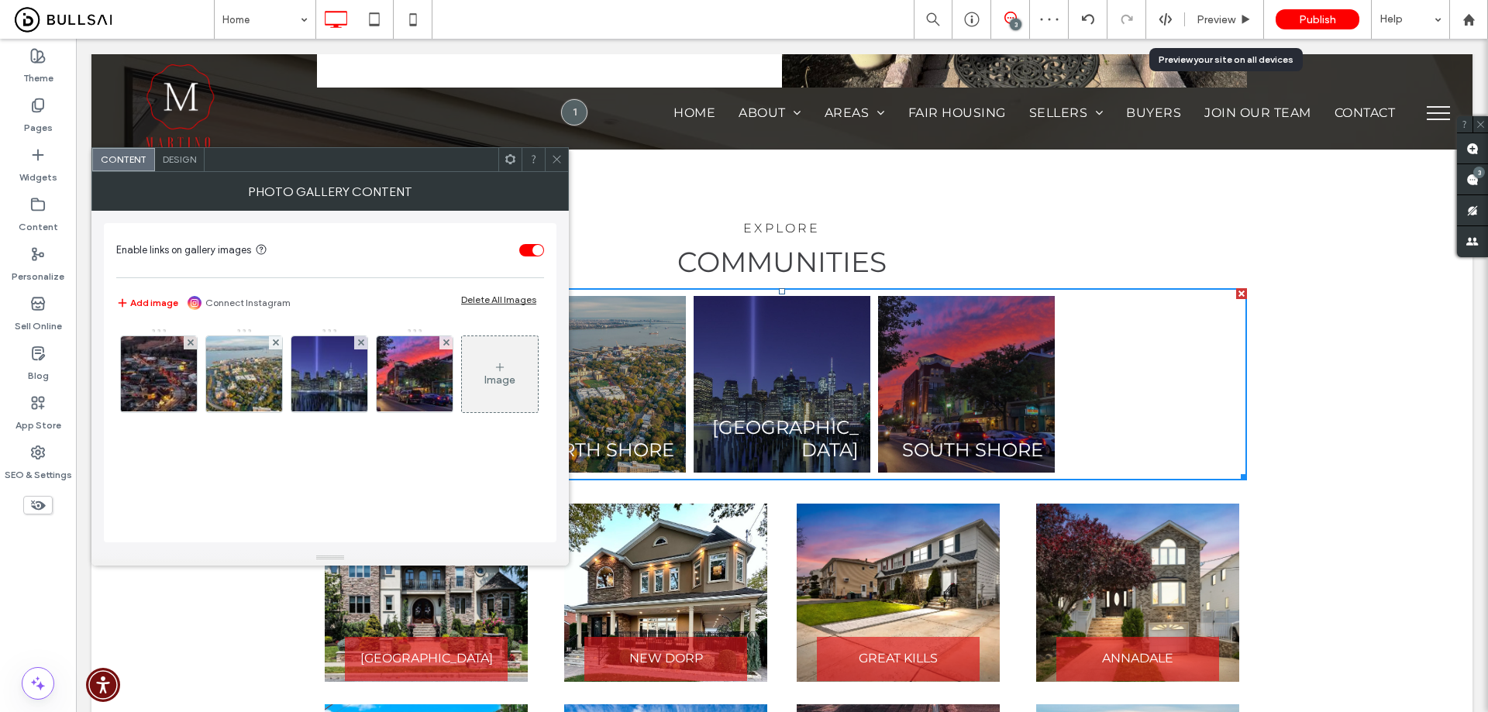
click at [193, 339] on span at bounding box center [191, 342] width 6 height 13
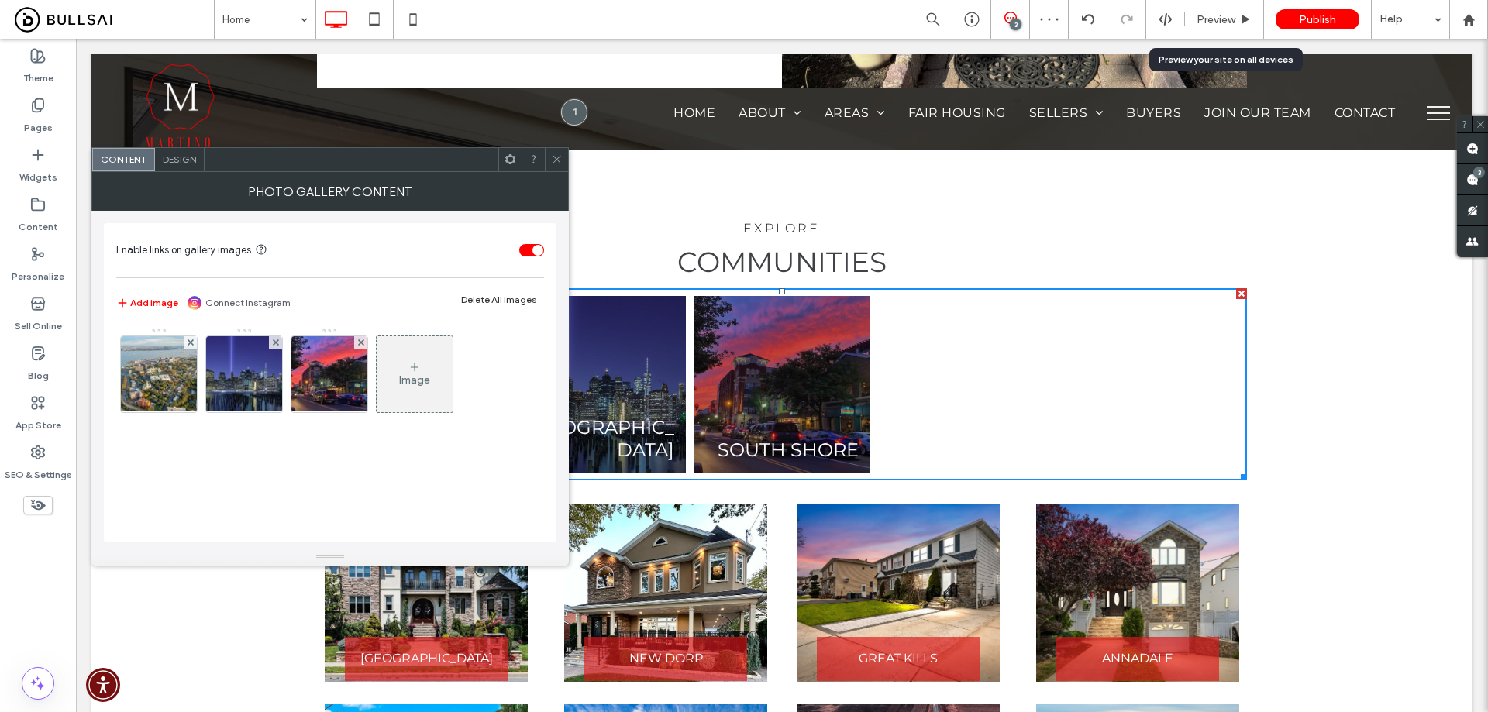
click at [559, 152] on span at bounding box center [557, 159] width 12 height 23
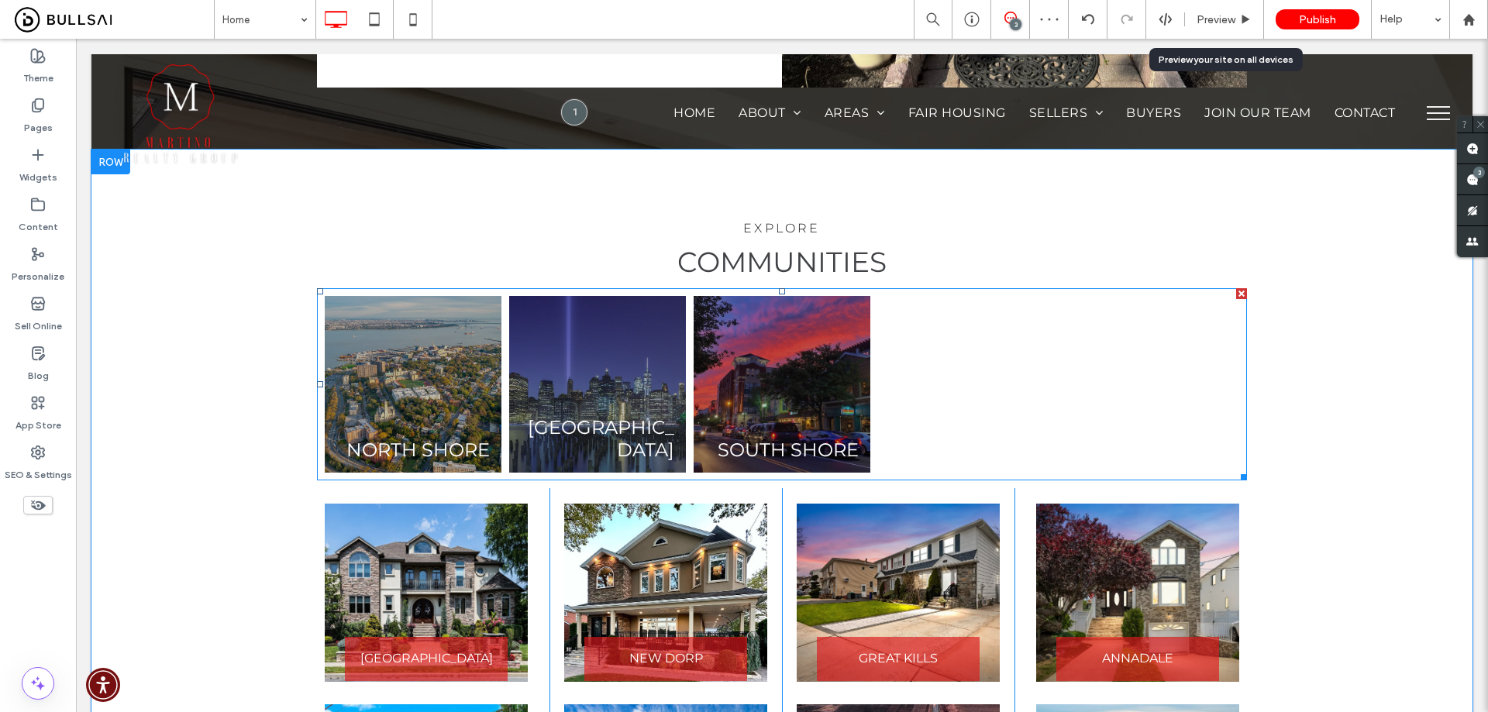
click at [624, 296] on link at bounding box center [597, 384] width 177 height 177
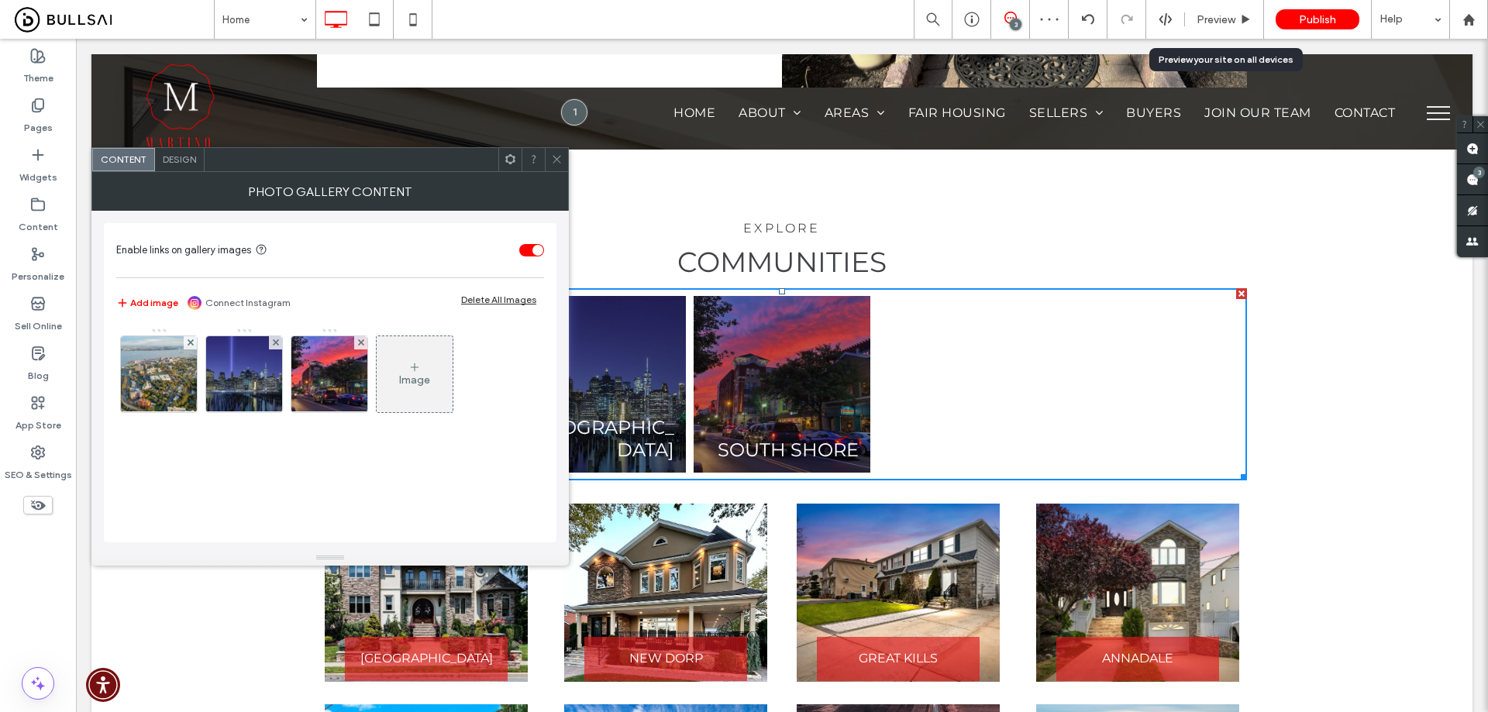
click at [181, 155] on span "Design" at bounding box center [179, 159] width 33 height 12
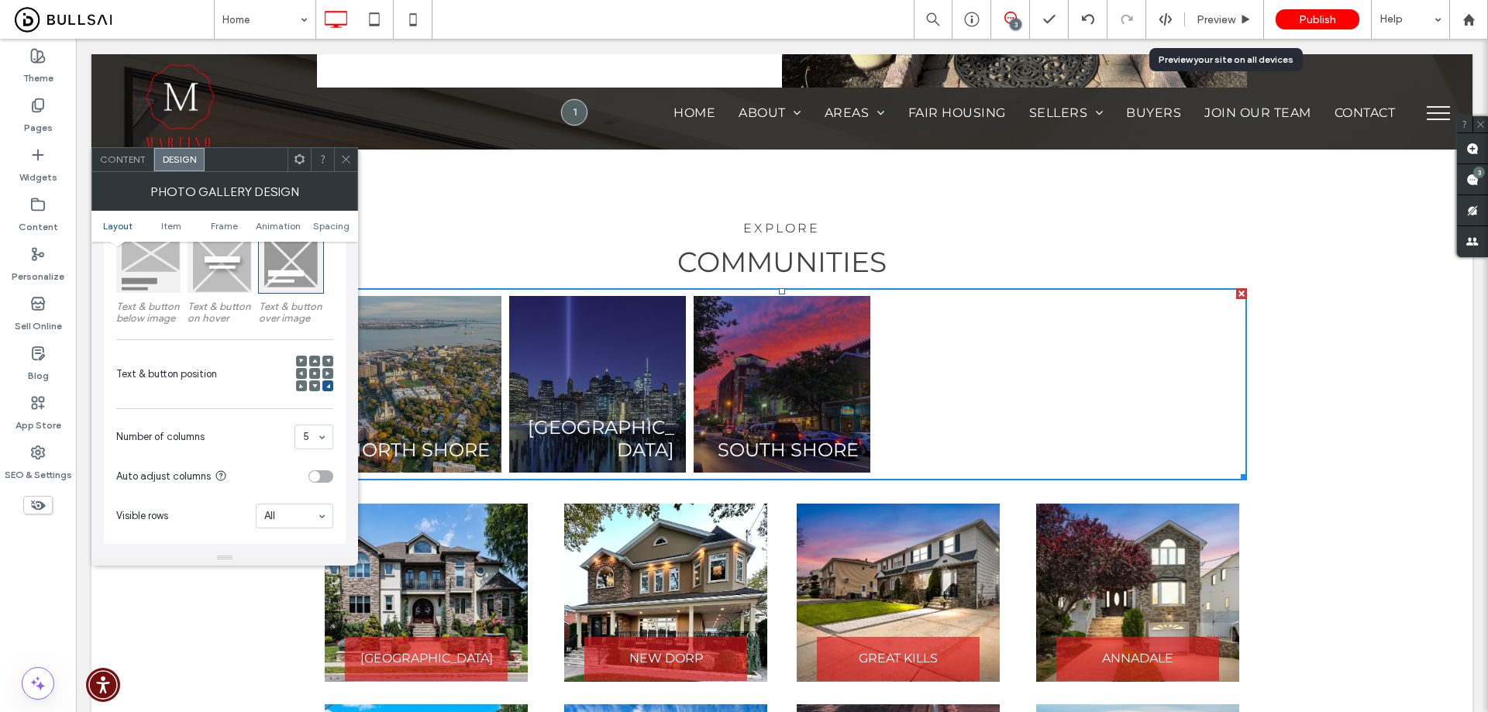
scroll to position [310, 0]
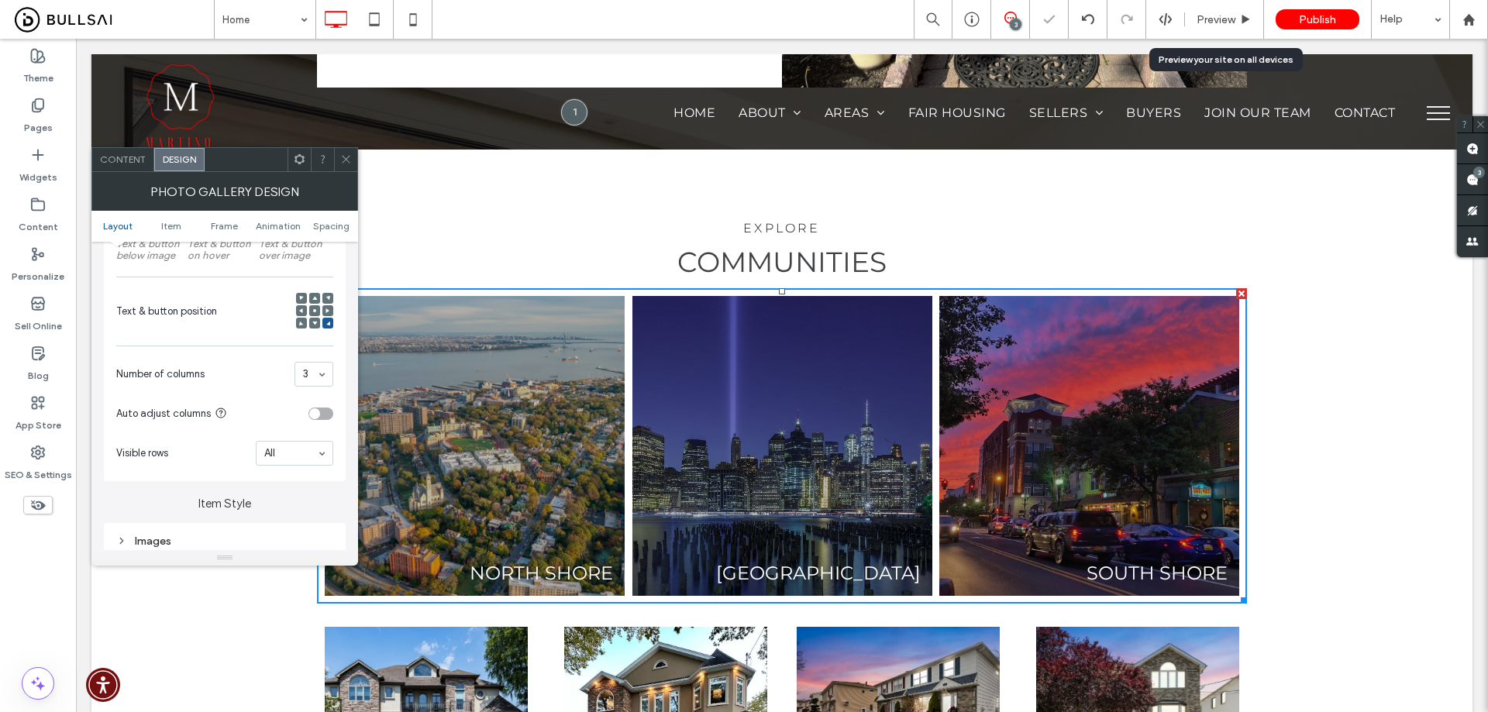
click at [352, 157] on div at bounding box center [345, 159] width 23 height 23
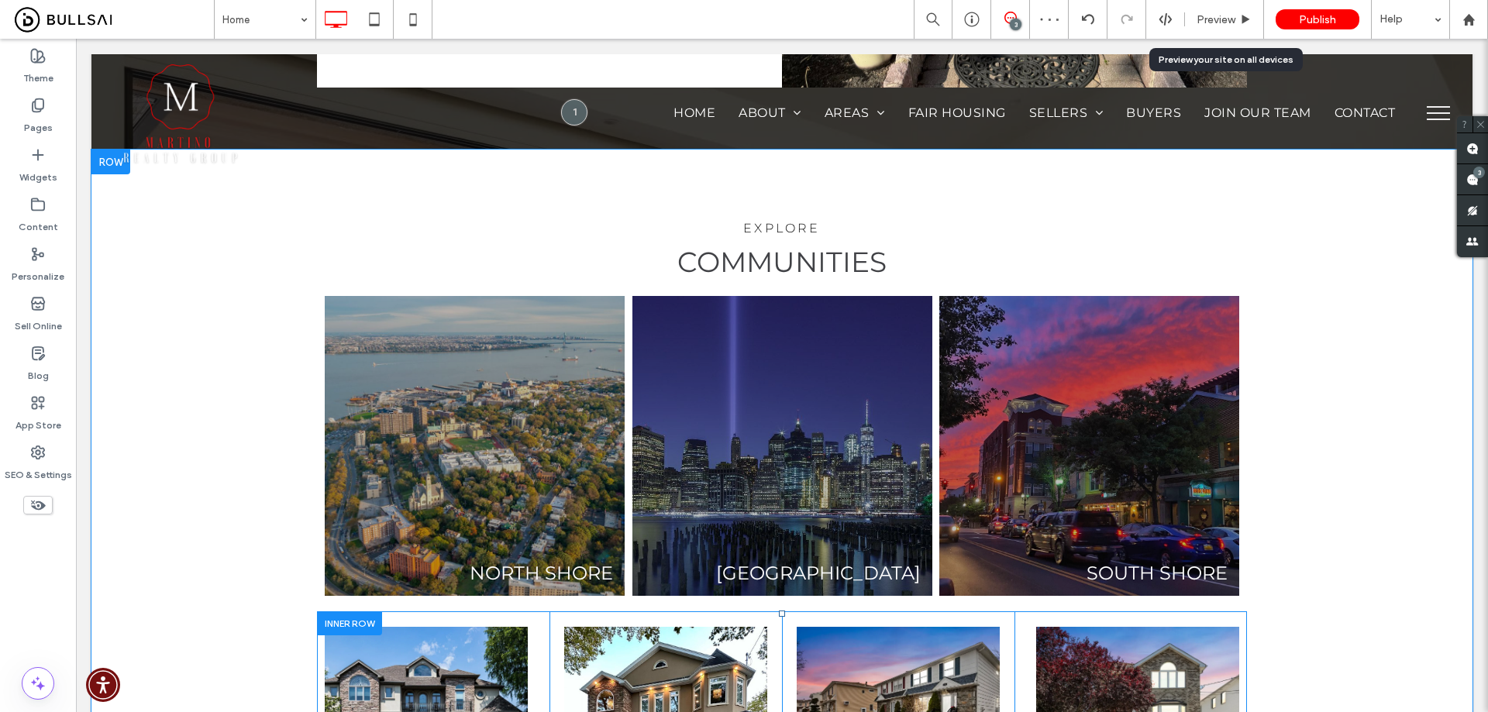
click at [360, 611] on div at bounding box center [349, 623] width 65 height 24
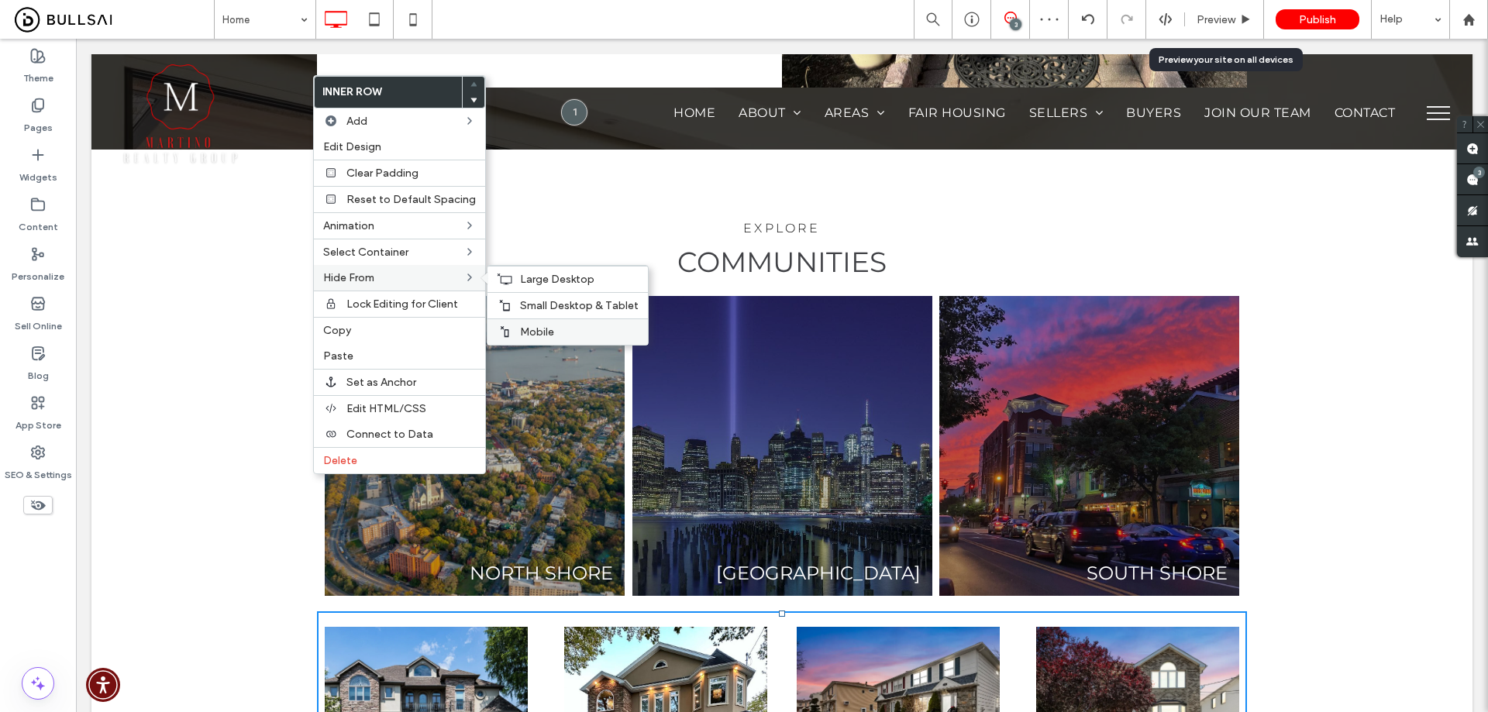
click at [529, 325] on span "Mobile" at bounding box center [537, 331] width 34 height 13
click at [520, 303] on span "Small Desktop & Tablet" at bounding box center [579, 305] width 119 height 13
click at [520, 278] on span "Large Desktop" at bounding box center [557, 279] width 74 height 13
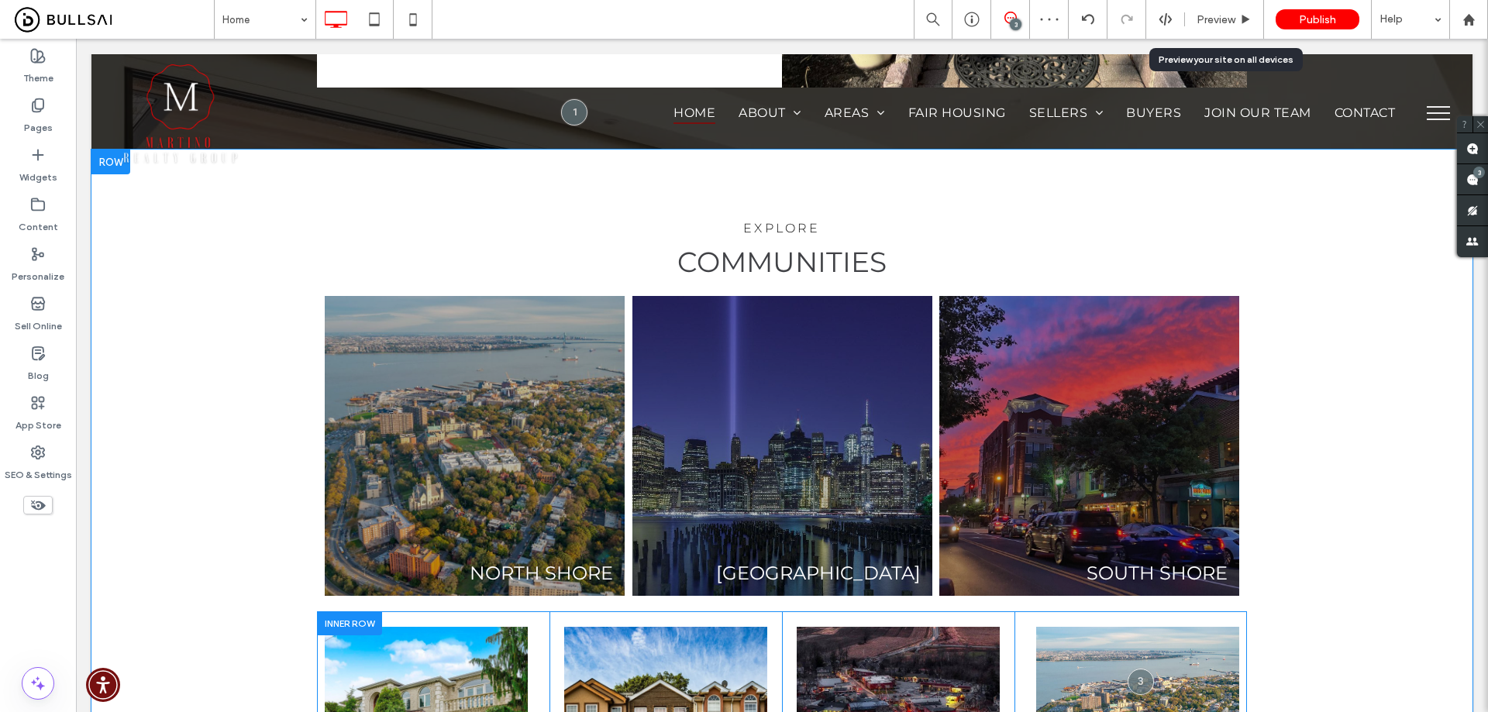
click at [346, 611] on div at bounding box center [349, 623] width 65 height 24
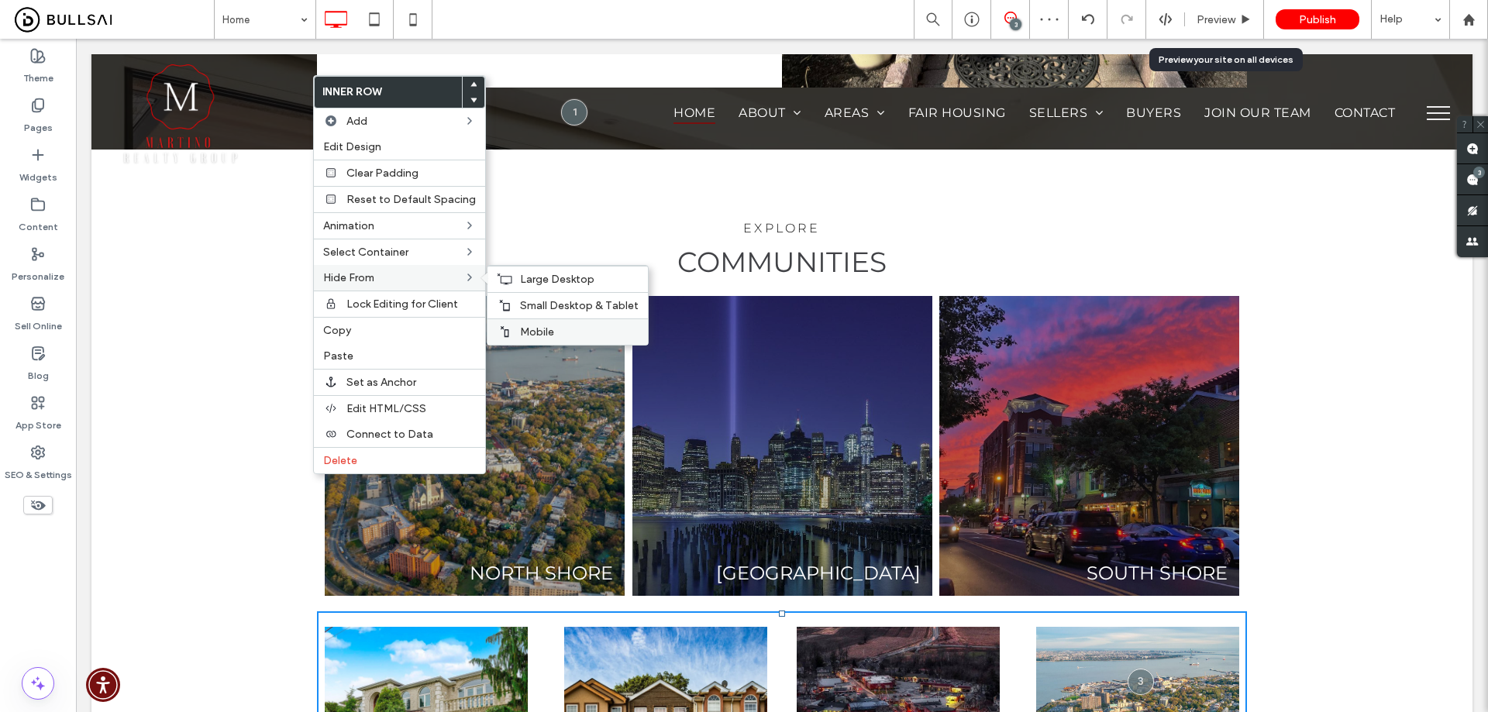
click at [521, 332] on span "Mobile" at bounding box center [537, 331] width 34 height 13
click at [521, 296] on div "Small Desktop & Tablet" at bounding box center [567, 305] width 160 height 26
click at [521, 276] on span "Large Desktop" at bounding box center [557, 279] width 74 height 13
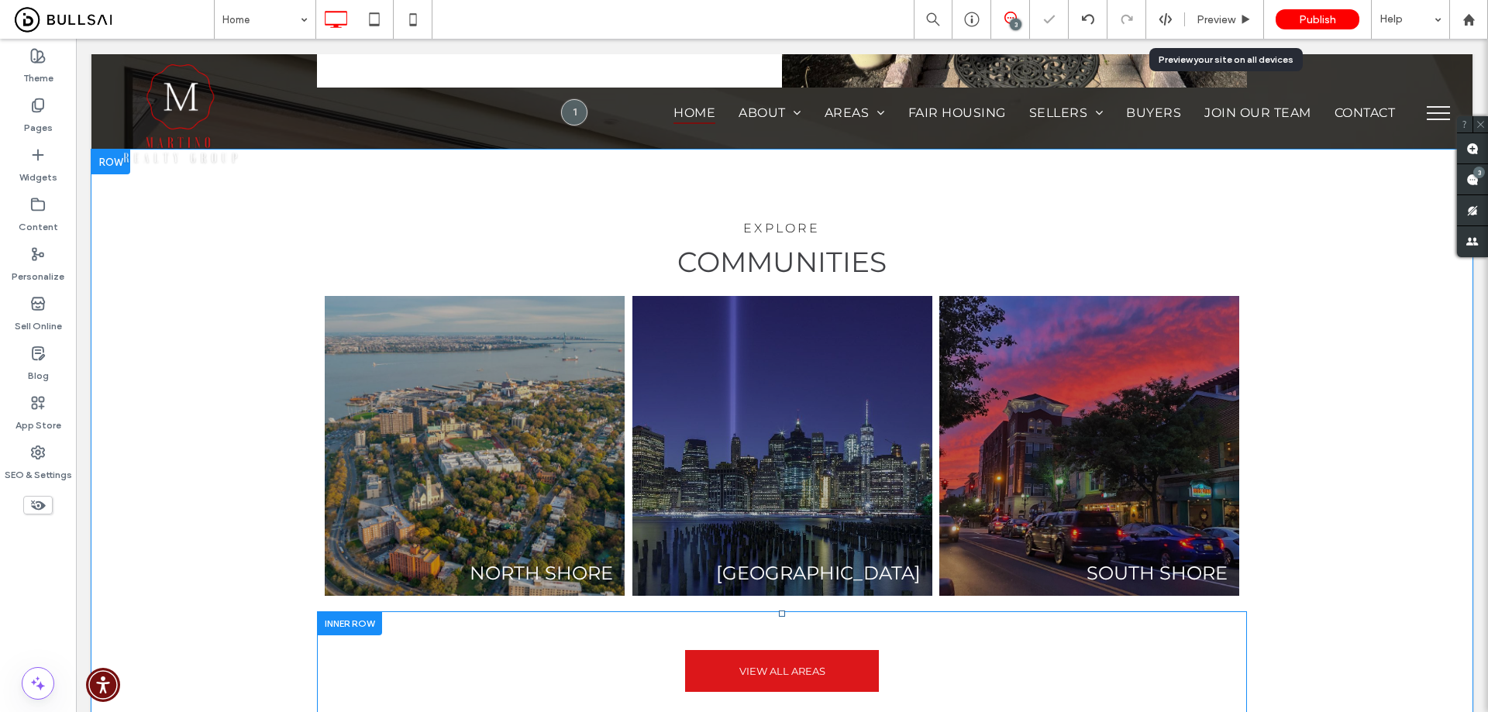
click at [360, 611] on div at bounding box center [349, 623] width 65 height 24
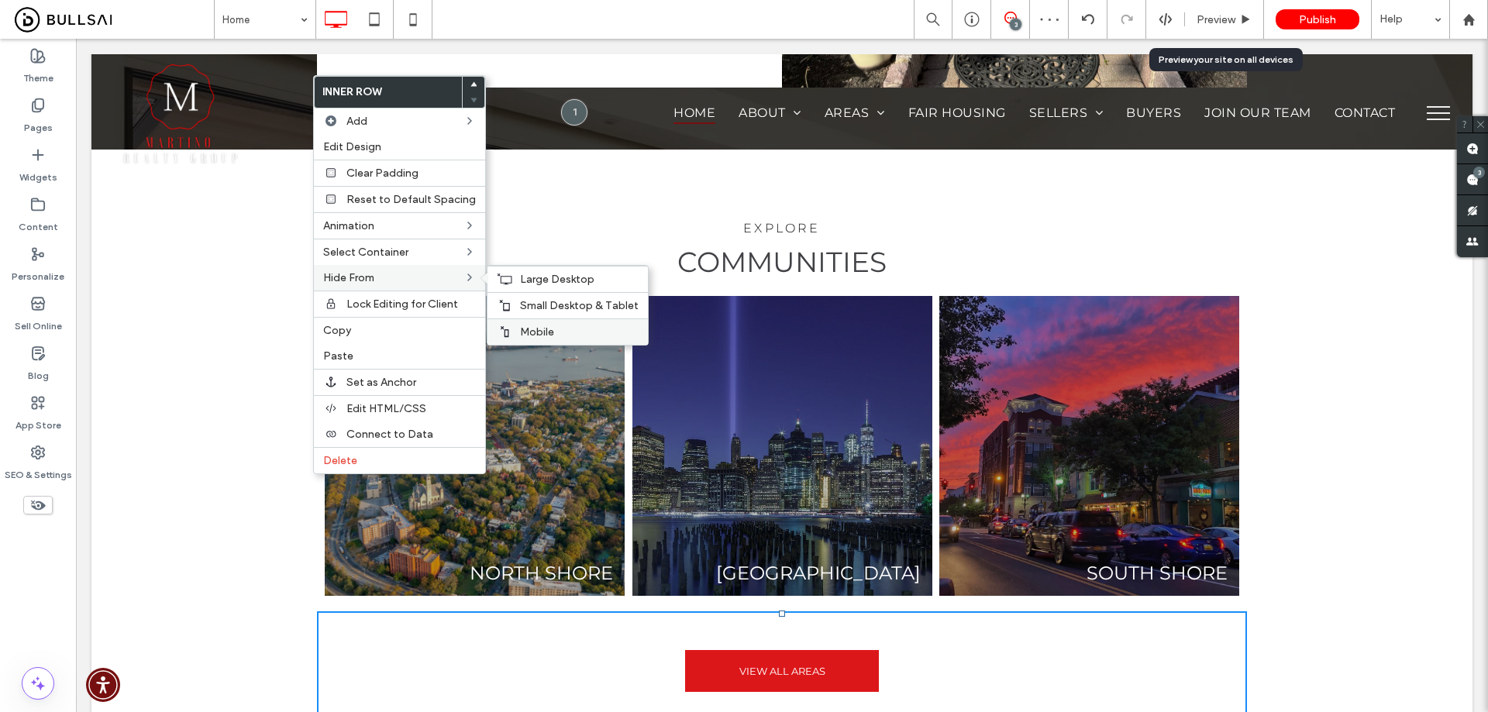
click at [531, 325] on span "Mobile" at bounding box center [537, 331] width 34 height 13
click at [535, 299] on span "Small Desktop & Tablet" at bounding box center [579, 305] width 119 height 13
click at [533, 277] on span "Large Desktop" at bounding box center [557, 279] width 74 height 13
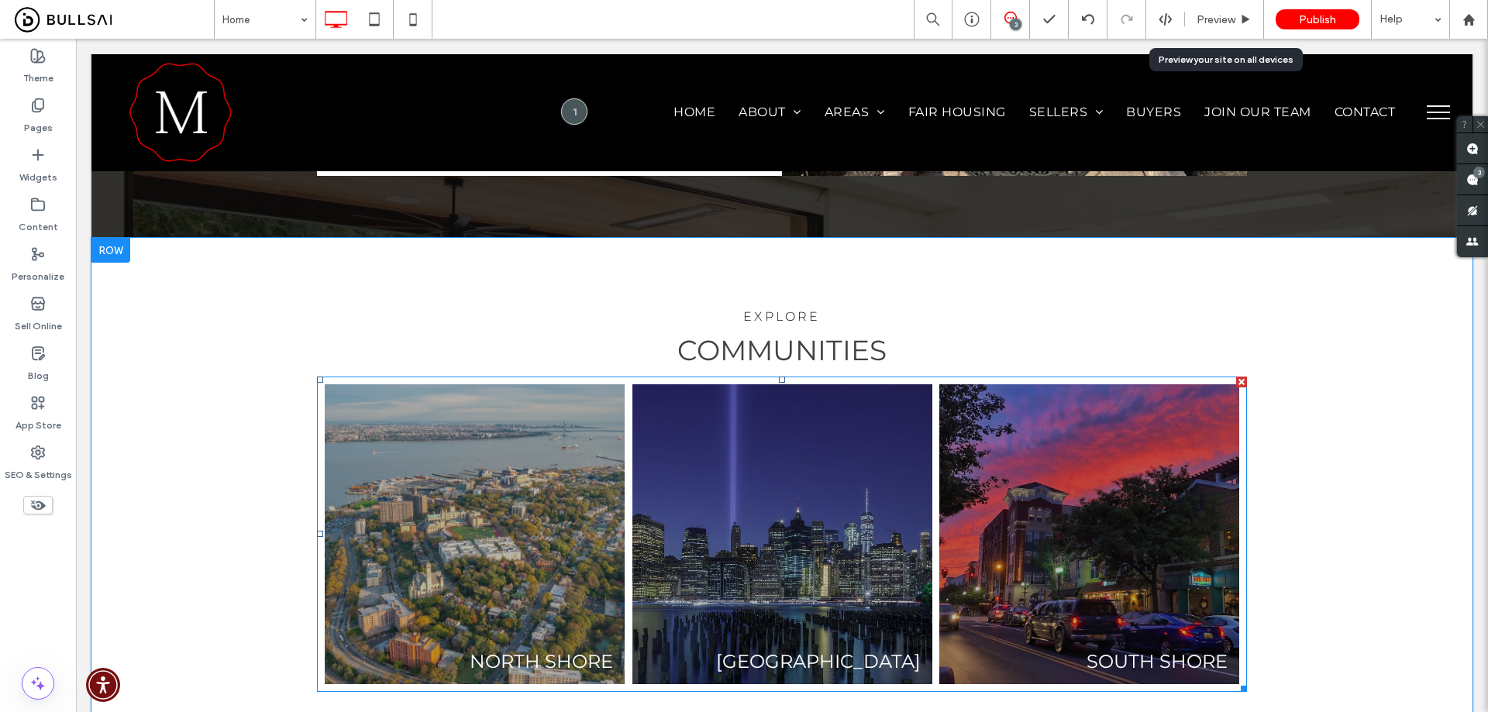
scroll to position [2247, 0]
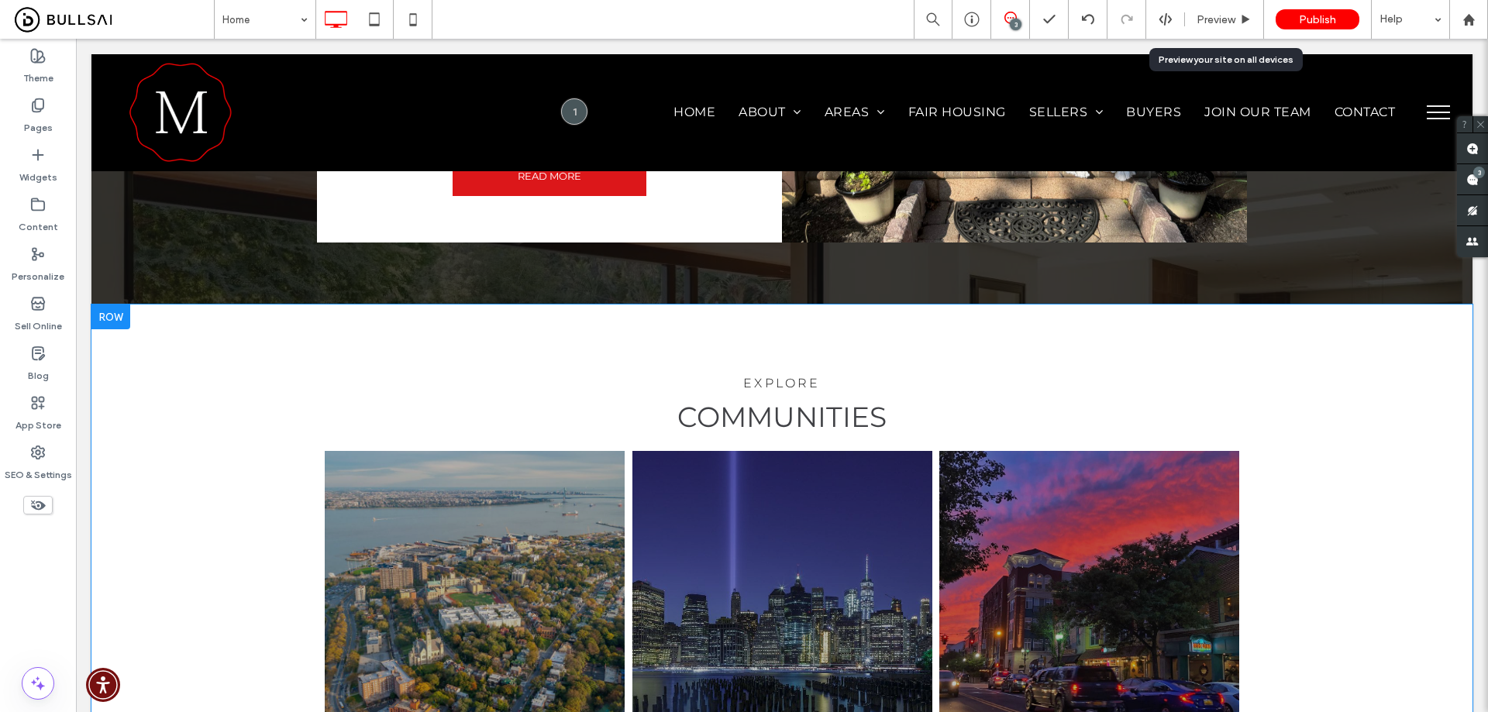
click at [212, 446] on div "explore communities NORTH SHORE Button MID ISLAND Button SOUTH SHORE Button But…" at bounding box center [781, 567] width 1381 height 524
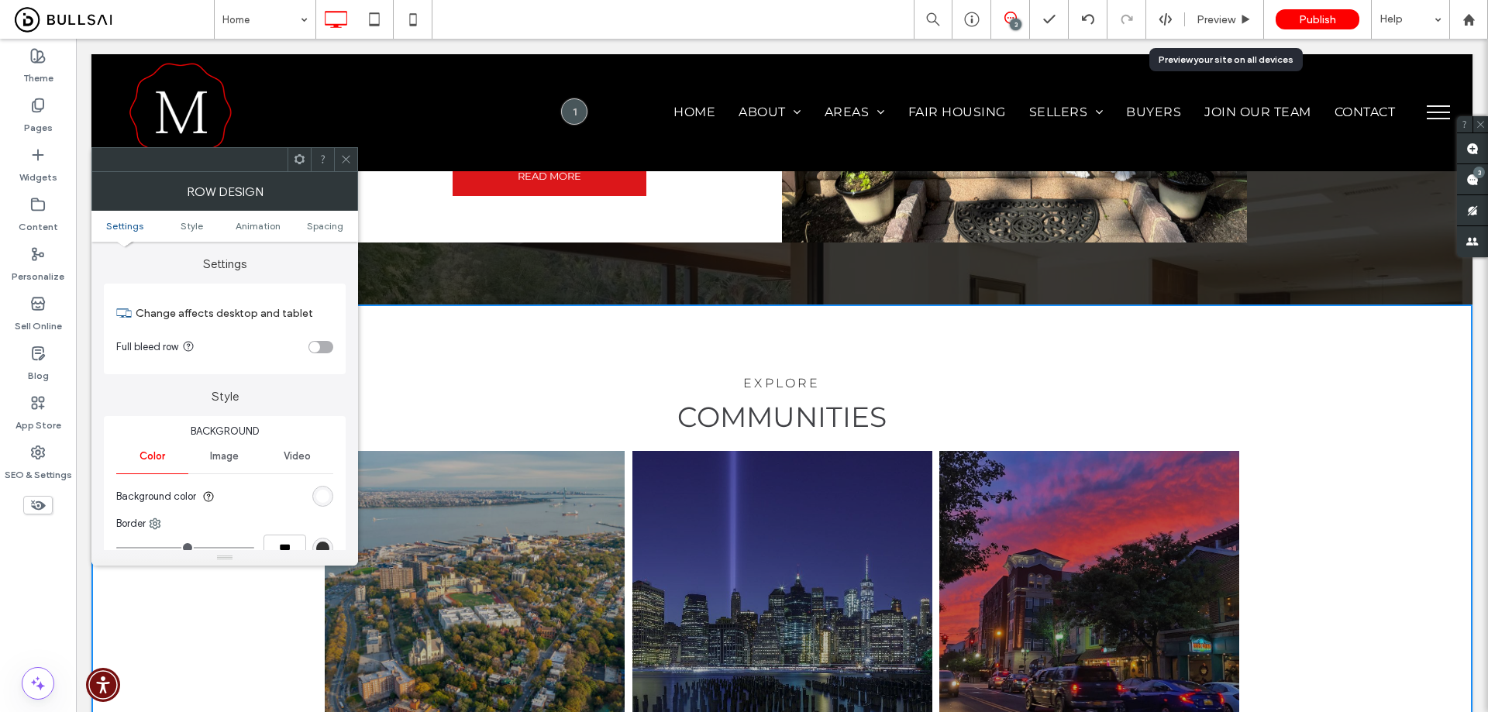
click at [323, 349] on div "toggle" at bounding box center [320, 347] width 25 height 12
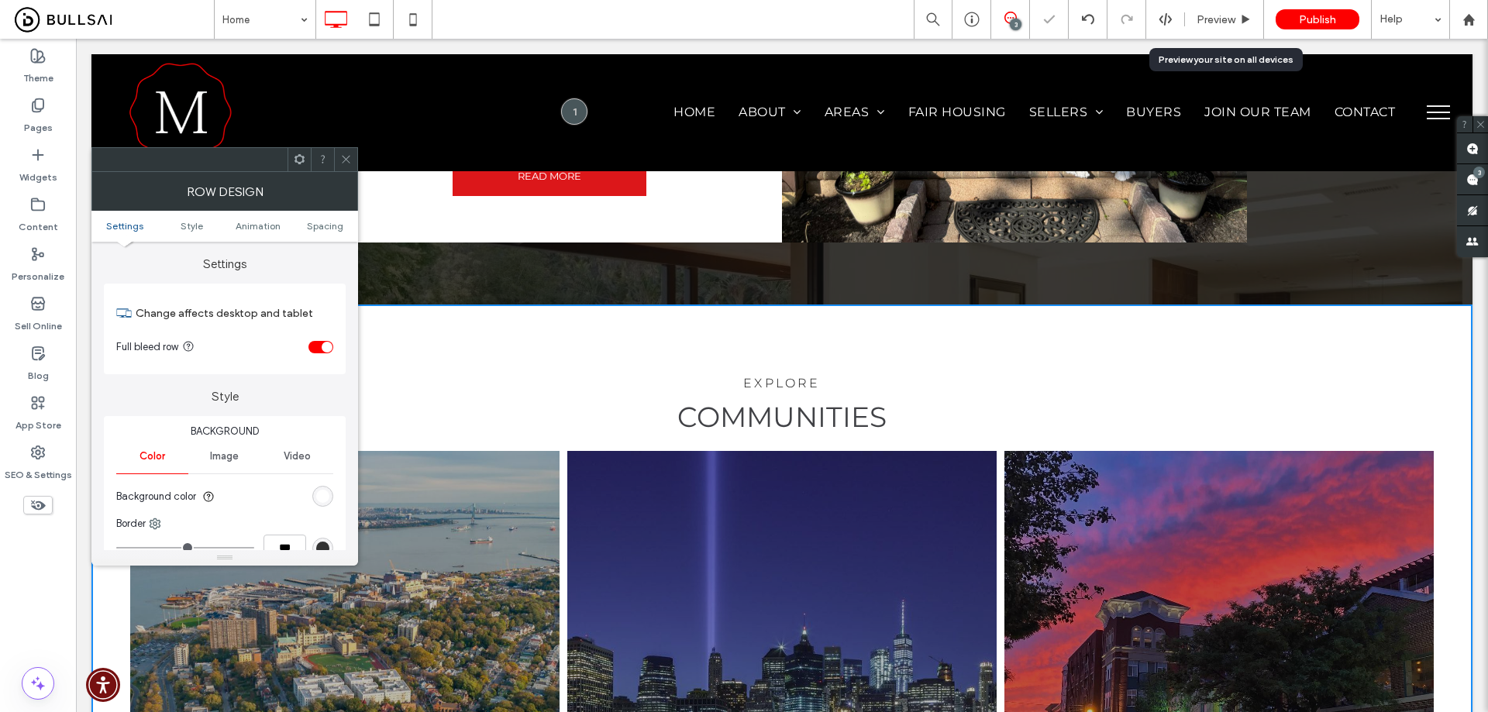
click at [347, 159] on icon at bounding box center [346, 159] width 12 height 12
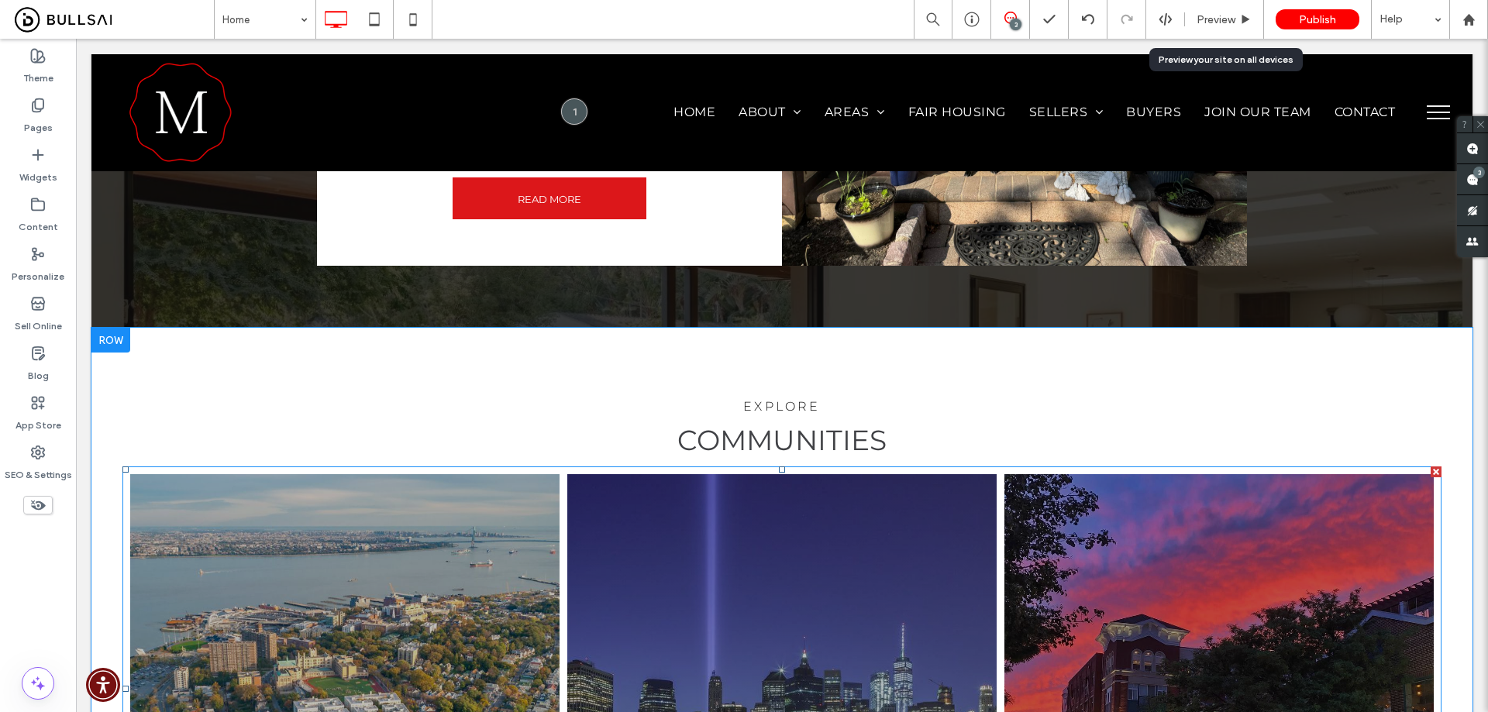
scroll to position [2324, 0]
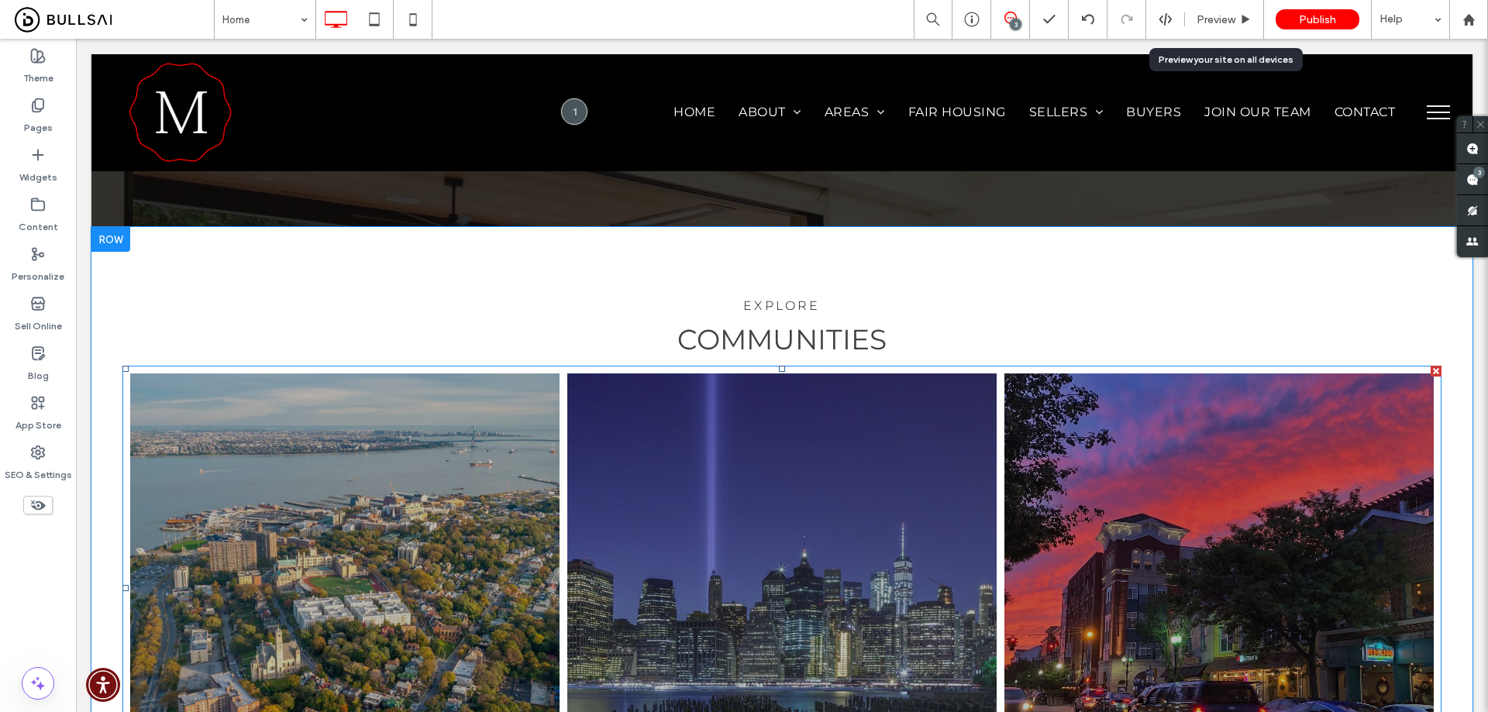
click at [662, 472] on link at bounding box center [781, 587] width 429 height 429
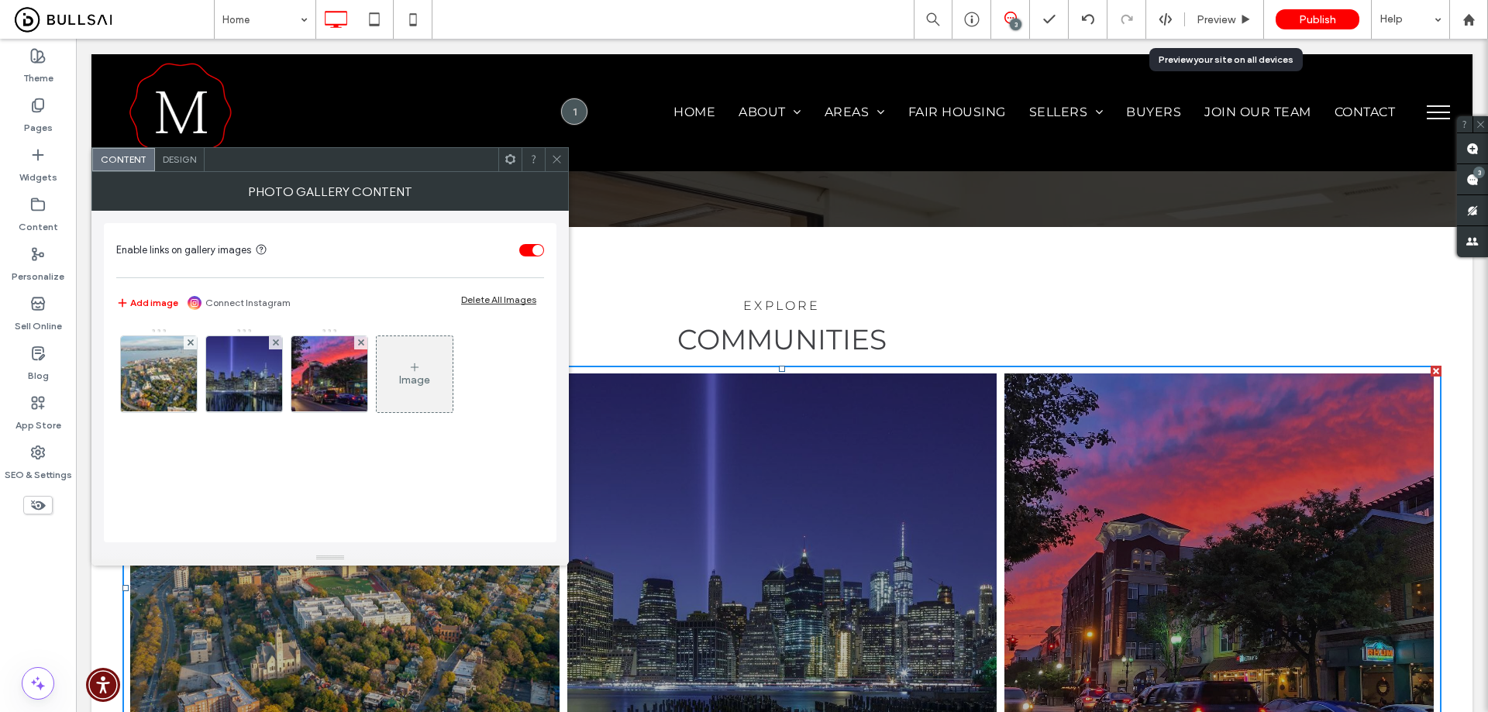
click at [191, 164] on div "Design" at bounding box center [180, 159] width 50 height 23
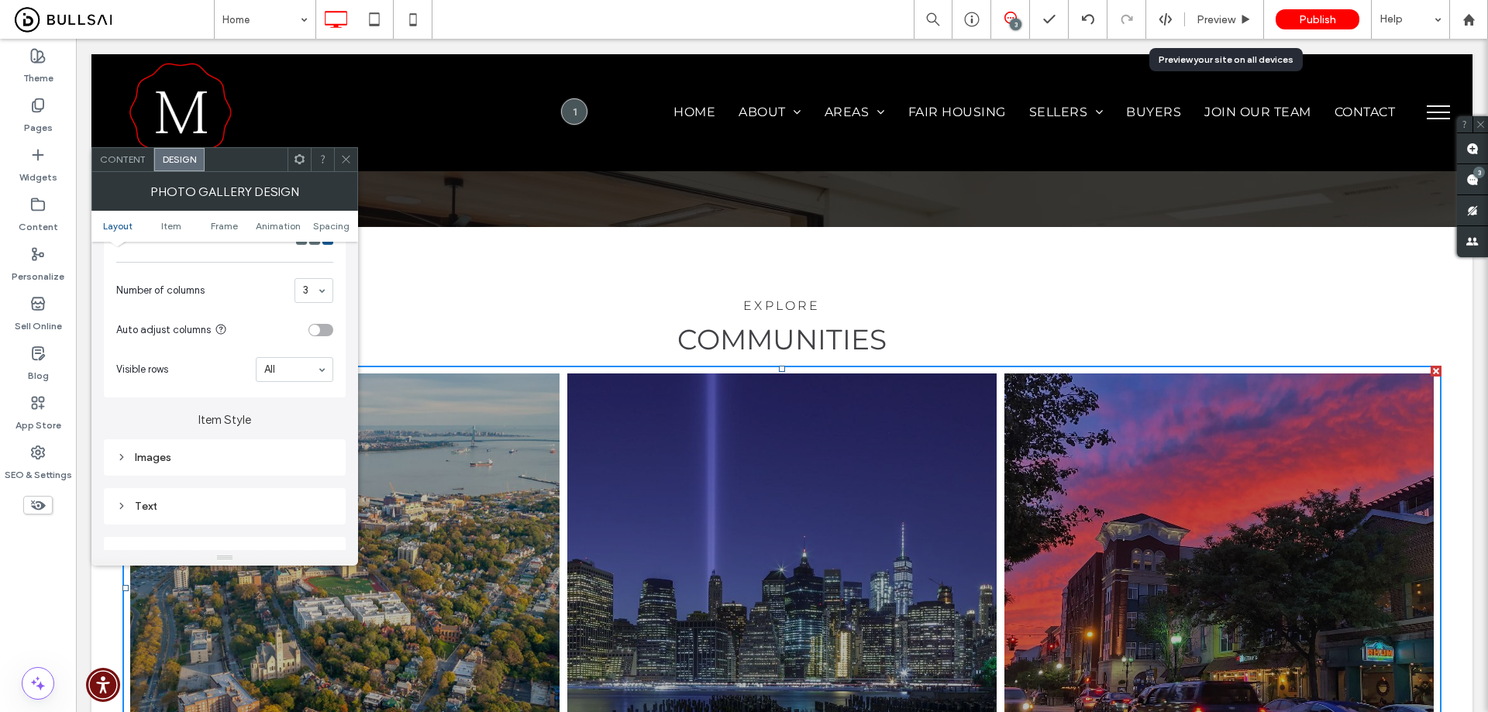
scroll to position [465, 0]
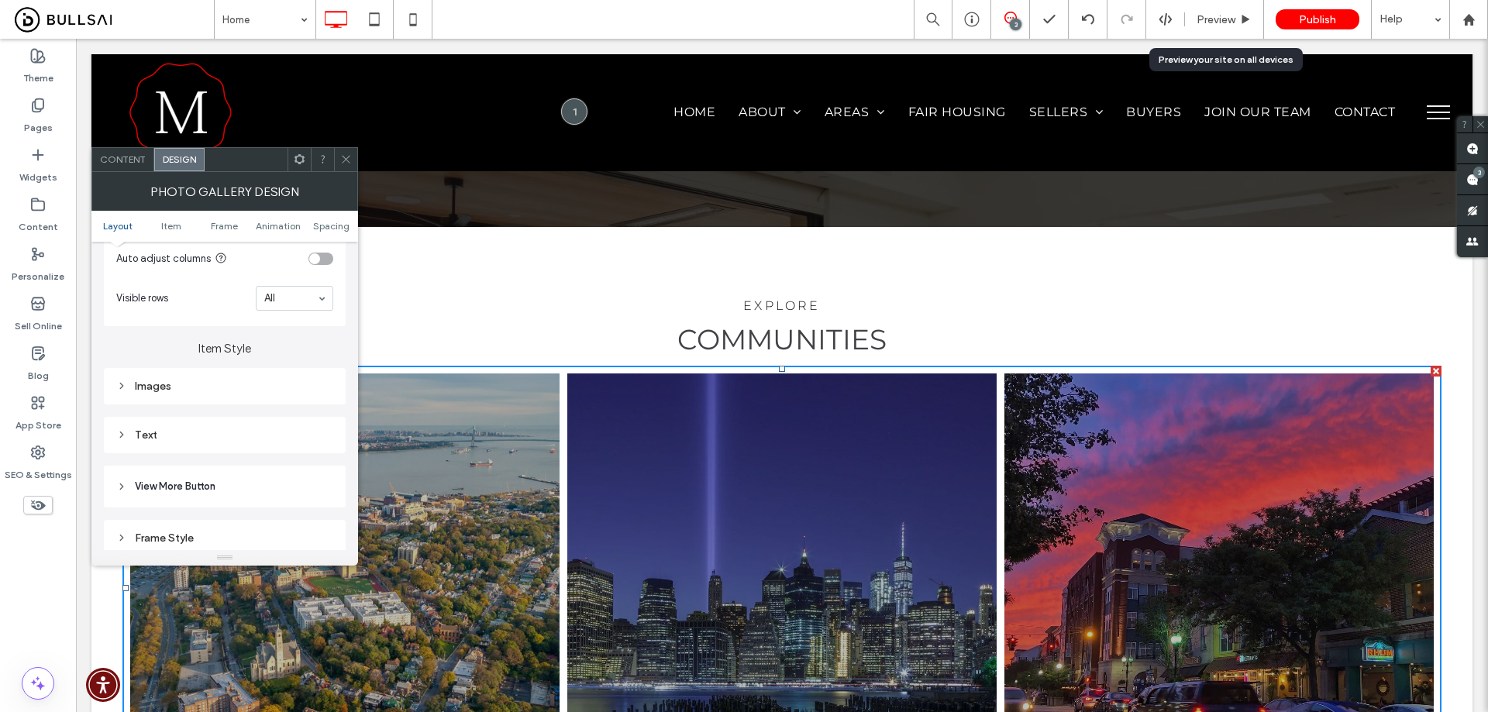
click at [193, 373] on div "Images" at bounding box center [225, 386] width 242 height 36
click at [222, 390] on div "Images" at bounding box center [224, 386] width 217 height 13
click at [312, 456] on input "****" at bounding box center [313, 459] width 39 height 20
type input "**"
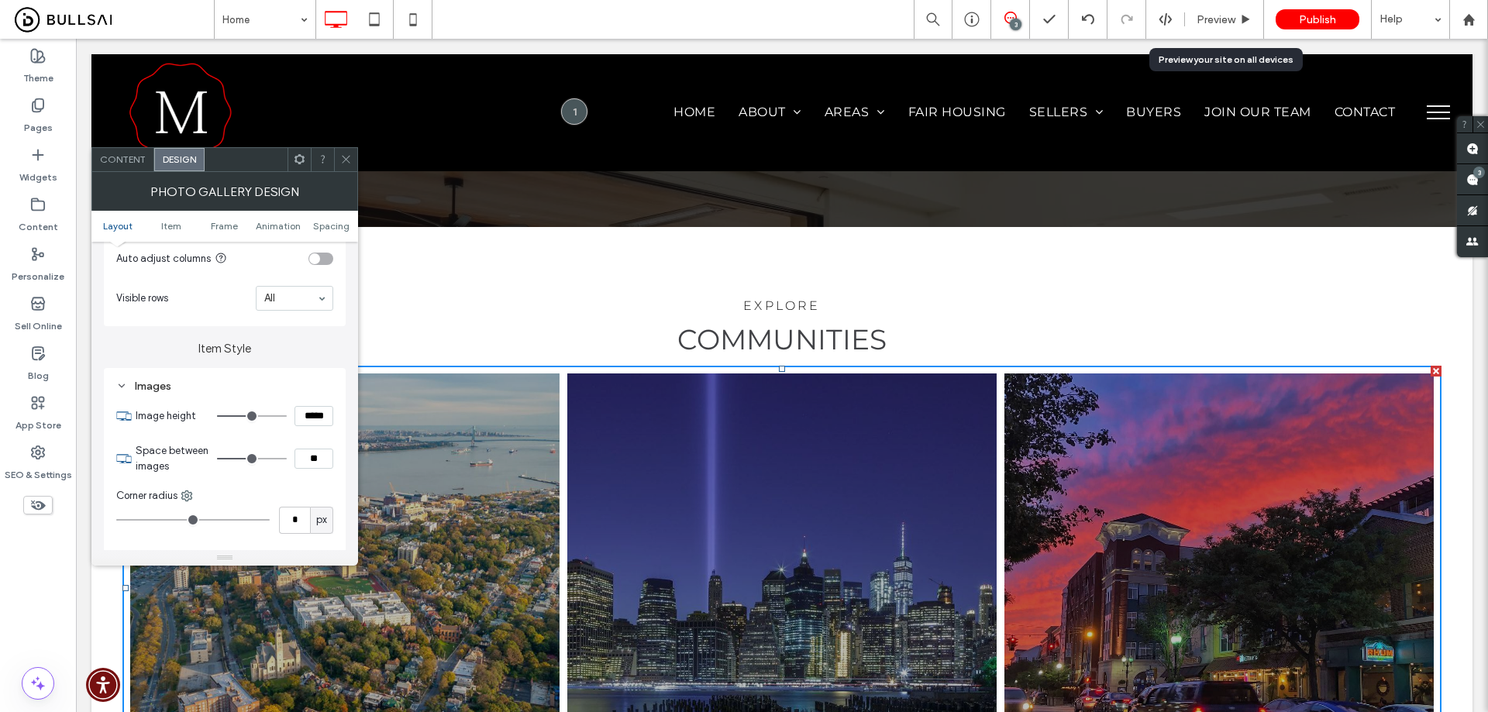
type input "**"
type input "****"
click at [285, 483] on div "Image height ***** Space between images **** Corner radius * px Display full im…" at bounding box center [224, 594] width 217 height 395
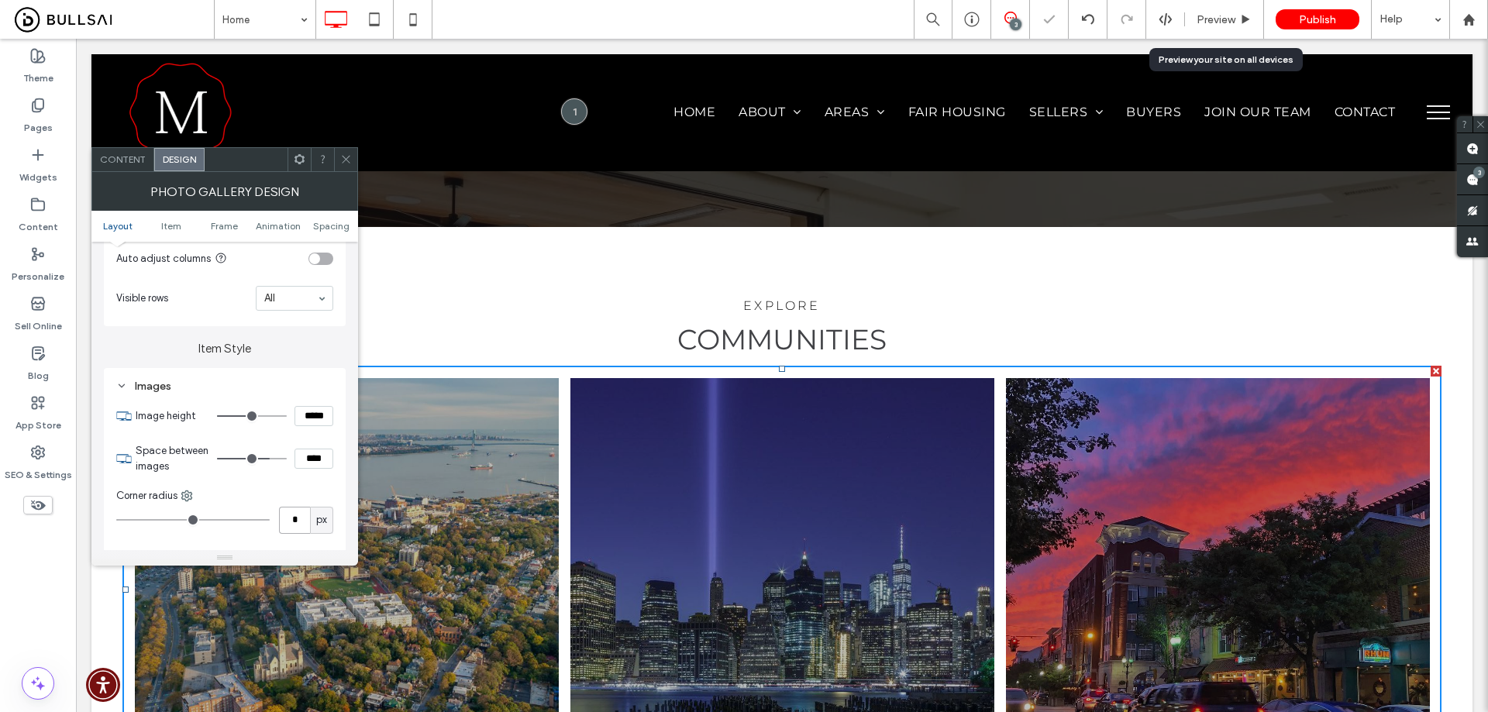
click at [298, 516] on input "*" at bounding box center [294, 520] width 31 height 27
type input "**"
click at [339, 153] on div at bounding box center [345, 159] width 23 height 23
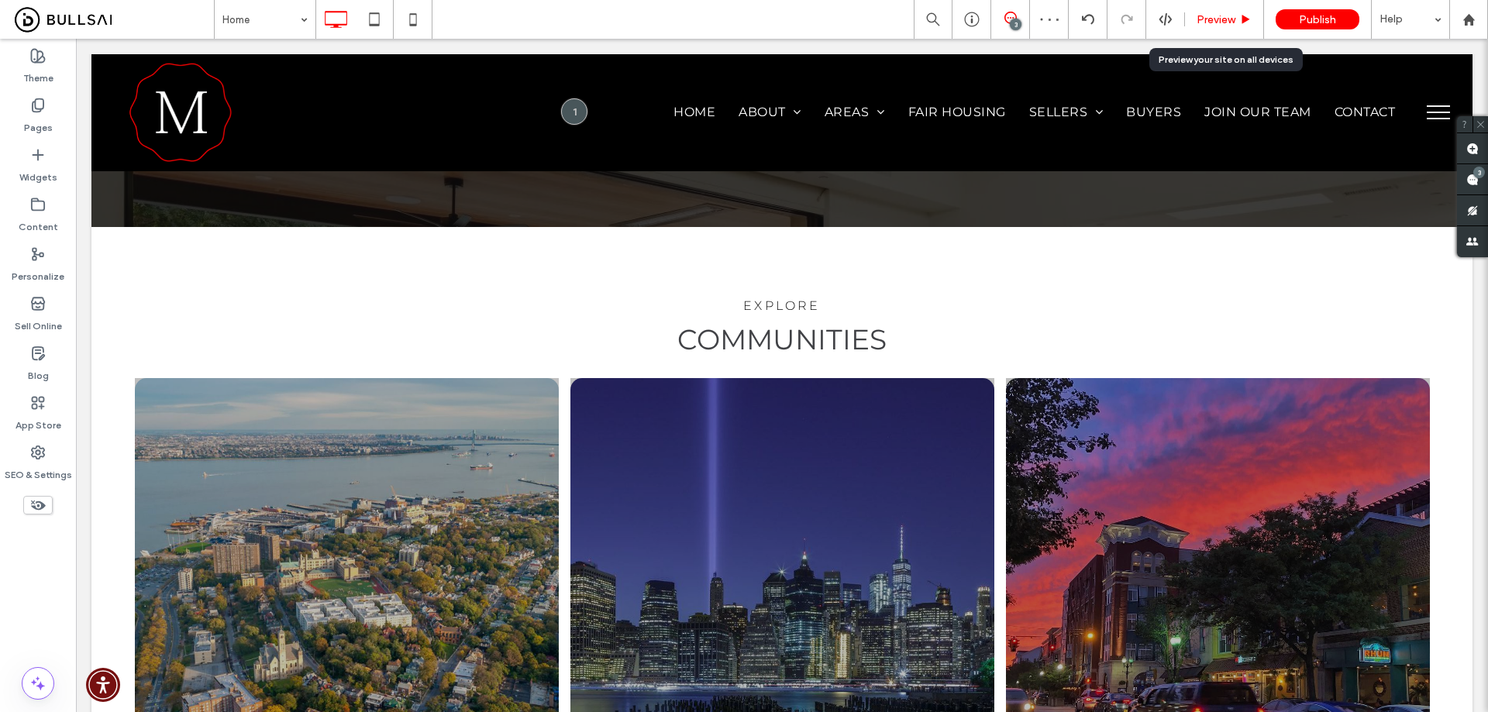
click at [1221, 16] on span "Preview" at bounding box center [1215, 19] width 39 height 13
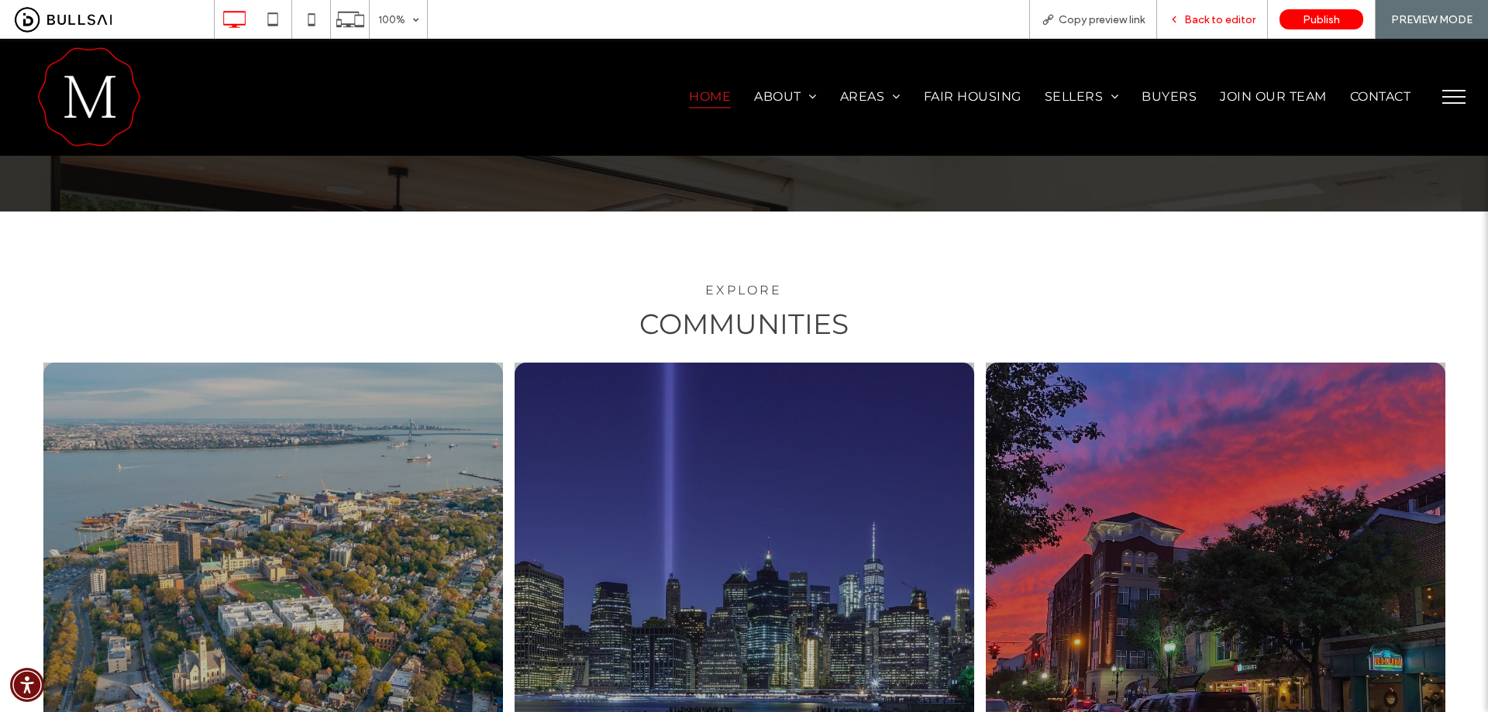
click at [1227, 19] on span "Back to editor" at bounding box center [1219, 19] width 71 height 13
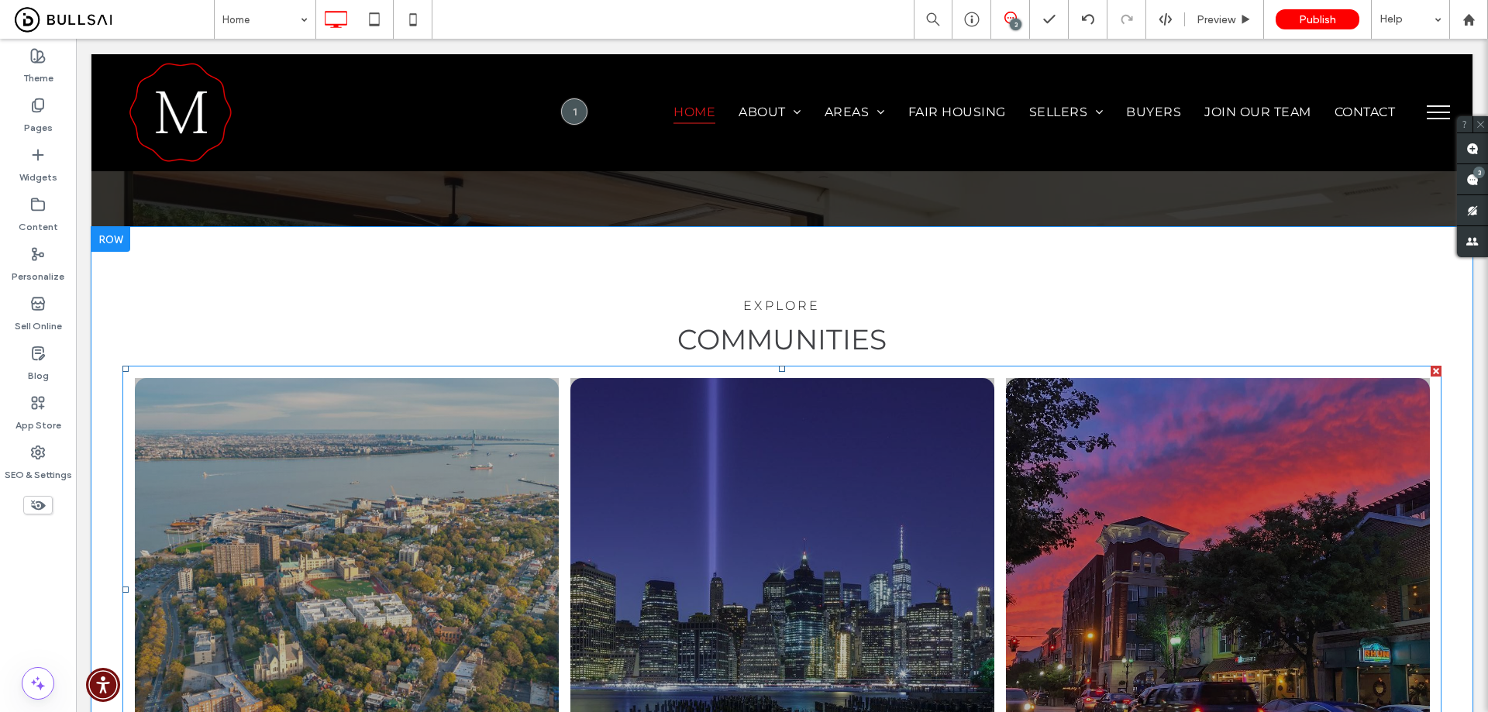
click at [381, 418] on link at bounding box center [346, 589] width 424 height 424
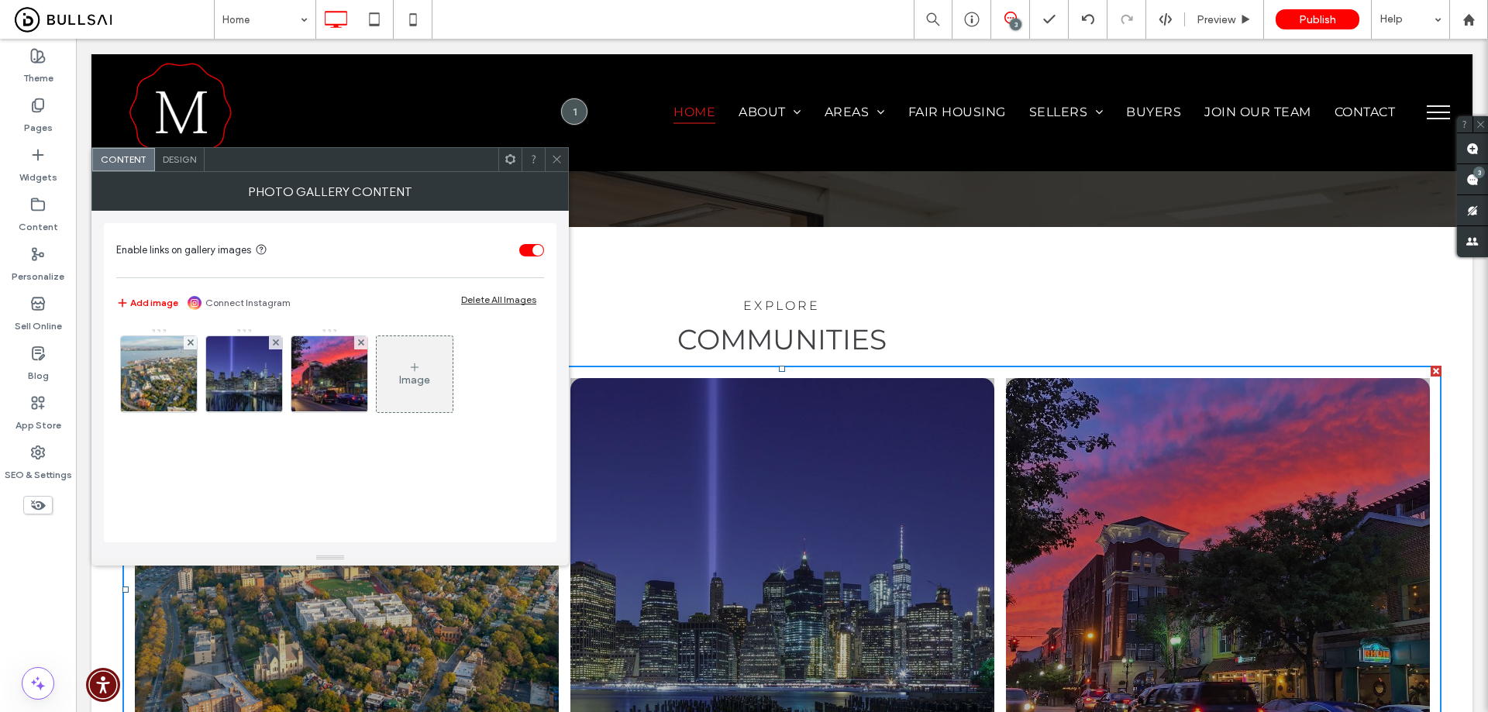
click at [160, 157] on div "Design" at bounding box center [180, 159] width 50 height 23
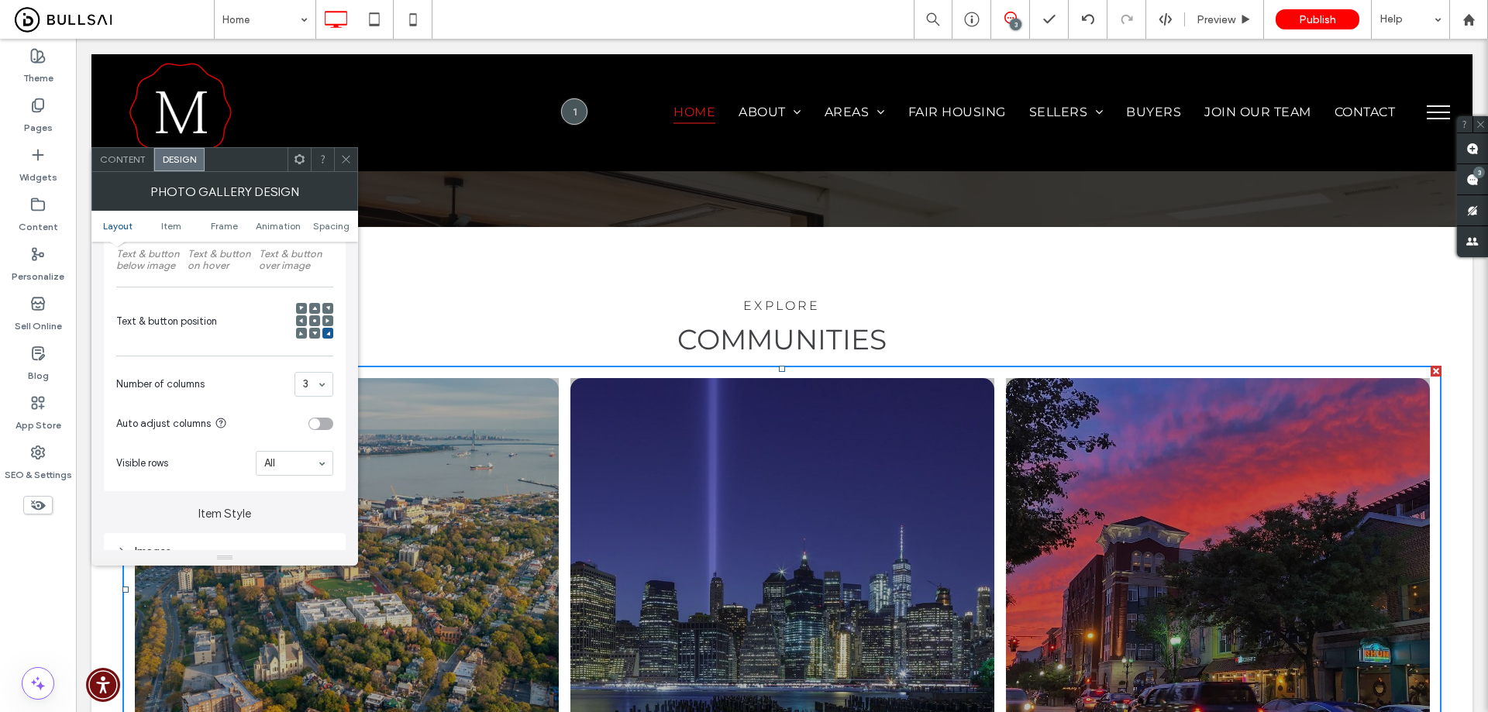
scroll to position [310, 0]
click at [315, 308] on icon at bounding box center [314, 310] width 5 height 5
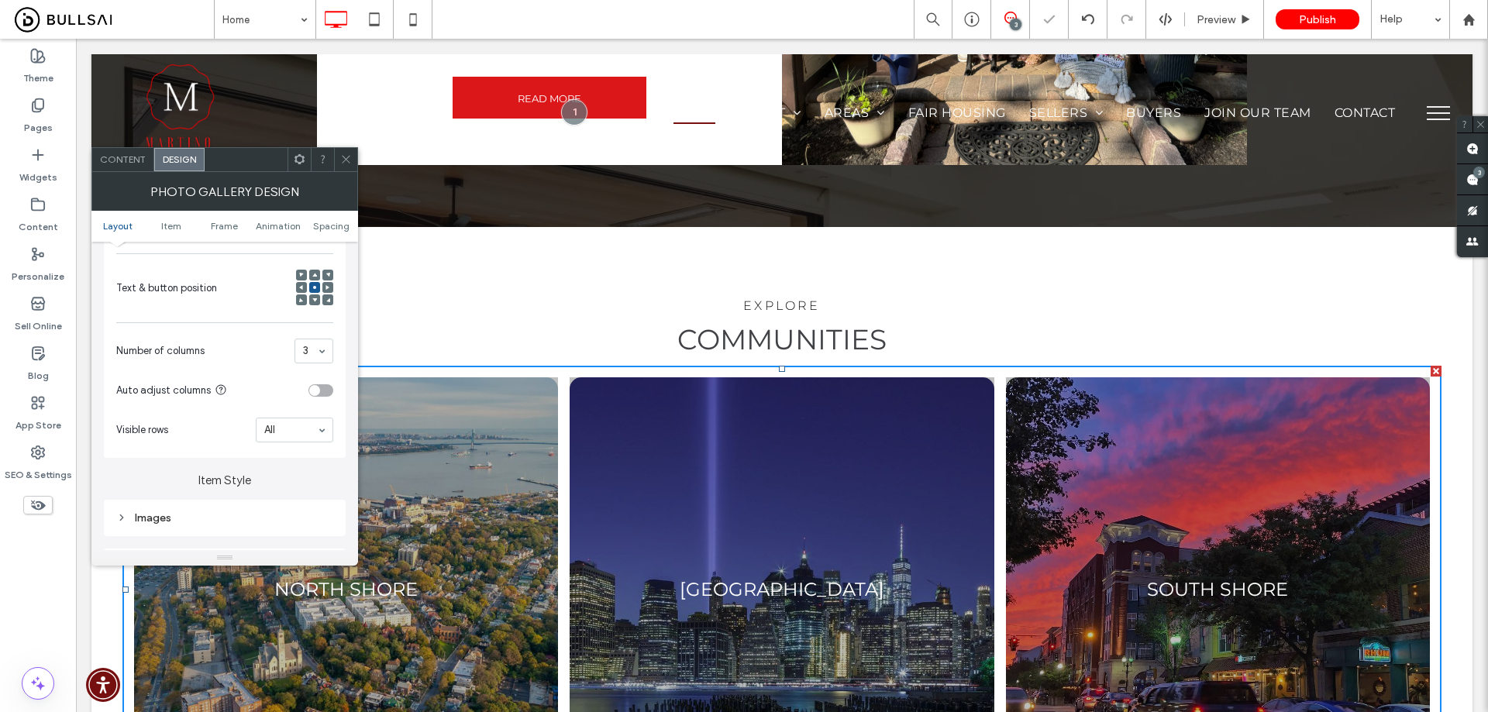
scroll to position [387, 0]
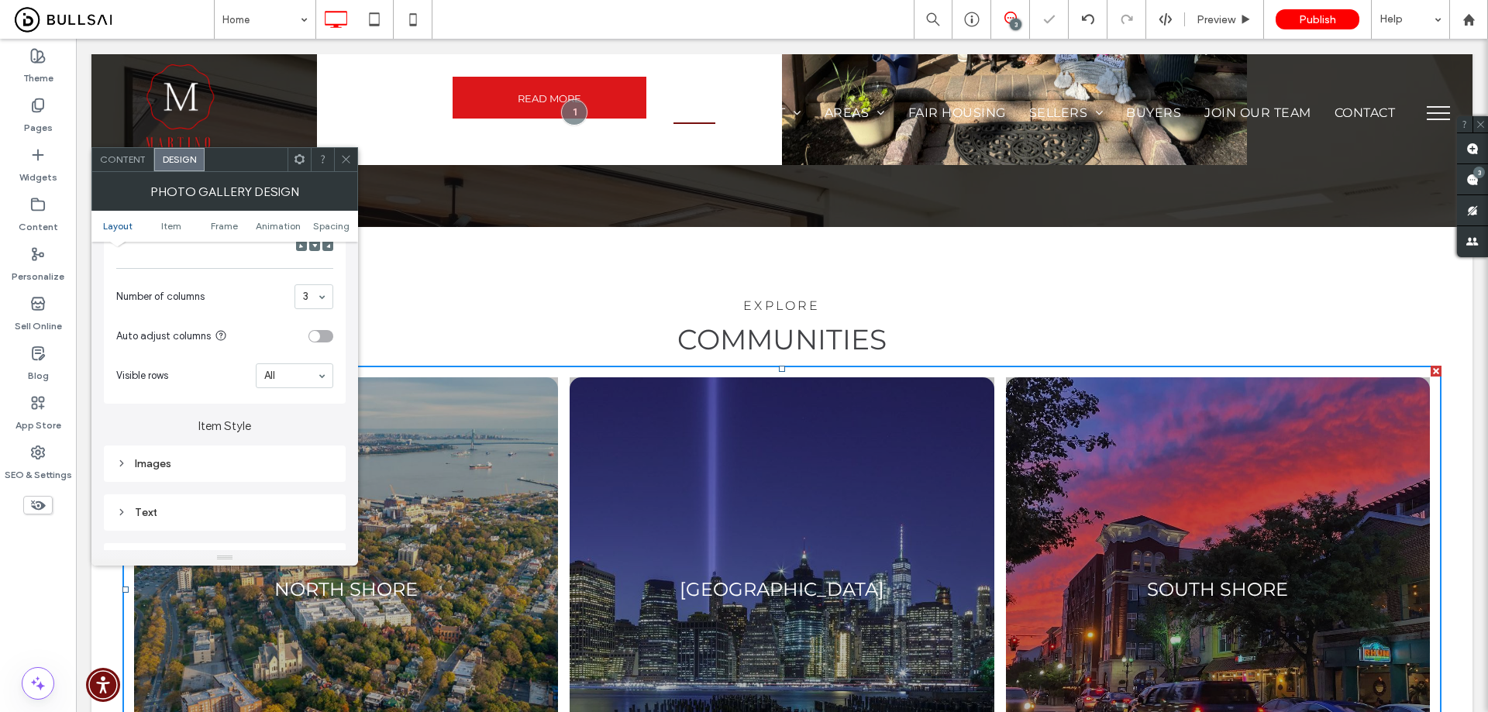
click at [201, 513] on div "Text" at bounding box center [224, 512] width 217 height 13
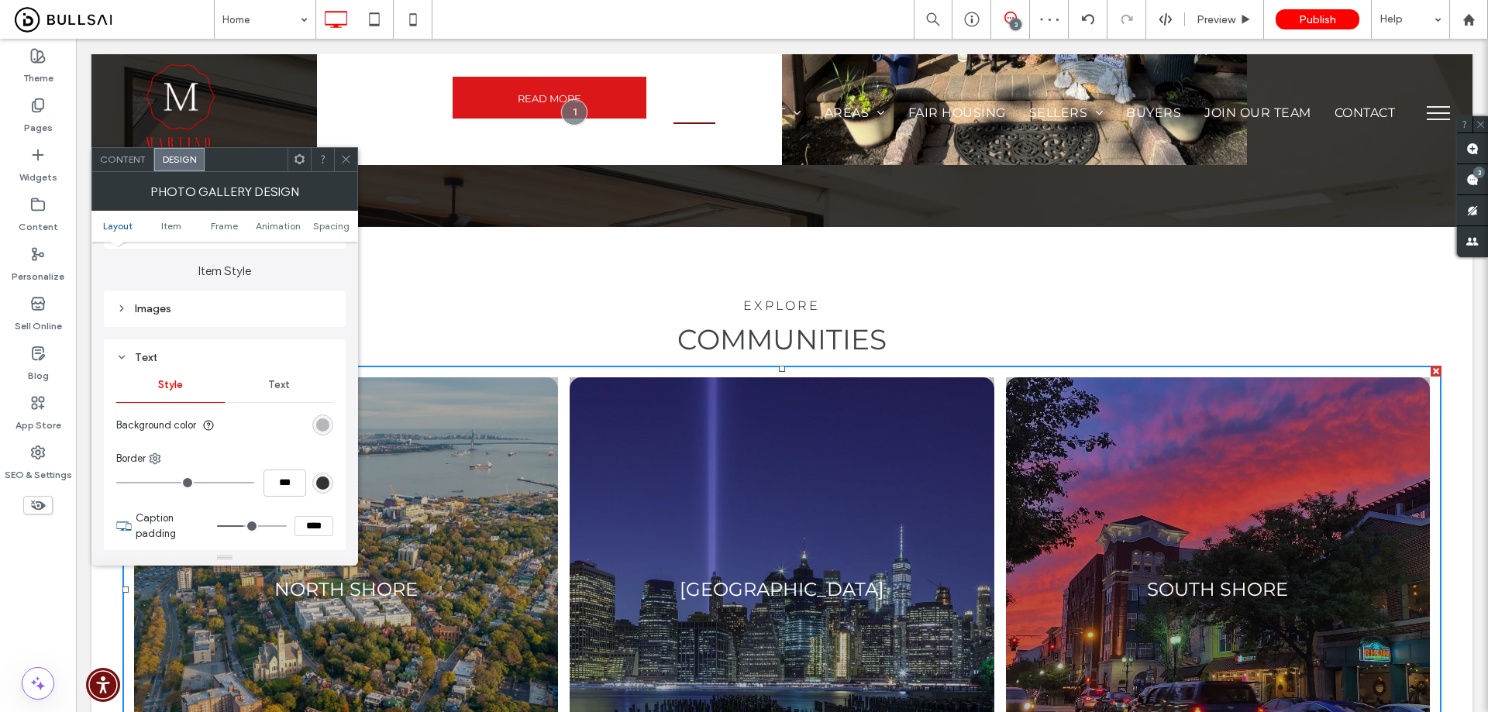
click at [282, 381] on span "Text" at bounding box center [279, 385] width 22 height 12
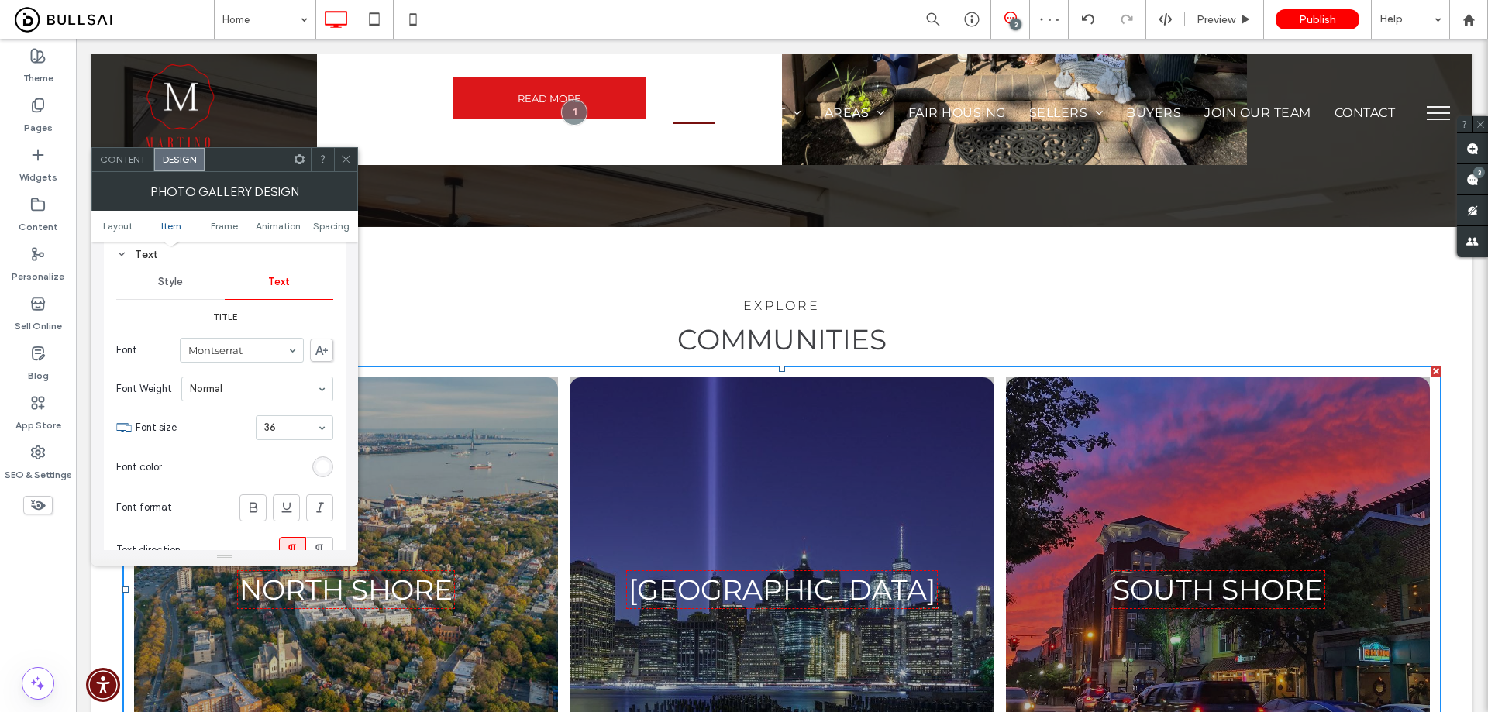
scroll to position [620, 0]
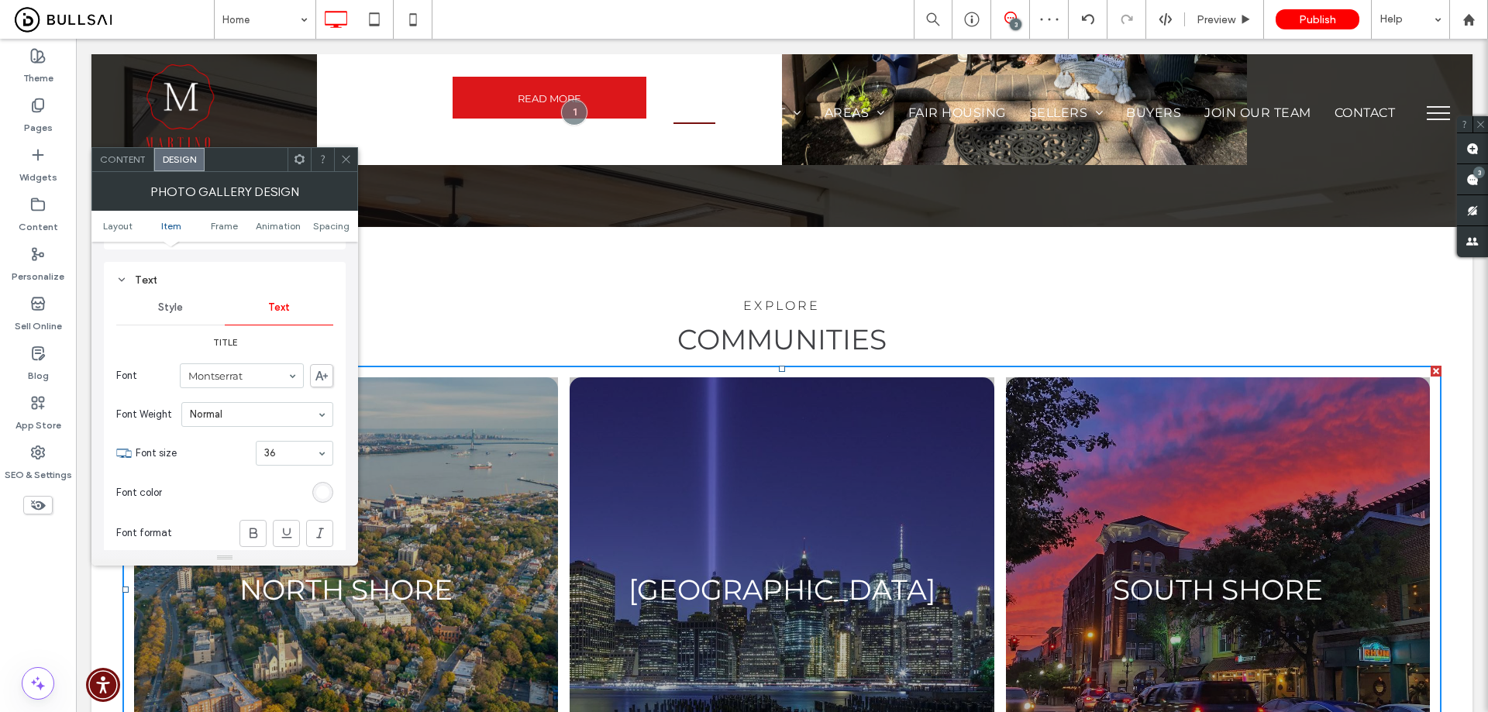
click at [344, 152] on span at bounding box center [346, 159] width 12 height 23
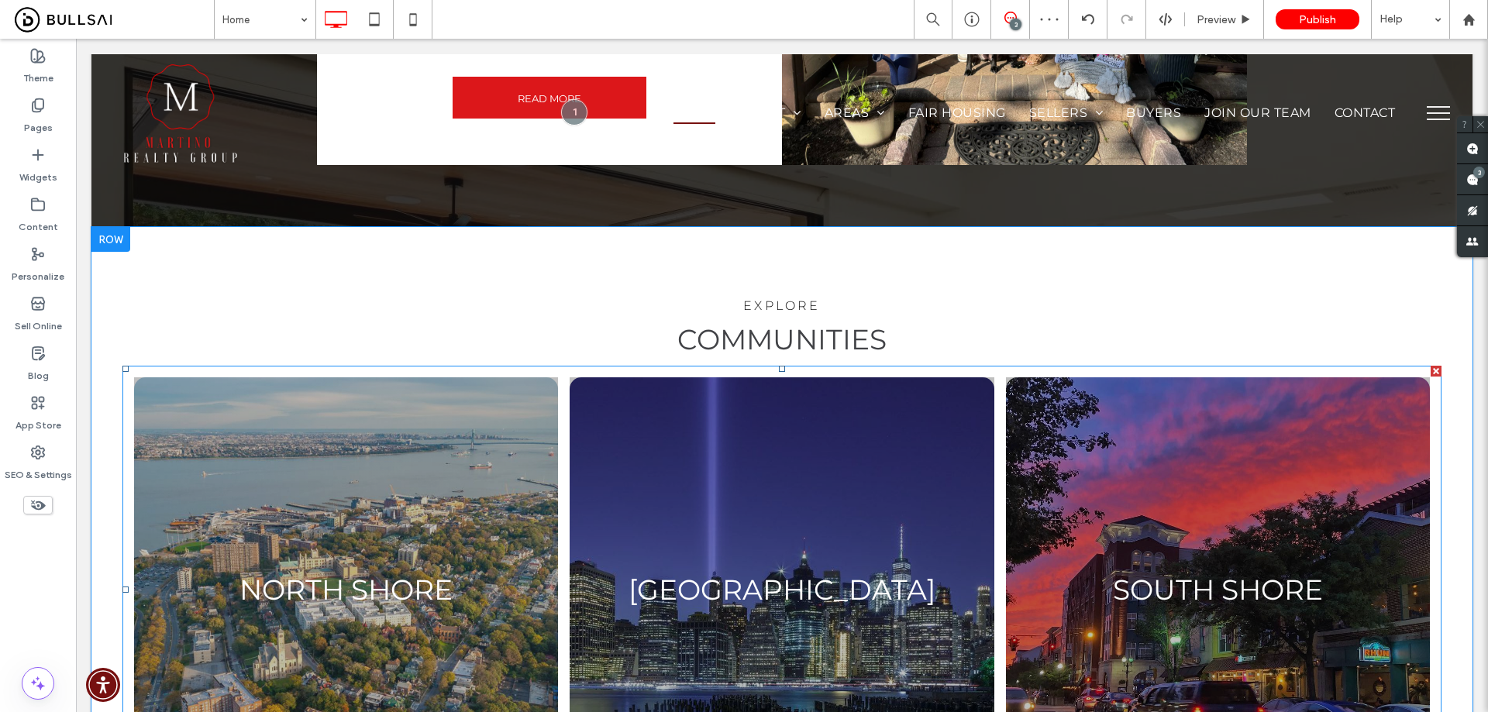
click at [391, 377] on link at bounding box center [346, 589] width 424 height 424
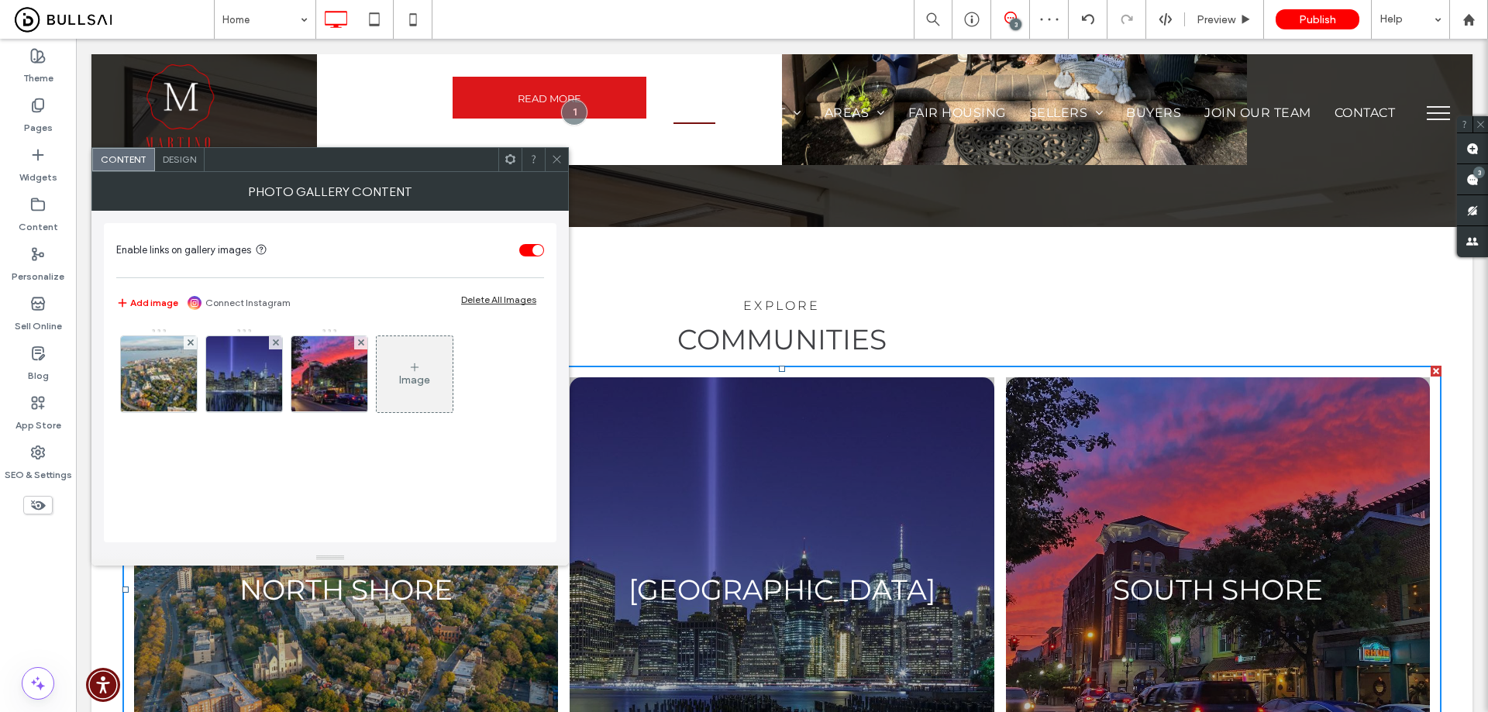
click at [177, 163] on span "Design" at bounding box center [179, 159] width 33 height 12
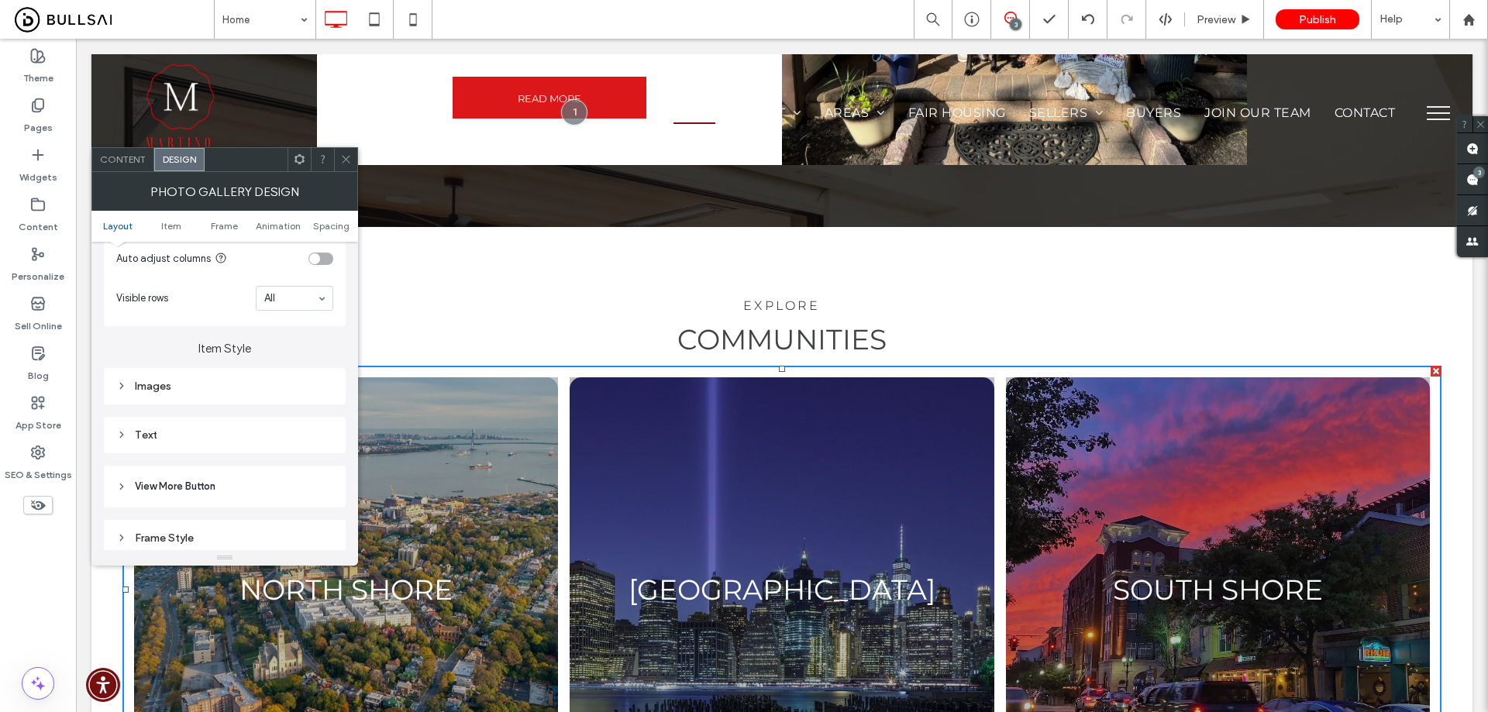
click at [219, 394] on div "Images" at bounding box center [224, 386] width 217 height 21
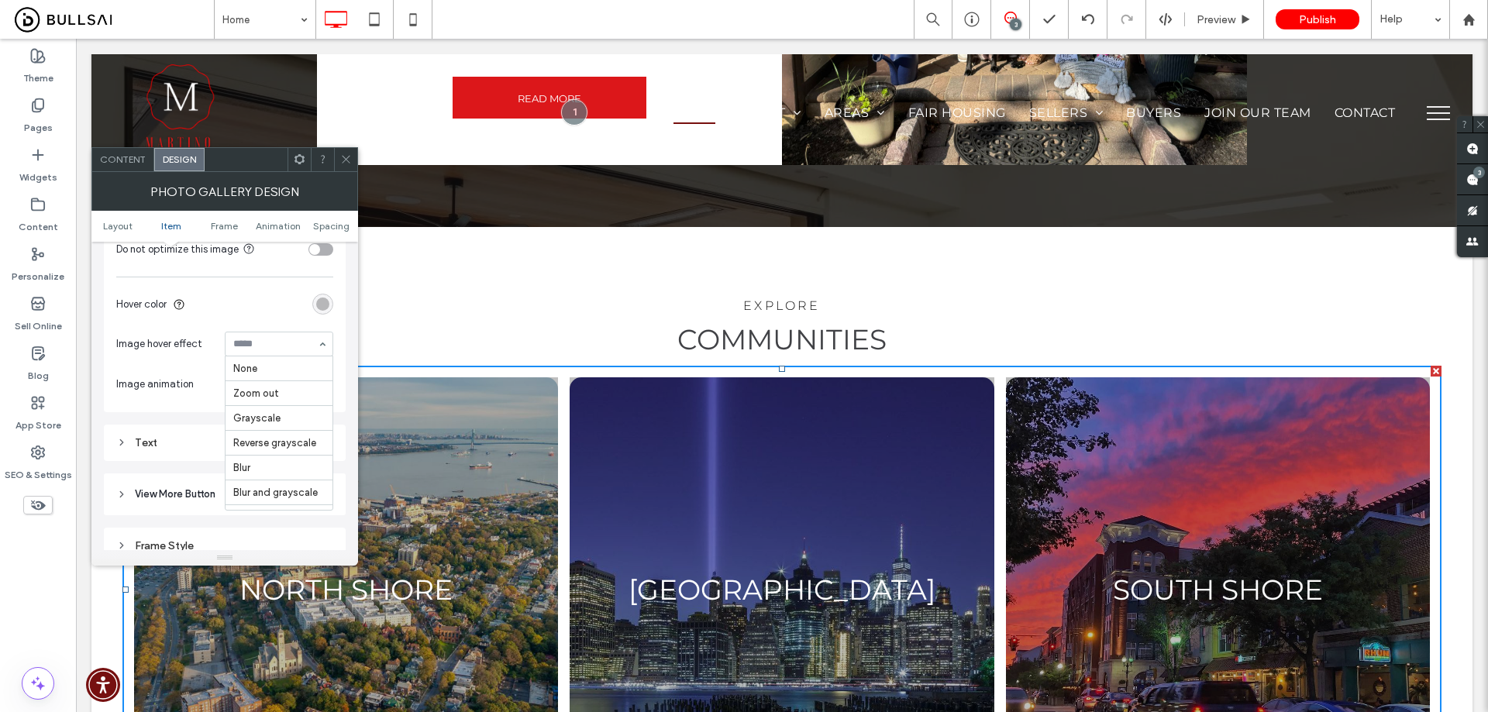
scroll to position [67, 0]
click at [280, 345] on input at bounding box center [275, 344] width 84 height 11
click at [259, 342] on input at bounding box center [275, 344] width 84 height 11
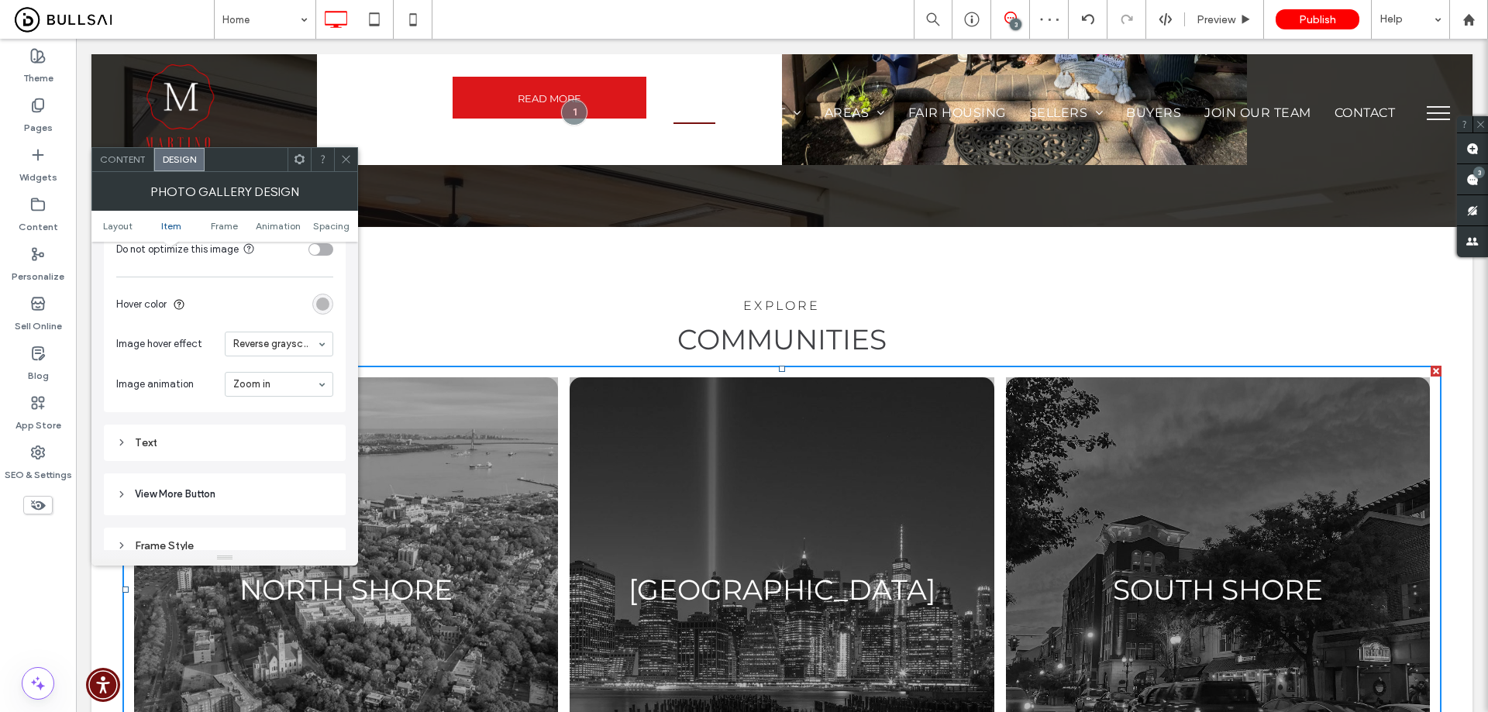
click at [350, 160] on icon at bounding box center [346, 159] width 12 height 12
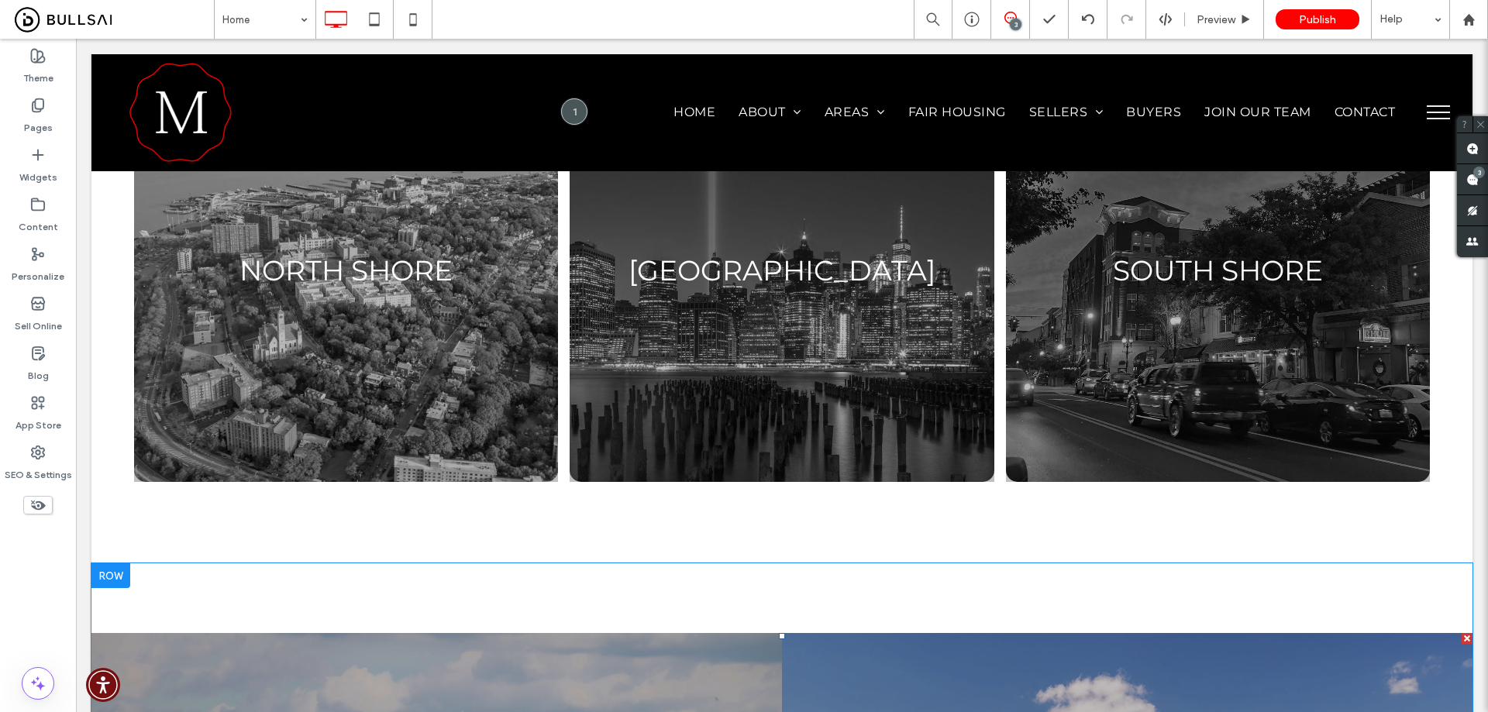
scroll to position [2557, 0]
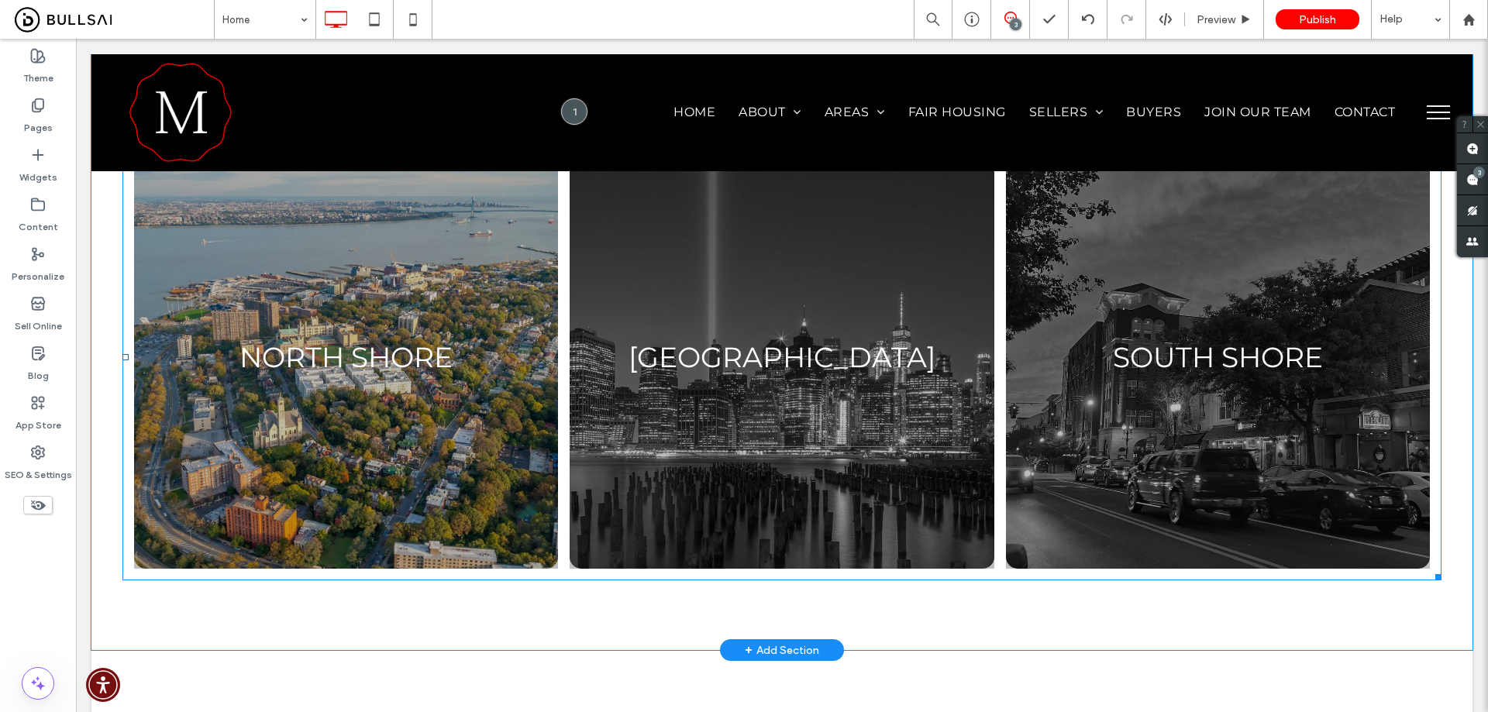
click at [418, 360] on link at bounding box center [346, 357] width 424 height 424
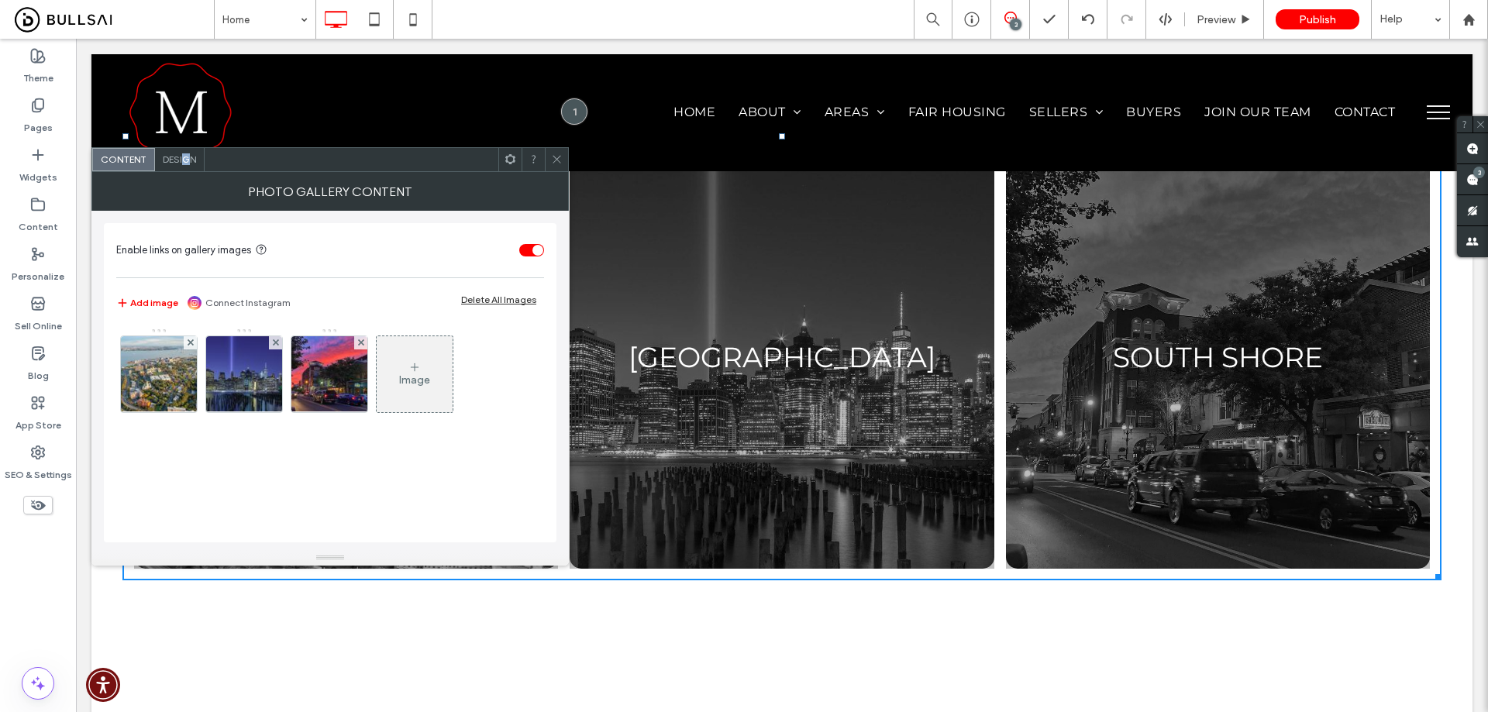
click at [185, 156] on span "Design" at bounding box center [179, 159] width 33 height 12
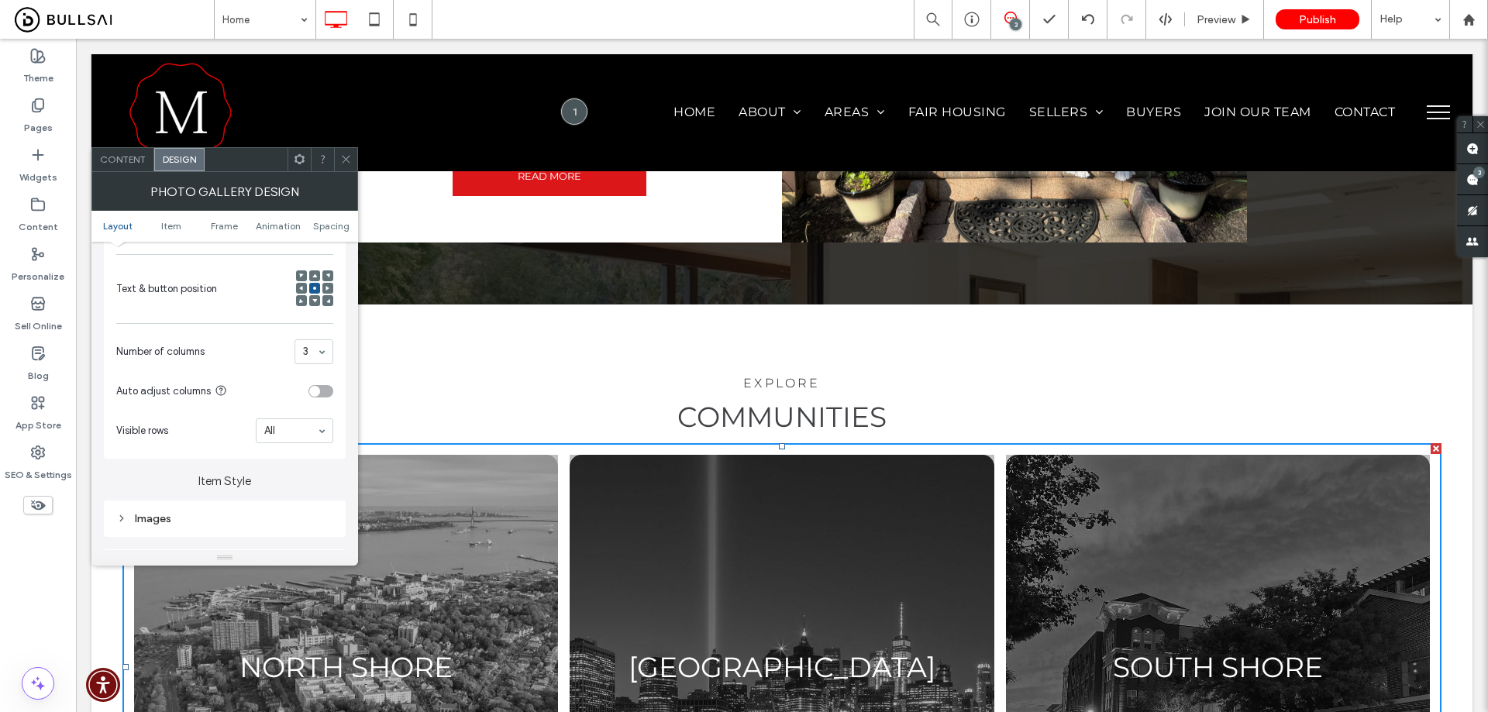
scroll to position [620, 0]
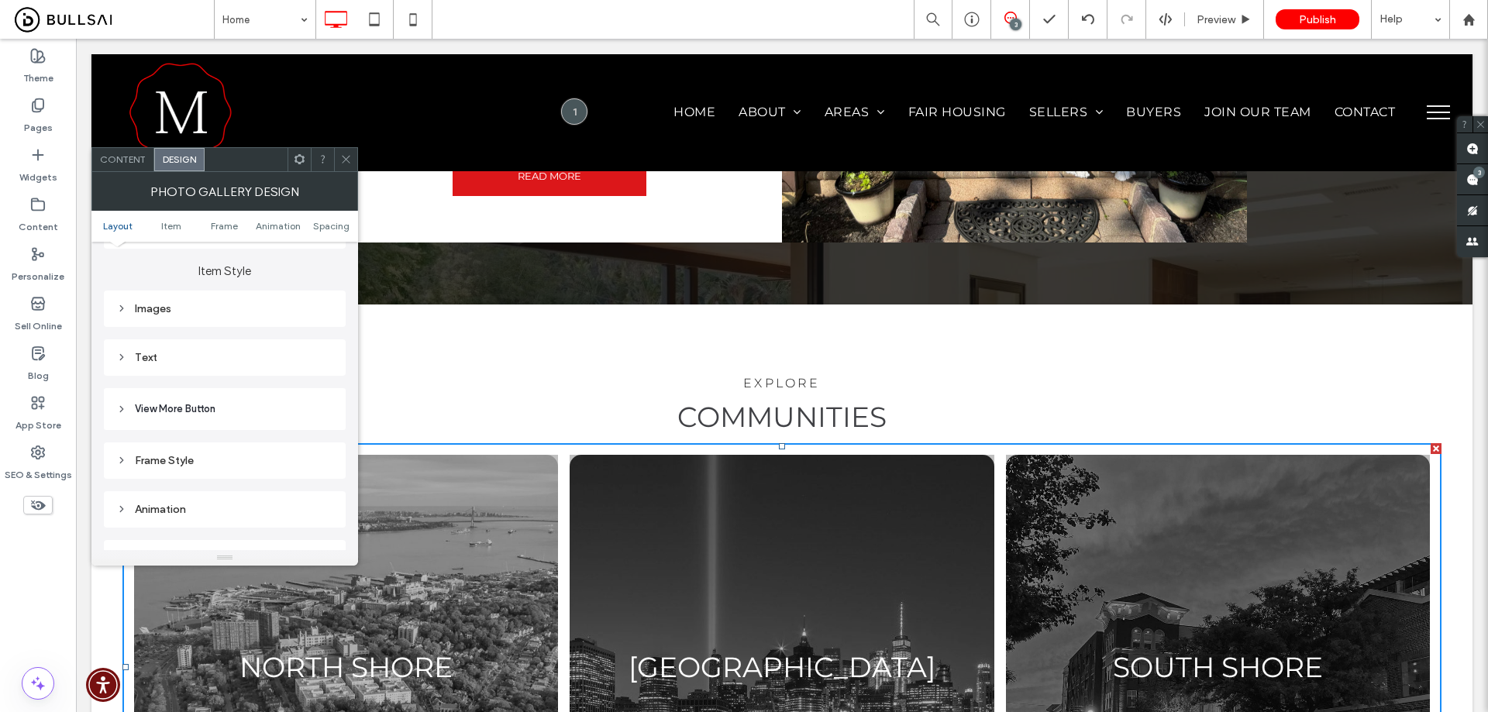
click at [209, 309] on div "Images" at bounding box center [224, 308] width 217 height 13
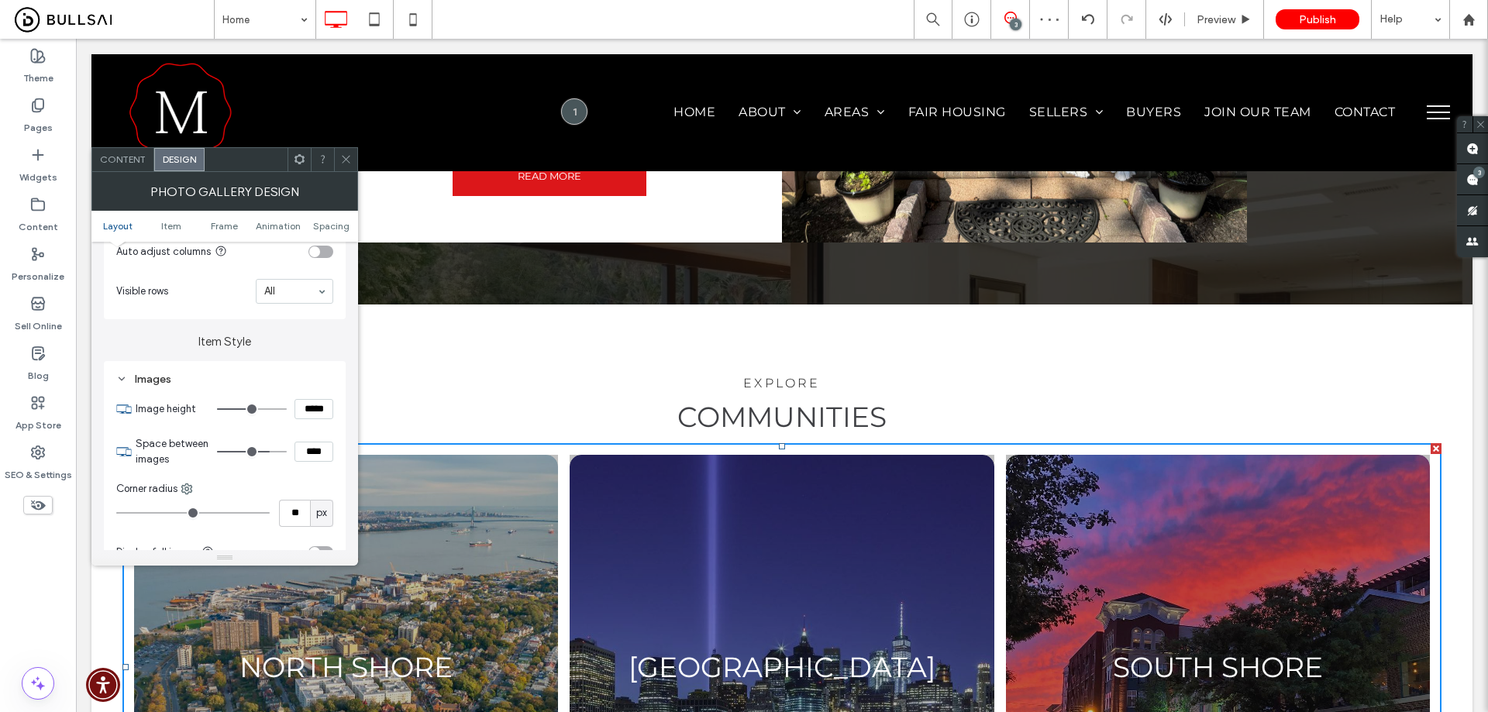
scroll to position [465, 0]
click at [302, 457] on input "****" at bounding box center [313, 459] width 39 height 20
type input "***"
type input "*"
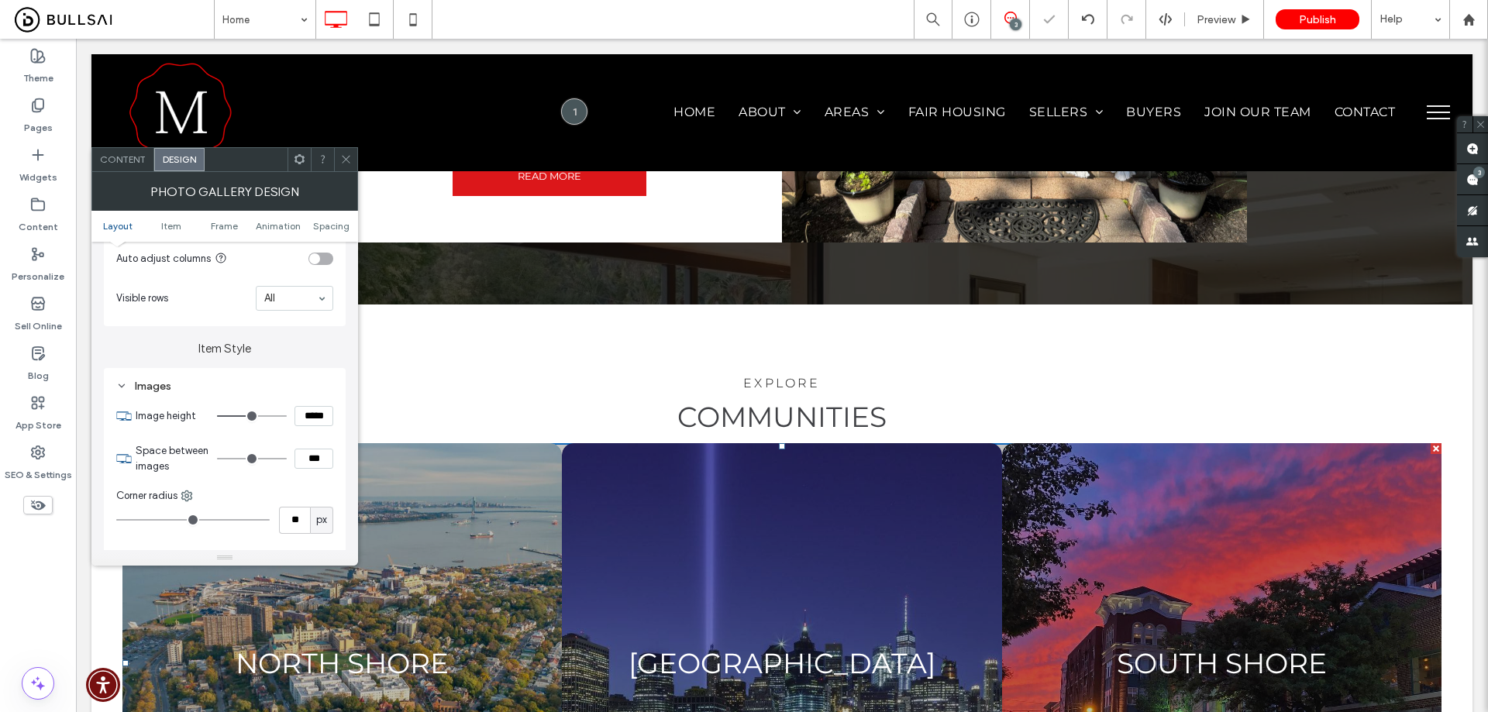
click at [314, 418] on input "*****" at bounding box center [313, 416] width 39 height 20
click at [303, 459] on input "***" at bounding box center [313, 459] width 39 height 20
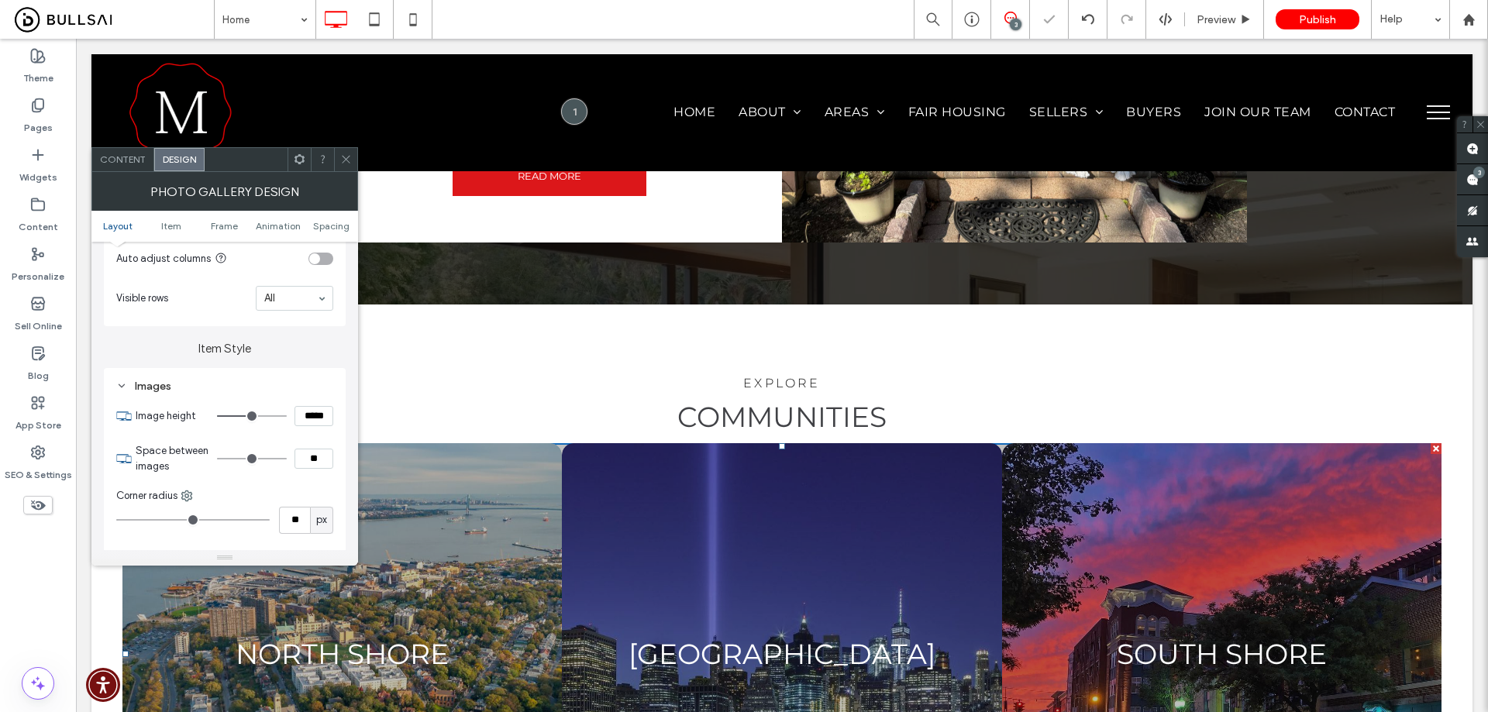
type input "**"
type input "****"
click at [286, 525] on input "**" at bounding box center [294, 520] width 31 height 27
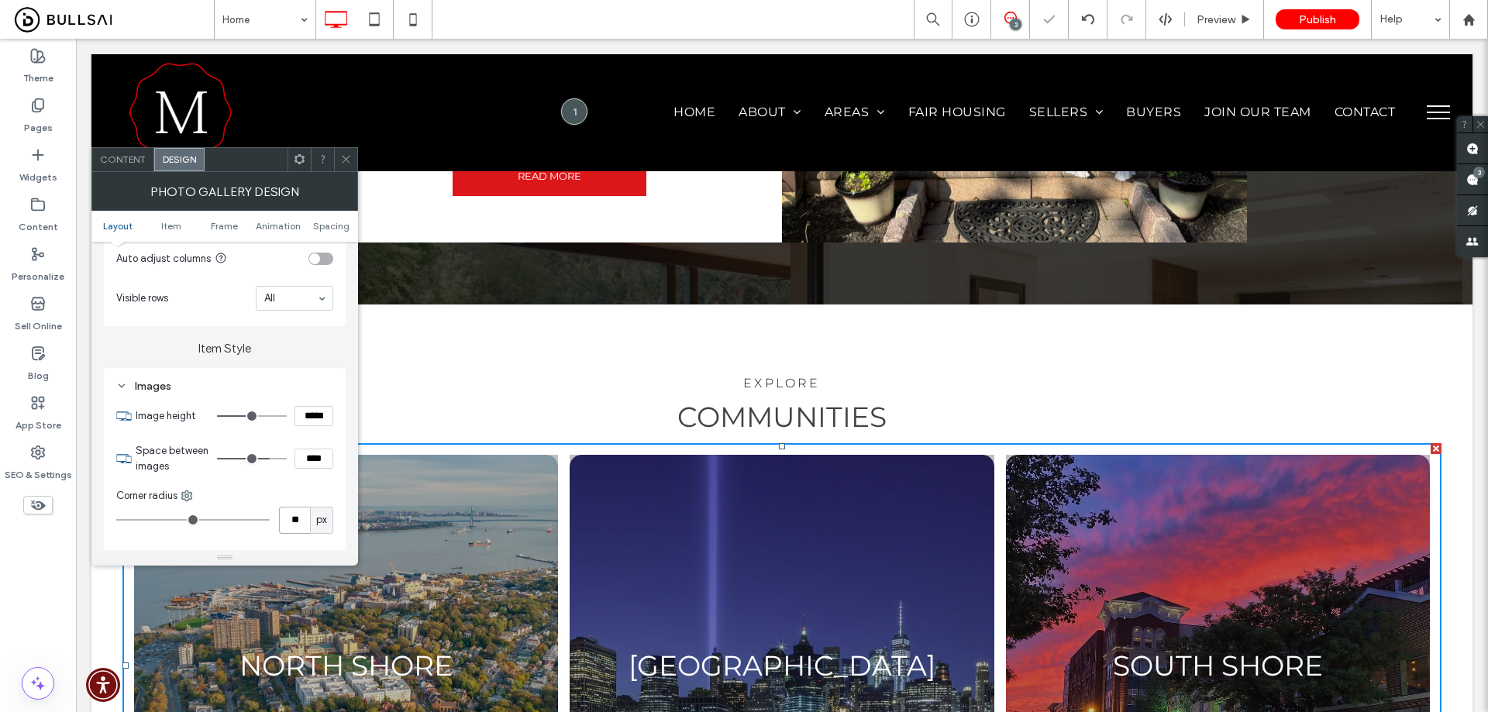
click at [286, 525] on input "**" at bounding box center [294, 520] width 31 height 27
type input "*"
click at [312, 411] on input "*****" at bounding box center [313, 416] width 39 height 20
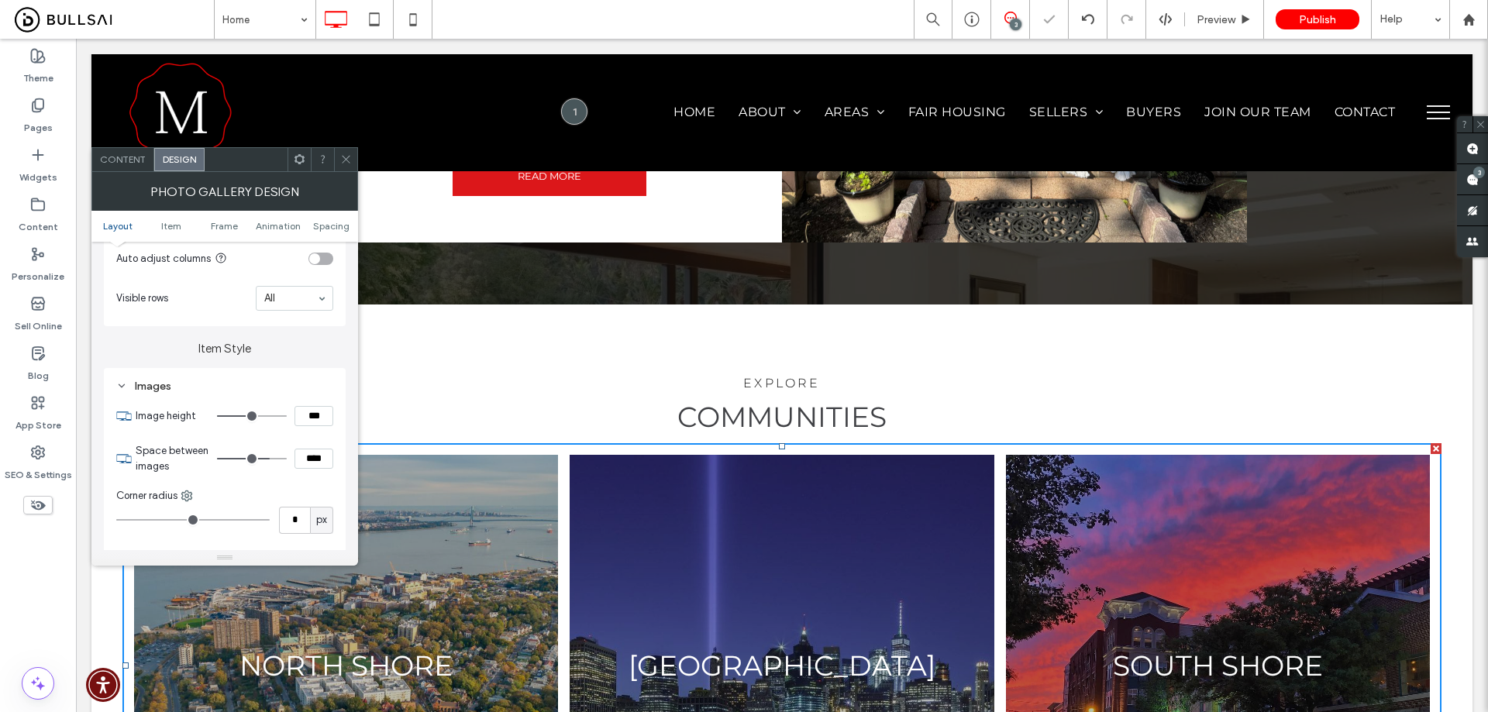
type input "*****"
type input "***"
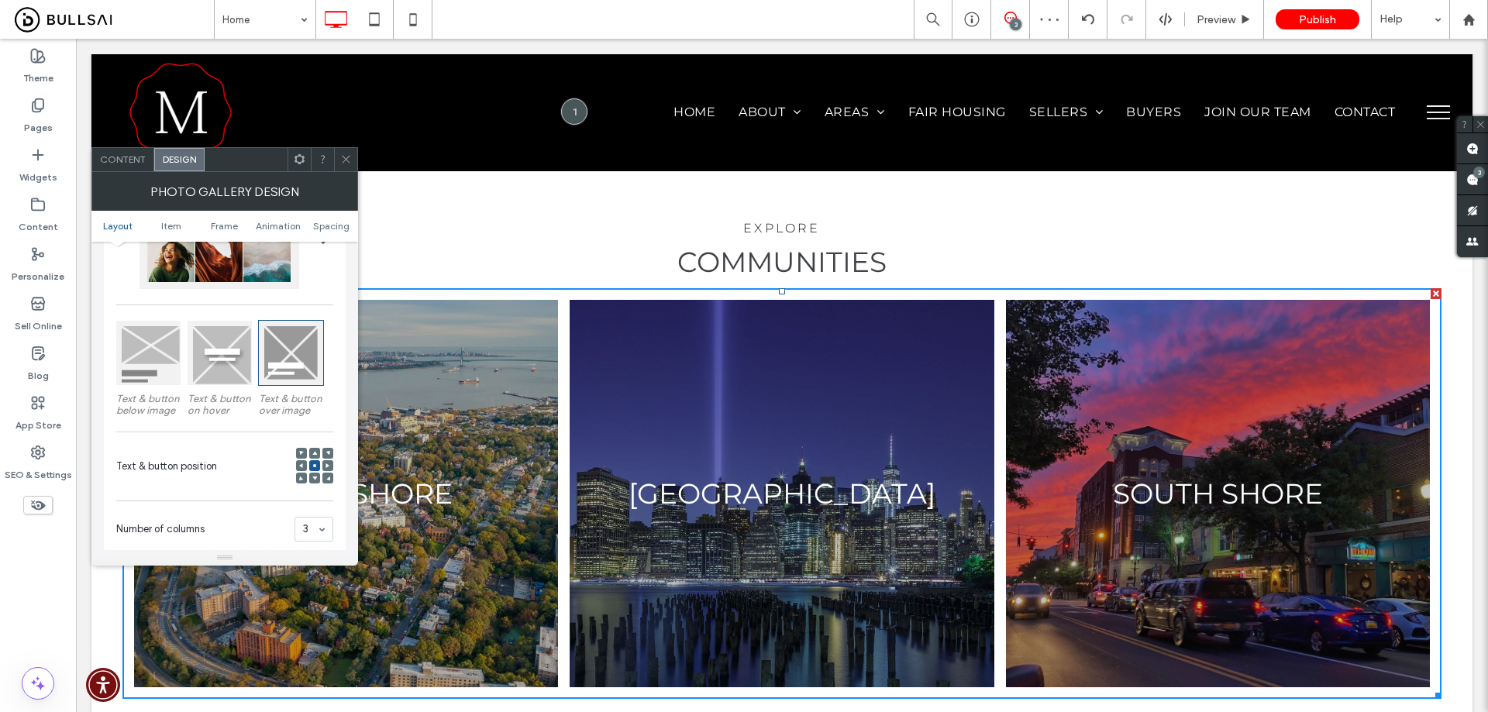
scroll to position [232, 0]
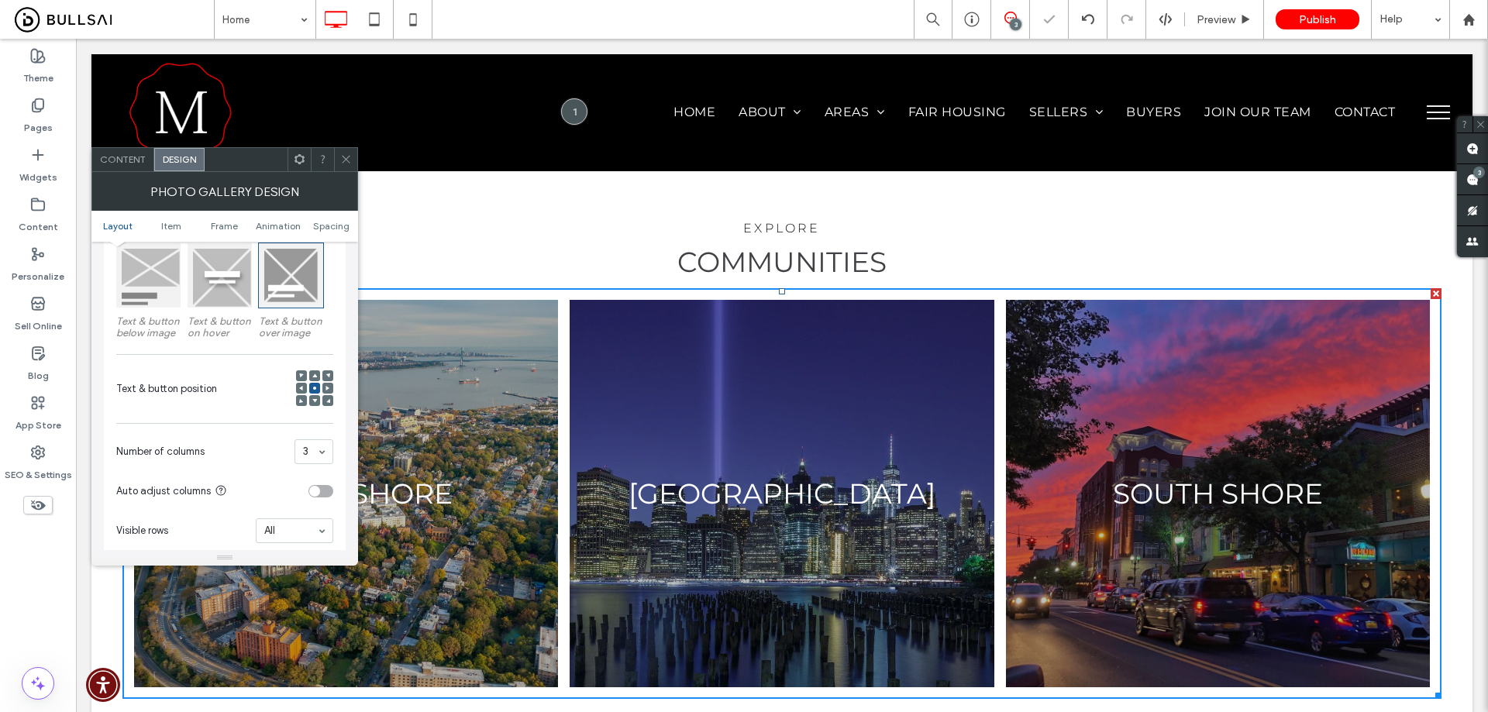
click at [346, 154] on icon at bounding box center [346, 159] width 12 height 12
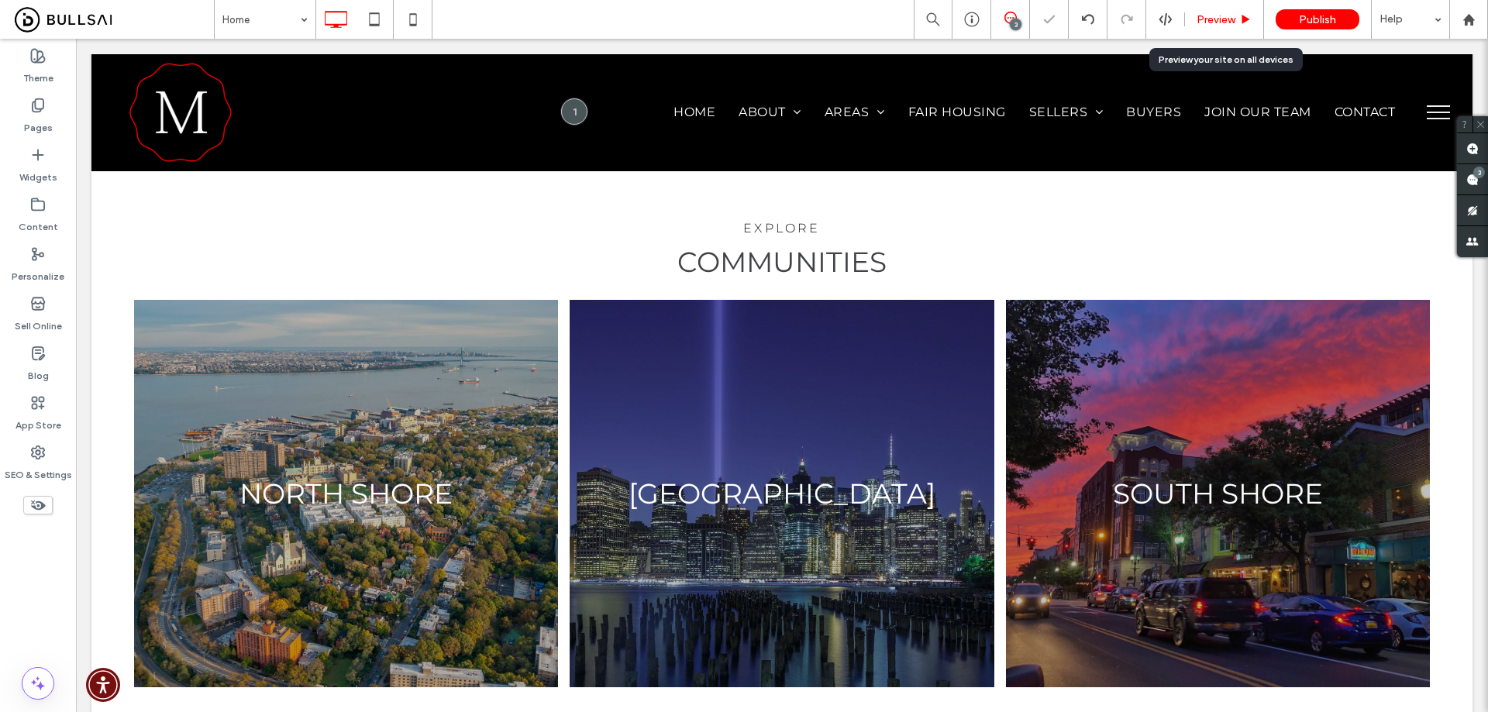
click at [1210, 22] on span "Preview" at bounding box center [1215, 19] width 39 height 13
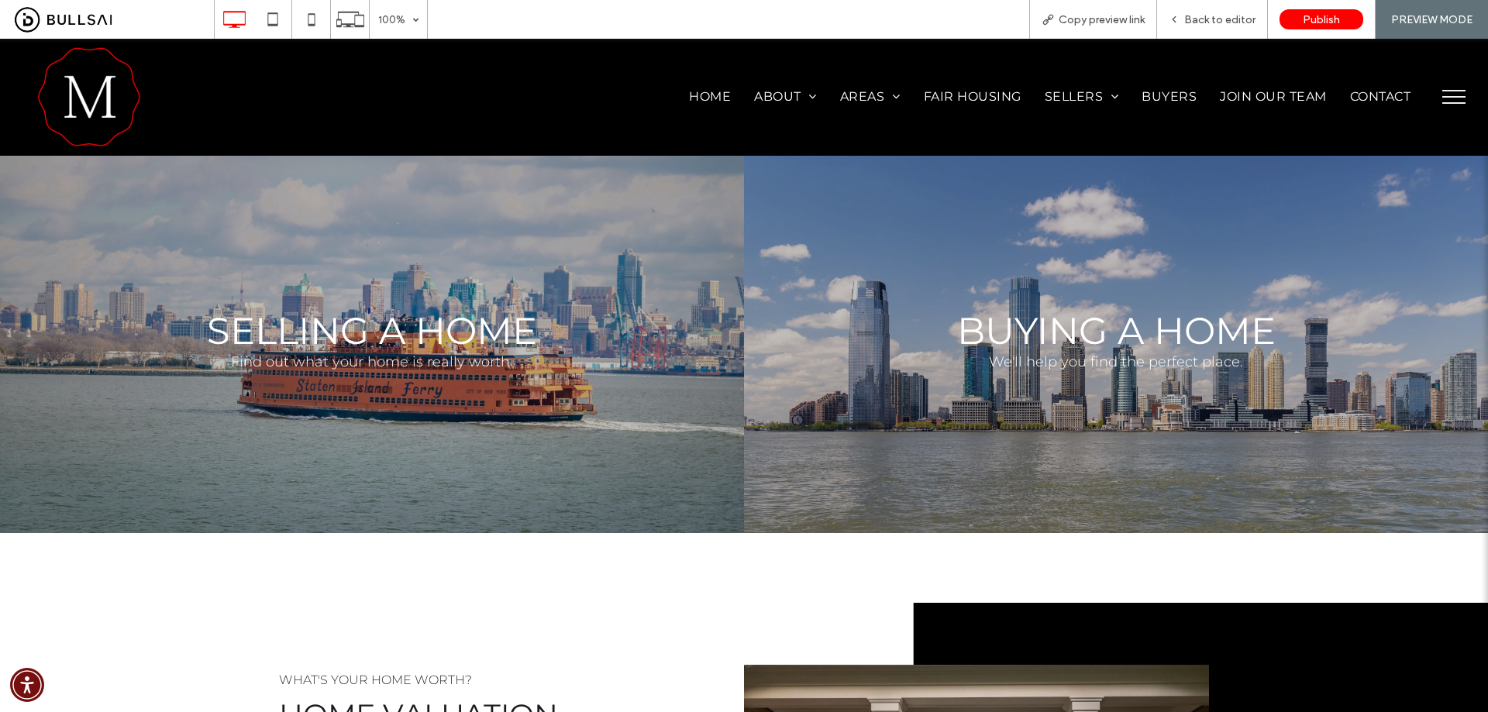
drag, startPoint x: 1235, startPoint y: 487, endPoint x: 1220, endPoint y: 252, distance: 235.3
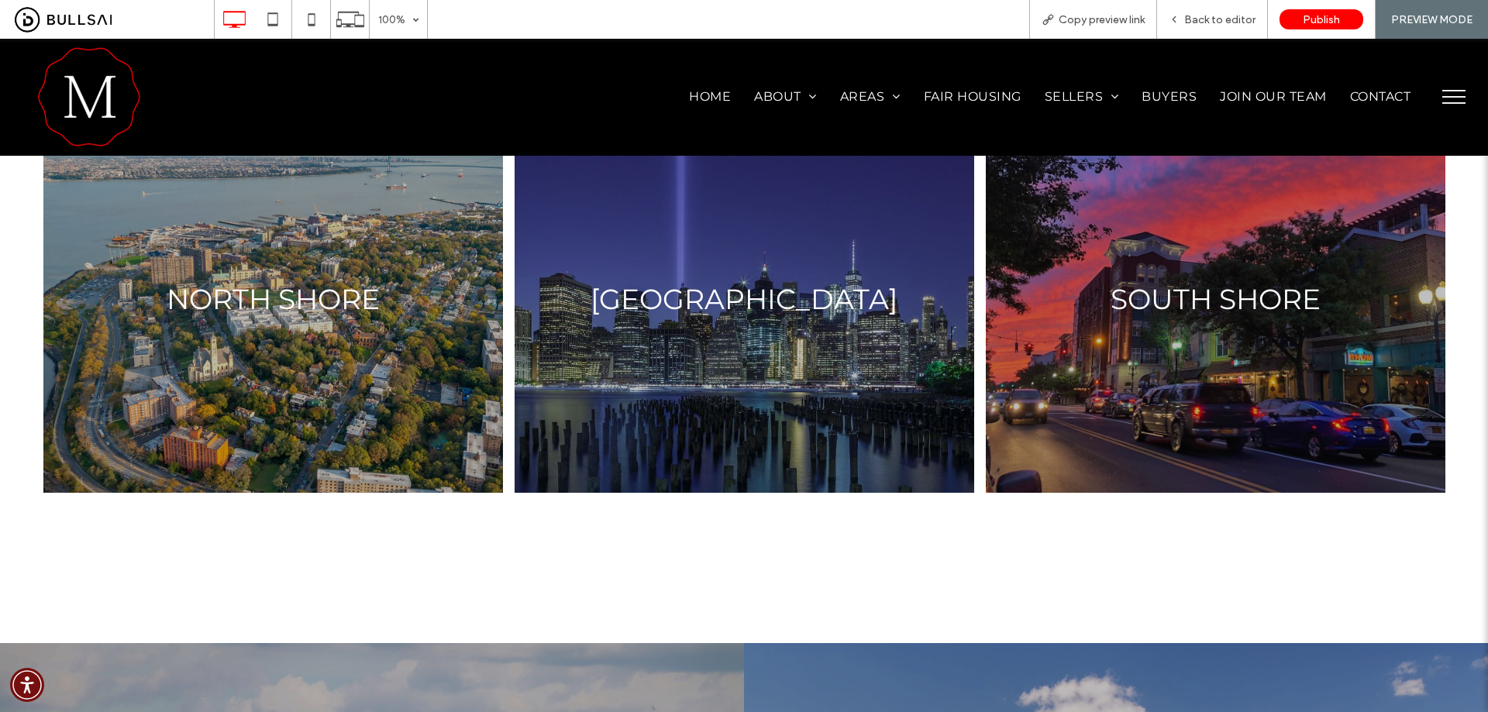
scroll to position [2581, 0]
click at [1230, 15] on span "Back to editor" at bounding box center [1219, 19] width 71 height 13
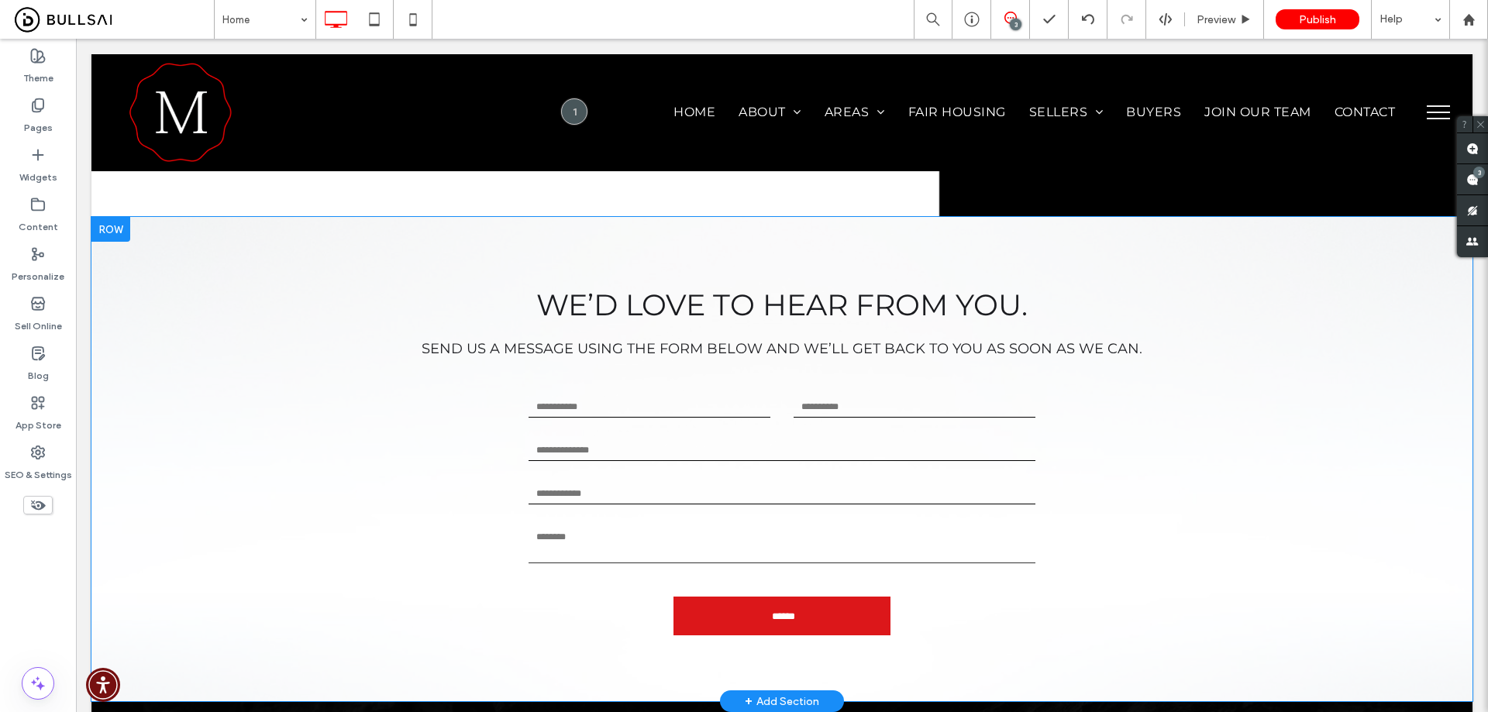
scroll to position [3952, 0]
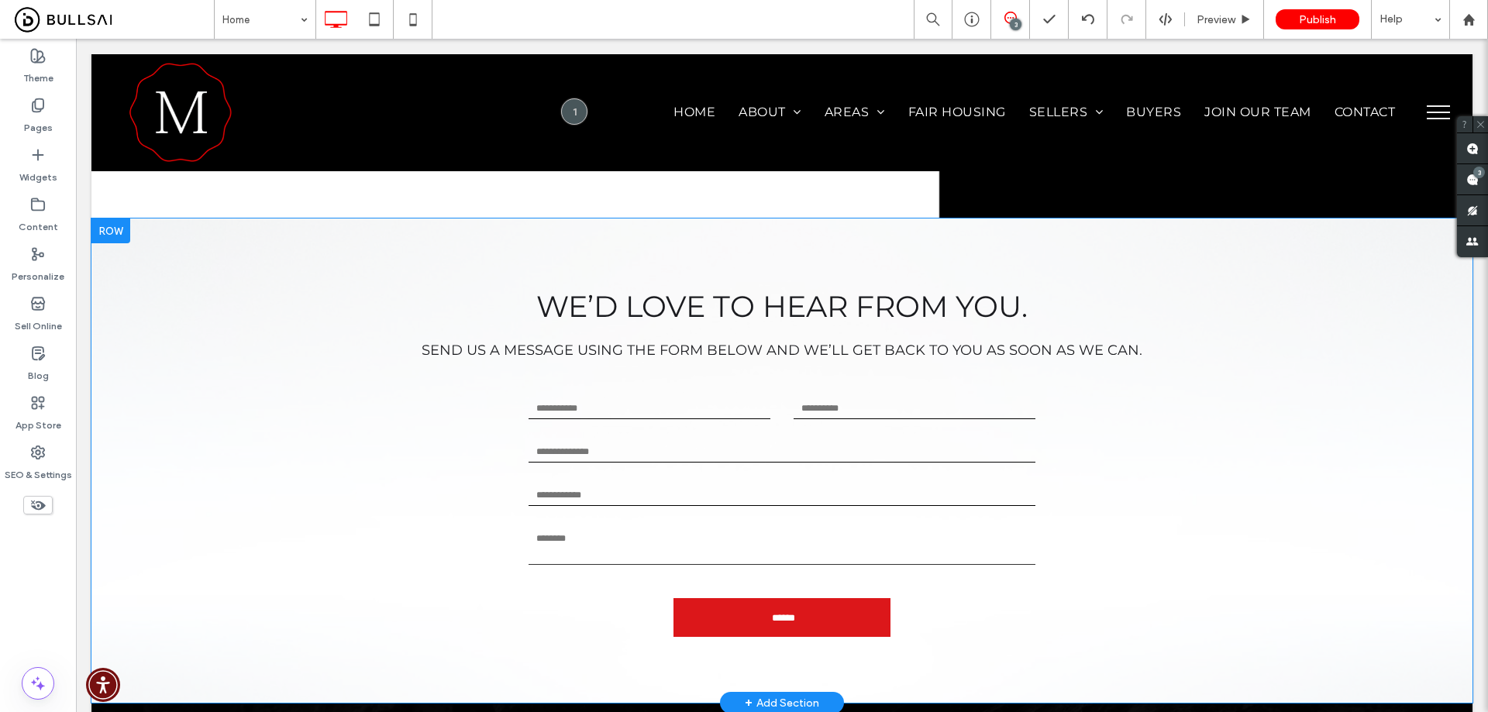
click at [177, 380] on div "WE’D LOVE TO HEAR FROM YOU. Send us a message using the form below and we’ll ge…" at bounding box center [781, 460] width 1381 height 484
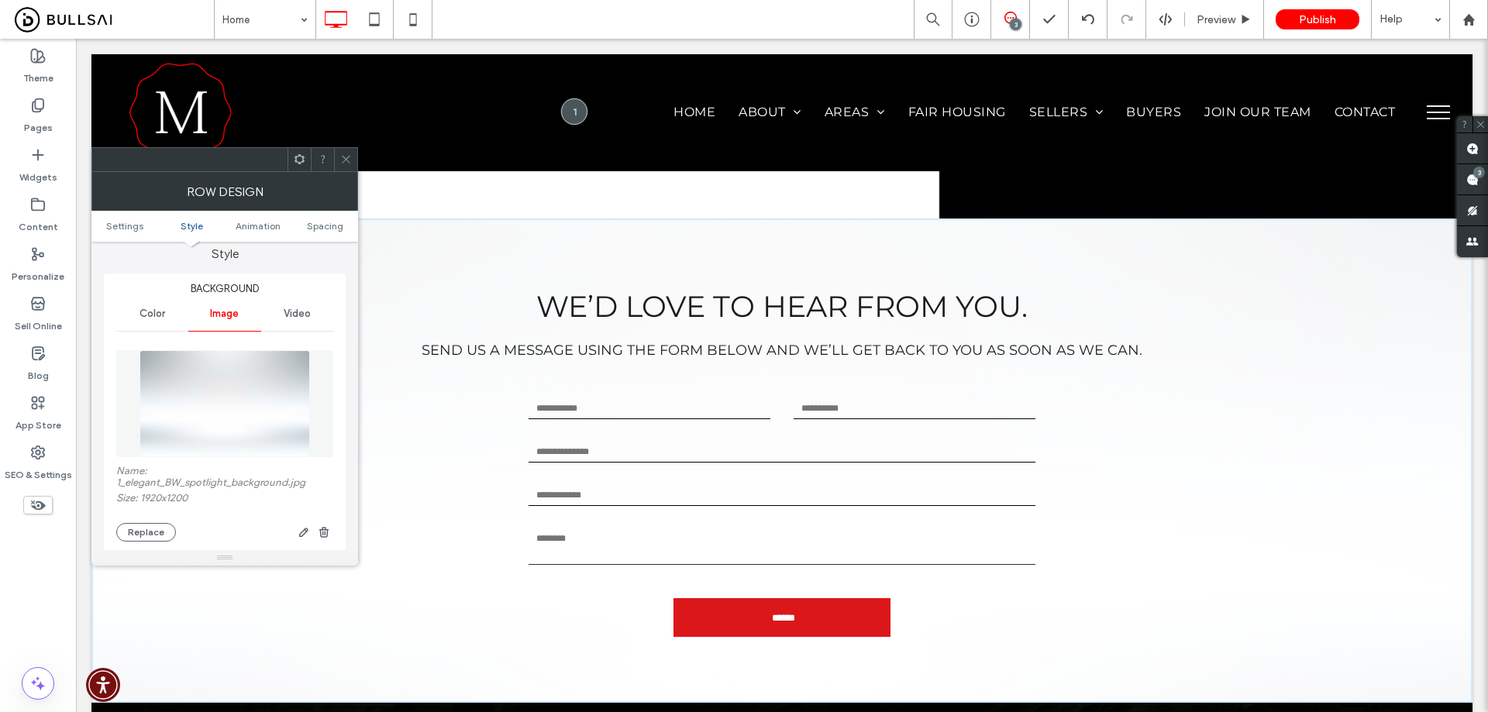
scroll to position [155, 0]
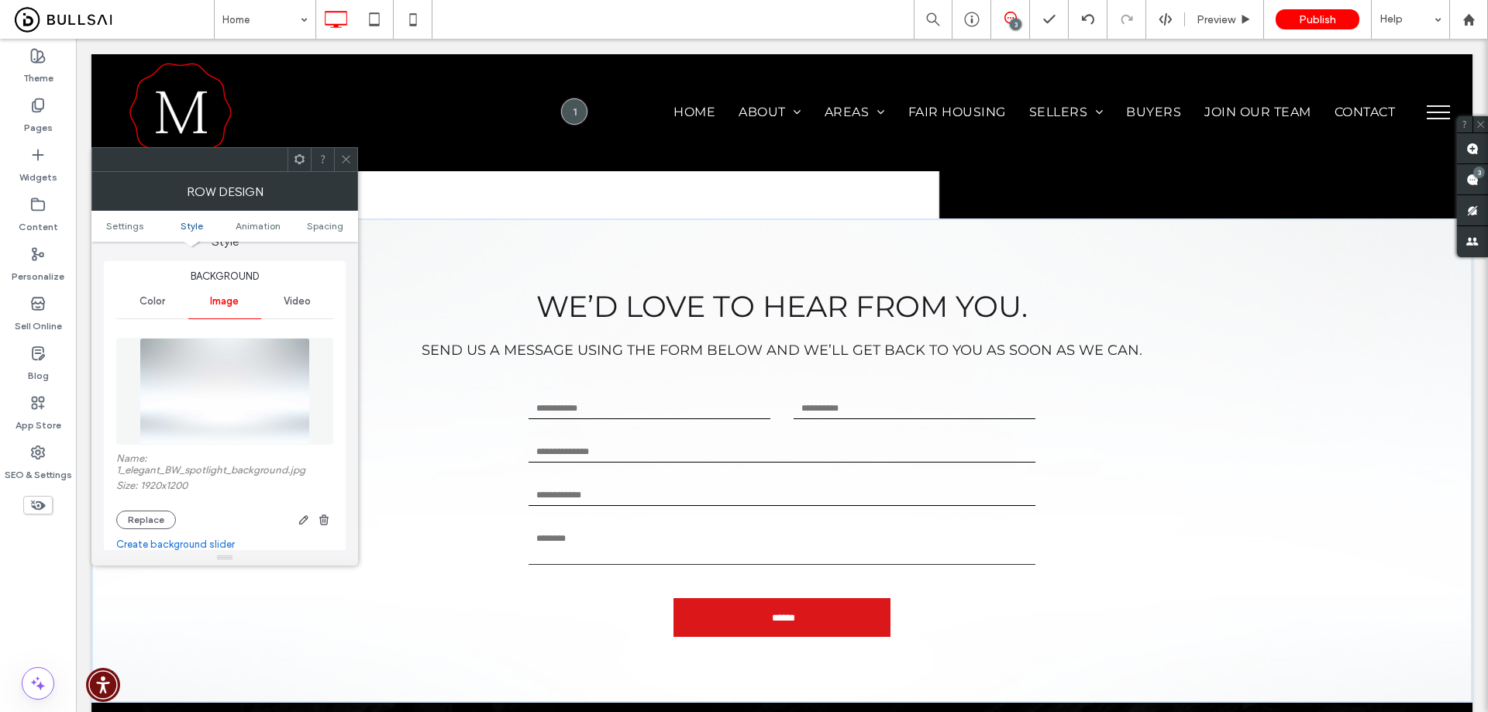
drag, startPoint x: 339, startPoint y: 151, endPoint x: 283, endPoint y: 150, distance: 55.8
click at [339, 151] on div at bounding box center [345, 159] width 23 height 23
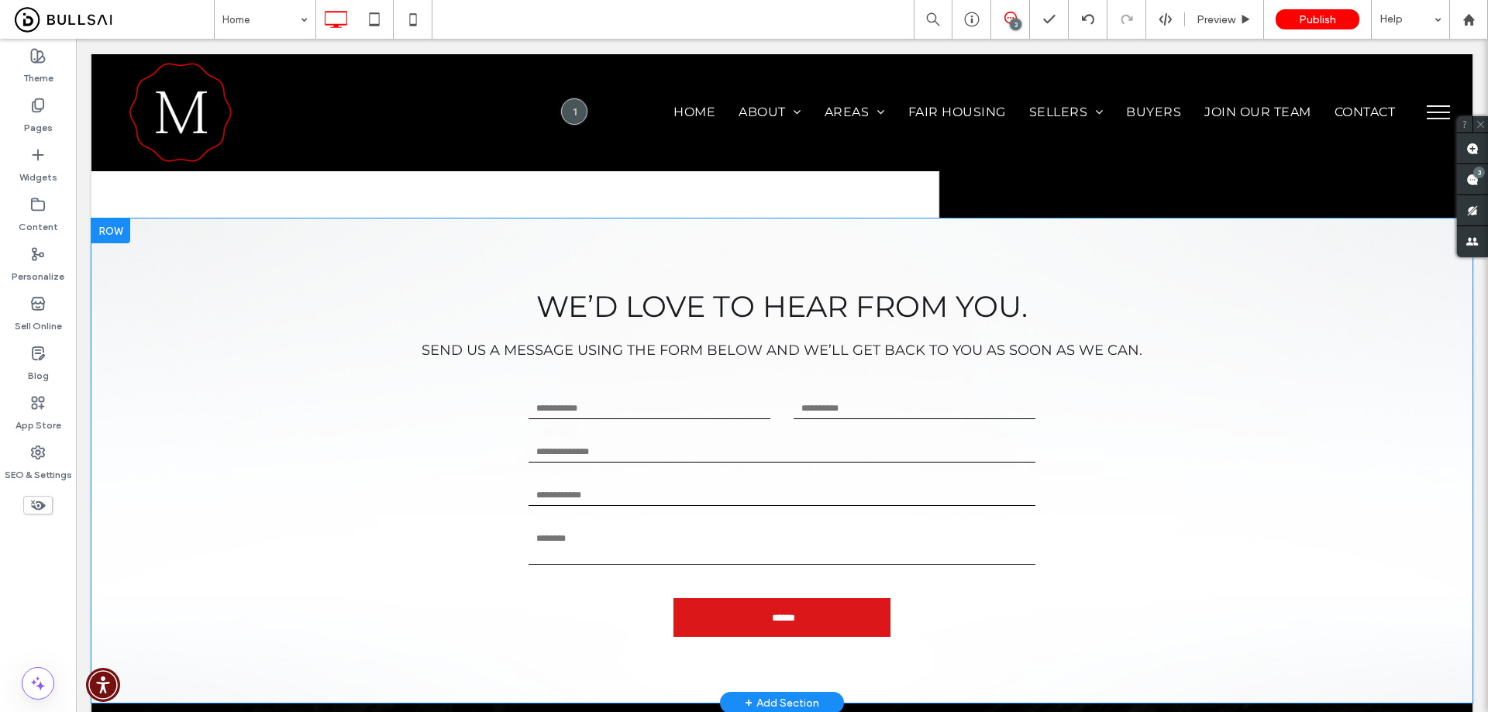
drag, startPoint x: 390, startPoint y: 370, endPoint x: 387, endPoint y: 339, distance: 31.9
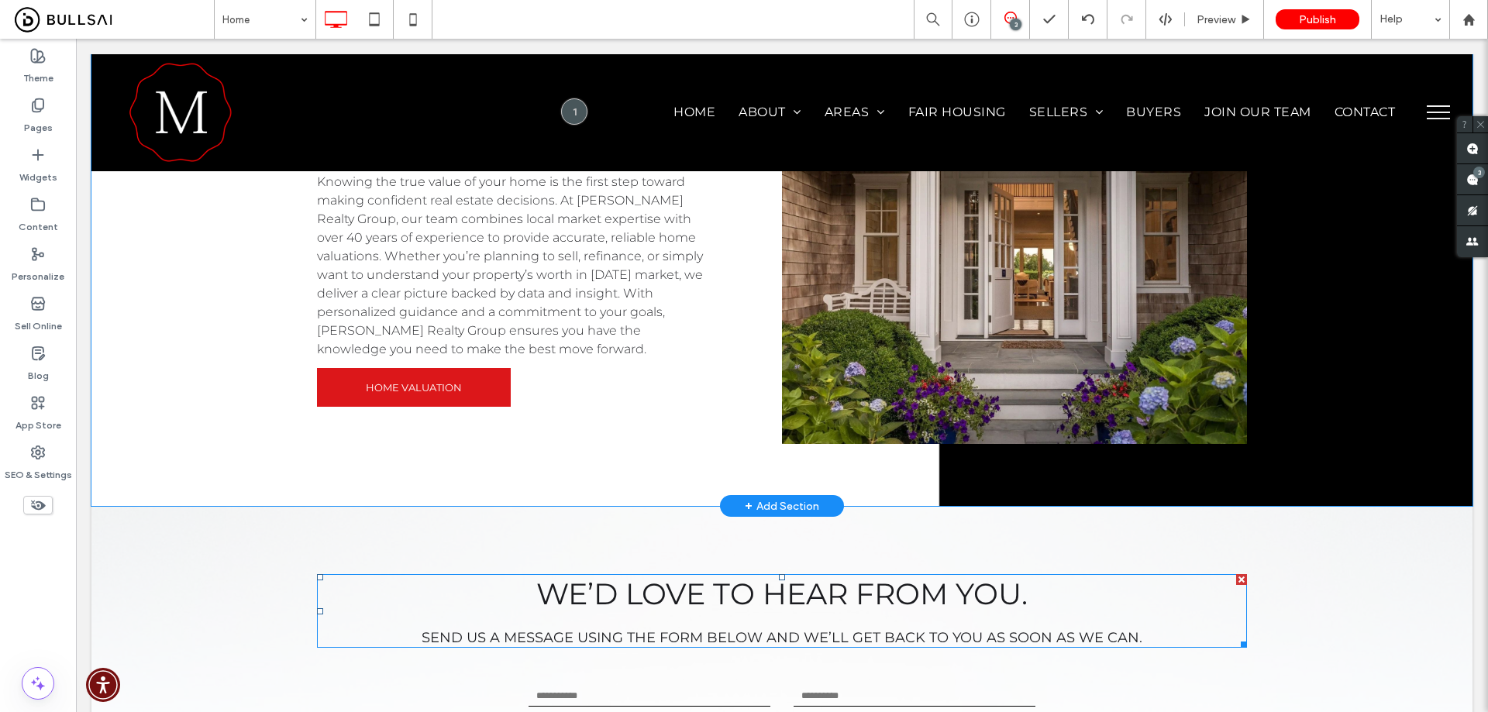
drag, startPoint x: 404, startPoint y: 378, endPoint x: 401, endPoint y: 271, distance: 107.0
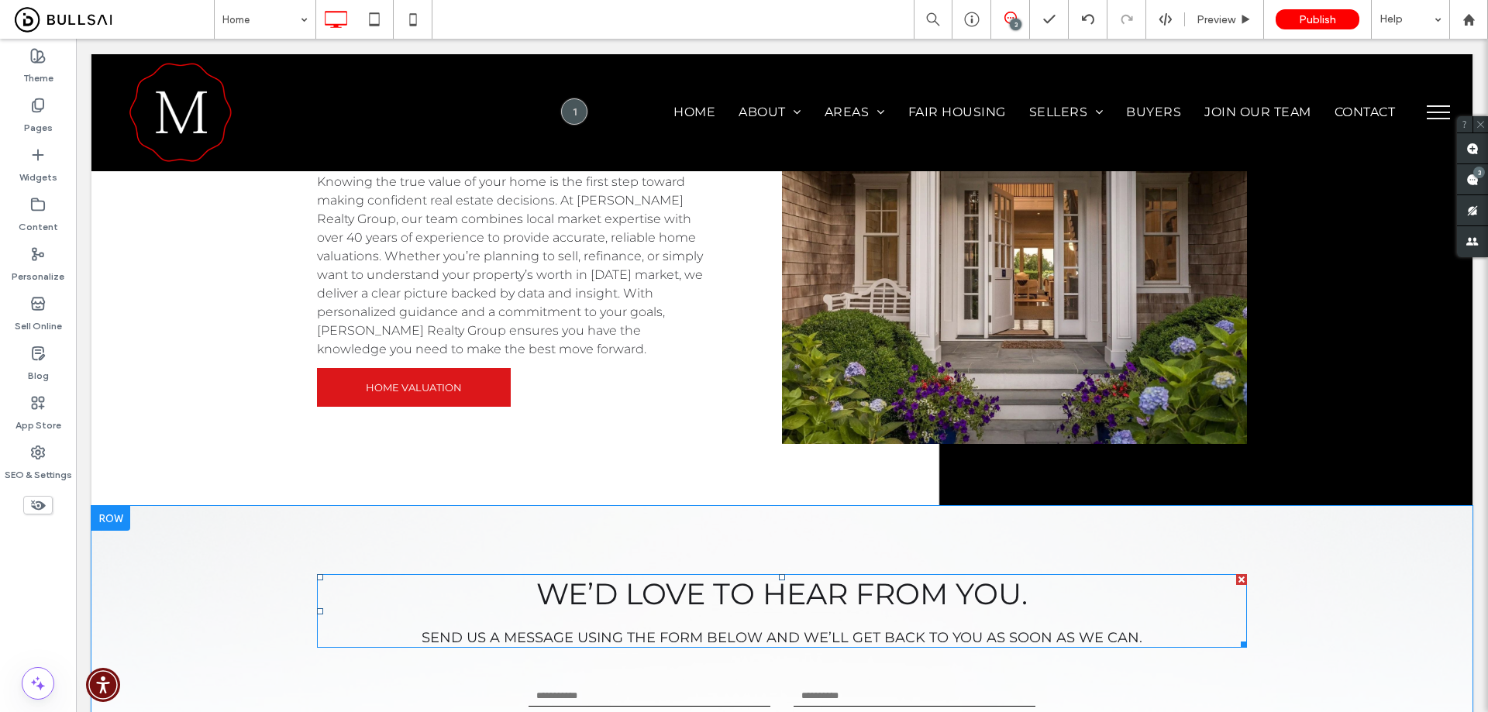
scroll to position [3566, 0]
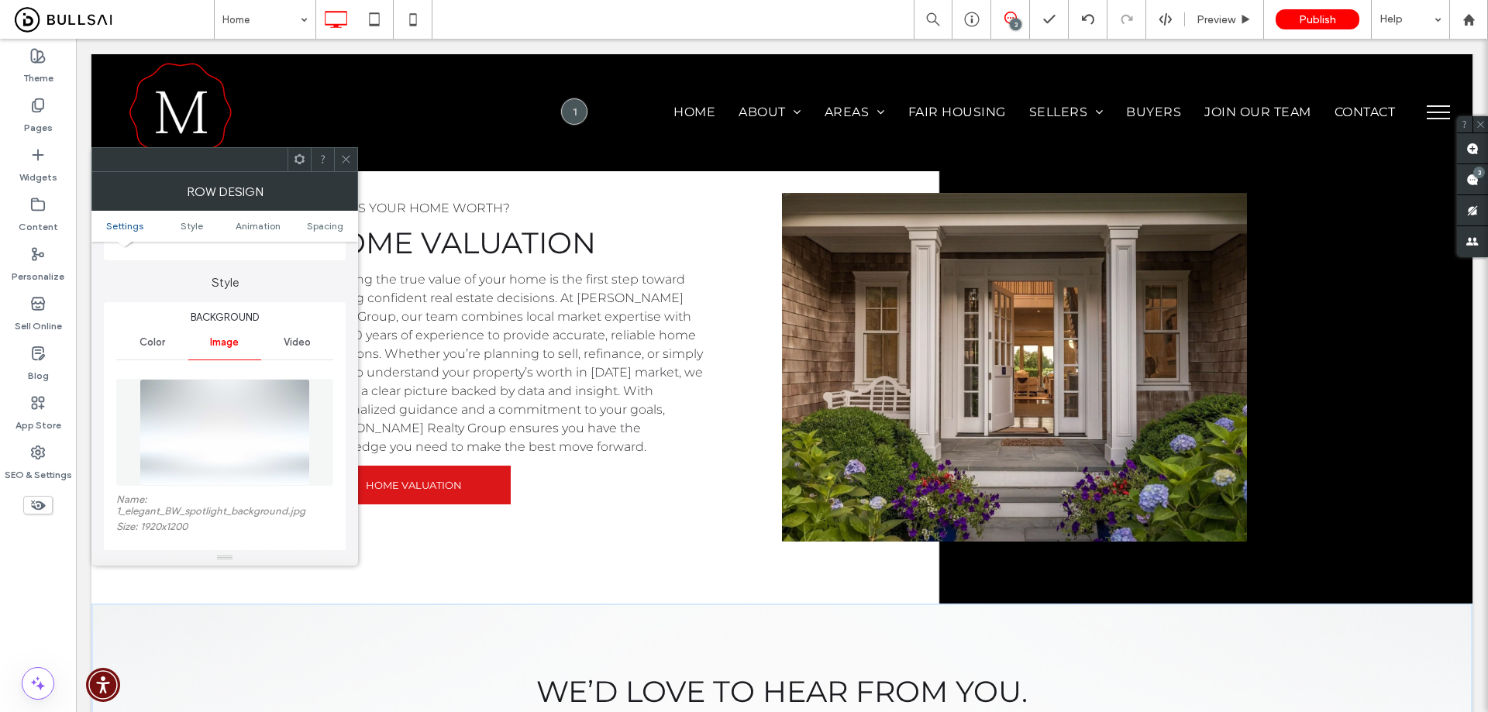
scroll to position [155, 0]
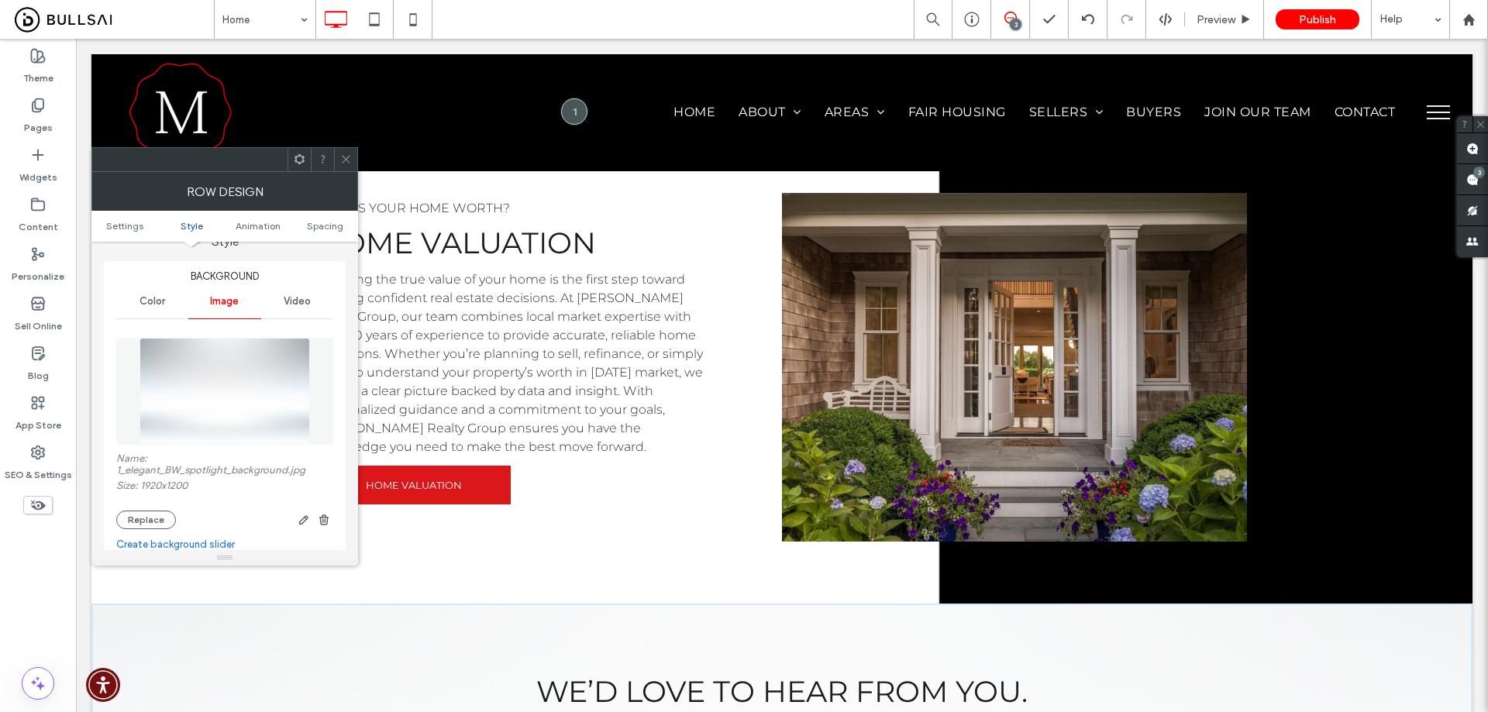
click at [346, 154] on icon at bounding box center [346, 159] width 12 height 12
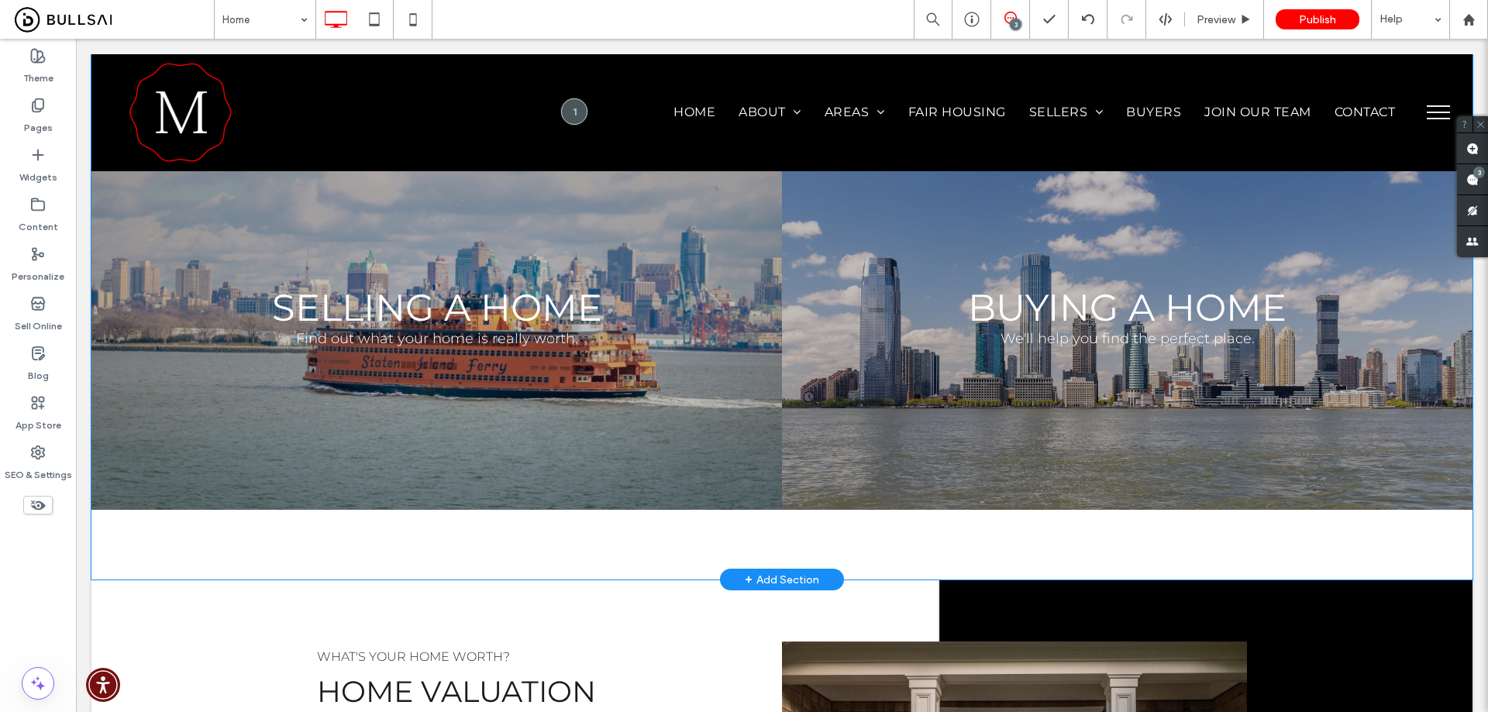
drag, startPoint x: 487, startPoint y: 426, endPoint x: 490, endPoint y: 249, distance: 177.4
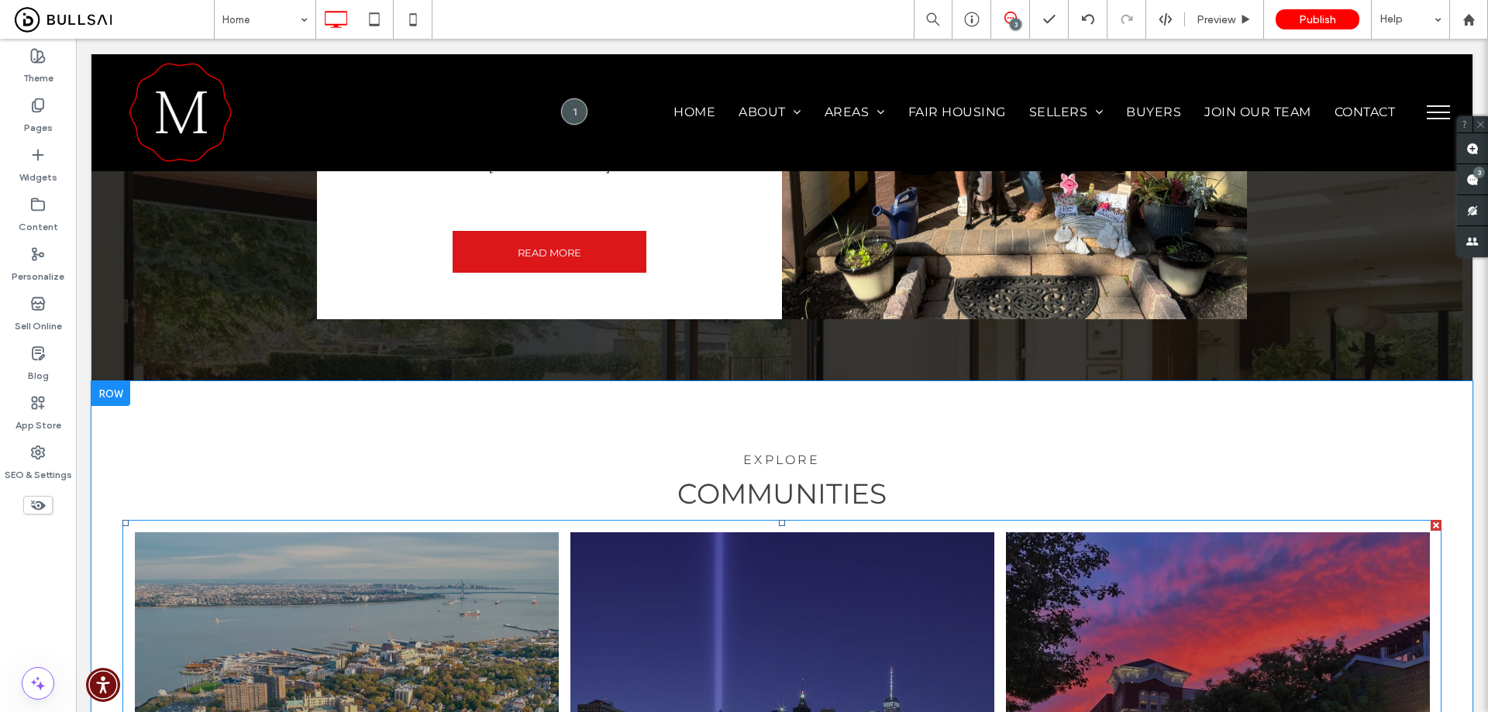
scroll to position [2128, 0]
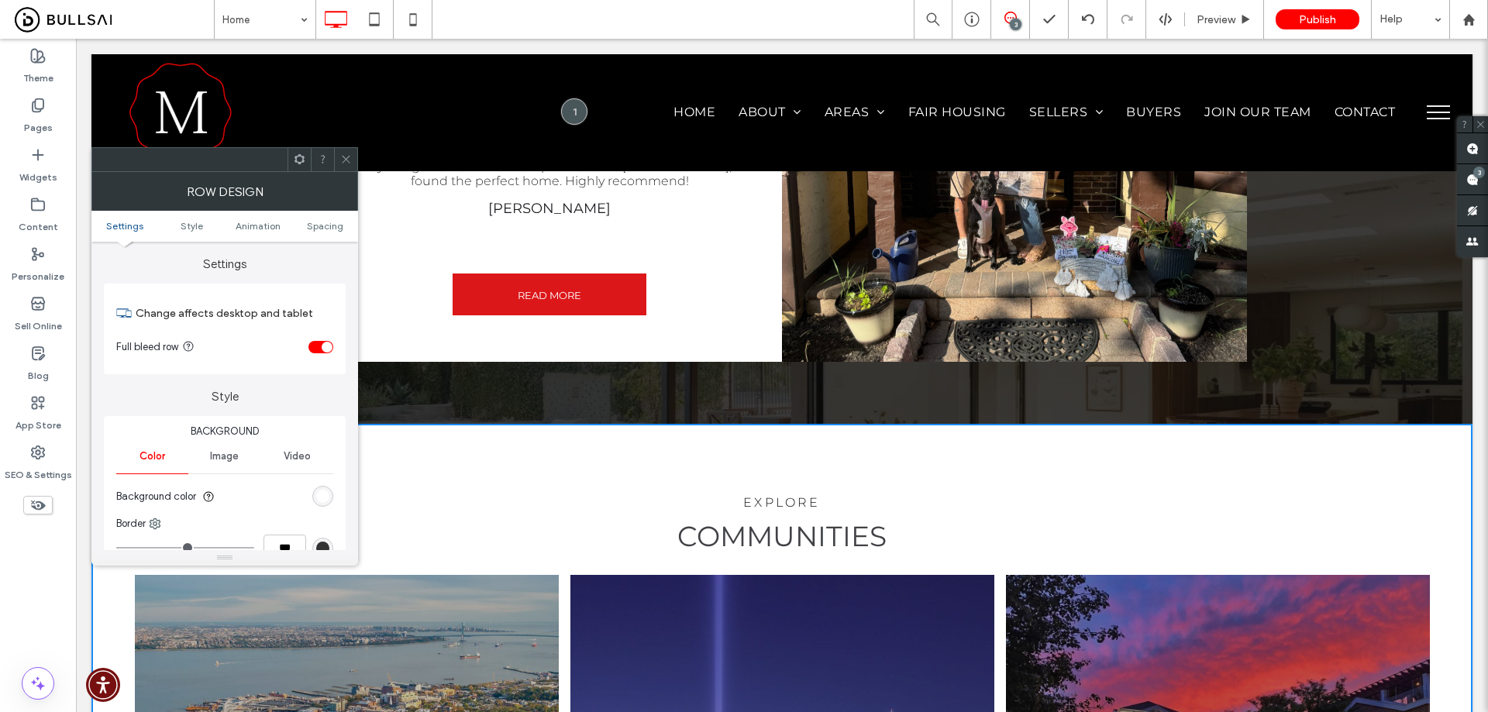
click at [322, 497] on div "rgb(255, 255, 255)" at bounding box center [322, 496] width 13 height 13
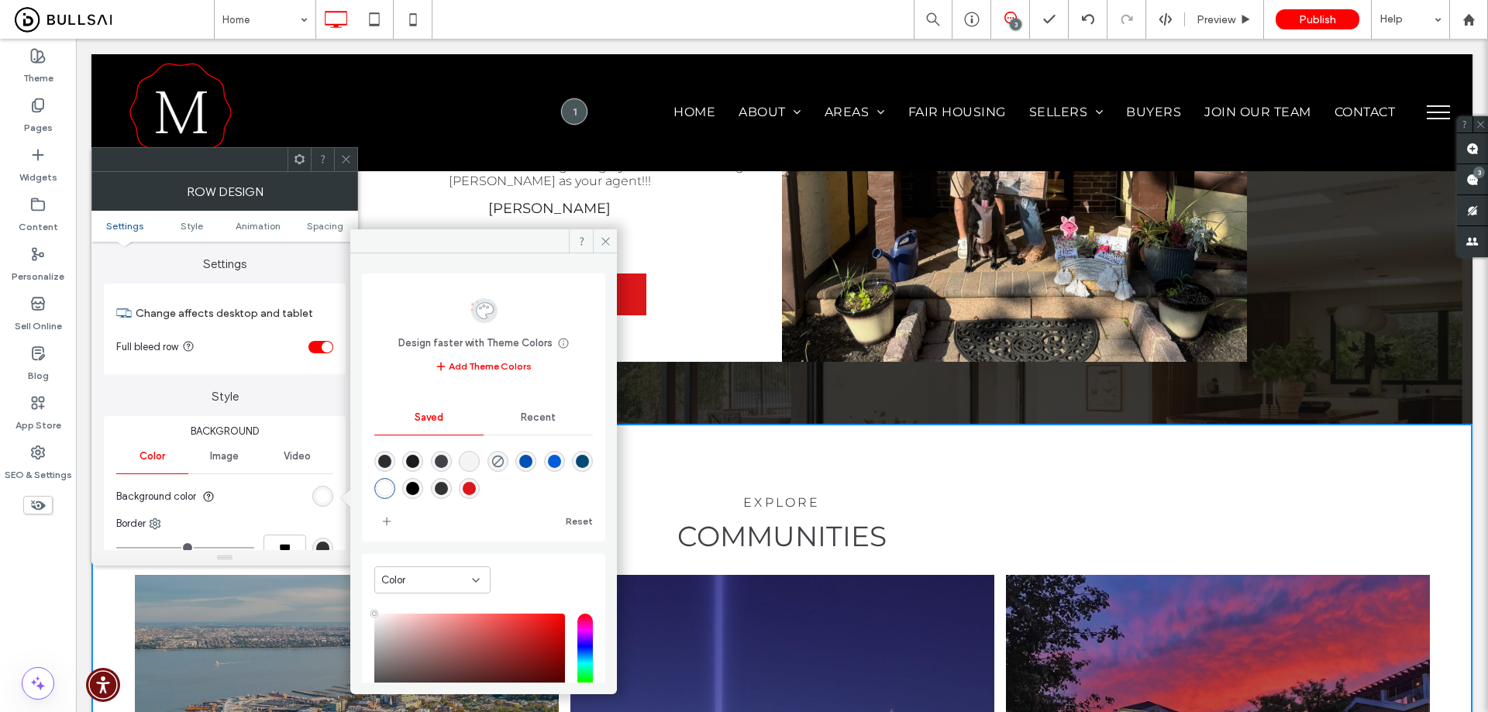
click at [445, 586] on div "Color" at bounding box center [426, 580] width 91 height 15
click at [435, 629] on div "Gradient" at bounding box center [432, 634] width 115 height 27
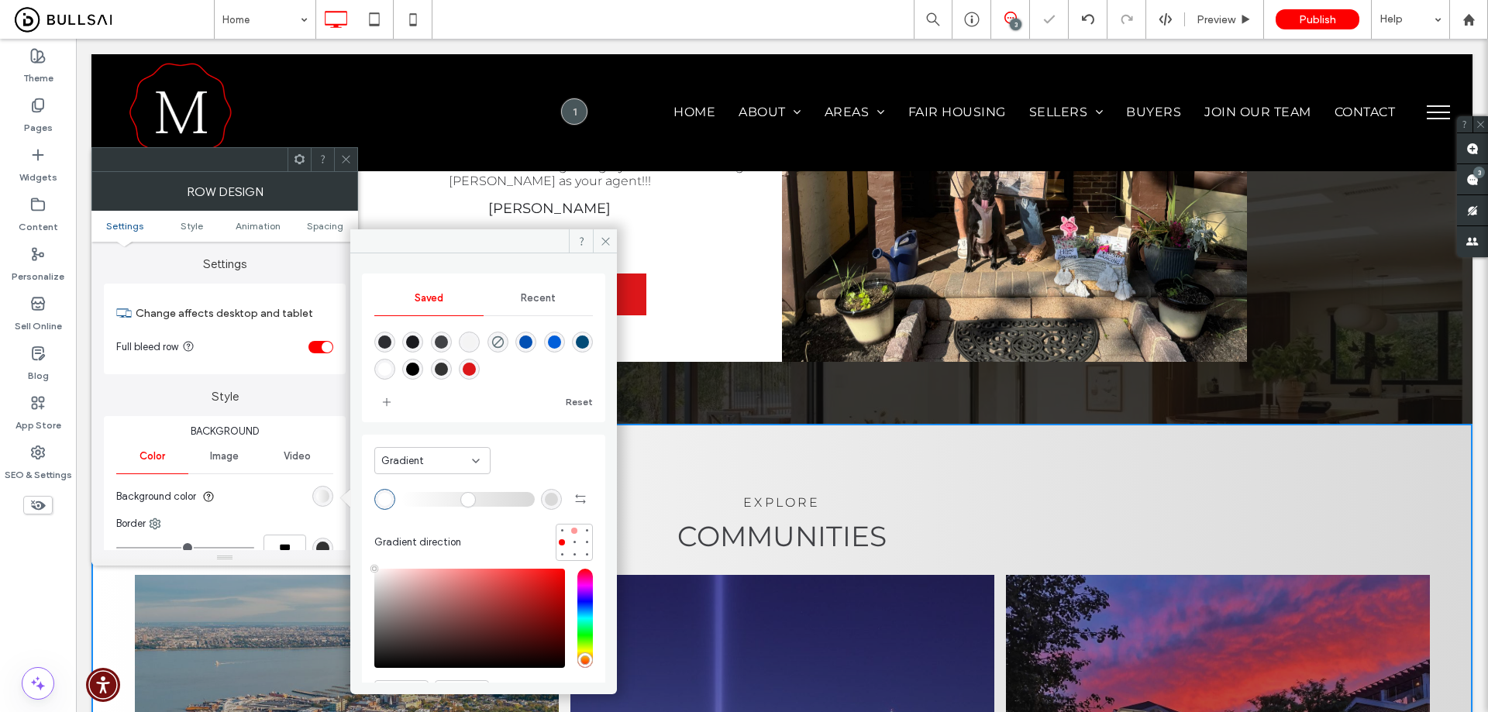
click at [571, 529] on div at bounding box center [574, 531] width 6 height 6
type input "*******"
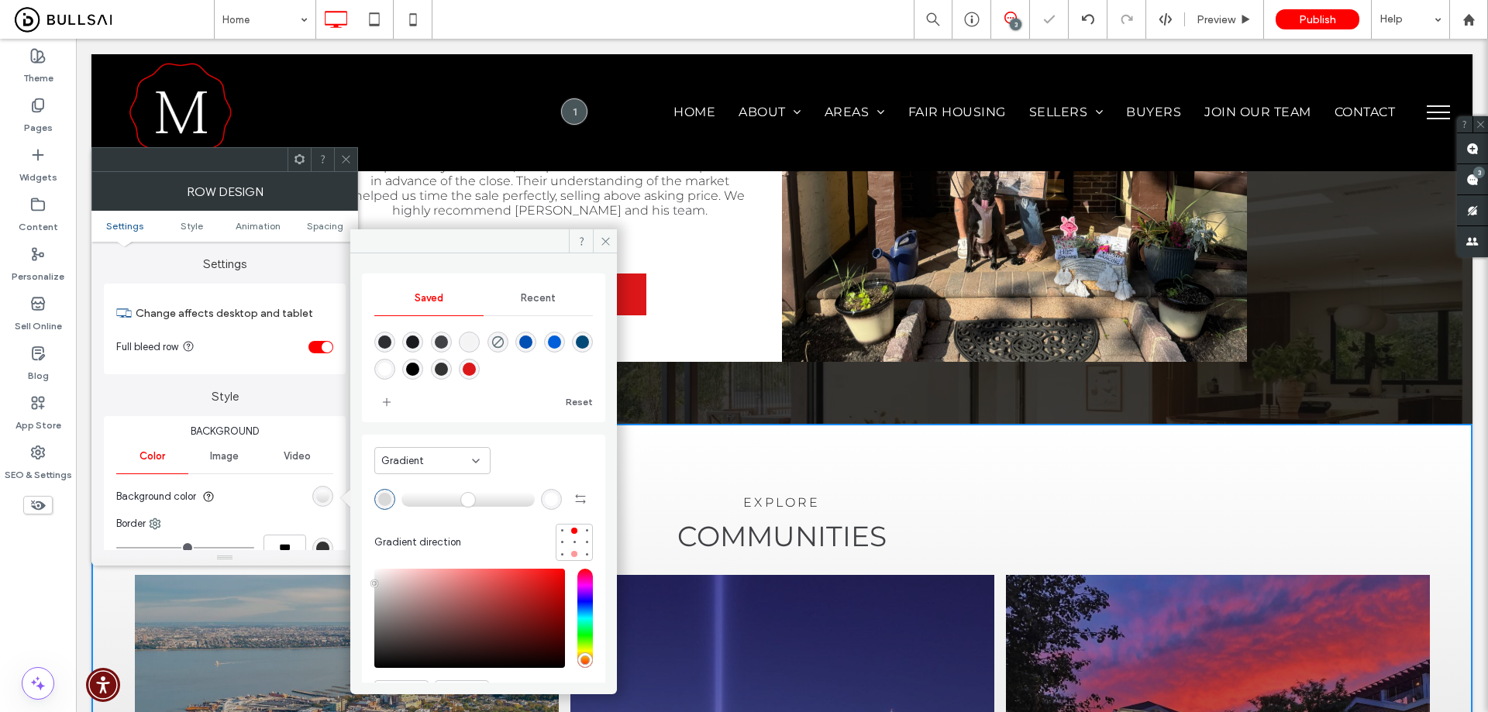
click at [569, 555] on div at bounding box center [574, 554] width 11 height 11
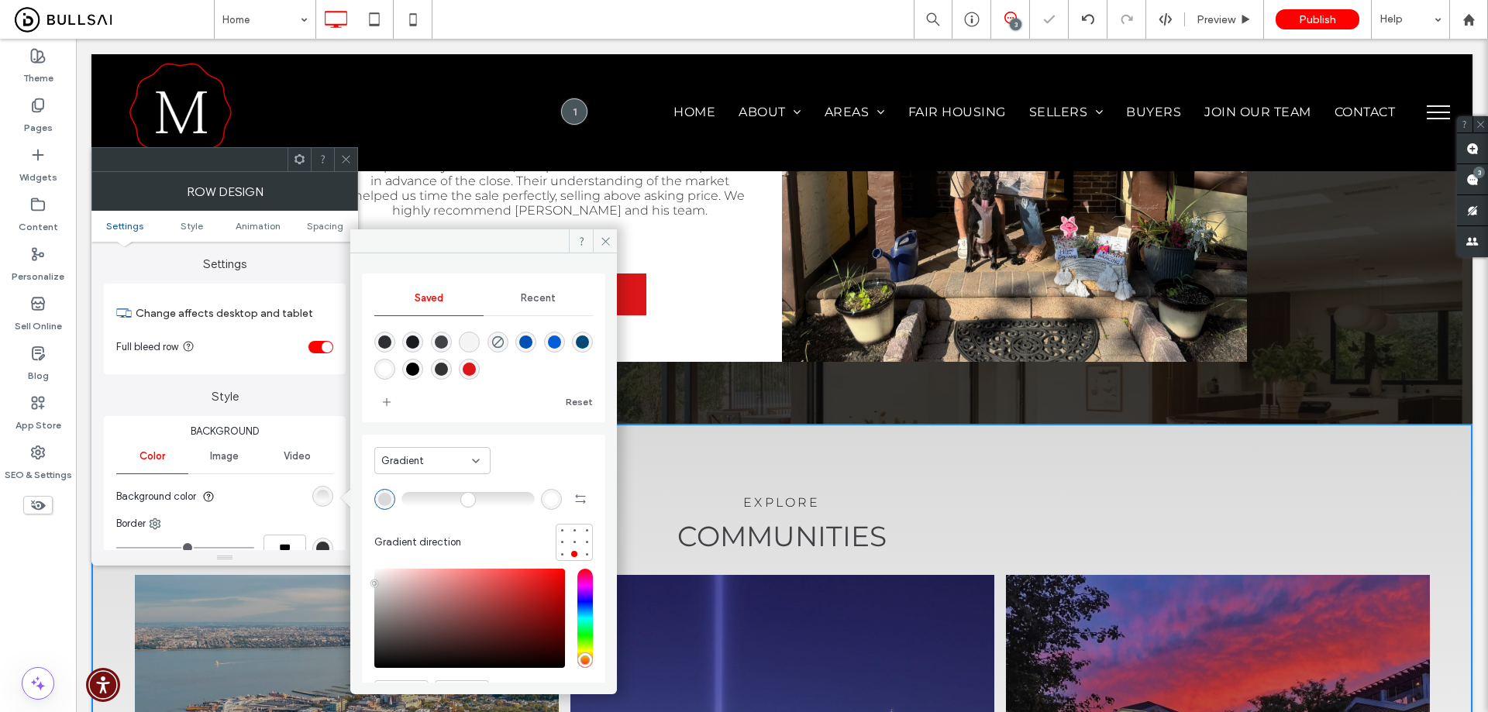
click at [353, 157] on div at bounding box center [345, 159] width 23 height 23
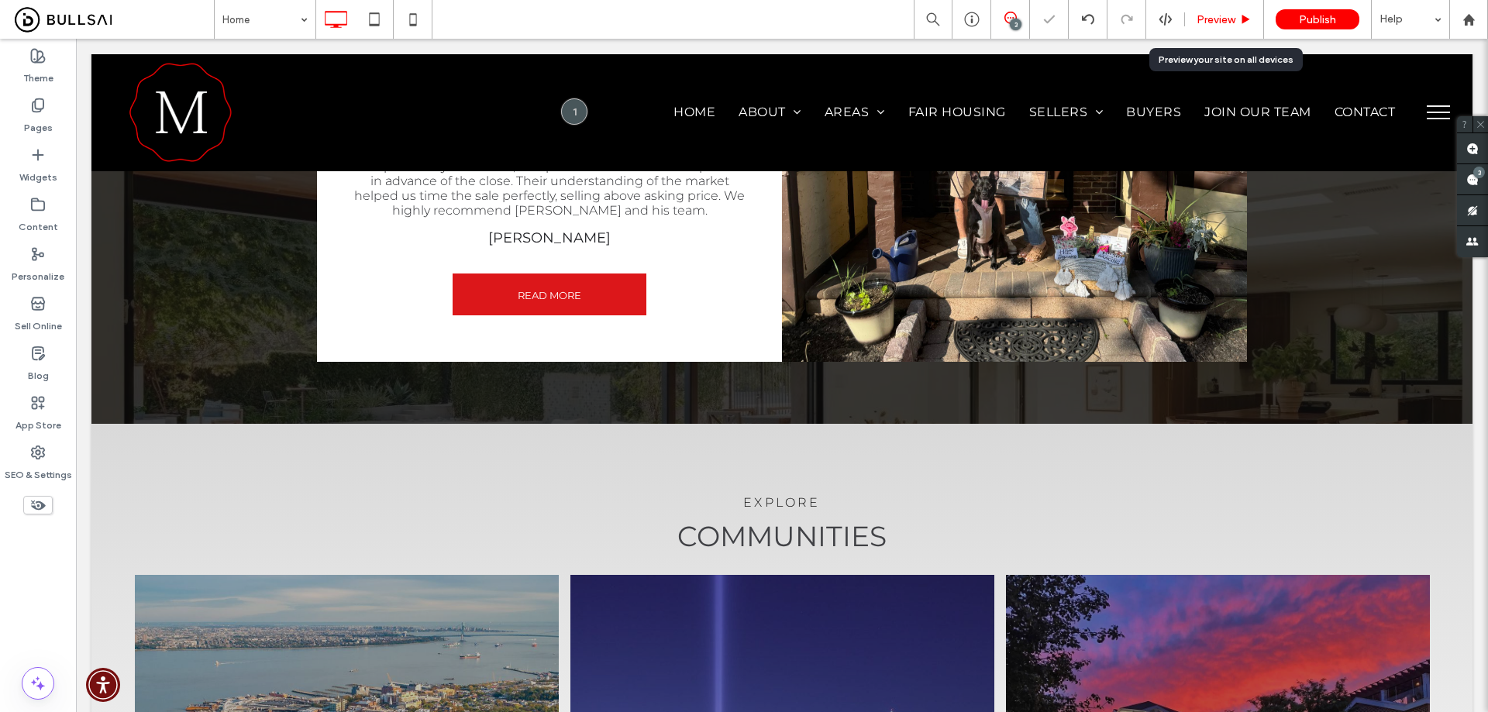
click at [1213, 20] on span "Preview" at bounding box center [1215, 19] width 39 height 13
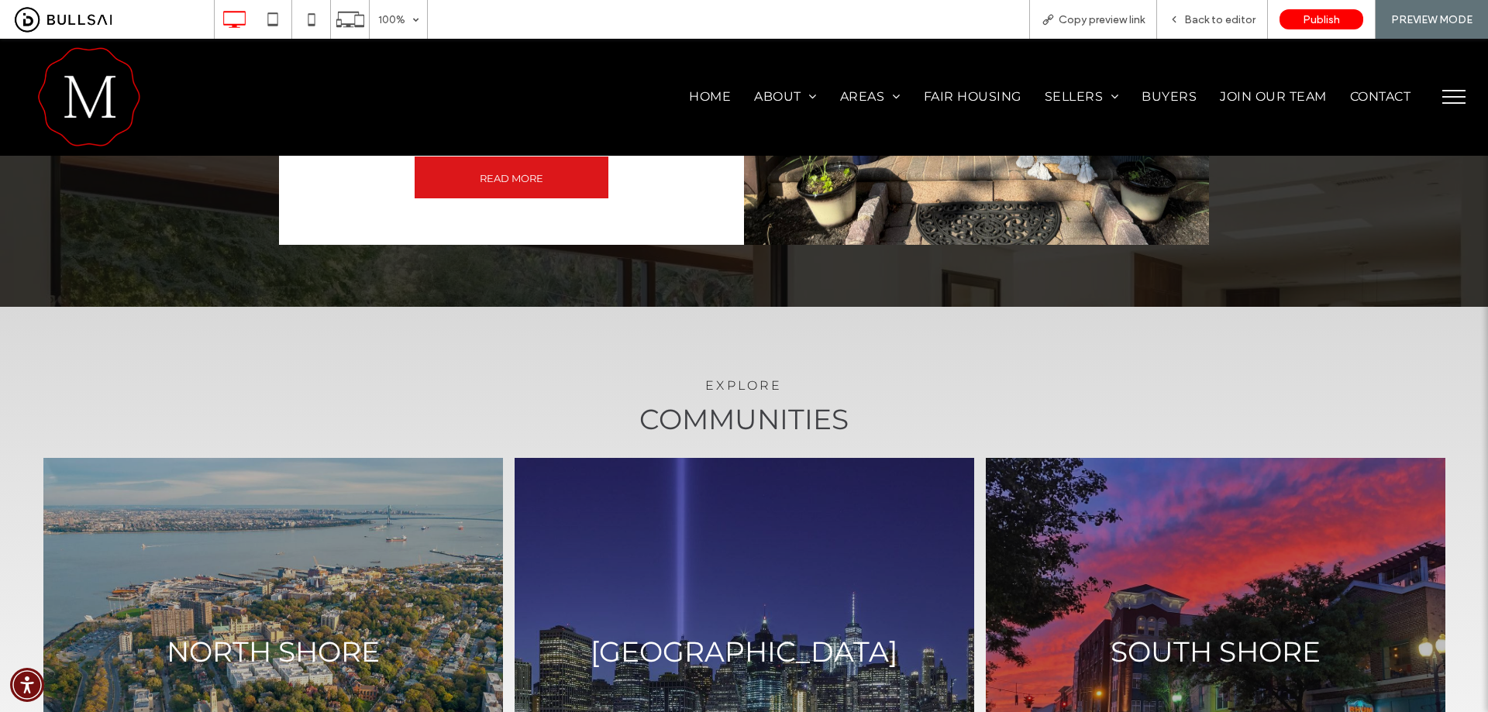
scroll to position [2205, 0]
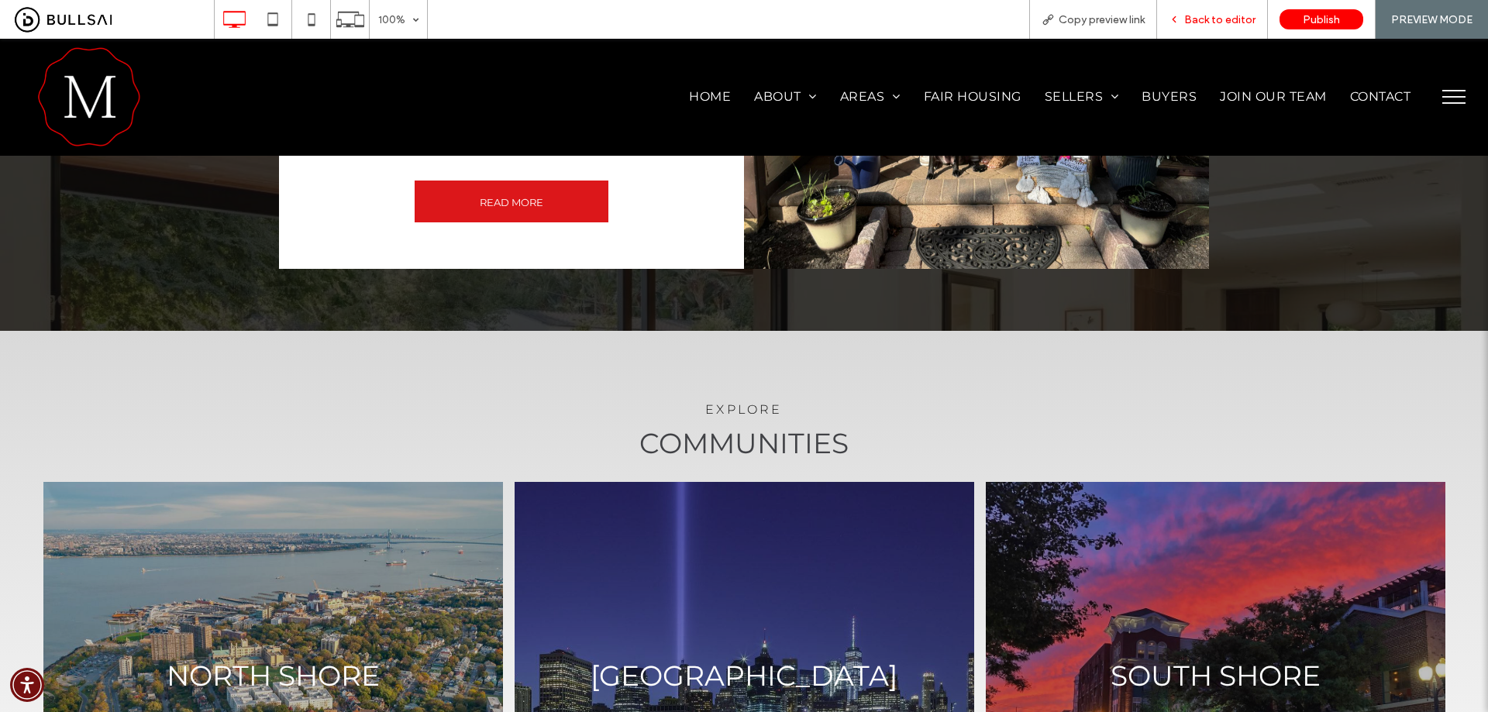
click at [1220, 25] on span "Back to editor" at bounding box center [1219, 19] width 71 height 13
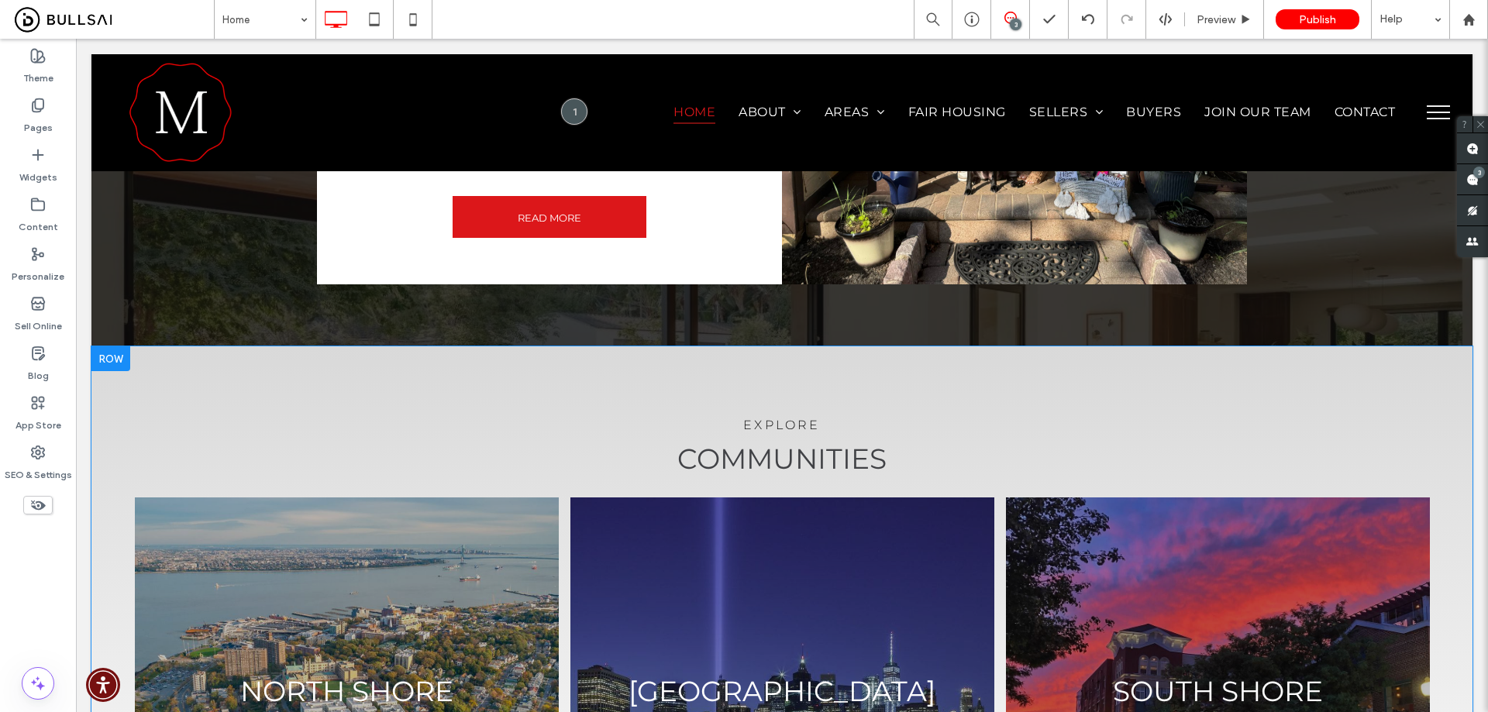
click at [228, 346] on div "explore communities NORTH SHORE Button MID ISLAND Button SOUTH SHORE Button But…" at bounding box center [781, 655] width 1381 height 619
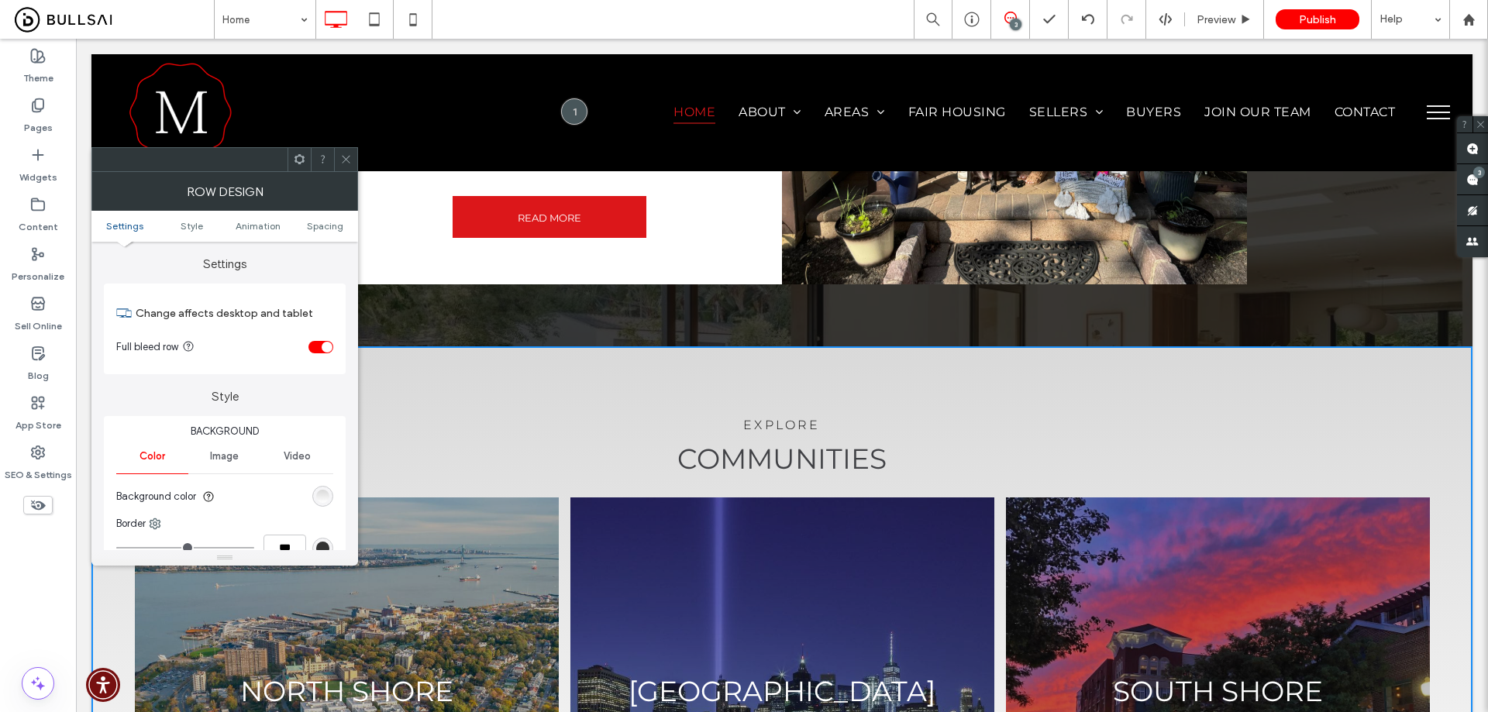
click at [333, 487] on div "Background Color Image Video Background color Border *** Shadow" at bounding box center [225, 523] width 242 height 215
click at [326, 492] on div "linear-gradient(rgb(217, 217, 217) 0%, rgb(255, 255, 255) 100%)" at bounding box center [322, 496] width 13 height 13
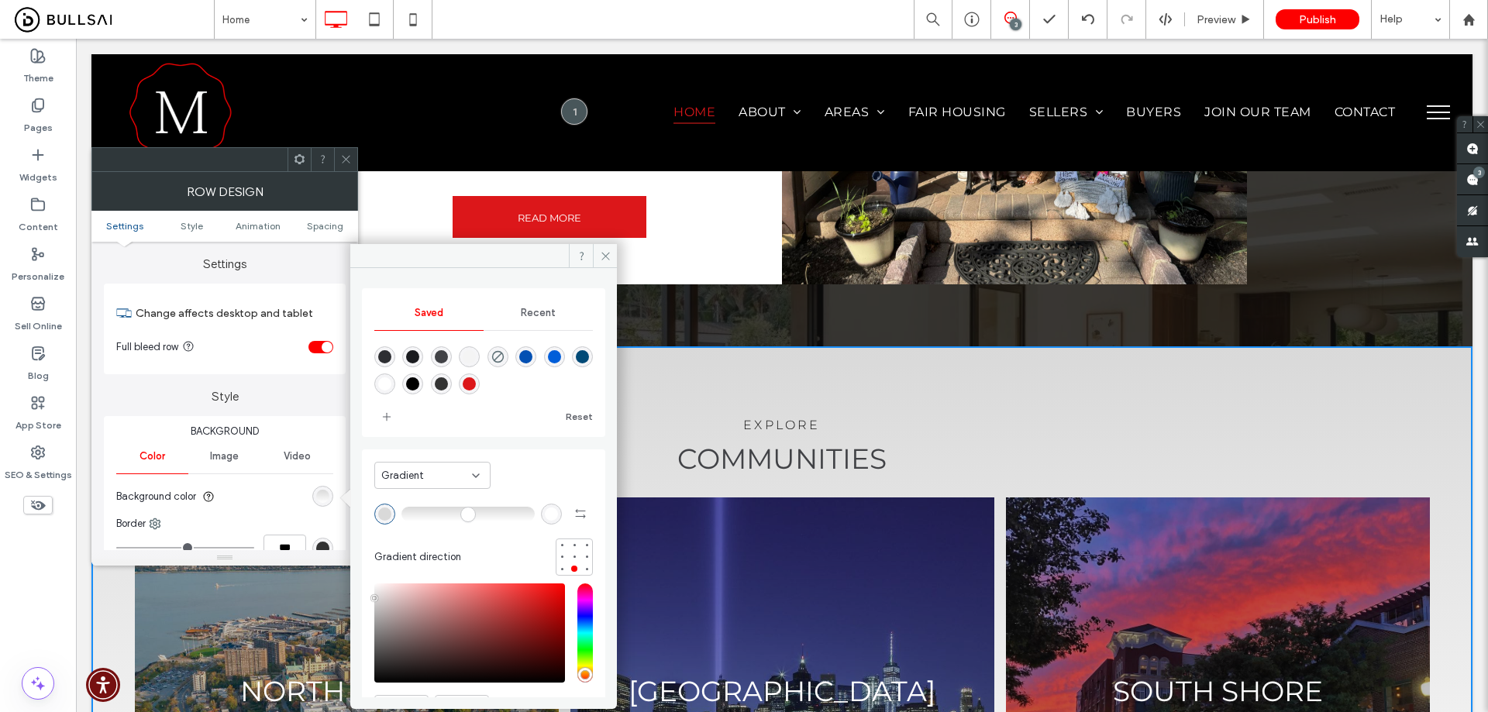
click at [530, 315] on span "Recent" at bounding box center [538, 313] width 35 height 12
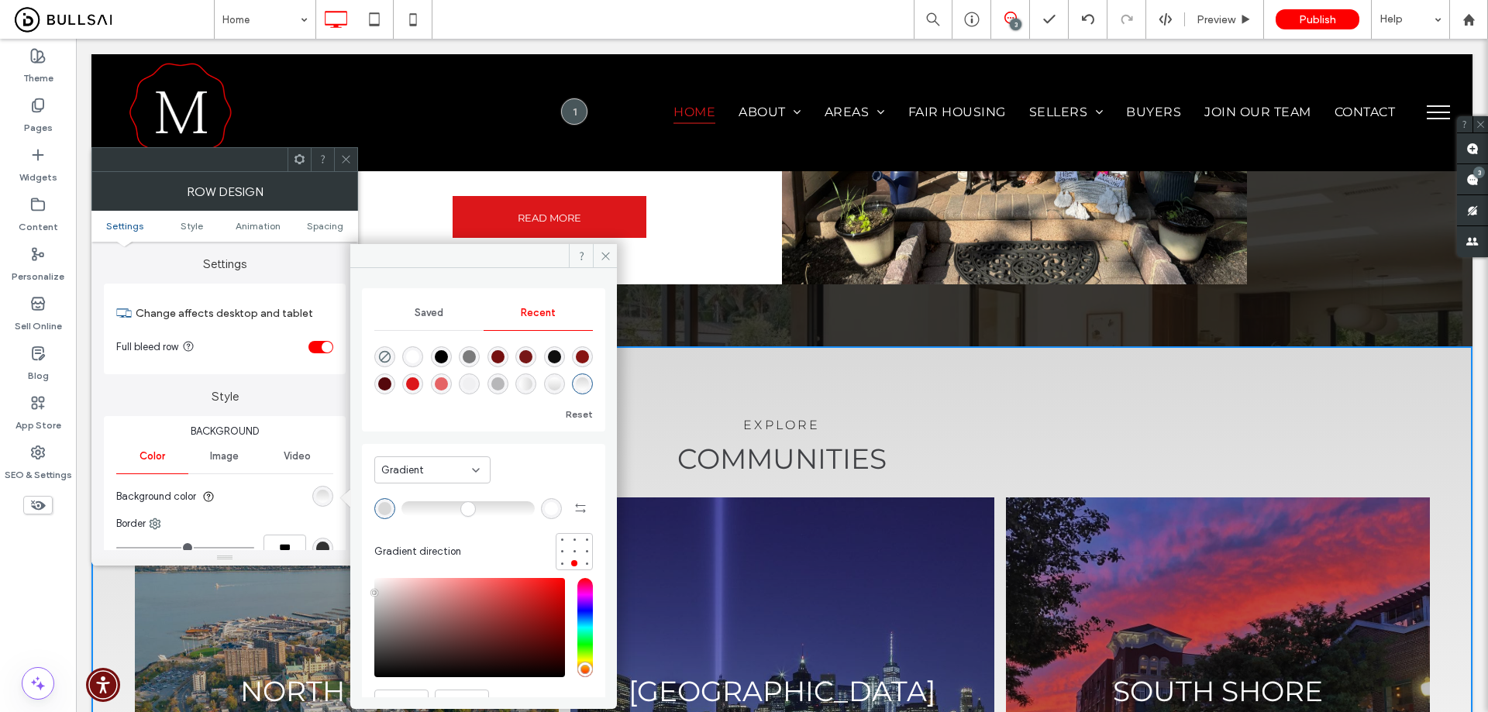
click at [377, 353] on div "rgba(0, 0, 0, 0)" at bounding box center [384, 356] width 21 height 21
type input "*******"
type input "*"
type input "**"
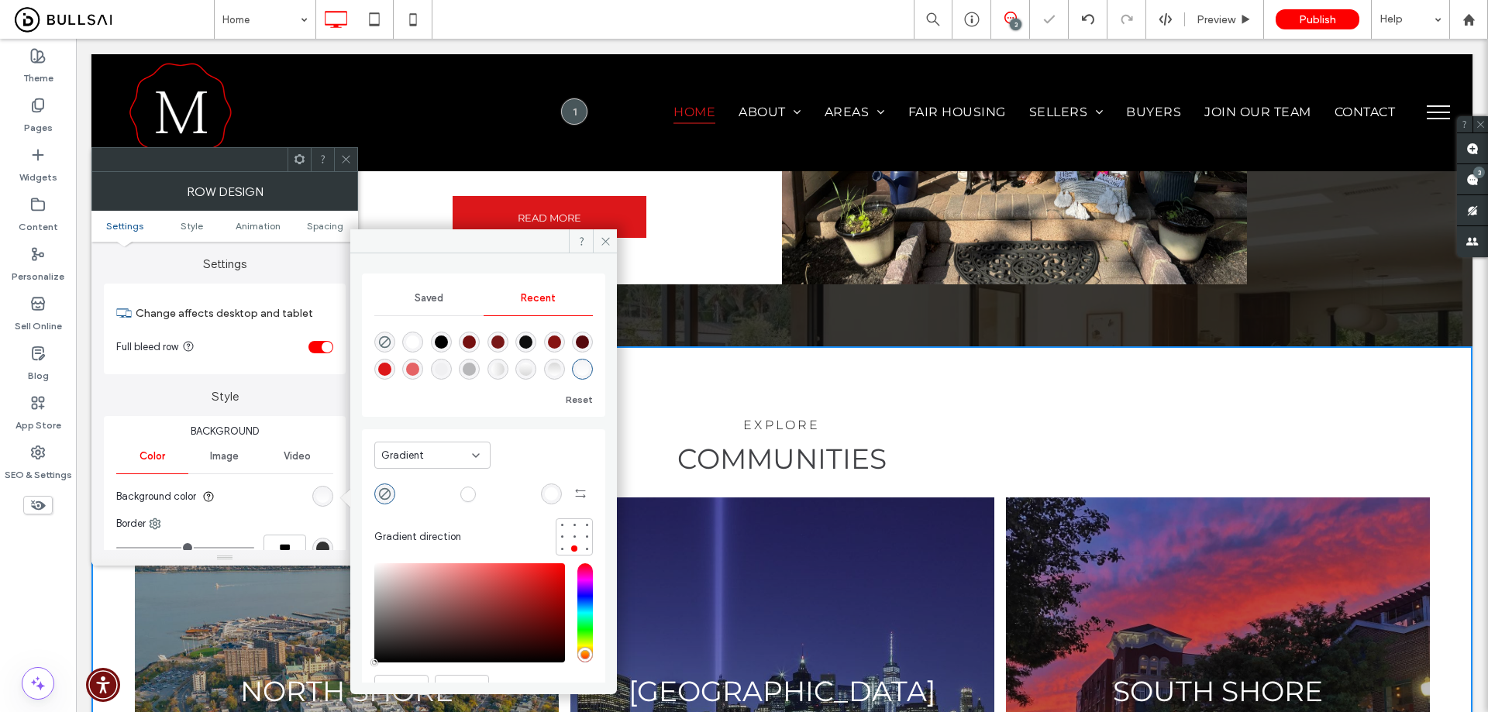
click at [347, 157] on icon at bounding box center [346, 159] width 12 height 12
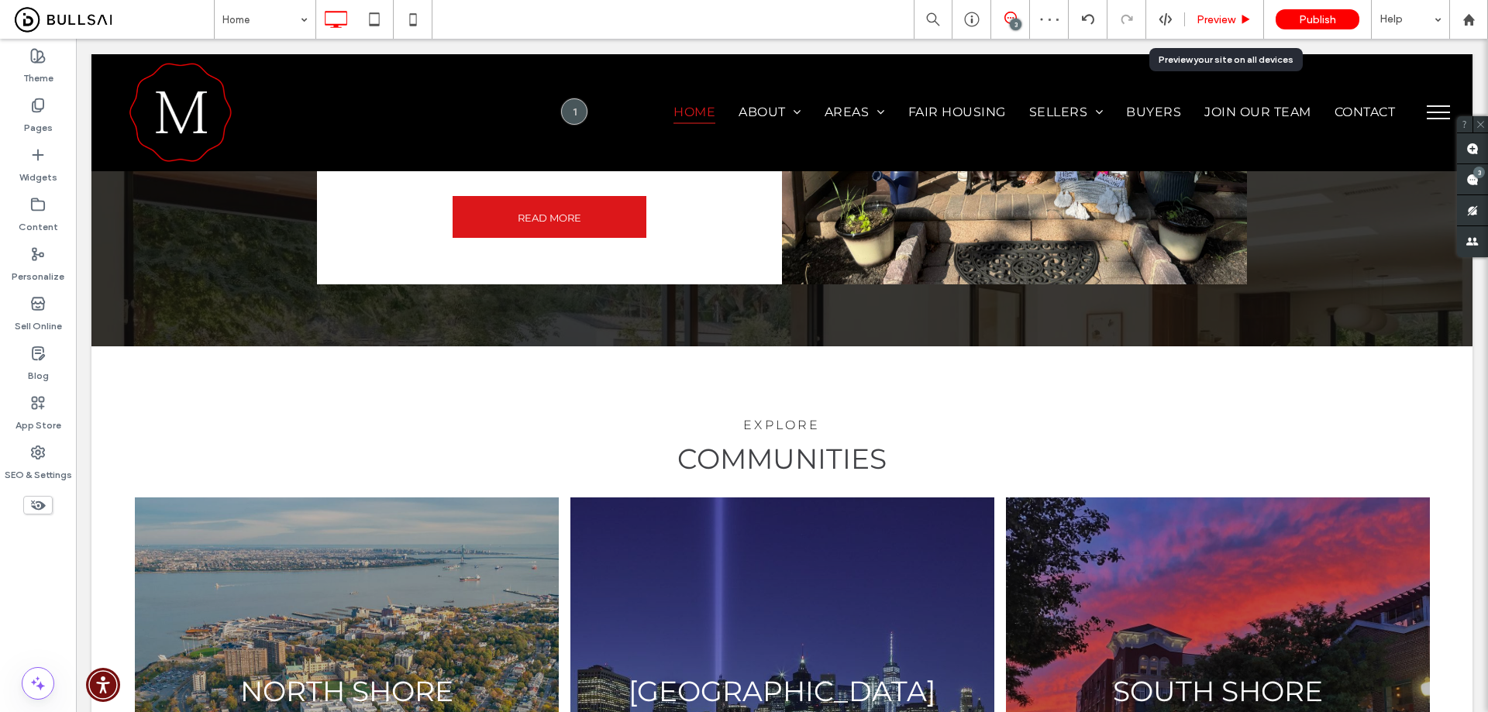
click at [1209, 18] on span "Preview" at bounding box center [1215, 19] width 39 height 13
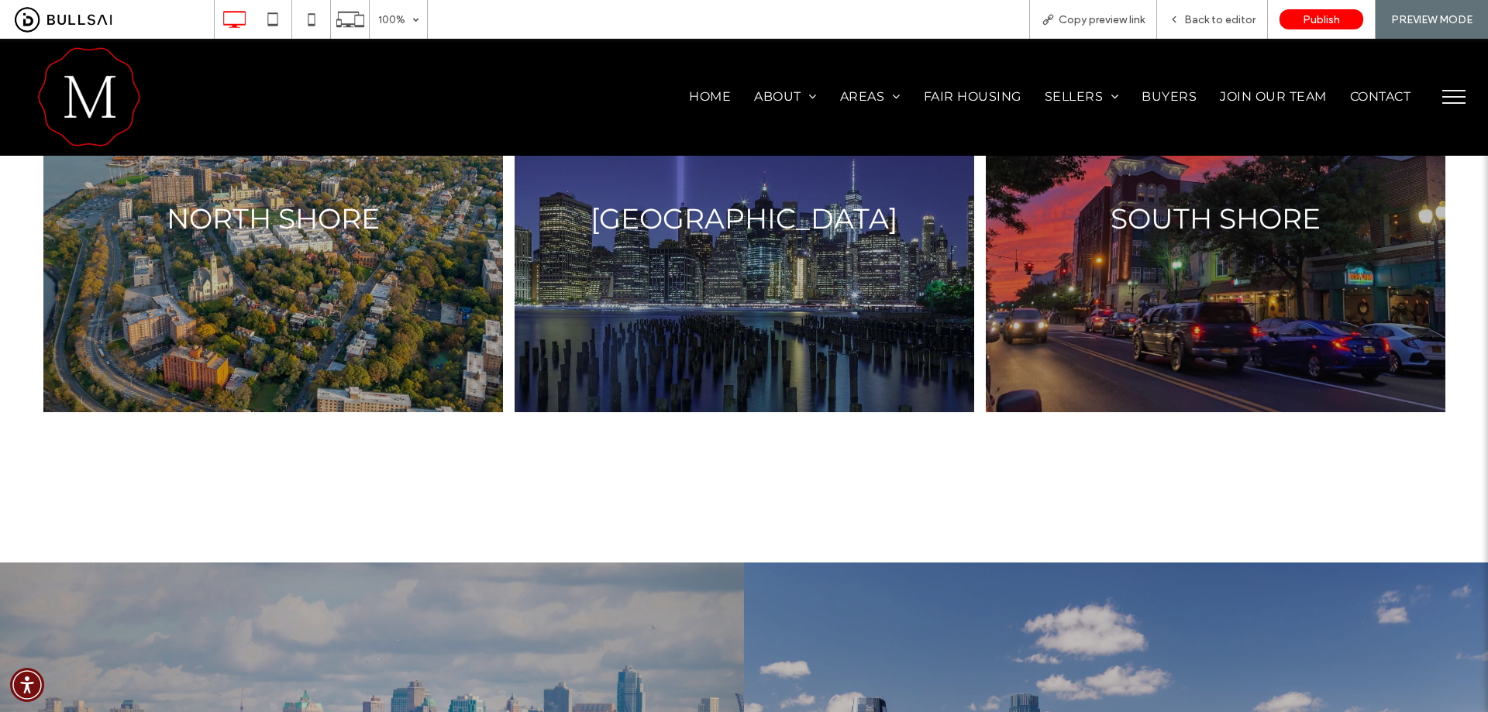
scroll to position [2747, 0]
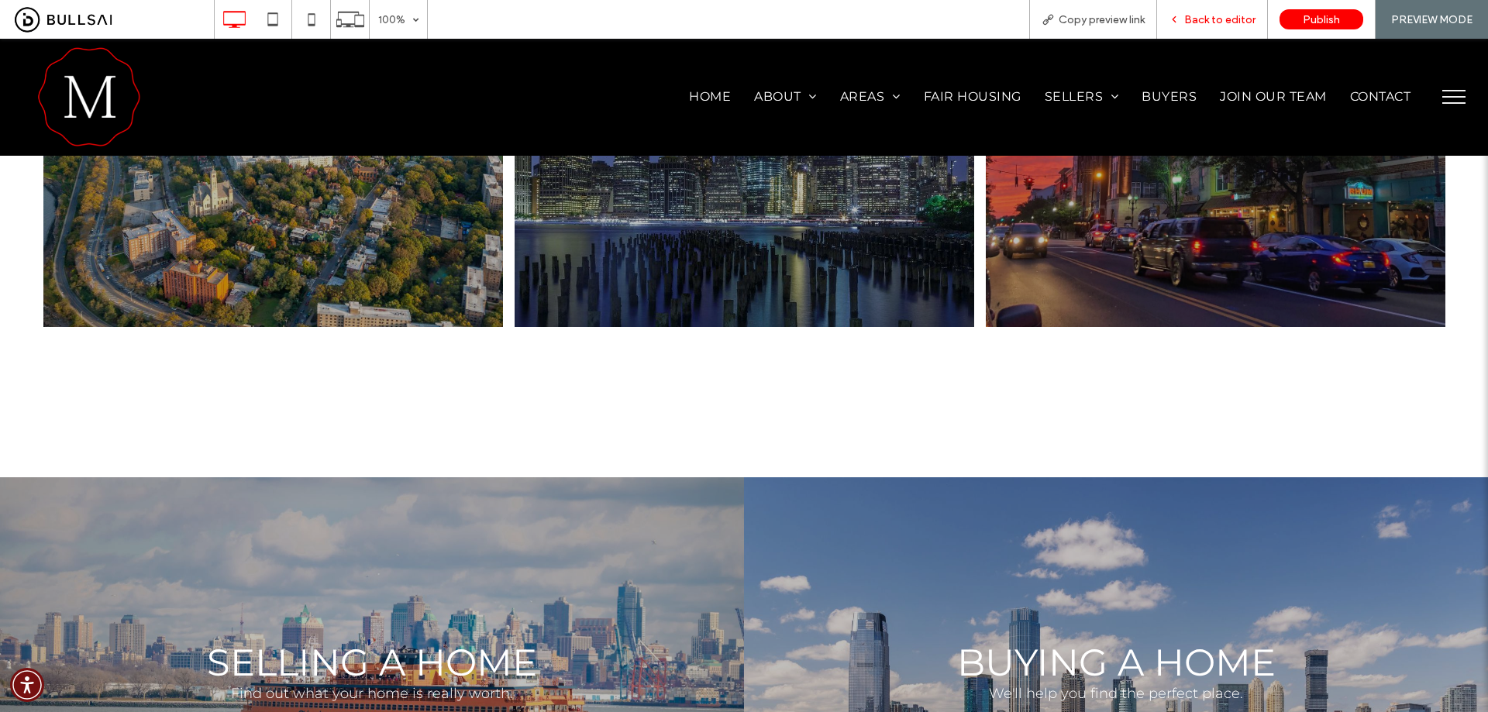
click at [1199, 15] on span "Back to editor" at bounding box center [1219, 19] width 71 height 13
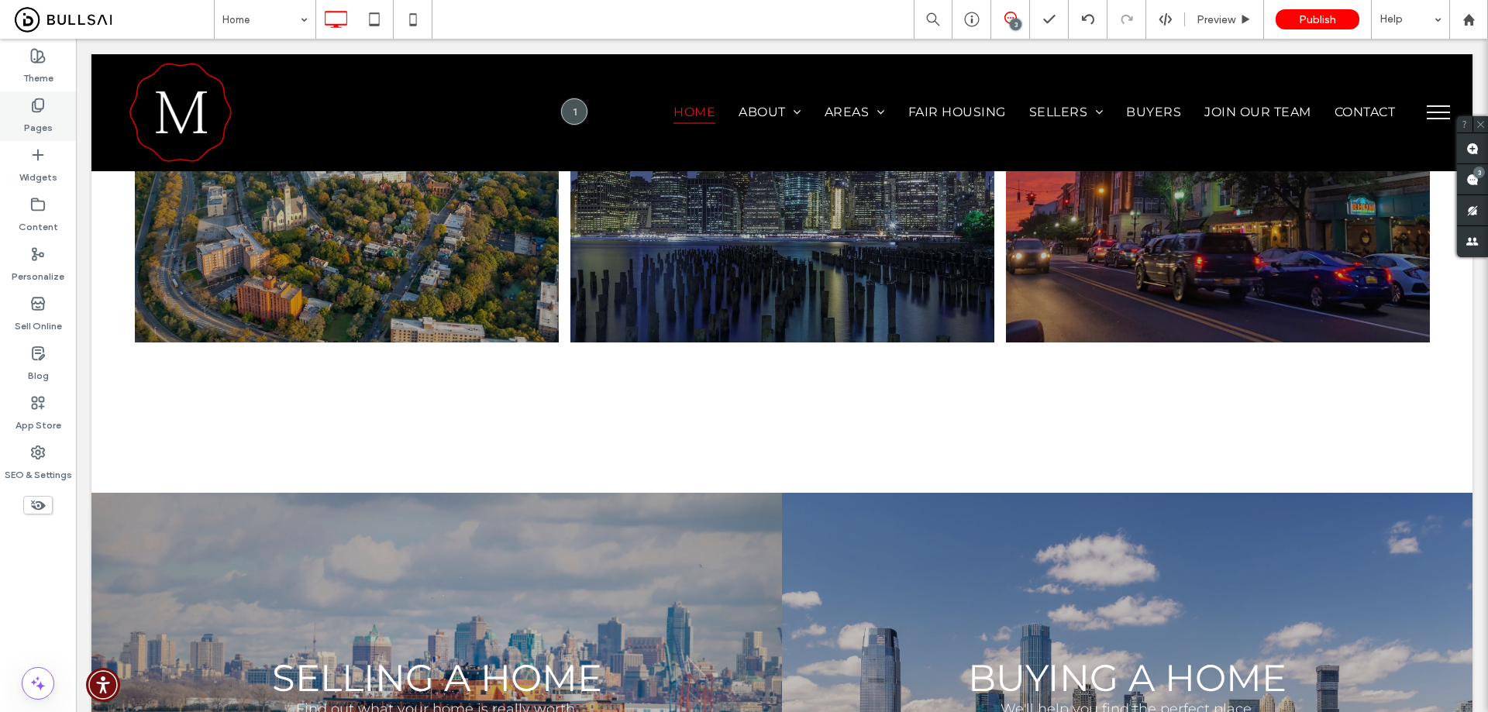
click at [29, 108] on div "Pages" at bounding box center [38, 116] width 76 height 50
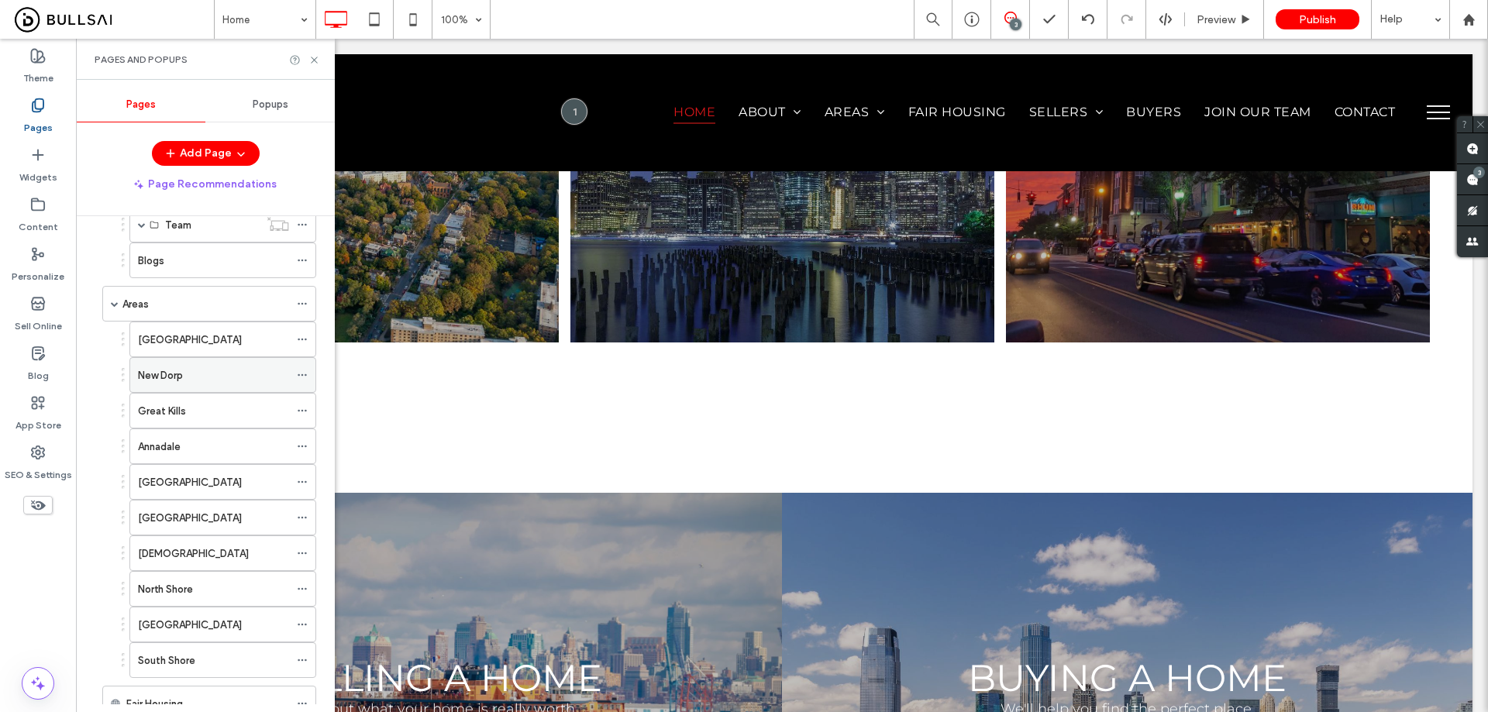
scroll to position [155, 0]
click at [304, 332] on icon at bounding box center [302, 334] width 11 height 11
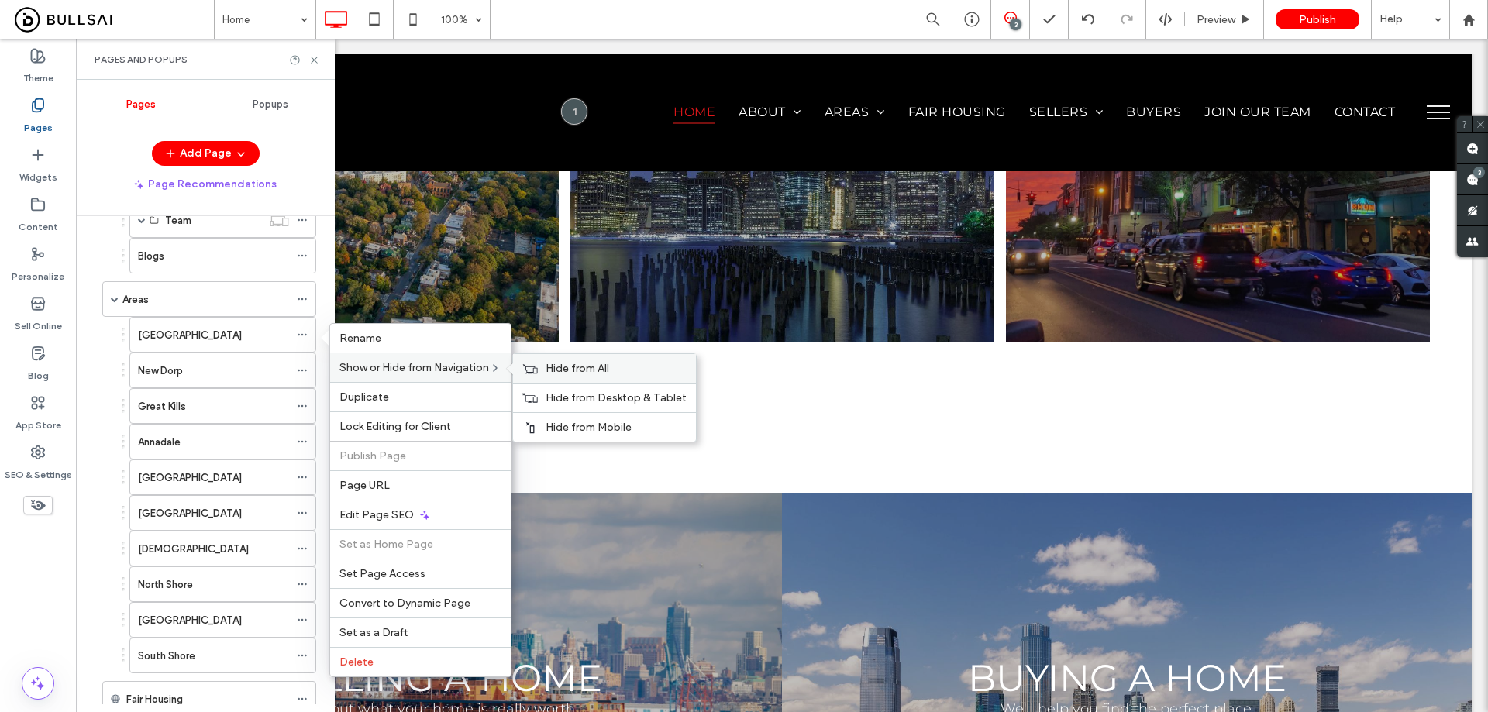
click at [560, 368] on span "Hide from All" at bounding box center [577, 368] width 64 height 13
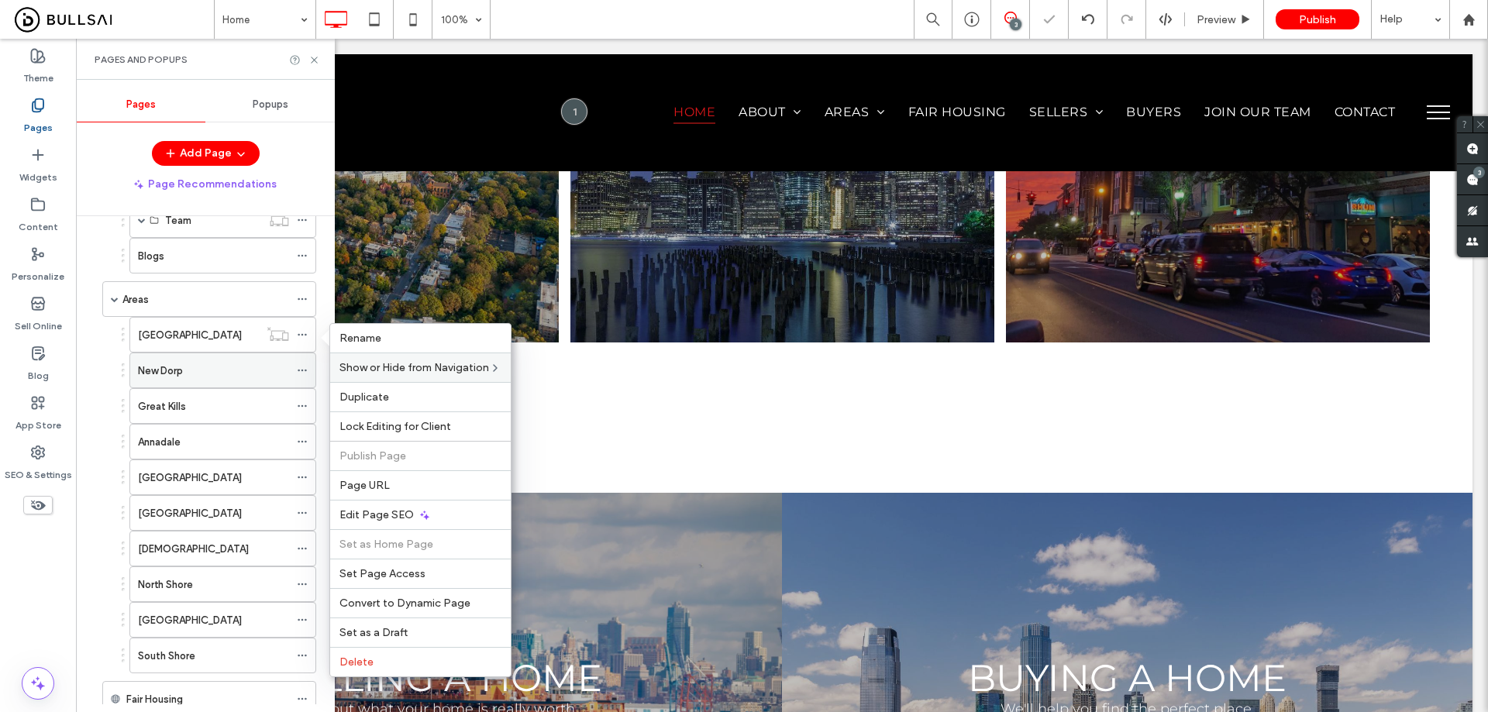
click at [305, 371] on use at bounding box center [302, 371] width 9 height 2
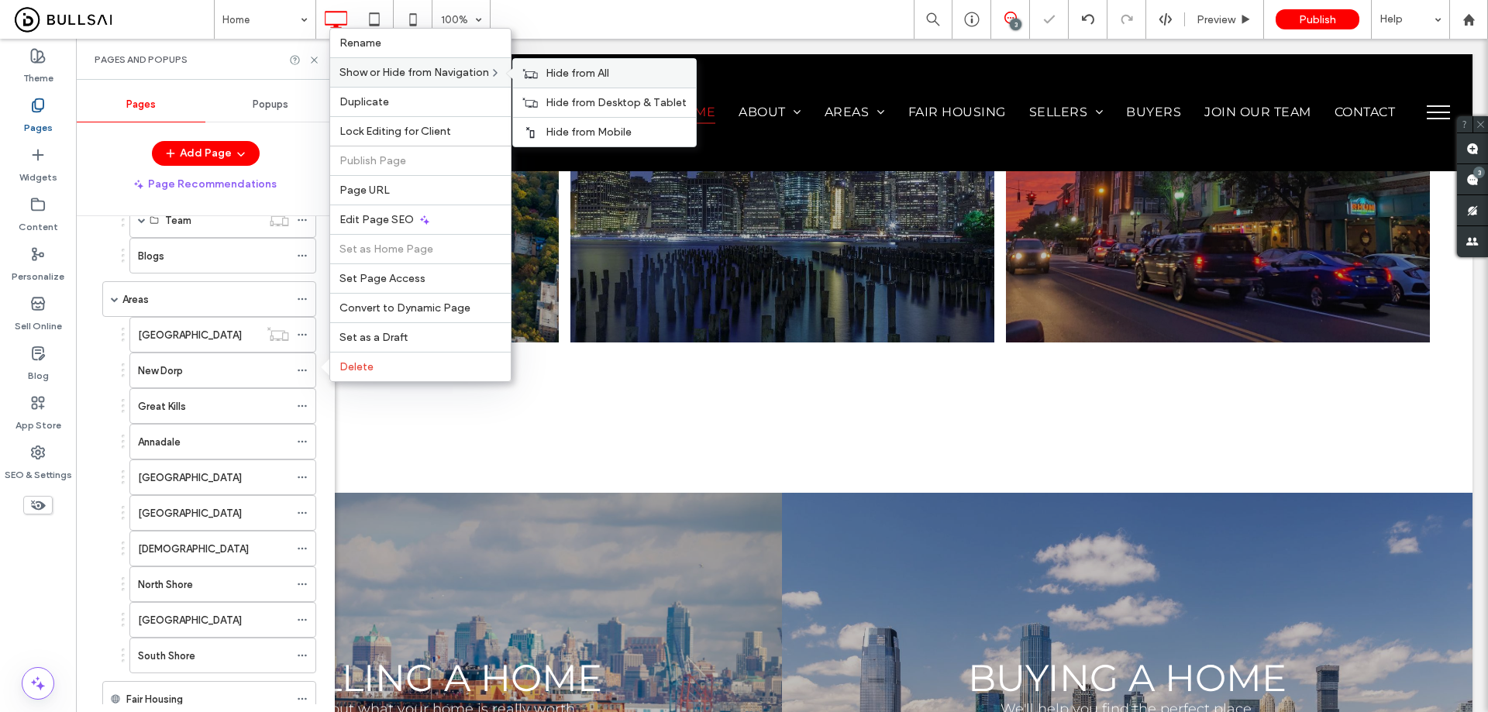
click at [575, 74] on span "Hide from All" at bounding box center [577, 73] width 64 height 13
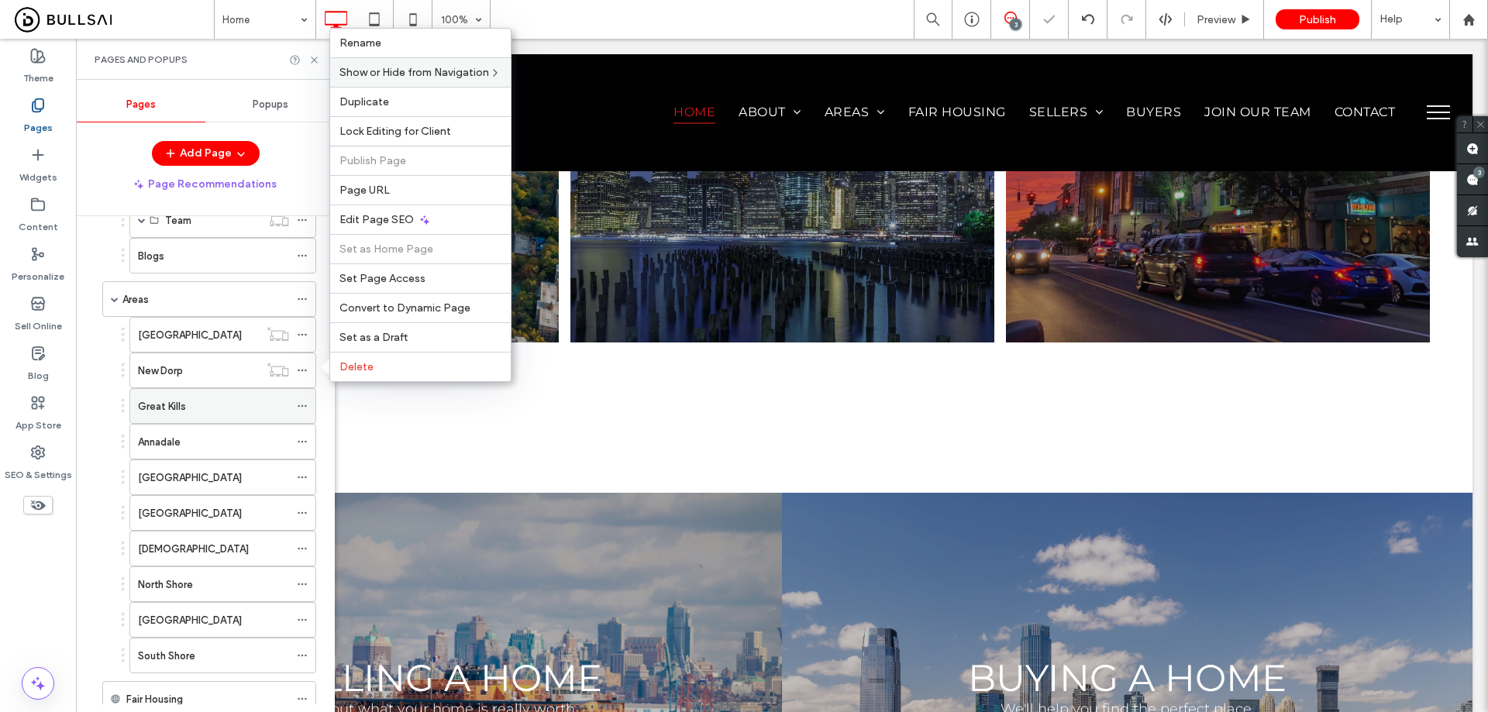
click at [305, 408] on icon at bounding box center [302, 406] width 11 height 11
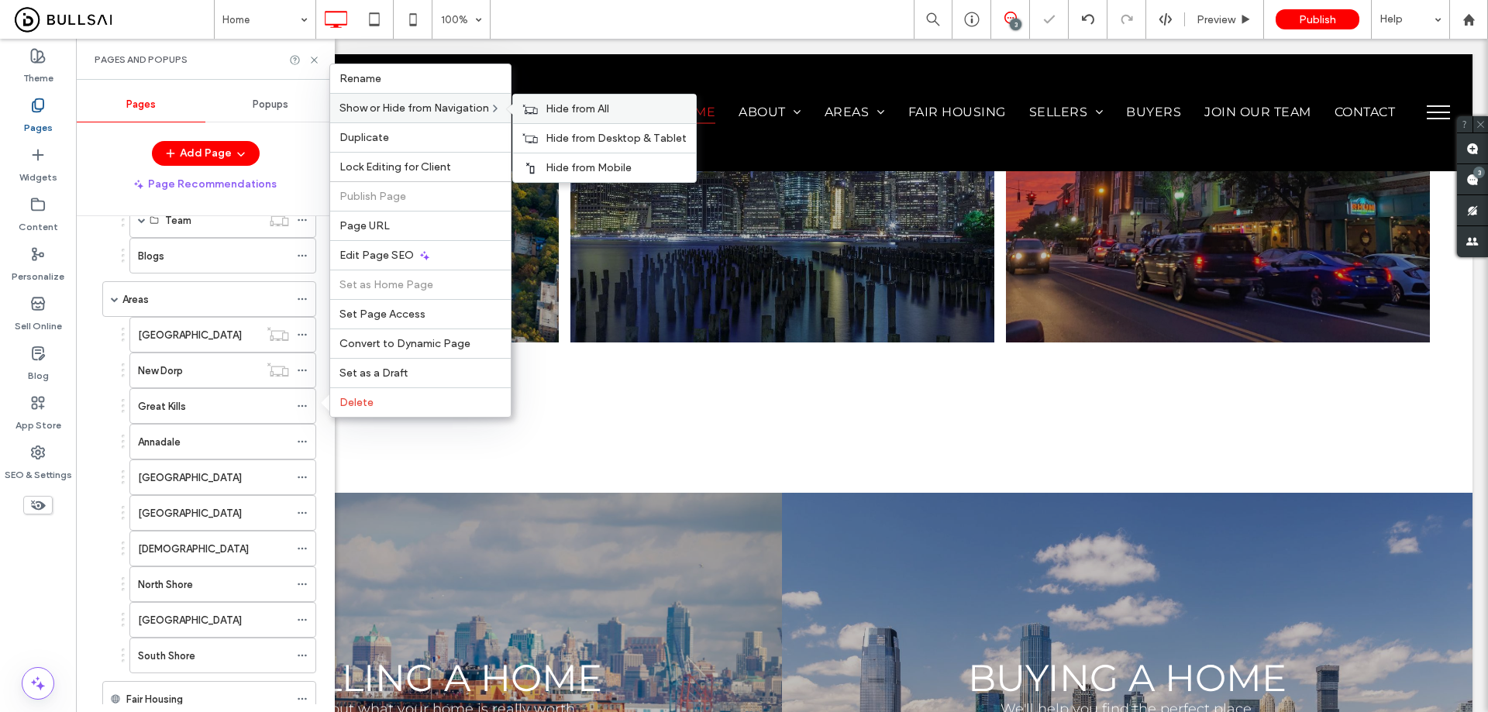
click at [569, 109] on span "Hide from All" at bounding box center [577, 108] width 64 height 13
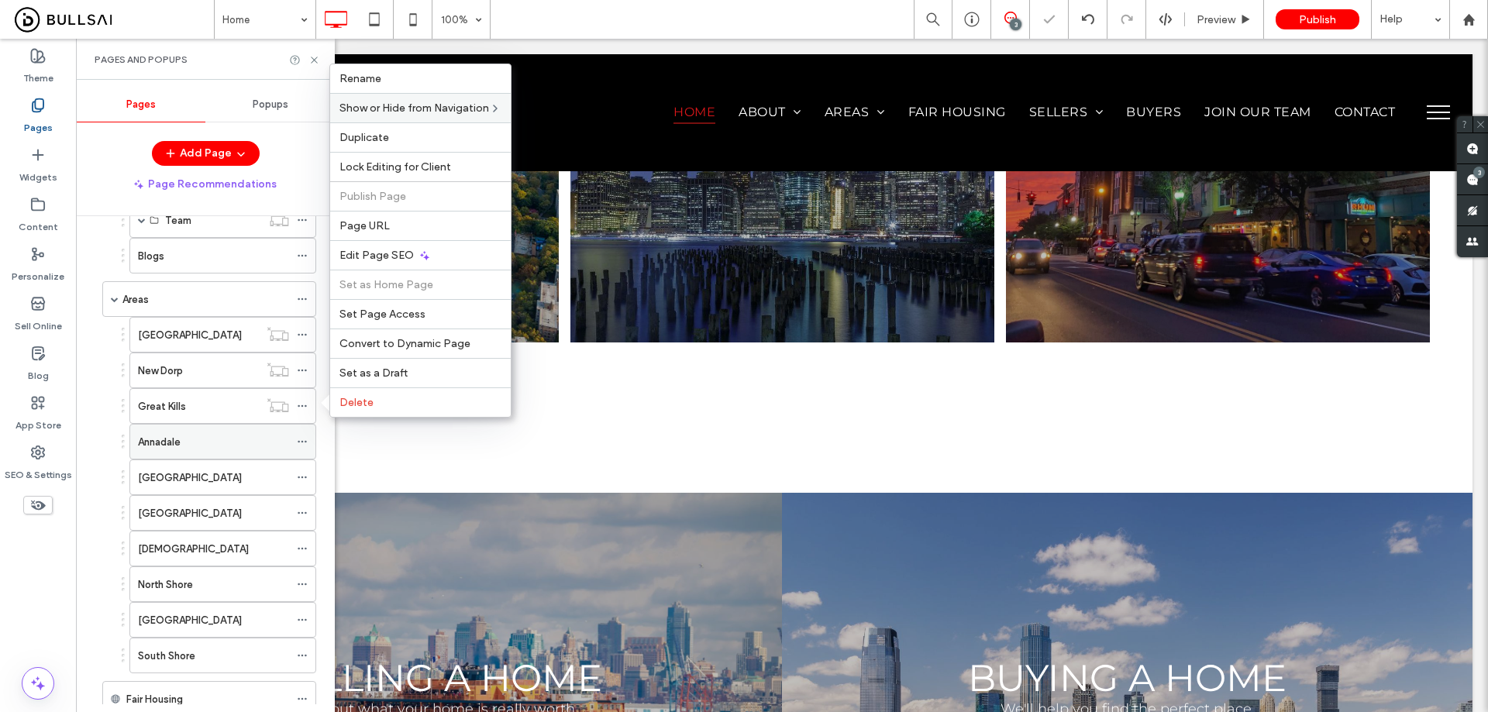
click at [301, 445] on icon at bounding box center [302, 441] width 11 height 11
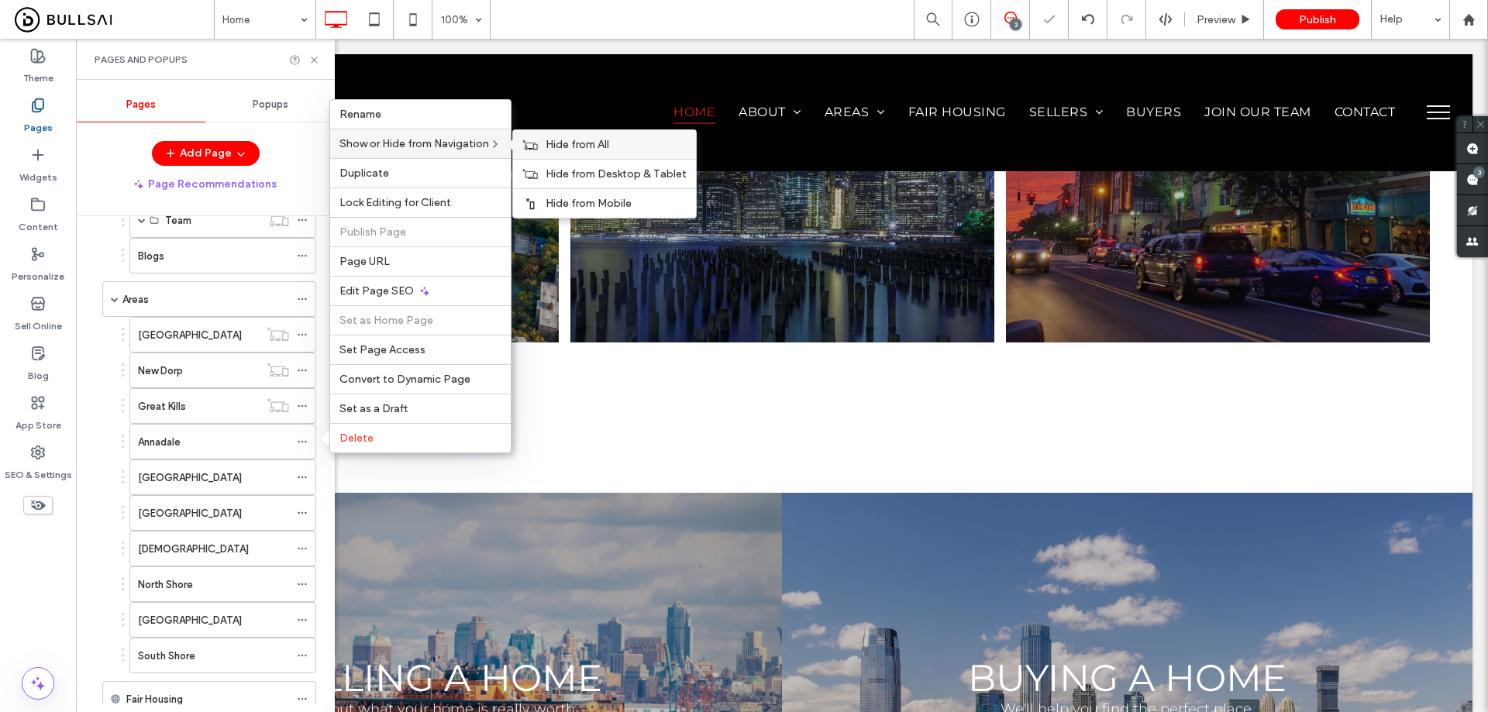
click at [577, 144] on span "Hide from All" at bounding box center [577, 144] width 64 height 13
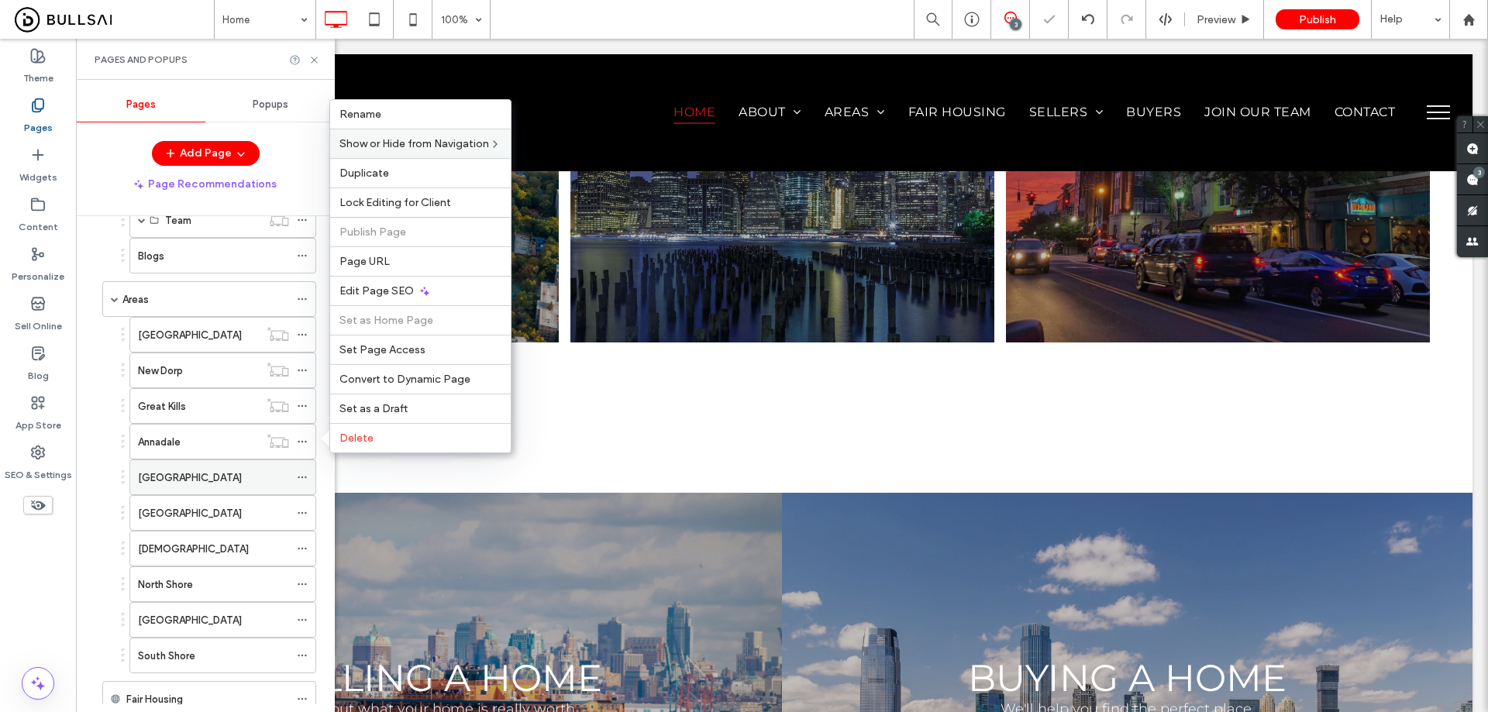
click at [301, 477] on icon at bounding box center [302, 477] width 11 height 11
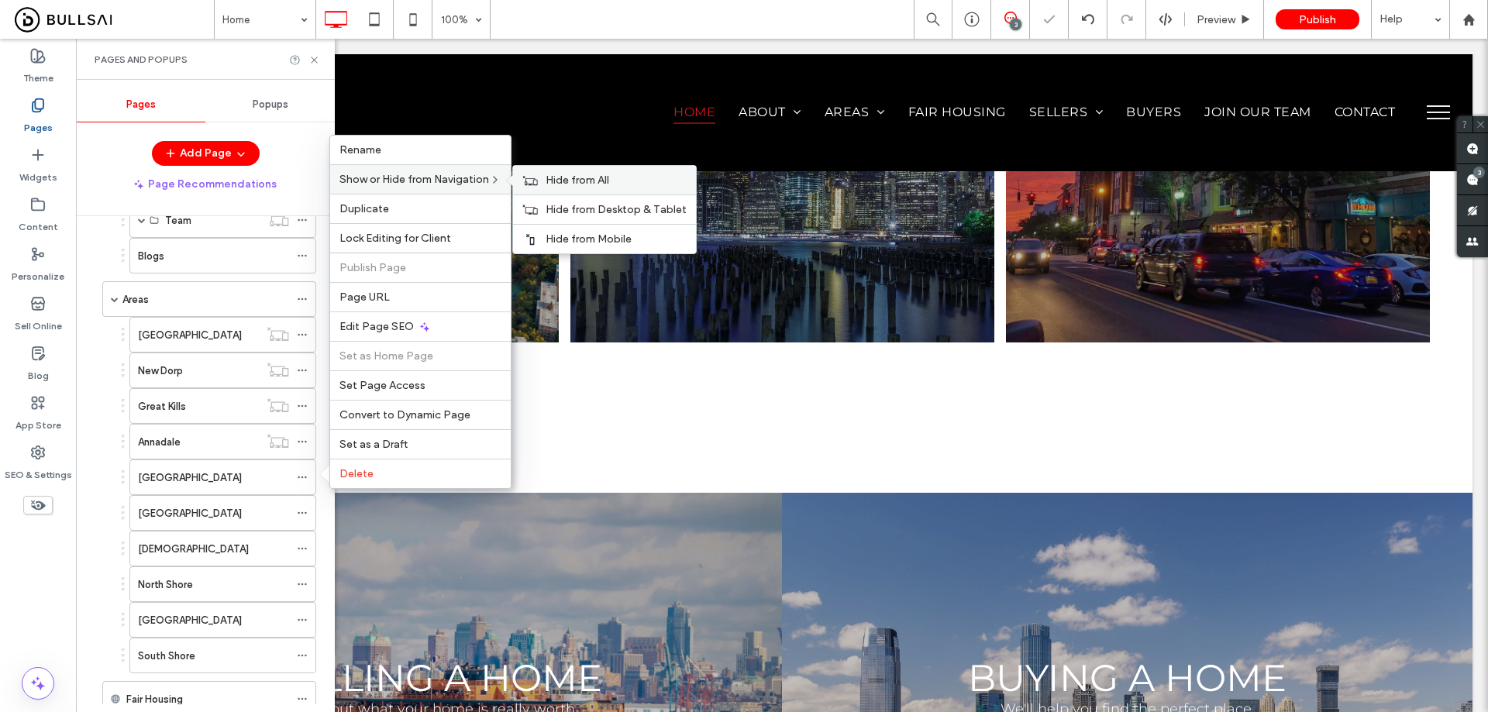
click at [573, 177] on span "Hide from All" at bounding box center [577, 180] width 64 height 13
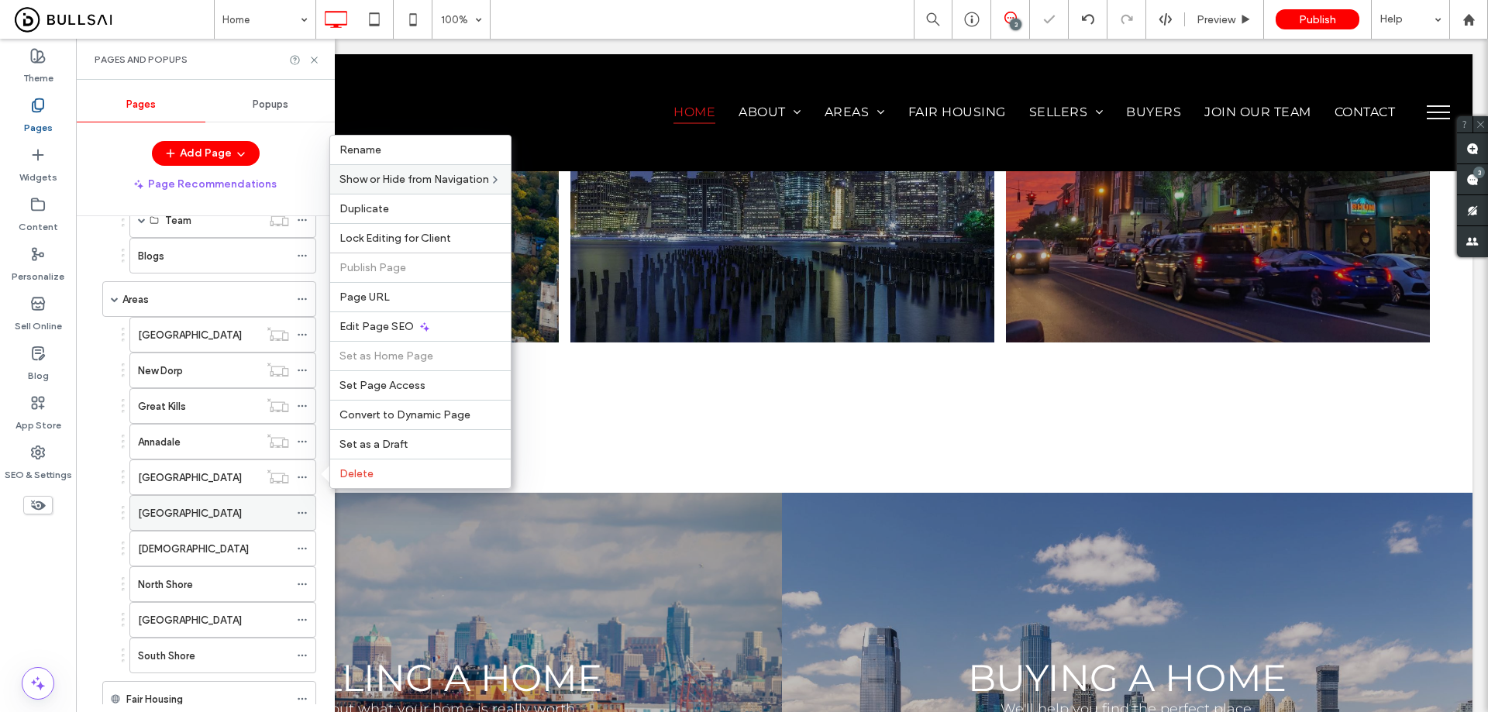
click at [304, 511] on icon at bounding box center [302, 513] width 11 height 11
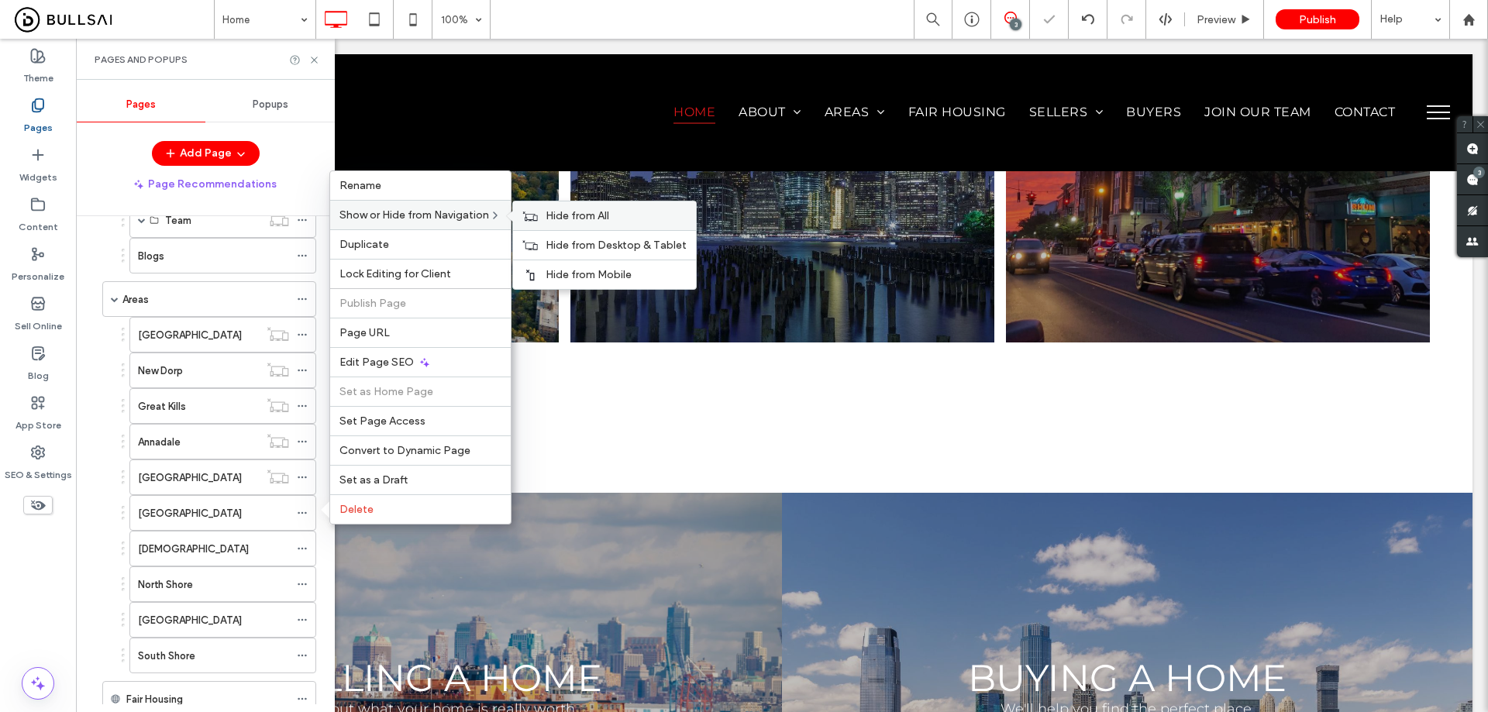
click at [542, 213] on div "Hide from All" at bounding box center [604, 215] width 183 height 29
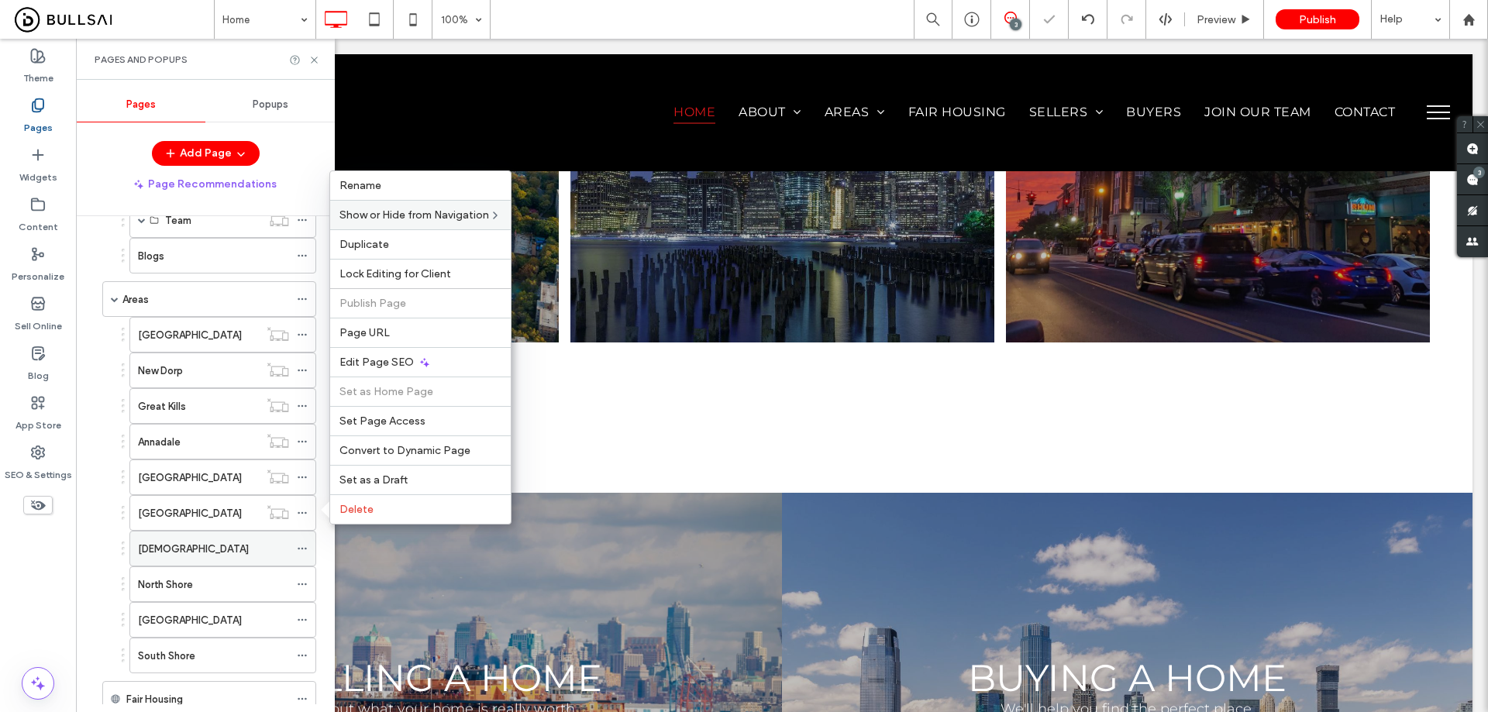
click at [305, 545] on icon at bounding box center [302, 548] width 11 height 11
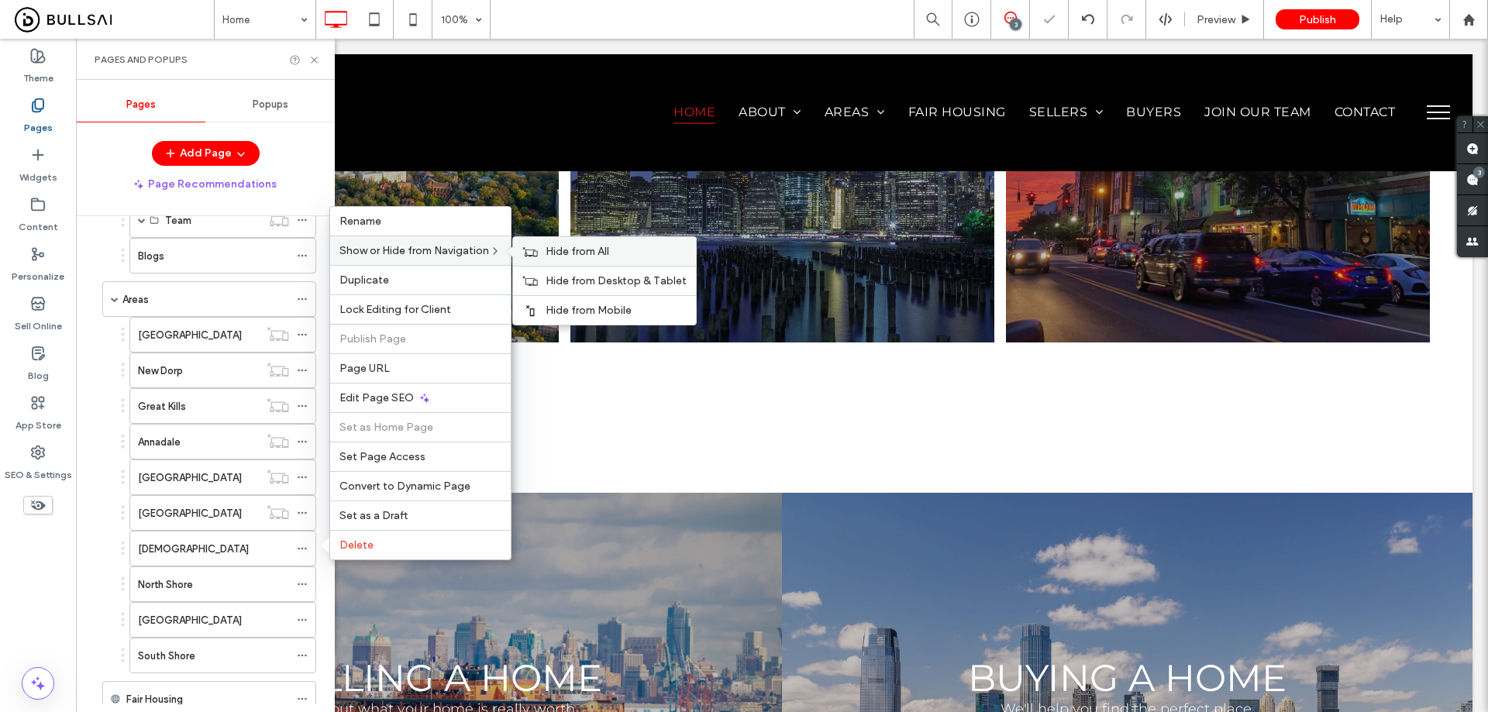
click at [568, 247] on span "Hide from All" at bounding box center [577, 251] width 64 height 13
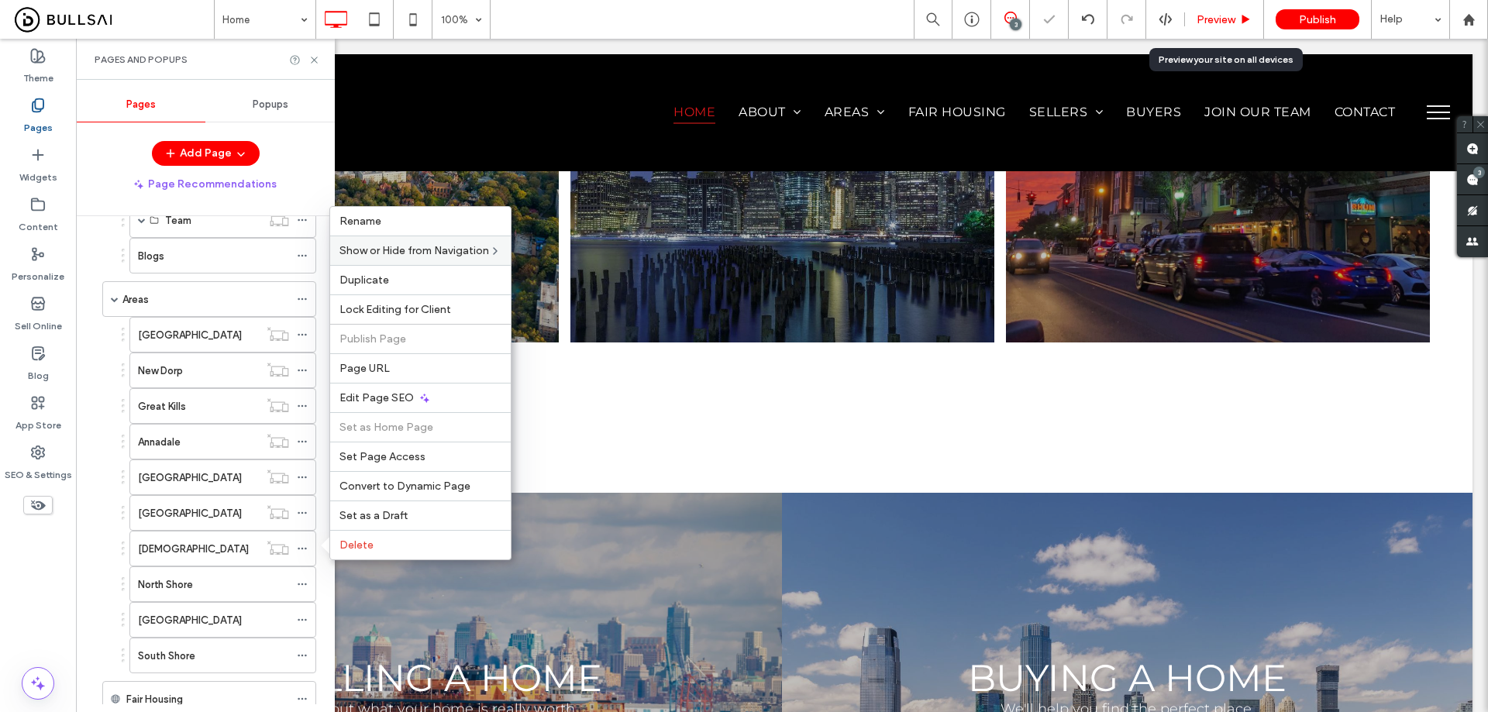
click at [1241, 15] on icon at bounding box center [1246, 20] width 12 height 12
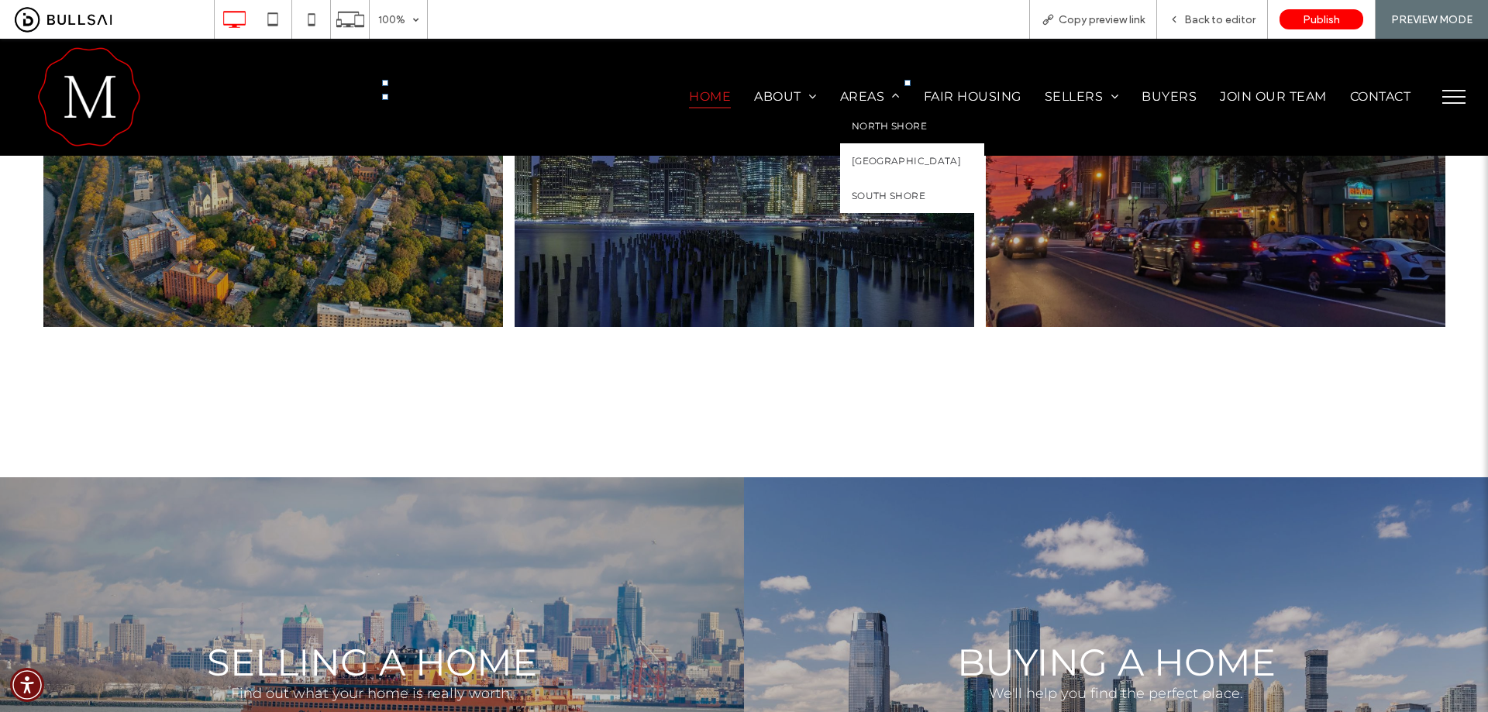
click at [883, 129] on span "North Shore" at bounding box center [889, 126] width 75 height 12
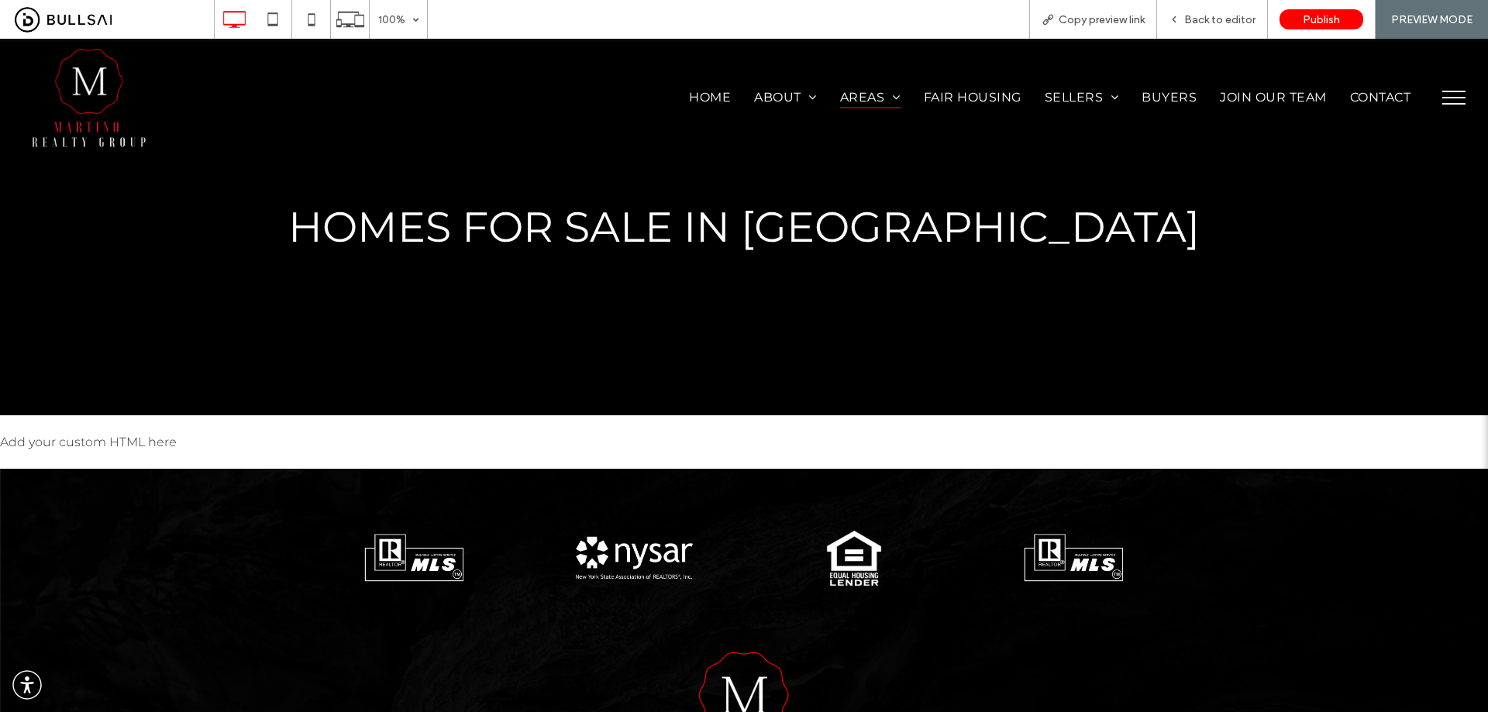
click at [90, 95] on img at bounding box center [89, 98] width 116 height 104
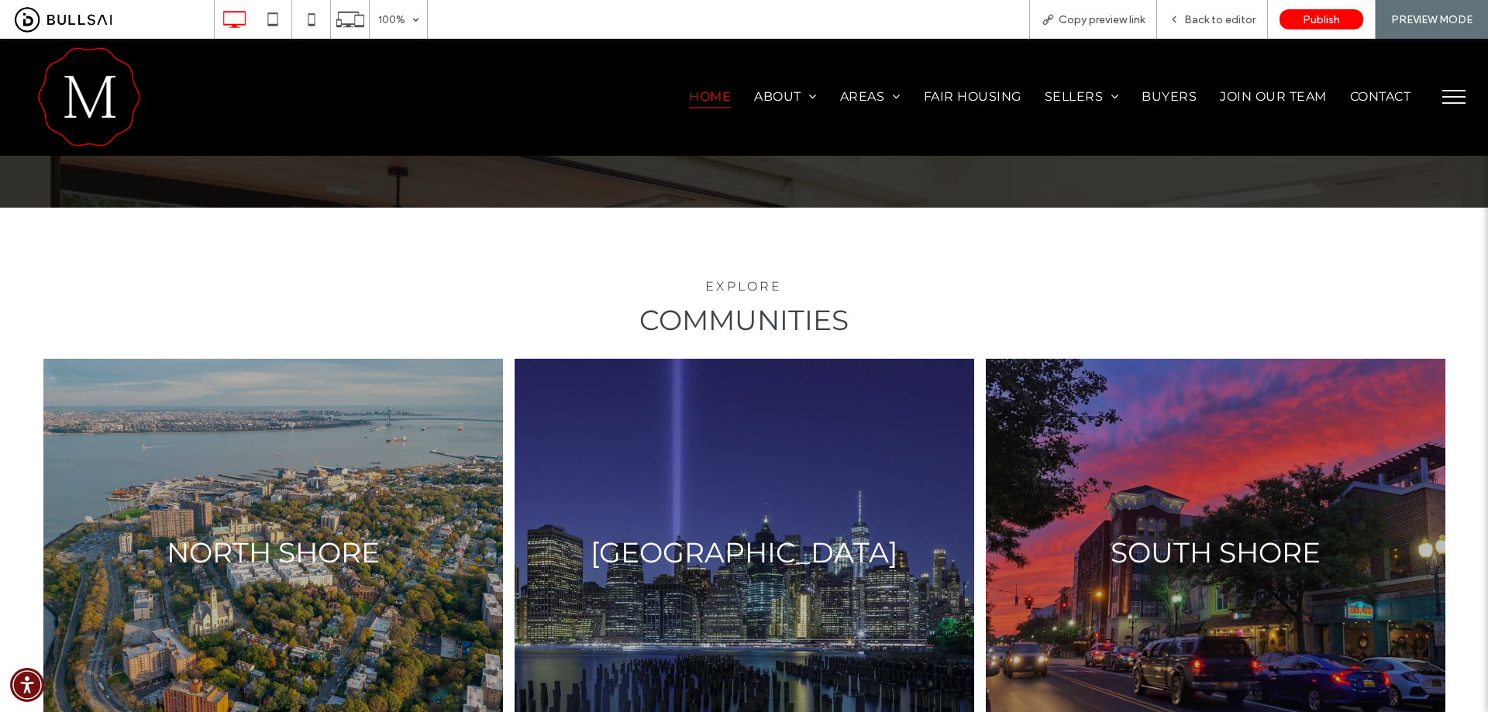
scroll to position [2324, 0]
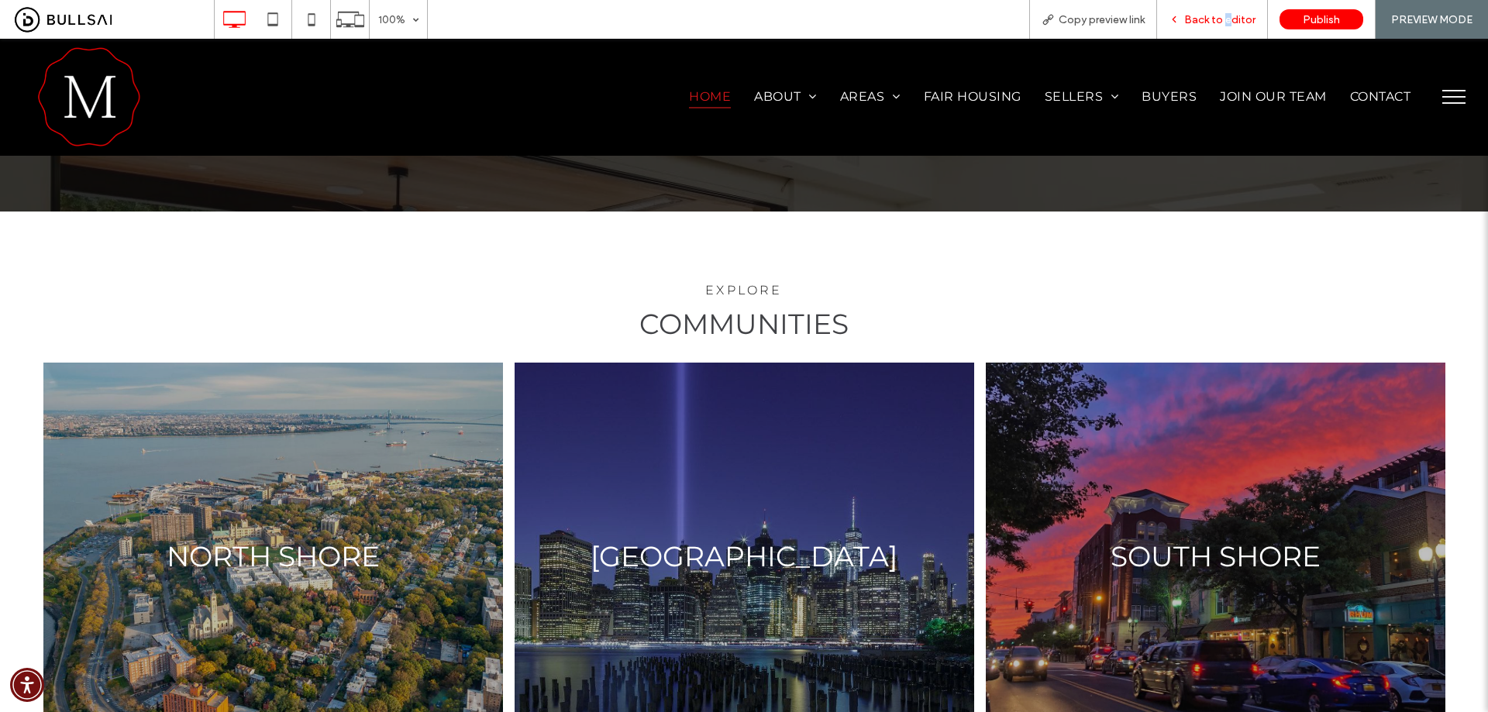
click at [1228, 20] on span "Back to editor" at bounding box center [1219, 19] width 71 height 13
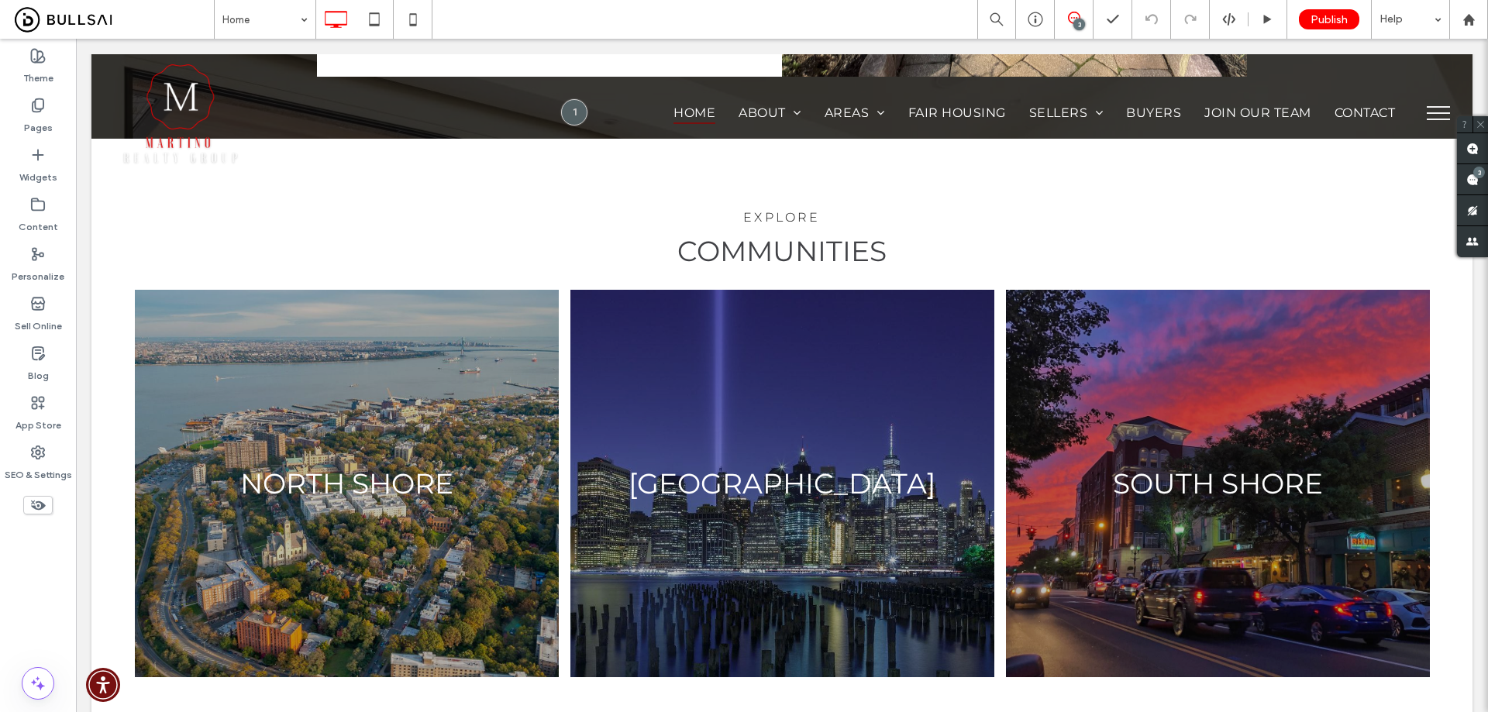
scroll to position [2427, 0]
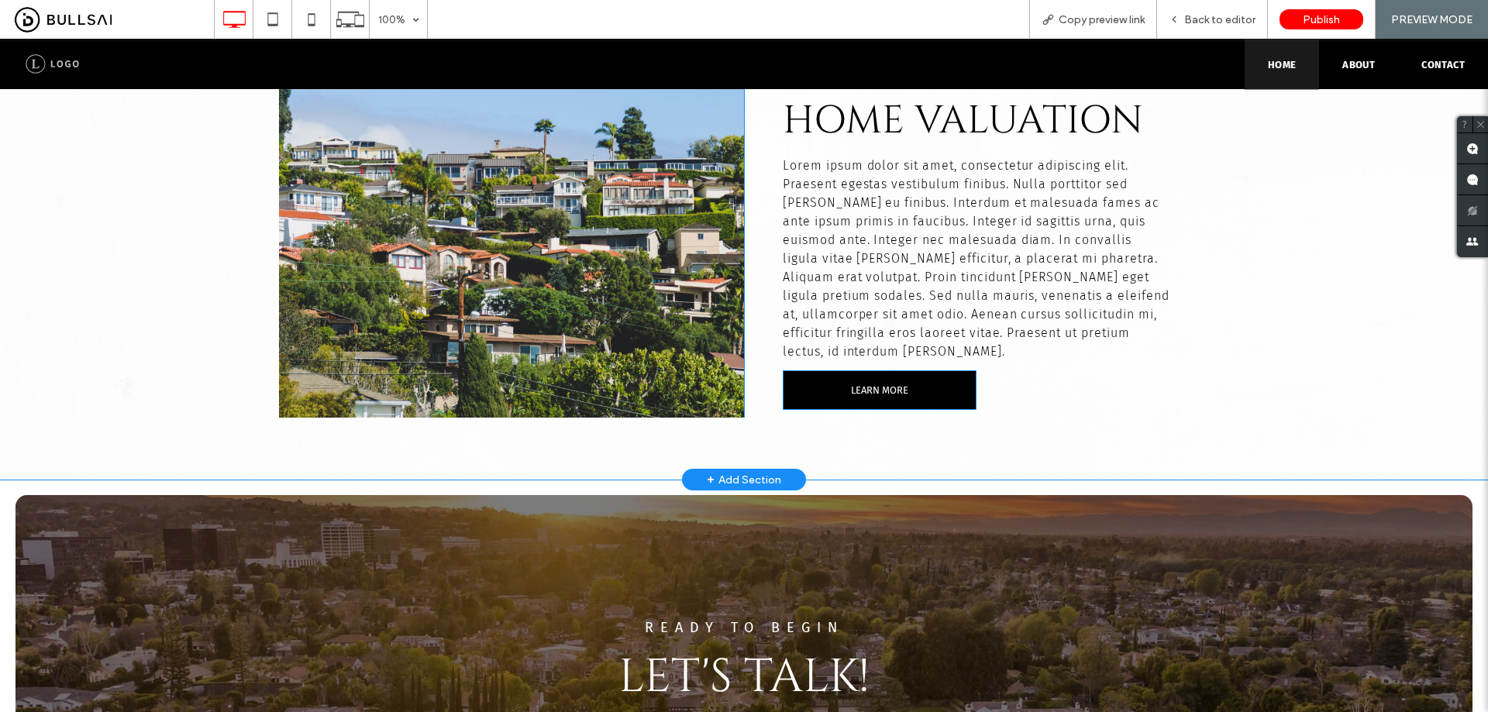
scroll to position [4029, 0]
